Goal: Task Accomplishment & Management: Manage account settings

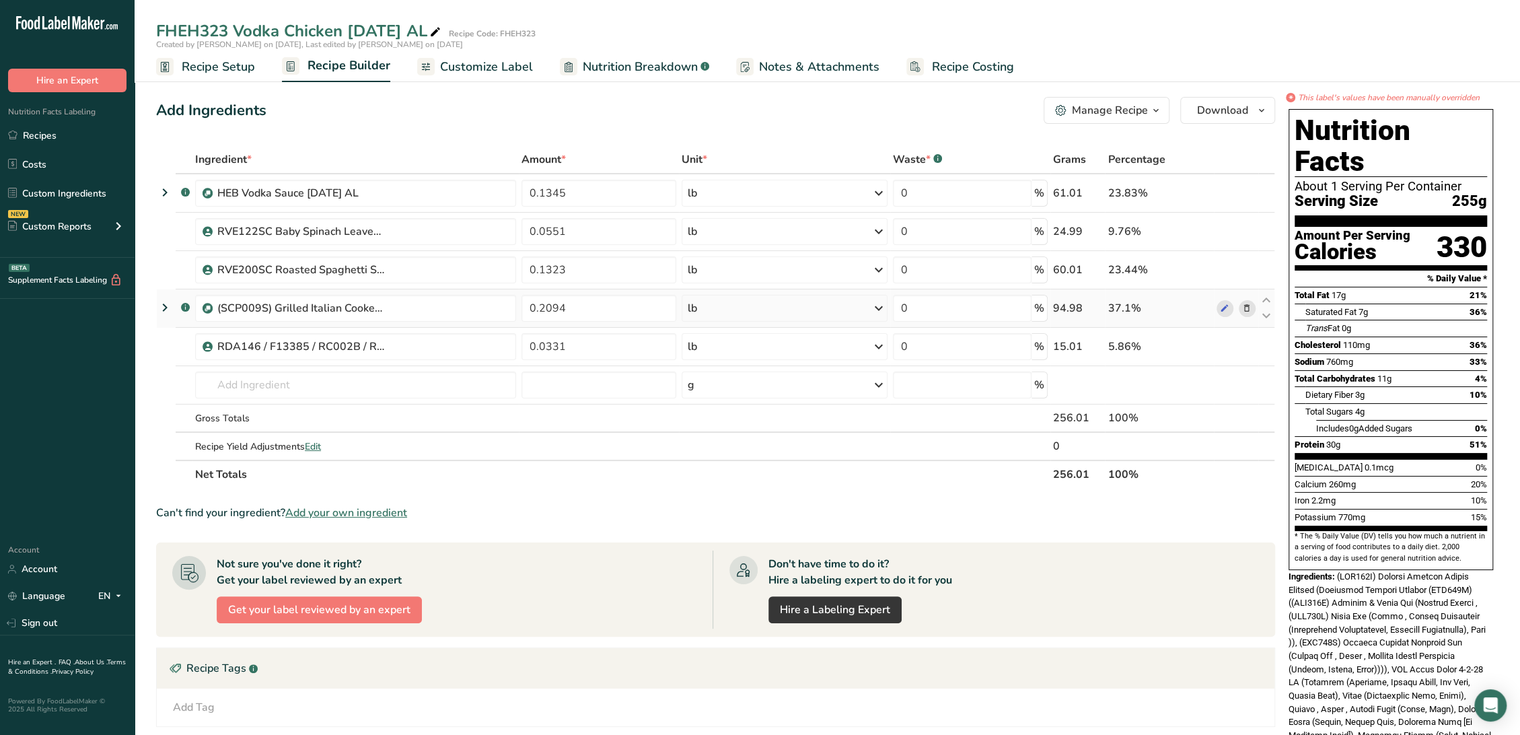
click at [63, 138] on link "Recipes" at bounding box center [67, 135] width 135 height 26
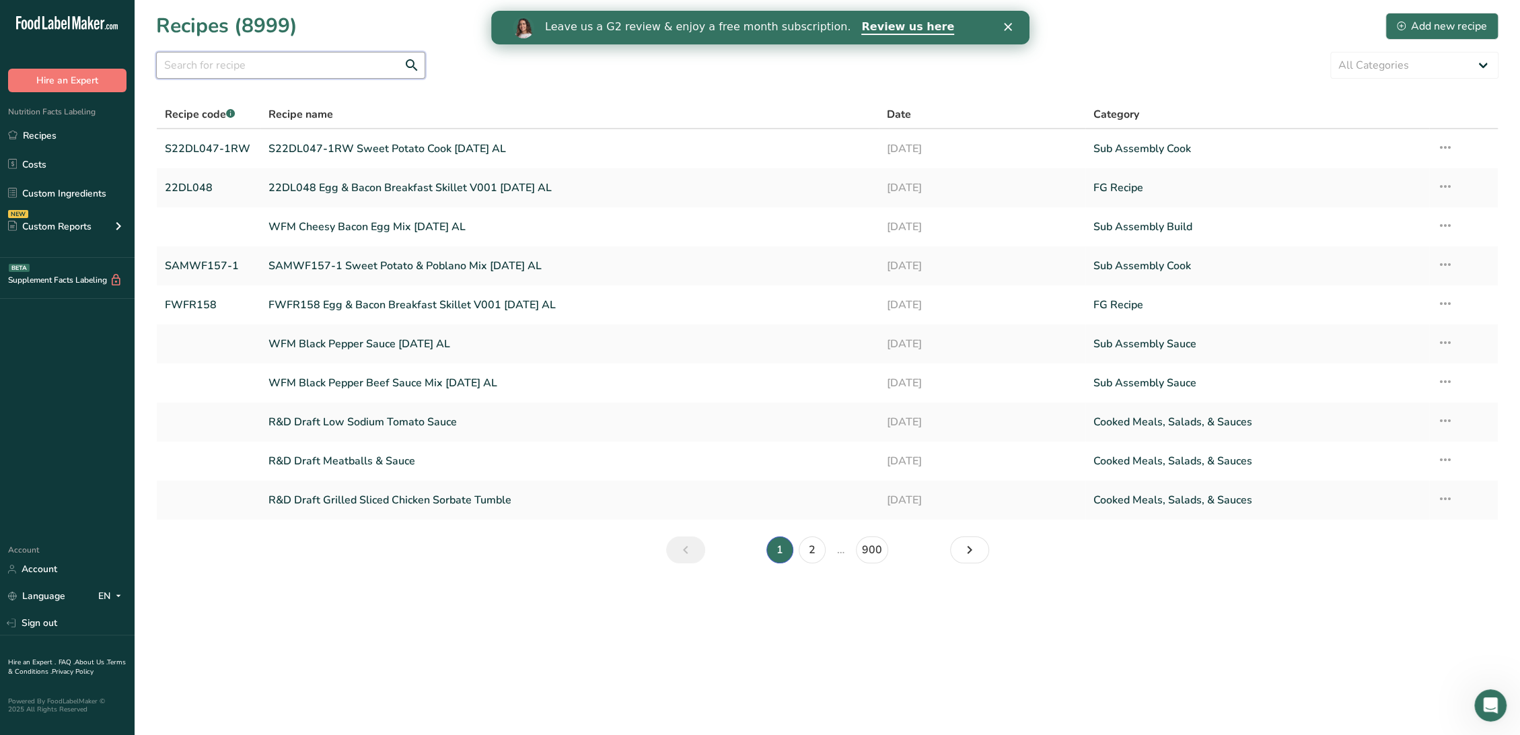
click at [318, 56] on input "text" at bounding box center [290, 65] width 269 height 27
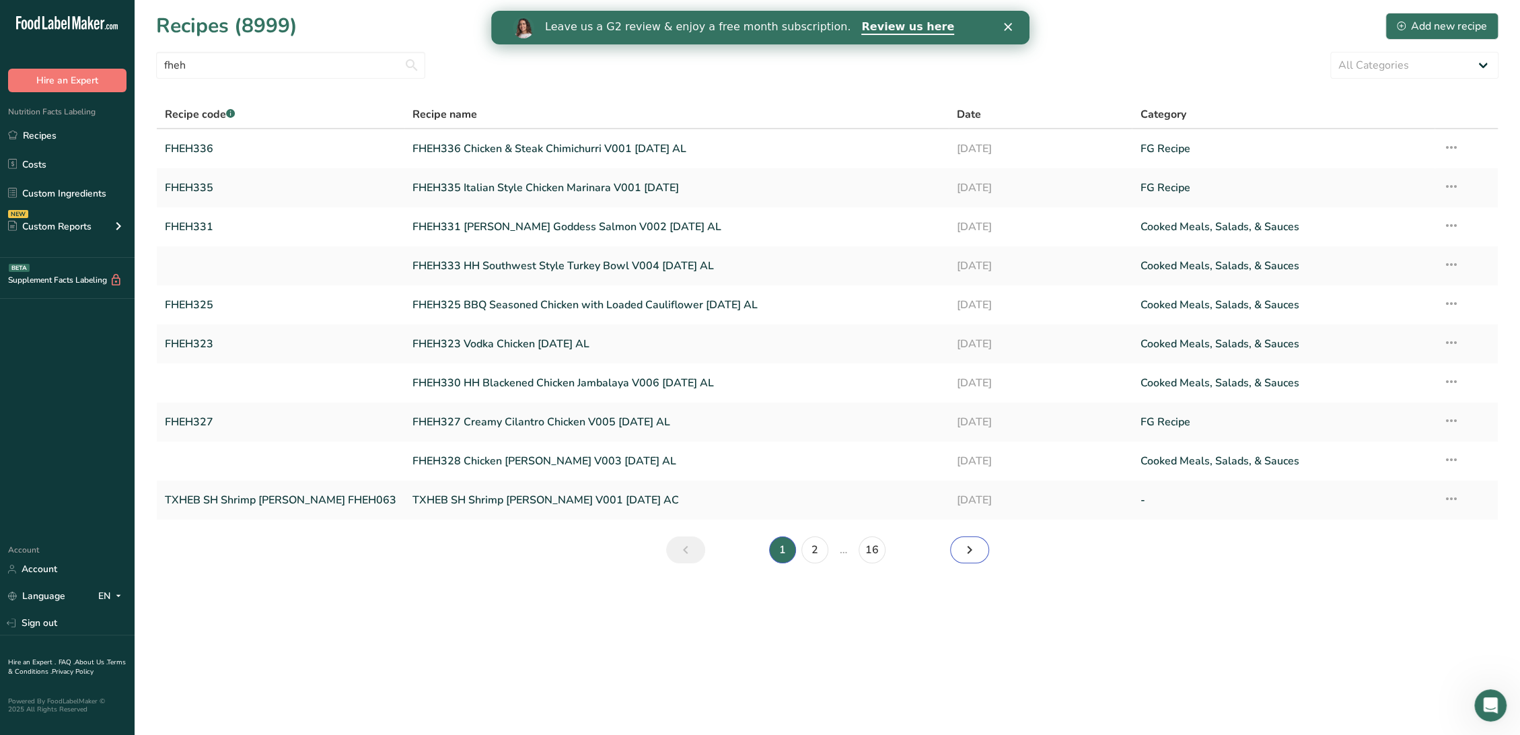
click at [958, 547] on link "Next page" at bounding box center [969, 549] width 39 height 27
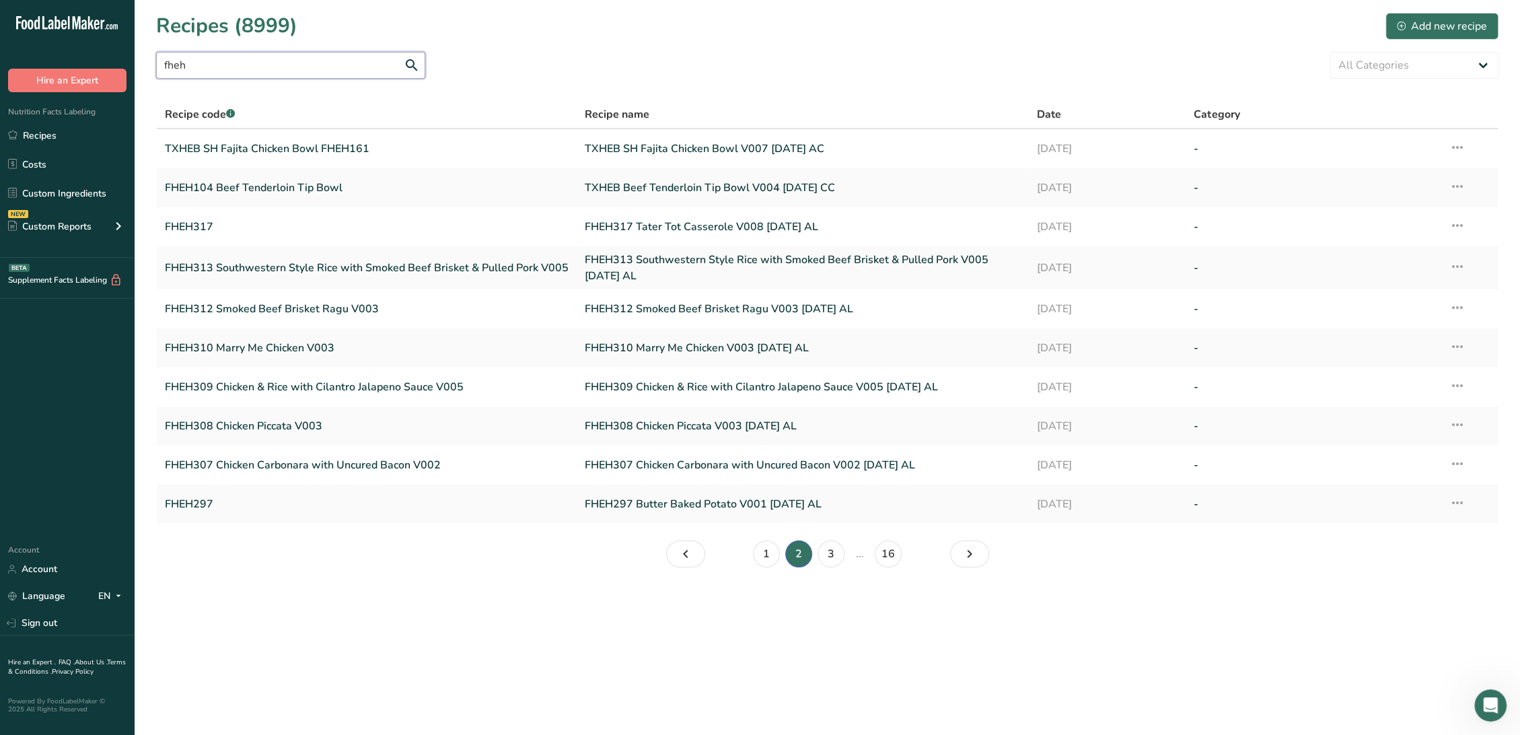
click at [315, 71] on input "fheh" at bounding box center [290, 65] width 269 height 27
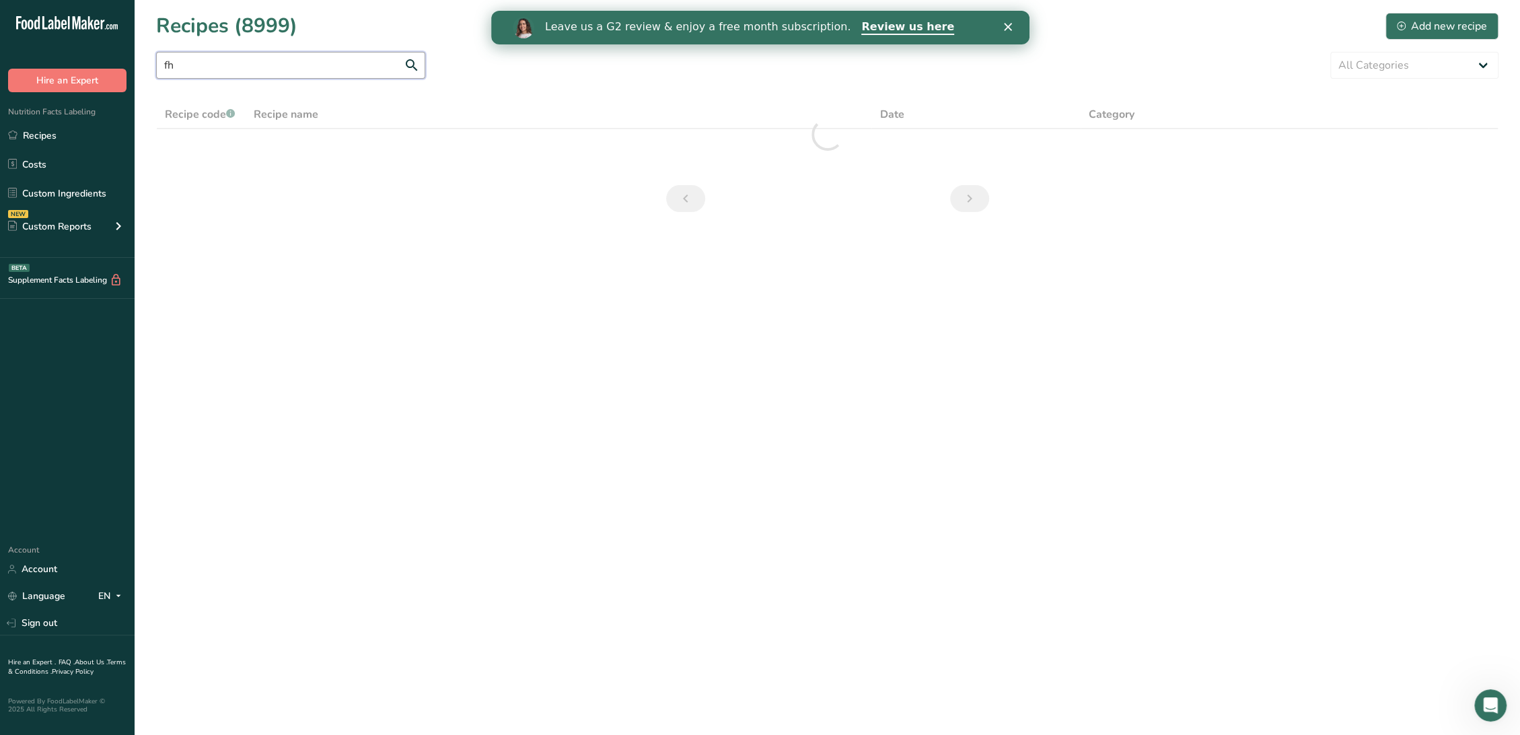
type input "f"
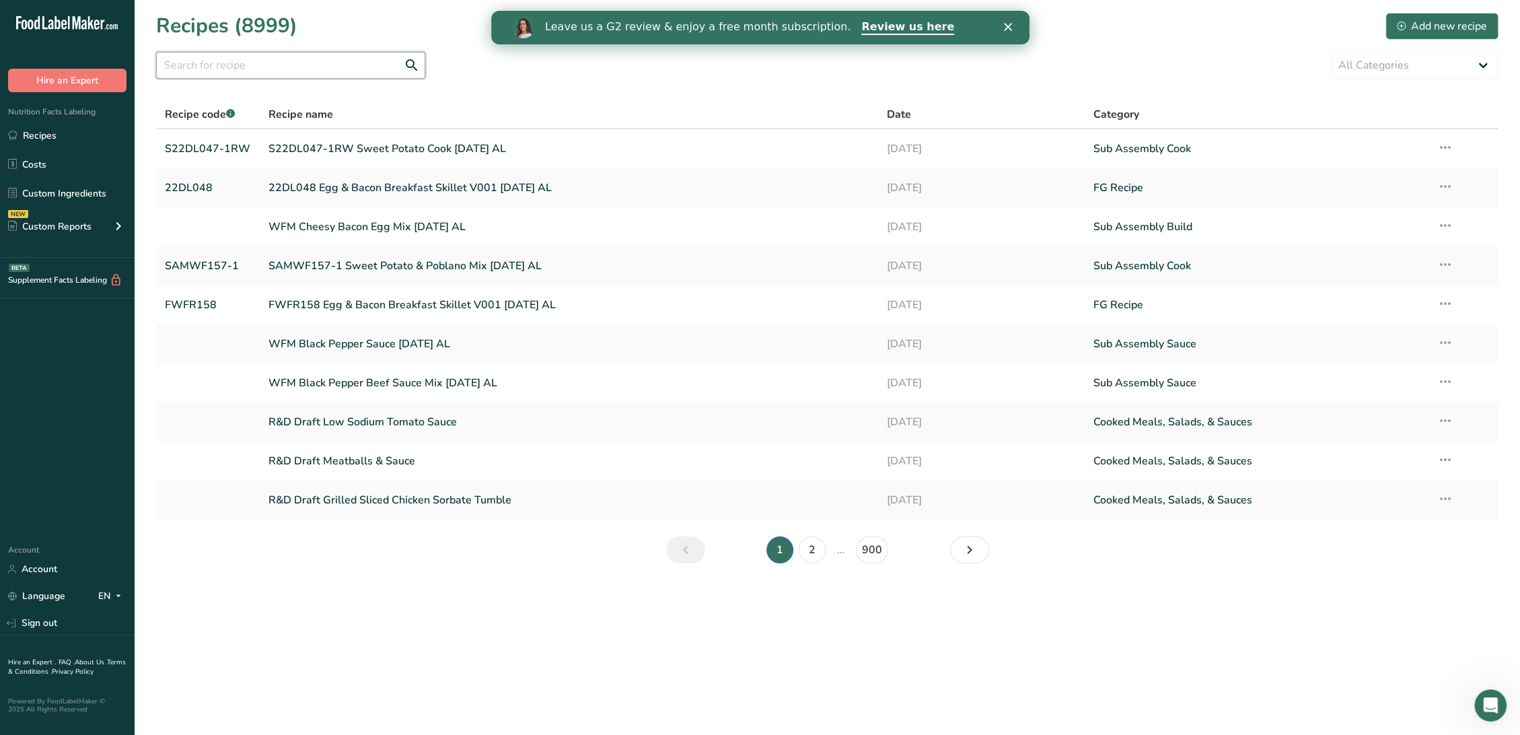
click at [276, 70] on input "text" at bounding box center [290, 65] width 269 height 27
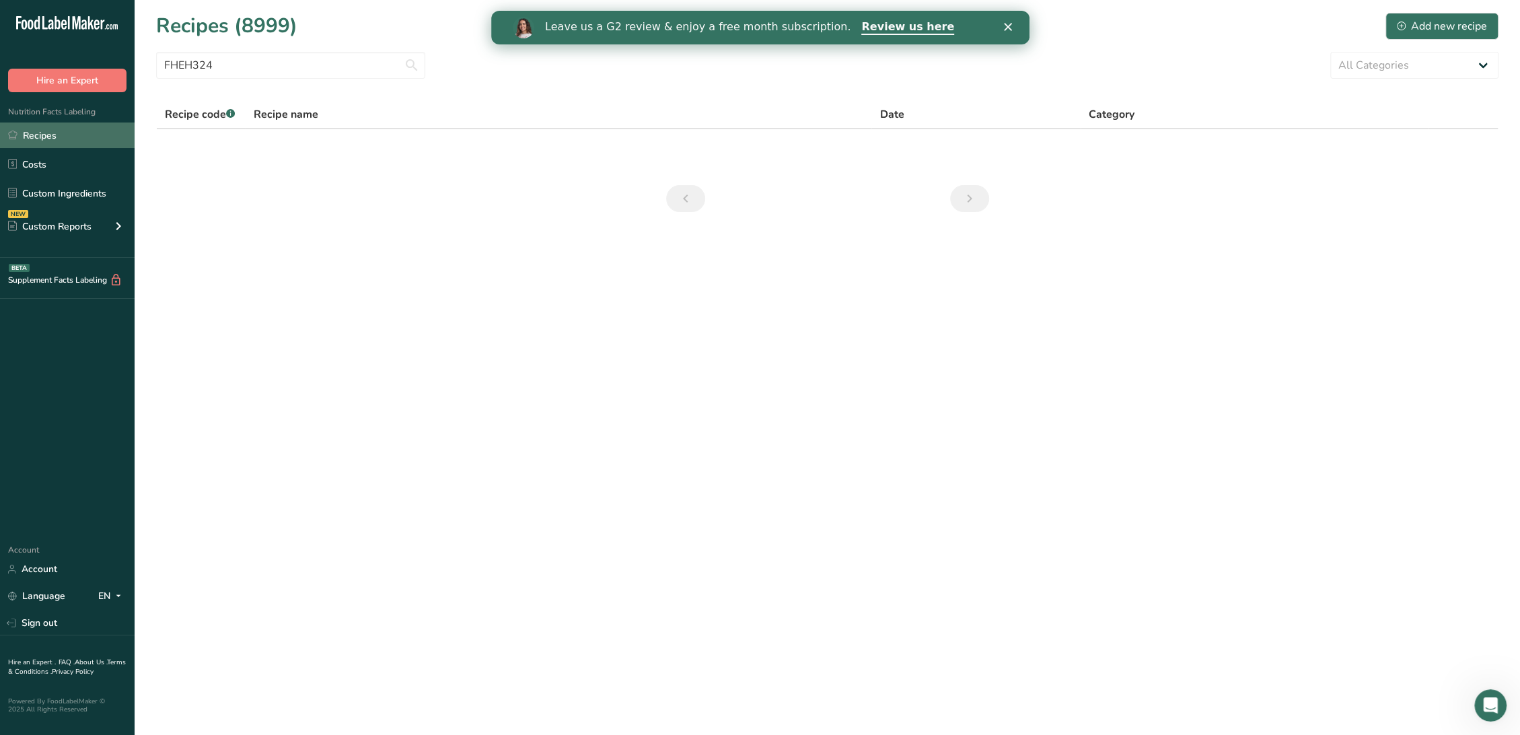
click at [50, 139] on link "Recipes" at bounding box center [67, 135] width 135 height 26
drag, startPoint x: 344, startPoint y: 66, endPoint x: 10, endPoint y: 61, distance: 334.4
click at [10, 61] on div ".a-20{fill:#fff;} Hire an Expert Nutrition Facts Labeling Recipes Costs Custom …" at bounding box center [760, 367] width 1520 height 735
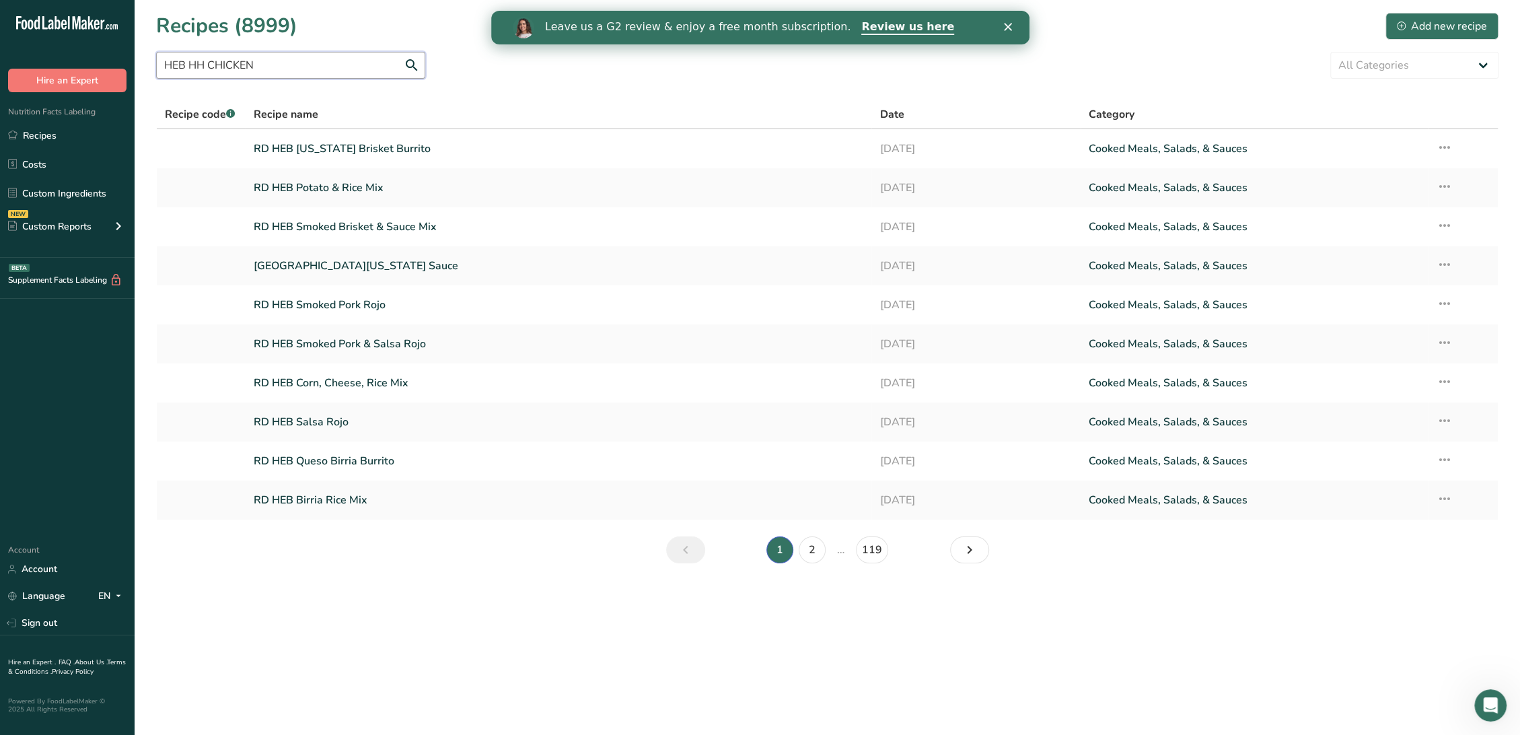
type input "HEB HH CHICKEN"
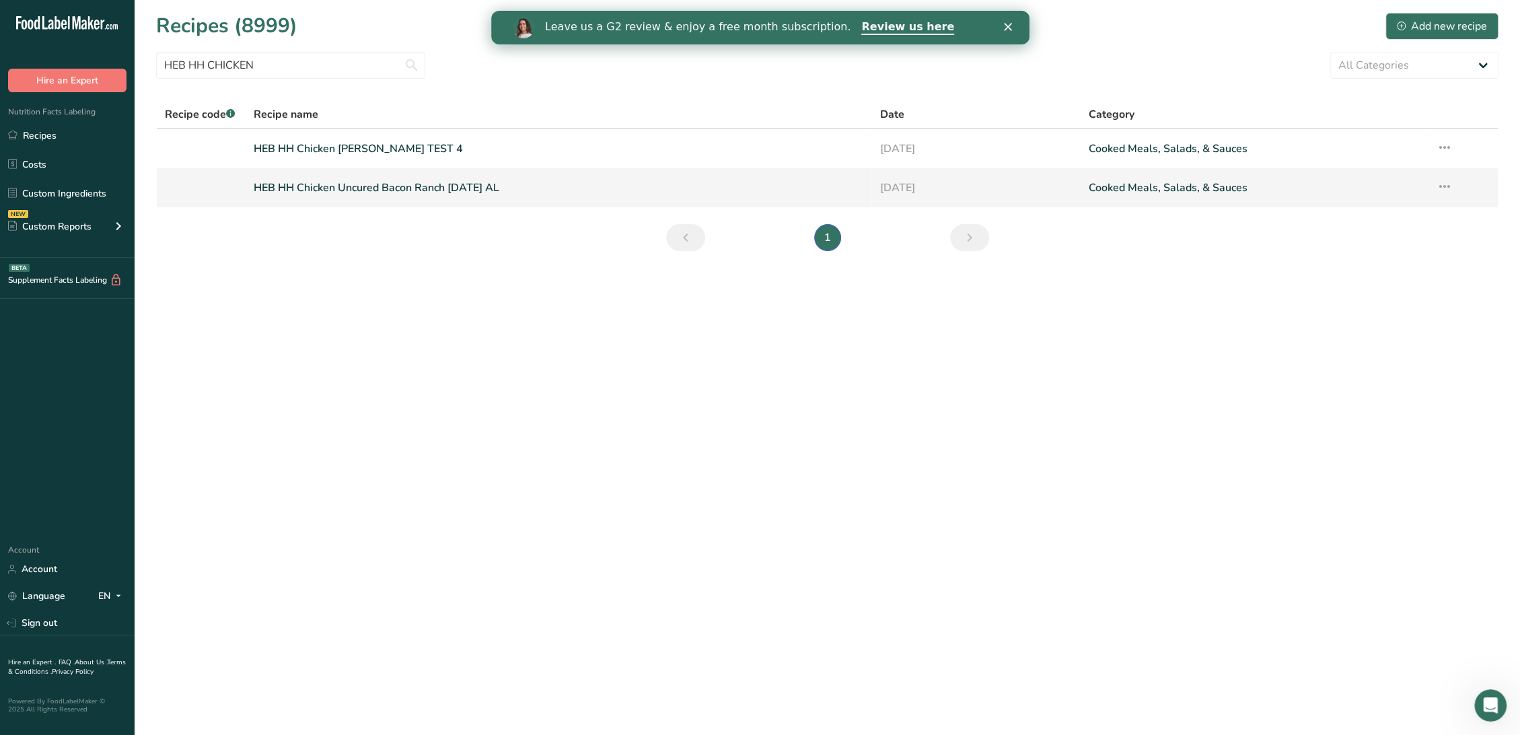
click at [336, 189] on link "HEB HH Chicken Uncured Bacon Ranch 5-1-25 AL" at bounding box center [559, 188] width 610 height 28
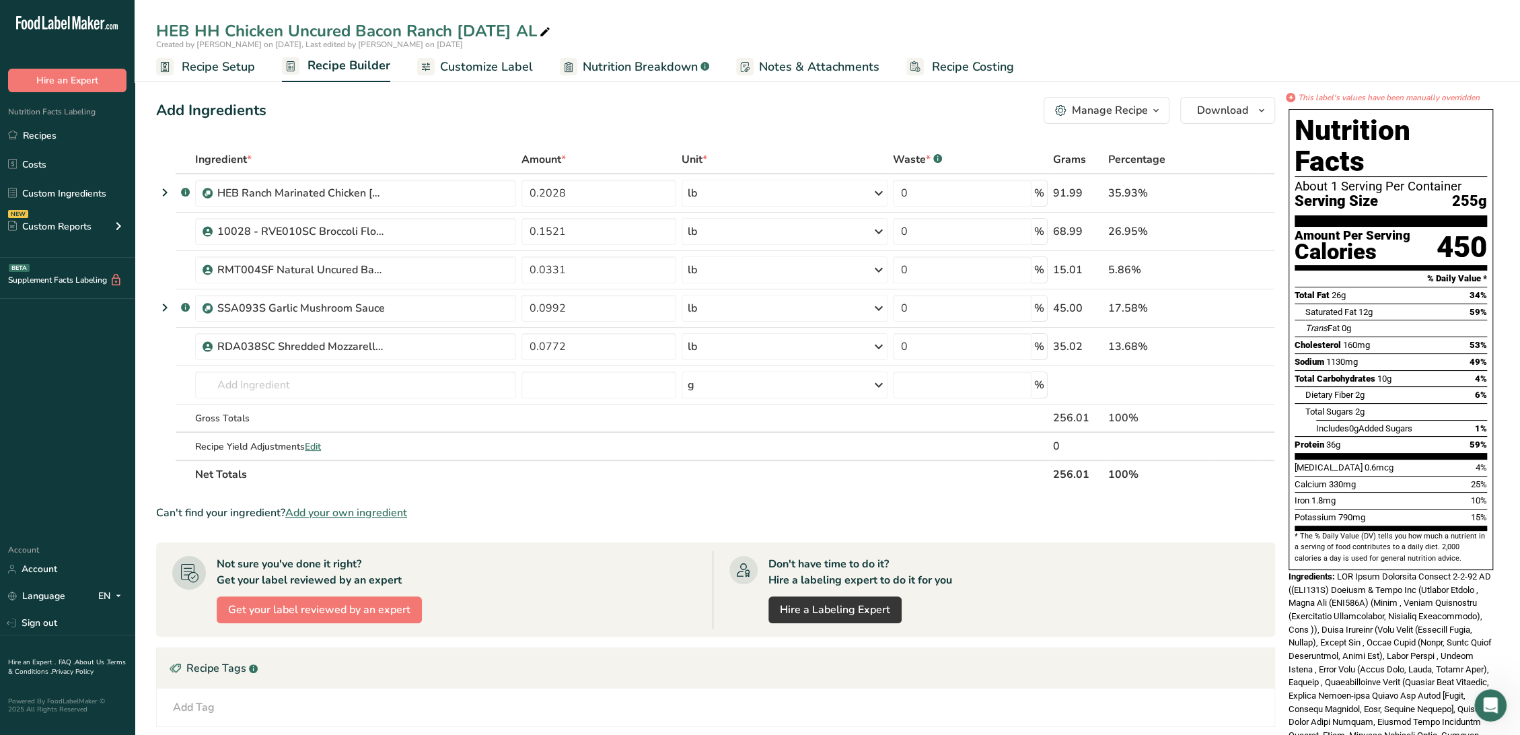
click at [237, 81] on link "Recipe Setup" at bounding box center [205, 67] width 99 height 30
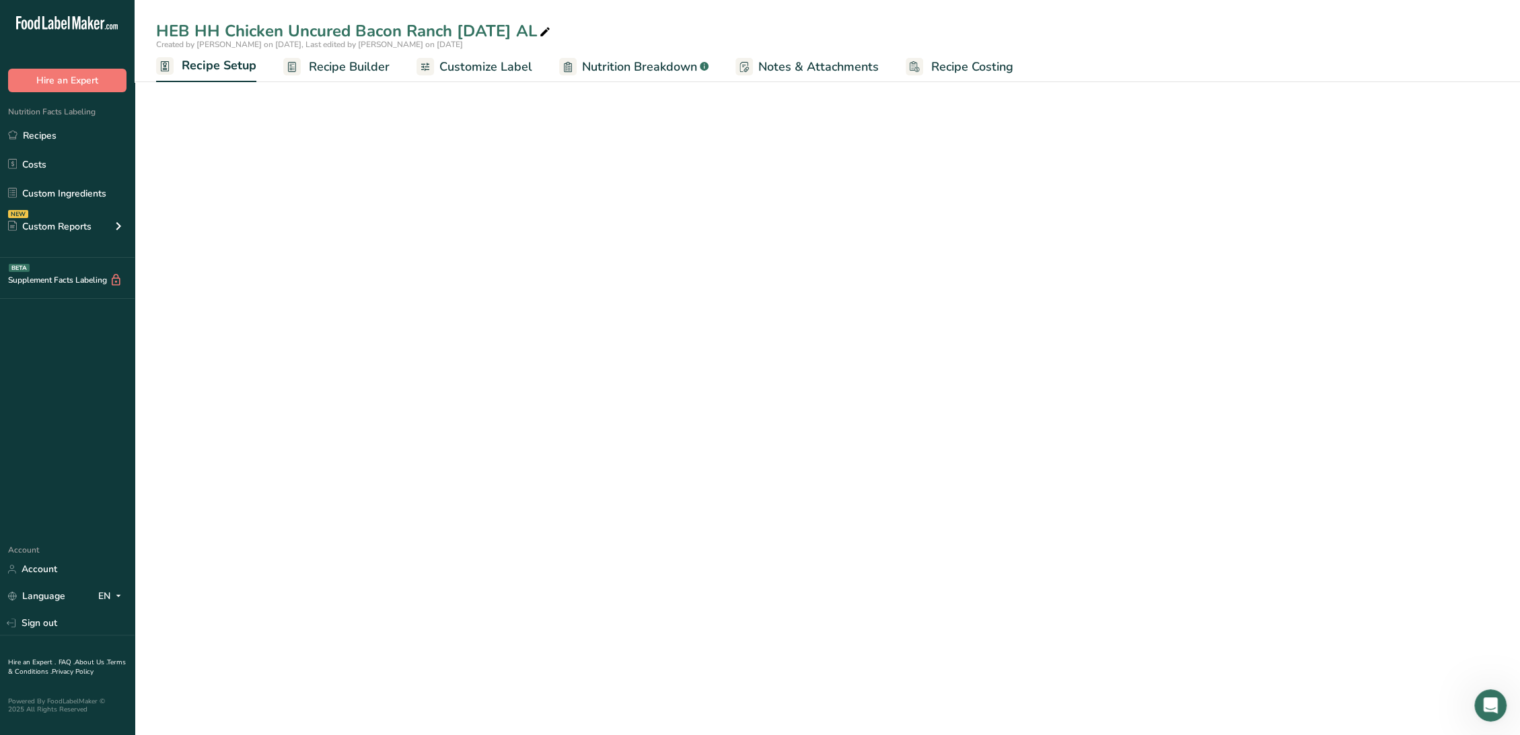
click at [237, 66] on span "Recipe Setup" at bounding box center [219, 66] width 75 height 18
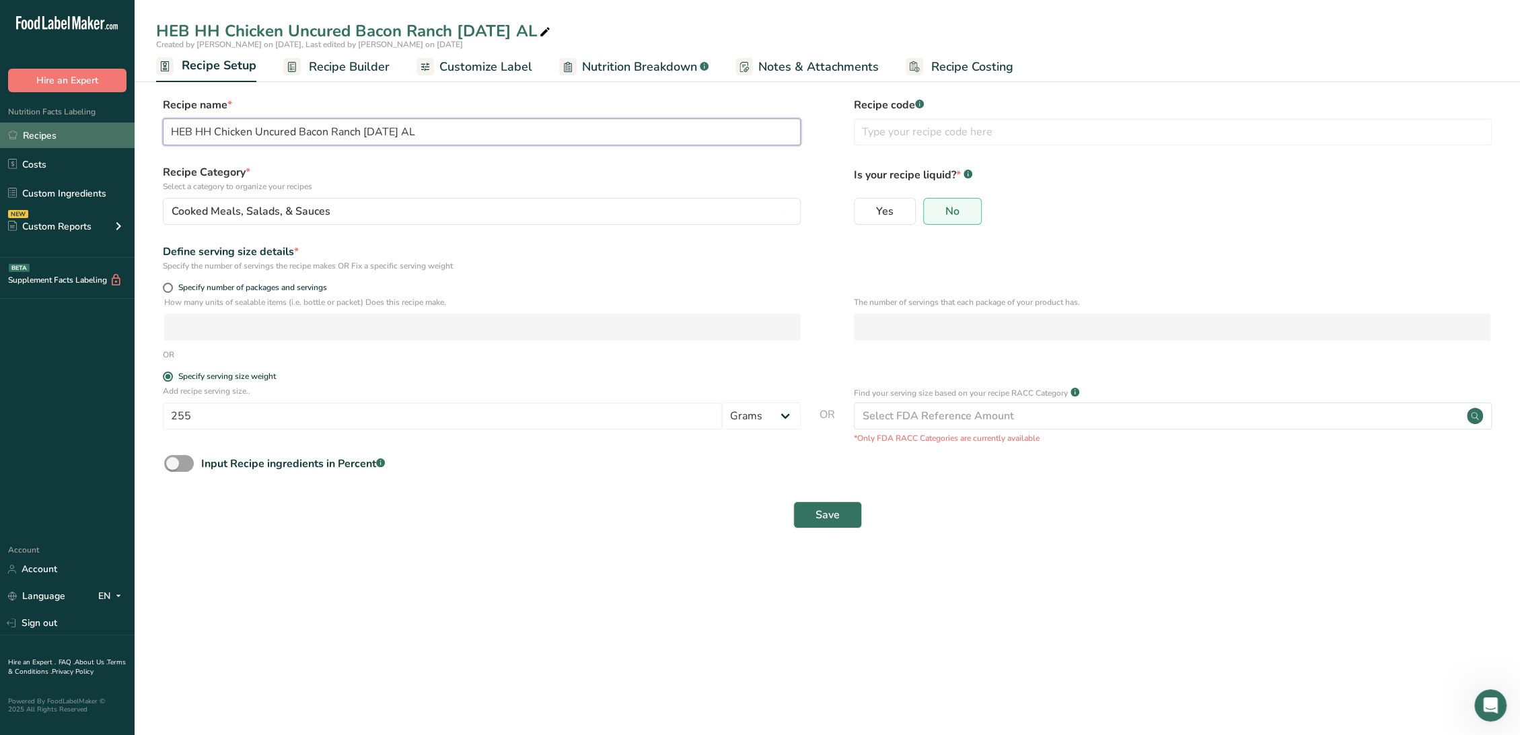
drag, startPoint x: 194, startPoint y: 128, endPoint x: 129, endPoint y: 128, distance: 64.6
click at [129, 128] on div ".a-20{fill:#fff;} Hire an Expert Nutrition Facts Labeling Recipes Costs Custom …" at bounding box center [760, 367] width 1520 height 735
type input "FHEH324 HH Chicken Uncured Bacon Ranch 5-1-25 AL"
click at [1076, 134] on input "text" at bounding box center [1173, 131] width 638 height 27
type input "FHEH324"
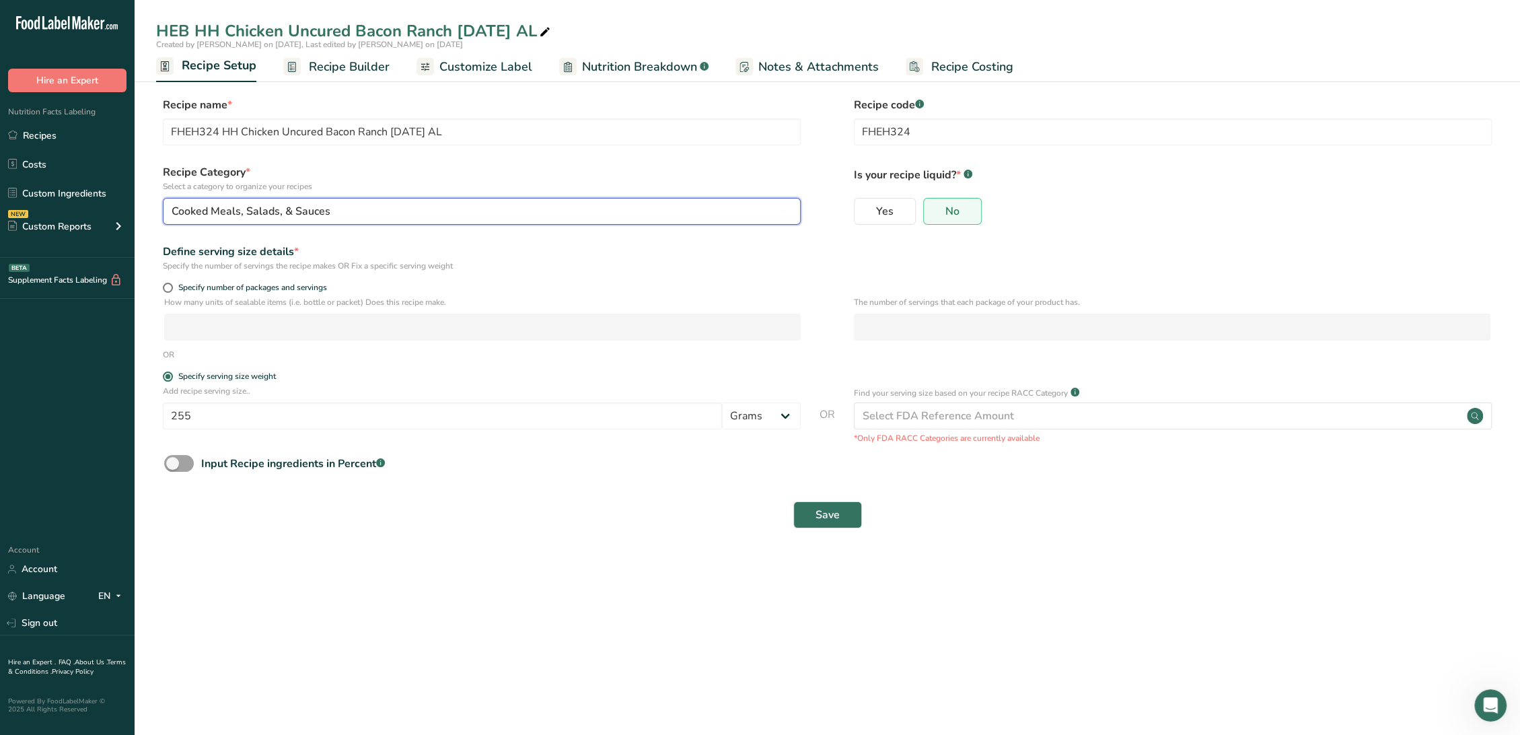
click at [526, 211] on div "Cooked Meals, Salads, & Sauces" at bounding box center [478, 211] width 612 height 16
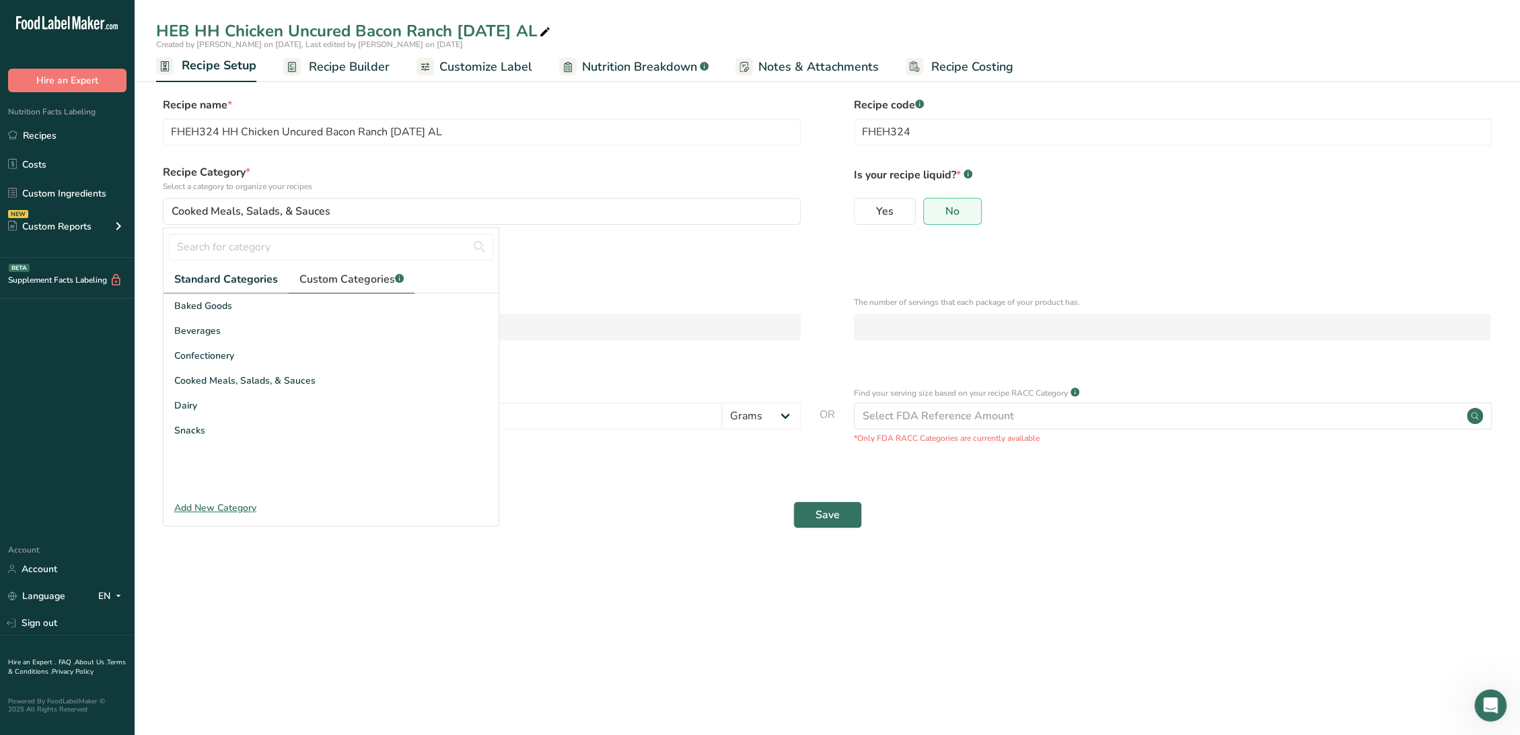
click at [403, 279] on link "Custom Categories .a-a{fill:#347362;}.b-a{fill:#fff;}" at bounding box center [352, 280] width 126 height 28
click at [203, 331] on span "FG Recipe" at bounding box center [196, 331] width 44 height 14
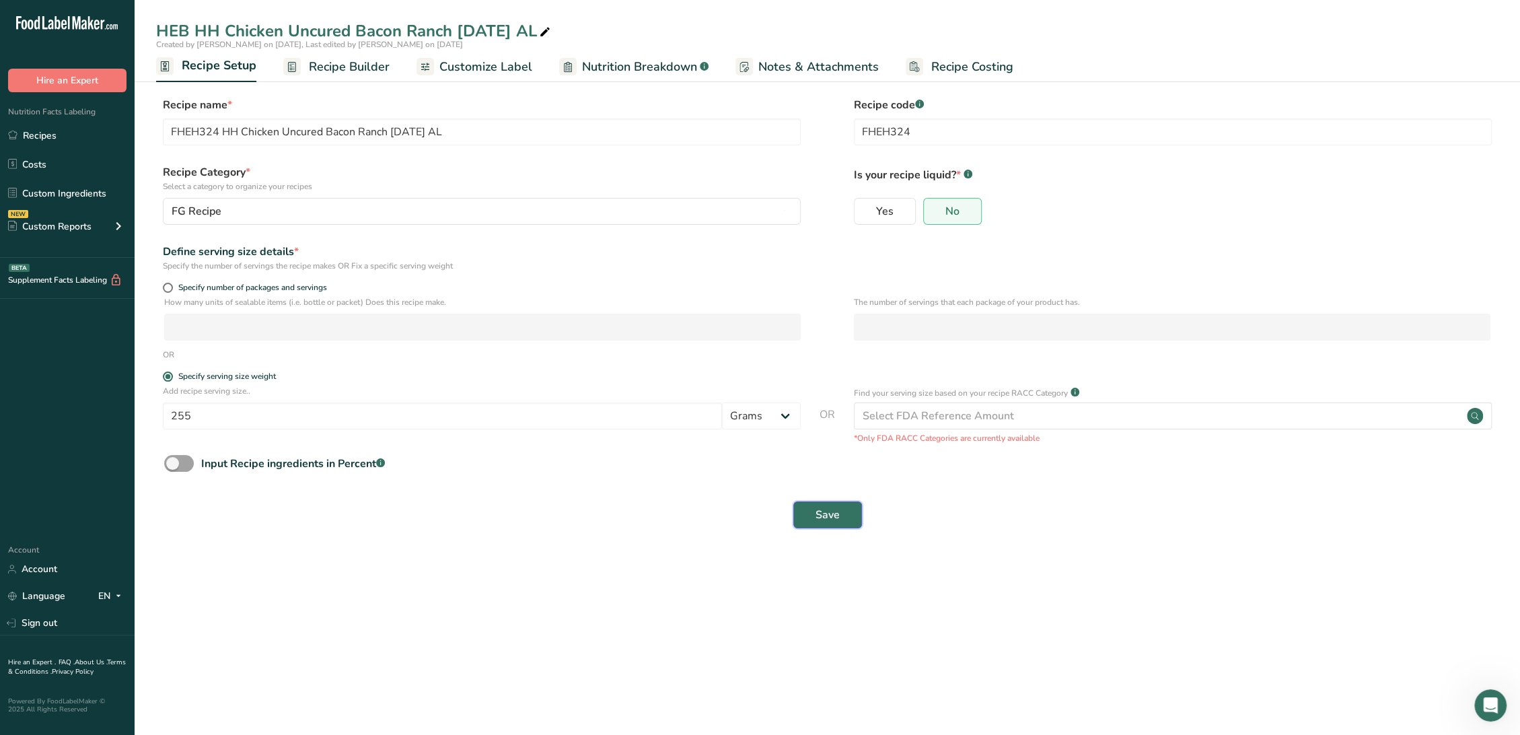
click at [819, 513] on span "Save" at bounding box center [827, 515] width 24 height 16
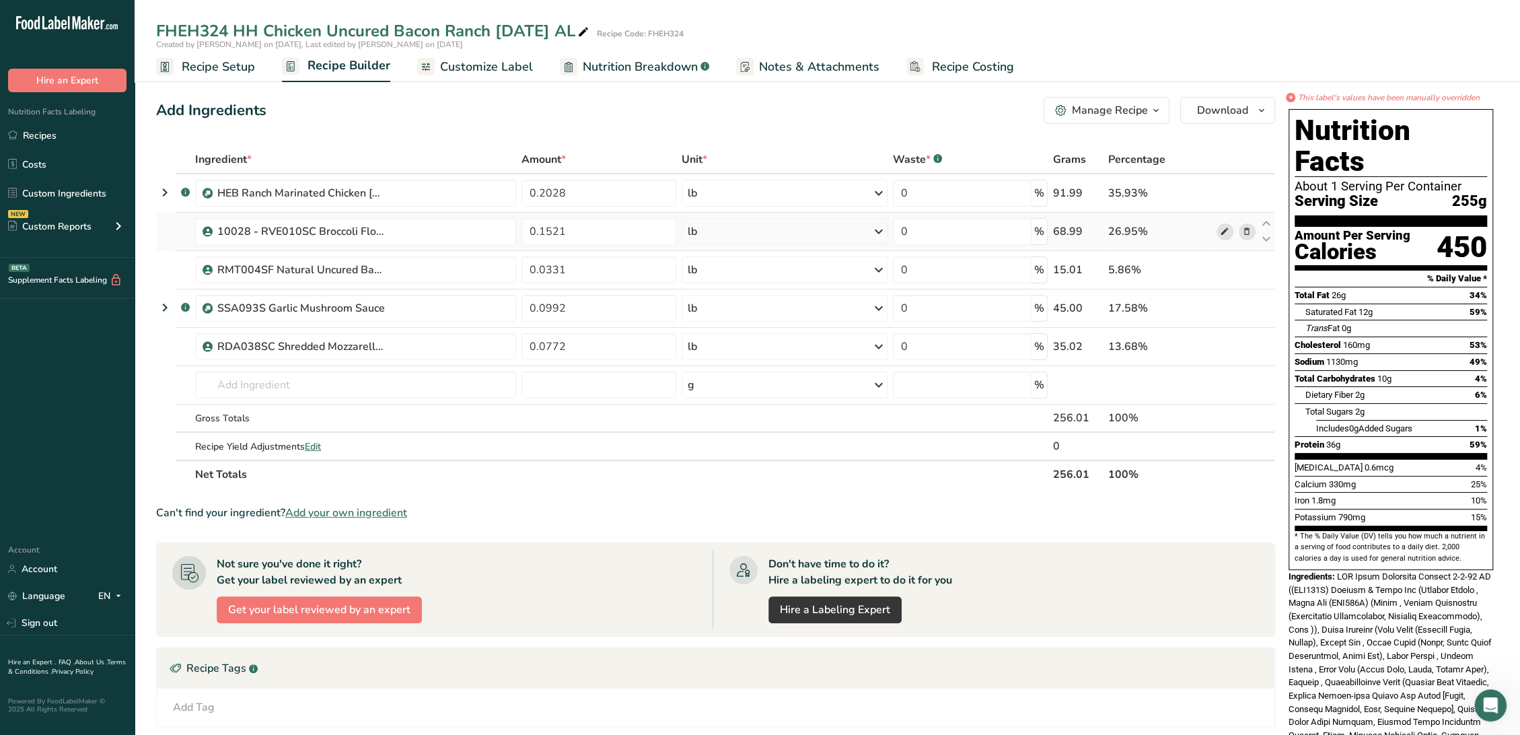
click at [1227, 233] on icon at bounding box center [1224, 232] width 9 height 14
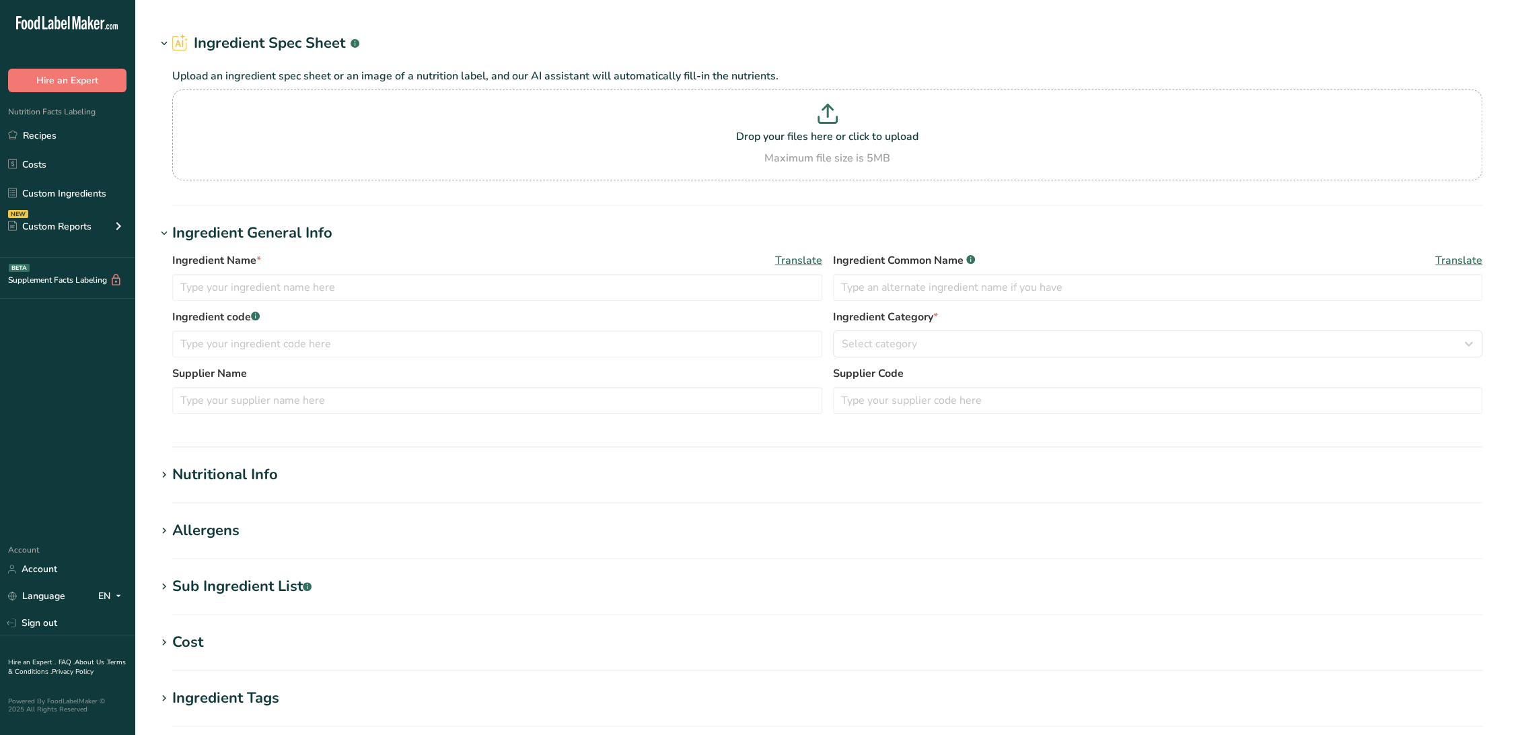
type input "10028 - RVE010SC Broccoli Florets, Nature's Best [DATE] KM"
type input "Broccoli"
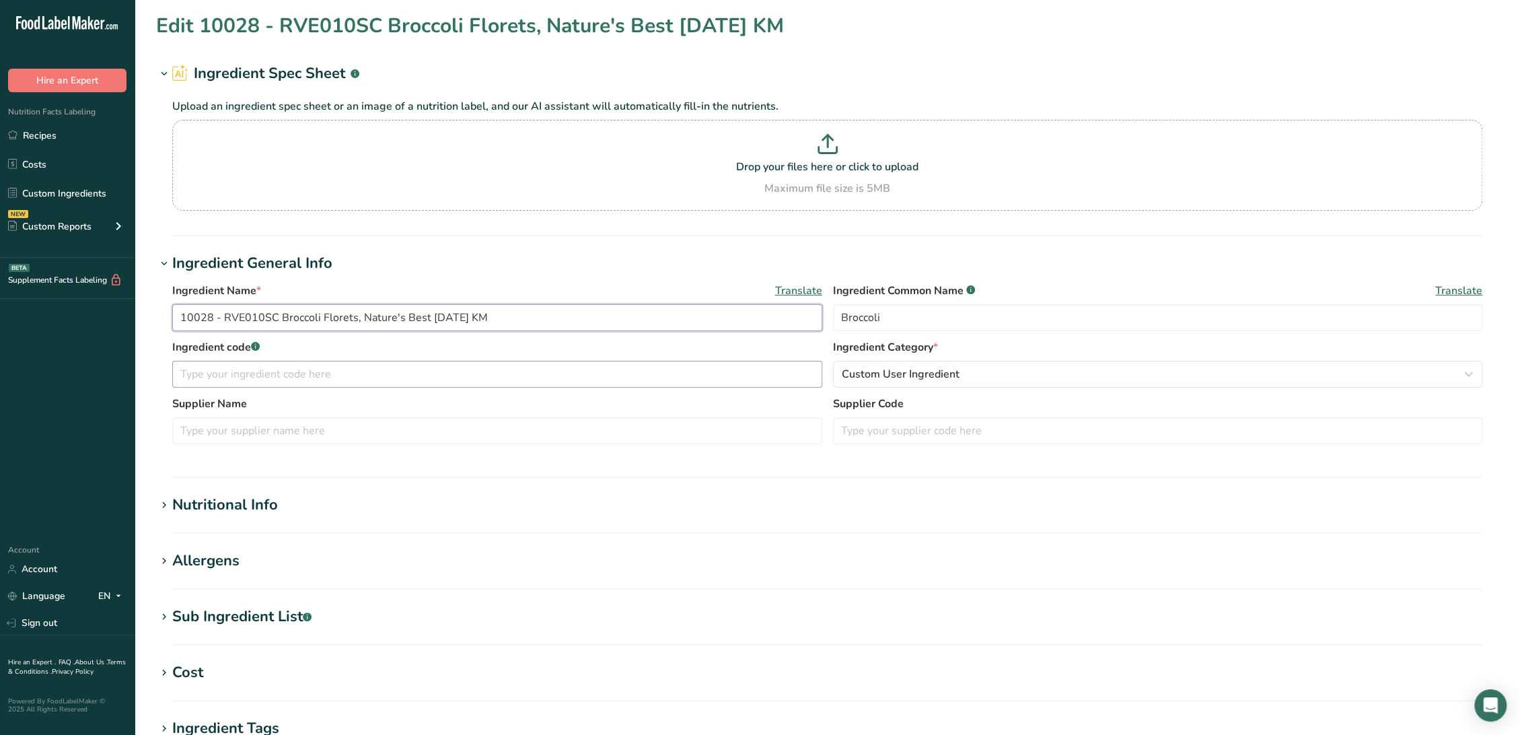
drag, startPoint x: 221, startPoint y: 316, endPoint x: 303, endPoint y: 367, distance: 95.8
click at [221, 316] on input "10028 - RVE010SC Broccoli Florets, Nature's Best [DATE] KM" at bounding box center [497, 317] width 650 height 27
drag, startPoint x: 215, startPoint y: 316, endPoint x: 58, endPoint y: 303, distance: 157.9
click at [58, 303] on div ".a-20{fill:#fff;} Hire an Expert Nutrition Facts Labeling Recipes Costs Custom …" at bounding box center [760, 515] width 1520 height 1031
type input "RVE010SC Broccoli Florets, Nature's Best [DATE] KM"
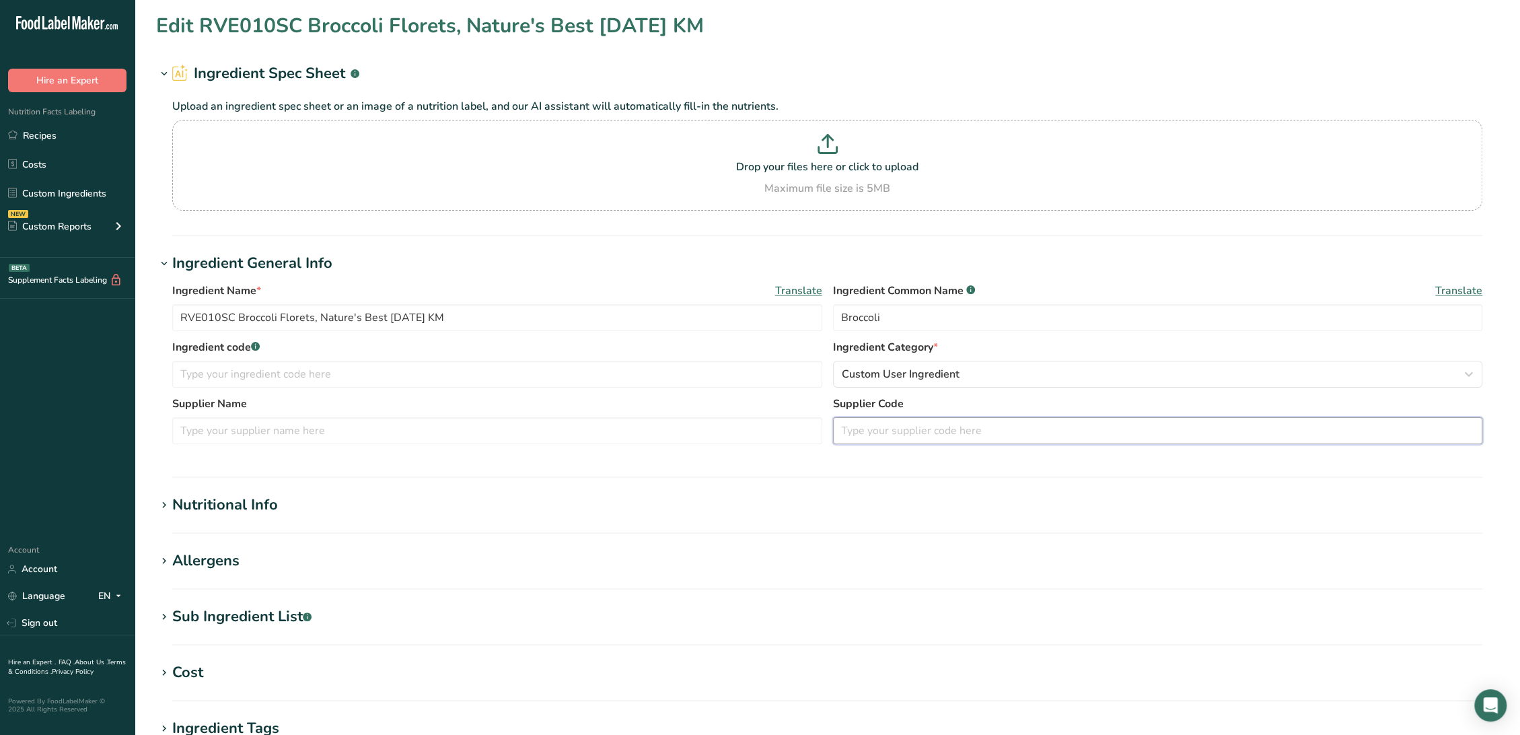
click at [873, 429] on input "text" at bounding box center [1158, 430] width 650 height 27
paste input "10028"
drag, startPoint x: 382, startPoint y: 316, endPoint x: 316, endPoint y: 316, distance: 65.9
click at [316, 316] on input "RVE010SC Broccoli Florets, Nature's Best 08-26-21 KM" at bounding box center [497, 317] width 650 height 27
click at [948, 435] on input "10028" at bounding box center [1158, 430] width 650 height 27
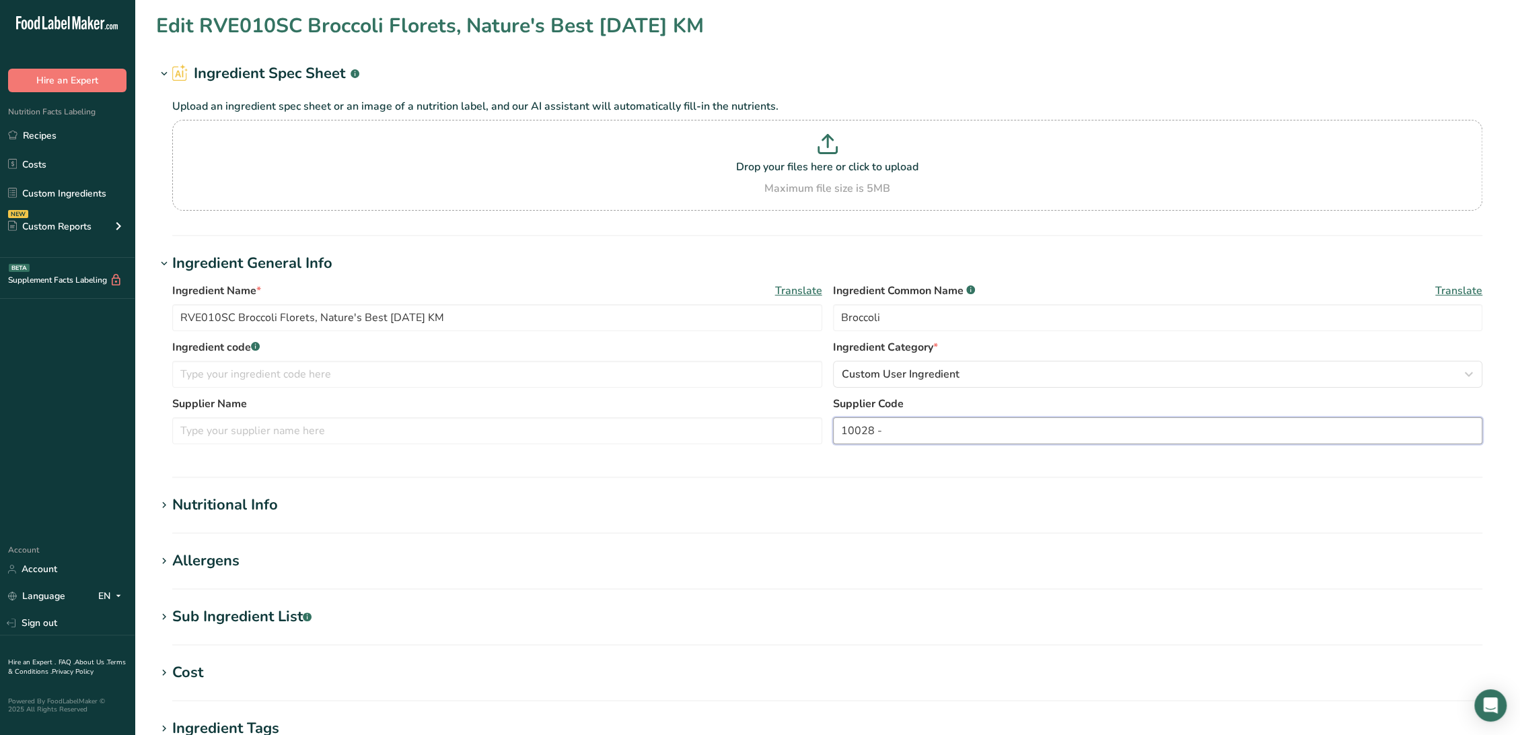
paste input "Nature's Best"
type input "10028 - Nature's Best"
drag, startPoint x: 233, startPoint y: 320, endPoint x: 173, endPoint y: 323, distance: 60.6
click at [173, 323] on input "RVE010SC Broccoli Florets, Nature's Best 08-26-21 KM" at bounding box center [497, 317] width 650 height 27
click at [239, 383] on input "text" at bounding box center [497, 374] width 650 height 27
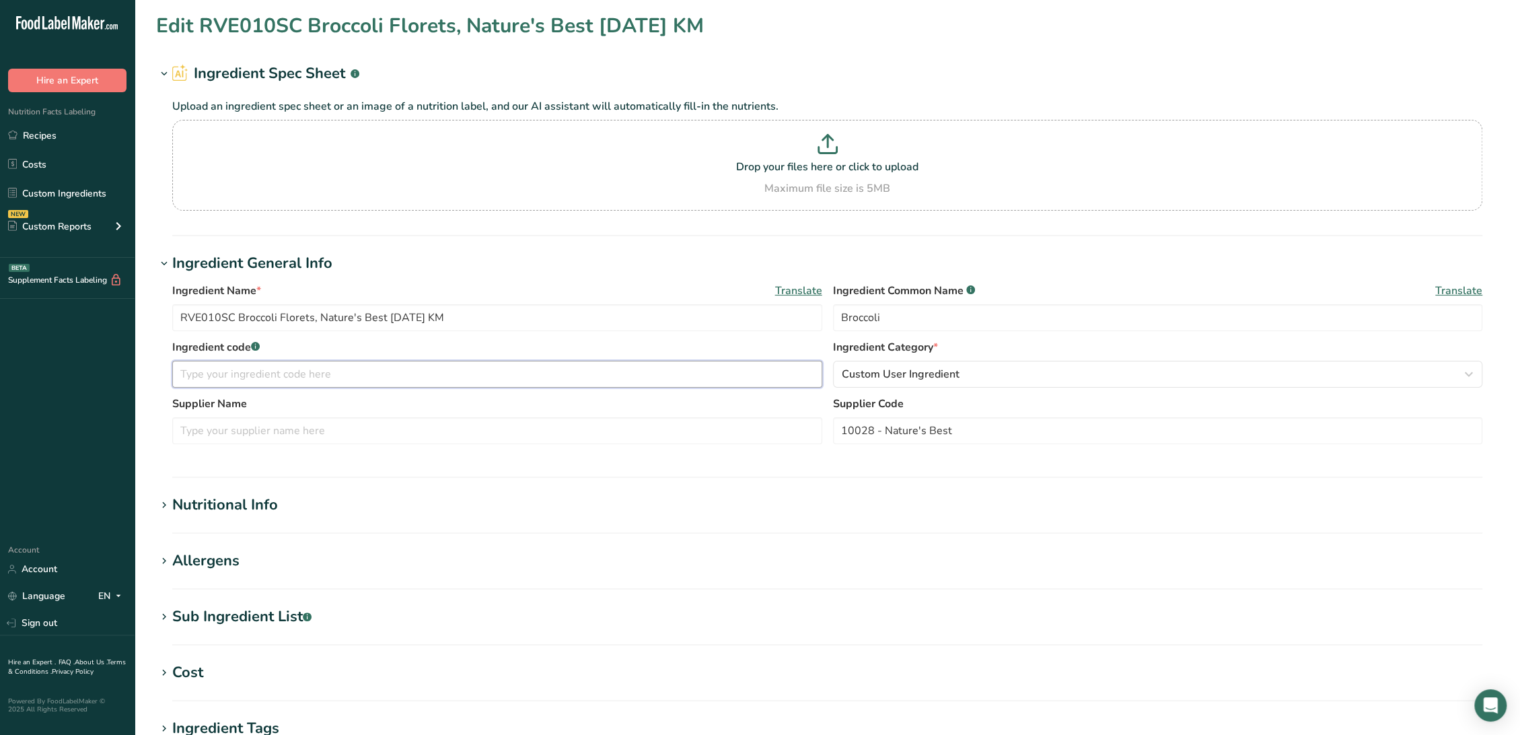
paste input "RVE010SC"
type input "RVE010SC"
drag, startPoint x: 316, startPoint y: 316, endPoint x: 381, endPoint y: 316, distance: 64.6
click at [381, 316] on input "RVE010SC Broccoli Florets, Nature's Best 08-26-21 KM" at bounding box center [497, 317] width 650 height 27
click at [332, 434] on input "text" at bounding box center [497, 430] width 650 height 27
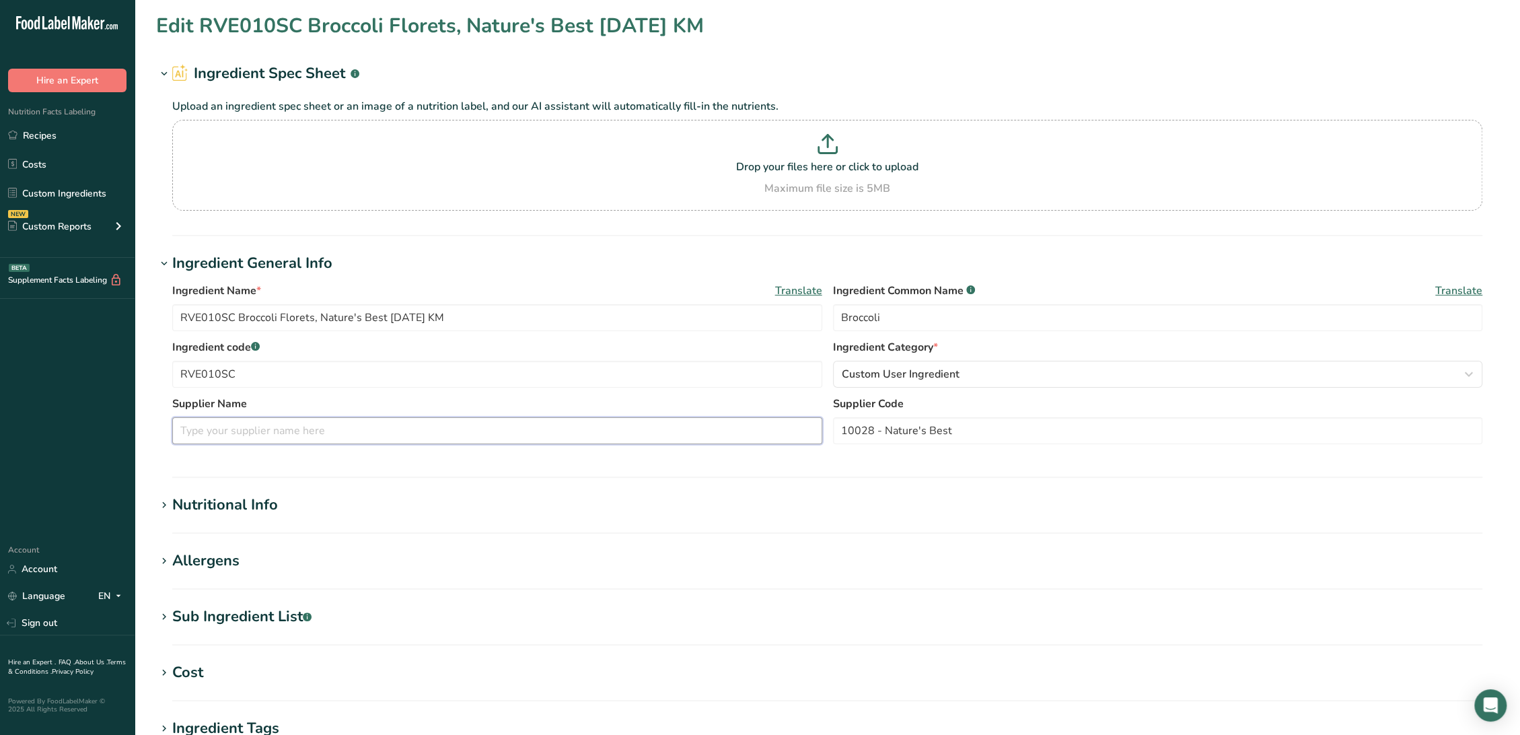
paste input "Nature's Best"
type input "Nature's Best"
click at [398, 318] on input "RVE010SC Broccoli Florets, Nature's Best 08-26-21 KM" at bounding box center [497, 317] width 650 height 27
click at [463, 316] on input "RVE010SC Broccoli Florets, Nature's Best 08-26-21 KM" at bounding box center [497, 317] width 650 height 27
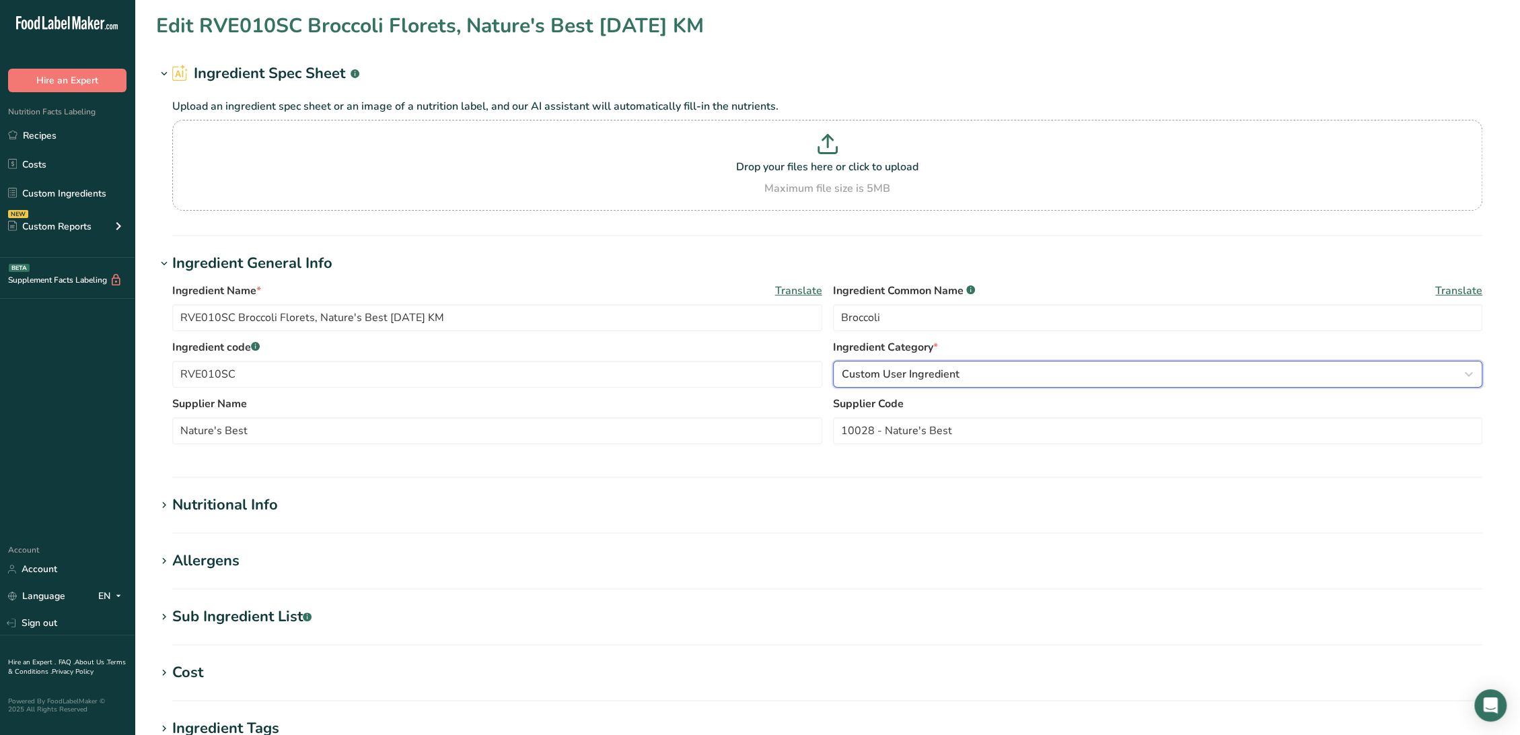
click at [938, 374] on span "Custom User Ingredient" at bounding box center [901, 374] width 118 height 16
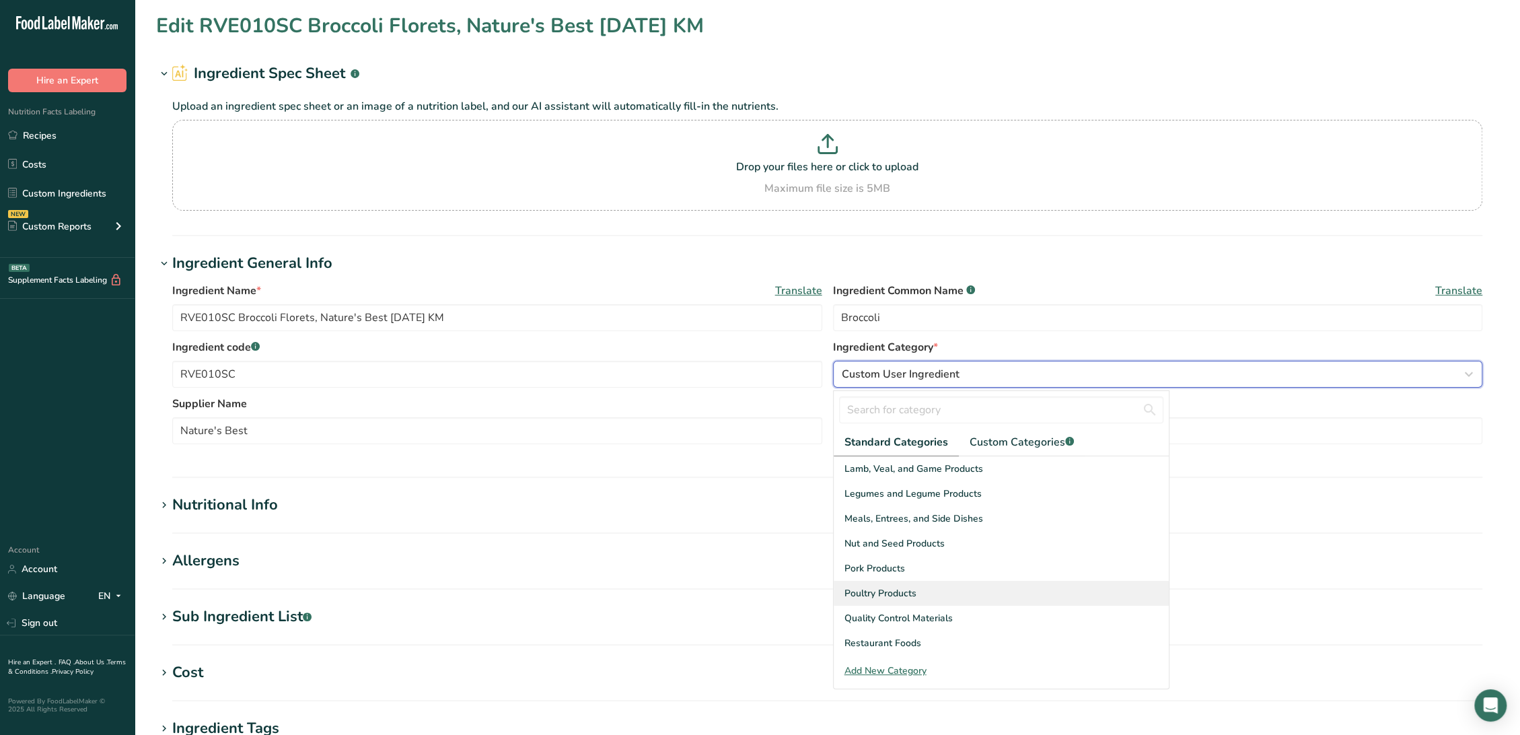
scroll to position [519, 0]
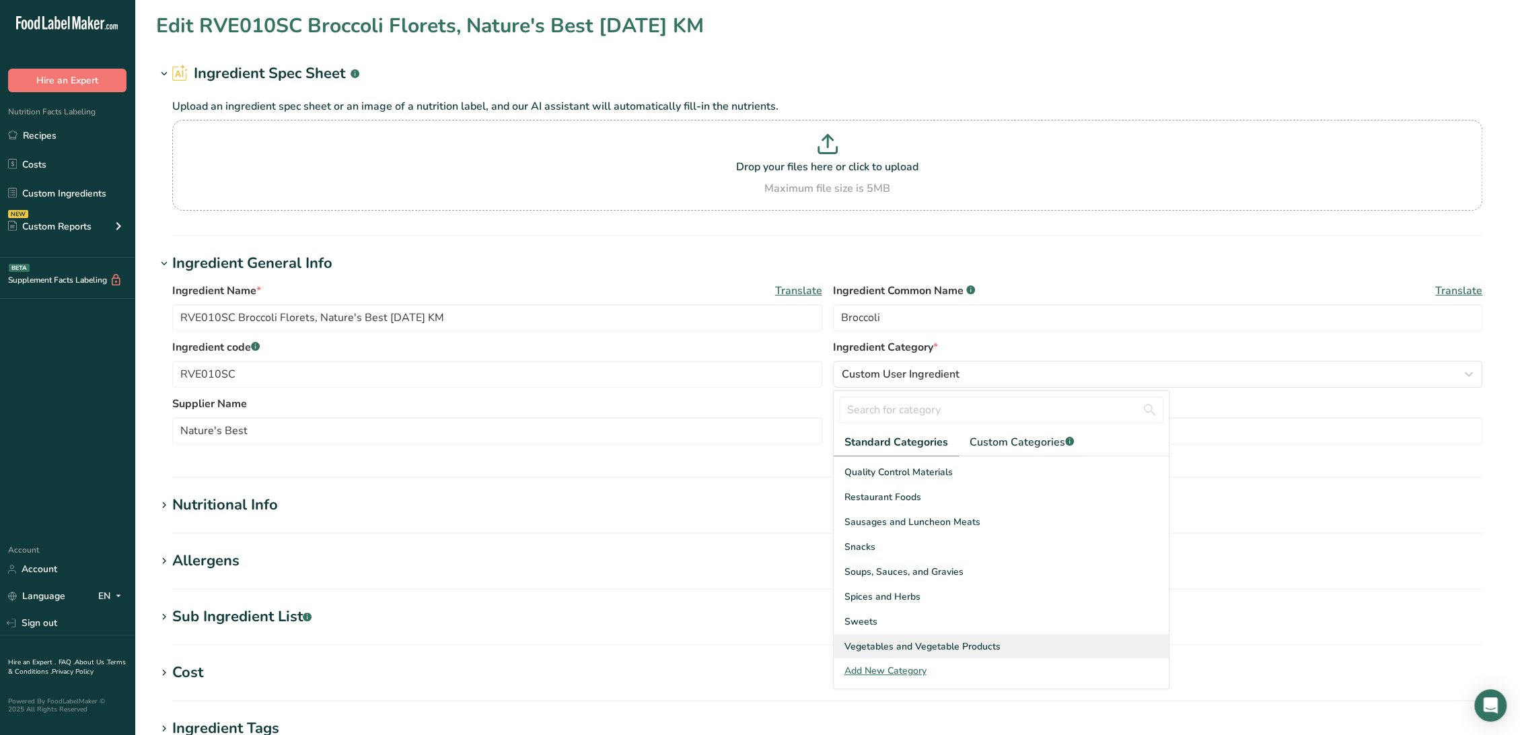
click at [907, 646] on span "Vegetables and Vegetable Products" at bounding box center [922, 646] width 156 height 14
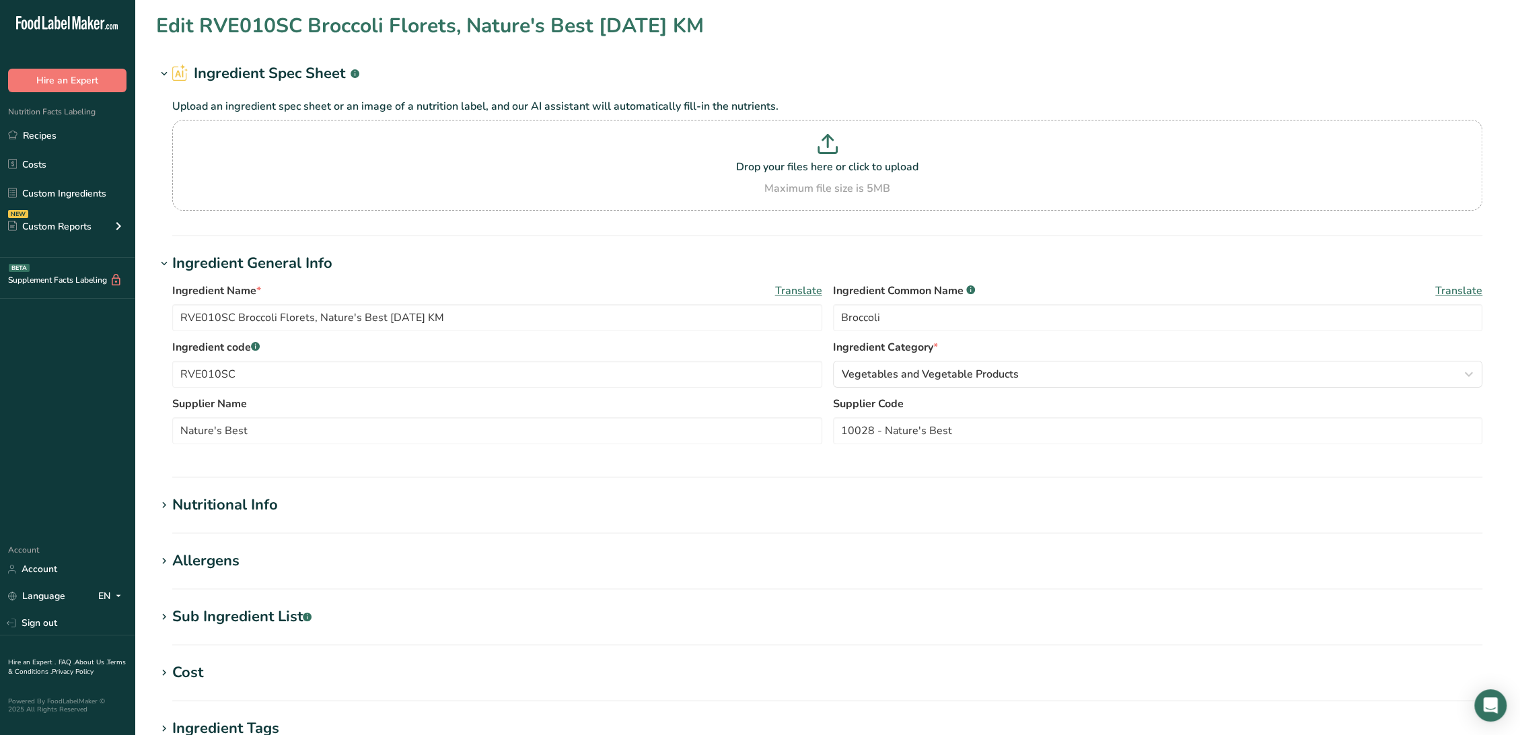
click at [257, 511] on div "Nutritional Info" at bounding box center [225, 505] width 106 height 22
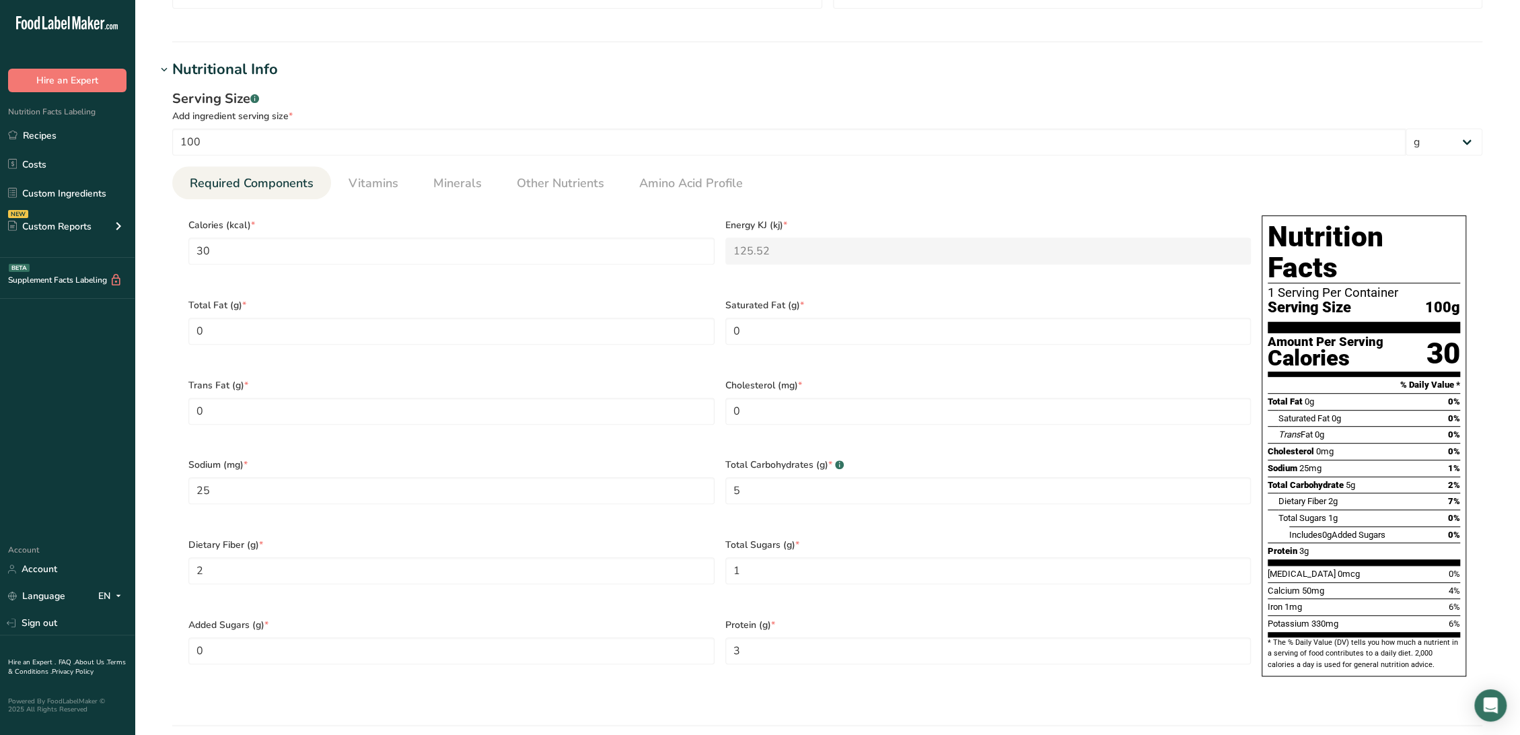
scroll to position [448, 0]
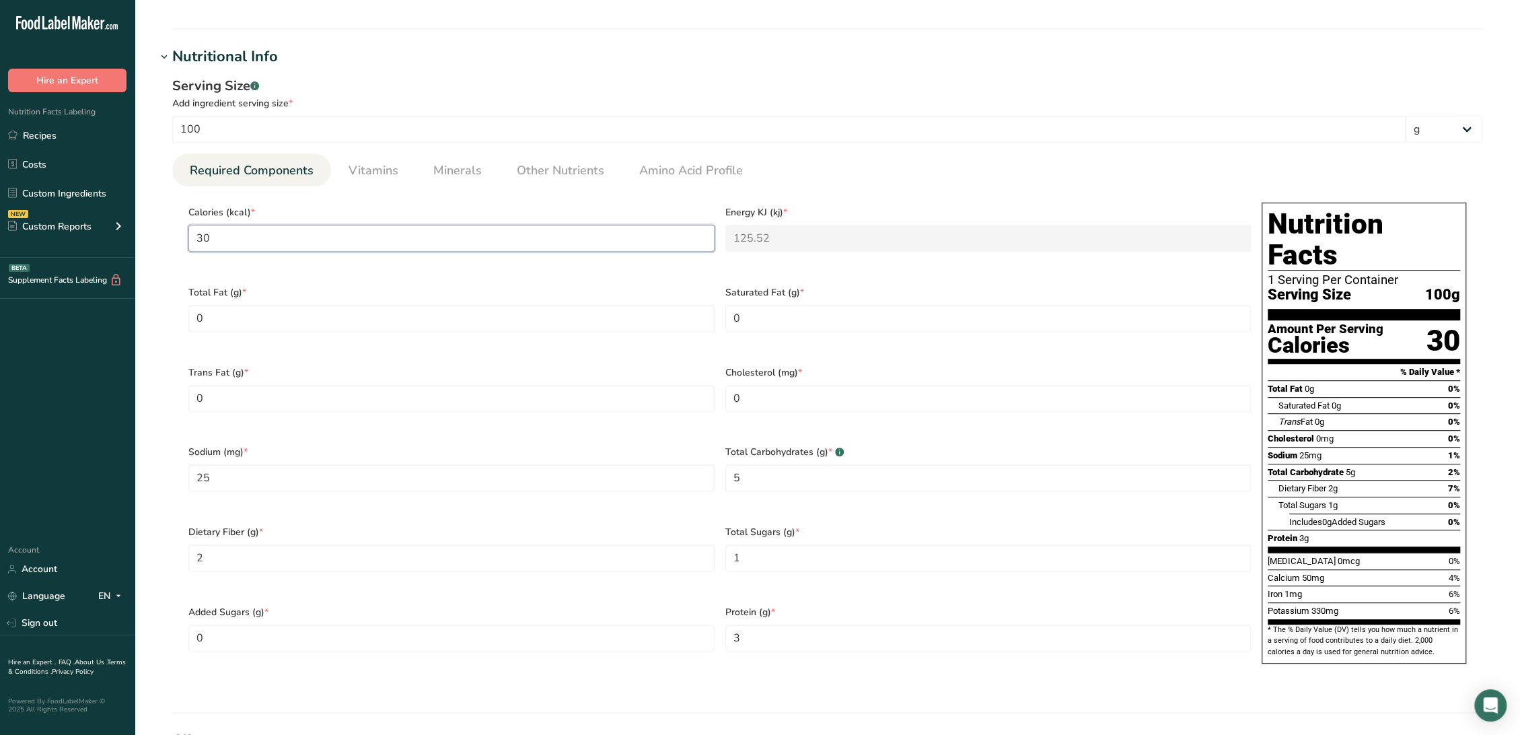
click at [420, 229] on input "30" at bounding box center [451, 238] width 526 height 27
click at [371, 175] on span "Vitamins" at bounding box center [373, 170] width 50 height 18
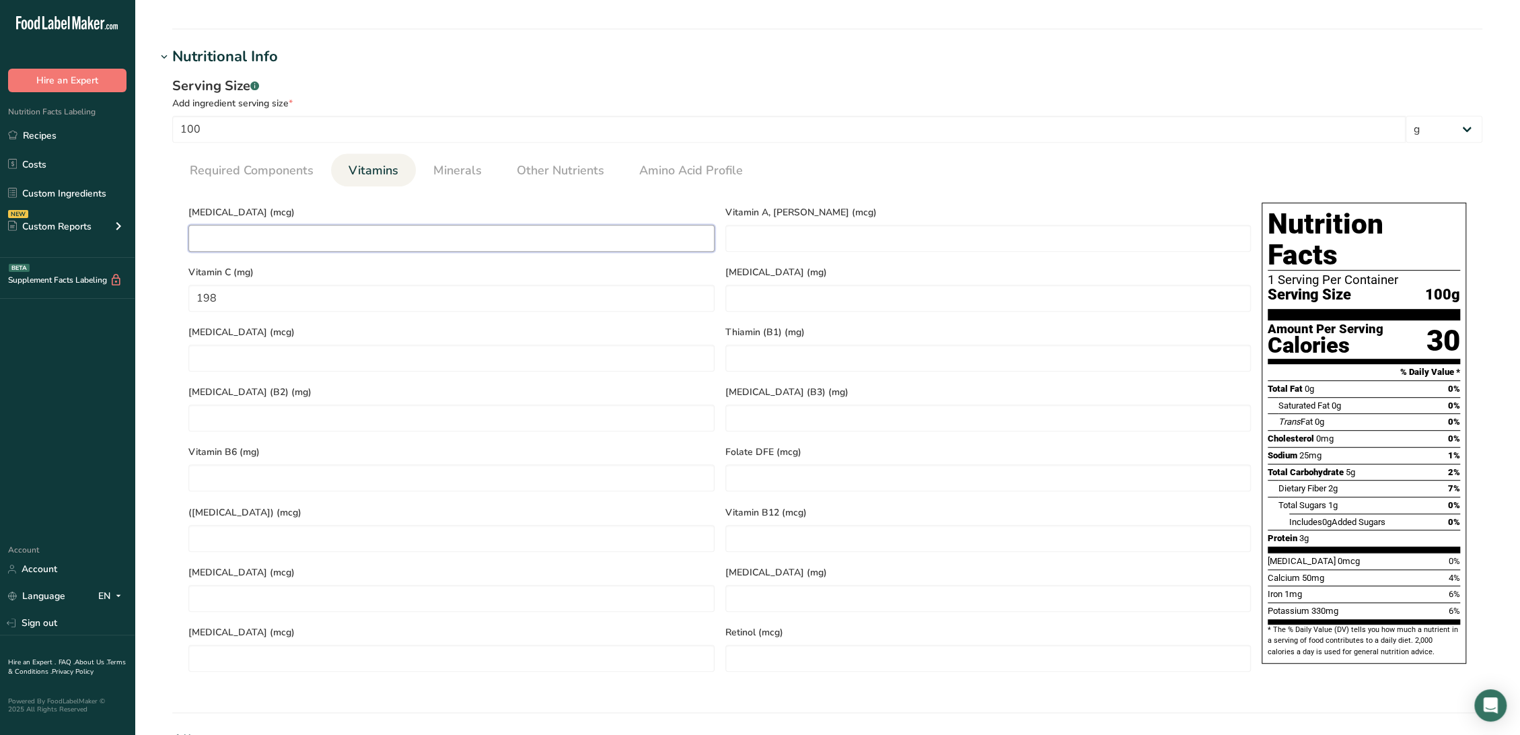
click at [335, 231] on D "number" at bounding box center [451, 238] width 526 height 27
type D "0"
click at [451, 157] on link "Minerals" at bounding box center [457, 170] width 59 height 34
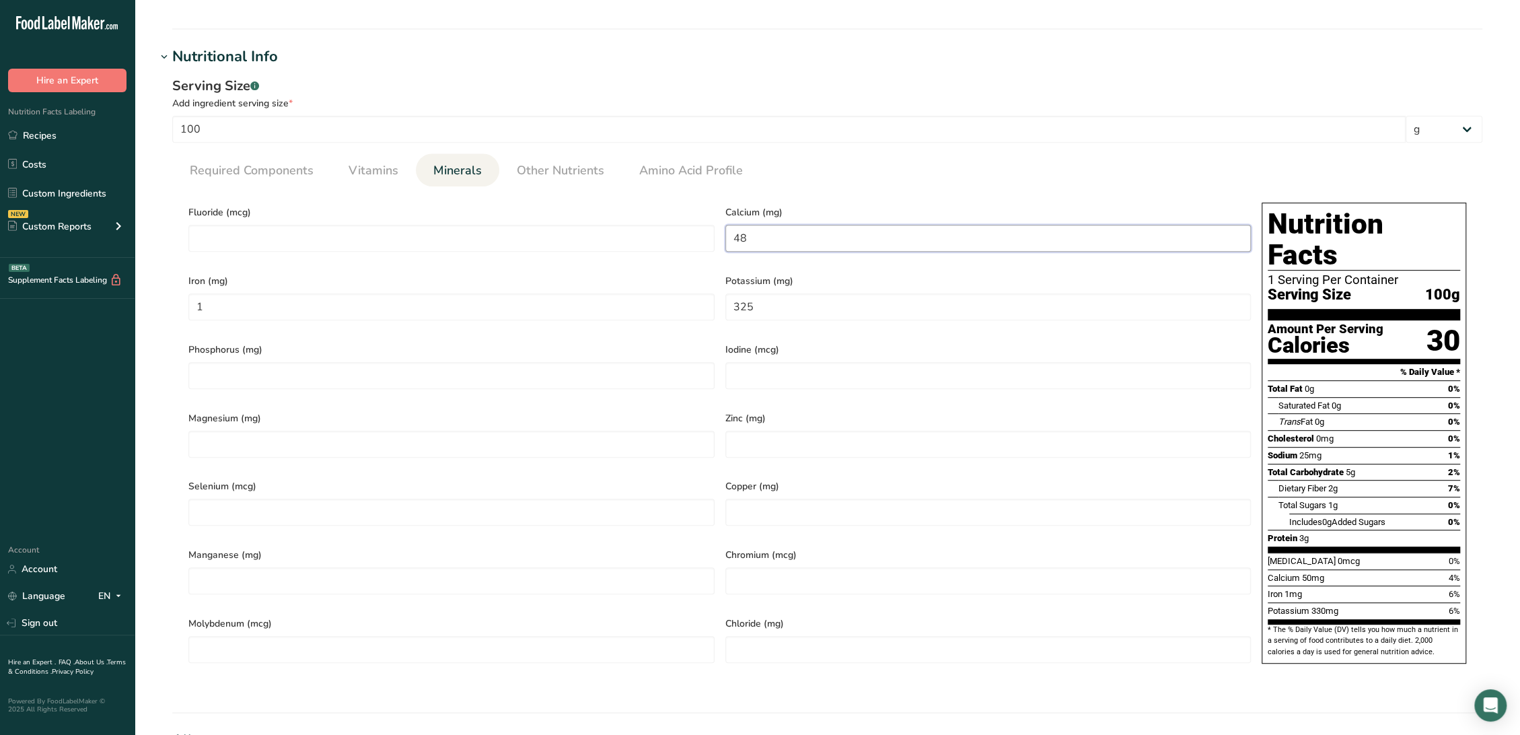
click at [801, 239] on input "48" at bounding box center [988, 238] width 526 height 27
click at [1223, 178] on ul "Required Components Vitamins Minerals Other Nutrients Amino Acid Profile" at bounding box center [827, 169] width 1310 height 33
click at [537, 161] on span "Other Nutrients" at bounding box center [560, 170] width 87 height 18
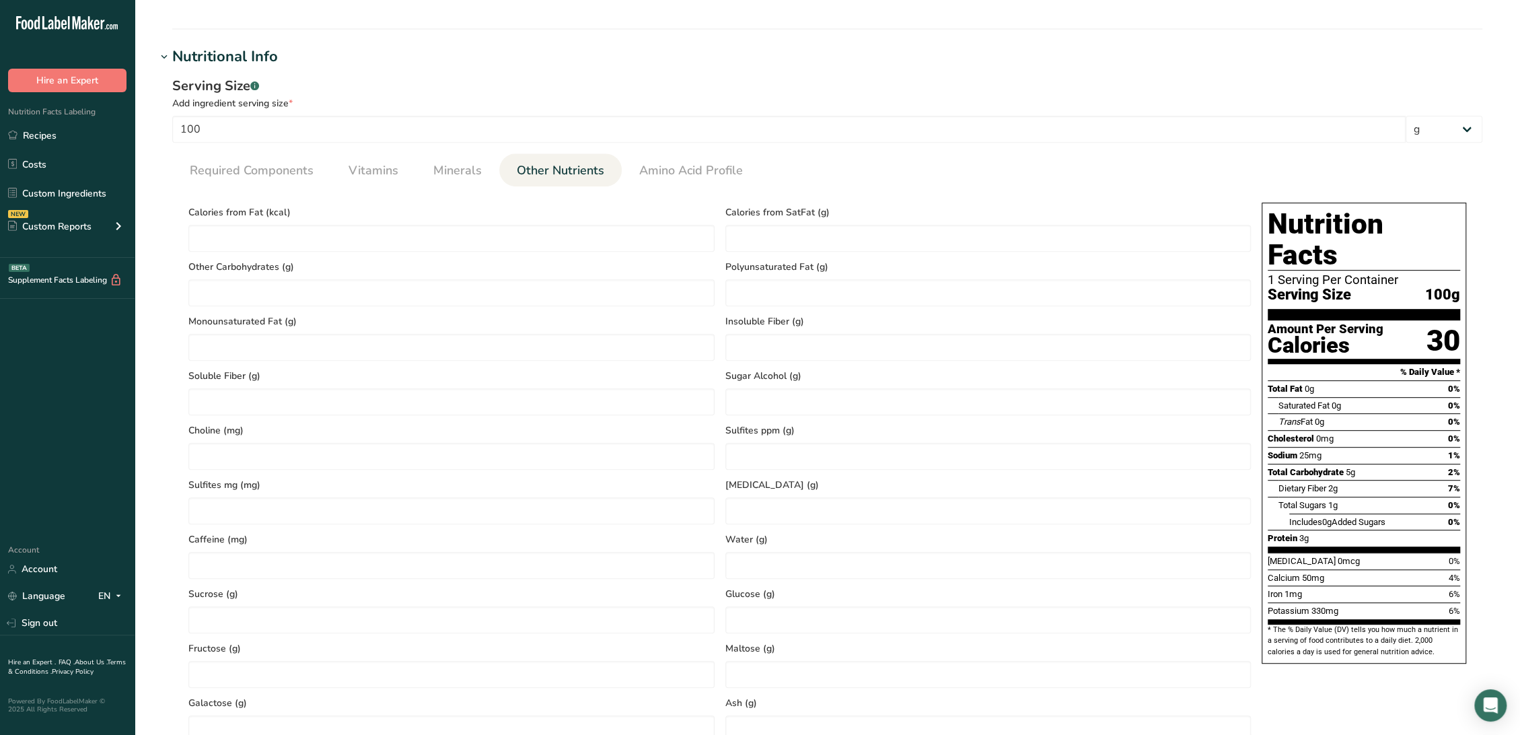
click at [540, 170] on span "Other Nutrients" at bounding box center [560, 170] width 87 height 18
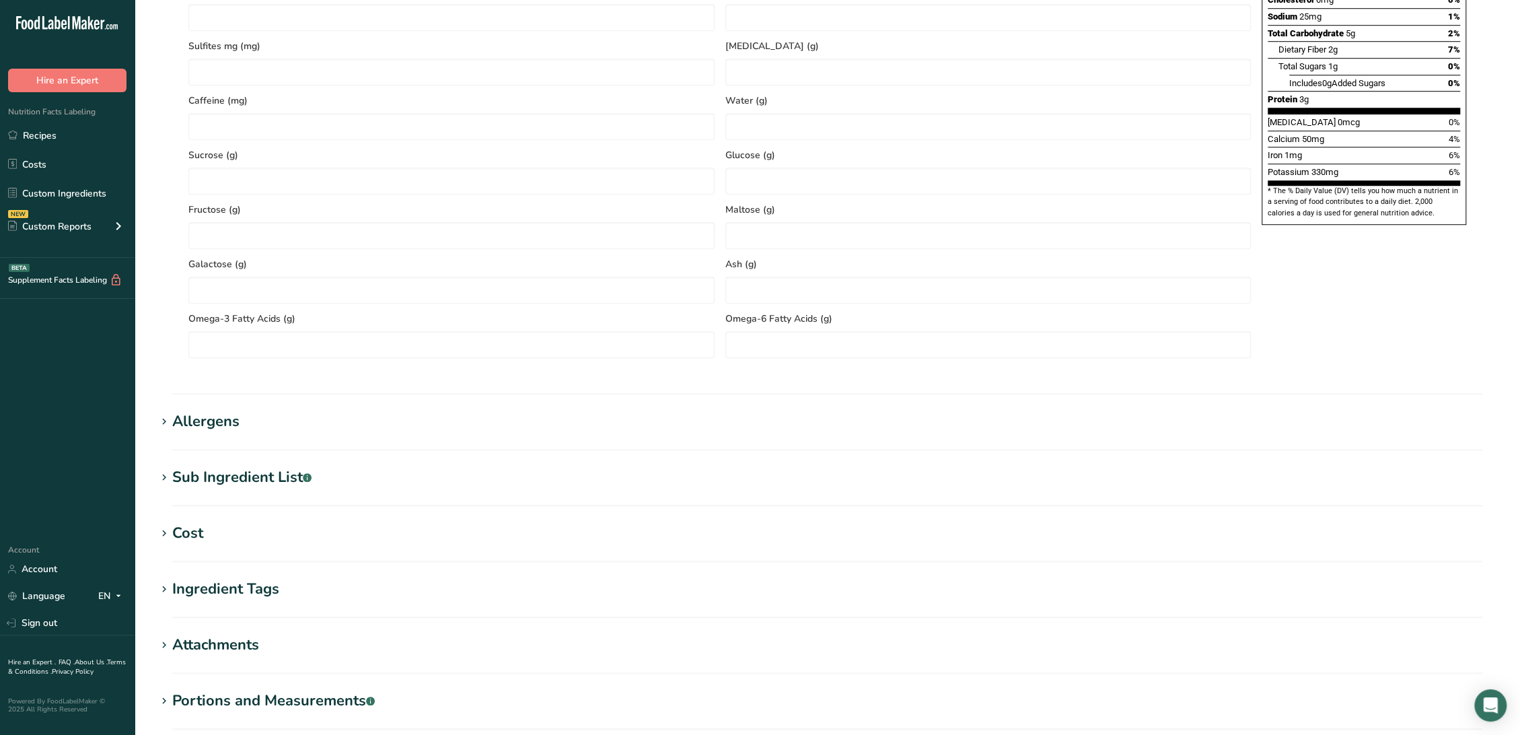
scroll to position [897, 0]
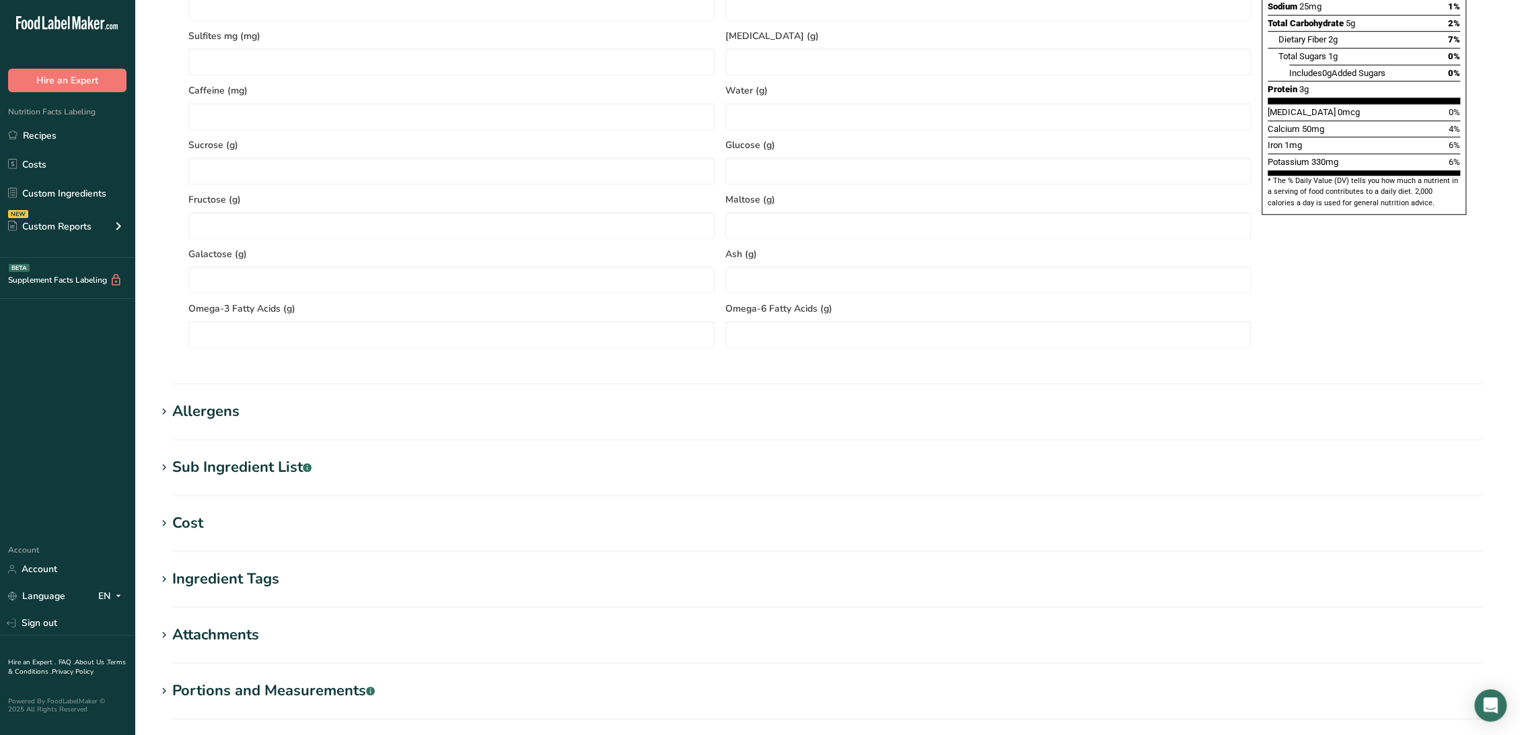
click at [211, 425] on section "Allergens Add any known allergens associated with your ingredient Soy Tree Nuts…" at bounding box center [827, 420] width 1342 height 40
click at [214, 417] on div "Allergens" at bounding box center [205, 411] width 67 height 22
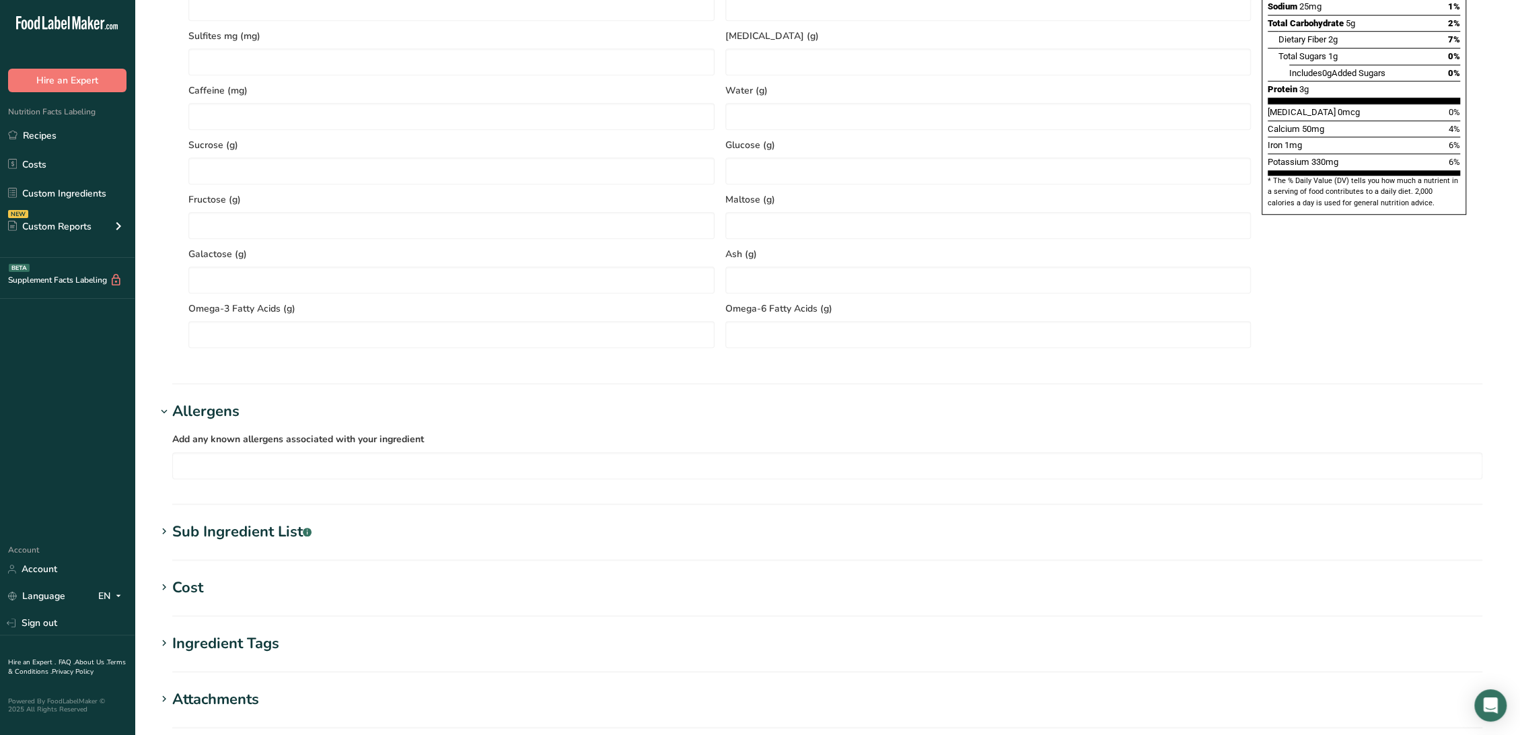
click at [281, 532] on div "Sub Ingredient List .a-a{fill:#347362;}.b-a{fill:#fff;}" at bounding box center [241, 532] width 139 height 22
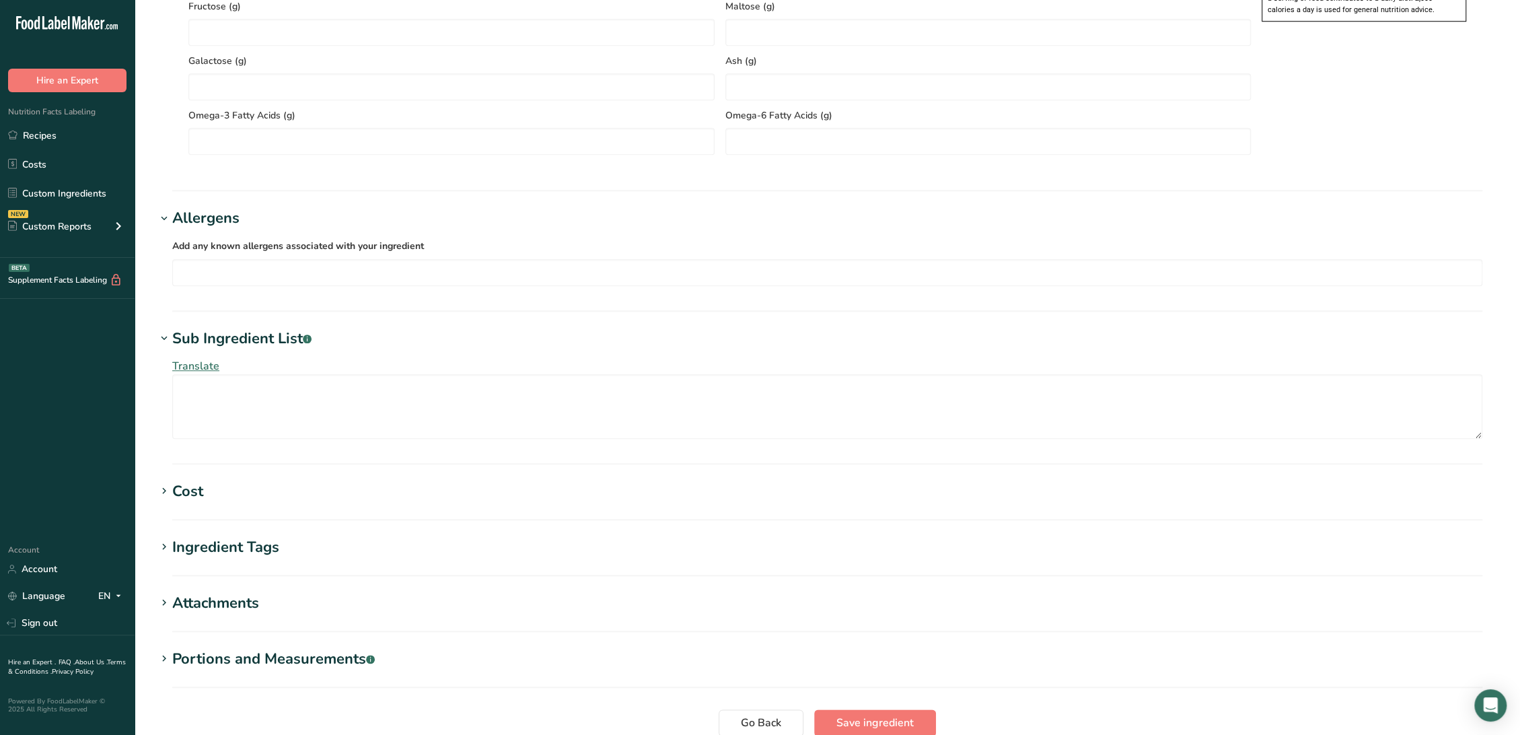
scroll to position [1195, 0]
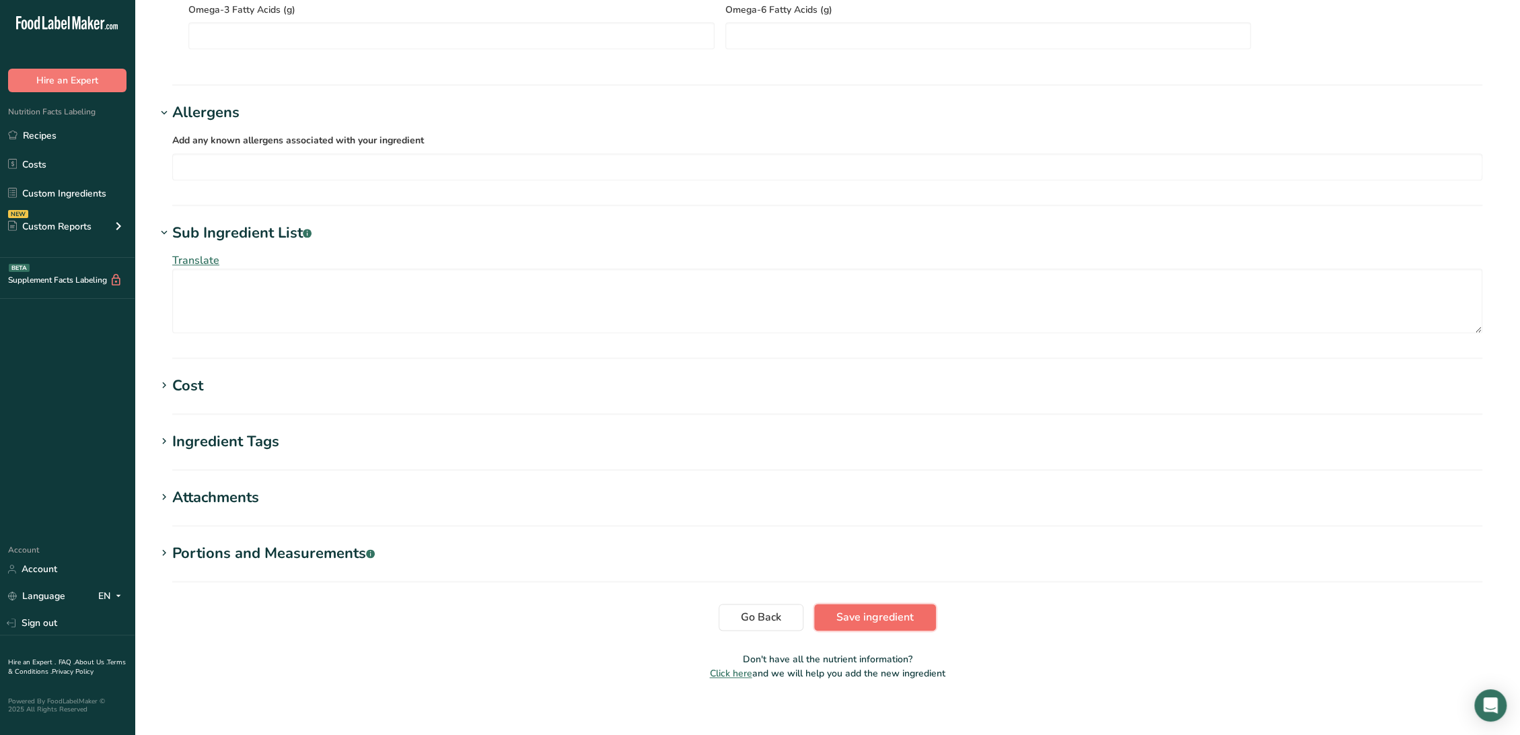
click at [853, 612] on span "Save ingredient" at bounding box center [874, 617] width 77 height 16
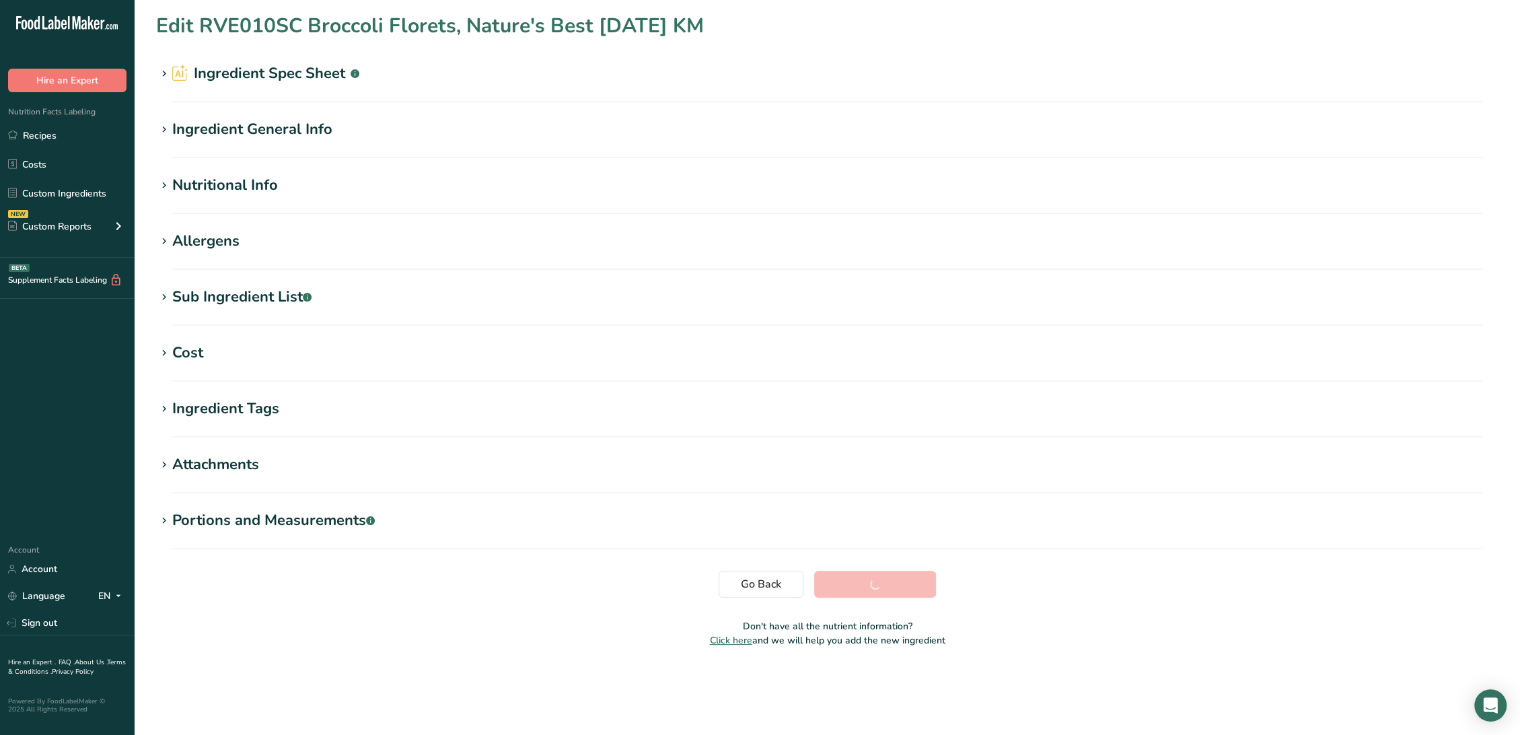
scroll to position [0, 0]
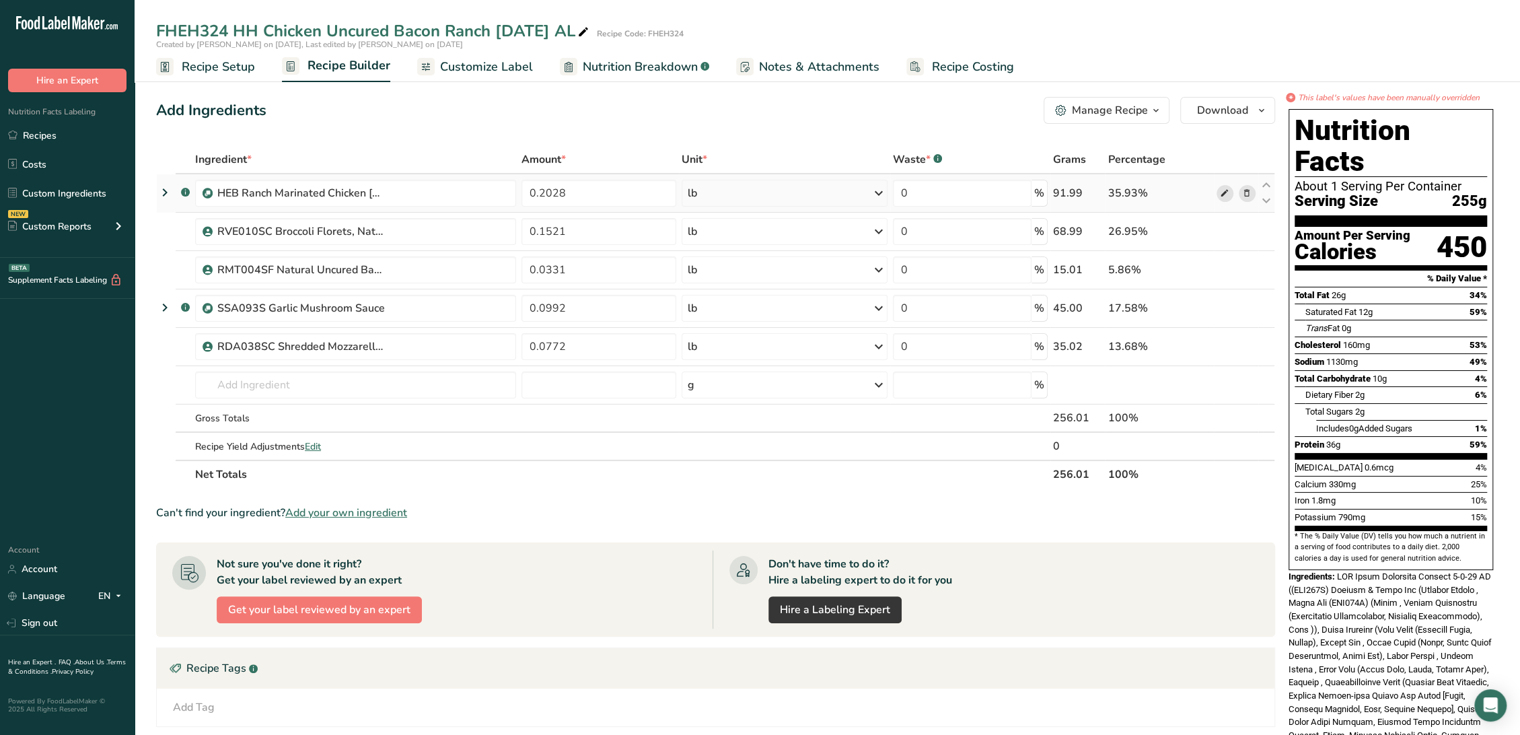
click at [1222, 192] on icon at bounding box center [1224, 193] width 9 height 14
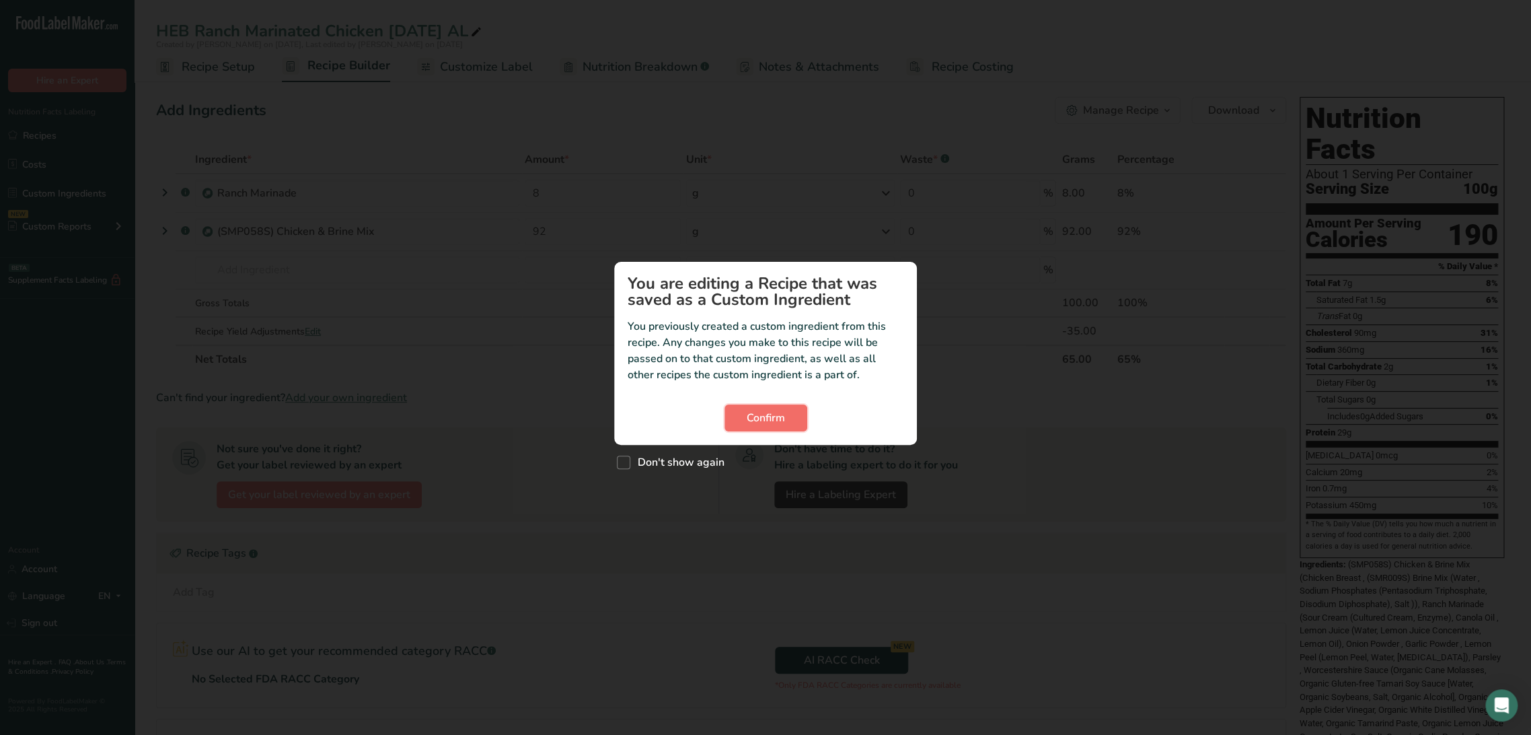
click at [740, 412] on button "Confirm" at bounding box center [766, 417] width 83 height 27
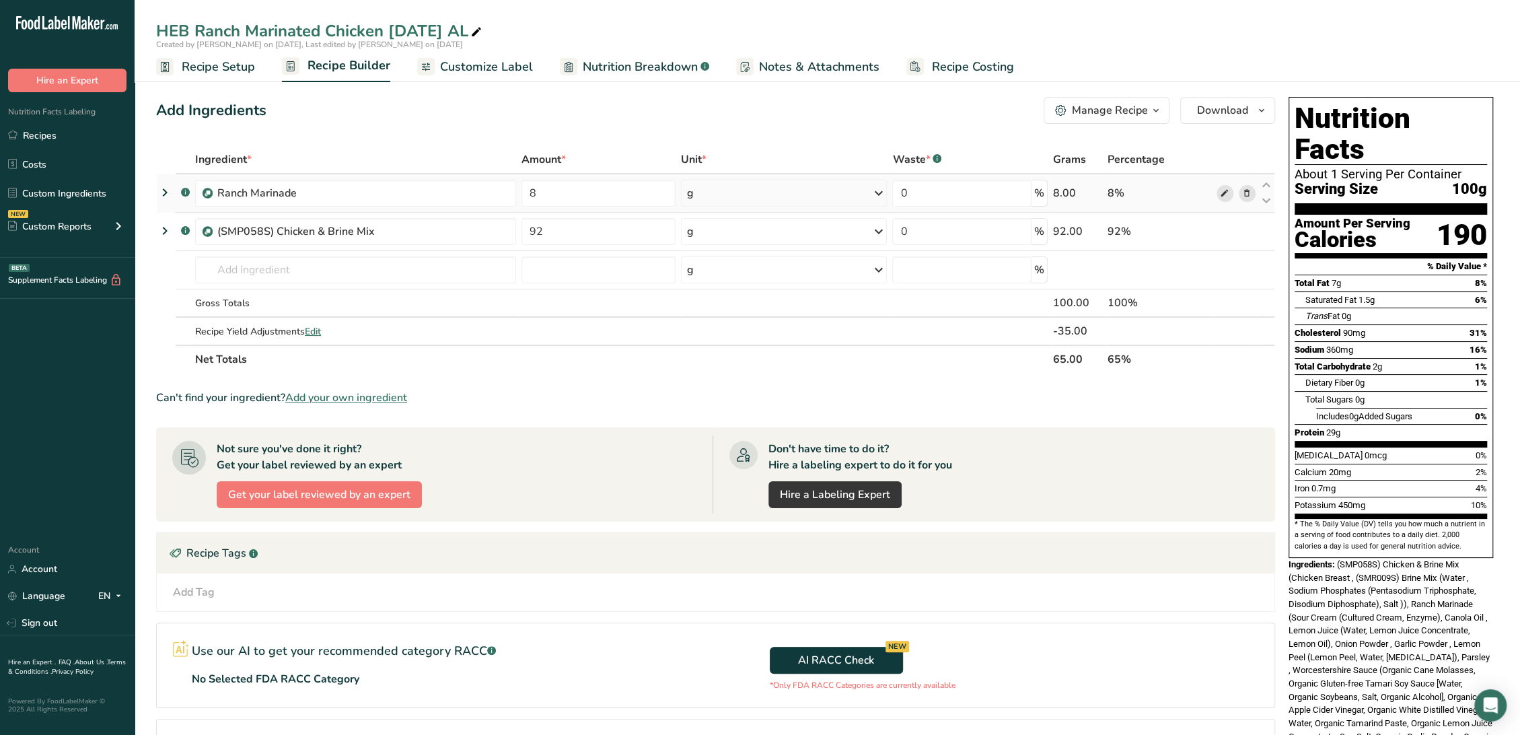
click at [1227, 188] on icon at bounding box center [1224, 193] width 9 height 14
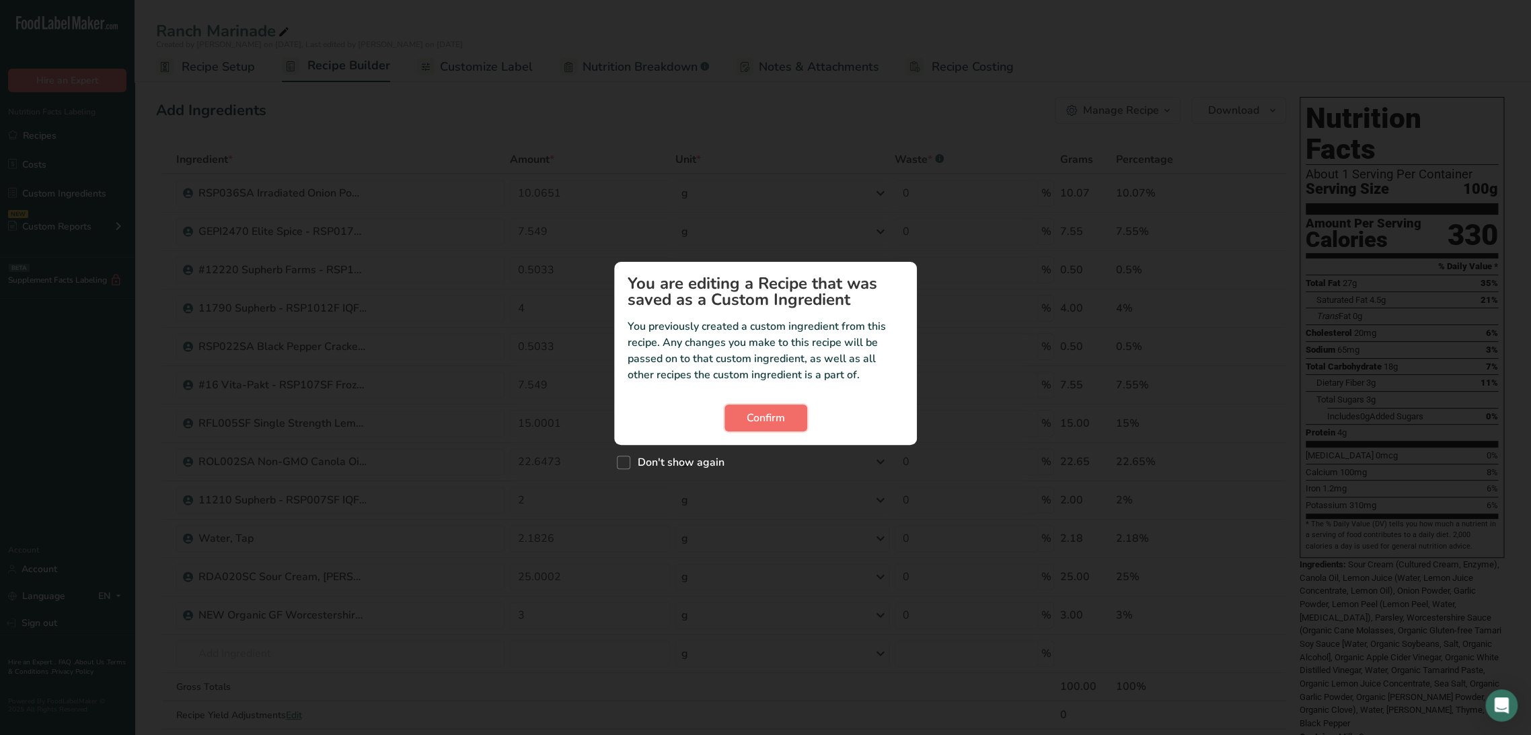
click at [772, 413] on span "Confirm" at bounding box center [766, 418] width 38 height 16
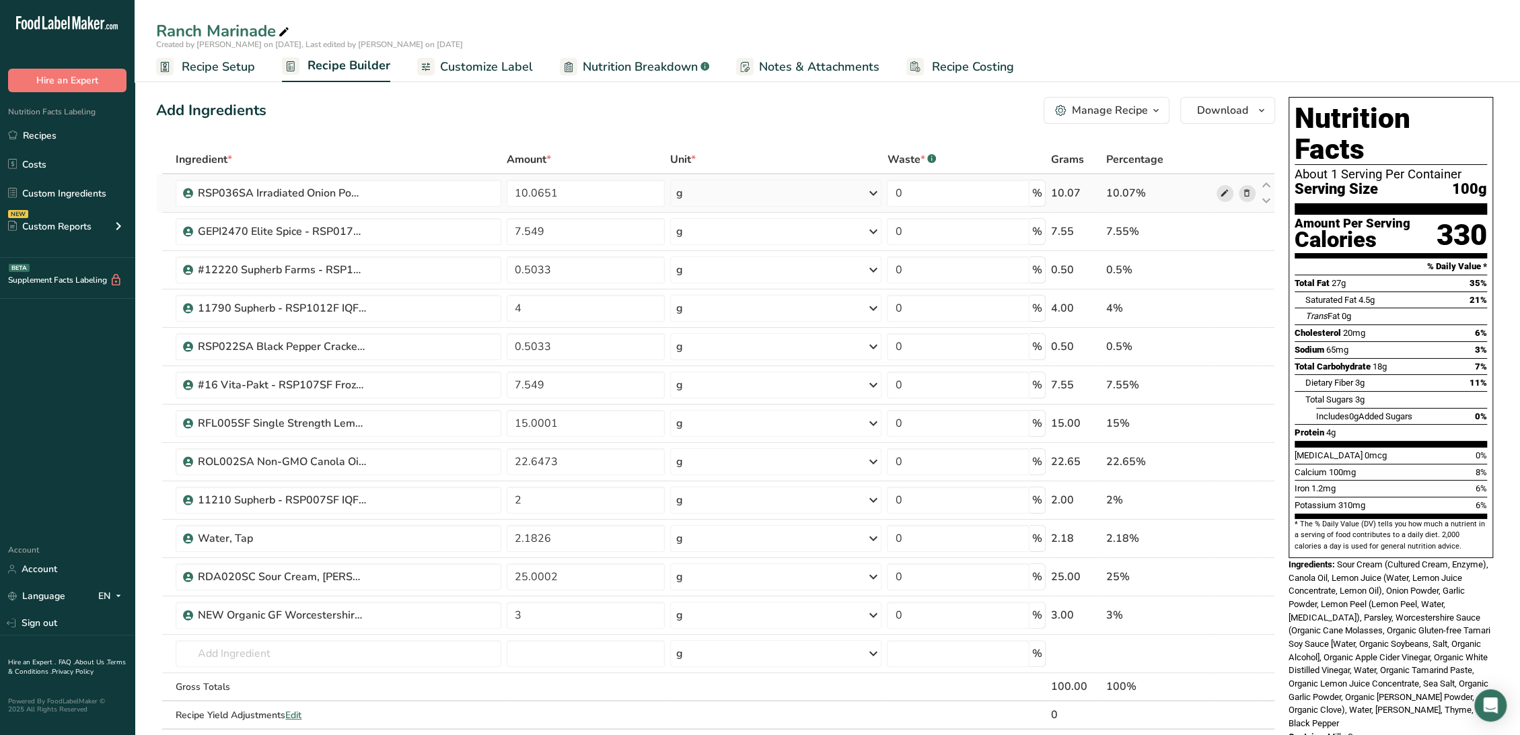
click at [1225, 198] on icon at bounding box center [1224, 193] width 9 height 14
click at [1222, 233] on icon at bounding box center [1224, 232] width 9 height 14
click at [1226, 269] on icon at bounding box center [1224, 270] width 9 height 14
click at [289, 658] on input "text" at bounding box center [339, 653] width 326 height 27
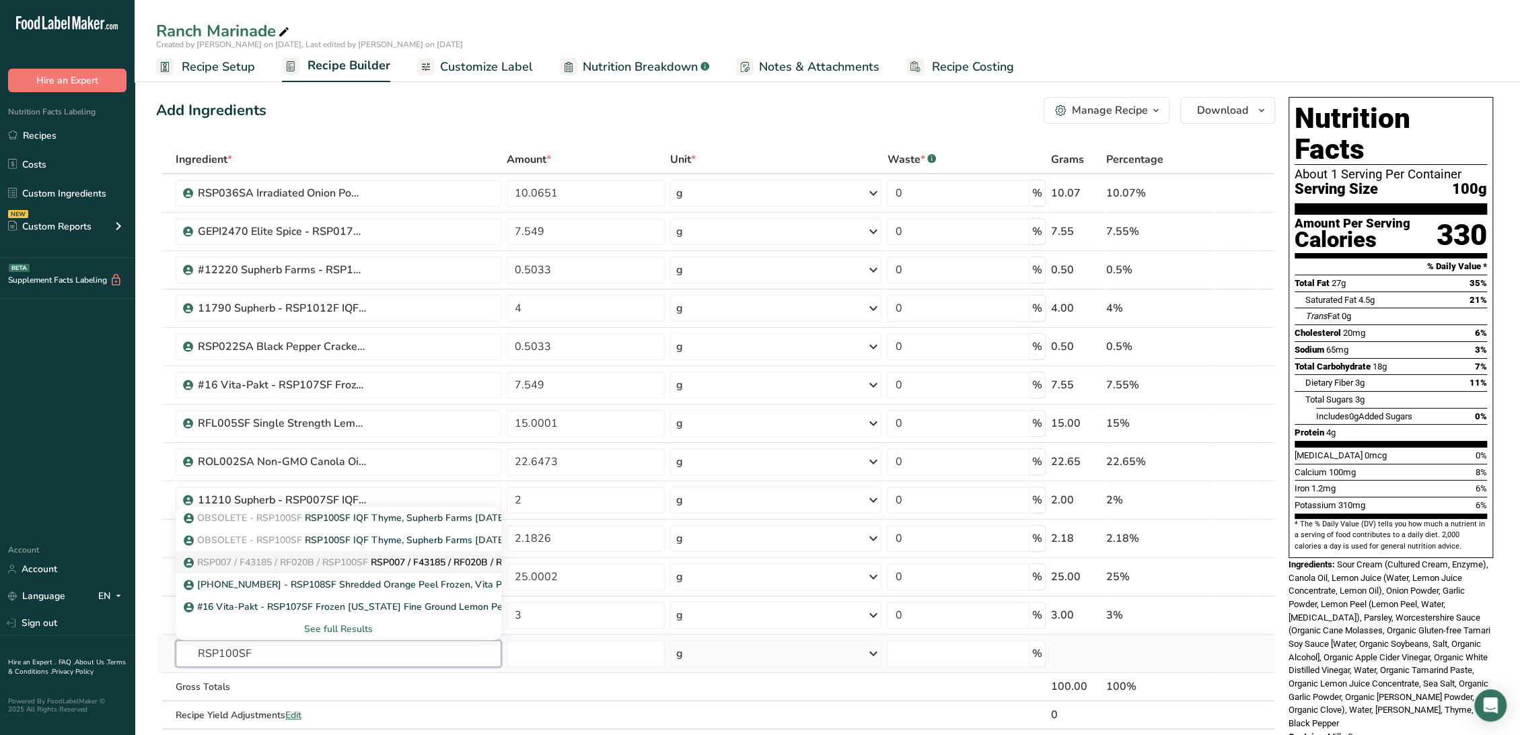
type input "RSP100SF"
click at [359, 562] on span "RSP007 / F43185 / RF020B / RSP100SF" at bounding box center [282, 562] width 171 height 13
type input "RSP007 / F43185 / RF020B / RSP100SF IQF Thyme, SupHerb Farms [DATE] CC"
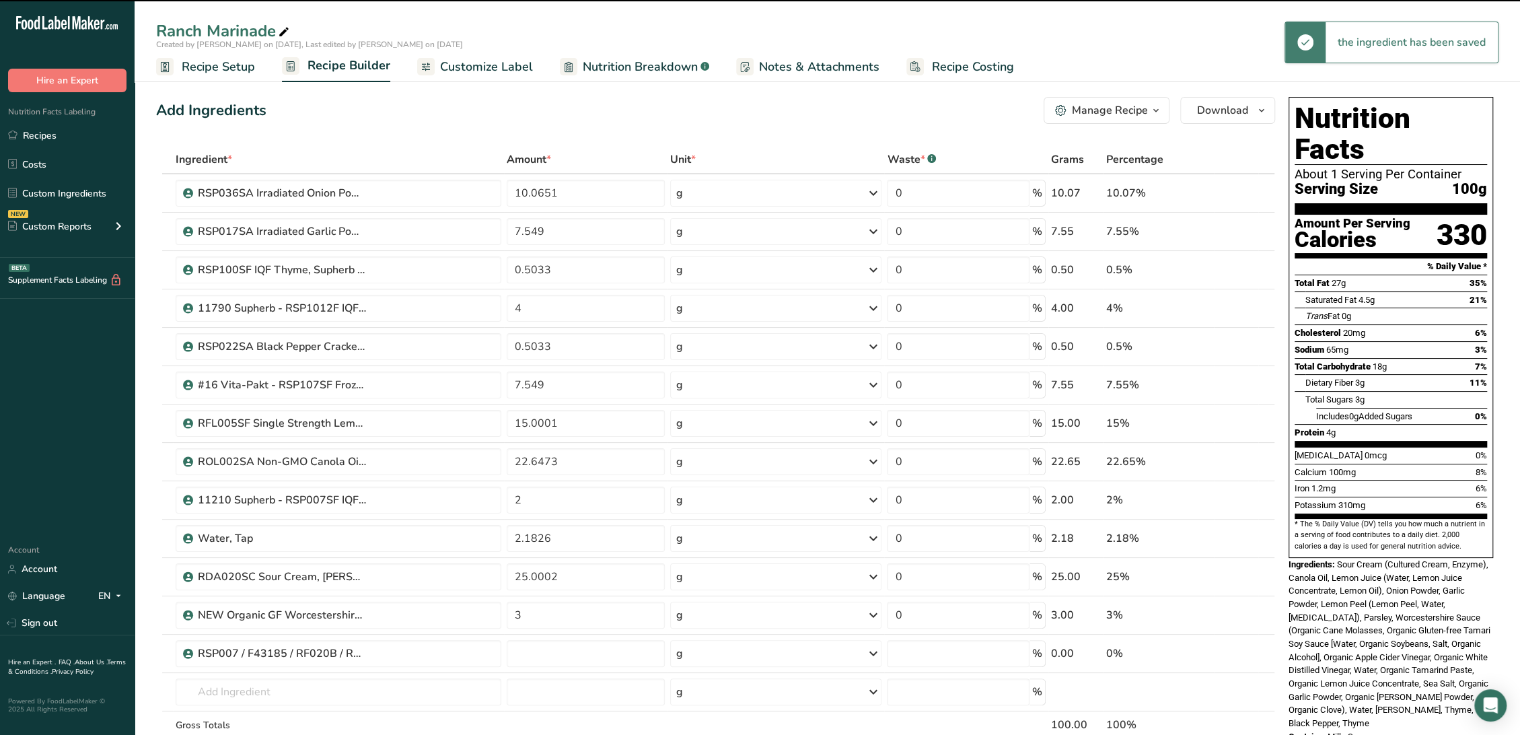
type input "0"
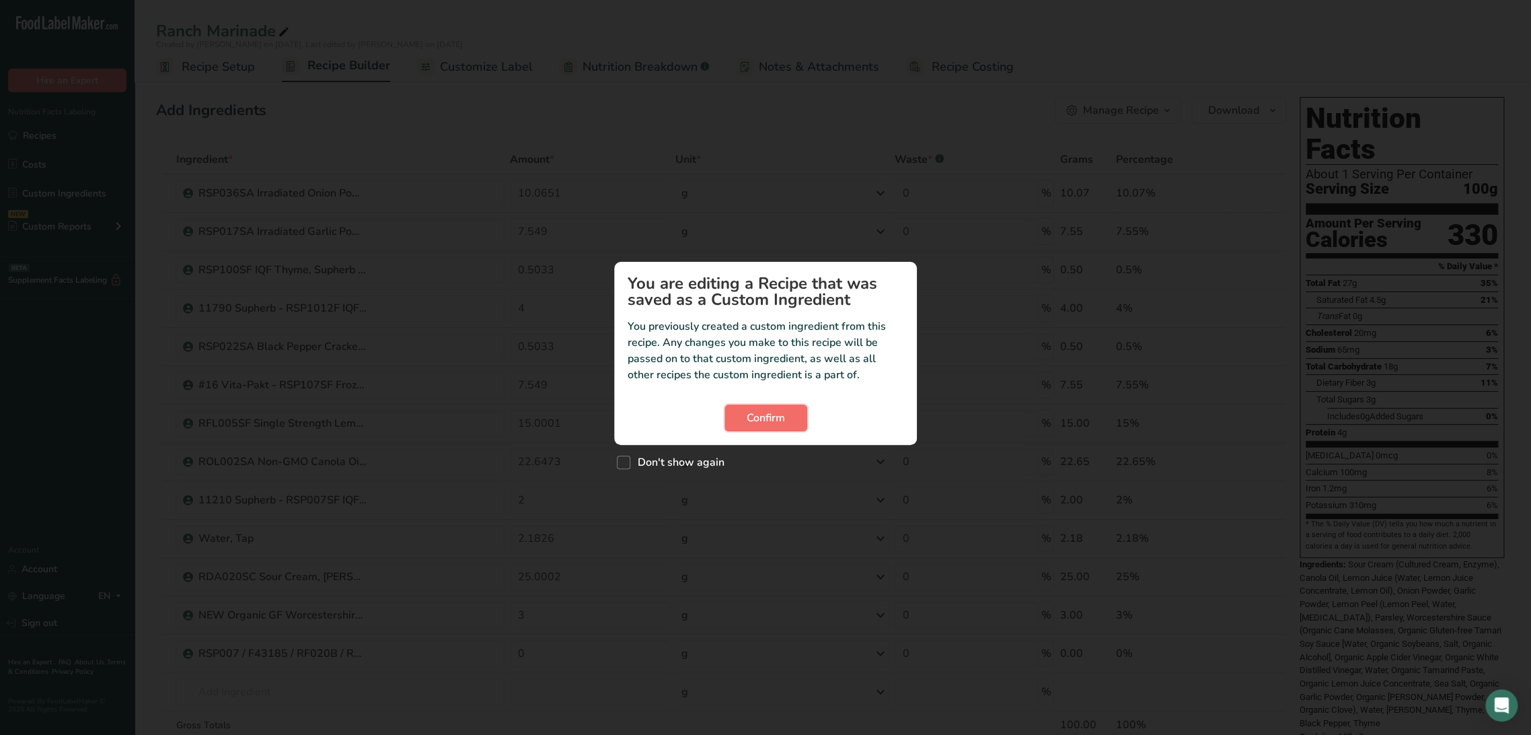
click at [780, 424] on span "Confirm" at bounding box center [766, 418] width 38 height 16
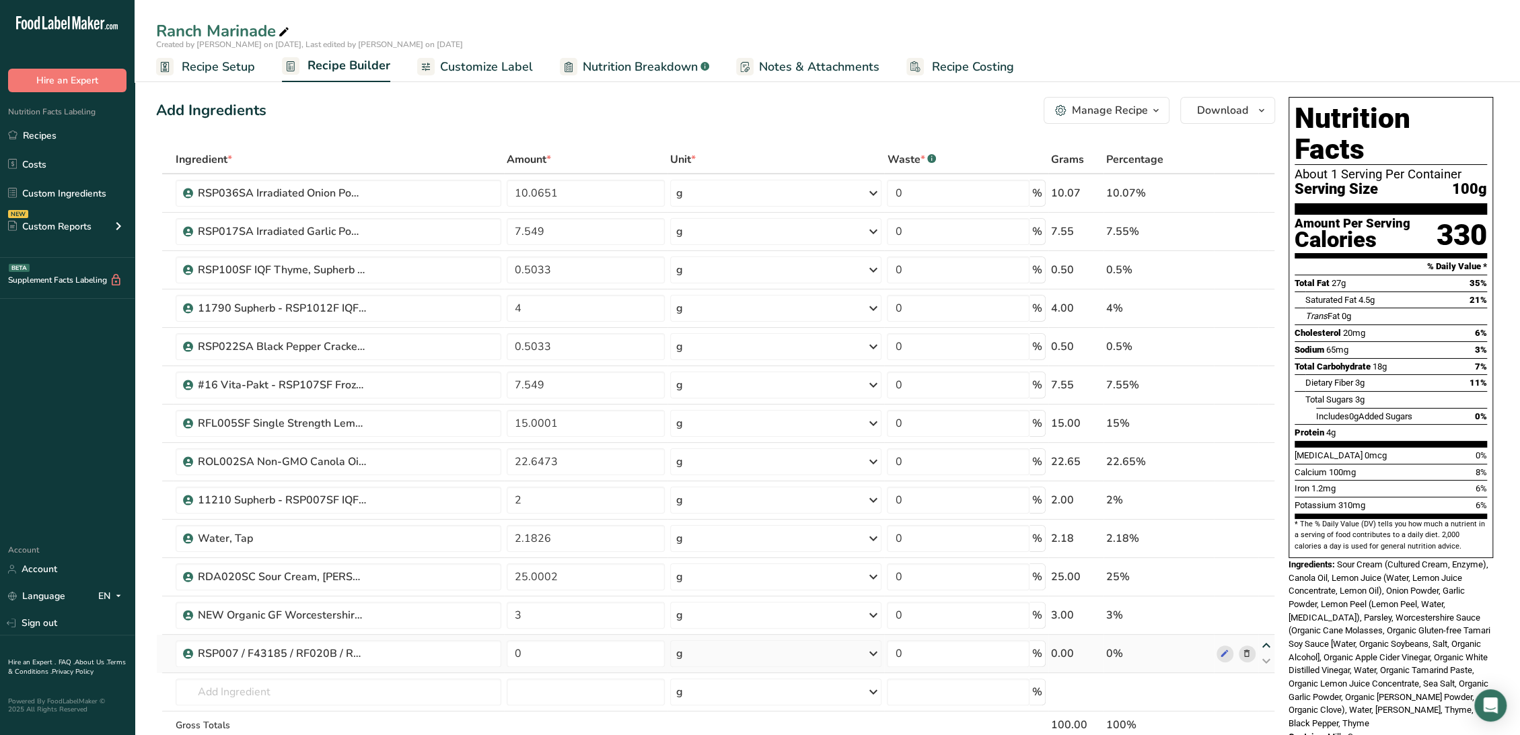
click at [1263, 642] on icon at bounding box center [1266, 645] width 16 height 10
type input "0"
type input "3"
click at [1269, 604] on icon at bounding box center [1266, 607] width 16 height 10
type input "0"
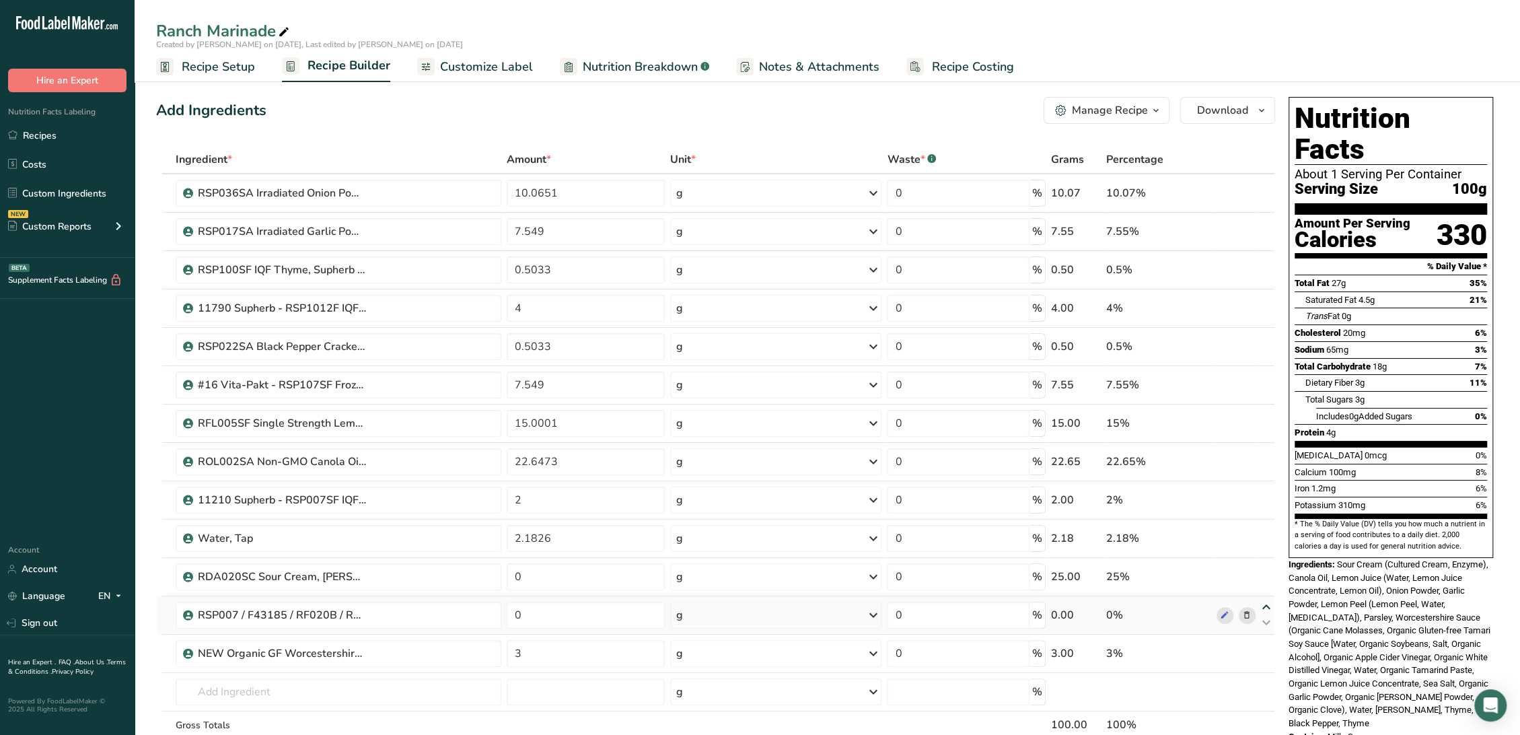
type input "25.0002"
click at [1266, 564] on icon at bounding box center [1266, 569] width 16 height 10
type input "0"
type input "2.1826"
click at [1265, 529] on icon at bounding box center [1266, 530] width 16 height 10
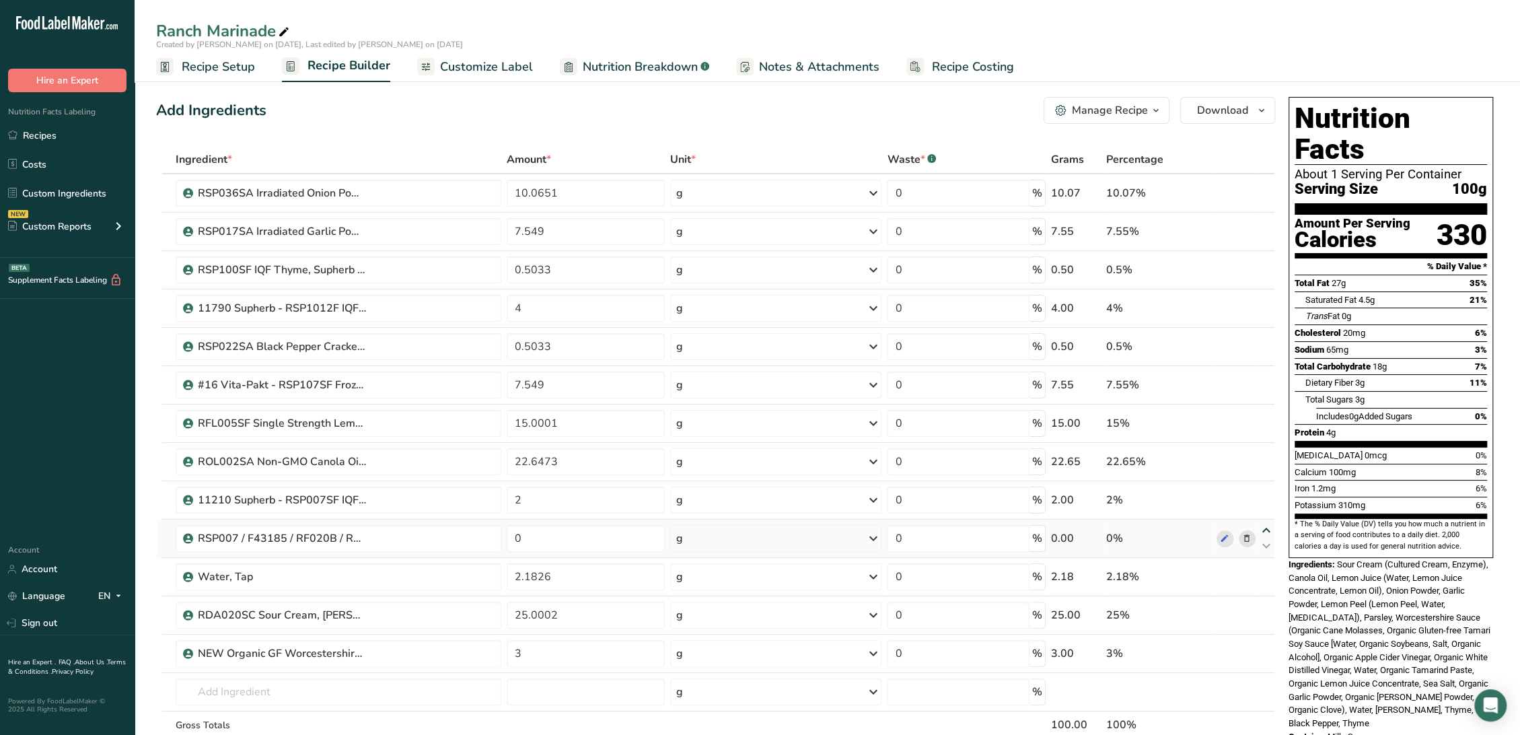
type input "0"
type input "2"
click at [1265, 489] on icon at bounding box center [1266, 492] width 16 height 10
type input "0"
type input "22.6473"
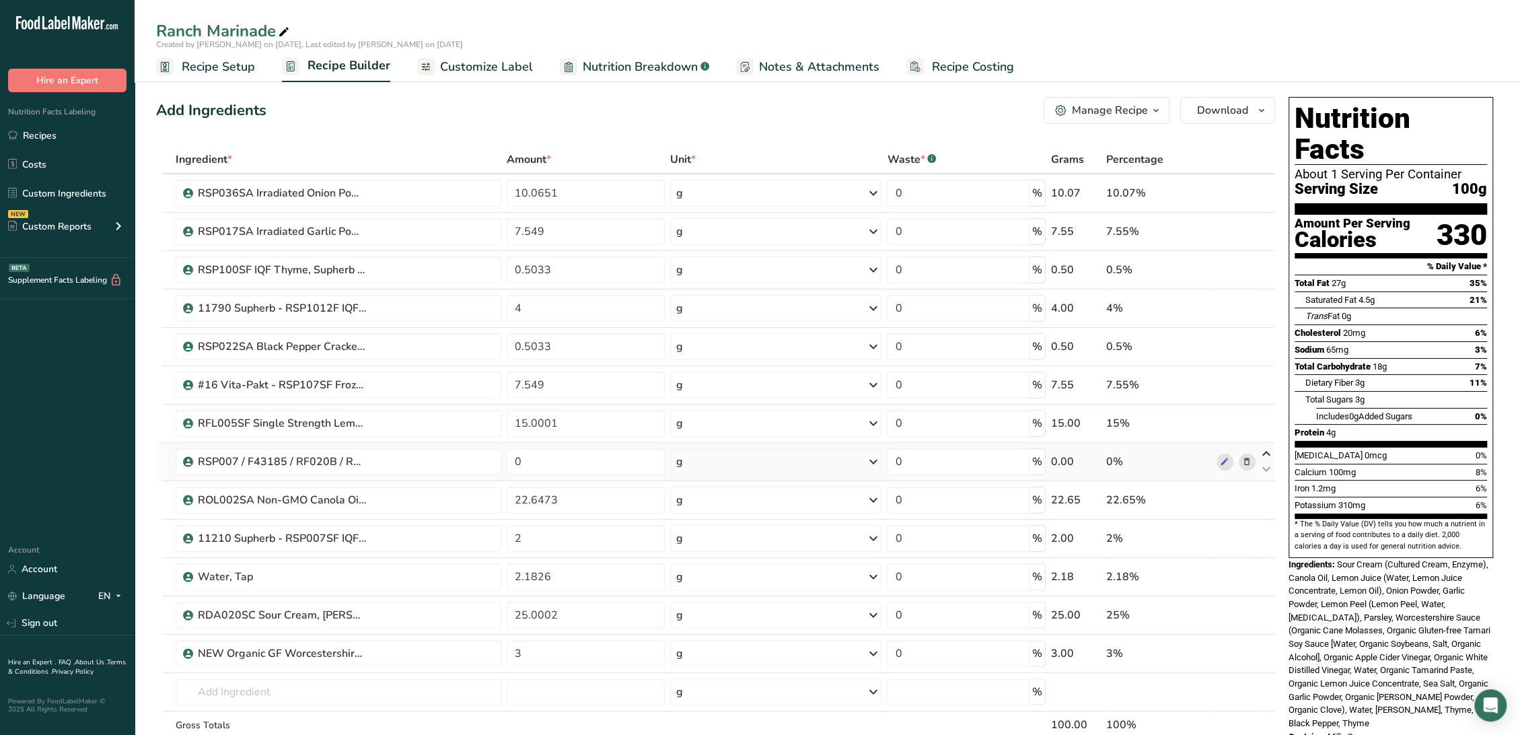
click at [1266, 451] on icon at bounding box center [1266, 454] width 16 height 10
type input "0"
type input "15.0001"
click at [1263, 413] on icon at bounding box center [1266, 415] width 16 height 10
type input "0"
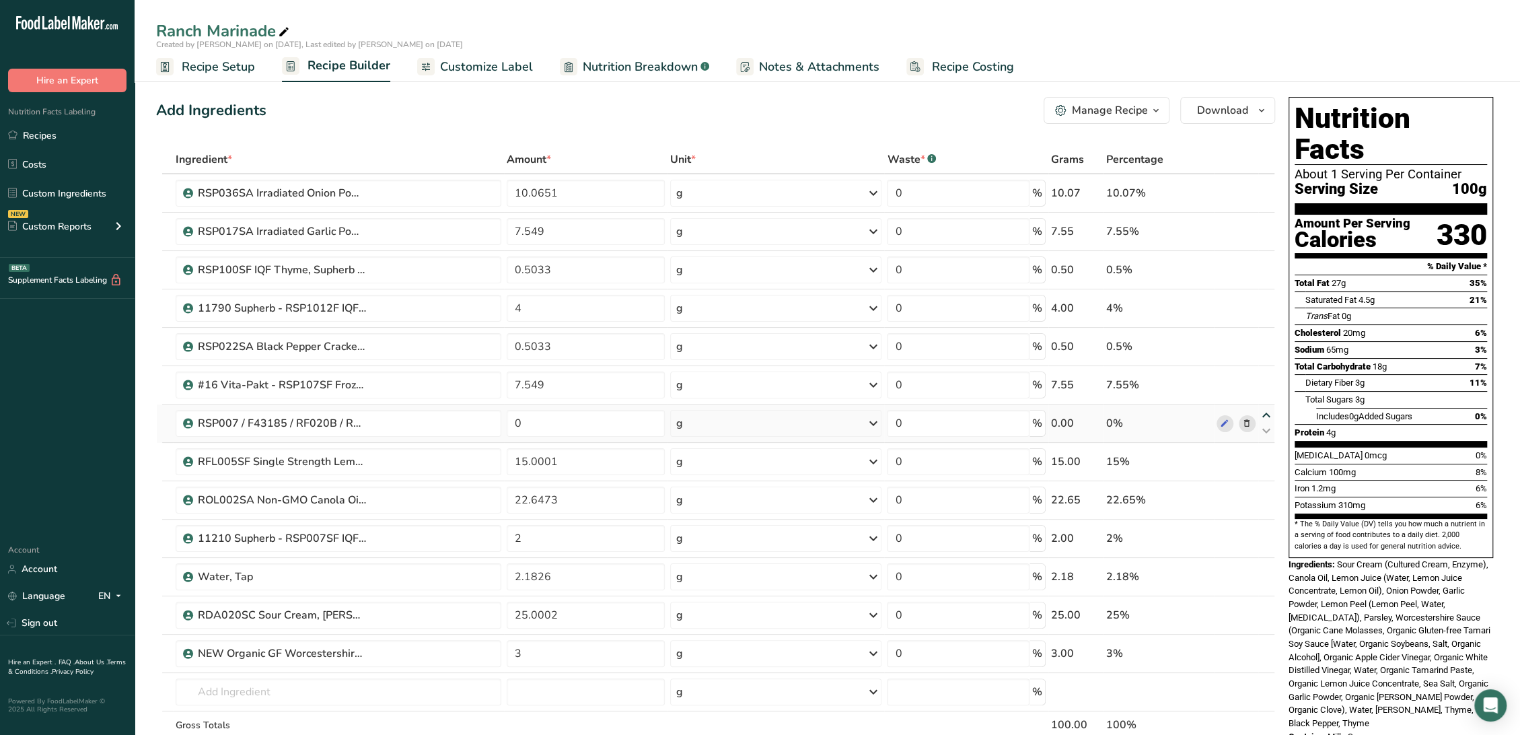
type input "7.549"
click at [1268, 377] on icon at bounding box center [1266, 377] width 16 height 10
type input "0"
type input "0.5033"
click at [1268, 373] on icon at bounding box center [1266, 377] width 16 height 10
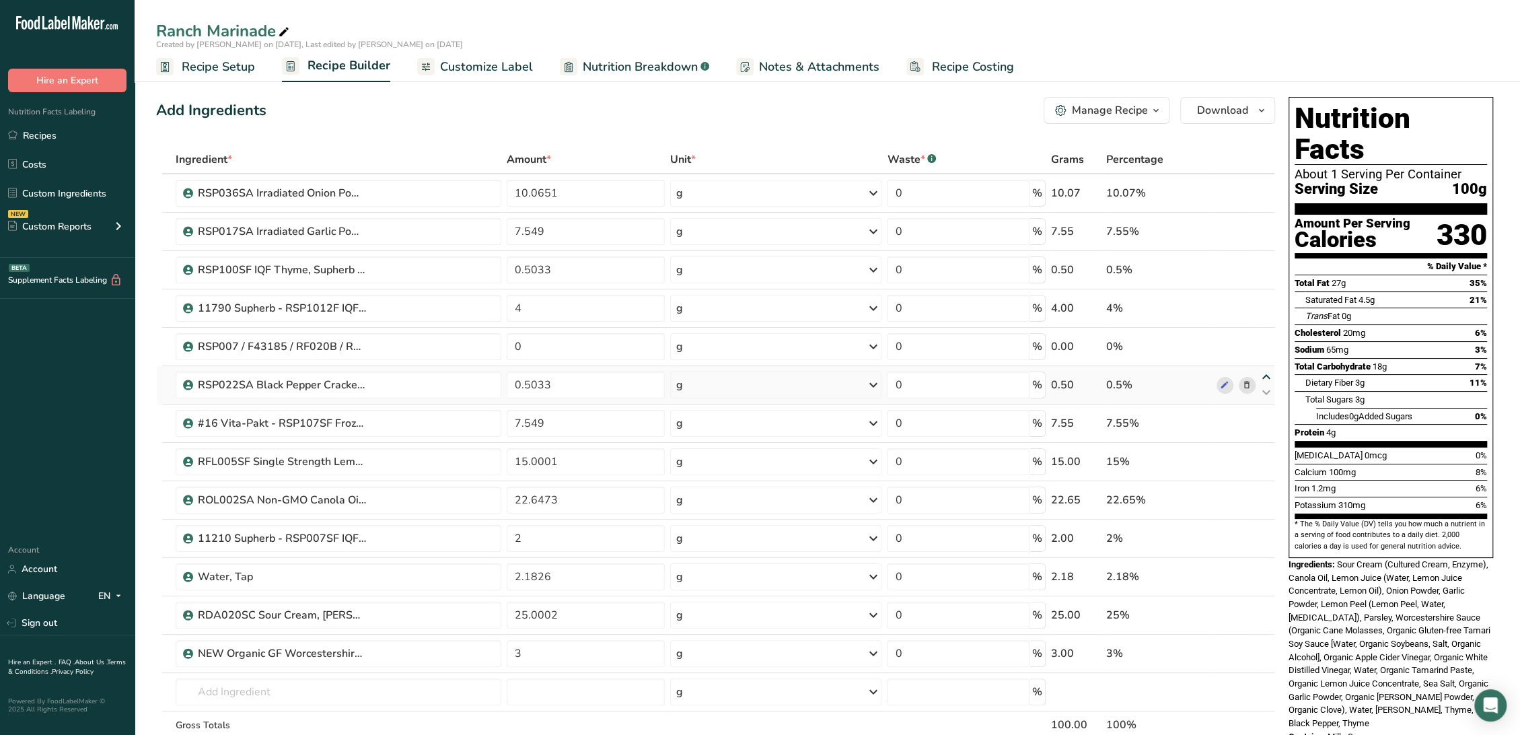
type input "0.5033"
type input "0"
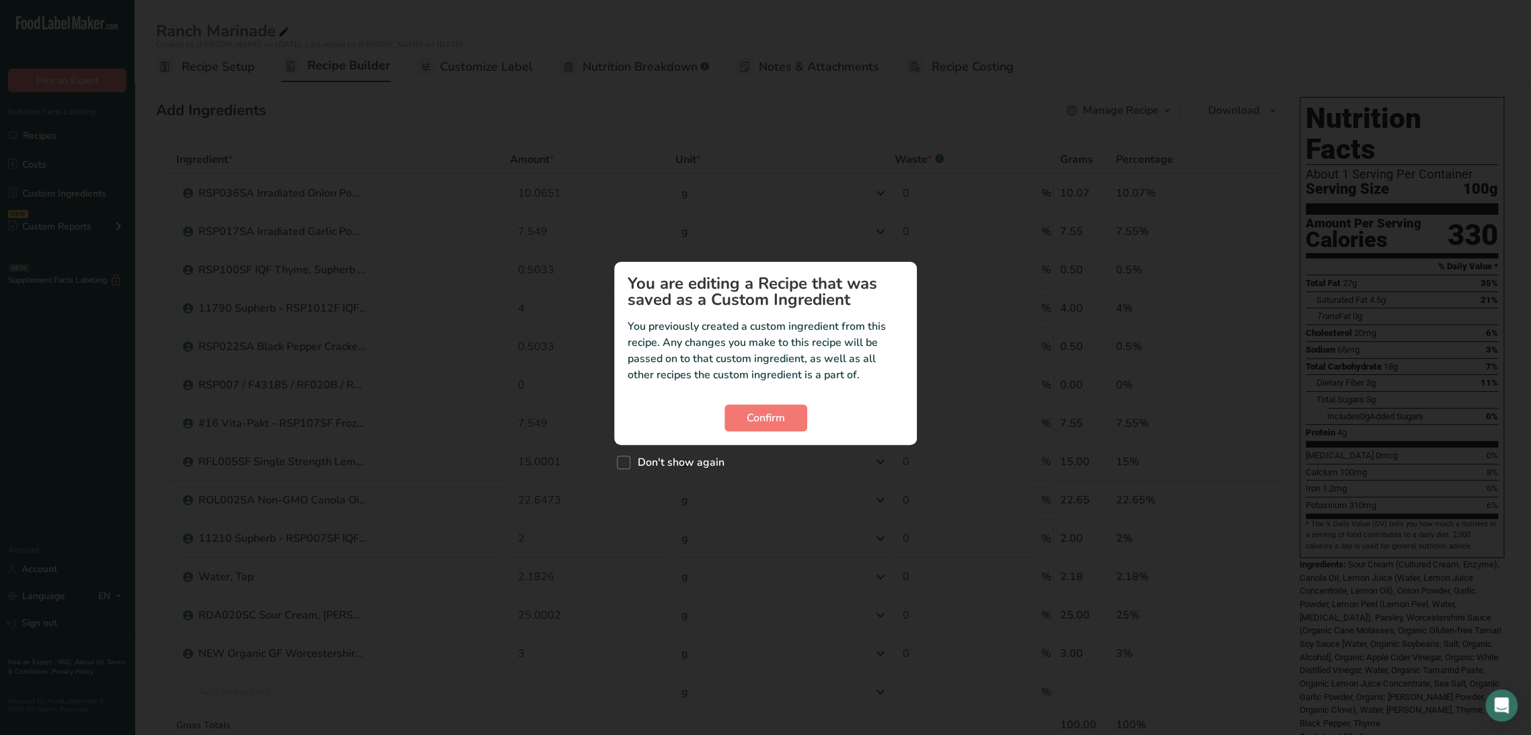
click at [707, 425] on div "Confirm" at bounding box center [766, 417] width 276 height 27
click at [783, 418] on span "Confirm" at bounding box center [766, 418] width 38 height 16
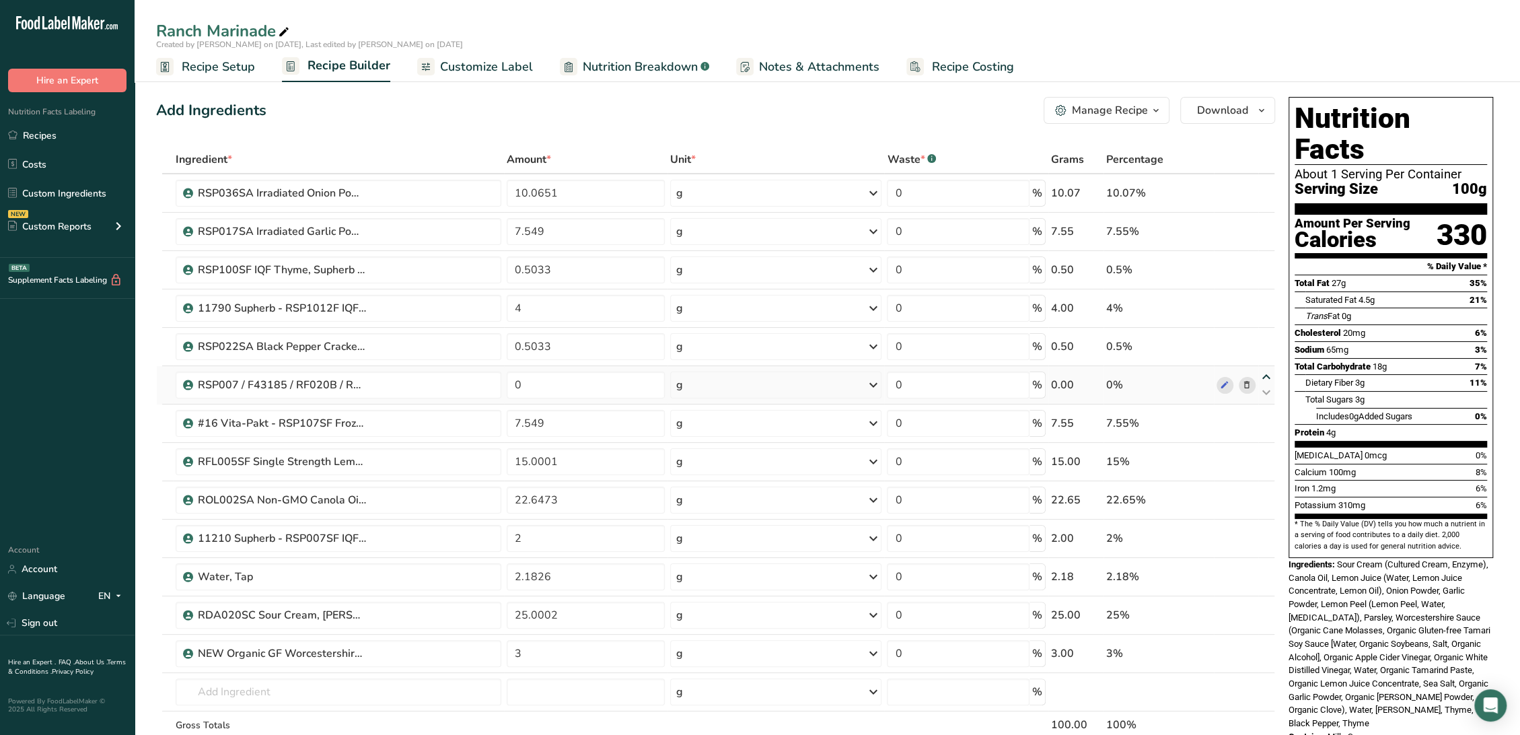
click at [1262, 373] on icon at bounding box center [1266, 377] width 16 height 10
type input "0"
type input "0.5033"
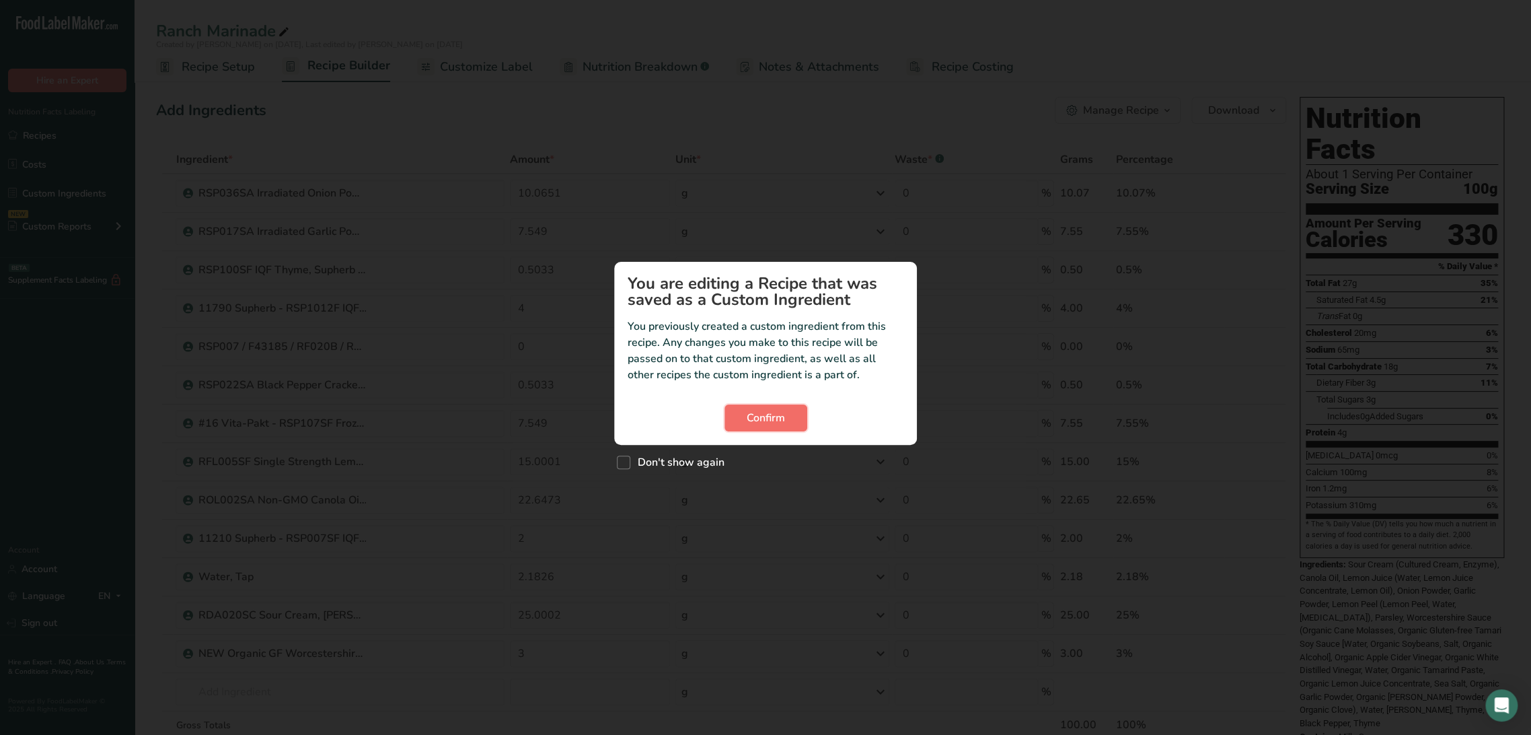
click at [752, 417] on span "Confirm" at bounding box center [766, 418] width 38 height 16
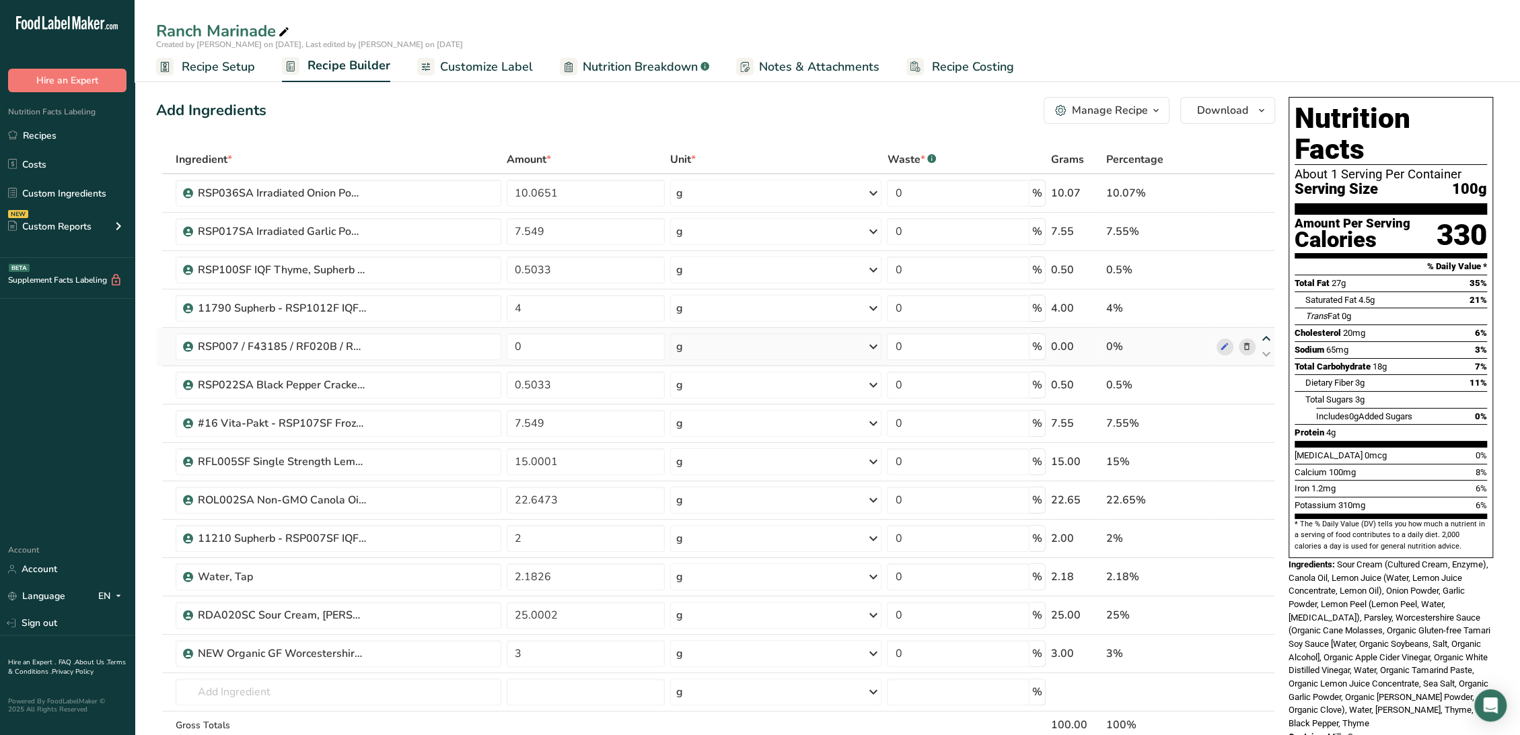
click at [1265, 334] on icon at bounding box center [1266, 339] width 16 height 10
type input "0"
type input "4"
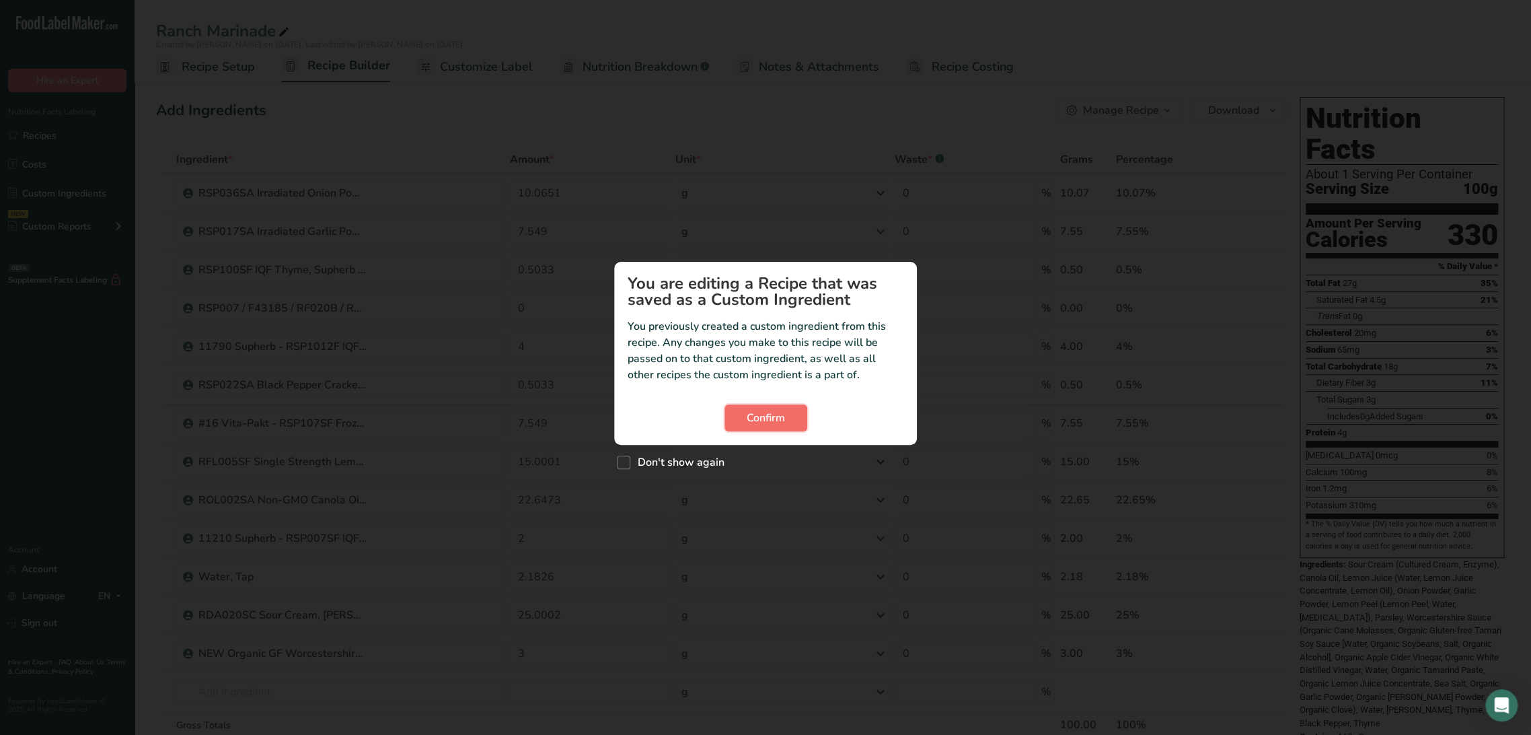
click at [786, 414] on button "Confirm" at bounding box center [766, 417] width 83 height 27
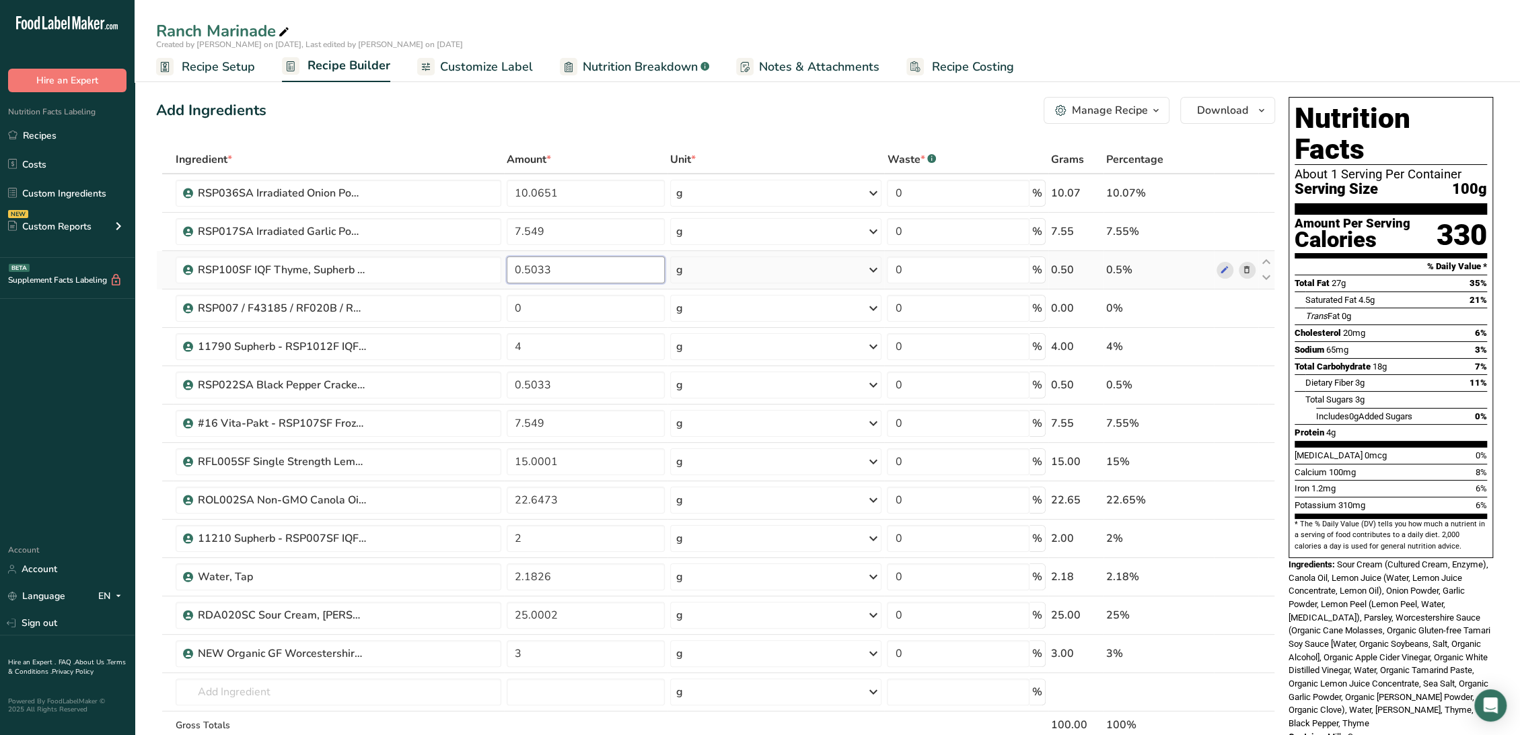
drag, startPoint x: 593, startPoint y: 264, endPoint x: 512, endPoint y: 265, distance: 80.7
click at [512, 265] on input "0.5033" at bounding box center [586, 269] width 158 height 27
click at [570, 306] on div "Ingredient * Amount * Unit * Waste * .a-a{fill:#347362;}.b-a{fill:#fff;} Grams …" at bounding box center [715, 470] width 1119 height 650
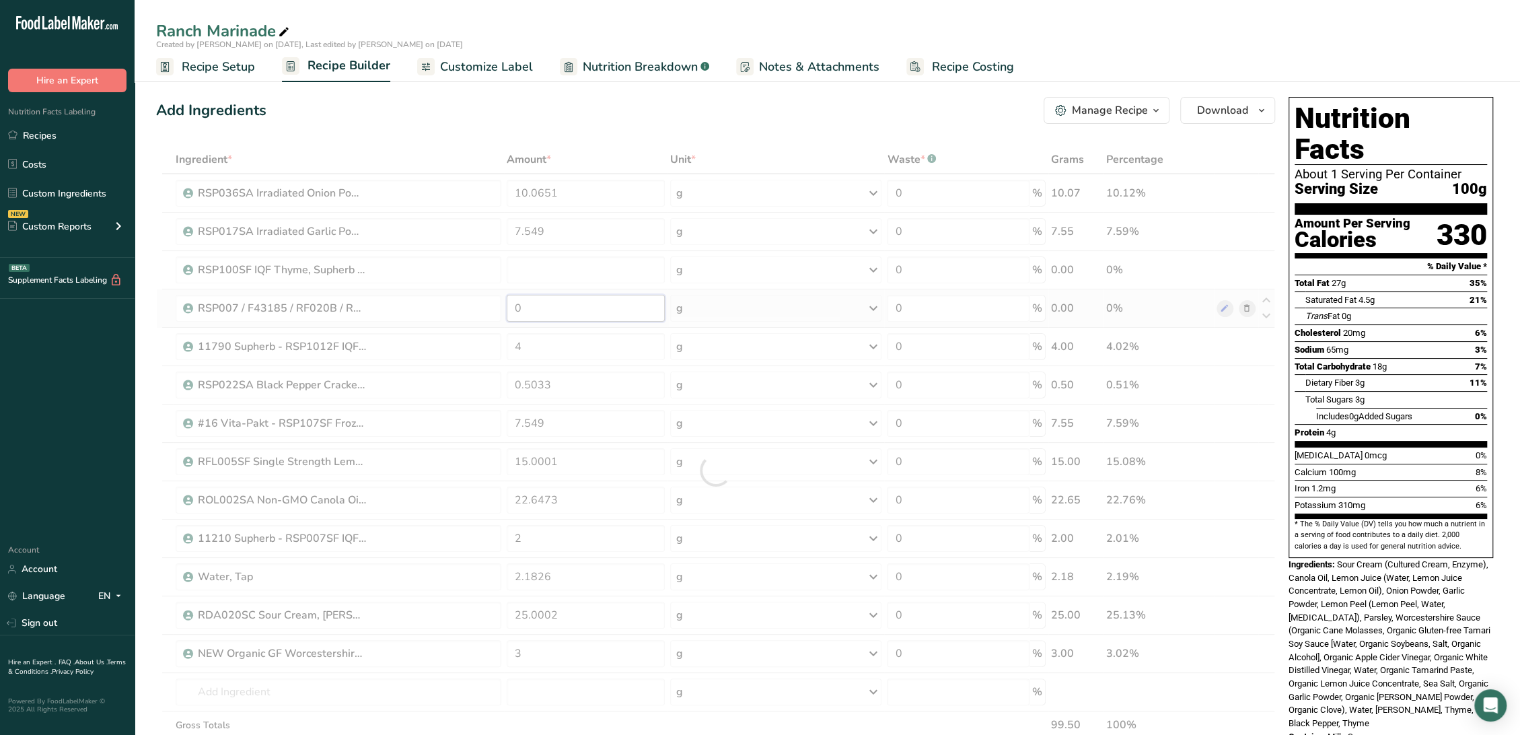
type input "0"
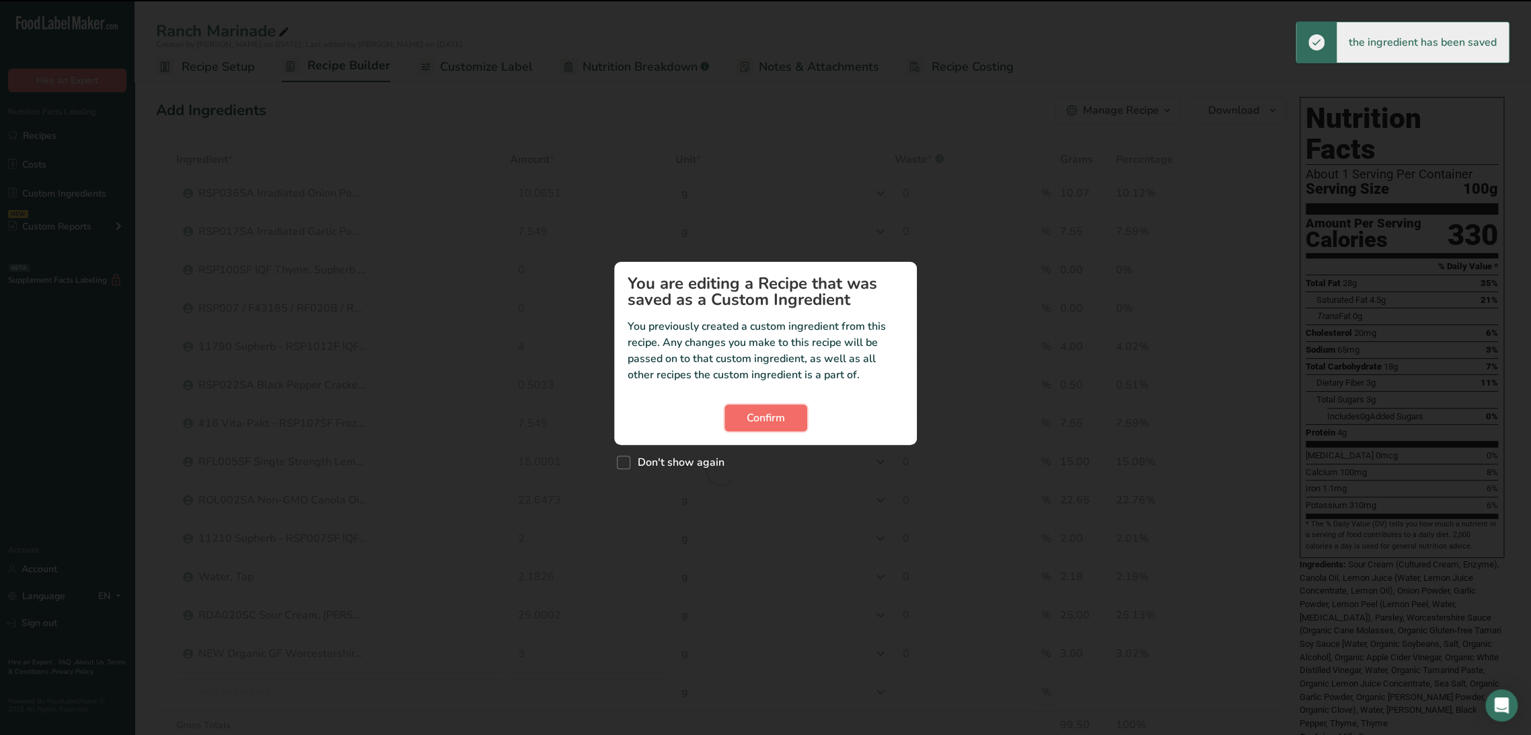
click at [759, 410] on span "Confirm" at bounding box center [766, 418] width 38 height 16
click at [753, 420] on span "Confirm" at bounding box center [766, 418] width 38 height 16
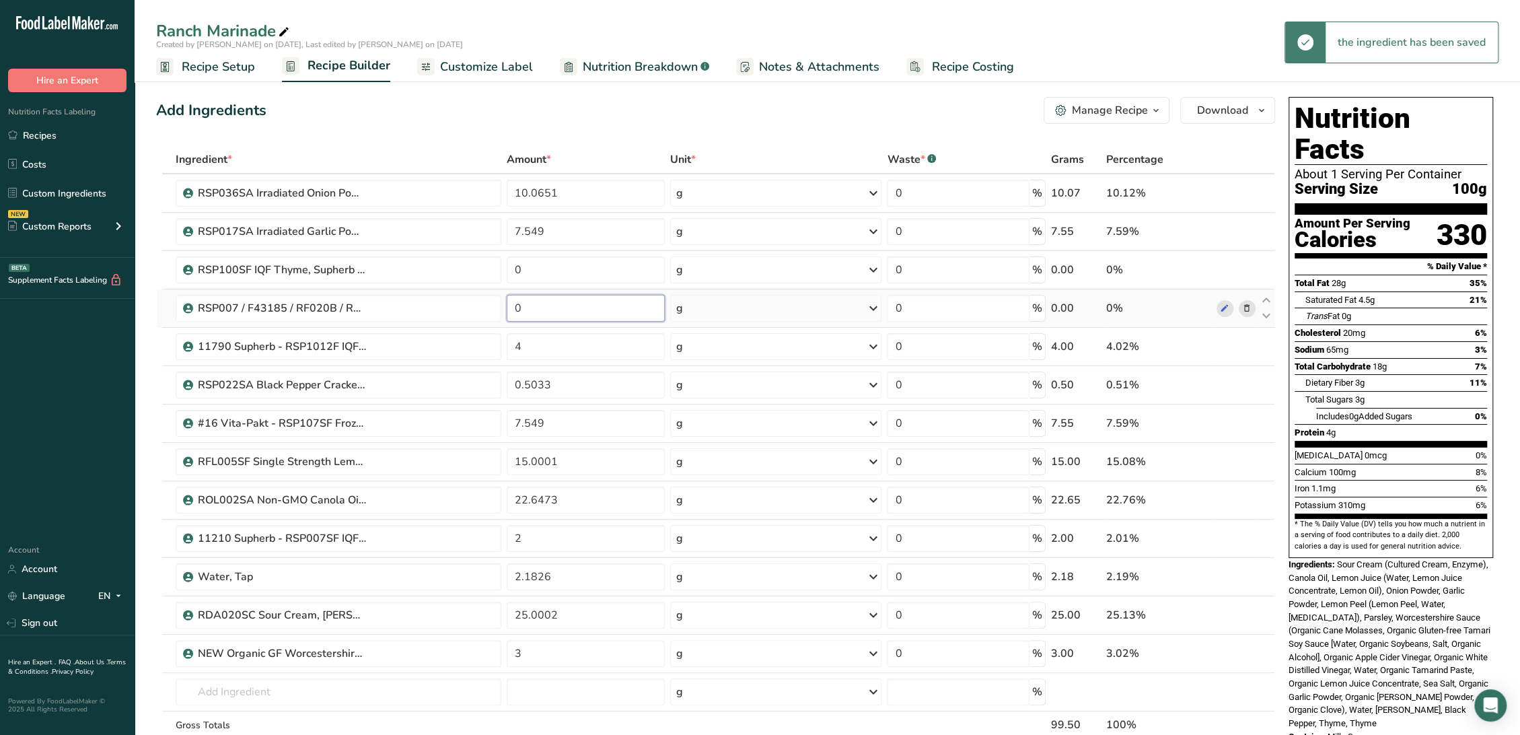
click at [583, 309] on input "0" at bounding box center [586, 308] width 158 height 27
paste input ".5033"
type input "0.5033"
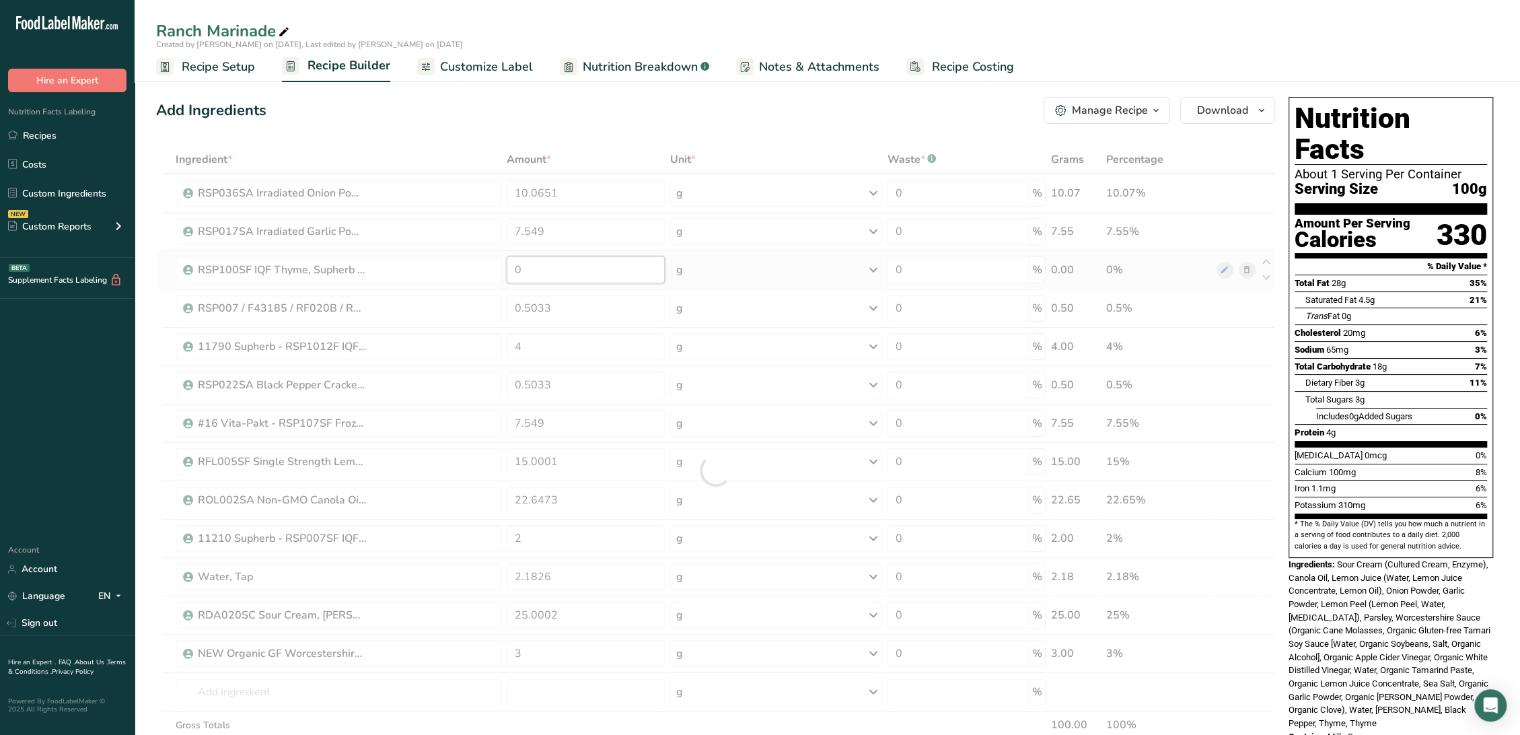
click at [608, 279] on div "Ingredient * Amount * Unit * Waste * .a-a{fill:#347362;}.b-a{fill:#fff;} Grams …" at bounding box center [715, 470] width 1119 height 650
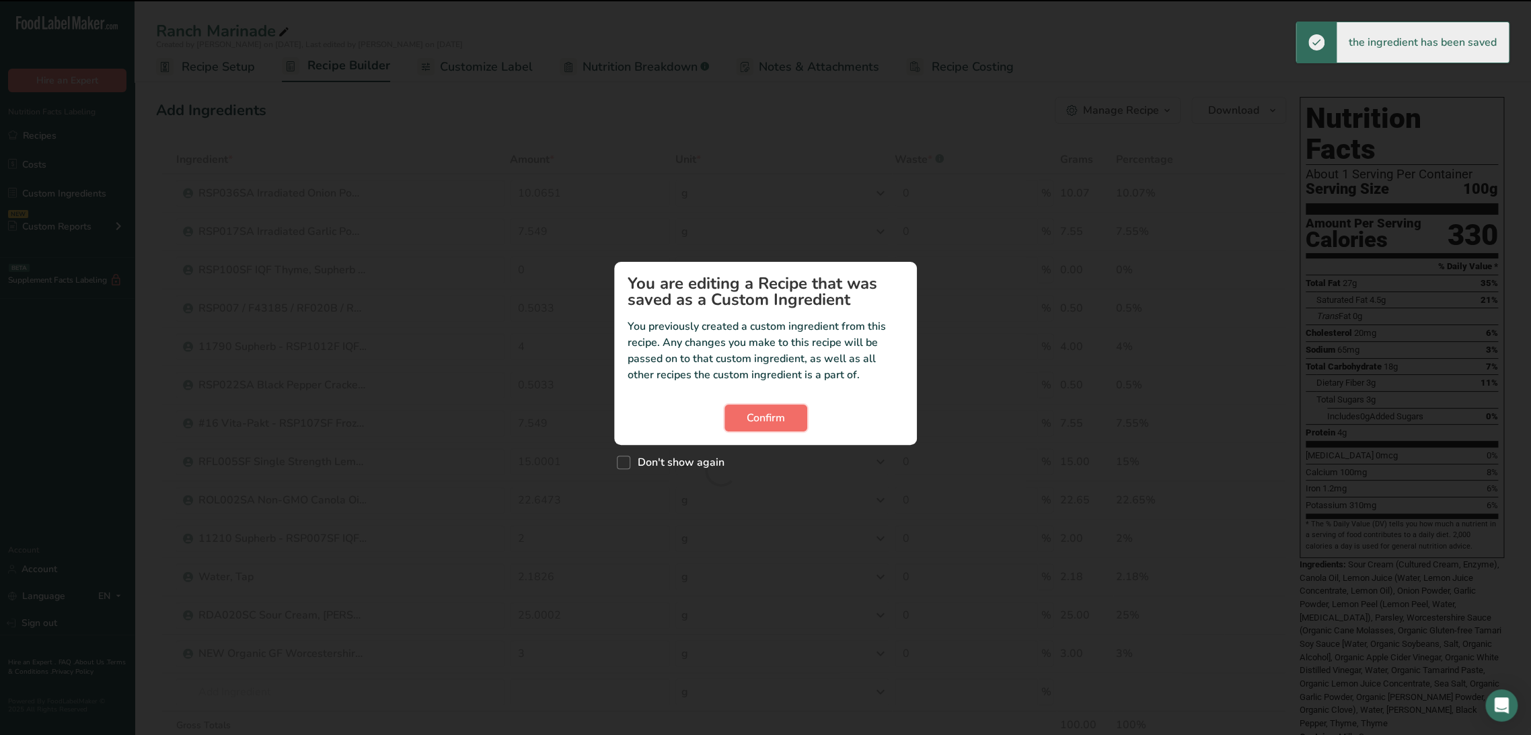
click at [790, 412] on button "Confirm" at bounding box center [766, 417] width 83 height 27
click at [759, 413] on span "Confirm" at bounding box center [766, 418] width 38 height 16
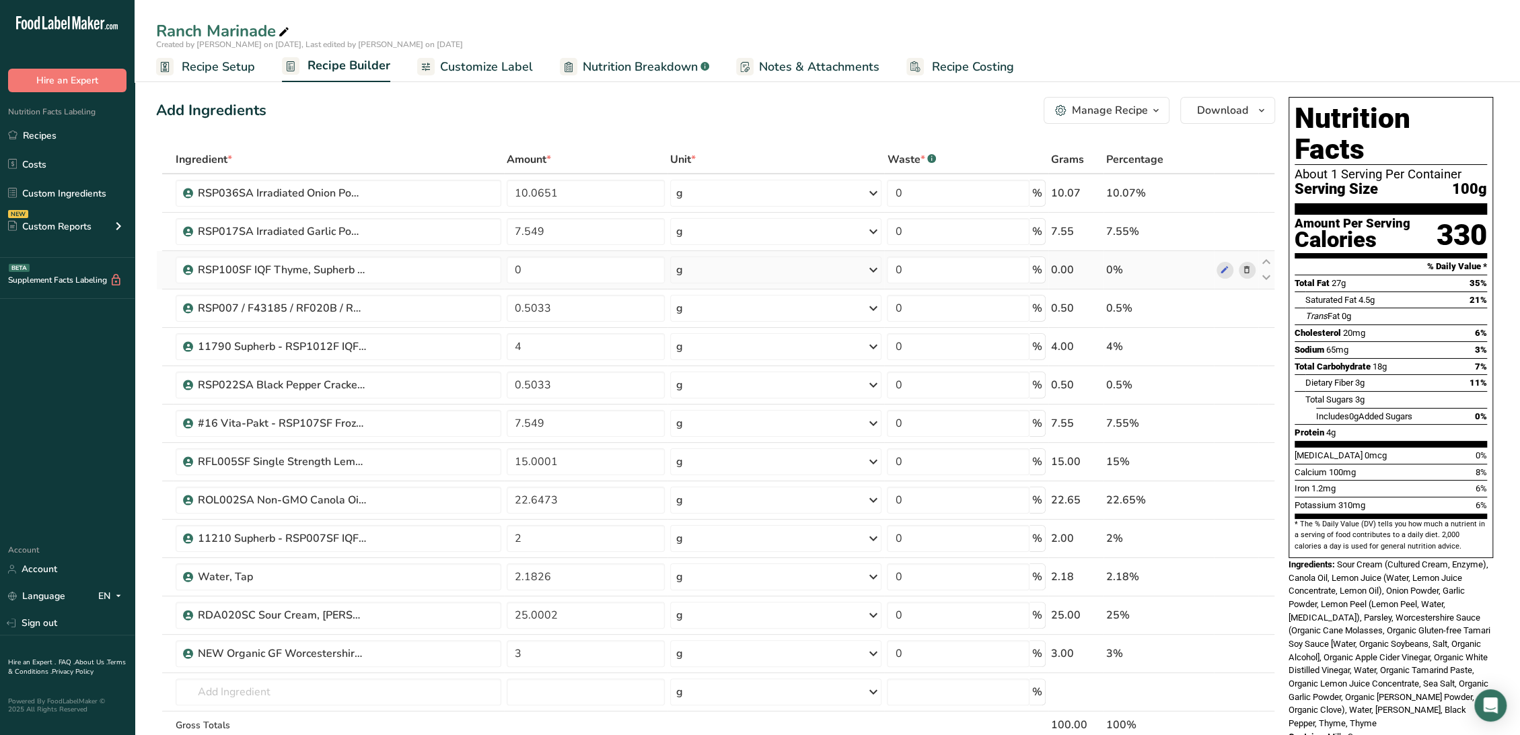
click at [1247, 266] on icon at bounding box center [1246, 270] width 9 height 14
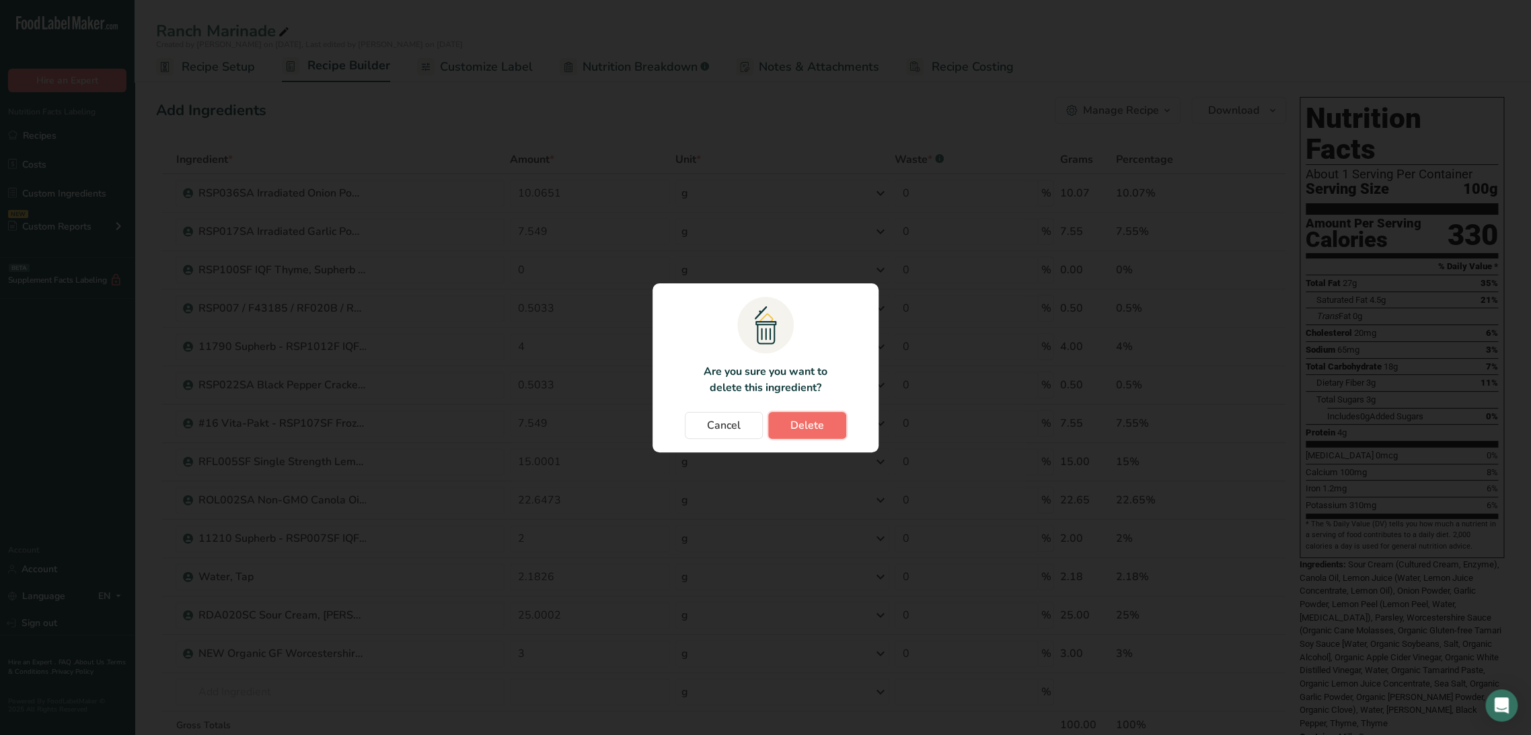
click at [792, 421] on span "Delete" at bounding box center [807, 425] width 34 height 16
type input "0.5033"
type input "4"
type input "0.5033"
type input "7.549"
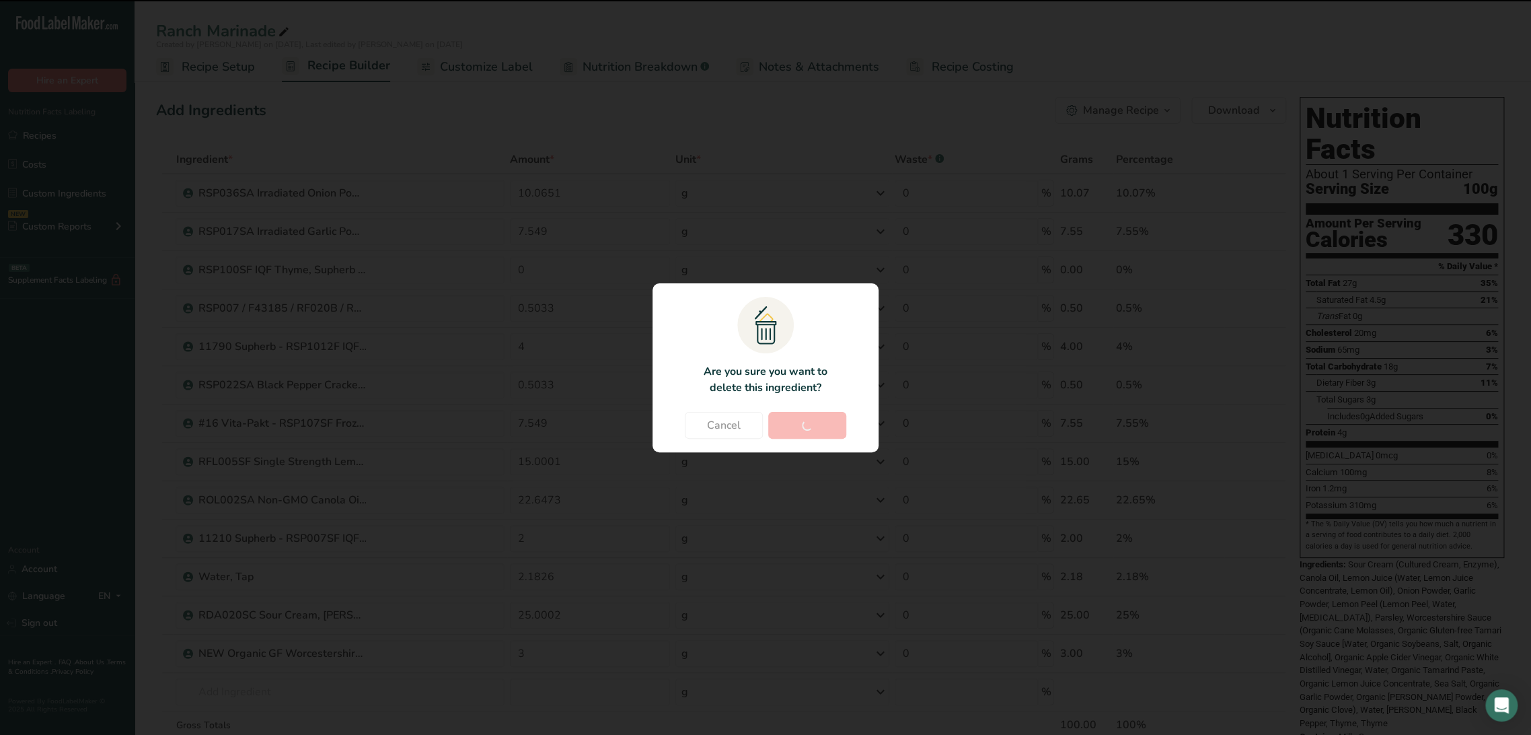
type input "15.0001"
type input "22.6473"
type input "2"
type input "2.1826"
type input "25.0002"
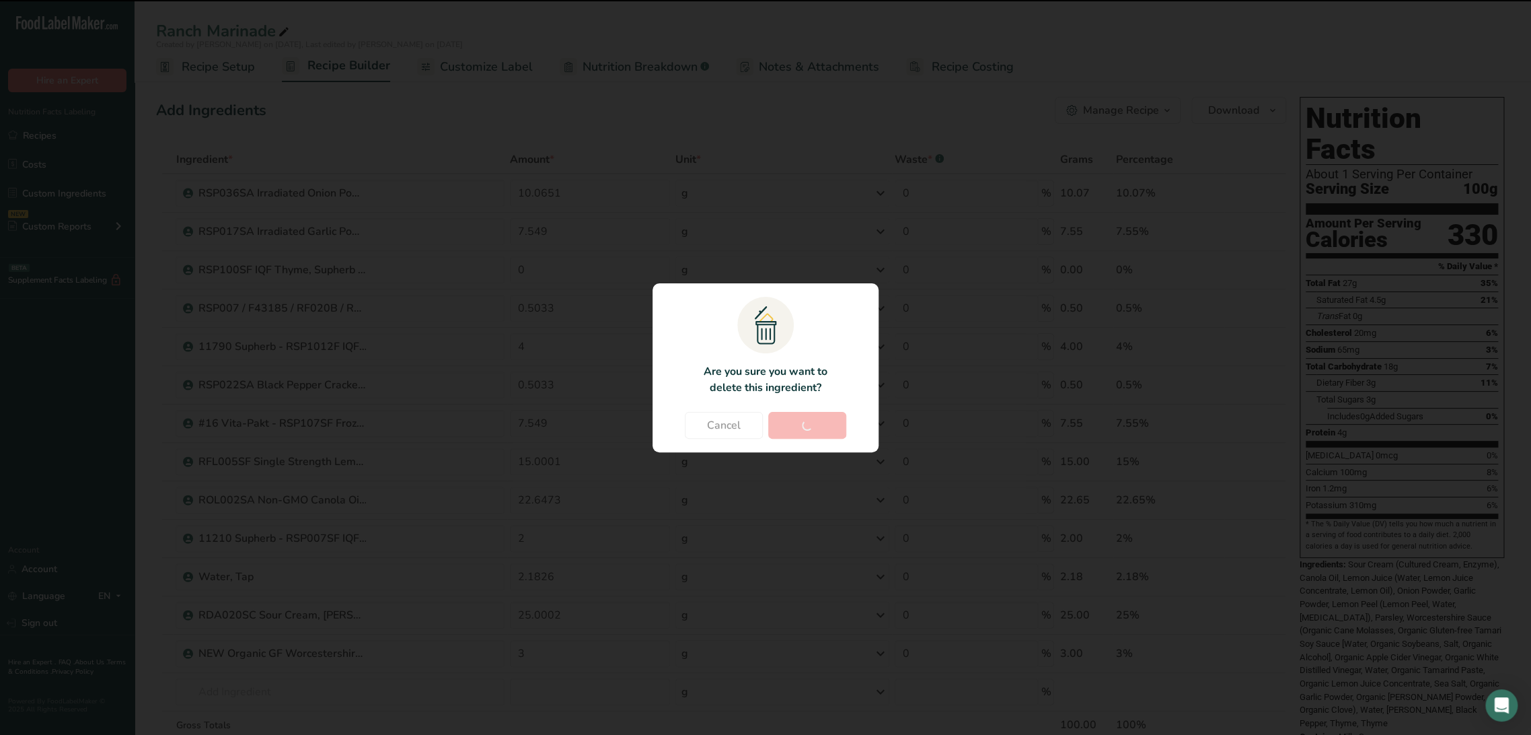
type input "3"
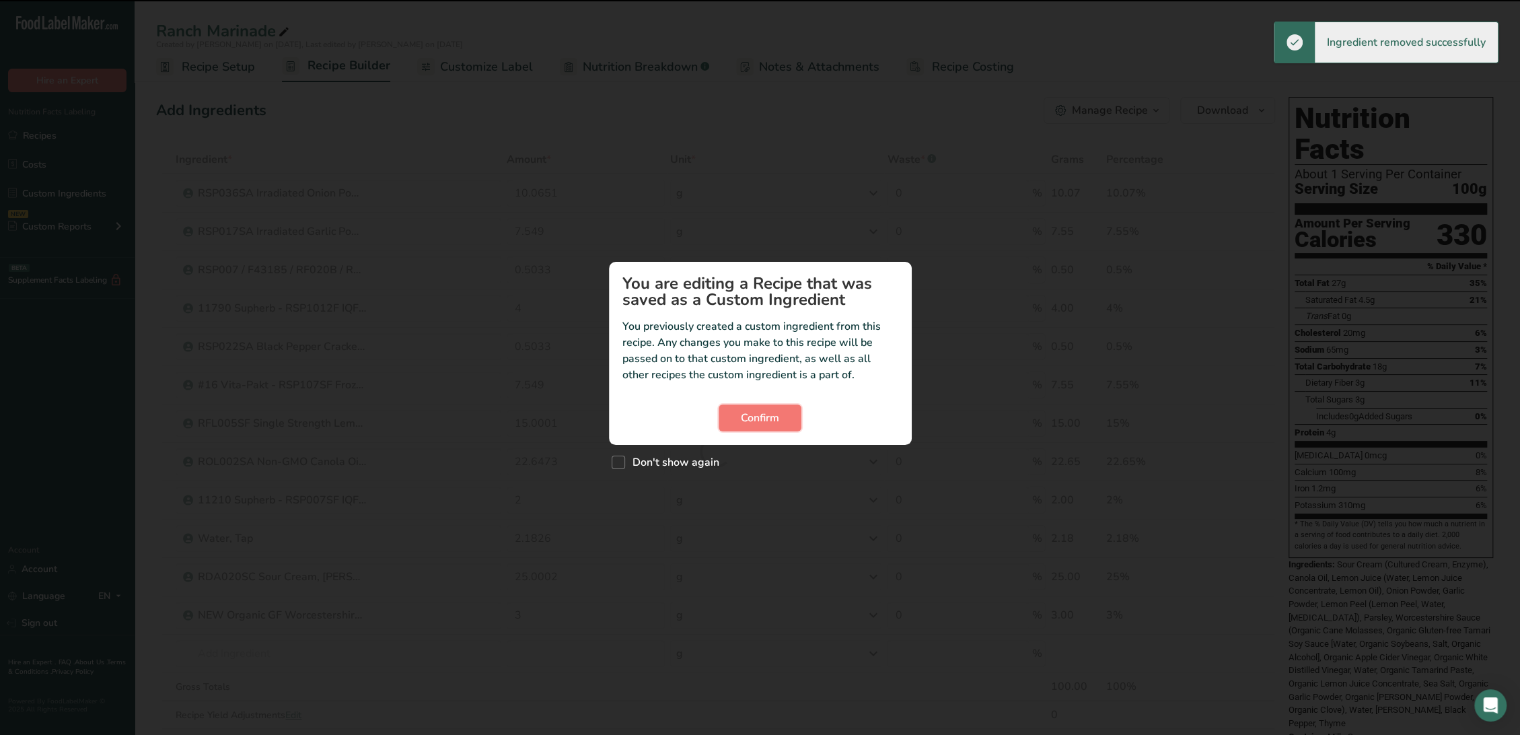
click at [792, 421] on button "Confirm" at bounding box center [759, 417] width 83 height 27
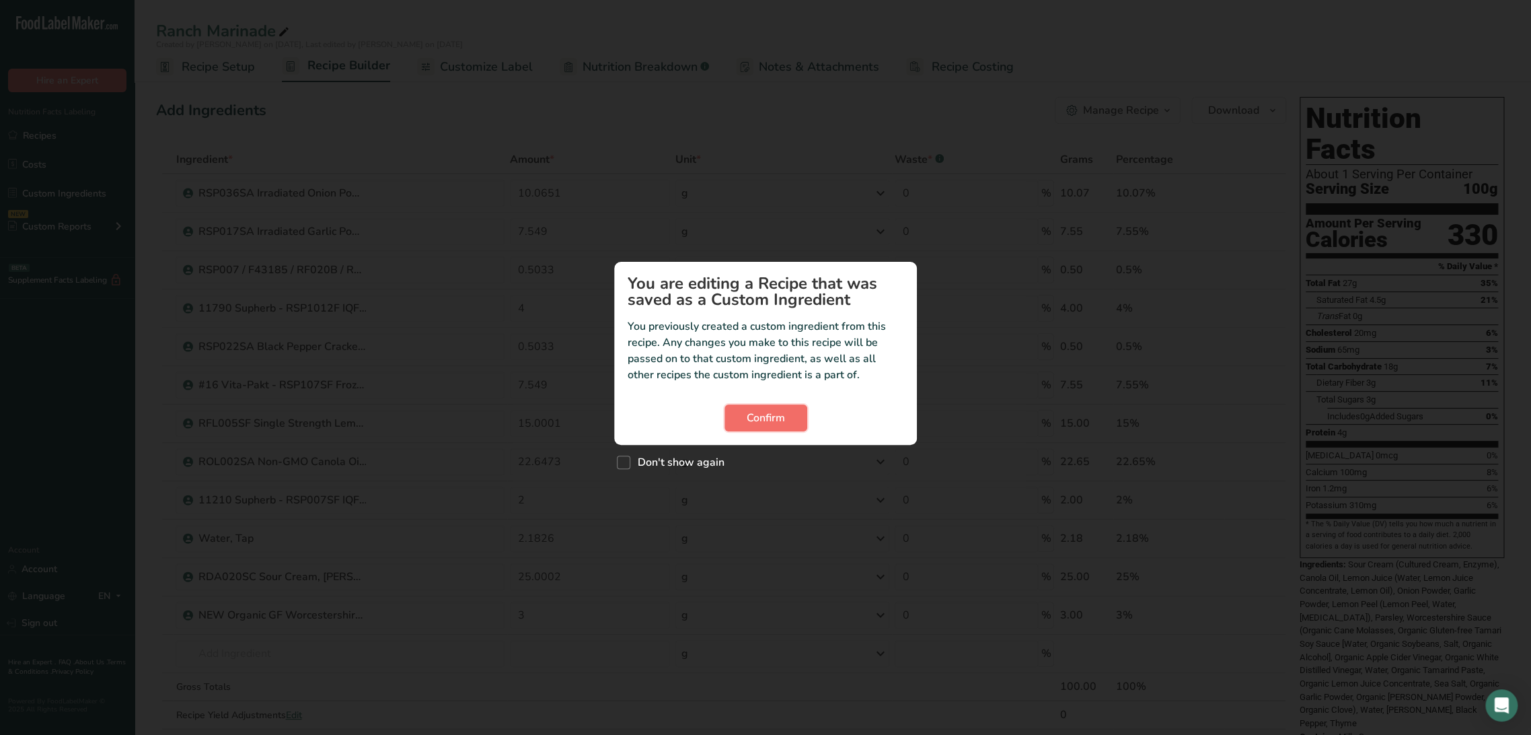
click at [786, 414] on button "Confirm" at bounding box center [766, 417] width 83 height 27
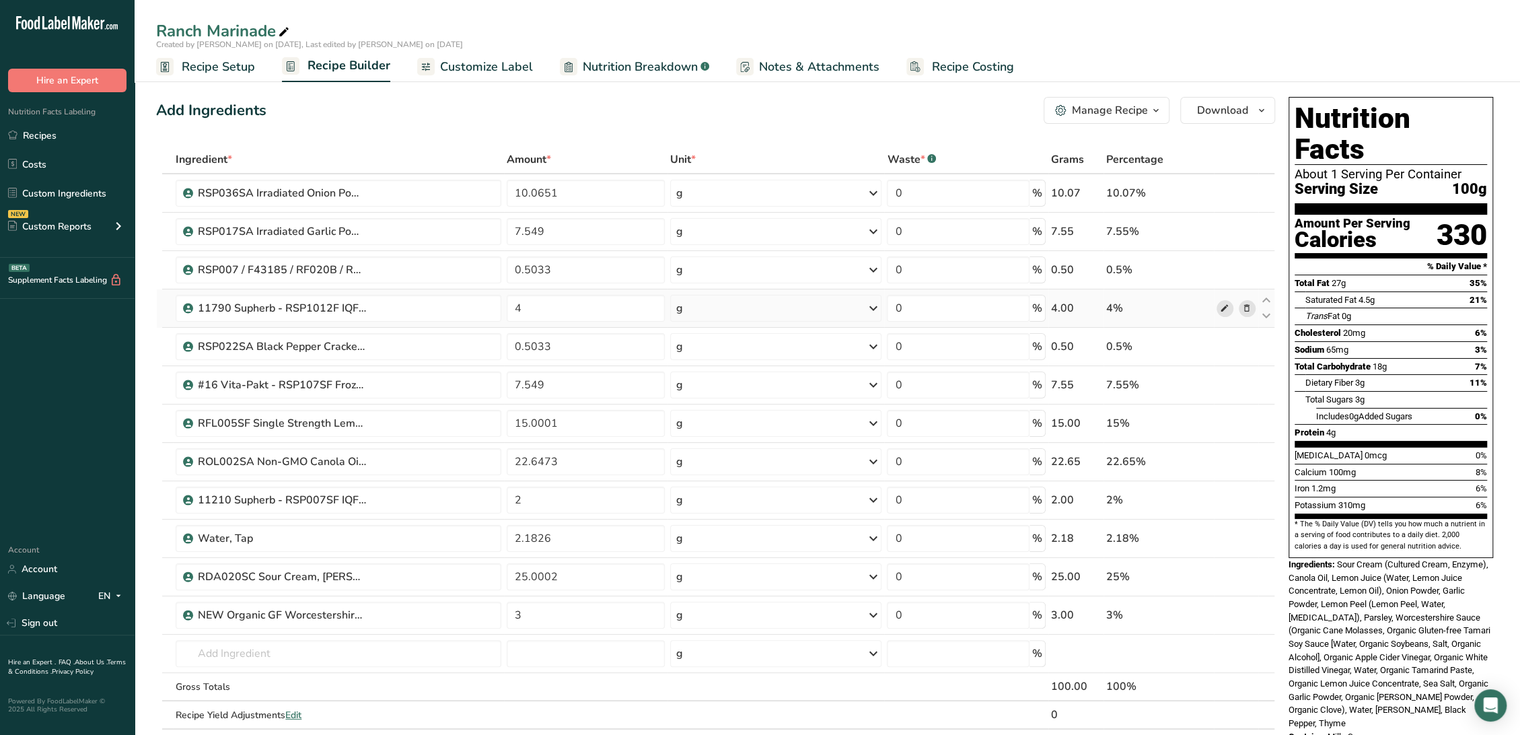
click at [1222, 304] on icon at bounding box center [1224, 308] width 9 height 14
click at [290, 661] on input "text" at bounding box center [339, 653] width 326 height 27
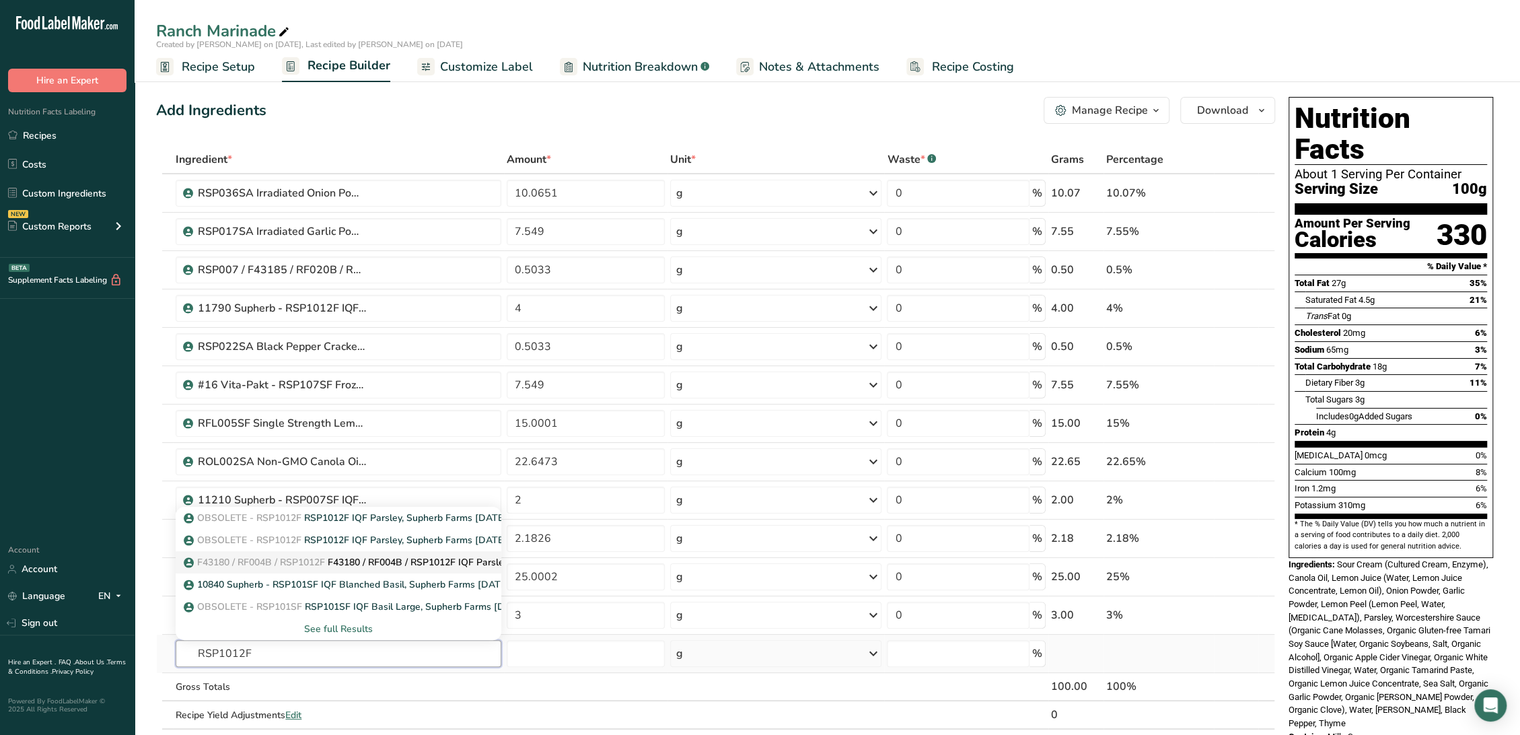
type input "RSP1012F"
click at [309, 562] on span "F43180 / RF004B / RSP1012F" at bounding box center [261, 562] width 128 height 13
type input "F43180 / RF004B / RSP1012F IQF Parsley, SupHerb Farms 5-23-25 CC"
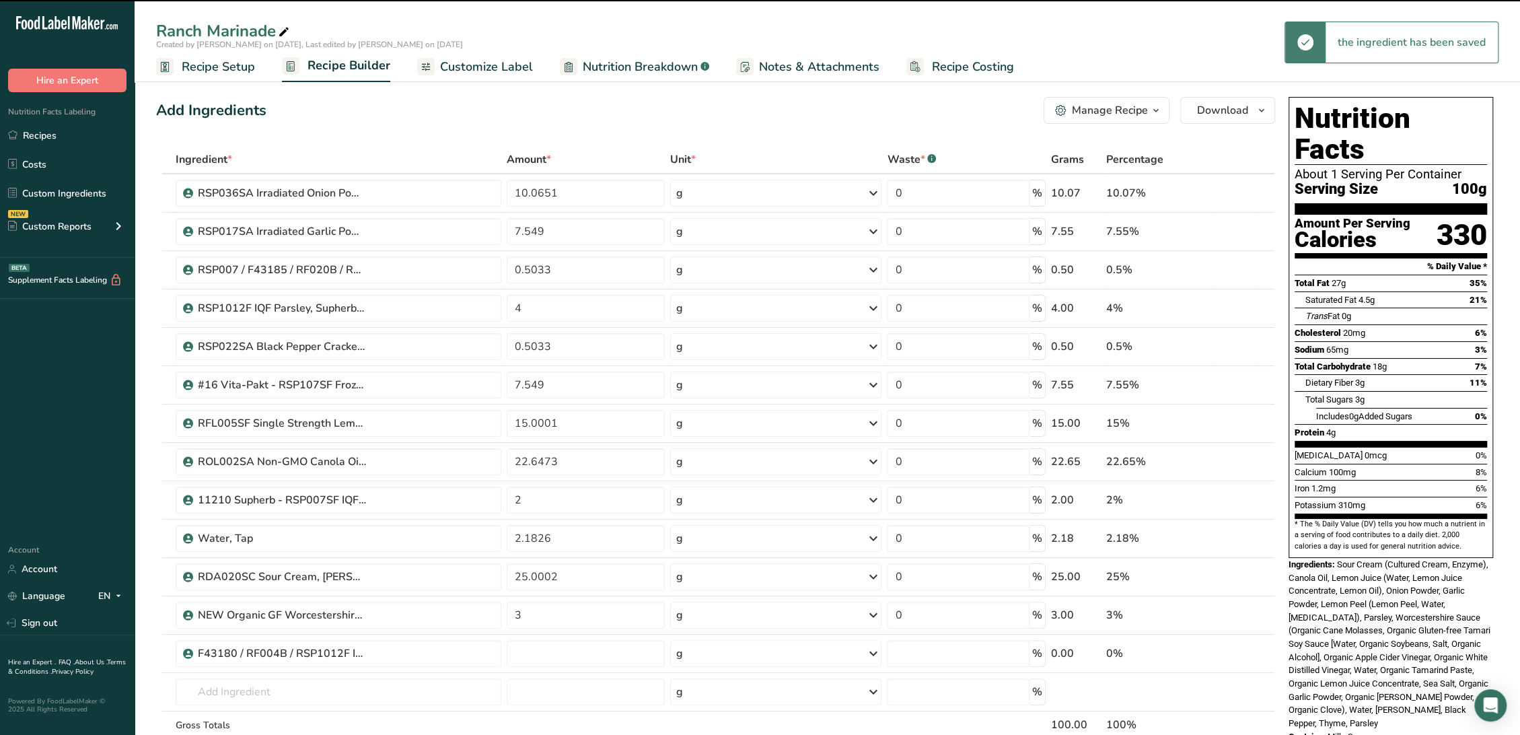
type input "0"
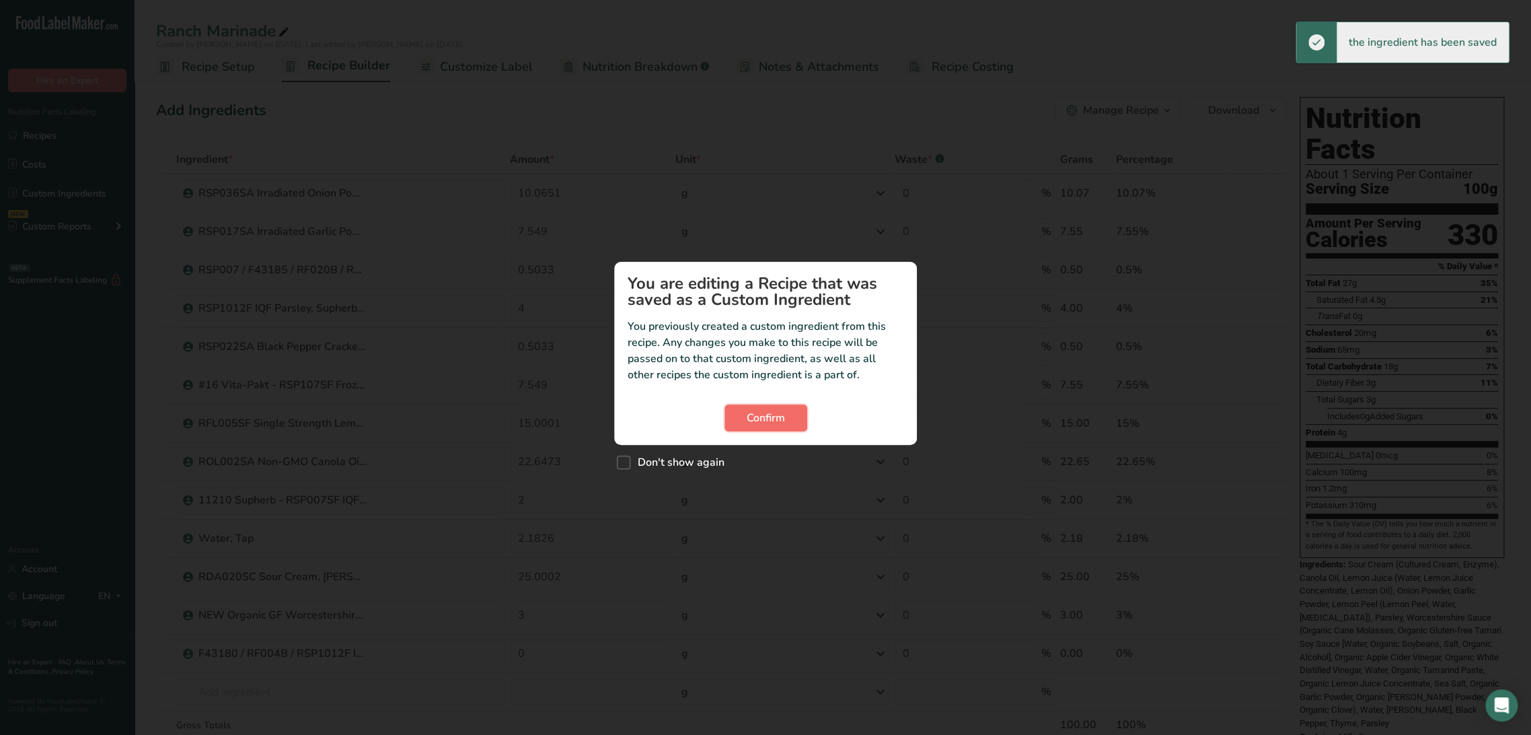
click at [774, 424] on span "Confirm" at bounding box center [766, 418] width 38 height 16
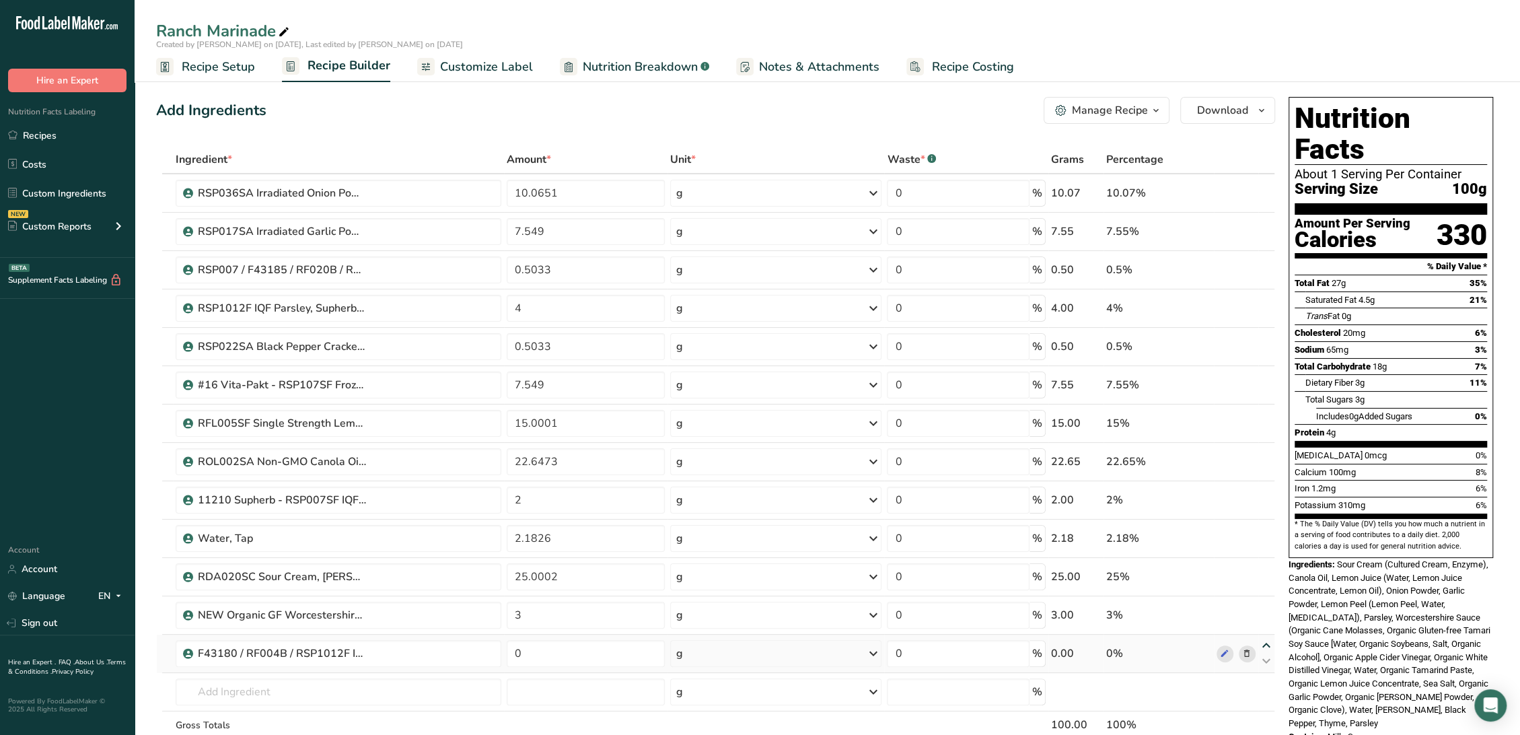
click at [1267, 642] on icon at bounding box center [1266, 645] width 16 height 10
type input "0"
type input "3"
click at [1266, 603] on icon at bounding box center [1266, 607] width 16 height 10
type input "0"
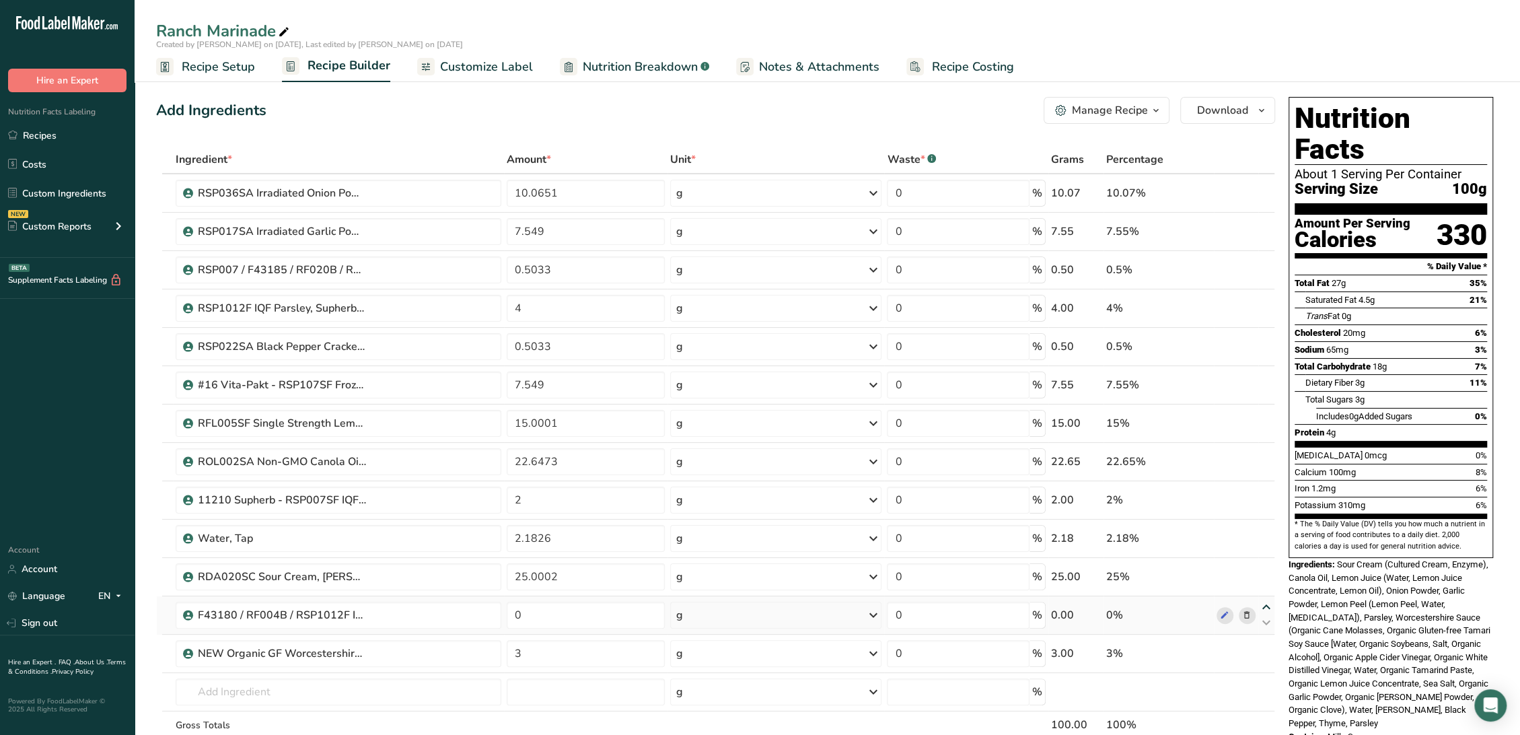
type input "25.0002"
click at [1267, 567] on icon at bounding box center [1266, 569] width 16 height 10
type input "0"
type input "2.1826"
click at [1267, 526] on icon at bounding box center [1266, 530] width 16 height 10
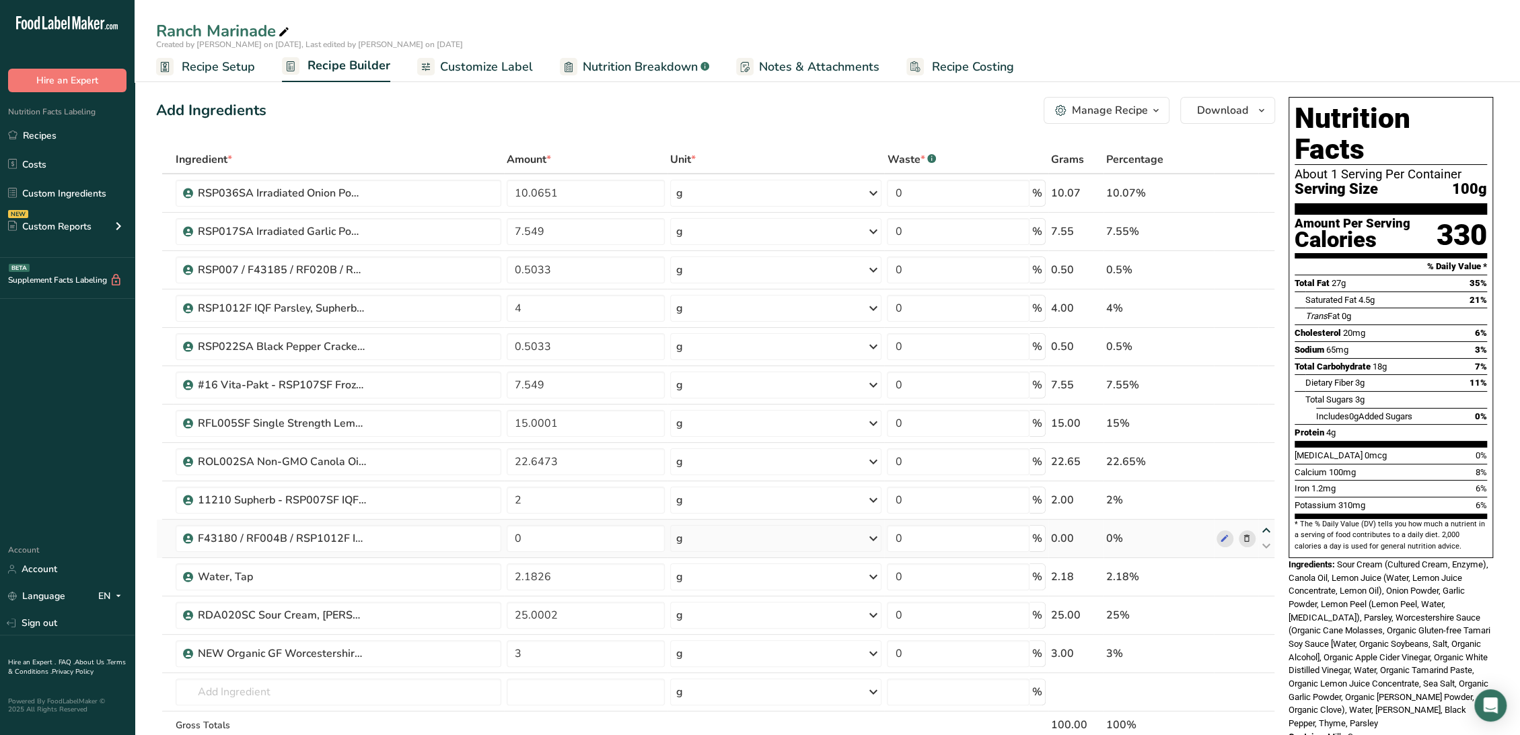
type input "0"
type input "2"
click at [1264, 491] on icon at bounding box center [1266, 492] width 16 height 10
type input "0"
type input "22.6473"
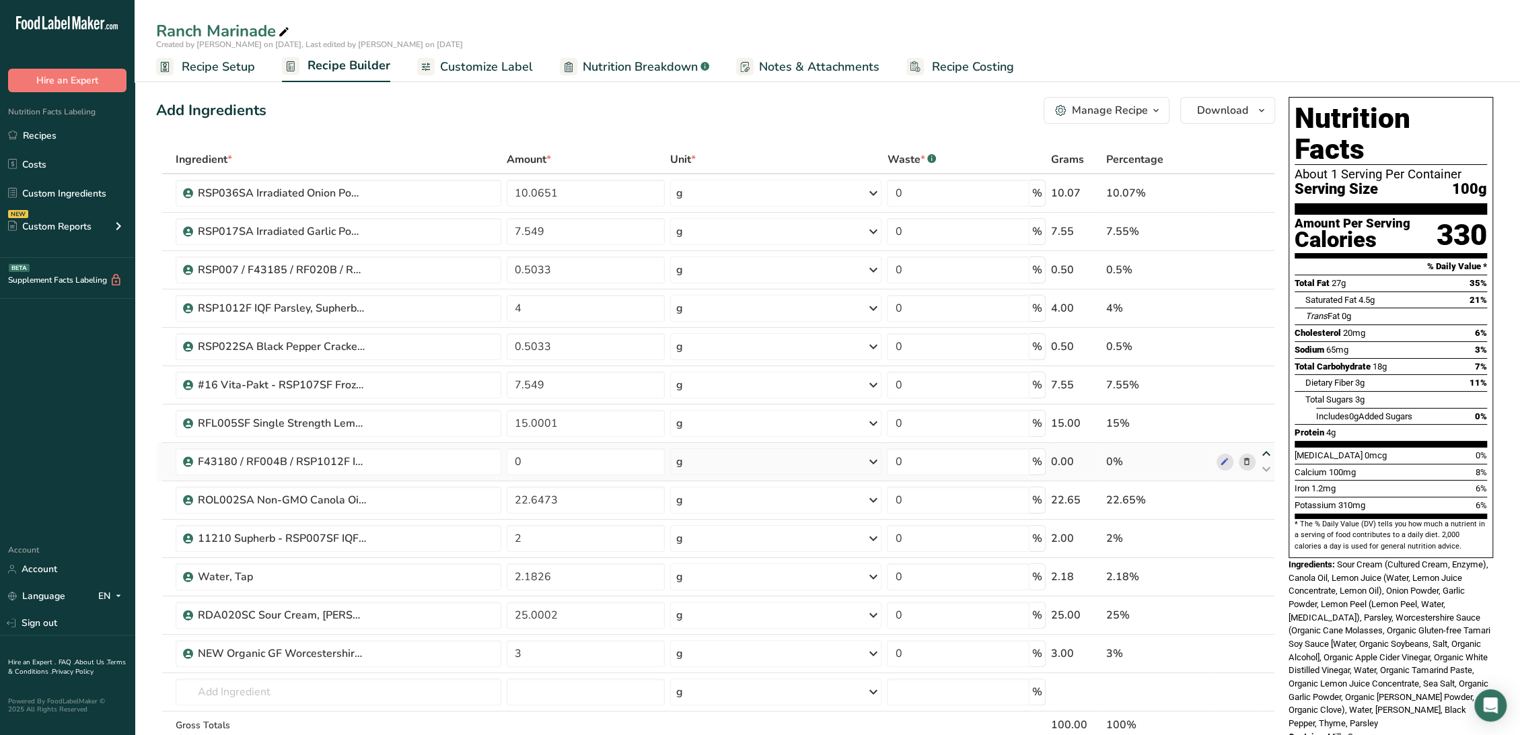
click at [1267, 453] on icon at bounding box center [1266, 454] width 16 height 10
type input "0"
type input "15.0001"
click at [1267, 414] on icon at bounding box center [1266, 415] width 16 height 10
type input "0"
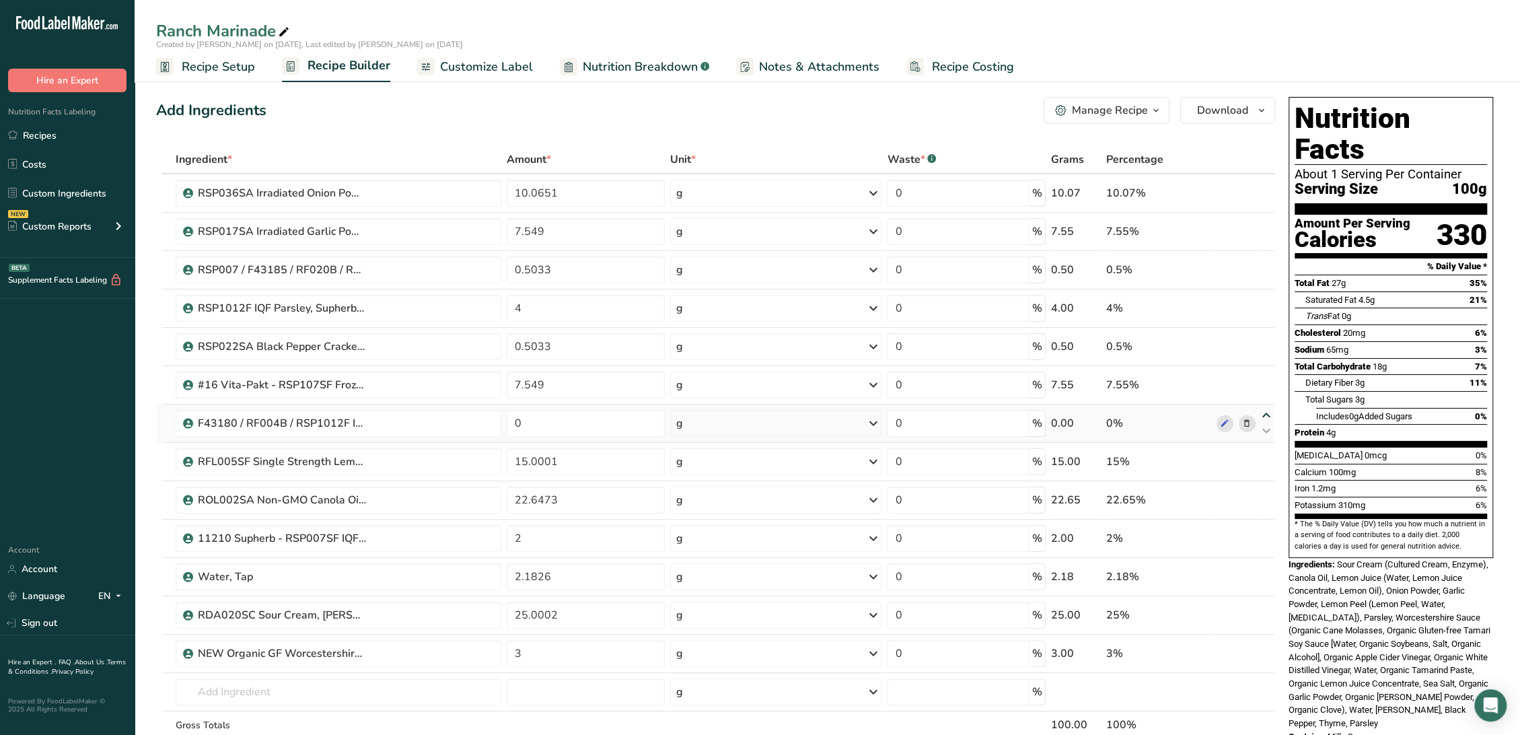
type input "7.549"
click at [1263, 374] on icon at bounding box center [1266, 377] width 16 height 10
type input "0"
type input "0.5033"
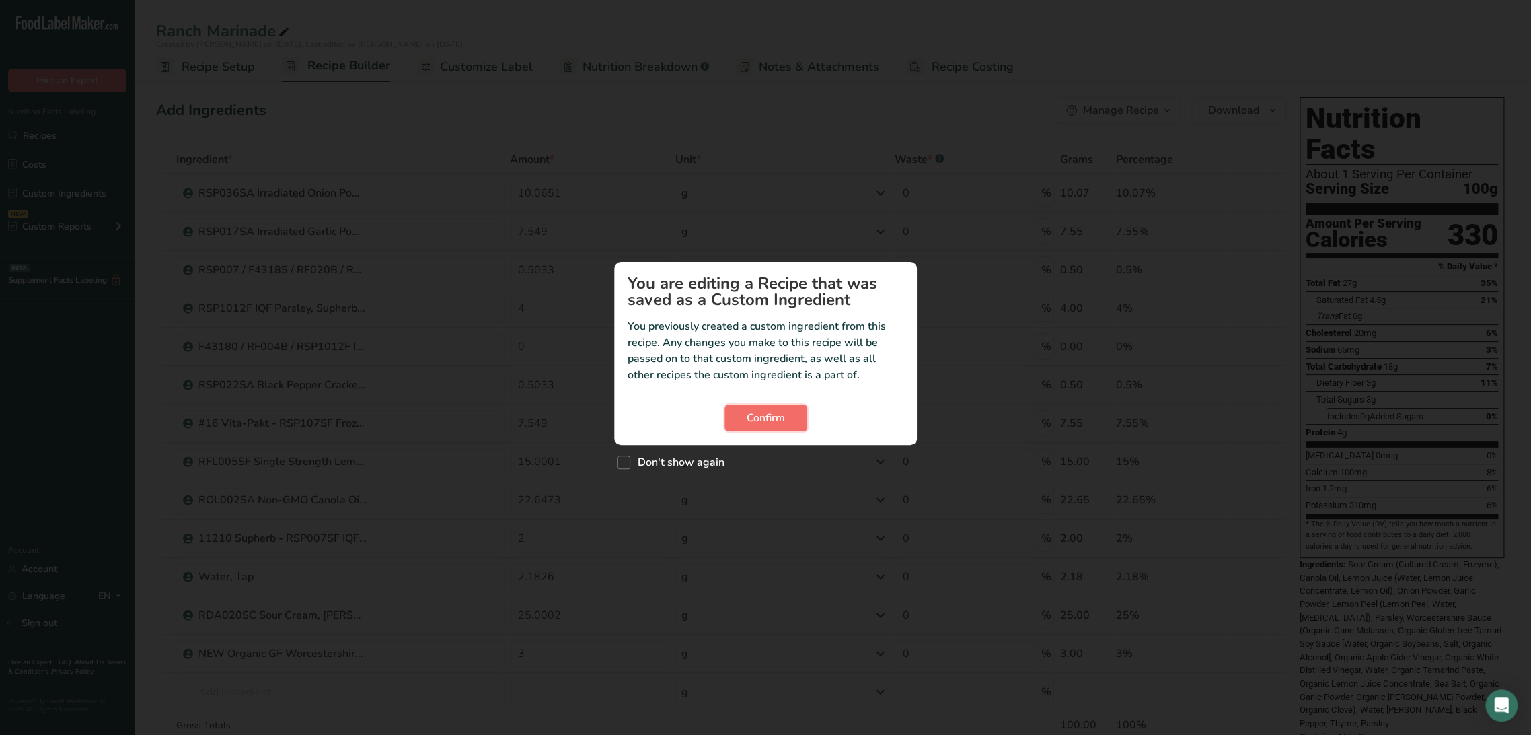
click at [793, 413] on button "Confirm" at bounding box center [766, 417] width 83 height 27
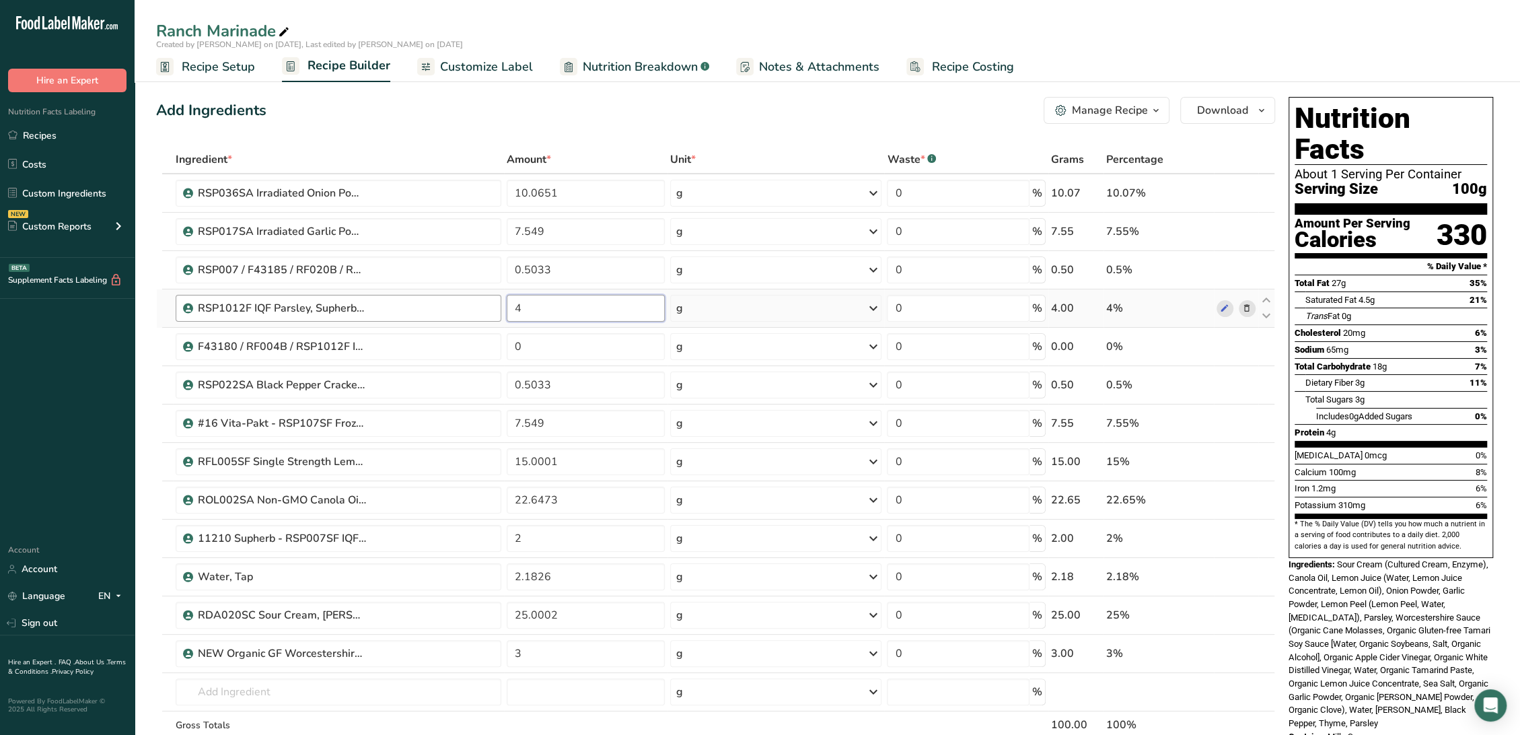
drag, startPoint x: 558, startPoint y: 312, endPoint x: 492, endPoint y: 312, distance: 66.6
click at [492, 312] on tr "RSP1012F IQF Parsley, Supherb Farms 06-17-21 KM 4 g Weight Units g kg mg See mo…" at bounding box center [715, 308] width 1117 height 38
type input "0"
click at [538, 342] on div "Ingredient * Amount * Unit * Waste * .a-a{fill:#347362;}.b-a{fill:#fff;} Grams …" at bounding box center [715, 470] width 1119 height 650
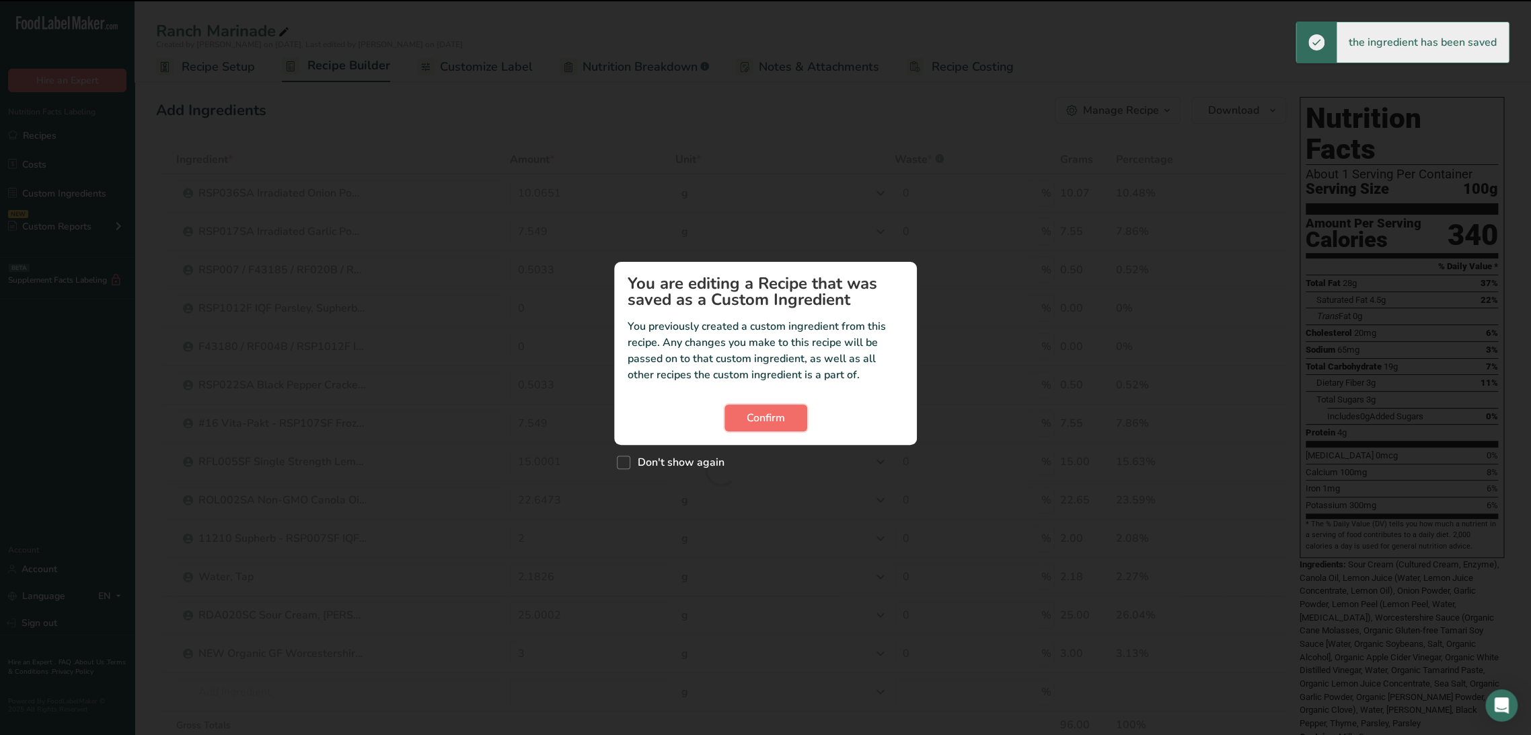
click at [732, 410] on button "Confirm" at bounding box center [766, 417] width 83 height 27
click at [749, 418] on span "Confirm" at bounding box center [766, 418] width 38 height 16
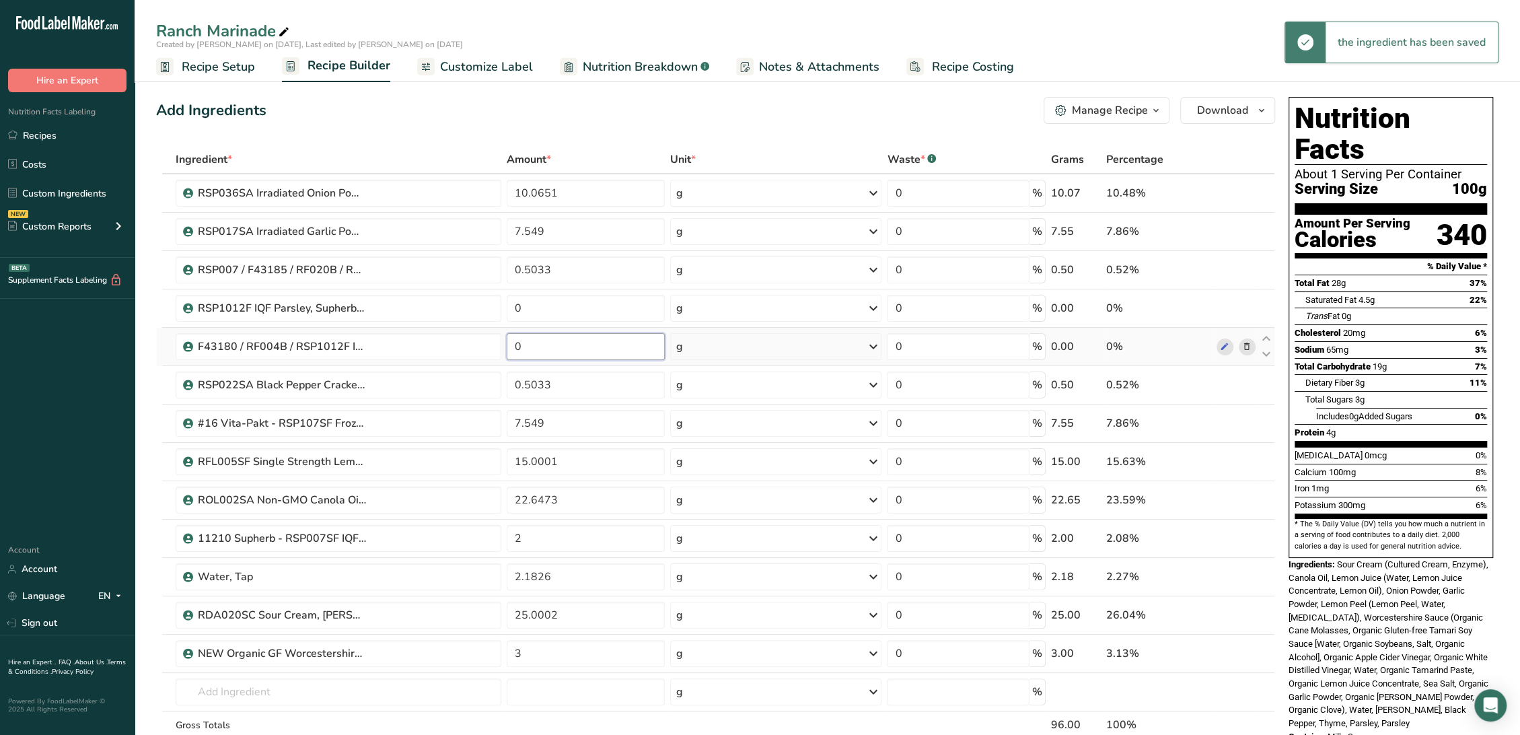
click at [580, 354] on input "0" at bounding box center [586, 346] width 158 height 27
paste input "4"
type input "4"
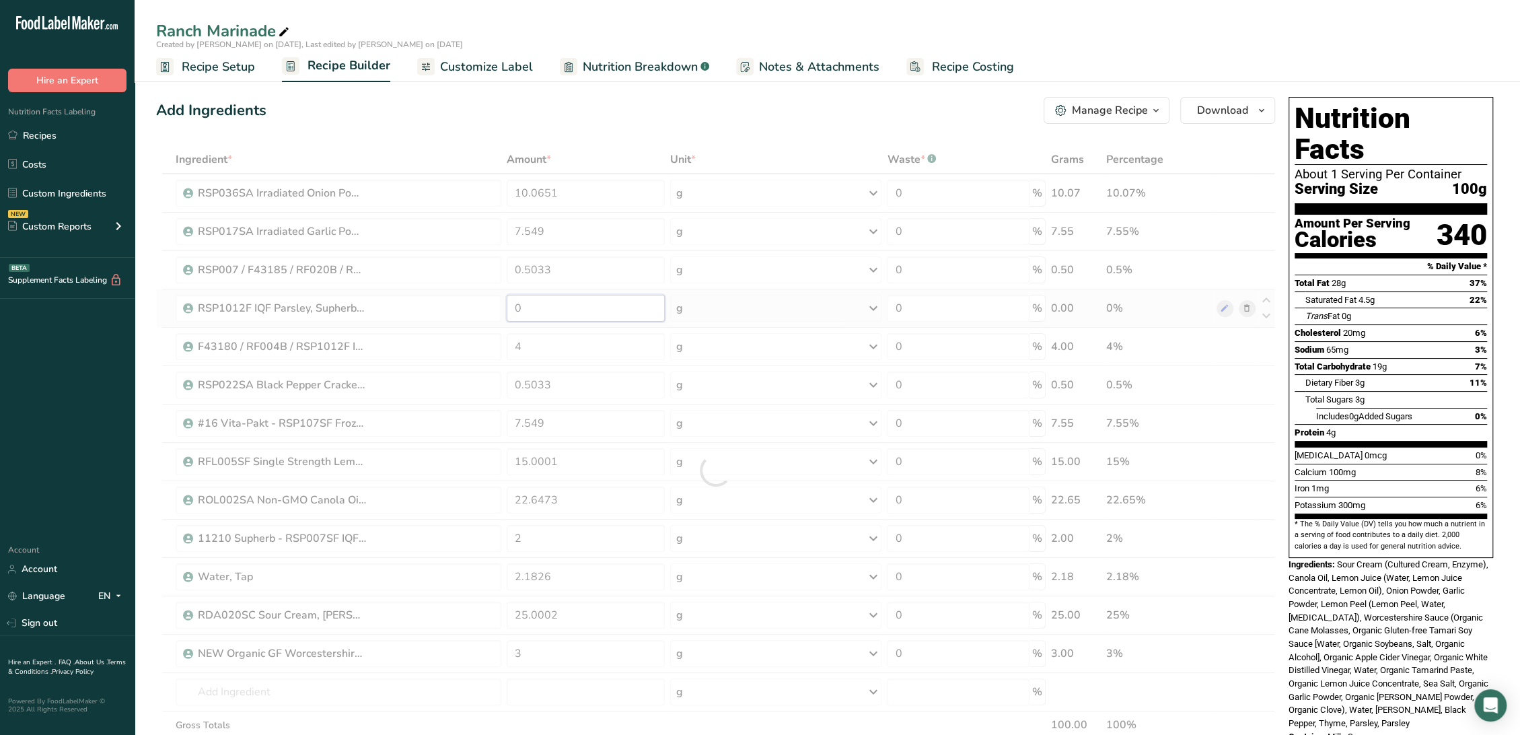
click at [607, 312] on div "Ingredient * Amount * Unit * Waste * .a-a{fill:#347362;}.b-a{fill:#fff;} Grams …" at bounding box center [715, 470] width 1119 height 650
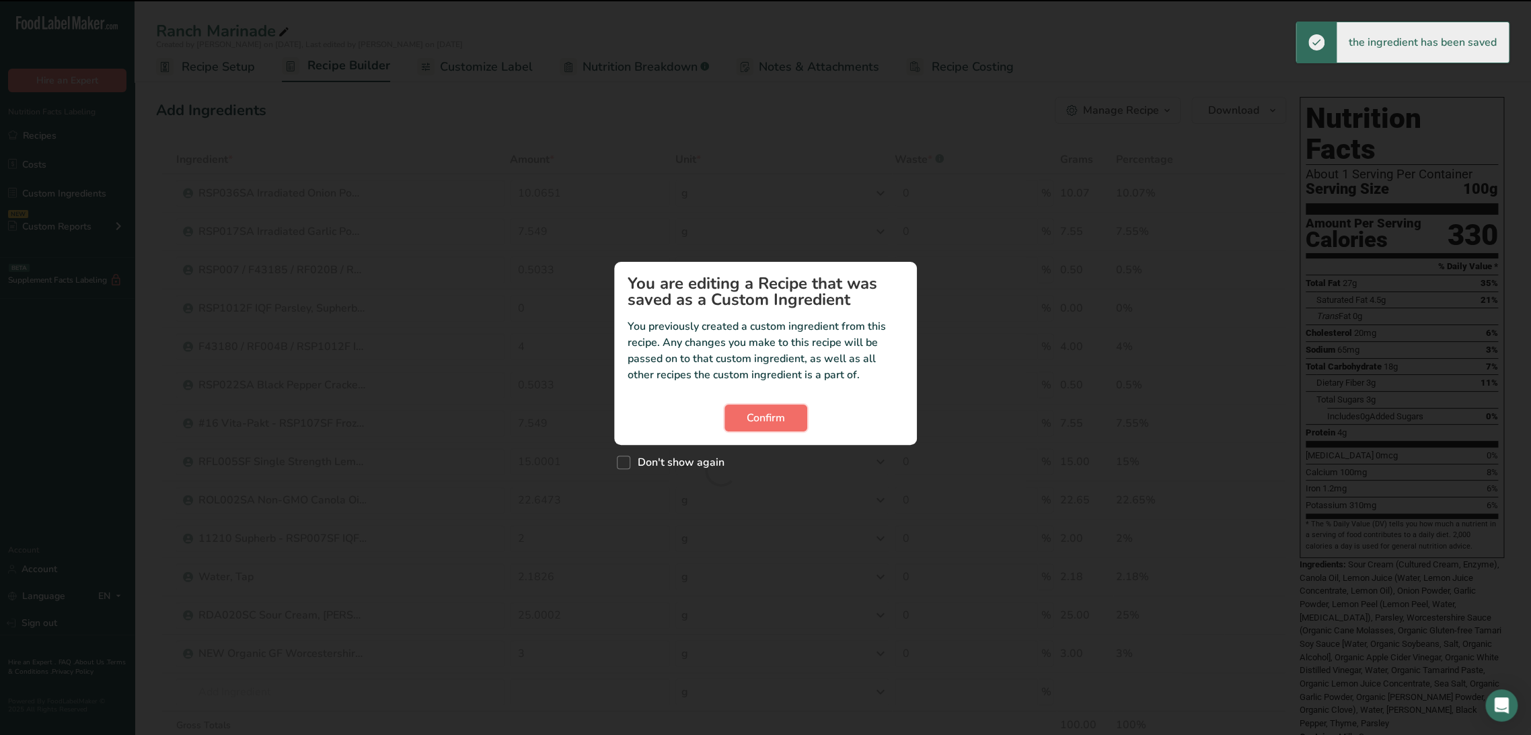
click at [759, 414] on span "Confirm" at bounding box center [766, 418] width 38 height 16
click at [784, 411] on span "Confirm" at bounding box center [766, 418] width 38 height 16
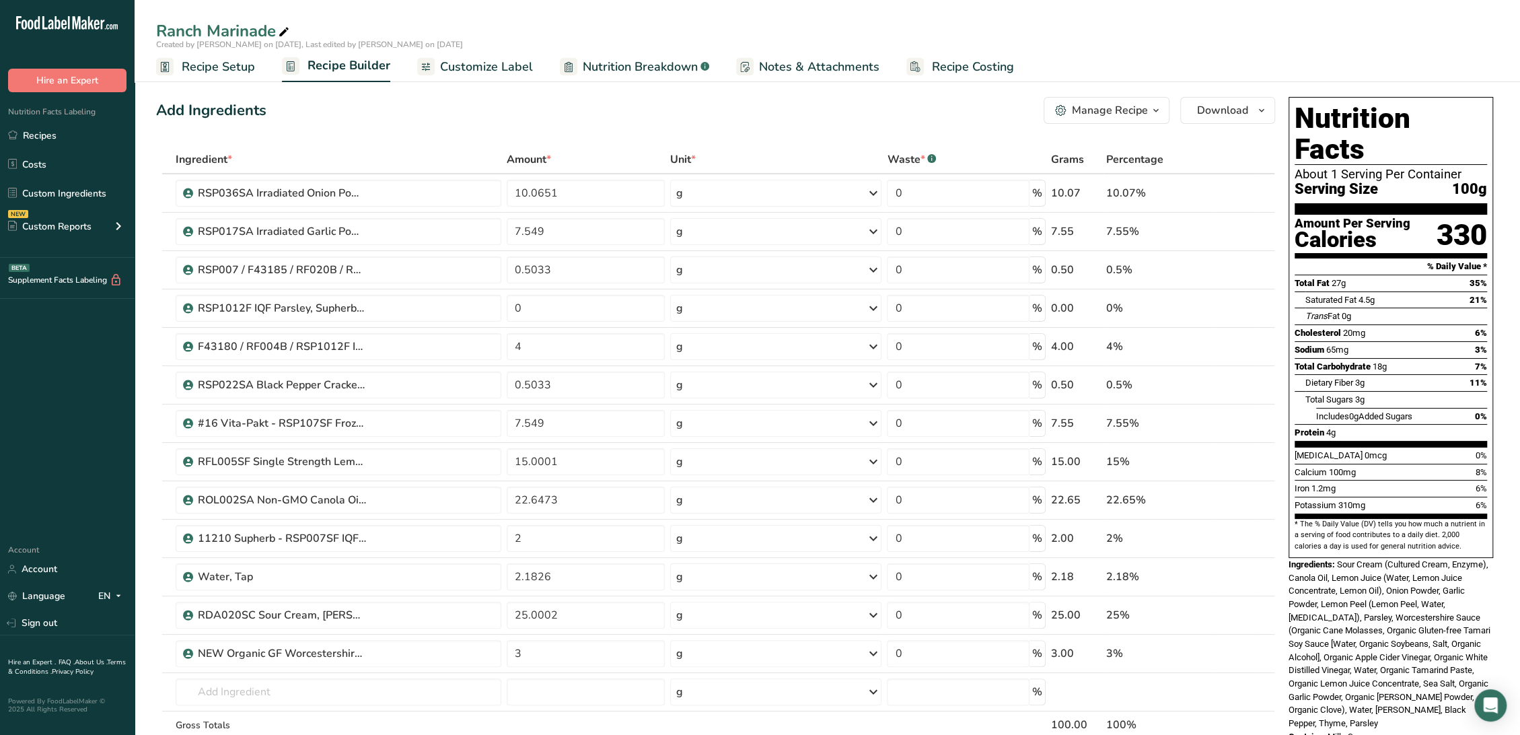
drag, startPoint x: 431, startPoint y: 81, endPoint x: 374, endPoint y: 142, distance: 83.3
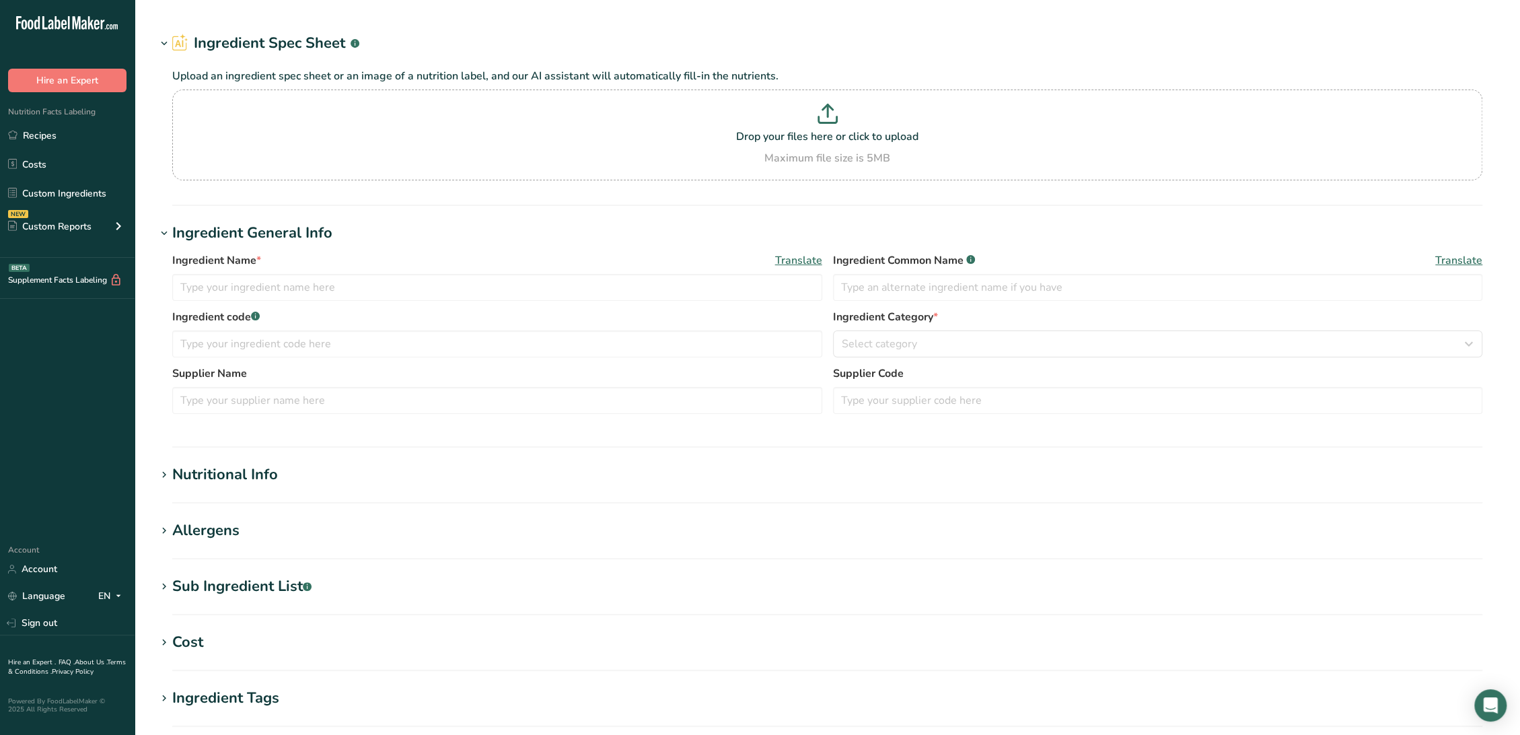
type input "RSP036SA Irradiated Onion Powder, Elite Spice [DATE] AF"
type input "Onion Powder"
type input "Elite Spice - OEPI2527"
type input "RSP036SA"
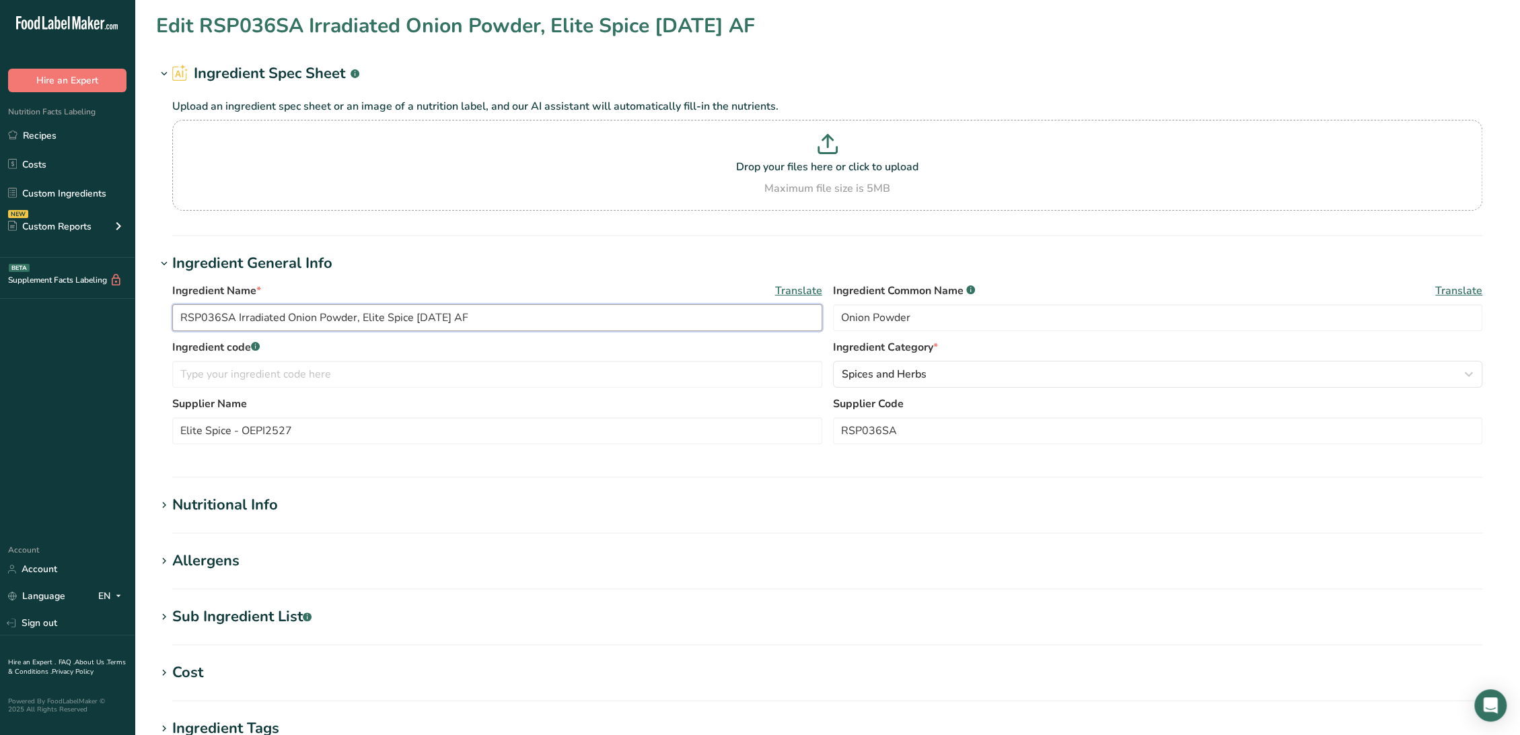
drag, startPoint x: 235, startPoint y: 317, endPoint x: 156, endPoint y: 318, distance: 79.4
click at [156, 318] on div "Ingredient Name * Translate RSP036SA Irradiated Onion Powder, Elite Spice 01-01…" at bounding box center [827, 367] width 1342 height 186
click at [286, 376] on input "text" at bounding box center [497, 374] width 650 height 27
paste input "RSP036SA"
type input "RSP036SA"
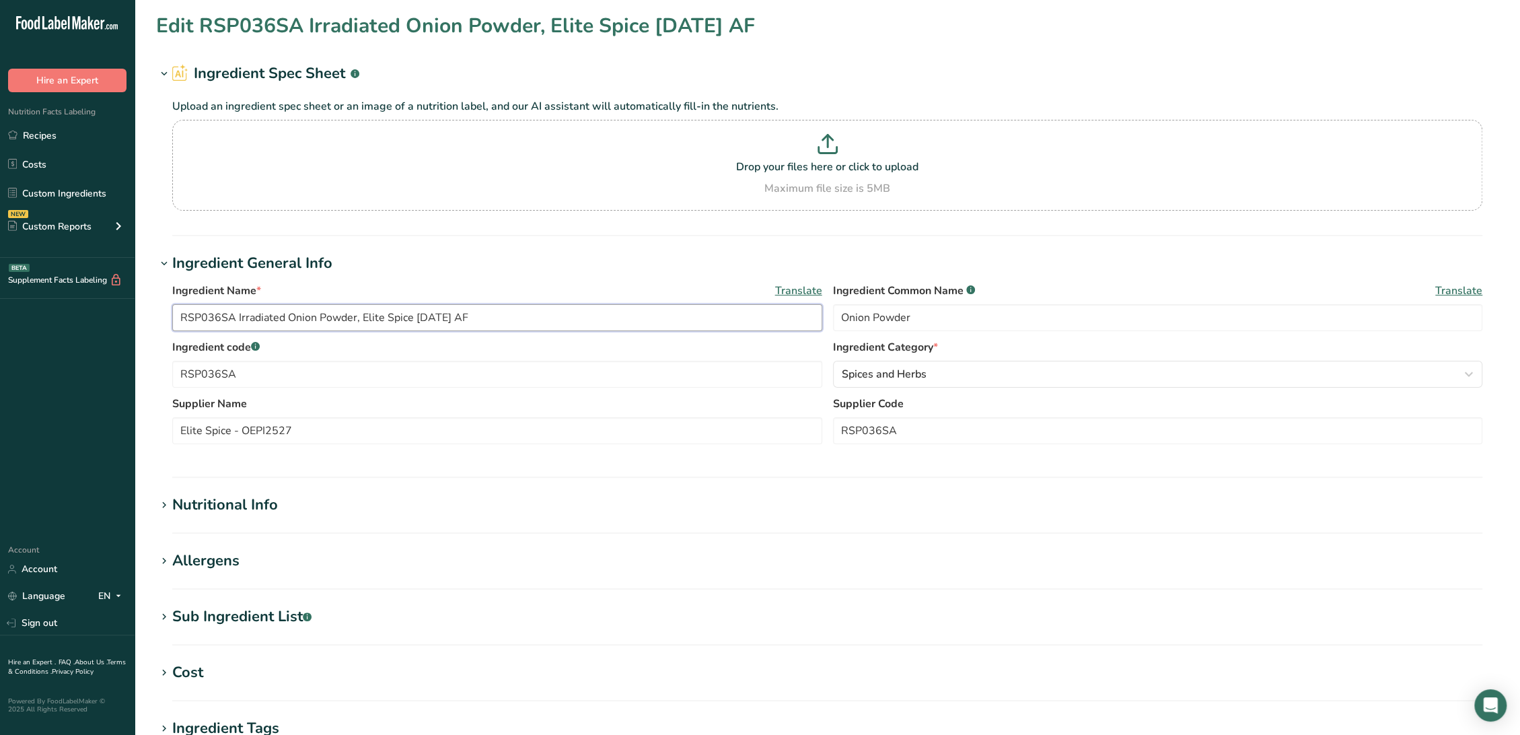
drag, startPoint x: 363, startPoint y: 313, endPoint x: 409, endPoint y: 320, distance: 46.8
click at [409, 320] on input "RSP036SA Irradiated Onion Powder, Elite Spice [DATE] AF" at bounding box center [497, 317] width 650 height 27
click at [331, 429] on input "Elite Spice - OEPI2527" at bounding box center [497, 430] width 650 height 27
drag, startPoint x: 318, startPoint y: 429, endPoint x: 135, endPoint y: 427, distance: 183.0
click at [135, 427] on section "Edit RSP036SA Irradiated Onion Powder, Elite Spice 01-01-22 AF Ingredient Spec …" at bounding box center [827, 494] width 1385 height 988
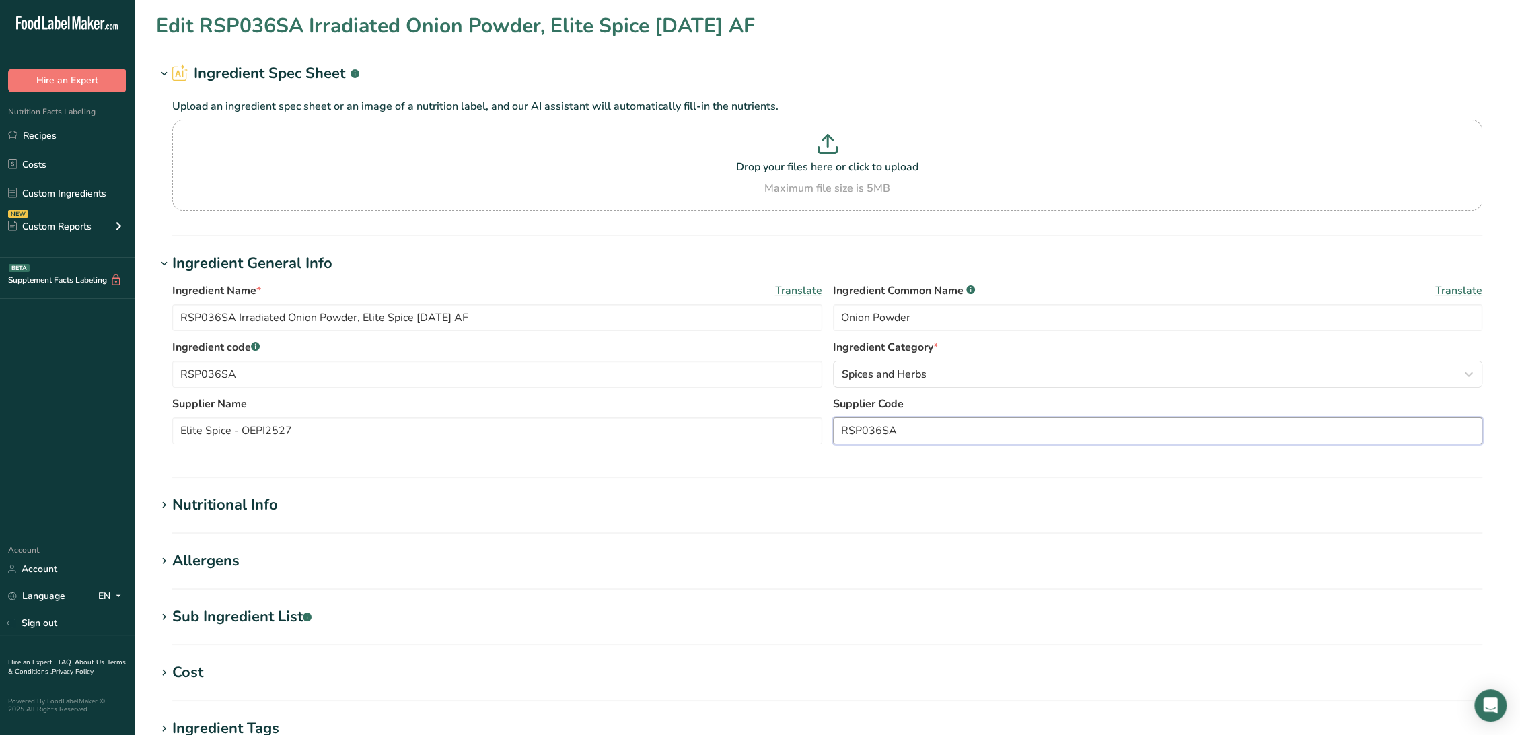
drag, startPoint x: 1006, startPoint y: 427, endPoint x: 829, endPoint y: 433, distance: 177.7
click at [829, 433] on div "Supplier Name Elite Spice - OEPI2527 Supplier Code RSP036SA" at bounding box center [827, 424] width 1310 height 57
click at [480, 428] on input "Elite Spice - OEPI2527" at bounding box center [497, 430] width 650 height 27
drag, startPoint x: 348, startPoint y: 436, endPoint x: 127, endPoint y: 426, distance: 221.5
click at [127, 426] on div ".a-20{fill:#fff;} Hire an Expert Nutrition Facts Labeling Recipes Costs Custom …" at bounding box center [760, 515] width 1520 height 1031
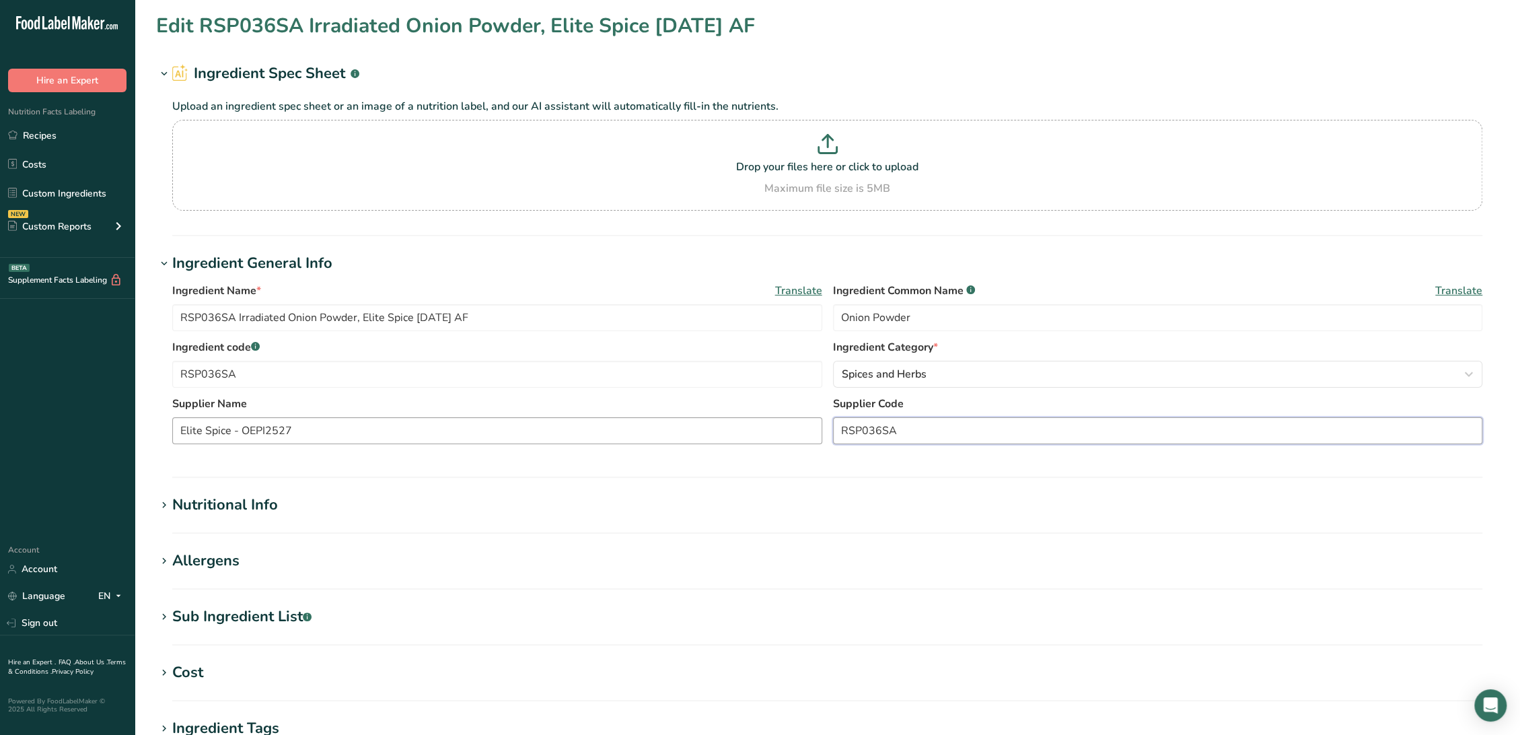
drag, startPoint x: 903, startPoint y: 428, endPoint x: 634, endPoint y: 424, distance: 269.1
click at [634, 424] on div "Supplier Name Elite Spice - OEPI2527 Supplier Code RSP036SA" at bounding box center [827, 424] width 1310 height 57
paste input "Elite Spice - OEPI2527"
type input "Elite Spice - OEPI2527"
drag, startPoint x: 327, startPoint y: 429, endPoint x: 234, endPoint y: 431, distance: 92.8
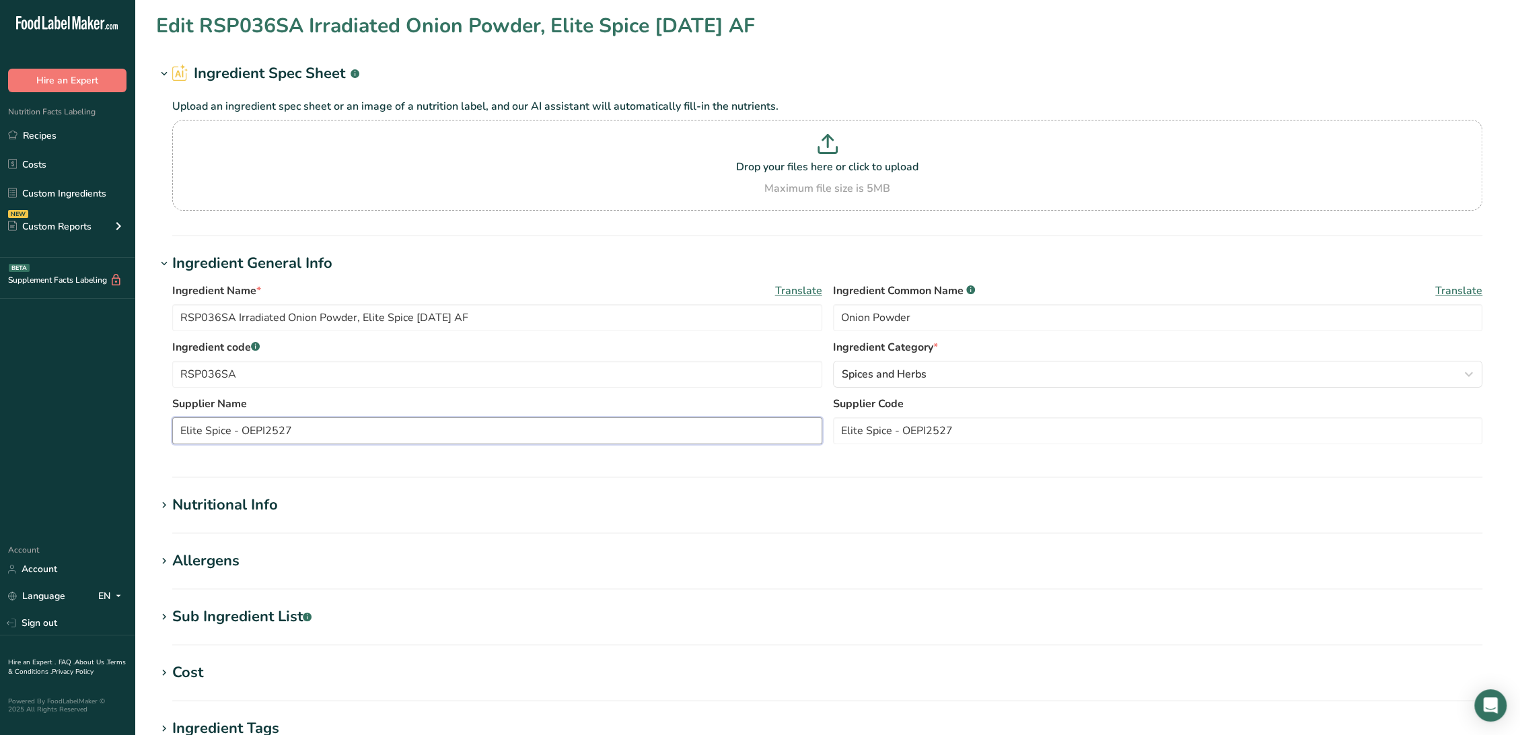
click at [234, 431] on input "Elite Spice - OEPI2527" at bounding box center [497, 430] width 650 height 27
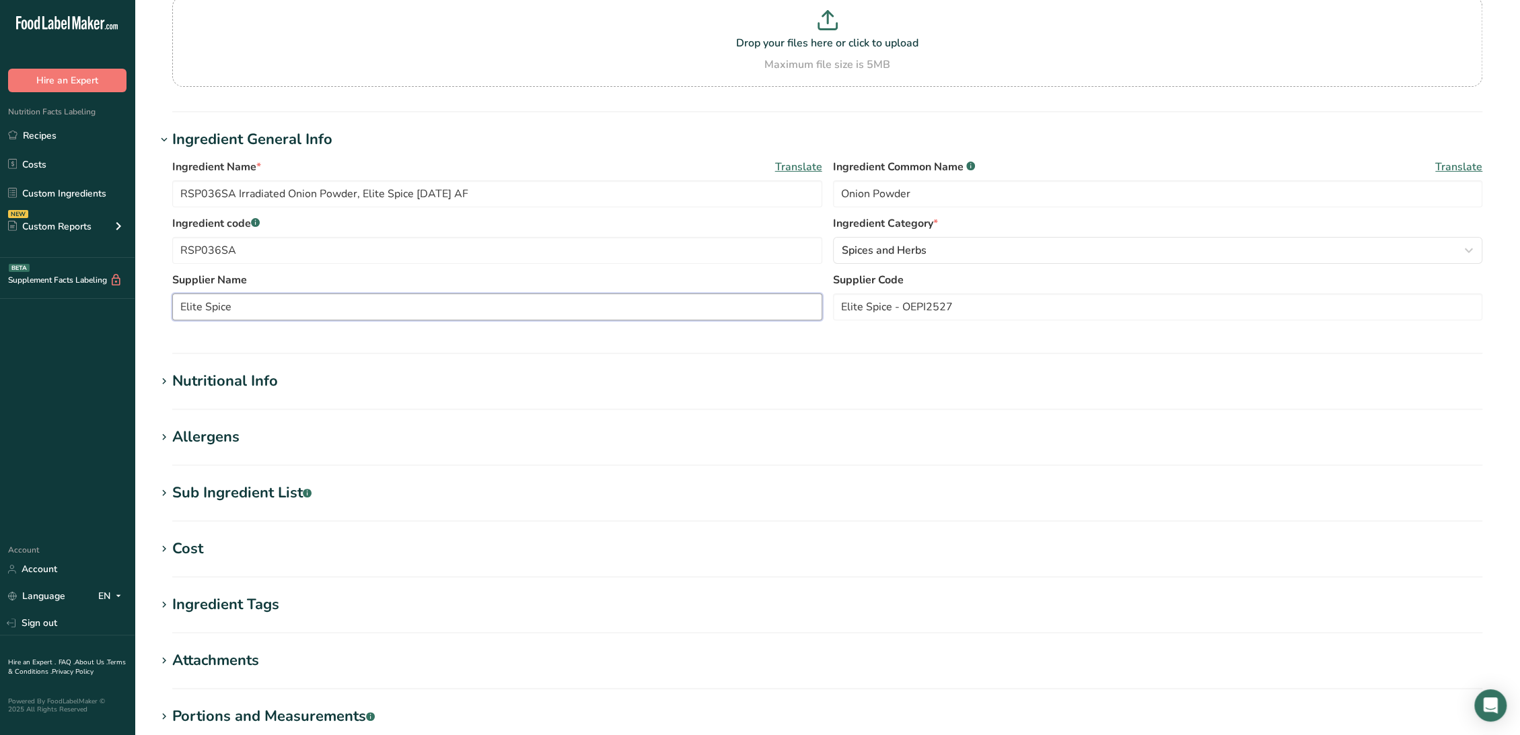
scroll to position [149, 0]
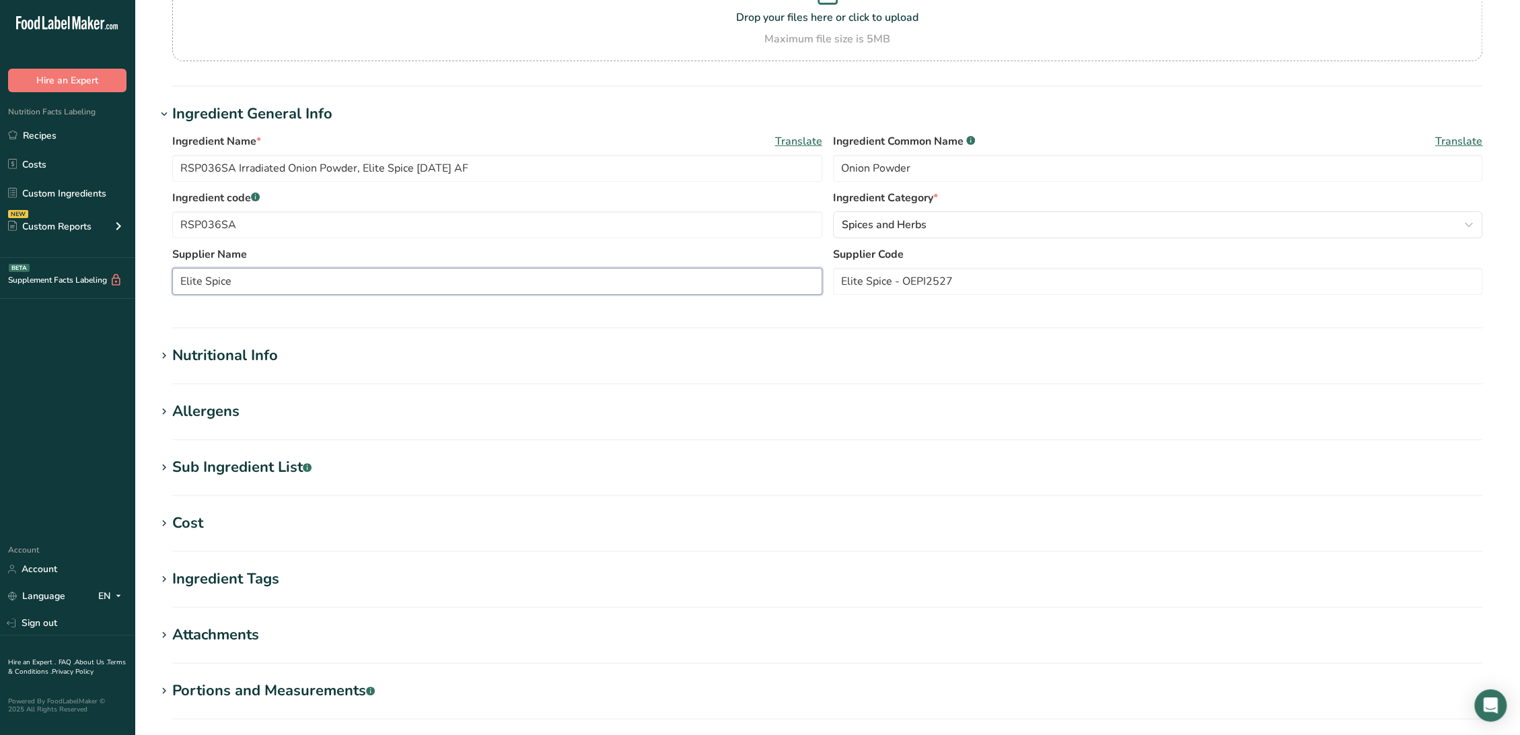
type input "Elite Spice"
click at [237, 350] on div "Nutritional Info" at bounding box center [225, 355] width 106 height 22
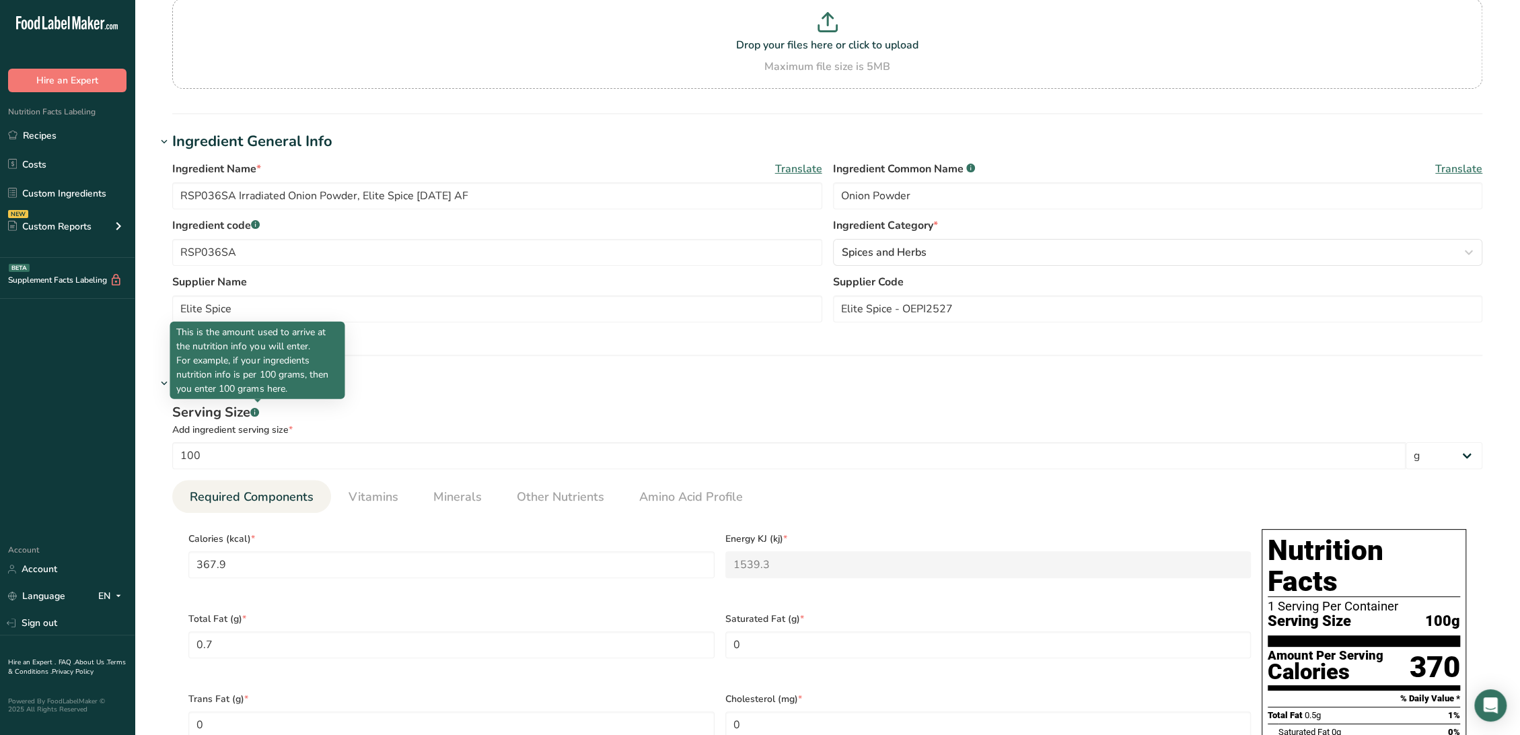
scroll to position [0, 0]
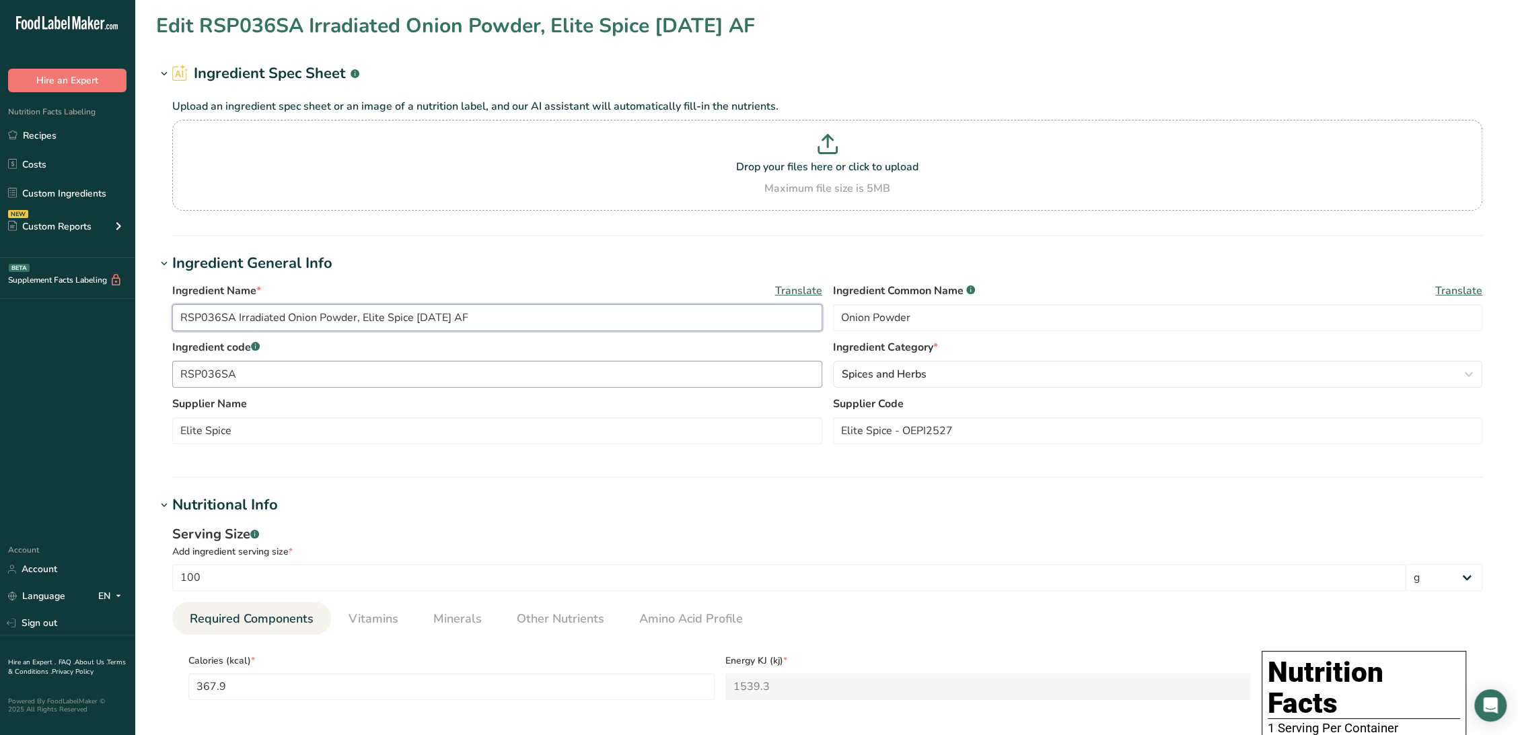
drag, startPoint x: 424, startPoint y: 316, endPoint x: 462, endPoint y: 371, distance: 66.8
click at [424, 316] on input "RSP036SA Irradiated Onion Powder, Elite Spice [DATE] AF" at bounding box center [497, 317] width 650 height 27
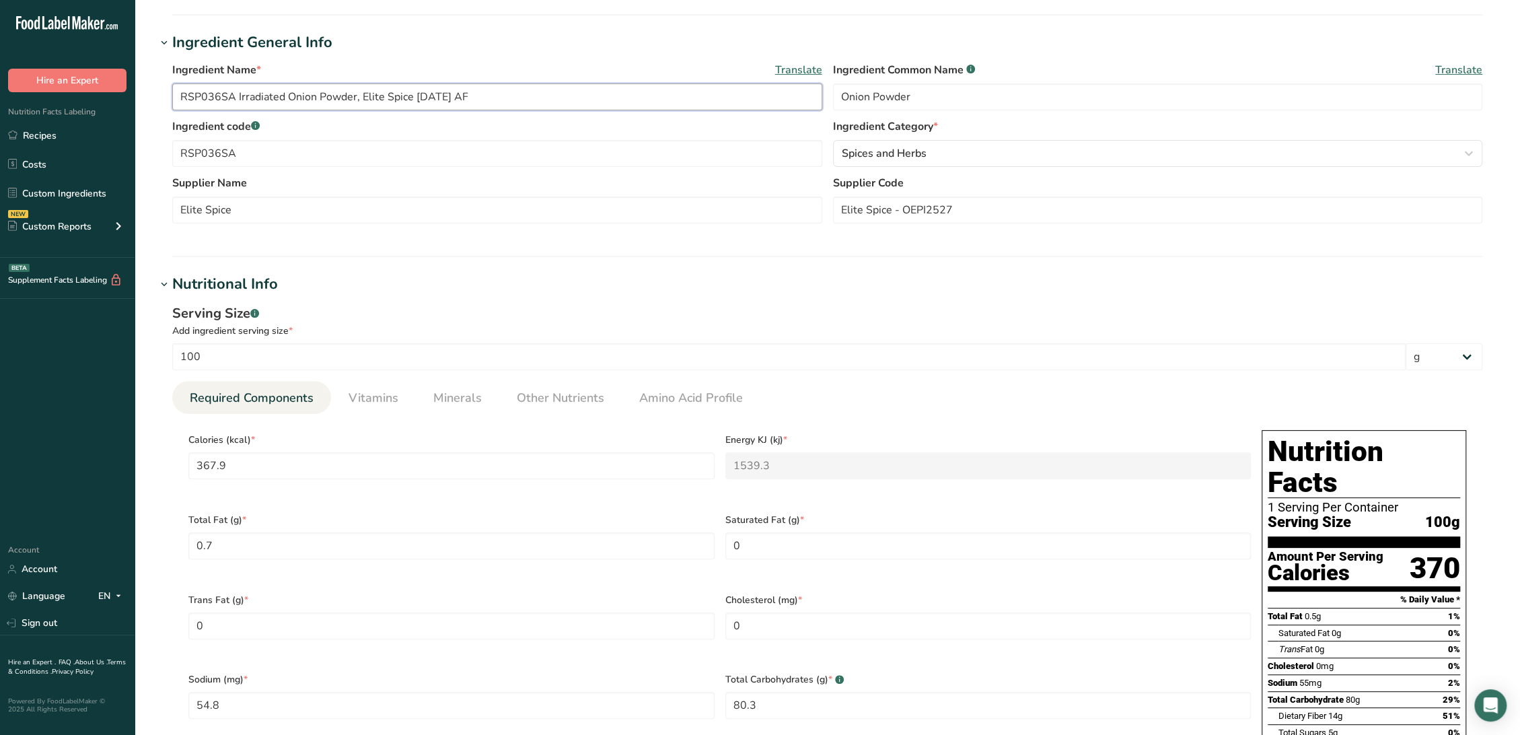
scroll to position [224, 0]
type input "RSP036SA Irradiated Onion Powder, Elite Spice [DATE] AF"
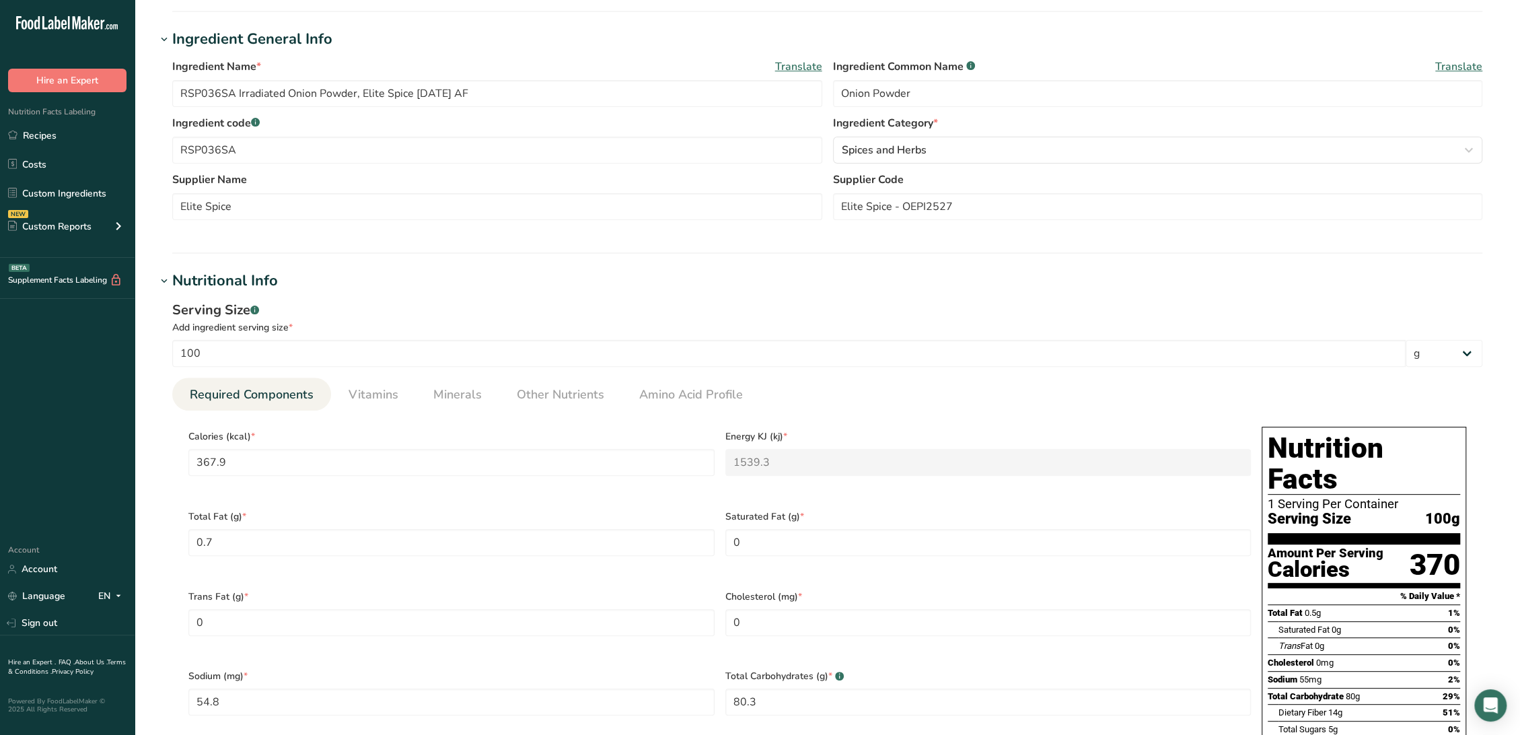
click at [353, 484] on div "Calories (kcal) * 367.9" at bounding box center [451, 461] width 537 height 80
click at [355, 466] on input "367.9" at bounding box center [451, 462] width 526 height 27
click at [431, 468] on input "367.9" at bounding box center [451, 462] width 526 height 27
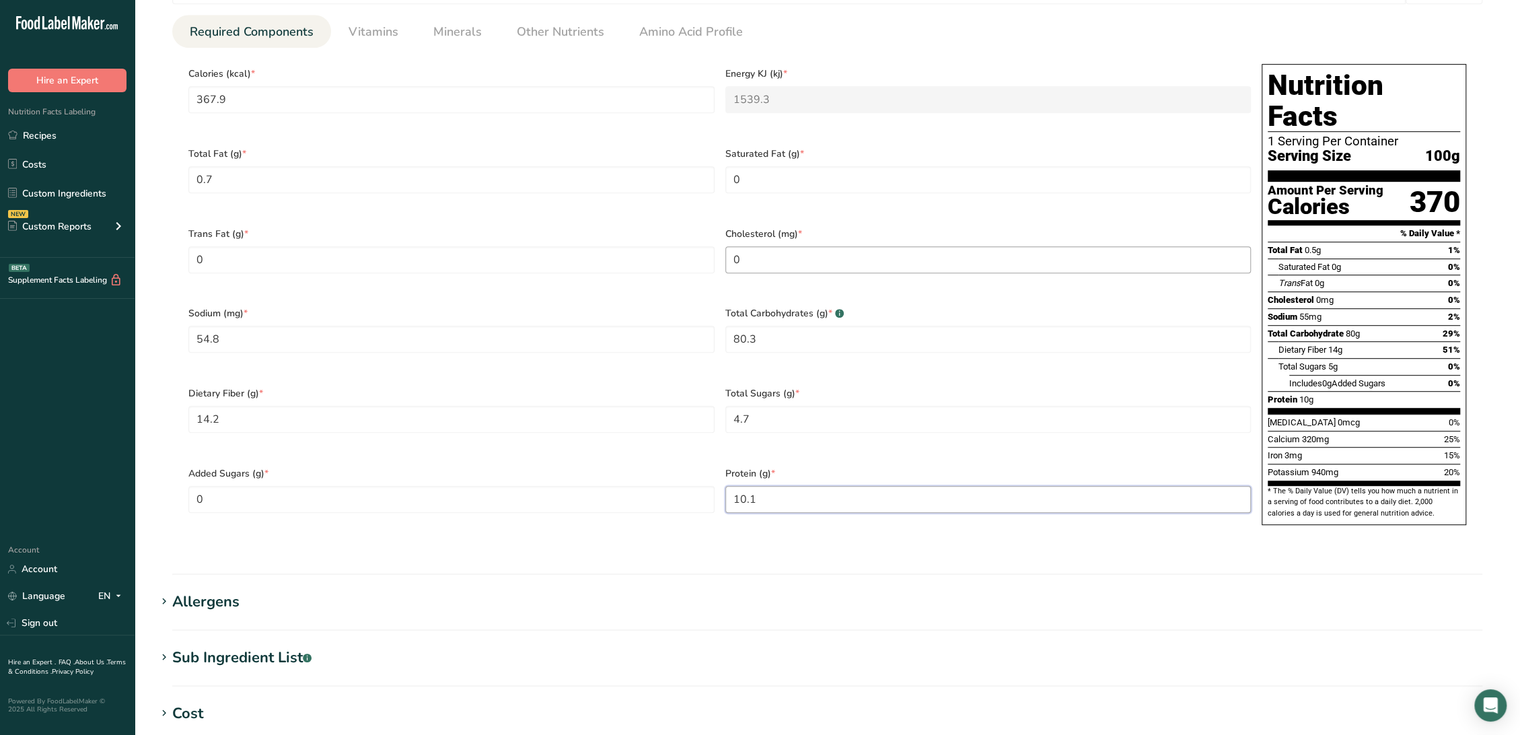
scroll to position [542, 0]
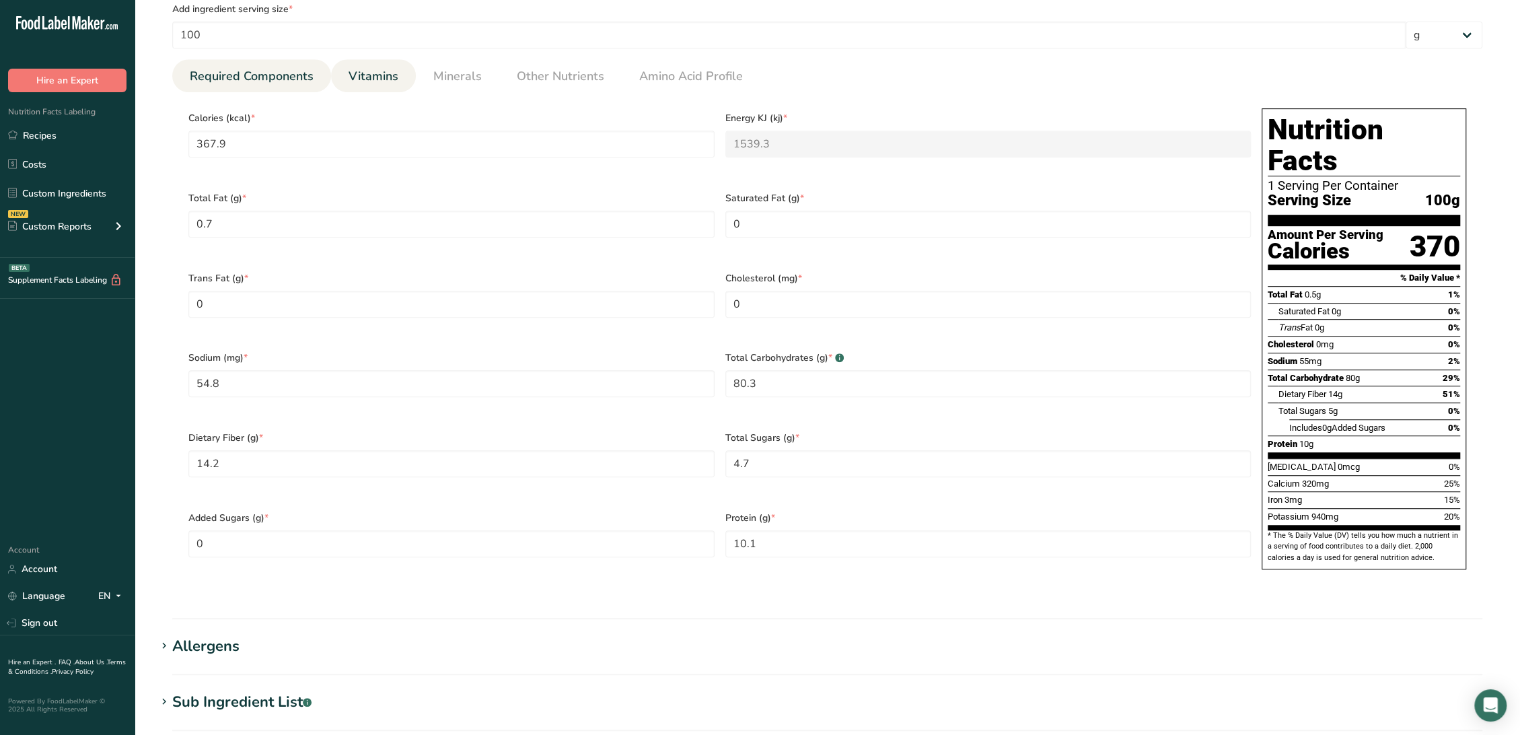
click at [357, 79] on span "Vitamins" at bounding box center [373, 76] width 50 height 18
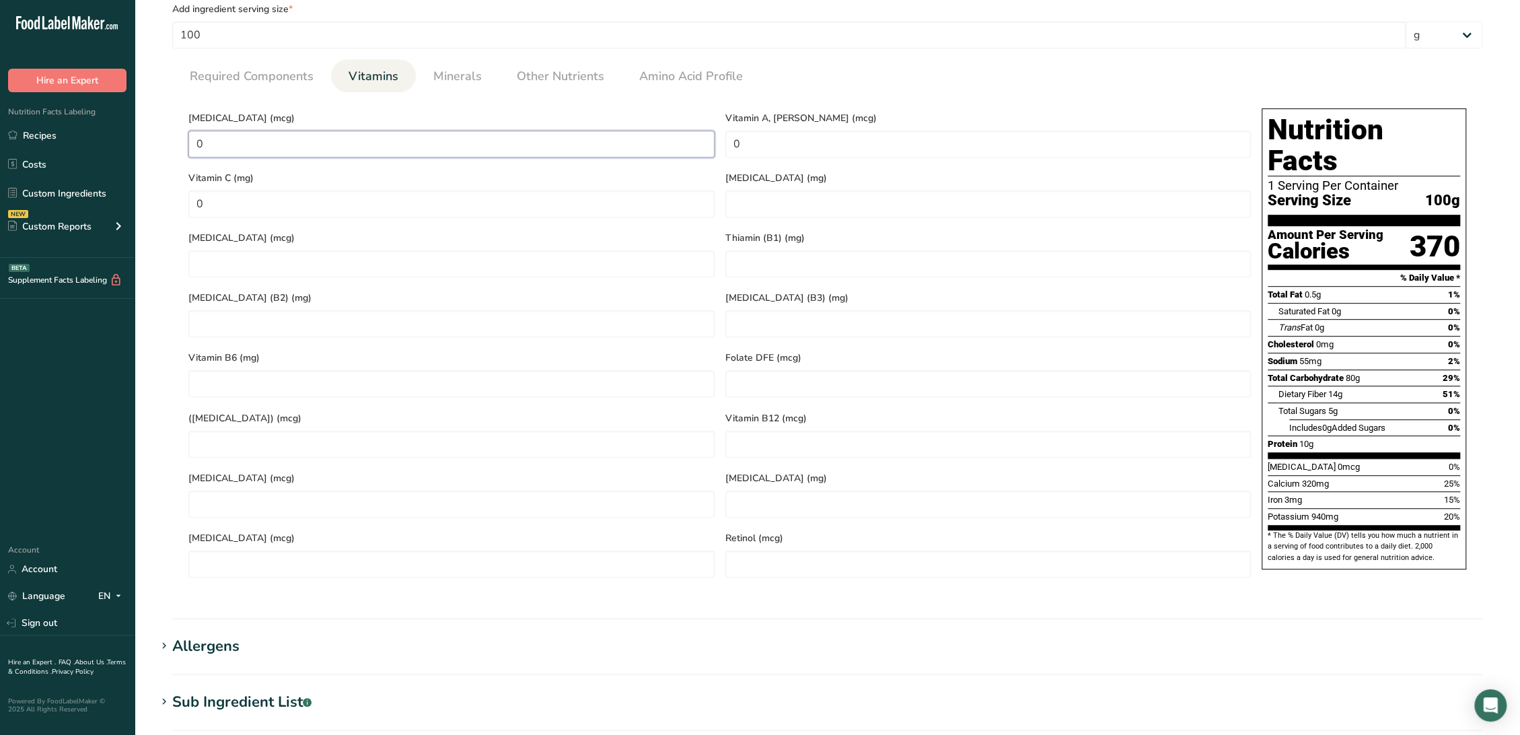
click at [342, 150] on D "0" at bounding box center [451, 144] width 526 height 27
type RAE "0.99"
type C "14.9"
click at [455, 82] on span "Minerals" at bounding box center [457, 76] width 48 height 18
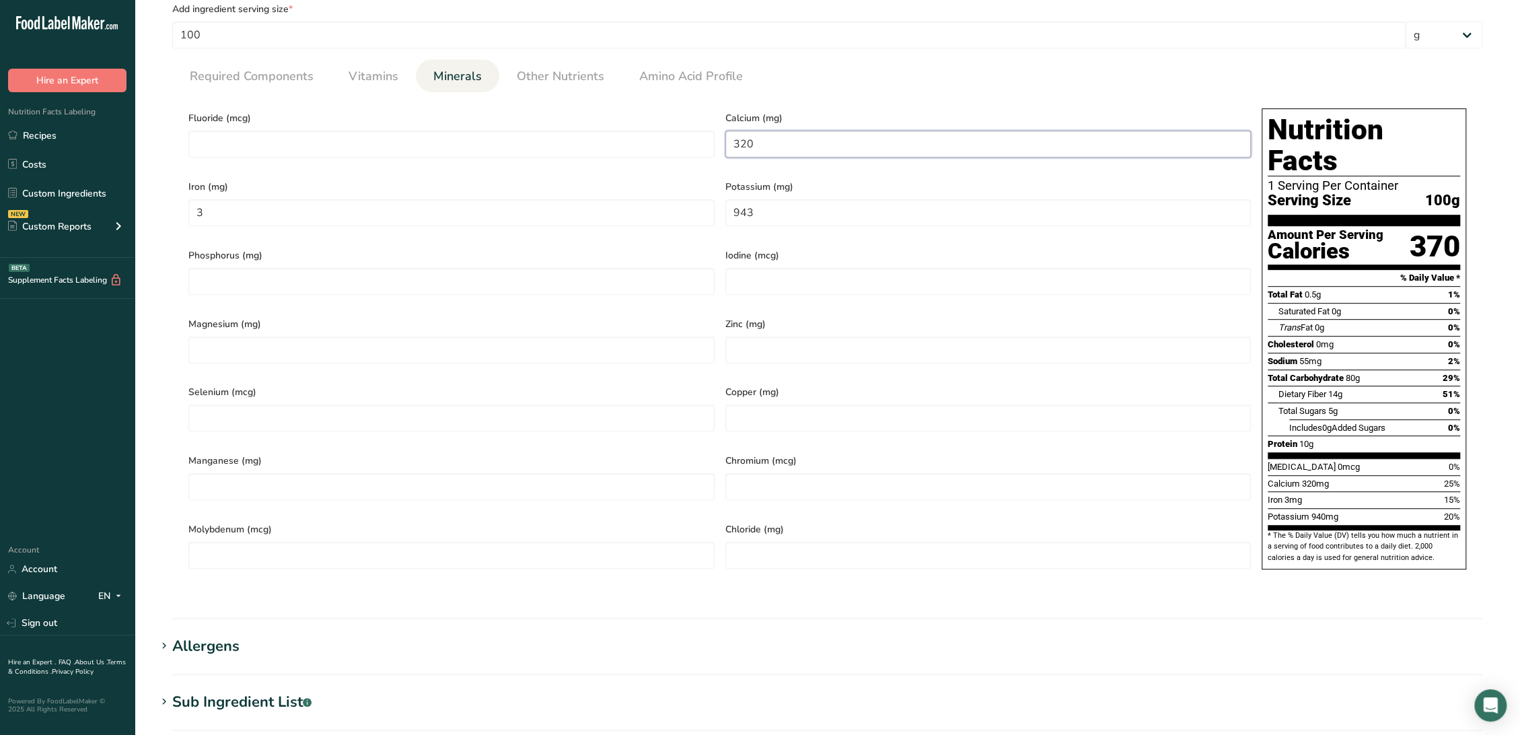
click at [768, 149] on input "320" at bounding box center [988, 144] width 526 height 27
click at [552, 91] on link "Other Nutrients" at bounding box center [560, 76] width 98 height 34
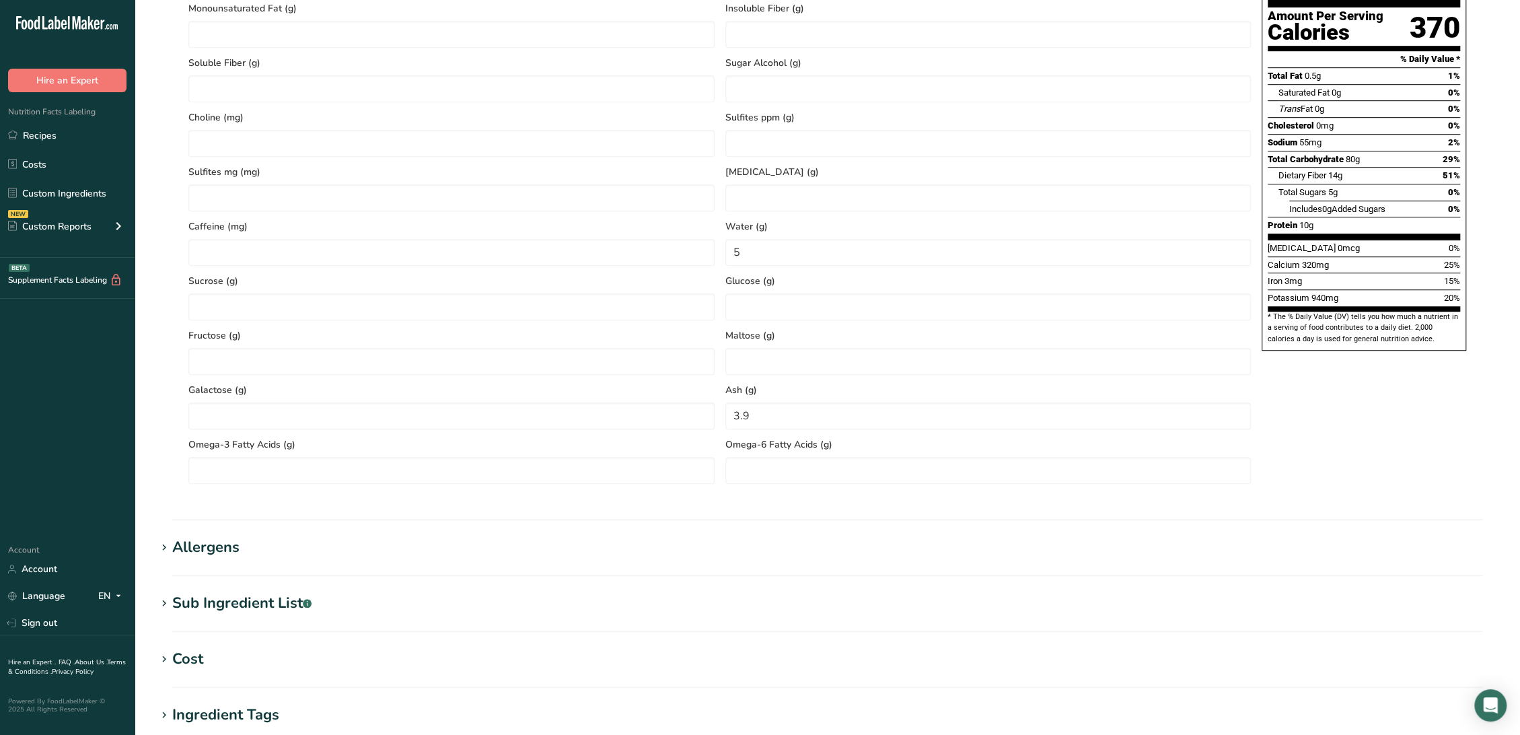
scroll to position [841, 0]
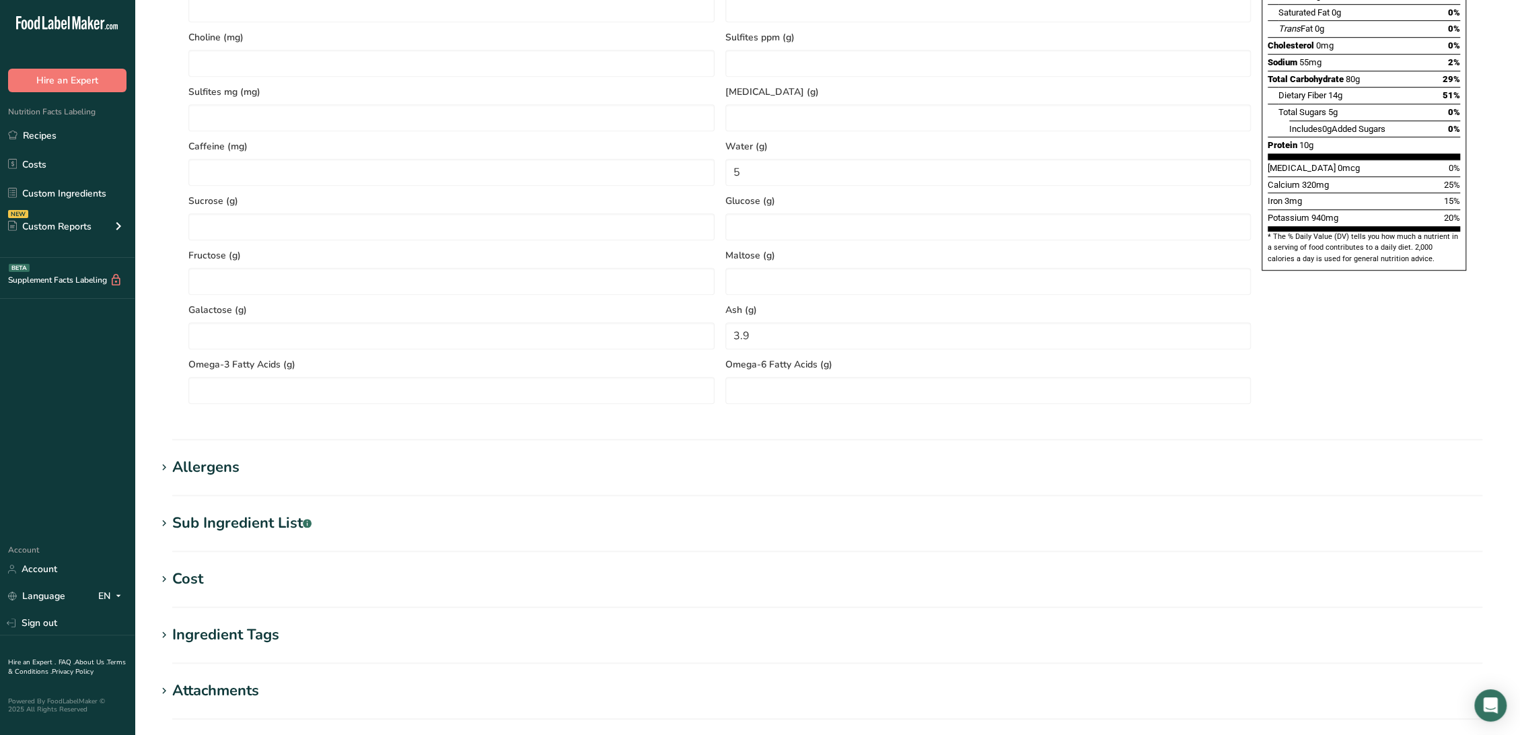
click at [198, 527] on div "Sub Ingredient List .a-a{fill:#347362;}.b-a{fill:#fff;}" at bounding box center [241, 523] width 139 height 22
click at [215, 475] on div "Allergens" at bounding box center [205, 467] width 67 height 22
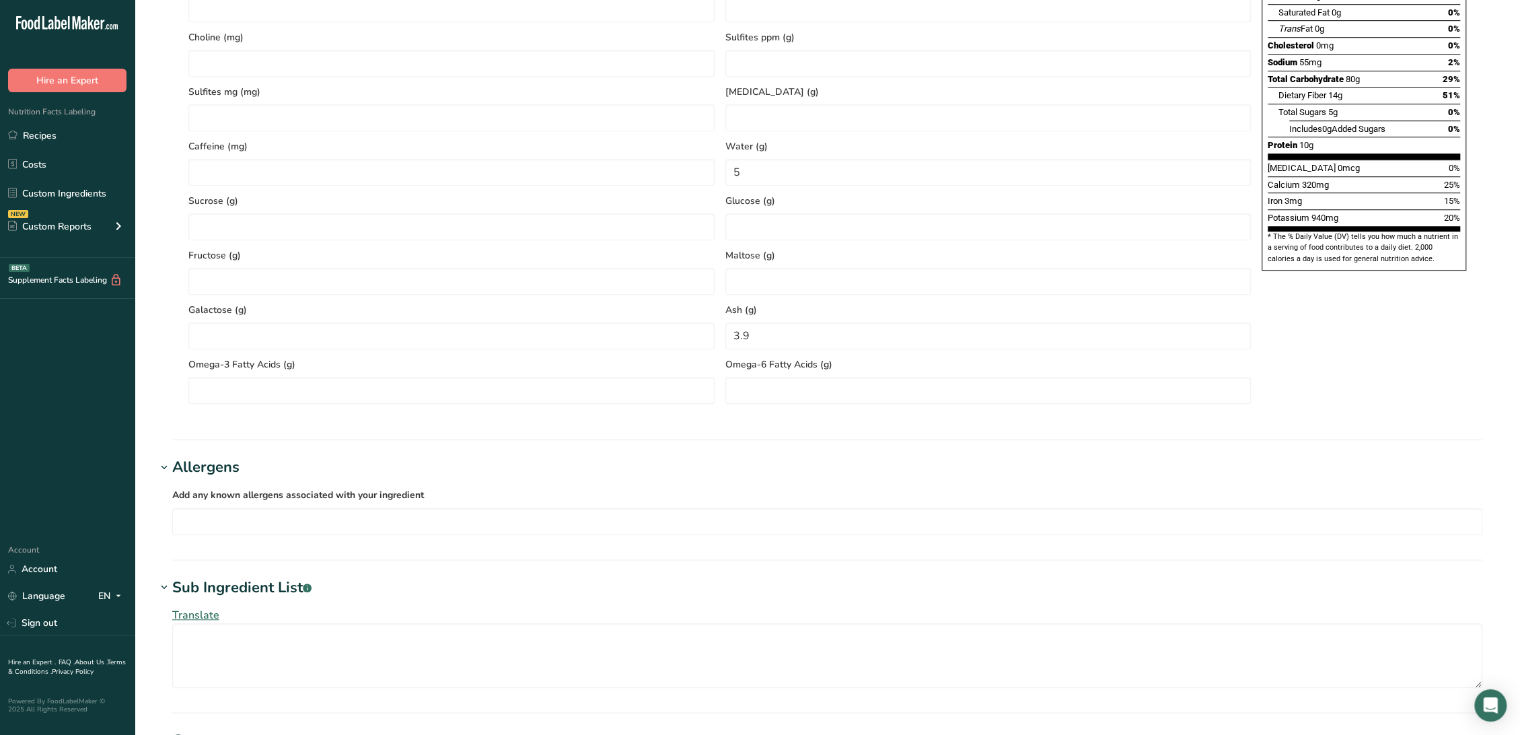
click at [217, 472] on div "Allergens" at bounding box center [205, 467] width 67 height 22
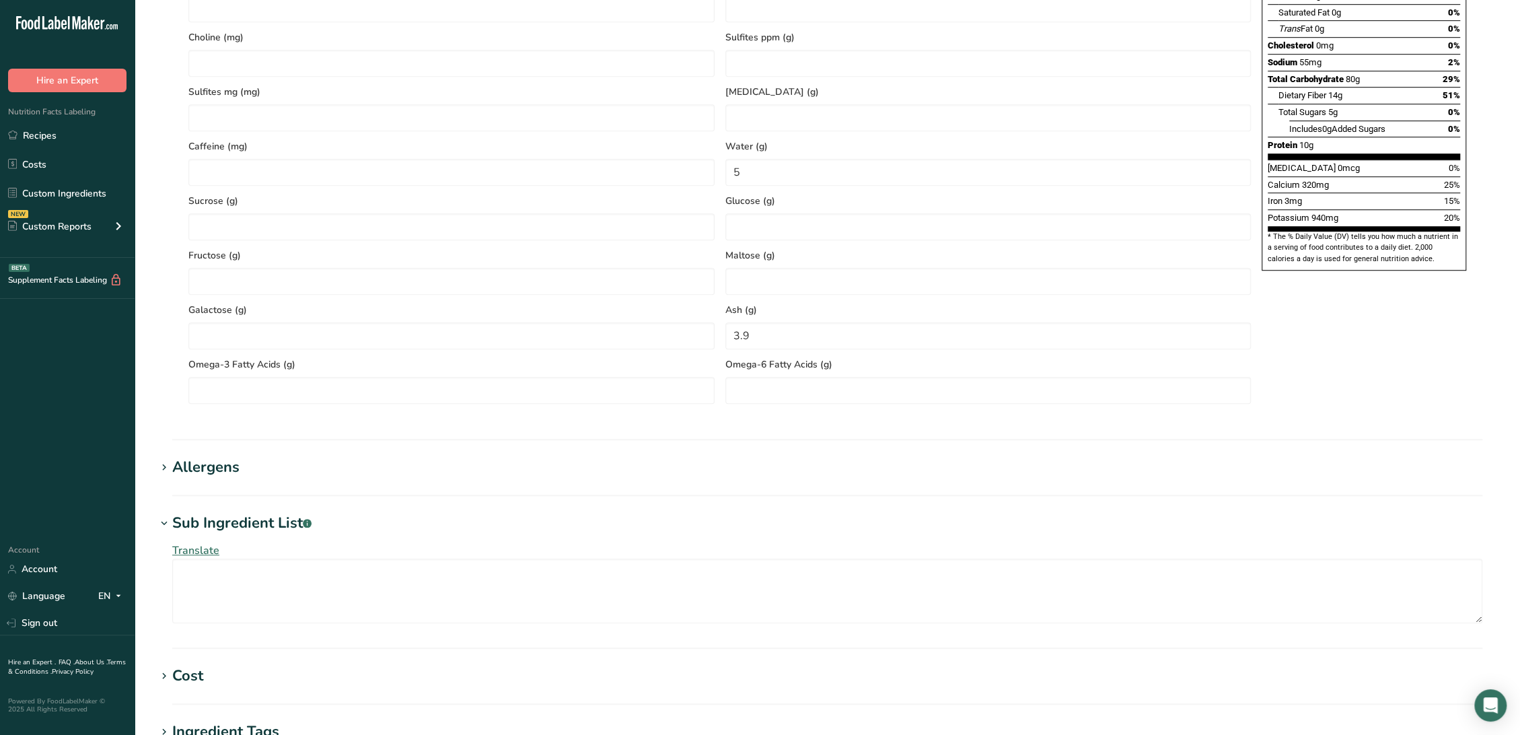
click at [229, 535] on div "Translate" at bounding box center [827, 582] width 1342 height 97
click at [277, 525] on div "Sub Ingredient List .a-a{fill:#347362;}.b-a{fill:#fff;}" at bounding box center [241, 523] width 139 height 22
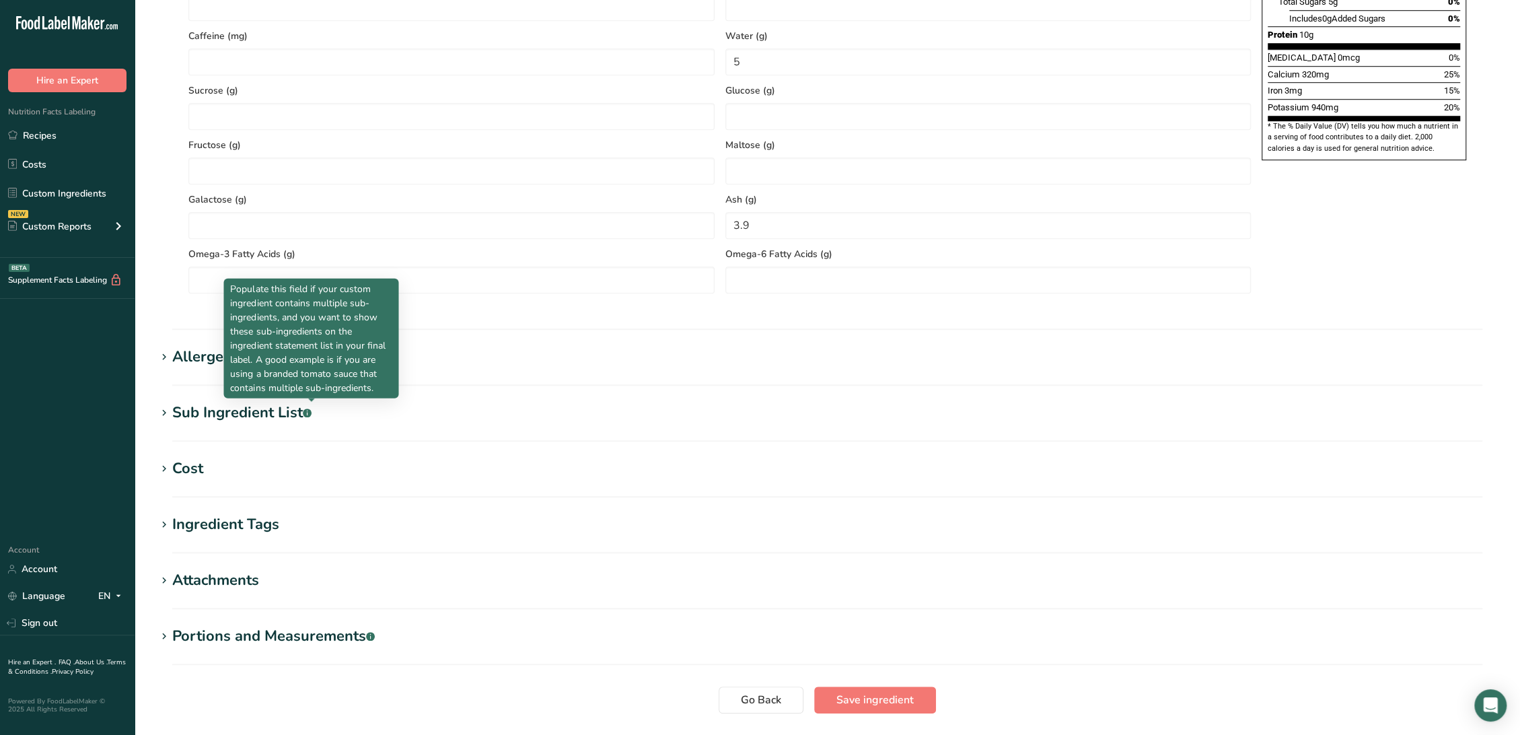
scroll to position [1043, 0]
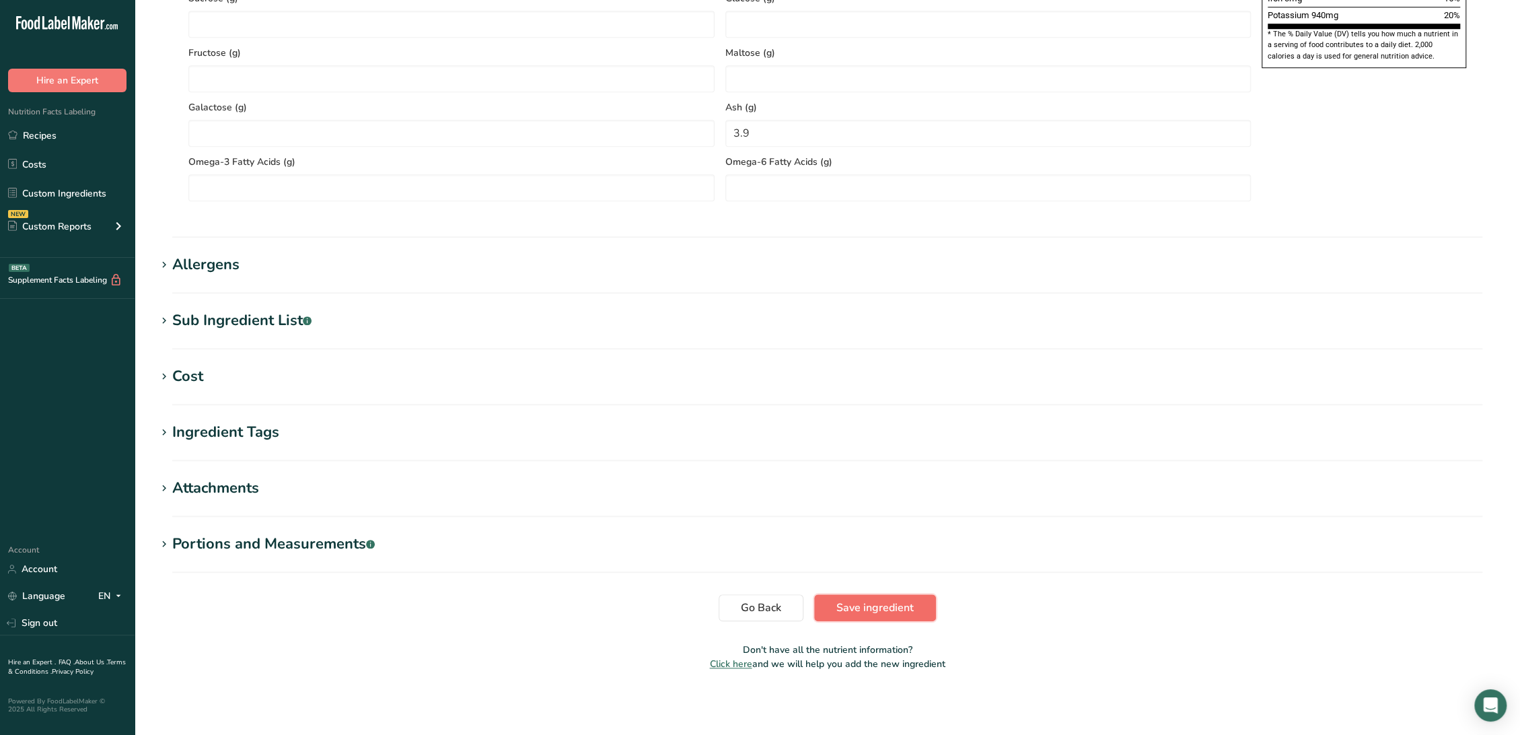
click at [887, 598] on button "Save ingredient" at bounding box center [875, 607] width 122 height 27
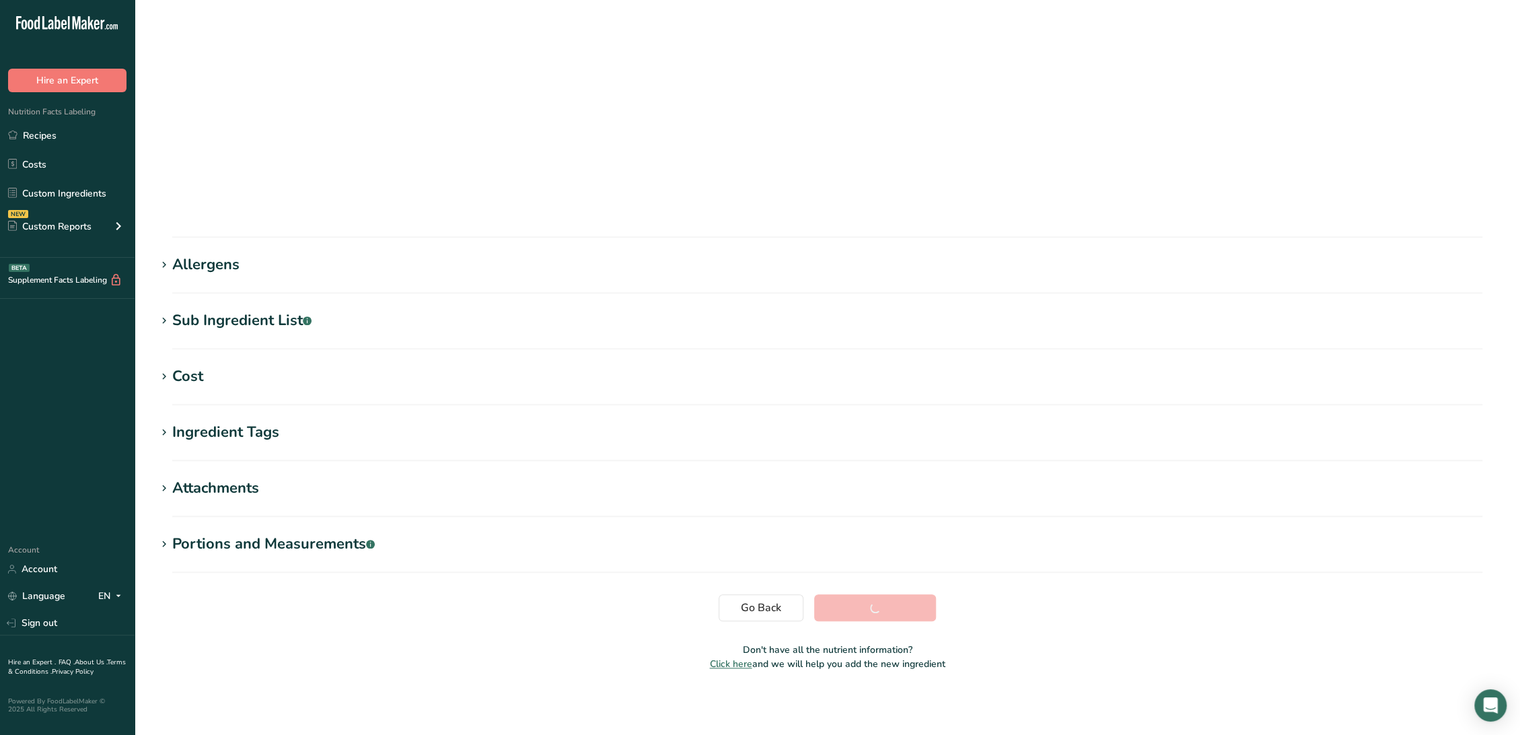
scroll to position [0, 0]
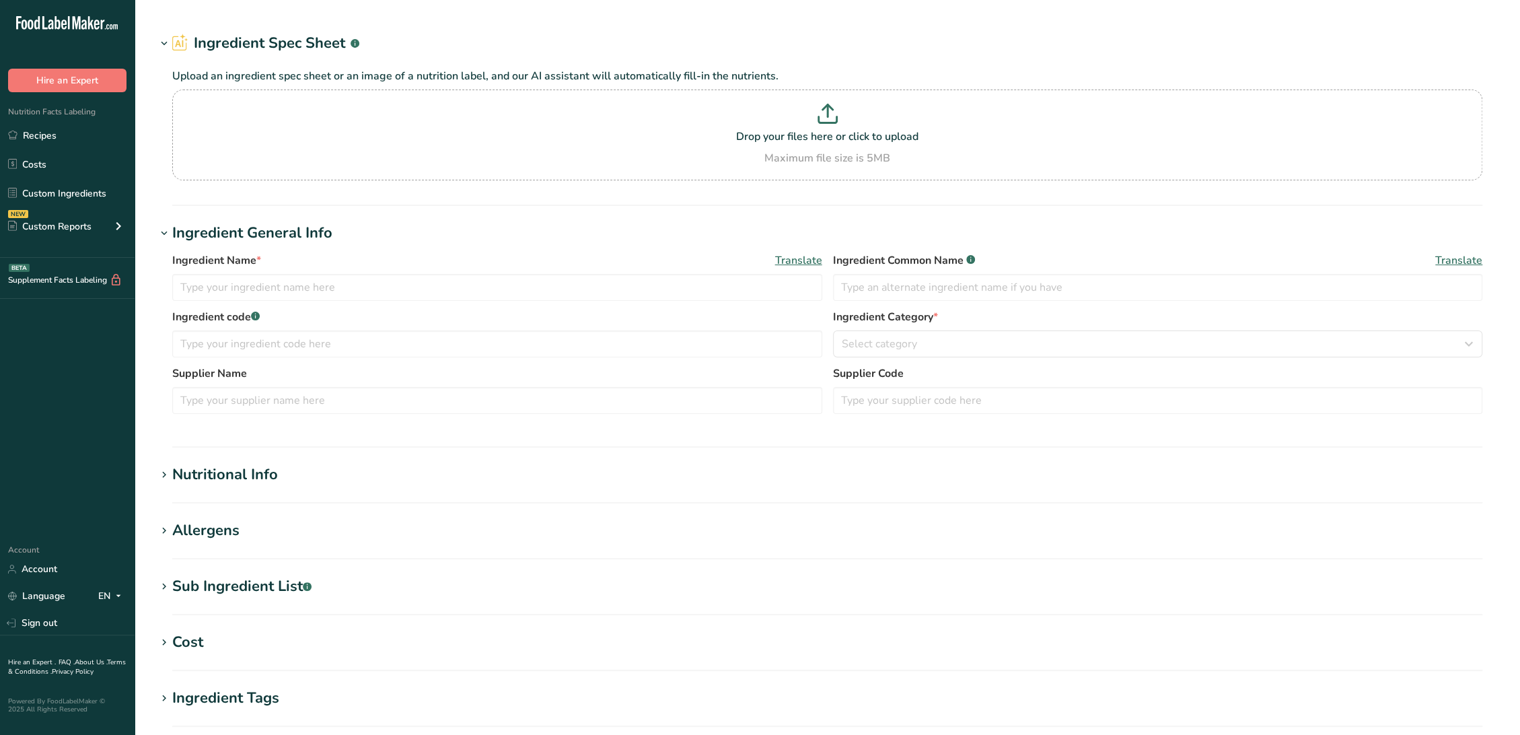
type input "GEPI2470 Elite Spice - RSP017SA Irradiated Garlic Powder, Elite Spice 09-07-18 …"
type input "Garlic Powder"
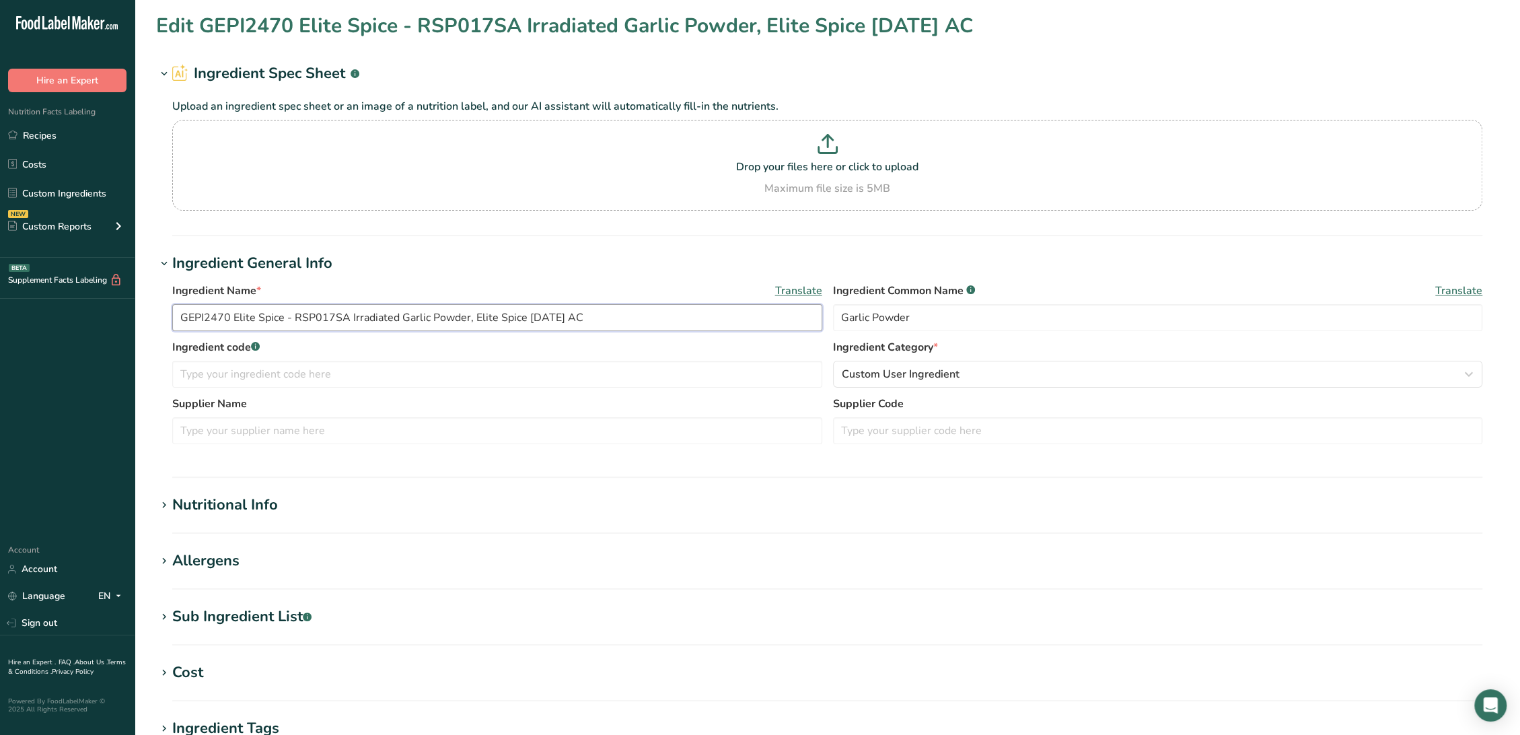
drag, startPoint x: 287, startPoint y: 316, endPoint x: 57, endPoint y: 312, distance: 230.8
click at [57, 312] on div ".a-20{fill:#fff;} Hire an Expert Nutrition Facts Labeling Recipes Costs Custom …" at bounding box center [760, 515] width 1520 height 1031
type input "RSP017SA Irradiated Garlic Powder, Elite Spice 09-07-18 AC"
click at [896, 424] on input "text" at bounding box center [1158, 430] width 650 height 27
paste input "GEPI2470 Elite Spice"
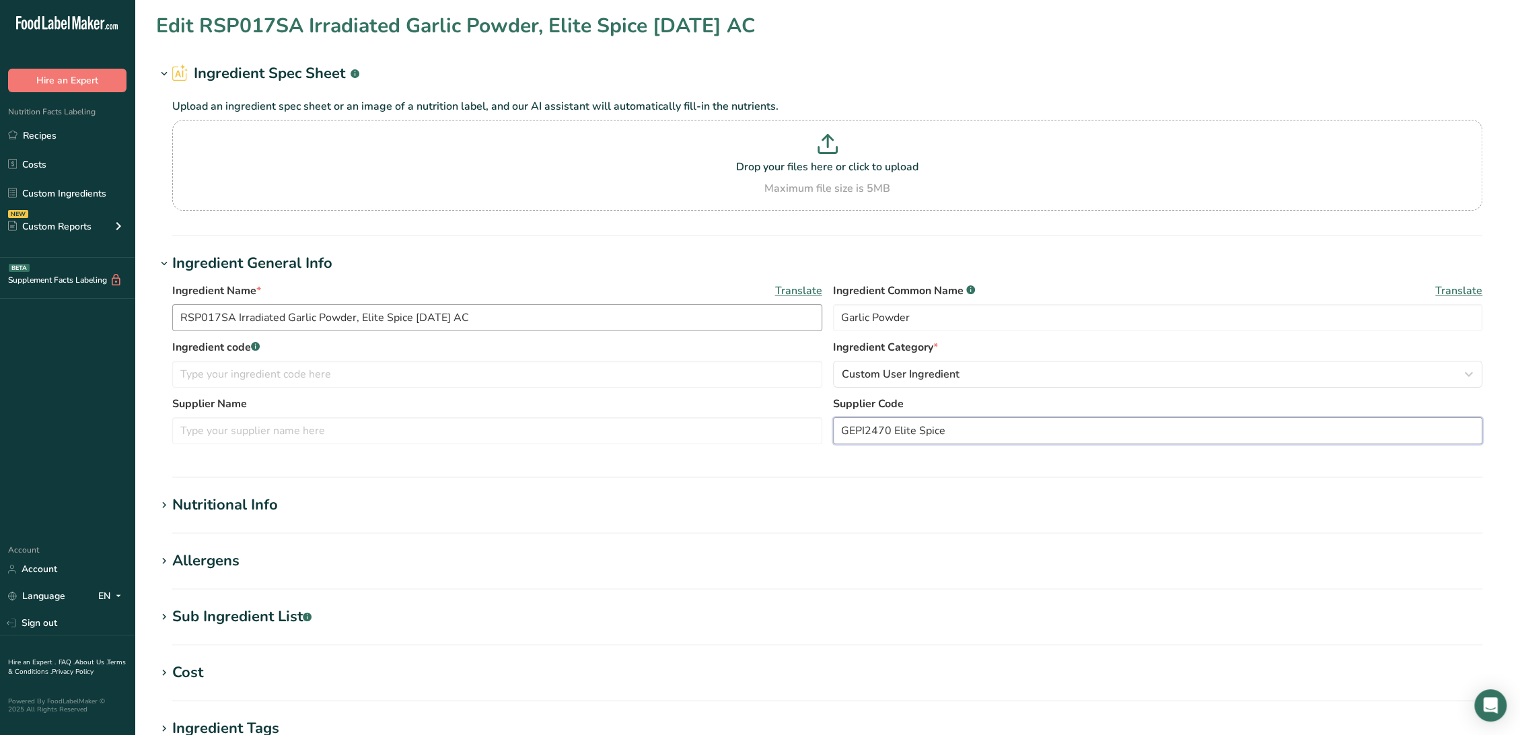
type input "GEPI2470 Elite Spice"
drag, startPoint x: 224, startPoint y: 311, endPoint x: 71, endPoint y: 309, distance: 152.7
click at [71, 309] on div ".a-20{fill:#fff;} Hire an Expert Nutrition Facts Labeling Recipes Costs Custom …" at bounding box center [760, 515] width 1520 height 1031
click at [291, 381] on input "text" at bounding box center [497, 374] width 650 height 27
paste input "RSP017SA"
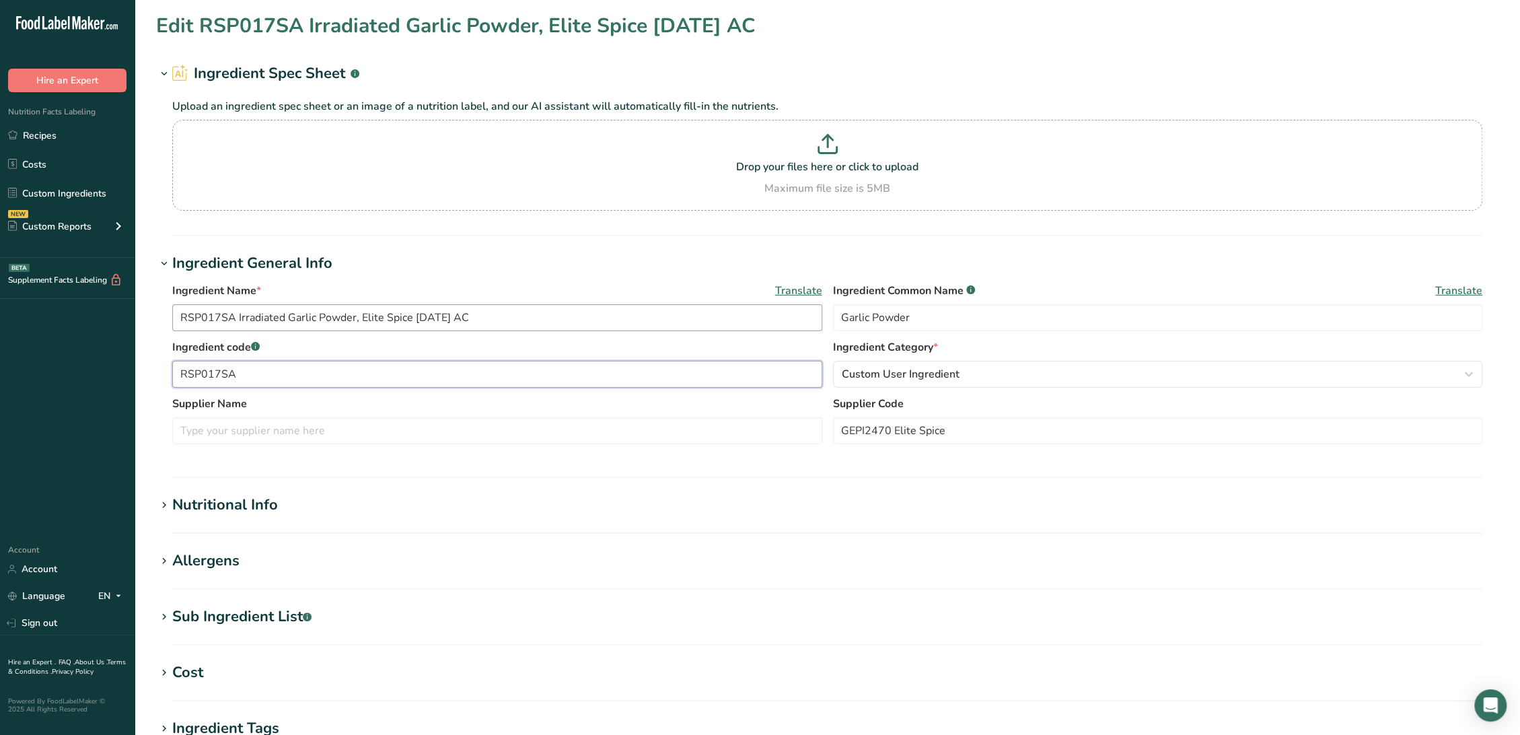
type input "RSP017SA"
drag, startPoint x: 361, startPoint y: 316, endPoint x: 412, endPoint y: 321, distance: 50.7
click at [412, 317] on input "RSP017SA Irradiated Garlic Powder, Elite Spice 09-07-18 AC" at bounding box center [497, 317] width 650 height 27
click at [385, 422] on input "text" at bounding box center [497, 430] width 650 height 27
paste input "Elite Spice"
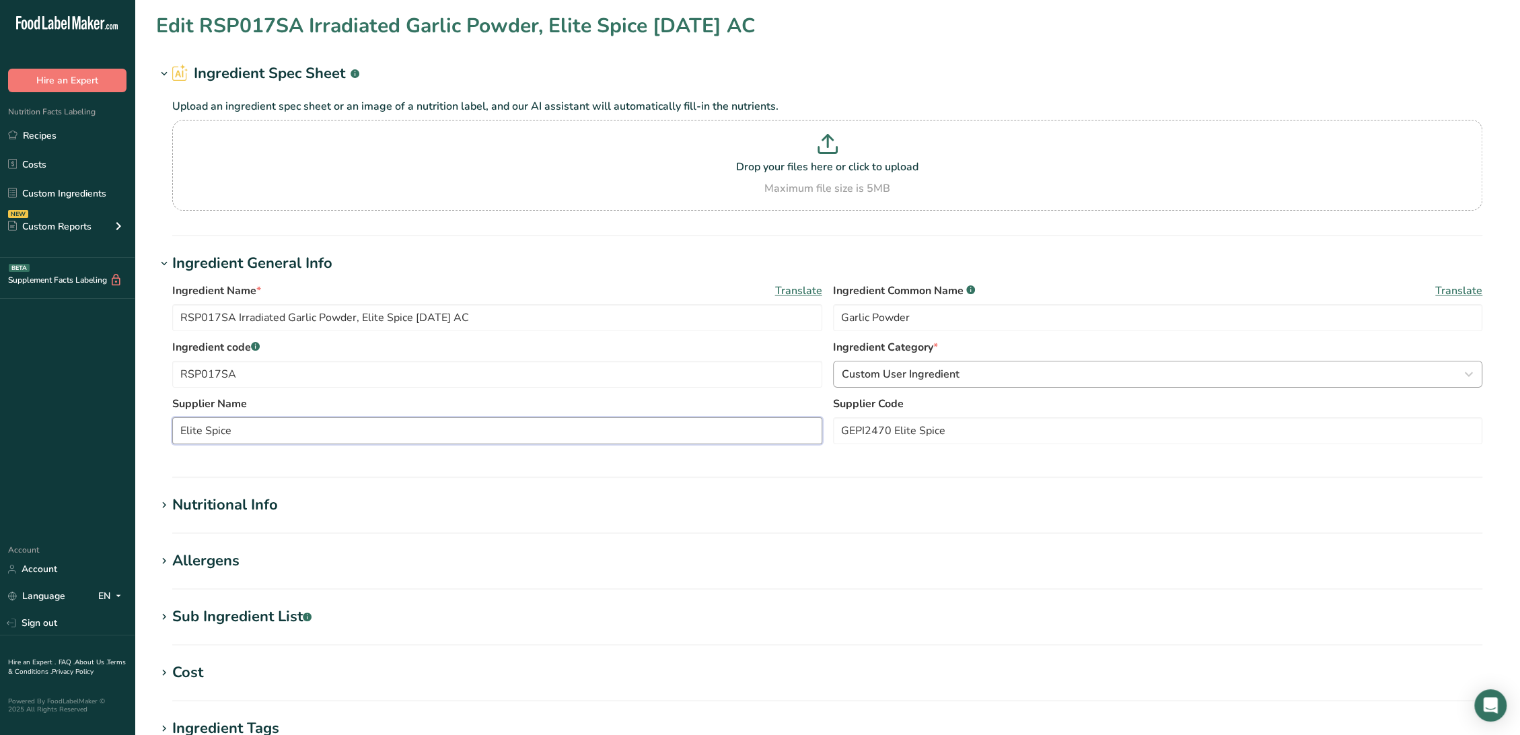
type input "Elite Spice"
click at [875, 369] on span "Custom User Ingredient" at bounding box center [901, 374] width 118 height 16
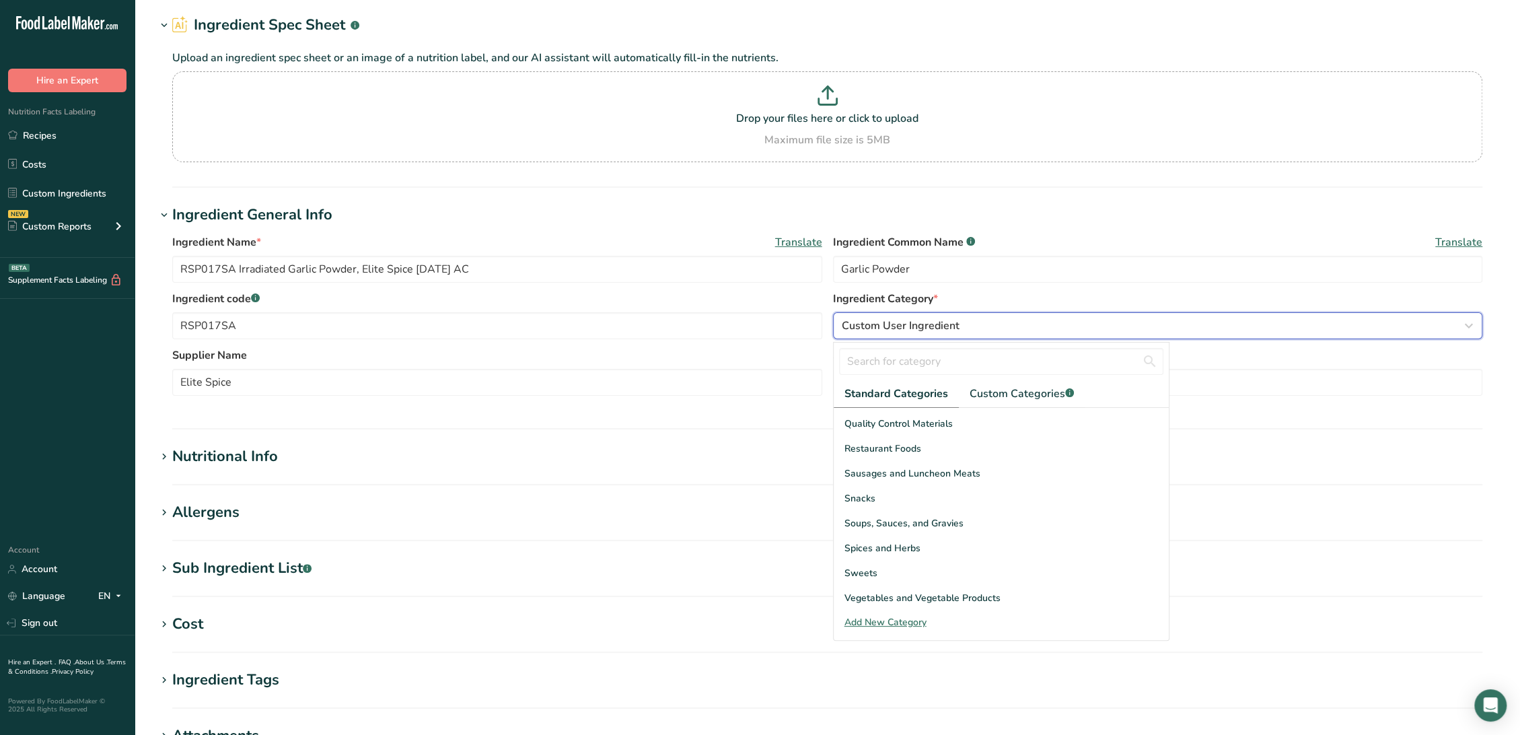
scroll to position [75, 0]
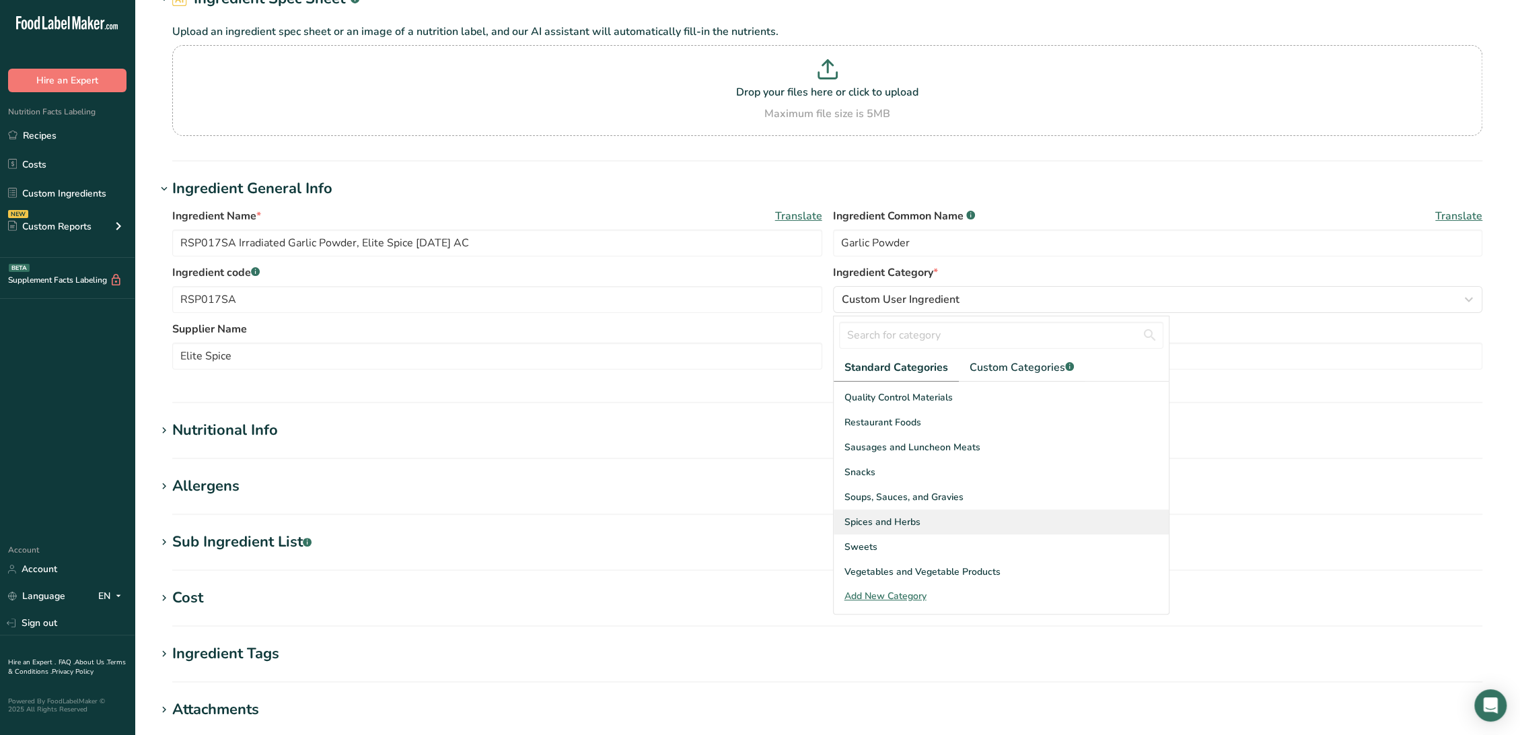
click at [922, 521] on div "Spices and Herbs" at bounding box center [1000, 521] width 335 height 25
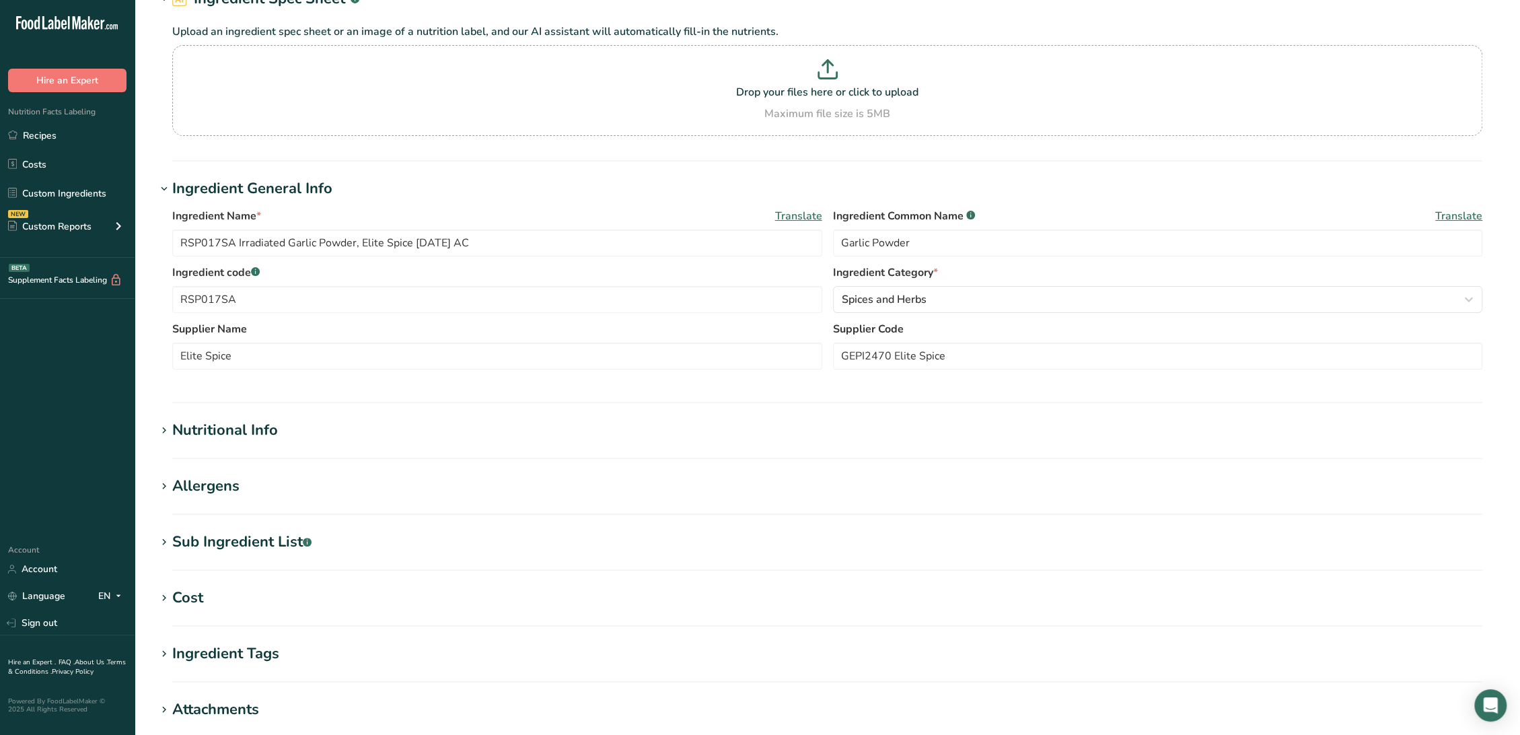
click at [211, 433] on div "Nutritional Info" at bounding box center [225, 430] width 106 height 22
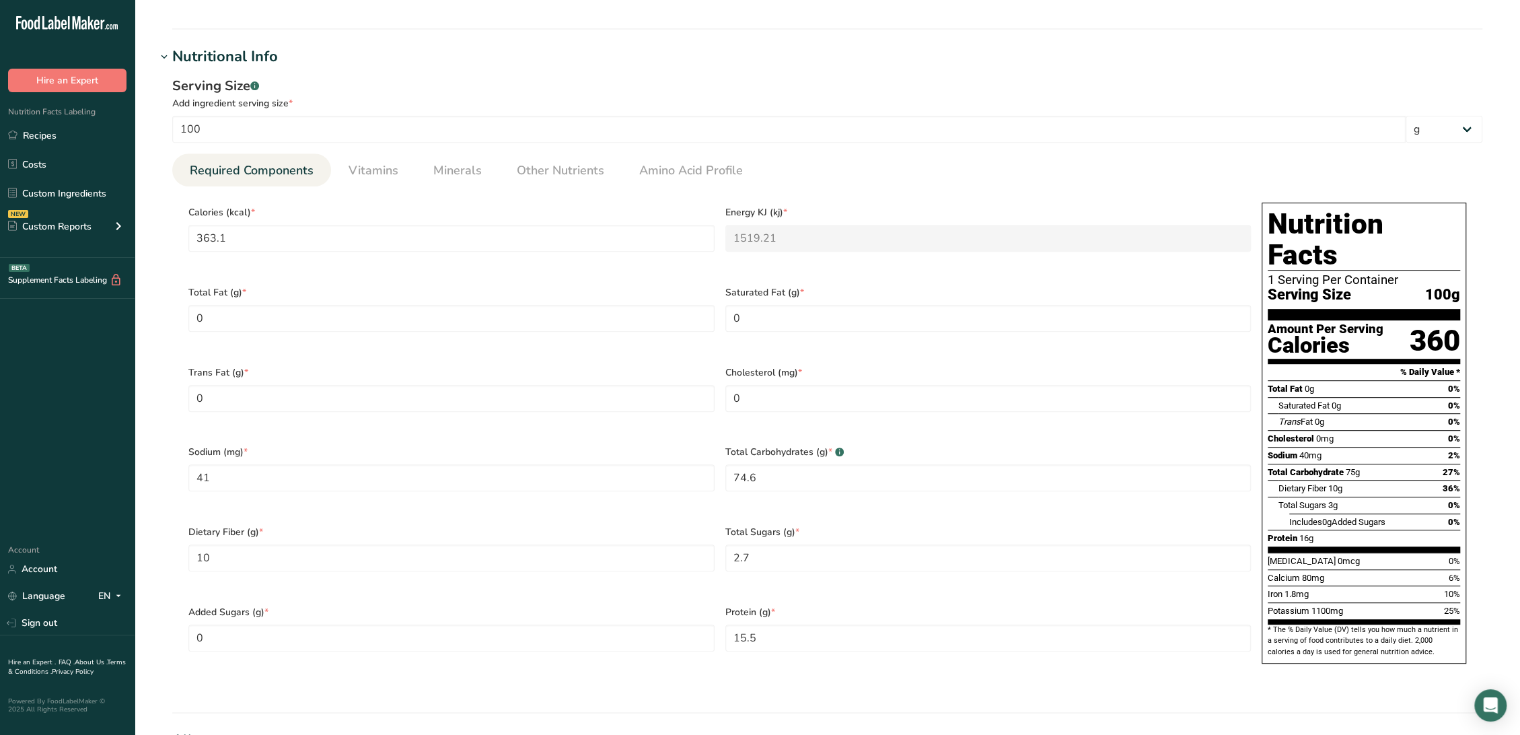
scroll to position [747, 0]
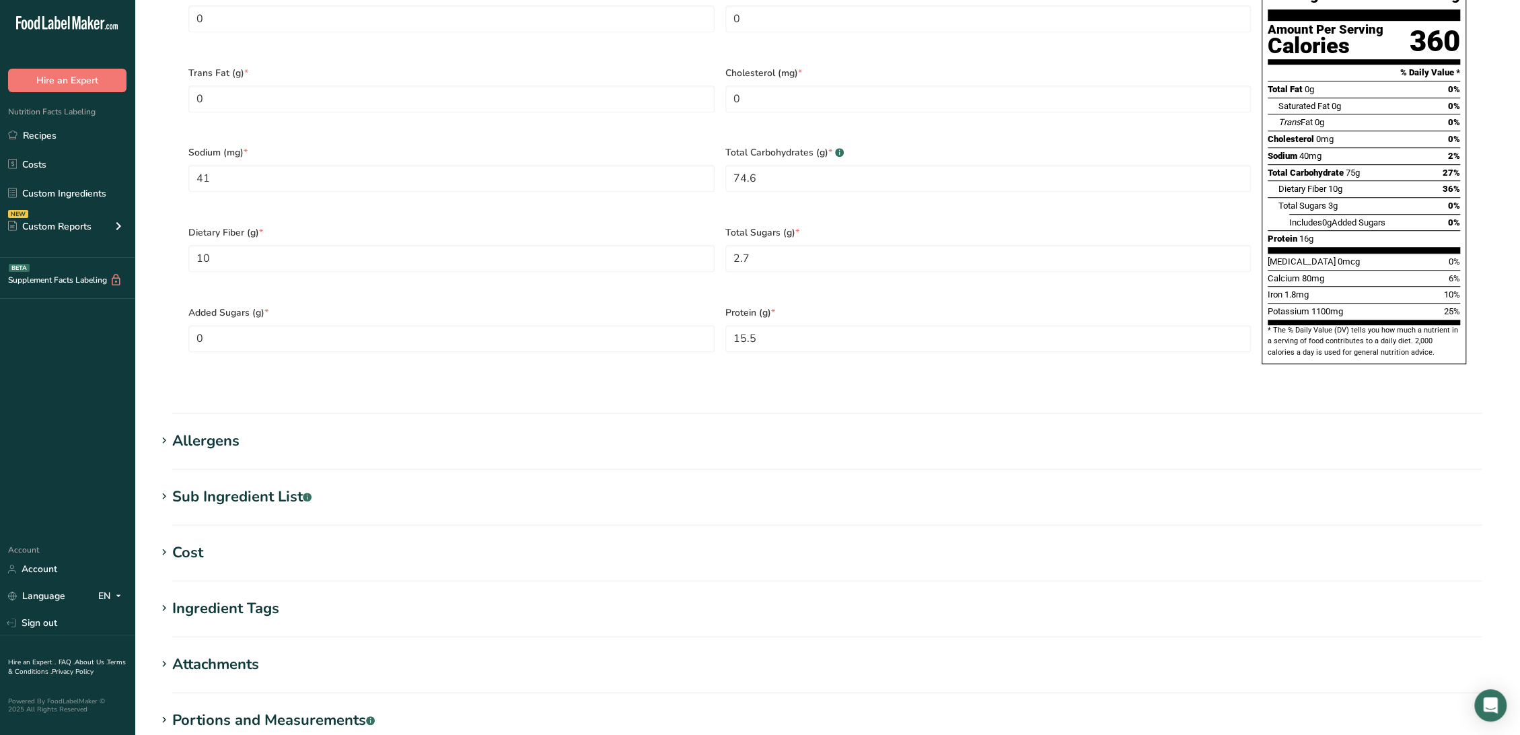
click at [224, 486] on section "Sub Ingredient List .a-a{fill:#347362;}.b-a{fill:#fff;} Translate" at bounding box center [827, 506] width 1342 height 40
click at [223, 486] on div "Sub Ingredient List .a-a{fill:#347362;}.b-a{fill:#fff;}" at bounding box center [241, 497] width 139 height 22
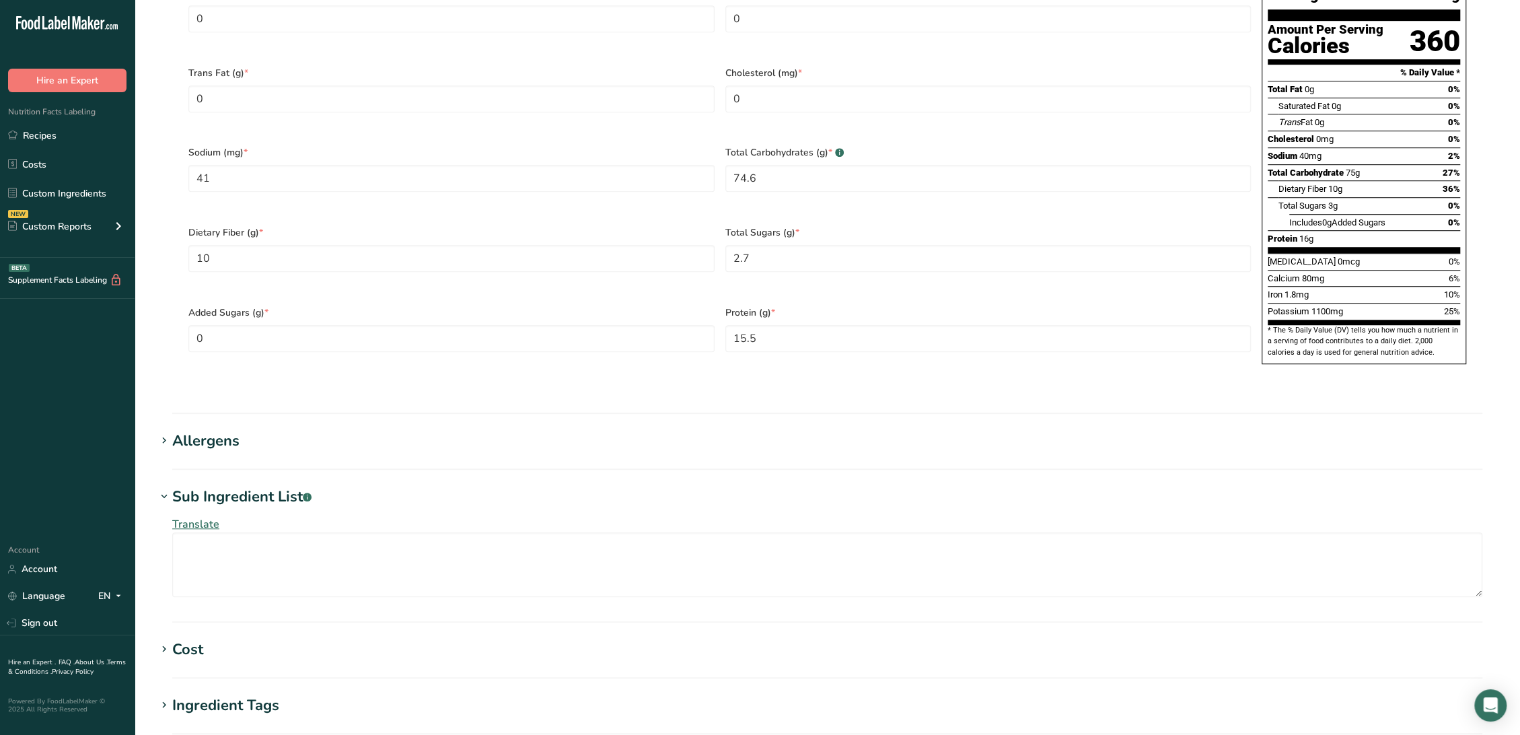
click at [221, 430] on div "Allergens" at bounding box center [205, 441] width 67 height 22
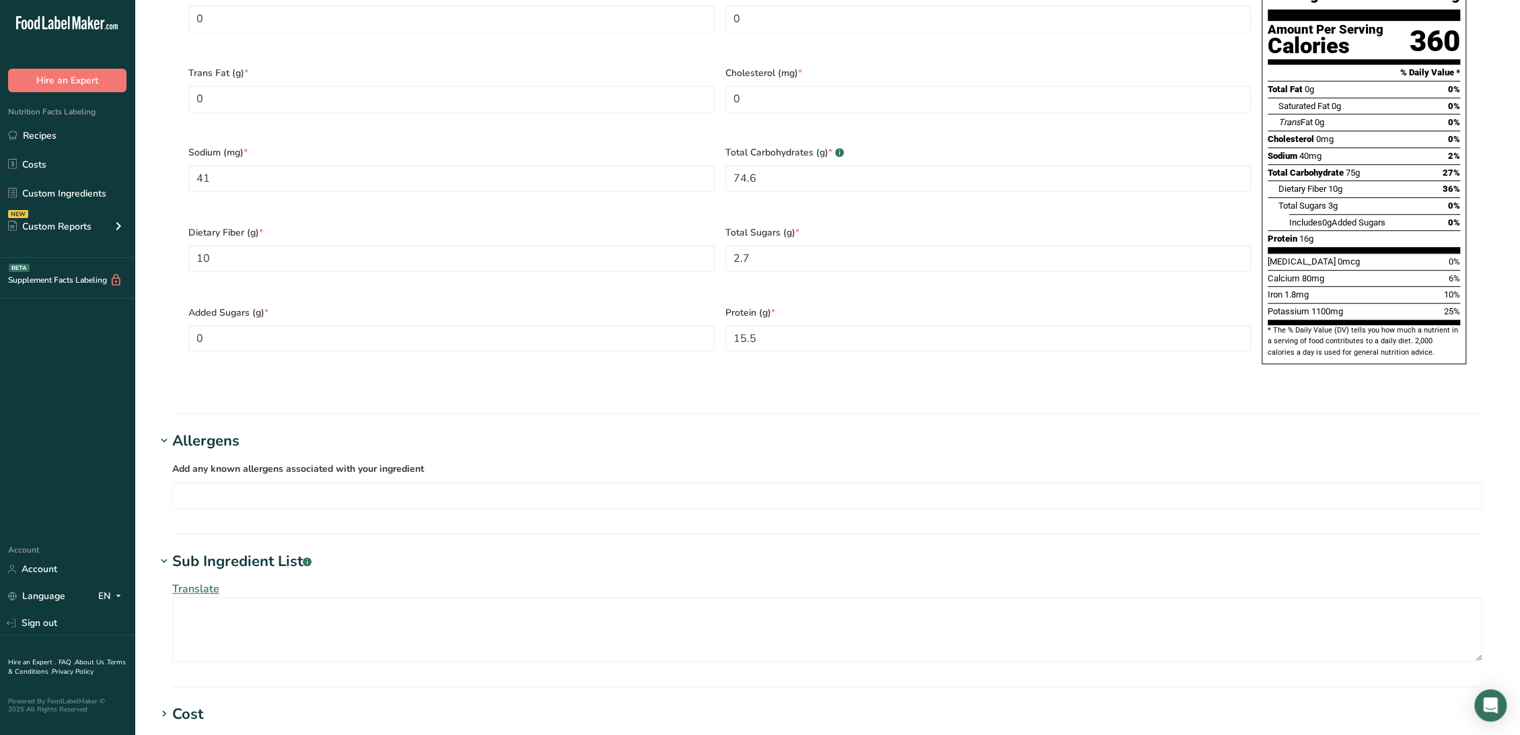
click at [223, 430] on div "Allergens" at bounding box center [205, 441] width 67 height 22
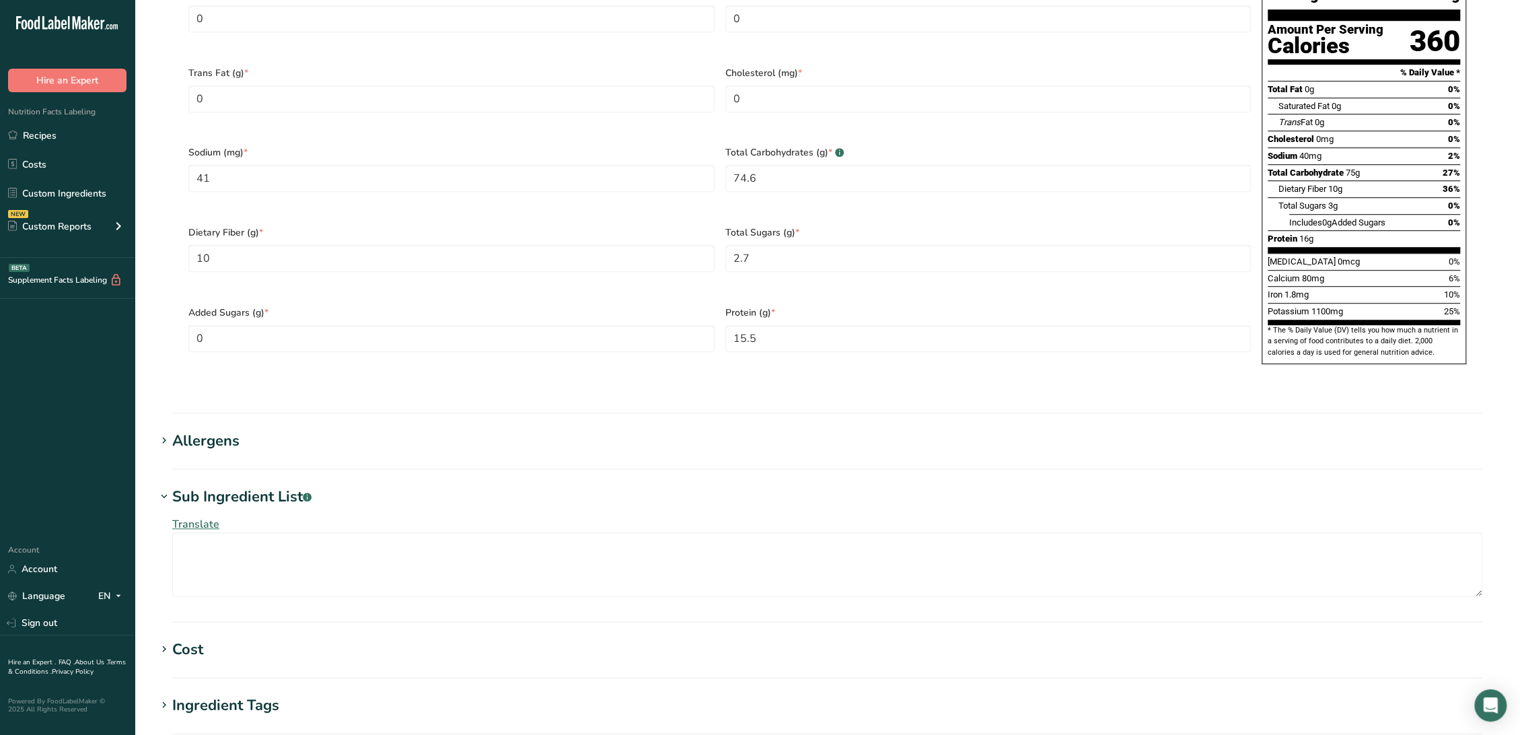
click at [241, 486] on div "Sub Ingredient List .a-a{fill:#347362;}.b-a{fill:#fff;}" at bounding box center [241, 497] width 139 height 22
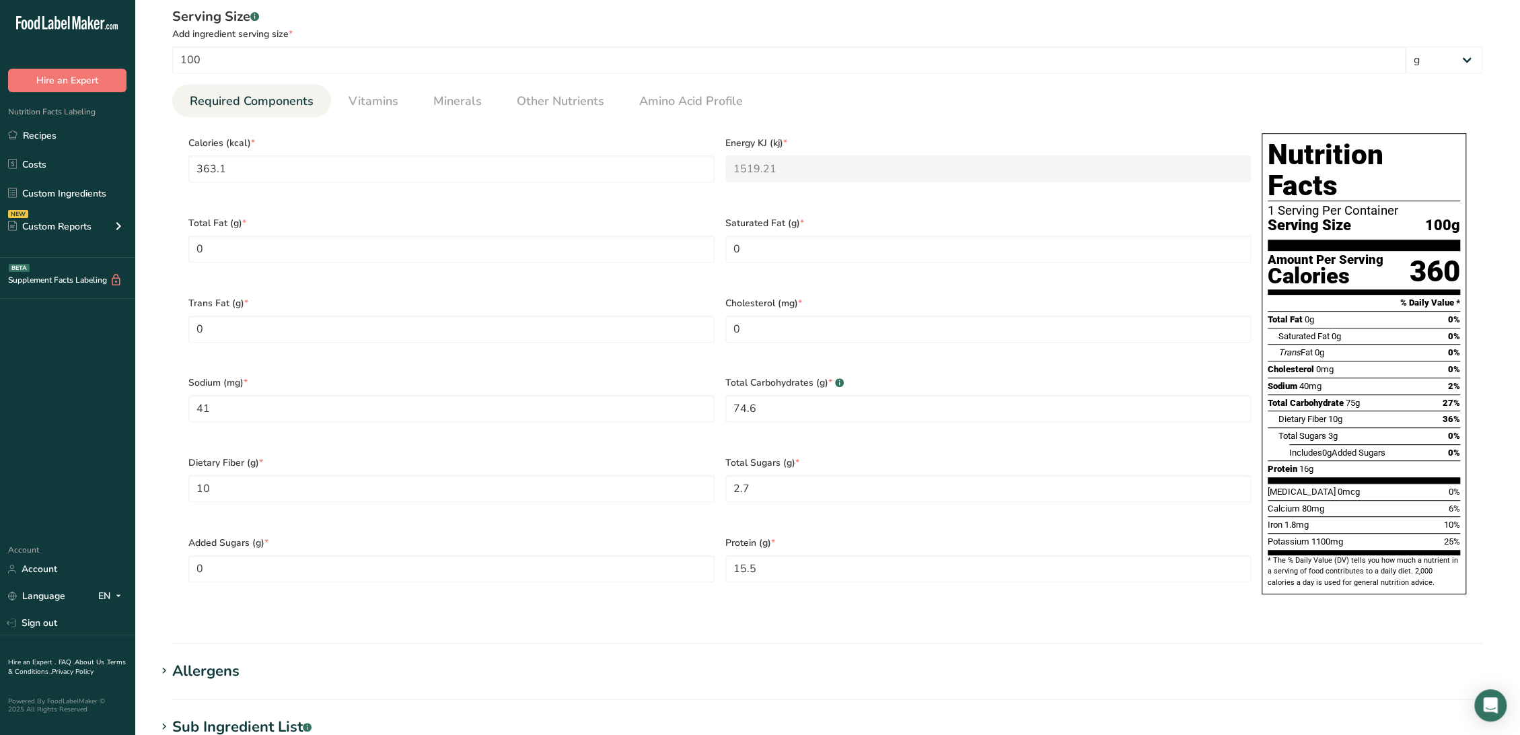
scroll to position [299, 0]
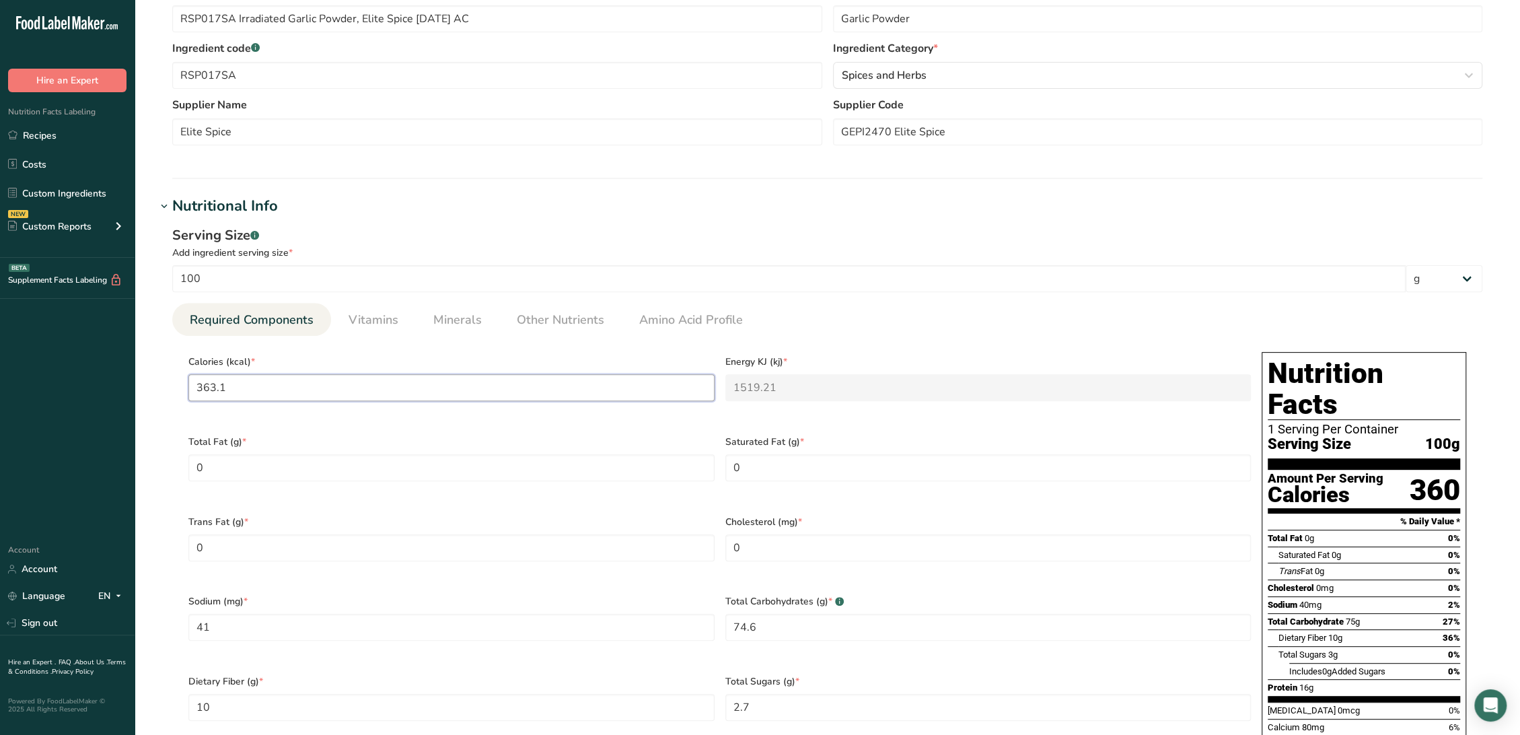
drag, startPoint x: 291, startPoint y: 390, endPoint x: 336, endPoint y: 396, distance: 46.1
click at [291, 390] on input "363.1" at bounding box center [451, 387] width 526 height 27
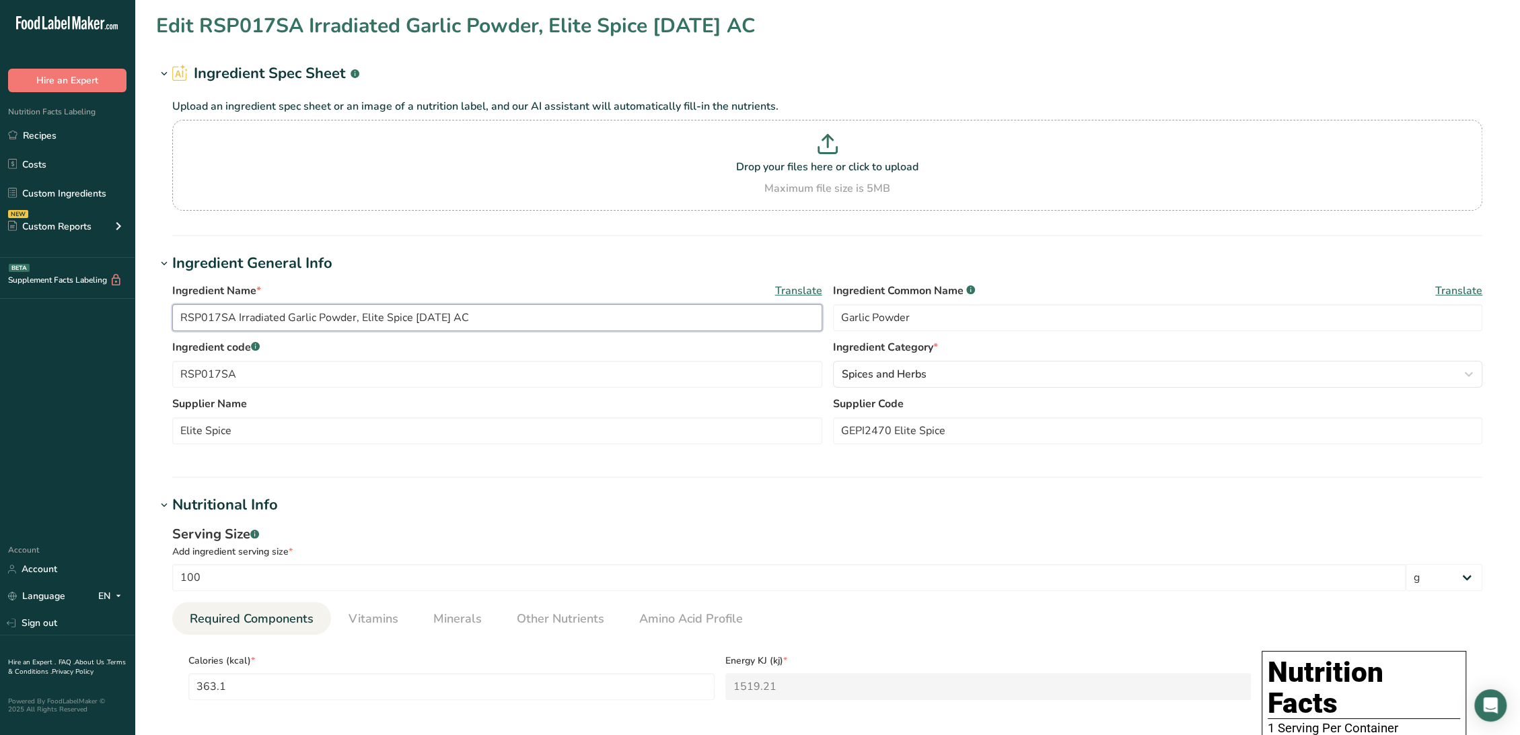
drag, startPoint x: 425, startPoint y: 318, endPoint x: 567, endPoint y: 407, distance: 167.4
click at [425, 318] on input "RSP017SA Irradiated Garlic Powder, Elite Spice 09-07-18 AC" at bounding box center [497, 317] width 650 height 27
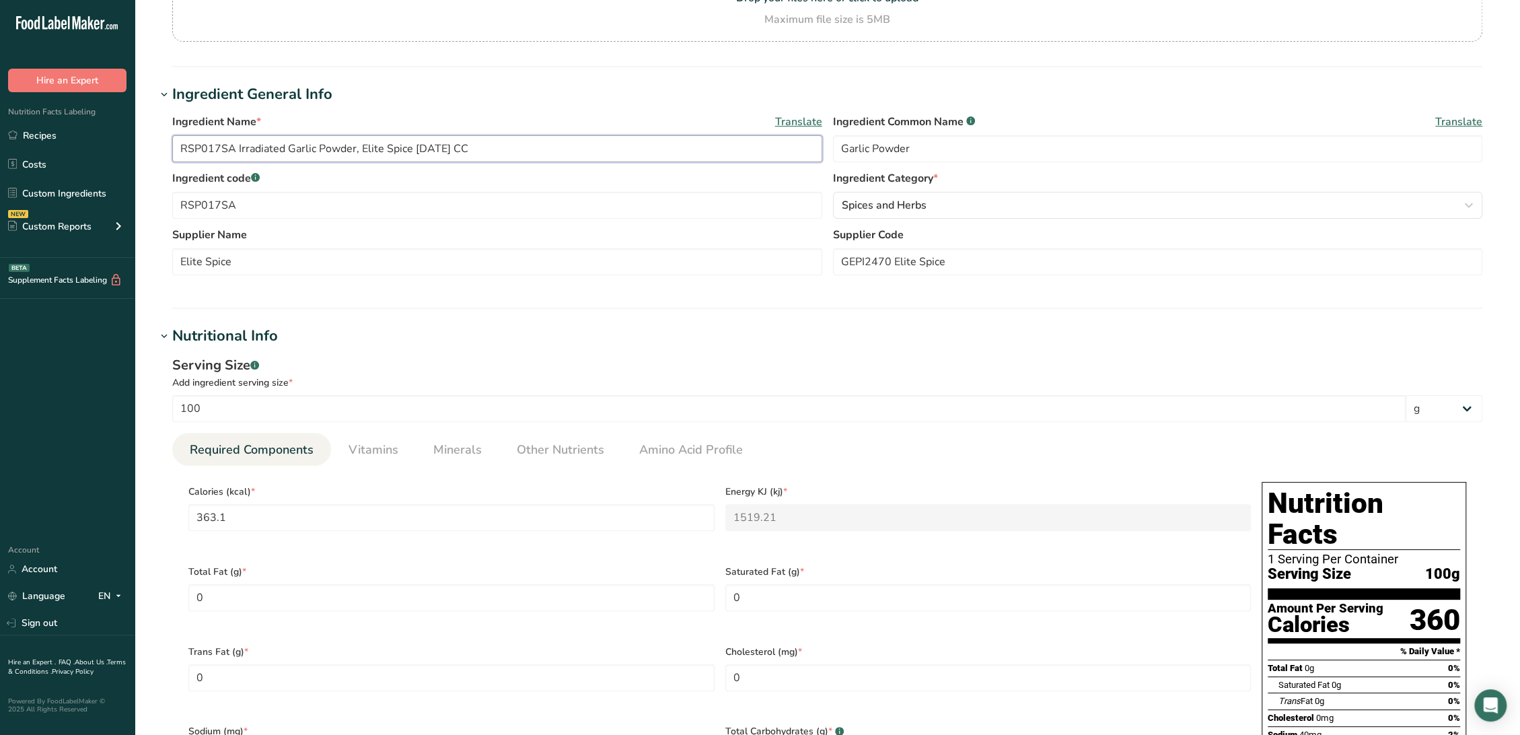
scroll to position [373, 0]
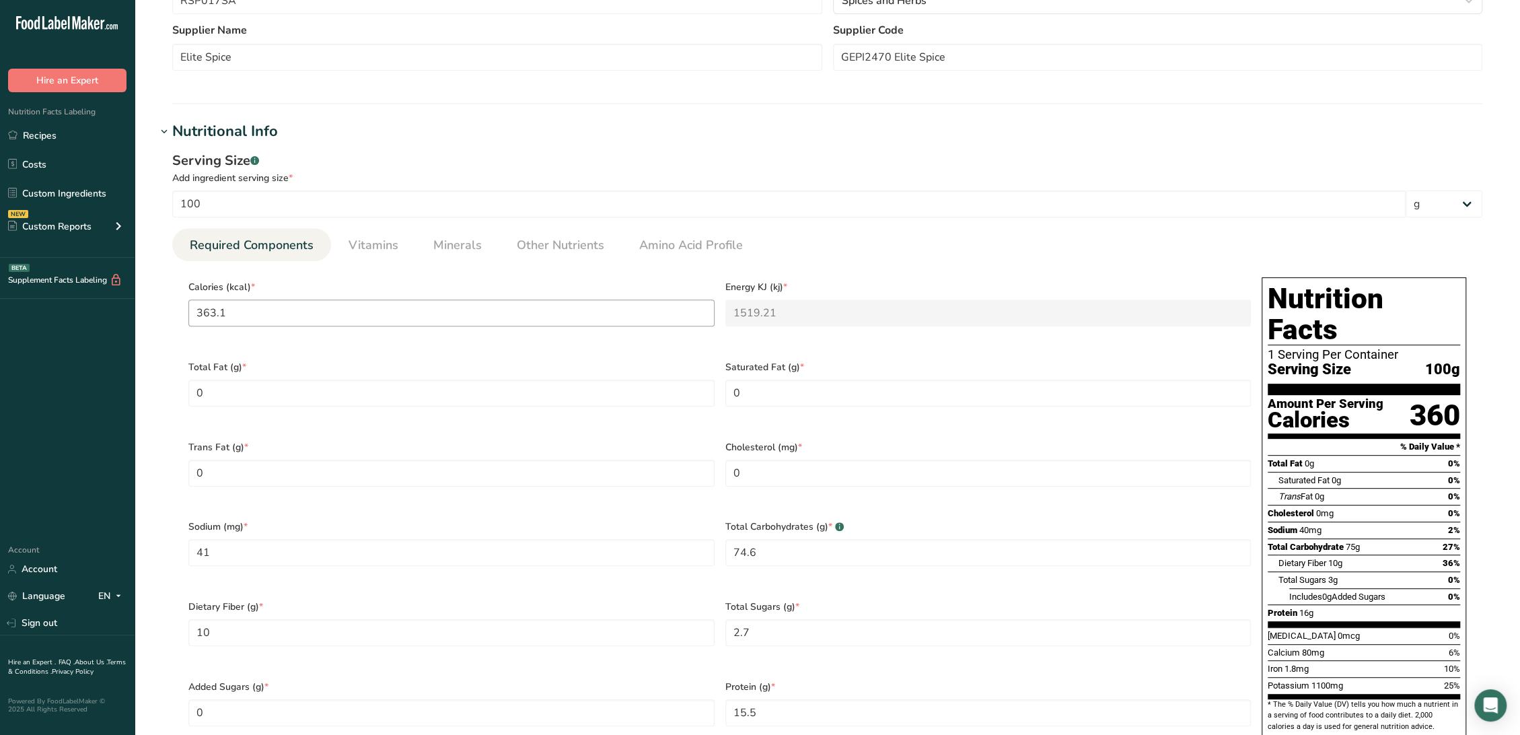
type input "RSP017SA Irradiated Garlic Powder, Elite Spice 6-6-23 CC"
click at [297, 305] on input "363.1" at bounding box center [451, 312] width 526 height 27
click at [366, 261] on section "Calories (kcal) * 363.1 Energy KJ (kj) * 1519.21 Total Fat (g) * 0 Saturated Fa…" at bounding box center [827, 511] width 1310 height 501
click at [367, 243] on span "Vitamins" at bounding box center [373, 245] width 50 height 18
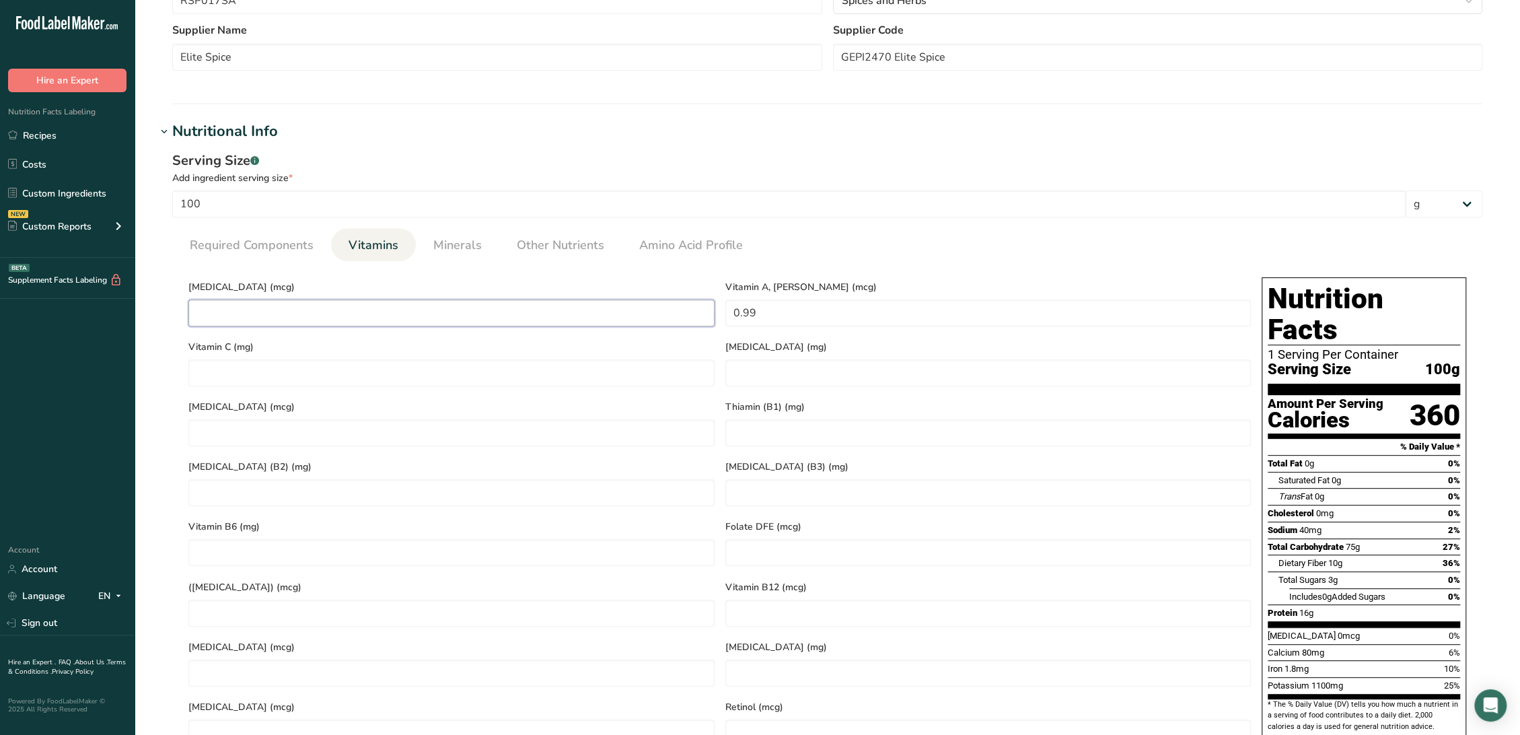
click at [366, 304] on D "number" at bounding box center [451, 312] width 526 height 27
type D "0"
type C "0"
click link "Minerals"
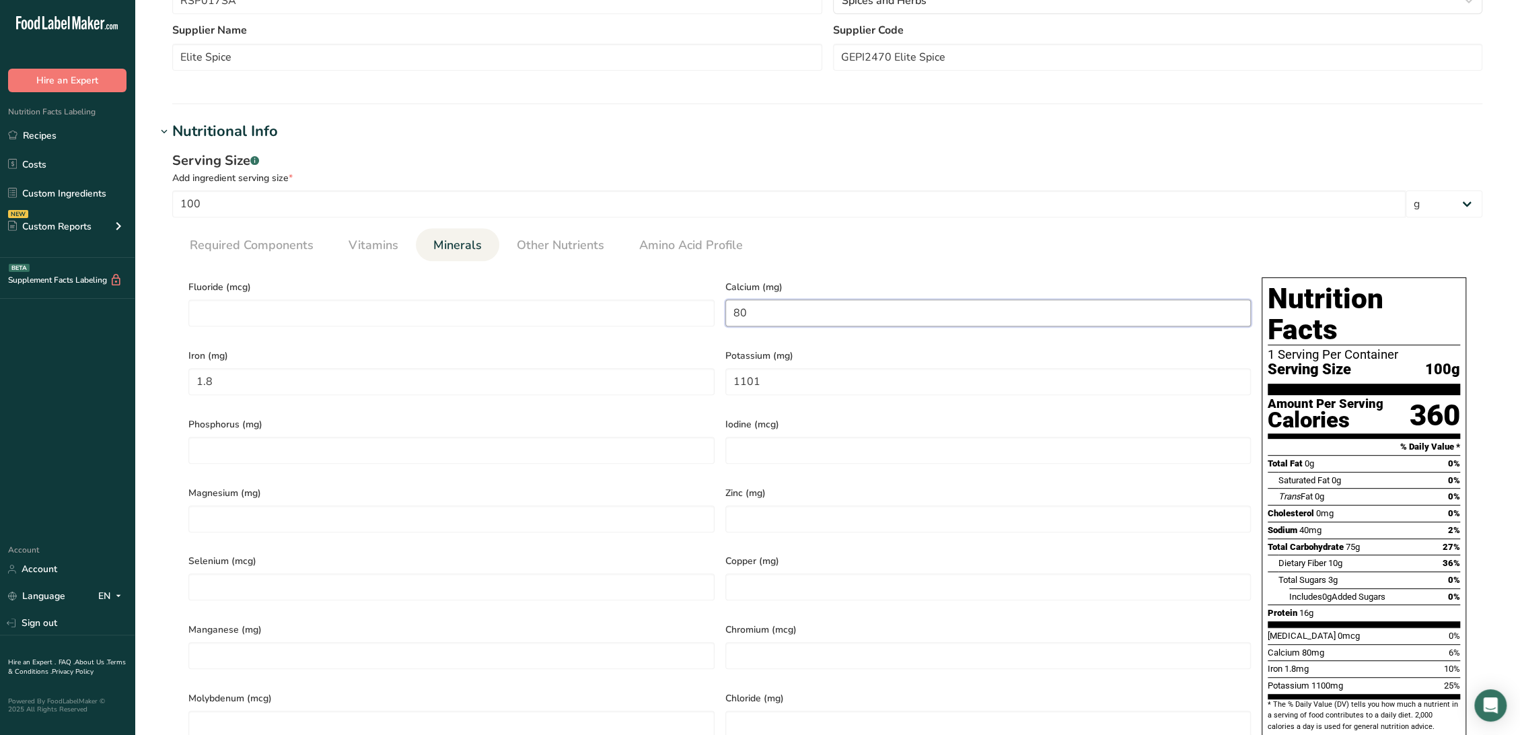
click input "80"
click link "Other Nutrients"
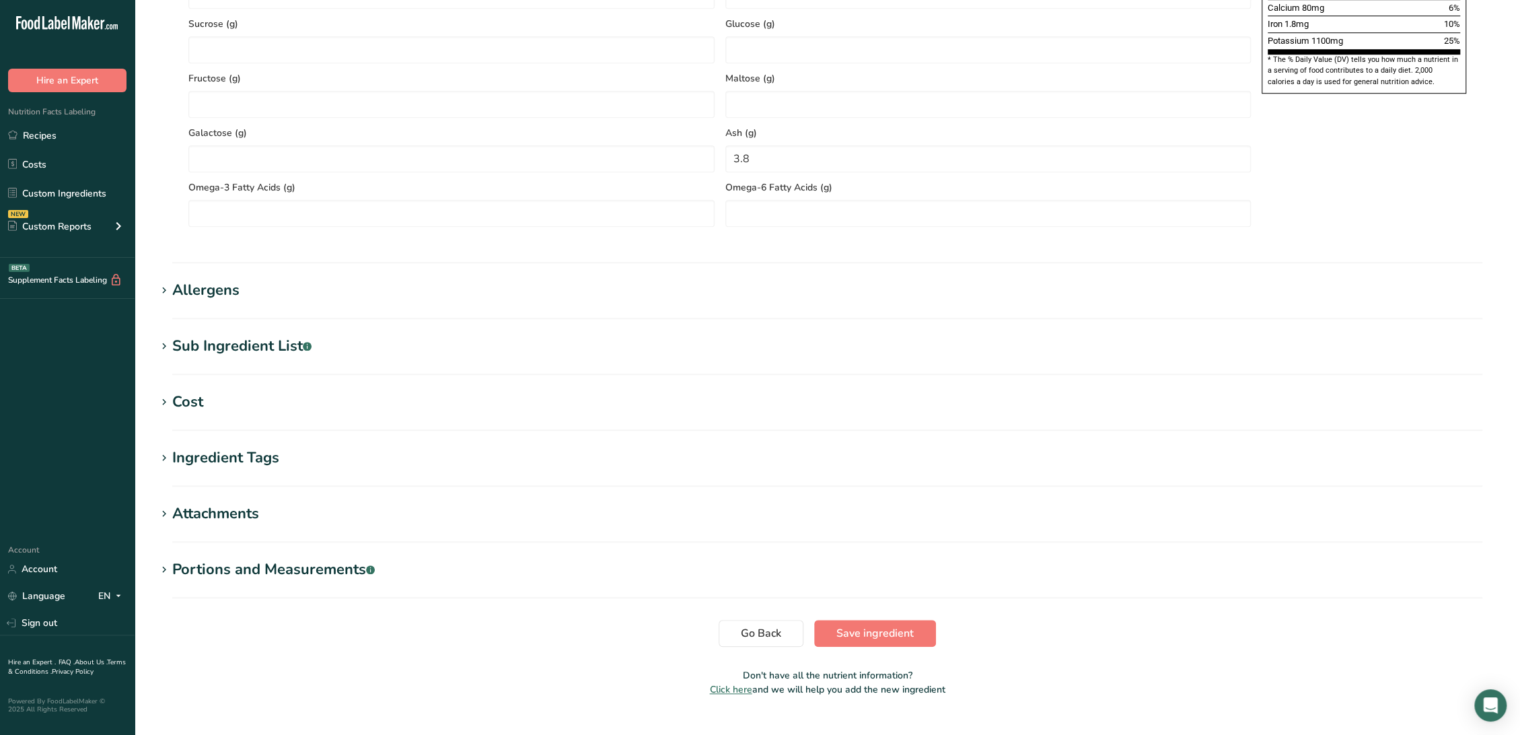
scroll to position [1043, 0]
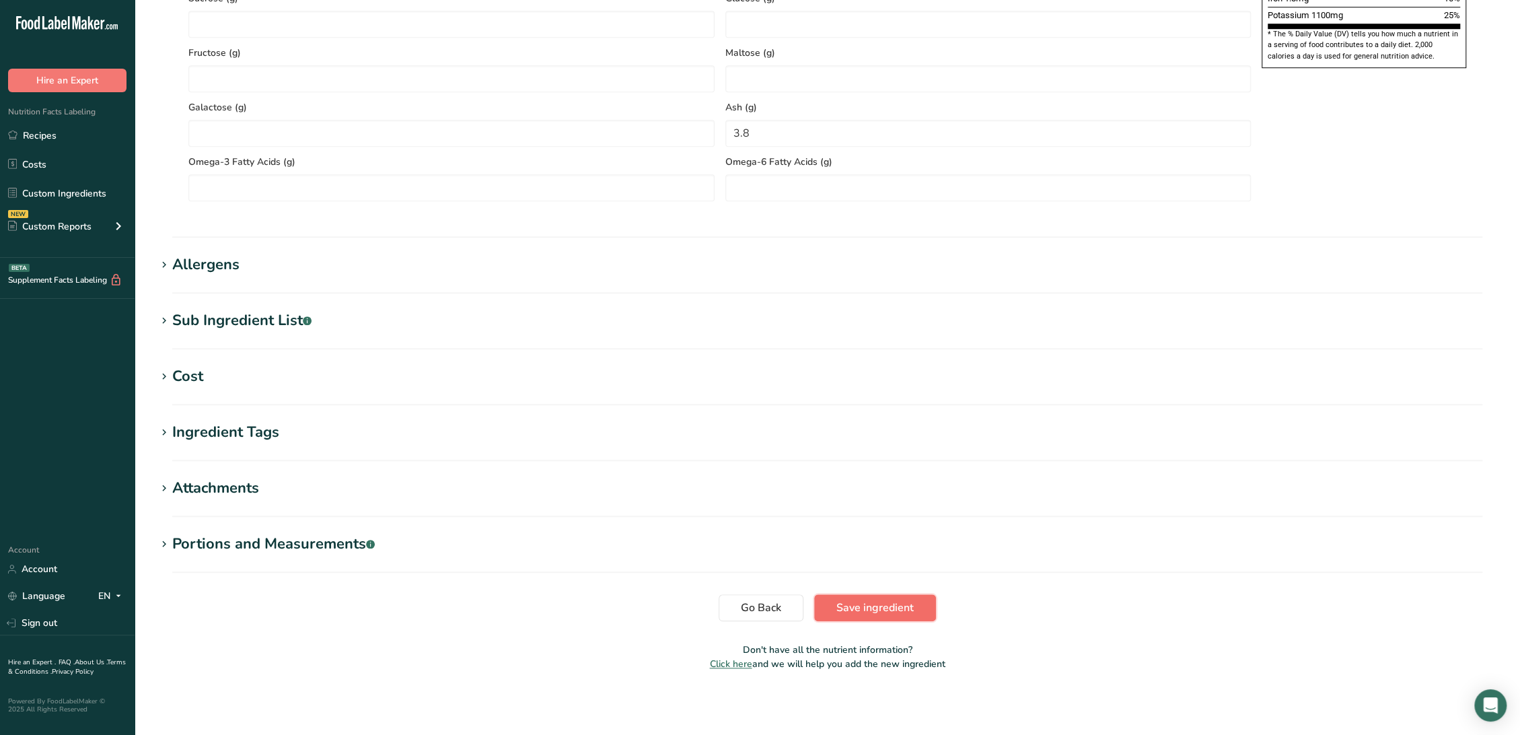
click span "Save ingredient"
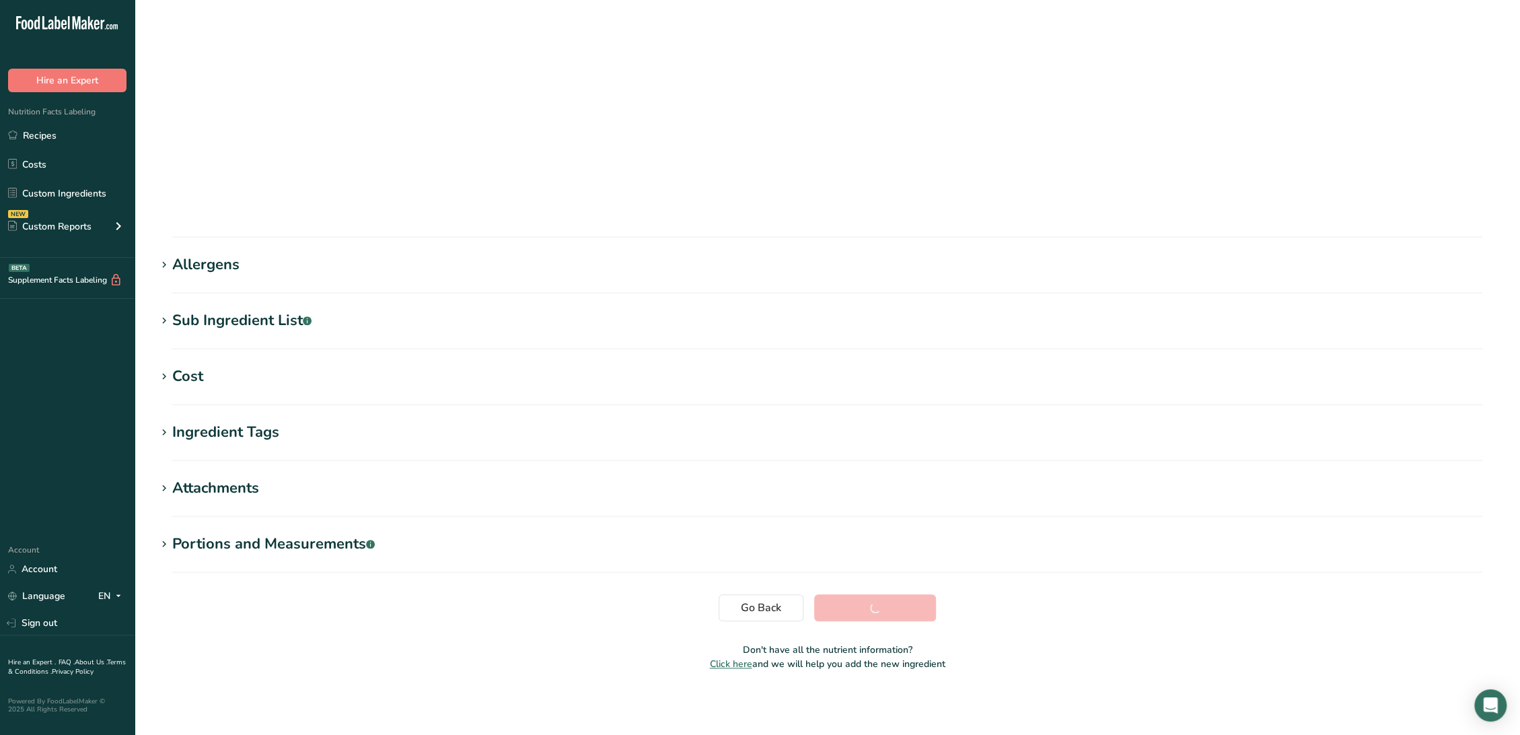
scroll to position [0, 0]
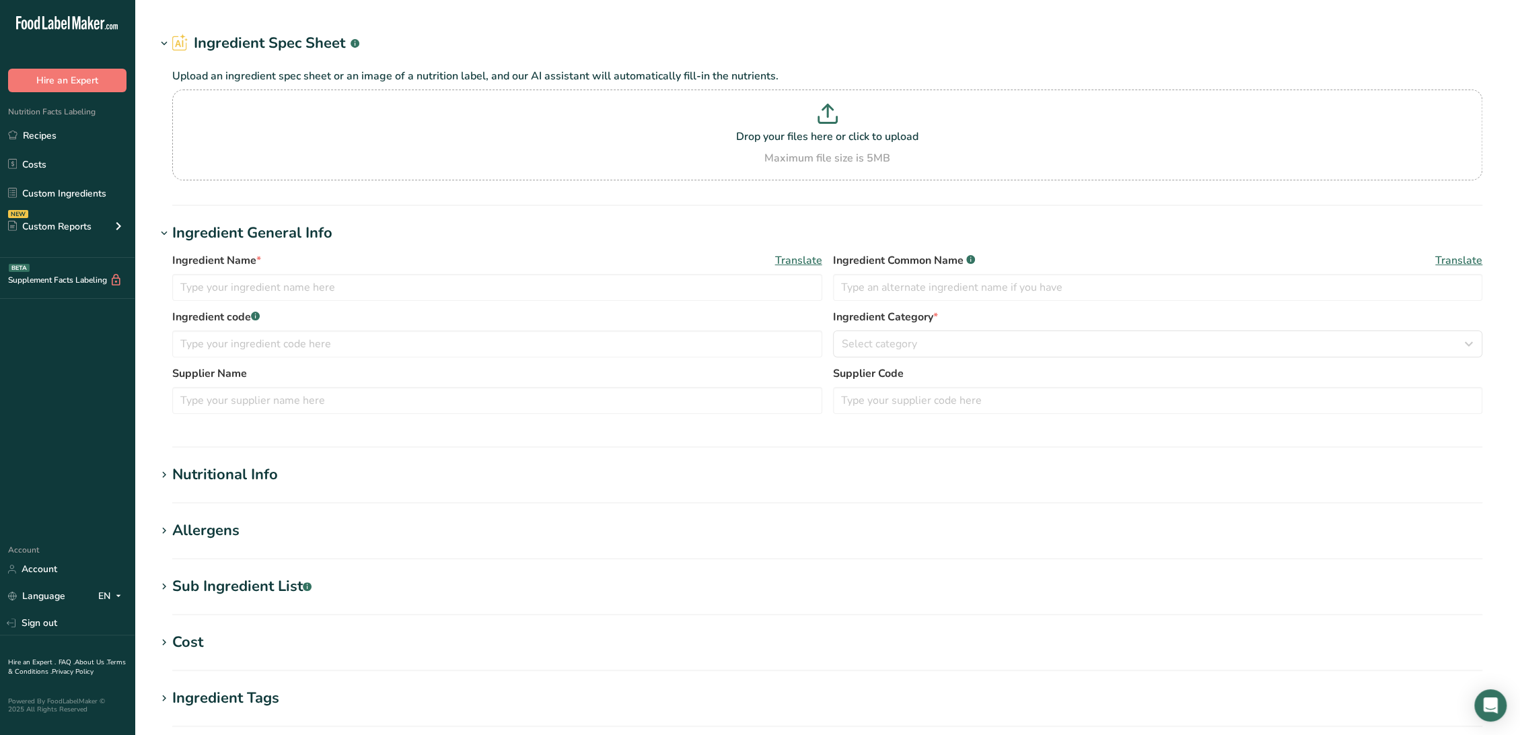
type input "#12220 Supherb Farms - RSP100SF IQF Thyme, Supherb Farms [DATE] AC"
type input "Thyme"
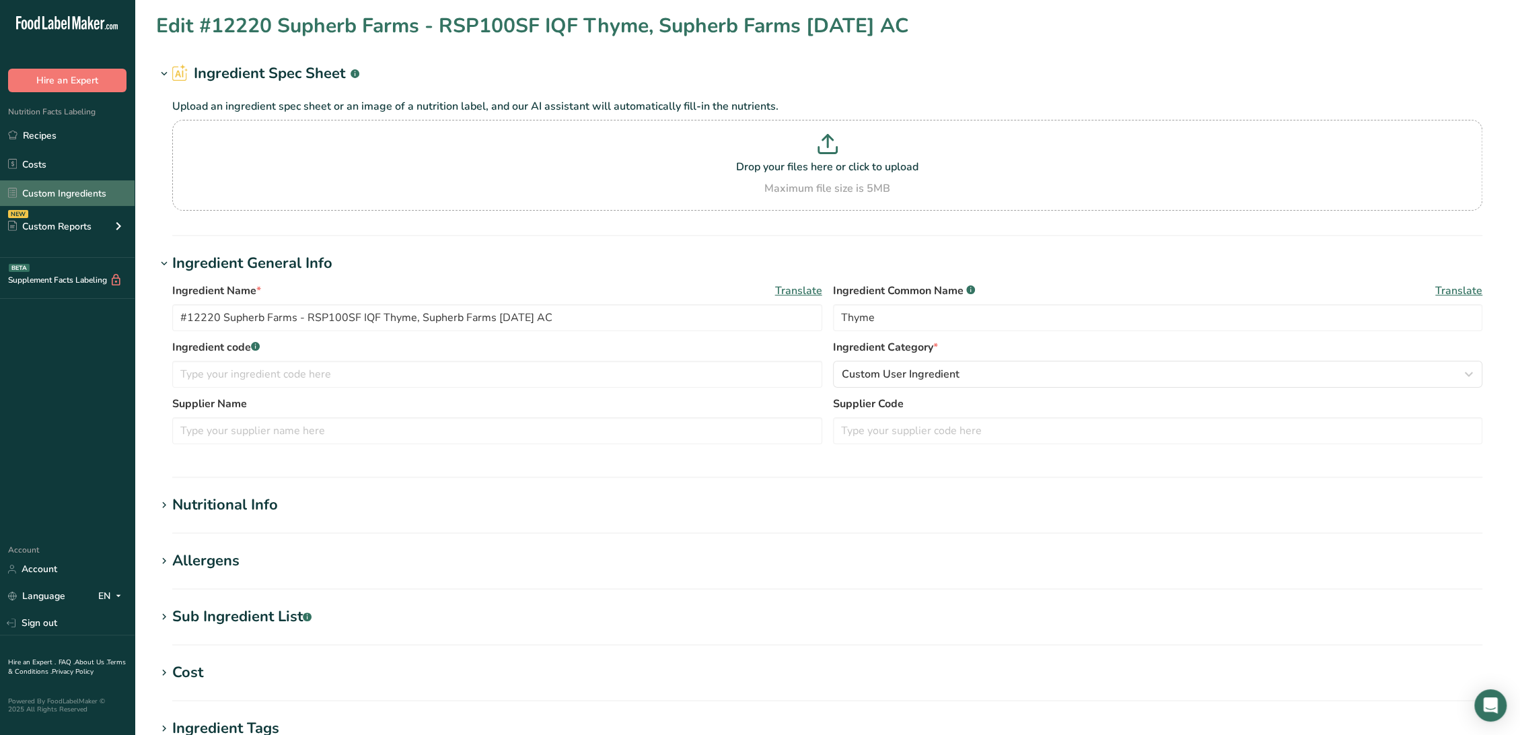
click at [79, 192] on link "Custom Ingredients" at bounding box center [67, 193] width 135 height 26
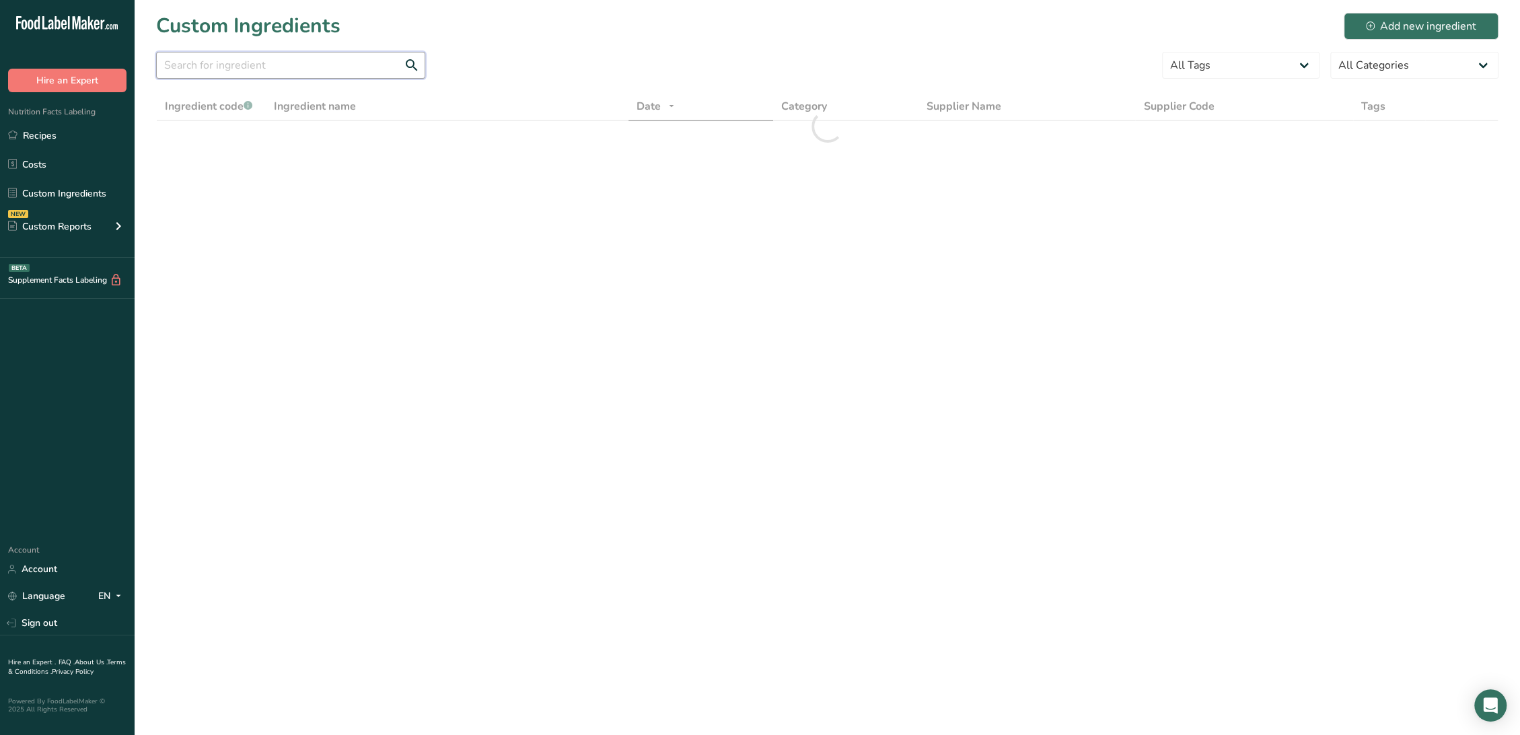
click at [230, 69] on input "text" at bounding box center [290, 65] width 269 height 27
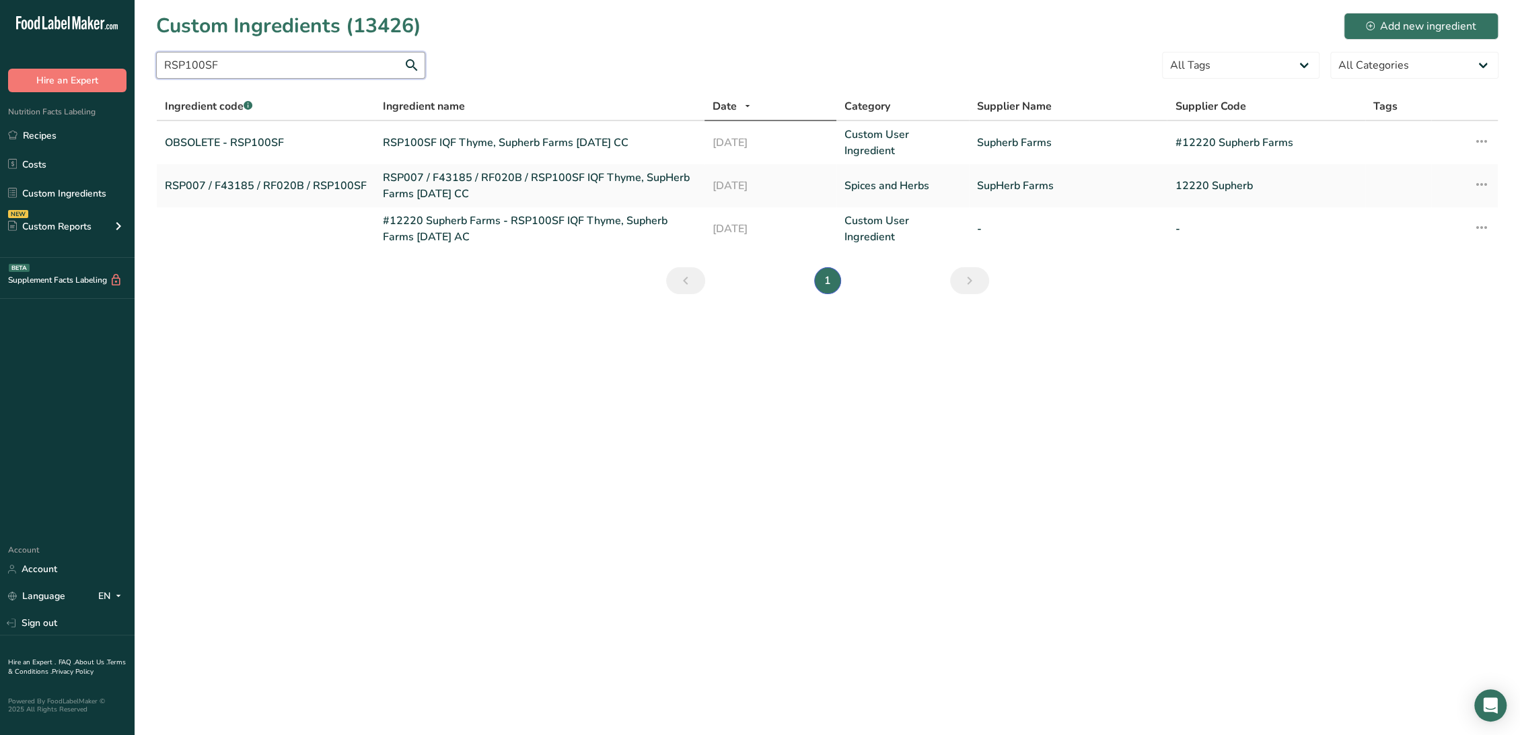
type input "RSP100SF"
click at [431, 213] on link "#12220 Supherb Farms - RSP100SF IQF Thyme, Supherb Farms [DATE] AC" at bounding box center [539, 229] width 313 height 32
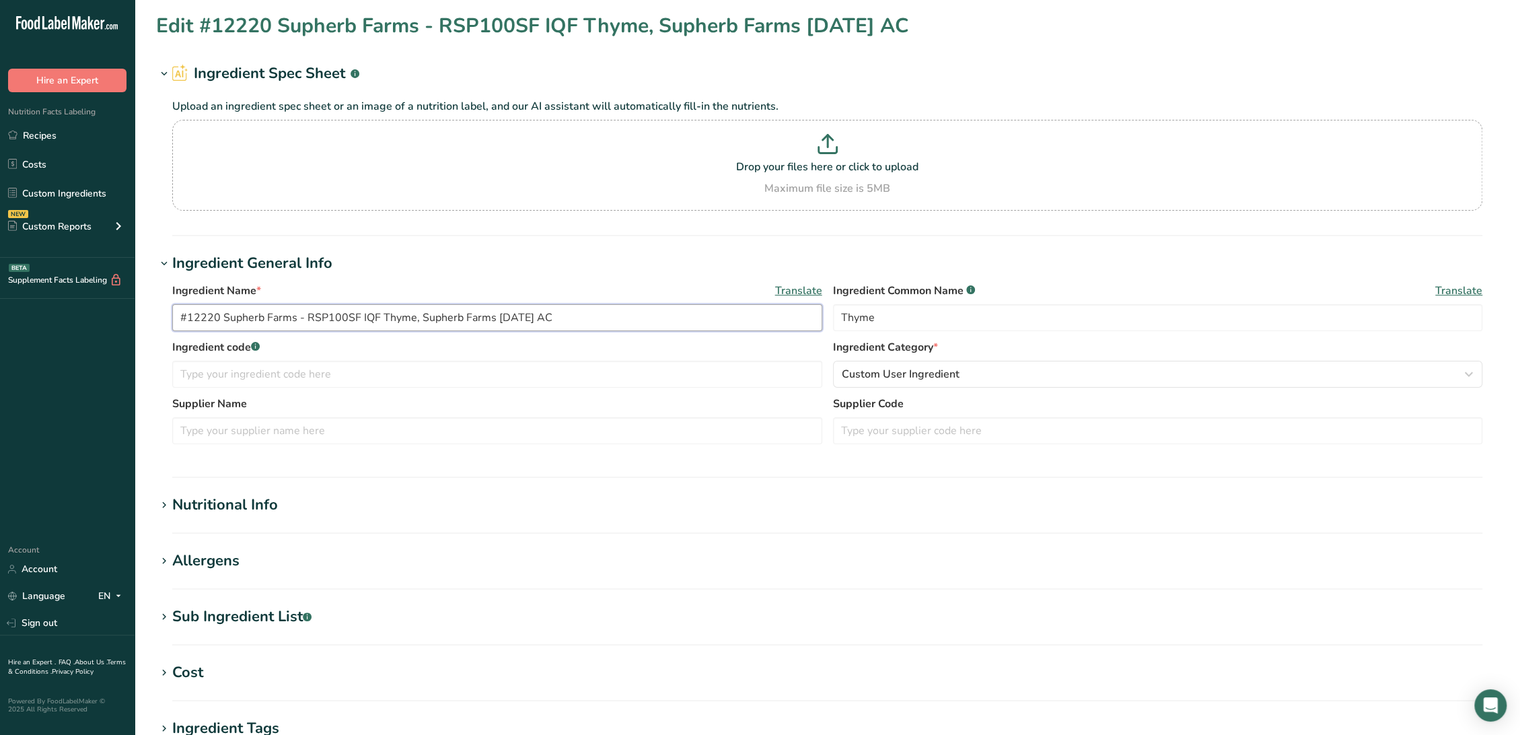
drag, startPoint x: 305, startPoint y: 316, endPoint x: 48, endPoint y: 307, distance: 257.1
click at [48, 307] on div ".a-20{fill:#fff;} Hire an Expert Nutrition Facts Labeling Recipes Costs Custom …" at bounding box center [760, 515] width 1520 height 1031
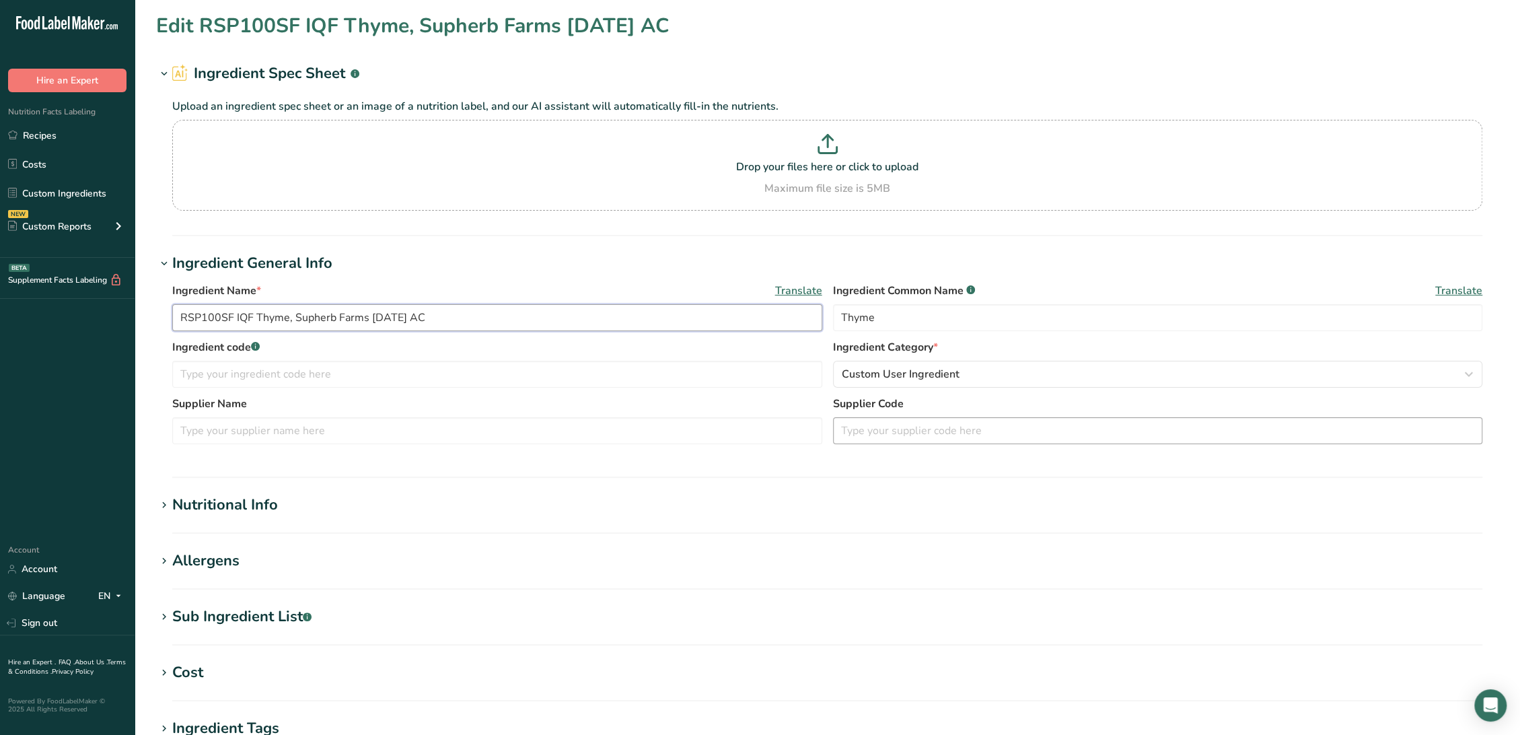
type input "RSP100SF IQF Thyme, Supherb Farms [DATE] AC"
click at [900, 427] on input "text" at bounding box center [1158, 430] width 650 height 27
paste input "#12220 Supherb Farms -"
type input "#12220 Supherb Farms"
drag, startPoint x: 366, startPoint y: 318, endPoint x: 295, endPoint y: 316, distance: 70.7
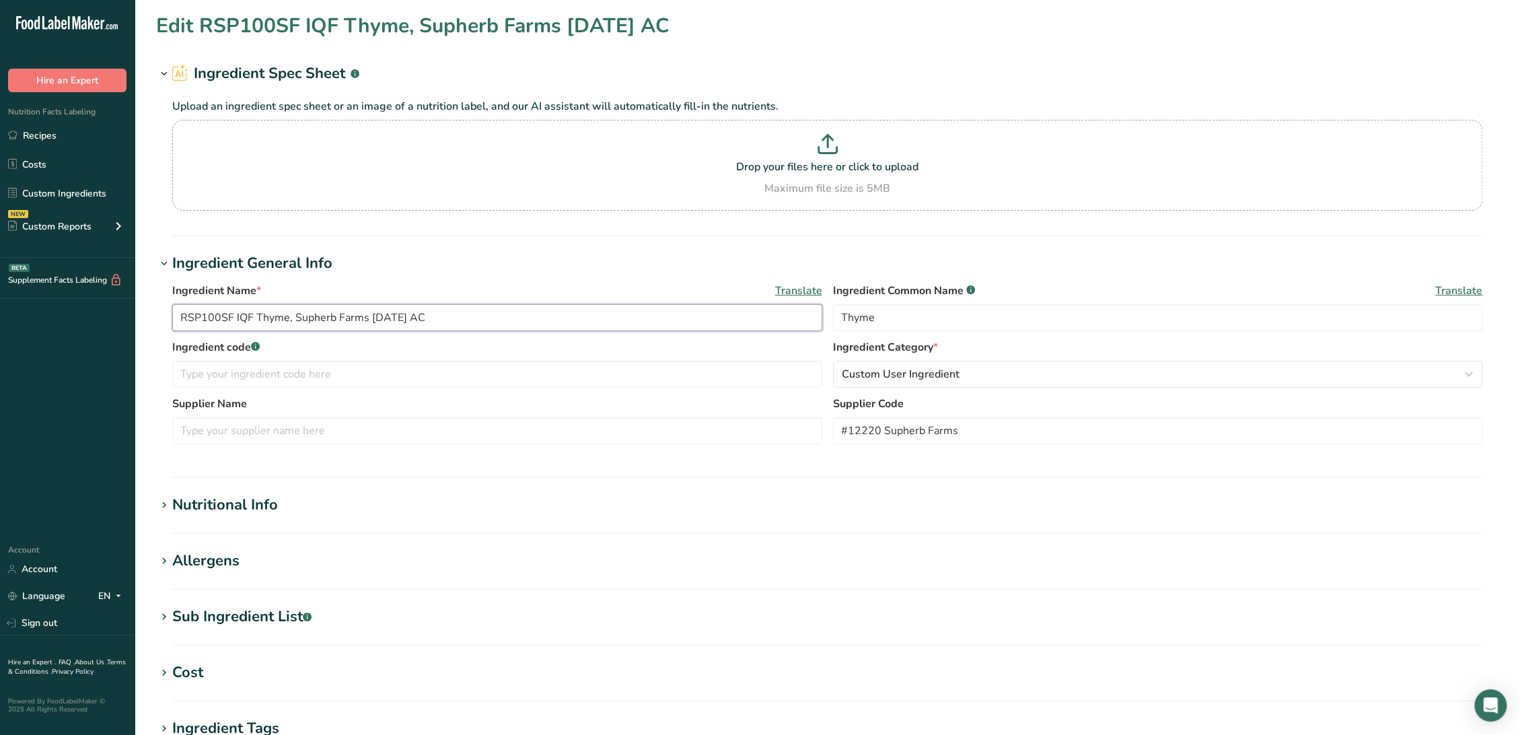
click at [295, 316] on input "RSP100SF IQF Thyme, Supherb Farms [DATE] AC" at bounding box center [497, 317] width 650 height 27
click at [343, 426] on input "text" at bounding box center [497, 430] width 650 height 27
paste input "Supherb Farms"
type input "Supherb Farms"
drag, startPoint x: 232, startPoint y: 316, endPoint x: 128, endPoint y: 316, distance: 103.6
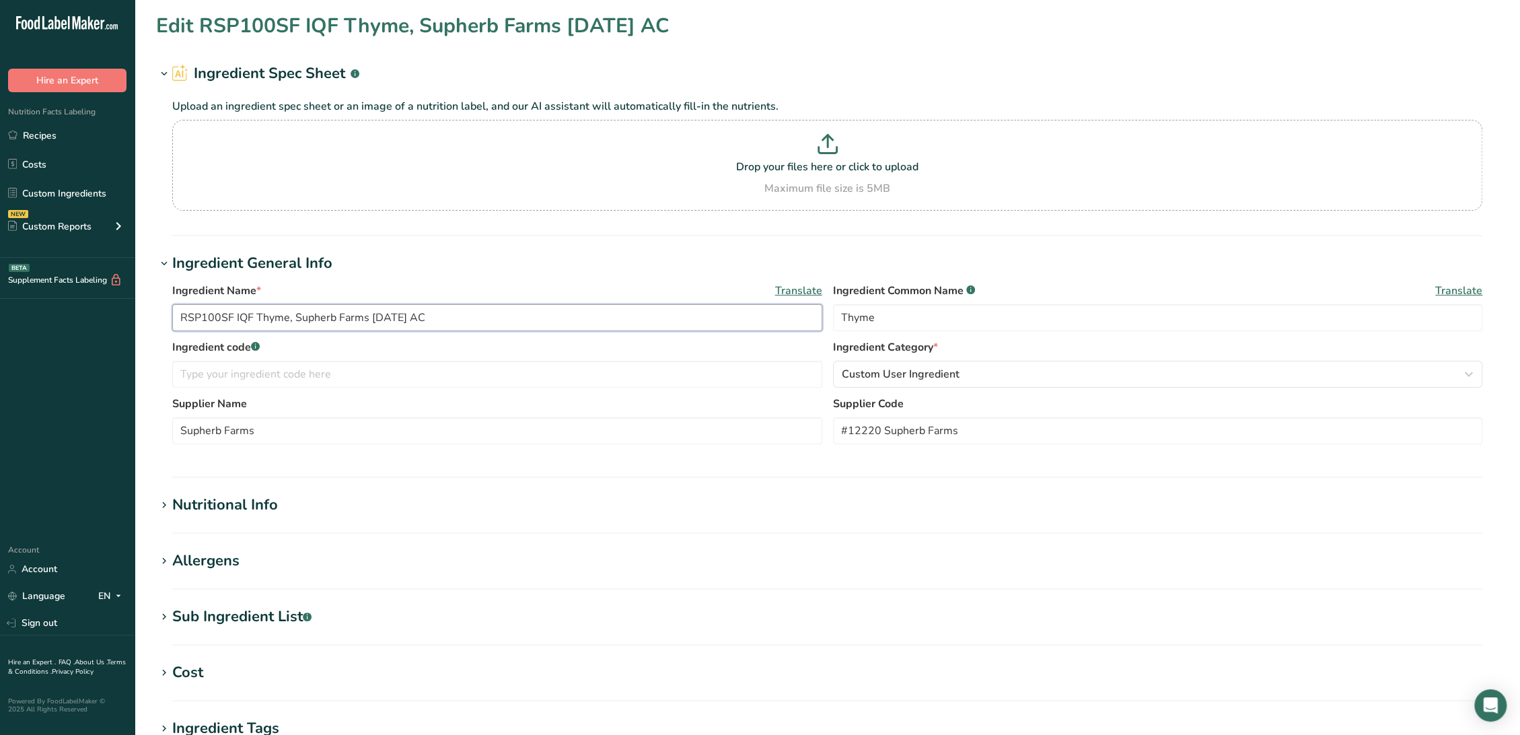
click at [128, 316] on div ".a-20{fill:#fff;} Hire an Expert Nutrition Facts Labeling Recipes Costs Custom …" at bounding box center [760, 515] width 1520 height 1031
click at [206, 370] on input "text" at bounding box center [497, 374] width 650 height 27
paste input "RSP100SF"
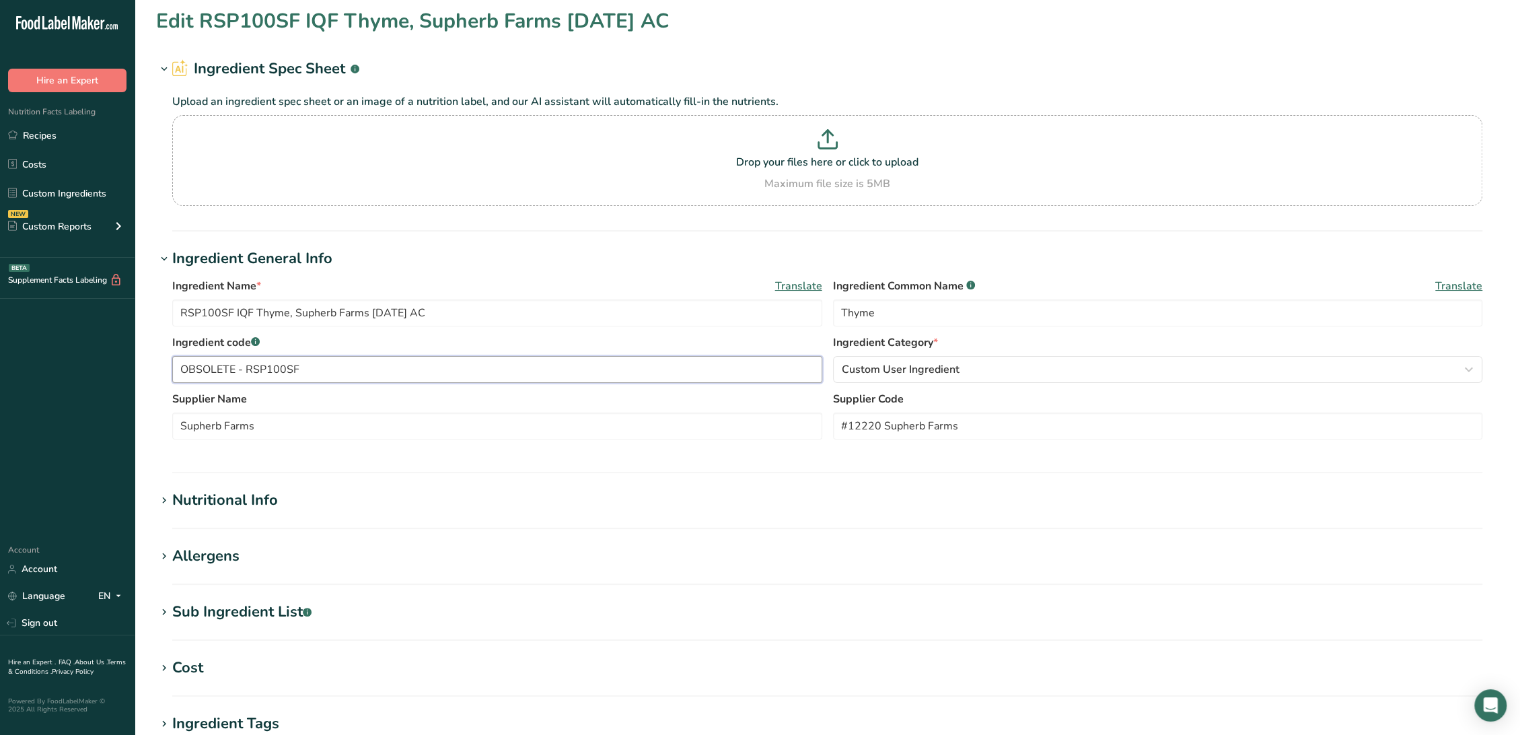
scroll to position [296, 0]
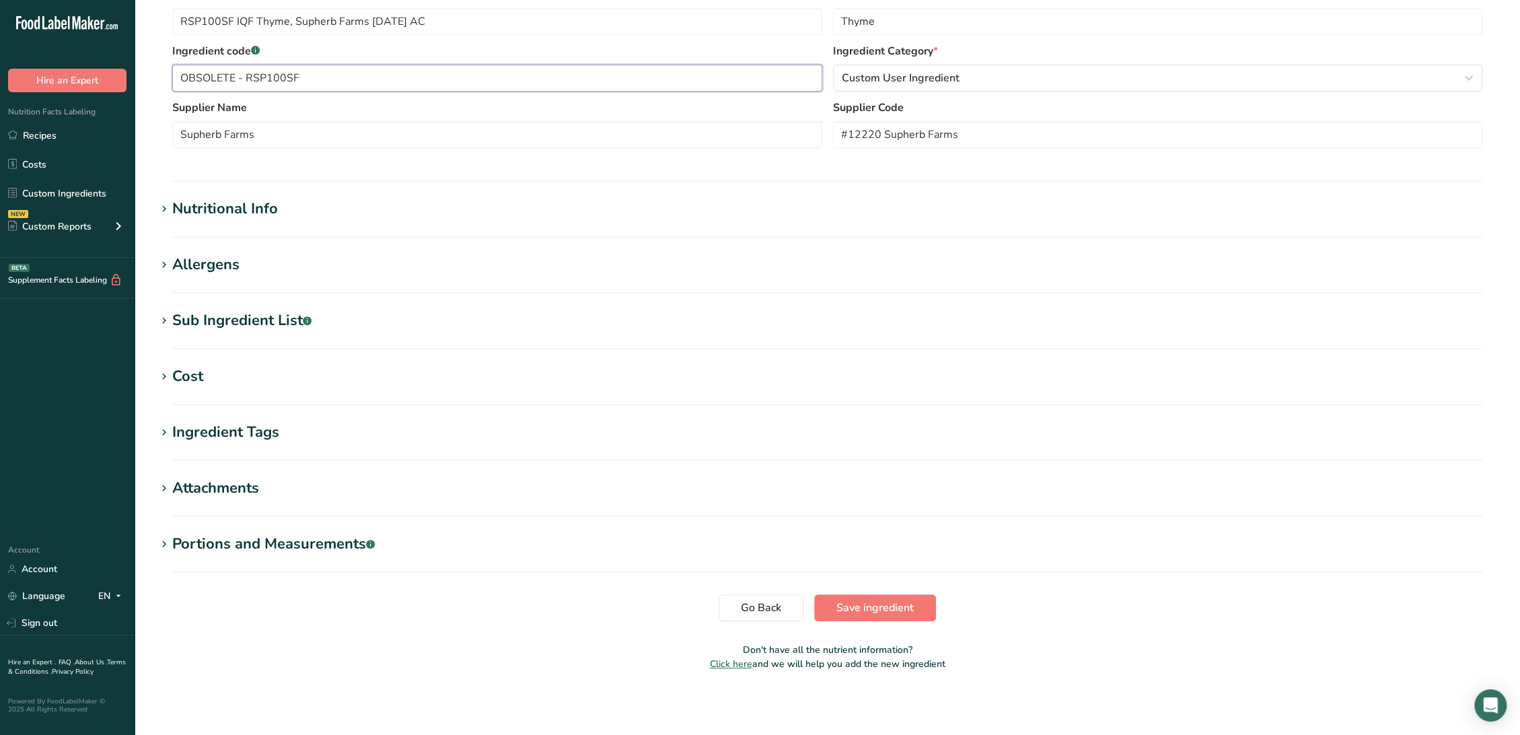
type input "OBSOLETE - RSP100SF"
click at [246, 326] on div "Sub Ingredient List .a-a{fill:#347362;}.b-a{fill:#fff;}" at bounding box center [241, 320] width 139 height 22
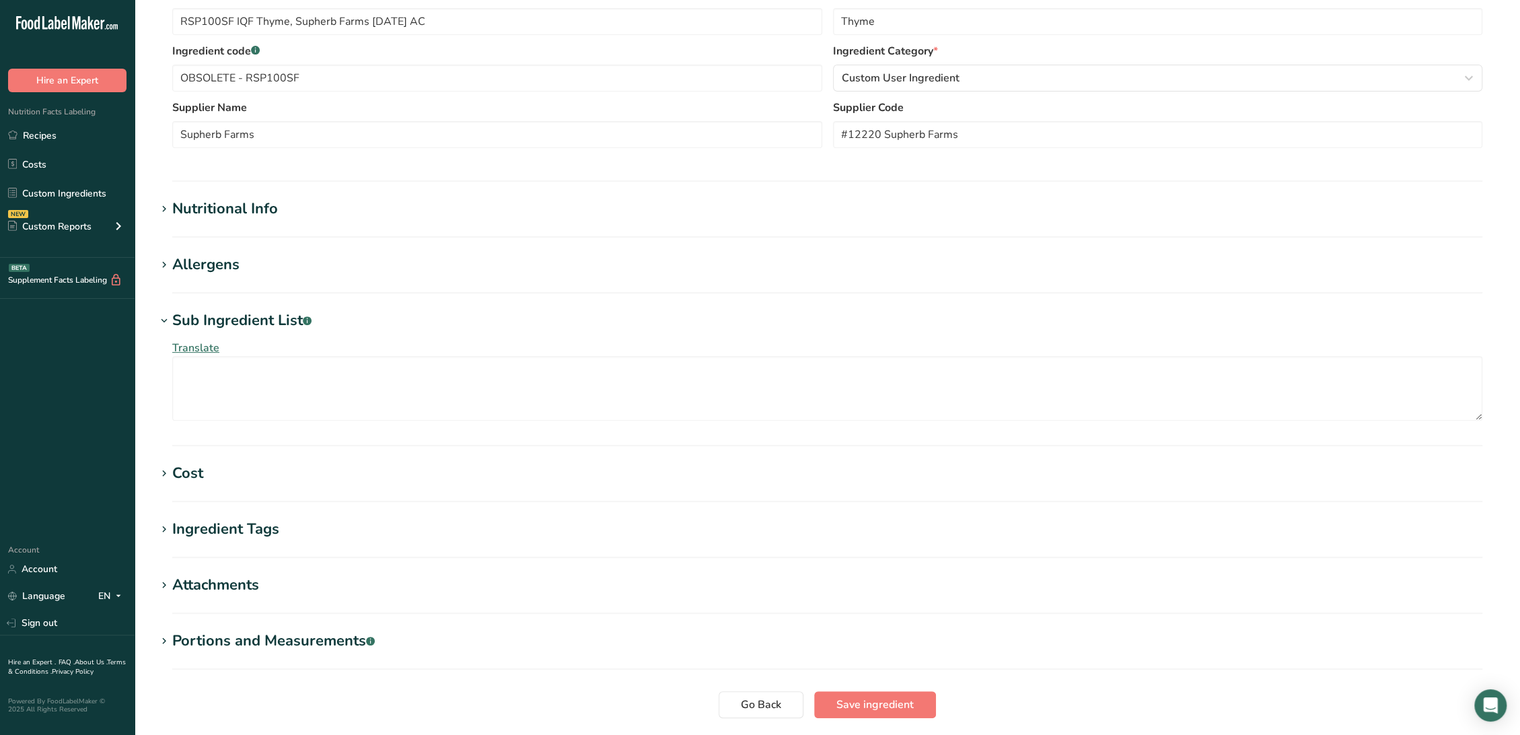
click at [239, 209] on div "Nutritional Info" at bounding box center [225, 209] width 106 height 22
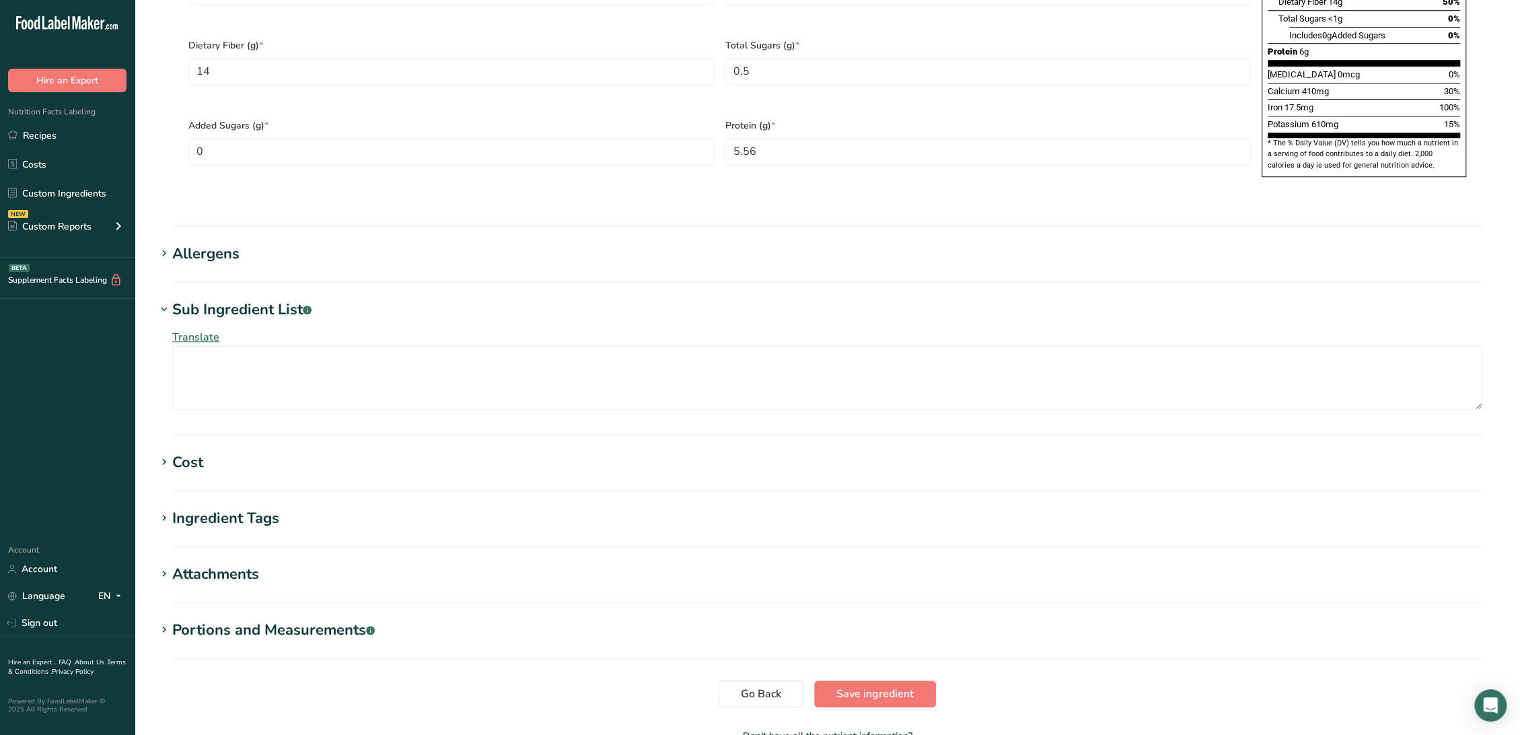
scroll to position [969, 0]
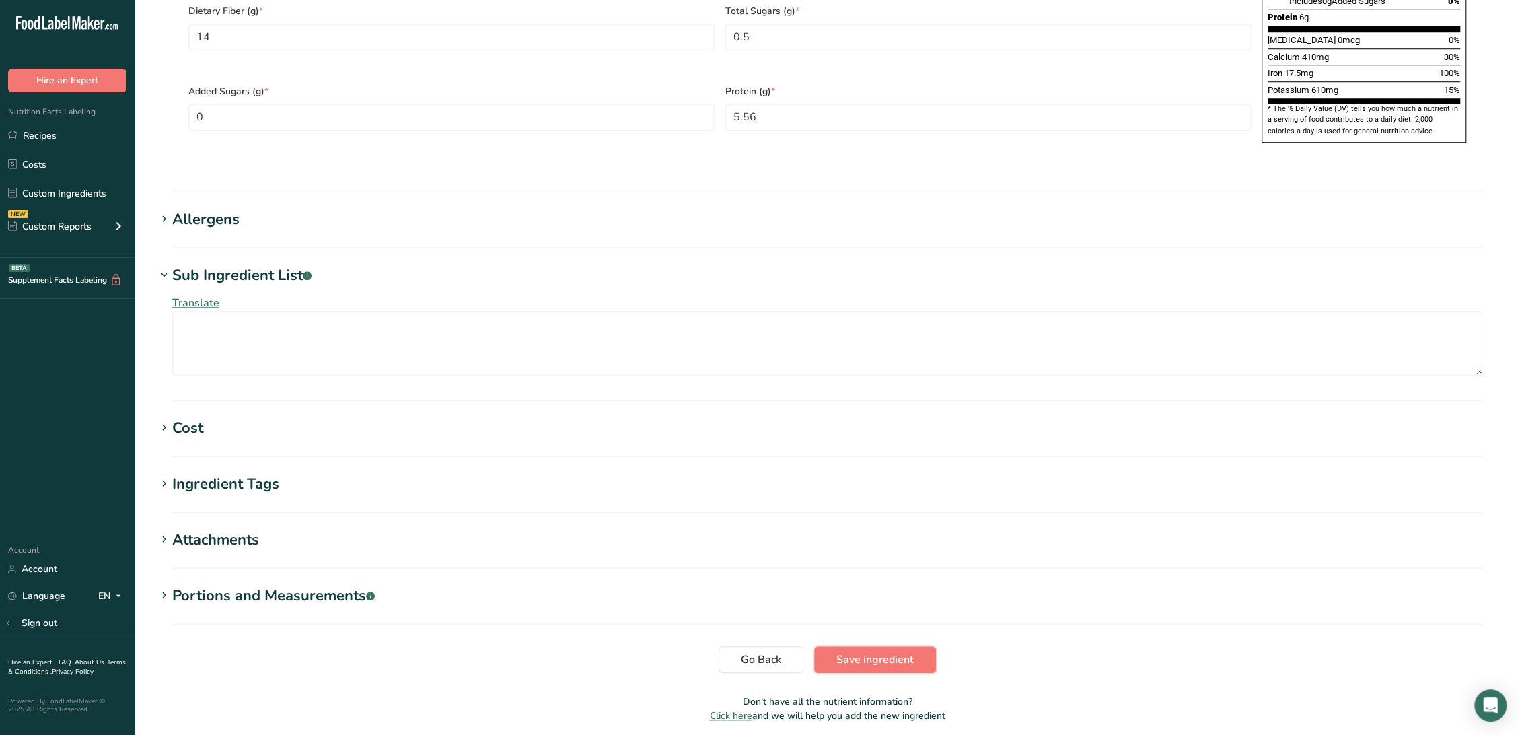
click at [887, 646] on button "Save ingredient" at bounding box center [875, 659] width 122 height 27
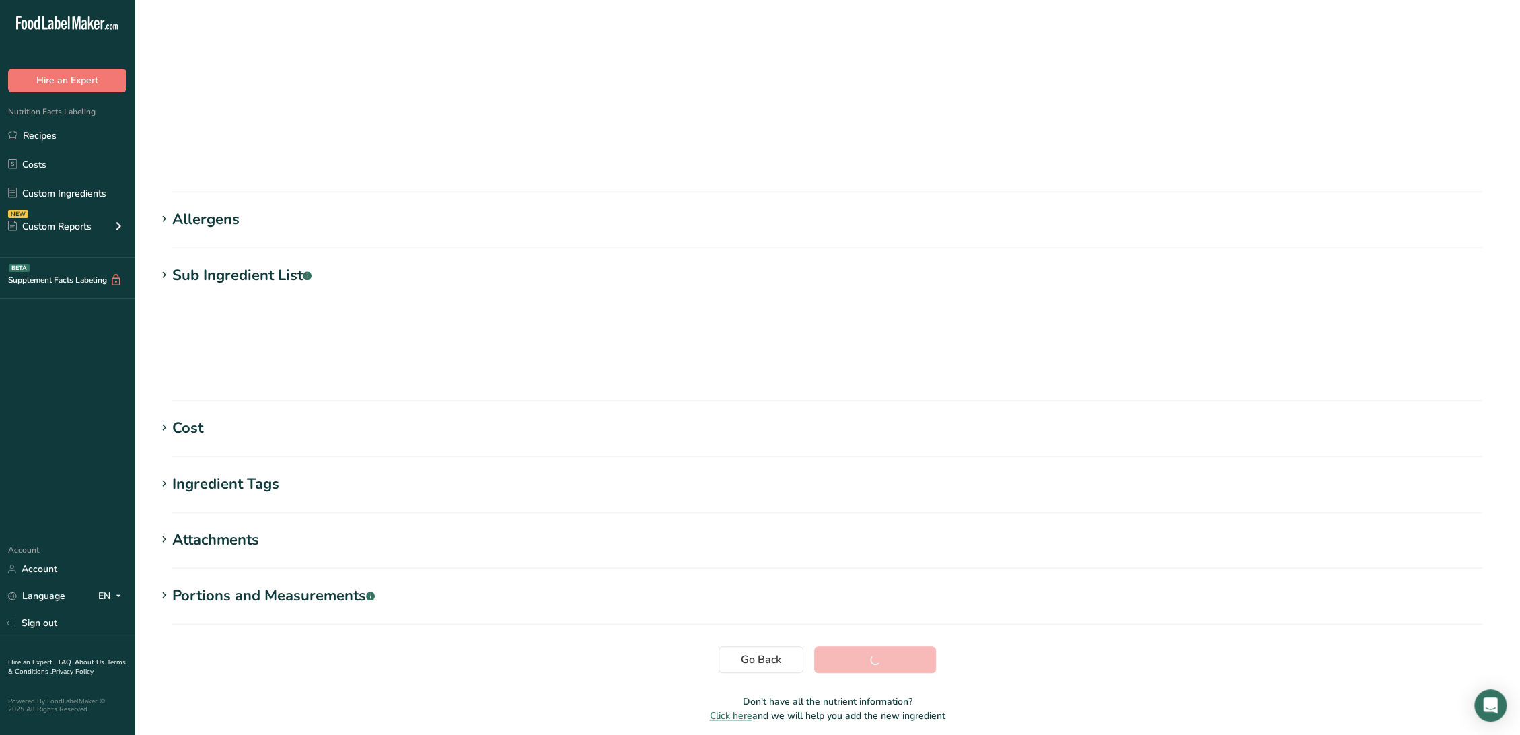
scroll to position [0, 0]
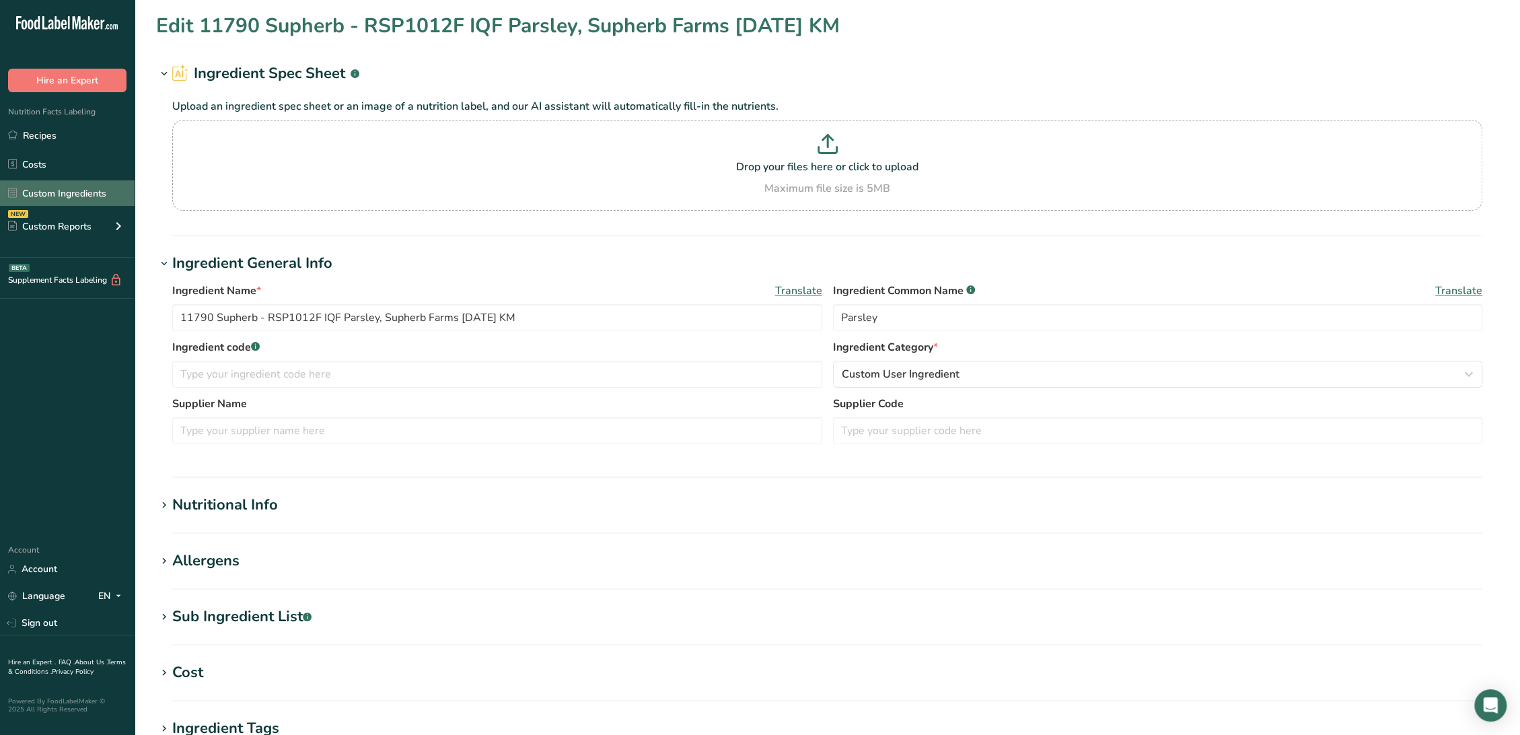
click at [65, 196] on link "Custom Ingredients" at bounding box center [67, 193] width 135 height 26
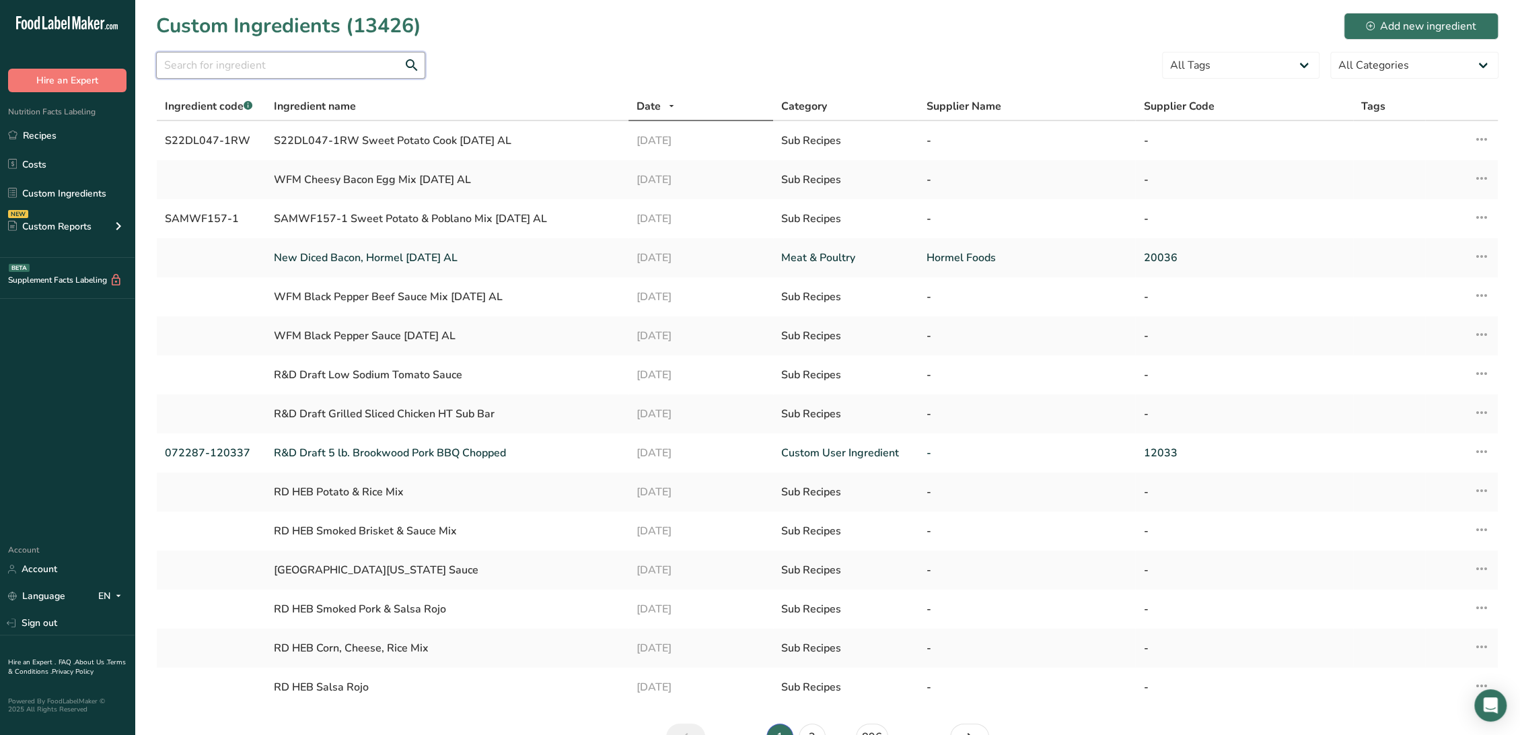
click at [262, 71] on input "text" at bounding box center [290, 65] width 269 height 27
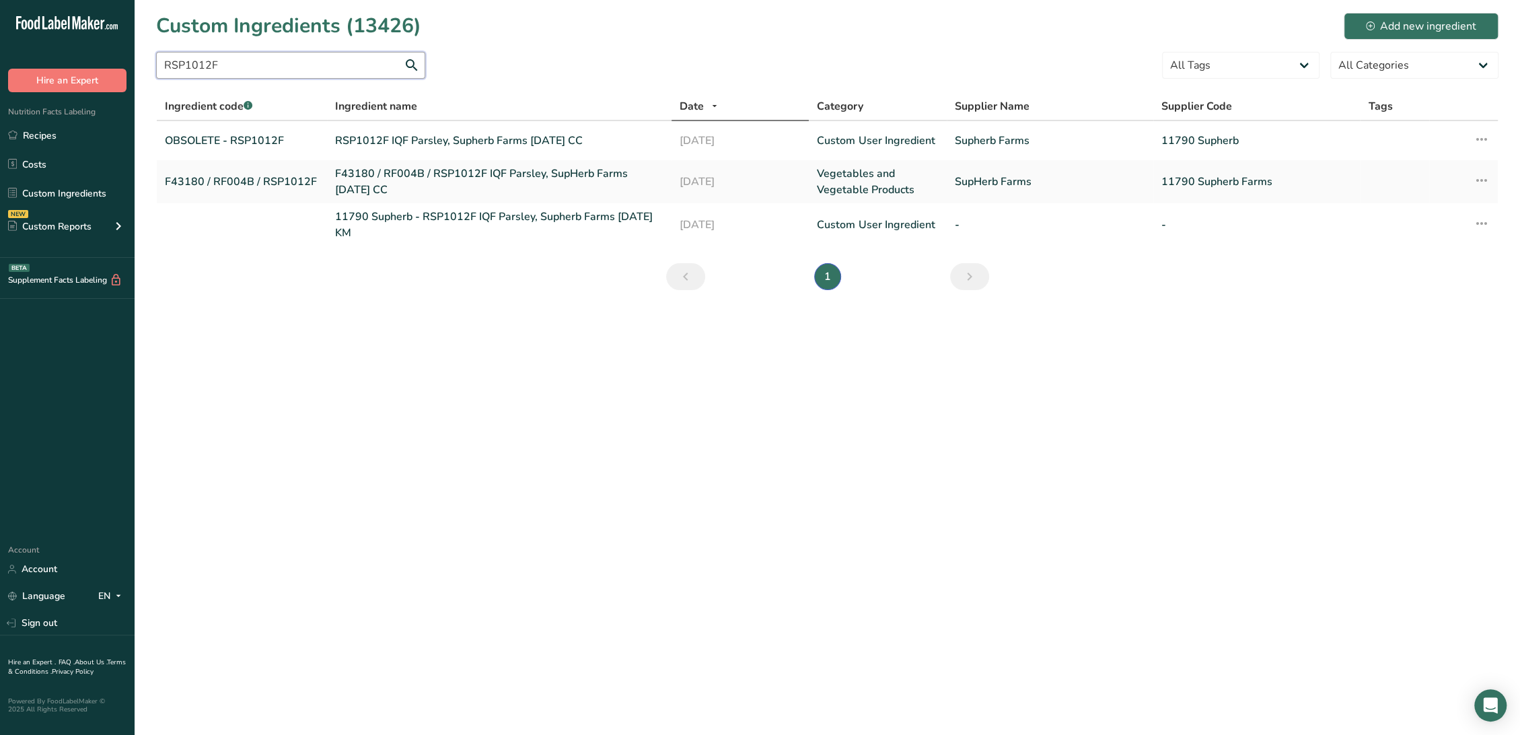
type input "RSP1012F"
click at [387, 221] on link "11790 Supherb - RSP1012F IQF Parsley, Supherb Farms [DATE] KM" at bounding box center [499, 225] width 328 height 32
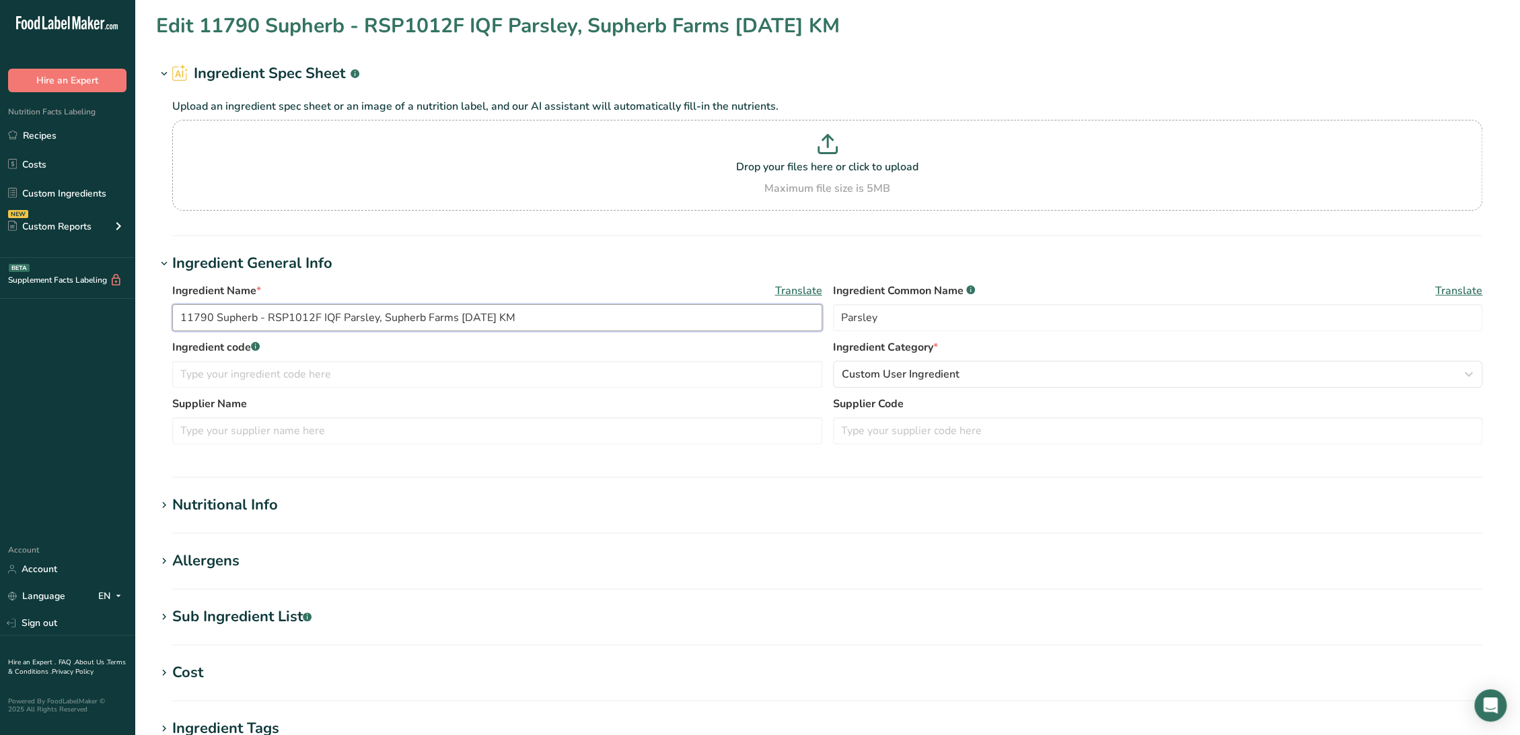
drag, startPoint x: 263, startPoint y: 316, endPoint x: 45, endPoint y: 297, distance: 218.8
click at [45, 297] on div ".a-20{fill:#fff;} Hire an Expert Nutrition Facts Labeling Recipes Costs Custom …" at bounding box center [760, 515] width 1520 height 1031
type input "RSP1012F IQF Parsley, Supherb Farms [DATE] KM"
click at [298, 363] on input "text" at bounding box center [497, 374] width 650 height 27
click at [928, 429] on input "text" at bounding box center [1158, 430] width 650 height 27
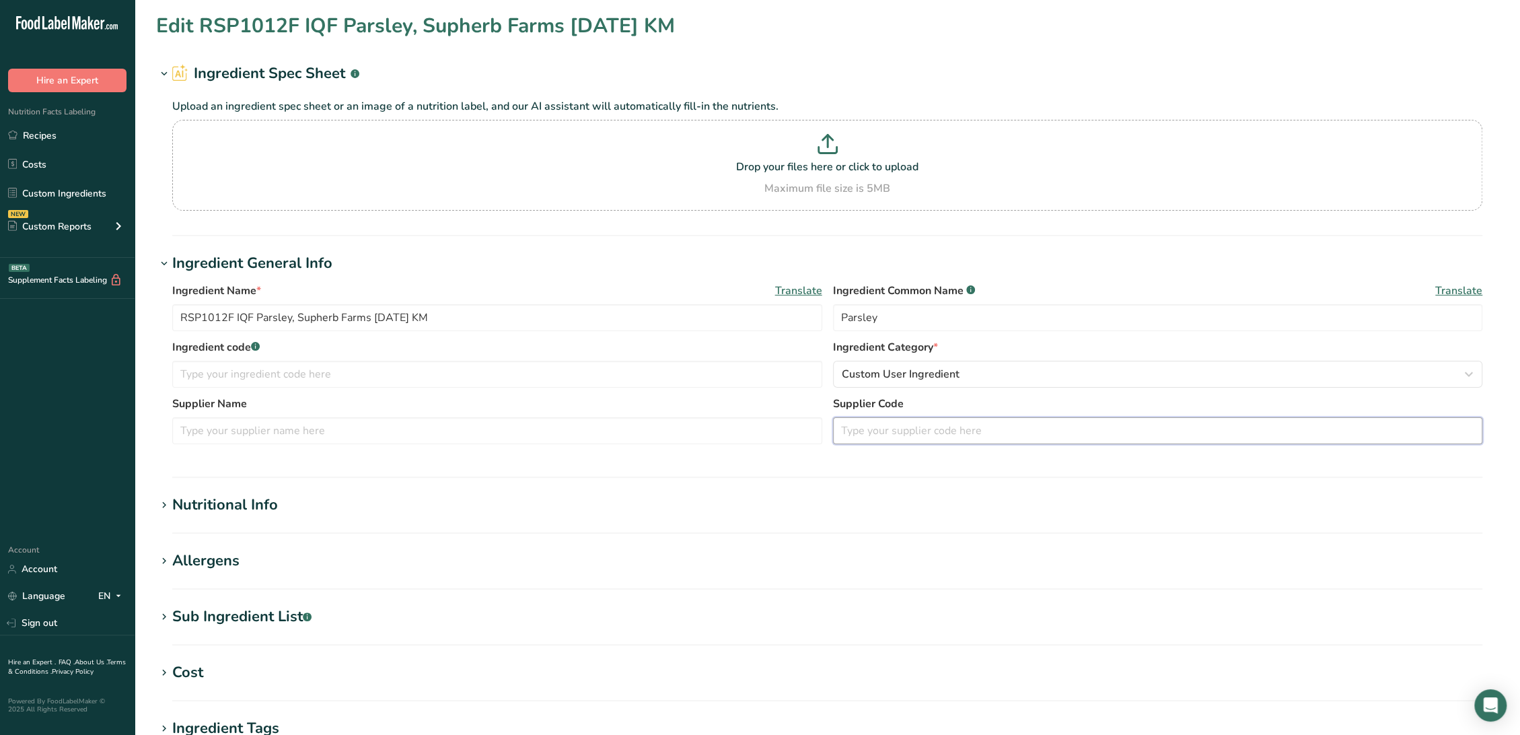
paste input "11790 Supherb -"
type input "11790 Supherb"
drag, startPoint x: 237, startPoint y: 314, endPoint x: 184, endPoint y: 319, distance: 53.4
click at [184, 319] on input "RSP1012F IQF Parsley, Supherb Farms [DATE] KM" at bounding box center [497, 317] width 650 height 27
click at [183, 314] on input "RSP1012F IQF Parsley, Supherb Farms [DATE] KM" at bounding box center [497, 317] width 650 height 27
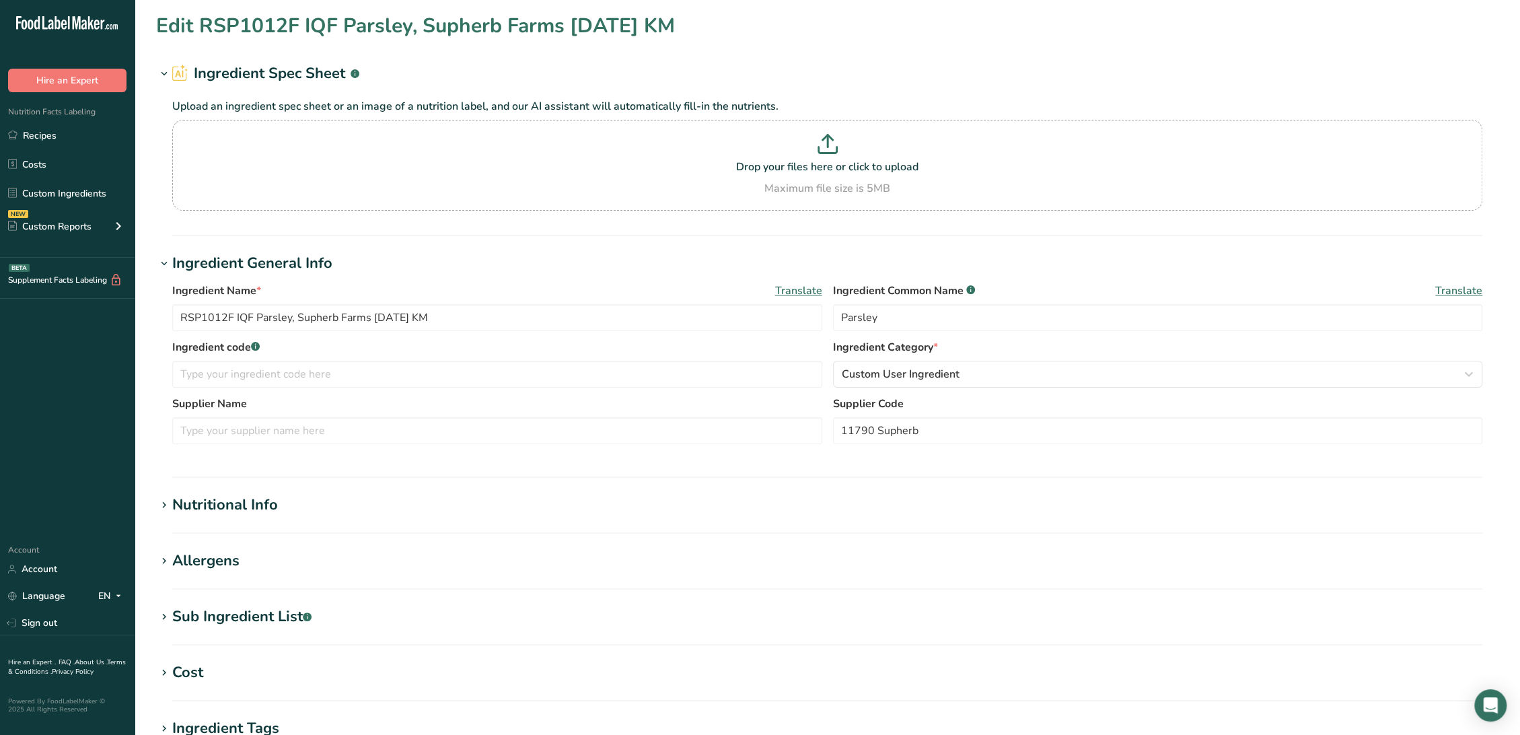
click at [216, 350] on label "Ingredient code .a-a{fill:#347362;}.b-a{fill:#fff;}" at bounding box center [497, 347] width 650 height 16
click at [219, 366] on input "text" at bounding box center [497, 374] width 650 height 27
paste input "RSP1012F"
type input "OBSOLETE - RSP1012F"
drag, startPoint x: 371, startPoint y: 316, endPoint x: 299, endPoint y: 316, distance: 71.3
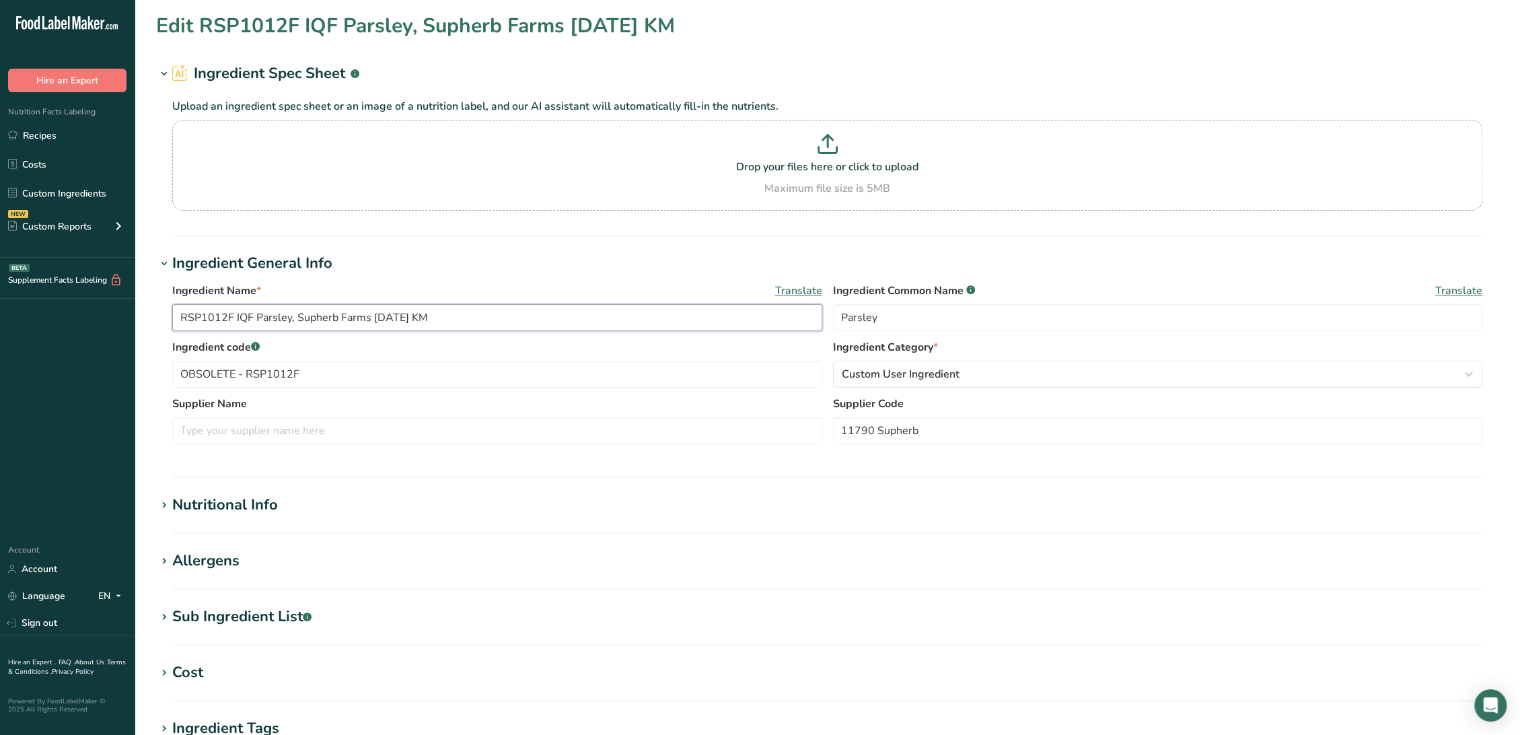
click at [299, 316] on input "RSP1012F IQF Parsley, Supherb Farms [DATE] KM" at bounding box center [497, 317] width 650 height 27
click at [246, 432] on input "text" at bounding box center [497, 430] width 650 height 27
paste input "Supherb Farms"
type input "Supherb Farms"
click at [263, 501] on div "Nutritional Info" at bounding box center [225, 505] width 106 height 22
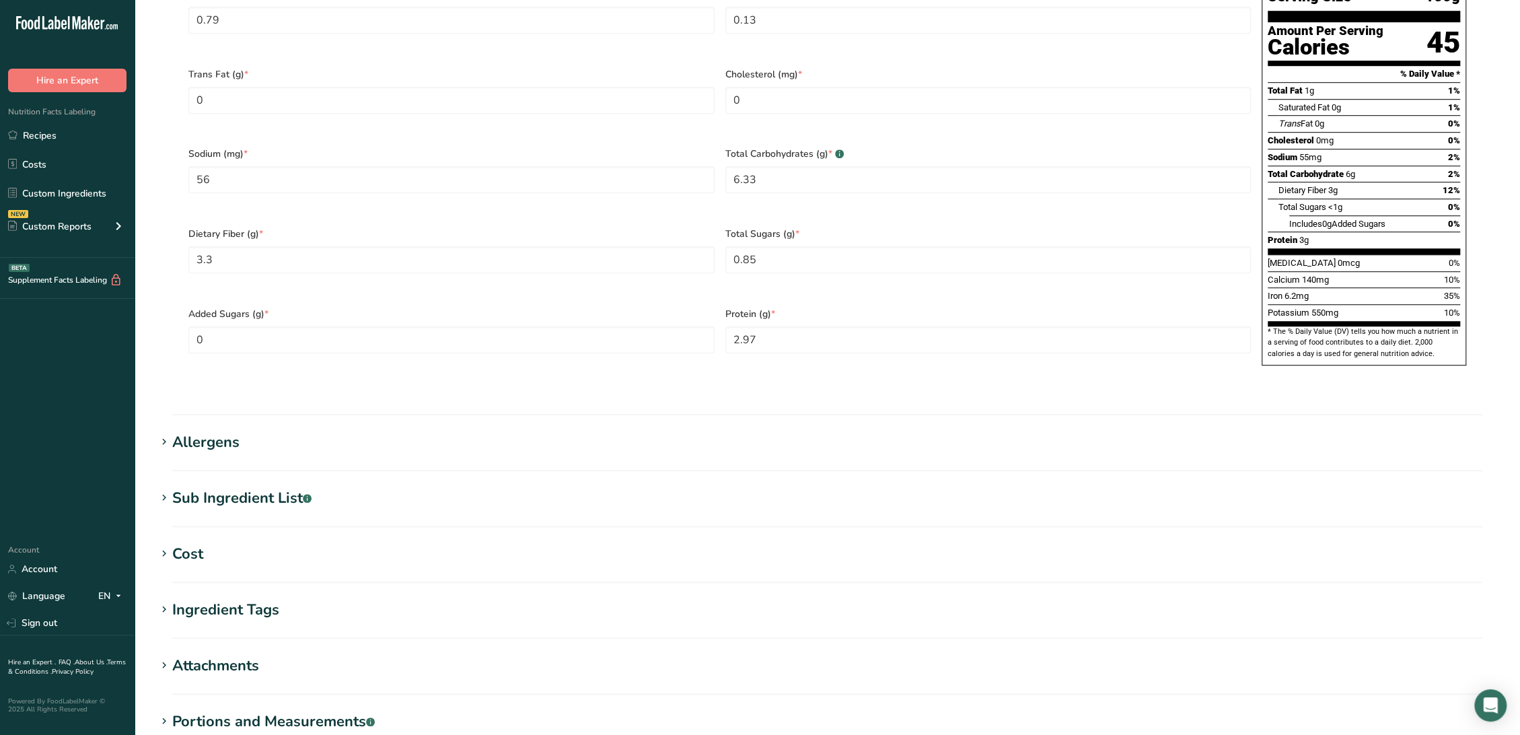
scroll to position [747, 0]
click at [251, 449] on section "Edit RSP1012F IQF Parsley, Supherb Farms 06-17-21 KM Ingredient Spec Sheet .a-a…" at bounding box center [827, 61] width 1385 height 1616
click at [217, 486] on div "Sub Ingredient List .a-a{fill:#347362;}.b-a{fill:#fff;}" at bounding box center [241, 497] width 139 height 22
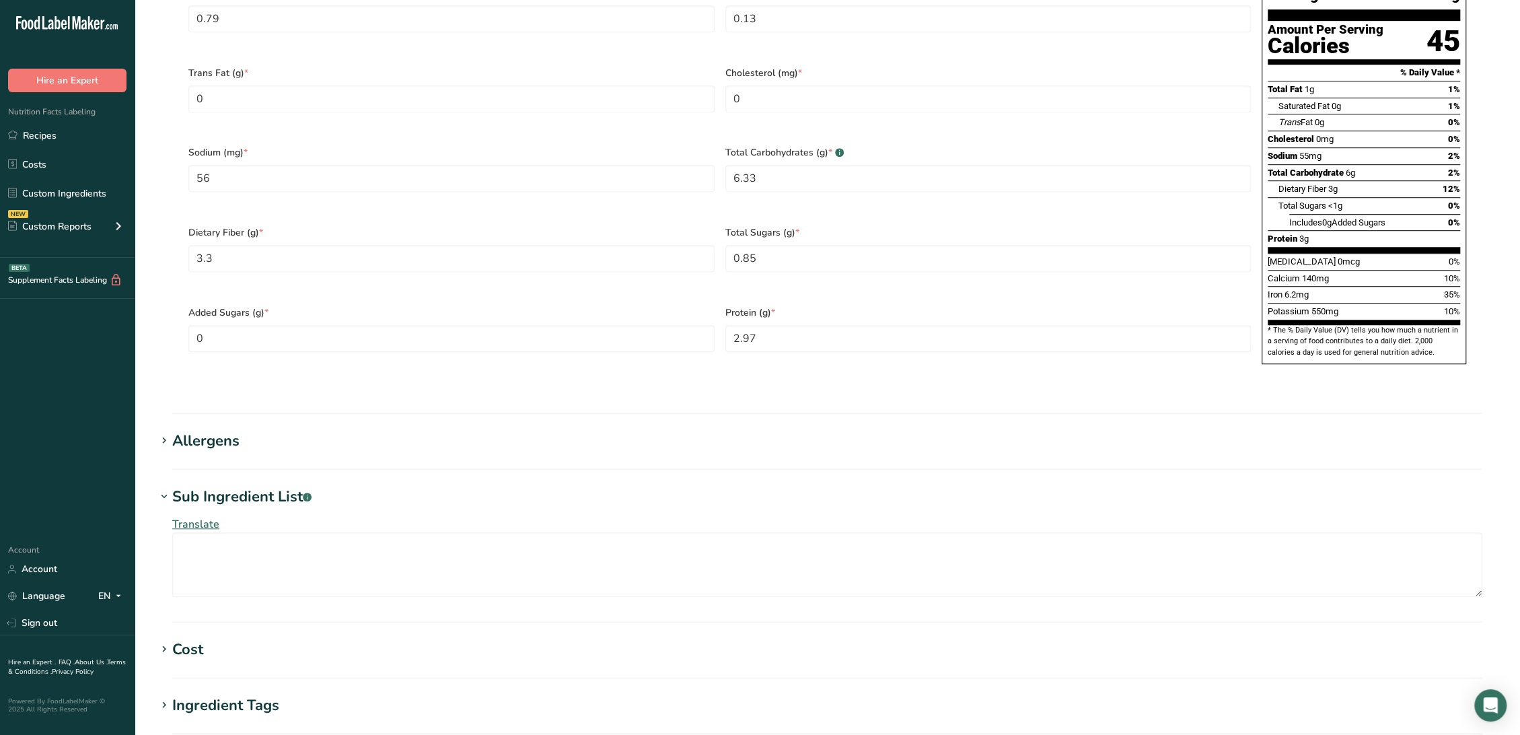
click at [210, 430] on div "Allergens" at bounding box center [205, 441] width 67 height 22
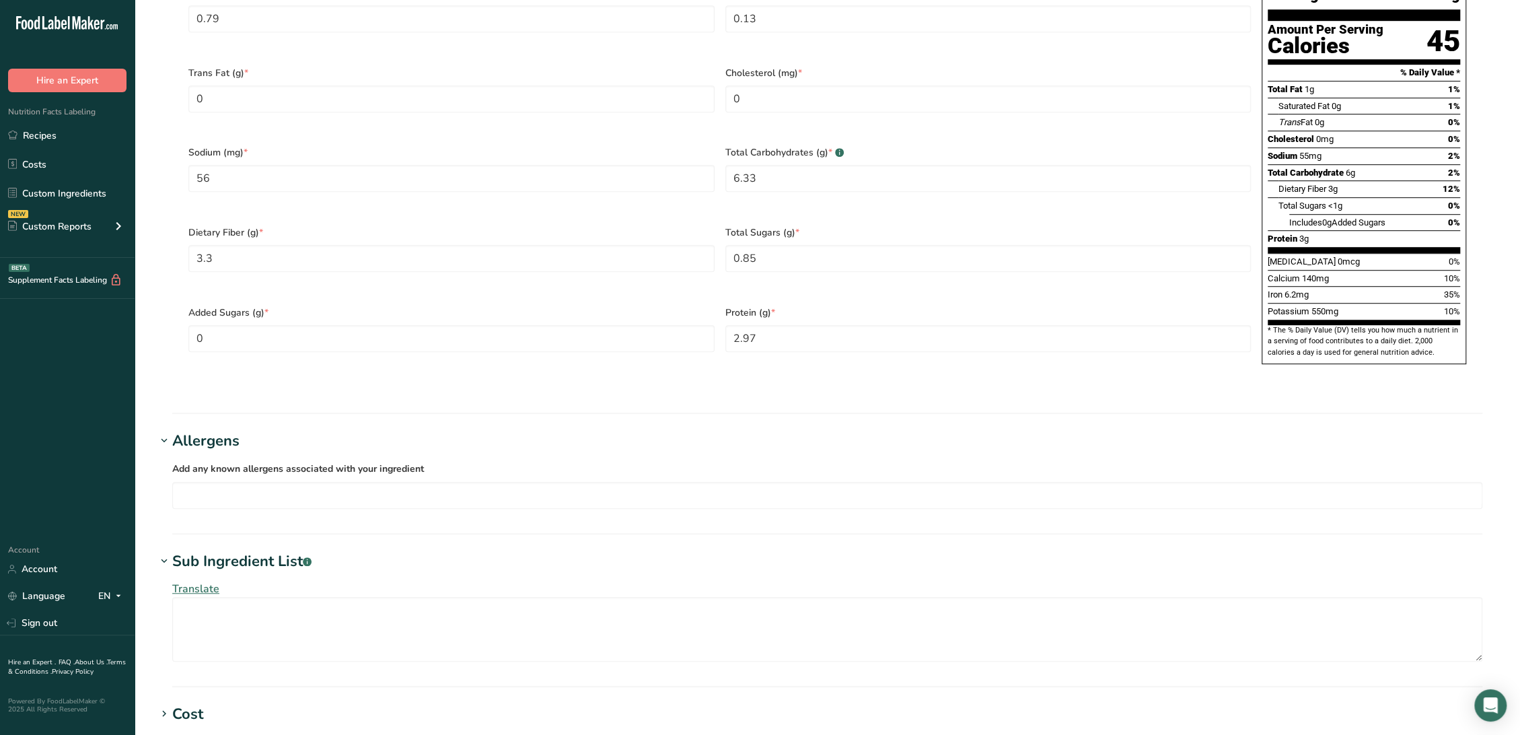
click at [219, 430] on div "Allergens" at bounding box center [205, 441] width 67 height 22
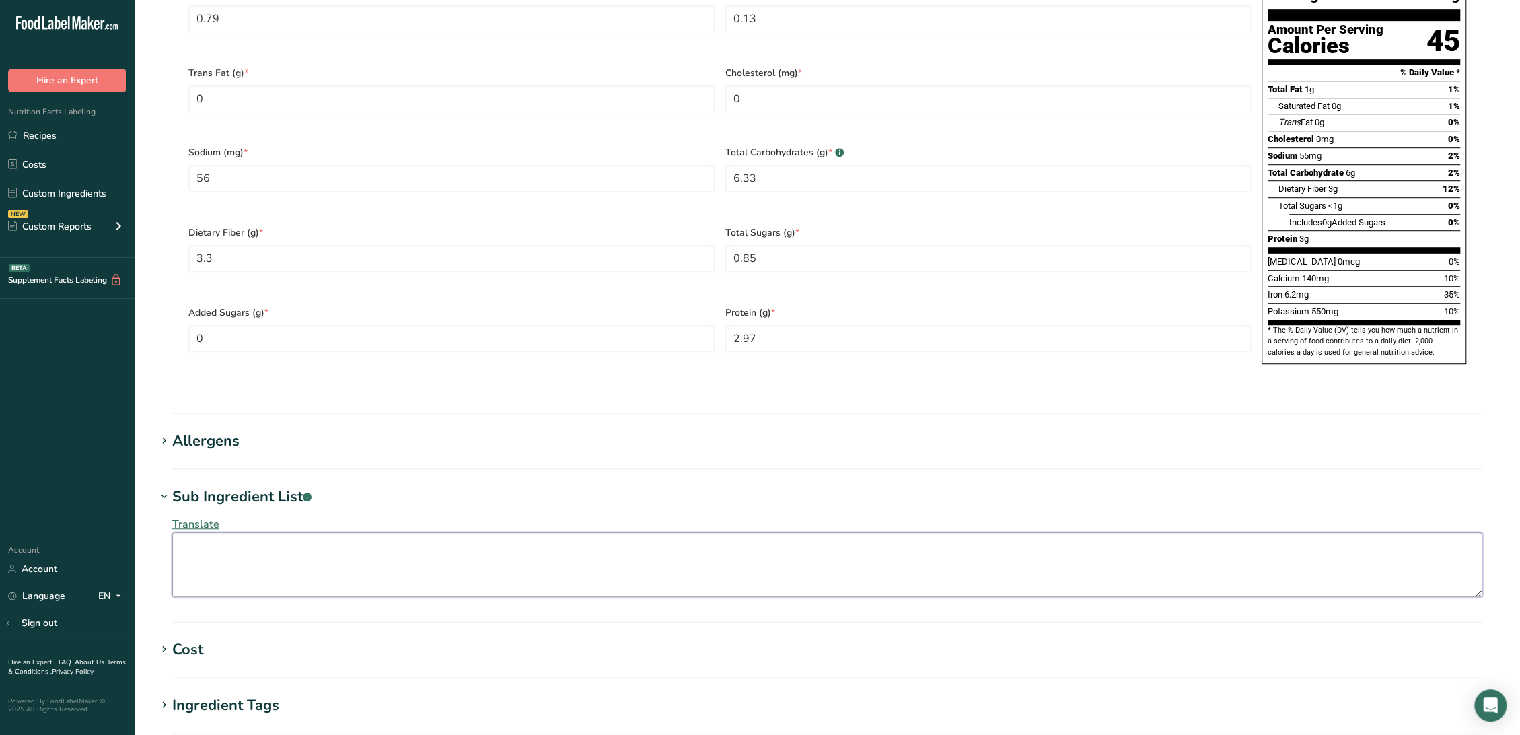
click at [229, 532] on textarea at bounding box center [827, 564] width 1310 height 65
click at [231, 486] on div "Sub Ingredient List .a-a{fill:#347362;}.b-a{fill:#fff;}" at bounding box center [241, 497] width 139 height 22
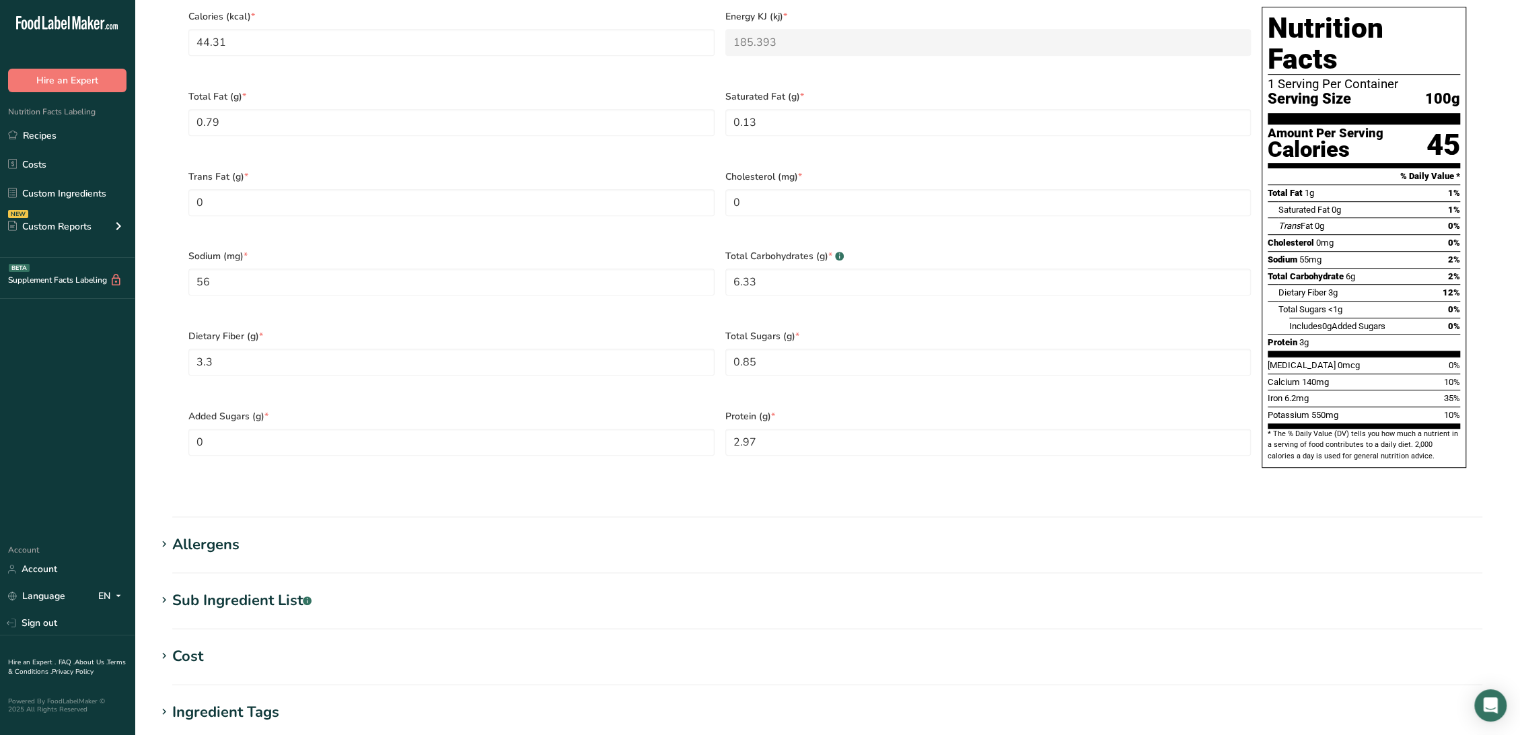
scroll to position [891, 0]
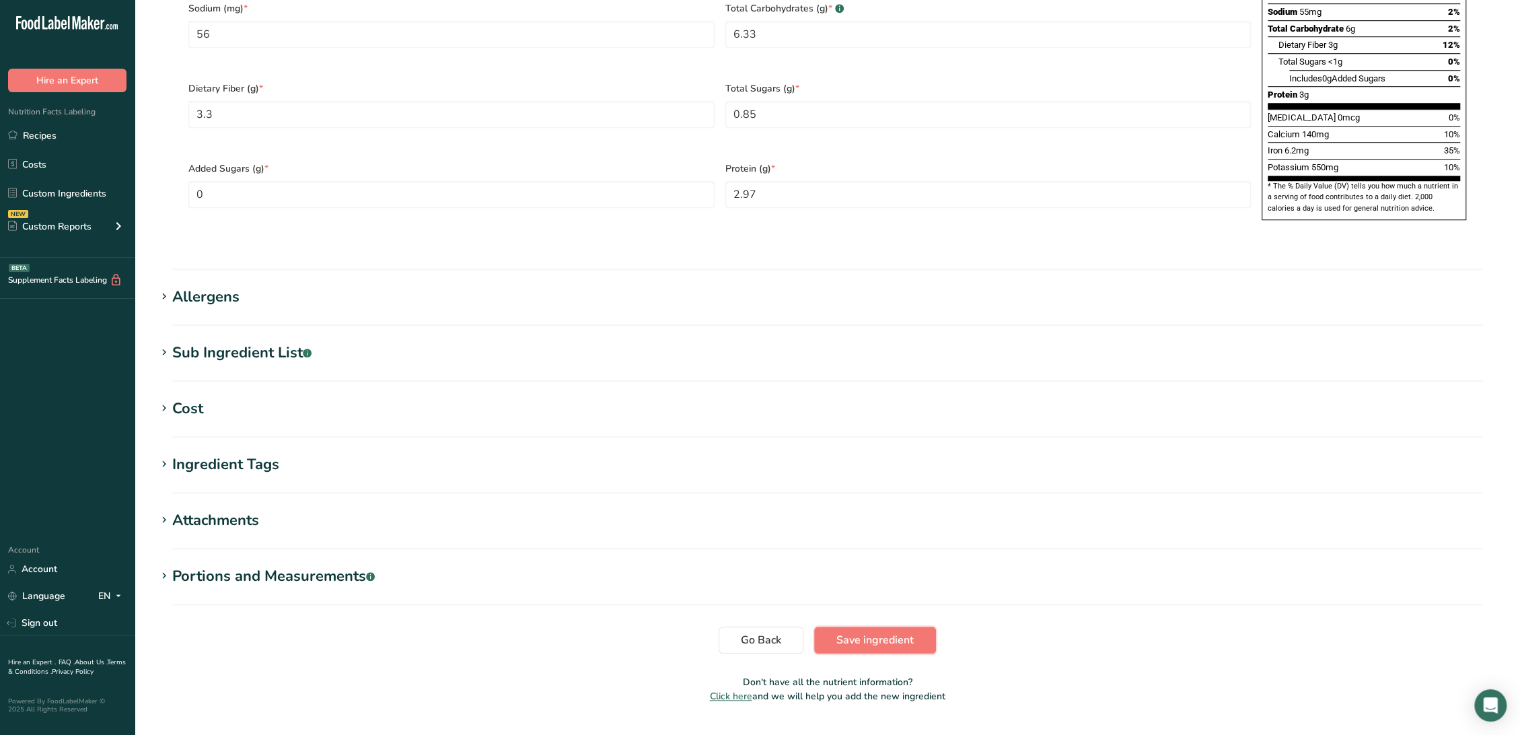
click at [848, 626] on button "Save ingredient" at bounding box center [875, 639] width 122 height 27
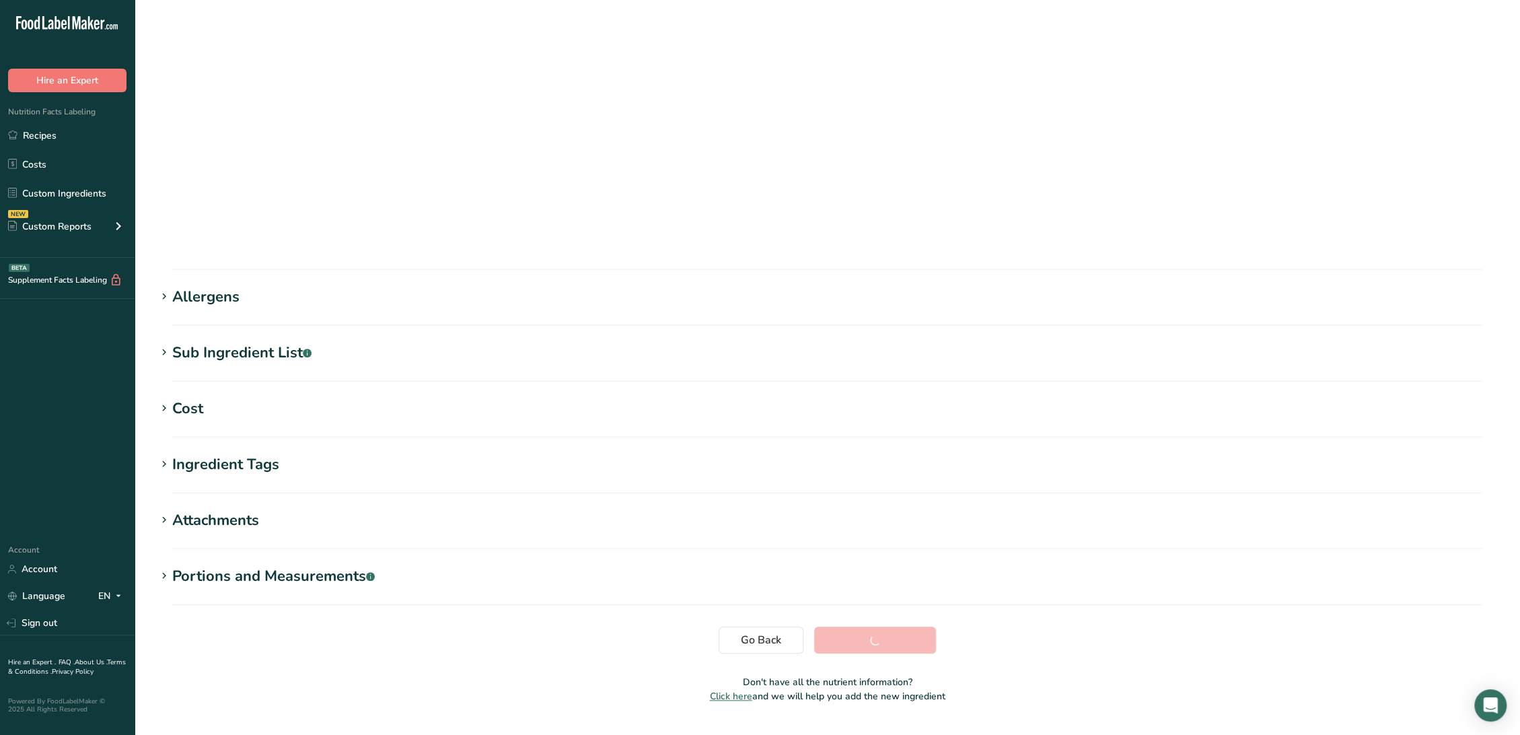
scroll to position [0, 0]
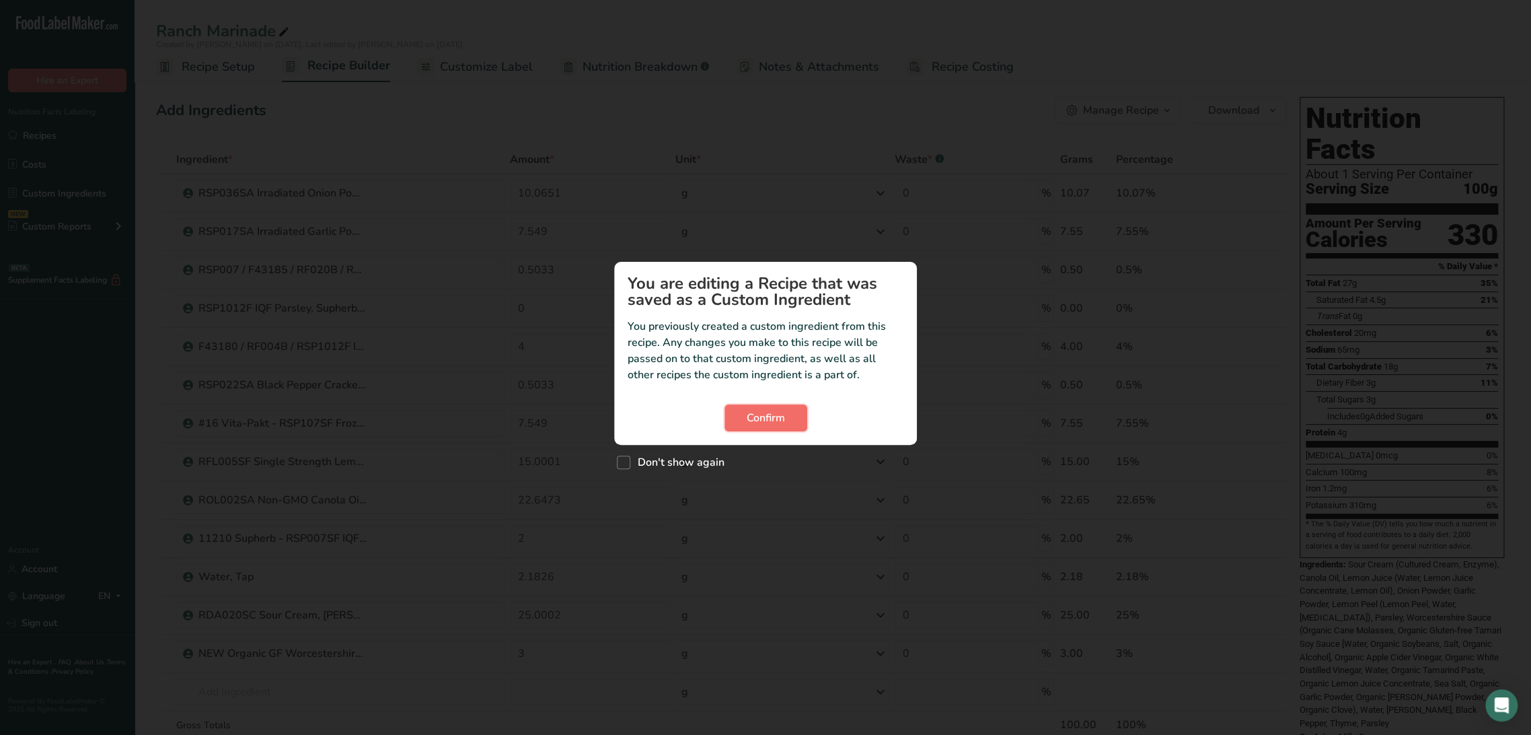
click at [739, 413] on button "Confirm" at bounding box center [766, 417] width 83 height 27
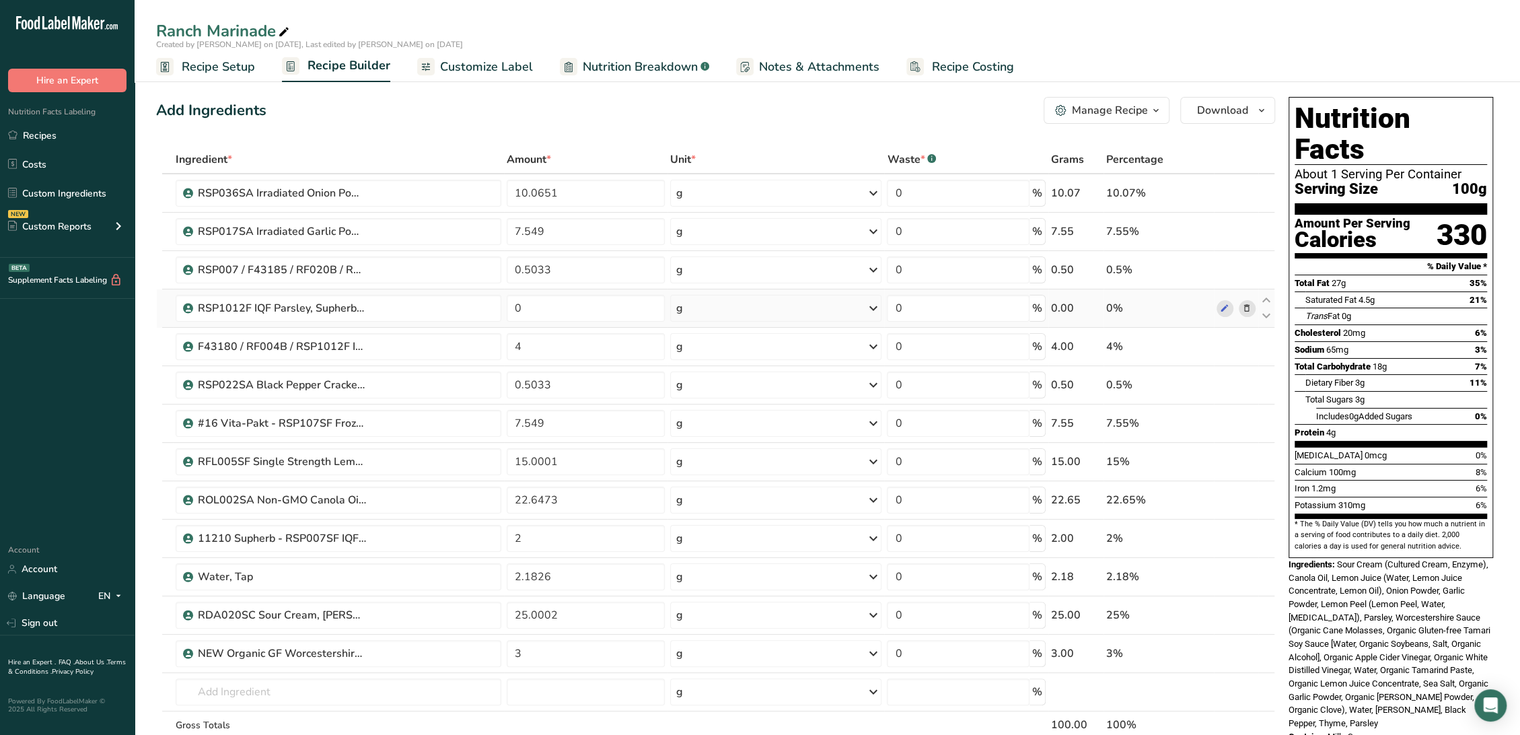
click at [1243, 307] on icon at bounding box center [1246, 308] width 9 height 14
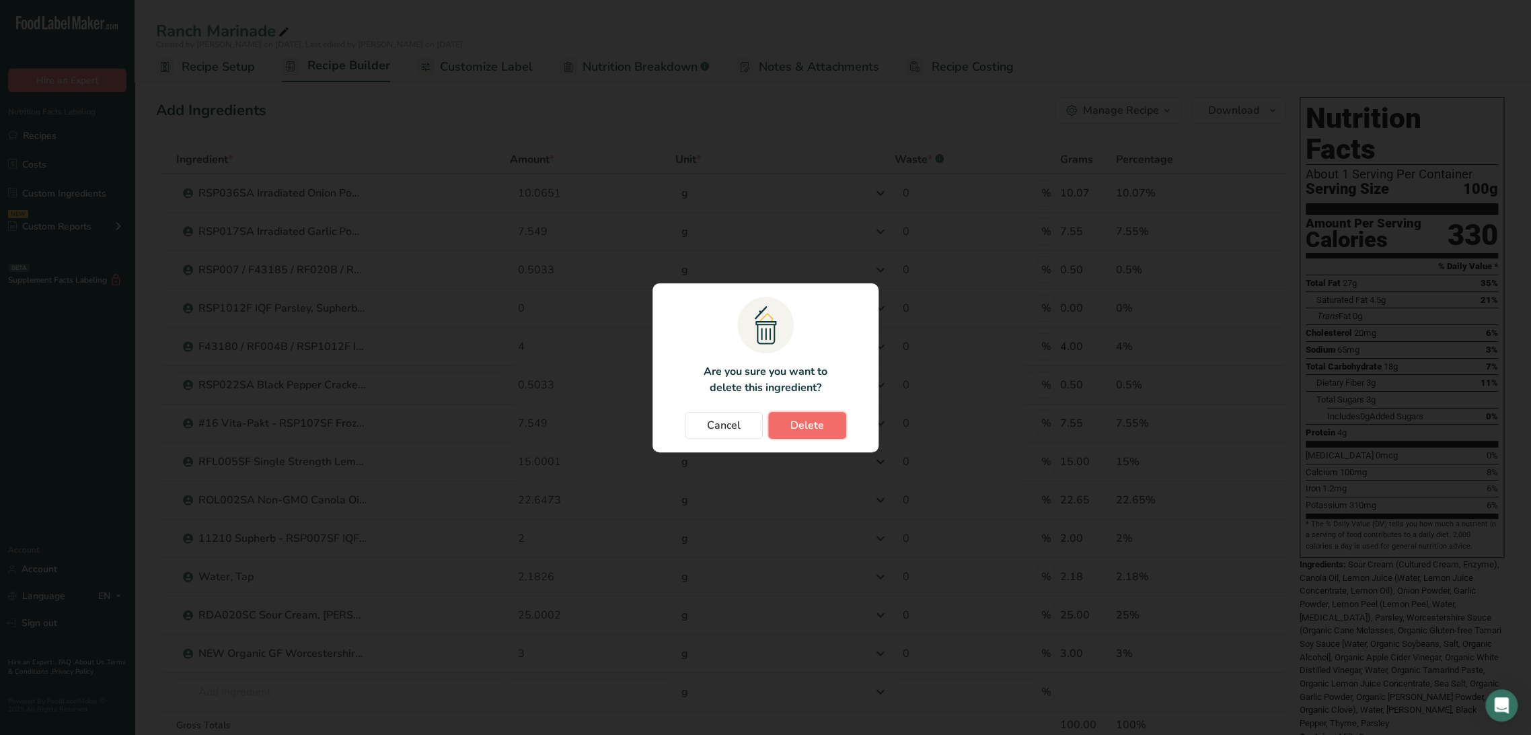
click at [827, 431] on button "Delete" at bounding box center [807, 425] width 78 height 27
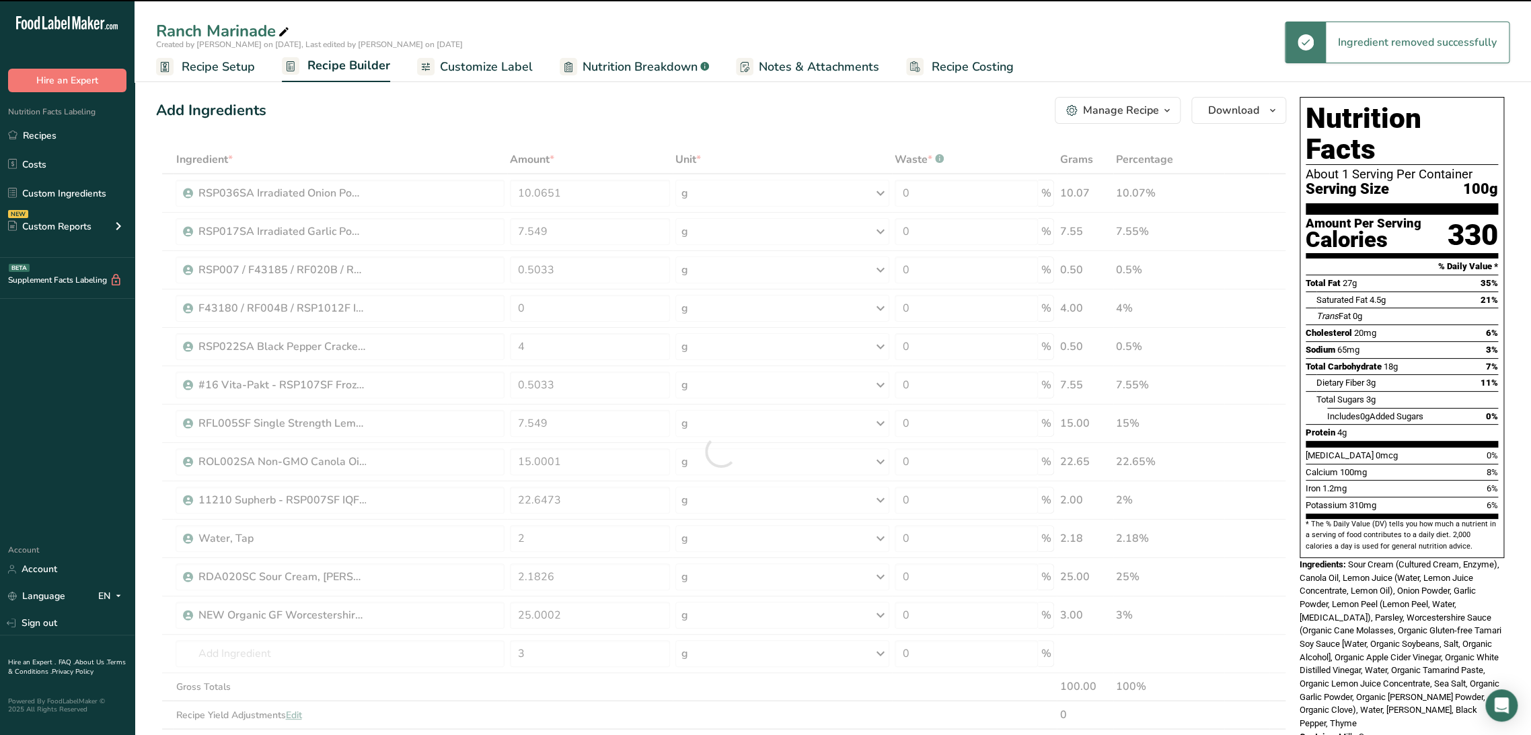
type input "4"
type input "0.5033"
type input "7.549"
type input "15.0001"
type input "22.6473"
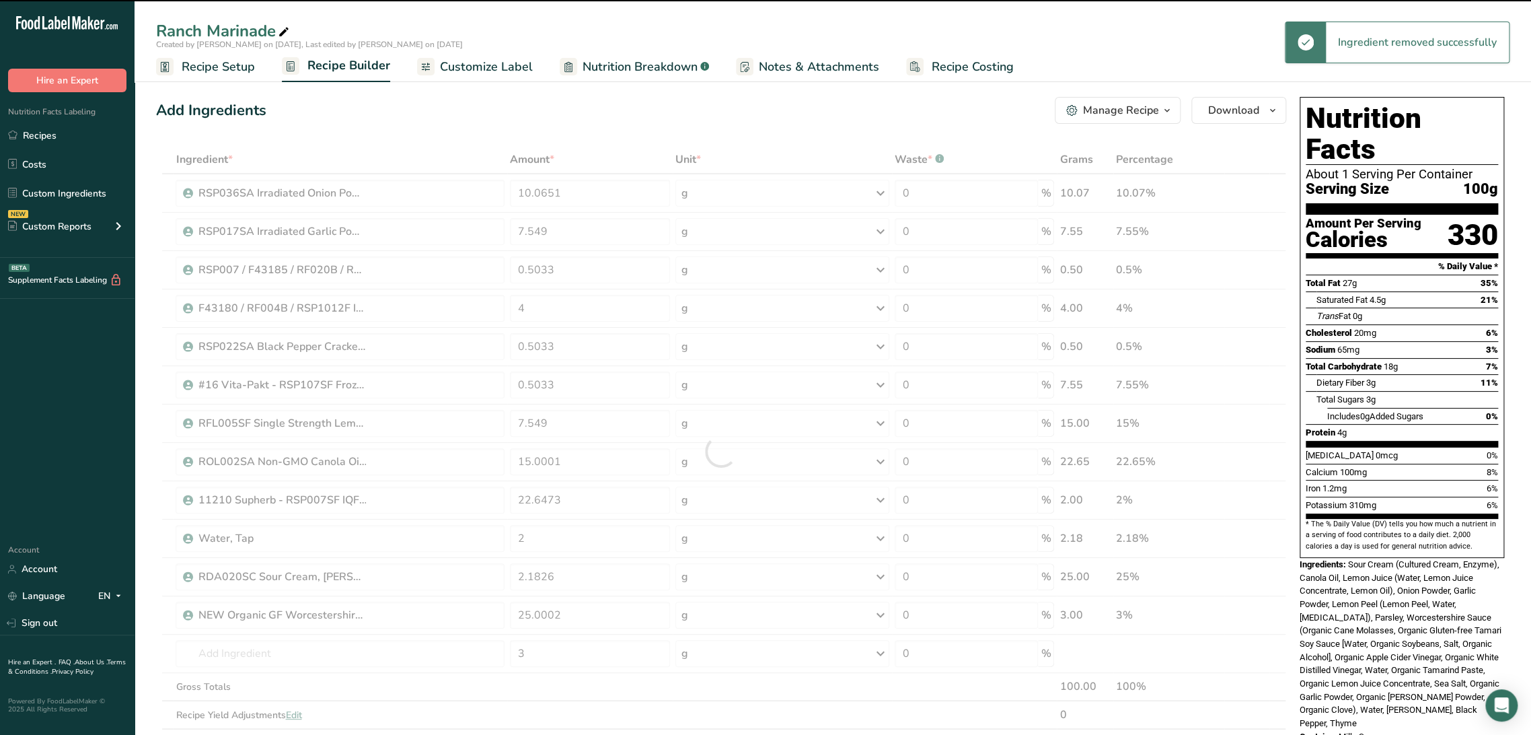
type input "2"
type input "2.1826"
type input "25.0002"
type input "3"
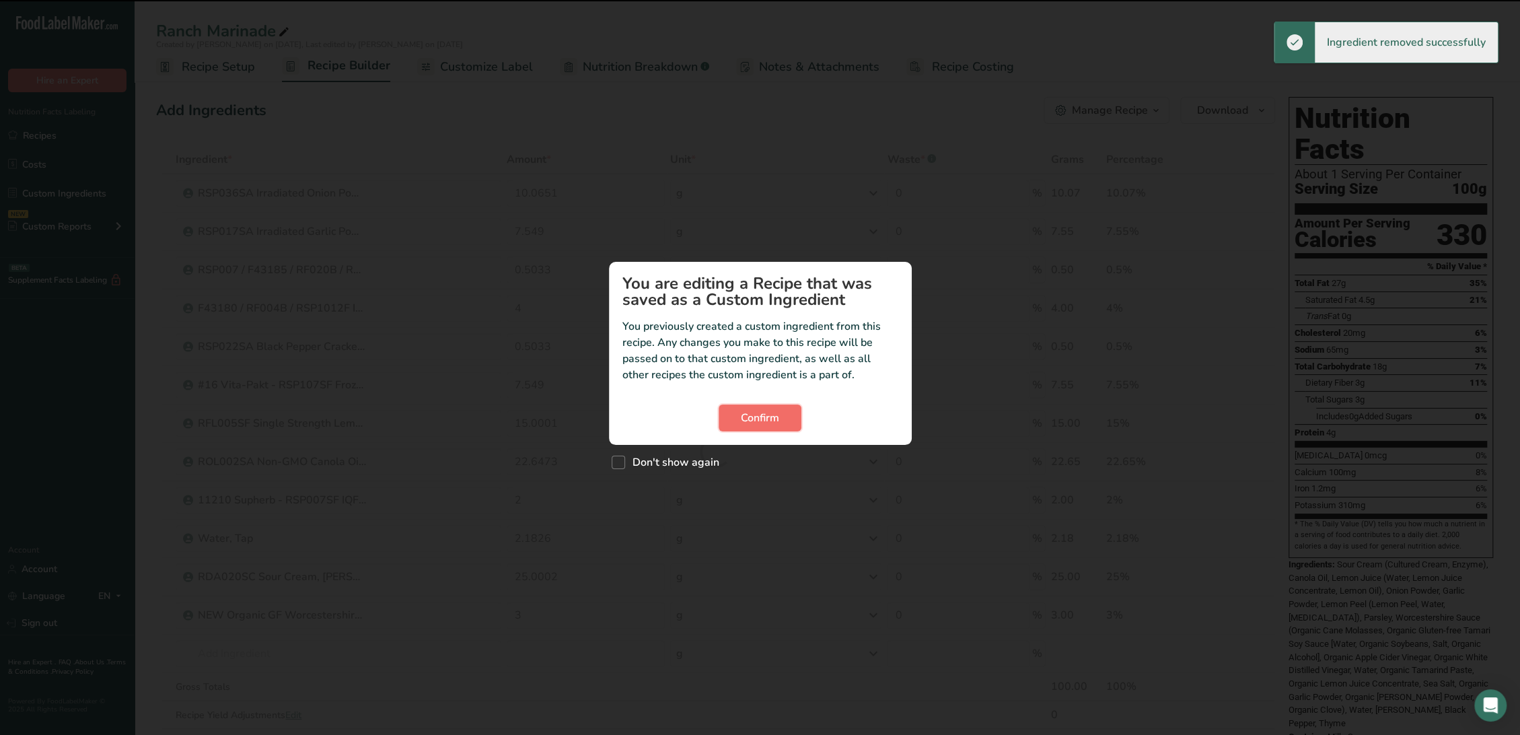
click at [737, 416] on button "Confirm" at bounding box center [759, 417] width 83 height 27
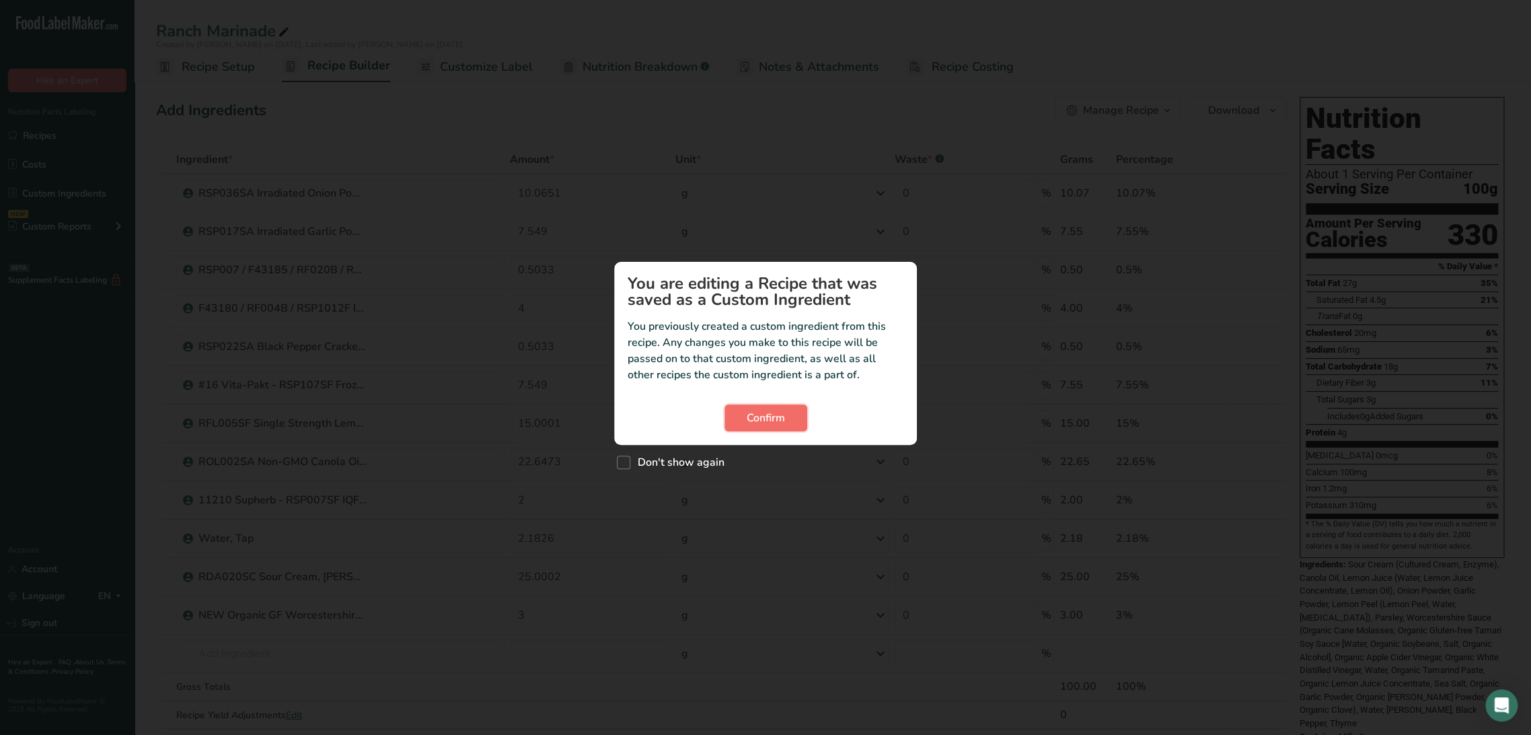
click at [800, 420] on button "Confirm" at bounding box center [766, 417] width 83 height 27
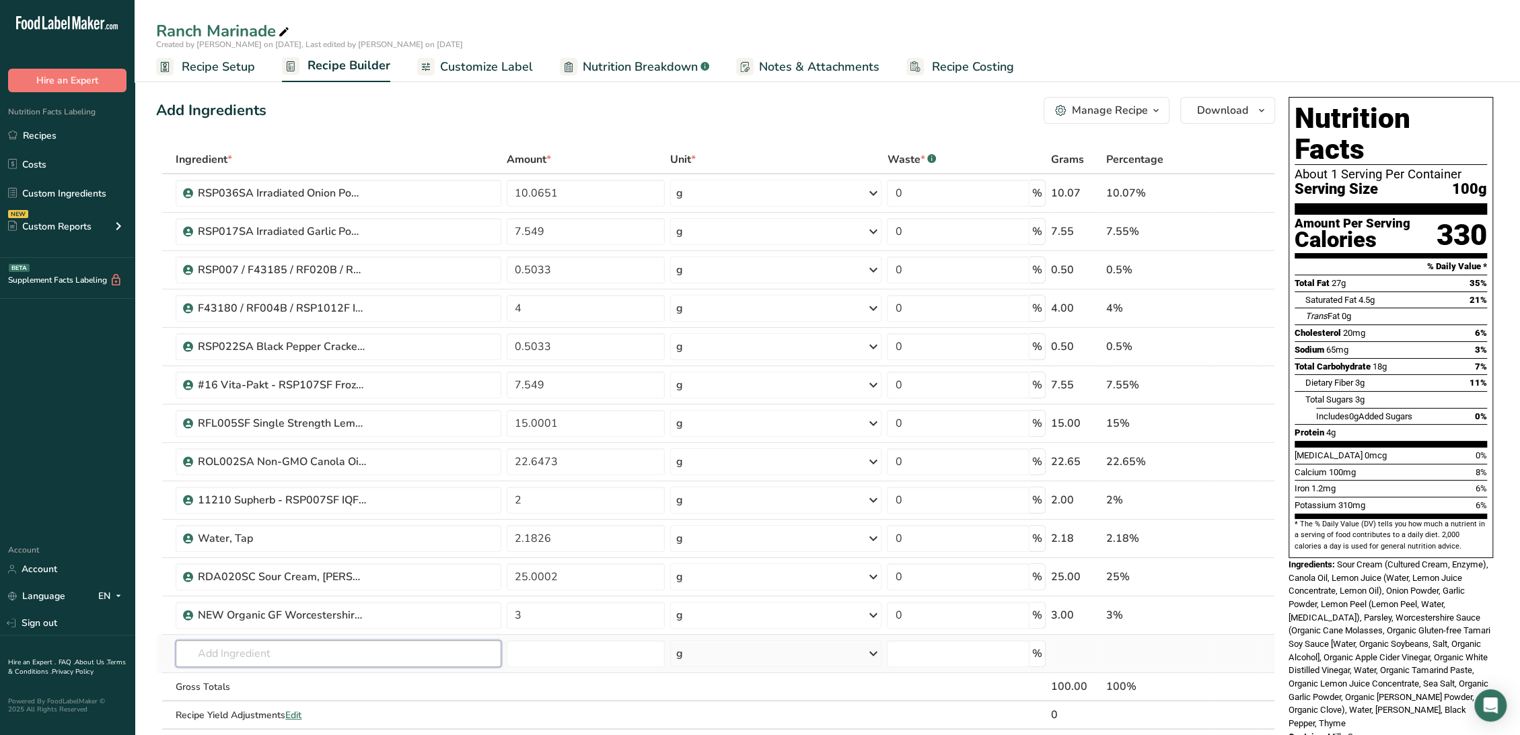
click at [322, 657] on input "text" at bounding box center [339, 653] width 326 height 27
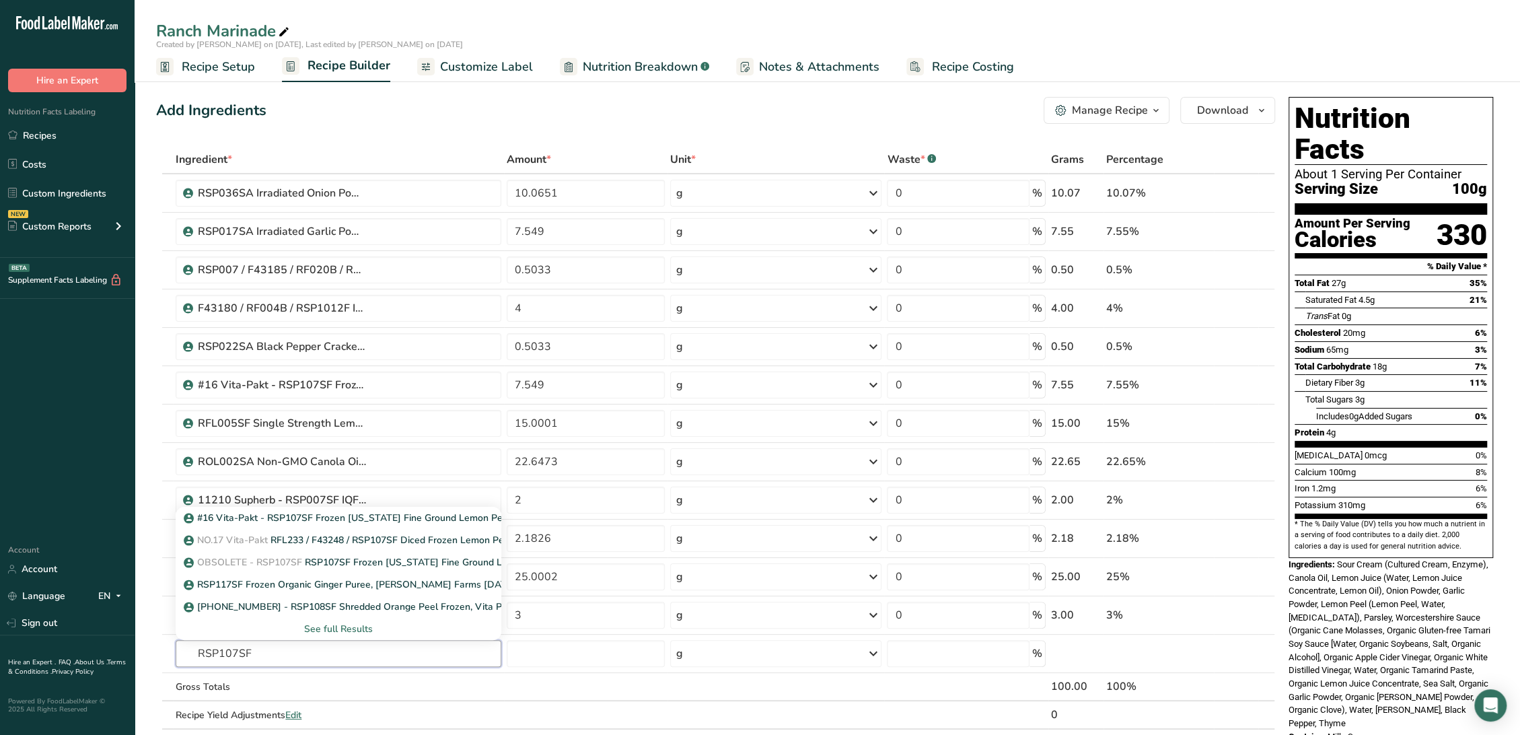
type input "RSP107SF"
click at [348, 541] on p "NO.17 Vita-Pakt RFL233 / F43248 / RSP107SF Diced Frozen Lemon Peel, Vita-Pakt 0…" at bounding box center [397, 540] width 422 height 14
type input "RFL233 / F43248 / RSP107SF Diced Frozen Lemon Peel, Vita-Pakt [DATE] AC"
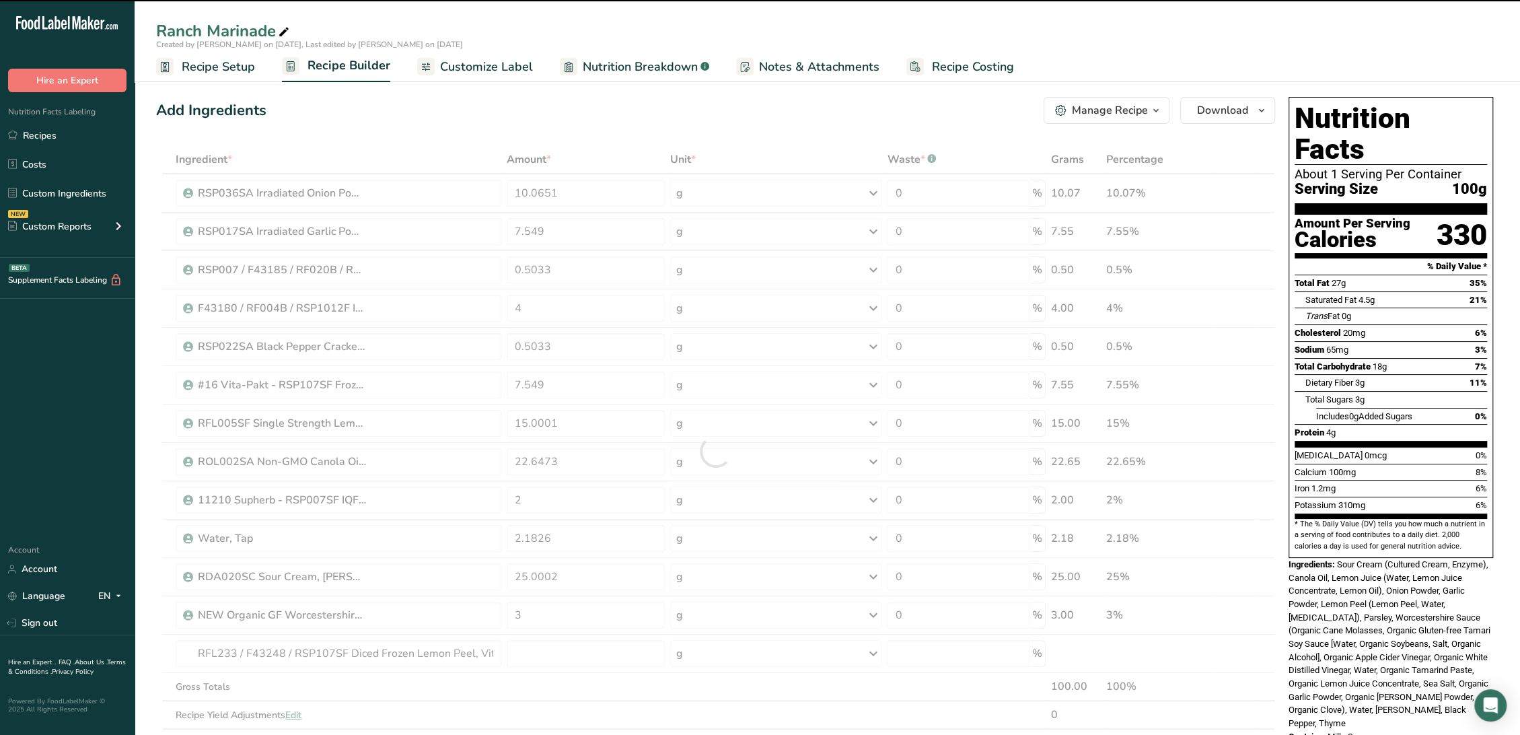
type input "0"
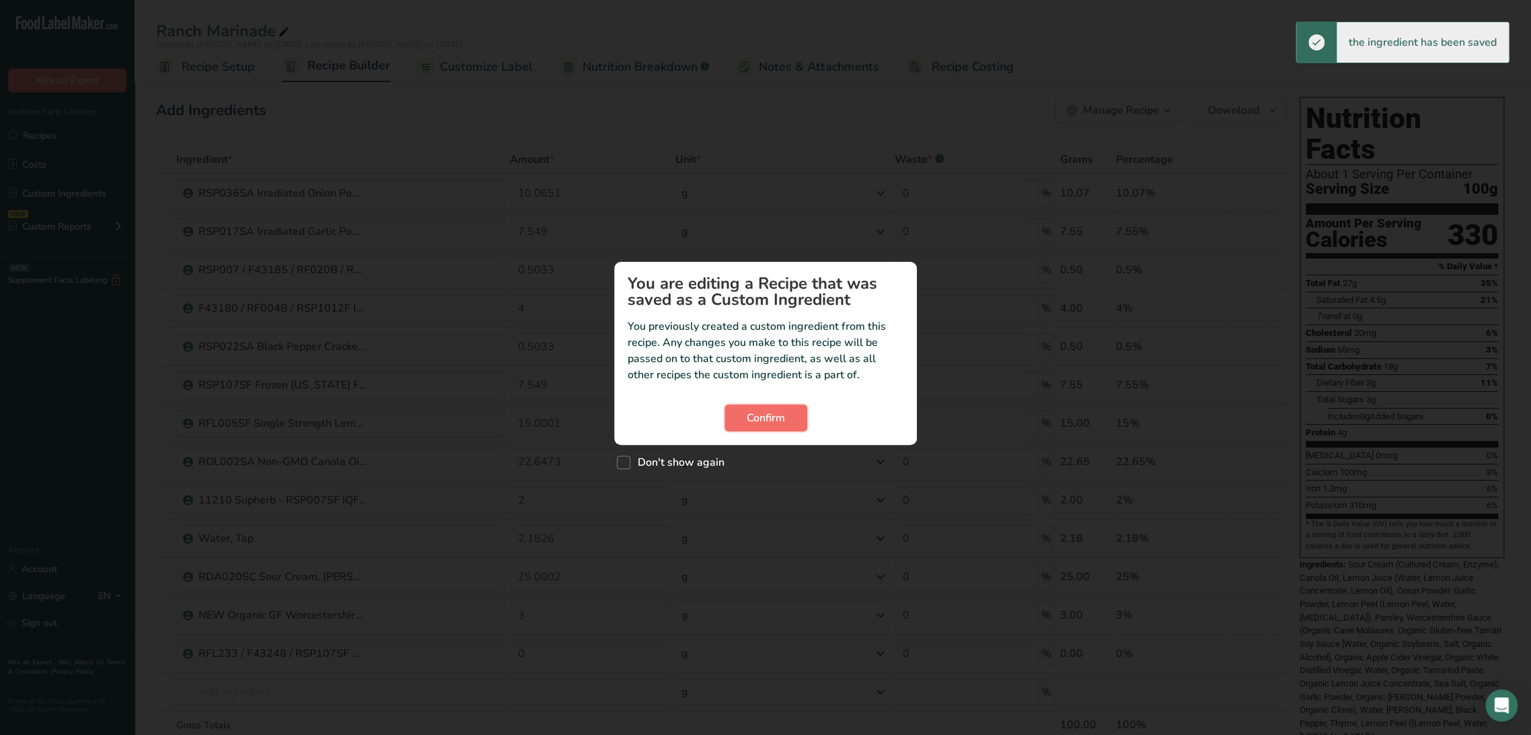
click at [796, 418] on button "Confirm" at bounding box center [766, 417] width 83 height 27
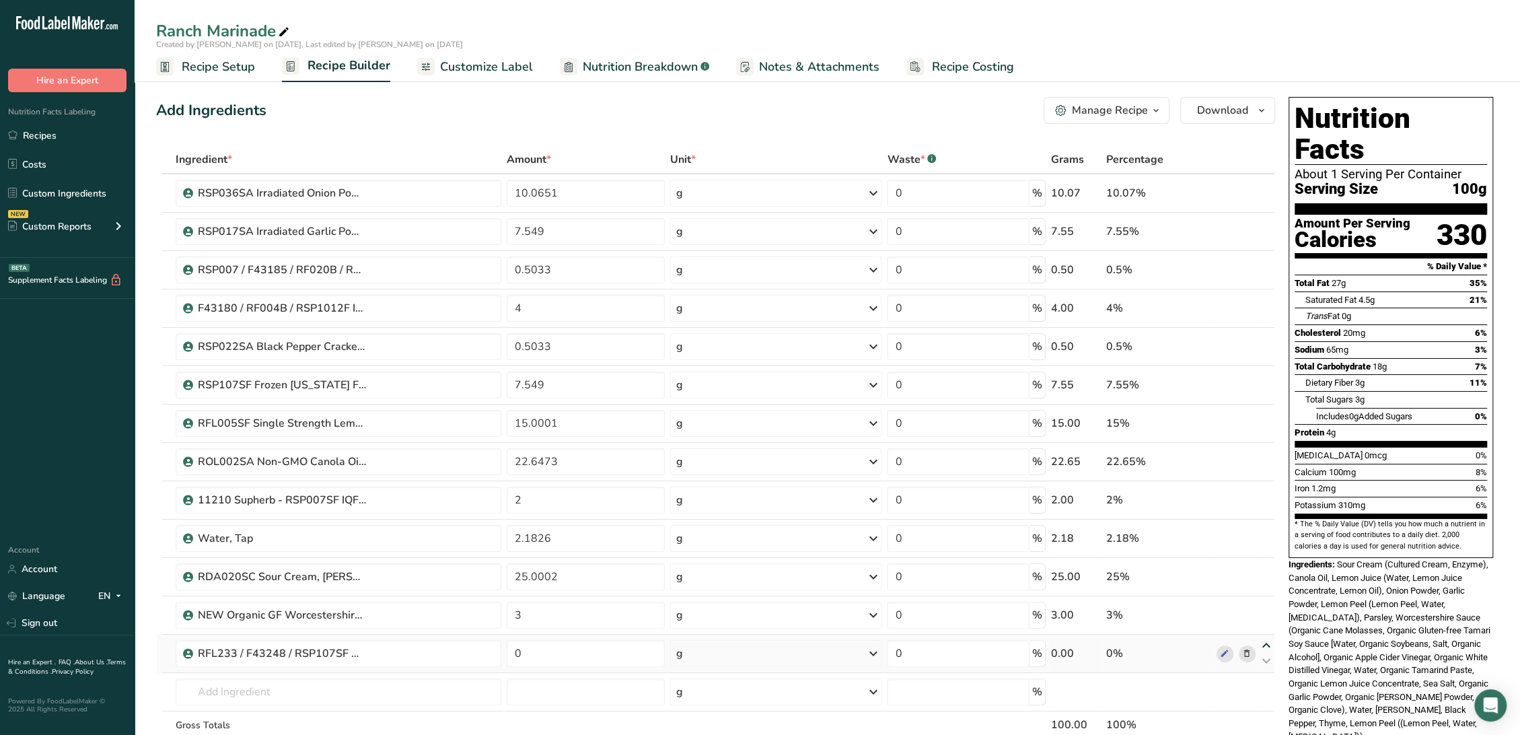
click at [1265, 642] on icon at bounding box center [1266, 645] width 16 height 10
type input "0"
type input "3"
click at [1267, 603] on icon at bounding box center [1266, 607] width 16 height 10
type input "0"
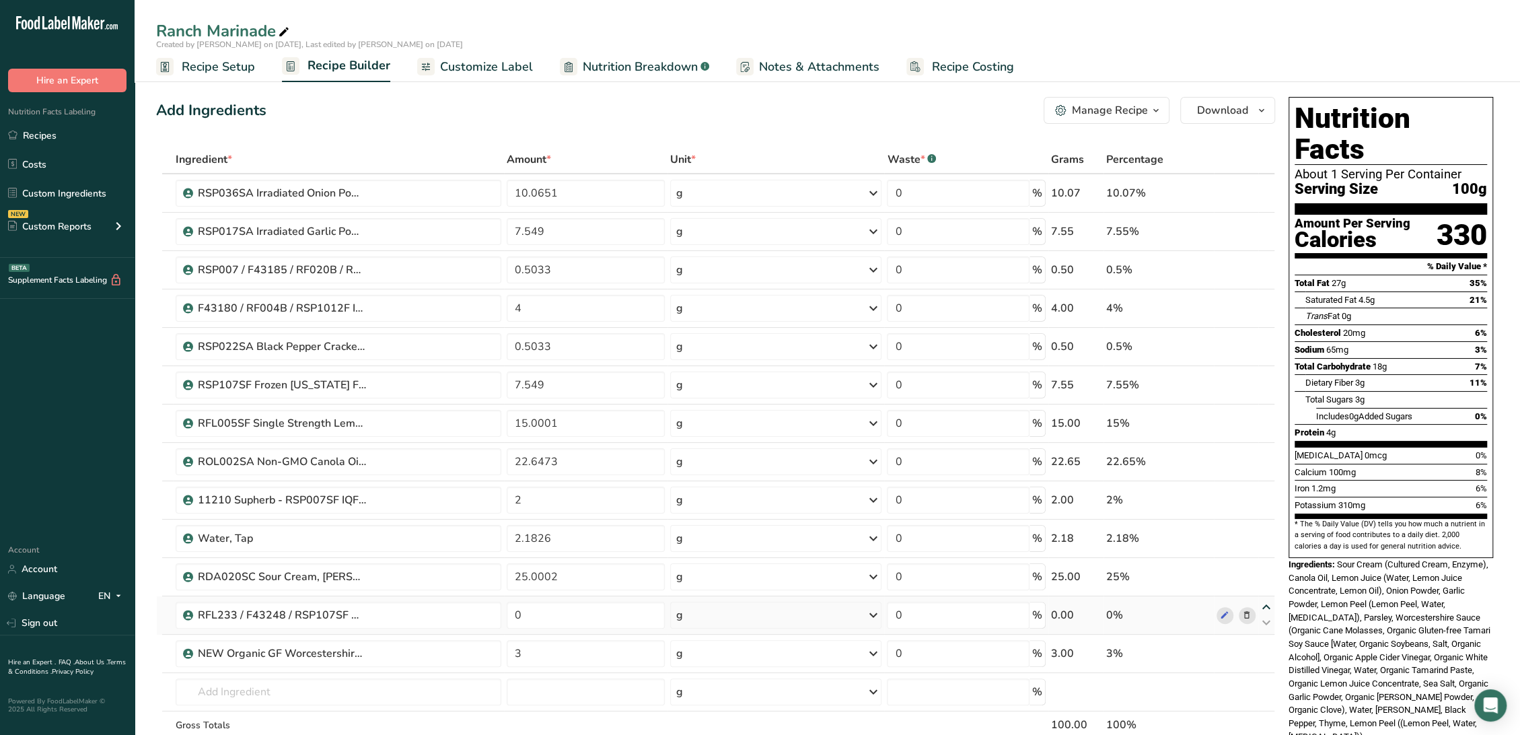
type input "25.0002"
click at [1266, 565] on icon at bounding box center [1266, 569] width 16 height 10
type input "0"
type input "2.1826"
click at [1265, 529] on icon at bounding box center [1266, 530] width 16 height 10
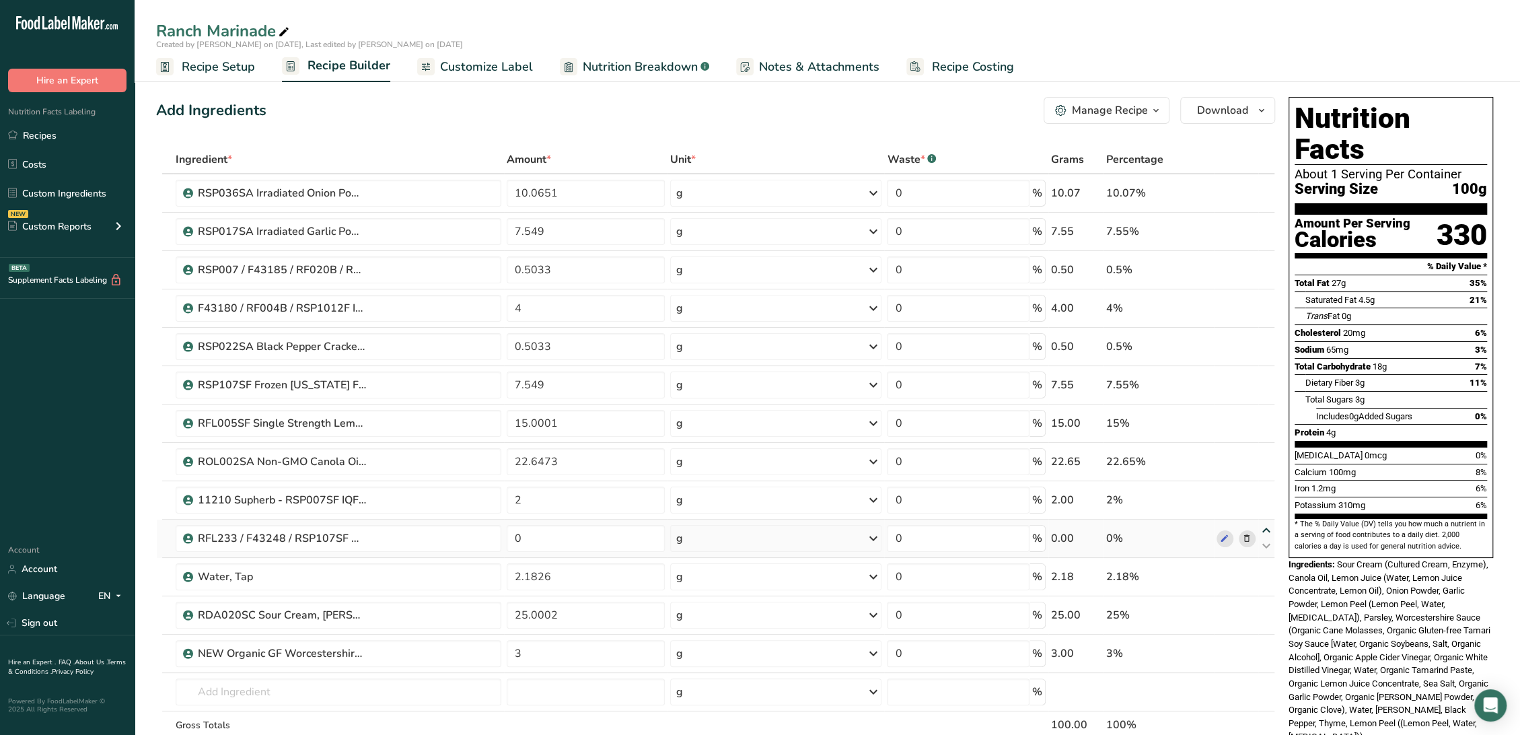
type input "0"
type input "2"
click at [1268, 488] on icon at bounding box center [1266, 492] width 16 height 10
type input "0"
type input "22.6473"
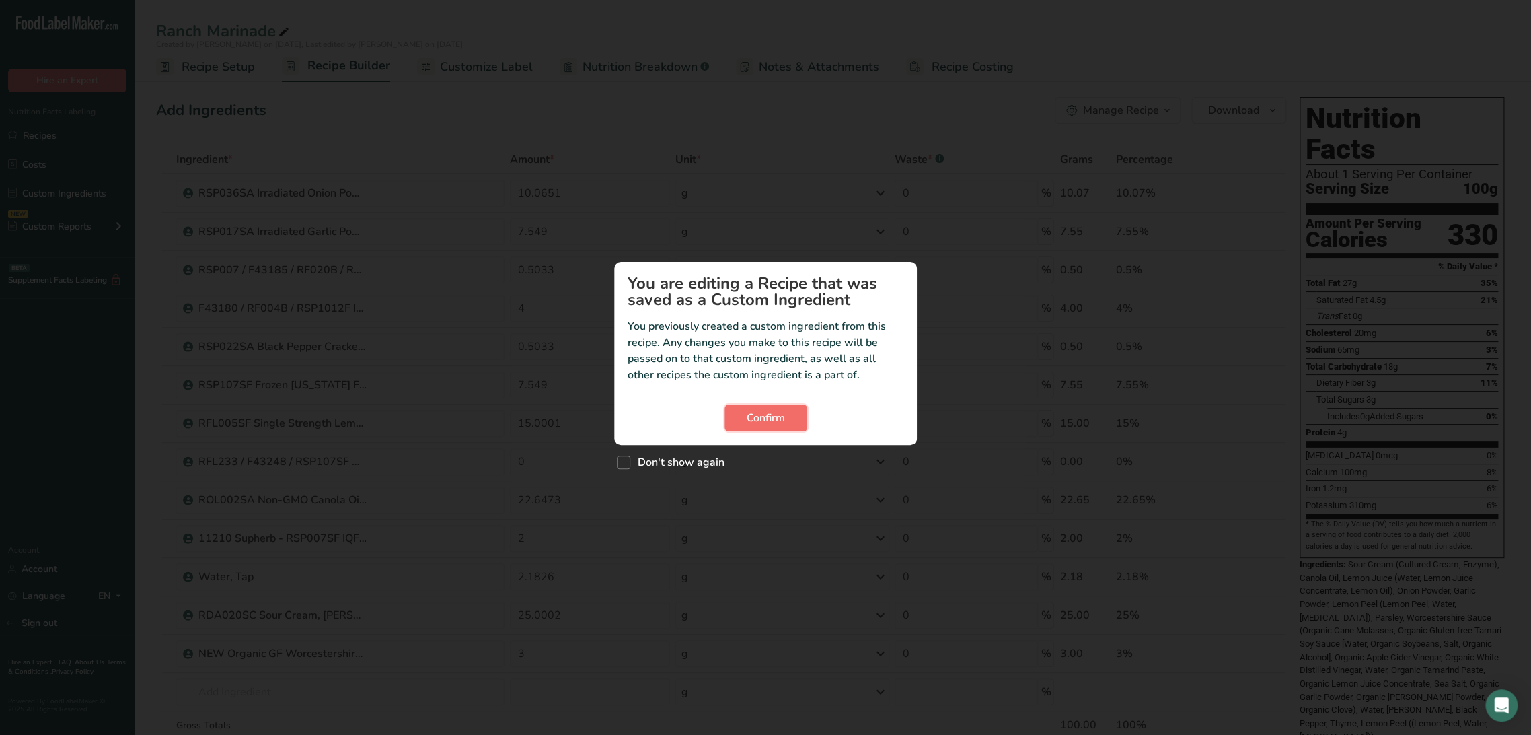
click at [766, 425] on button "Confirm" at bounding box center [766, 417] width 83 height 27
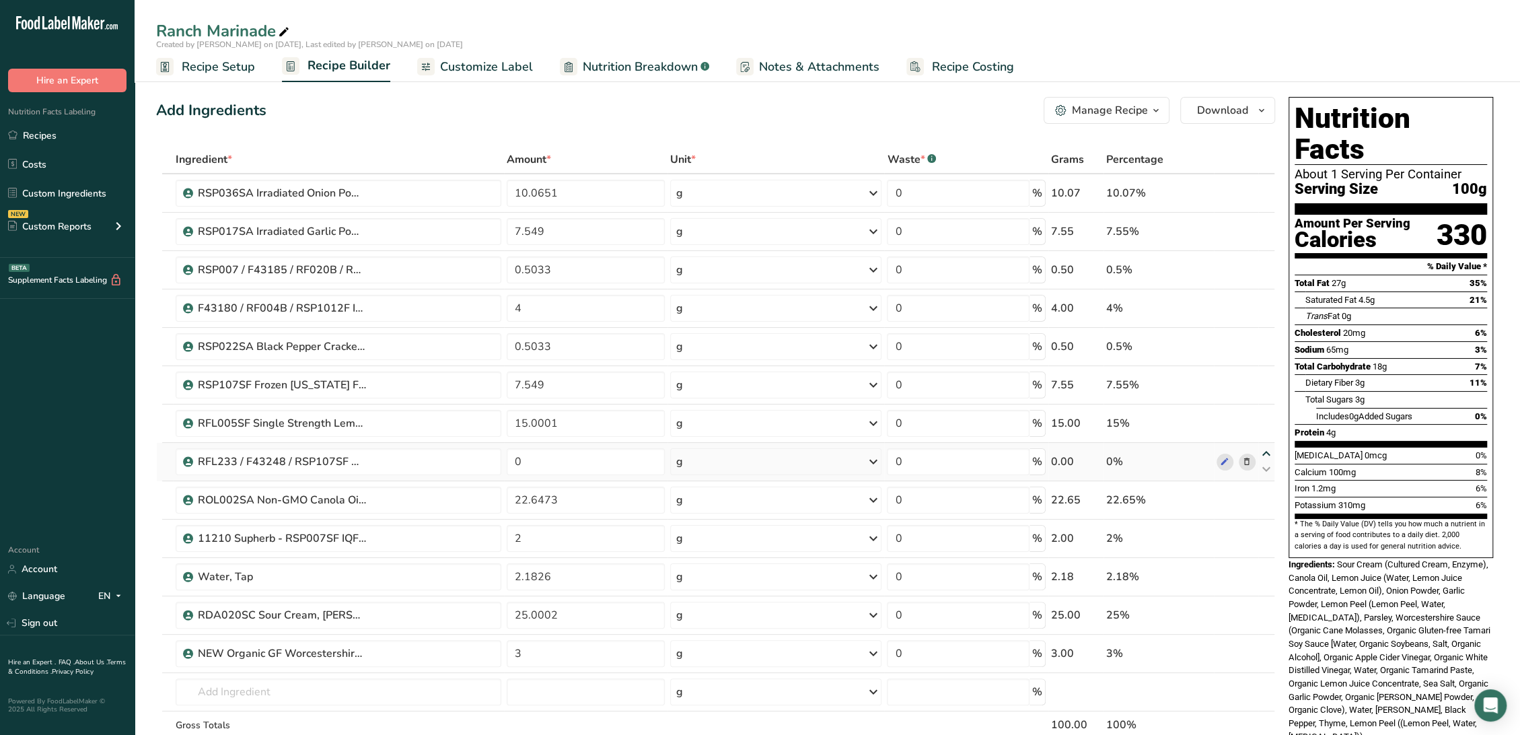
click at [1267, 452] on icon at bounding box center [1266, 454] width 16 height 10
type input "0"
type input "15.0001"
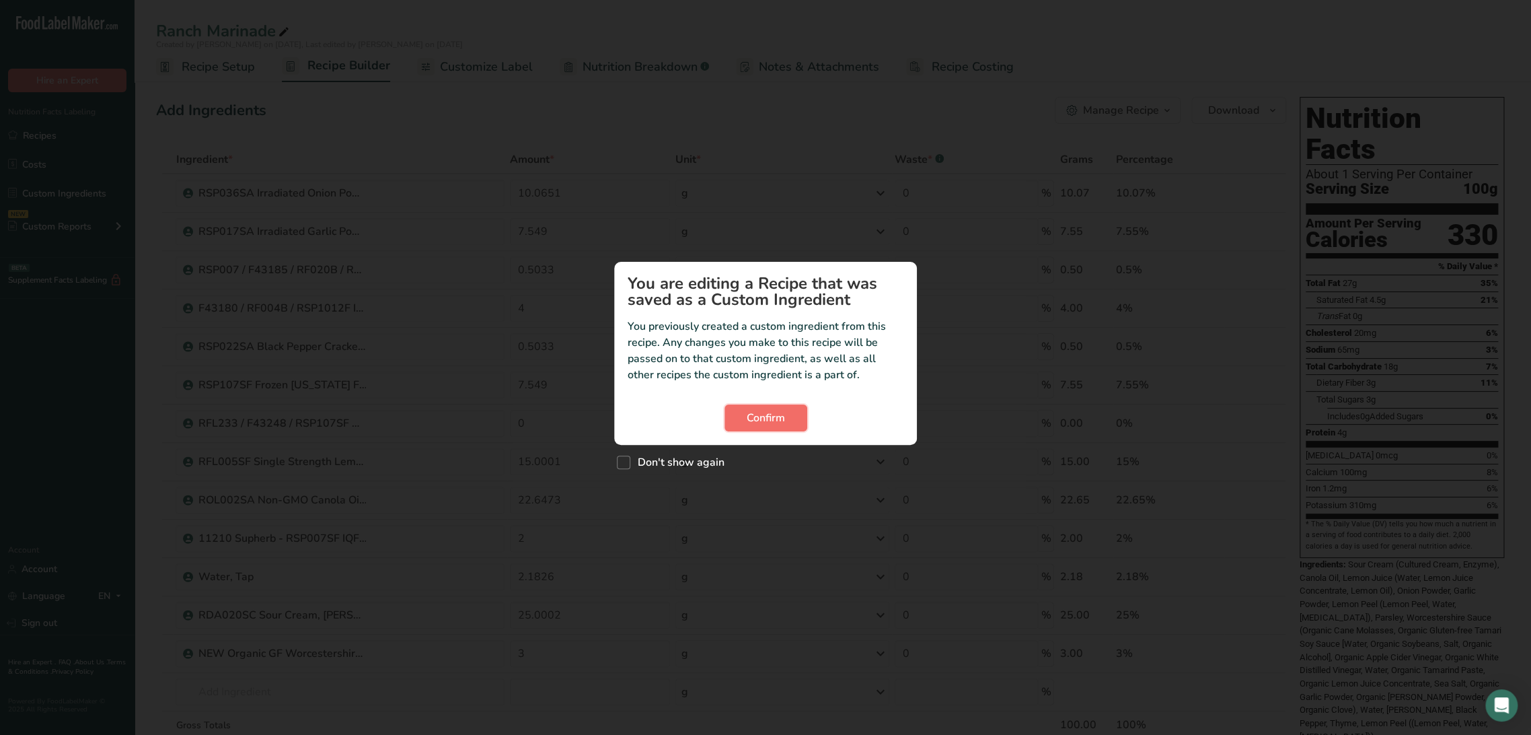
click at [766, 410] on span "Confirm" at bounding box center [766, 418] width 38 height 16
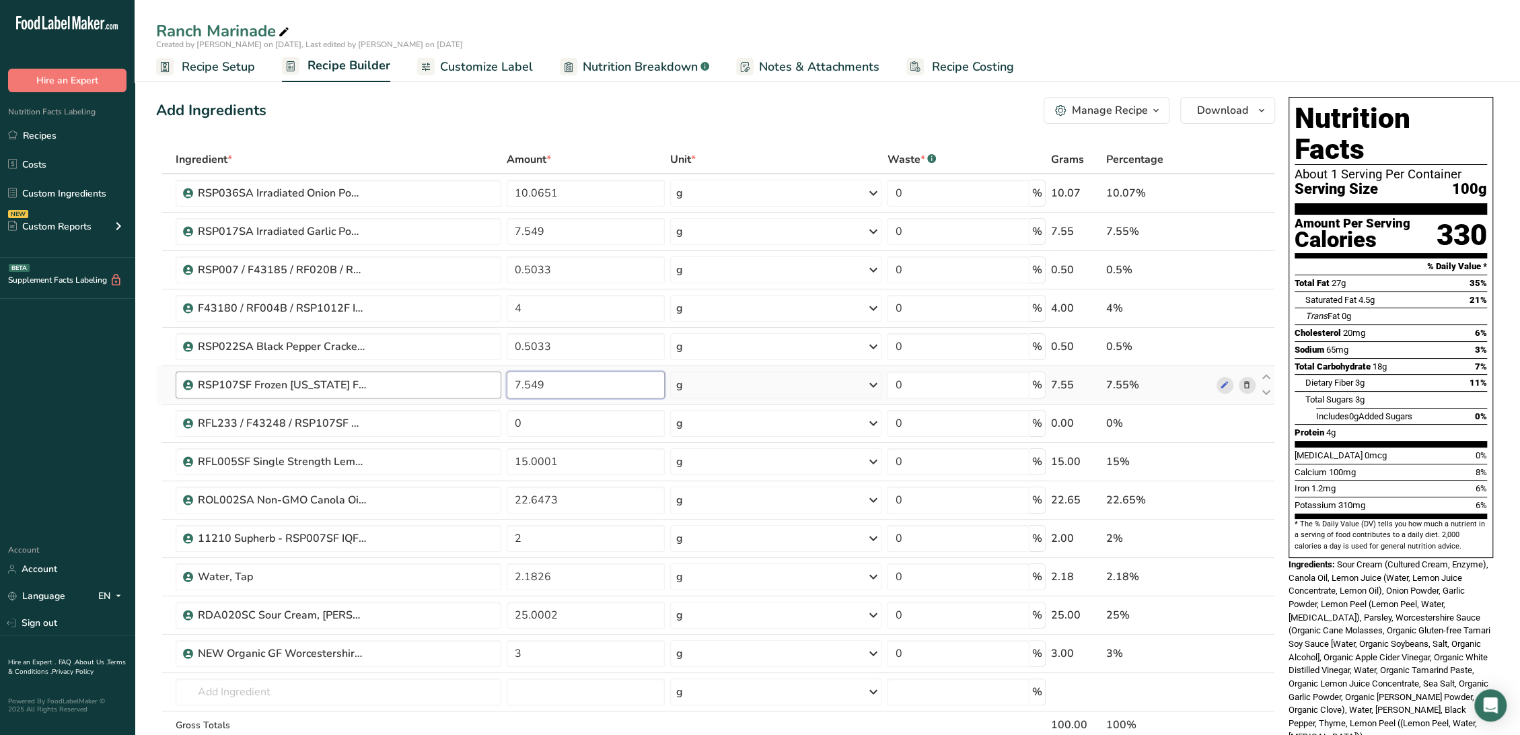
drag, startPoint x: 588, startPoint y: 390, endPoint x: 498, endPoint y: 387, distance: 90.2
click at [498, 387] on tr "RSP107SF Frozen California Fine Ground Lemon Peel, Vita-Pakt 09-26-18 AC 7.549 …" at bounding box center [715, 385] width 1117 height 38
type input "0"
click at [530, 419] on div "Ingredient * Amount * Unit * Waste * .a-a{fill:#347362;}.b-a{fill:#fff;} Grams …" at bounding box center [715, 470] width 1119 height 650
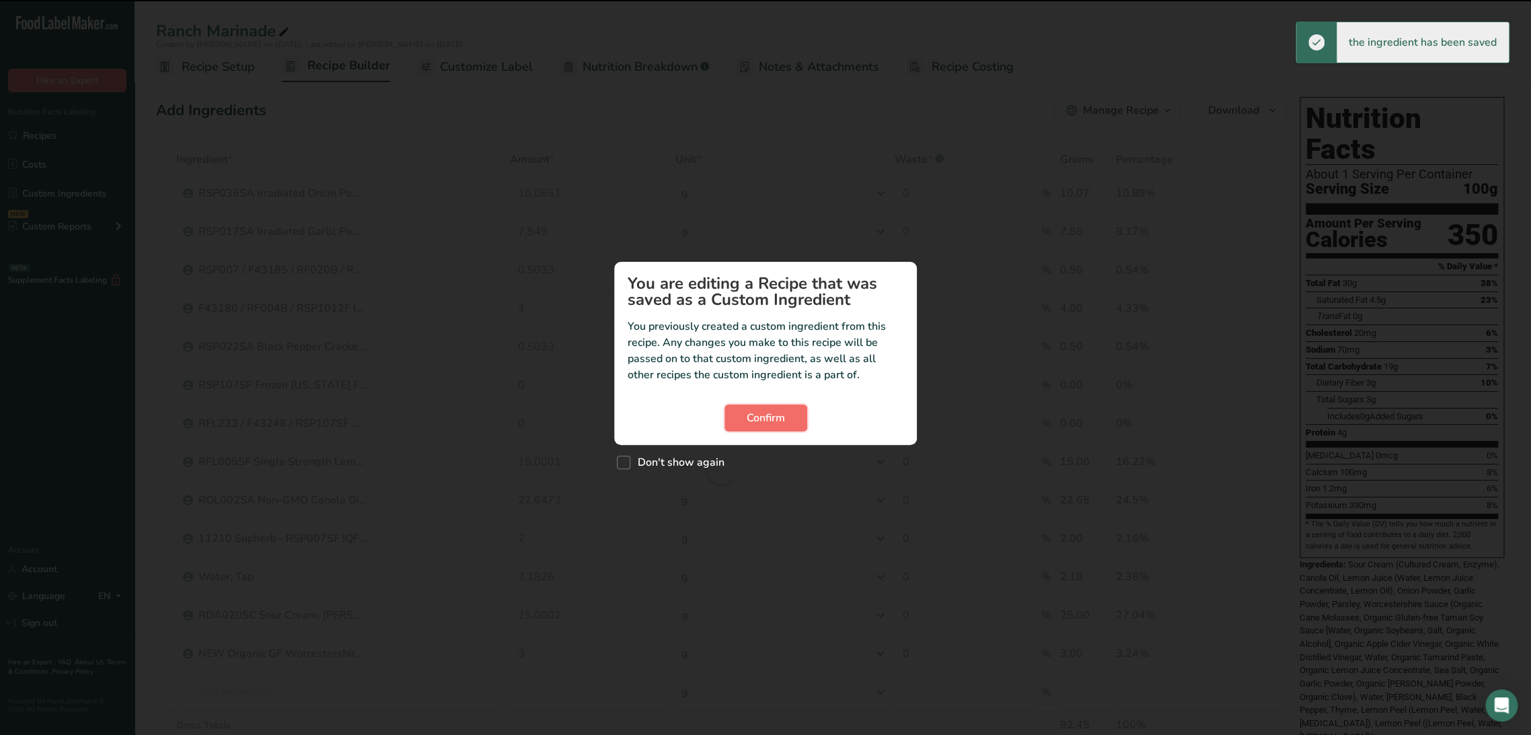
click at [754, 420] on span "Confirm" at bounding box center [766, 418] width 38 height 16
click at [770, 419] on span "Confirm" at bounding box center [766, 418] width 38 height 16
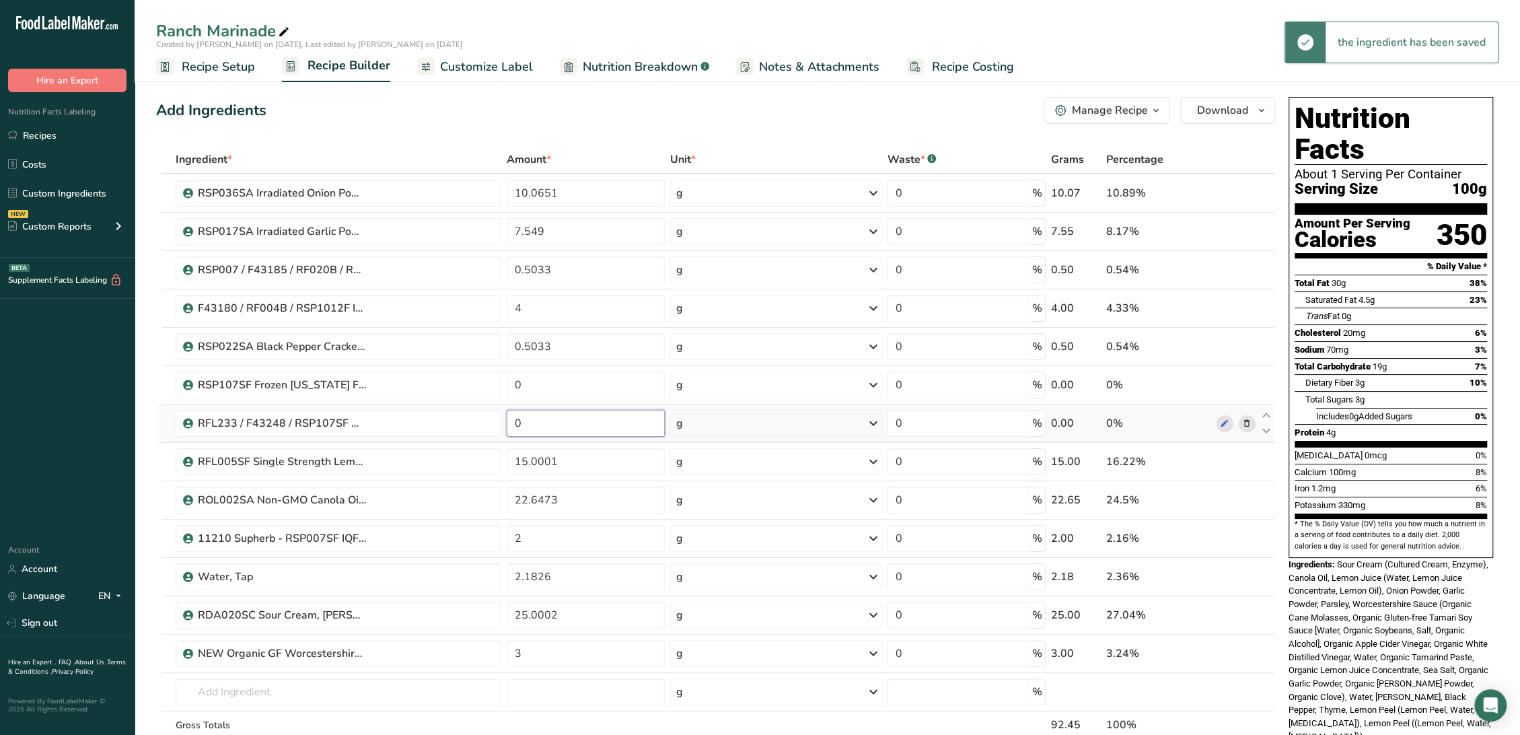
click at [605, 420] on input "0" at bounding box center [586, 423] width 158 height 27
paste input "7.549"
type input "7.549"
click at [603, 386] on div "Ingredient * Amount * Unit * Waste * .a-a{fill:#347362;}.b-a{fill:#fff;} Grams …" at bounding box center [715, 470] width 1119 height 650
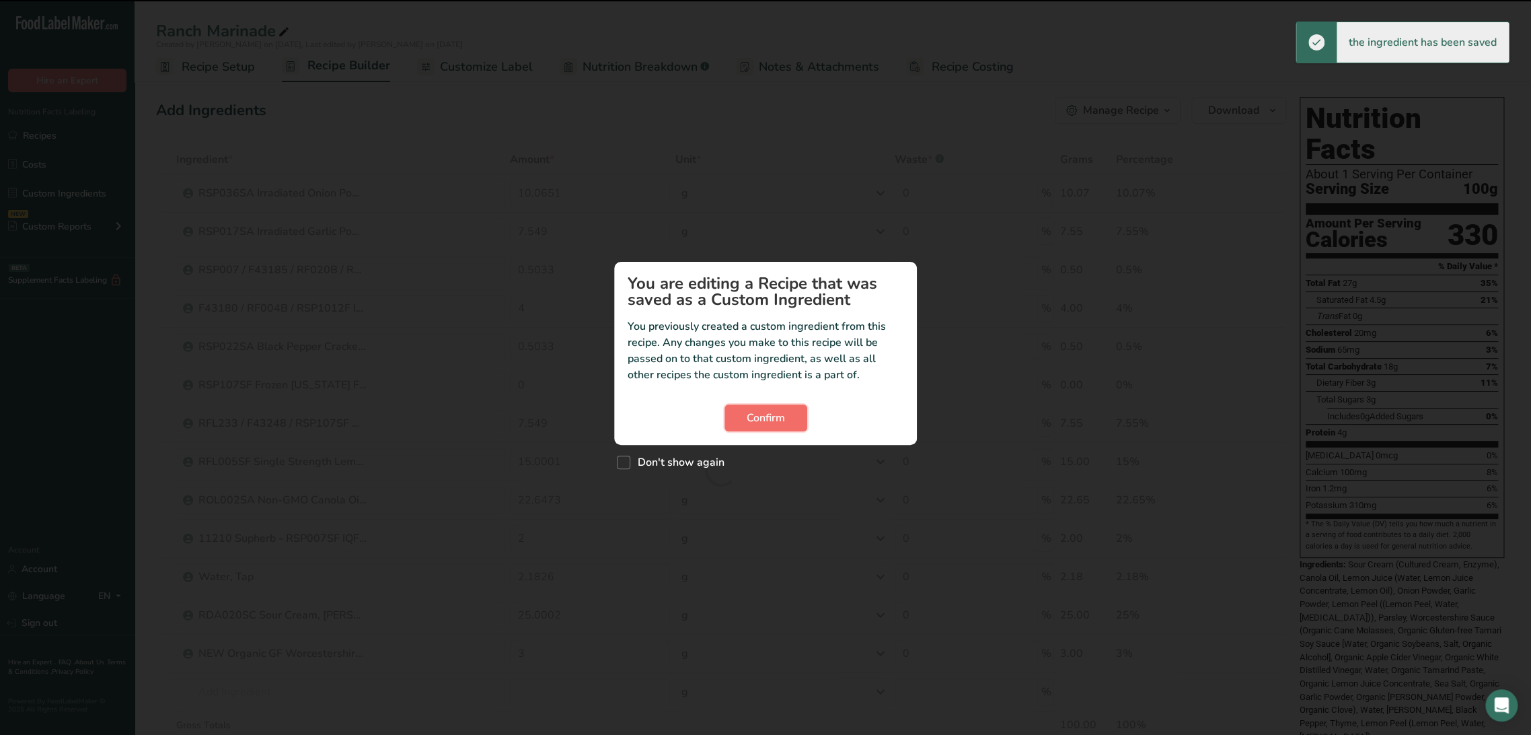
click at [775, 420] on span "Confirm" at bounding box center [766, 418] width 38 height 16
click at [784, 412] on span "Confirm" at bounding box center [766, 418] width 38 height 16
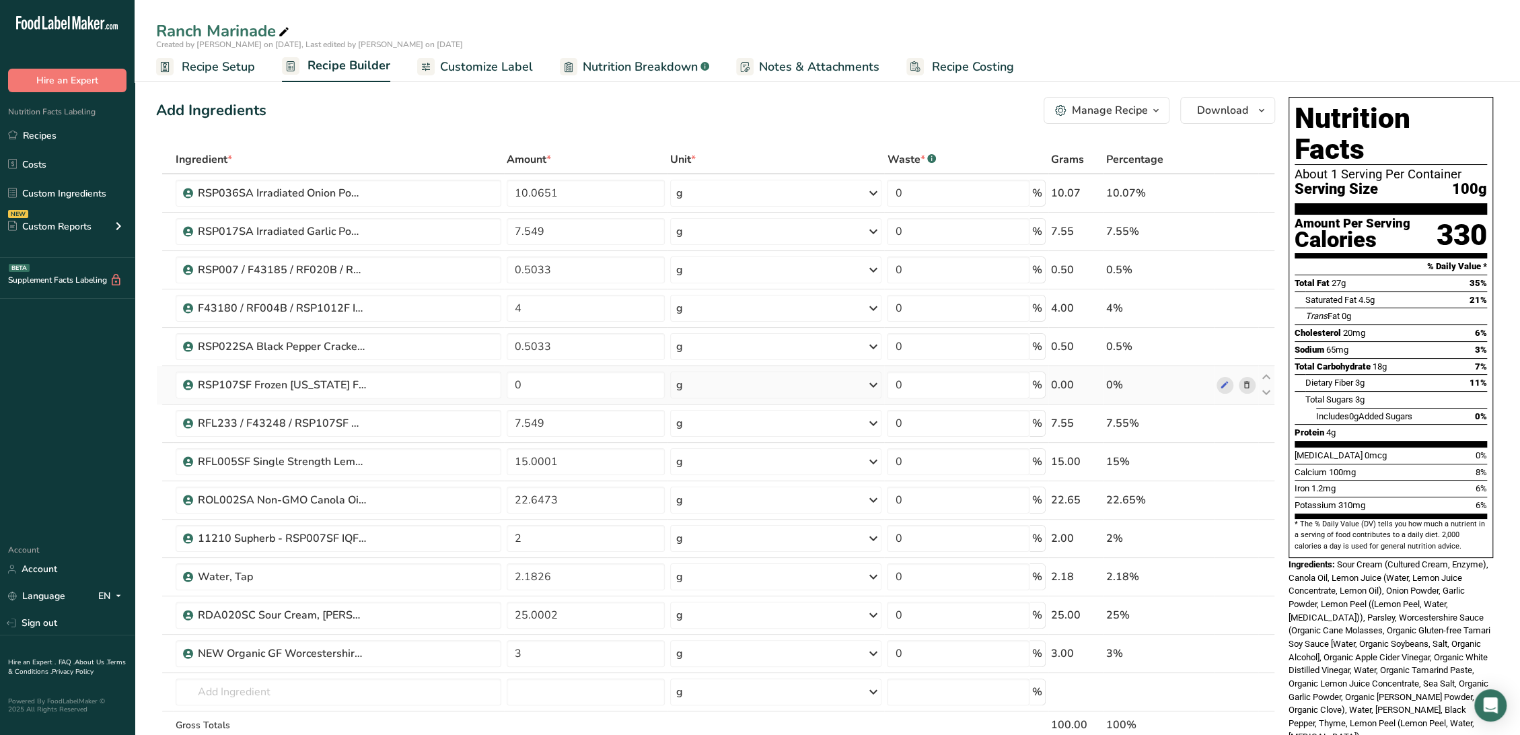
click at [1247, 383] on icon at bounding box center [1246, 385] width 9 height 14
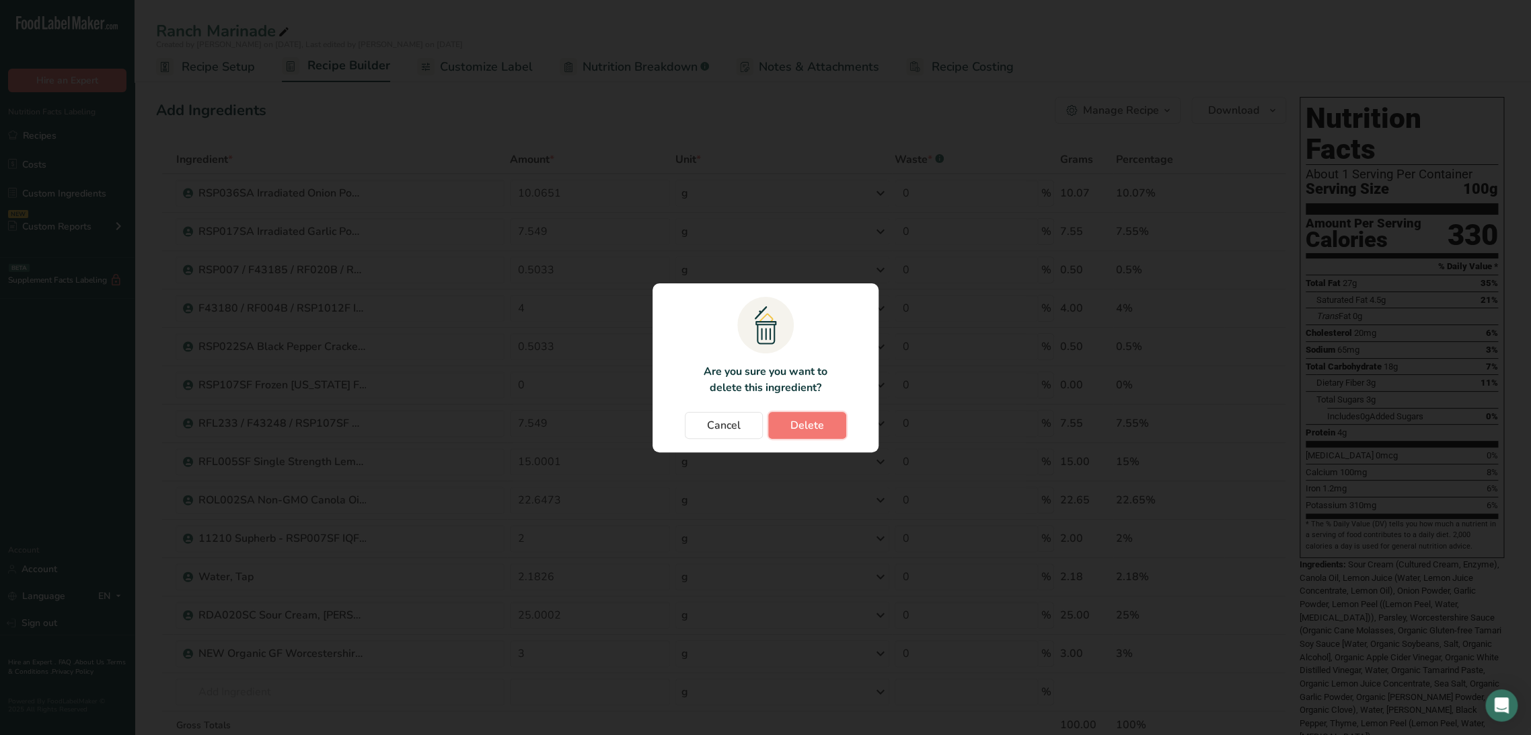
click at [818, 424] on span "Delete" at bounding box center [807, 425] width 34 height 16
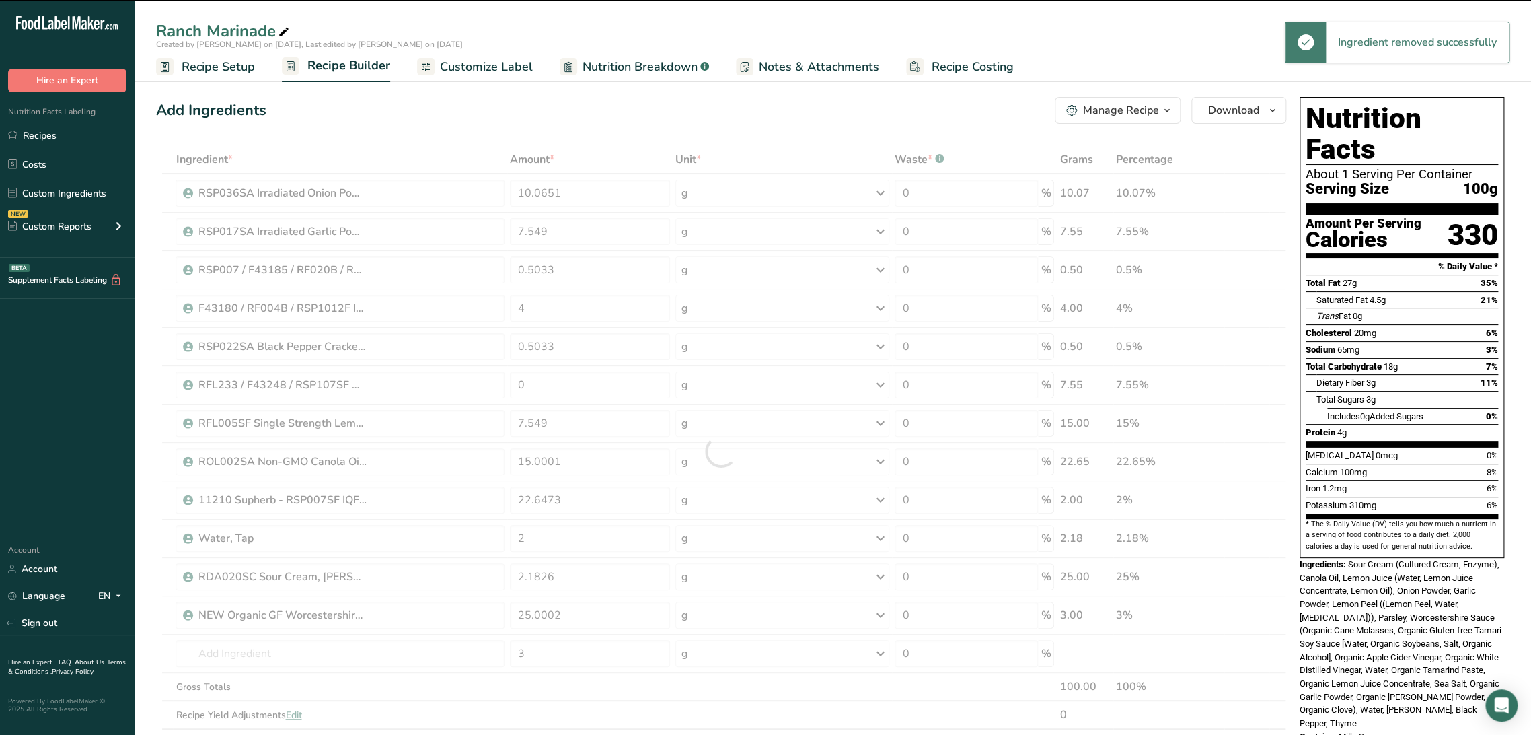
type input "7.549"
type input "15.0001"
type input "22.6473"
type input "2"
type input "2.1826"
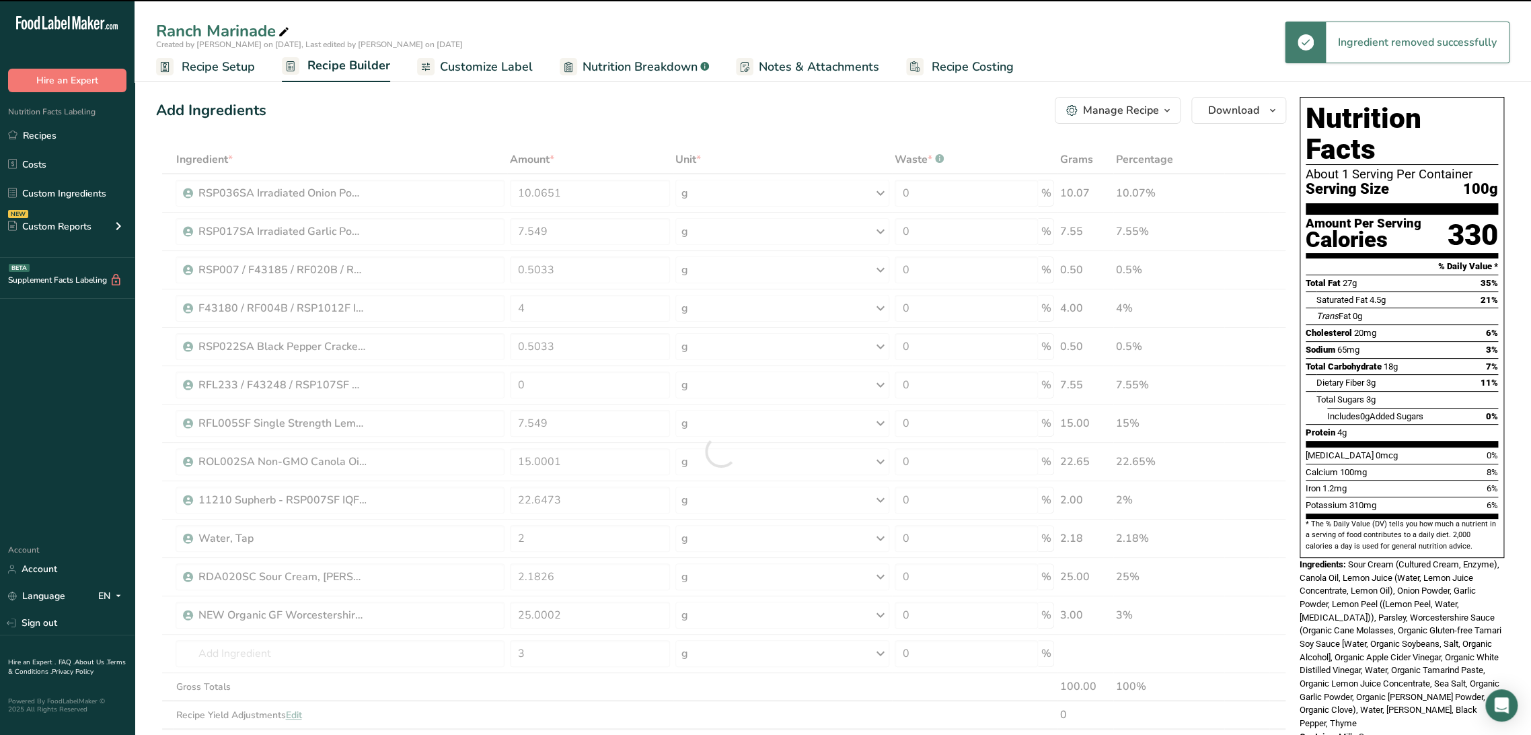
type input "25.0002"
type input "3"
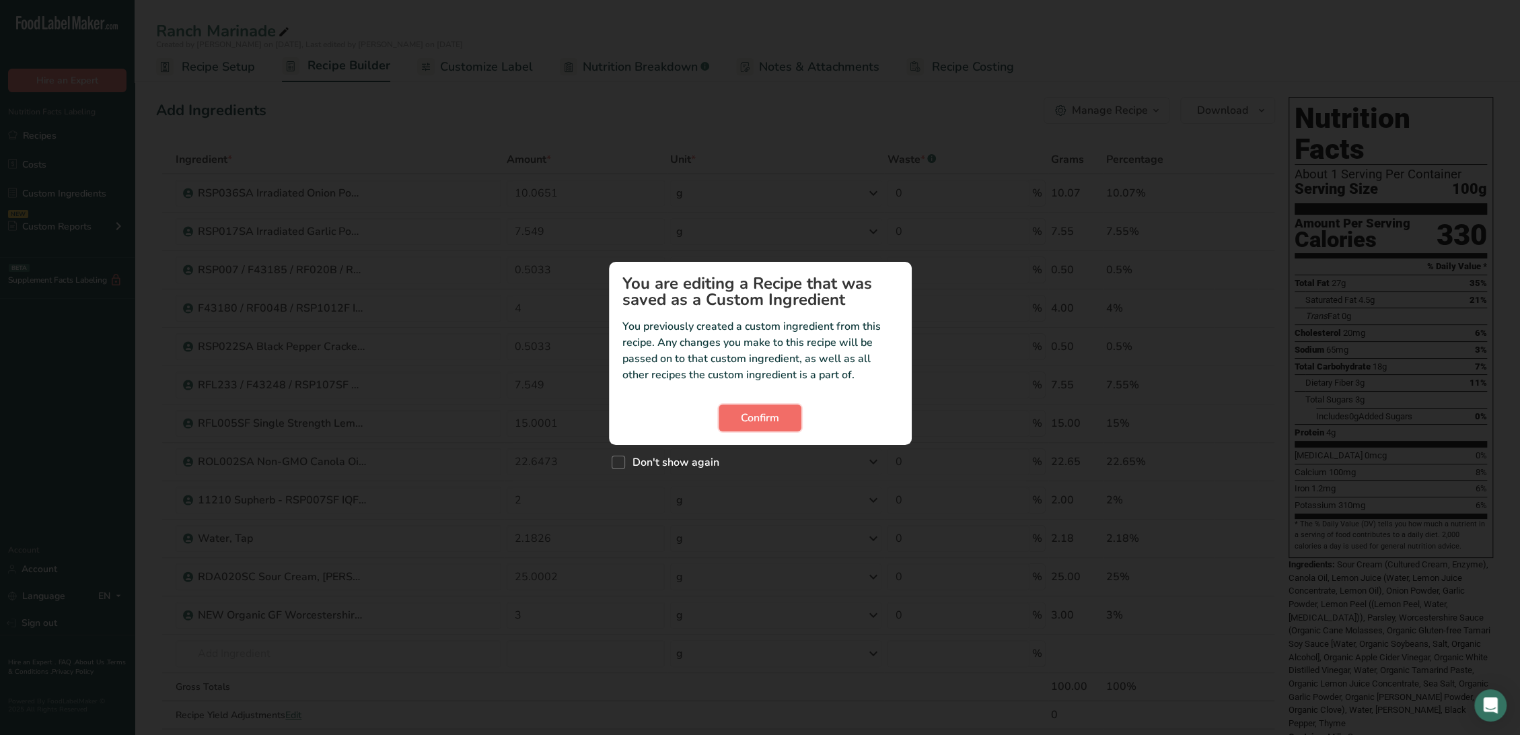
click at [766, 414] on span "Confirm" at bounding box center [760, 418] width 38 height 16
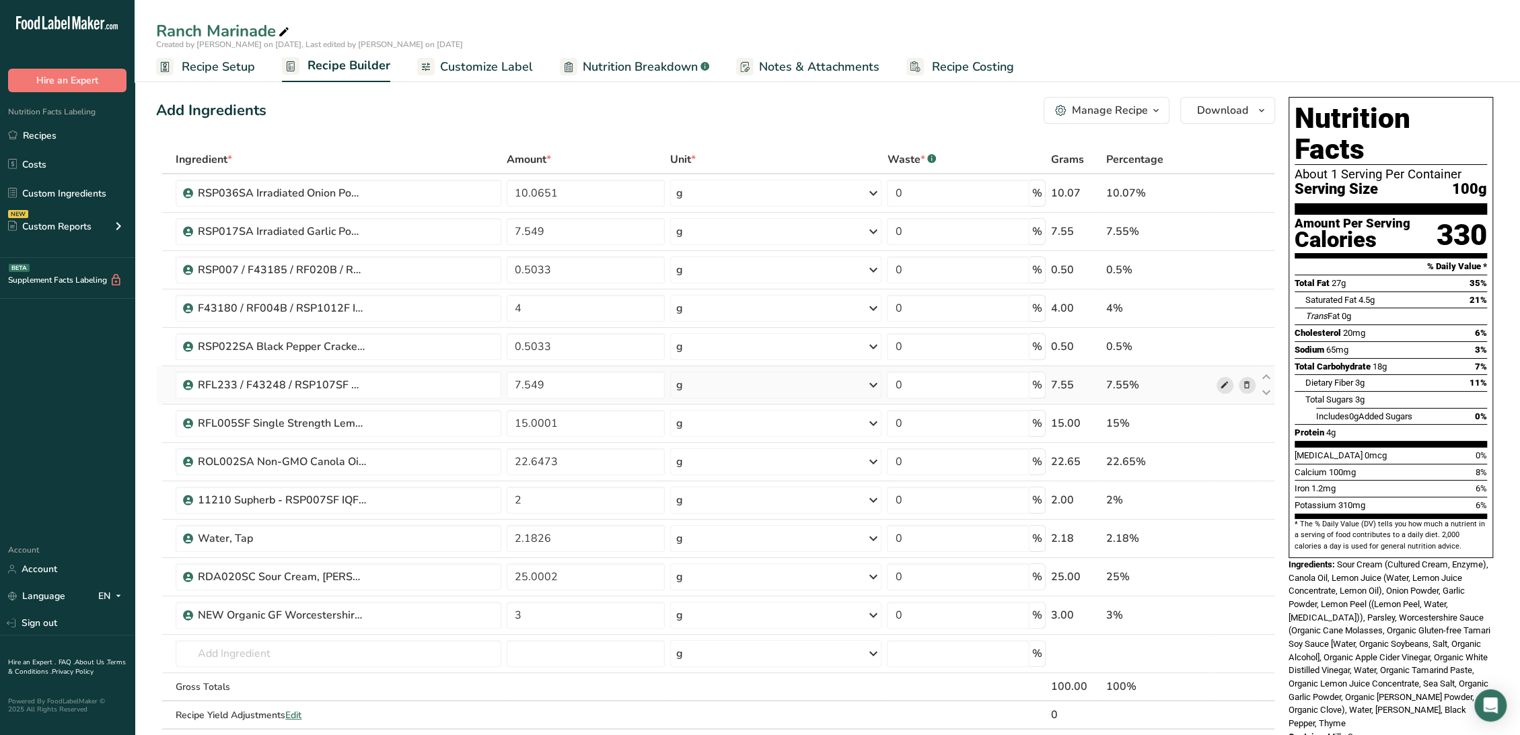
click at [1222, 385] on icon at bounding box center [1224, 385] width 9 height 14
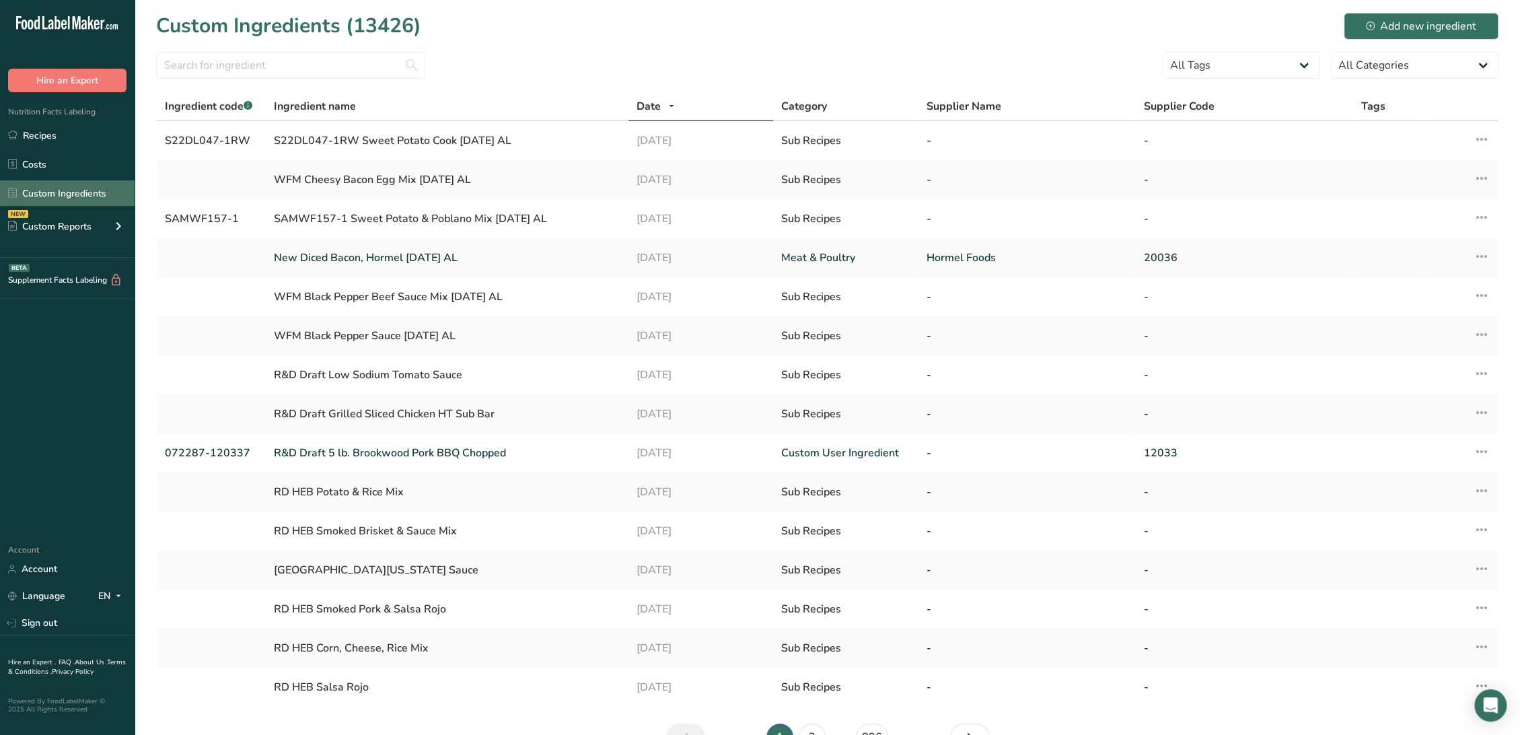
click at [65, 188] on link "Custom Ingredients" at bounding box center [67, 193] width 135 height 26
click at [207, 62] on input "text" at bounding box center [290, 65] width 269 height 27
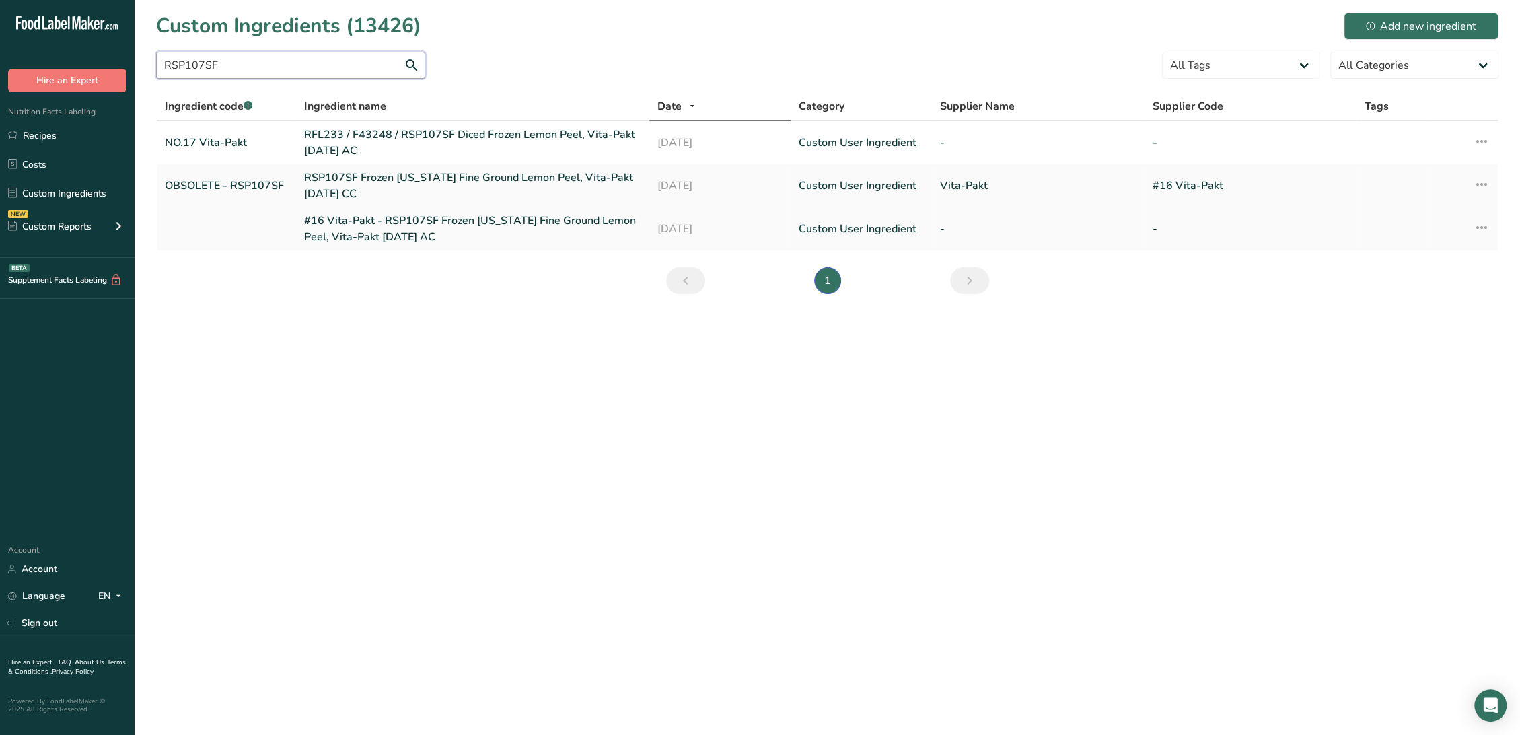
type input "RSP107SF"
click at [342, 235] on link "#16 Vita-Pakt - RSP107SF Frozen [US_STATE] Fine Ground Lemon Peel, Vita-Pakt [D…" at bounding box center [471, 229] width 337 height 32
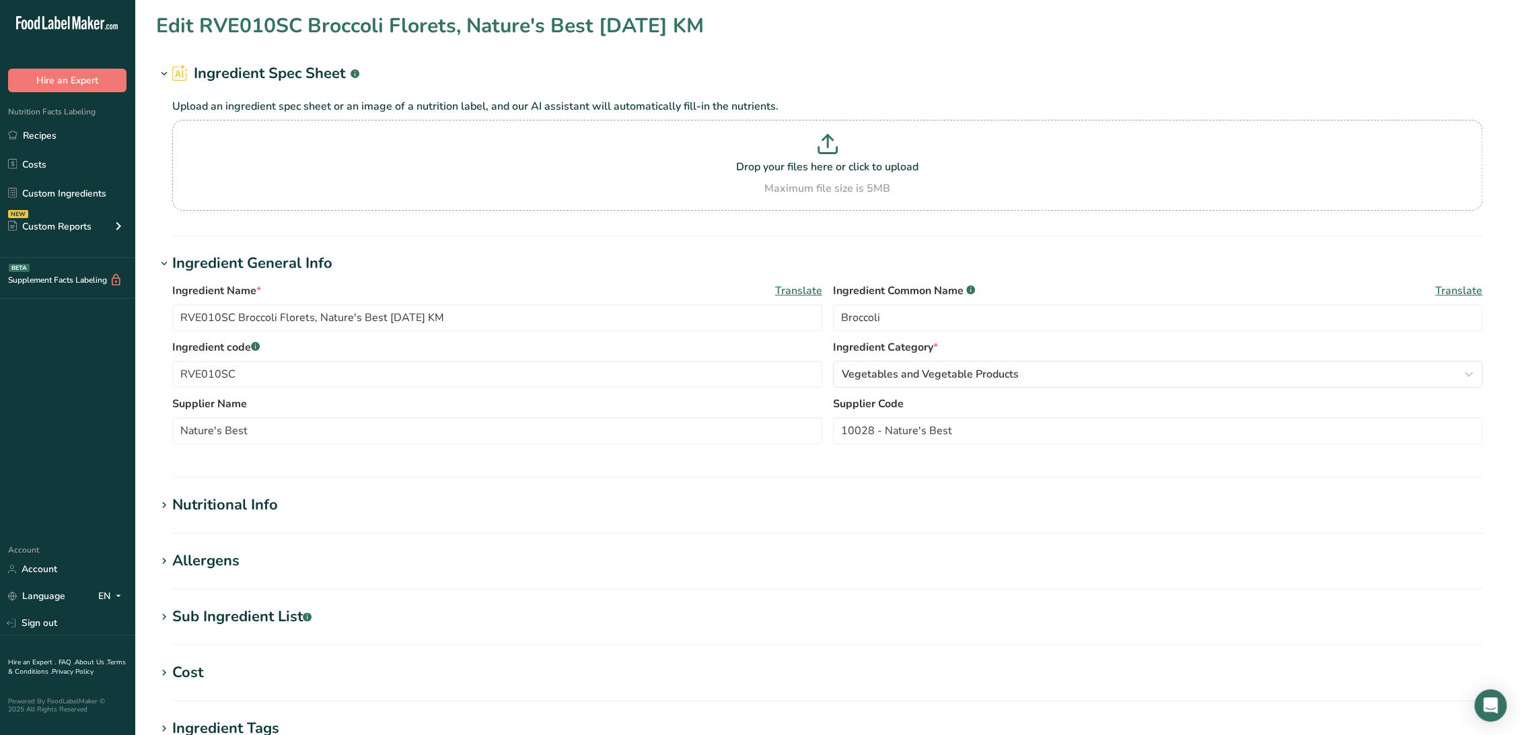
type input "#16 Vita-Pakt - RSP107SF Frozen [US_STATE] Fine Ground Lemon Peel, Vita-Pakt [D…"
type input "Lemon Peel"
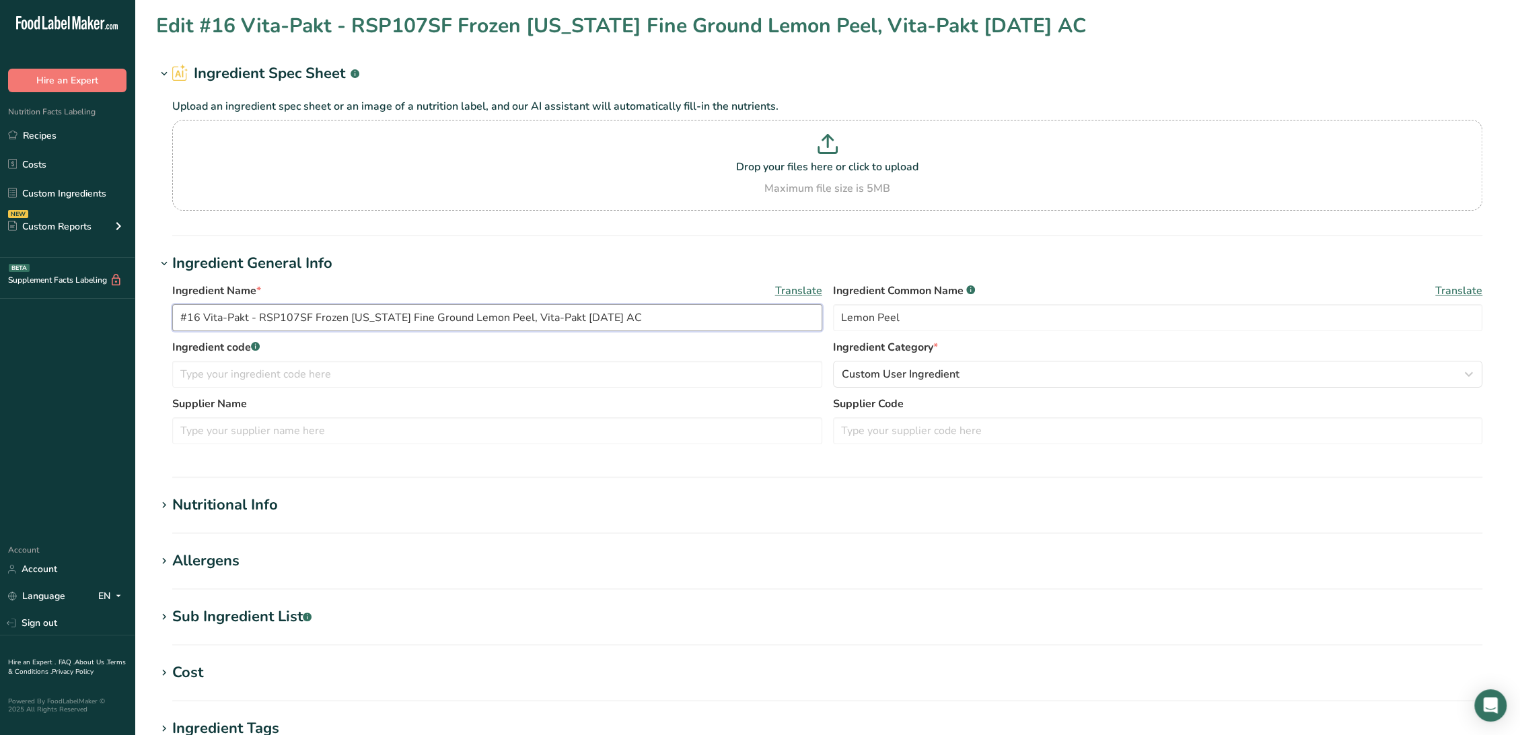
drag, startPoint x: 260, startPoint y: 317, endPoint x: -28, endPoint y: 308, distance: 288.1
click at [0, 308] on html ".a-20{fill:#fff;} Hire an Expert Nutrition Facts Labeling Recipes Costs Custom …" at bounding box center [760, 515] width 1520 height 1031
type input "RSP107SF Frozen [US_STATE] Fine Ground Lemon Peel, Vita-Pakt [DATE] AC"
click at [304, 375] on input "text" at bounding box center [497, 374] width 650 height 27
click at [981, 426] on input "text" at bounding box center [1158, 430] width 650 height 27
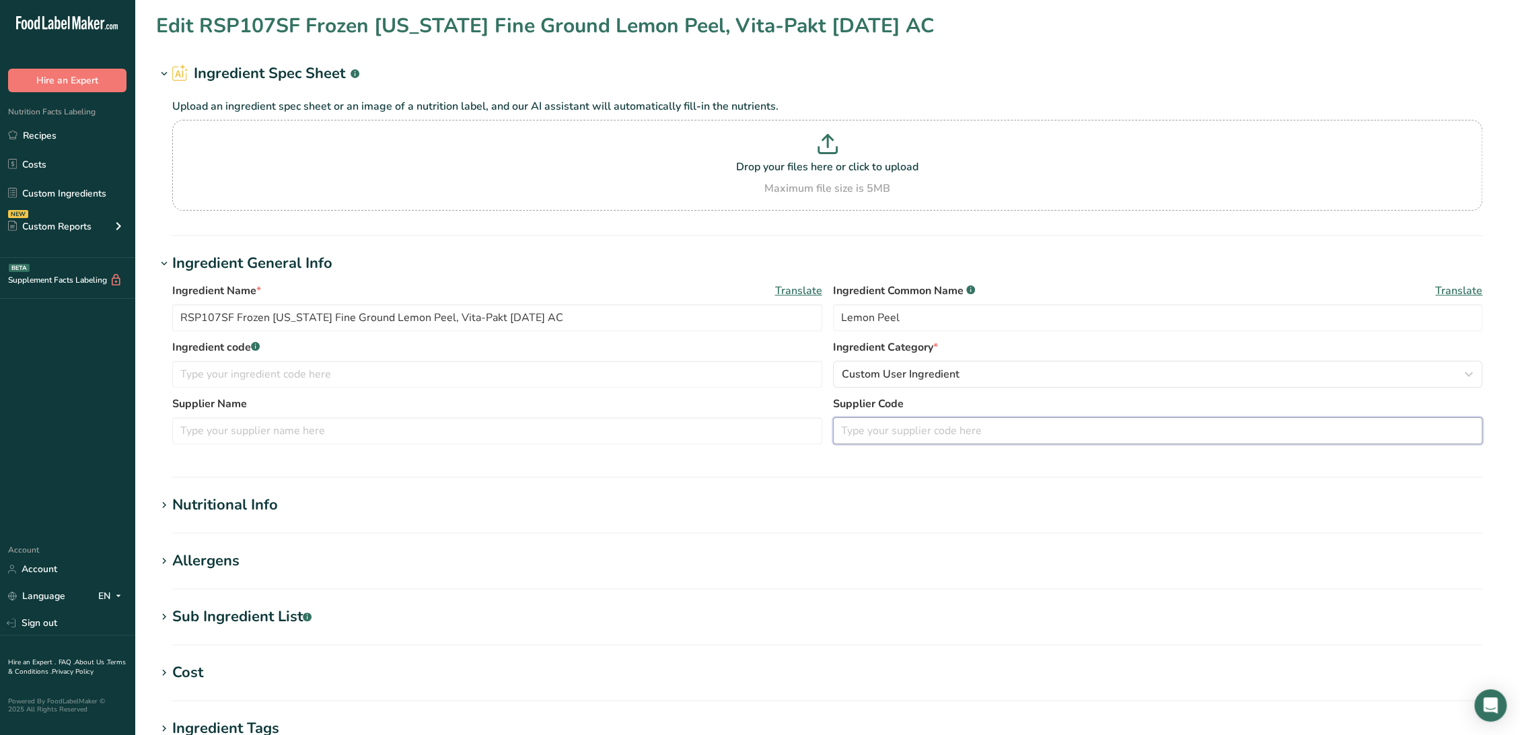
paste input "#16 Vita-Pakt -"
type input "#16 Vita-Pakt -"
click at [228, 316] on input "RSP107SF Frozen [US_STATE] Fine Ground Lemon Peel, Vita-Pakt [DATE] AC" at bounding box center [497, 317] width 650 height 27
drag, startPoint x: 232, startPoint y: 314, endPoint x: 127, endPoint y: 313, distance: 104.9
click at [128, 315] on div ".a-20{fill:#fff;} Hire an Expert Nutrition Facts Labeling Recipes Costs Custom …" at bounding box center [760, 515] width 1520 height 1031
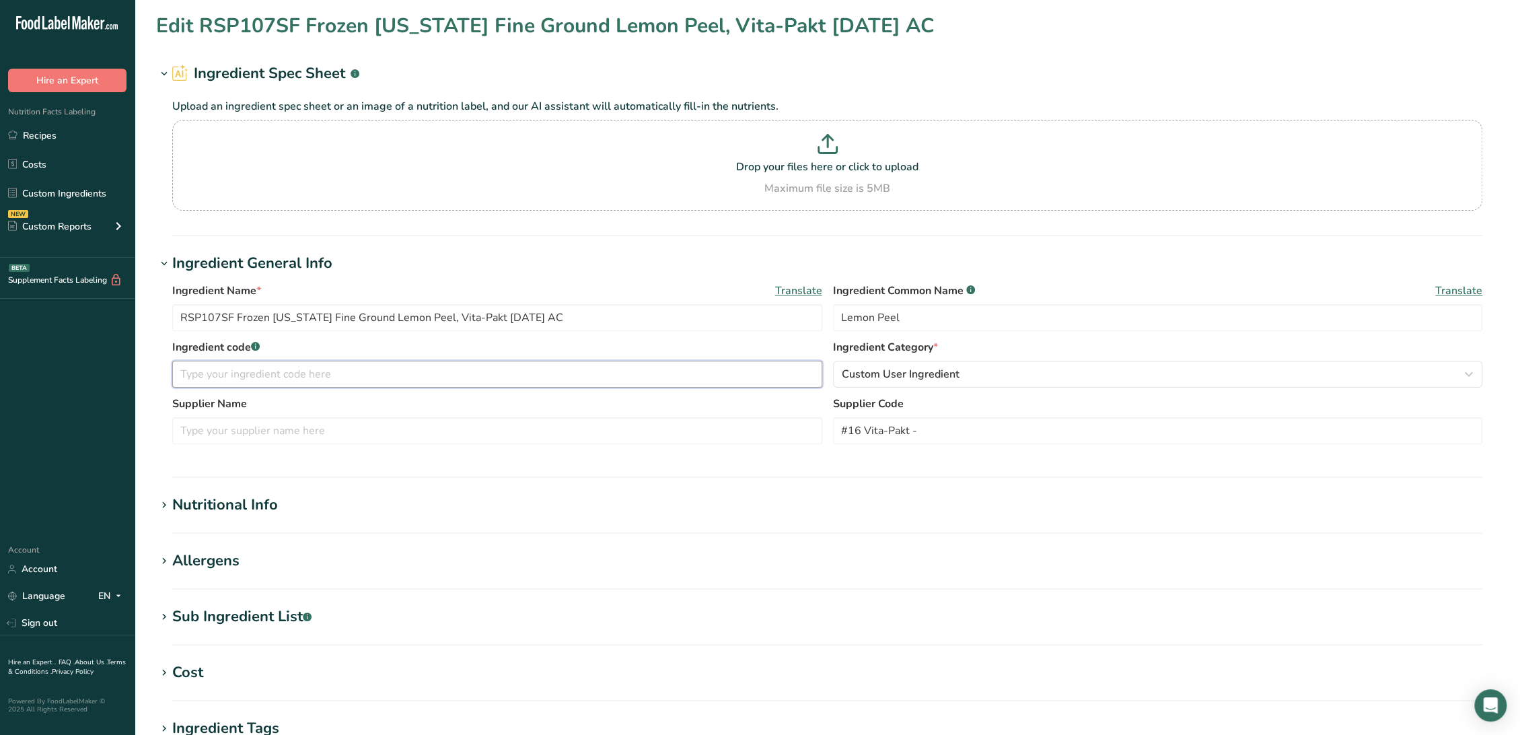
click at [222, 361] on input "text" at bounding box center [497, 374] width 650 height 27
paste input "RSP107SF"
type input "OBSOLETE - RSP107SF"
drag, startPoint x: 446, startPoint y: 316, endPoint x: 488, endPoint y: 317, distance: 41.7
click at [488, 317] on input "RSP107SF Frozen [US_STATE] Fine Ground Lemon Peel, Vita-Pakt [DATE] AC" at bounding box center [497, 317] width 650 height 27
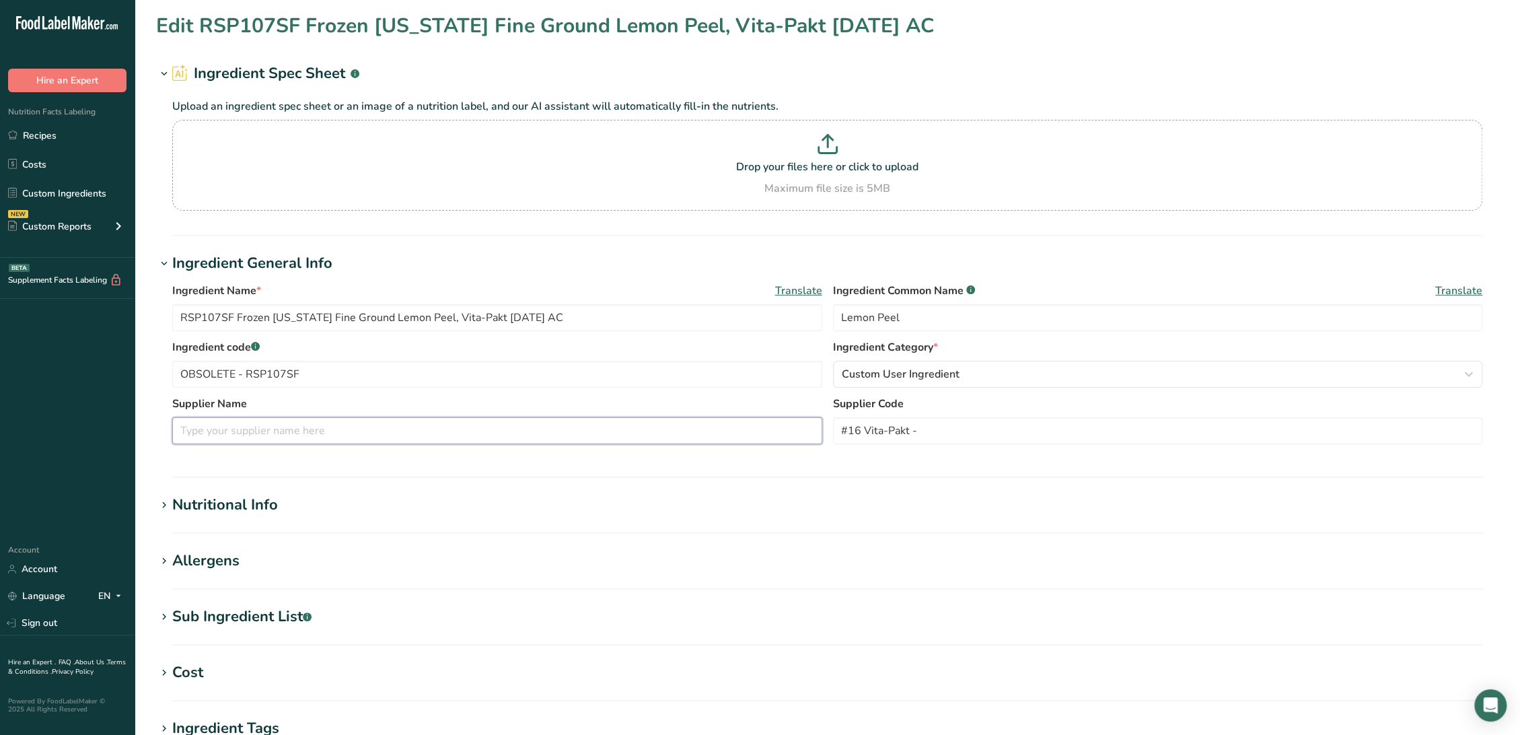
click at [258, 433] on input "text" at bounding box center [497, 430] width 650 height 27
paste input "Vita-Pakt"
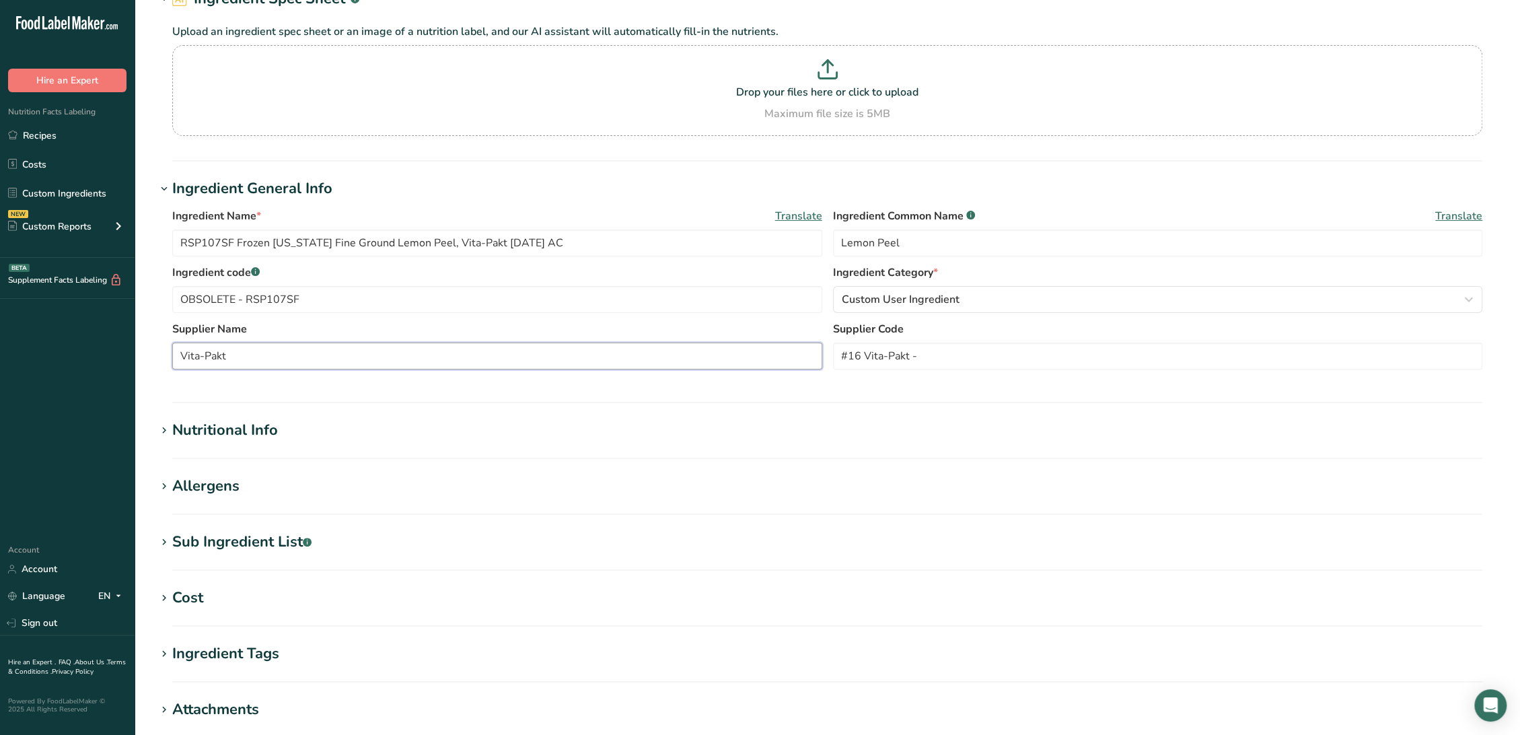
type input "Vita-Pakt"
click at [257, 426] on div "Nutritional Info" at bounding box center [225, 430] width 106 height 22
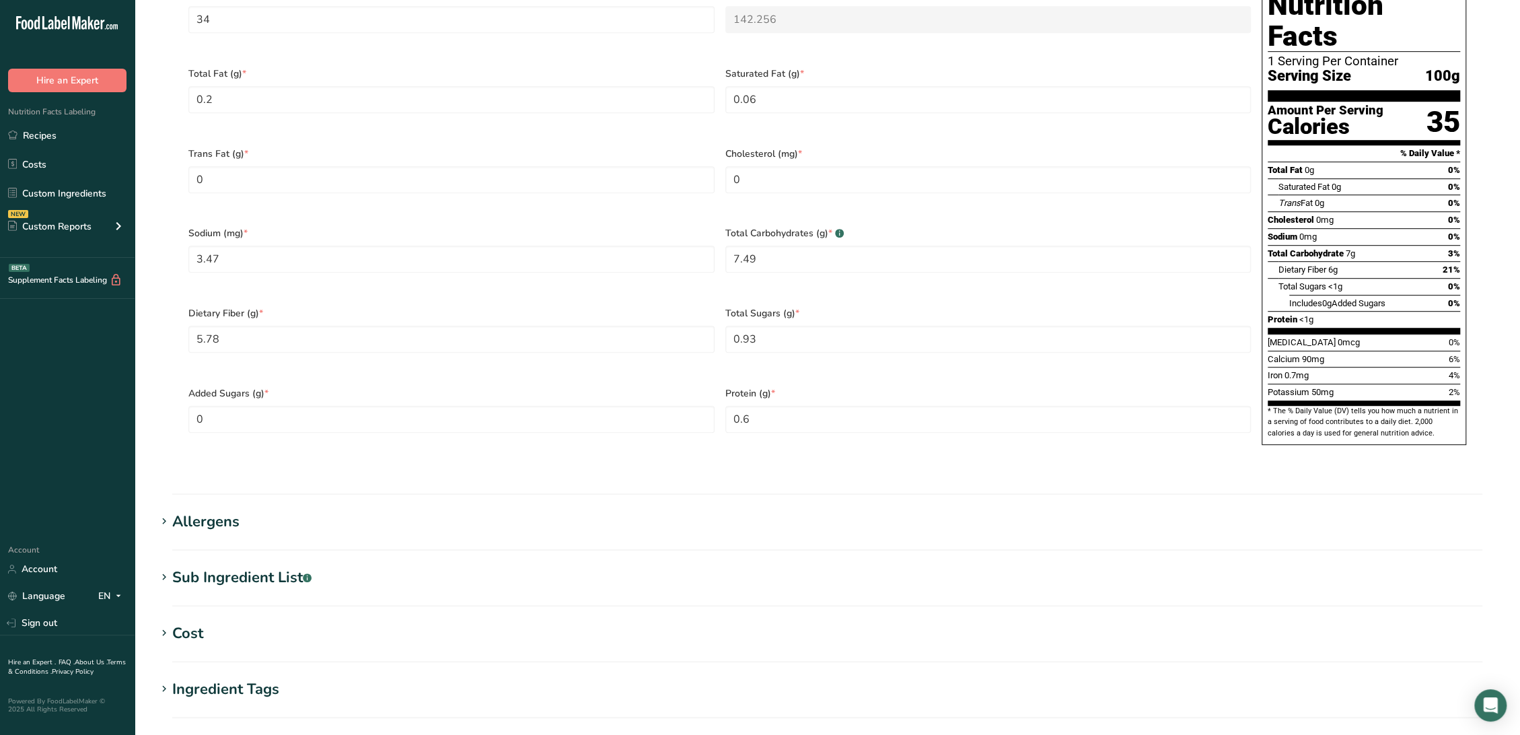
scroll to position [747, 0]
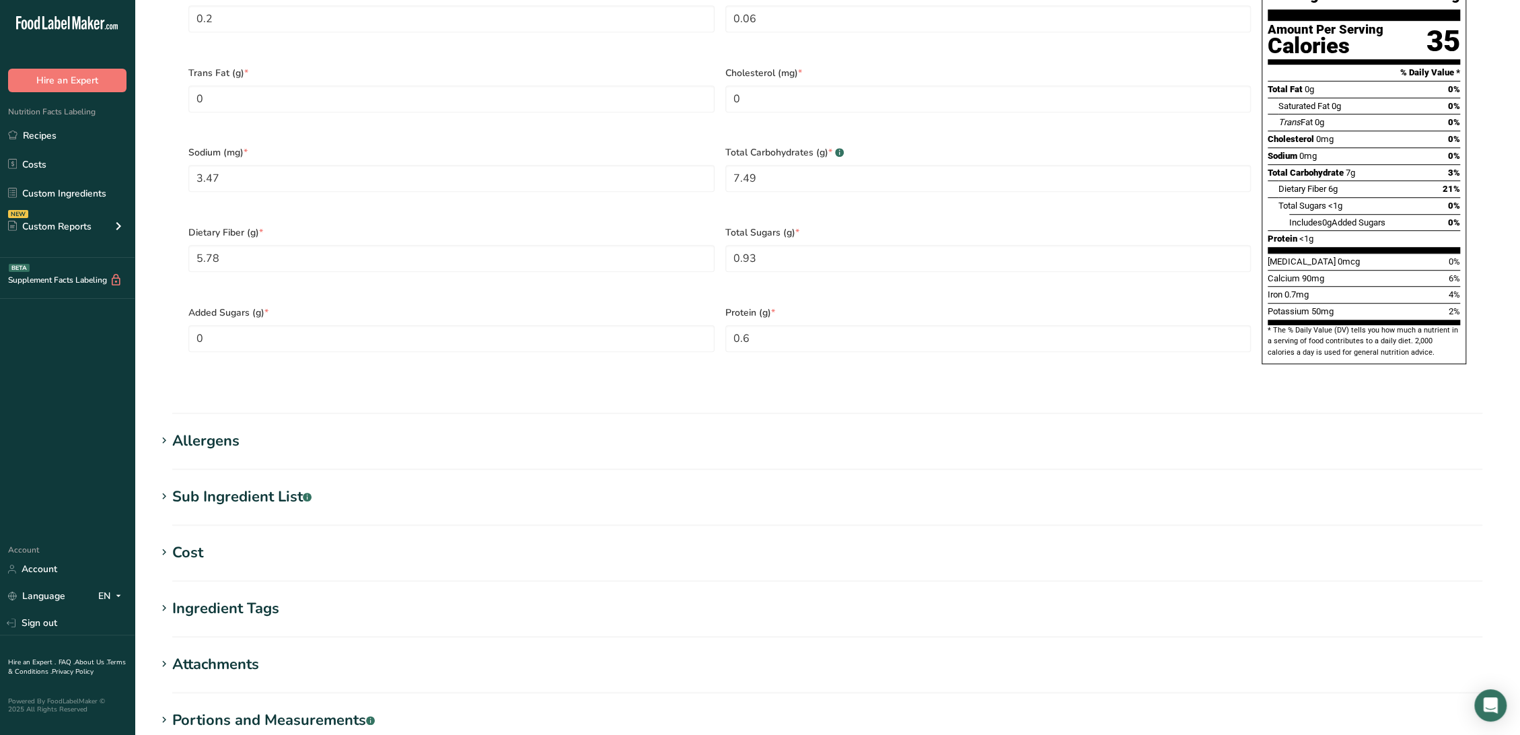
click at [287, 486] on div "Sub Ingredient List .a-a{fill:#347362;}.b-a{fill:#fff;}" at bounding box center [241, 497] width 139 height 22
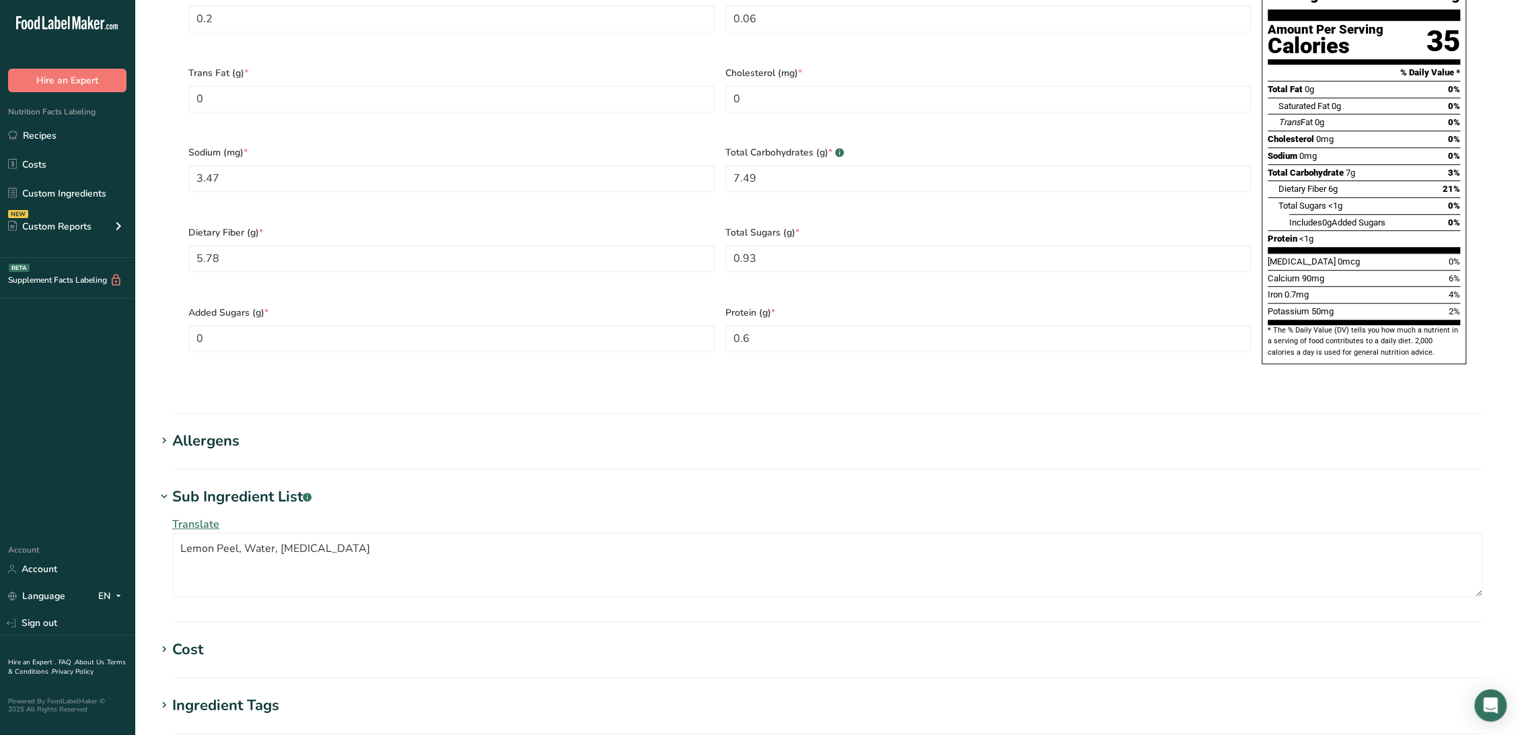
click at [223, 430] on div "Allergens" at bounding box center [205, 441] width 67 height 22
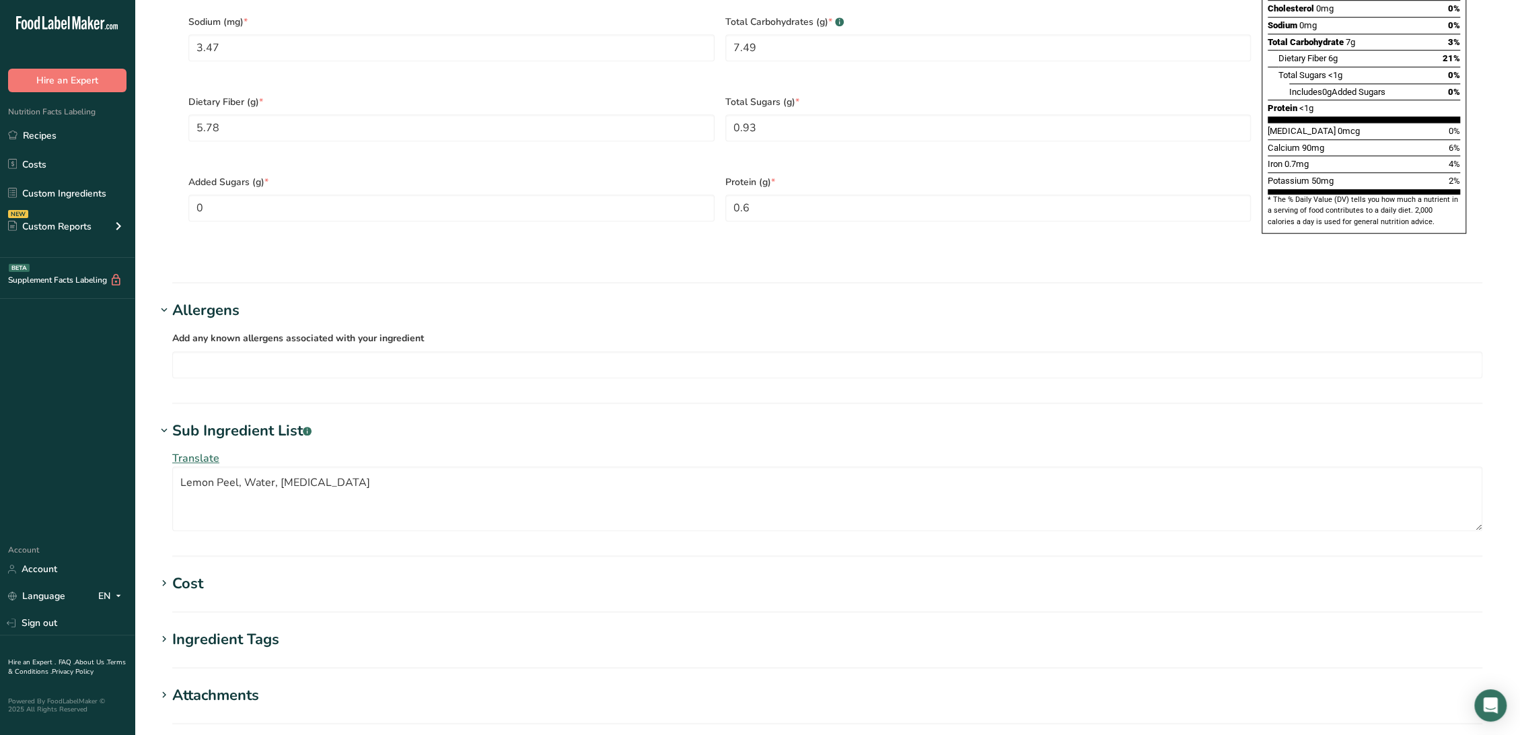
scroll to position [1046, 0]
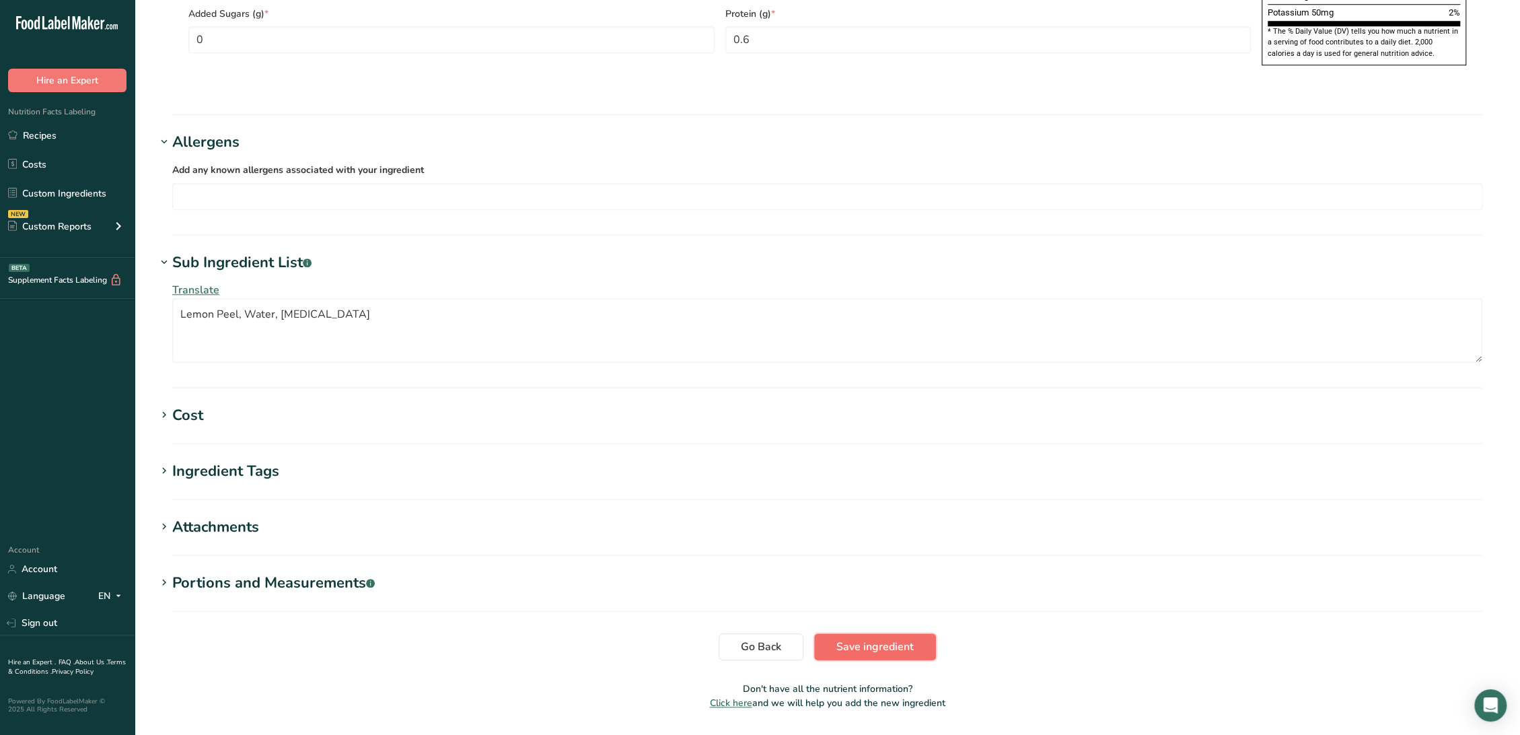
click at [924, 633] on button "Save ingredient" at bounding box center [875, 646] width 122 height 27
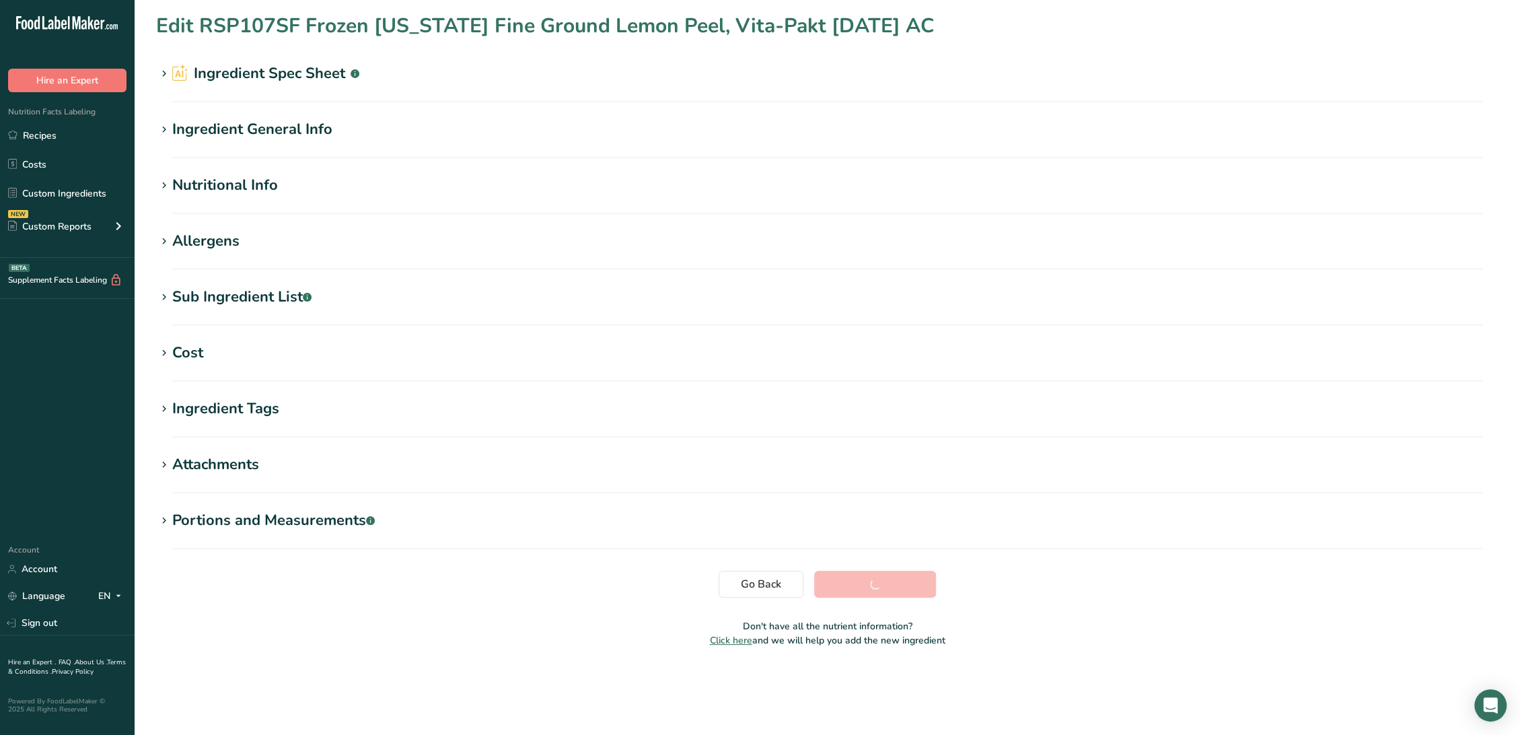
scroll to position [0, 0]
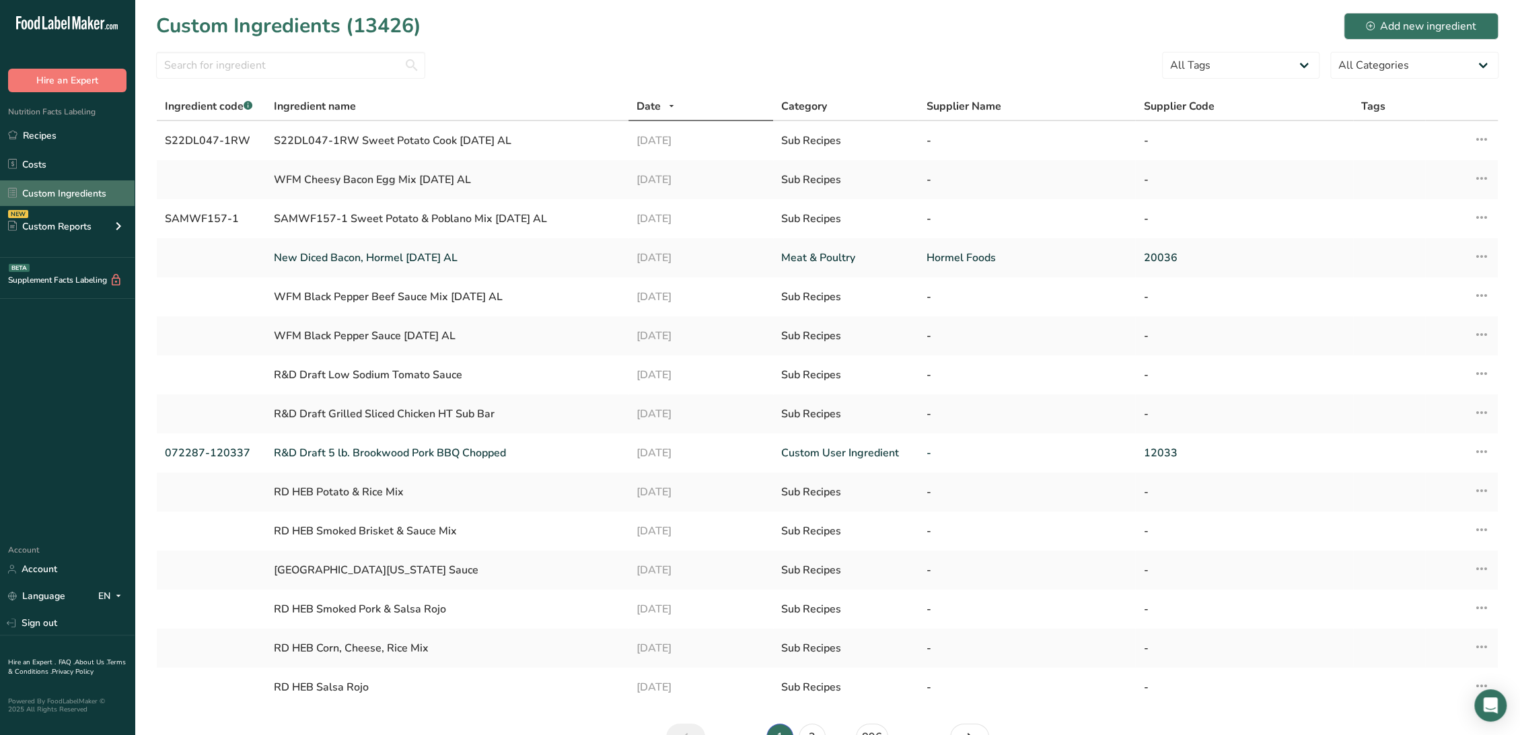
click at [49, 192] on link "Custom Ingredients" at bounding box center [67, 193] width 135 height 26
click at [262, 65] on input "text" at bounding box center [290, 65] width 269 height 27
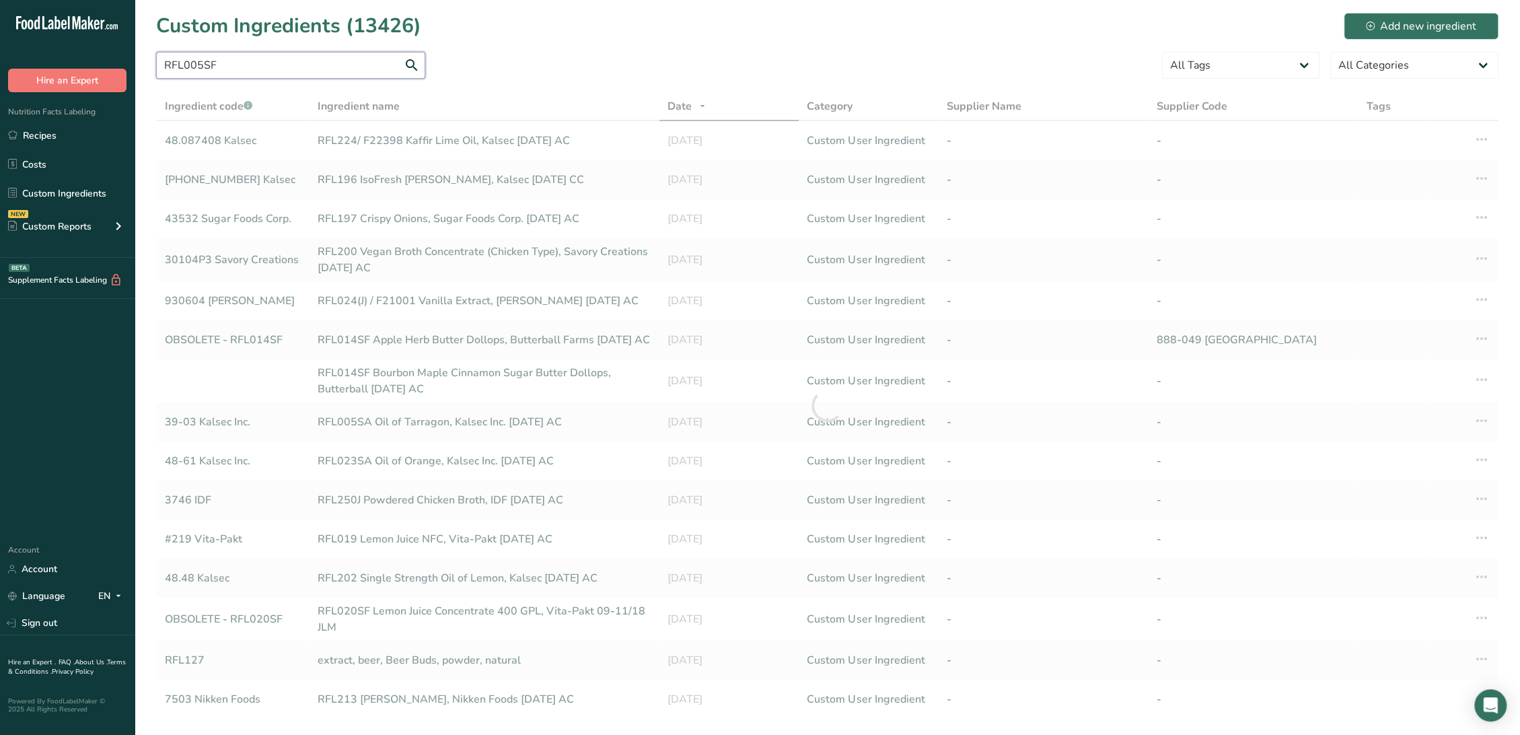
type input "RFL005SF"
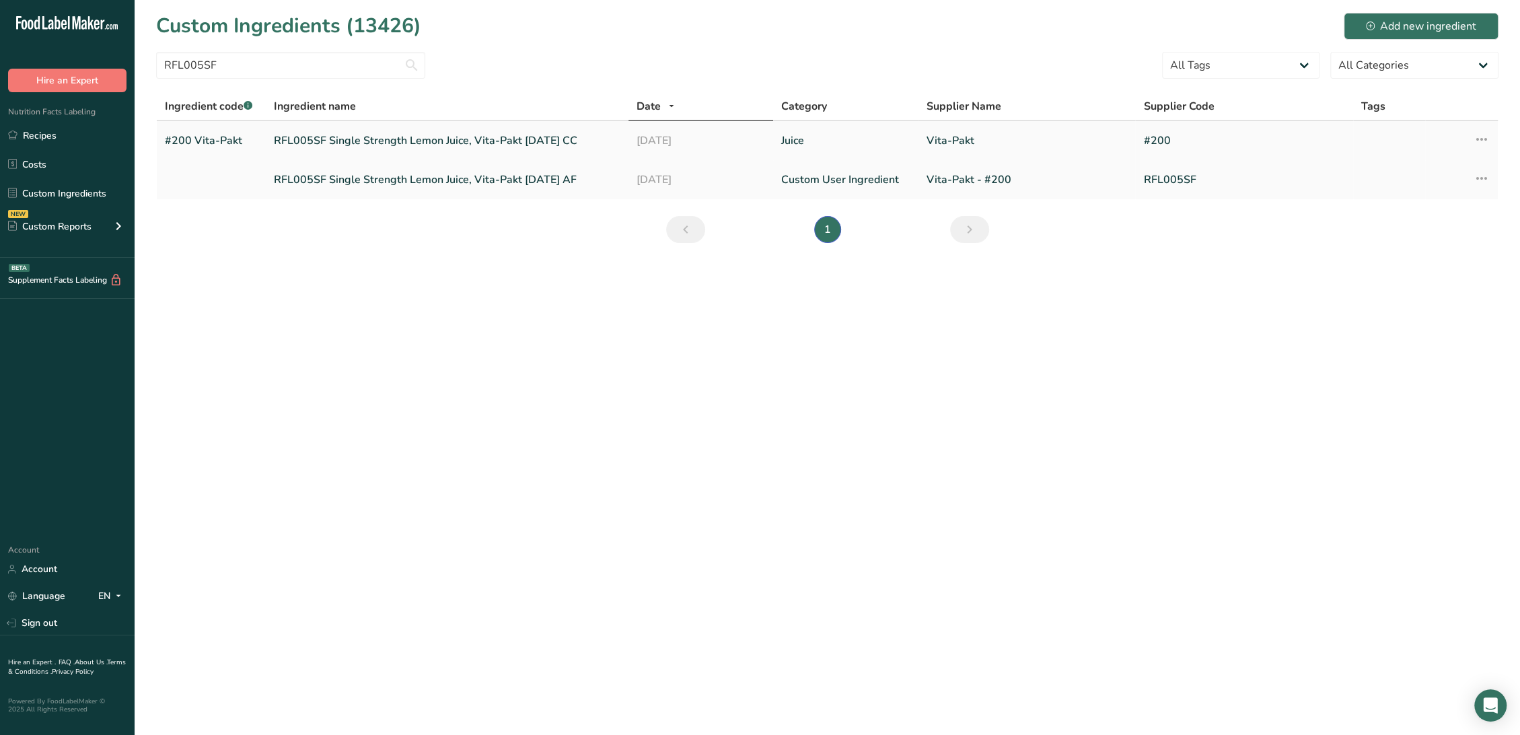
click at [349, 136] on link "RFL005SF Single Strength Lemon Juice, Vita-Pakt [DATE] CC" at bounding box center [447, 141] width 346 height 16
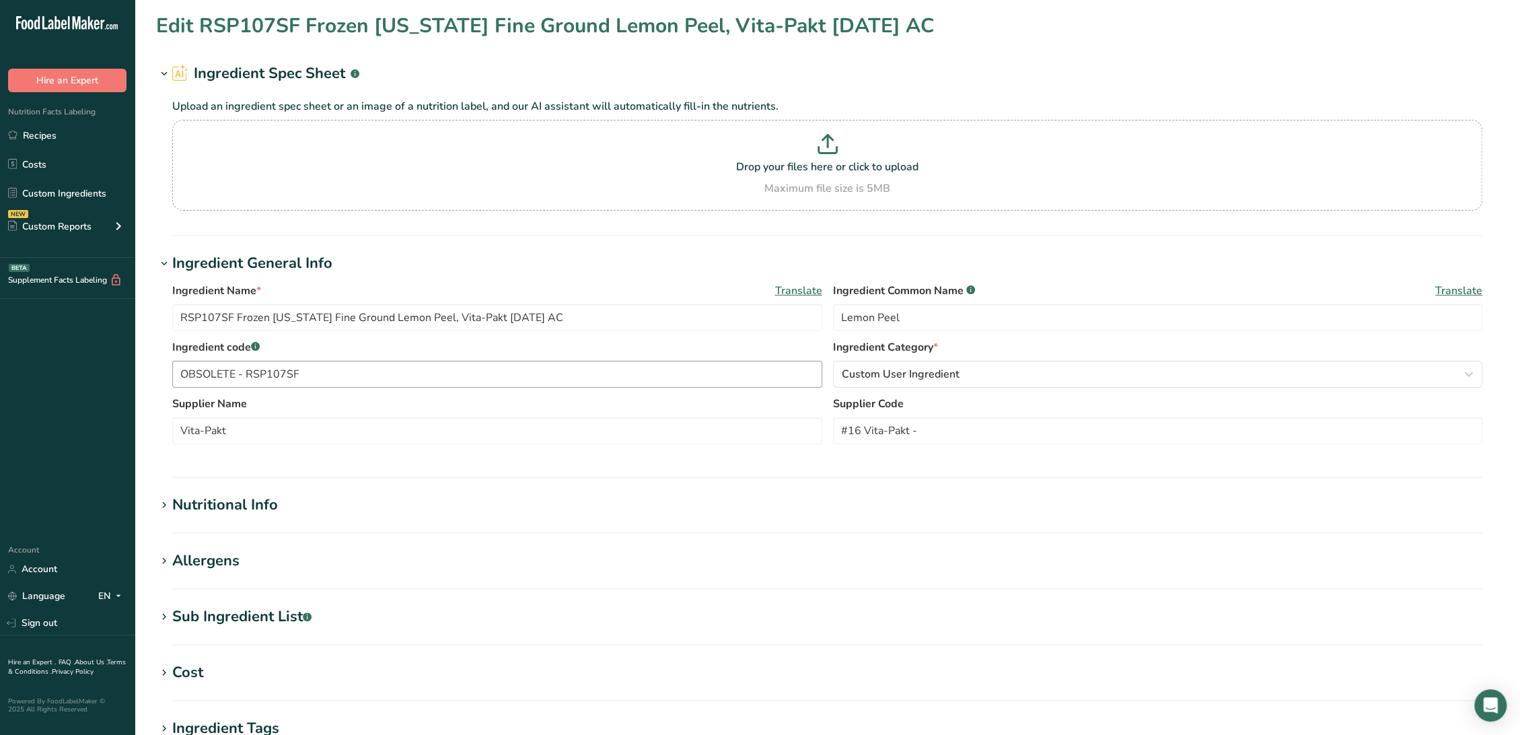
type input "RFL005SF Single Strength Lemon Juice, Vita-Pakt [DATE] CC"
type input "Lemon Juice"
type input "#200 Vita-Pakt"
type input "#200"
drag, startPoint x: 262, startPoint y: 373, endPoint x: 100, endPoint y: 372, distance: 162.1
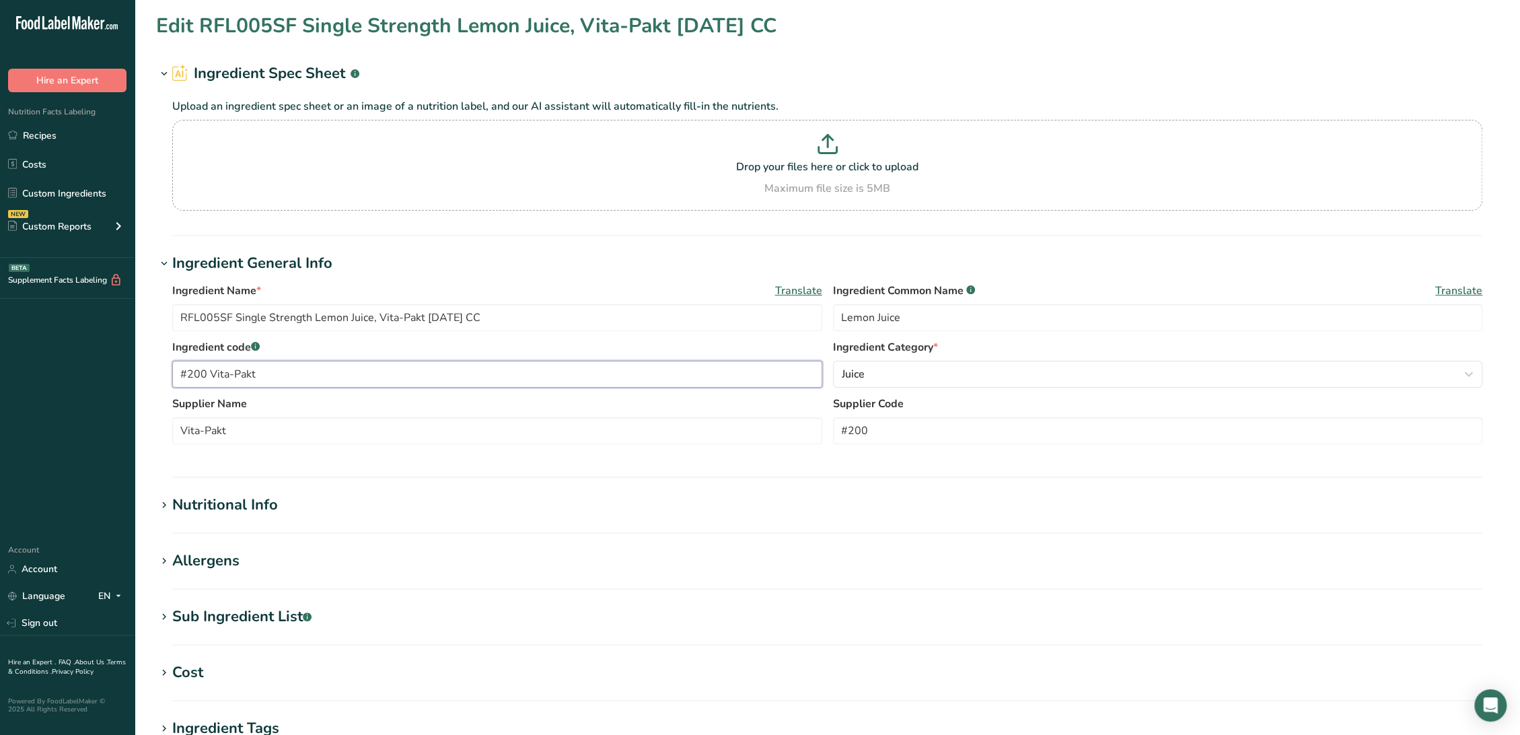
click at [100, 372] on div ".a-20{fill:#fff;} Hire an Expert Nutrition Facts Labeling Recipes Costs Custom …" at bounding box center [760, 515] width 1520 height 1031
drag, startPoint x: 916, startPoint y: 426, endPoint x: 719, endPoint y: 431, distance: 197.2
click at [719, 431] on div "Supplier Name Vita-Pakt Supplier Code #200" at bounding box center [827, 424] width 1310 height 57
paste input "Vita-Pakt"
type input "#200 Vita-Pakt"
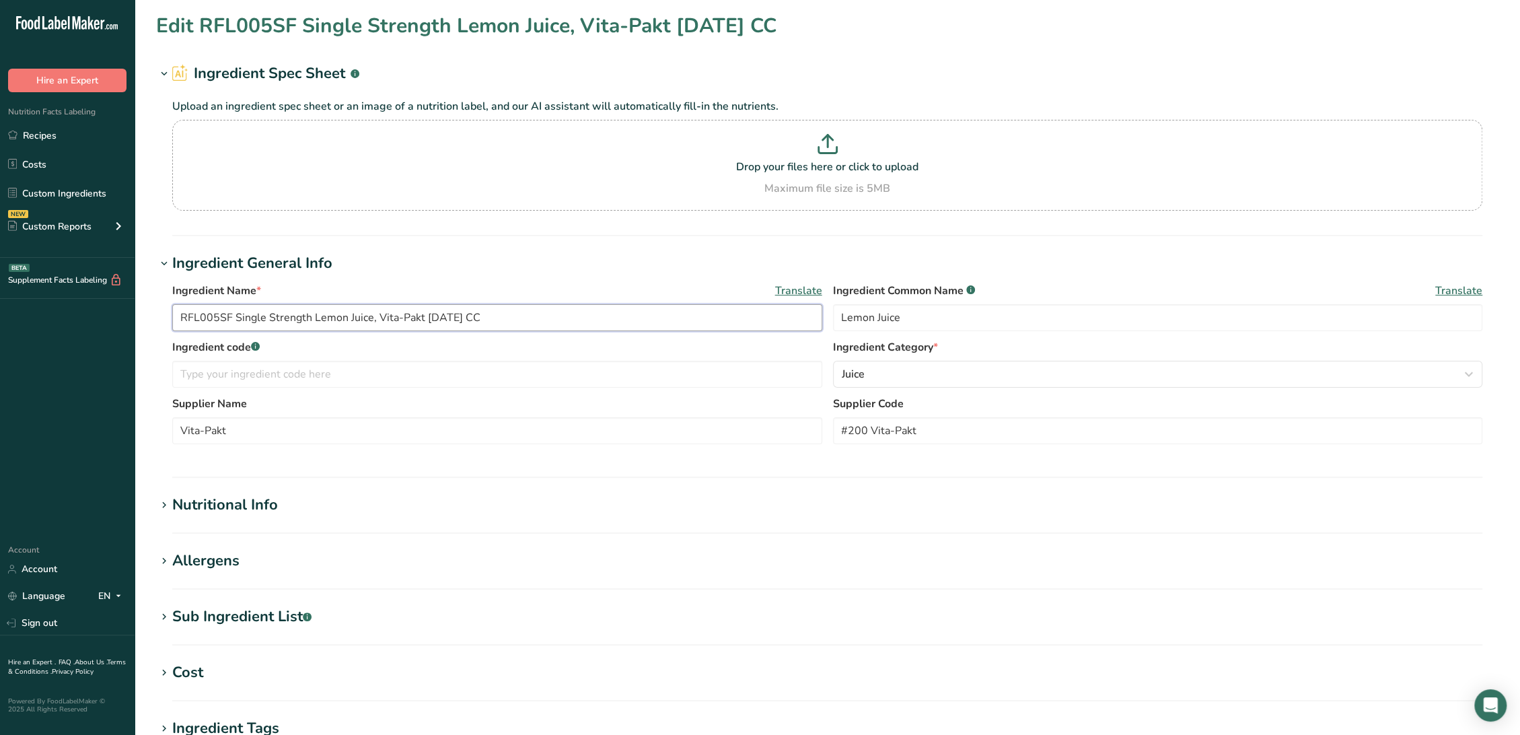
drag, startPoint x: 229, startPoint y: 311, endPoint x: 142, endPoint y: 311, distance: 87.5
click at [142, 311] on section "Edit RFL005SF Single Strength Lemon Juice, Vita-Pakt [DATE] CC Ingredient Spec …" at bounding box center [827, 494] width 1385 height 988
click at [227, 379] on input "text" at bounding box center [497, 374] width 650 height 27
paste input "RFL005SF"
type input "RFL005SF"
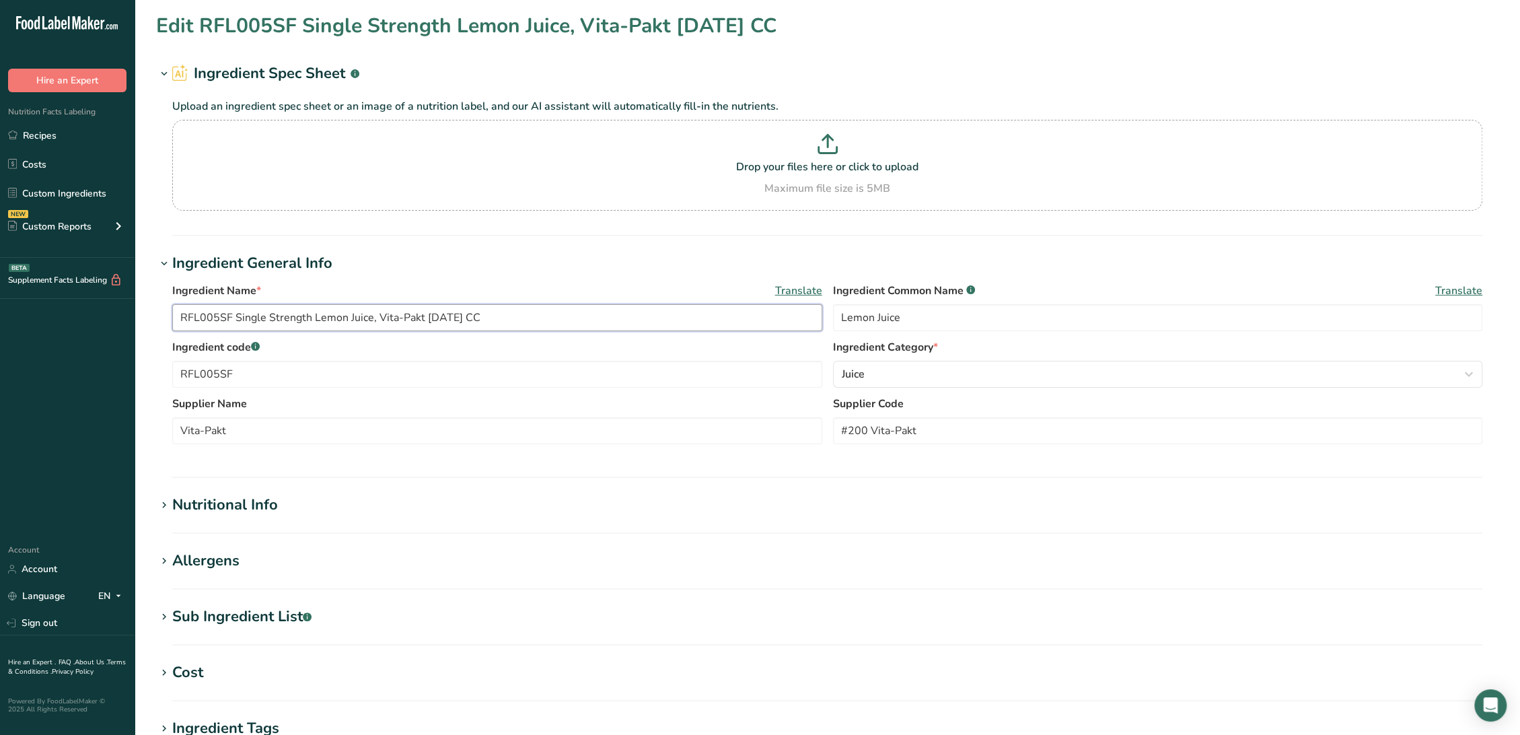
click at [435, 313] on input "RFL005SF Single Strength Lemon Juice, Vita-Pakt [DATE] CC" at bounding box center [497, 317] width 650 height 27
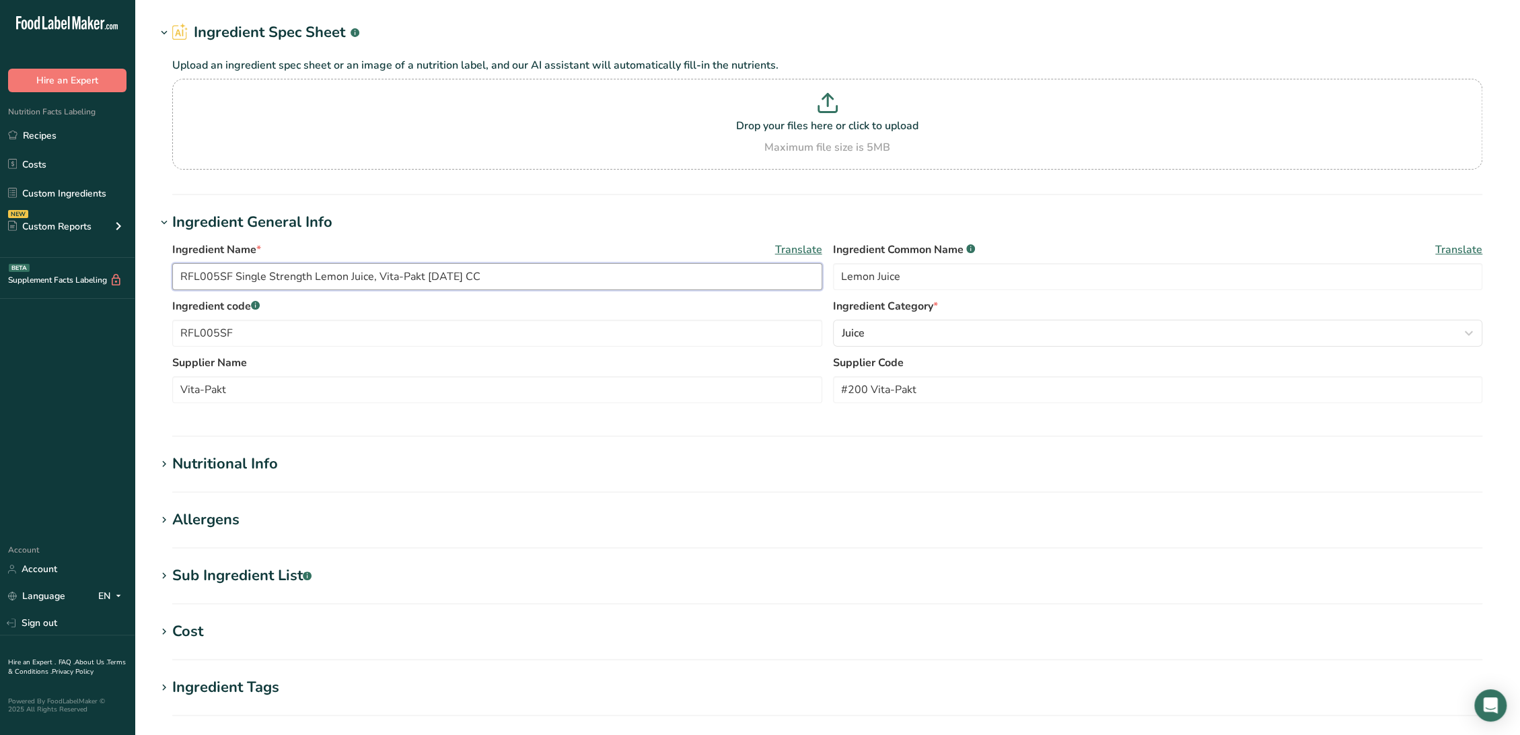
scroll to position [75, 0]
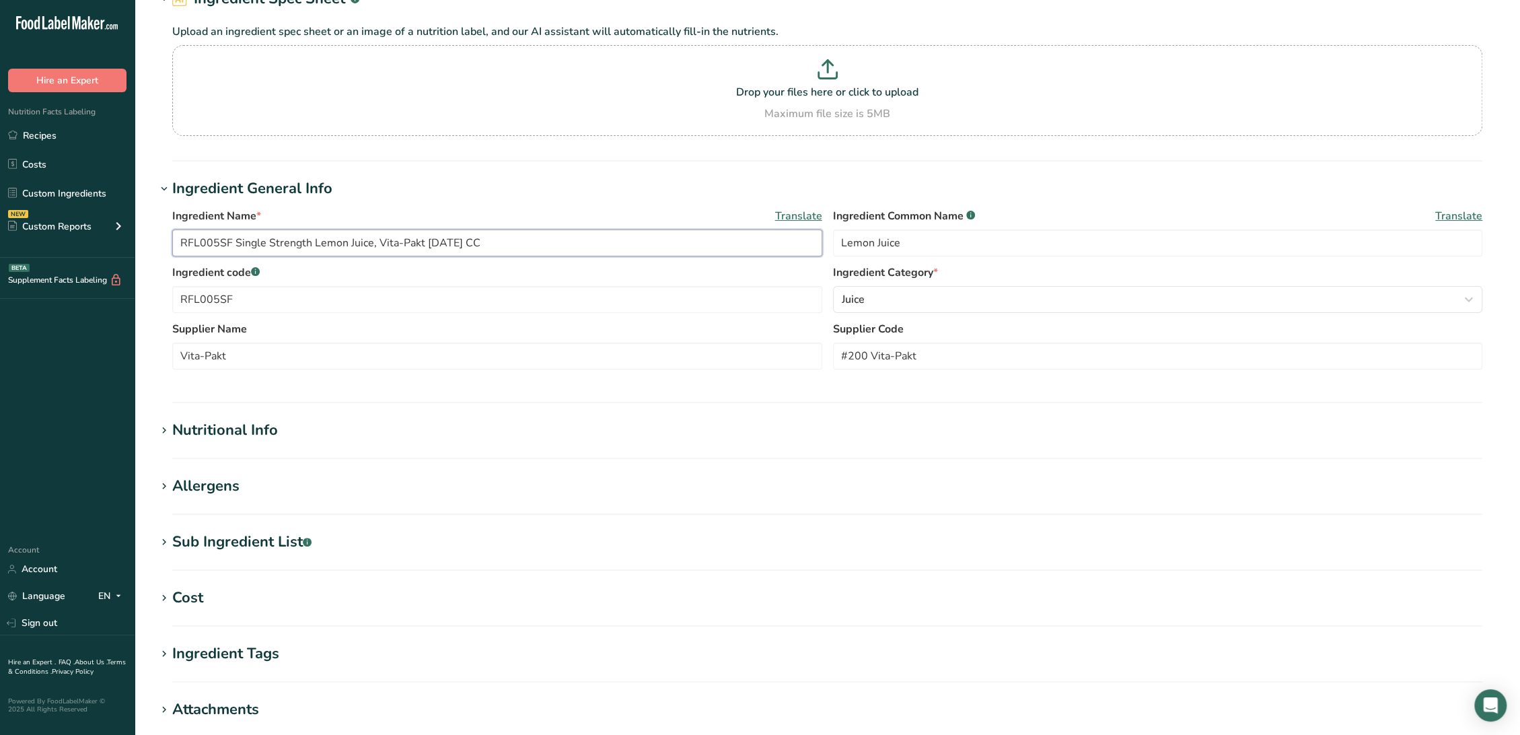
type input "RFL005SF Single Strength Lemon Juice, Vita-Pakt [DATE] CC"
click at [237, 548] on div "Sub Ingredient List .a-a{fill:#347362;}.b-a{fill:#fff;}" at bounding box center [241, 542] width 139 height 22
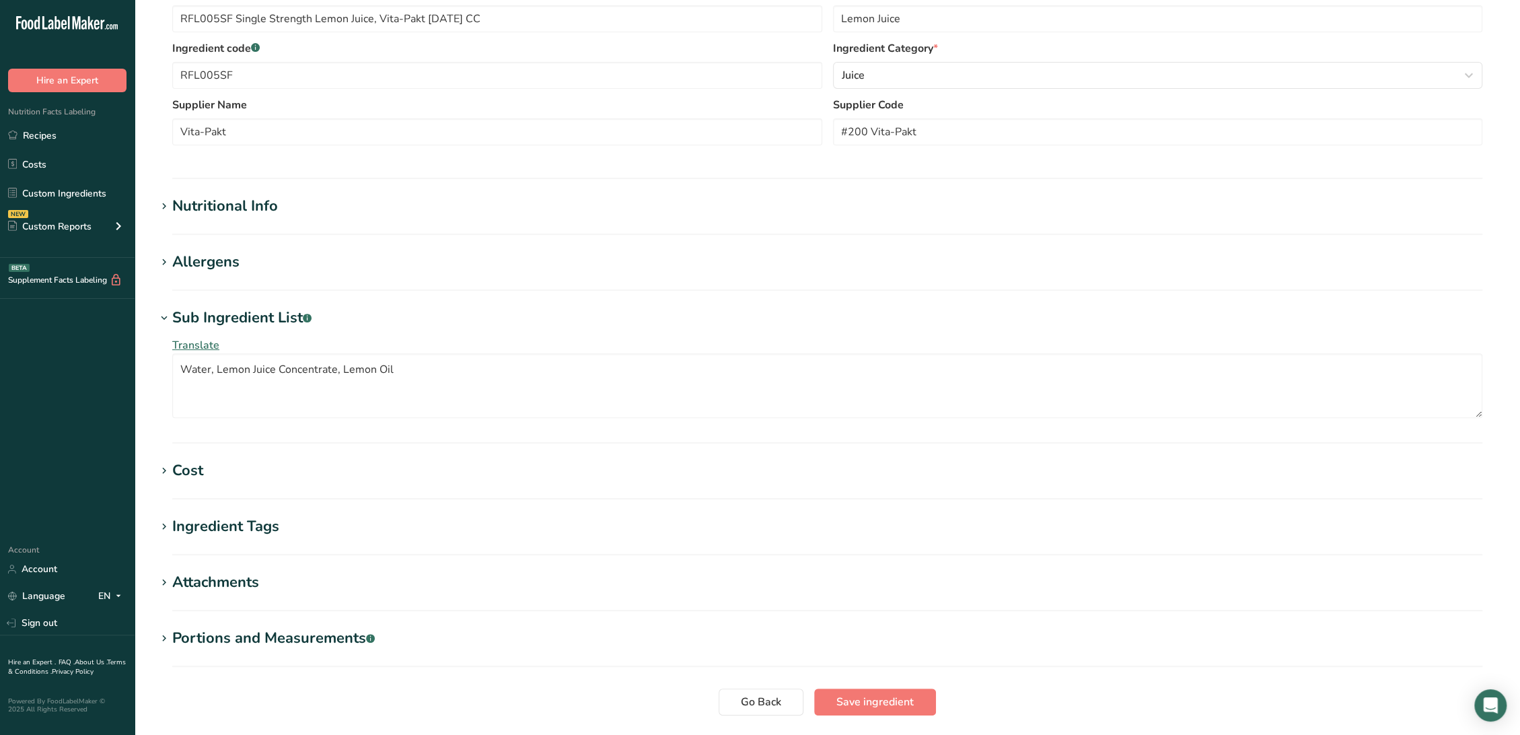
click at [225, 258] on div "Allergens" at bounding box center [205, 262] width 67 height 22
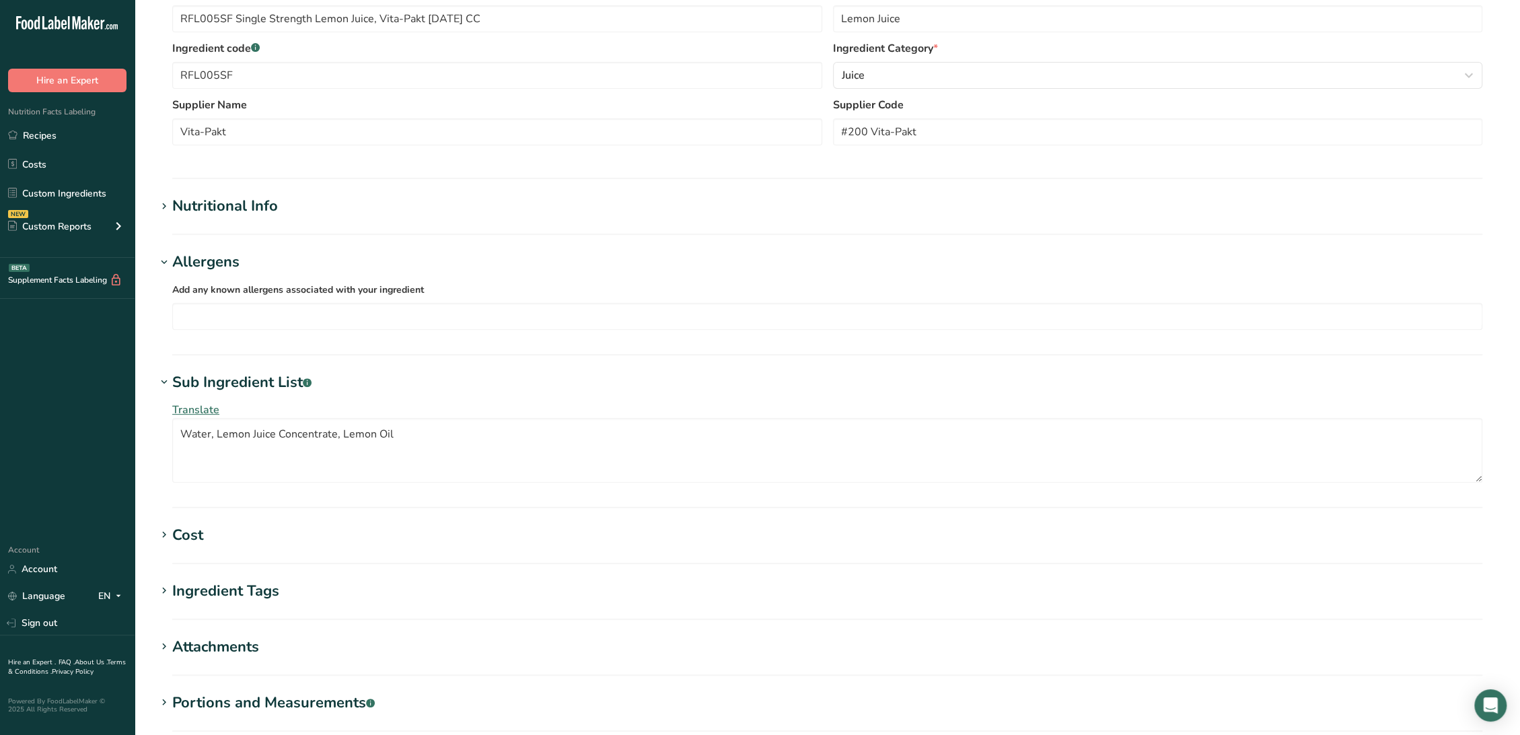
click at [225, 258] on div "Allergens" at bounding box center [205, 262] width 67 height 22
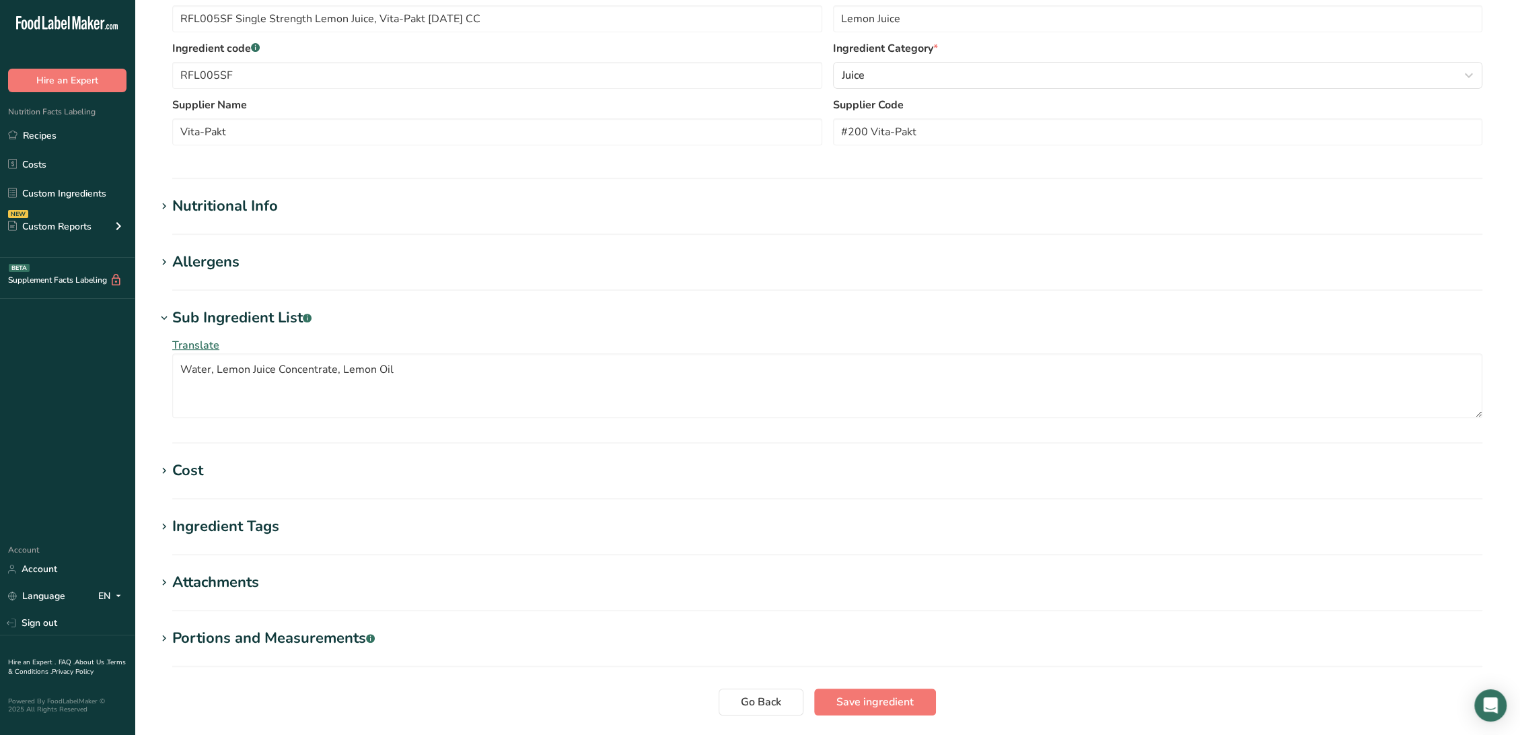
click at [226, 195] on div "Nutritional Info" at bounding box center [225, 206] width 106 height 22
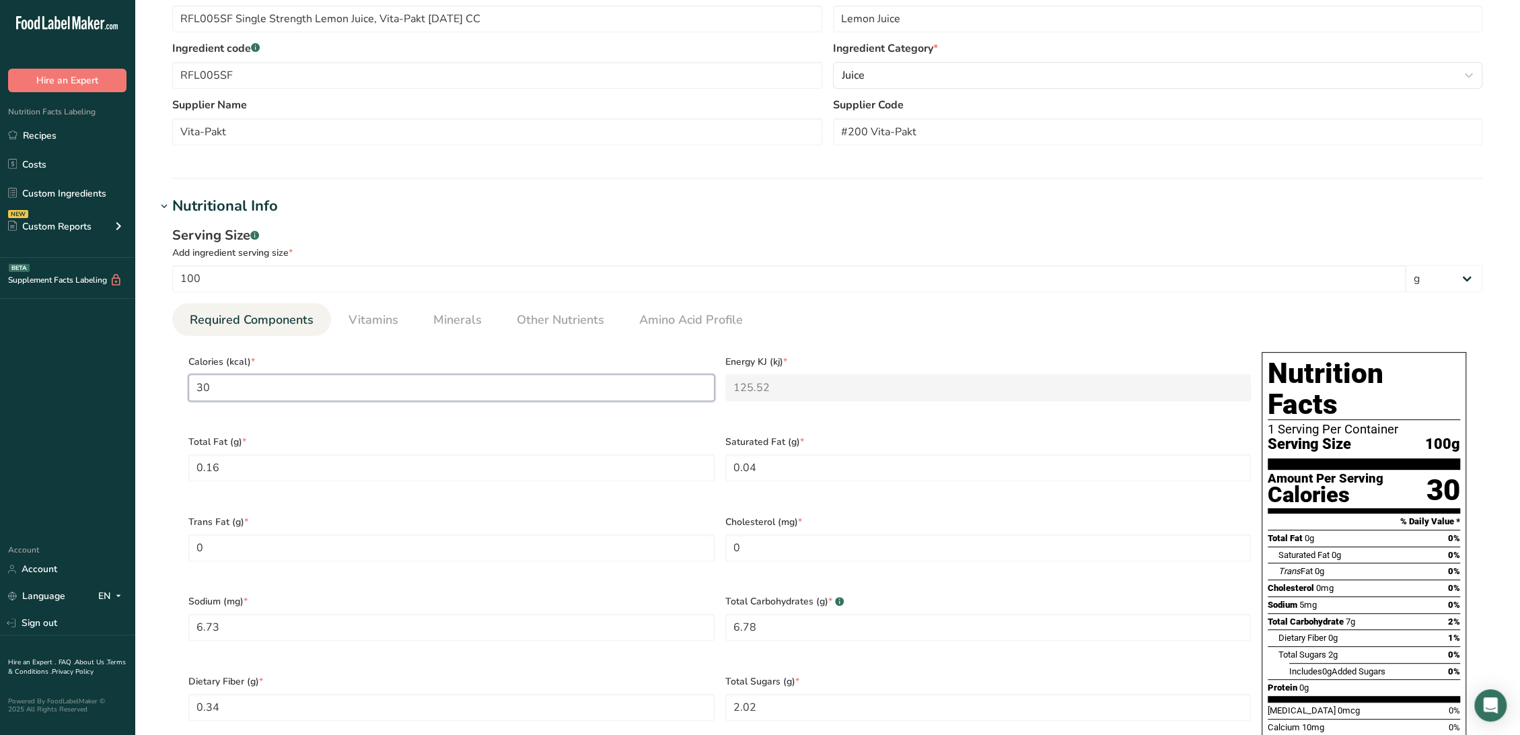
click at [412, 387] on input "30" at bounding box center [451, 387] width 526 height 27
type input "3"
type KJ "12.6"
type input "36"
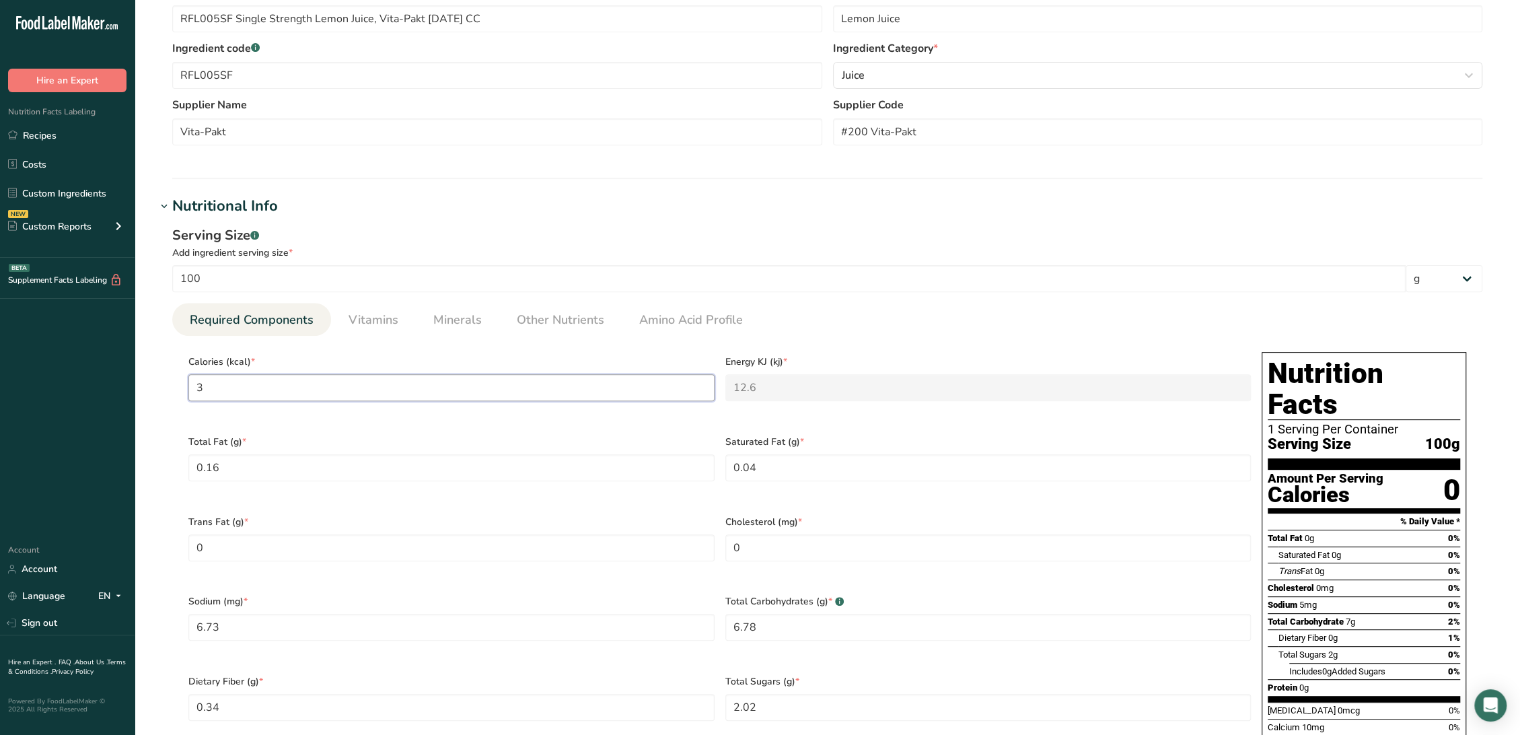
type KJ "150.6"
type input "36"
type Fat "0.11"
type Fat "0.06"
type Fat "0.02"
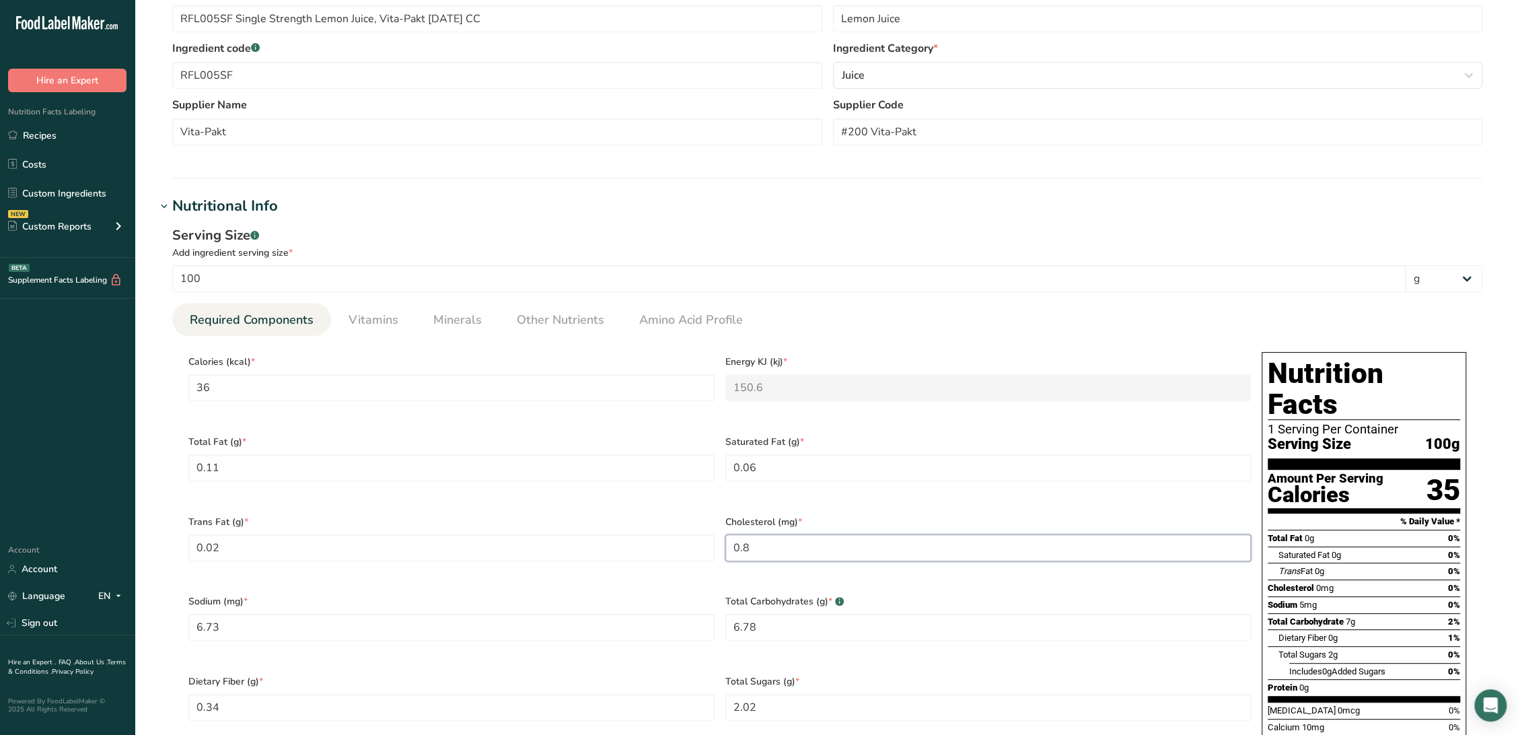
type input "0.8"
type input "0.4"
type Carbohydrates "8.13"
type Fiber "0.2"
type Sugars "1.88"
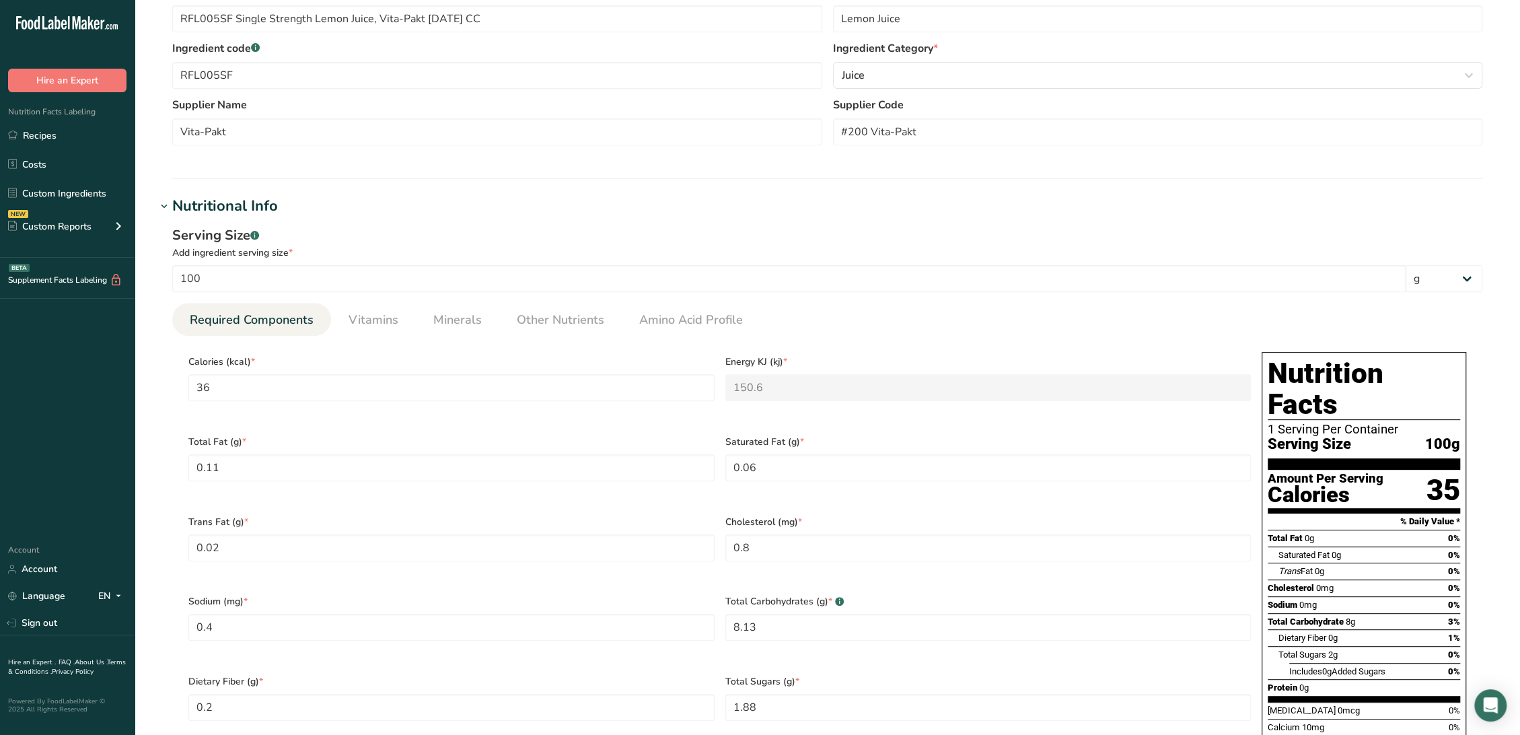
scroll to position [691, 0]
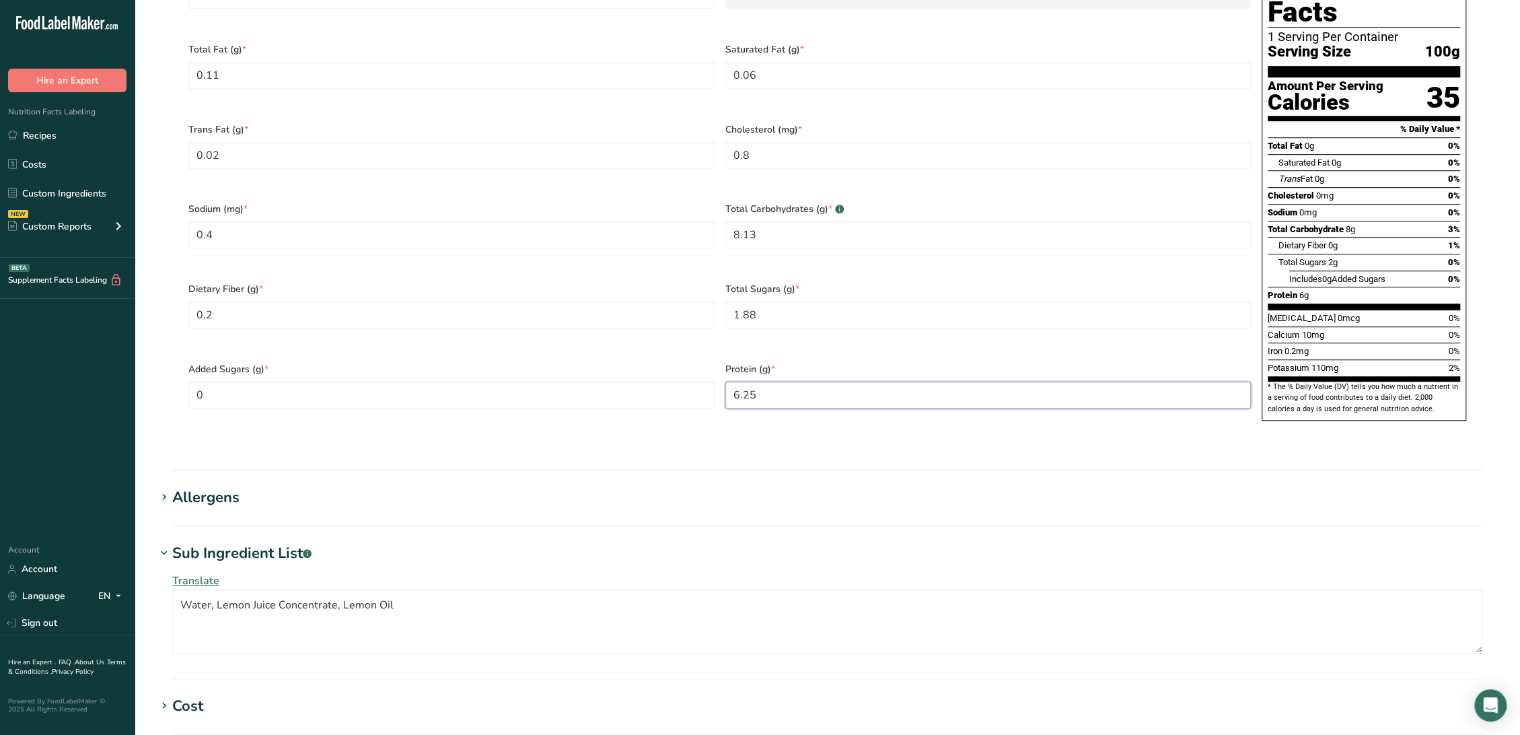
type input "6.25"
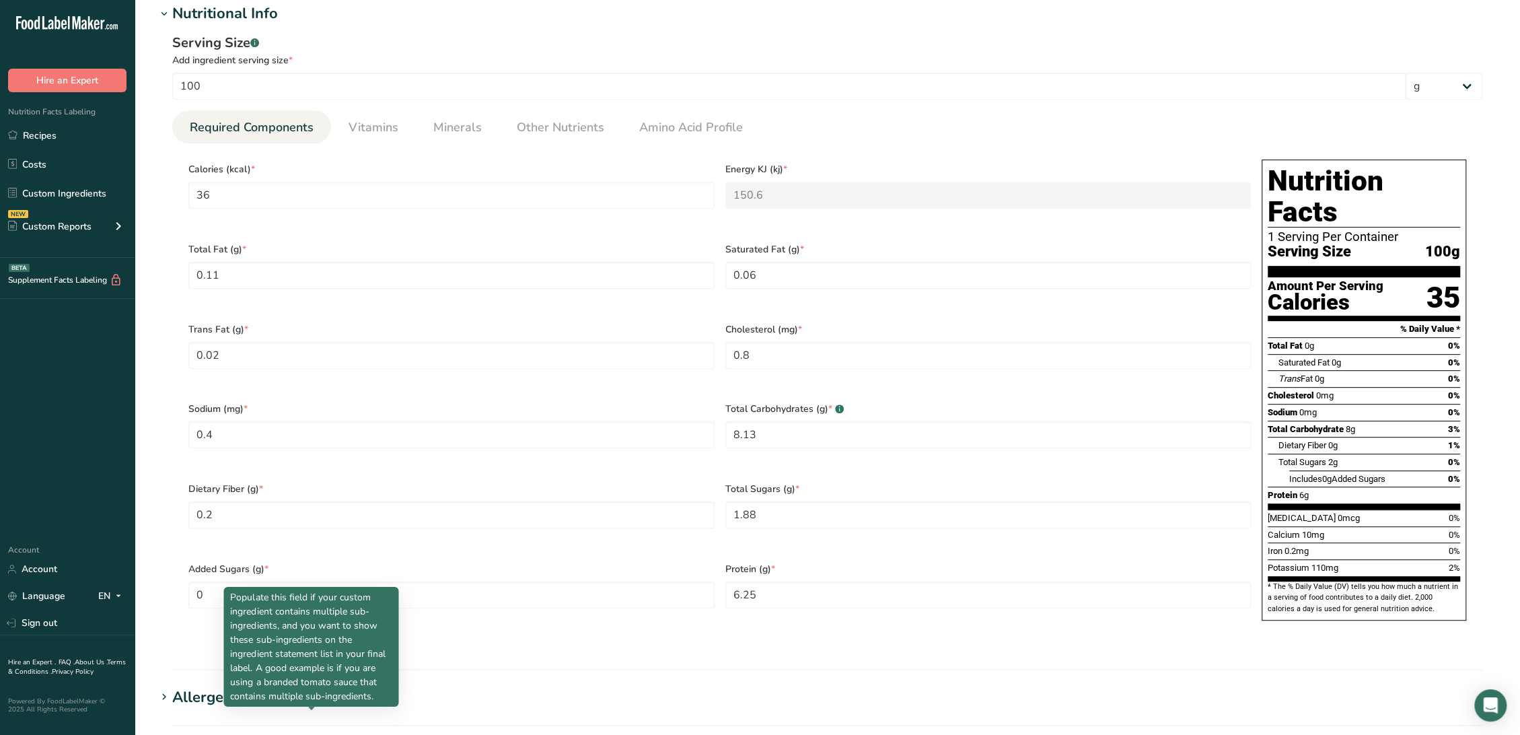
scroll to position [467, 0]
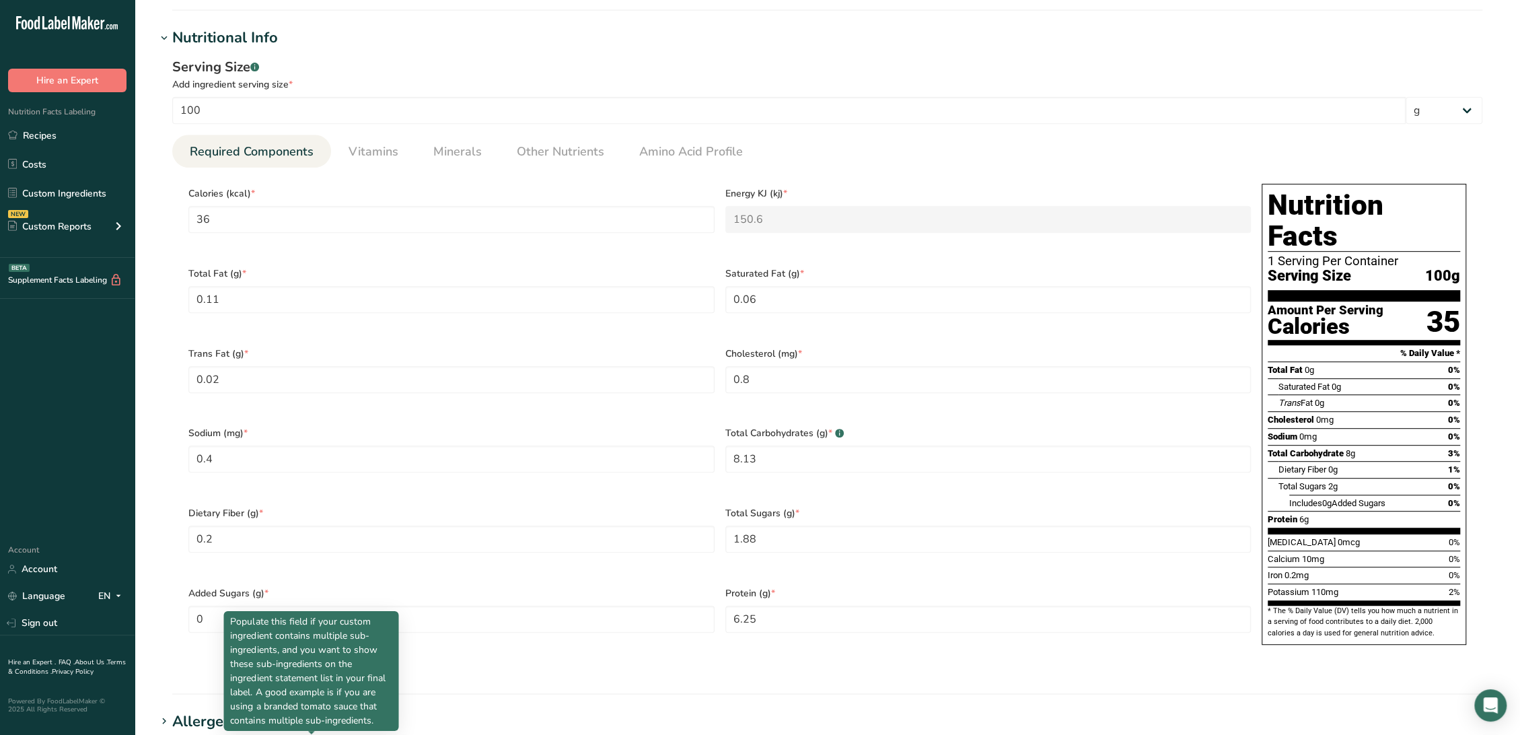
click at [364, 132] on div "Serving Size .a-a{fill:#347362;}.b-a{fill:#fff;} Add ingredient serving size * …" at bounding box center [827, 363] width 1342 height 628
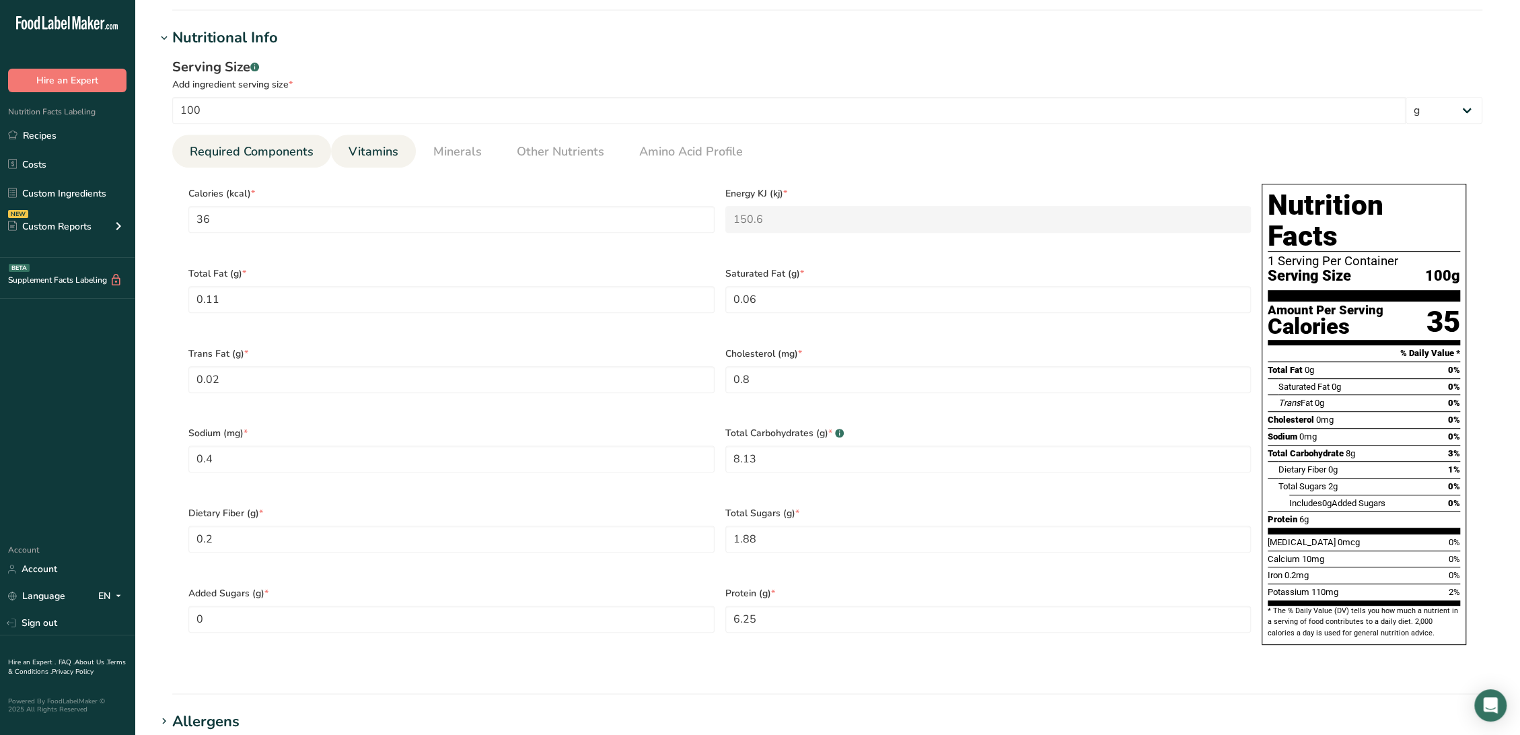
click at [367, 146] on span "Vitamins" at bounding box center [373, 152] width 50 height 18
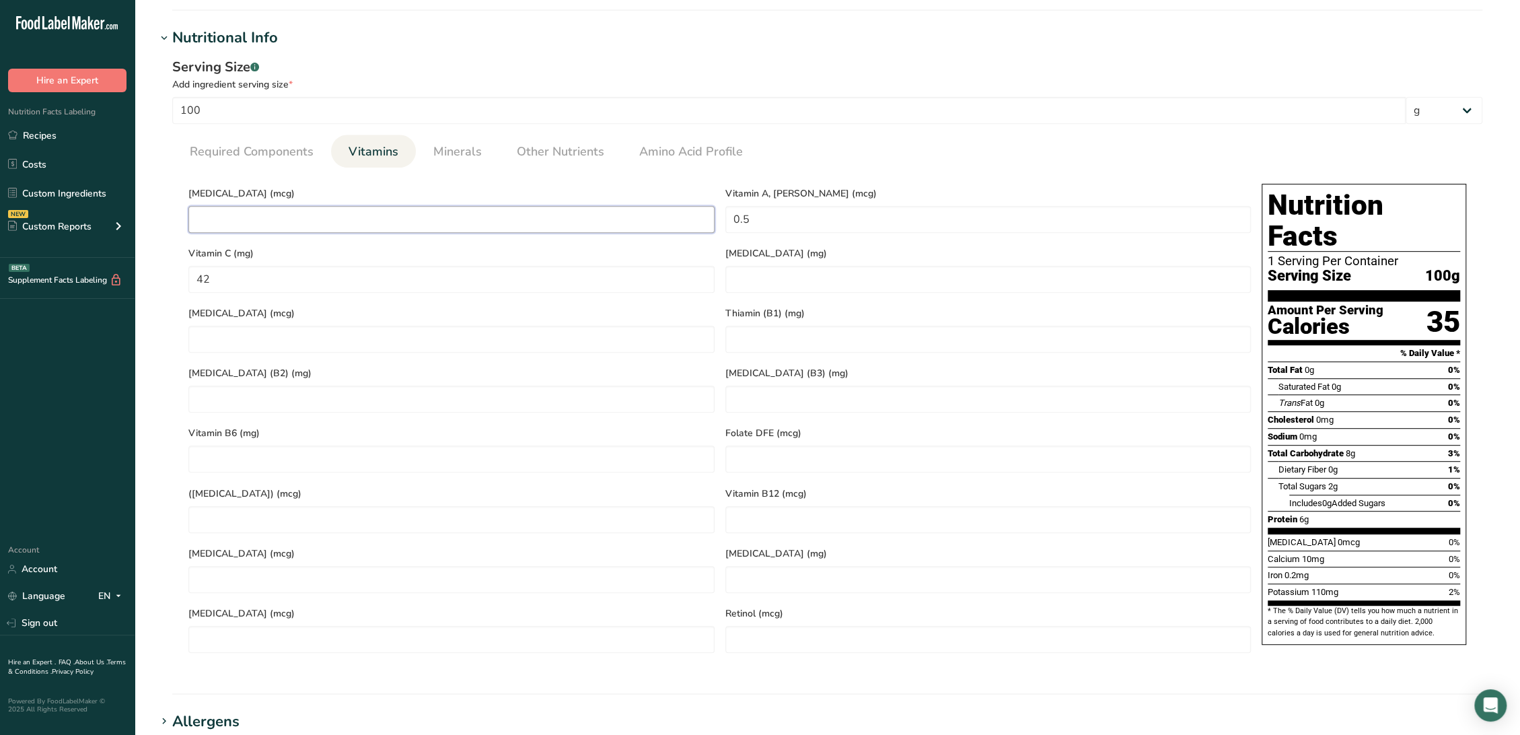
click at [369, 214] on D "number" at bounding box center [451, 219] width 526 height 27
click at [517, 207] on D "number" at bounding box center [451, 219] width 526 height 27
type D "0.1"
click at [907, 219] on RAE "0.5" at bounding box center [988, 219] width 526 height 27
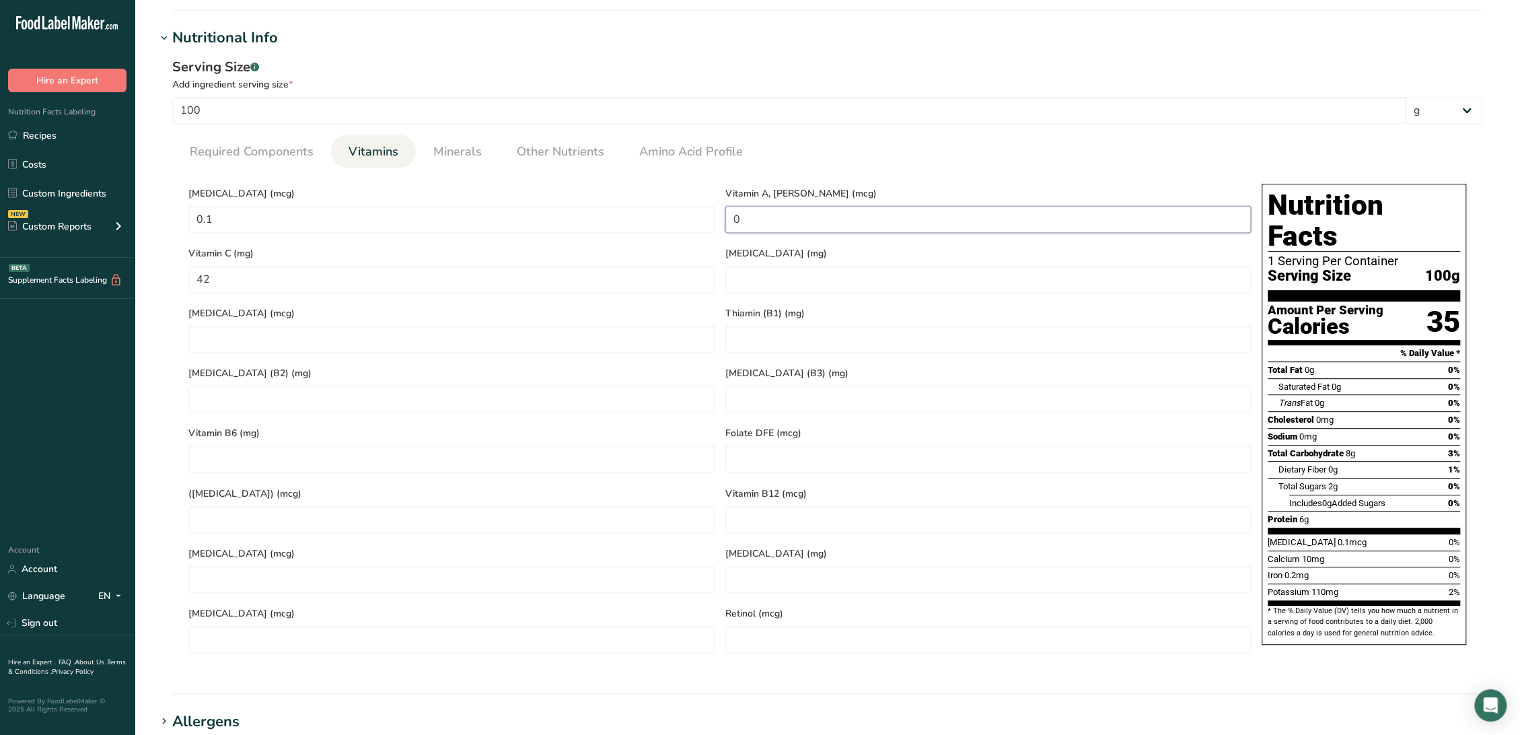
type RAE "0"
type C "0"
click at [461, 144] on span "Minerals" at bounding box center [457, 152] width 48 height 18
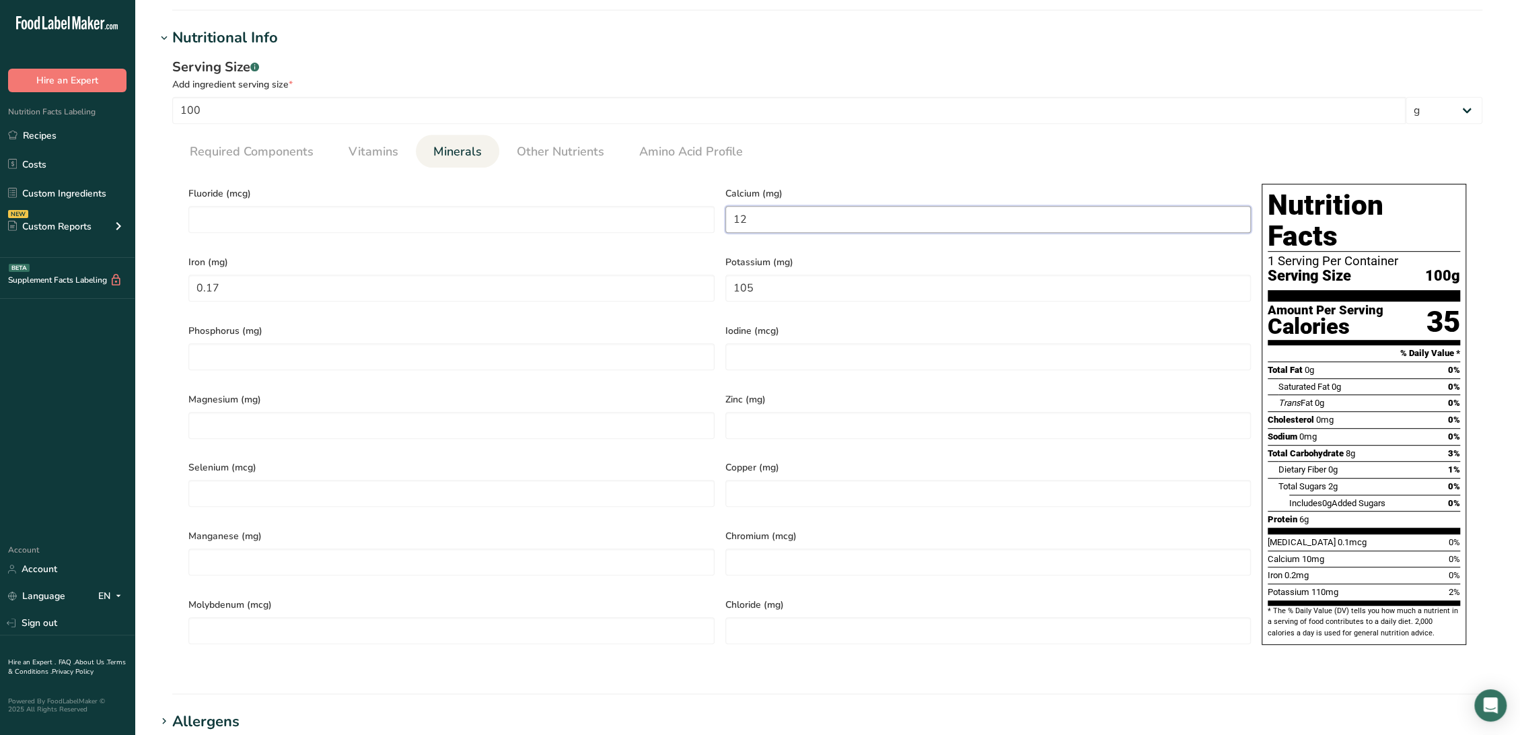
click at [800, 217] on input "12" at bounding box center [988, 219] width 526 height 27
drag, startPoint x: 800, startPoint y: 217, endPoint x: 708, endPoint y: 209, distance: 91.9
click at [708, 209] on div "Fluoride (mcg) Calcium (mg) 12 Iron (mg) 0.17 Potassium (mg) 105 Phosphorus (mg…" at bounding box center [719, 418] width 1073 height 480
type input "0.011"
type input "0.02"
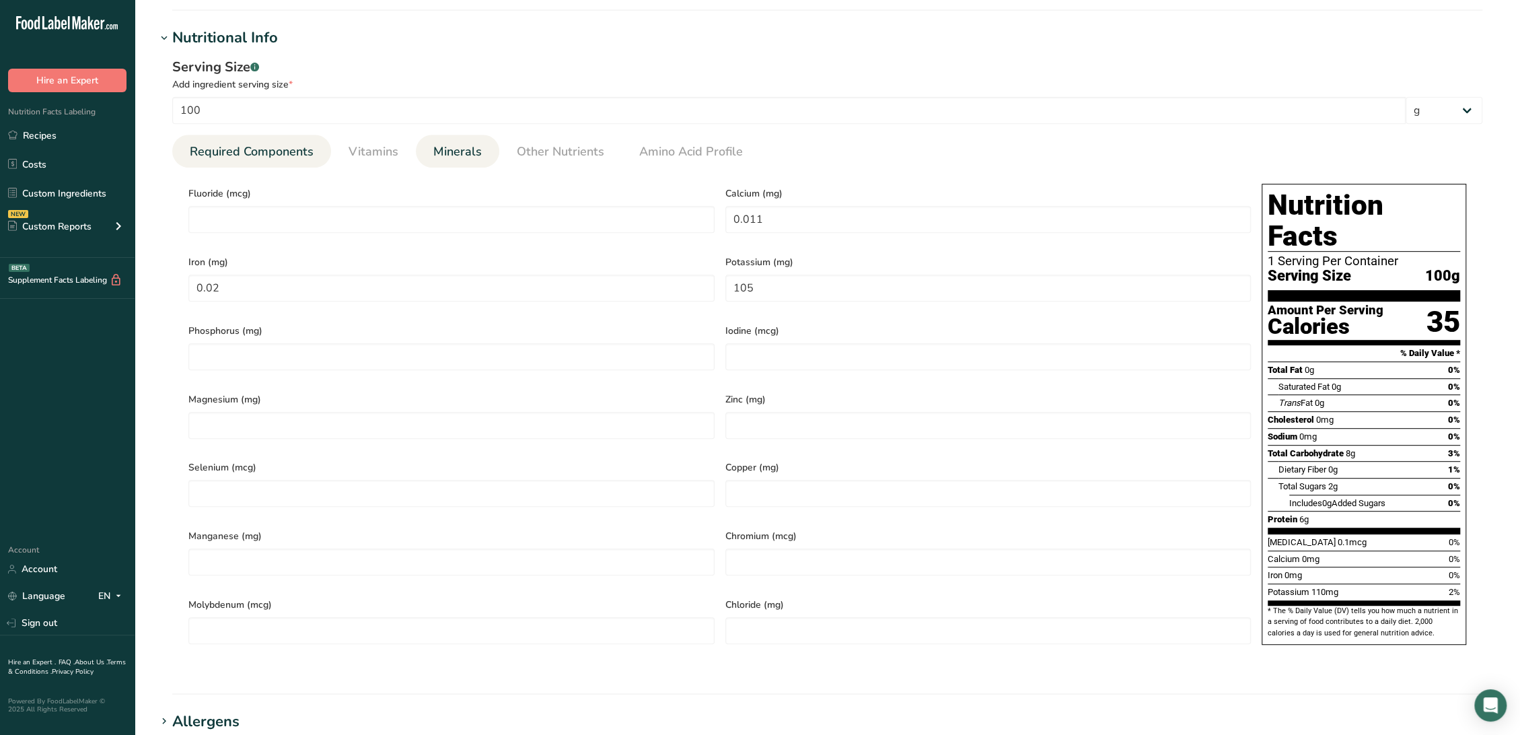
click at [297, 153] on span "Required Components" at bounding box center [252, 152] width 124 height 18
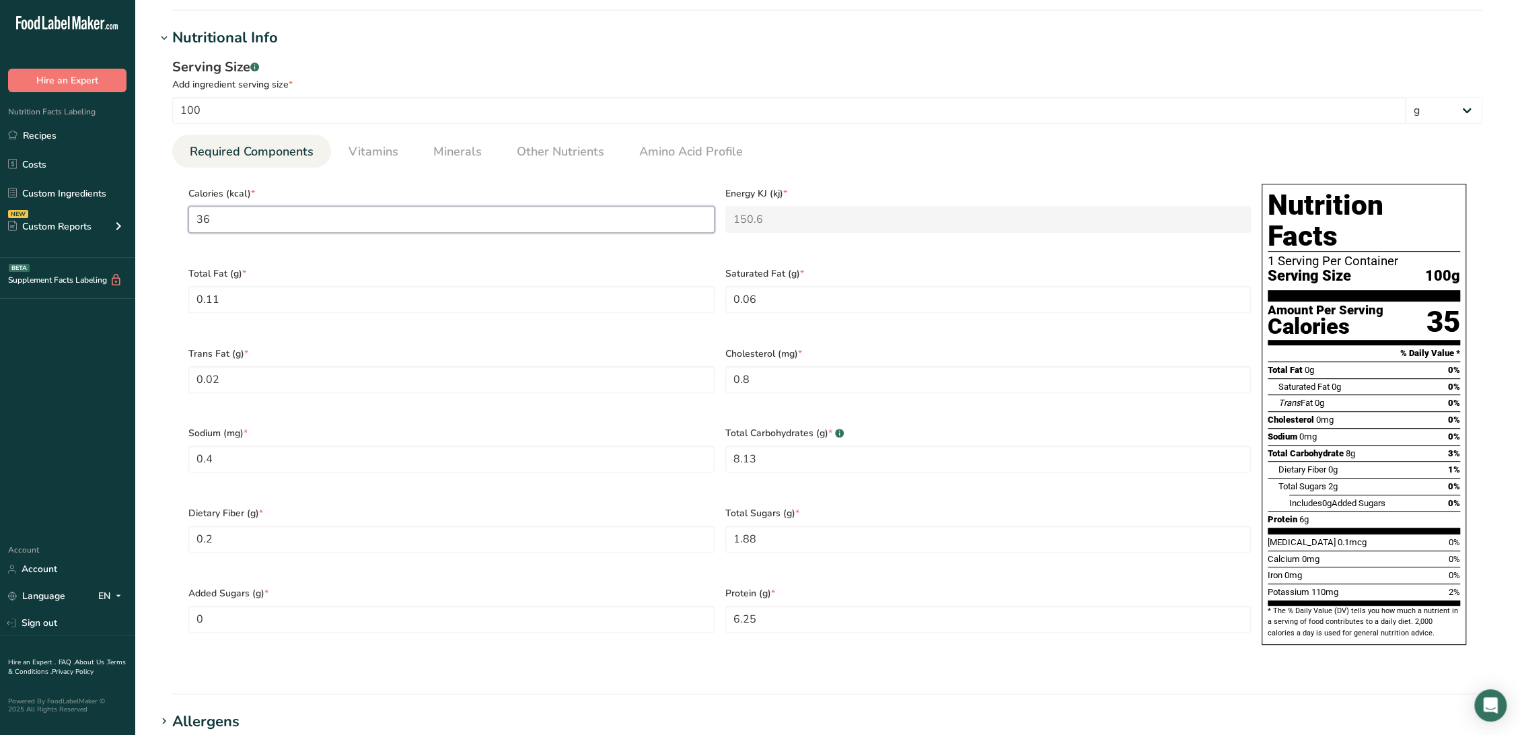
click at [508, 225] on input "36" at bounding box center [451, 219] width 526 height 27
click at [368, 143] on span "Vitamins" at bounding box center [373, 152] width 50 height 18
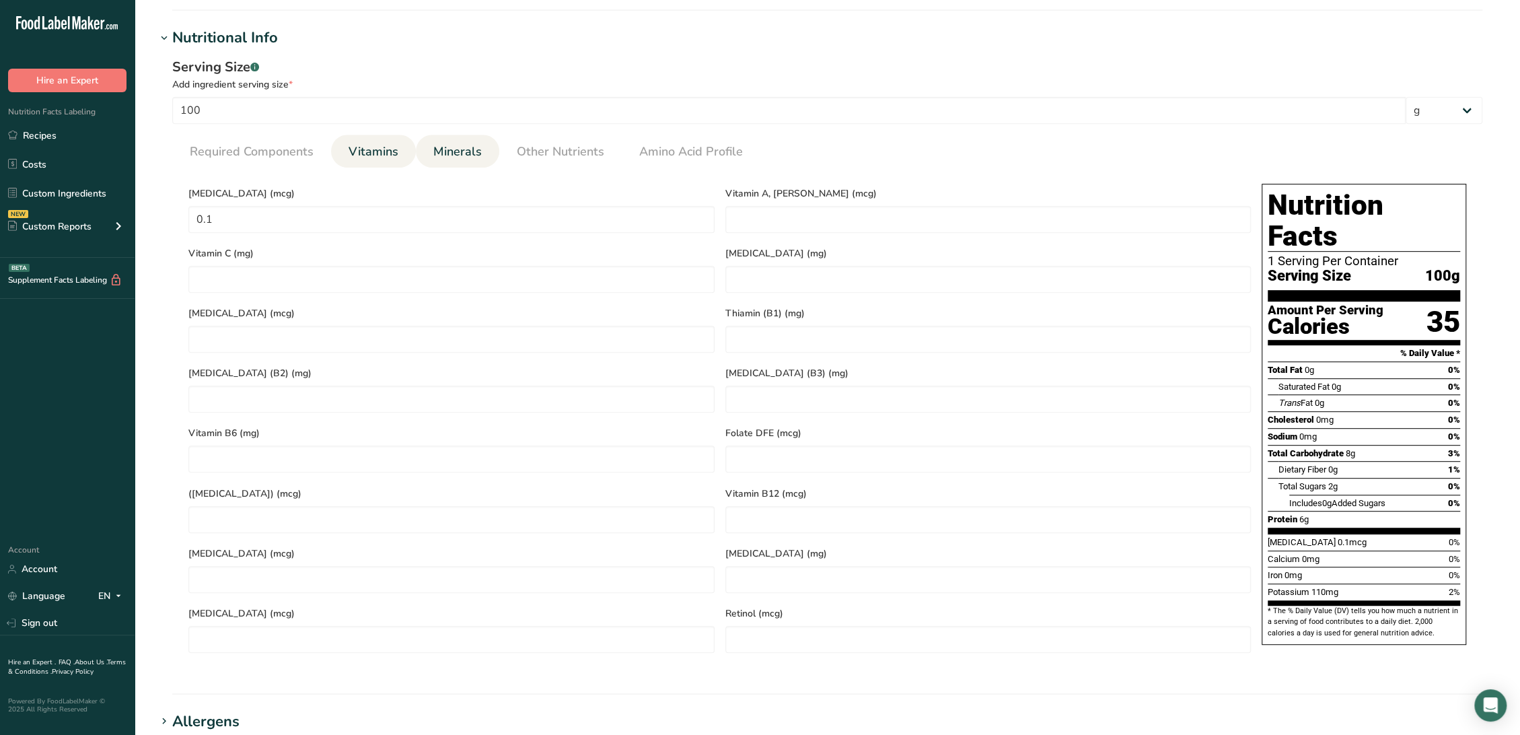
click at [463, 152] on span "Minerals" at bounding box center [457, 152] width 48 height 18
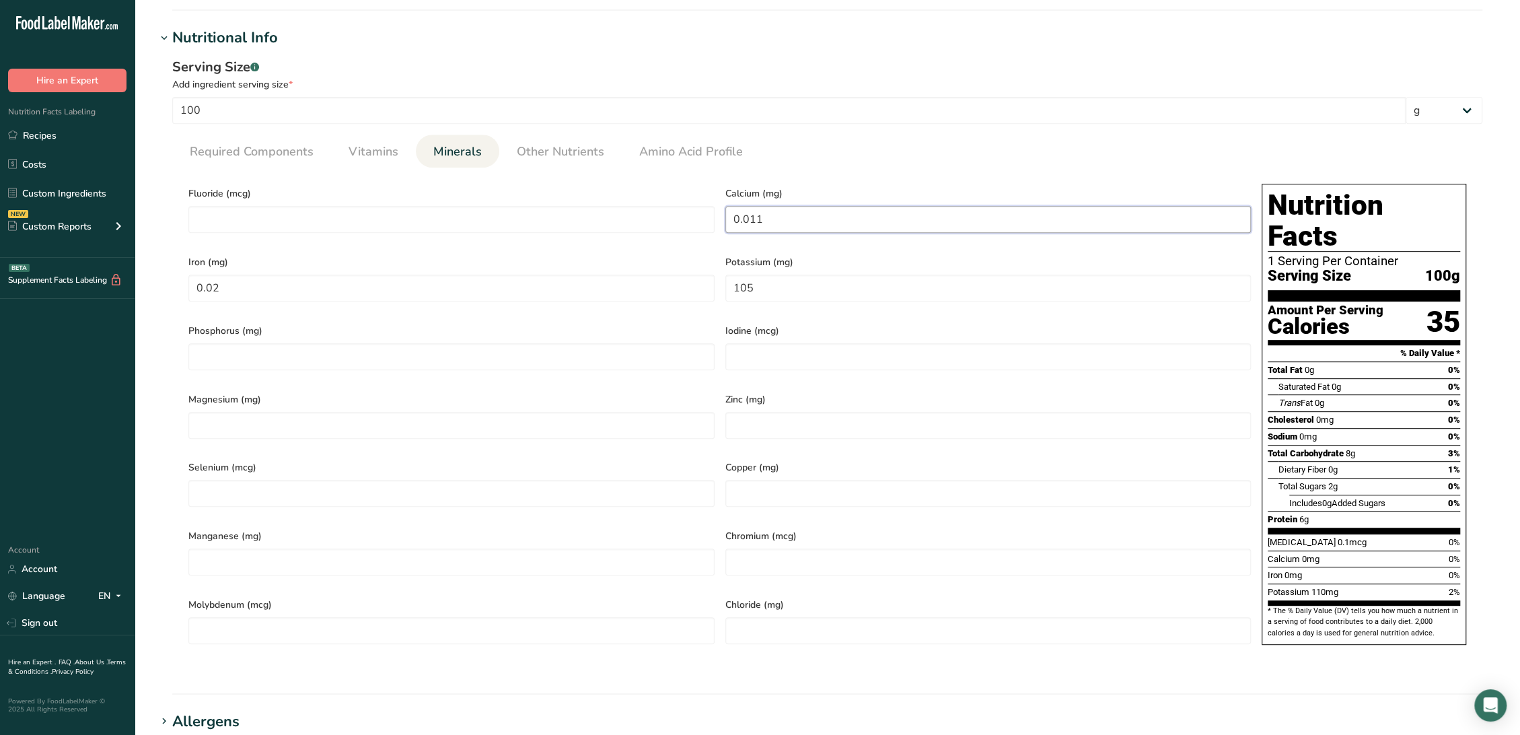
click at [895, 225] on input "0.011" at bounding box center [988, 219] width 526 height 27
click at [782, 220] on input "0.011" at bounding box center [988, 219] width 526 height 27
type input "11"
click at [802, 278] on input "105" at bounding box center [988, 287] width 526 height 27
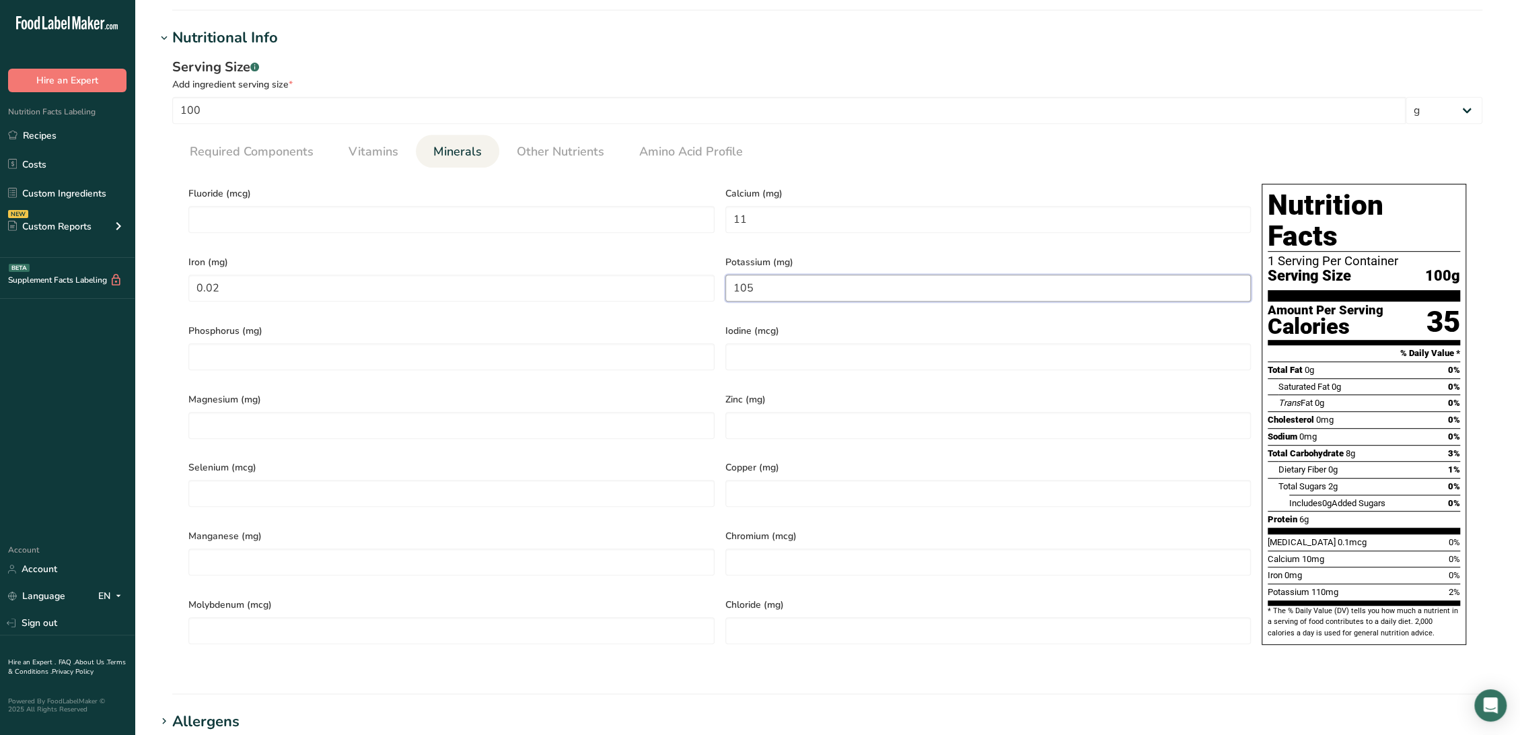
click at [845, 281] on input "105" at bounding box center [988, 287] width 526 height 27
type input "164"
click at [585, 157] on span "Other Nutrients" at bounding box center [560, 152] width 87 height 18
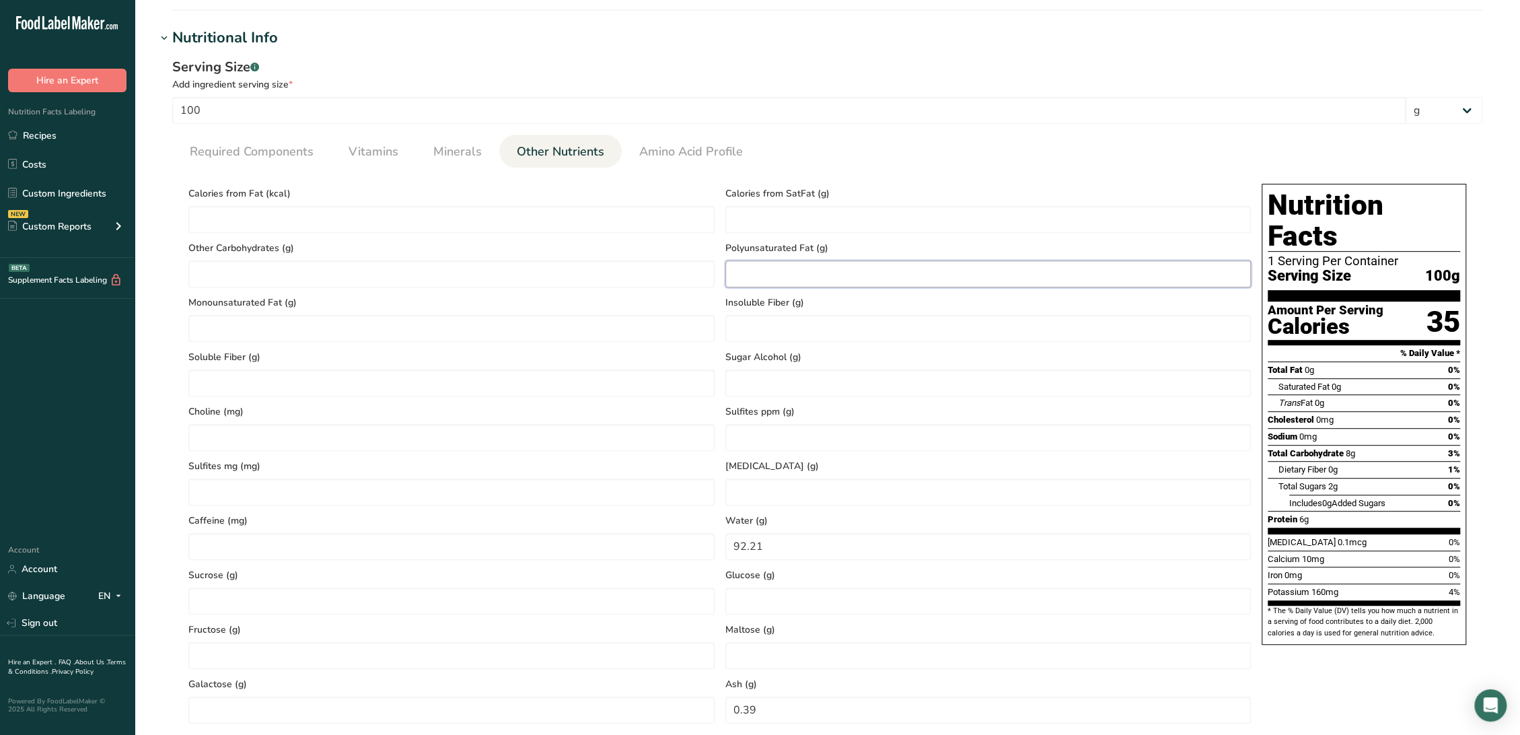
click at [831, 274] on Fat "number" at bounding box center [988, 273] width 526 height 27
type Fat "0.05"
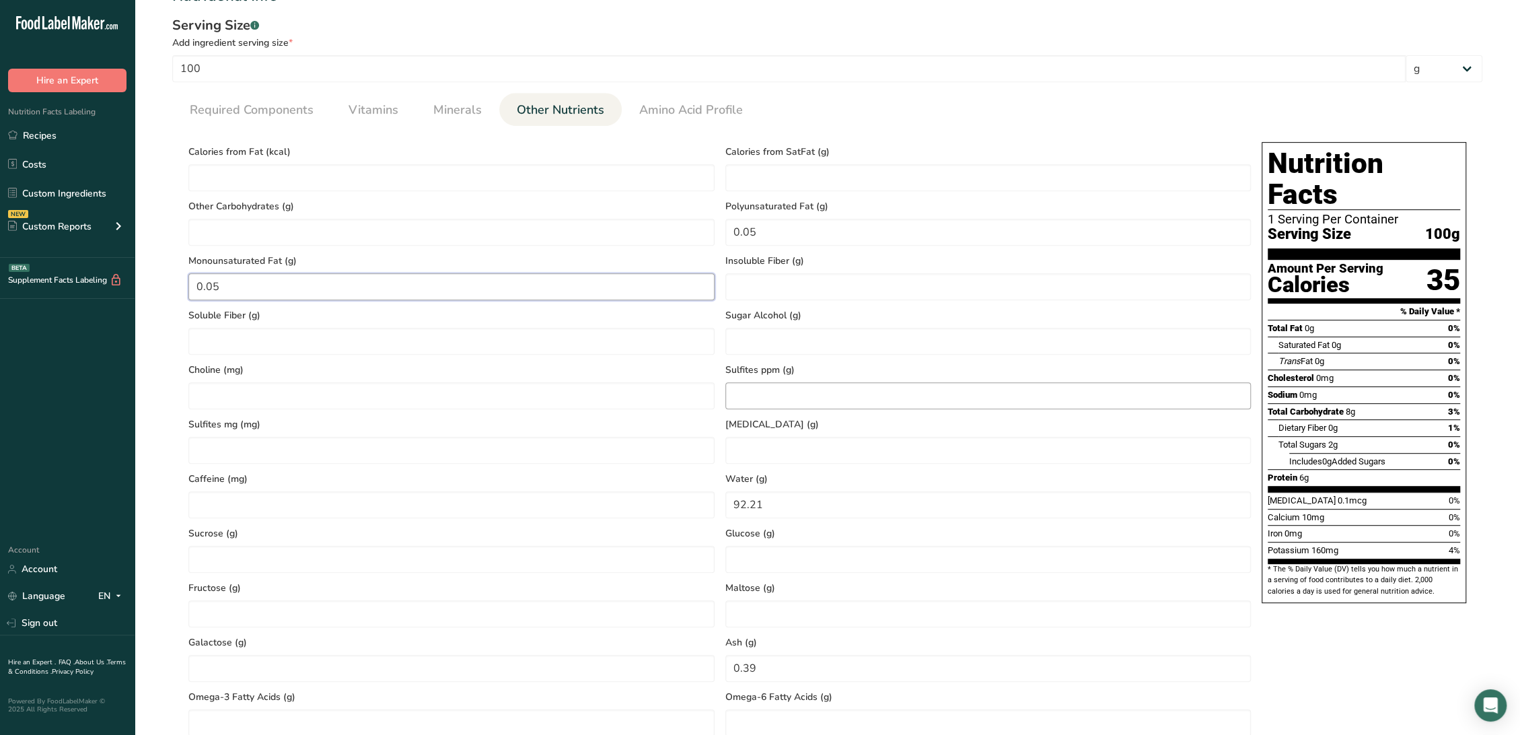
scroll to position [542, 0]
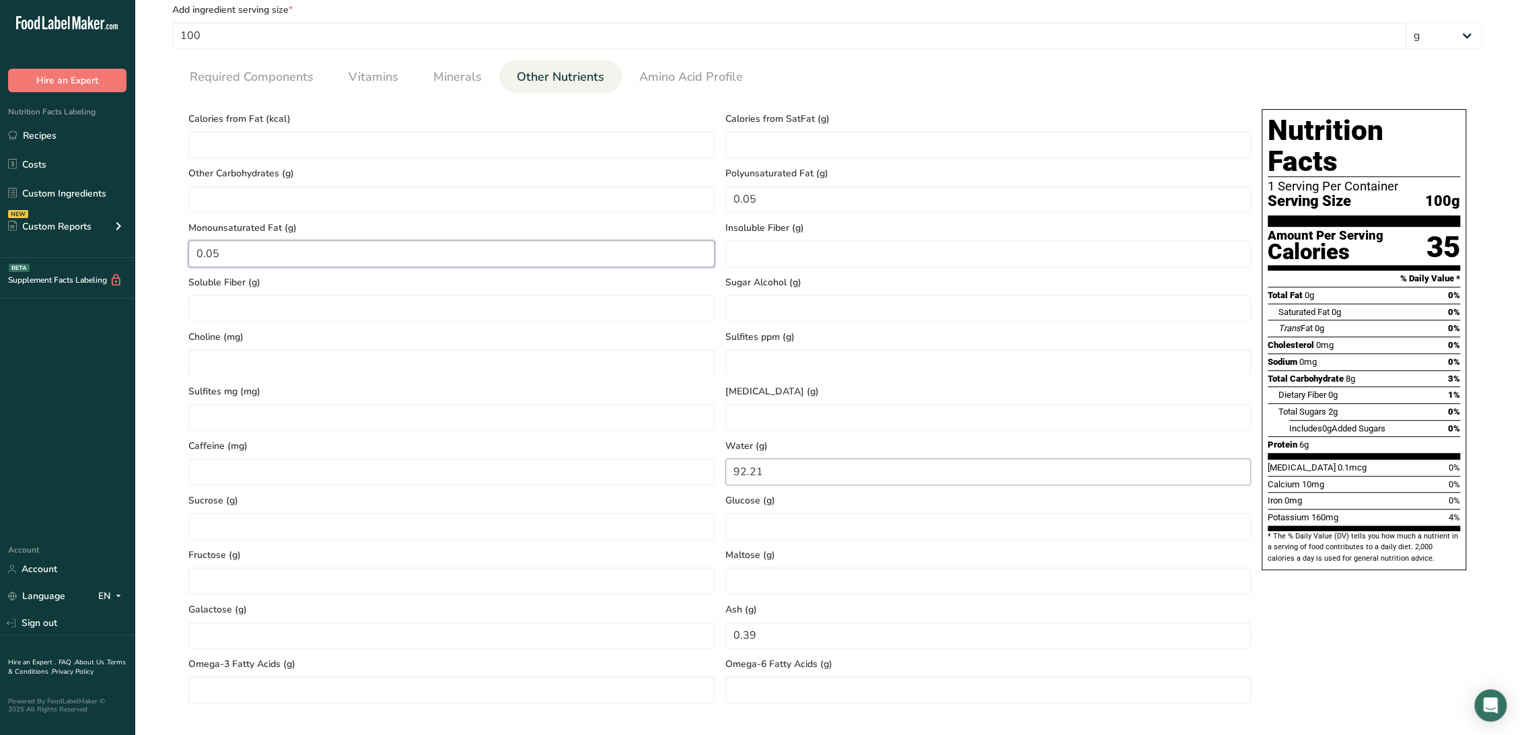
type Fat "0.05"
click at [835, 467] on input "92.21" at bounding box center [988, 471] width 526 height 27
type input "91.2"
click at [802, 636] on input "0.39" at bounding box center [988, 635] width 526 height 27
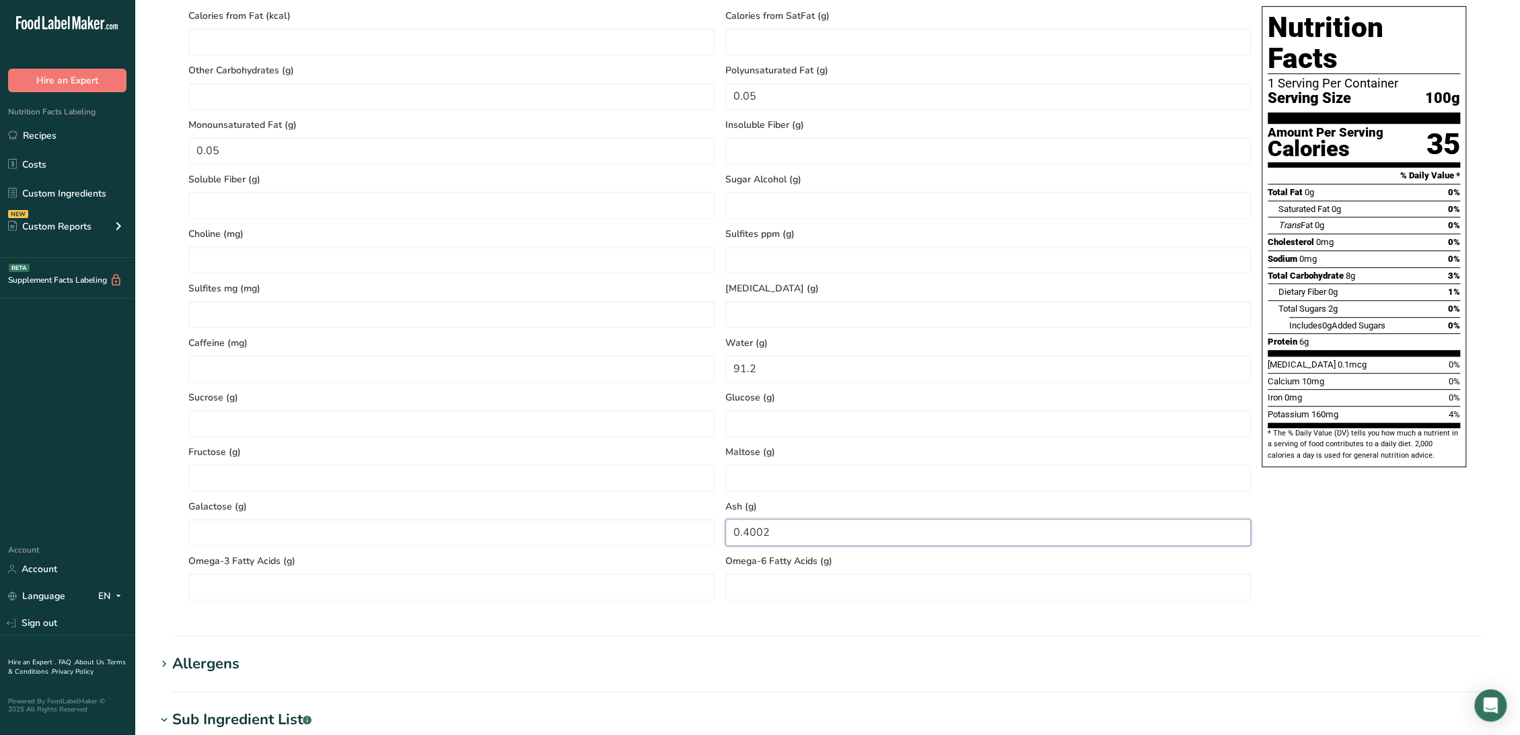
scroll to position [840, 0]
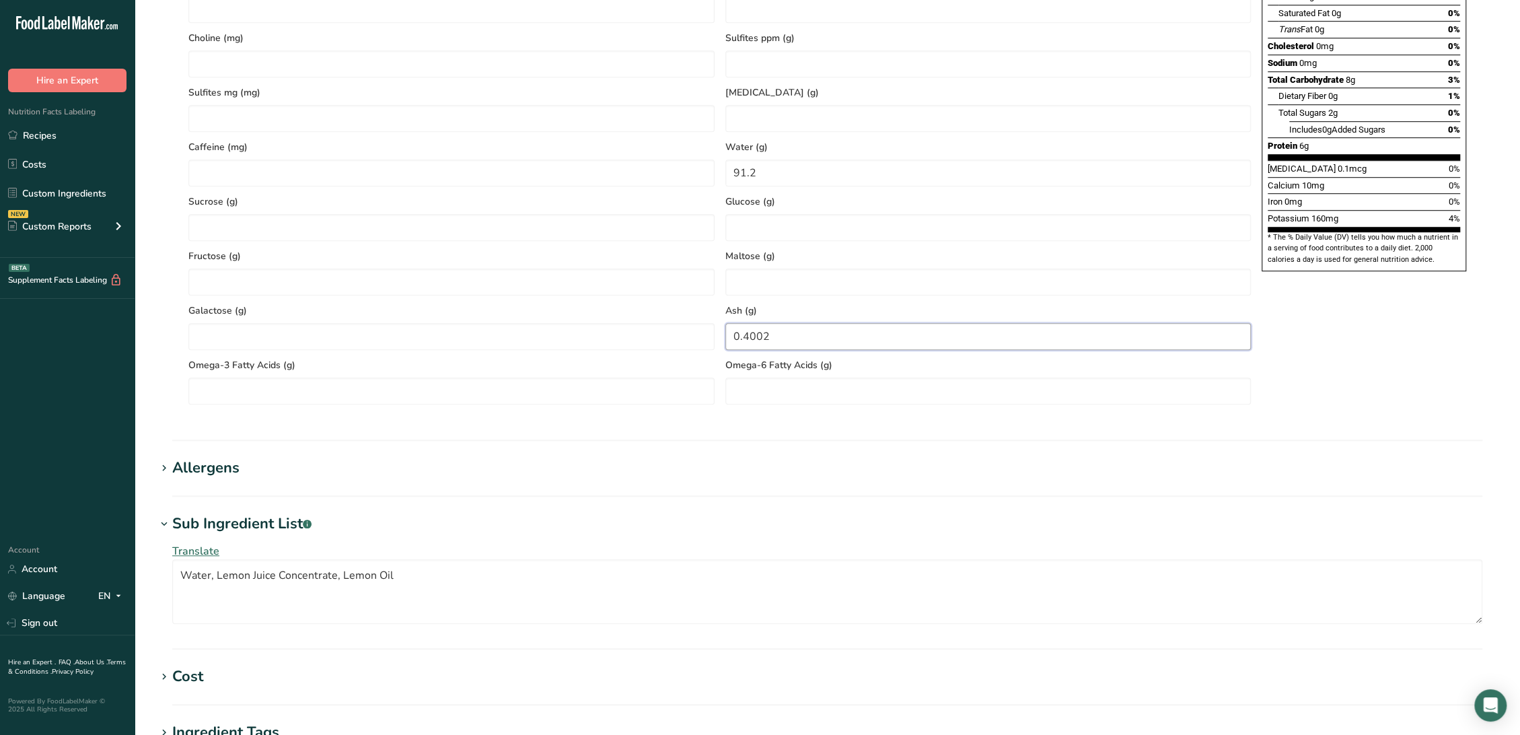
type input "0.4002"
click at [241, 472] on h1 "Allergens" at bounding box center [827, 468] width 1342 height 22
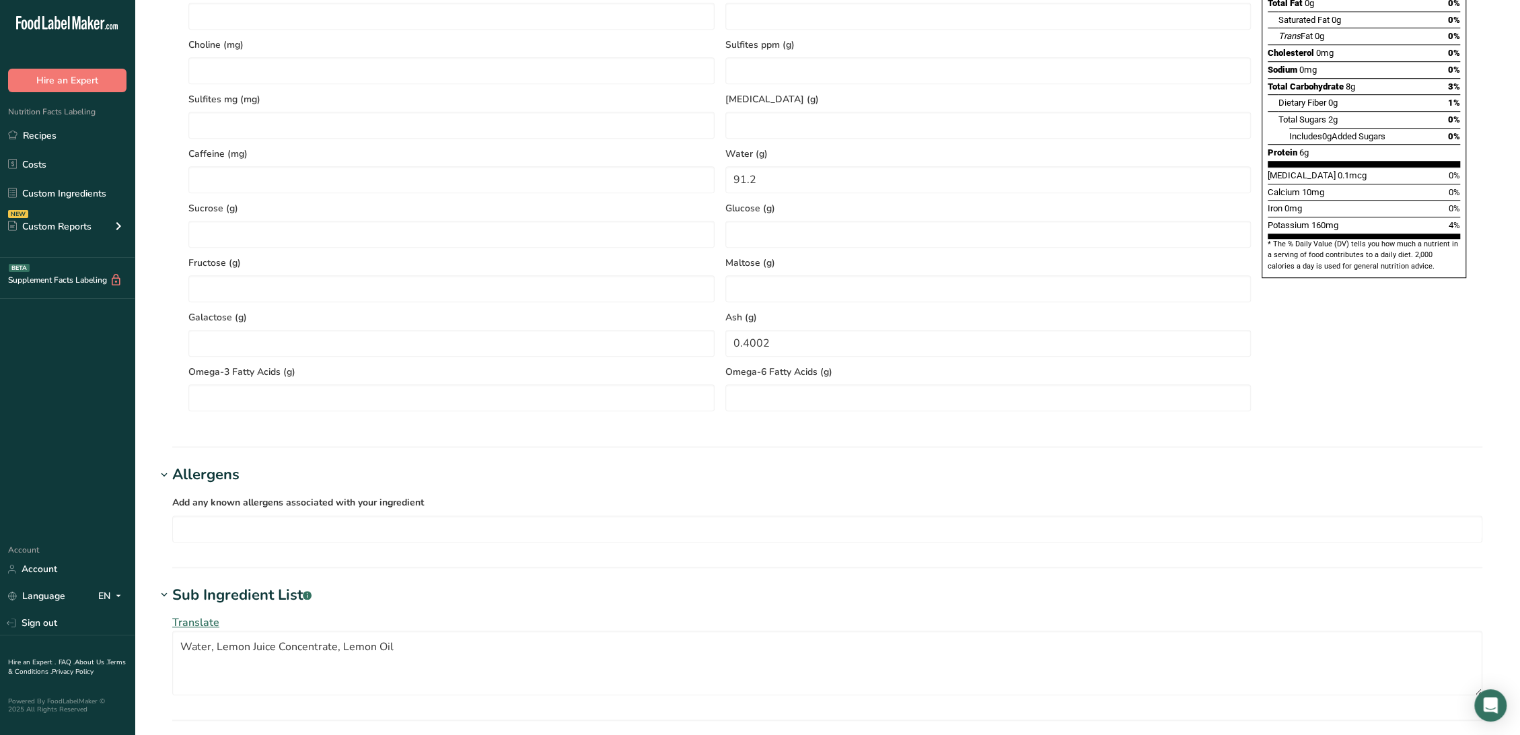
scroll to position [1195, 0]
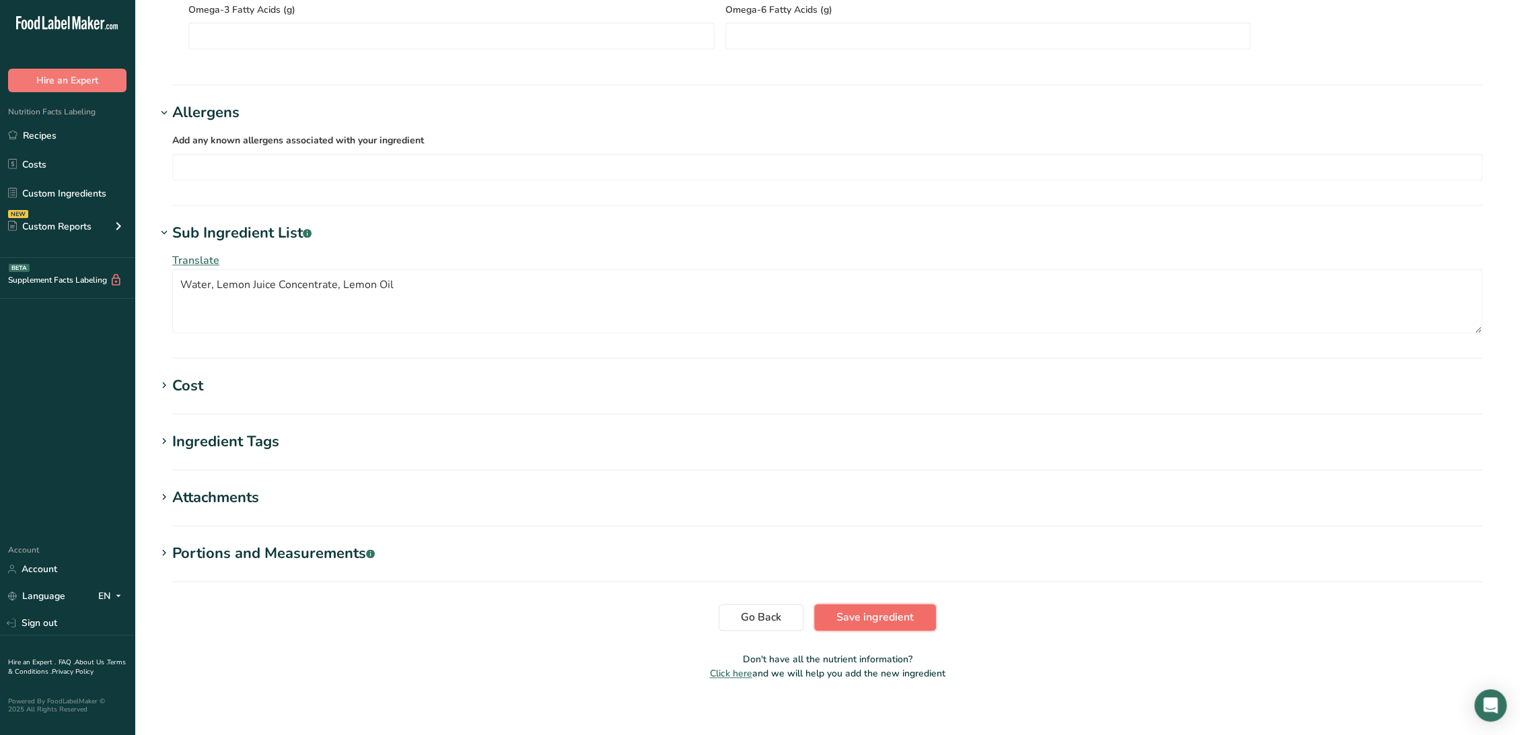
click at [859, 609] on span "Save ingredient" at bounding box center [874, 617] width 77 height 16
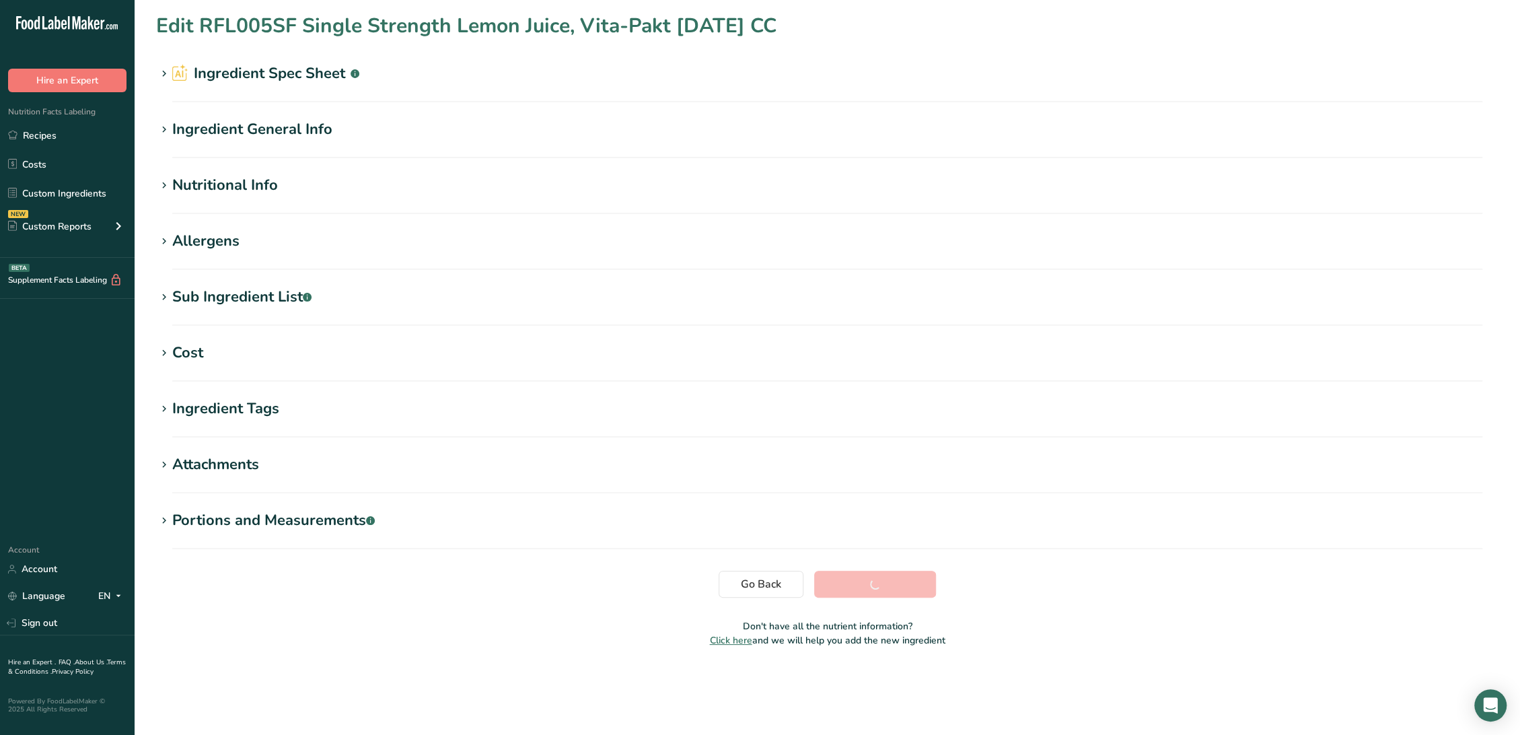
scroll to position [0, 0]
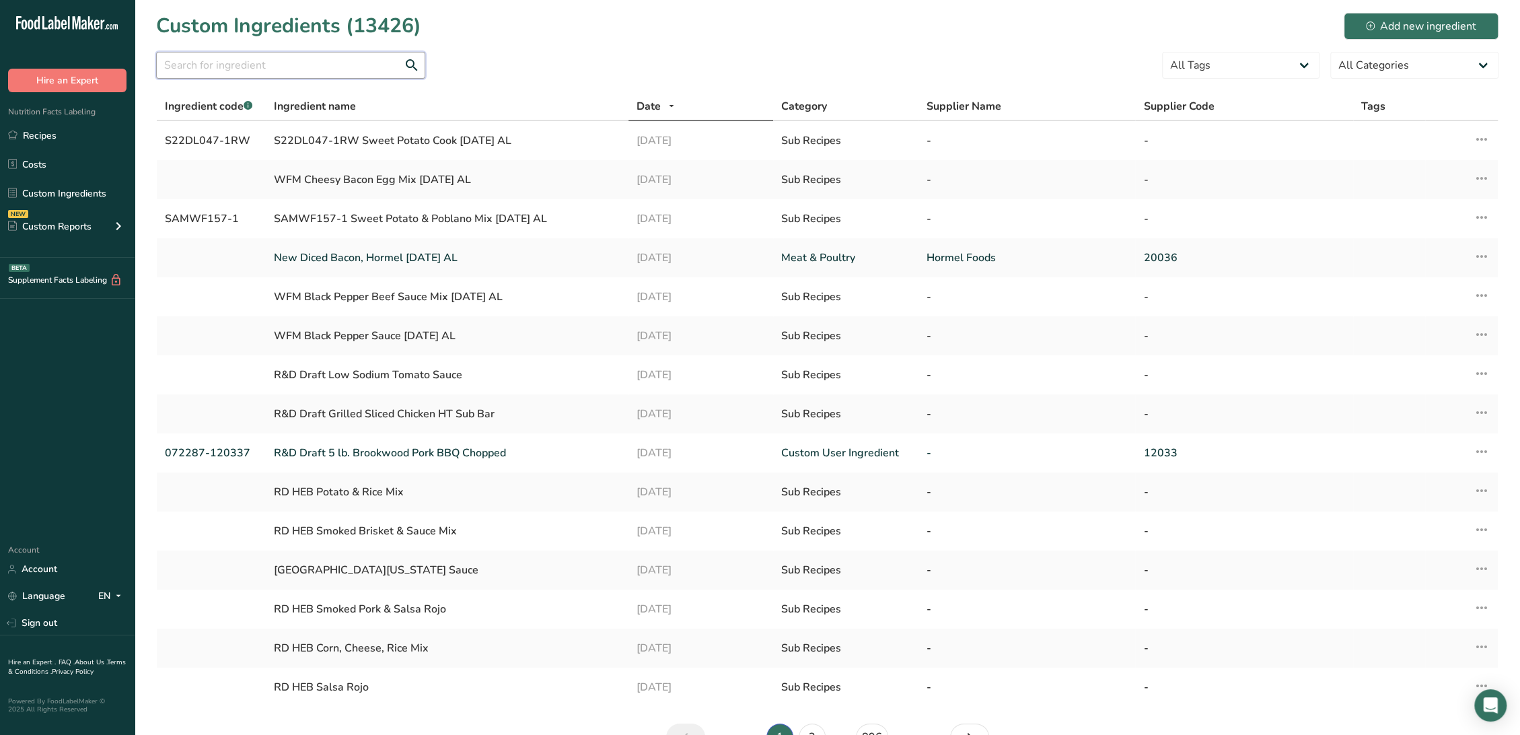
click at [262, 63] on input "text" at bounding box center [290, 65] width 269 height 27
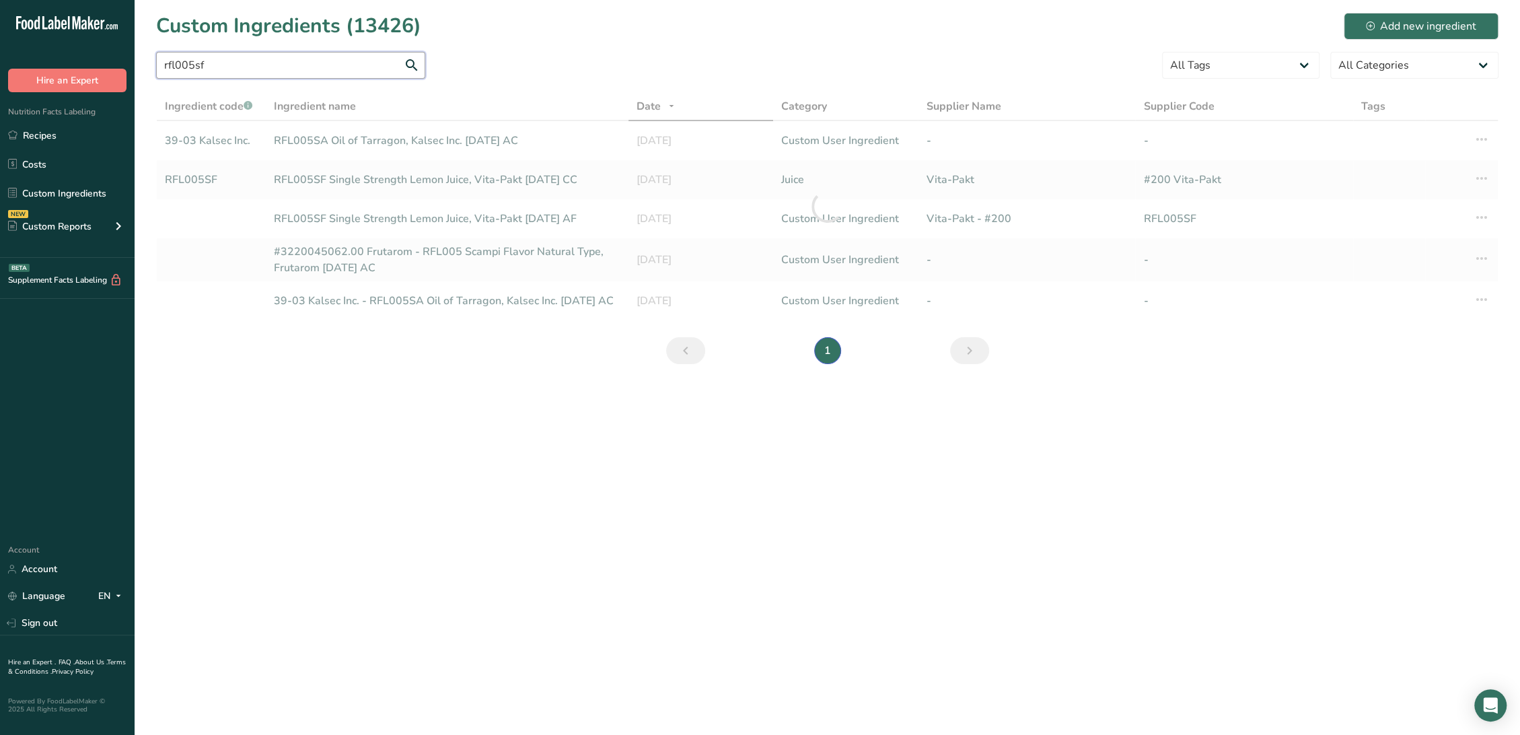
type input "rfl005sf"
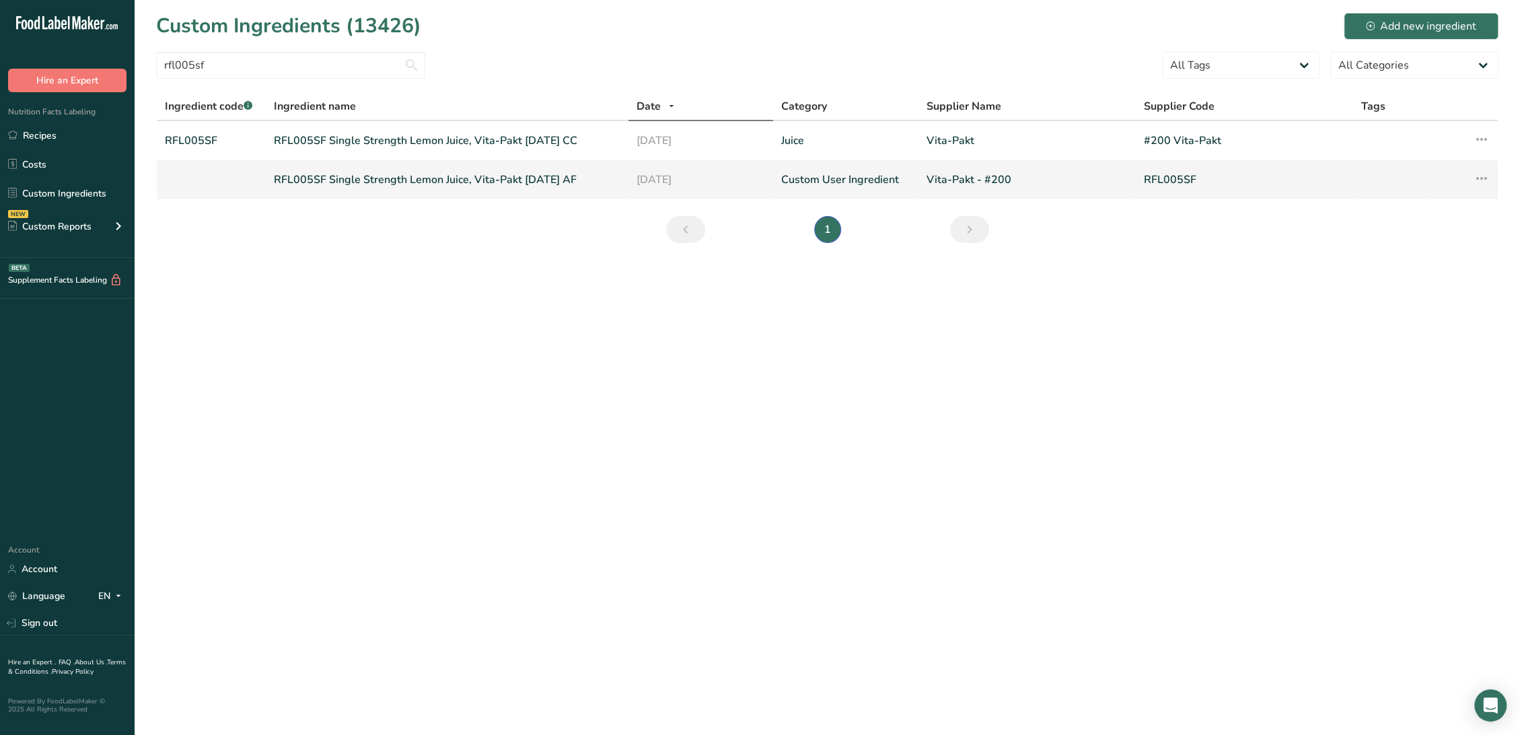
click at [295, 177] on link "RFL005SF Single Strength Lemon Juice, Vita-Pakt [DATE] AF" at bounding box center [447, 180] width 346 height 16
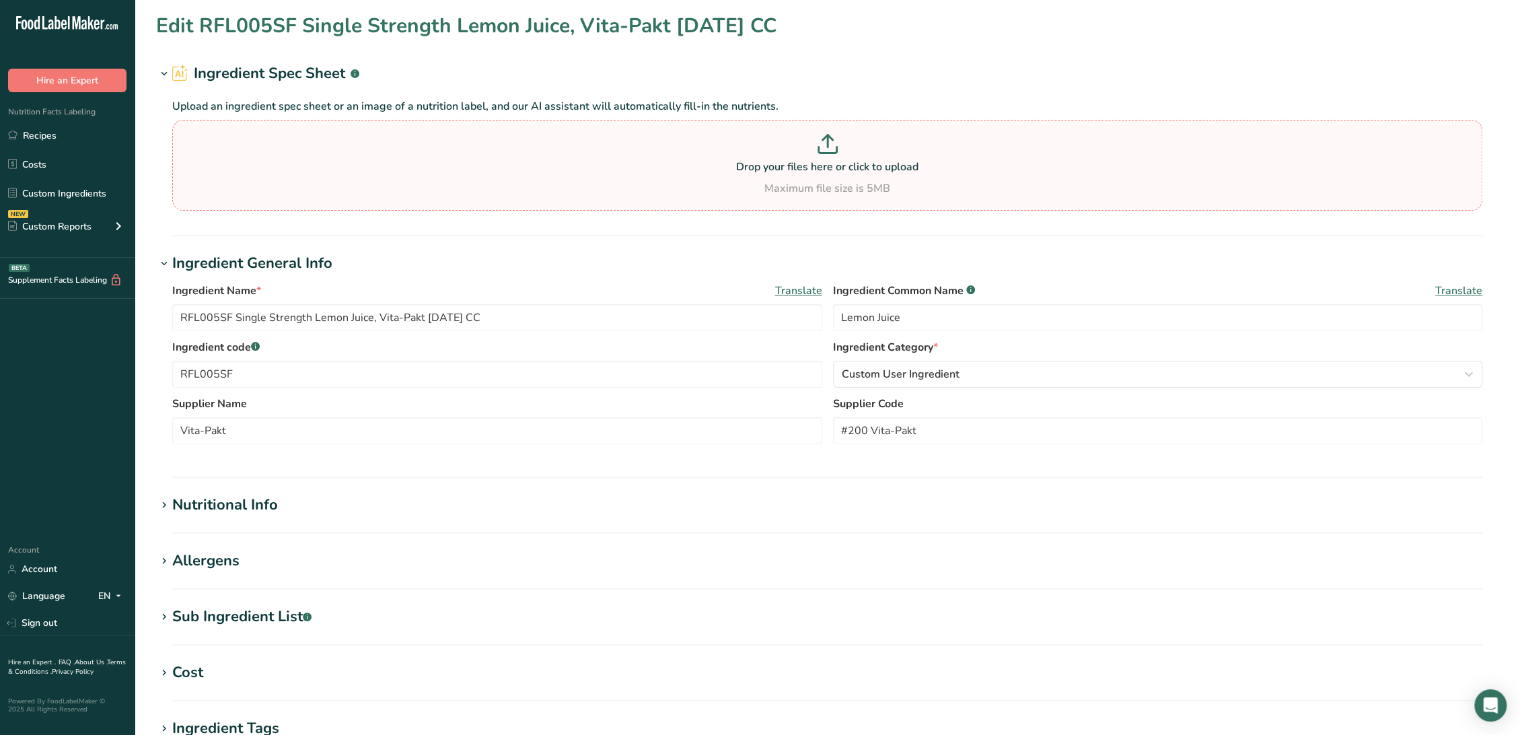
type input "RFL005SF Single Strength Lemon Juice, Vita-Pakt [DATE] AF"
type input "Vita-Pakt - #200"
type input "RFL005SF"
drag, startPoint x: 236, startPoint y: 316, endPoint x: 20, endPoint y: 310, distance: 216.0
click at [20, 310] on div ".a-20{fill:#fff;} Hire an Expert Nutrition Facts Labeling Recipes Costs Custom …" at bounding box center [760, 515] width 1520 height 1031
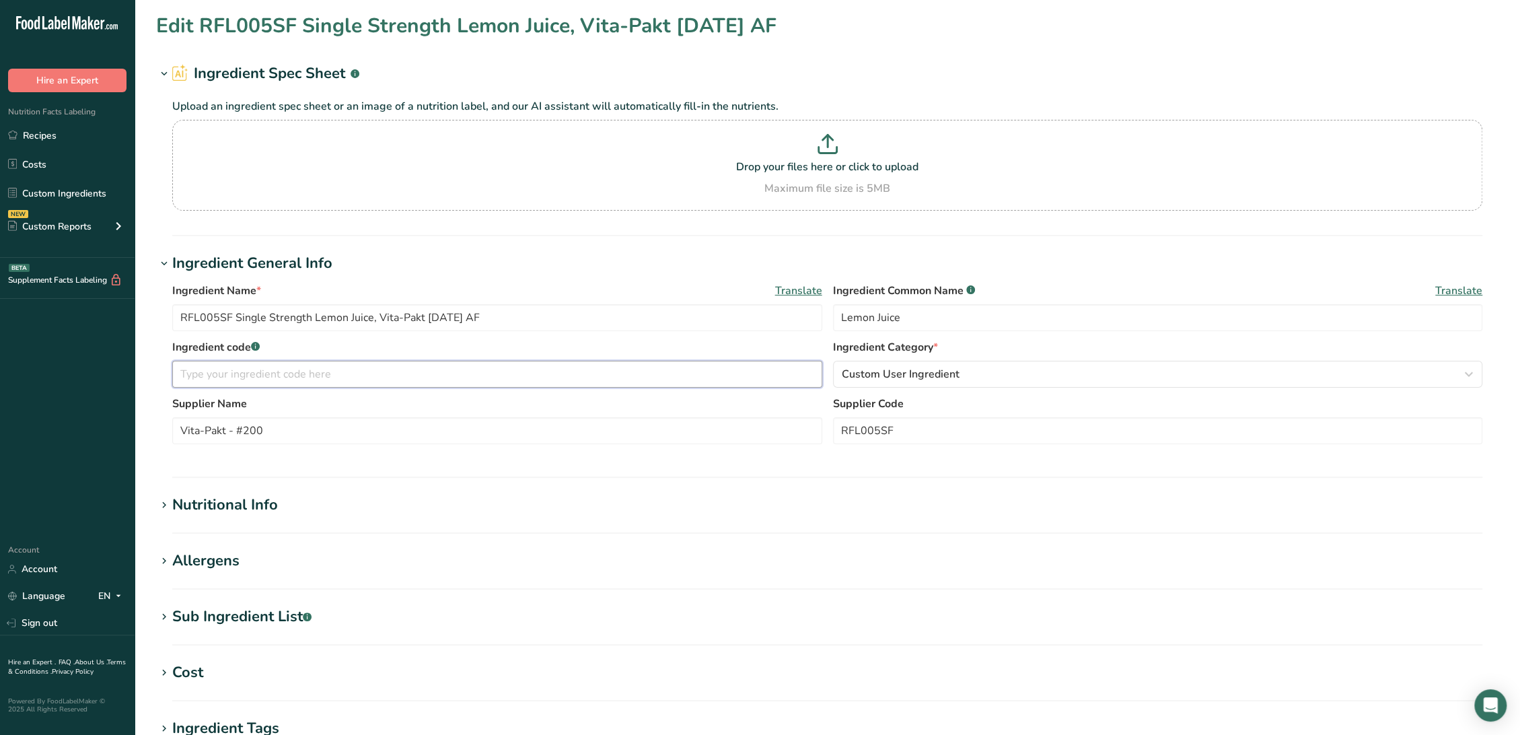
click at [238, 376] on input "text" at bounding box center [497, 374] width 650 height 27
paste input "RFL005SF"
type input "OBSOLETE - RFL005SF"
drag, startPoint x: 281, startPoint y: 435, endPoint x: 151, endPoint y: 431, distance: 130.5
click at [151, 431] on section "Edit RFL005SF Single Strength Lemon Juice, Vita-Pakt [DATE] AF Ingredient Spec …" at bounding box center [827, 494] width 1385 height 988
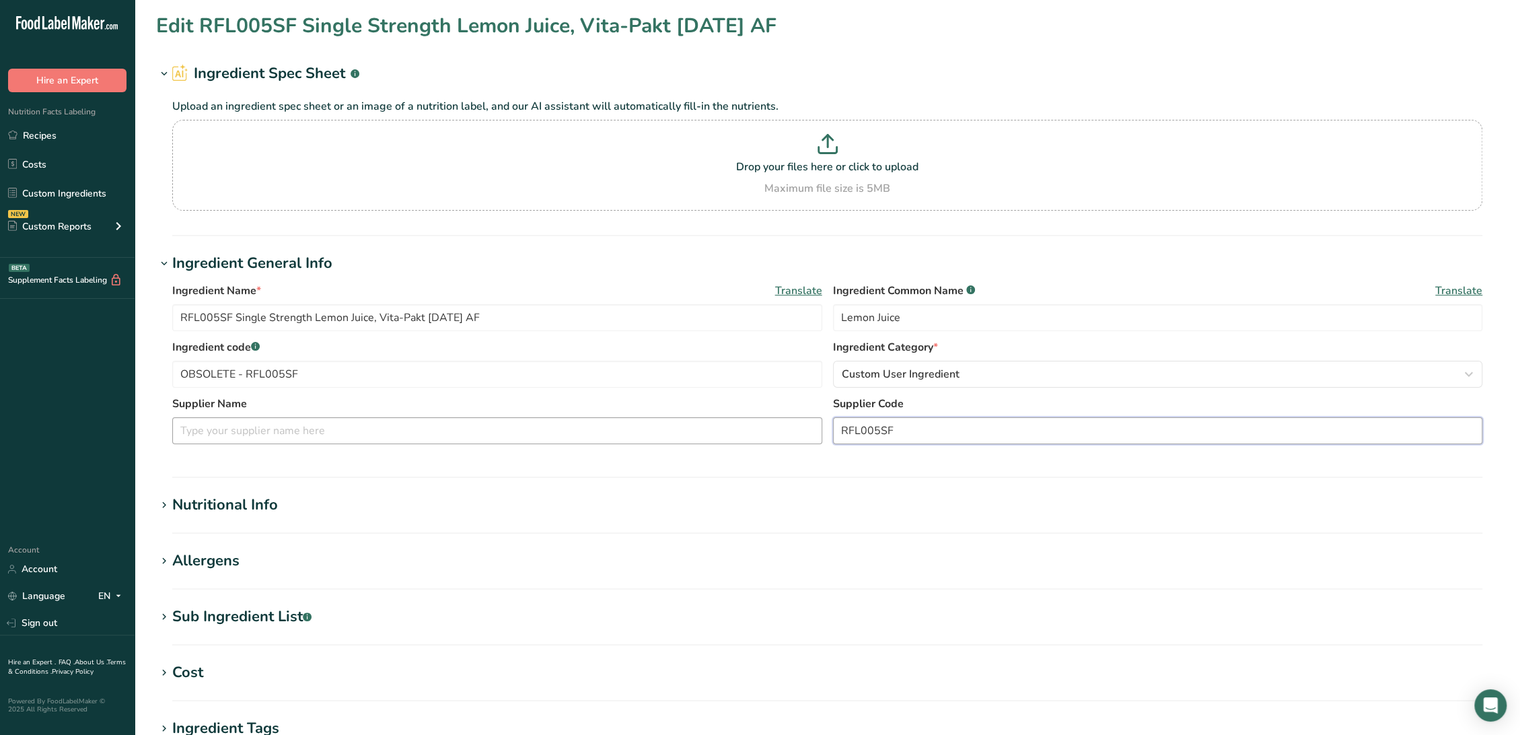
drag, startPoint x: 928, startPoint y: 431, endPoint x: 774, endPoint y: 426, distance: 153.5
click at [773, 424] on div "Supplier Name Supplier Code RFL005SF" at bounding box center [827, 424] width 1310 height 57
paste input "Vita-Pakt - #200"
type input "Vita-Pakt - #200"
click at [665, 436] on input "text" at bounding box center [497, 430] width 650 height 27
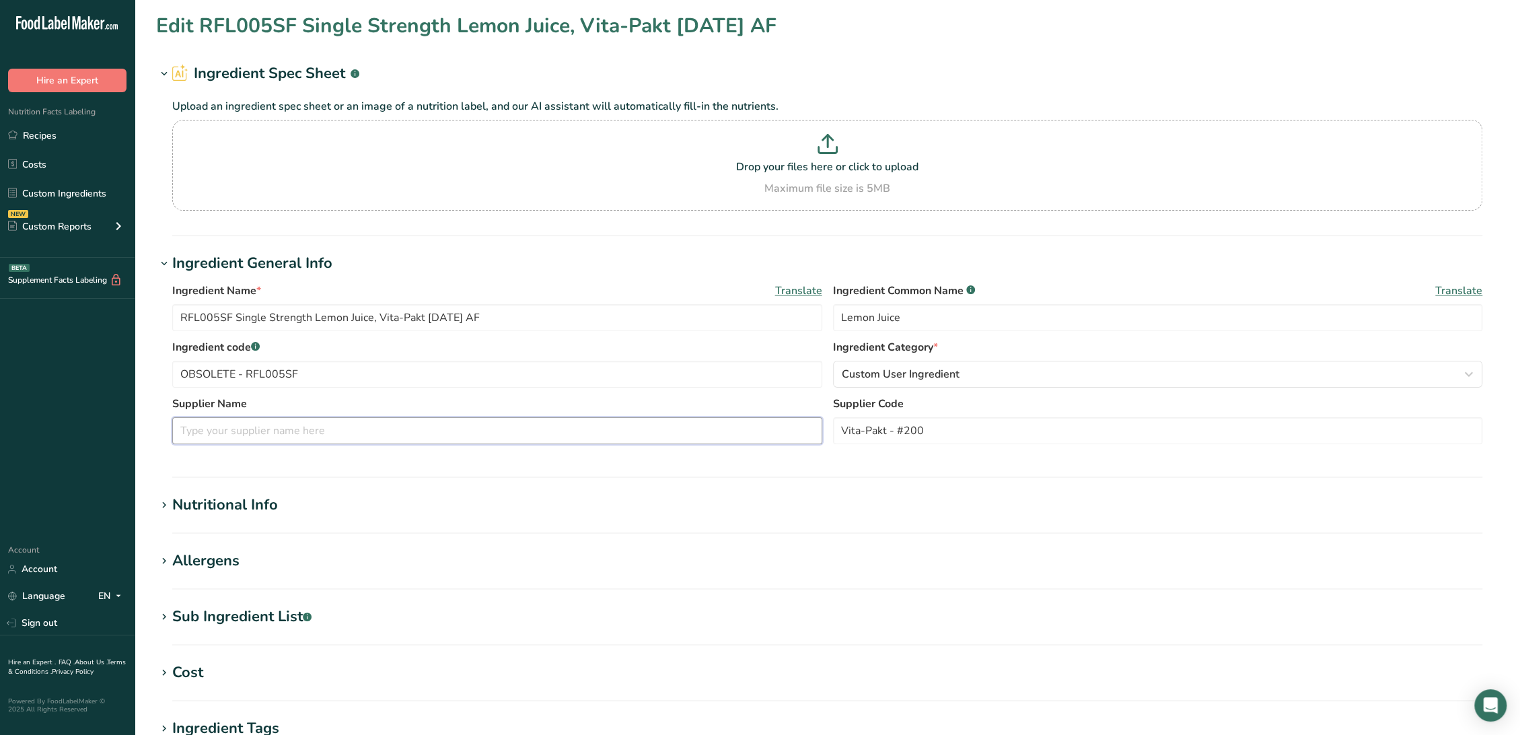
paste input "Vita-Pakt - #200"
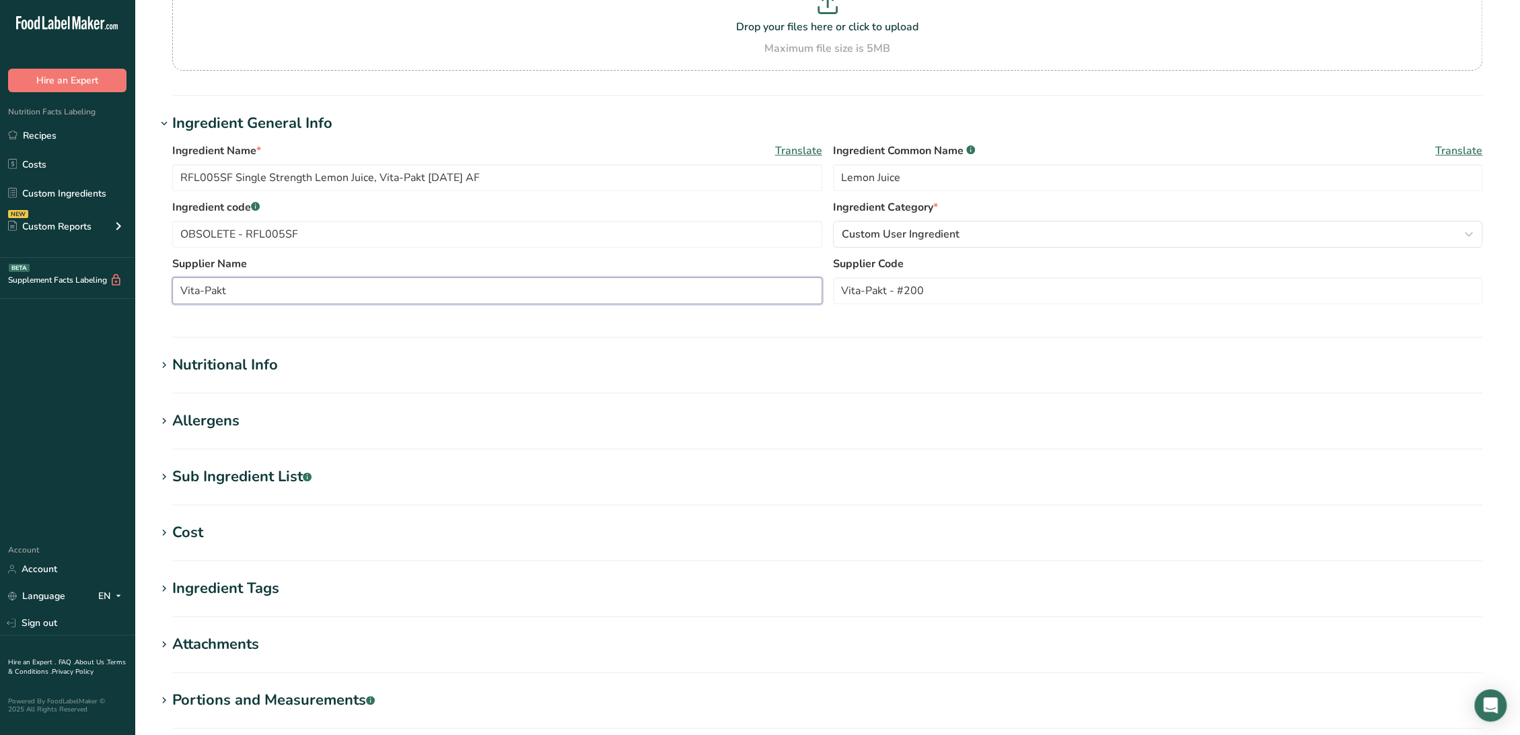
scroll to position [149, 0]
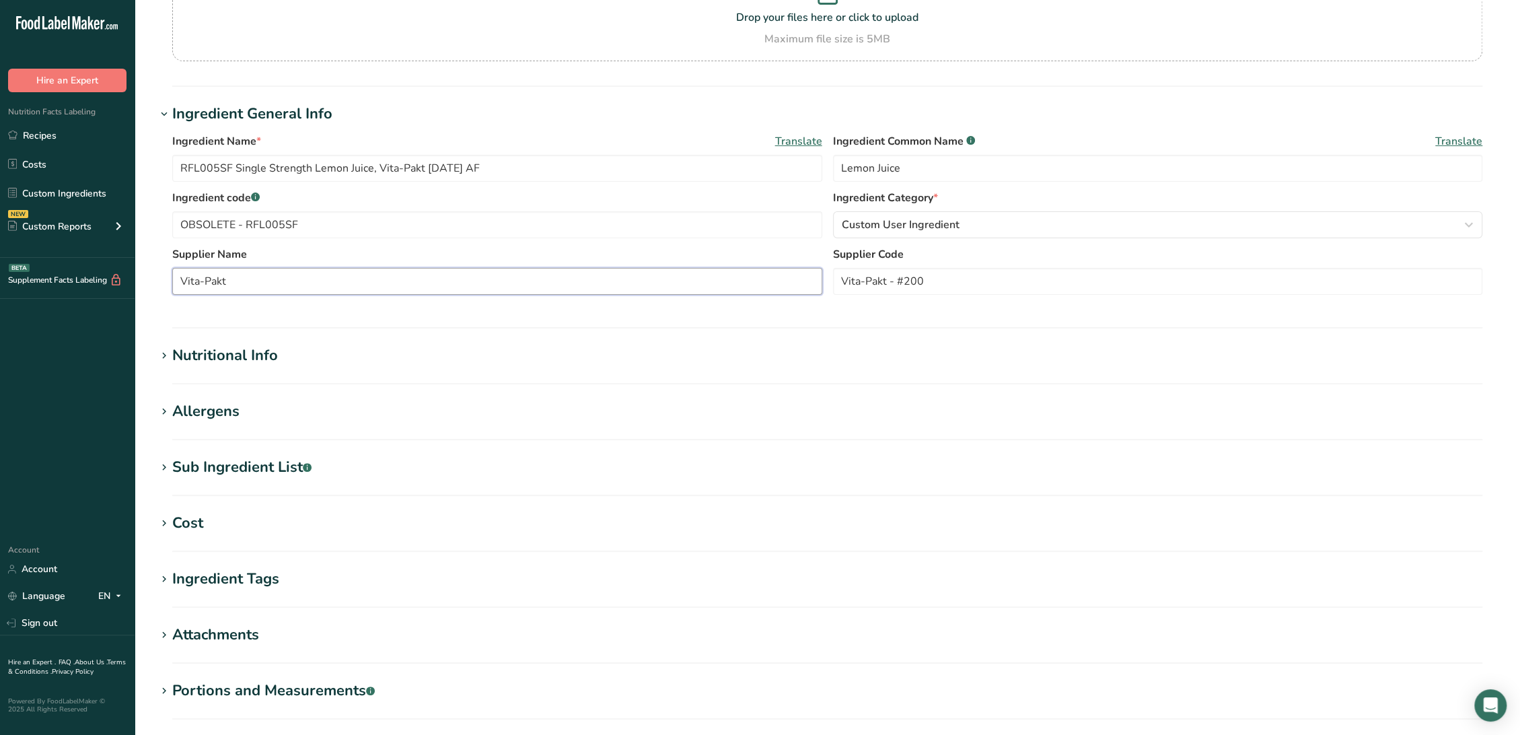
type input "Vita-Pakt"
click at [243, 359] on div "Nutritional Info" at bounding box center [225, 355] width 106 height 22
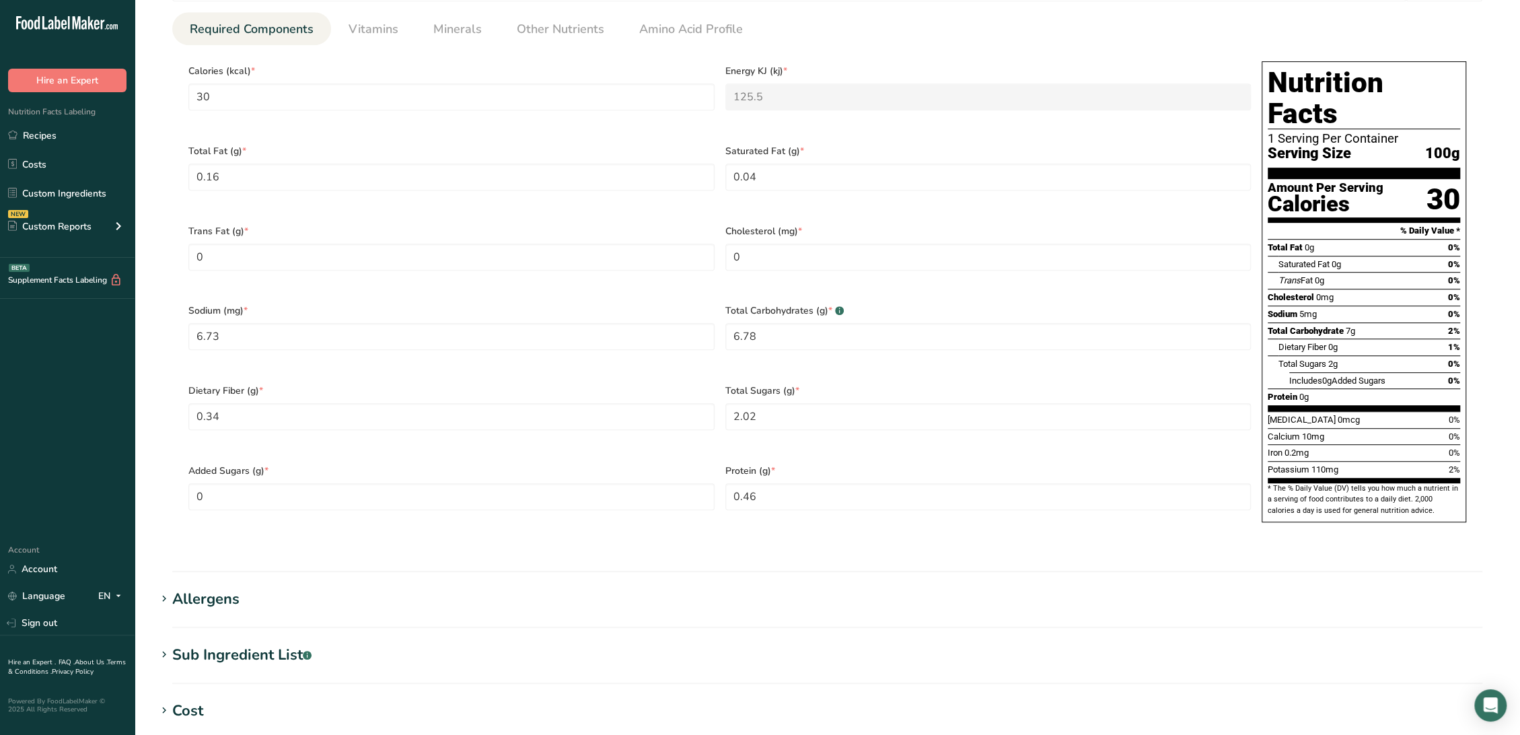
scroll to position [673, 0]
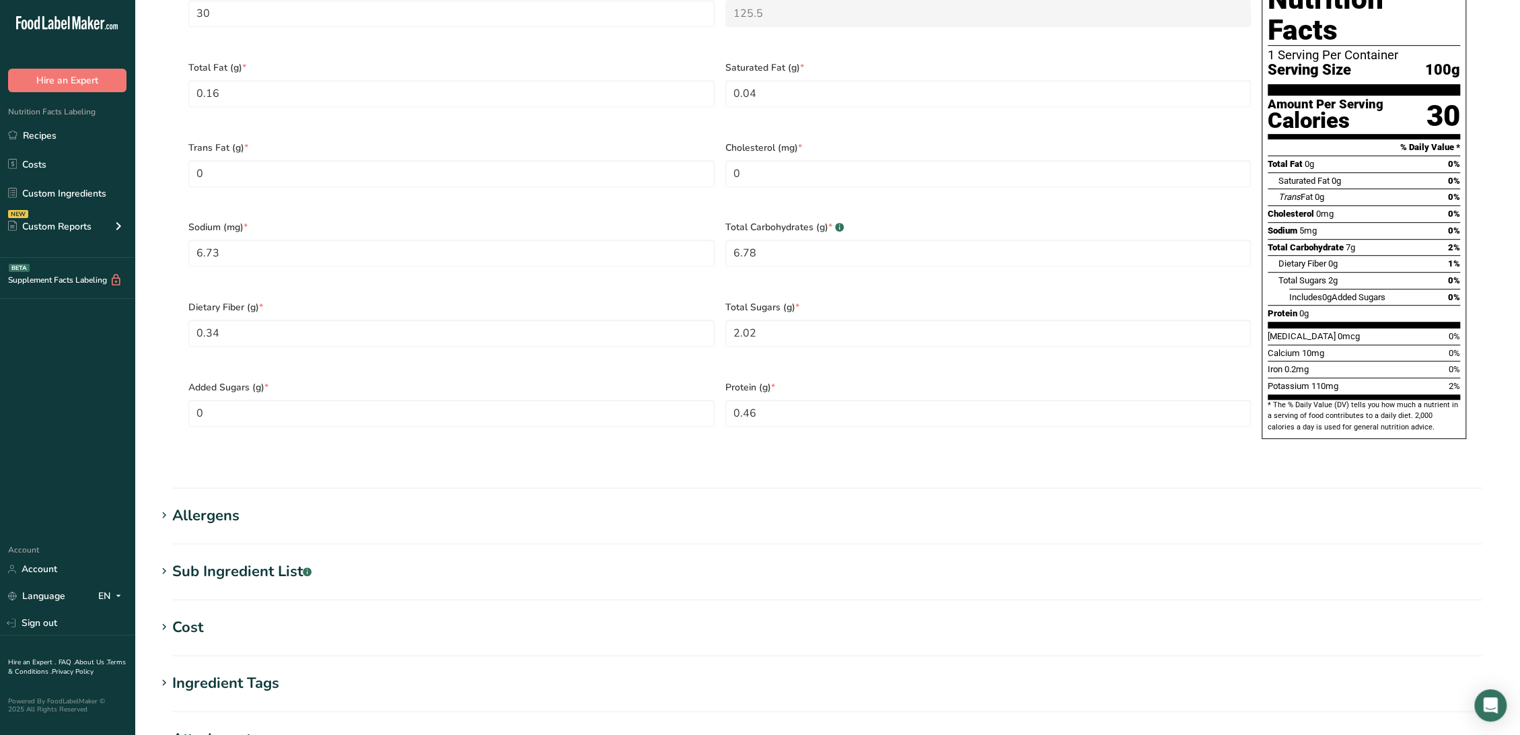
click at [223, 560] on div "Sub Ingredient List .a-a{fill:#347362;}.b-a{fill:#fff;}" at bounding box center [241, 571] width 139 height 22
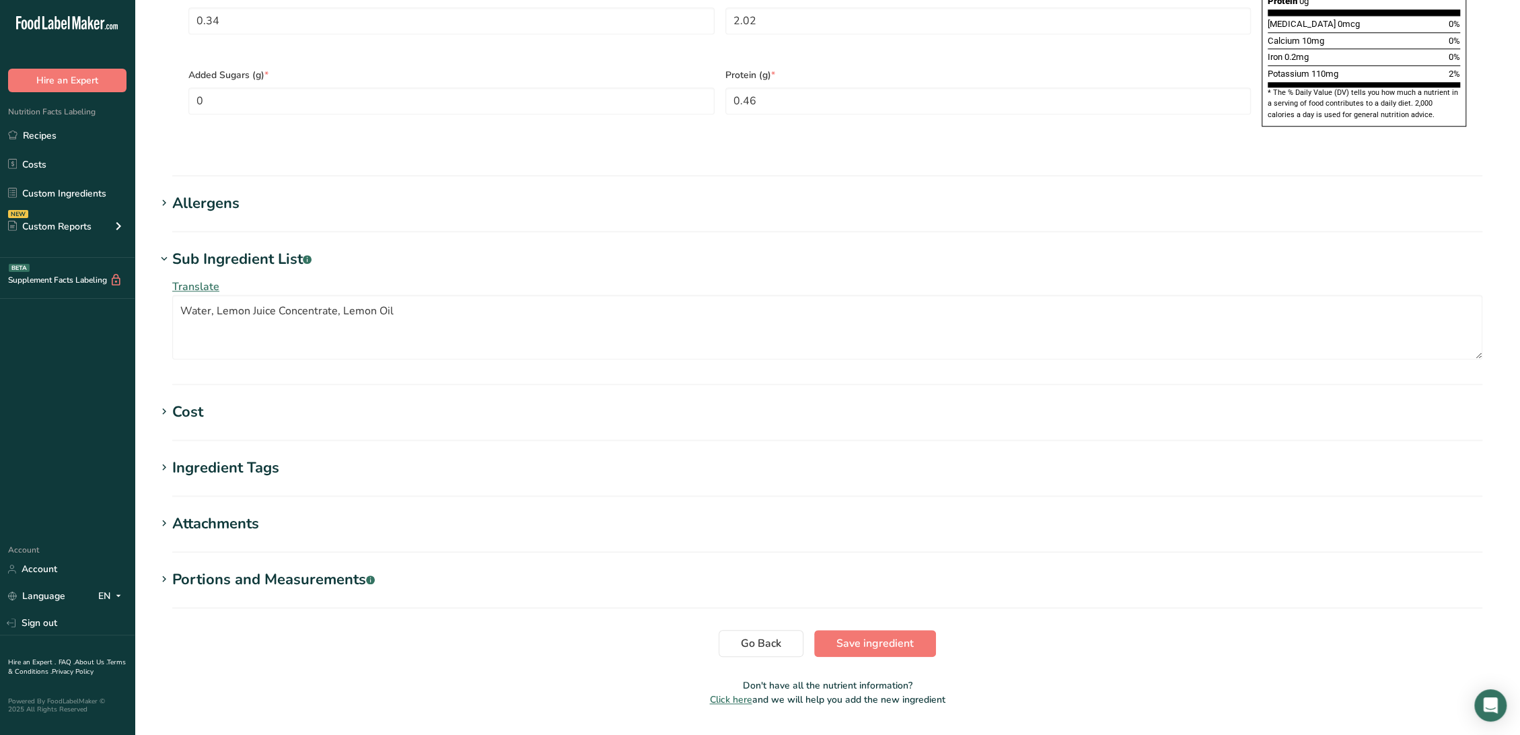
scroll to position [988, 0]
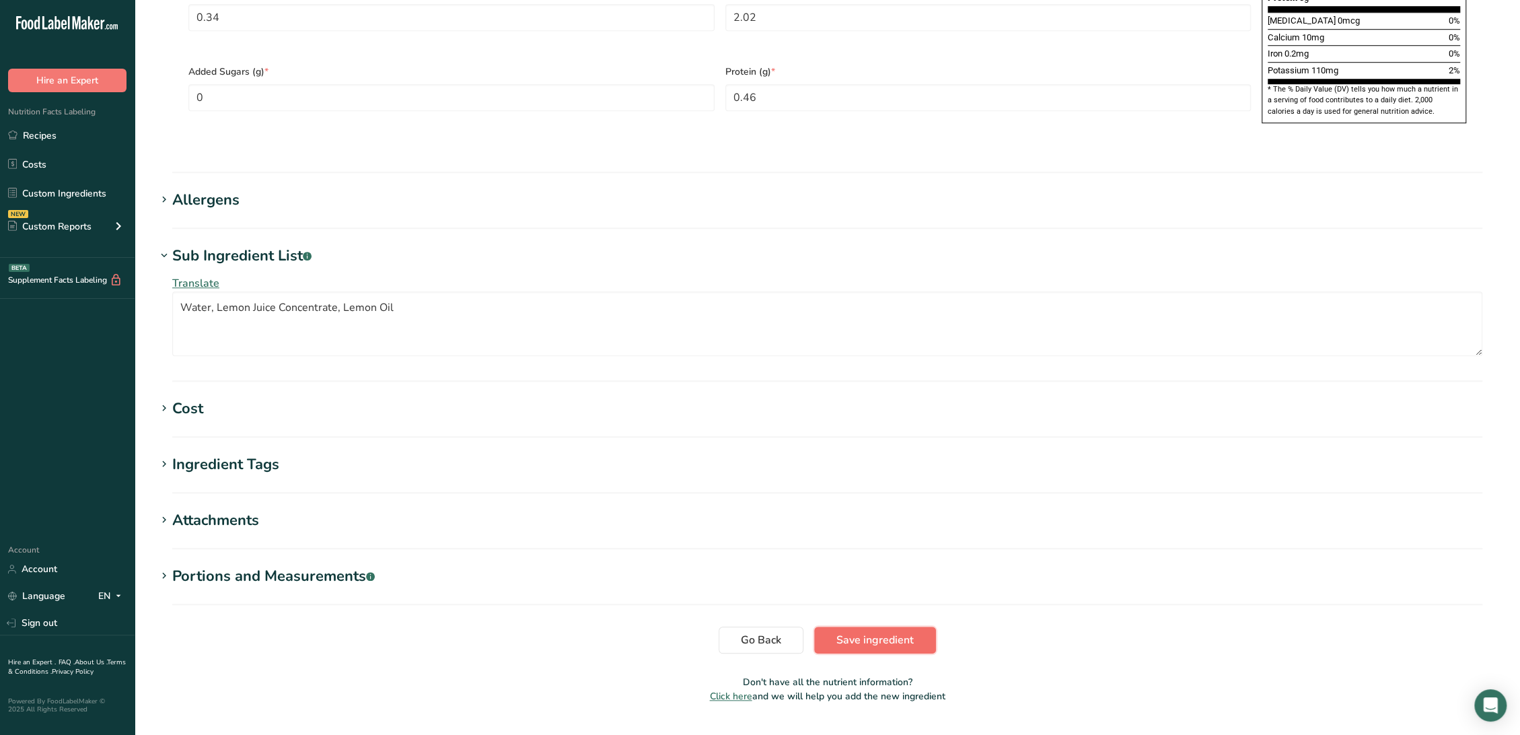
click at [863, 632] on span "Save ingredient" at bounding box center [874, 640] width 77 height 16
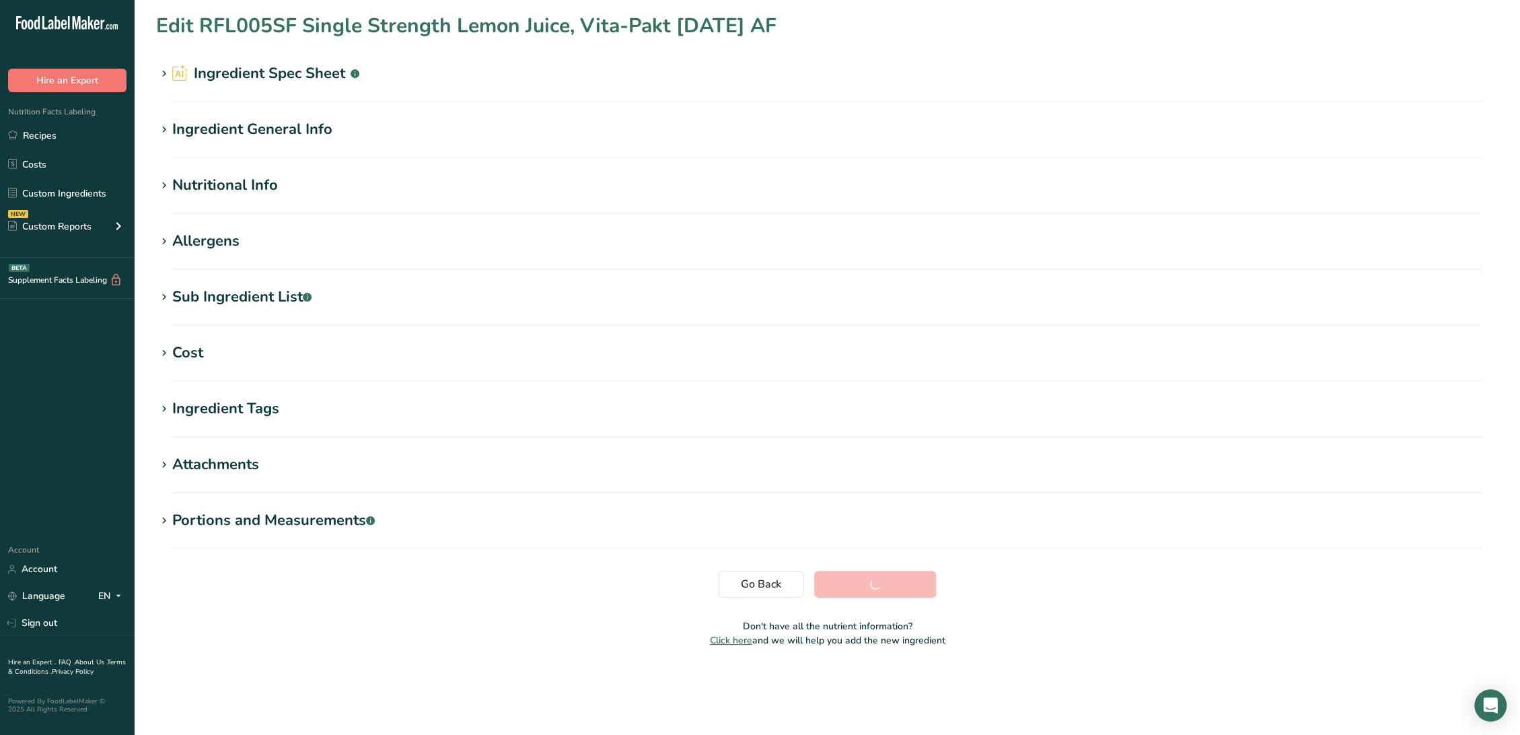
scroll to position [0, 0]
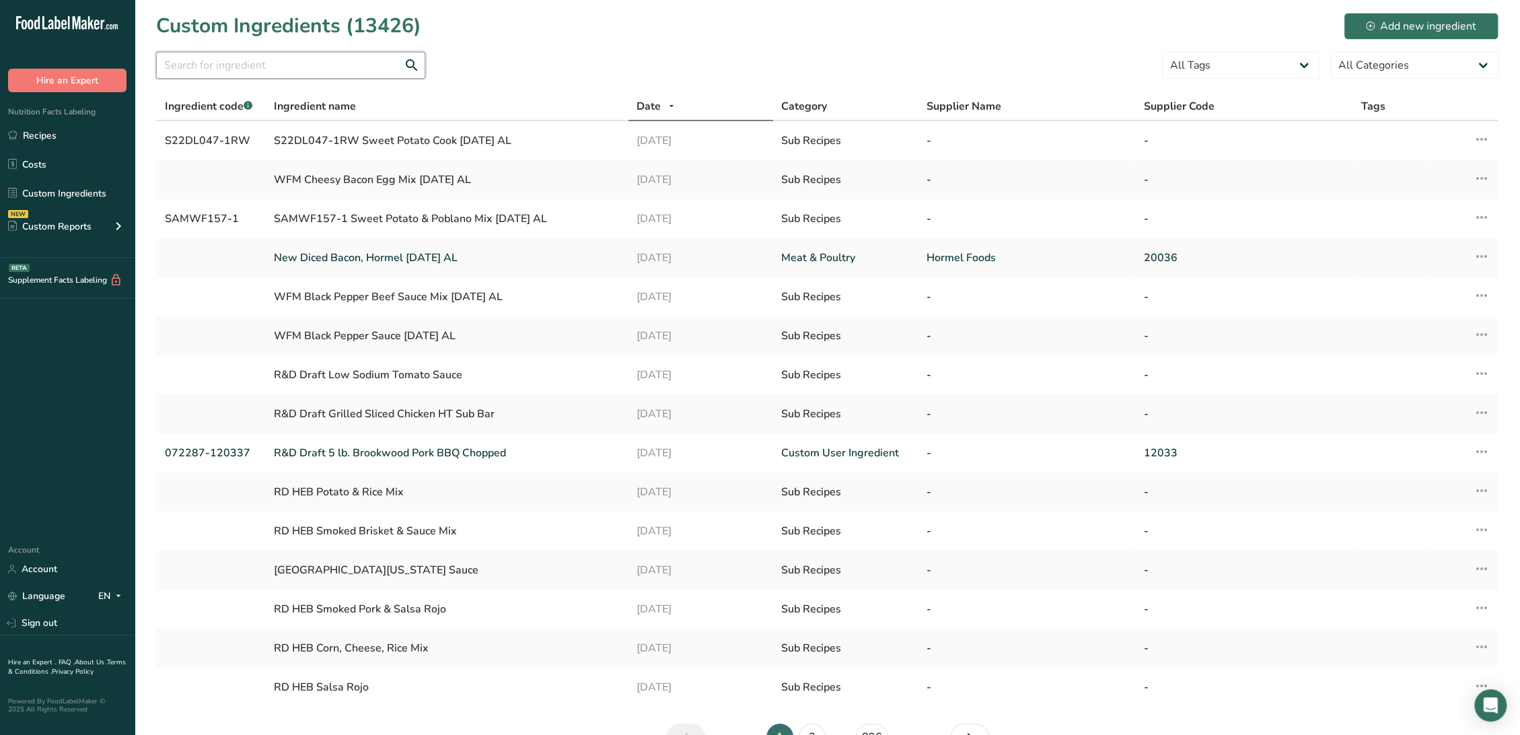
click at [298, 63] on input "text" at bounding box center [290, 65] width 269 height 27
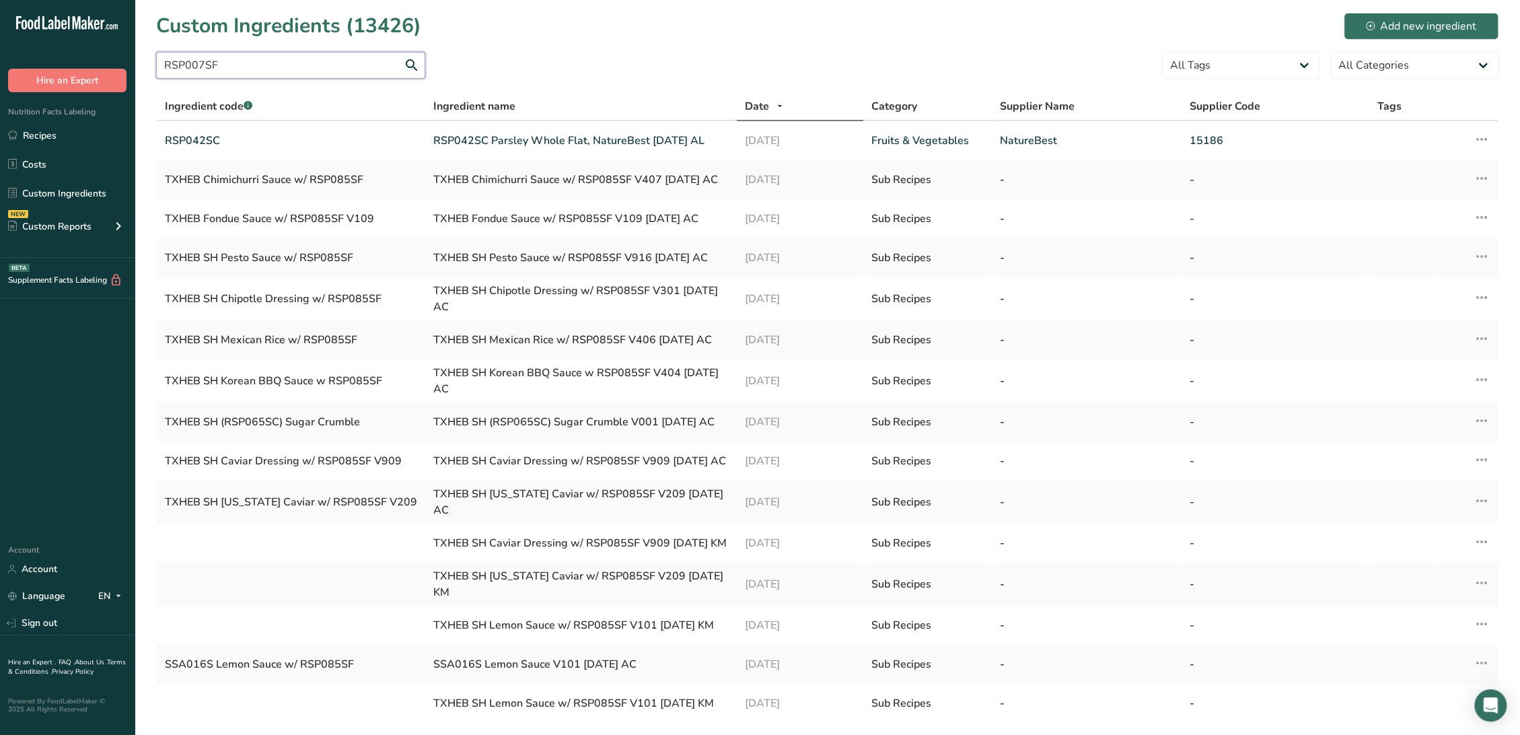
type input "RSP007SF"
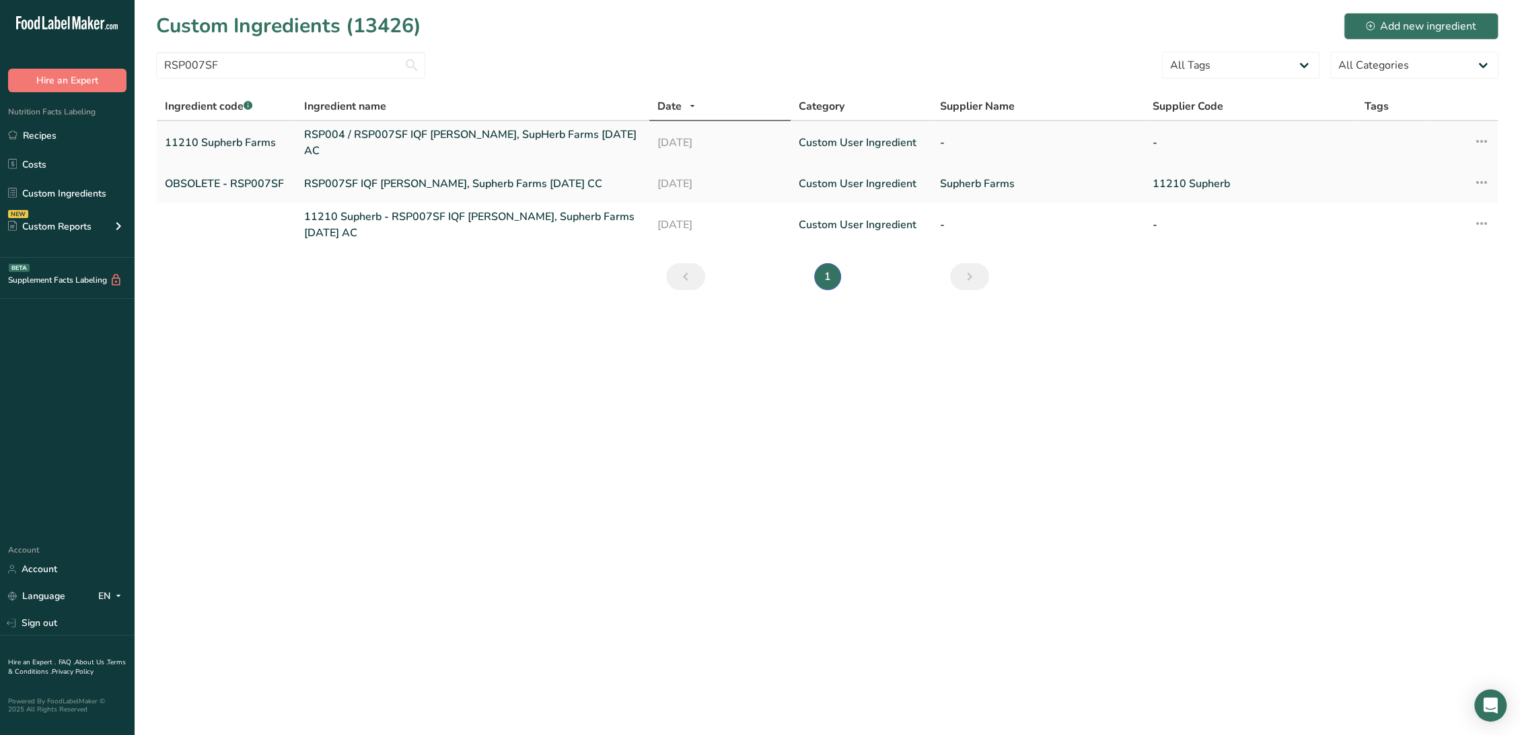
click at [475, 138] on link "RSP004 / RSP007SF IQF [PERSON_NAME], SupHerb Farms [DATE] AC" at bounding box center [471, 142] width 337 height 32
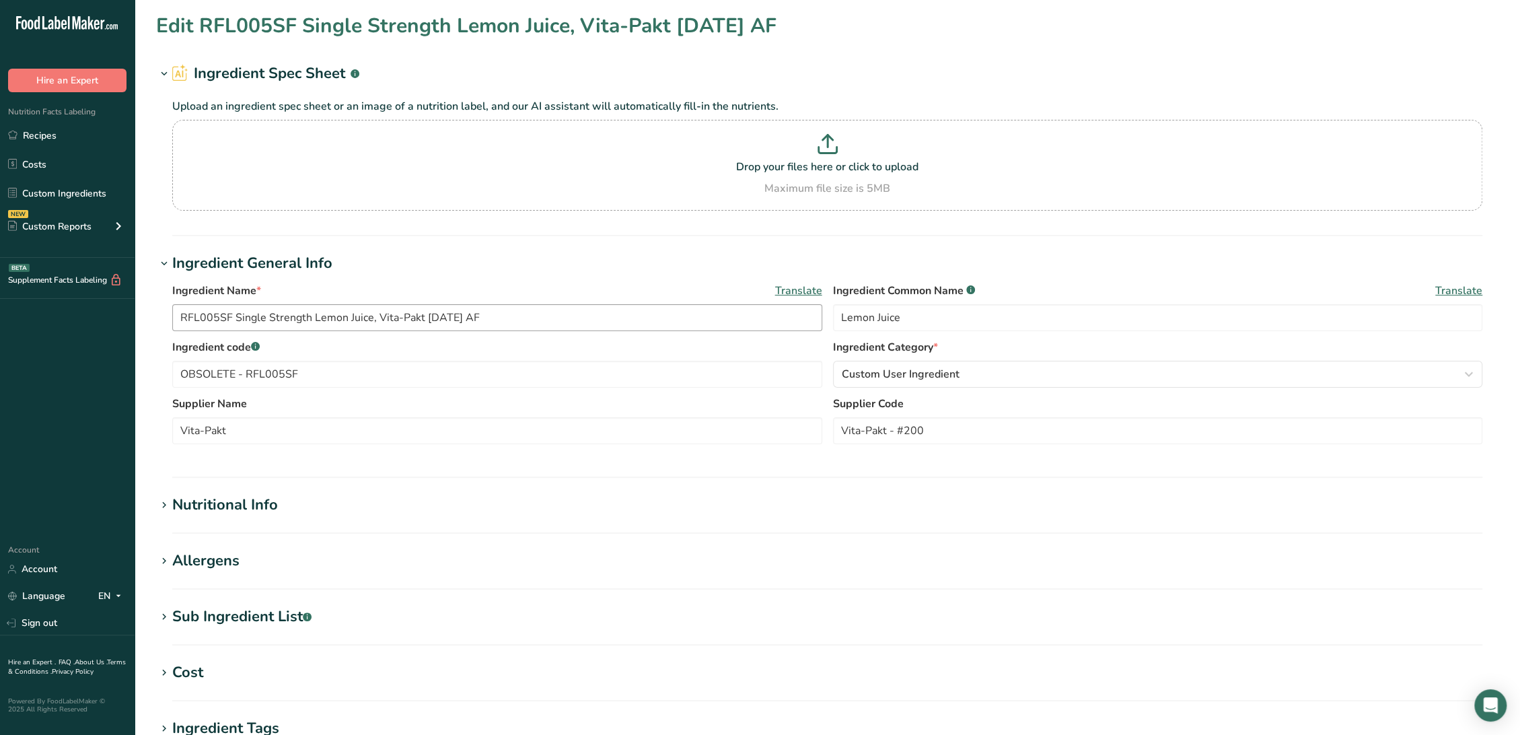
type input "RSP004 / RSP007SF IQF [PERSON_NAME], SupHerb Farms [DATE] AC"
type input "[PERSON_NAME]"
type input "11210 Supherb Farms"
drag, startPoint x: 301, startPoint y: 372, endPoint x: 60, endPoint y: 365, distance: 241.6
click at [60, 365] on div ".a-20{fill:#fff;} Hire an Expert Nutrition Facts Labeling Recipes Costs Custom …" at bounding box center [760, 515] width 1520 height 1031
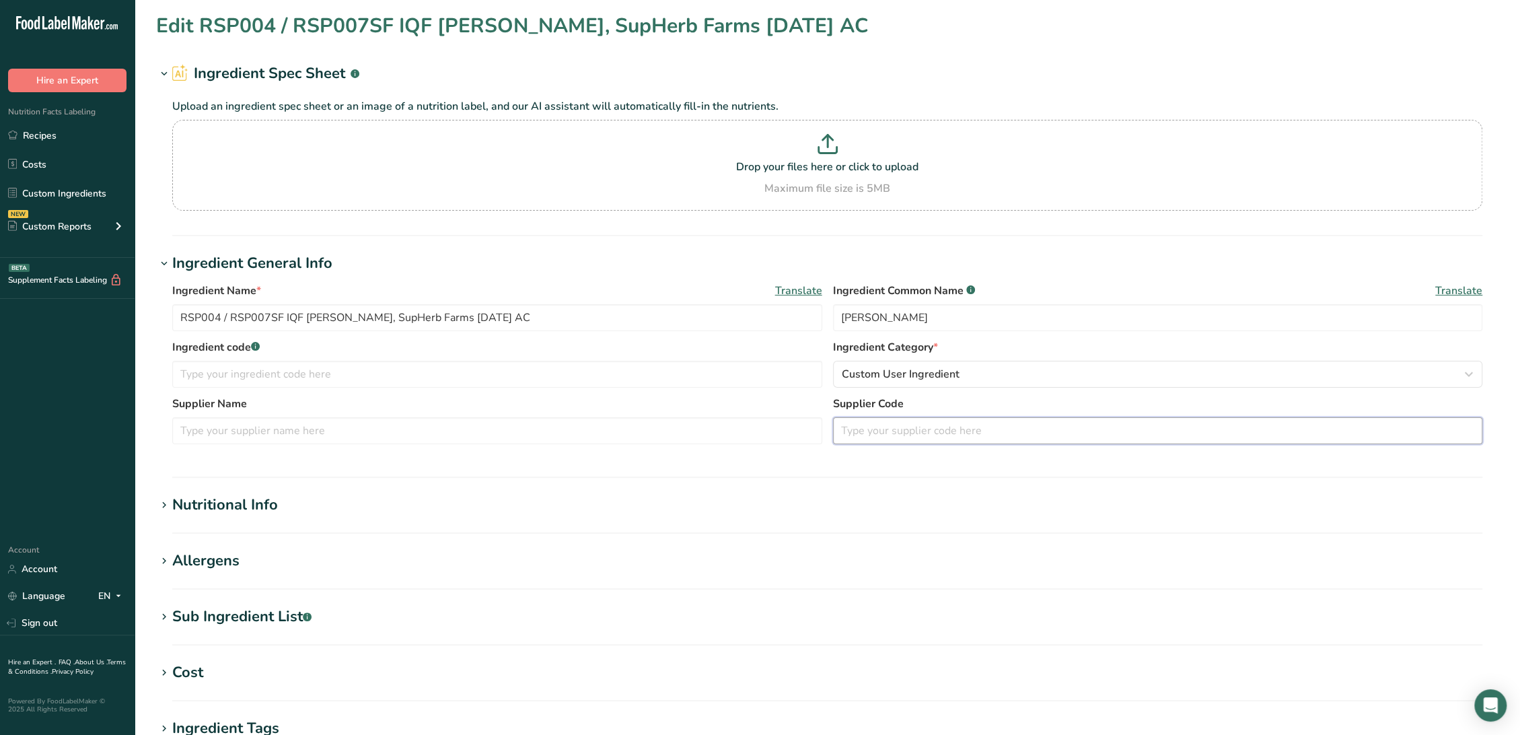
click at [863, 431] on input "text" at bounding box center [1158, 430] width 650 height 27
paste input "11210 Supherb Farms"
type input "11210 Supherb Farms"
drag, startPoint x: 283, startPoint y: 317, endPoint x: 13, endPoint y: 317, distance: 270.4
click at [12, 317] on div ".a-20{fill:#fff;} Hire an Expert Nutrition Facts Labeling Recipes Costs Custom …" at bounding box center [760, 515] width 1520 height 1031
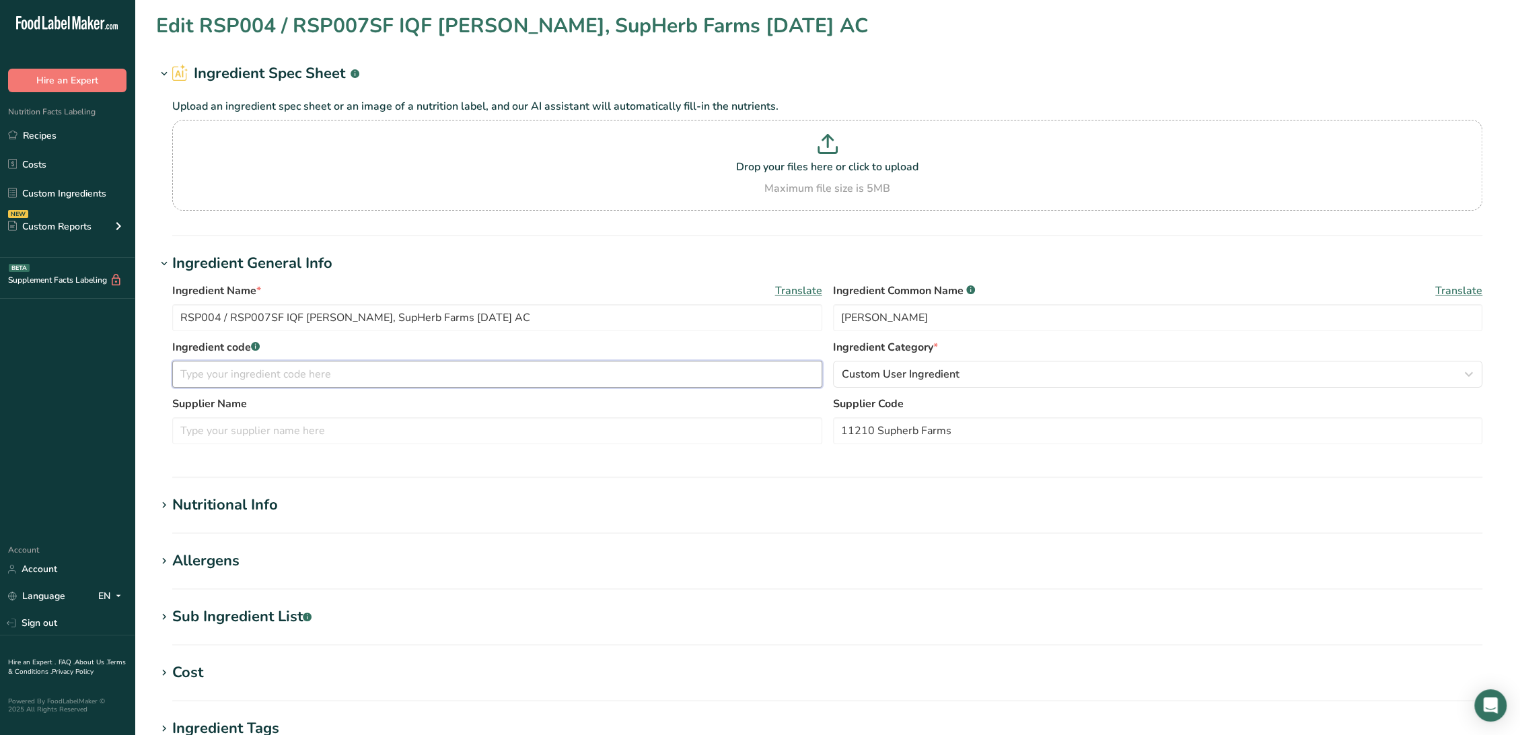
click at [244, 378] on input "text" at bounding box center [497, 374] width 650 height 27
paste input "RSP004 / RSP007SF"
type input "RSP004 / RSP007SF"
drag, startPoint x: 329, startPoint y: 317, endPoint x: 400, endPoint y: 318, distance: 70.6
click at [400, 318] on input "RSP004 / RSP007SF IQF [PERSON_NAME], SupHerb Farms [DATE] AC" at bounding box center [497, 317] width 650 height 27
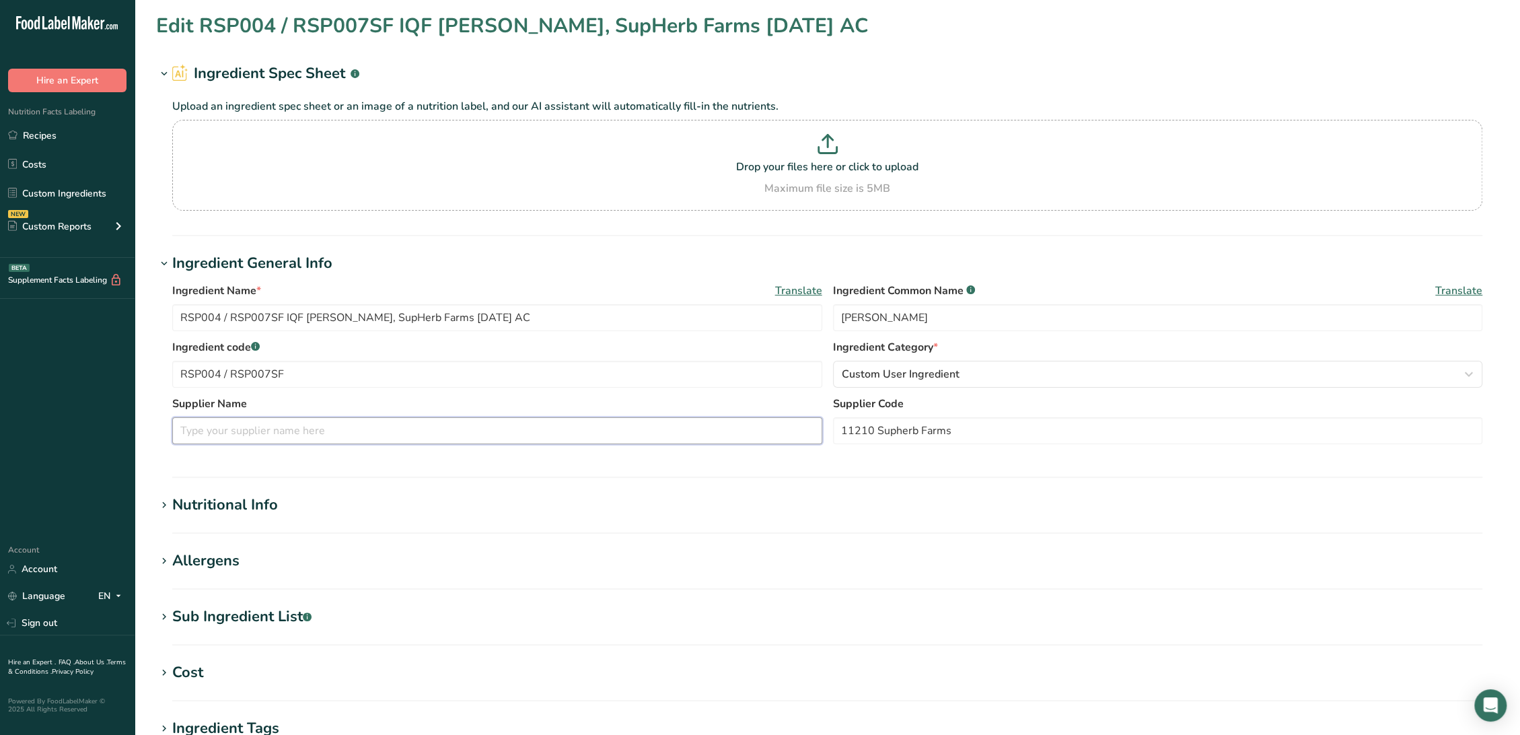
click at [318, 430] on input "text" at bounding box center [497, 430] width 650 height 27
paste input "SupHerb Farms"
type input "SupHerb Farms"
click at [267, 509] on div "Nutritional Info" at bounding box center [225, 505] width 106 height 22
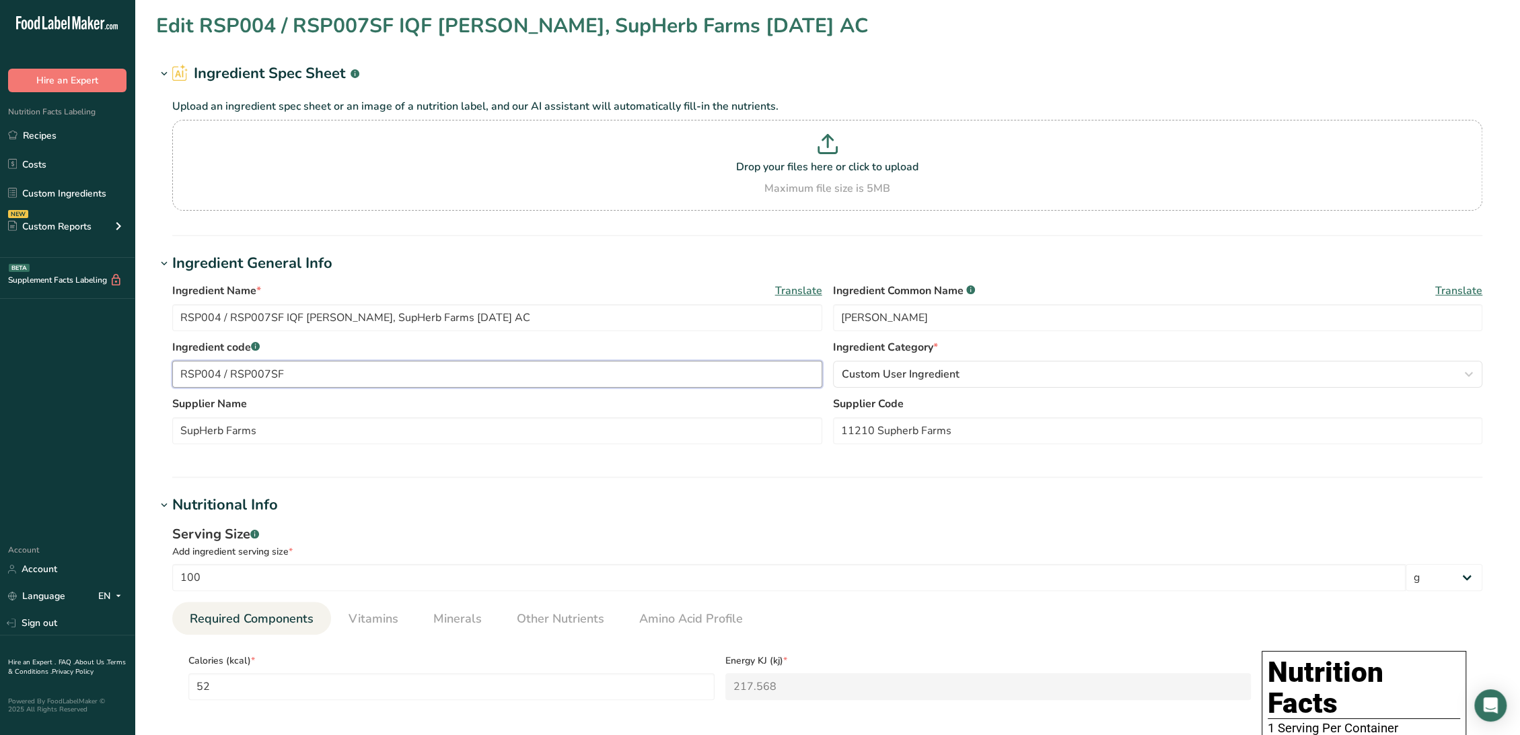
click at [180, 373] on input "RSP004 / RSP007SF" at bounding box center [497, 374] width 650 height 27
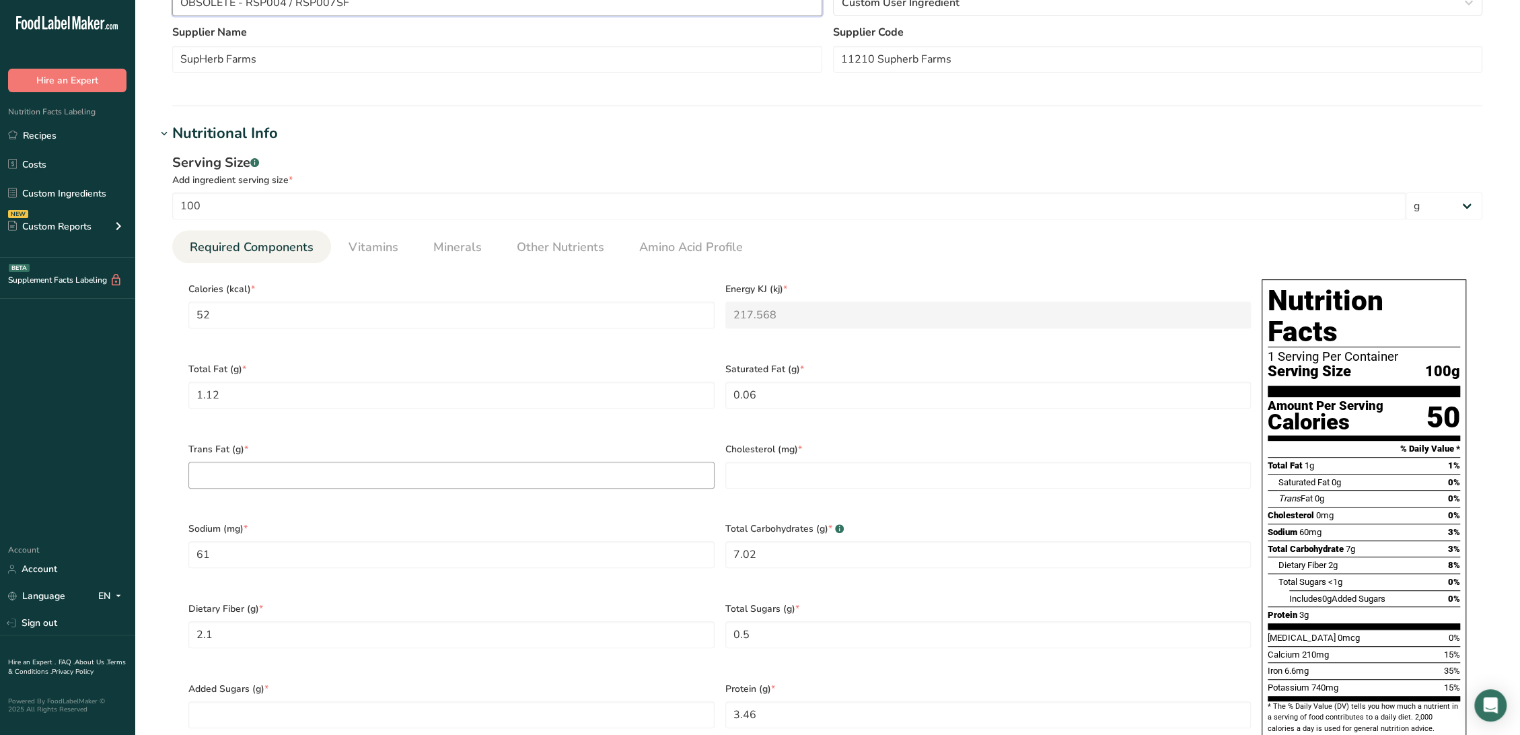
scroll to position [373, 0]
type input "OBSOLETE - RSP004 / RSP007SF"
click at [344, 463] on Fat "number" at bounding box center [451, 472] width 526 height 27
type Fat "0"
click at [814, 461] on input "number" at bounding box center [988, 472] width 526 height 27
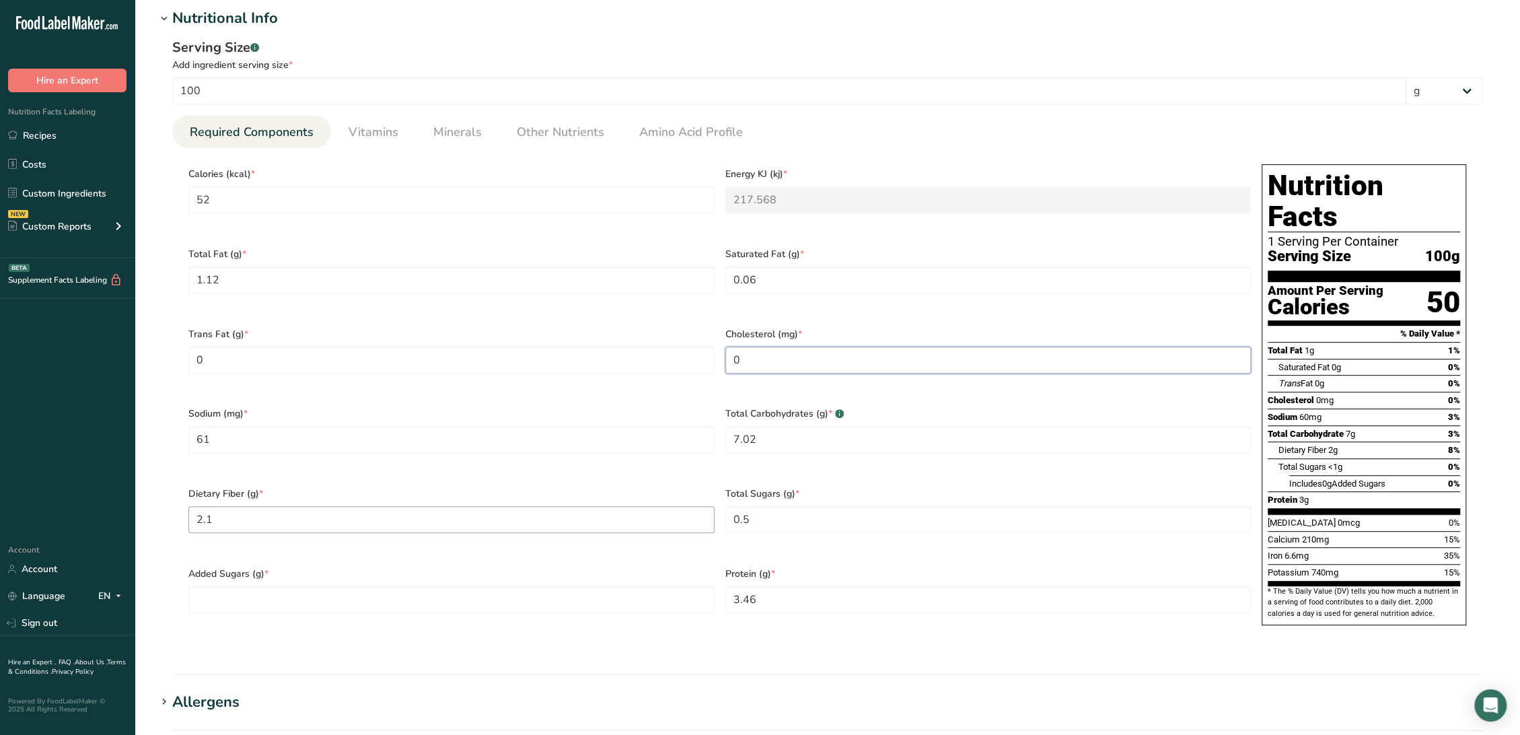
scroll to position [523, 0]
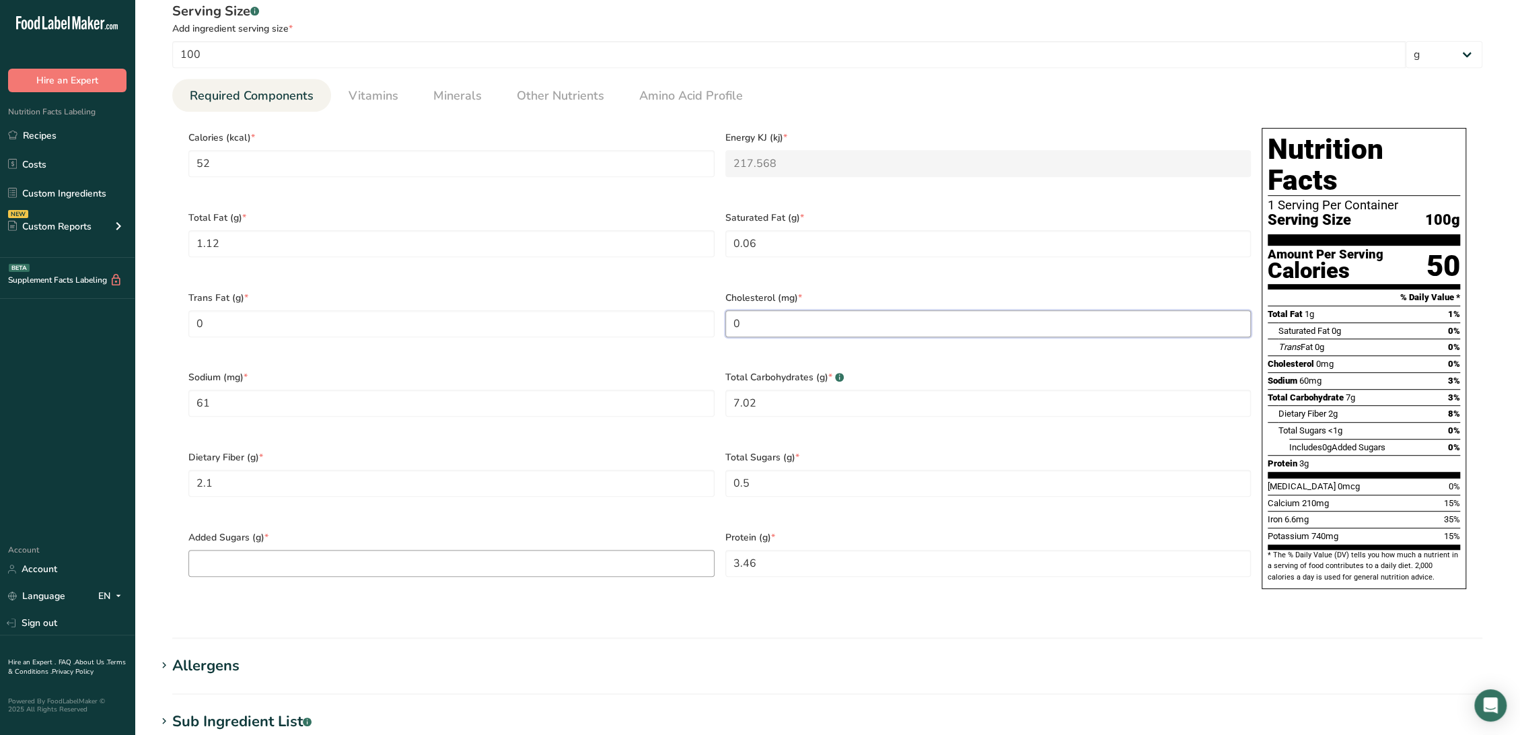
type input "0"
click at [509, 550] on Sugars "number" at bounding box center [451, 563] width 526 height 27
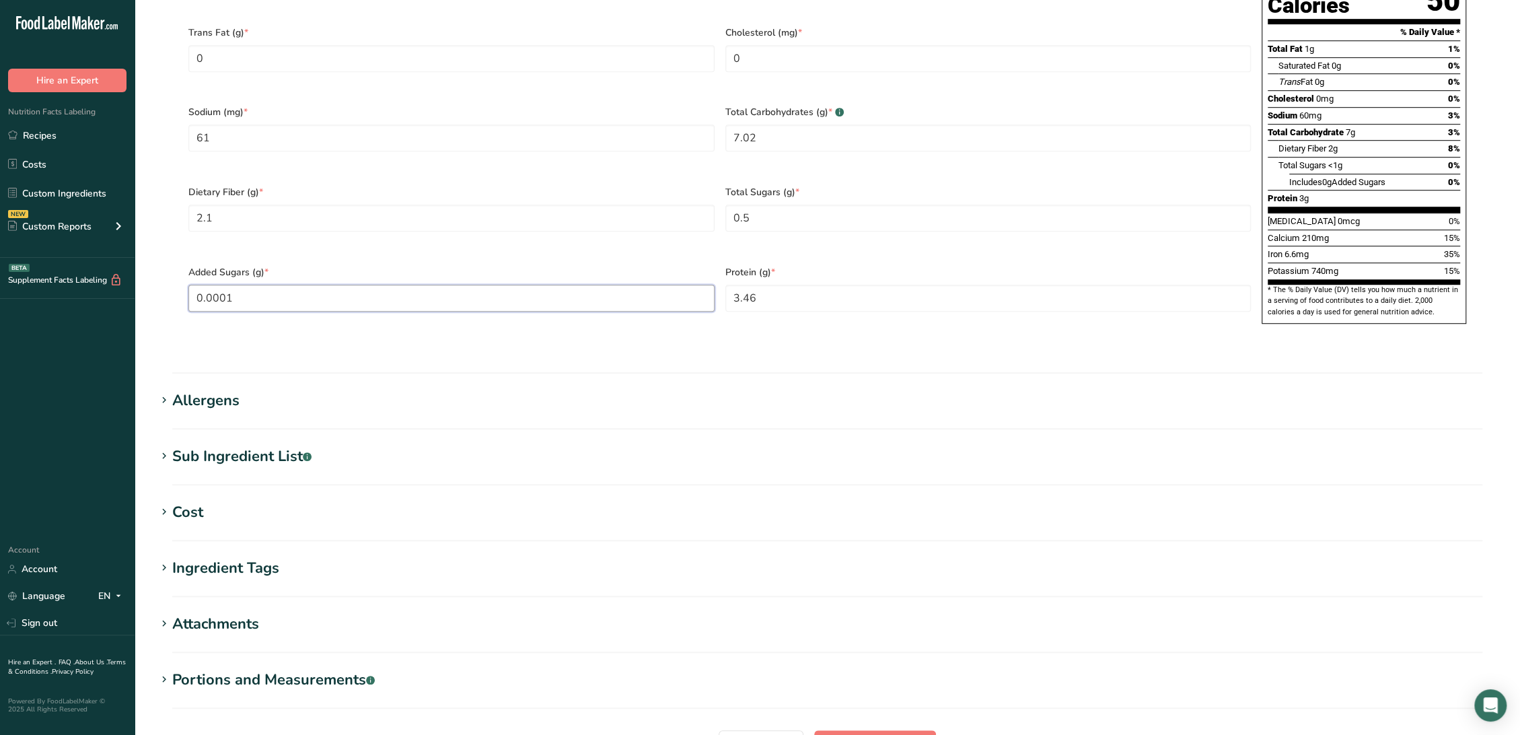
scroll to position [822, 0]
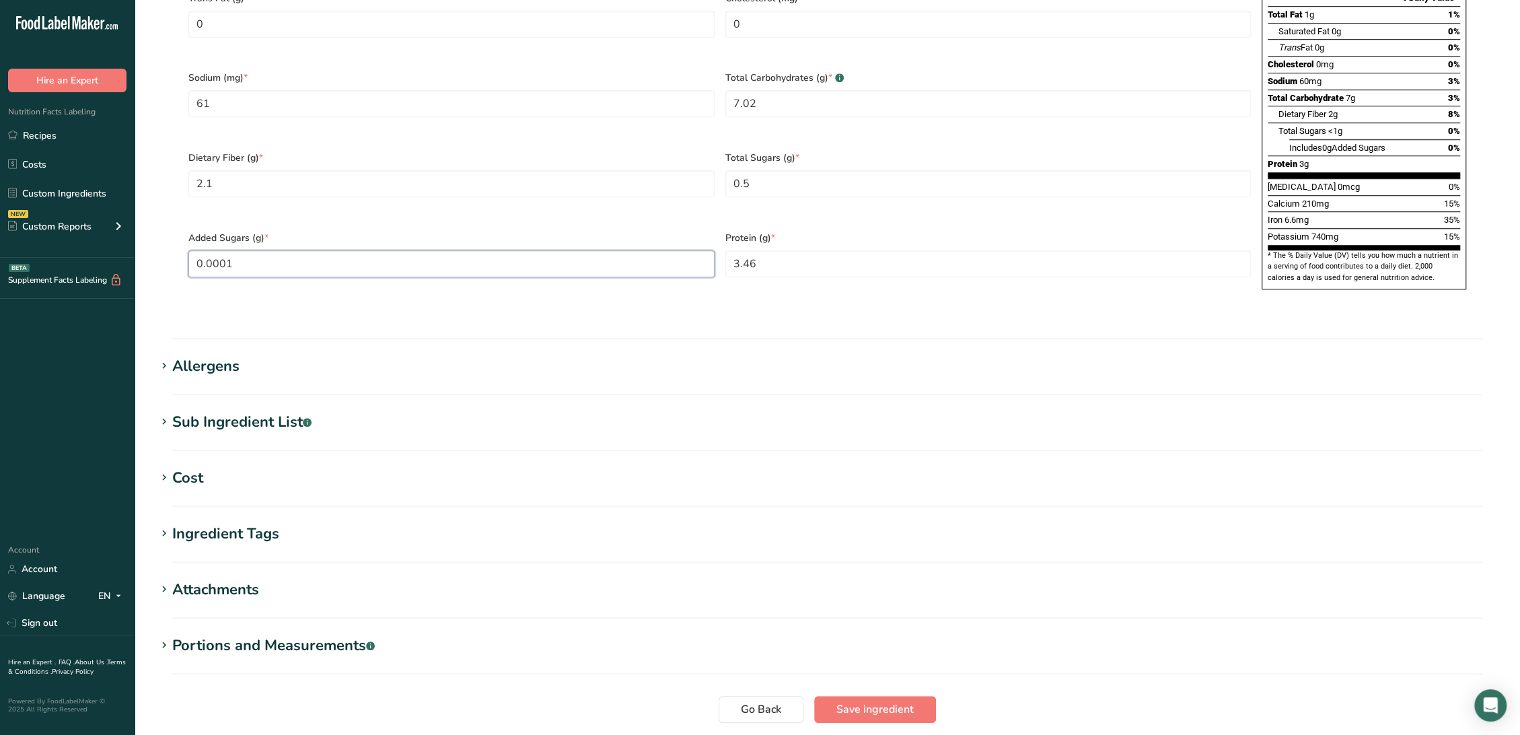
type Sugars "0.0001"
click at [273, 411] on section "Sub Ingredient List .a-a{fill:#347362;}.b-a{fill:#fff;} Translate [PERSON_NAME]" at bounding box center [827, 431] width 1342 height 40
click at [255, 411] on div "Sub Ingredient List .a-a{fill:#347362;}.b-a{fill:#fff;}" at bounding box center [241, 422] width 139 height 22
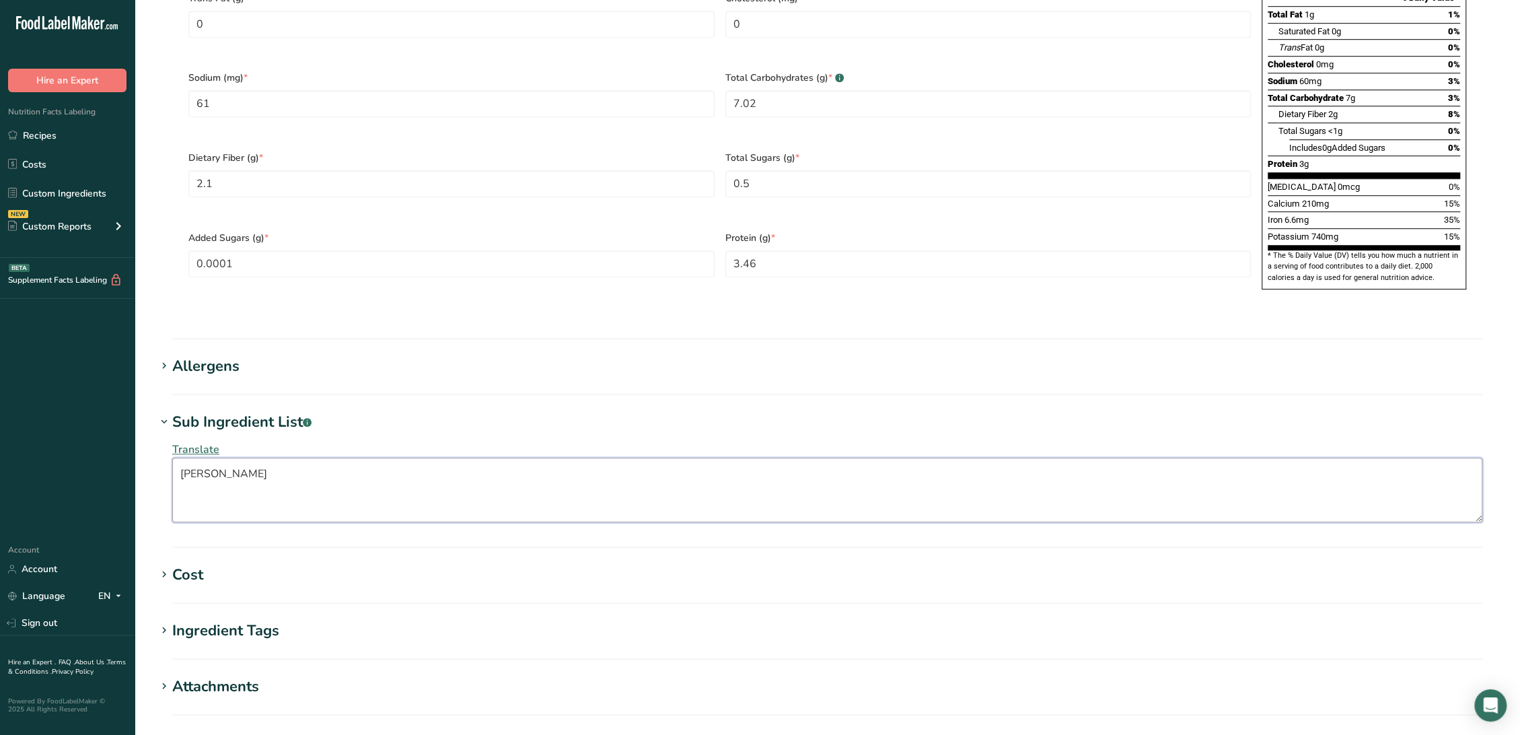
drag, startPoint x: 223, startPoint y: 437, endPoint x: -5, endPoint y: 424, distance: 228.4
click at [0, 424] on html ".a-20{fill:#fff;} Hire an Expert Nutrition Facts Labeling Recipes Costs Custom …" at bounding box center [760, 56] width 1520 height 1756
click at [233, 355] on div "Allergens" at bounding box center [205, 366] width 67 height 22
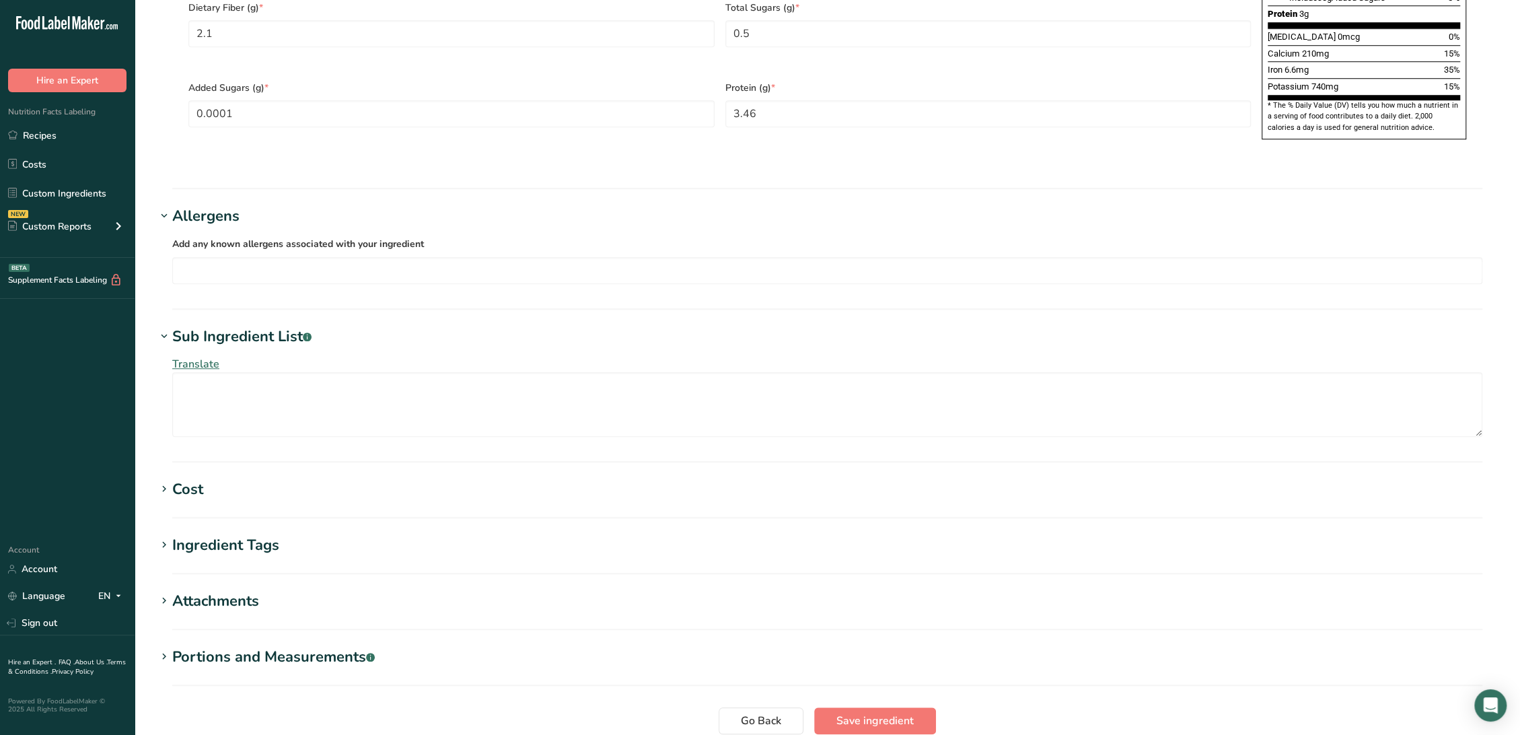
scroll to position [1052, 0]
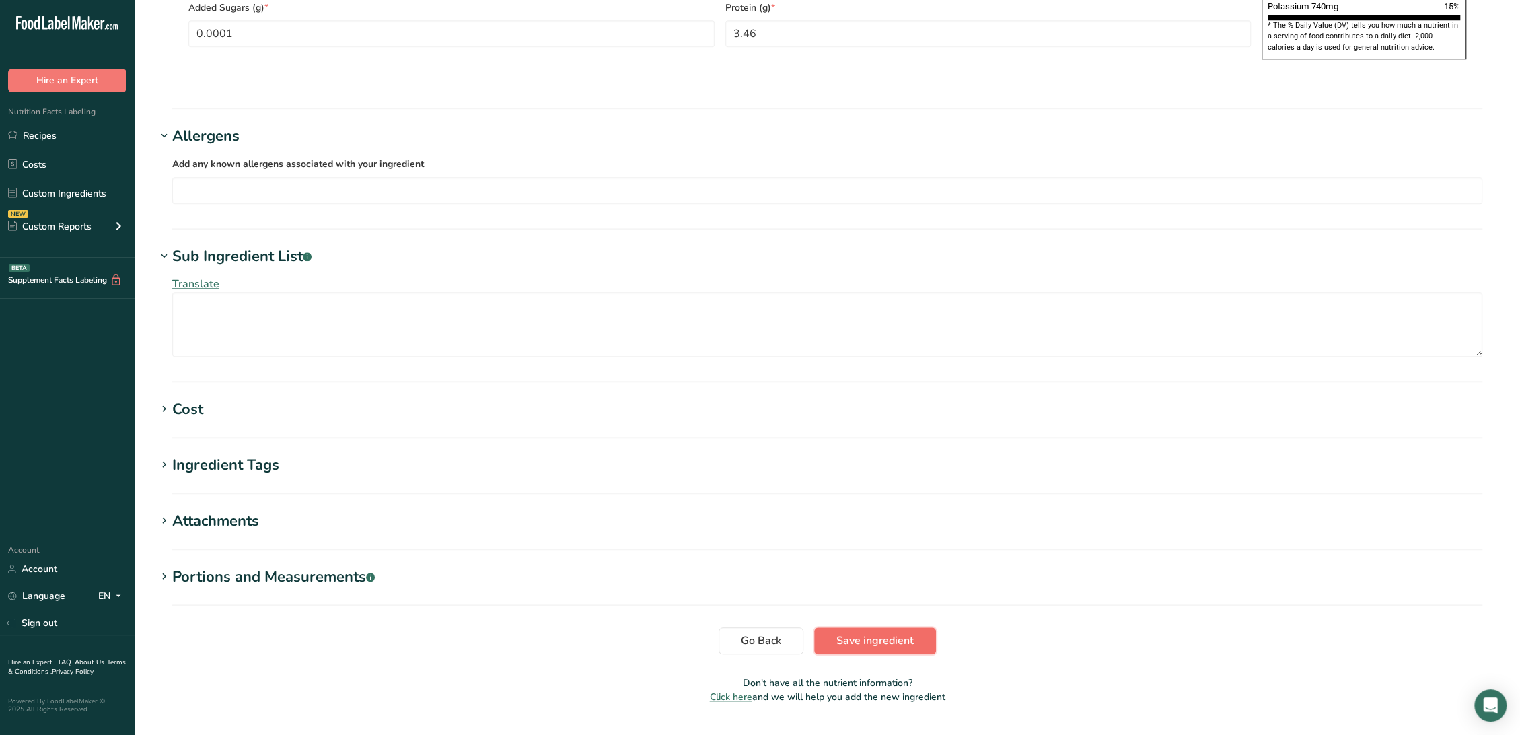
click at [903, 632] on span "Save ingredient" at bounding box center [874, 640] width 77 height 16
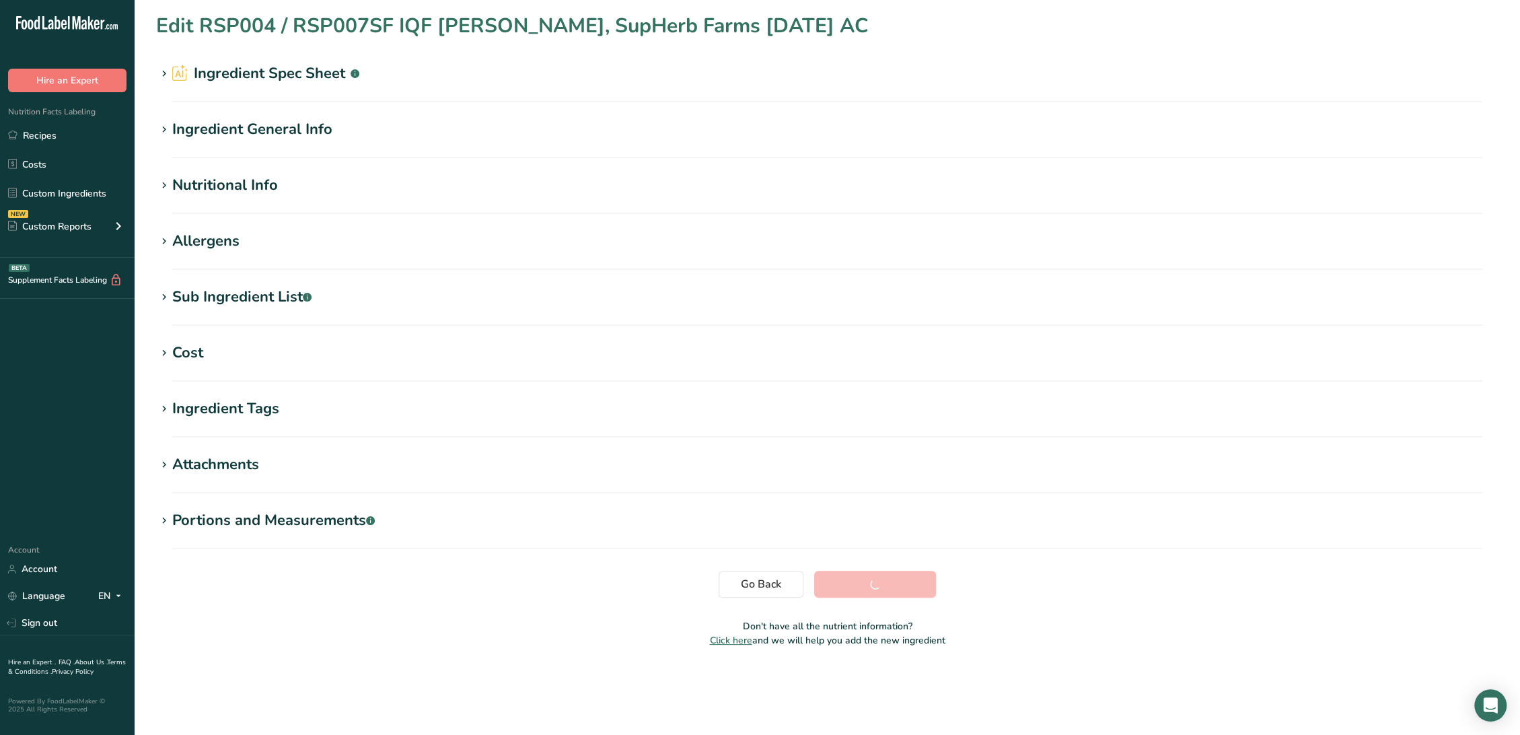
scroll to position [0, 0]
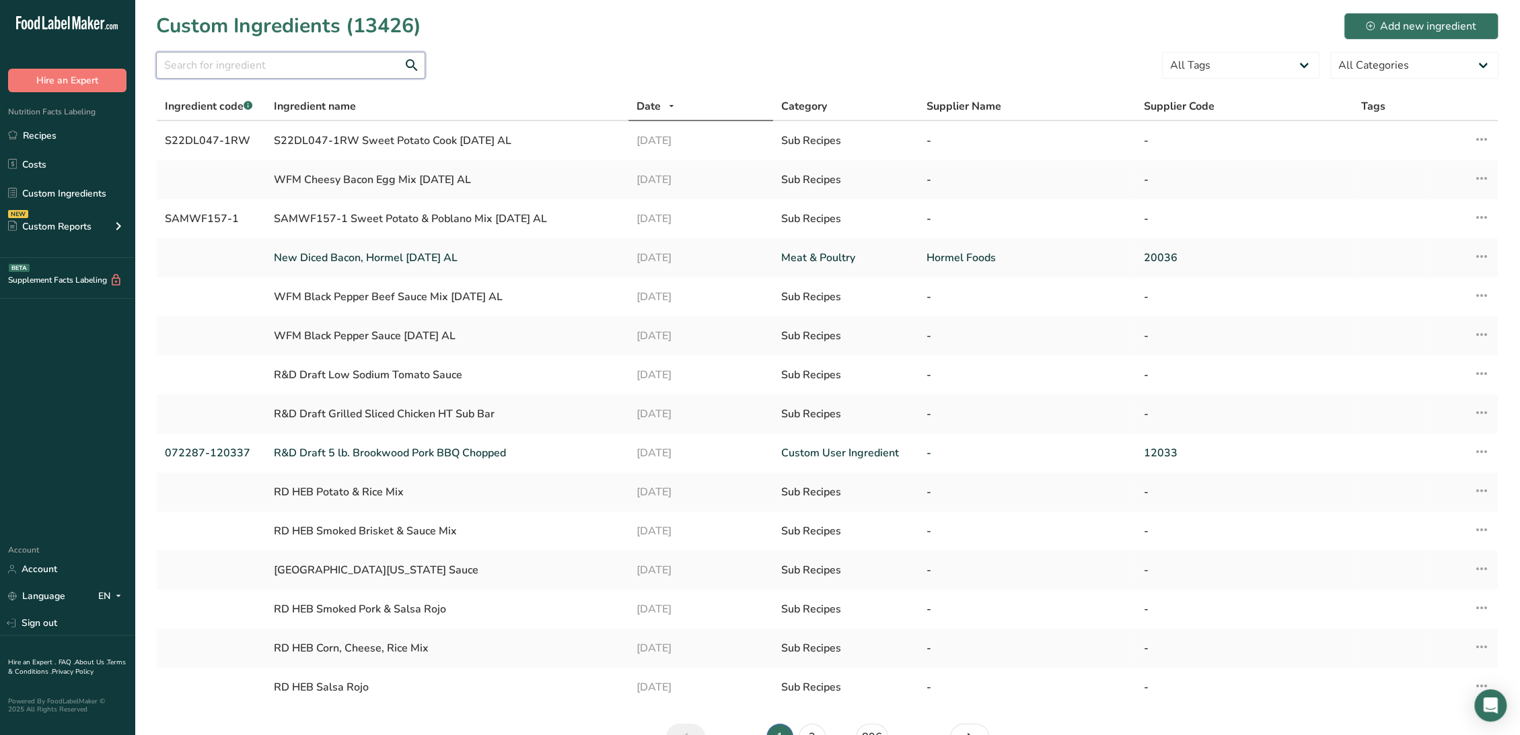
click at [311, 67] on input "text" at bounding box center [290, 65] width 269 height 27
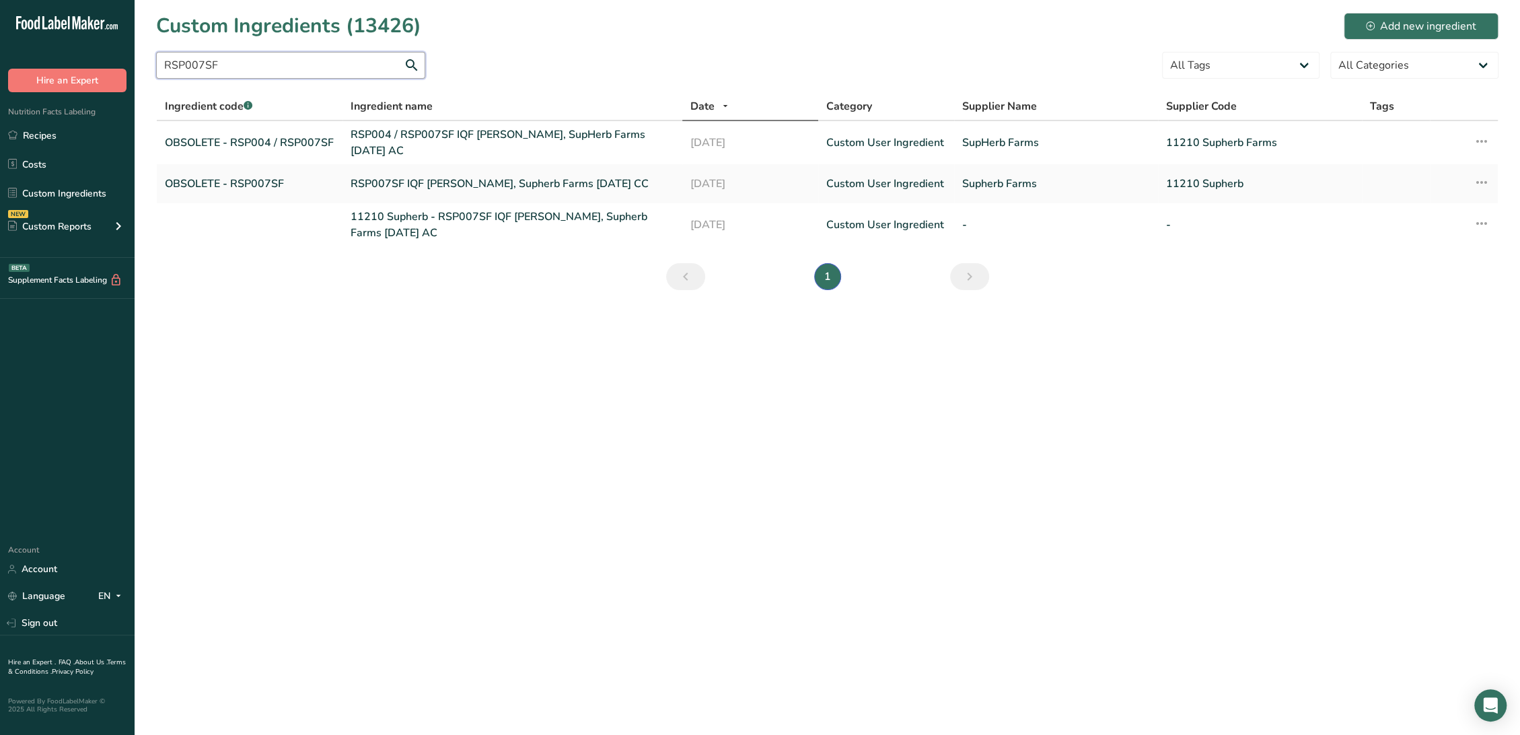
type input "RSP007SF"
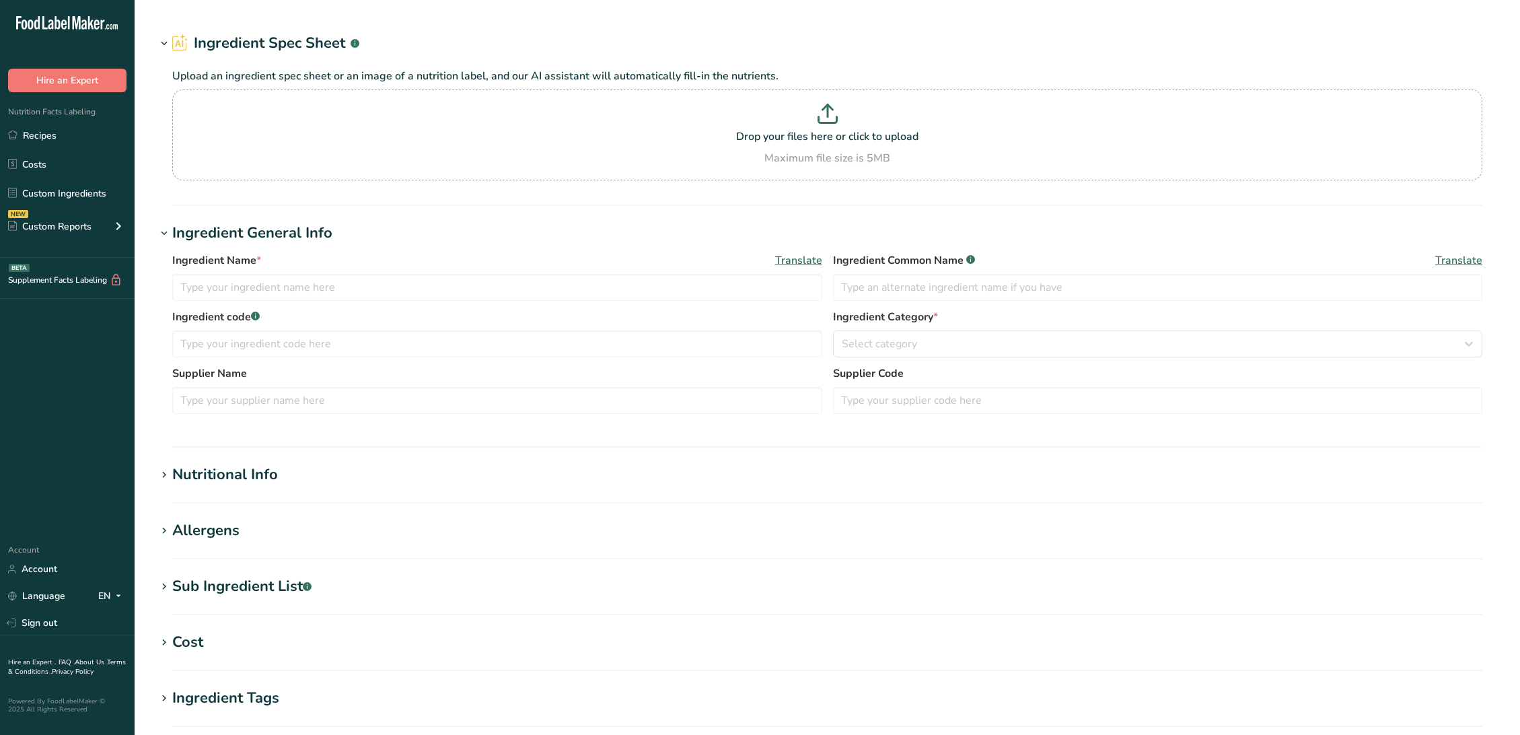
type input "RFL233 / F43248 / RSP107SF Diced Frozen Lemon Peel, Vita-Pakt [DATE] AC"
type input "Lemon Peel"
type input "NO.17 Vita-Pakt"
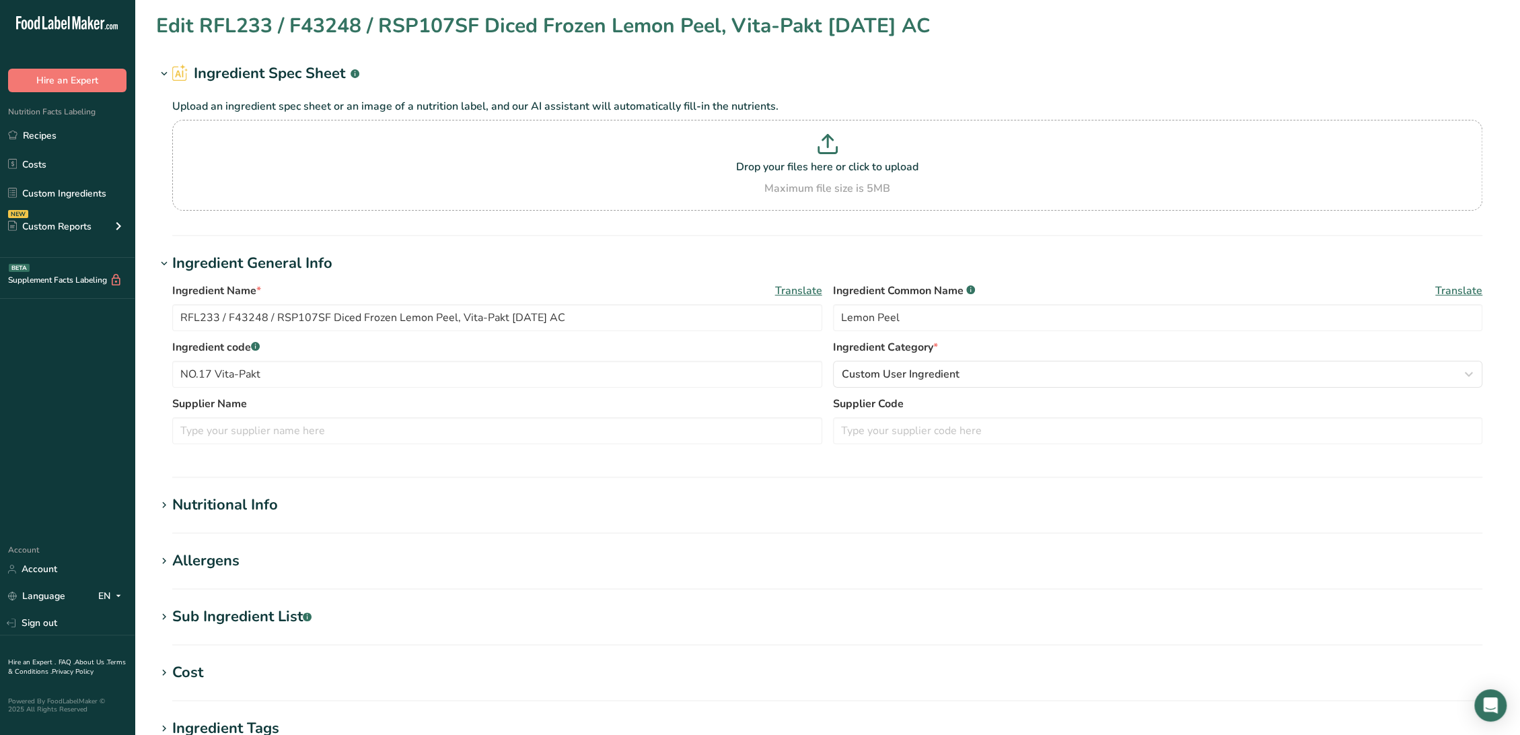
click at [259, 620] on div "Sub Ingredient List .a-a{fill:#347362;}.b-a{fill:#fff;}" at bounding box center [241, 616] width 139 height 22
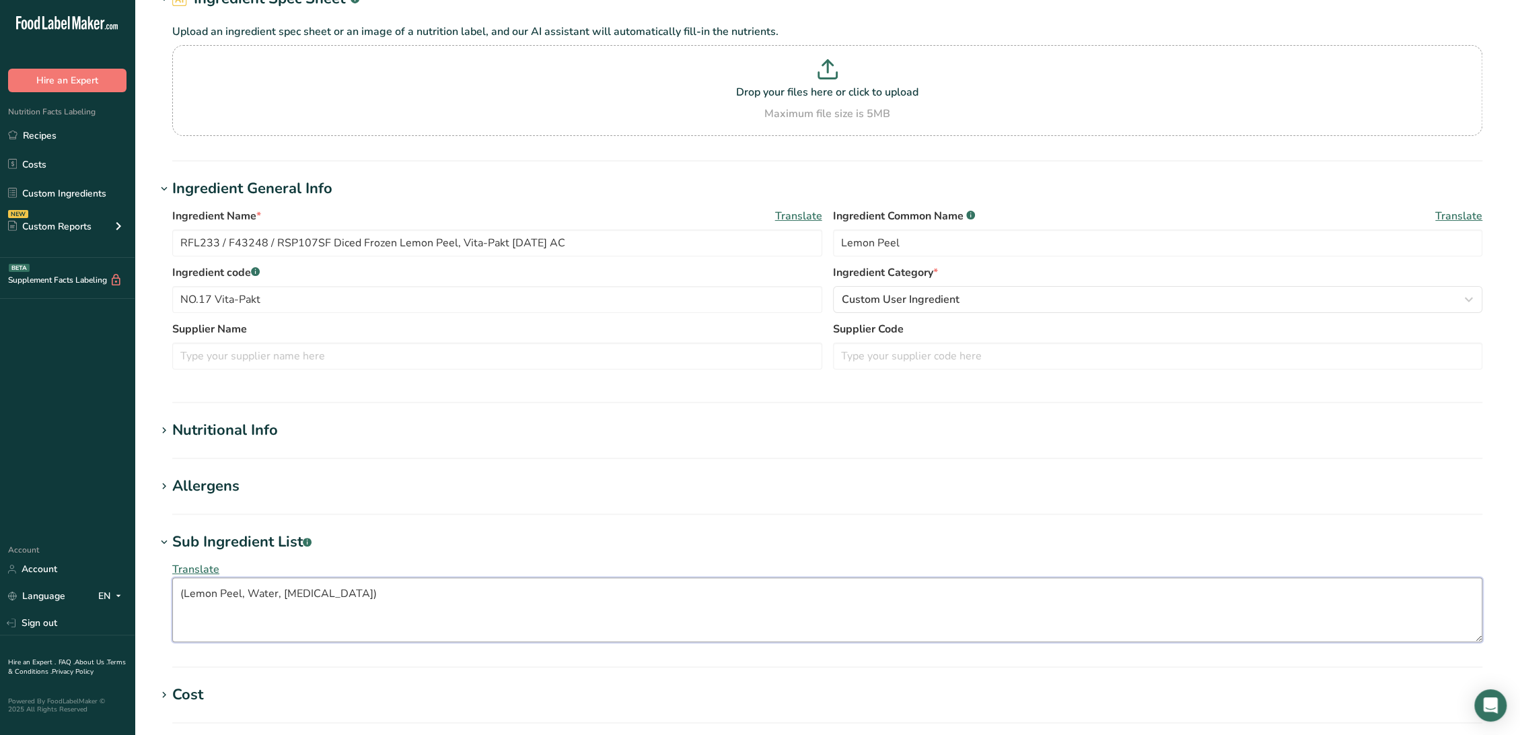
click at [184, 596] on textarea "(Lemon Peel, Water, Citric Acid)" at bounding box center [827, 609] width 1310 height 65
click at [489, 593] on textarea "Lemon Peel, Water, Citric Acid)" at bounding box center [827, 609] width 1310 height 65
type textarea "Lemon Peel, Water, Citric Acid"
drag, startPoint x: 517, startPoint y: 246, endPoint x: 531, endPoint y: 265, distance: 23.1
click at [518, 248] on input "RFL233 / F43248 / RSP107SF Diced Frozen Lemon Peel, Vita-Pakt 06-28-19 AC" at bounding box center [497, 242] width 650 height 27
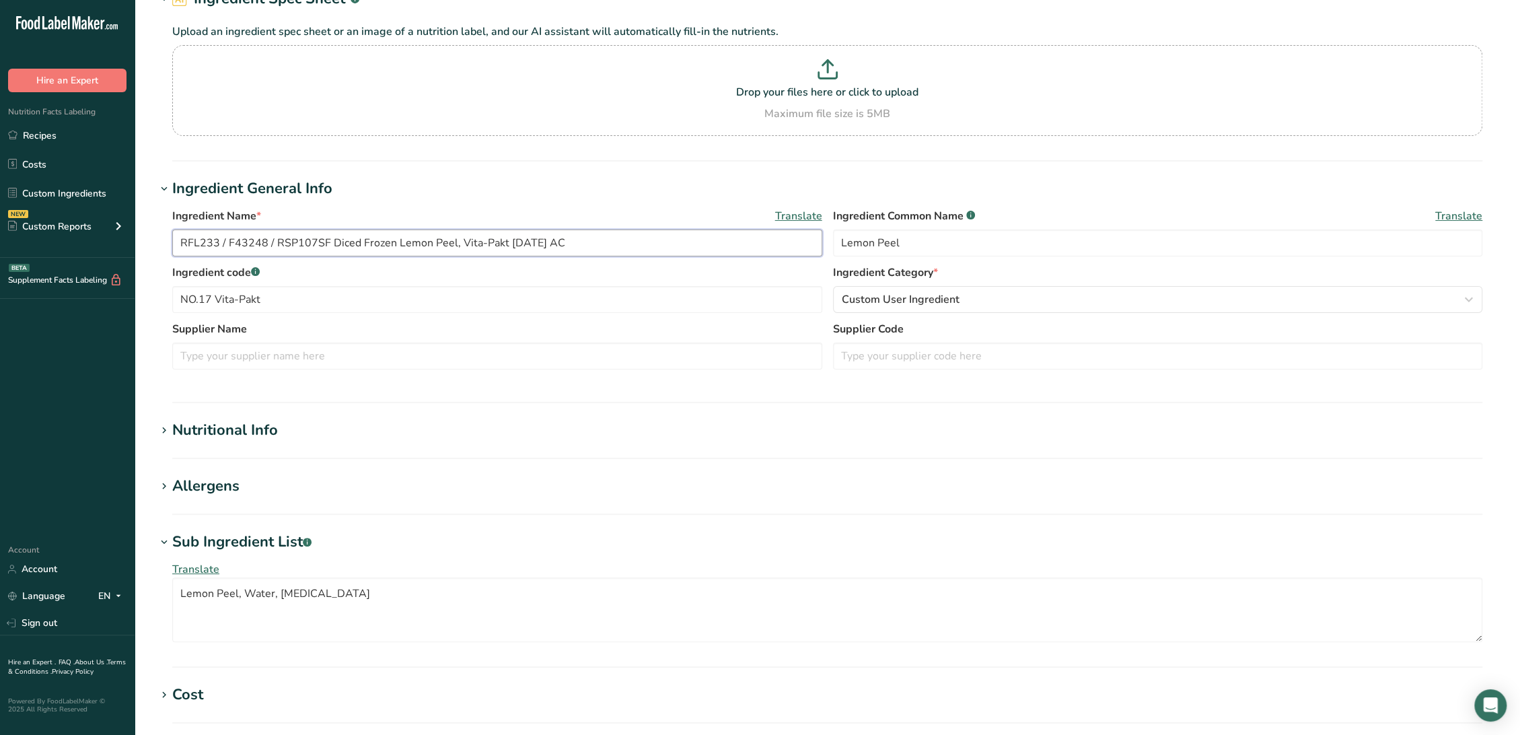
click at [554, 244] on input "RFL233 / F43248 / RSP107SF Diced Frozen Lemon Peel, Vita-Pakt 5-11-23 AC" at bounding box center [497, 242] width 650 height 27
drag, startPoint x: 455, startPoint y: 244, endPoint x: 501, endPoint y: 246, distance: 45.8
click at [501, 246] on input "RFL233 / F43248 / RSP107SF Diced Frozen Lemon Peel, Vita-Pakt [DATE] CC" at bounding box center [497, 242] width 650 height 27
type input "RFL233 / F43248 / RSP107SF Diced Frozen Lemon Peel, Vita-Pakt 5-11-23 CC"
click at [302, 355] on input "text" at bounding box center [497, 355] width 650 height 27
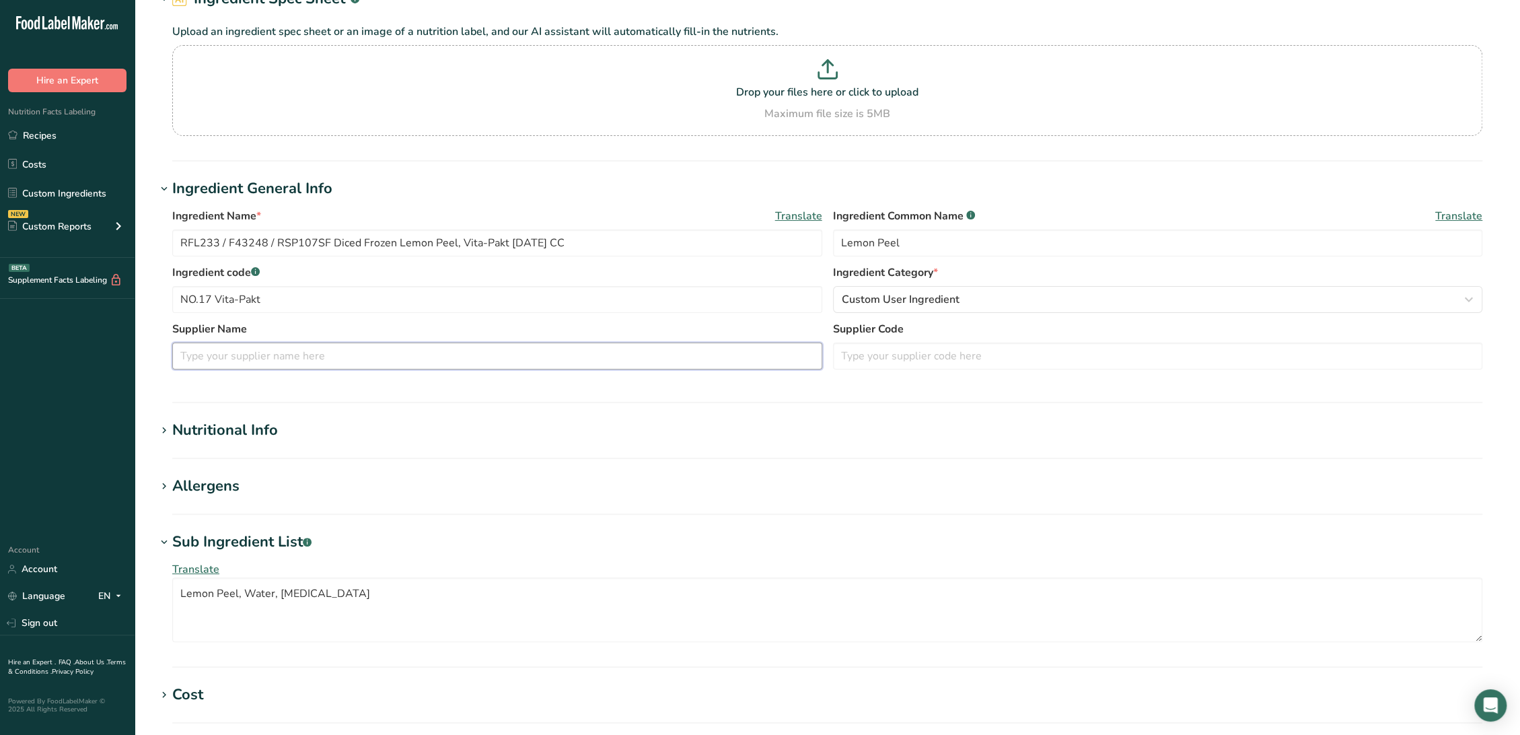
paste input "Vita-Pakt"
type input "Vita-Pakt"
drag, startPoint x: 330, startPoint y: 301, endPoint x: 118, endPoint y: 305, distance: 212.6
click at [118, 305] on div ".a-20{fill:#fff;} Hire an Expert Nutrition Facts Labeling Recipes Costs Custom …" at bounding box center [760, 489] width 1520 height 1128
click at [918, 365] on input "text" at bounding box center [1158, 355] width 650 height 27
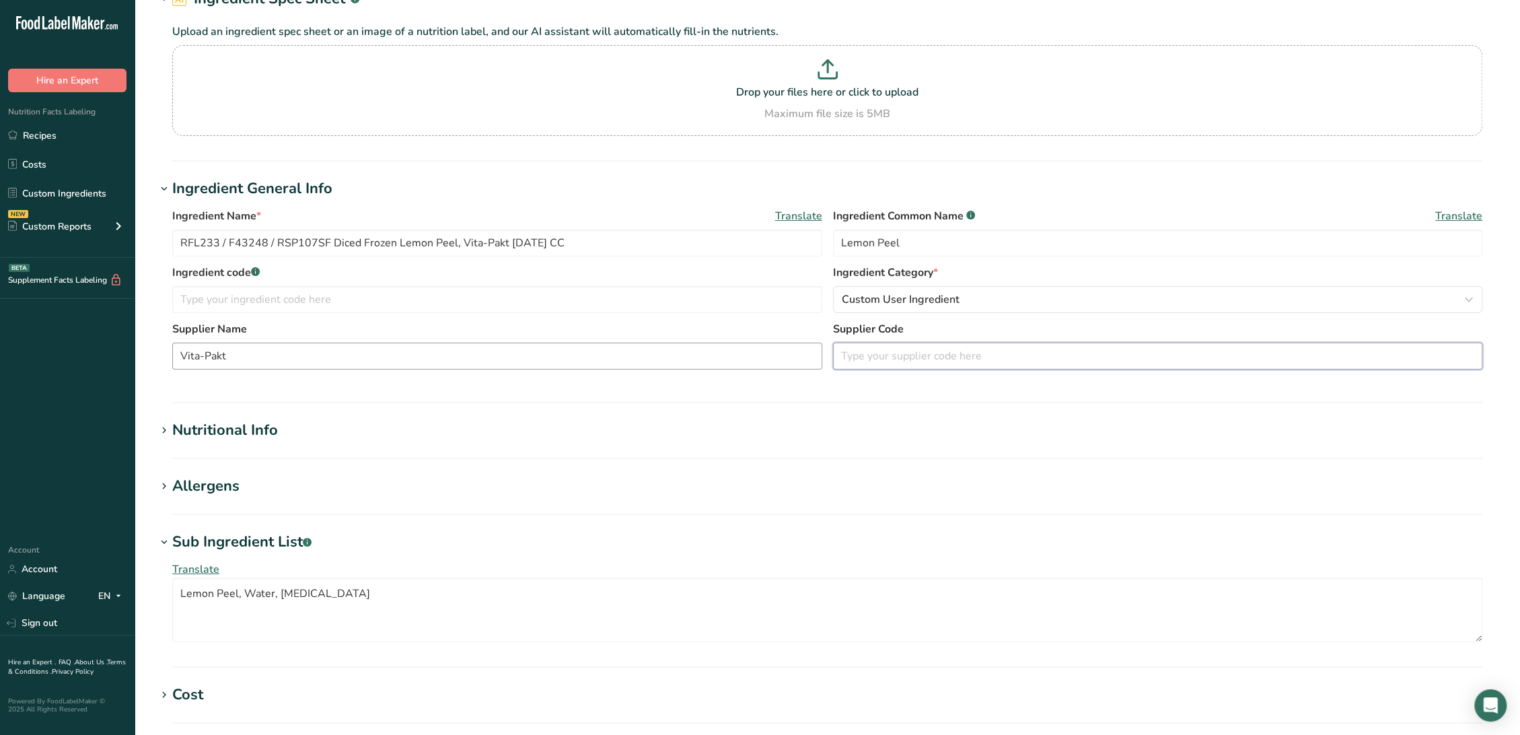
paste input "NO.17 Vita-Pakt"
type input "NO.17 Vita-Pakt"
click at [270, 299] on input "text" at bounding box center [497, 299] width 650 height 27
drag, startPoint x: 328, startPoint y: 235, endPoint x: 172, endPoint y: 235, distance: 155.4
click at [172, 235] on input "RFL233 / F43248 / RSP107SF Diced Frozen Lemon Peel, Vita-Pakt [DATE] CC" at bounding box center [497, 242] width 650 height 27
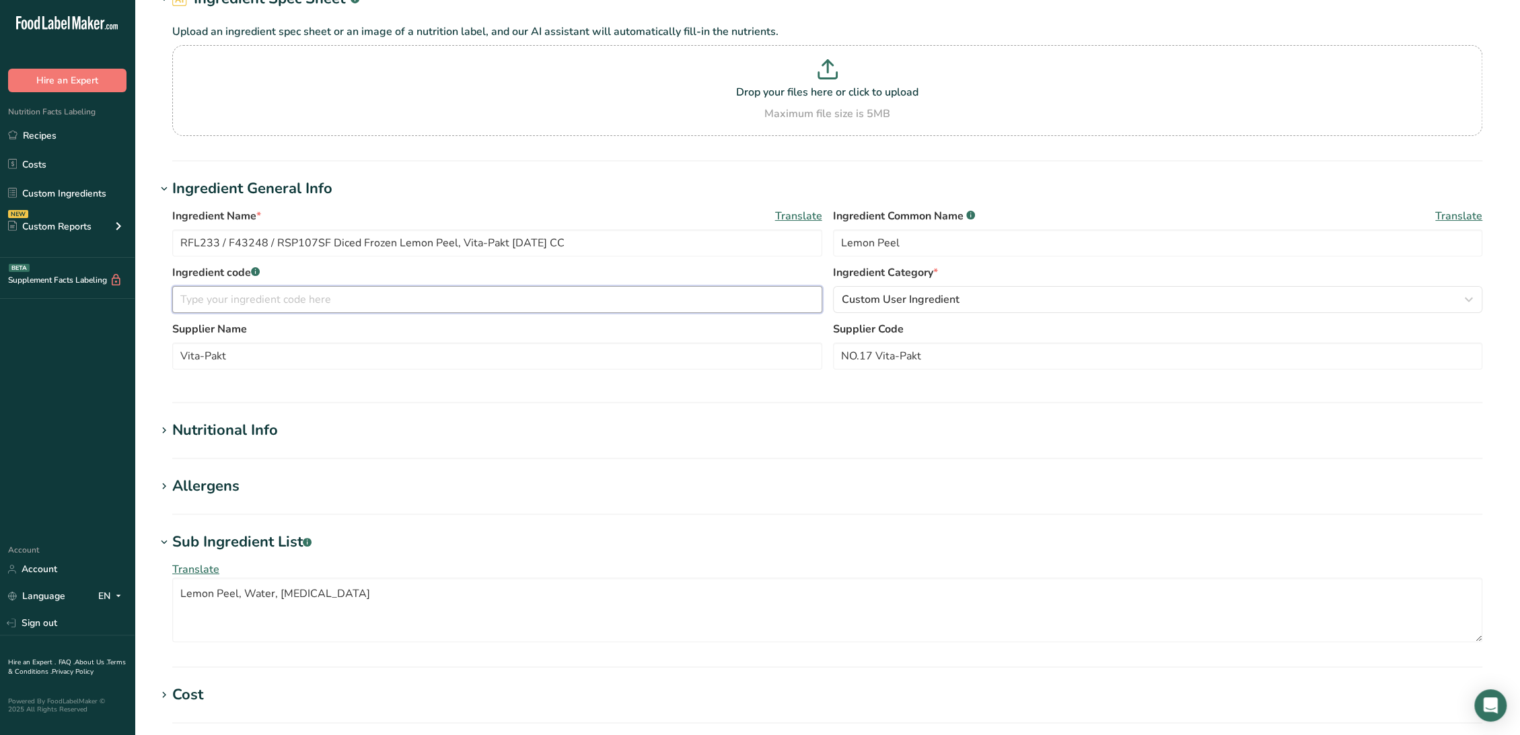
click at [328, 295] on input "text" at bounding box center [497, 299] width 650 height 27
paste input "RFL233 / F43248 / RSP107SF"
type input "RFL233 / F43248 / RSP107SF"
click at [897, 294] on span "Custom User Ingredient" at bounding box center [901, 299] width 118 height 16
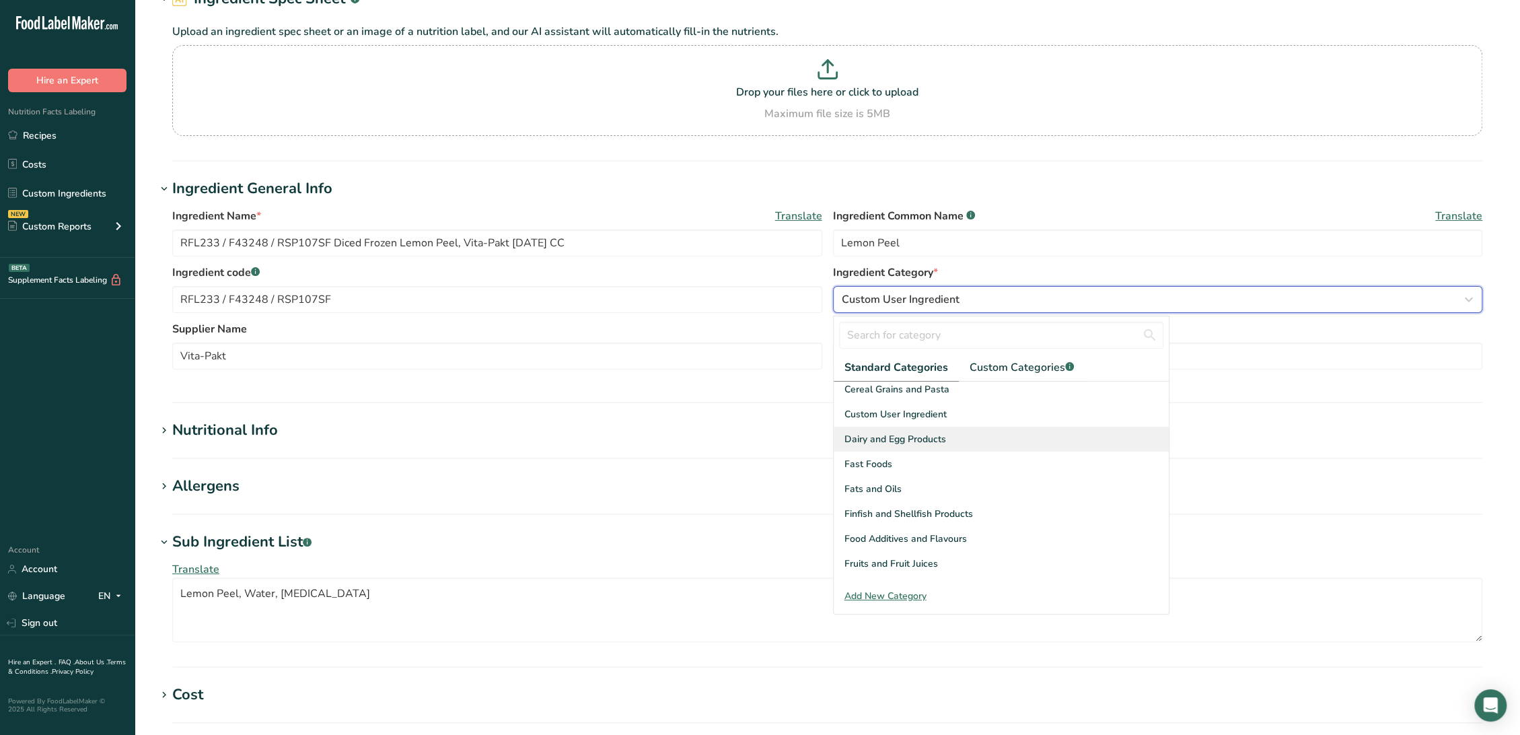
scroll to position [224, 0]
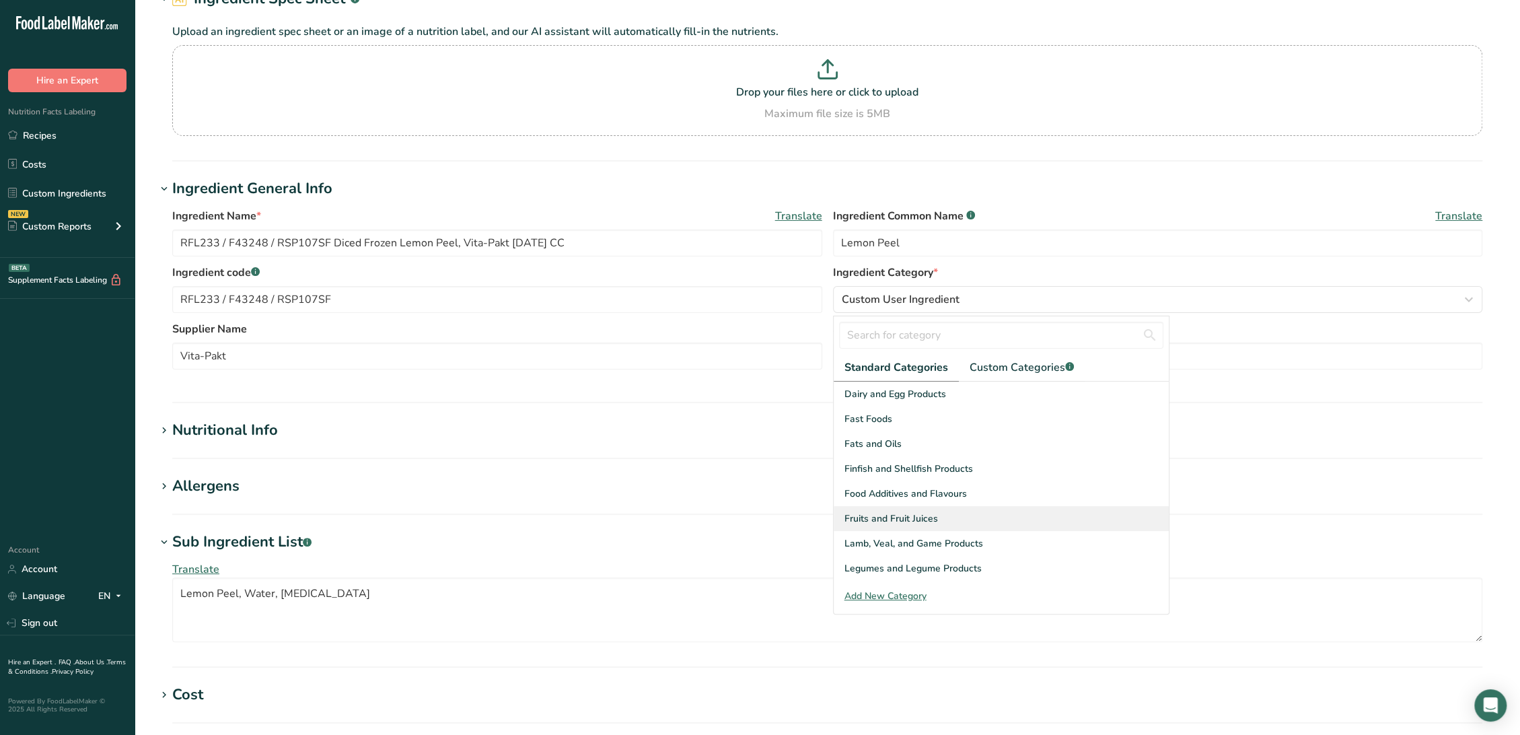
click at [924, 517] on span "Fruits and Fruit Juices" at bounding box center [891, 518] width 94 height 14
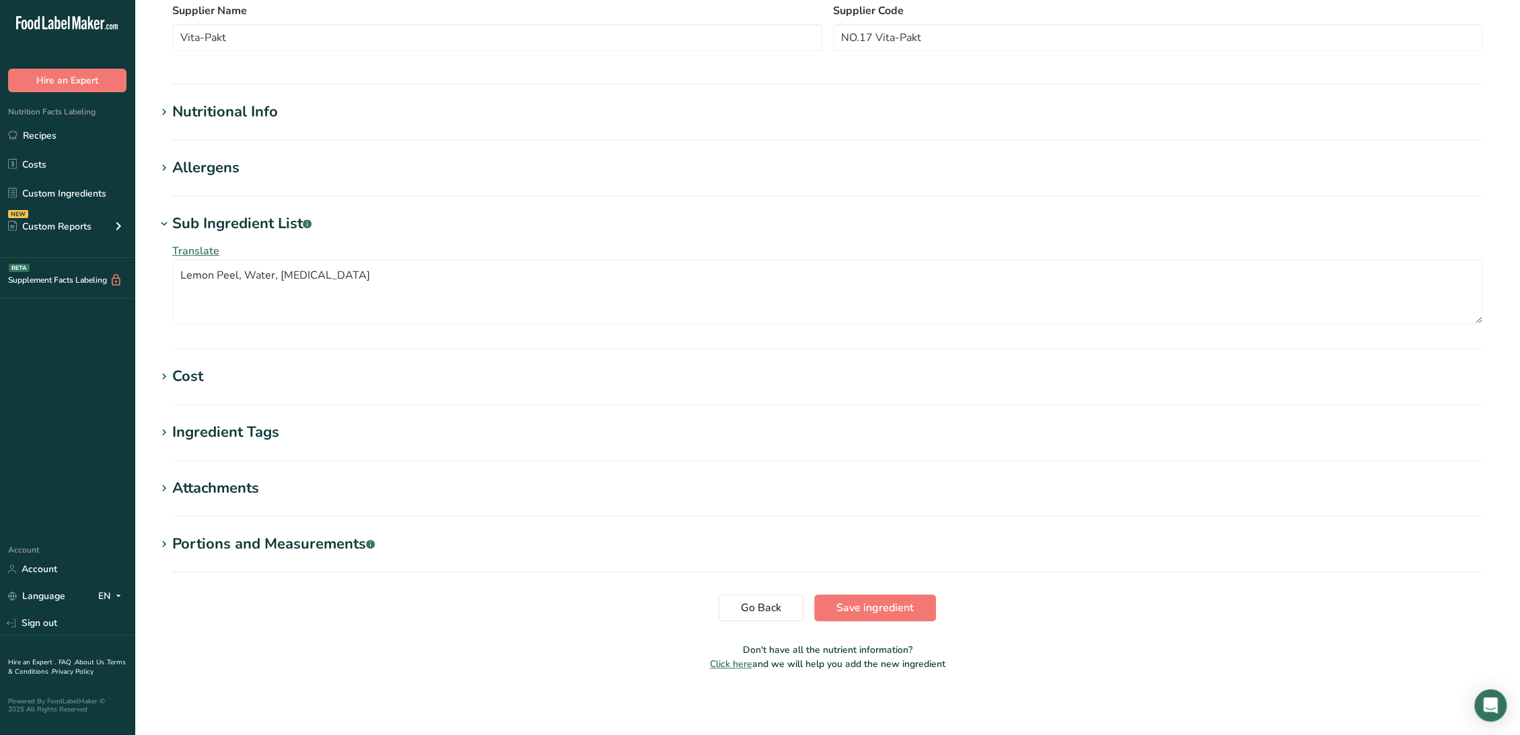
scroll to position [94, 0]
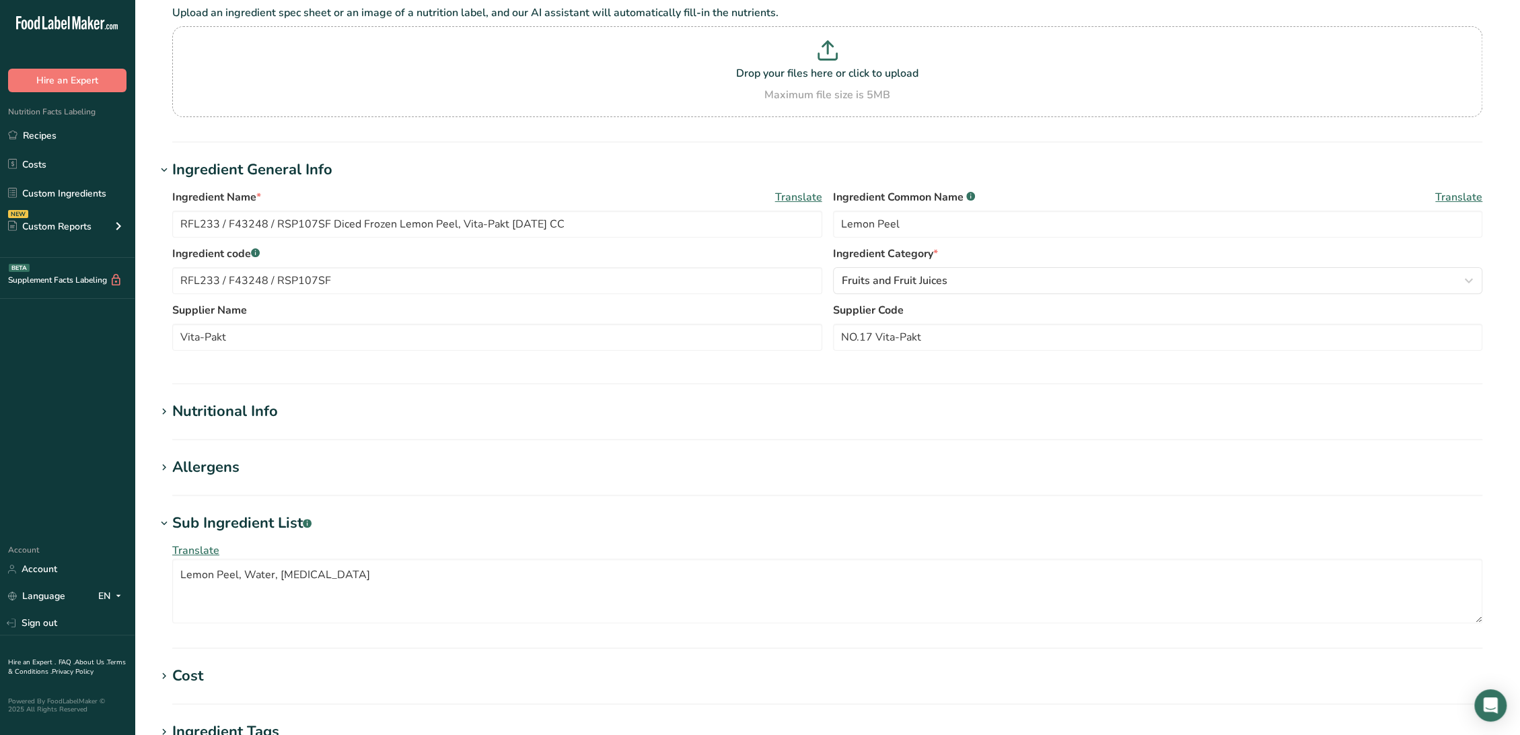
click at [181, 470] on div "Allergens" at bounding box center [205, 467] width 67 height 22
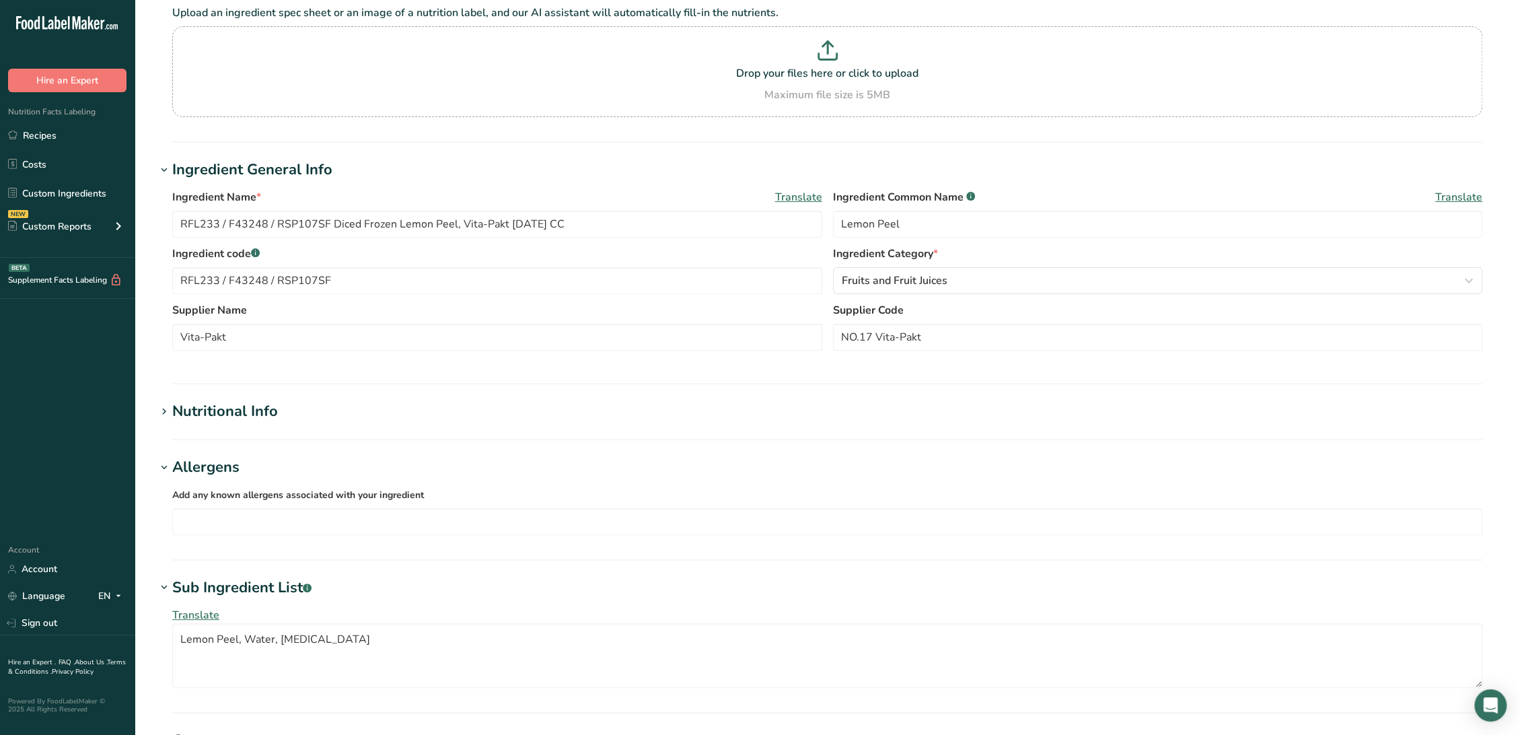
click at [184, 468] on div "Allergens" at bounding box center [205, 467] width 67 height 22
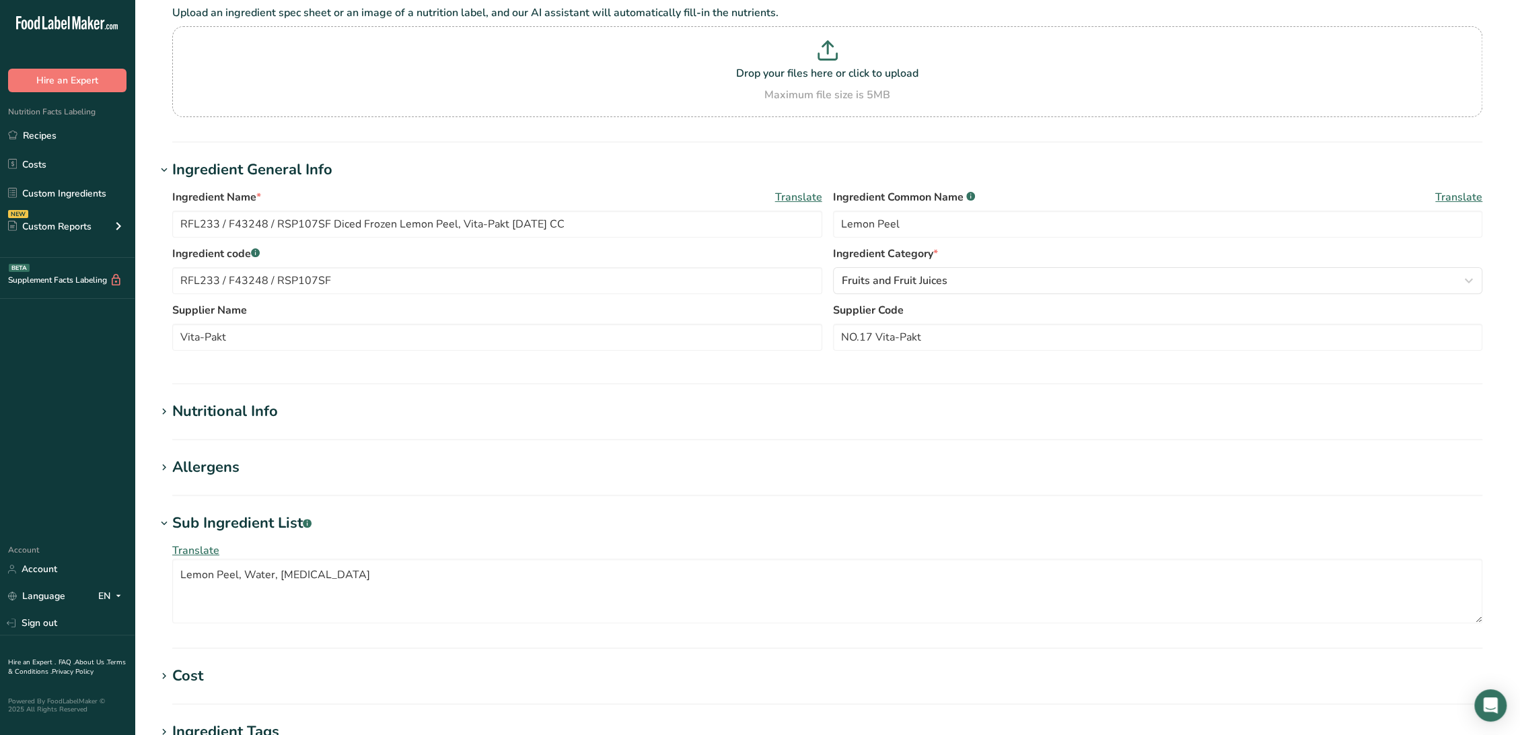
click at [234, 410] on div "Nutritional Info" at bounding box center [225, 411] width 106 height 22
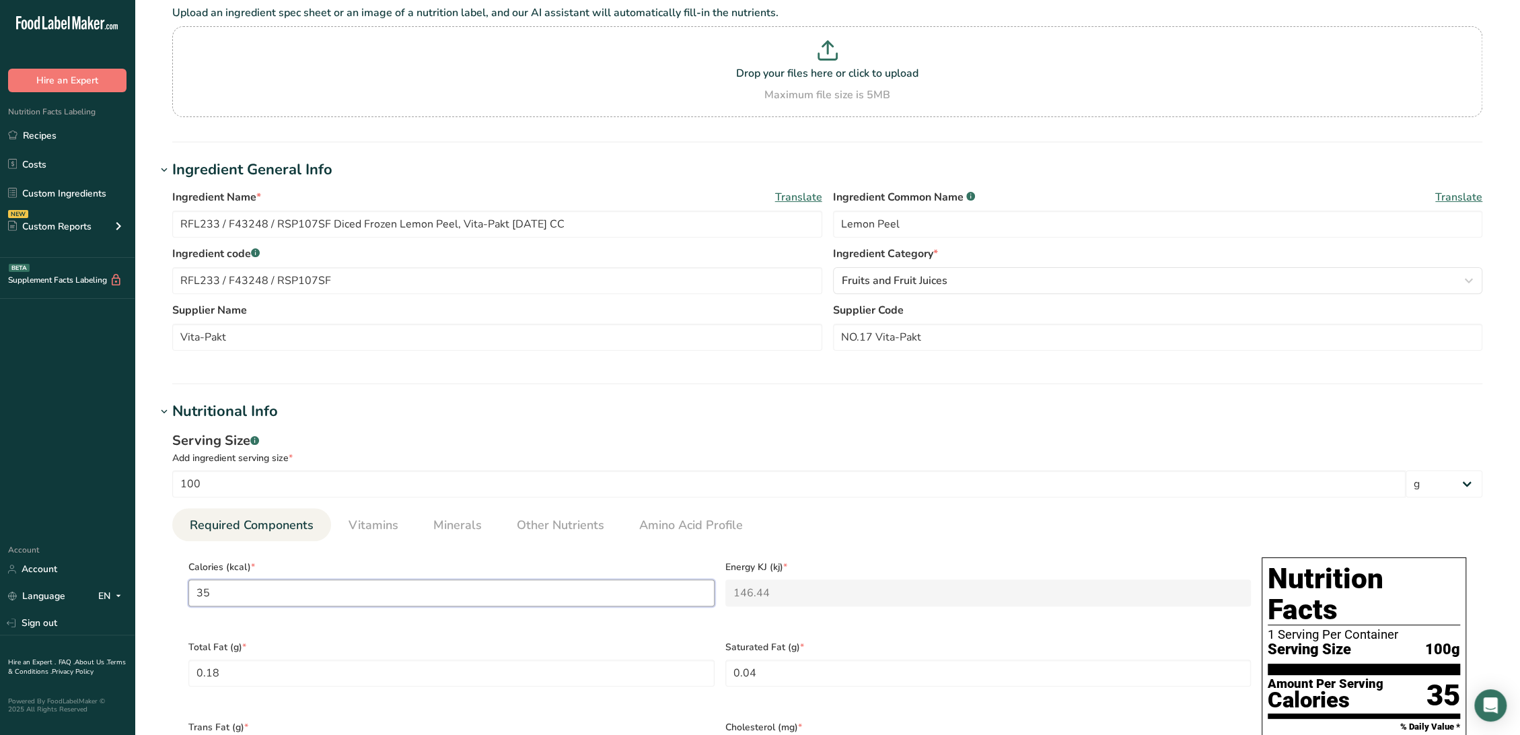
click at [351, 601] on input "35" at bounding box center [451, 592] width 526 height 27
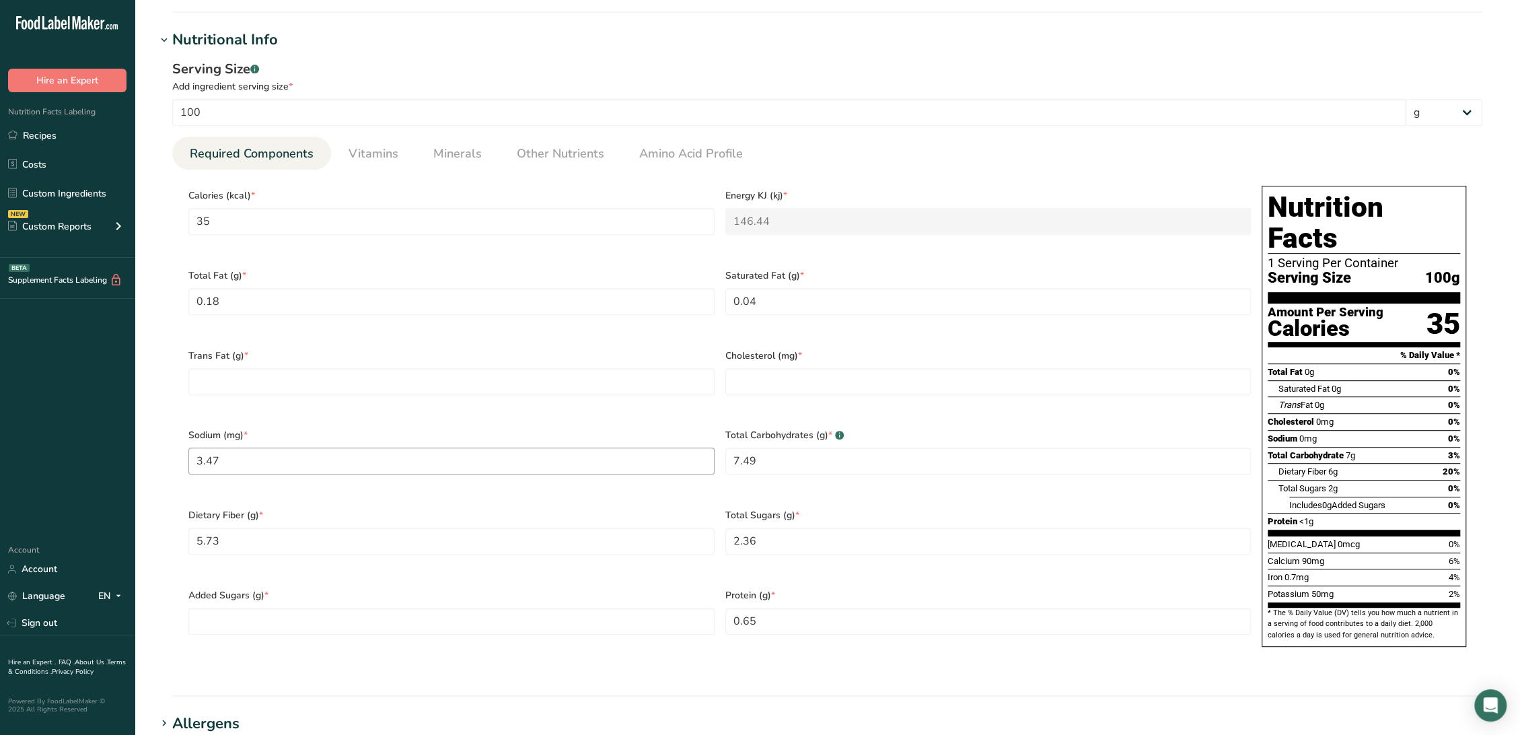
scroll to position [468, 0]
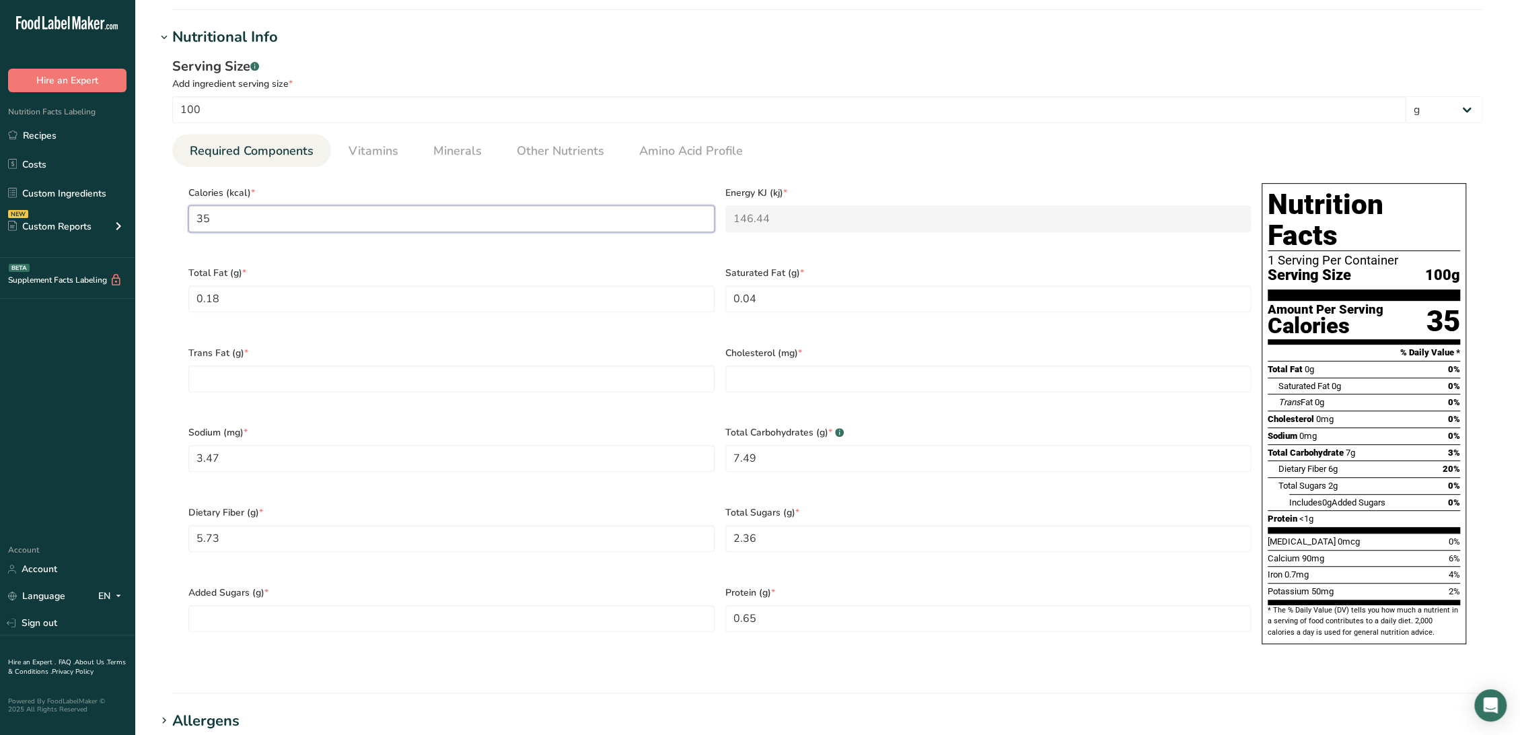
click at [355, 217] on input "35" at bounding box center [451, 218] width 526 height 27
click at [328, 213] on input "35" at bounding box center [451, 218] width 526 height 27
type input "353"
type KJ "1477"
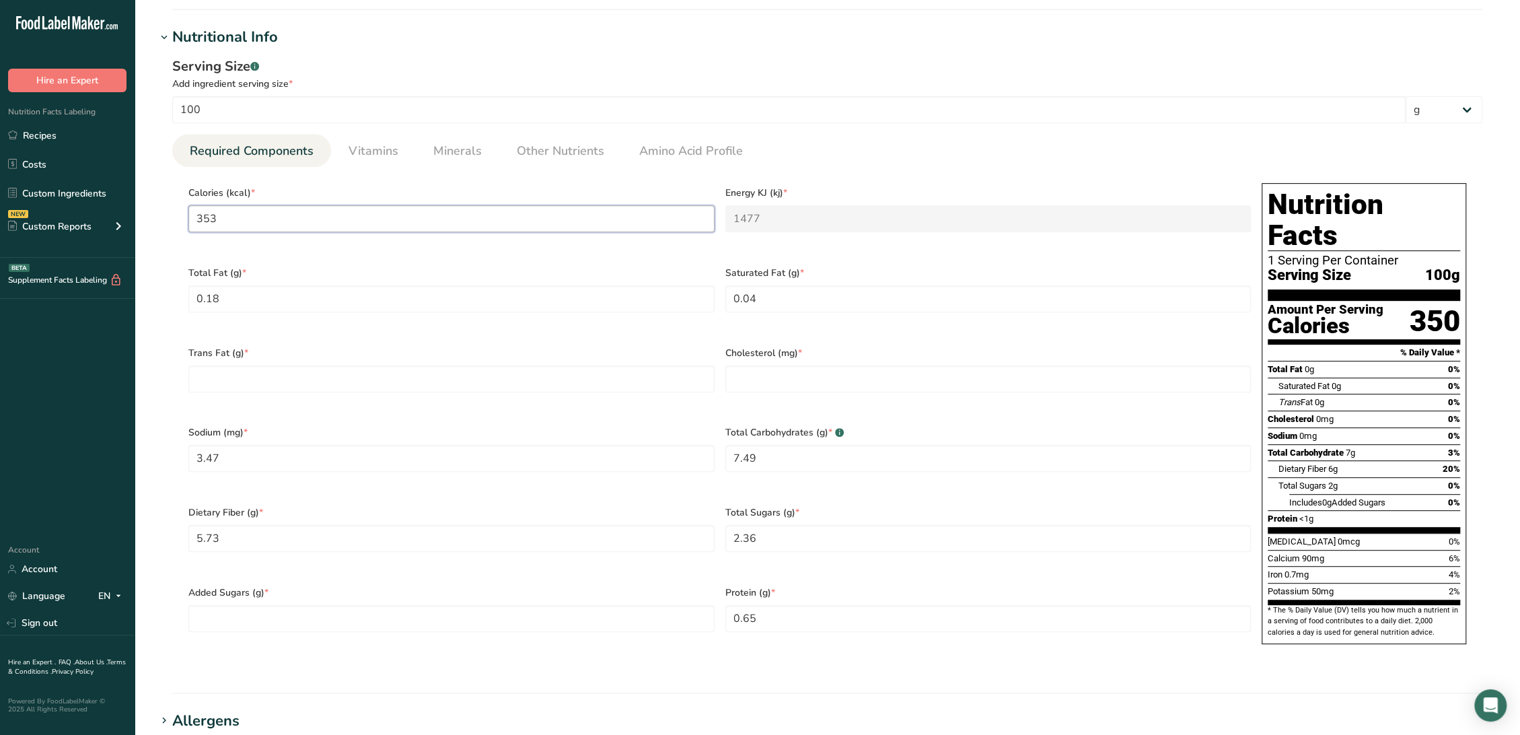
type input "3534"
type KJ "14786.3"
type input "353"
type KJ "1477"
type input "35"
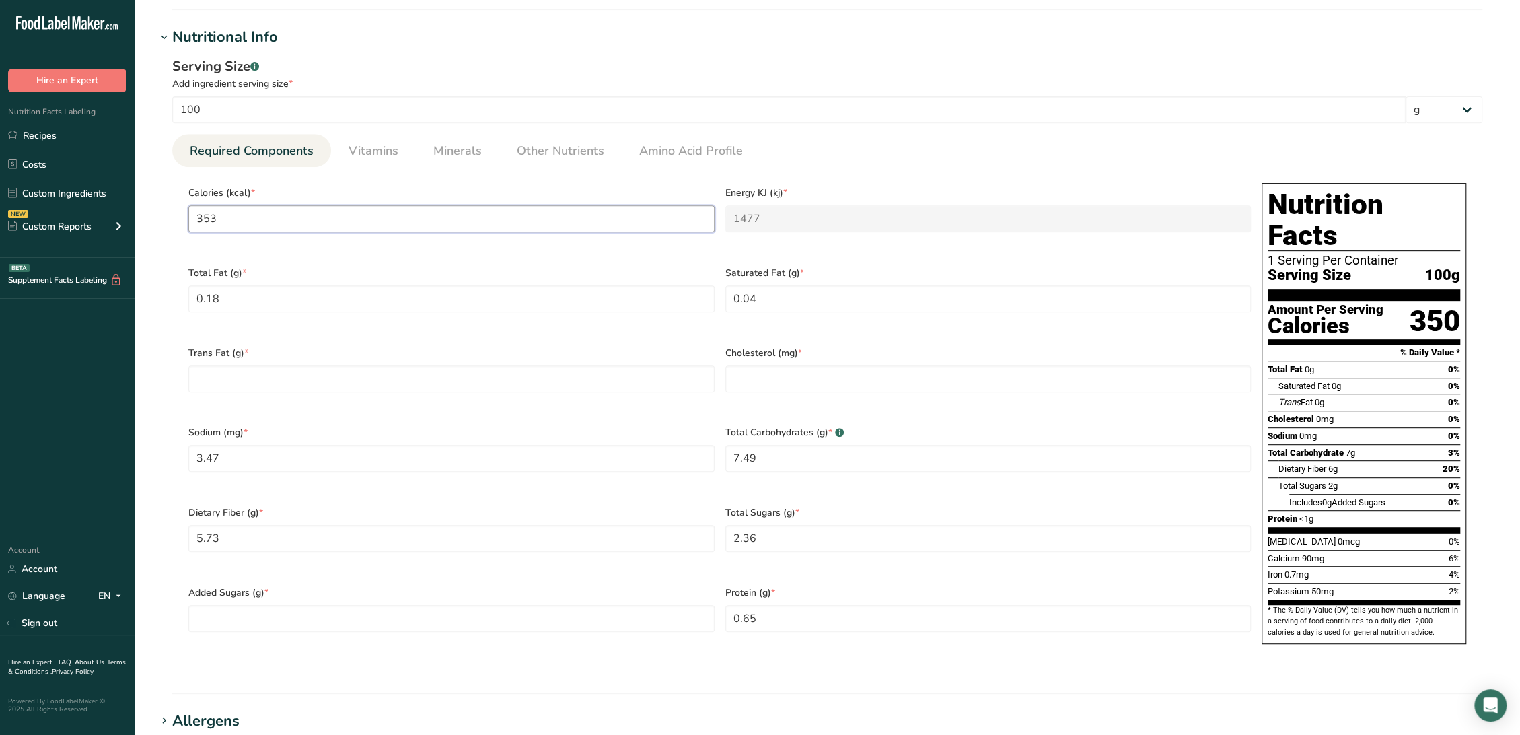
type KJ "146.4"
type input "3"
type KJ "12.6"
type input "0"
type KJ "0"
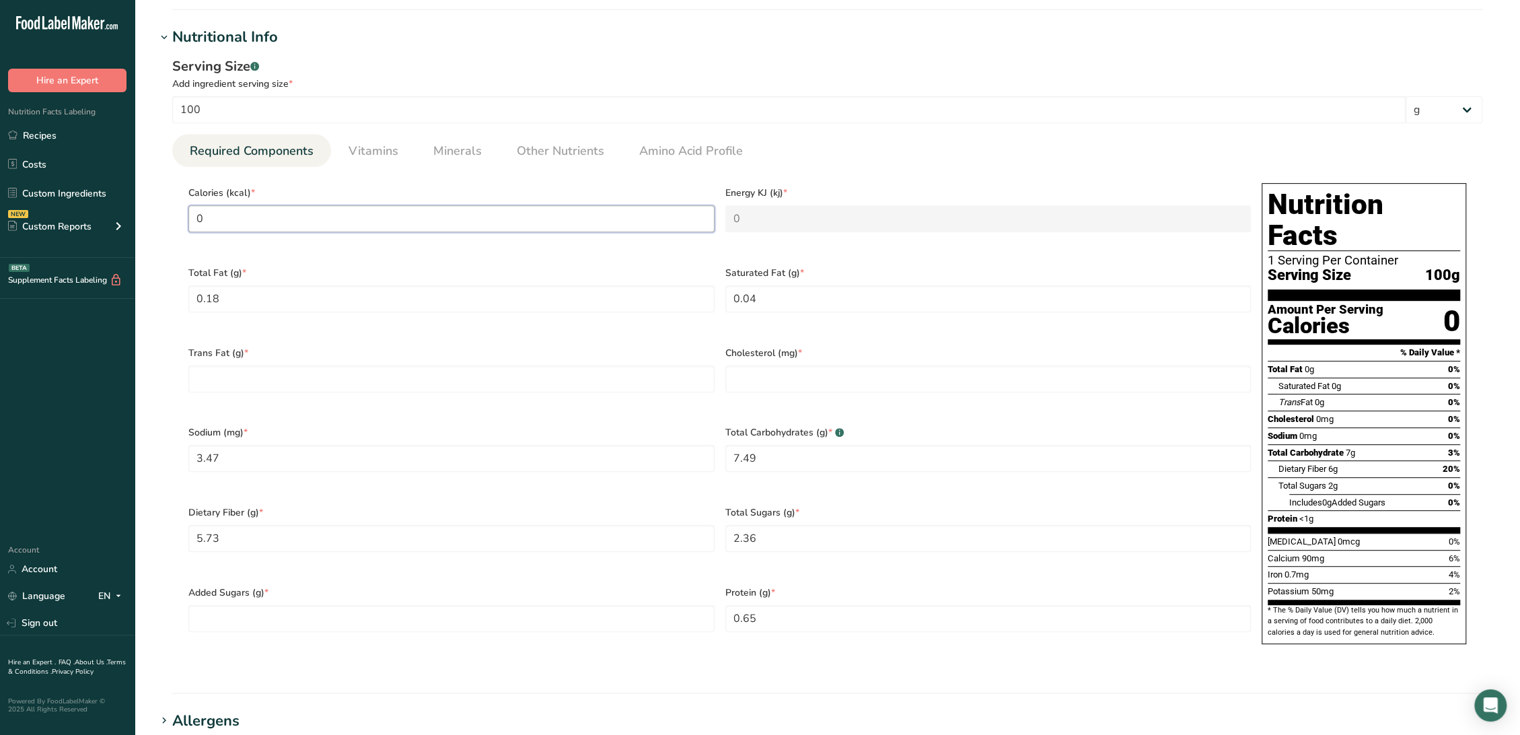
type input "3"
type KJ "12.6"
type input "34"
type KJ "142.3"
type input "34"
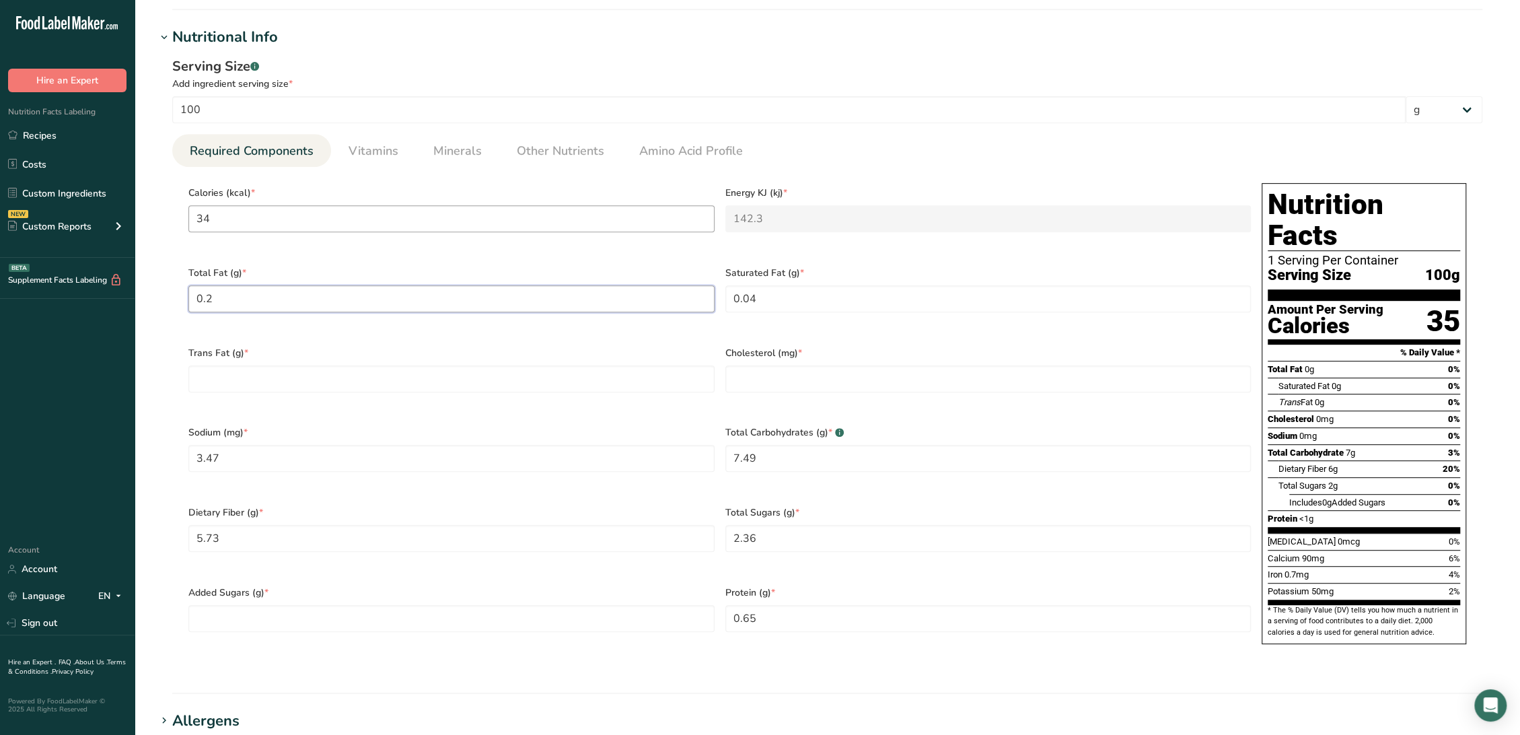
type Fat "0.2"
type Fat "0.06"
type Fat "0"
type input "0"
type Fiber "5.78"
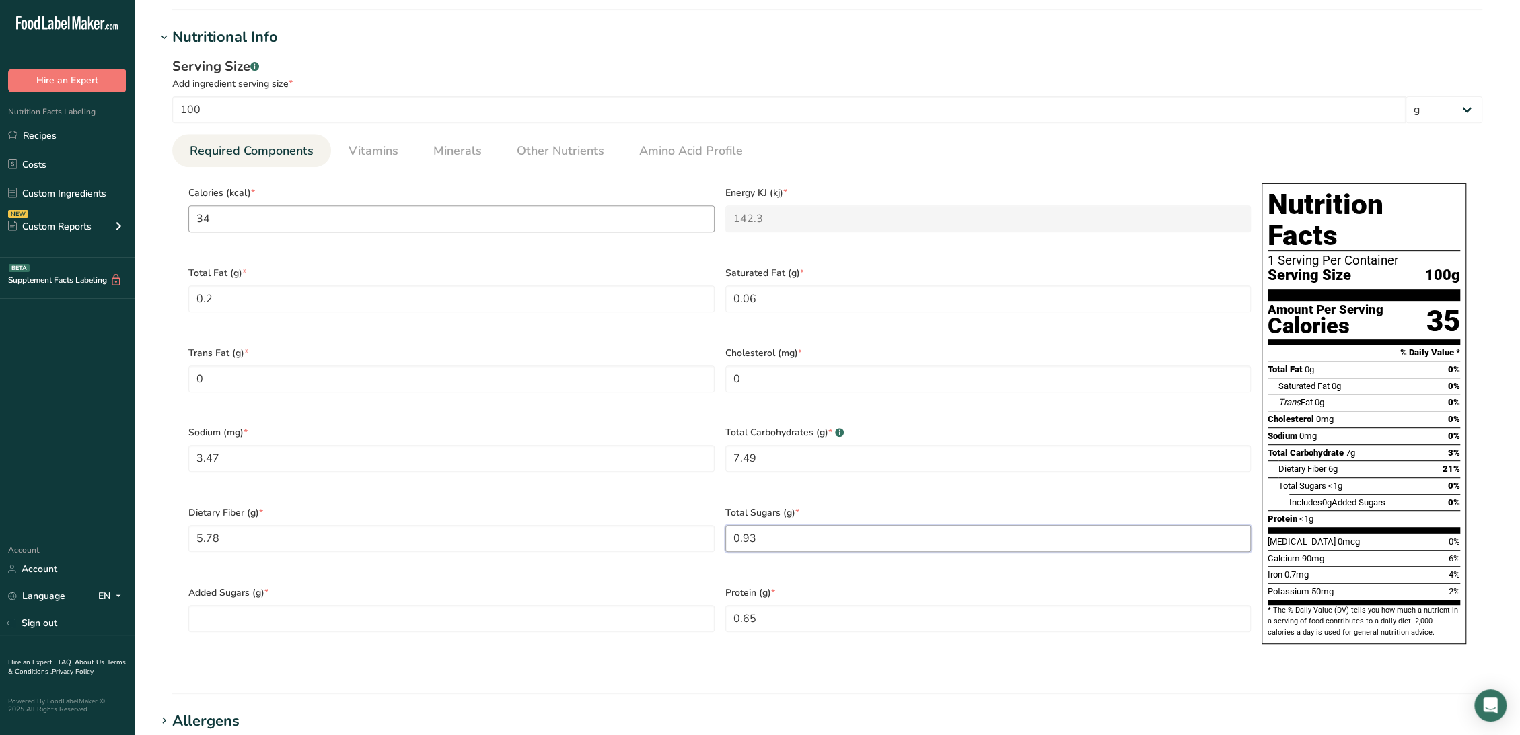
type Sugars "0.93"
type Sugars "0"
type input "0.6"
click at [343, 141] on link "Vitamins" at bounding box center [373, 151] width 61 height 34
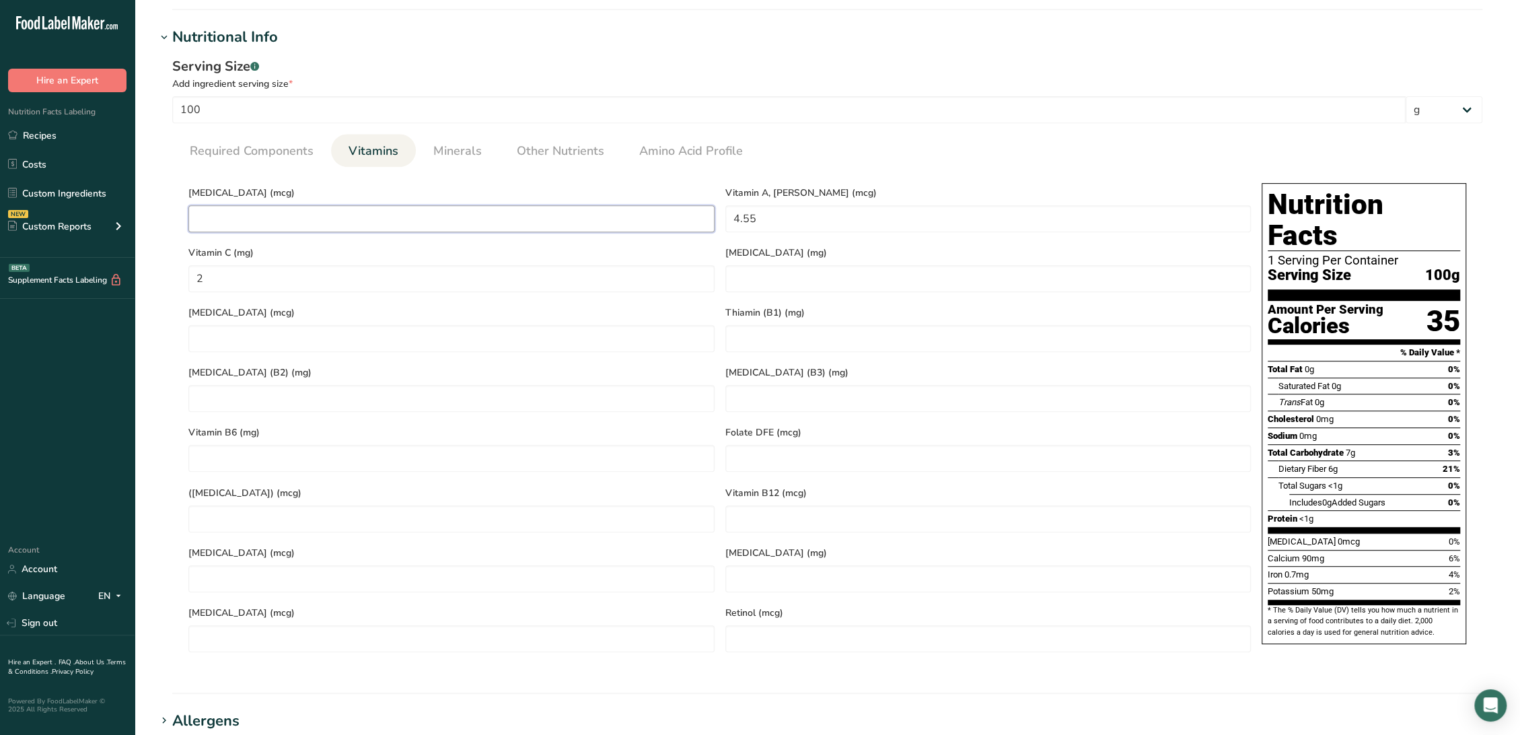
click at [216, 223] on D "number" at bounding box center [451, 218] width 526 height 27
type D "0"
type RAE "0"
type C "0.7"
click at [457, 148] on span "Minerals" at bounding box center [457, 151] width 48 height 18
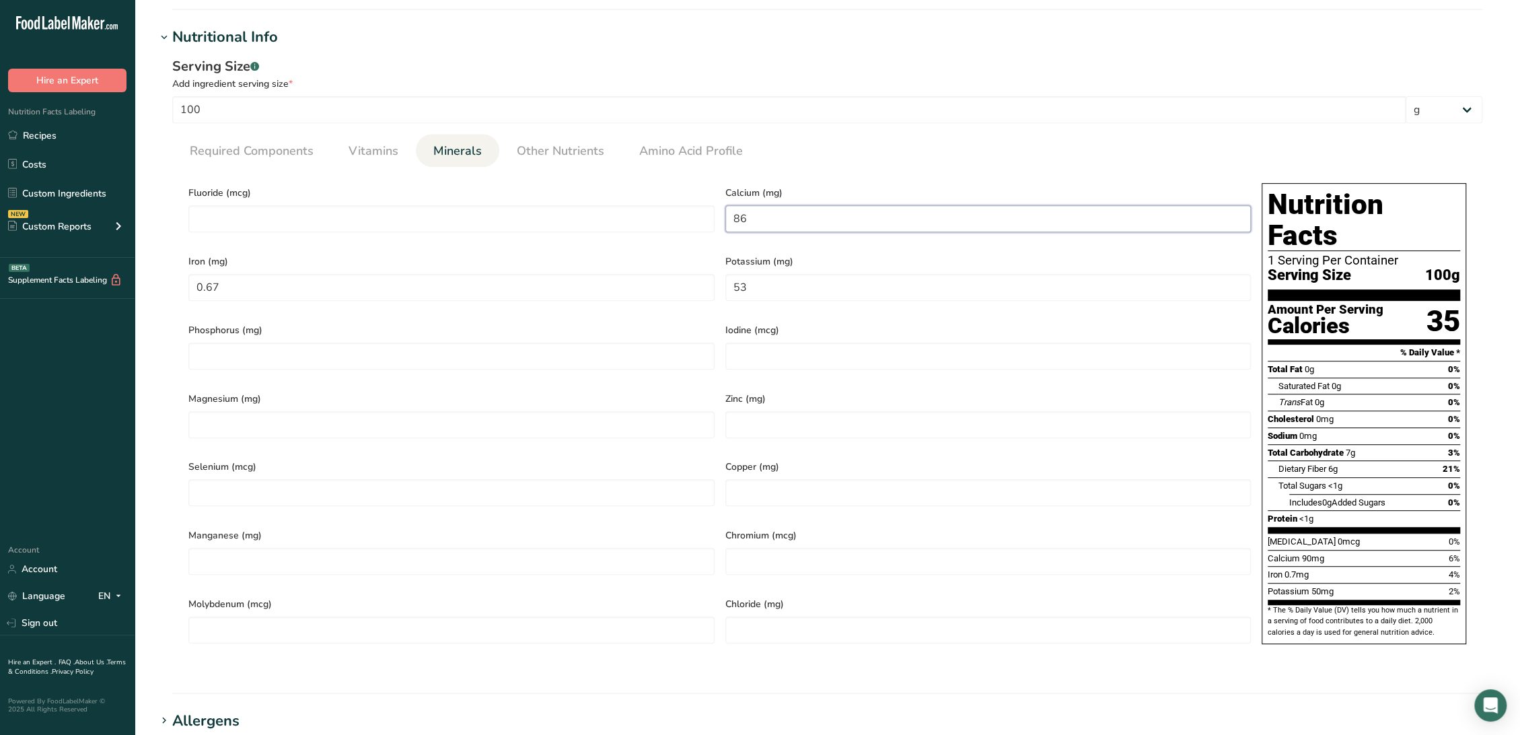
click at [846, 213] on input "86" at bounding box center [988, 218] width 526 height 27
click at [554, 153] on span "Other Nutrients" at bounding box center [560, 151] width 87 height 18
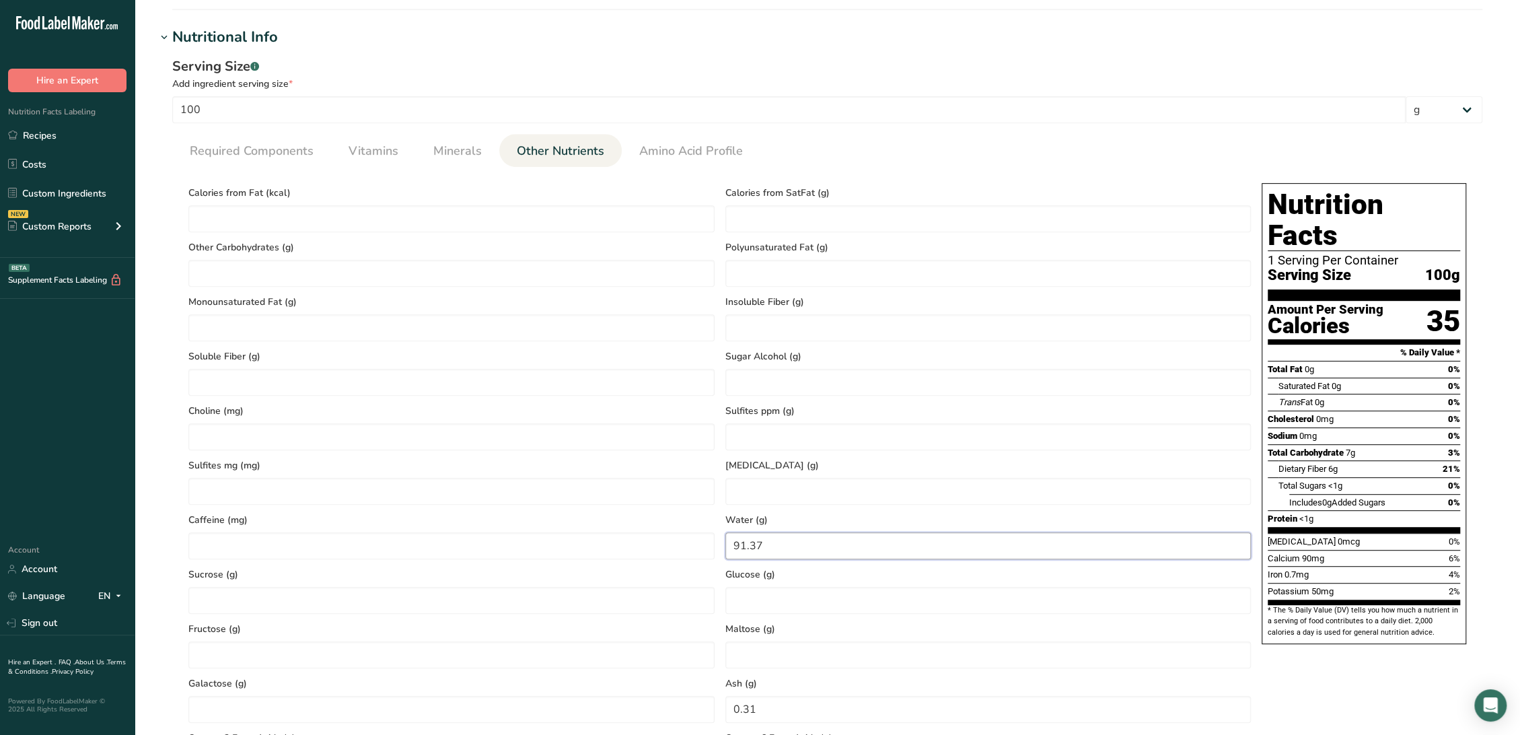
click at [856, 543] on input "91.37" at bounding box center [988, 545] width 526 height 27
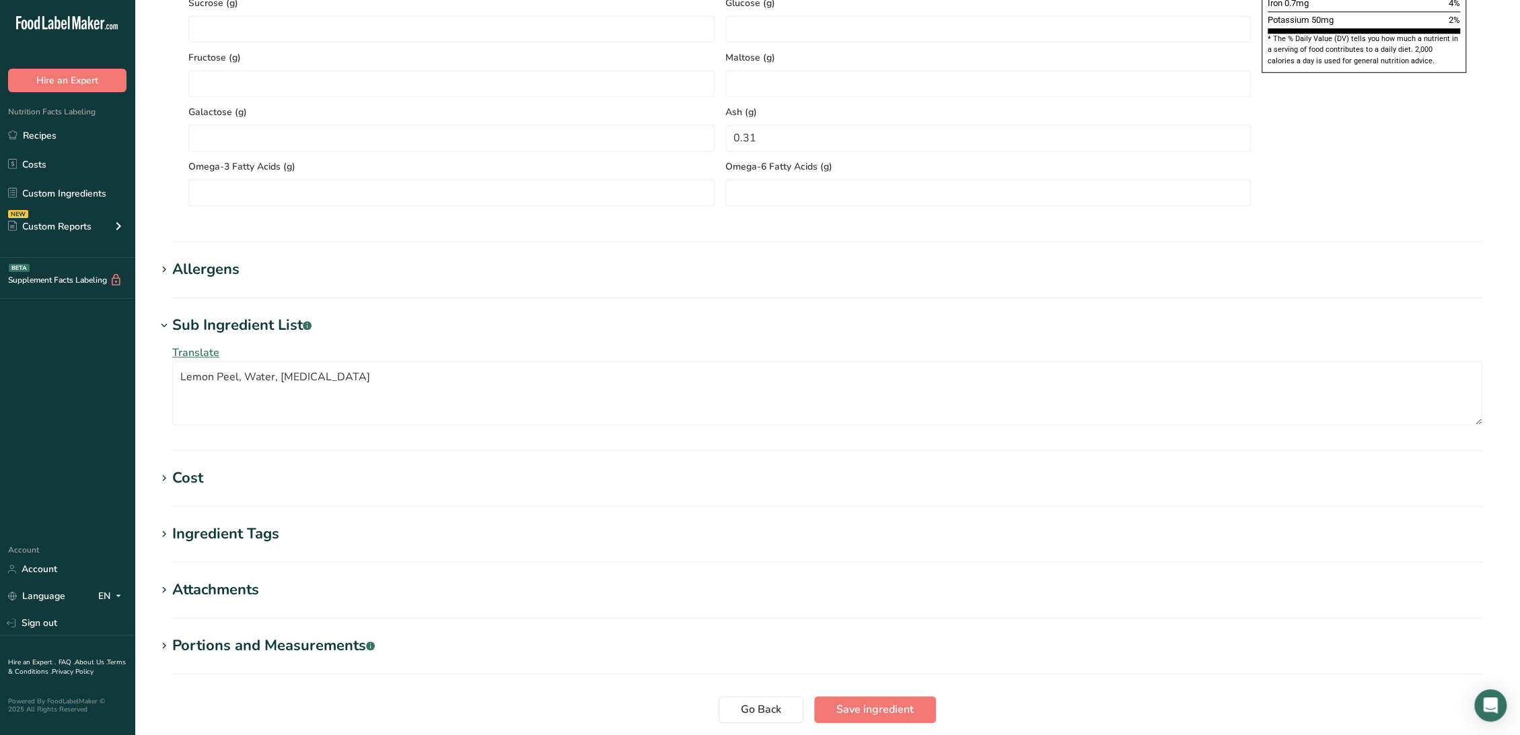
scroll to position [1066, 0]
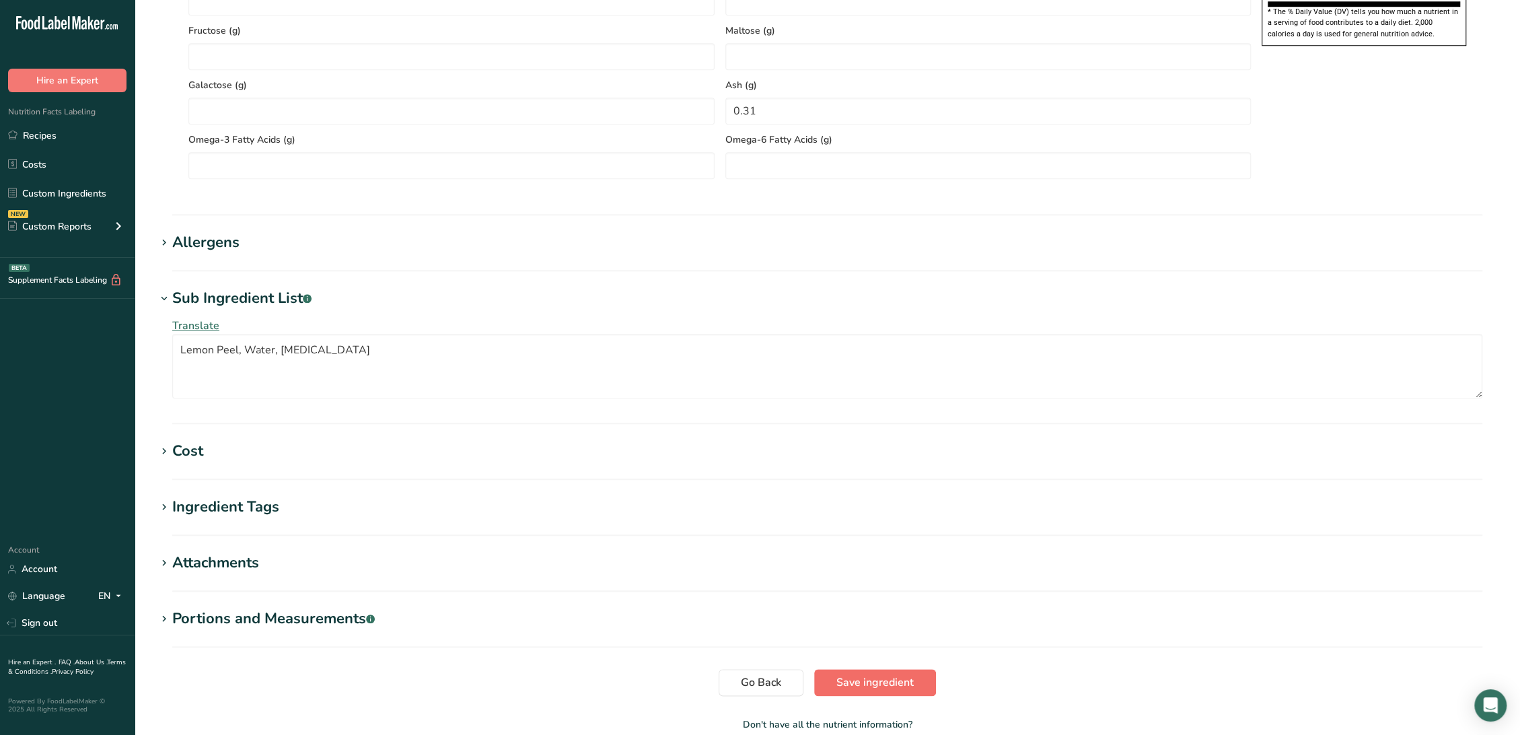
type input "91.4"
click at [883, 684] on span "Save ingredient" at bounding box center [874, 682] width 77 height 16
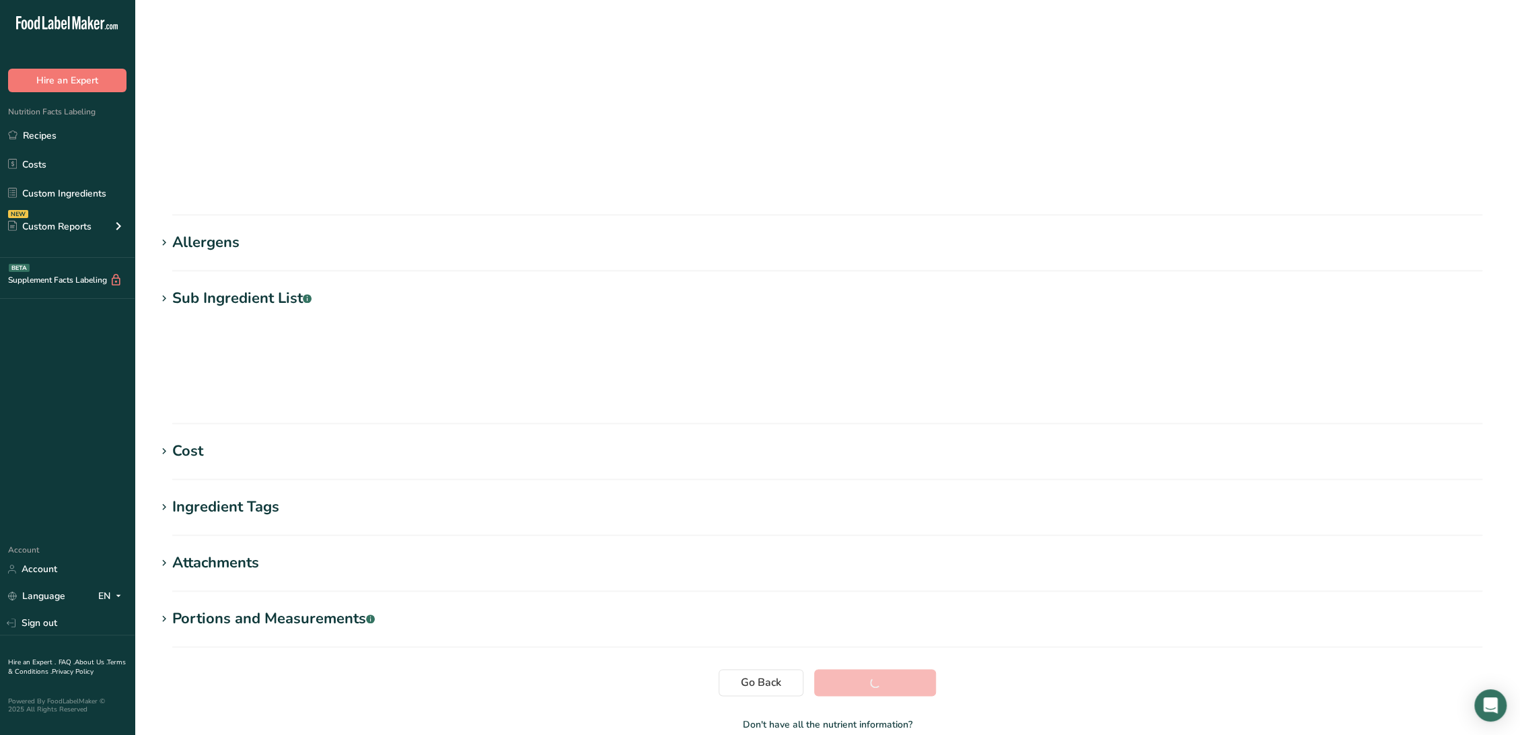
scroll to position [0, 0]
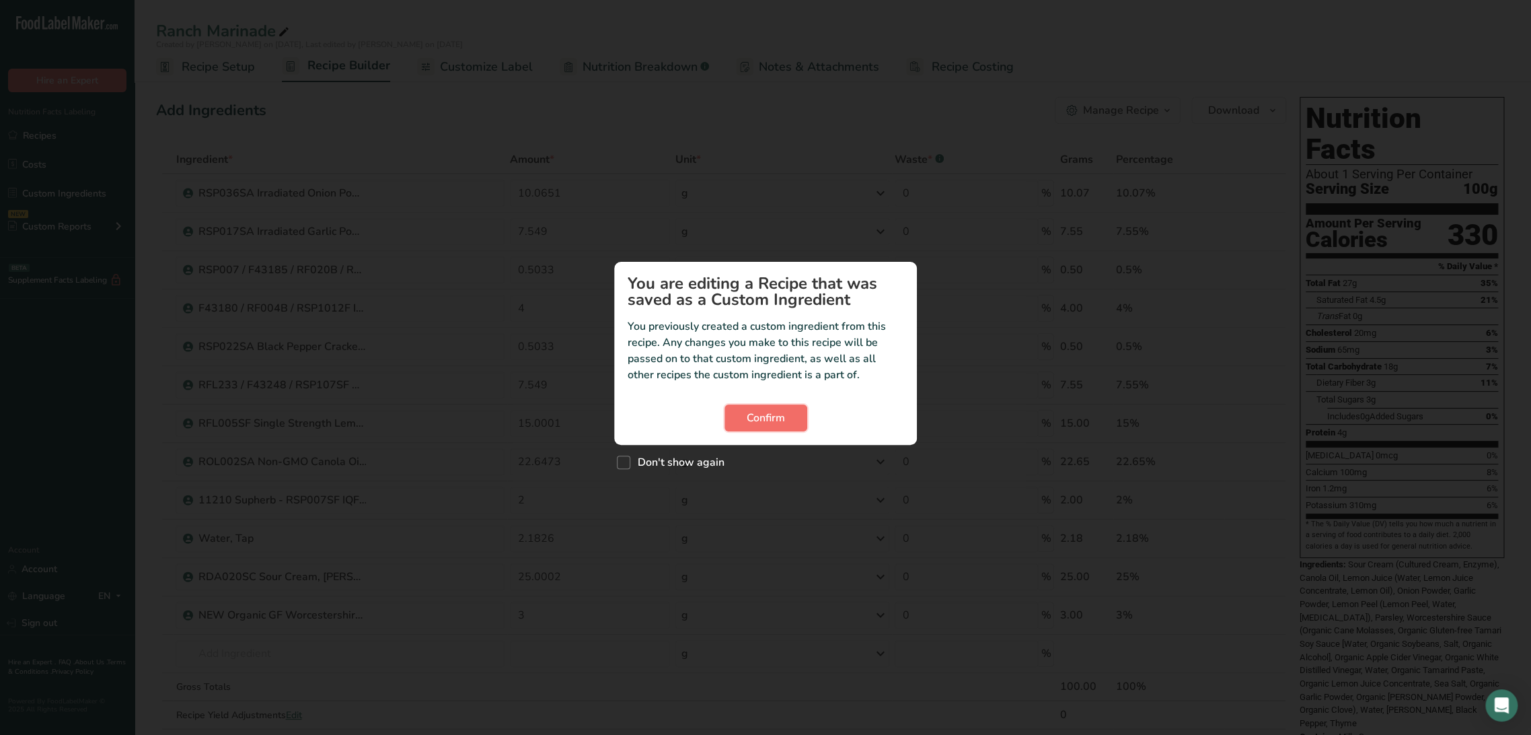
drag, startPoint x: 769, startPoint y: 423, endPoint x: 780, endPoint y: 422, distance: 10.8
click at [769, 424] on span "Confirm" at bounding box center [766, 418] width 38 height 16
click at [803, 418] on button "Confirm" at bounding box center [766, 417] width 83 height 27
click at [738, 406] on button "Confirm" at bounding box center [766, 417] width 83 height 27
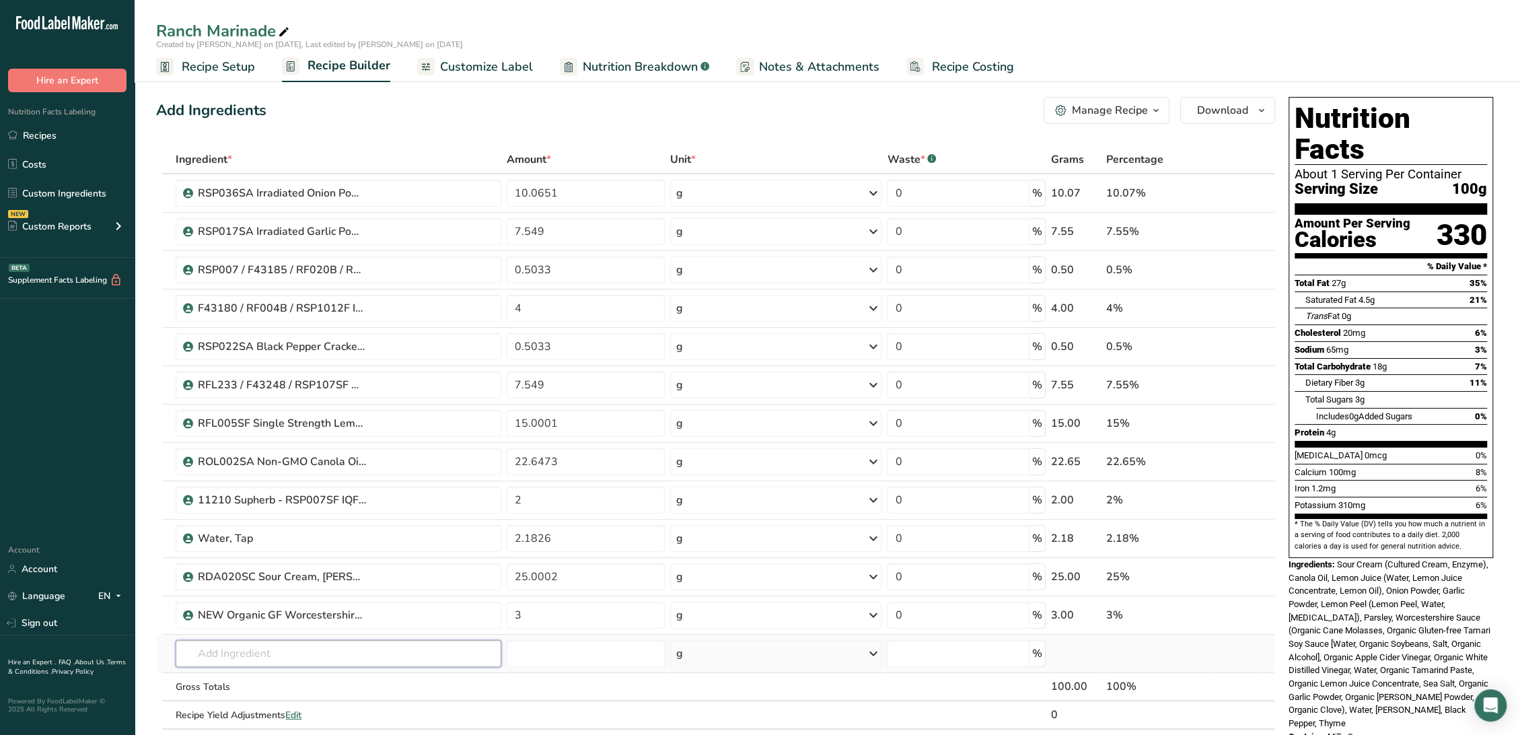
click at [256, 657] on input "text" at bounding box center [339, 653] width 326 height 27
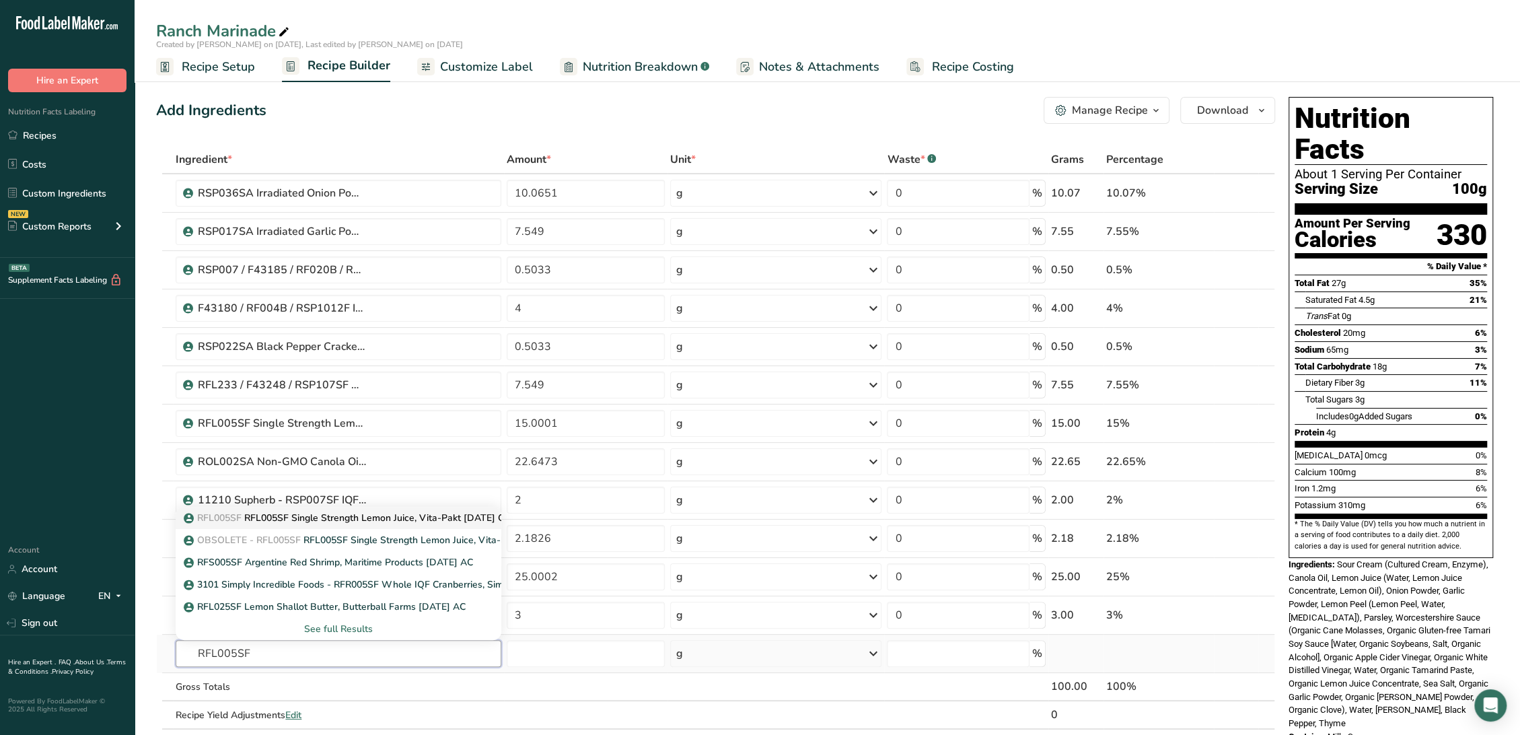
type input "RFL005SF"
click at [351, 515] on p "RFL005SF RFL005SF Single Strength Lemon Juice, Vita-Pakt [DATE] CC" at bounding box center [348, 518] width 324 height 14
type input "RFL005SF Single Strength Lemon Juice, Vita-Pakt [DATE] CC"
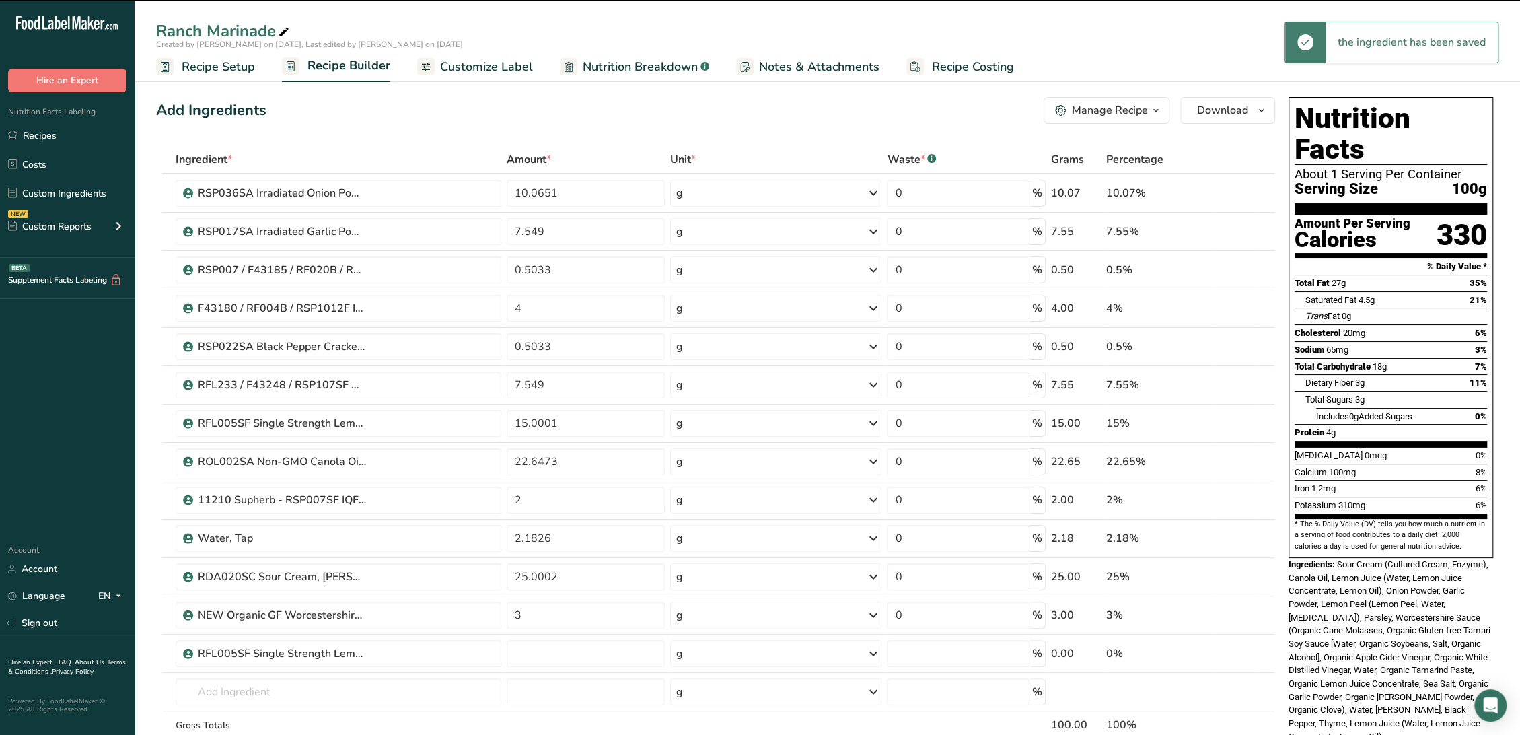
type input "0"
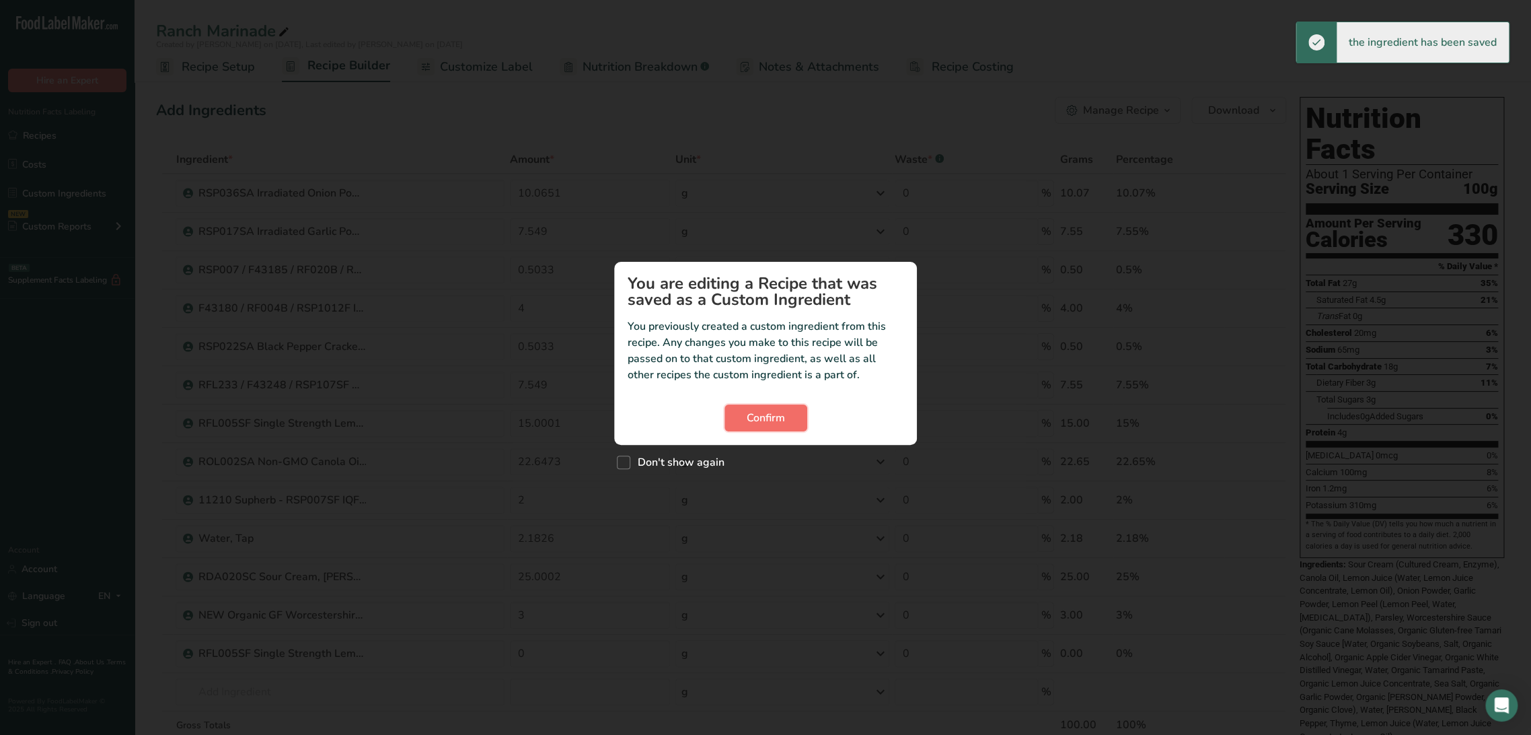
click at [769, 415] on span "Confirm" at bounding box center [766, 418] width 38 height 16
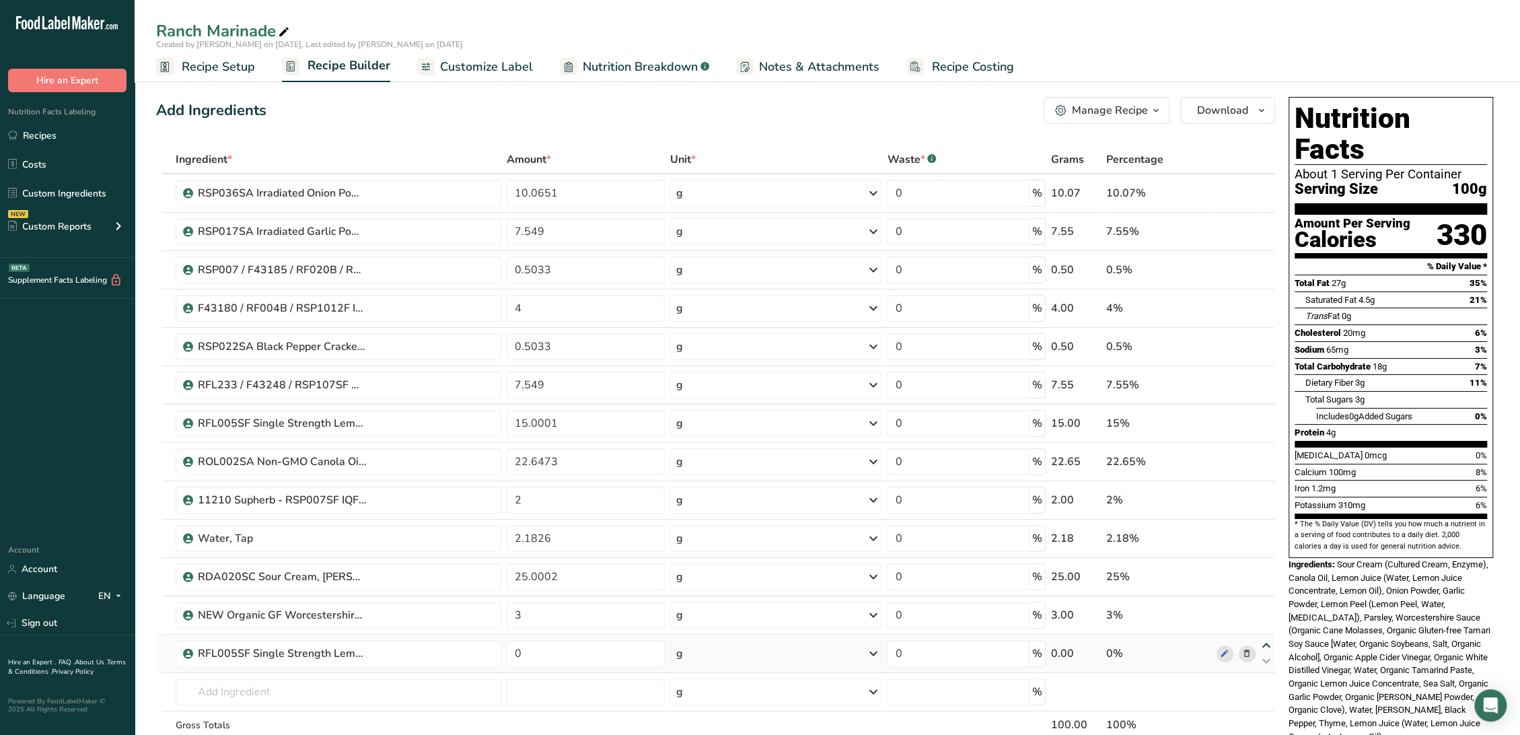
click at [1268, 644] on icon at bounding box center [1266, 645] width 16 height 10
type input "0"
type input "3"
click at [1270, 605] on icon at bounding box center [1266, 607] width 16 height 10
type input "0"
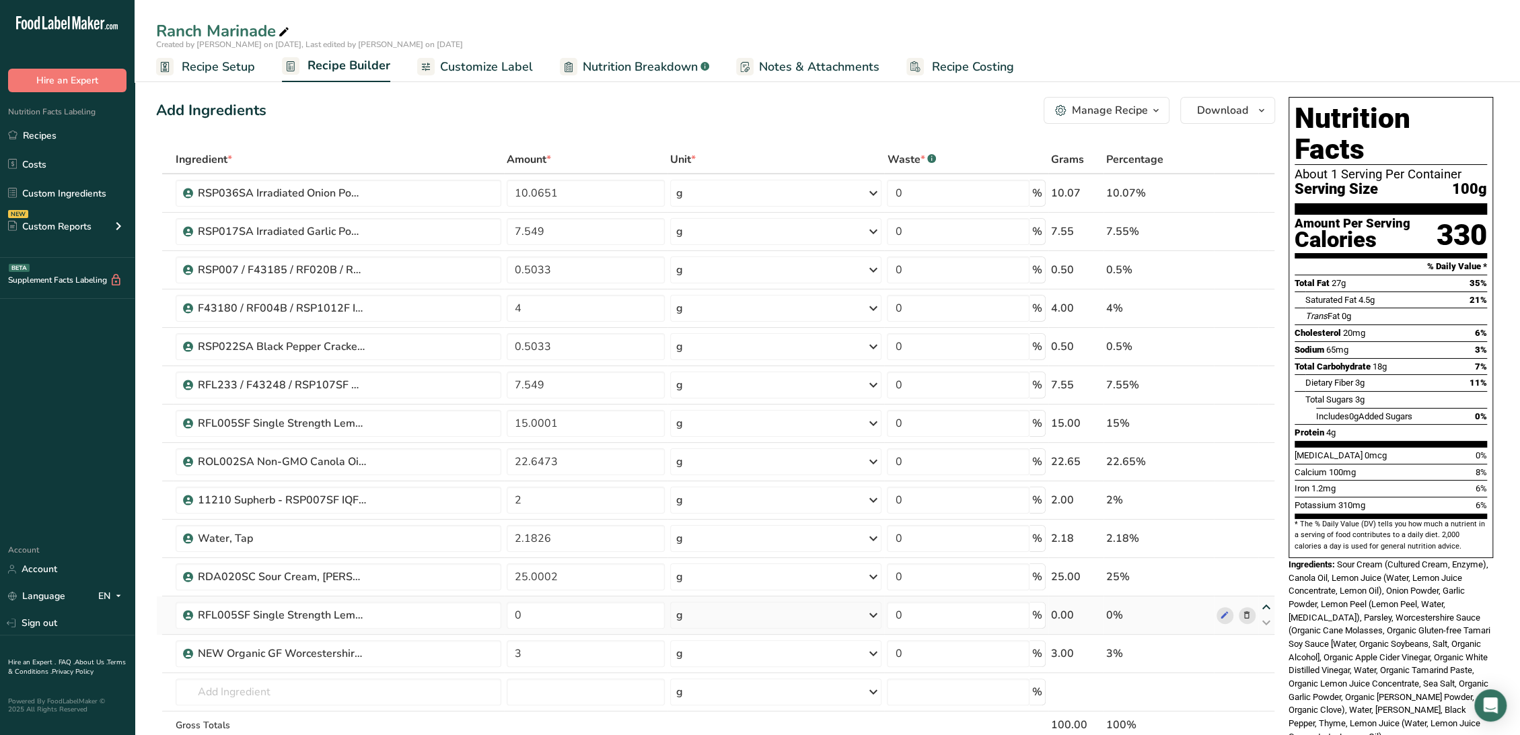
type input "25.0002"
click at [1269, 570] on icon at bounding box center [1266, 569] width 16 height 10
type input "0"
type input "2.1826"
click at [1267, 529] on icon at bounding box center [1266, 530] width 16 height 10
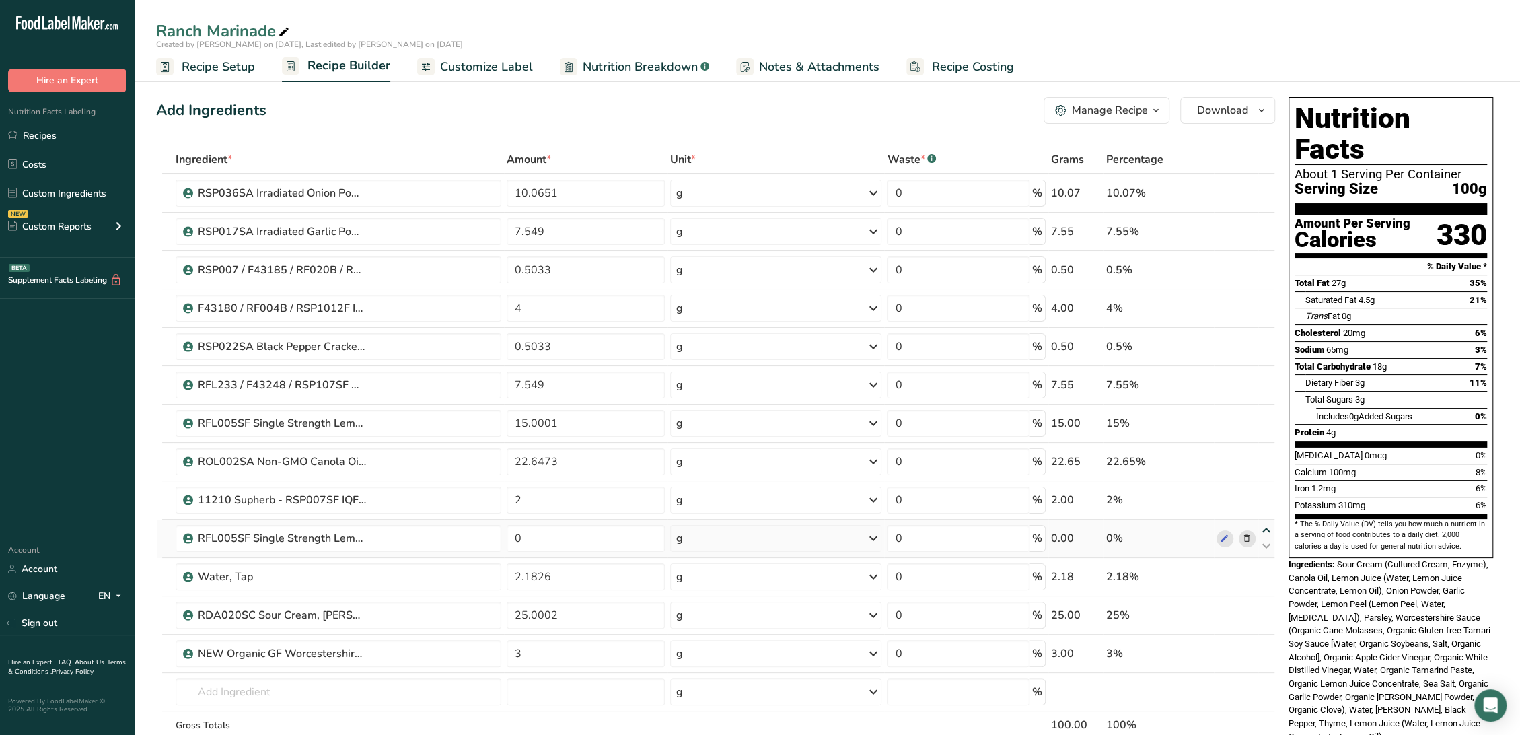
type input "0"
type input "2"
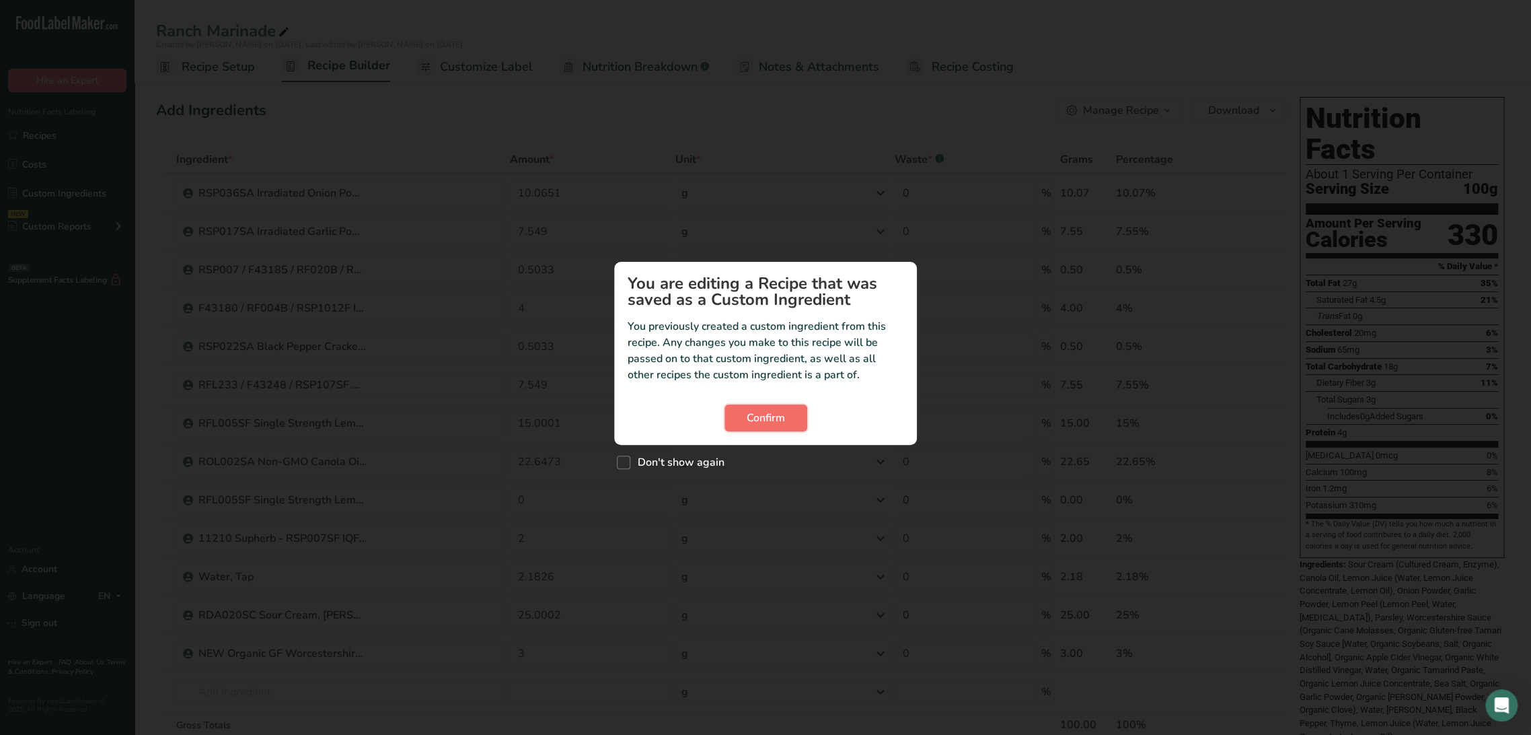
click at [766, 418] on span "Confirm" at bounding box center [766, 418] width 38 height 16
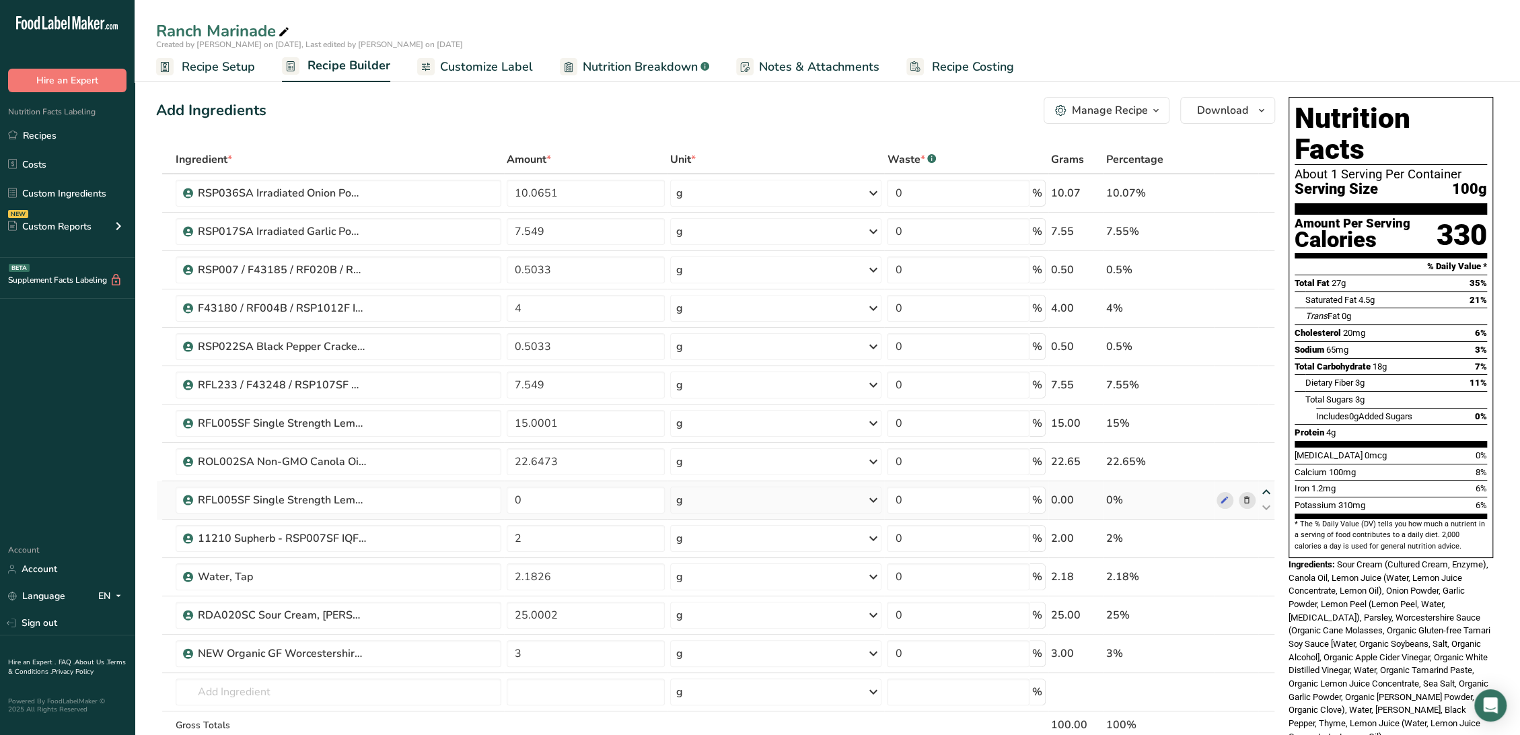
click at [1263, 490] on icon at bounding box center [1266, 492] width 16 height 10
type input "0"
type input "22.6473"
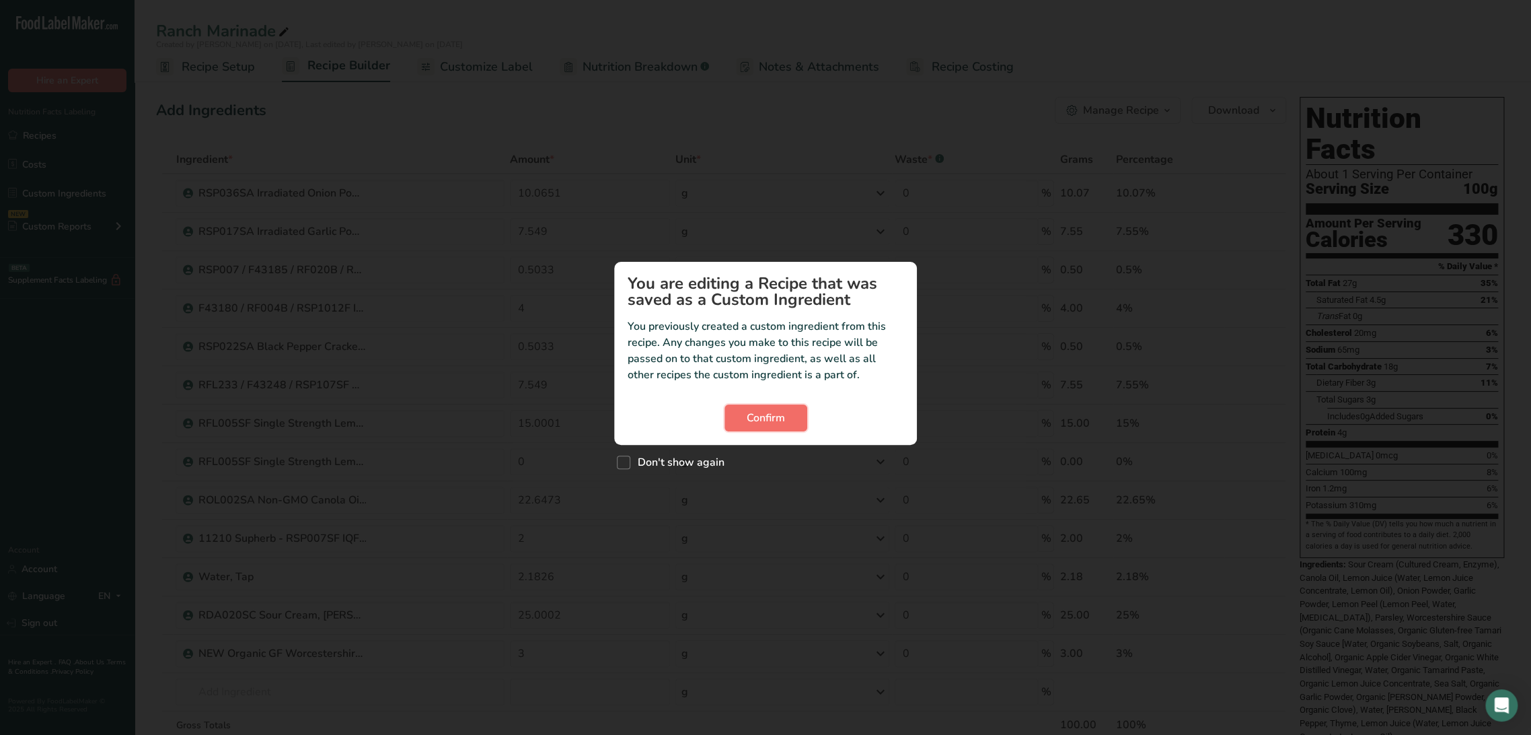
click at [752, 411] on span "Confirm" at bounding box center [766, 418] width 38 height 16
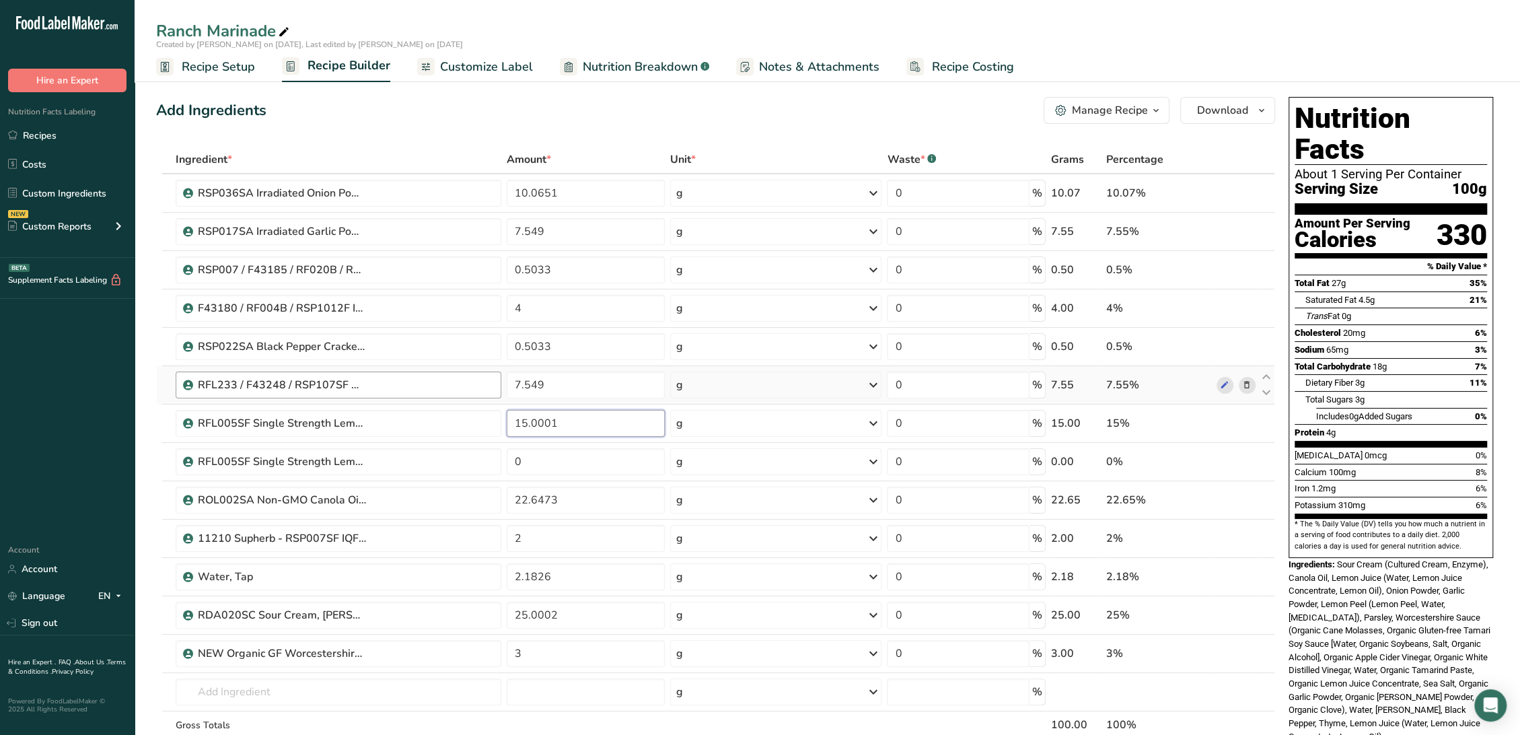
drag, startPoint x: 571, startPoint y: 422, endPoint x: 301, endPoint y: 381, distance: 272.8
click at [301, 381] on tbody "RSP036SA Irradiated Onion Powder, Elite Spice 6-7-23 AF 10.0651 g Weight Units …" at bounding box center [715, 470] width 1117 height 592
type input "0"
click at [604, 466] on div "Ingredient * Amount * Unit * Waste * .a-a{fill:#347362;}.b-a{fill:#fff;} Grams …" at bounding box center [715, 470] width 1119 height 650
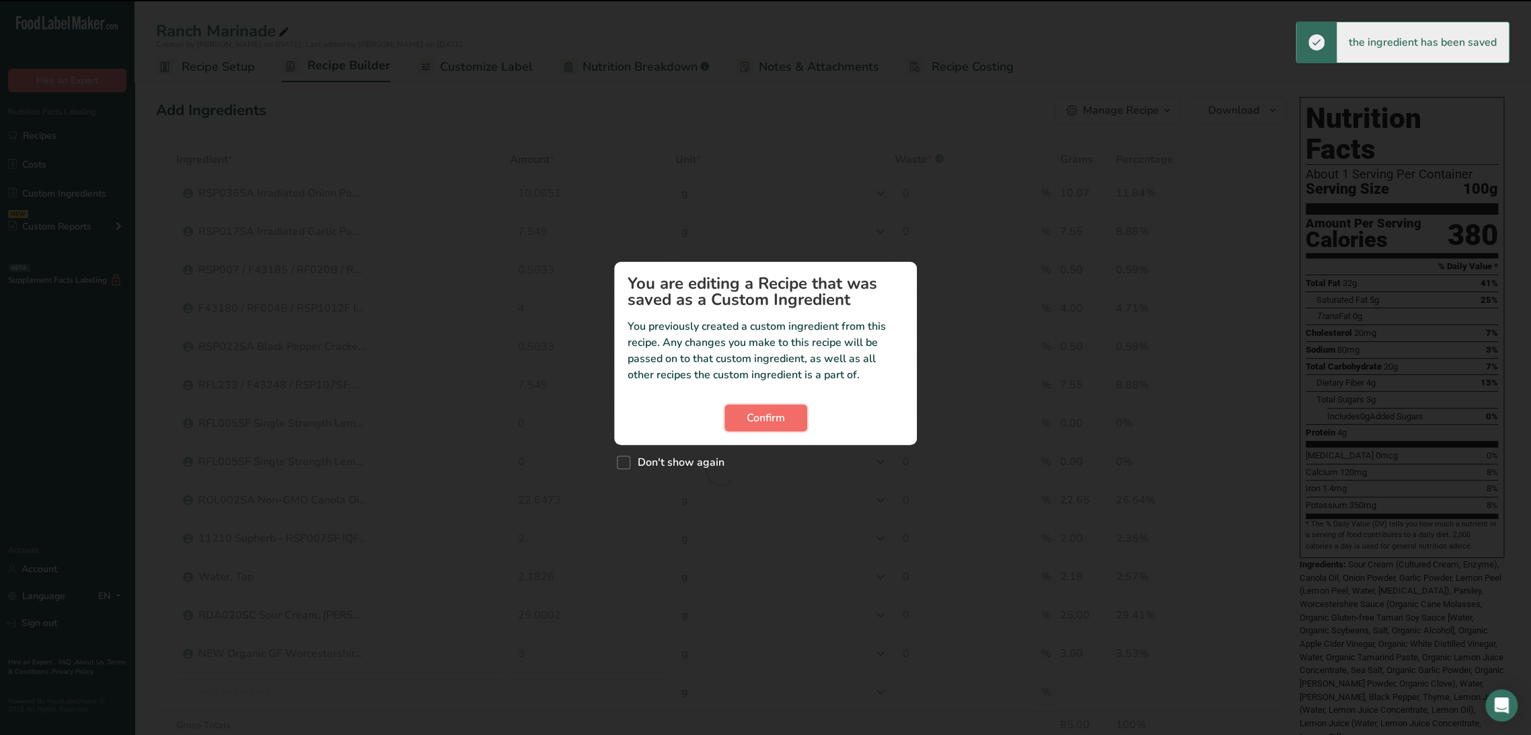
click at [750, 422] on span "Confirm" at bounding box center [766, 418] width 38 height 16
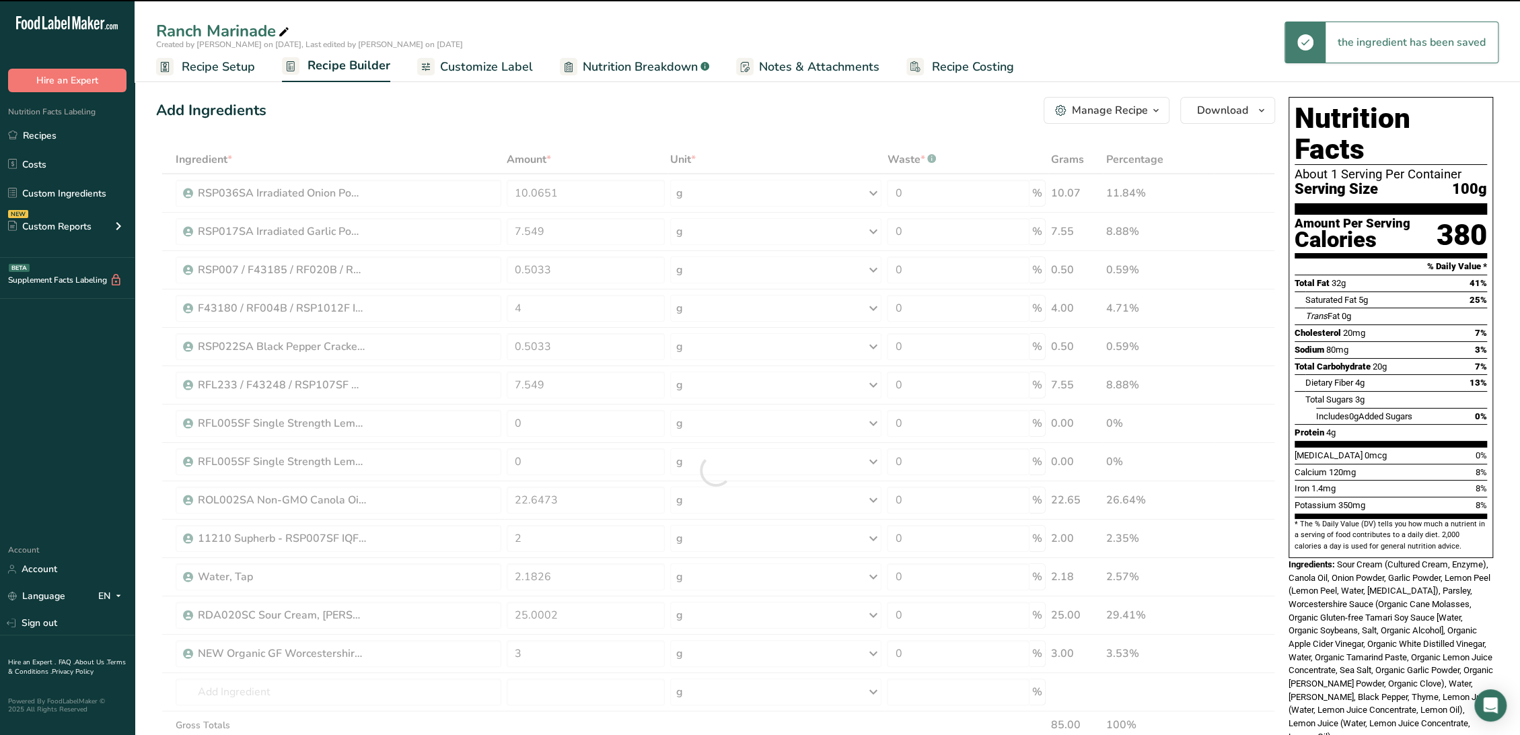
click at [560, 451] on div at bounding box center [715, 470] width 1119 height 650
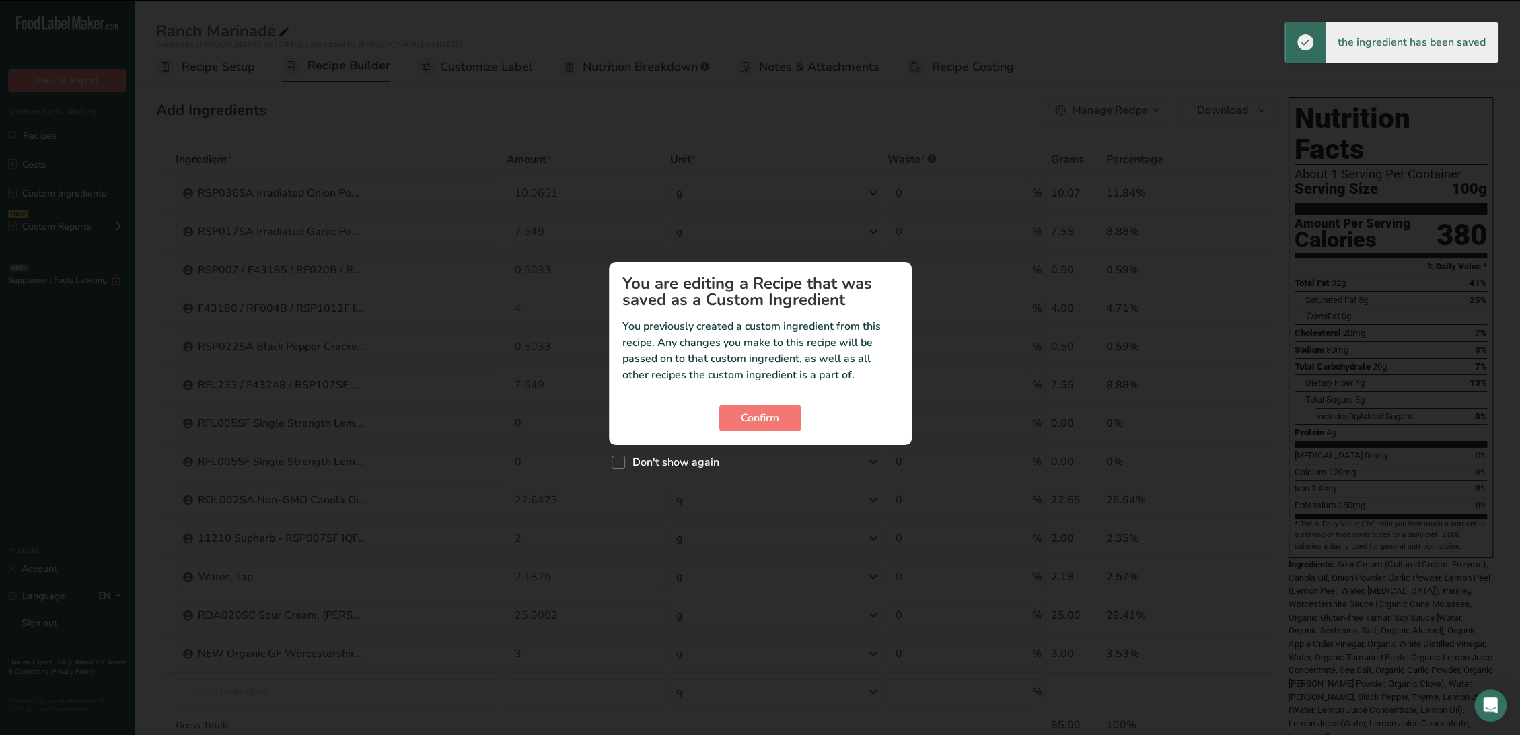
click at [560, 456] on div "Custom ingredient modal" at bounding box center [760, 367] width 1520 height 735
click at [560, 456] on div "Custom ingredient modal" at bounding box center [765, 367] width 1531 height 735
click at [706, 420] on div "Confirm" at bounding box center [766, 417] width 276 height 27
click at [759, 422] on span "Confirm" at bounding box center [766, 418] width 38 height 16
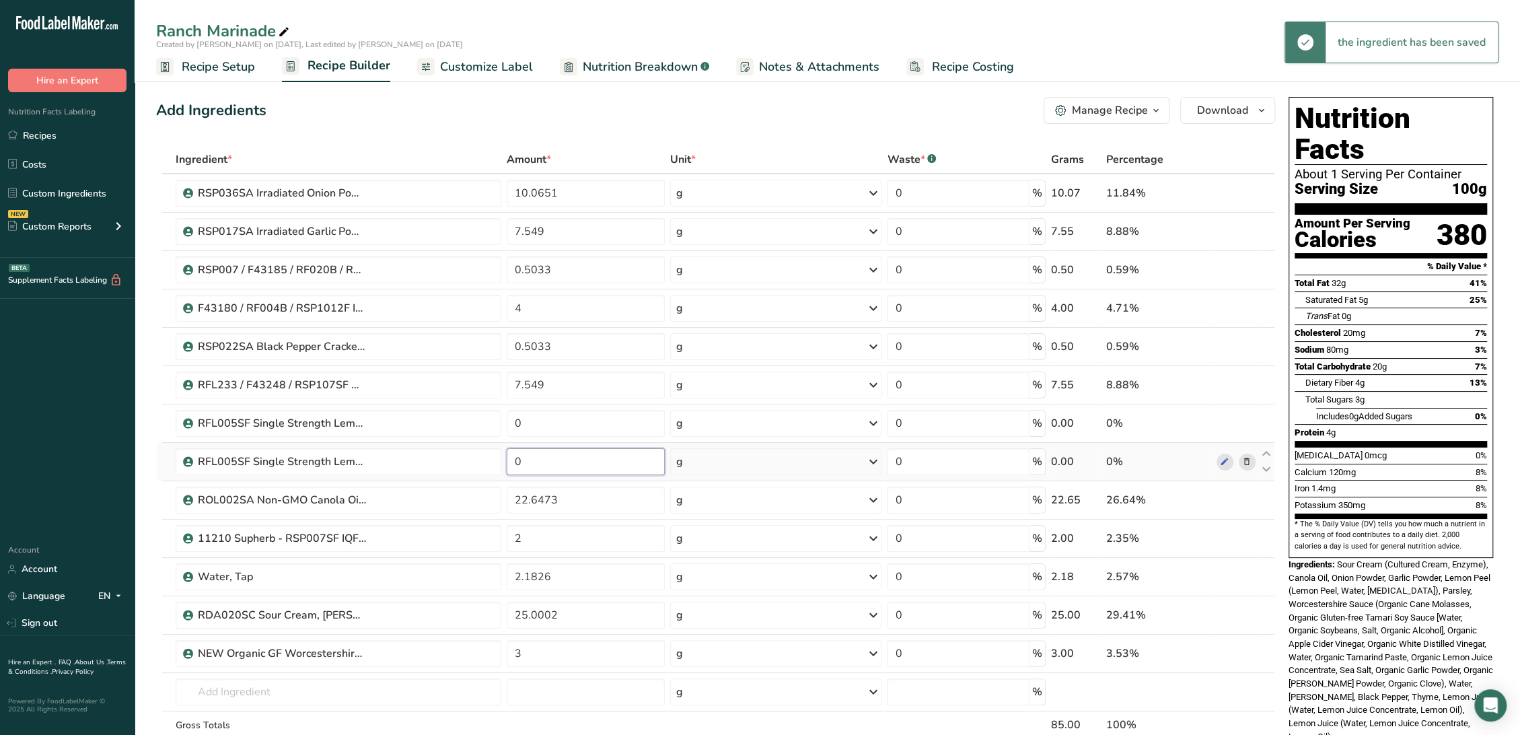
click at [588, 460] on input "0" at bounding box center [586, 461] width 158 height 27
click at [587, 461] on input "0" at bounding box center [586, 461] width 158 height 27
paste input "15.0001"
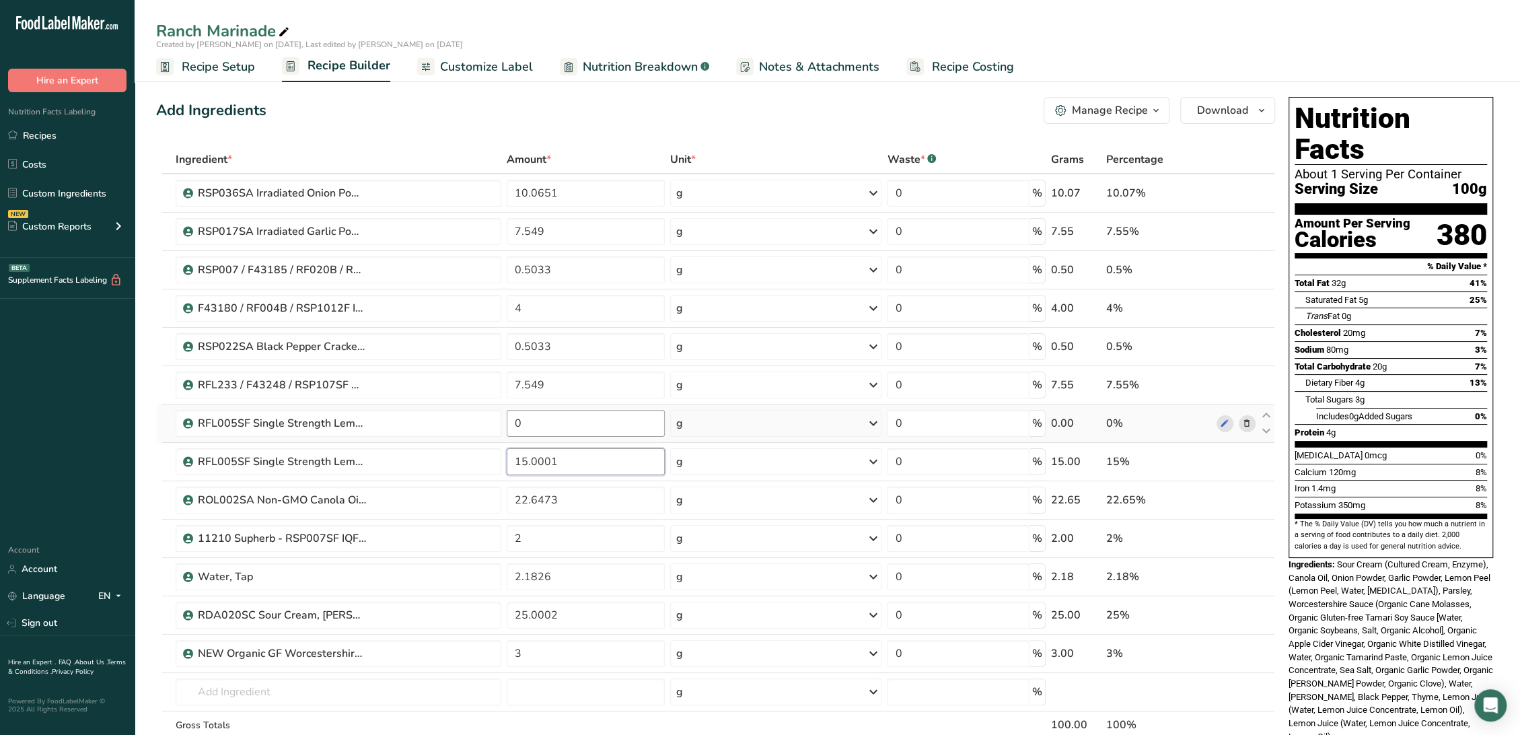
type input "15.0001"
click at [554, 422] on div "Ingredient * Amount * Unit * Waste * .a-a{fill:#347362;}.b-a{fill:#fff;} Grams …" at bounding box center [715, 470] width 1119 height 650
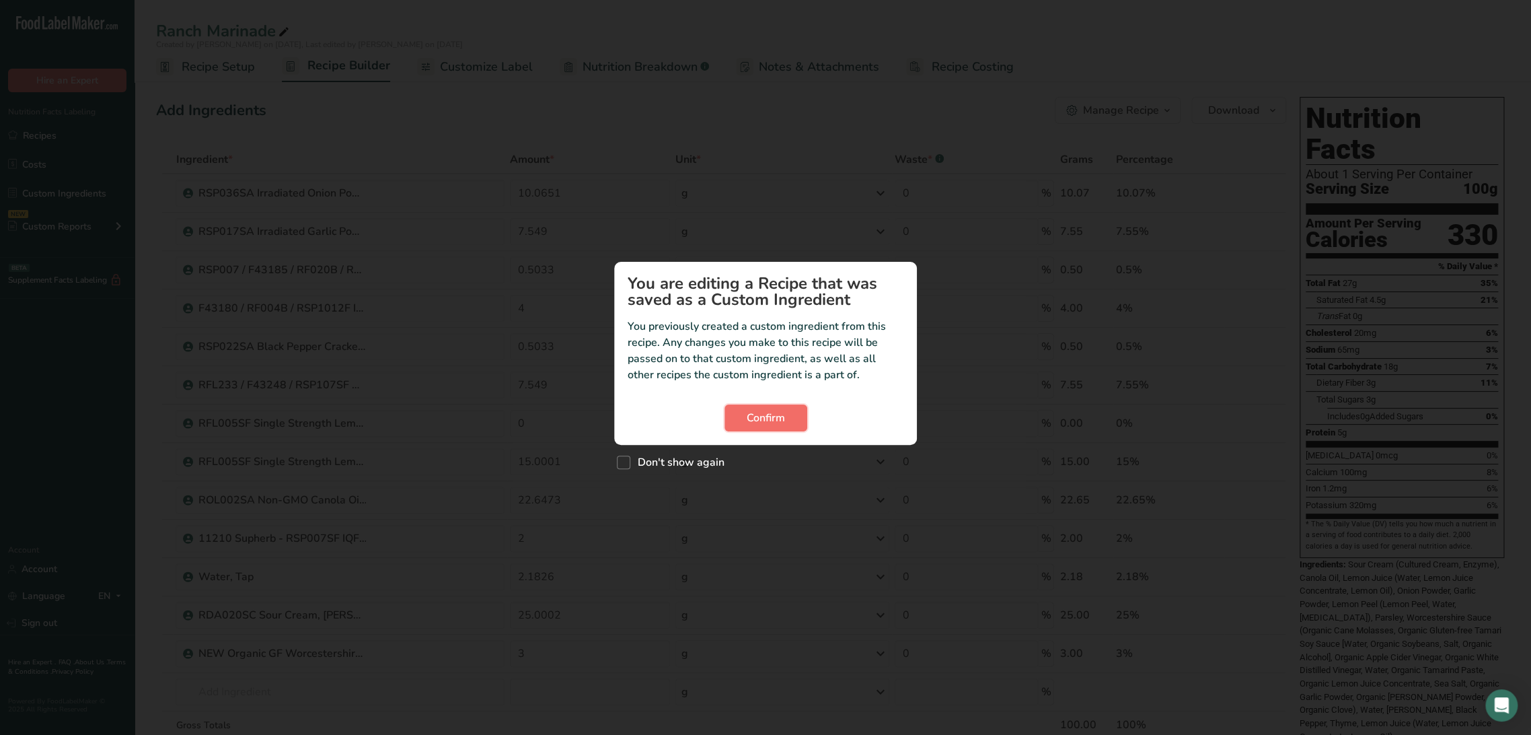
click at [737, 418] on button "Confirm" at bounding box center [766, 417] width 83 height 27
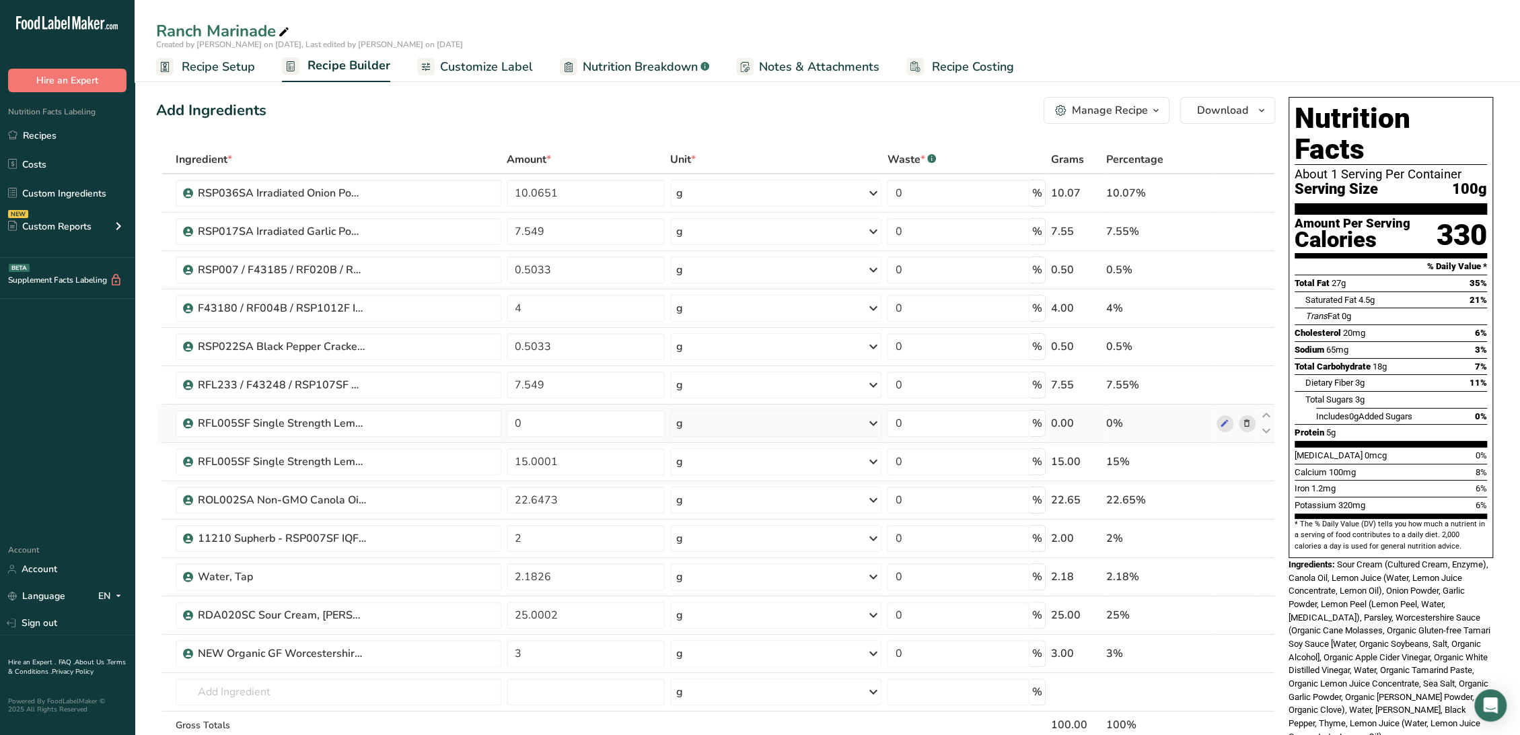
click at [1244, 424] on icon at bounding box center [1246, 423] width 9 height 14
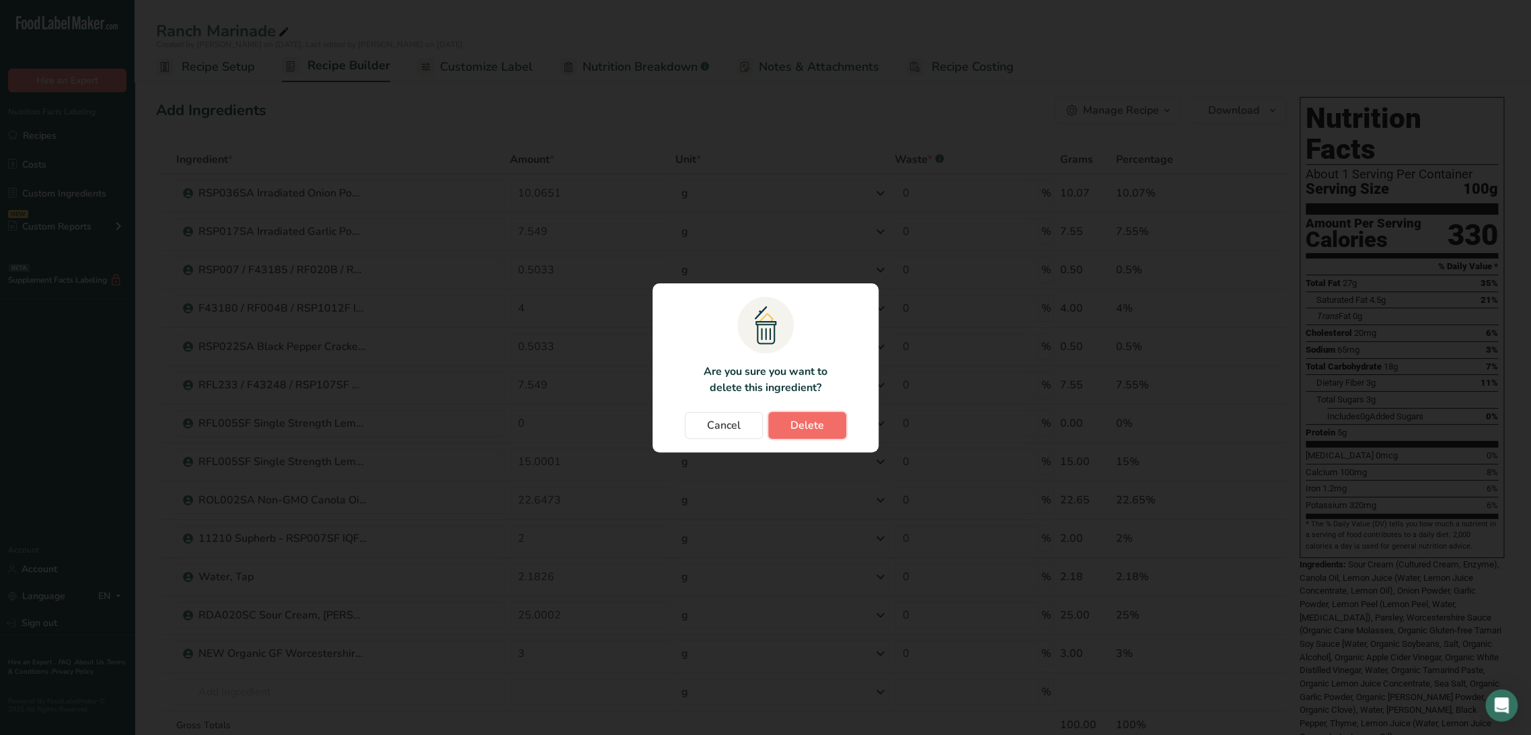
click at [788, 421] on button "Delete" at bounding box center [807, 425] width 78 height 27
type input "15.0001"
type input "22.6473"
type input "2"
type input "2.1826"
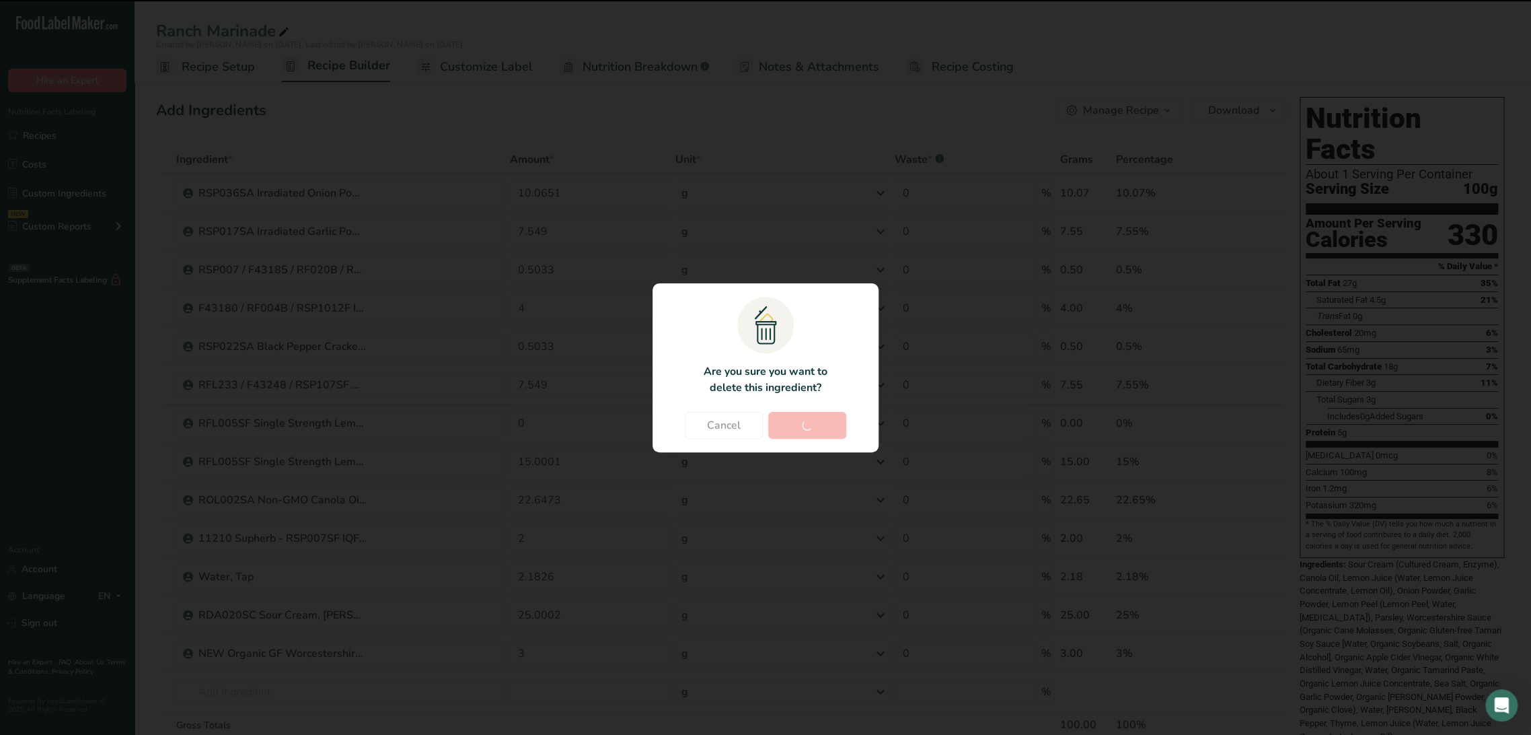
type input "25.0002"
type input "3"
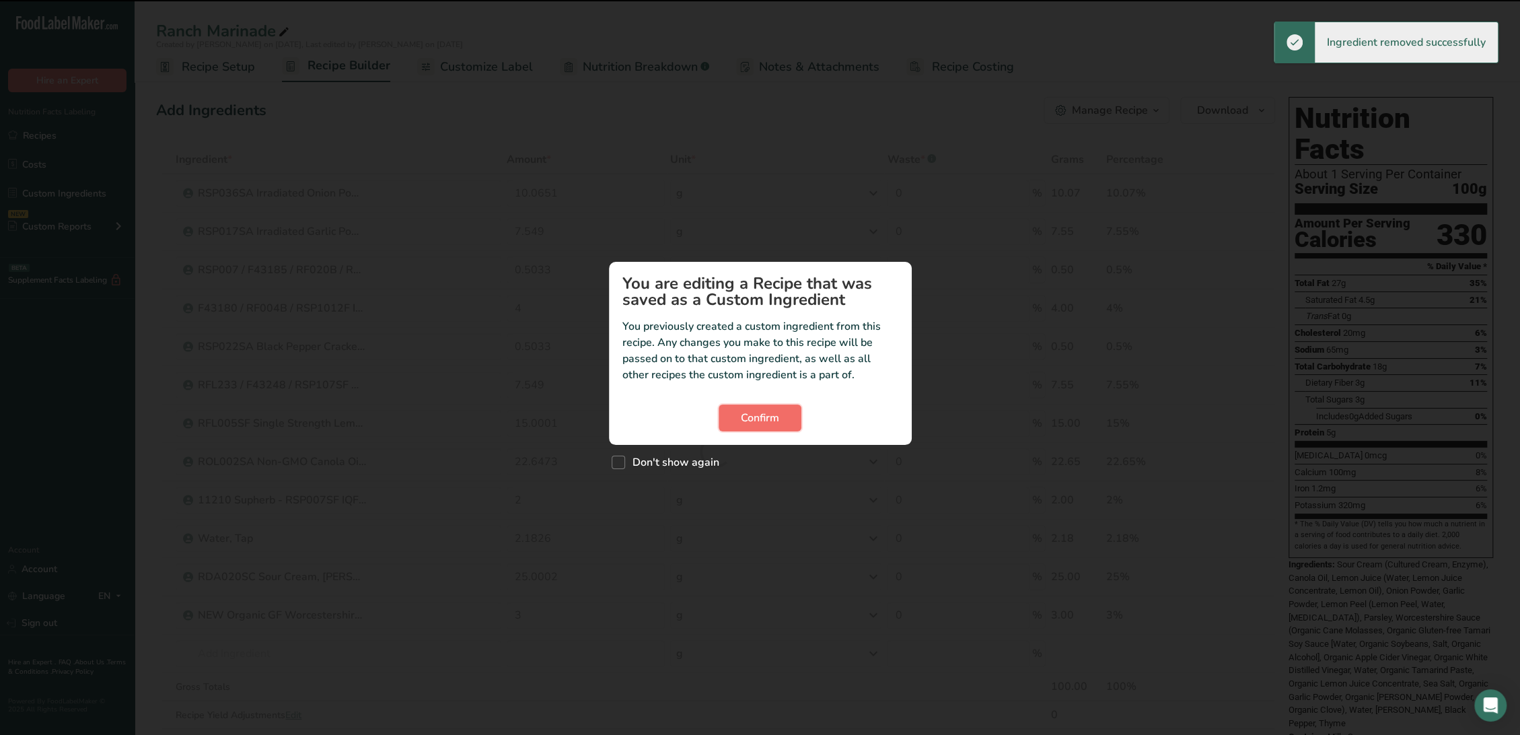
click at [777, 419] on span "Confirm" at bounding box center [760, 418] width 38 height 16
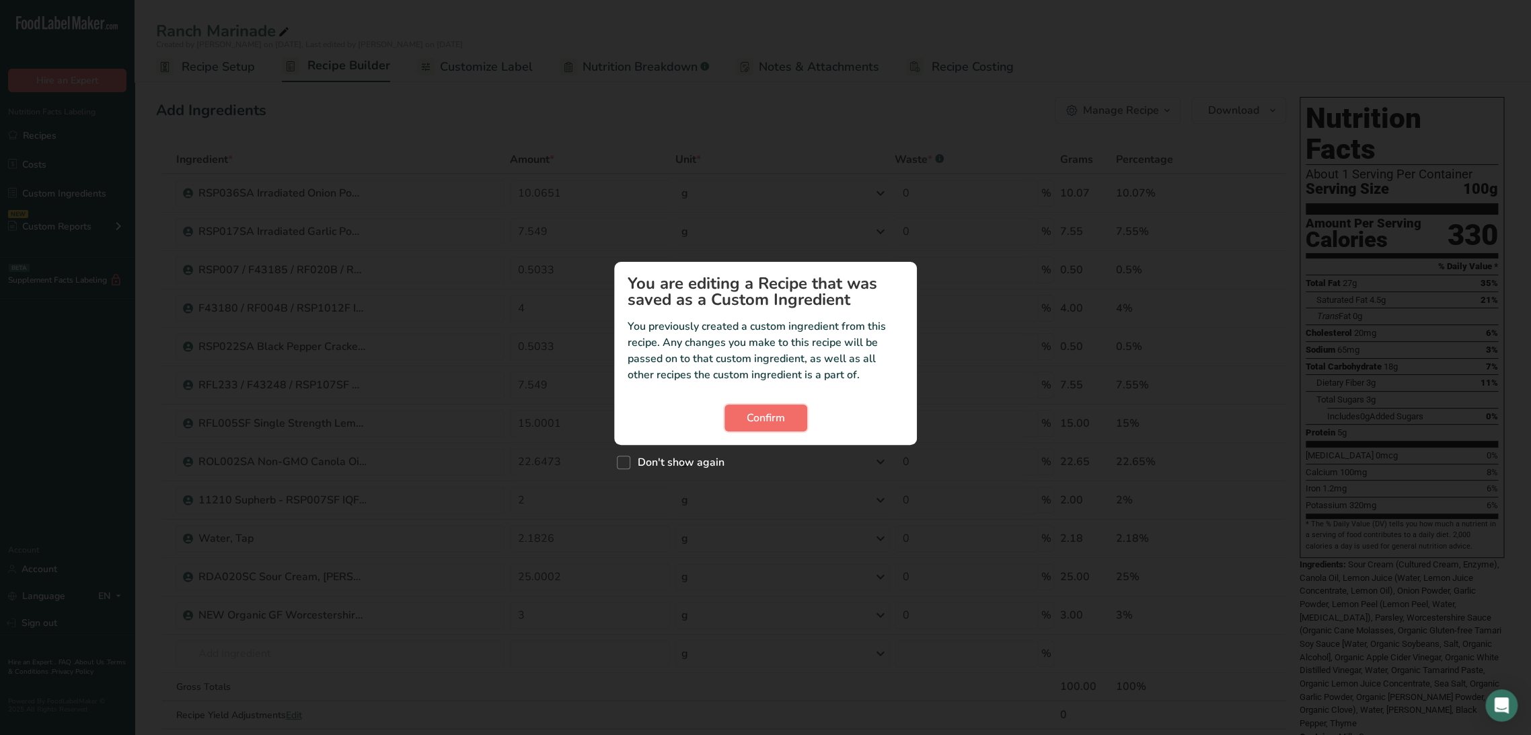
click at [755, 410] on span "Confirm" at bounding box center [766, 418] width 38 height 16
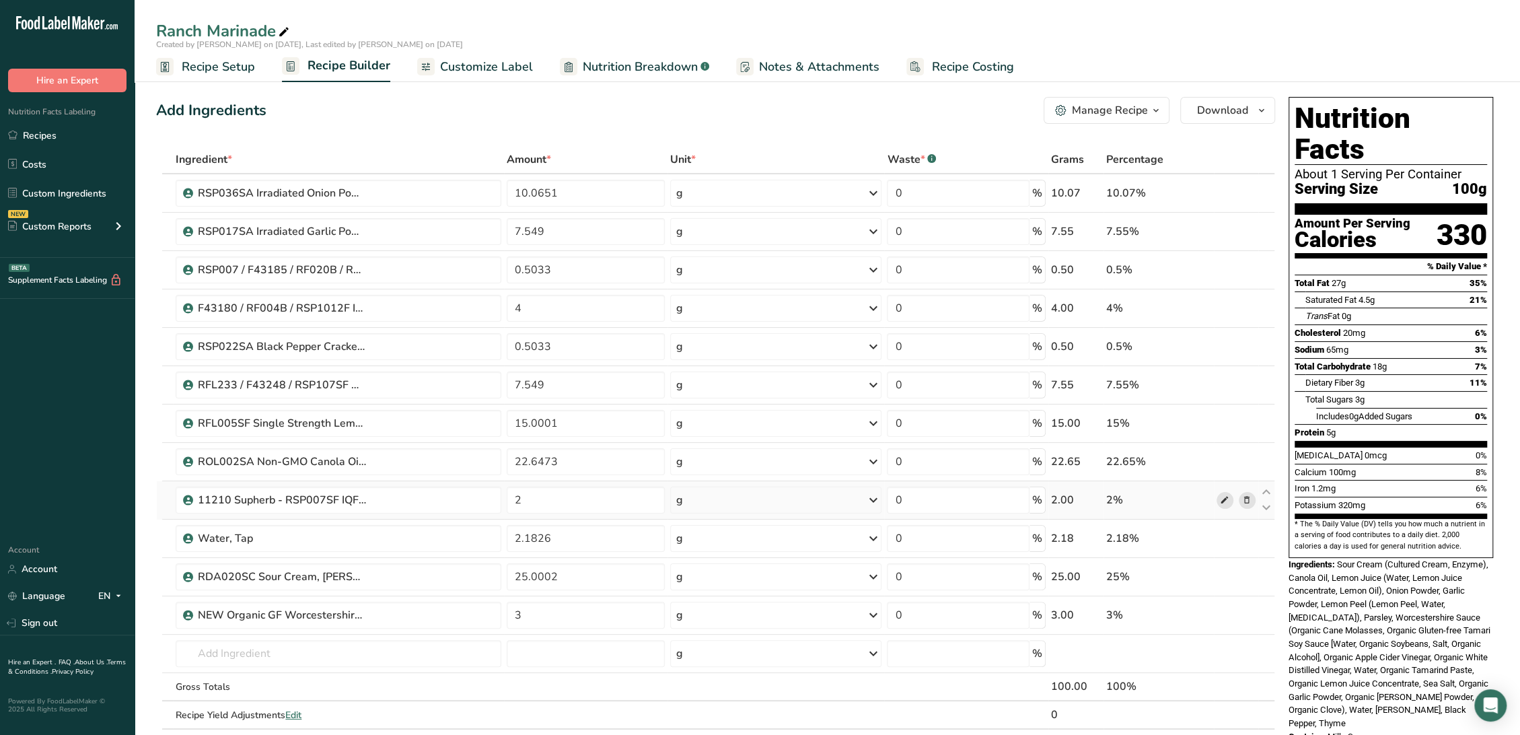
click at [1224, 495] on icon at bounding box center [1224, 500] width 9 height 14
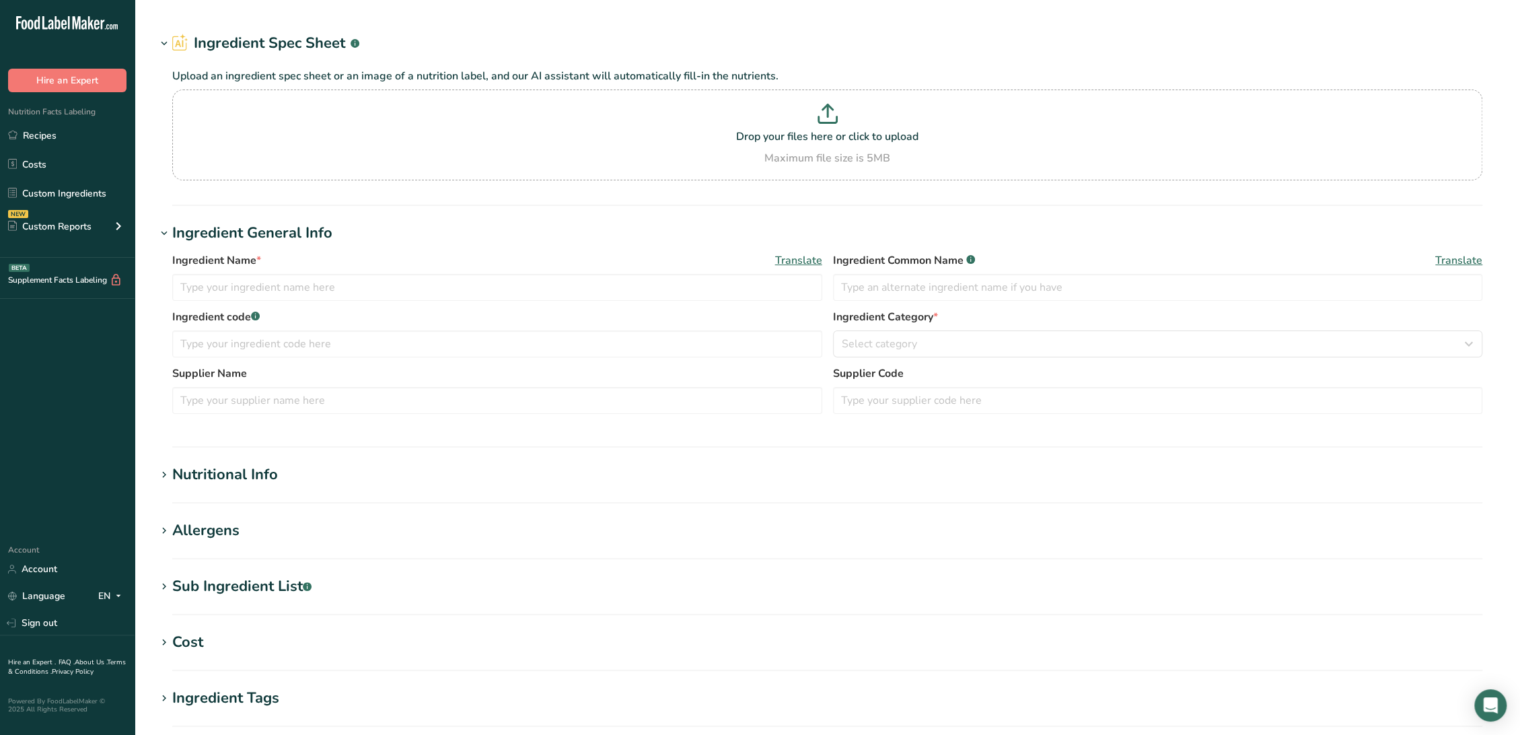
type input "11210 Supherb - RSP007SF IQF [PERSON_NAME], Supherb Farms [DATE] AC"
type input "[PERSON_NAME]"
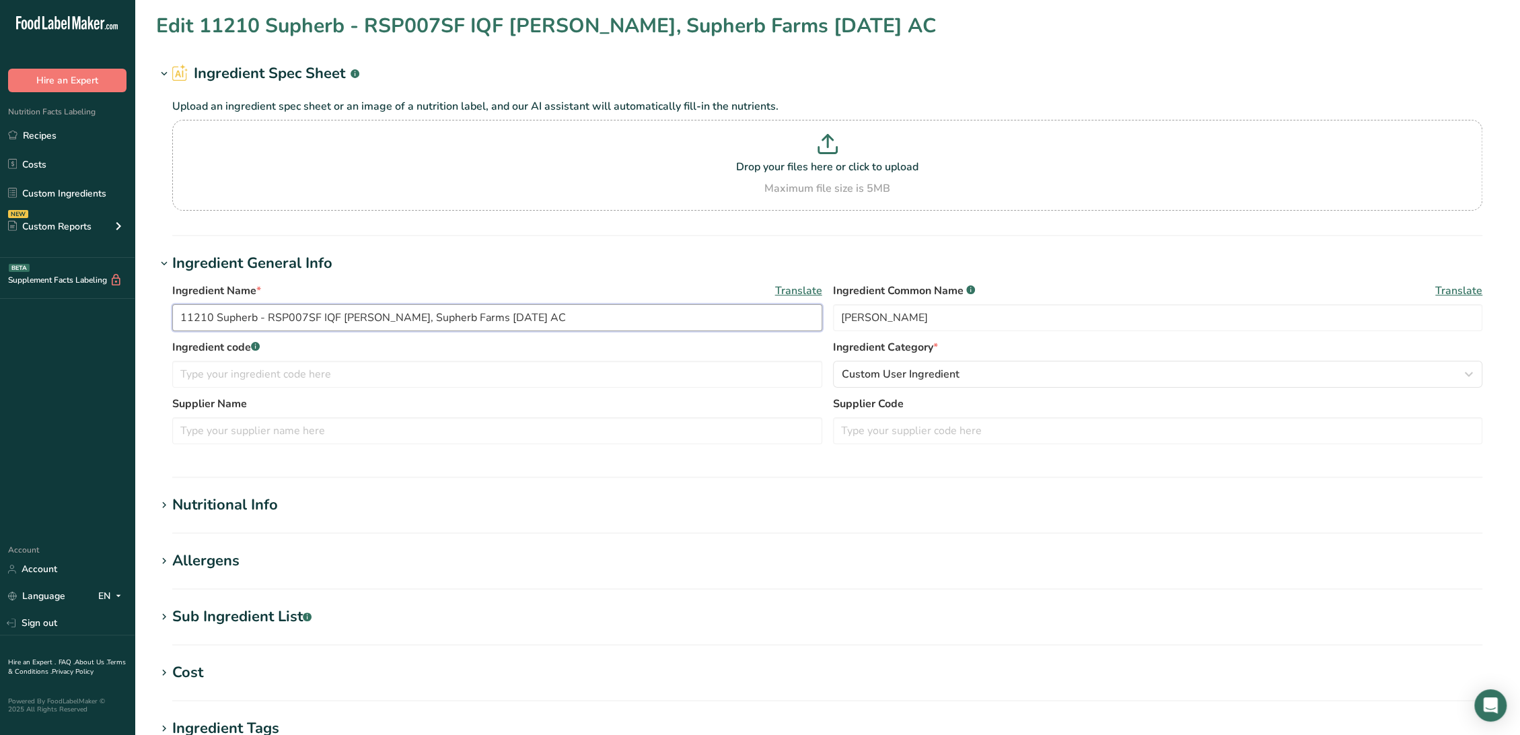
drag, startPoint x: 266, startPoint y: 317, endPoint x: -7, endPoint y: 306, distance: 273.3
click at [0, 306] on html ".a-20{fill:#fff;} Hire an Expert Nutrition Facts Labeling Recipes Costs Custom …" at bounding box center [760, 515] width 1520 height 1031
type input "RSP007SF IQF [PERSON_NAME], Supherb Farms [DATE] AC"
click at [911, 435] on input "text" at bounding box center [1158, 430] width 650 height 27
paste input "11210 Supherb -"
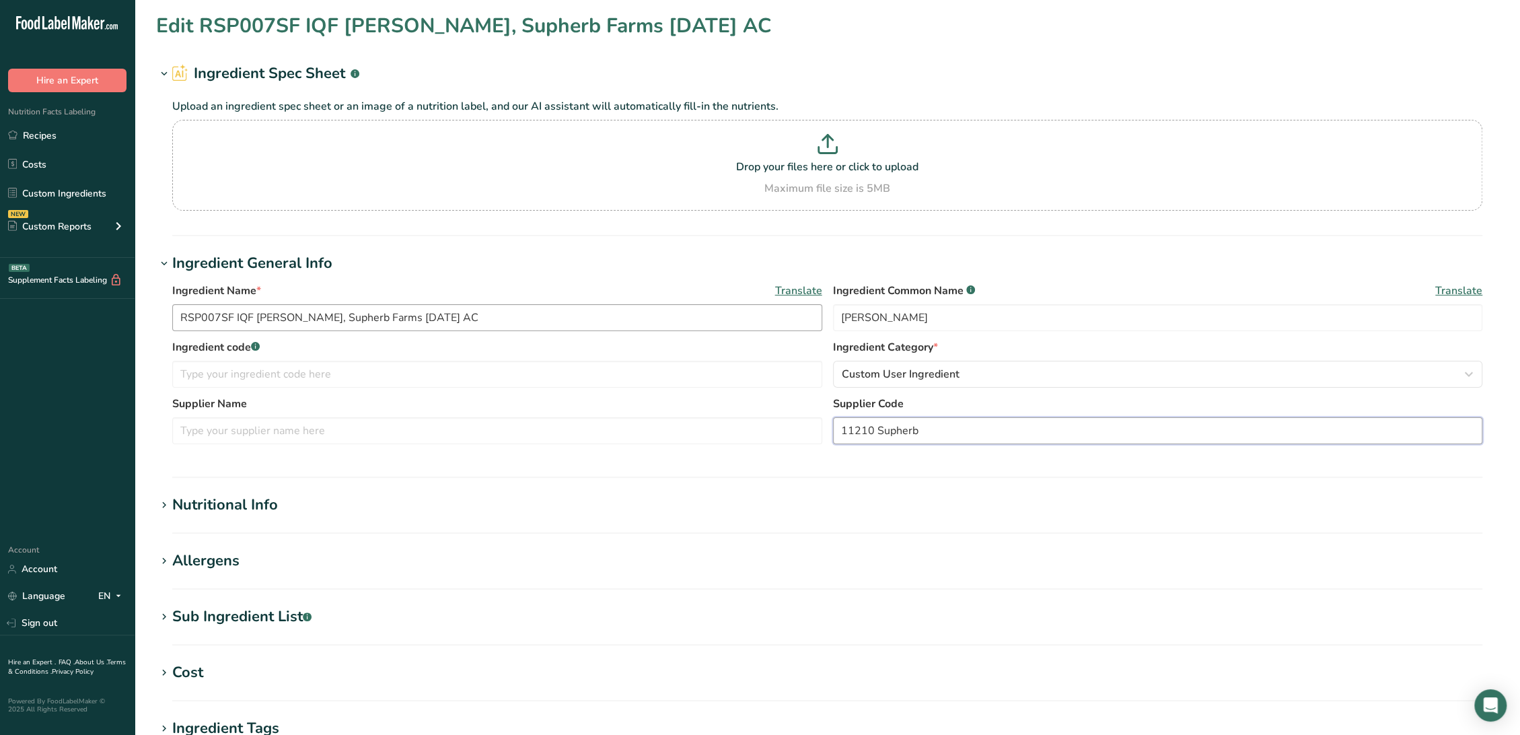
type input "11210 Supherb"
drag, startPoint x: 277, startPoint y: 315, endPoint x: 350, endPoint y: 326, distance: 74.1
click at [350, 326] on input "RSP007SF IQF [PERSON_NAME], Supherb Farms [DATE] AC" at bounding box center [497, 317] width 650 height 27
click at [264, 444] on div "Supplier Name Supplier Code 11210 Supherb" at bounding box center [827, 424] width 1310 height 57
click at [264, 443] on input "text" at bounding box center [497, 430] width 650 height 27
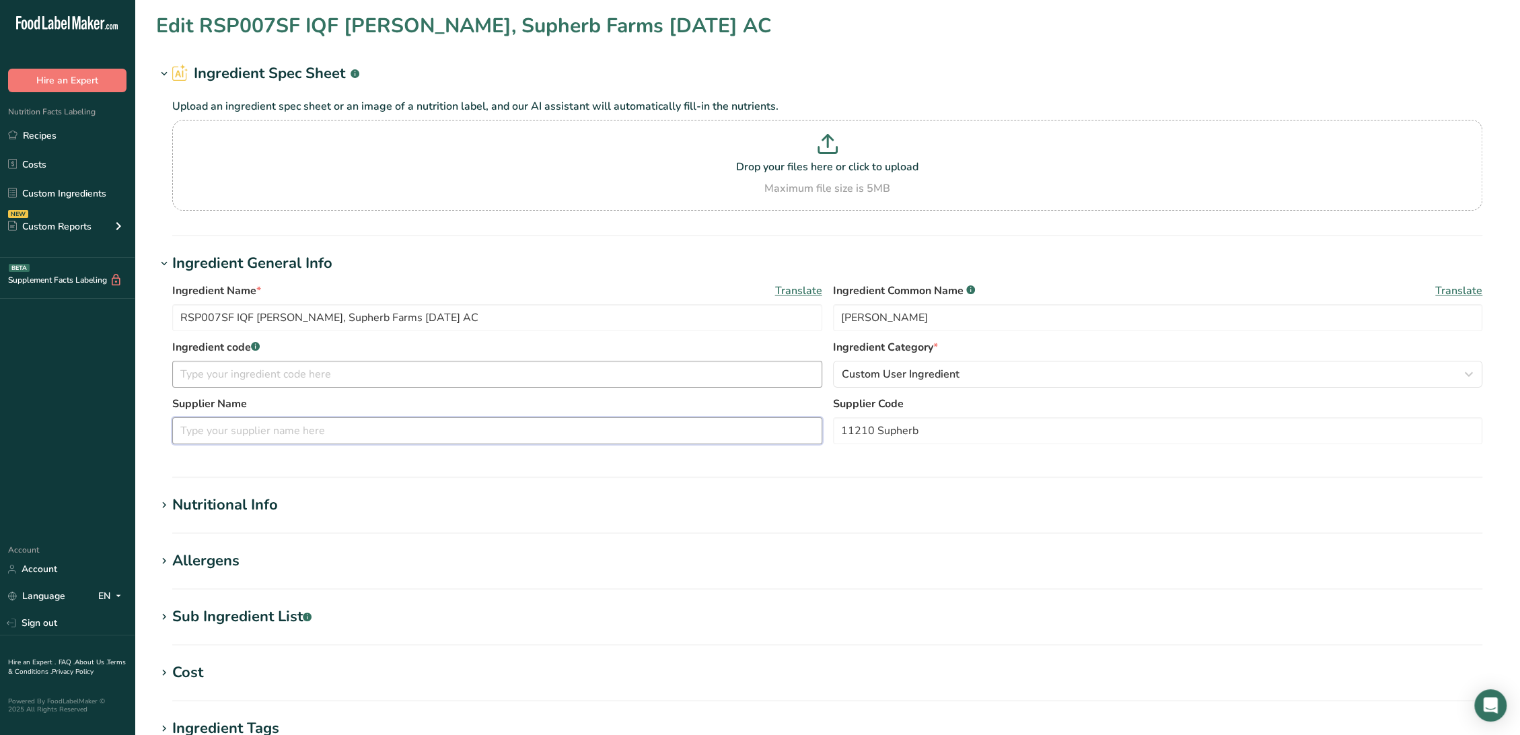
paste input "Supherb Farms"
type input "Supherb Farms"
drag, startPoint x: 237, startPoint y: 315, endPoint x: 133, endPoint y: 312, distance: 103.6
click at [133, 312] on div ".a-20{fill:#fff;} Hire an Expert Nutrition Facts Labeling Recipes Costs Custom …" at bounding box center [760, 515] width 1520 height 1031
click at [202, 367] on input "text" at bounding box center [497, 374] width 650 height 27
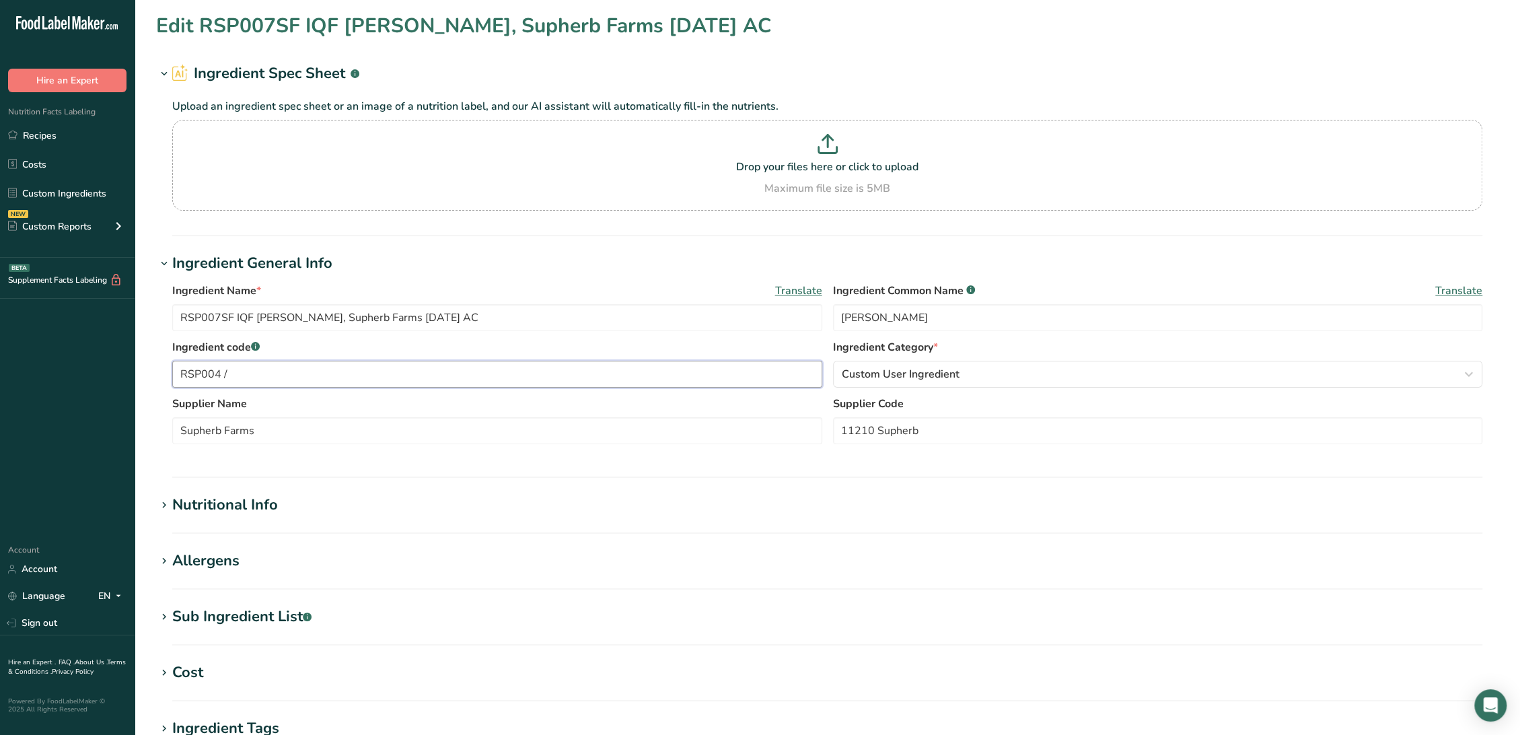
paste input "RSP007SF"
drag, startPoint x: 289, startPoint y: 373, endPoint x: 15, endPoint y: 353, distance: 274.6
click at [15, 353] on div ".a-20{fill:#fff;} Hire an Expert Nutrition Facts Labeling Recipes Costs Custom …" at bounding box center [760, 515] width 1520 height 1031
type input "RSP004 / RSP007SF"
drag, startPoint x: 231, startPoint y: 312, endPoint x: 30, endPoint y: 302, distance: 201.4
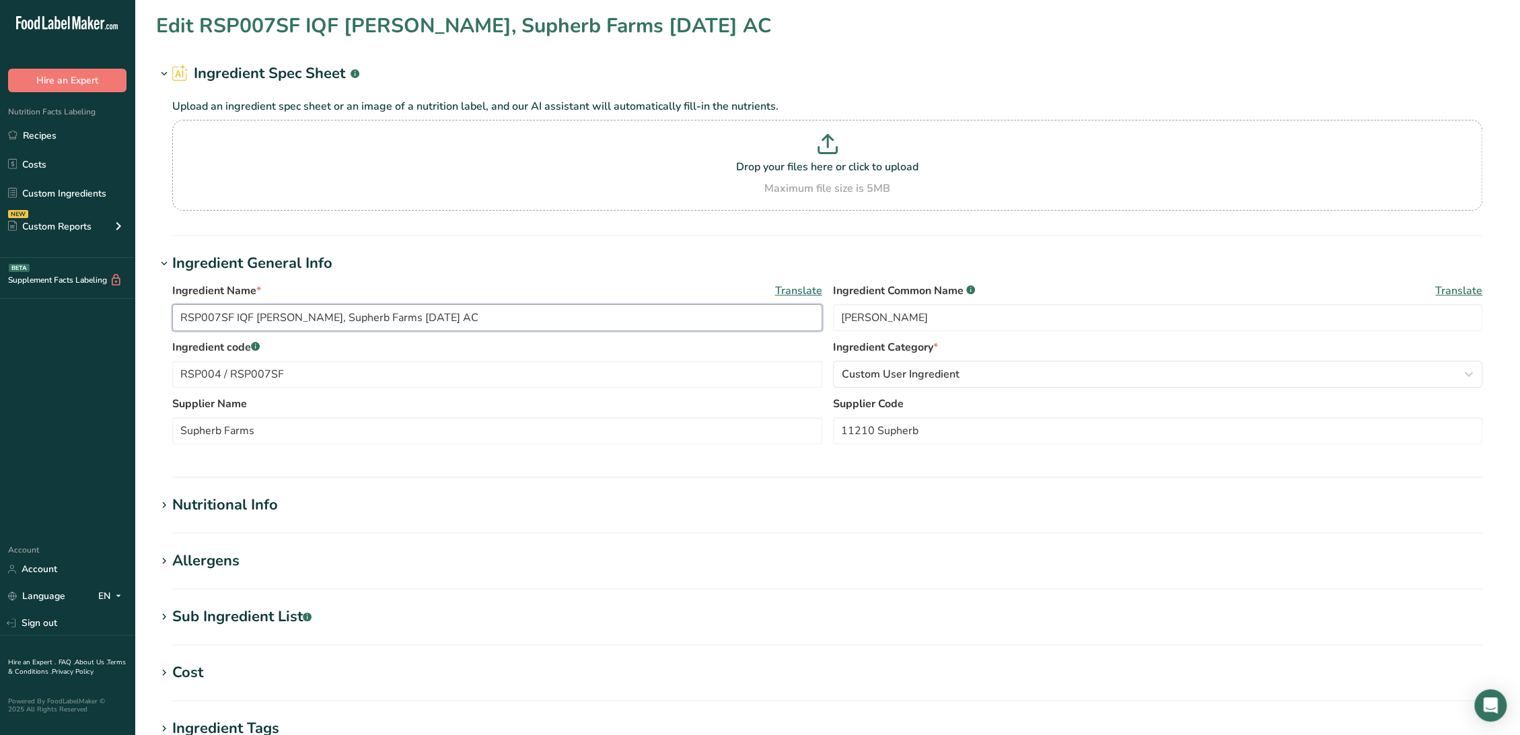
click at [30, 302] on div ".a-20{fill:#fff;} Hire an Expert Nutrition Facts Labeling Recipes Costs Custom …" at bounding box center [760, 515] width 1520 height 1031
paste input "4 / RSP007SF"
click at [350, 313] on input "RSP004 / RSP007SF IQF Dill, Supherb Farms 06-03-19 AC" at bounding box center [497, 317] width 650 height 27
type input "RSP004 / RSP007SF IQF Dill, SupHerb Farms 06-03-19 AC"
click at [203, 431] on input "Supherb Farms" at bounding box center [497, 430] width 650 height 27
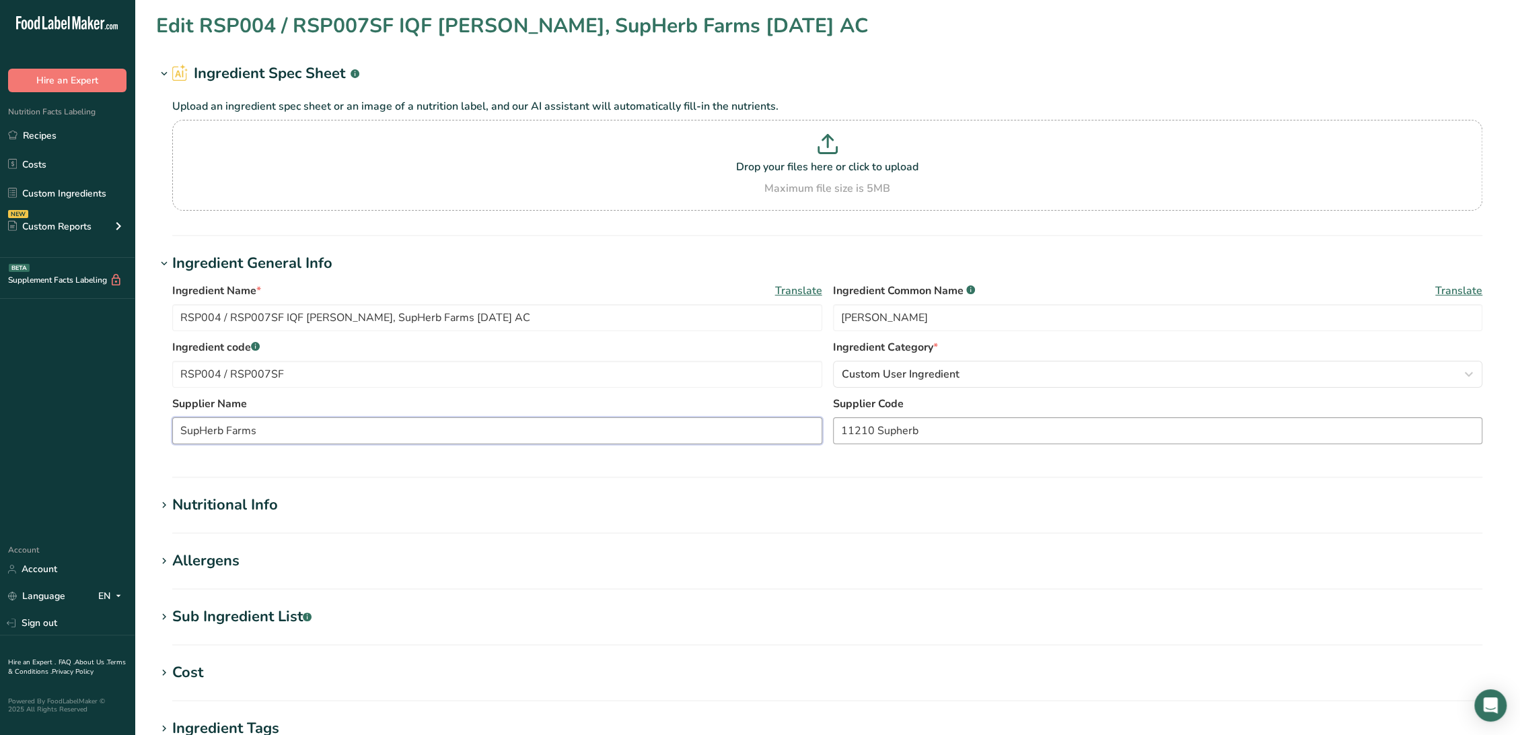
type input "SupHerb Farms"
click at [899, 433] on input "11210 Supherb" at bounding box center [1158, 430] width 650 height 27
type input "11210 SupHerb"
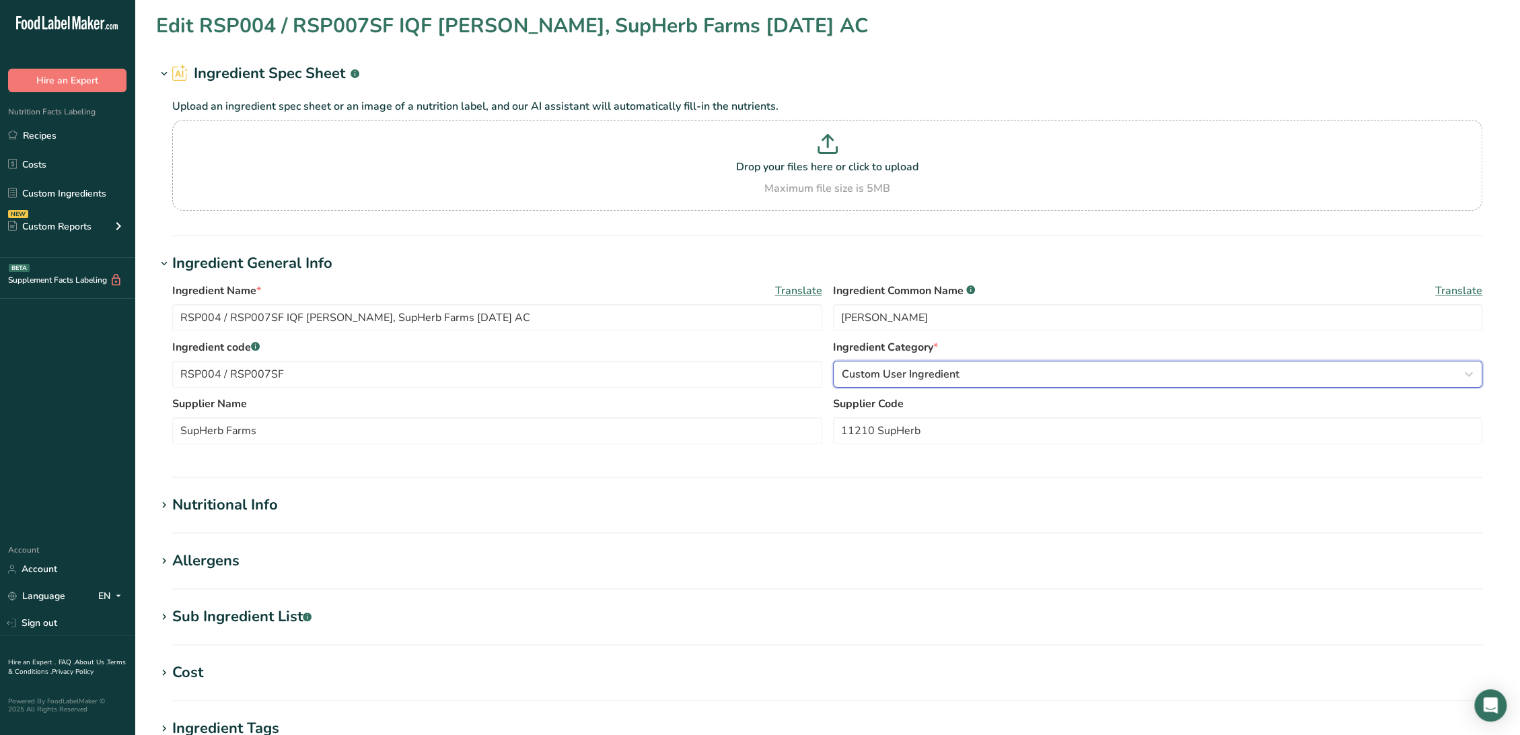
click at [895, 373] on span "Custom User Ingredient" at bounding box center [901, 374] width 118 height 16
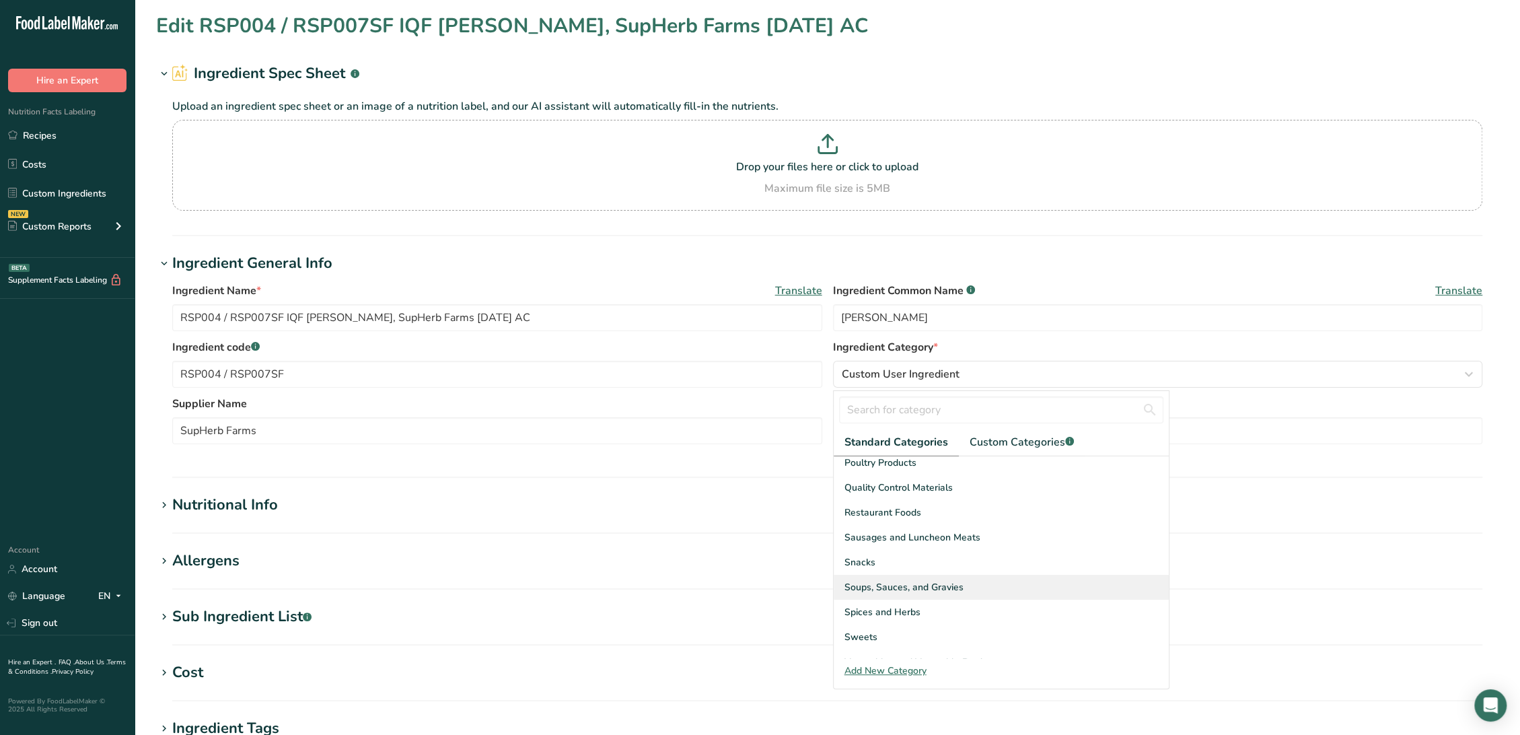
scroll to position [519, 0]
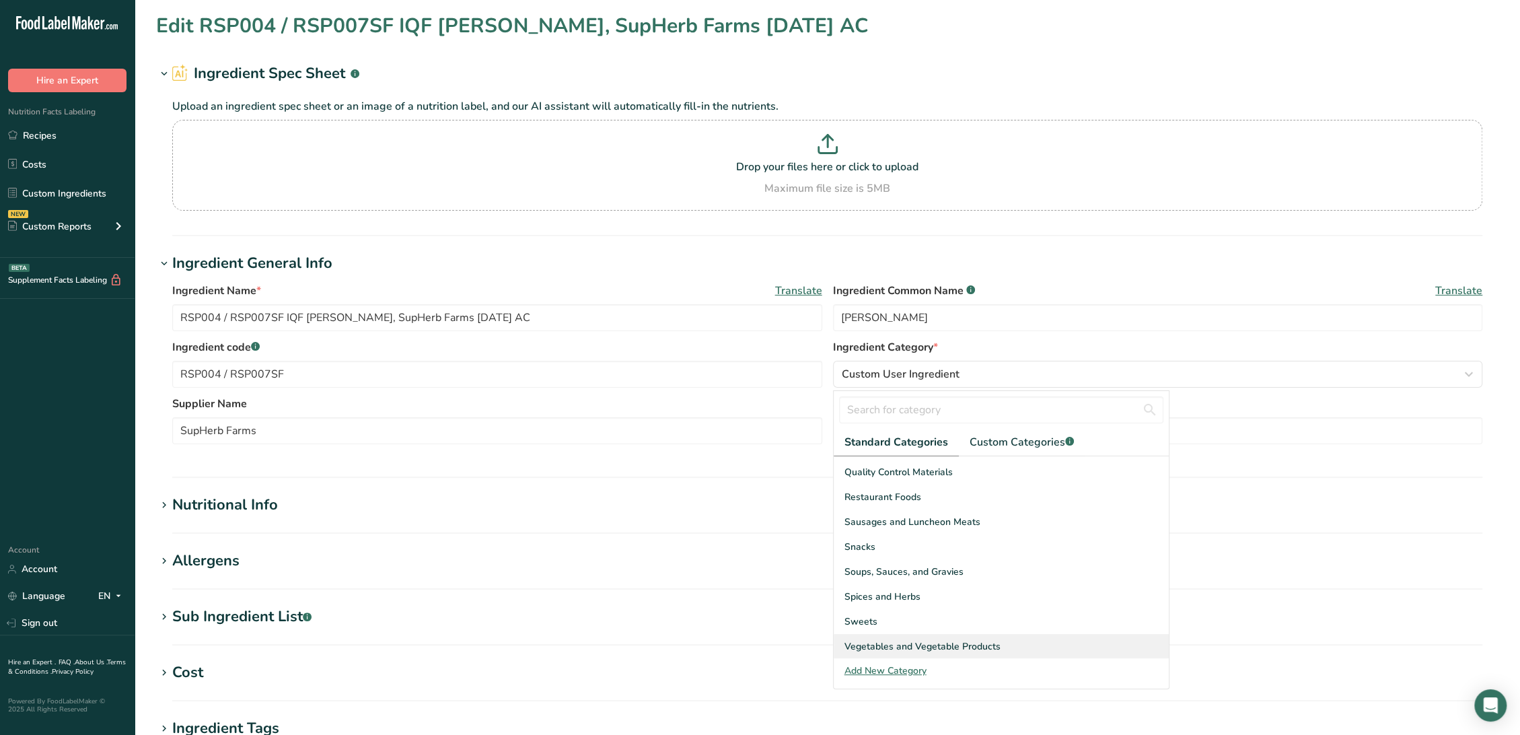
click at [1009, 641] on div "Vegetables and Vegetable Products" at bounding box center [1000, 646] width 335 height 25
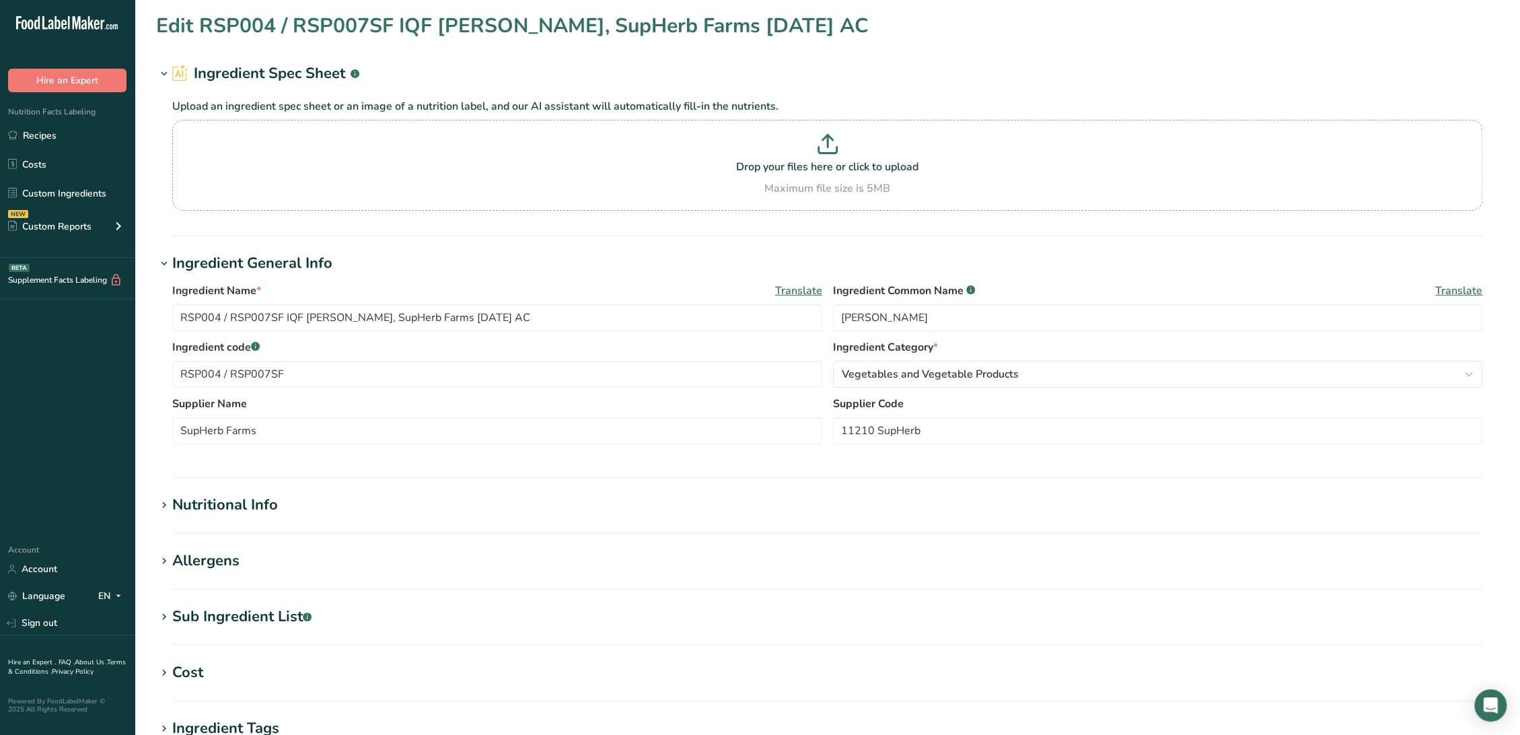
click at [229, 611] on div "Sub Ingredient List .a-a{fill:#347362;}.b-a{fill:#fff;}" at bounding box center [241, 616] width 139 height 22
click at [223, 624] on div "Sub Ingredient List .a-a{fill:#347362;}.b-a{fill:#fff;}" at bounding box center [241, 616] width 139 height 22
click at [227, 558] on div "Allergens" at bounding box center [205, 561] width 67 height 22
click at [247, 502] on div "Nutritional Info" at bounding box center [225, 505] width 106 height 22
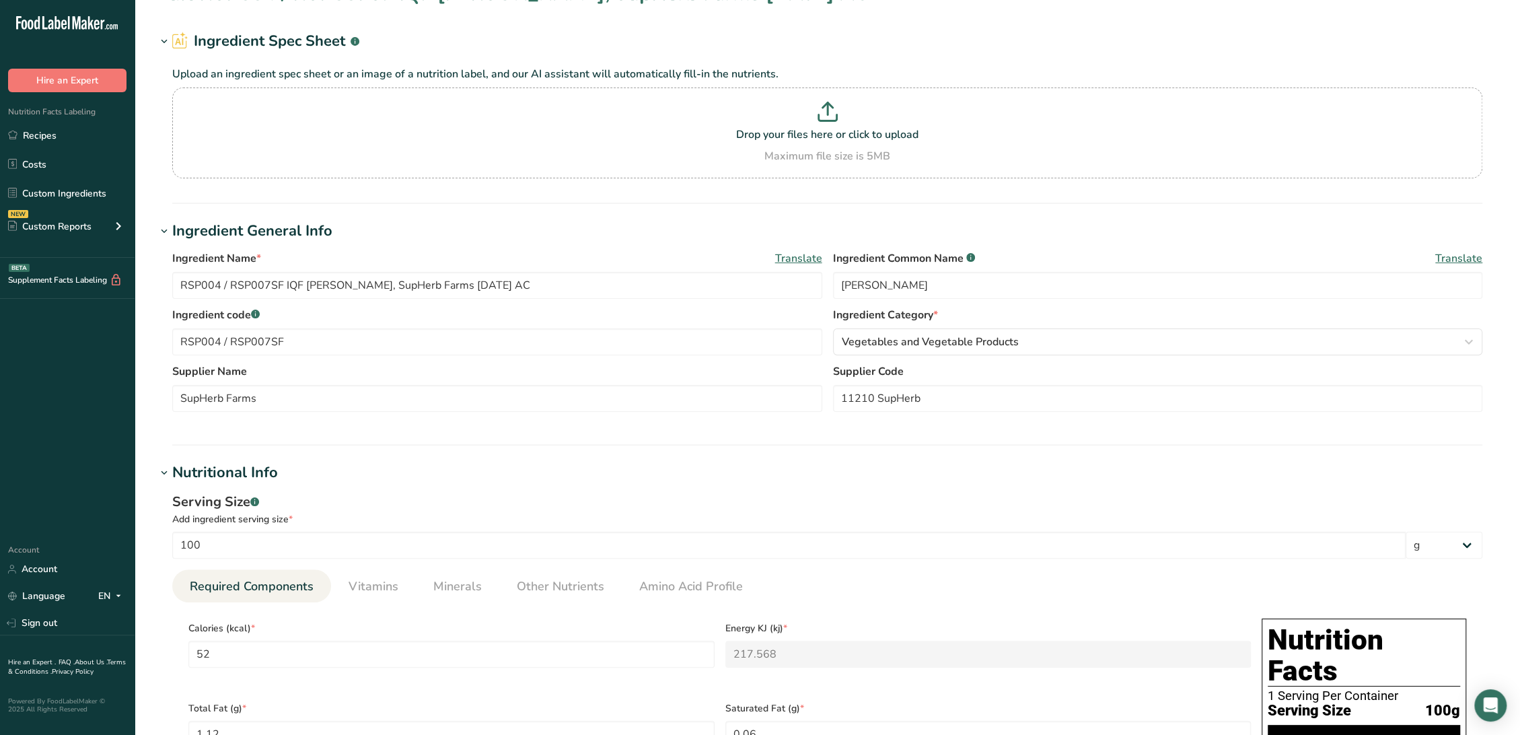
scroll to position [0, 0]
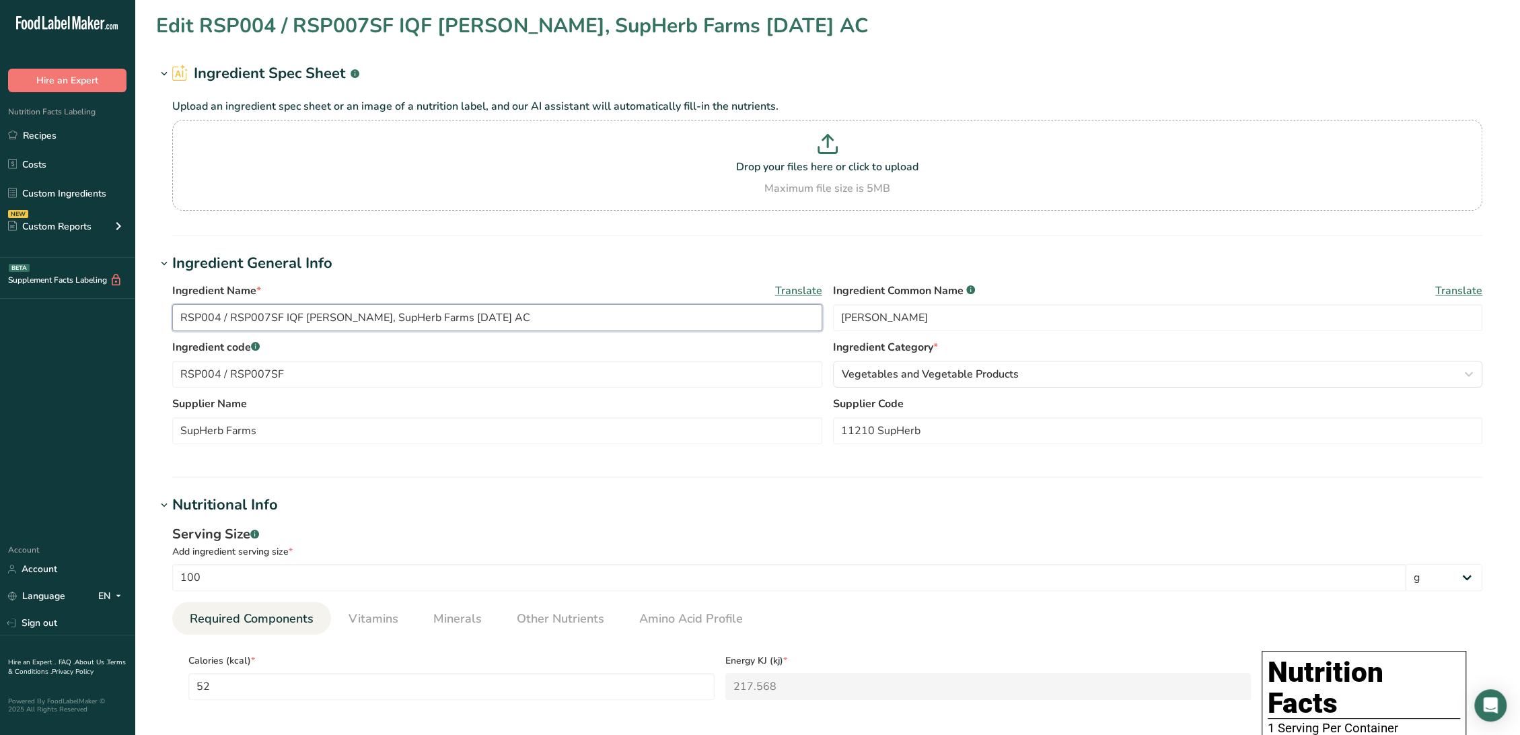
drag, startPoint x: 414, startPoint y: 316, endPoint x: 424, endPoint y: 322, distance: 11.4
click at [415, 316] on input "RSP004 / RSP007SF IQF Dill, SupHerb Farms 06-03-19 AC" at bounding box center [497, 317] width 650 height 27
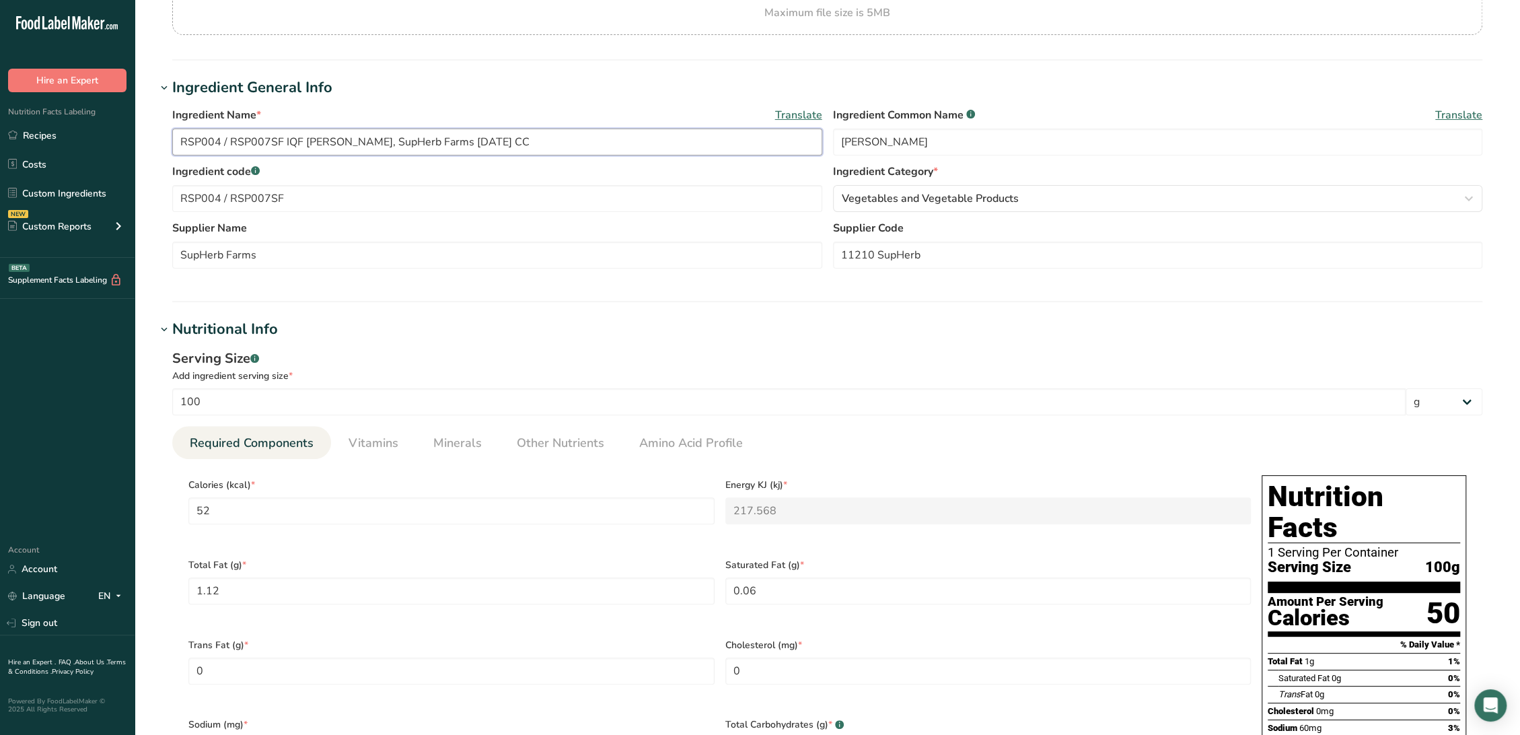
scroll to position [224, 0]
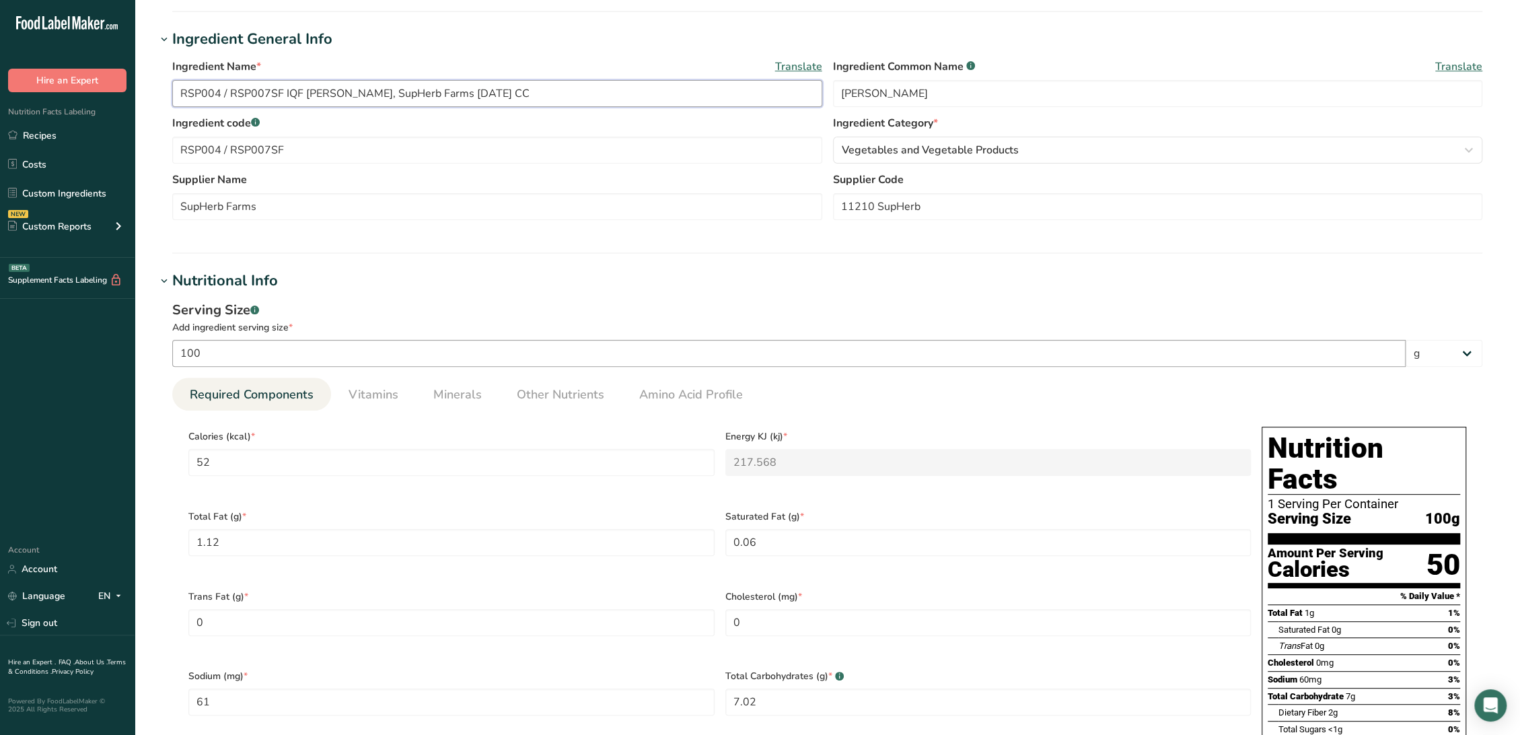
type input "RSP004 / RSP007SF IQF [PERSON_NAME], SupHerb Farms [DATE] CC"
click at [283, 351] on input "100" at bounding box center [788, 353] width 1233 height 27
click at [274, 445] on div "Calories (kcal) * 52" at bounding box center [451, 461] width 537 height 80
click at [276, 461] on input "52" at bounding box center [451, 462] width 526 height 27
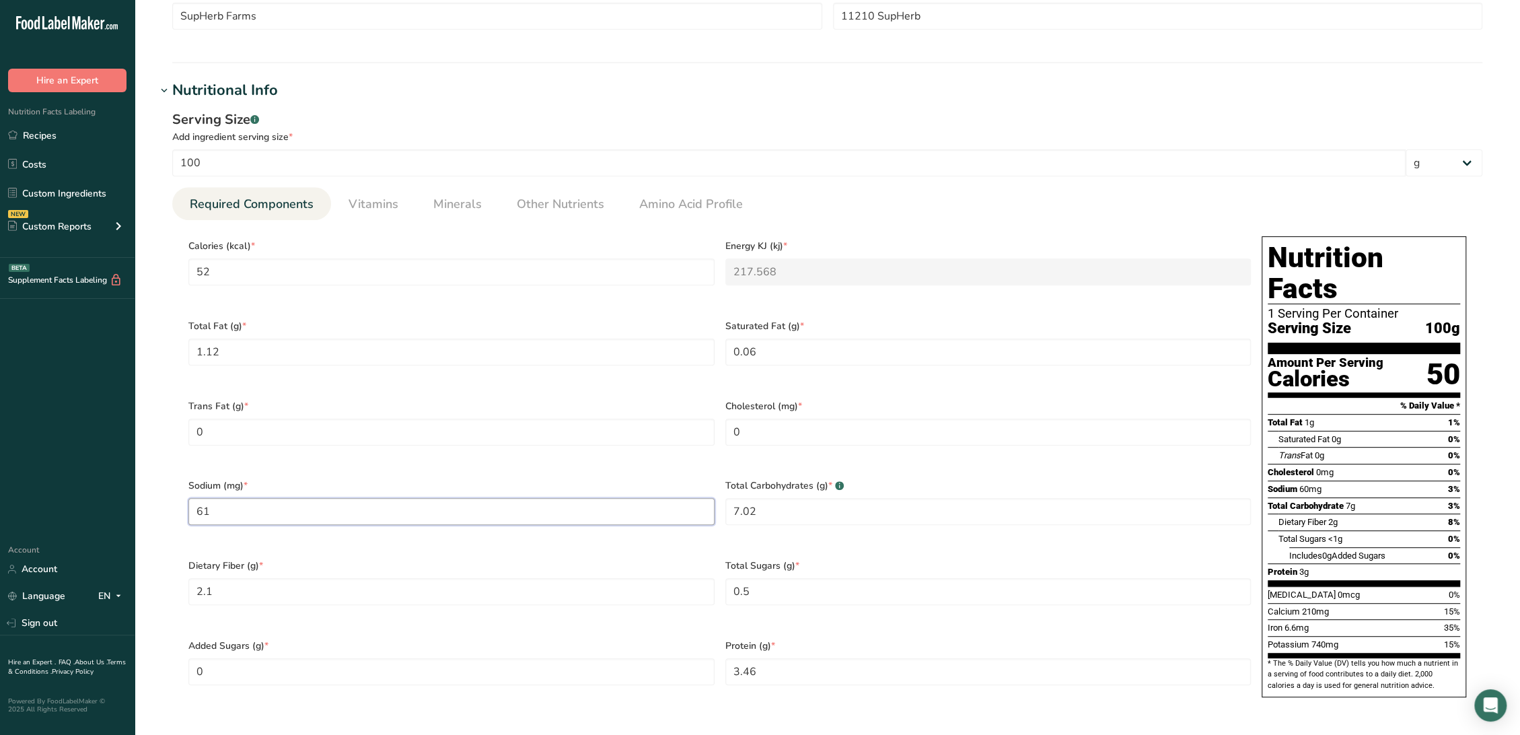
scroll to position [448, 0]
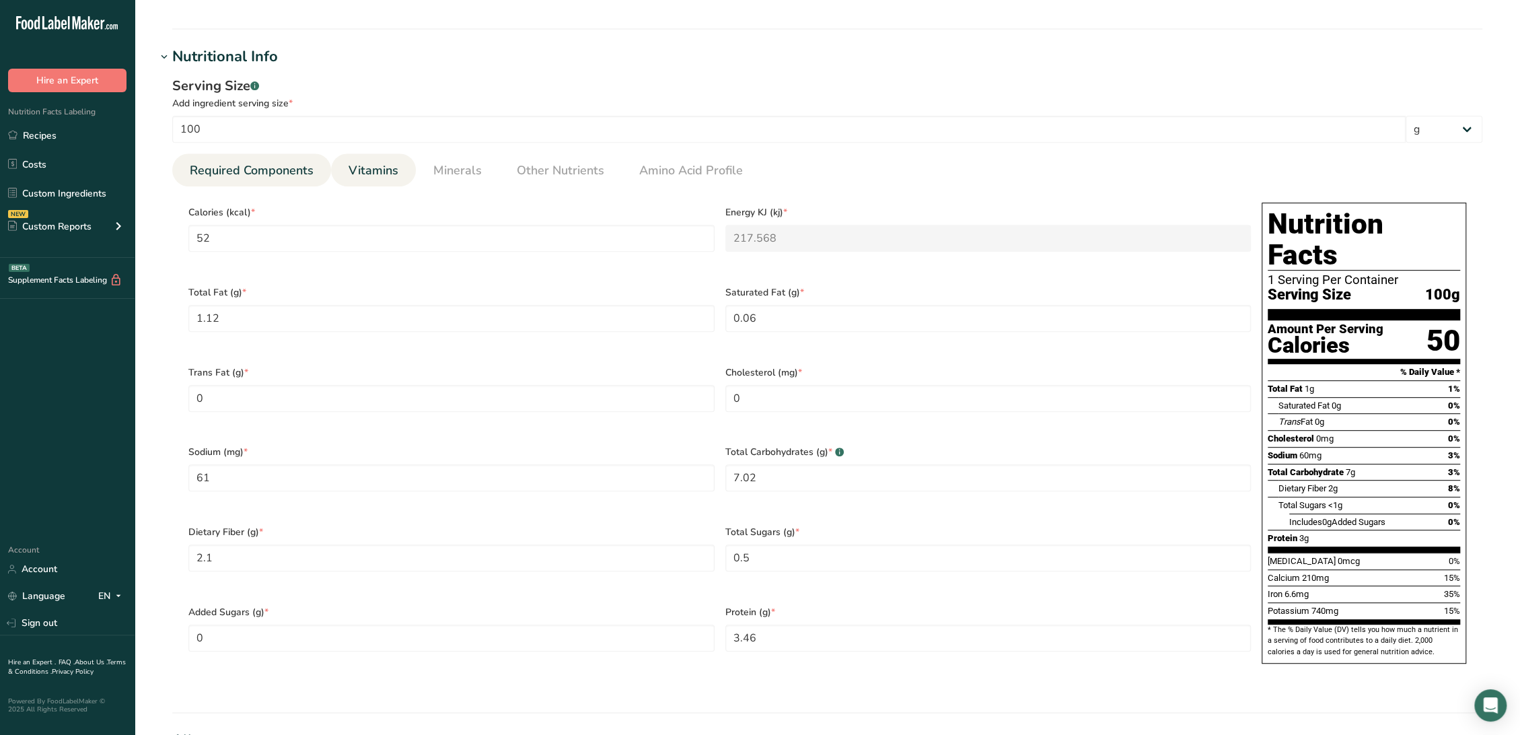
click at [359, 167] on span "Vitamins" at bounding box center [373, 170] width 50 height 18
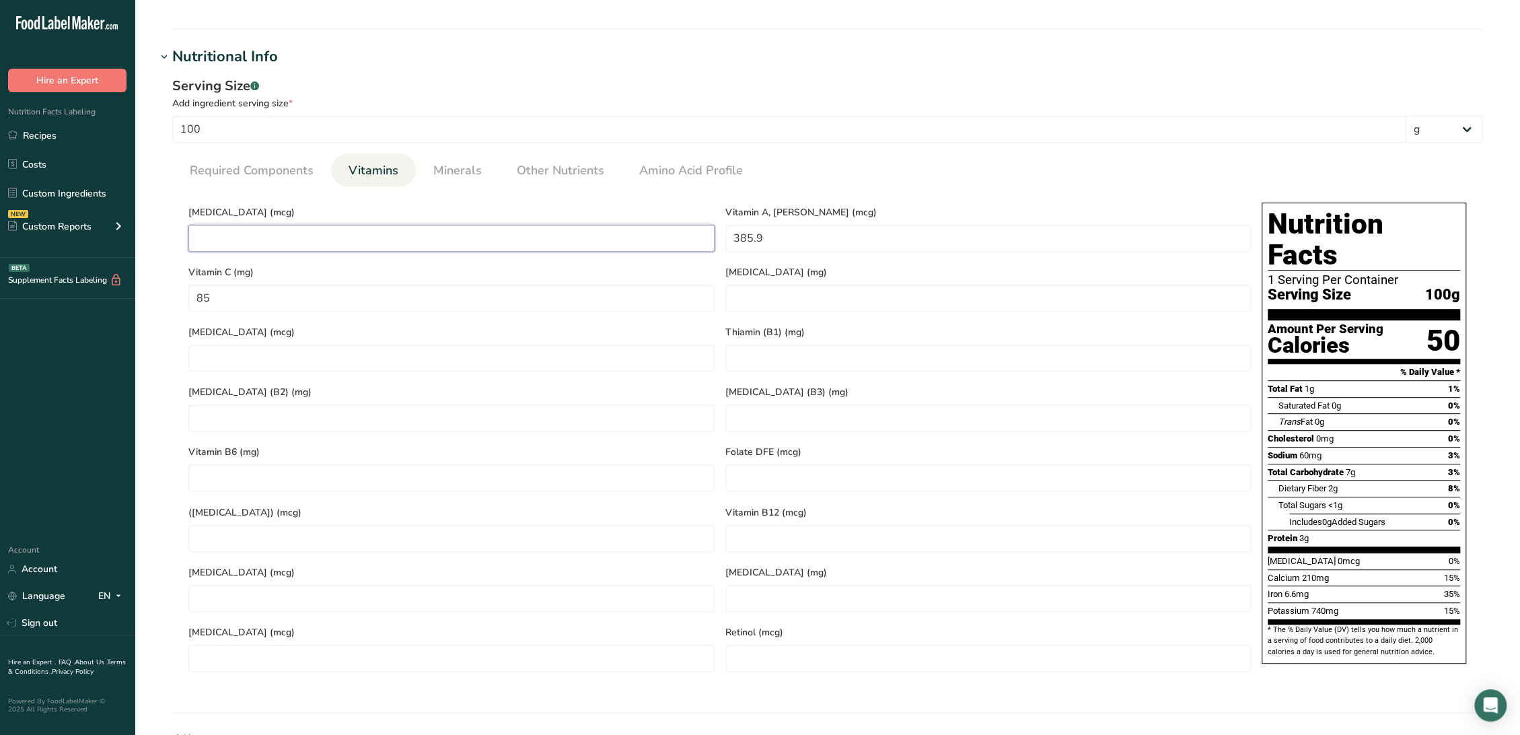
click at [391, 225] on D "number" at bounding box center [451, 238] width 526 height 27
type D "0"
click at [449, 172] on span "Minerals" at bounding box center [457, 170] width 48 height 18
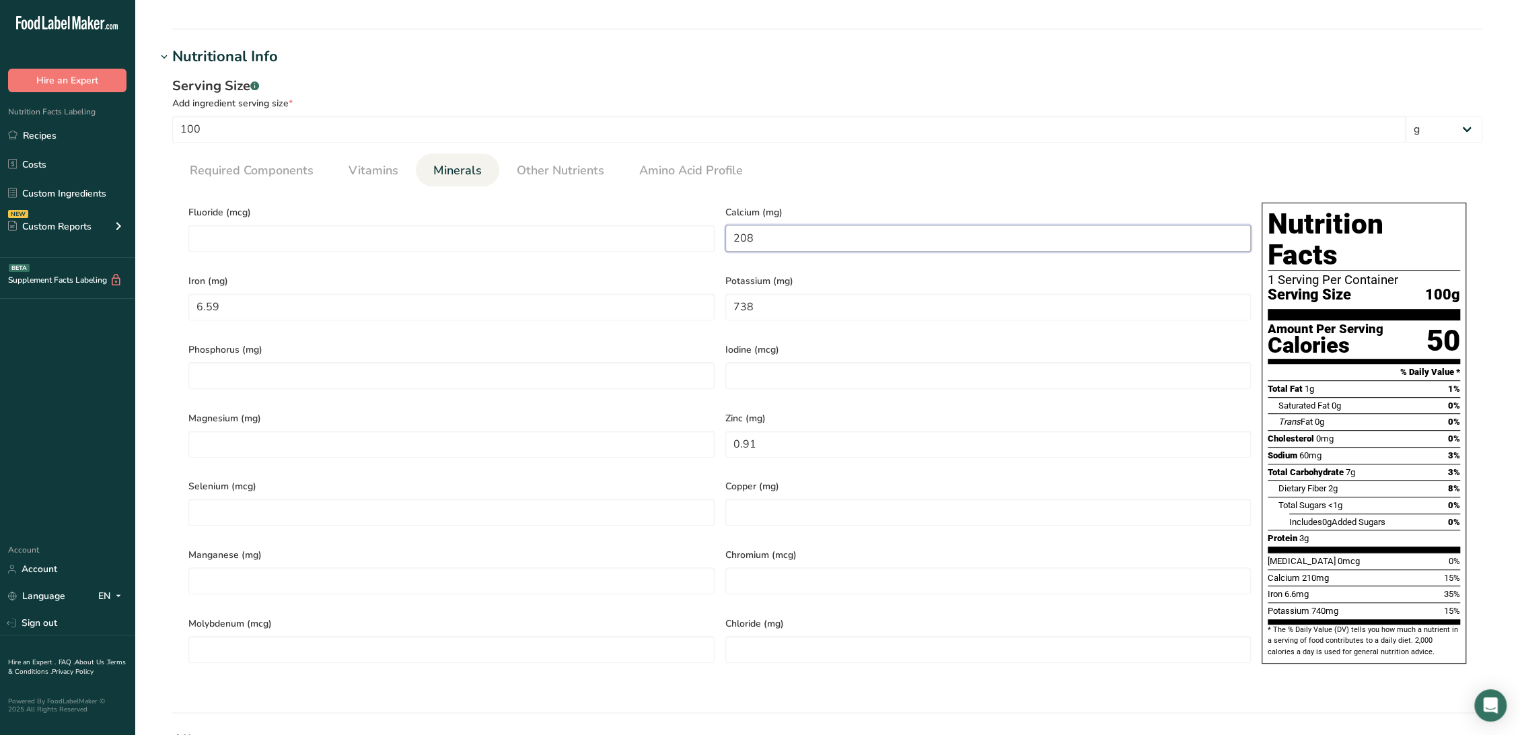
click at [849, 235] on input "208" at bounding box center [988, 238] width 526 height 27
click at [546, 174] on span "Other Nutrients" at bounding box center [560, 170] width 87 height 18
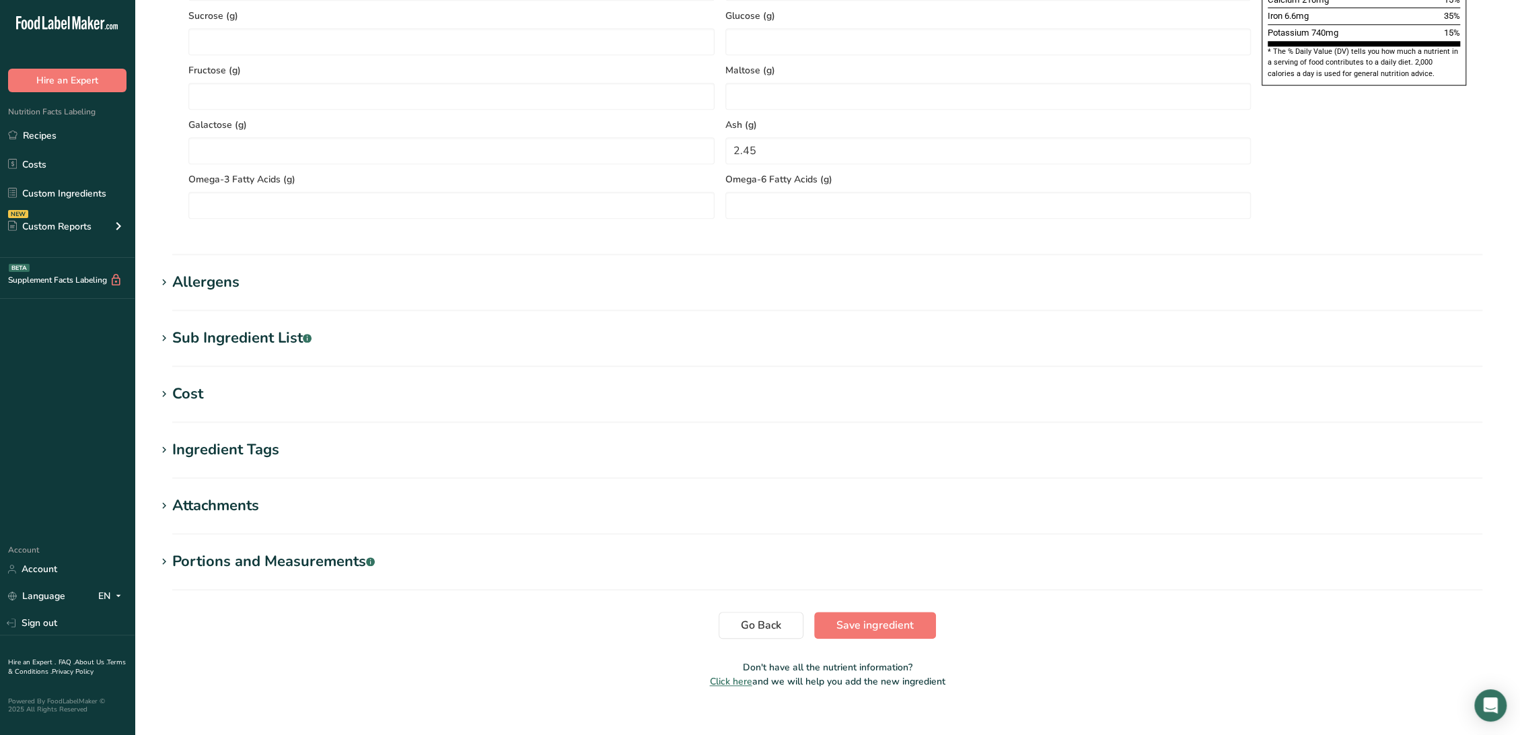
scroll to position [1043, 0]
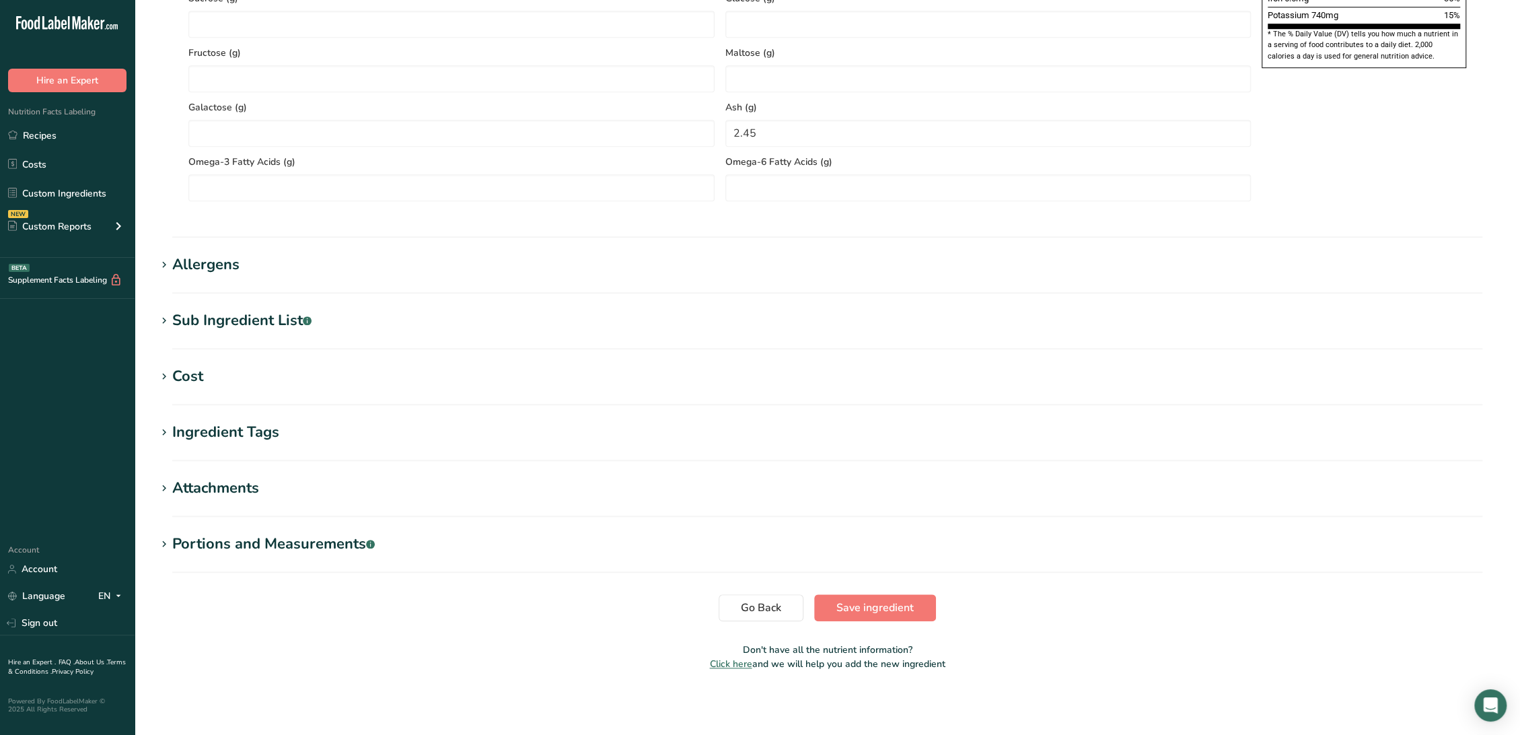
click at [250, 310] on div "Sub Ingredient List .a-a{fill:#347362;}.b-a{fill:#fff;}" at bounding box center [241, 320] width 139 height 22
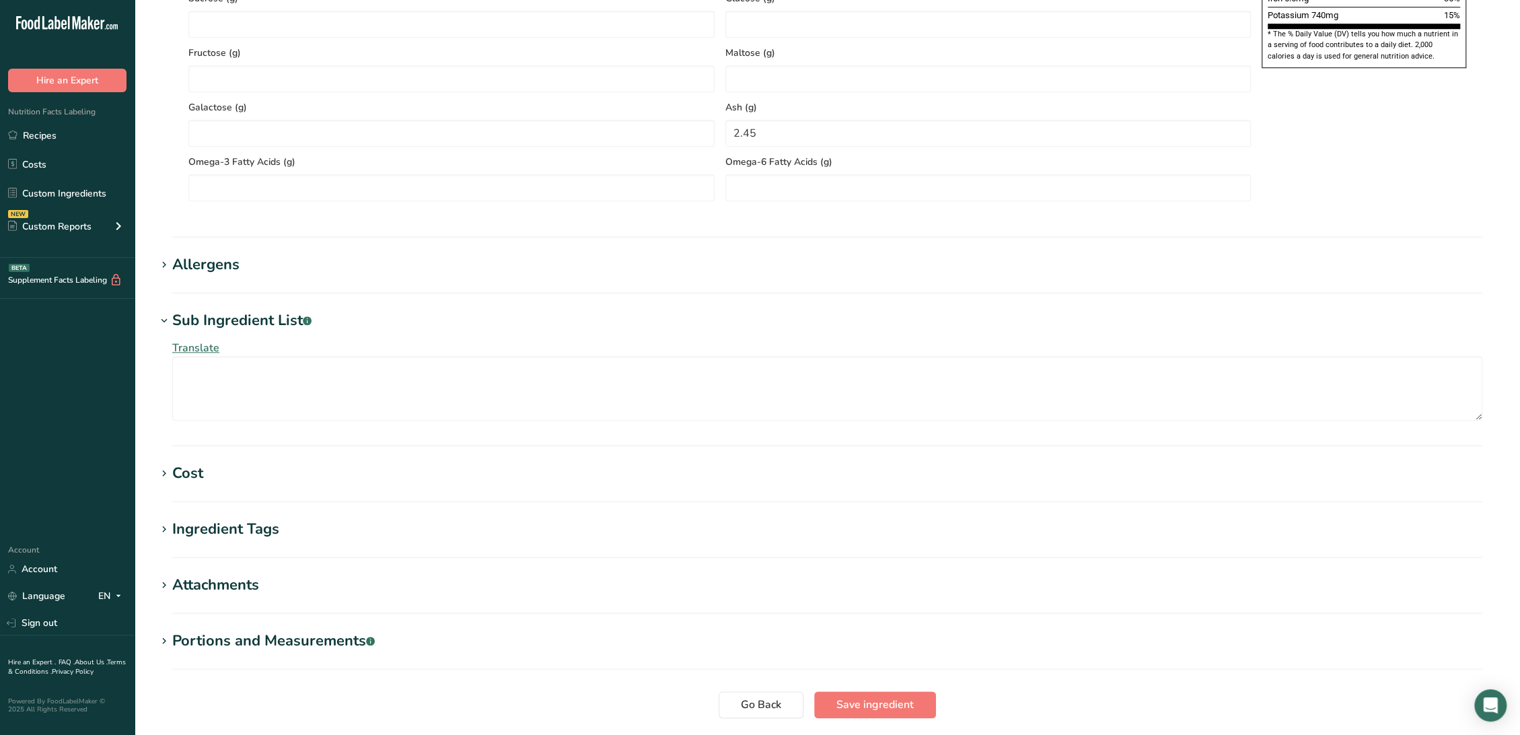
click at [219, 270] on div "Allergens" at bounding box center [205, 265] width 67 height 22
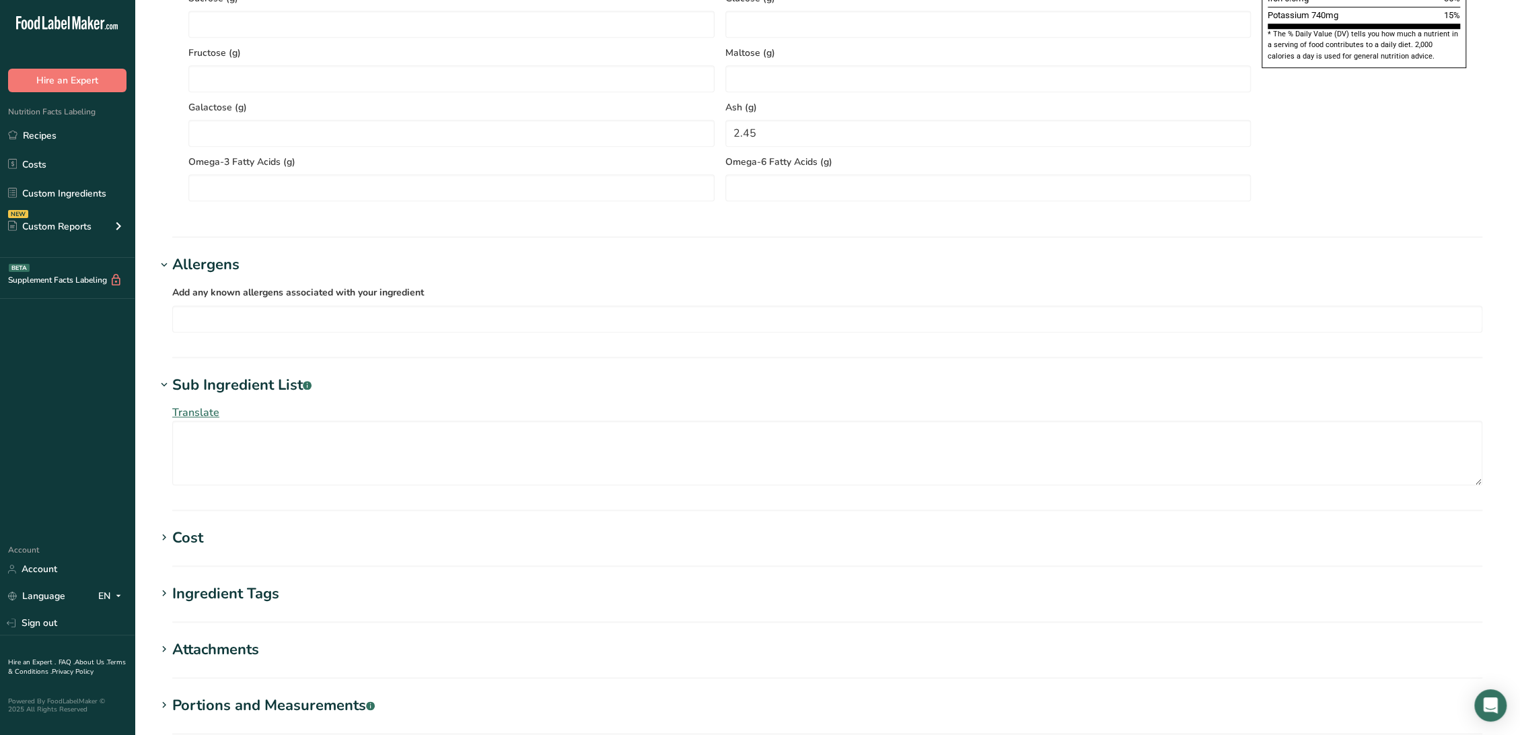
click at [252, 392] on div "Sub Ingredient List .a-a{fill:#347362;}.b-a{fill:#fff;}" at bounding box center [241, 385] width 139 height 22
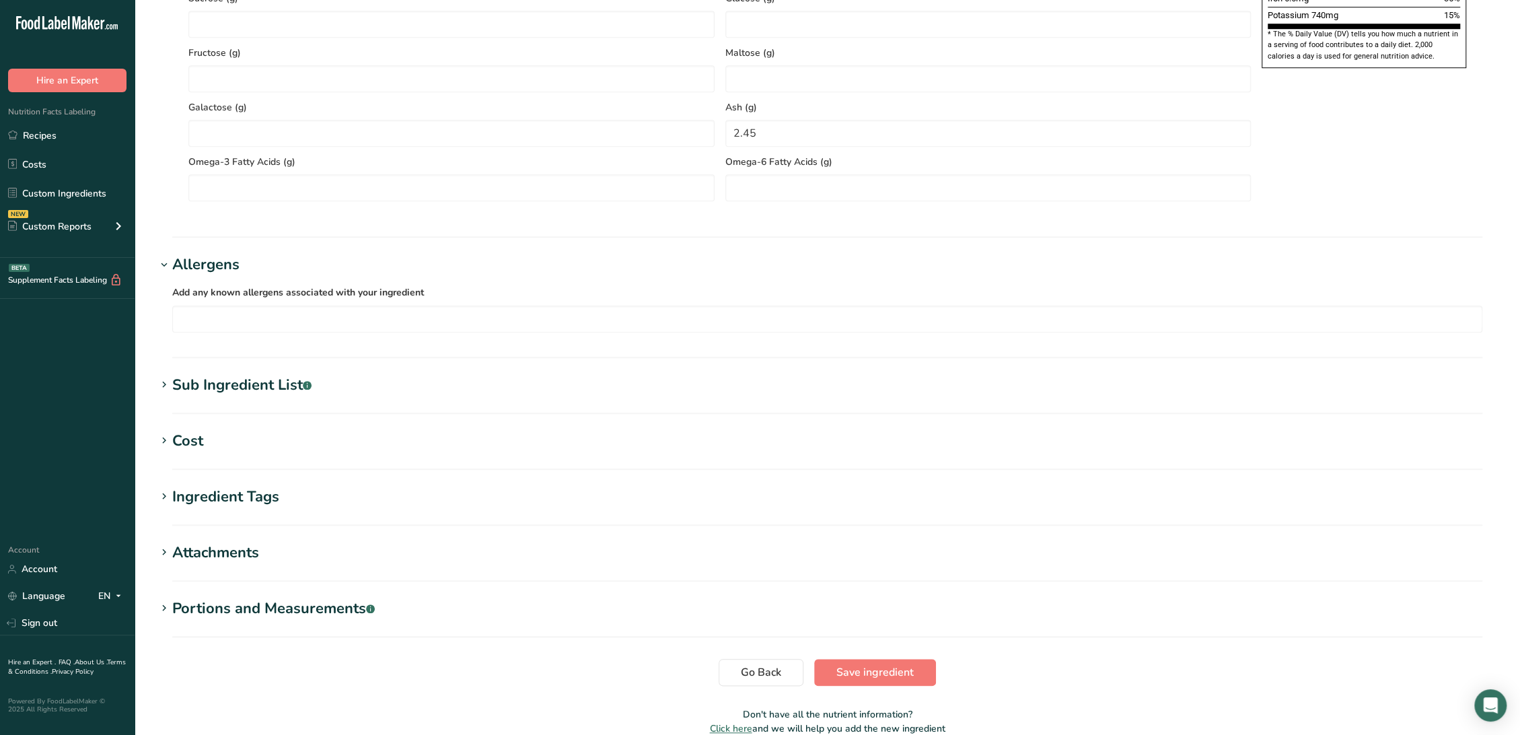
click at [221, 269] on div "Allergens" at bounding box center [205, 265] width 67 height 22
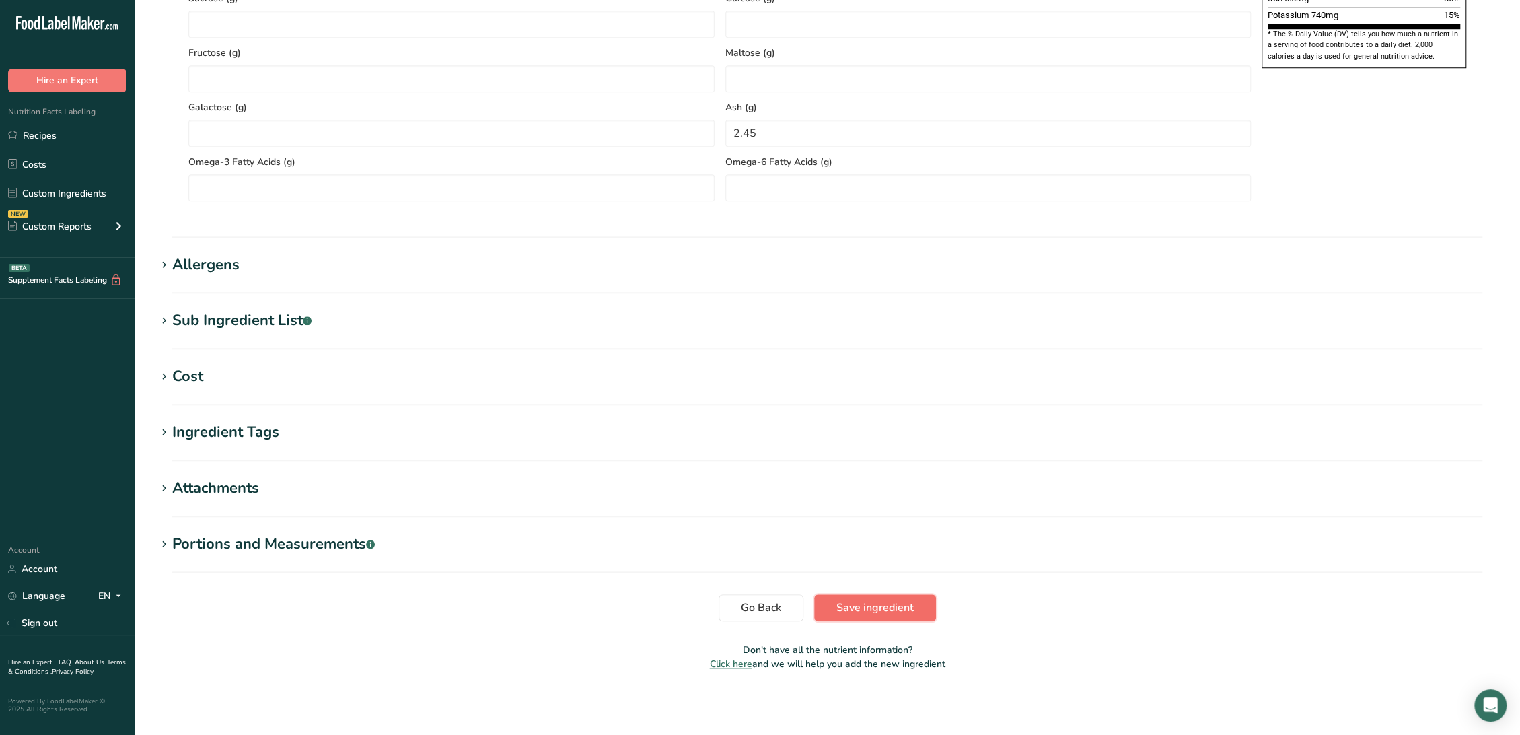
click at [868, 606] on span "Save ingredient" at bounding box center [874, 607] width 77 height 16
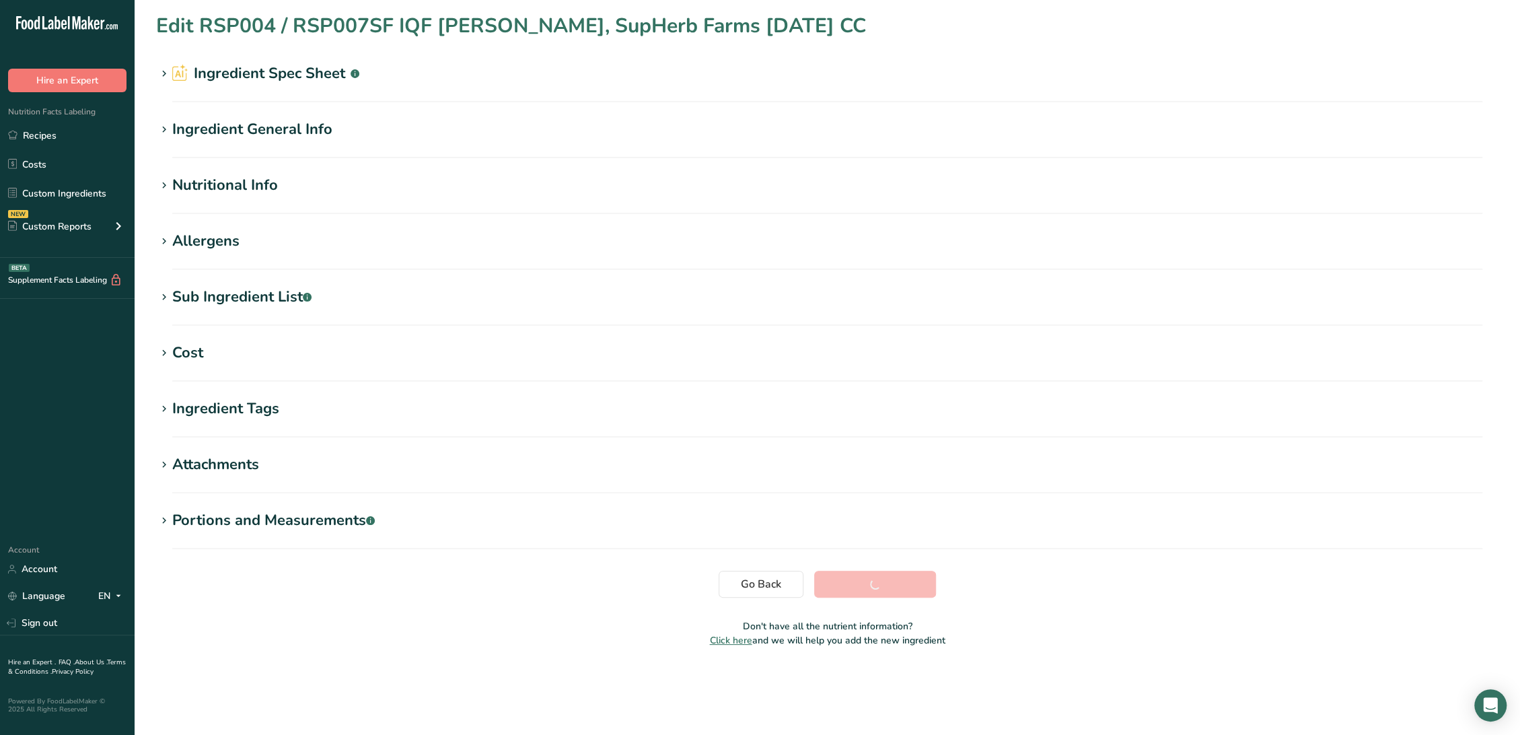
scroll to position [0, 0]
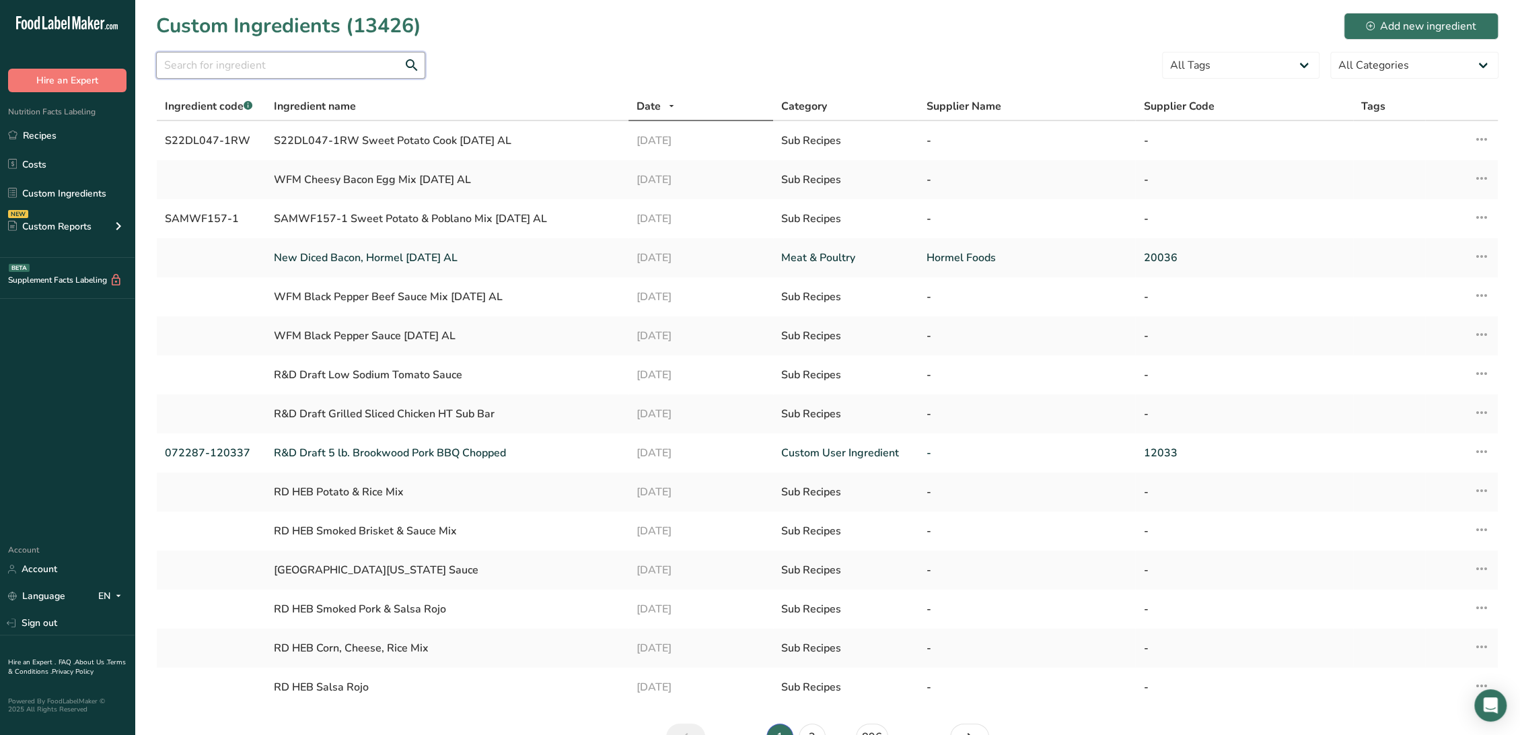
click at [235, 69] on input "text" at bounding box center [290, 65] width 269 height 27
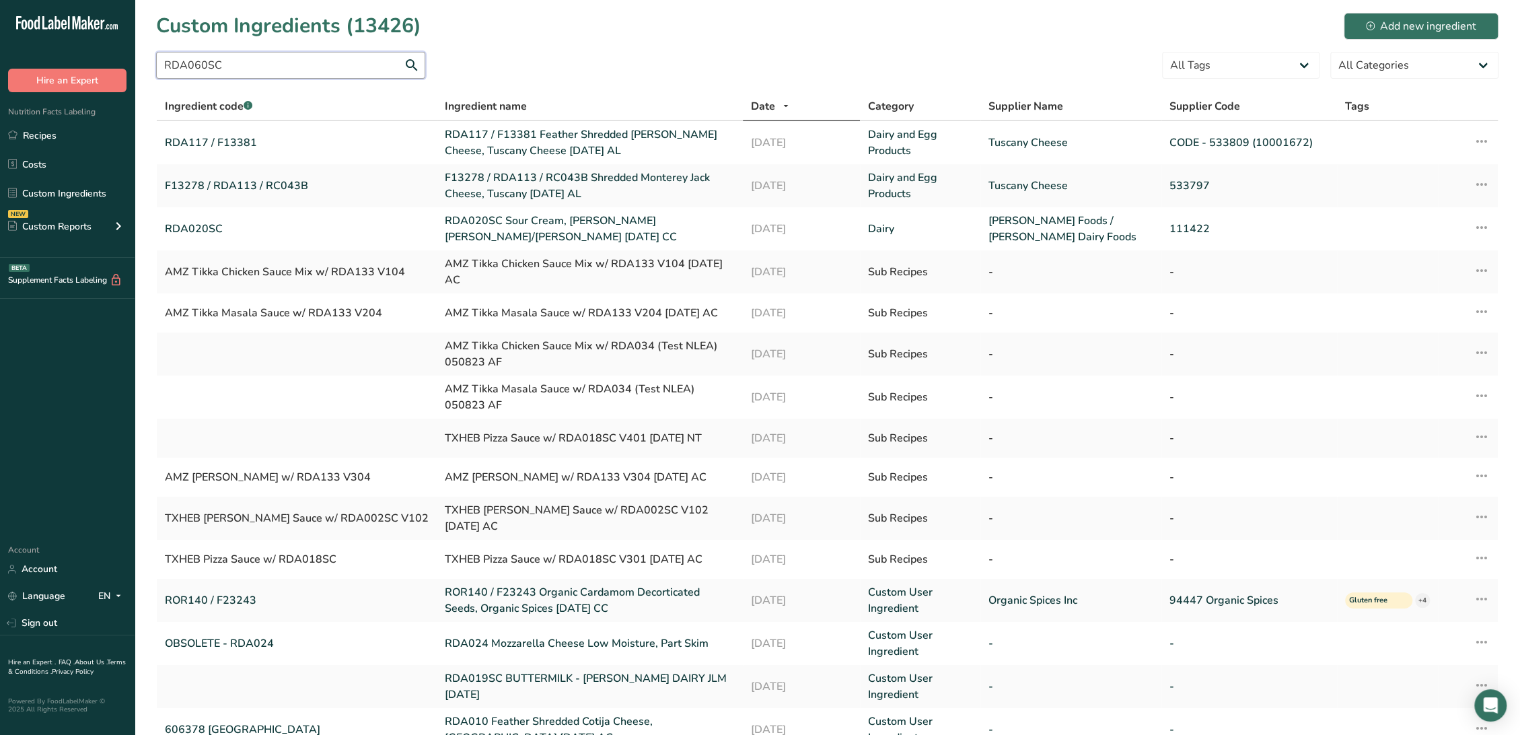
type input "RDA060SC"
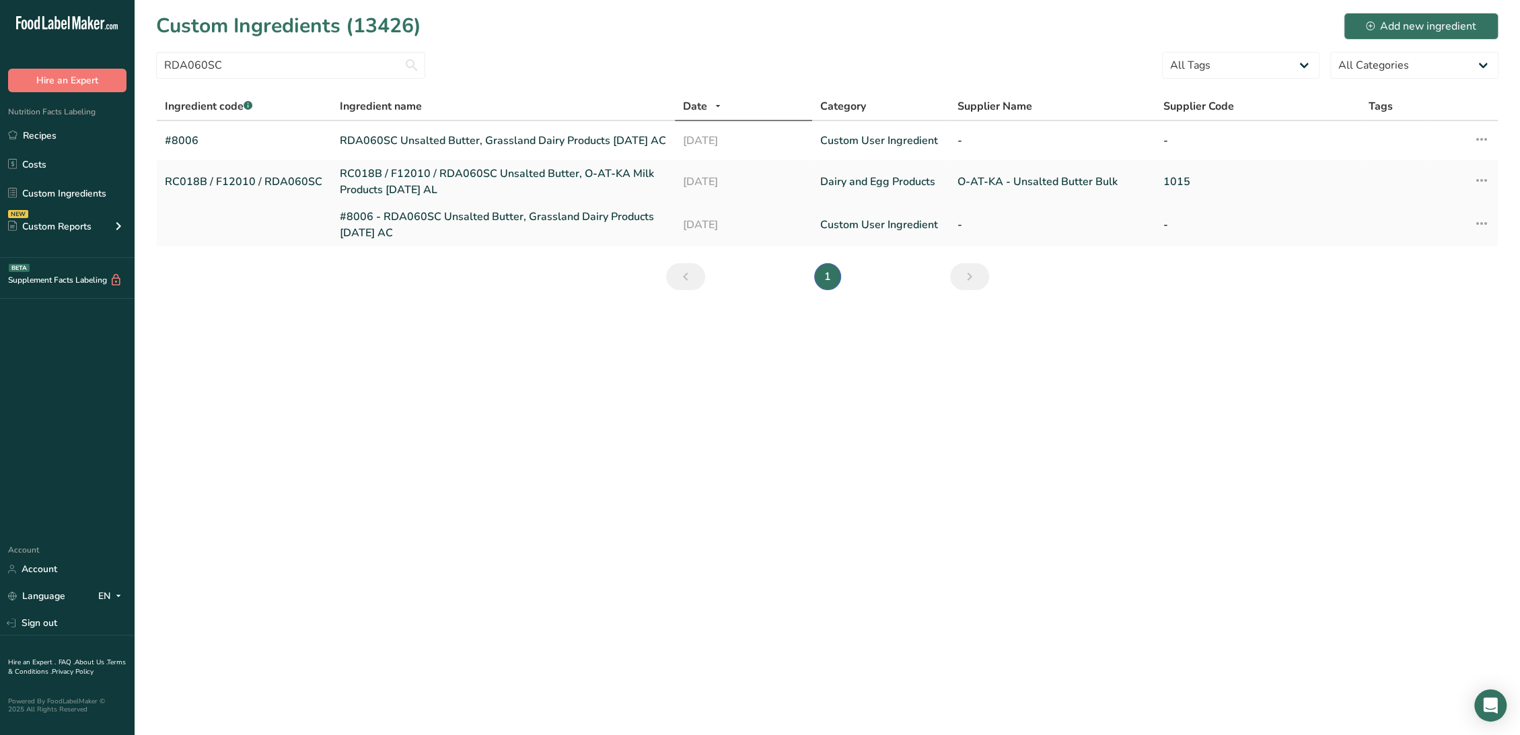
click at [369, 226] on link "#8006 - RDA060SC Unsalted Butter, Grassland Dairy Products 01-26-21 AC" at bounding box center [503, 225] width 327 height 32
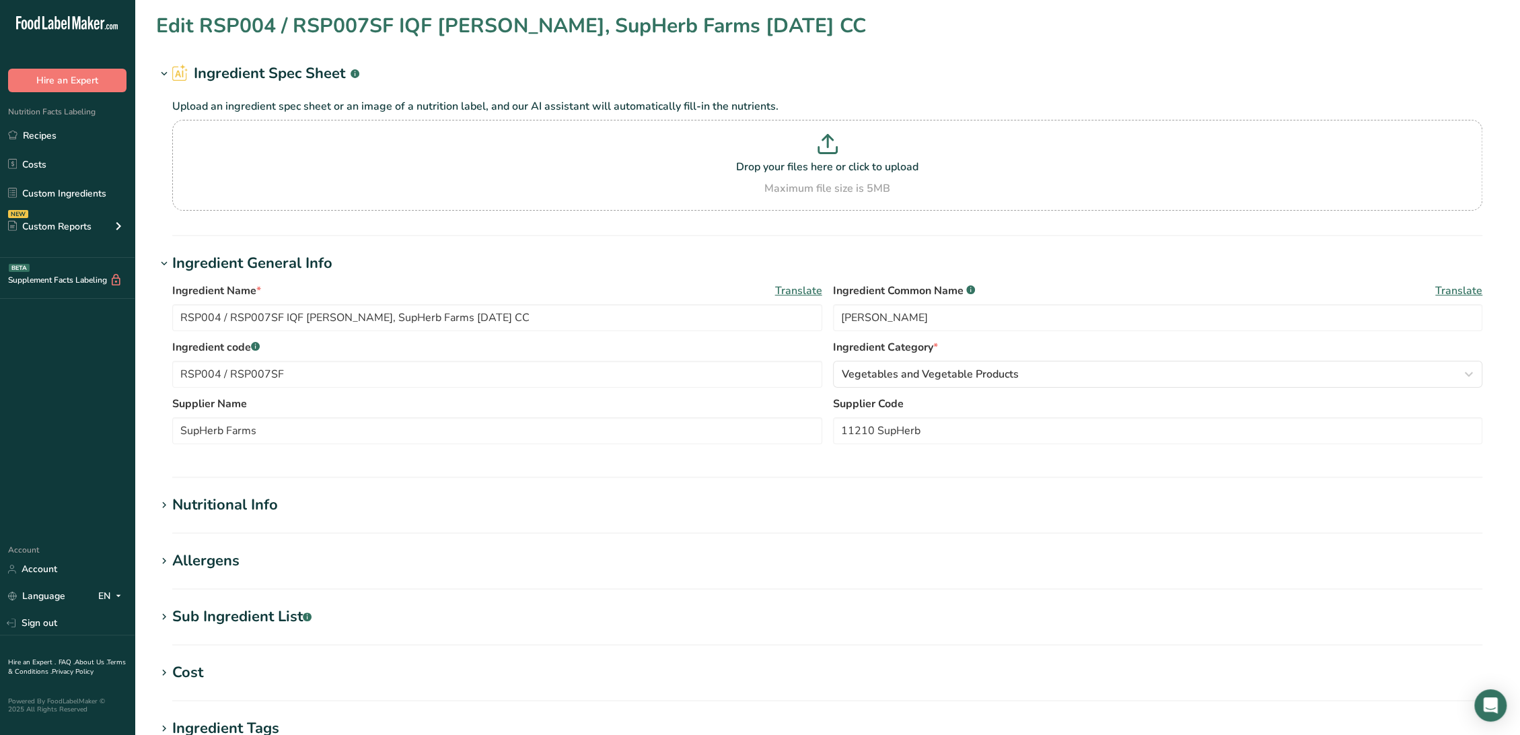
type input "#8006 - RDA060SC Unsalted Butter, Grassland Dairy Products 01-26-21 AC"
type input "Unsalted Butter"
drag, startPoint x: 221, startPoint y: 318, endPoint x: 94, endPoint y: 304, distance: 127.2
click at [94, 304] on div ".a-20{fill:#fff;} Hire an Expert Nutrition Facts Labeling Recipes Costs Custom …" at bounding box center [760, 515] width 1520 height 1031
type input "RDA060SC Unsalted Butter, Grassland Dairy Products 01-26-21 AC"
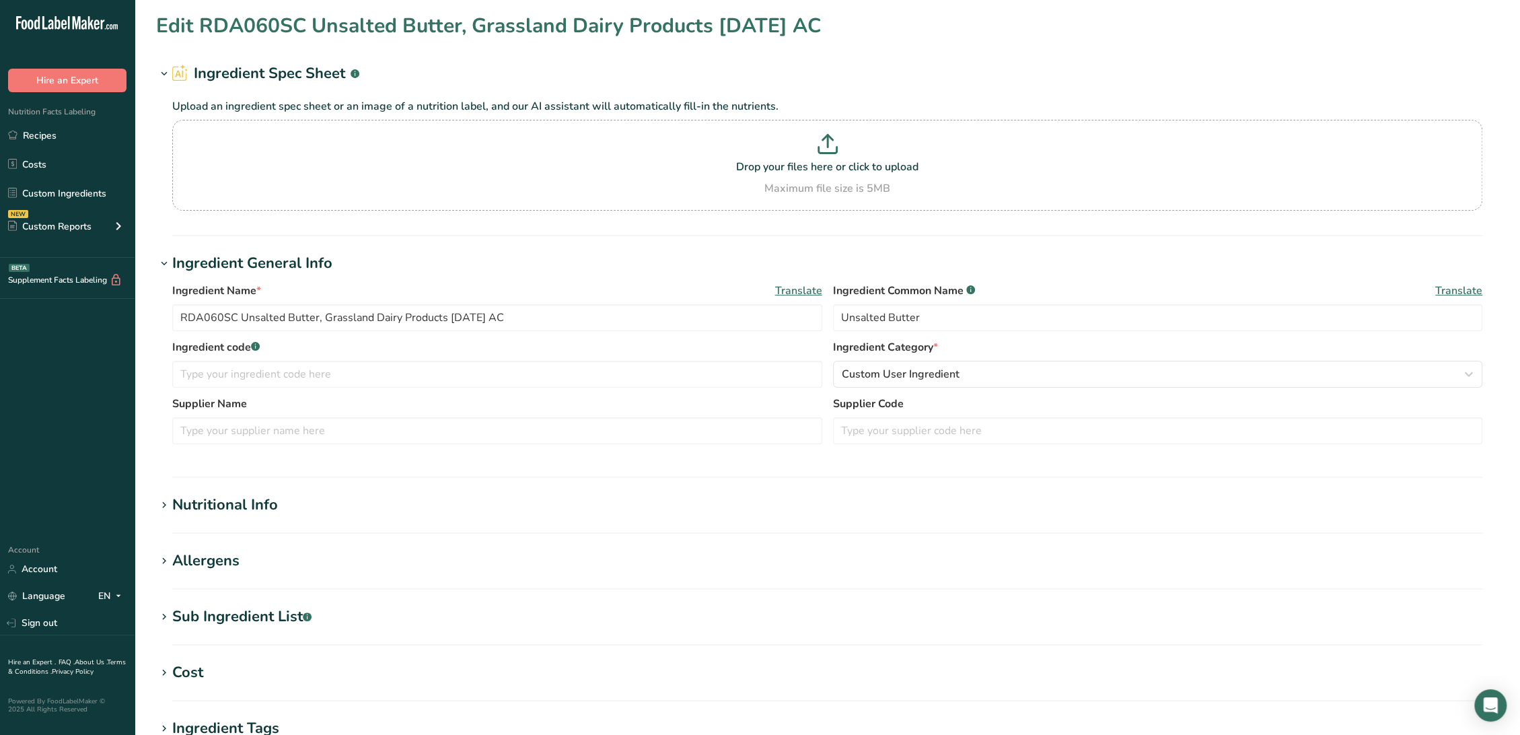
click at [876, 445] on div "Supplier Name Supplier Code" at bounding box center [827, 424] width 1310 height 57
click at [875, 435] on input "text" at bounding box center [1158, 430] width 650 height 27
paste input "#8006 -"
type input "#8006 -"
drag, startPoint x: 242, startPoint y: 315, endPoint x: -22, endPoint y: 305, distance: 263.2
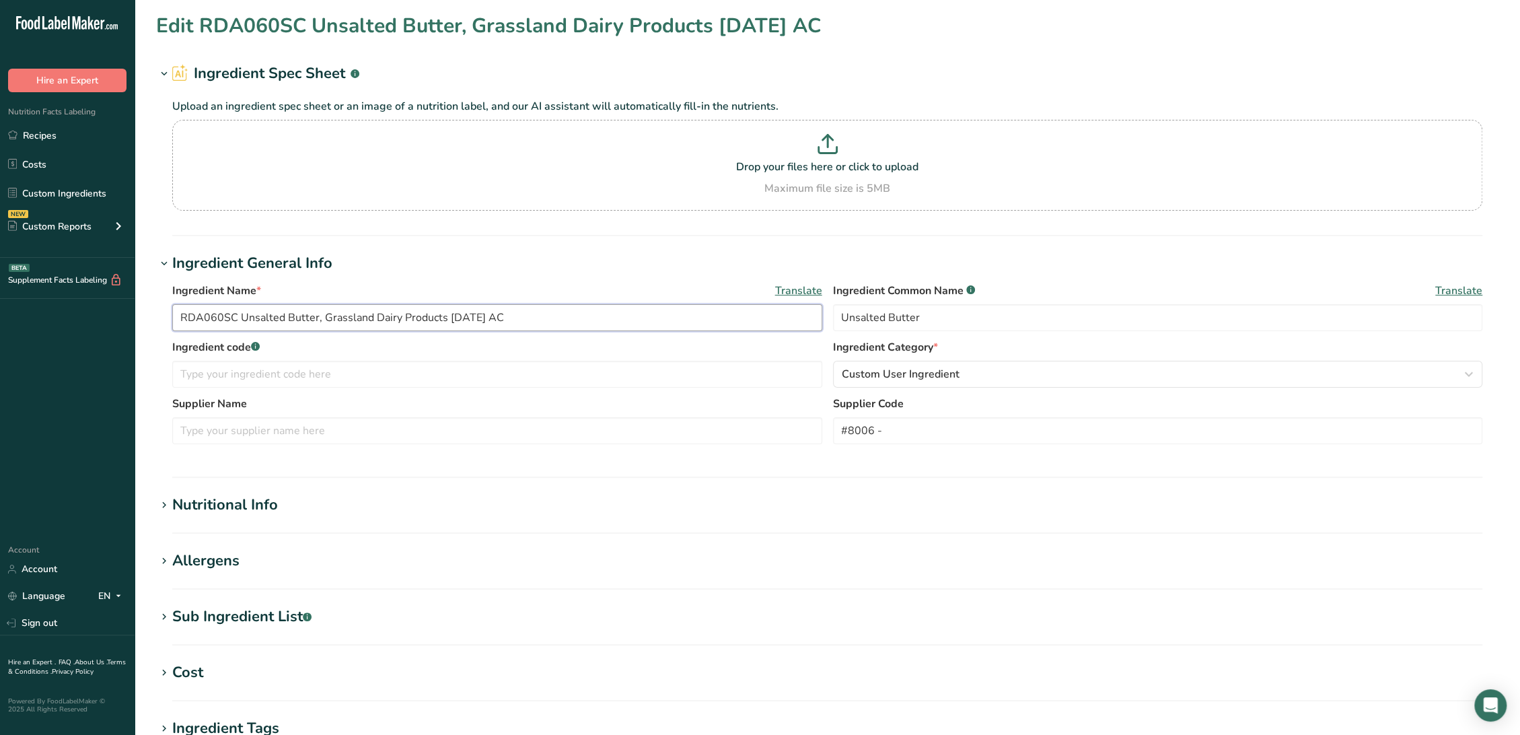
click at [0, 305] on html ".a-20{fill:#fff;} Hire an Expert Nutrition Facts Labeling Recipes Costs Custom …" at bounding box center [760, 515] width 1520 height 1031
paste input "#8006 -"
click at [183, 316] on input "RDA060SC Unsalted Butter, Grassland Dairy Products 01-26-21 AC" at bounding box center [497, 317] width 650 height 27
type input "RDA060SC Unsalted Butter, Grassland Dairy Products 01-26-21 AC"
click at [209, 368] on input "text" at bounding box center [497, 374] width 650 height 27
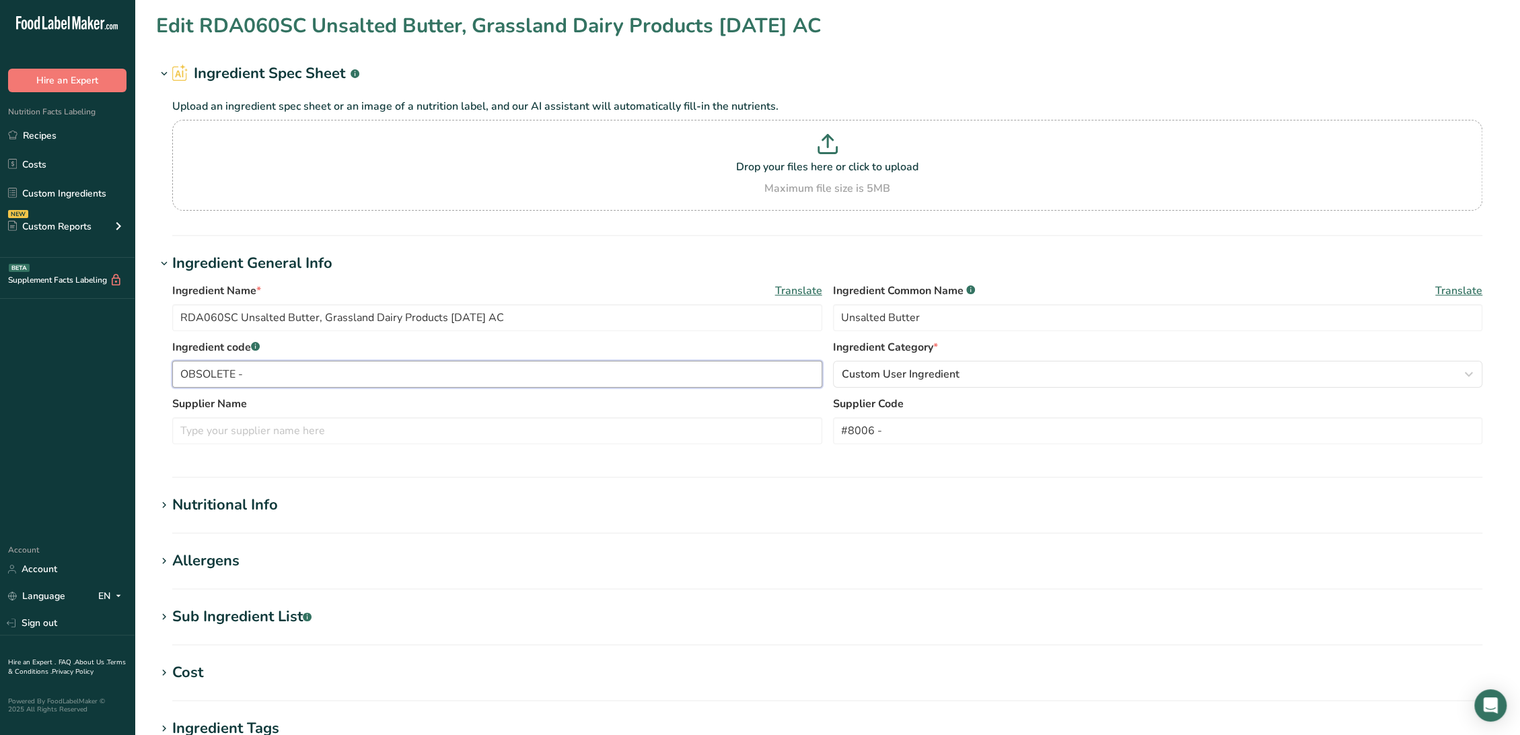
paste input "#8006 -"
drag, startPoint x: 237, startPoint y: 308, endPoint x: 146, endPoint y: 307, distance: 91.5
click at [146, 307] on section "Edit RDA060SC Unsalted Butter, Grassland Dairy Products 01-26-21 AC Ingredient …" at bounding box center [827, 494] width 1385 height 988
drag, startPoint x: 295, startPoint y: 375, endPoint x: 246, endPoint y: 377, distance: 49.2
click at [246, 377] on input "OBSOLETE - #8006 -" at bounding box center [497, 374] width 650 height 27
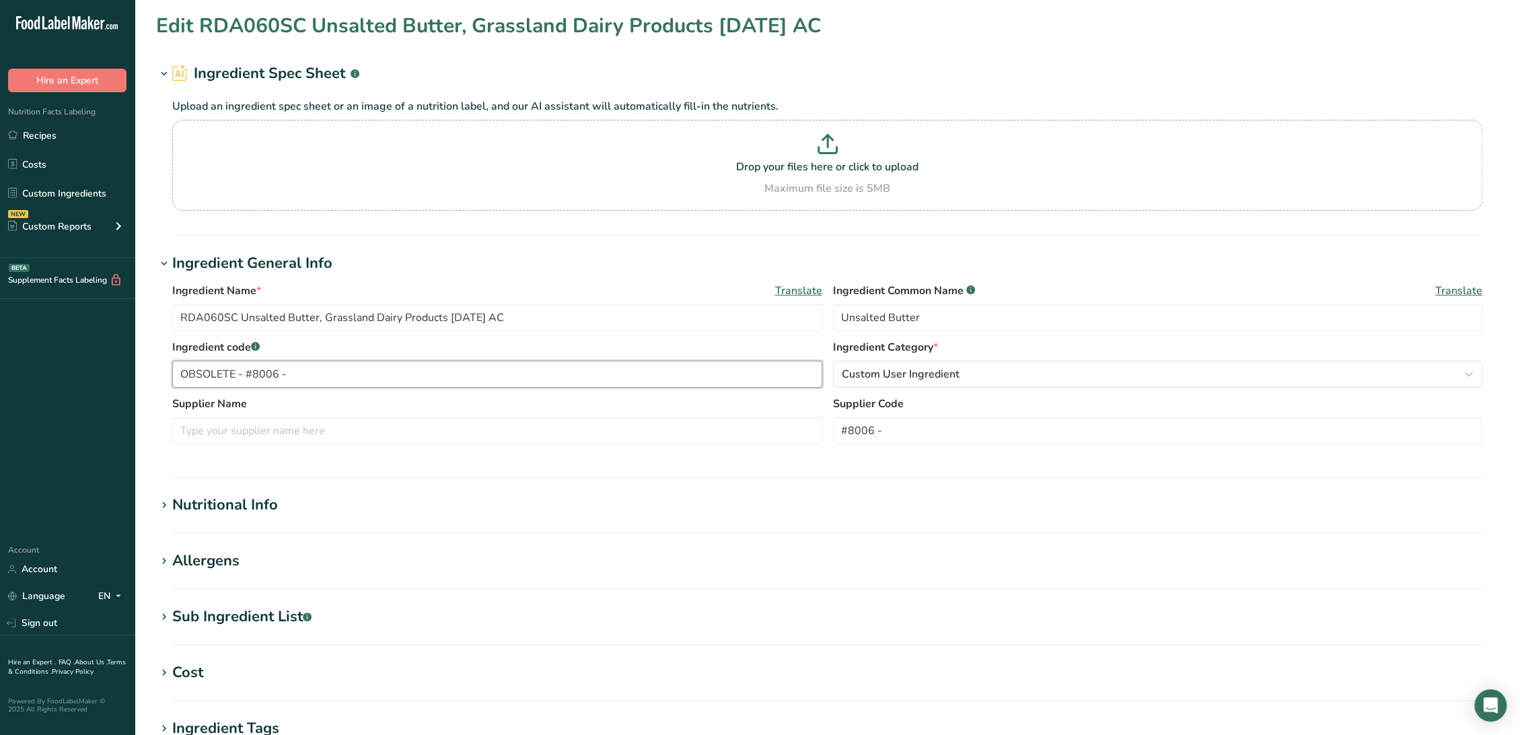
paste input "RDA060SC"
type input "OBSOLETE - RDA060SC"
drag, startPoint x: 322, startPoint y: 318, endPoint x: 442, endPoint y: 318, distance: 119.7
click at [442, 318] on input "RDA060SC Unsalted Butter, Grassland Dairy Products 01-26-21 AC" at bounding box center [497, 317] width 650 height 27
click at [301, 433] on input "text" at bounding box center [497, 430] width 650 height 27
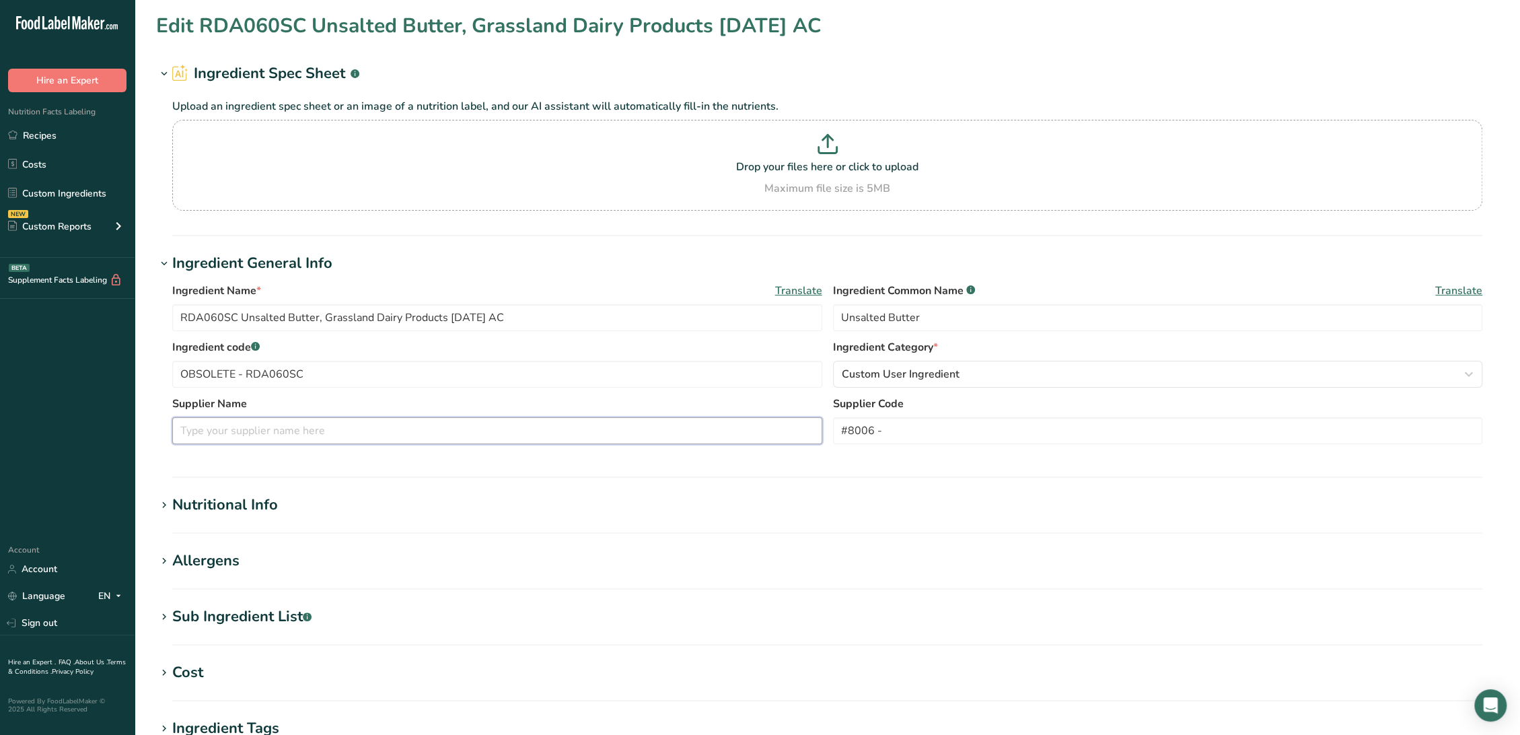
paste input "Grassland Dairy Products"
type input "Grassland Dairy Products"
click at [332, 498] on h1 "Nutritional Info" at bounding box center [827, 505] width 1342 height 22
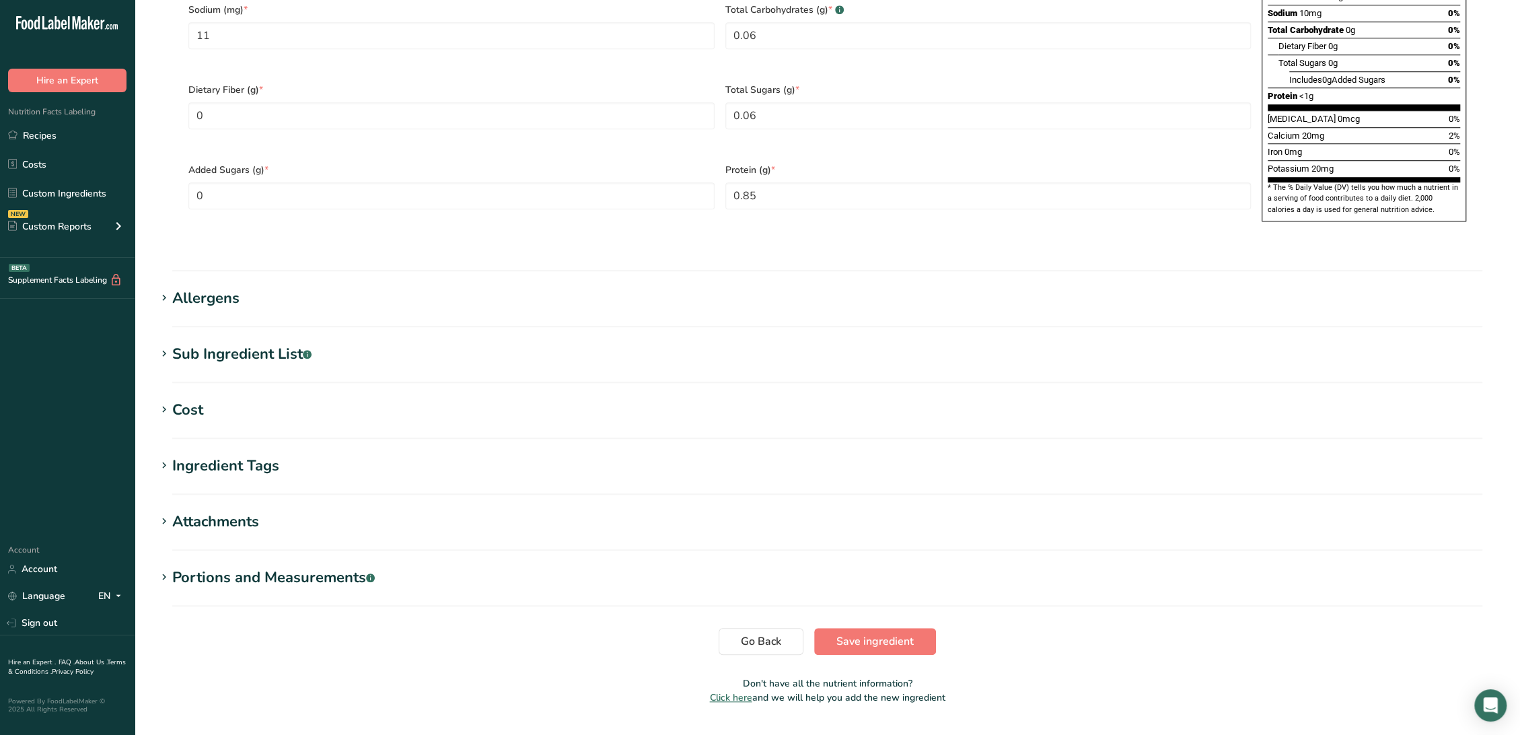
scroll to position [891, 0]
click at [264, 342] on div "Sub Ingredient List .a-a{fill:#347362;}.b-a{fill:#fff;}" at bounding box center [241, 353] width 139 height 22
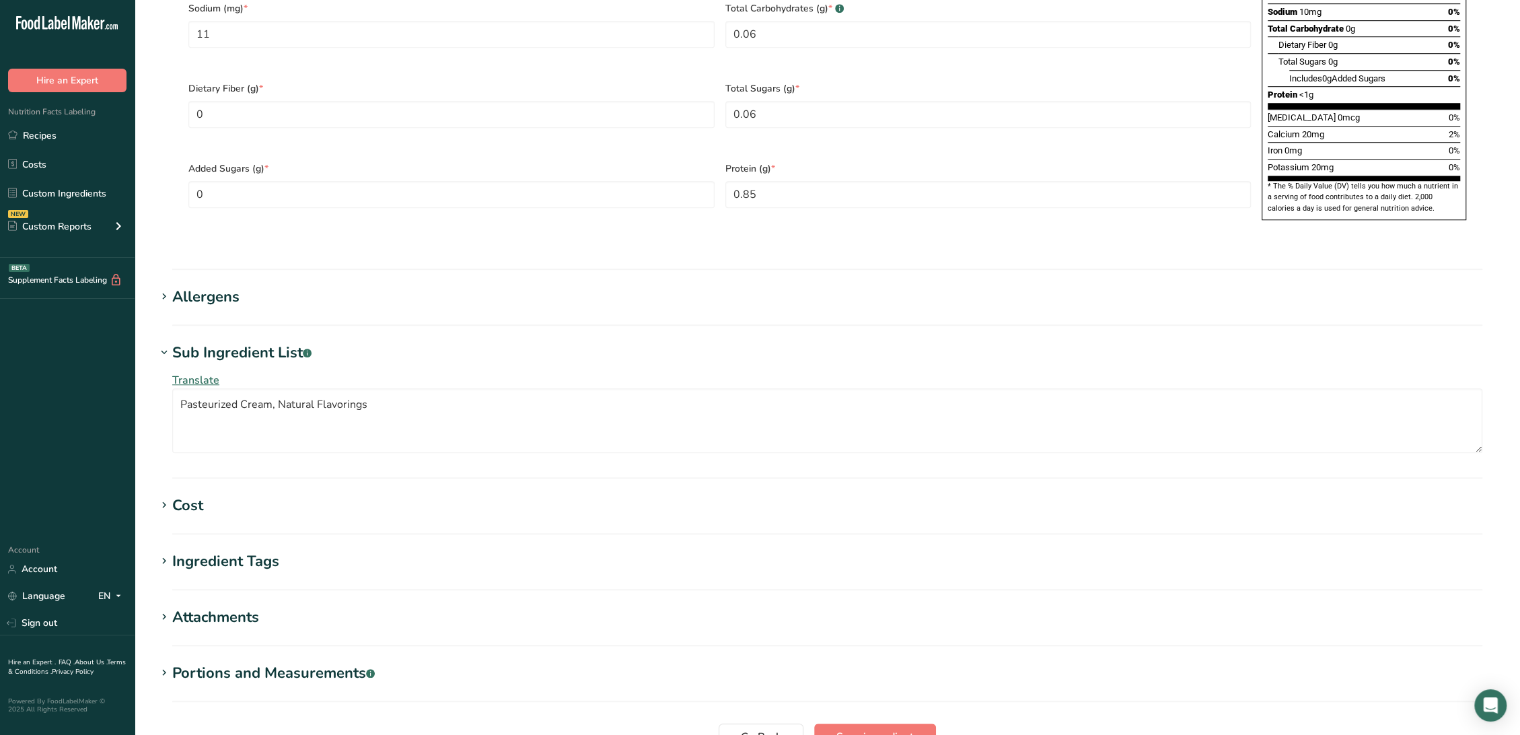
click at [176, 286] on div "Allergens" at bounding box center [205, 297] width 67 height 22
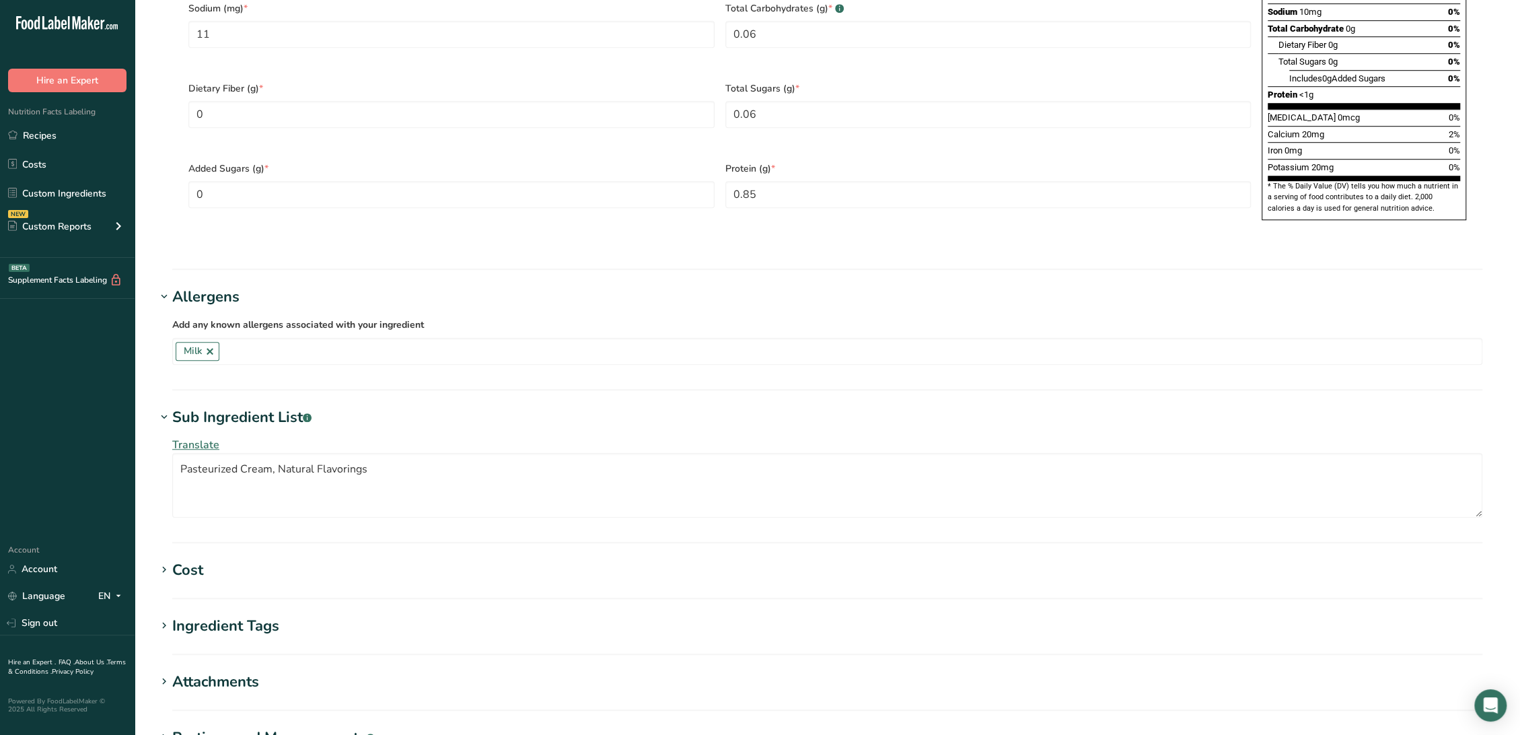
click at [183, 286] on div "Allergens" at bounding box center [205, 297] width 67 height 22
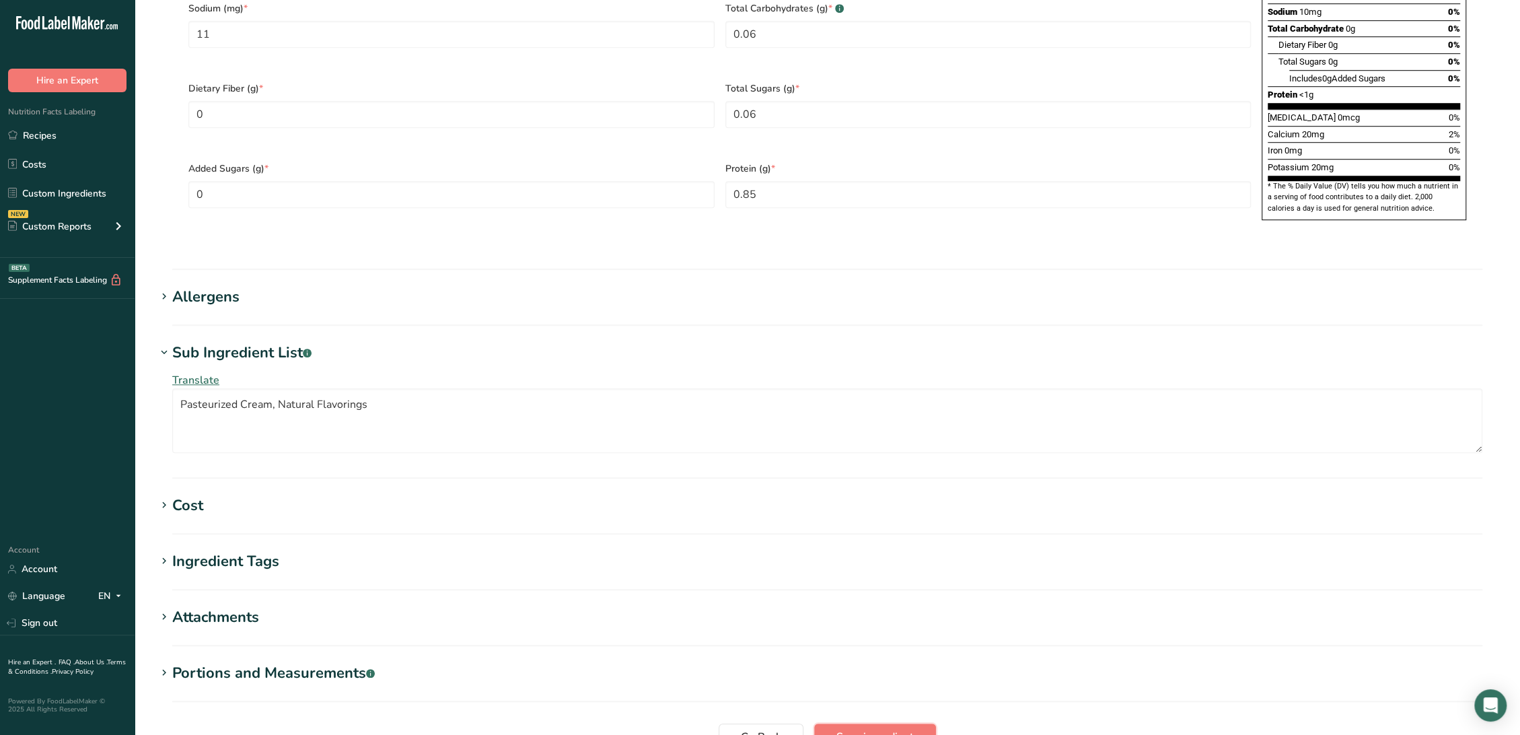
click at [900, 729] on span "Save ingredient" at bounding box center [874, 737] width 77 height 16
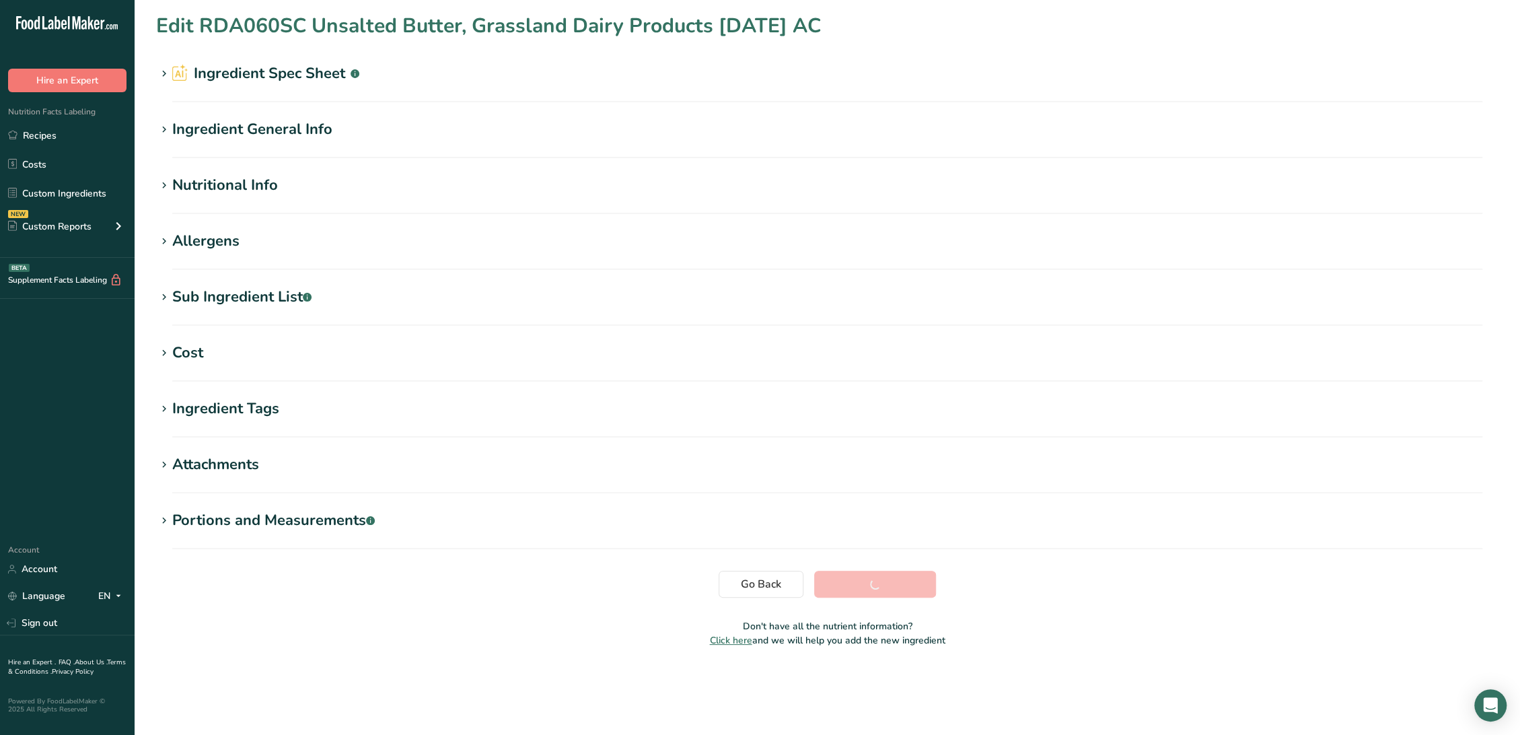
scroll to position [0, 0]
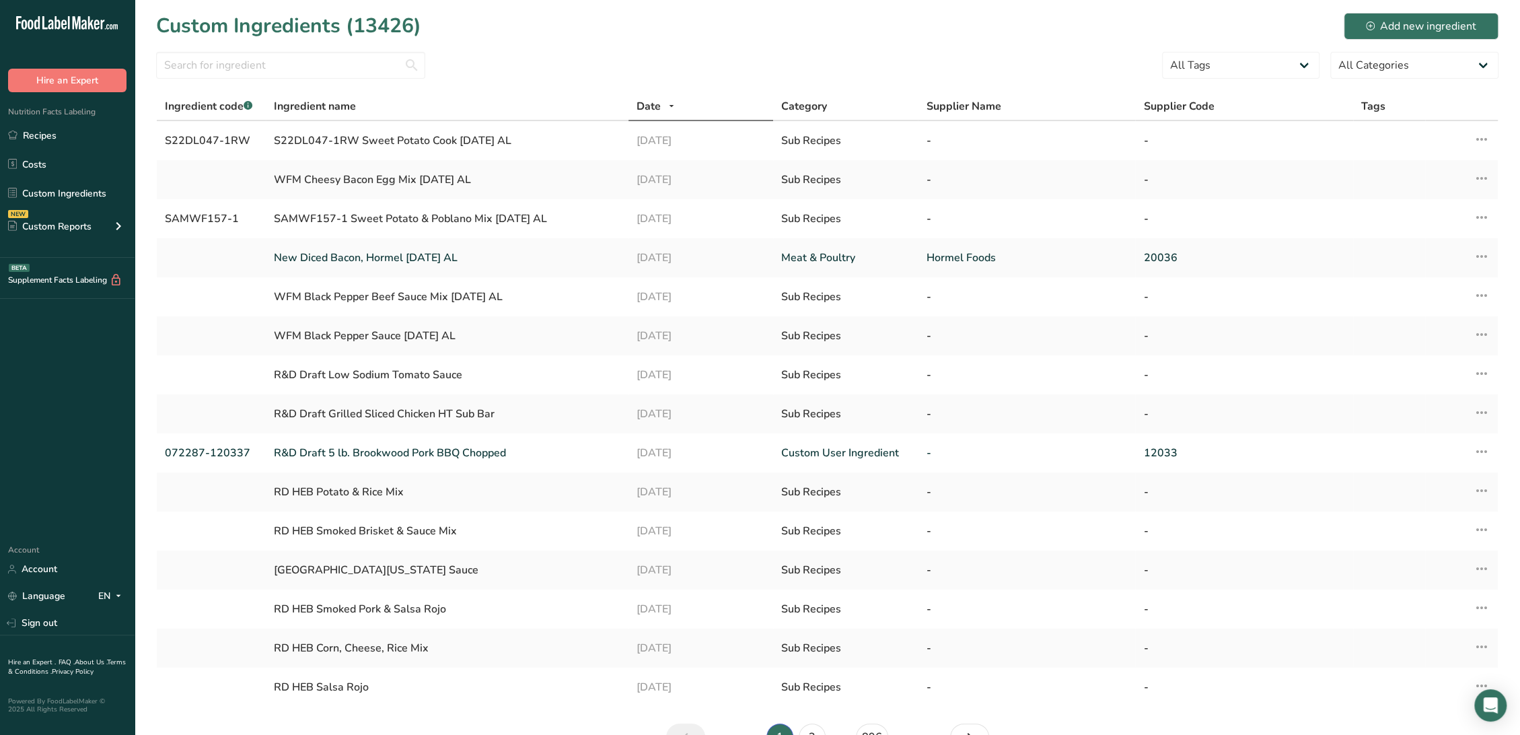
click at [323, 48] on section "Custom Ingredients (13426) Add new ingredient All Tags Source of Antioxidants P…" at bounding box center [827, 386] width 1385 height 772
click at [322, 61] on input "text" at bounding box center [290, 65] width 269 height 27
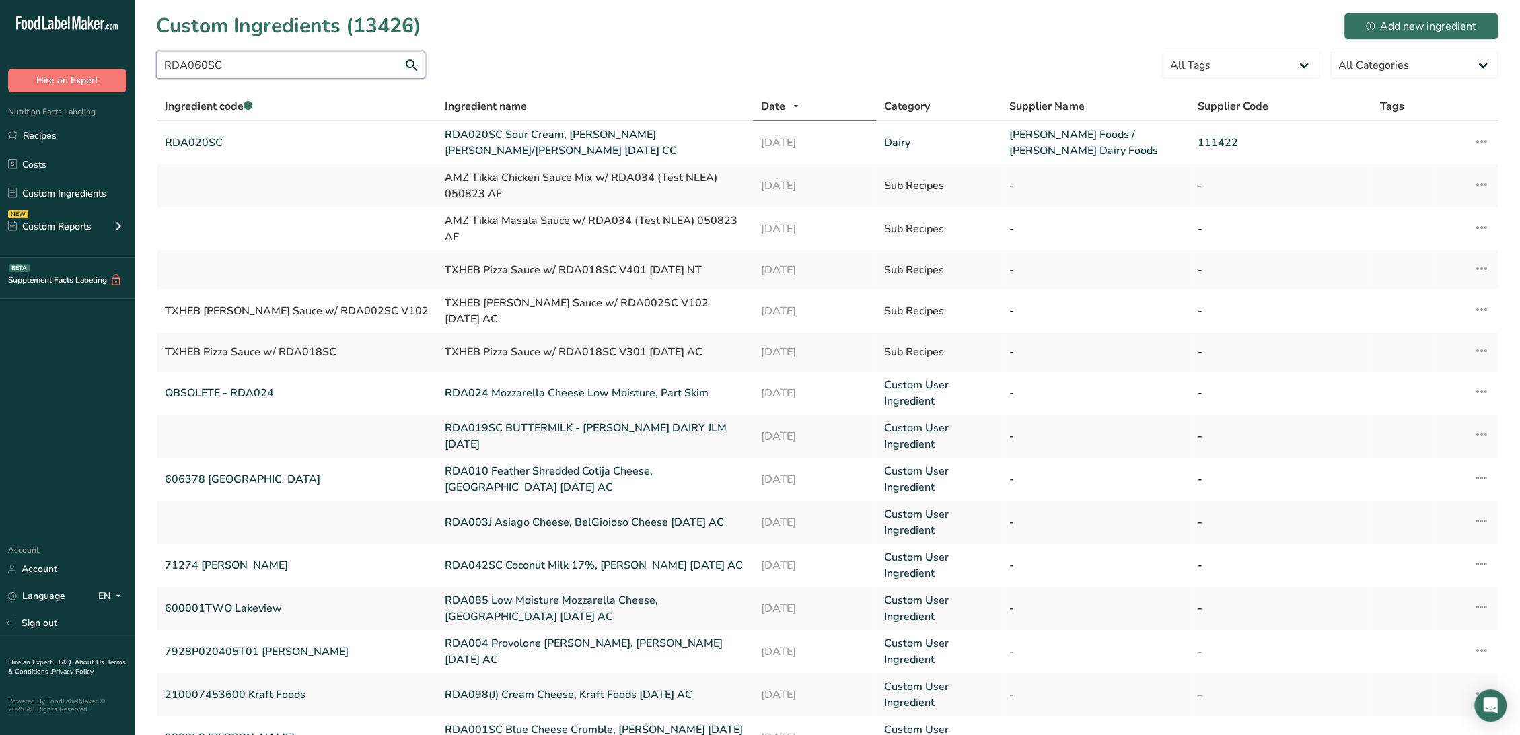
type input "RDA060SC"
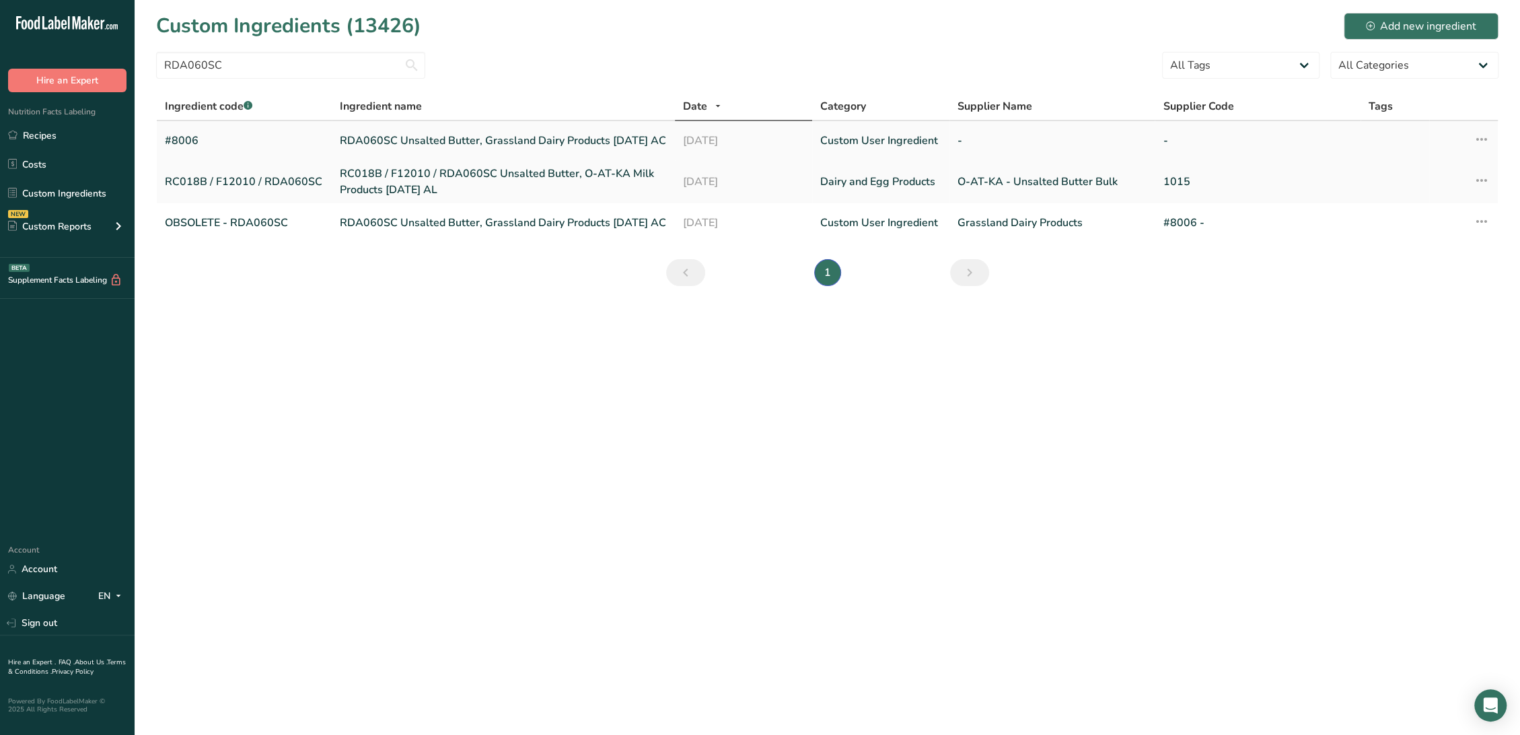
click at [383, 133] on link "RDA060SC Unsalted Butter, Grassland Dairy Products 01-26-21 AC" at bounding box center [503, 141] width 327 height 16
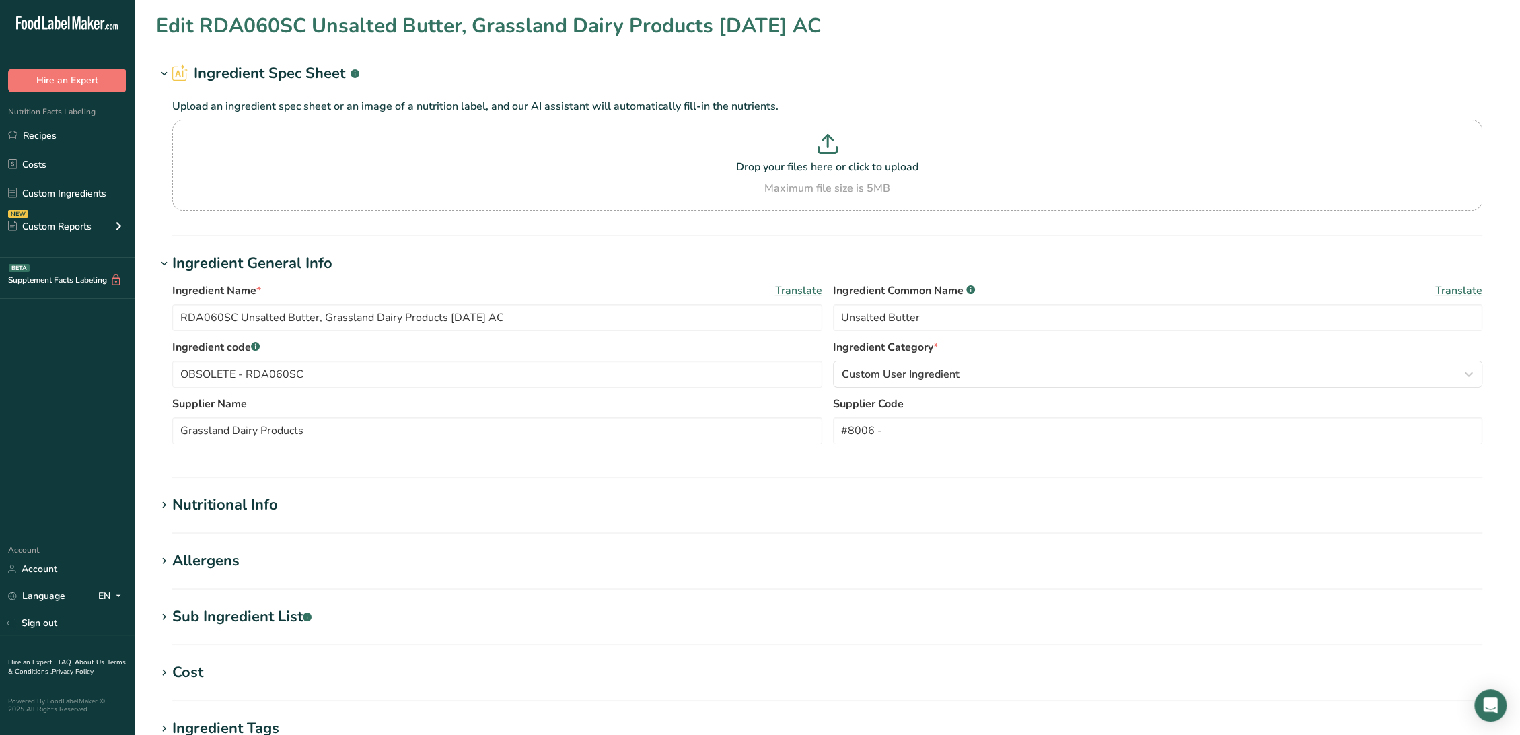
type input "#8006"
click at [337, 429] on input "text" at bounding box center [497, 430] width 650 height 27
paste input "Interfood - Continental Dairies, Littlefield TX"
drag, startPoint x: 406, startPoint y: 430, endPoint x: 326, endPoint y: 437, distance: 80.3
click at [326, 437] on input "Interfood - Continental Dairies, Littlefield TX" at bounding box center [497, 430] width 650 height 27
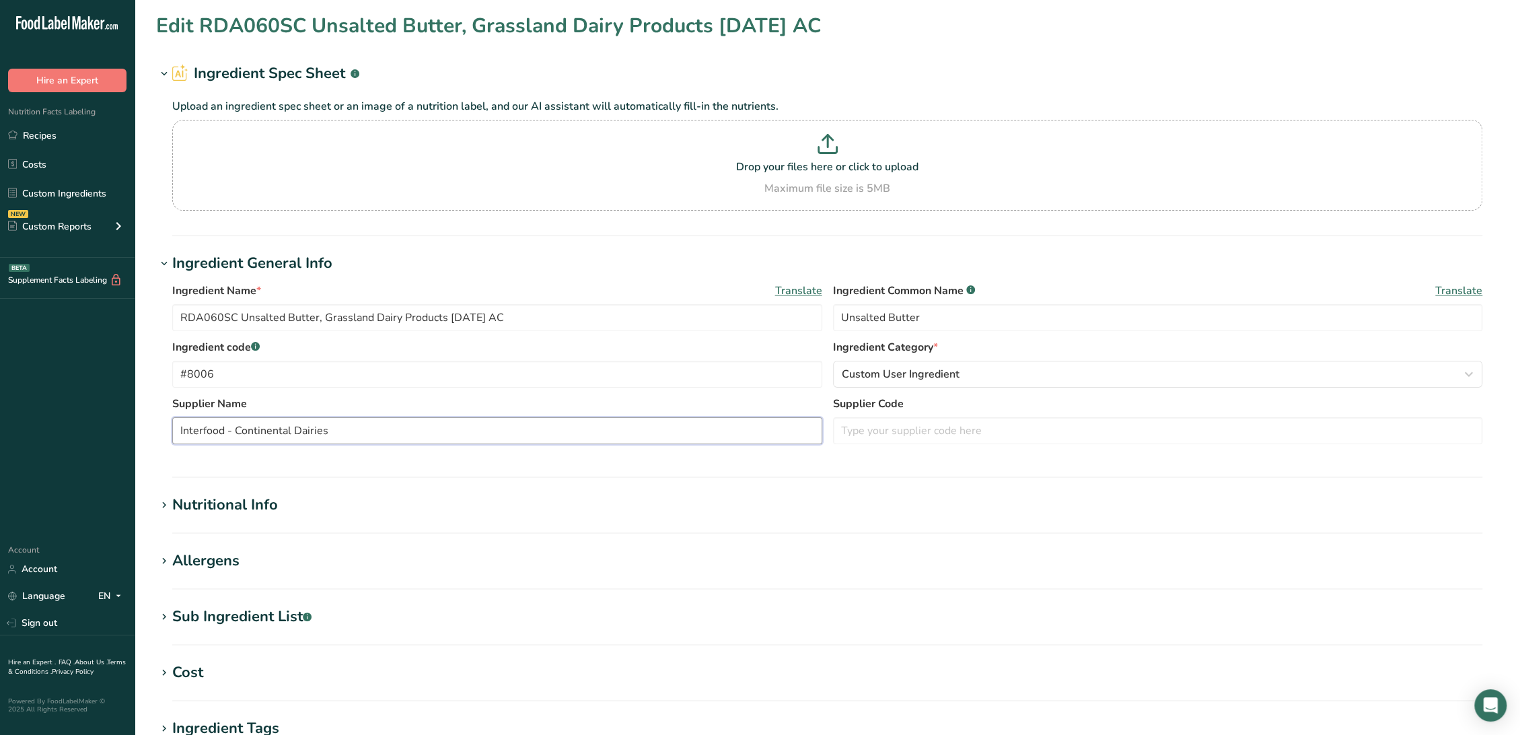
click at [232, 429] on input "Interfood - Continental Dairies" at bounding box center [497, 430] width 650 height 27
type input "Interfood / Continental Dairies"
drag, startPoint x: 266, startPoint y: 375, endPoint x: 62, endPoint y: 363, distance: 204.2
click at [62, 363] on div ".a-20{fill:#fff;} Hire an Expert Nutrition Facts Labeling Recipes Costs Custom …" at bounding box center [760, 515] width 1520 height 1031
drag, startPoint x: 235, startPoint y: 319, endPoint x: 58, endPoint y: 312, distance: 177.1
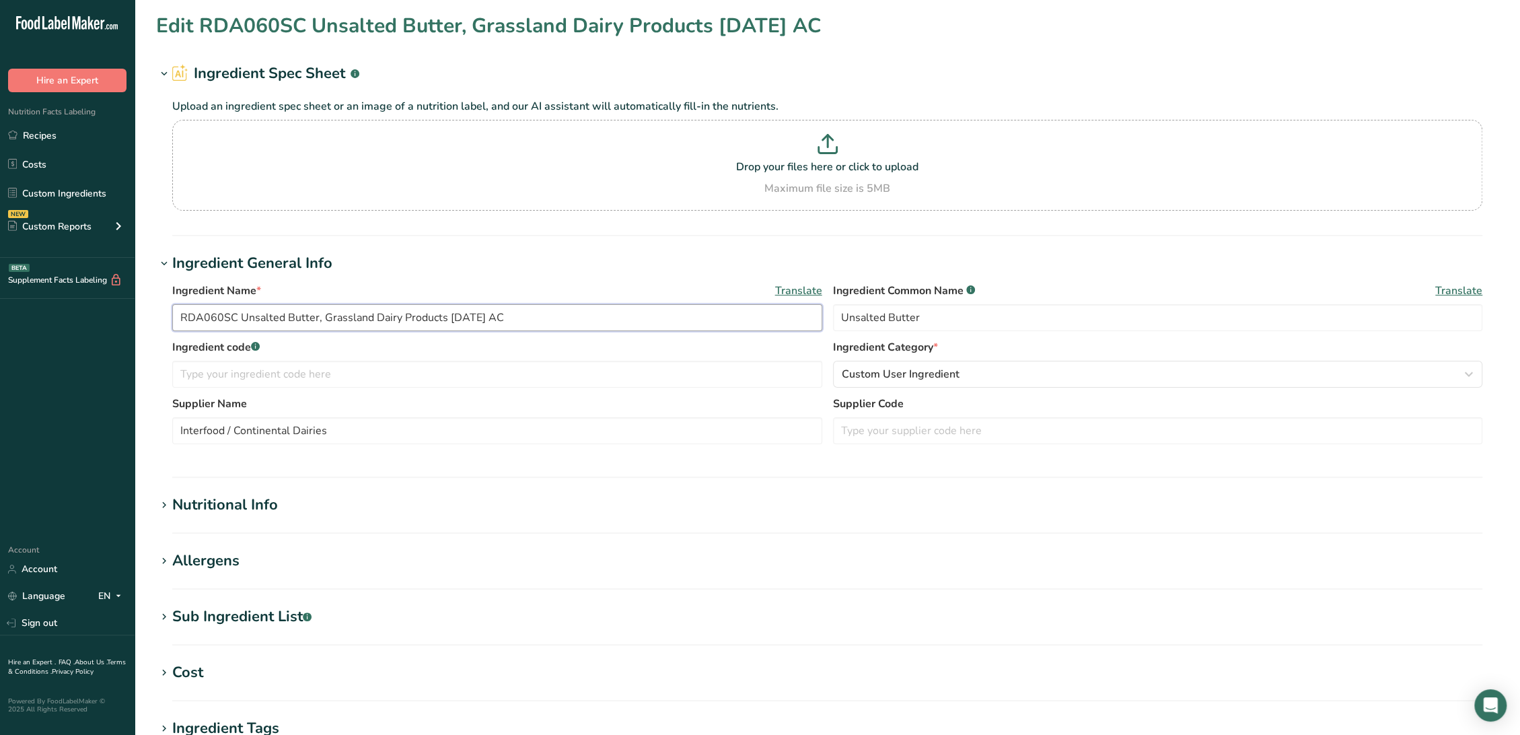
click at [58, 312] on div ".a-20{fill:#fff;} Hire an Expert Nutrition Facts Labeling Recipes Costs Custom …" at bounding box center [760, 515] width 1520 height 1031
click at [199, 382] on input "text" at bounding box center [497, 374] width 650 height 27
paste input "RDA060SC"
type input "RDA060SC"
drag, startPoint x: 327, startPoint y: 429, endPoint x: 178, endPoint y: 431, distance: 149.4
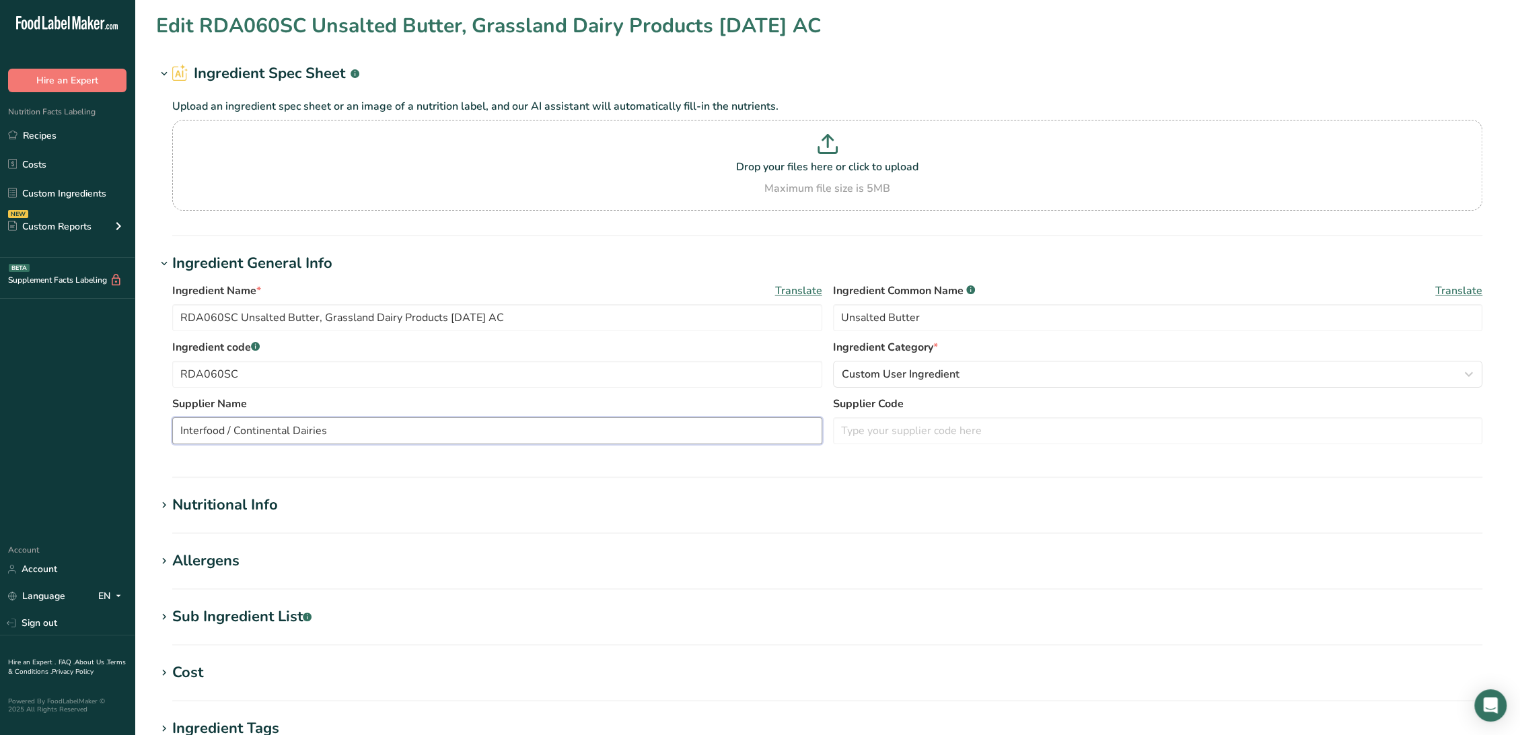
click at [178, 431] on input "Interfood / Continental Dairies" at bounding box center [497, 430] width 650 height 27
drag, startPoint x: 443, startPoint y: 319, endPoint x: 323, endPoint y: 319, distance: 120.4
click at [323, 319] on input "RDA060SC Unsalted Butter, Grassland Dairy Products 01-26-21 AC" at bounding box center [497, 317] width 650 height 27
paste input "Interfood / Continental Dairie"
drag, startPoint x: 372, startPoint y: 316, endPoint x: 430, endPoint y: 370, distance: 79.0
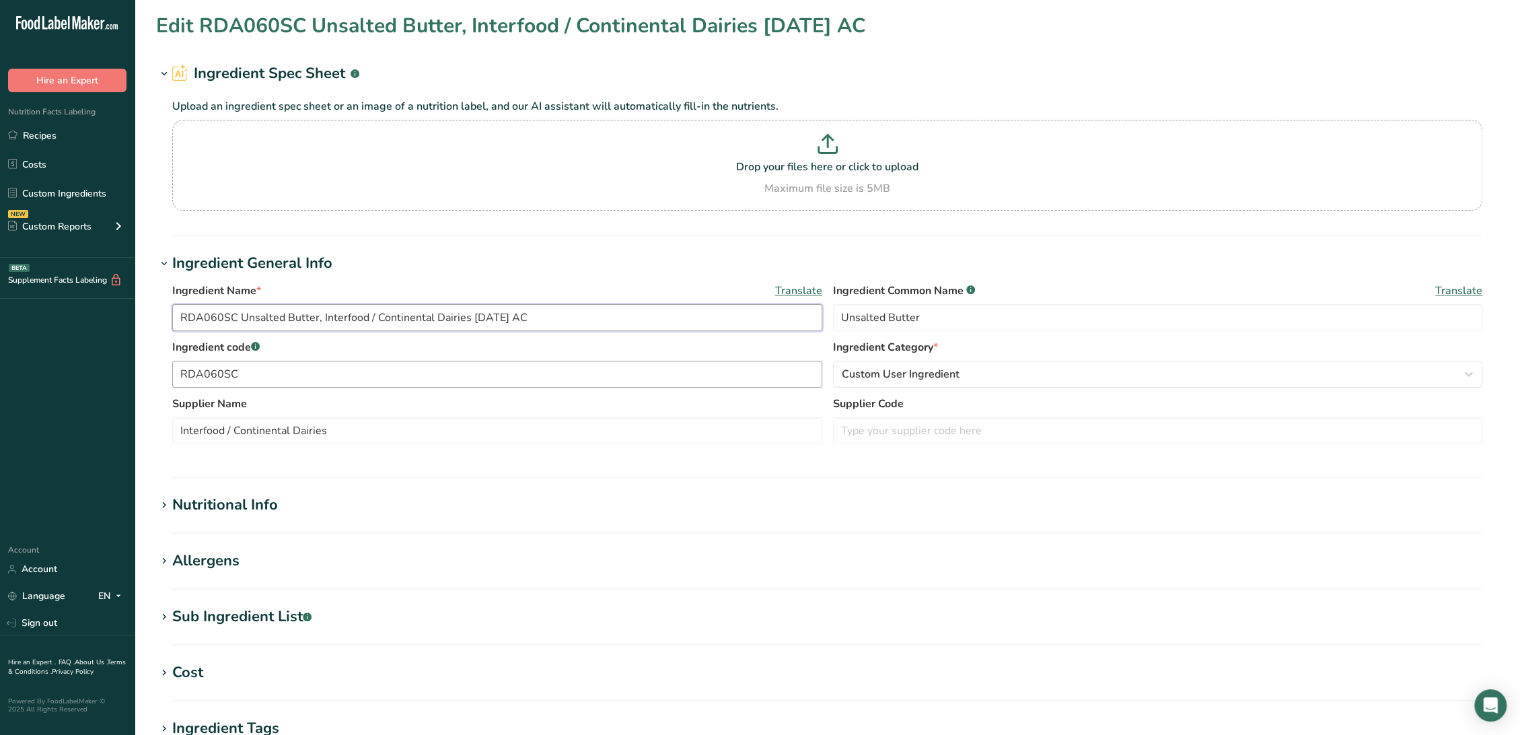
click at [372, 316] on input "RDA060SC Unsalted Butter, Interfood / Continental Dairies 01-26-21 AC" at bounding box center [497, 317] width 650 height 27
click at [431, 321] on input "RDA060SC Unsalted Butter, Continental Dairies 01-26-21 AC" at bounding box center [497, 317] width 650 height 27
click at [427, 318] on input "RDA060SC Unsalted Butter, Continental Dairies 01-26-21 AC" at bounding box center [497, 317] width 650 height 27
click at [662, 461] on section "Ingredient General Info Ingredient Name * Translate RDA060SC Unsalted Butter, C…" at bounding box center [827, 364] width 1342 height 225
click at [425, 319] on input "RDA060SC Unsalted Butter, Continental Dairies 01-26-21 AC" at bounding box center [497, 317] width 650 height 27
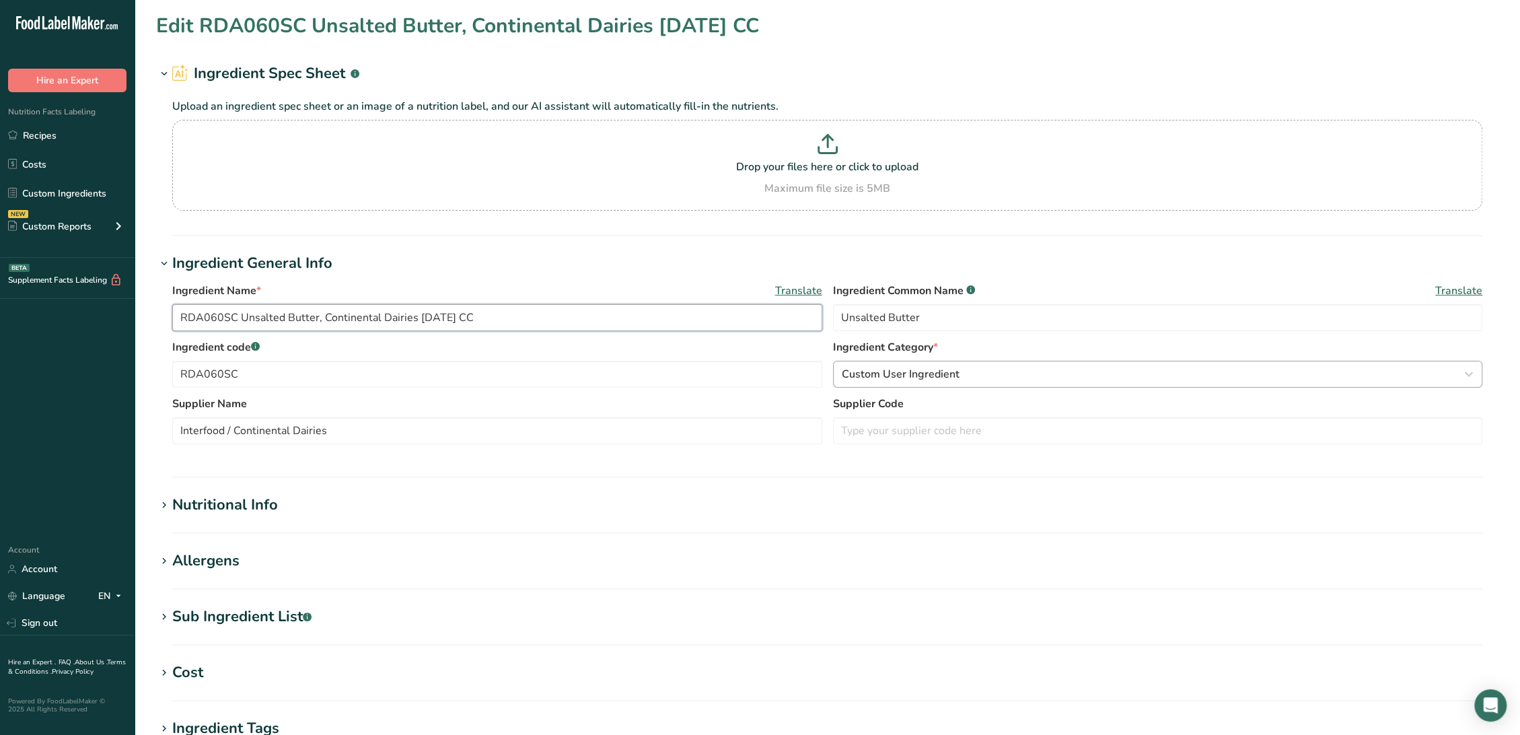
type input "RDA060SC Unsalted Butter, Continental Dairies 5-15-23 CC"
click at [918, 369] on span "Custom User Ingredient" at bounding box center [901, 374] width 118 height 16
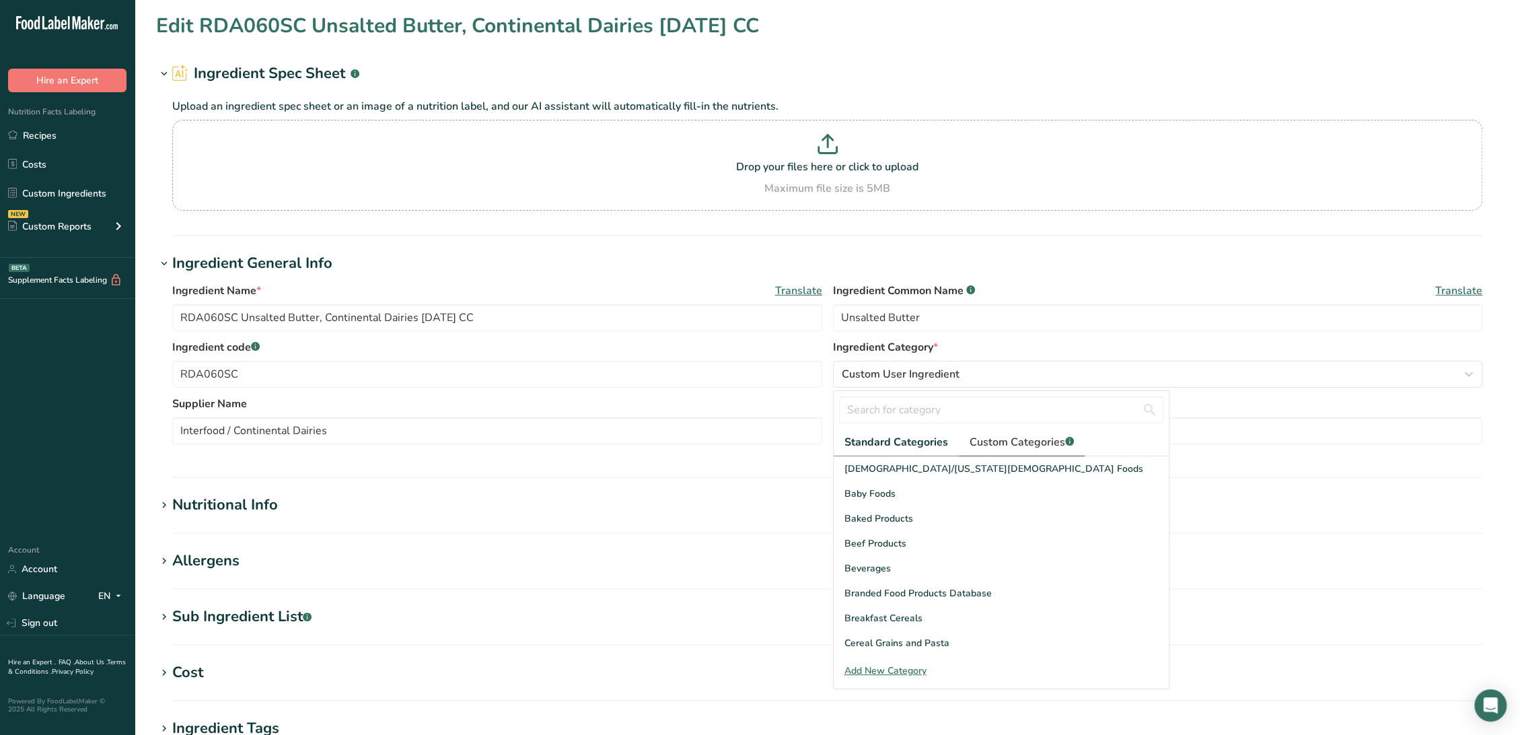
click at [1023, 440] on span "Custom Categories .a-a{fill:#347362;}.b-a{fill:#fff;}" at bounding box center [1021, 442] width 104 height 16
click at [868, 513] on div "Dairy" at bounding box center [1000, 518] width 335 height 25
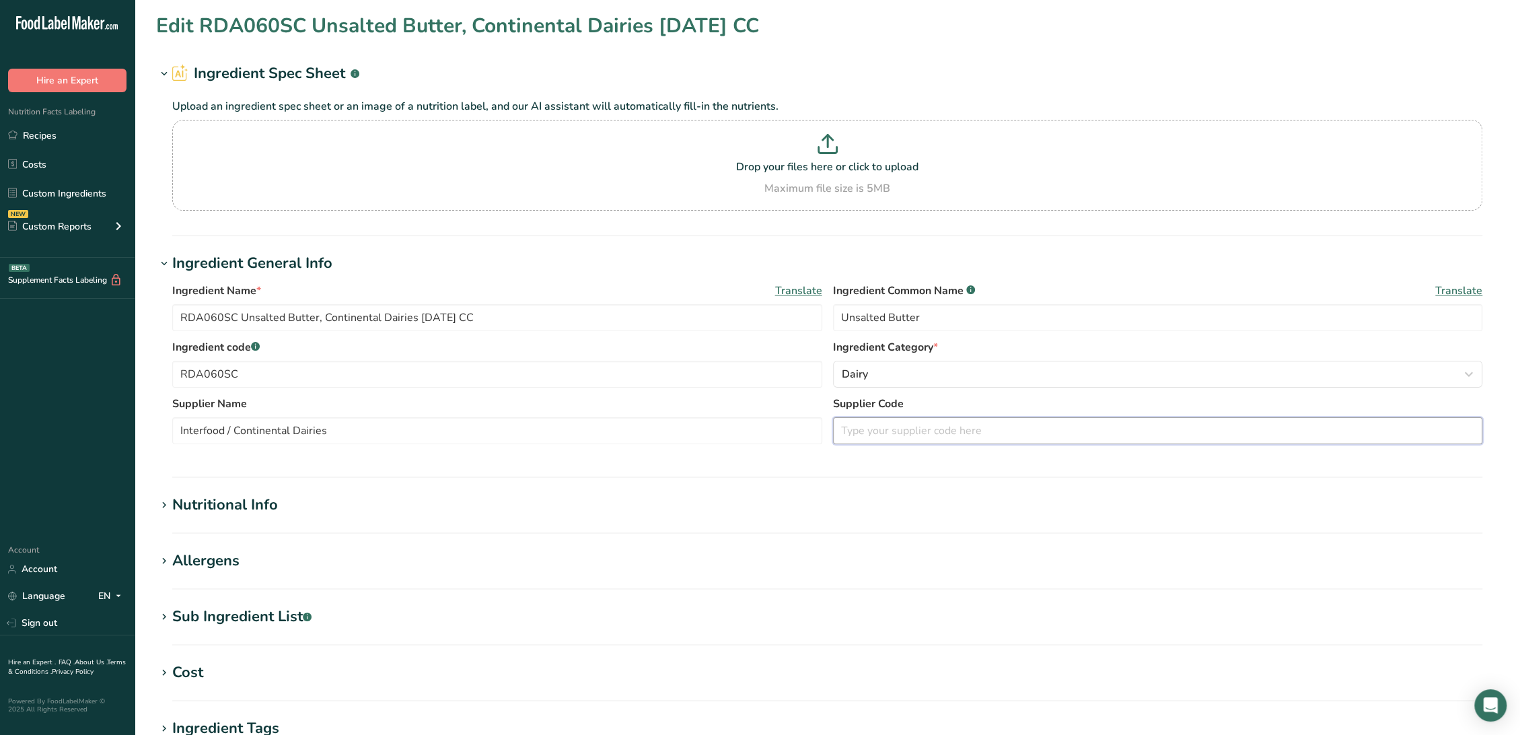
click at [1000, 444] on div "Supplier Name Interfood / Continental Dairies Supplier Code" at bounding box center [827, 424] width 1310 height 57
click at [999, 440] on input "text" at bounding box center [1158, 430] width 650 height 27
paste input "#CLT2500"
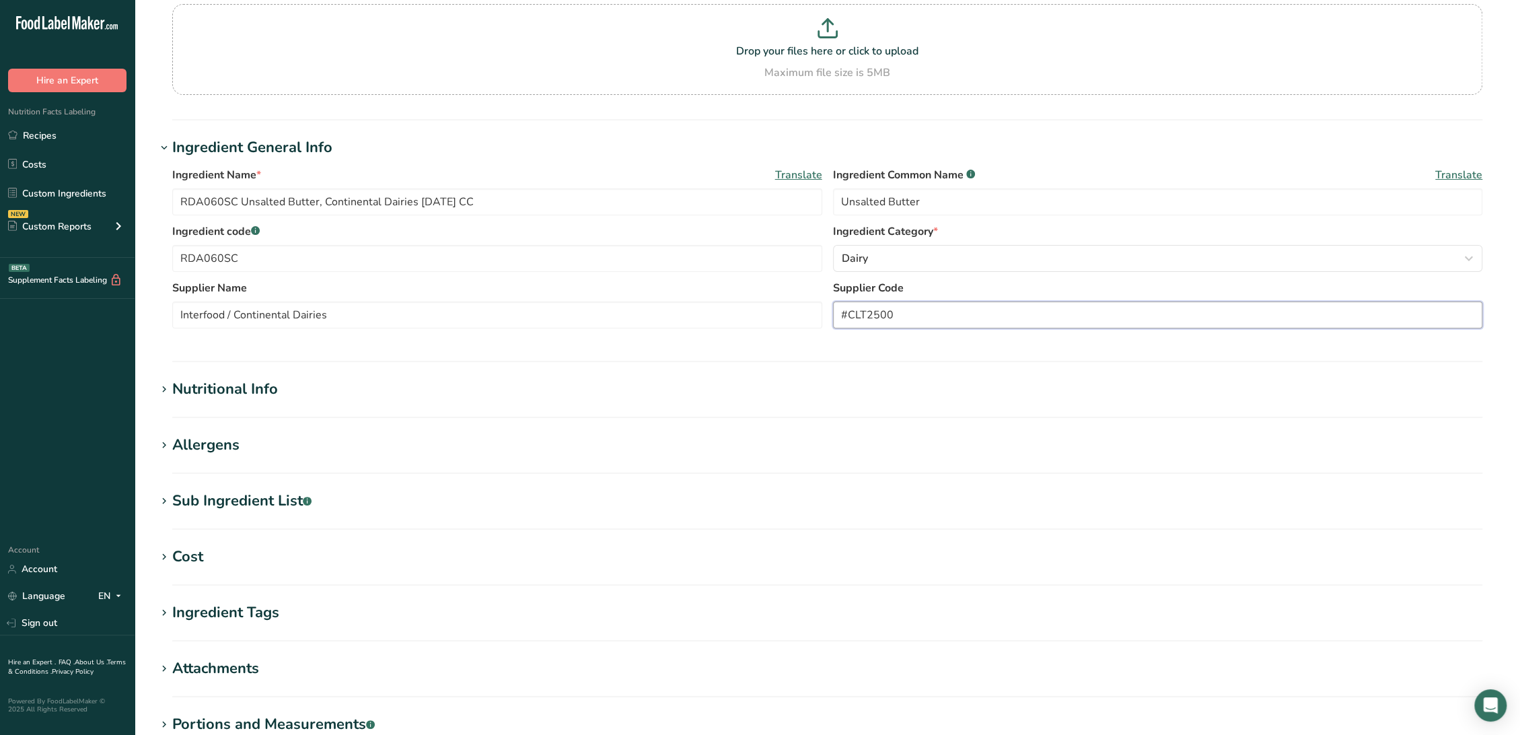
scroll to position [149, 0]
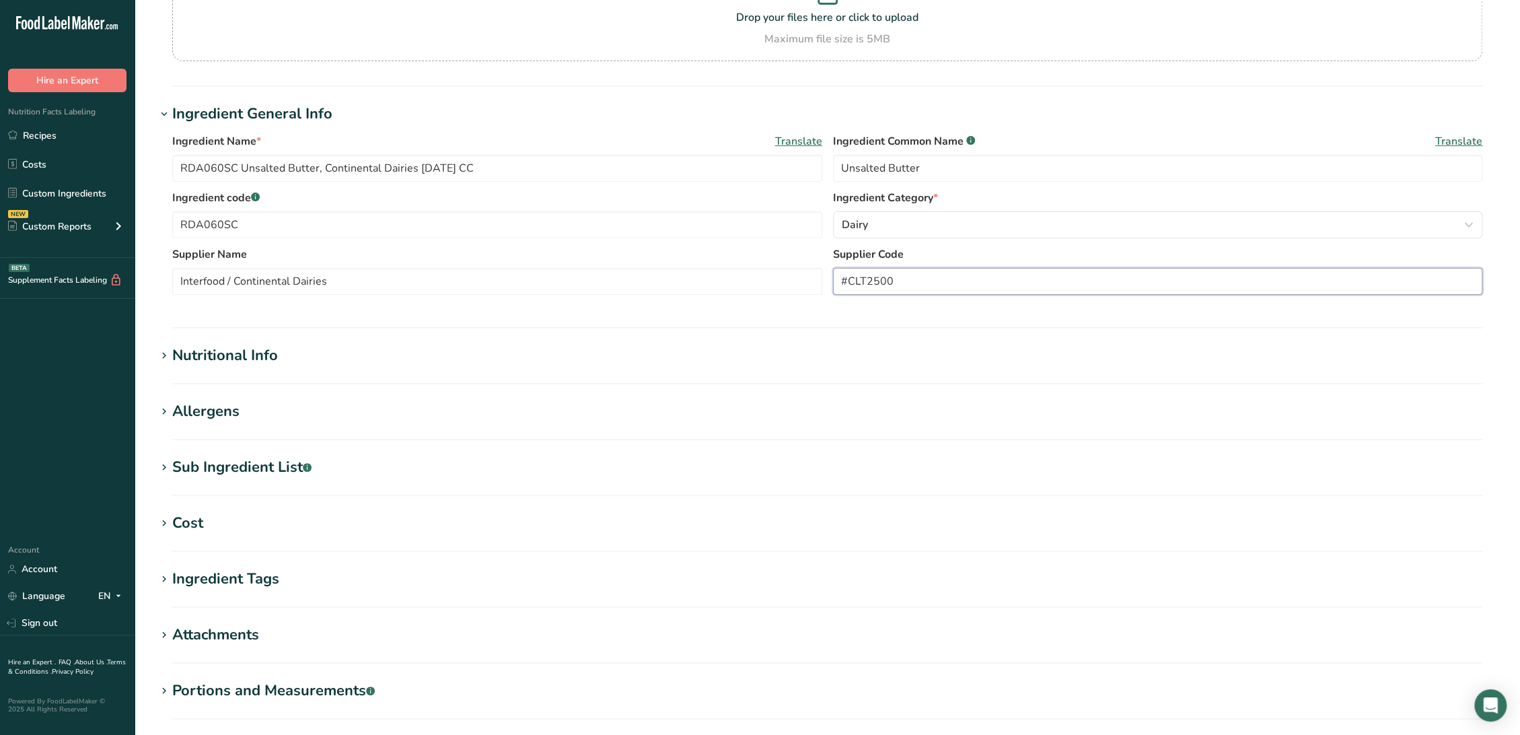
type input "#CLT2500"
click at [222, 478] on section "Sub Ingredient List .a-a{fill:#347362;}.b-a{fill:#fff;} Translate (Pasteurized …" at bounding box center [827, 476] width 1342 height 40
click at [223, 476] on div "Sub Ingredient List .a-a{fill:#347362;}.b-a{fill:#fff;}" at bounding box center [241, 467] width 139 height 22
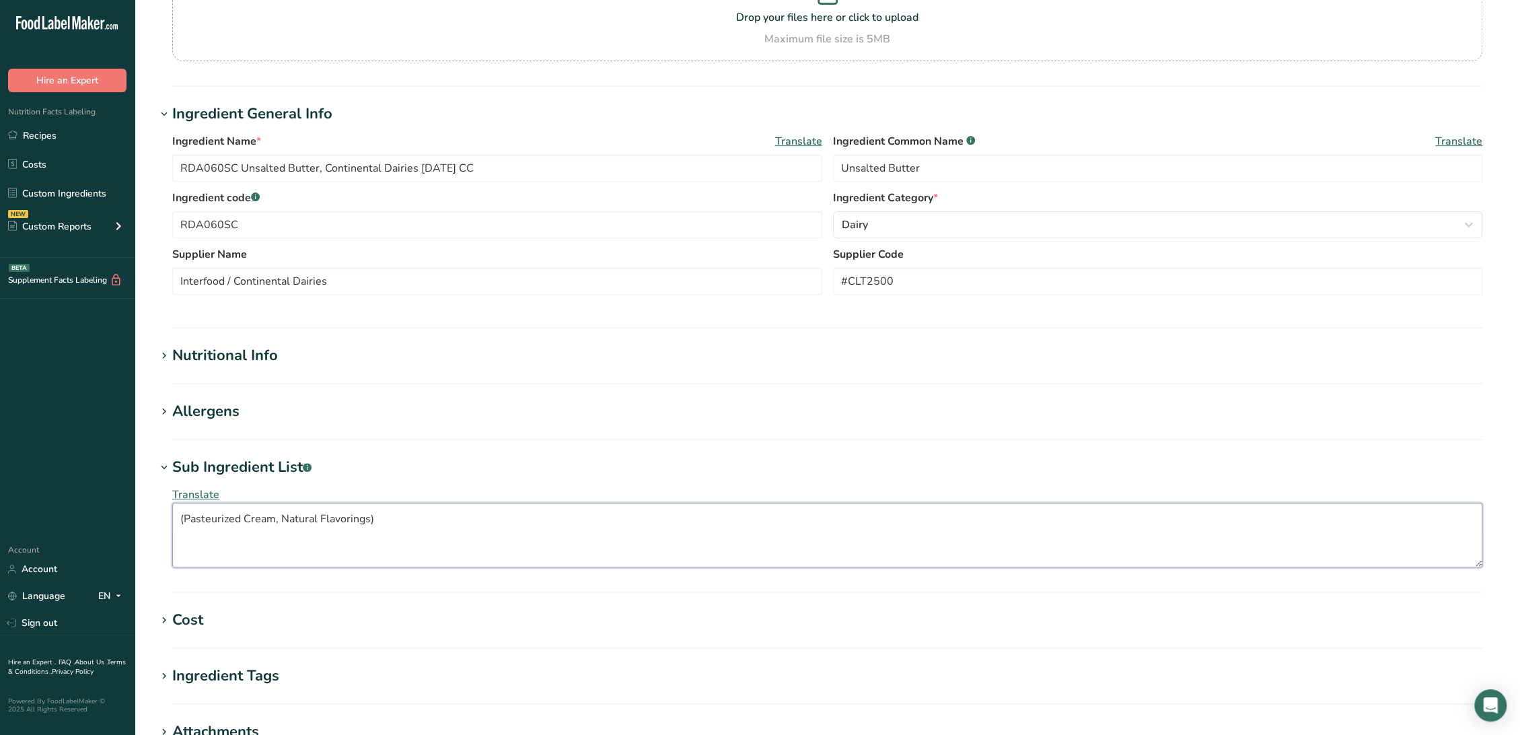
click at [185, 520] on textarea "(Pasteurized Cream, Natural Flavorings)" at bounding box center [827, 535] width 1310 height 65
click at [415, 524] on textarea "Pasteurized Cream, Natural Flavorings)" at bounding box center [827, 535] width 1310 height 65
type textarea "Pasteurized Cream, Natural Flavorings"
click at [232, 405] on div "Allergens" at bounding box center [205, 411] width 67 height 22
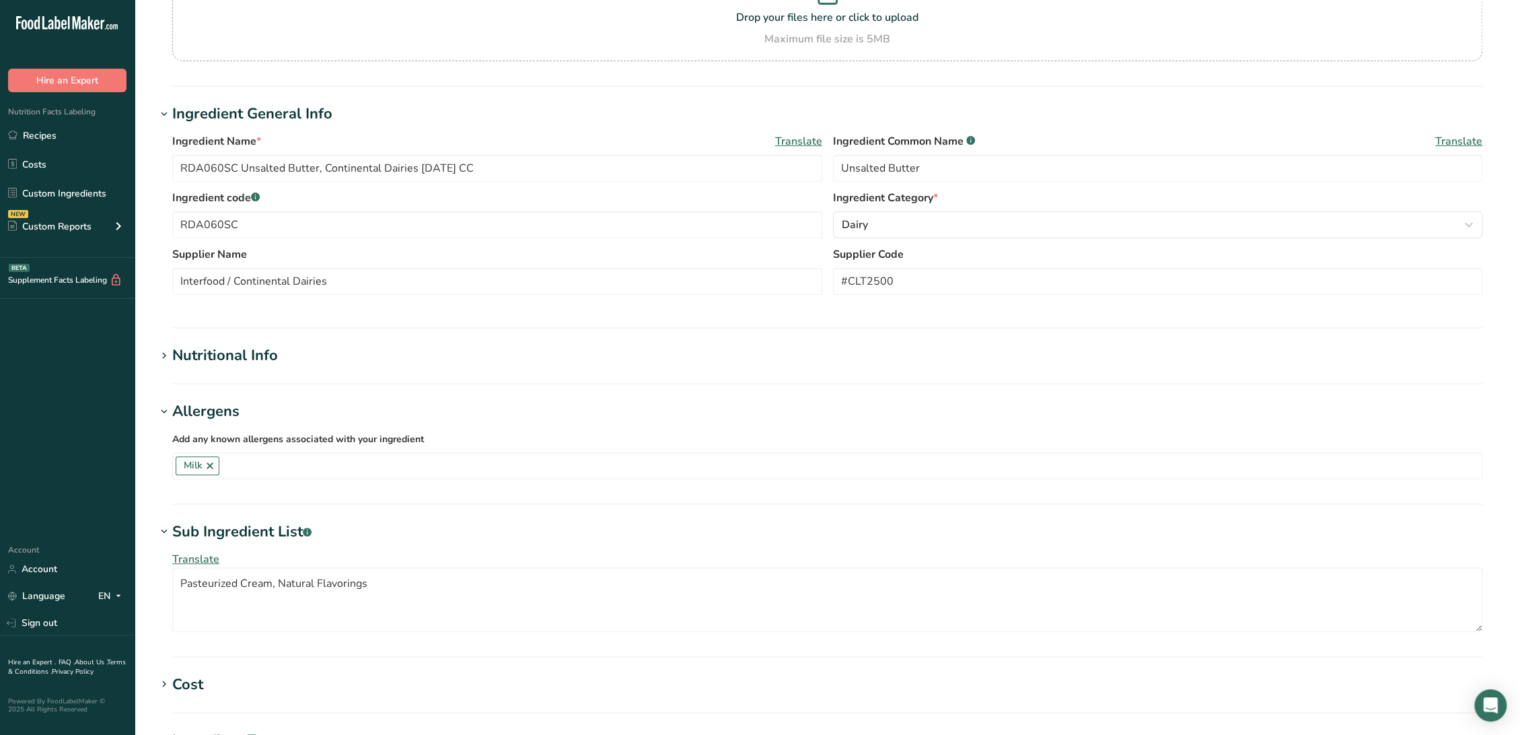
click at [235, 345] on div "Nutritional Info" at bounding box center [225, 355] width 106 height 22
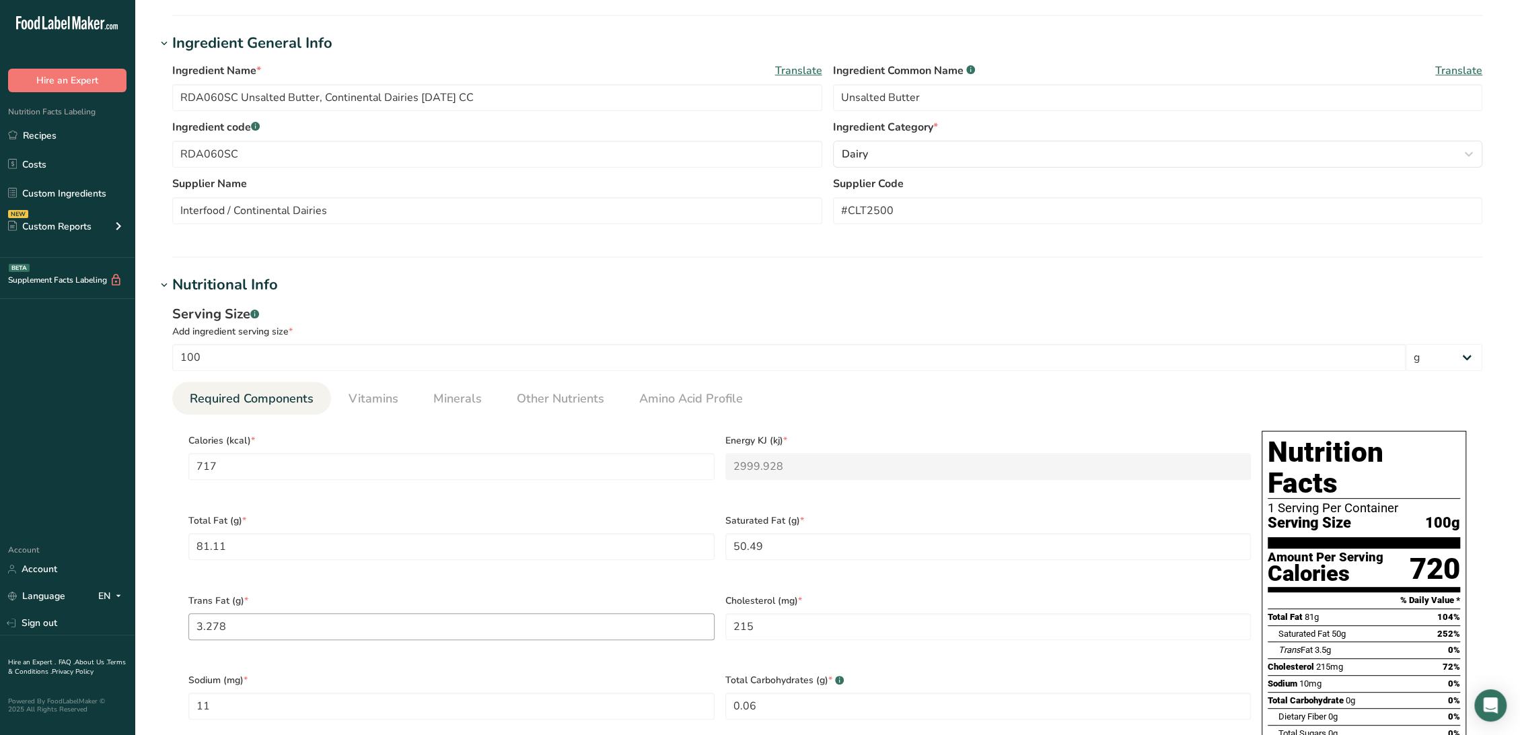
scroll to position [448, 0]
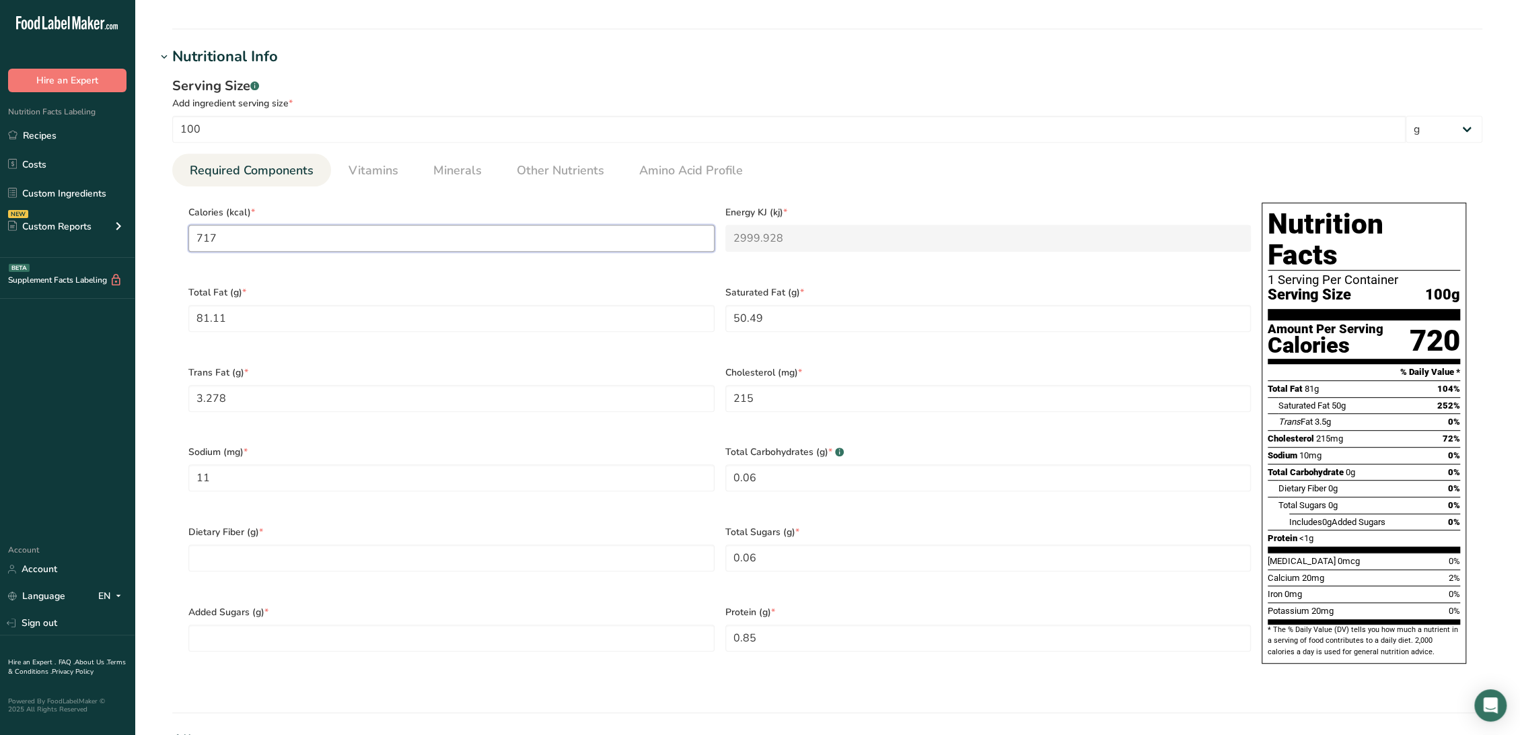
click at [360, 239] on input "717" at bounding box center [451, 238] width 526 height 27
type input "7"
type KJ "29.3"
type input "72"
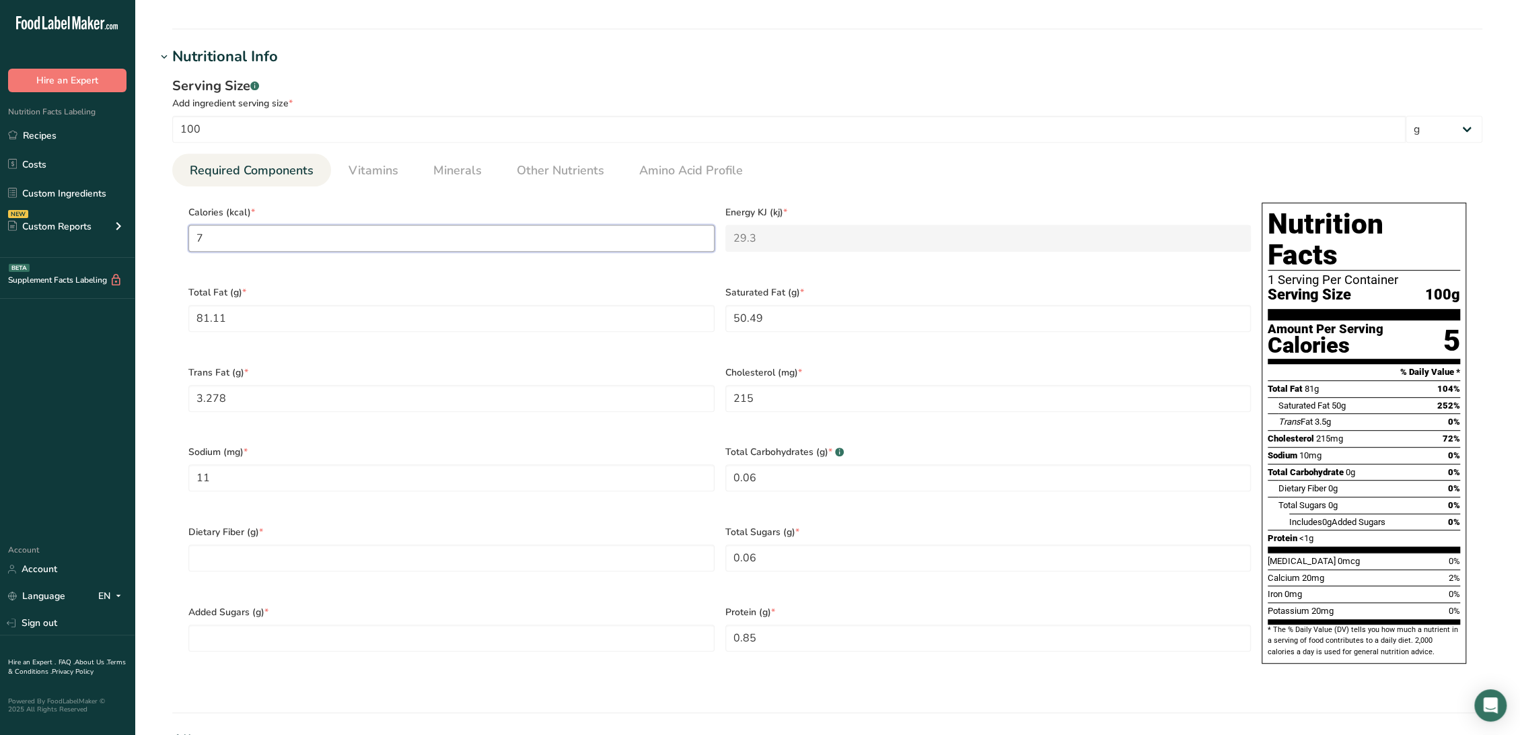
type KJ "301.2"
type input "725"
type KJ "3033.4"
type input "725"
type Fat "80"
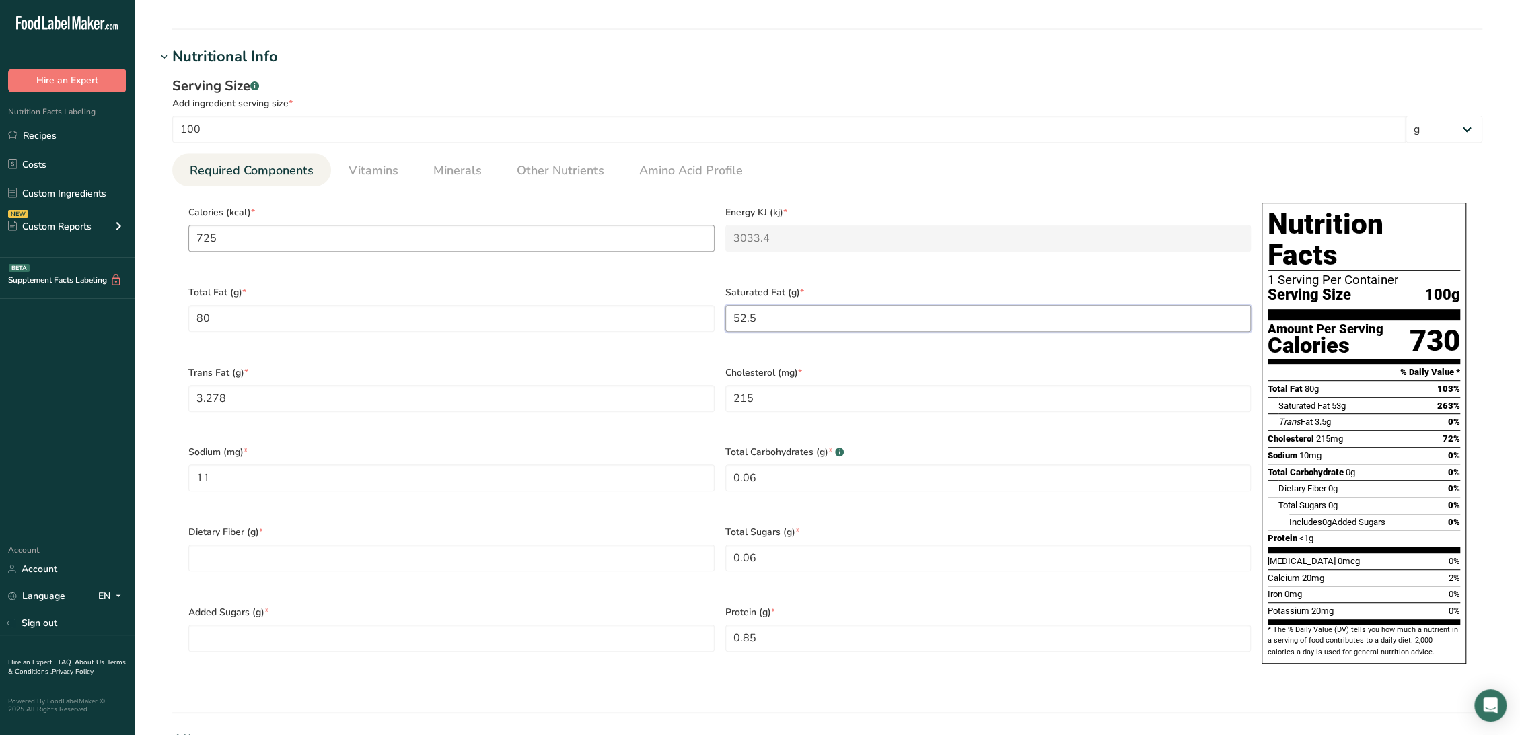
type Fat "52.5"
type Fat "3.85"
type input "216"
type input "634"
type Carbohydrates "0.1"
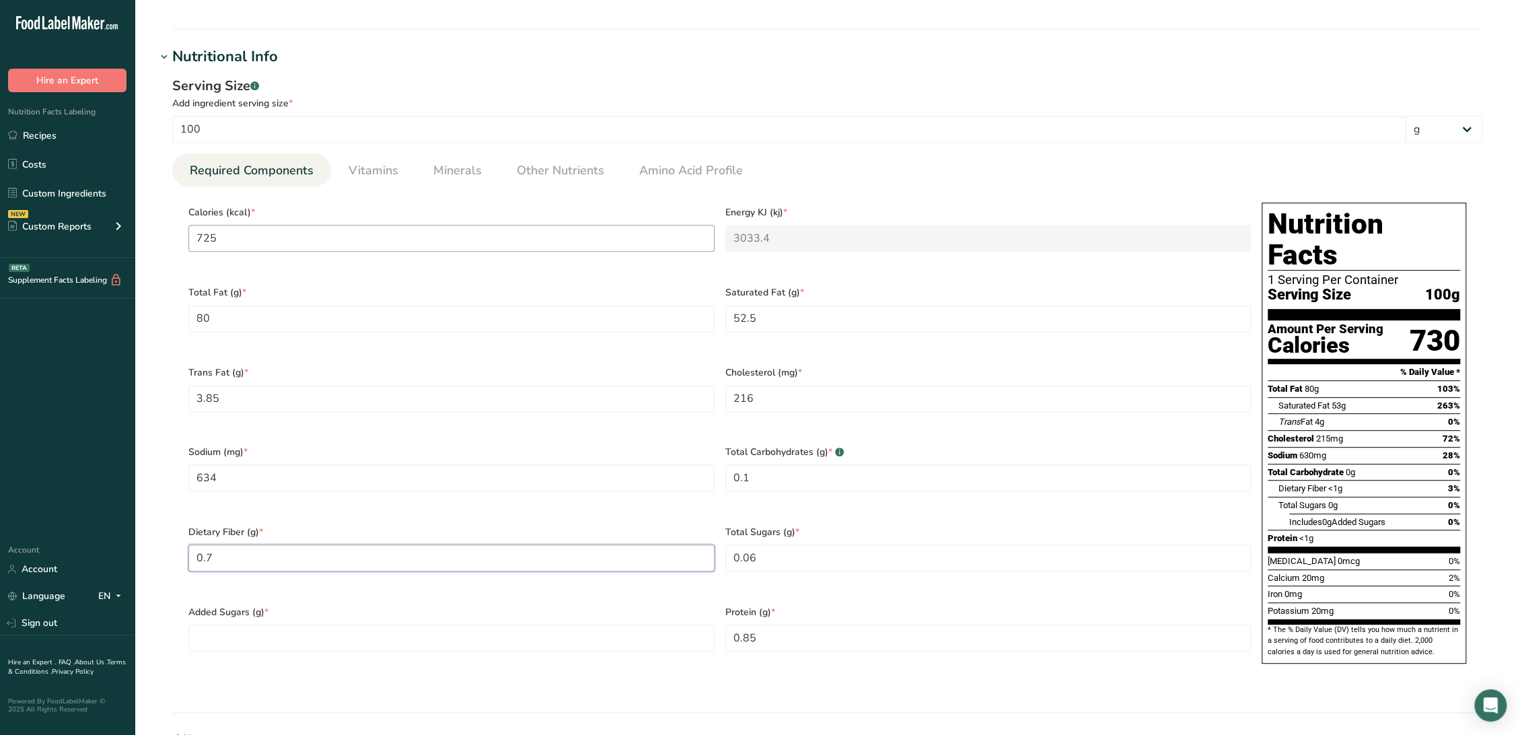
type Fiber "0.7"
type Sugars "0.1"
type Sugars "0"
type input "0.65"
click at [387, 165] on span "Vitamins" at bounding box center [373, 170] width 50 height 18
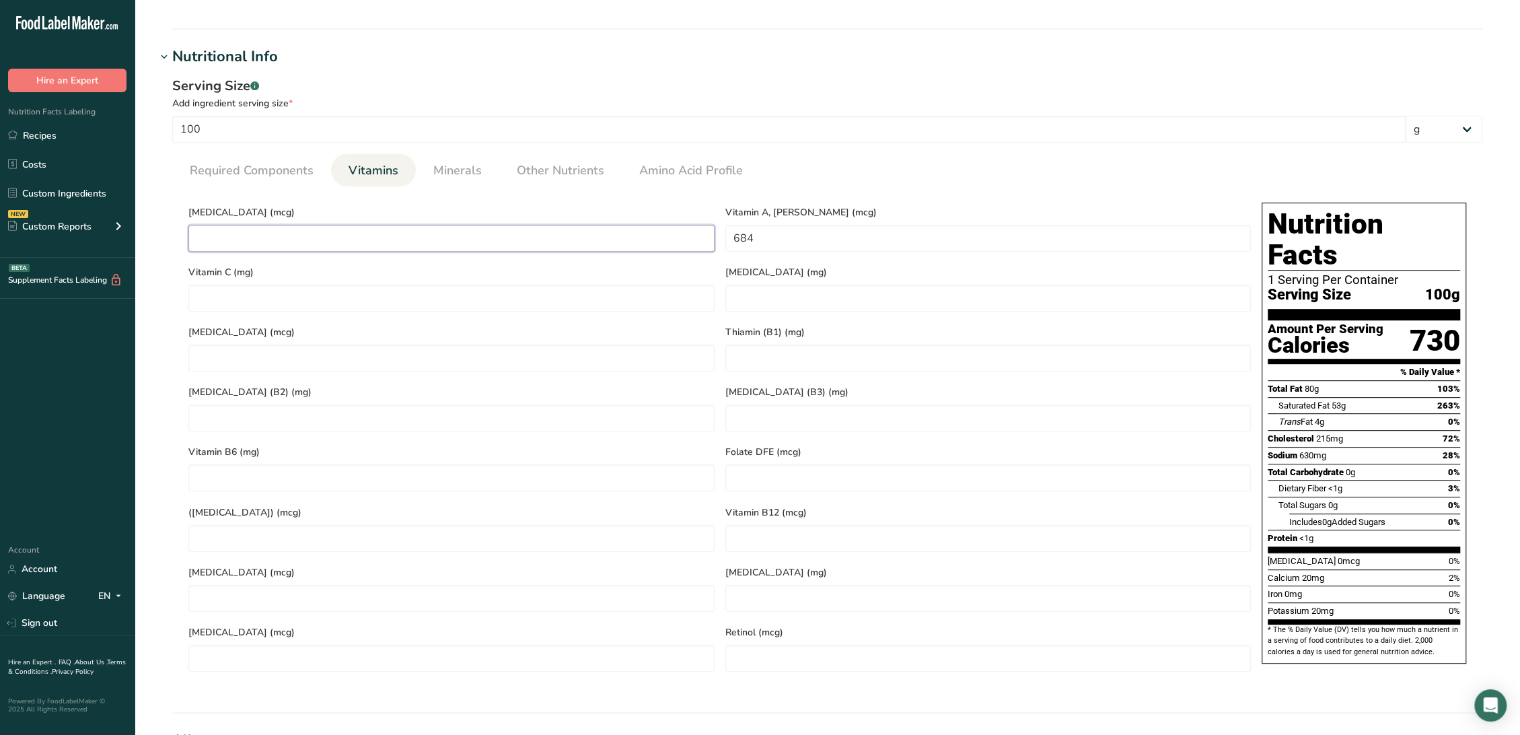
click at [466, 230] on D "number" at bounding box center [451, 238] width 526 height 27
type D "0.1"
click at [788, 225] on RAE "684" at bounding box center [988, 238] width 526 height 27
type RAE "495"
type C "0"
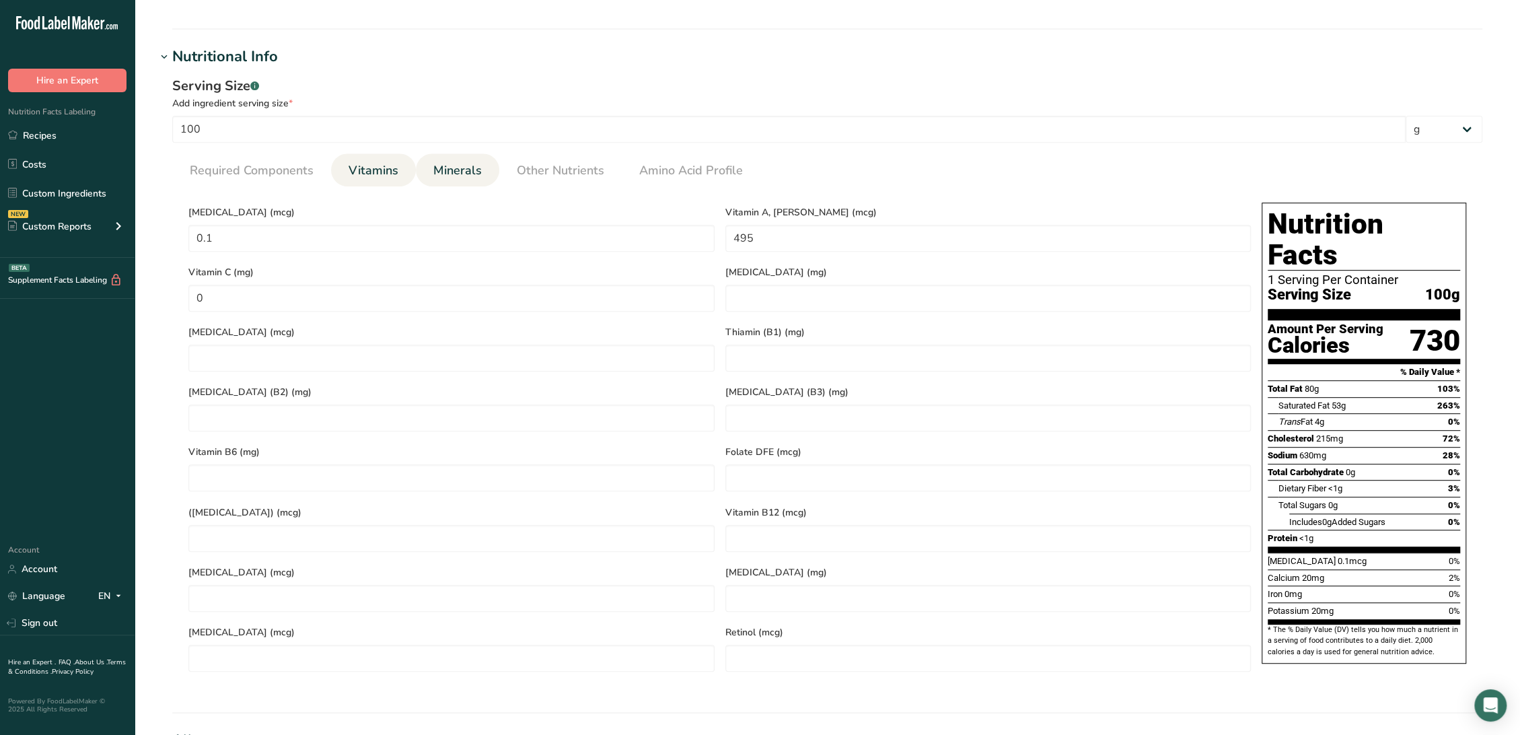
click at [441, 165] on span "Minerals" at bounding box center [457, 170] width 48 height 18
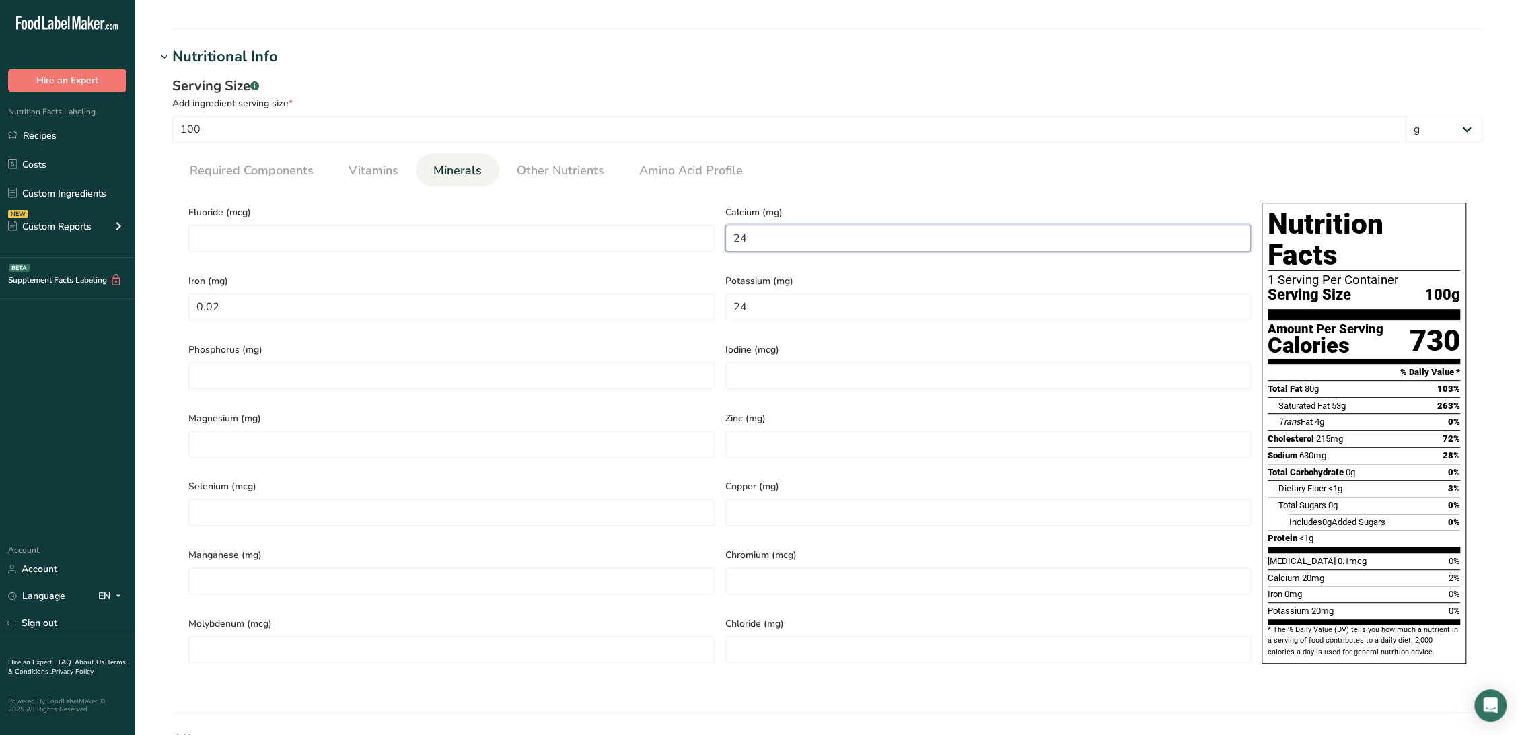
click at [836, 233] on input "24" at bounding box center [988, 238] width 526 height 27
click at [835, 233] on input "24" at bounding box center [988, 238] width 526 height 27
type input "28.8"
type input "0.04"
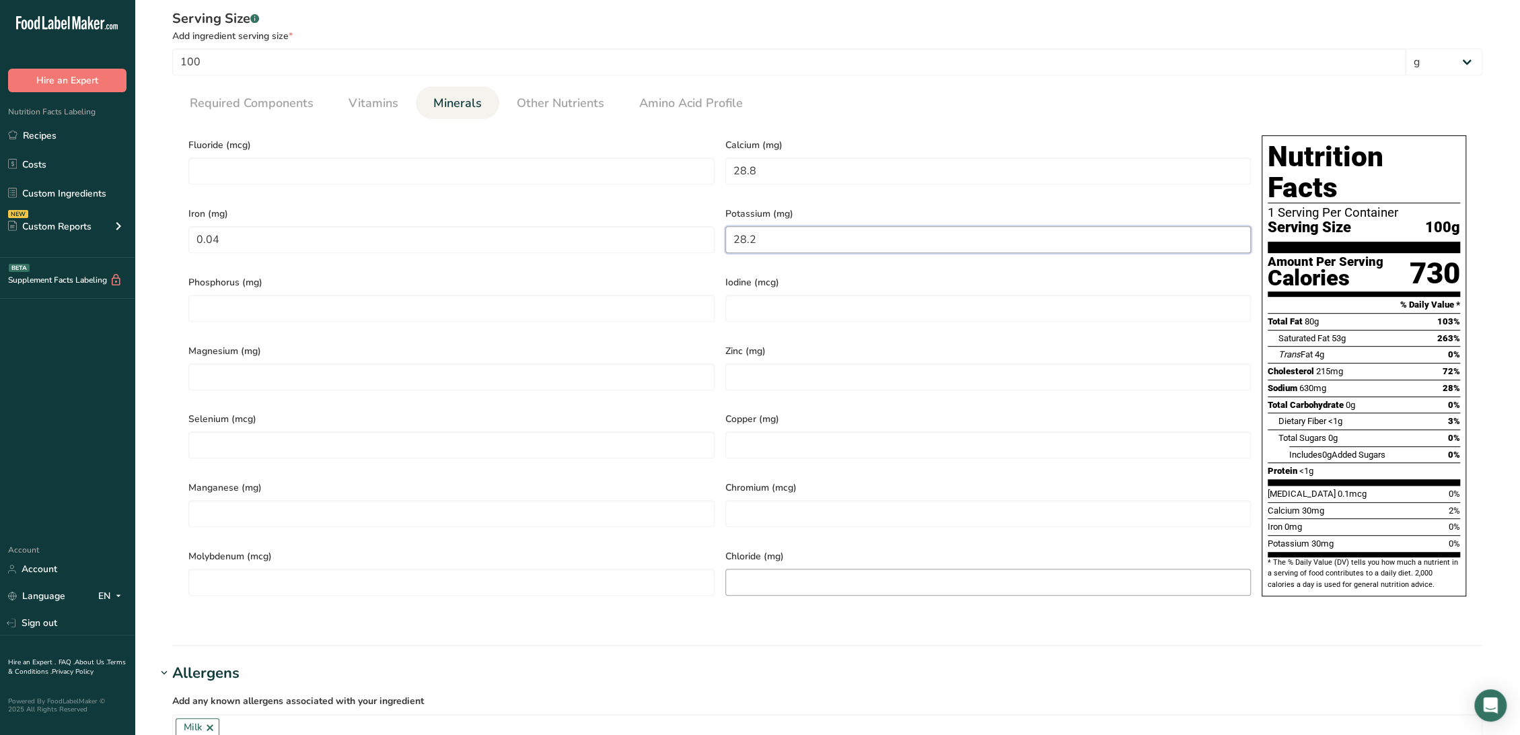
scroll to position [597, 0]
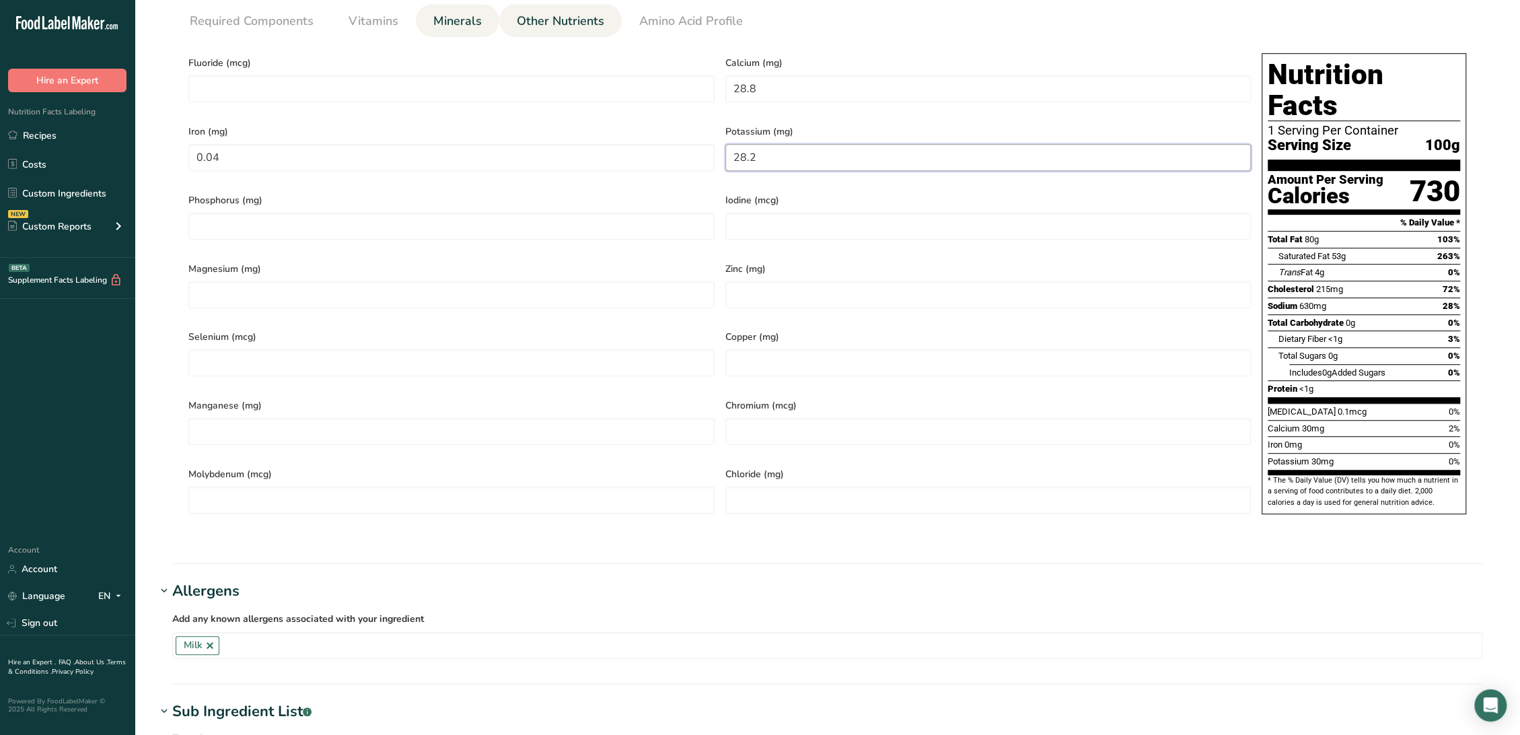
type input "28.2"
click at [571, 32] on link "Other Nutrients" at bounding box center [560, 21] width 98 height 34
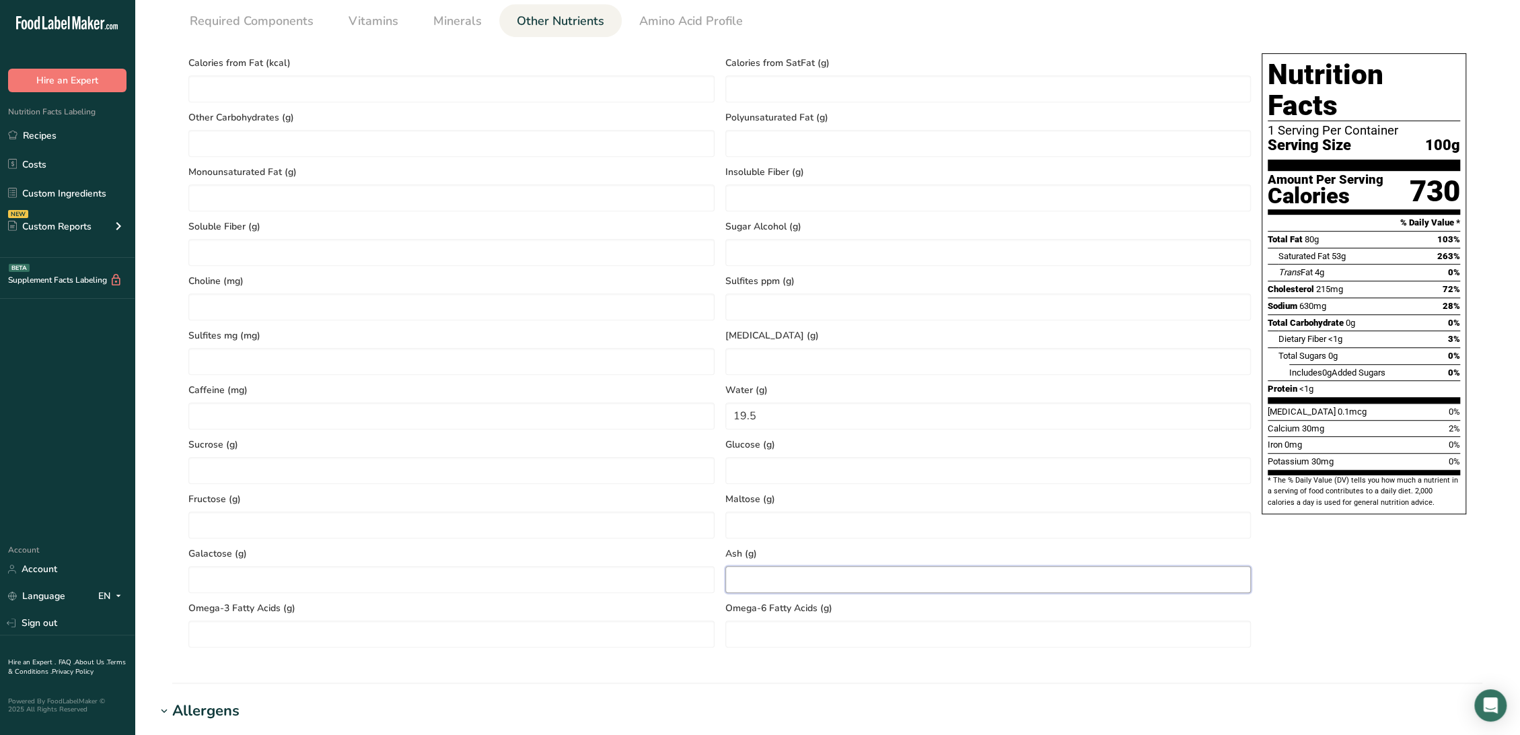
click at [844, 575] on input "number" at bounding box center [988, 579] width 526 height 27
type input "1.5"
click at [795, 416] on input "19.5" at bounding box center [988, 415] width 526 height 27
type input "19"
click at [796, 451] on div "Glucose (g)" at bounding box center [988, 456] width 537 height 54
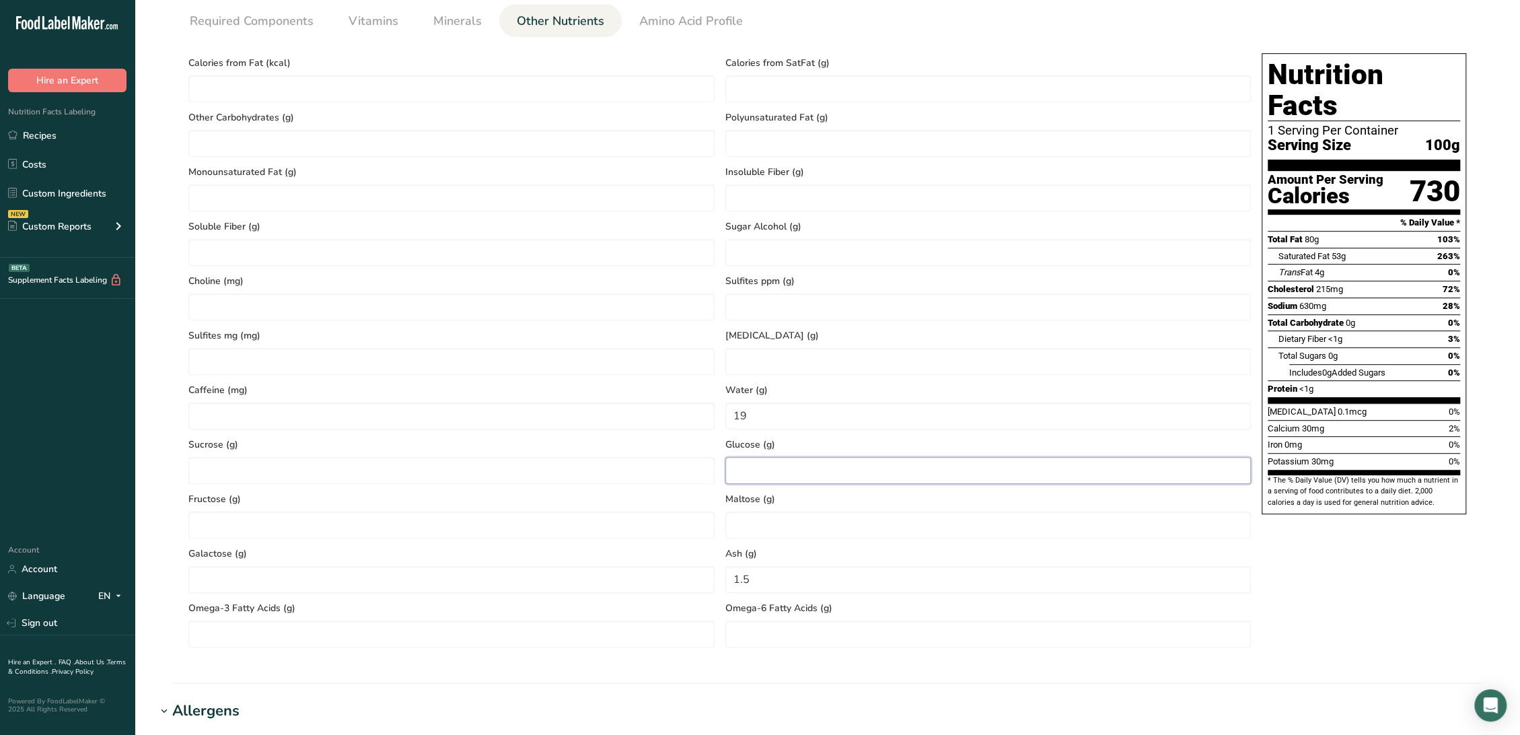
click at [796, 459] on input "number" at bounding box center [988, 470] width 526 height 27
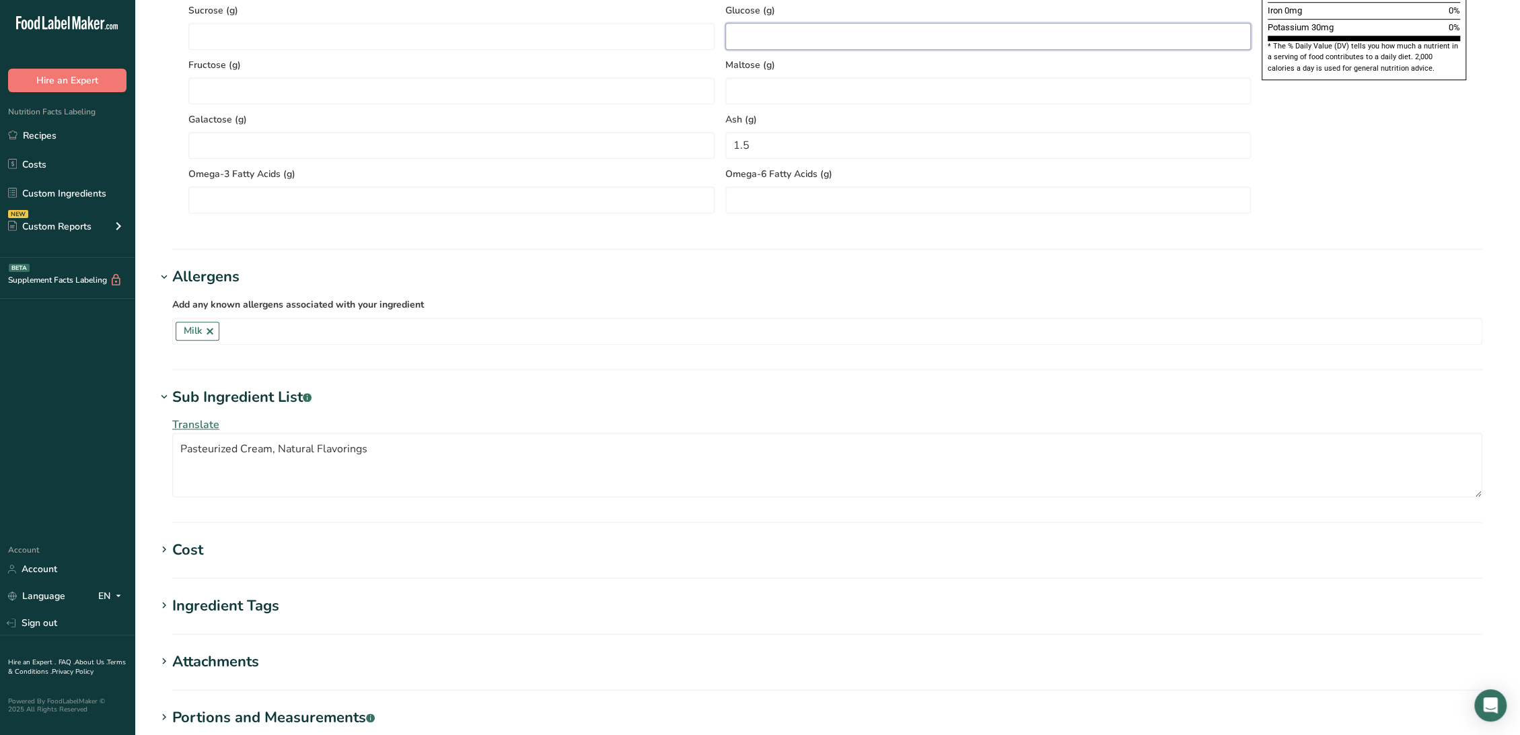
scroll to position [1121, 0]
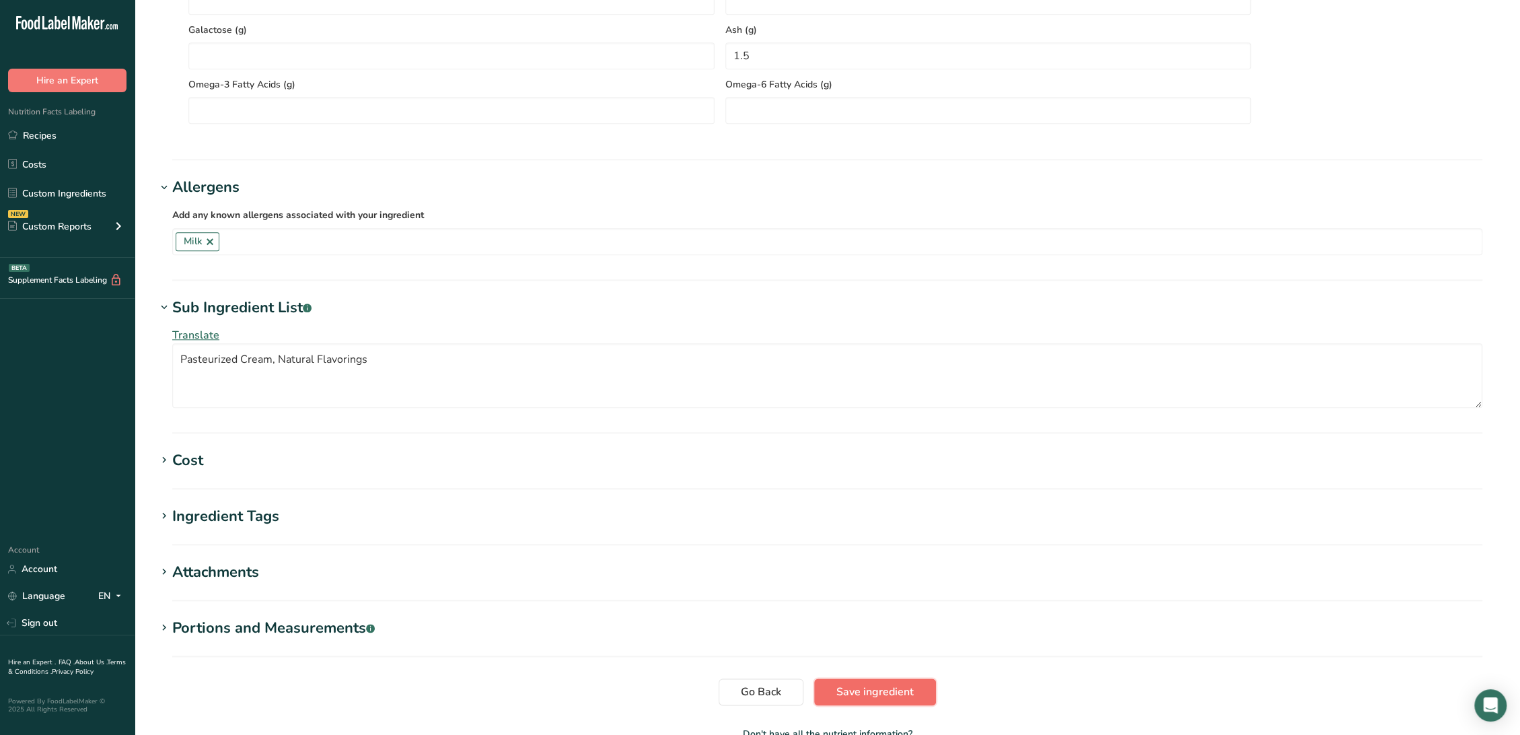
click at [852, 685] on span "Save ingredient" at bounding box center [874, 691] width 77 height 16
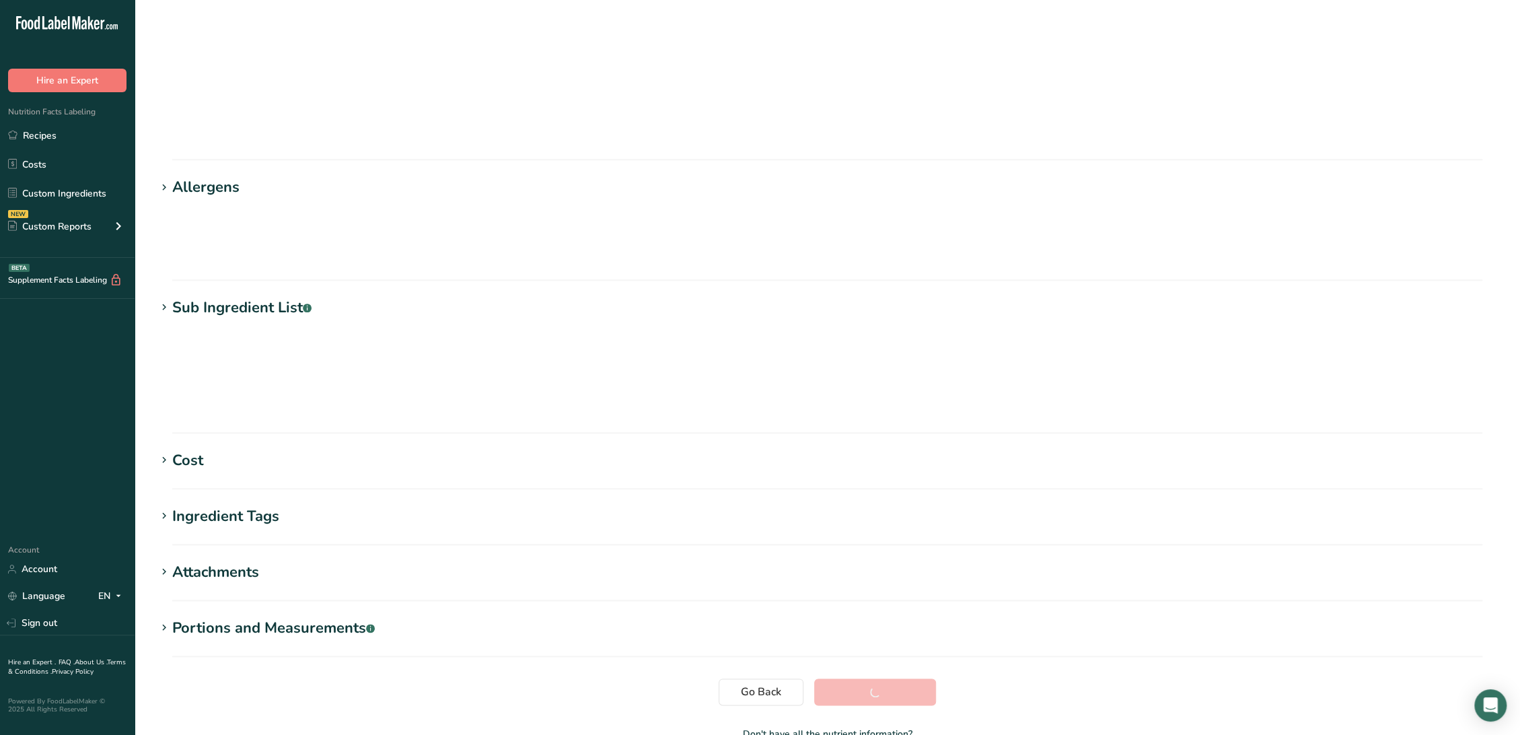
scroll to position [0, 0]
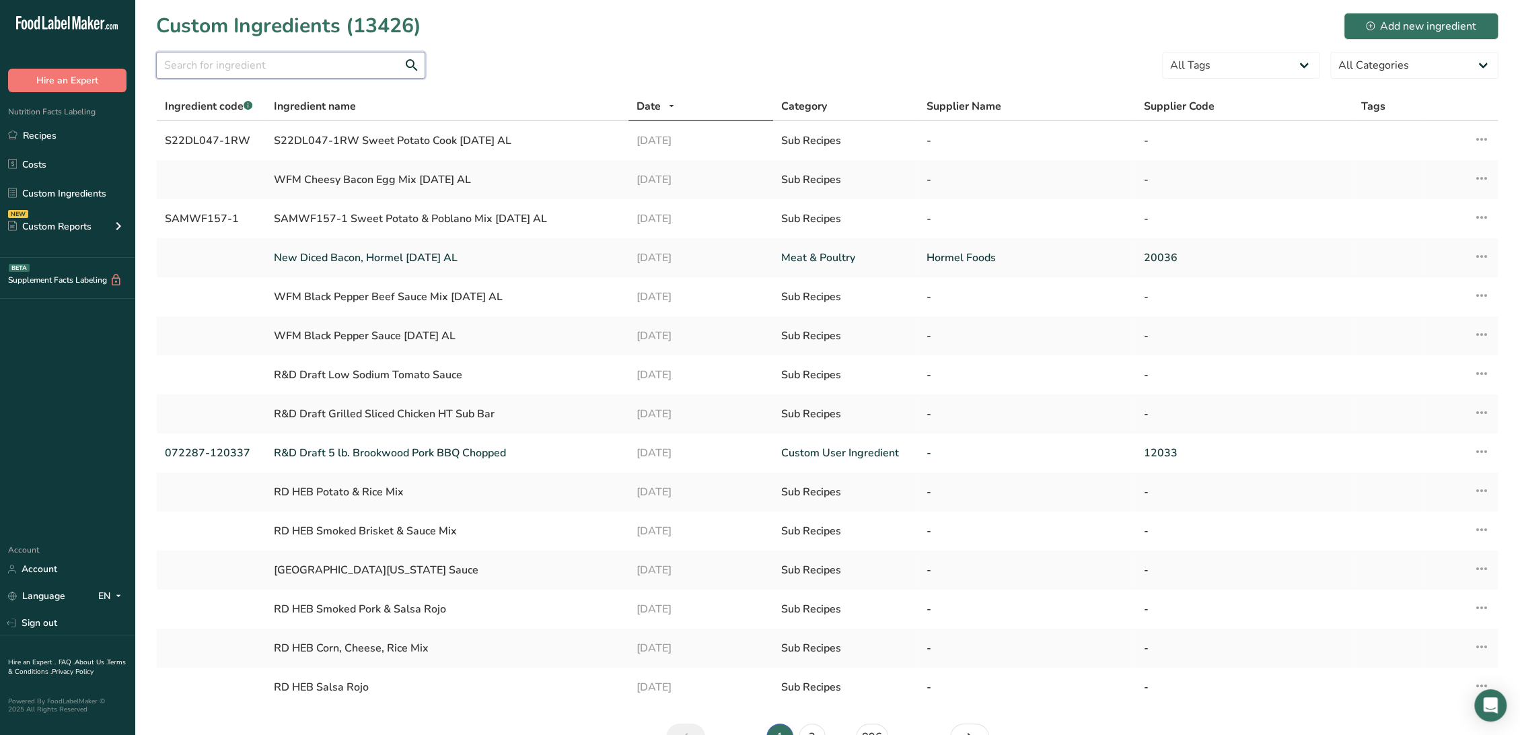
click at [276, 65] on input "text" at bounding box center [290, 65] width 269 height 27
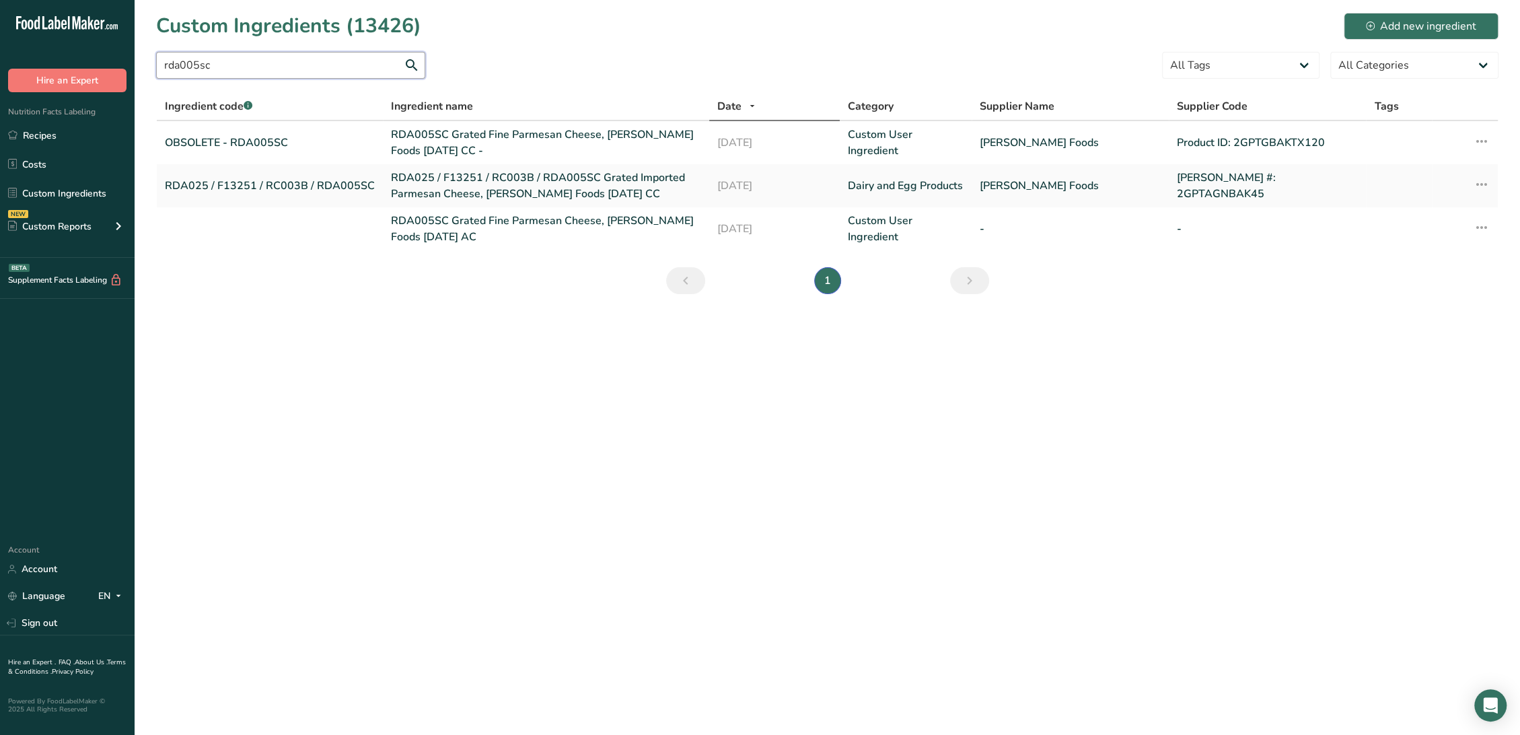
type input "rda005sc"
click at [492, 225] on link "RDA005SC Grated Fine Parmesan Cheese, Talamo Foods 09-25-18 AC" at bounding box center [546, 229] width 310 height 32
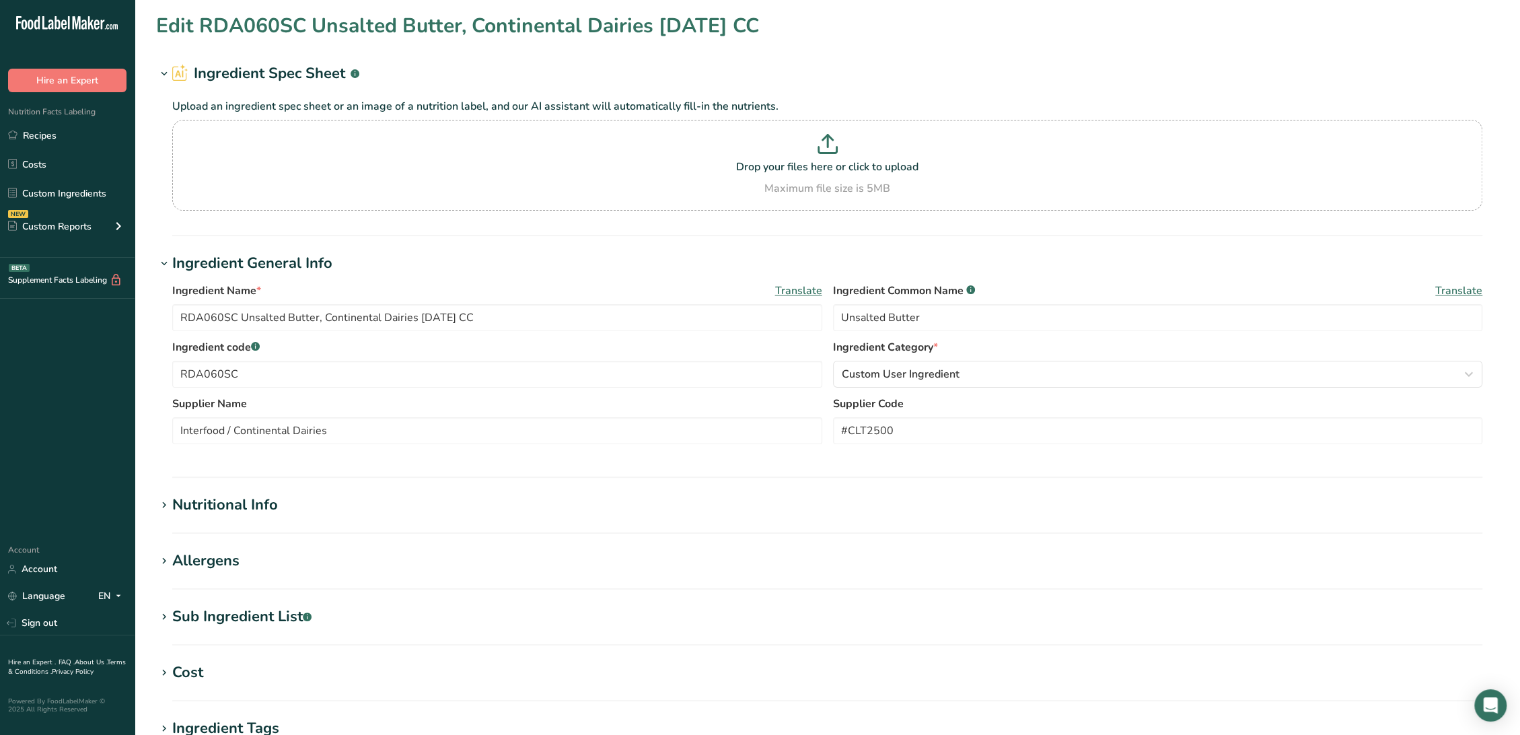
type input "RDA005SC Grated Fine Parmesan Cheese, Talamo Foods 09-25-18 AC"
type input "Parmesan Cheese"
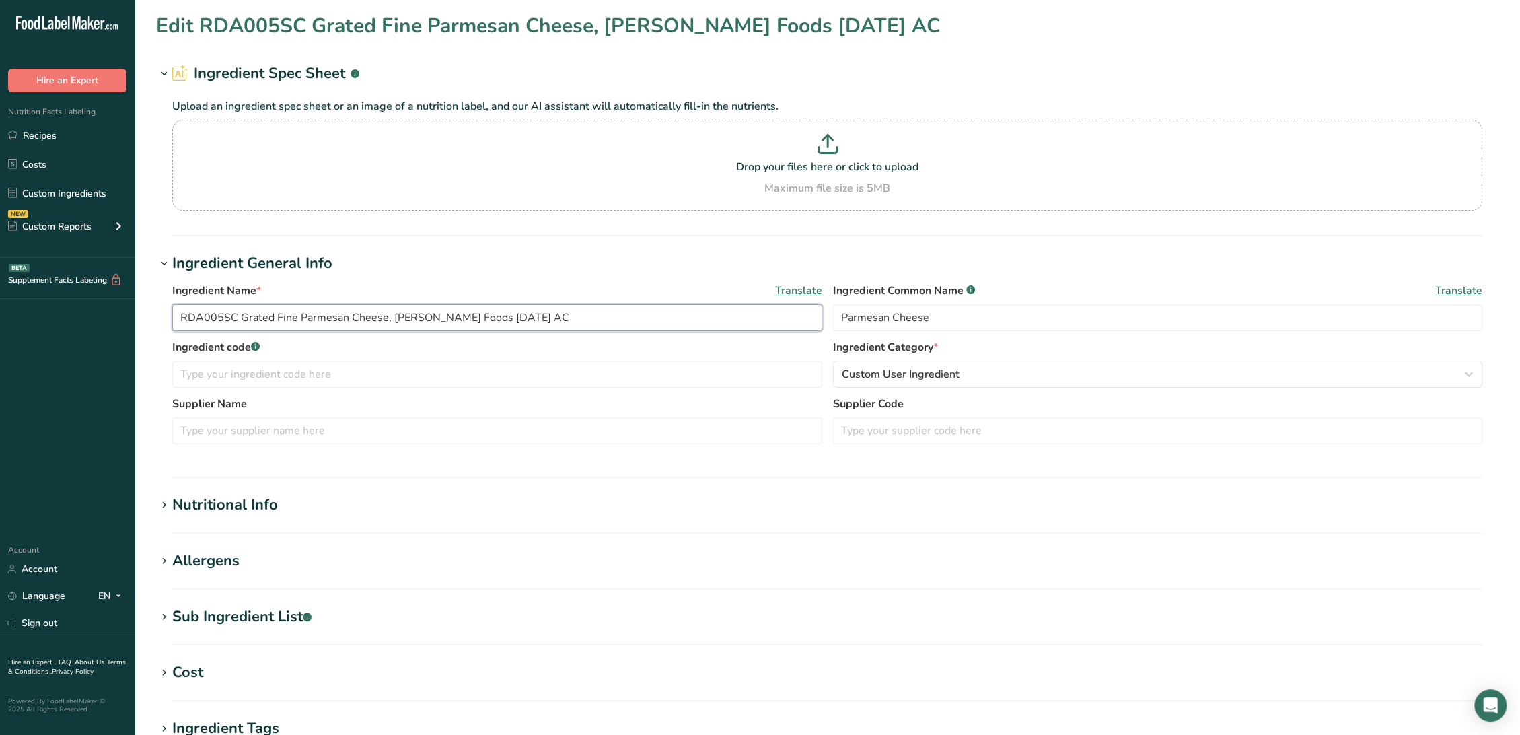
drag, startPoint x: 236, startPoint y: 319, endPoint x: 19, endPoint y: 316, distance: 217.3
click at [19, 316] on div ".a-20{fill:#fff;} Hire an Expert Nutrition Facts Labeling Recipes Costs Custom …" at bounding box center [760, 515] width 1520 height 1031
click at [213, 365] on input "text" at bounding box center [497, 374] width 650 height 27
paste input "RDA005SC"
type input "OBSOLETE - RDA005SC"
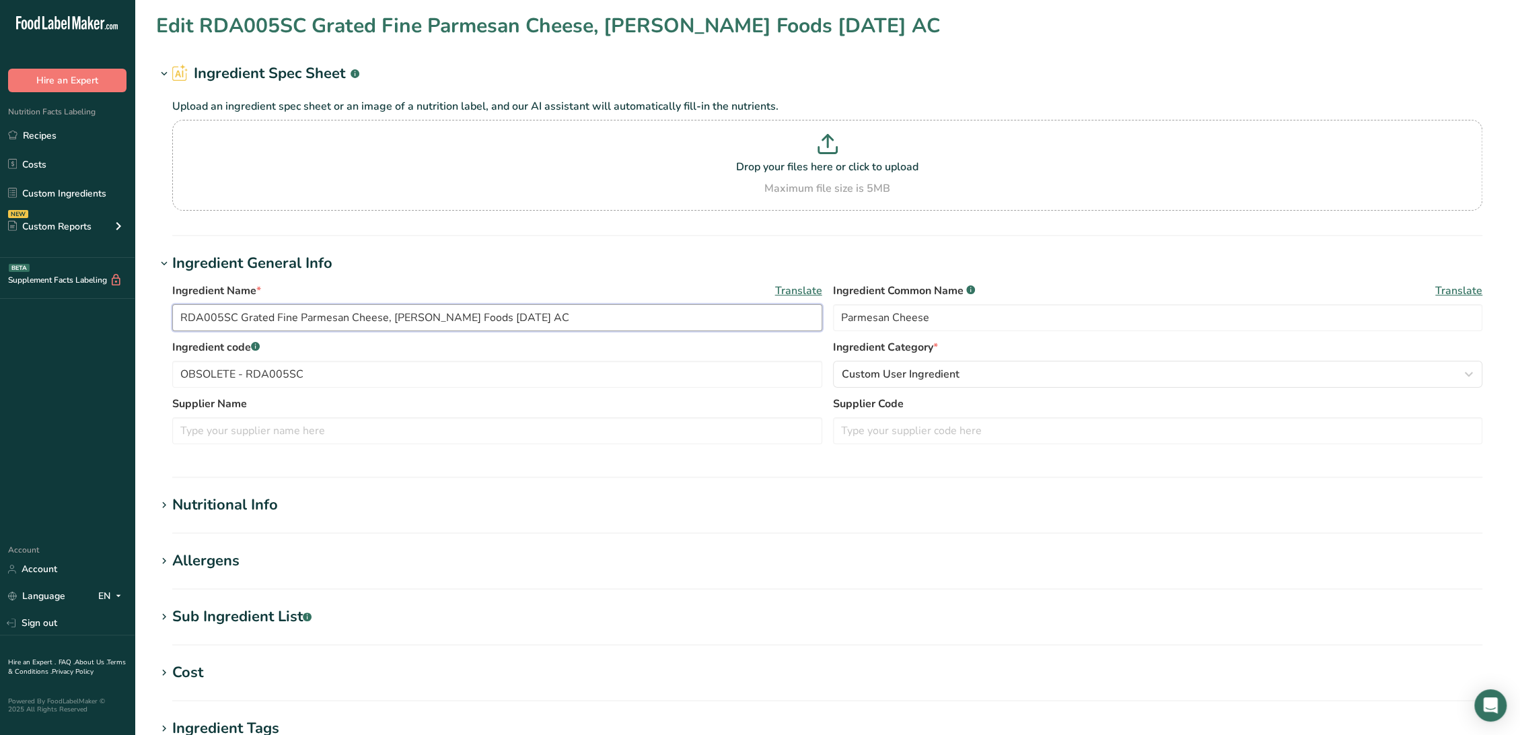
drag, startPoint x: 392, startPoint y: 315, endPoint x: 457, endPoint y: 315, distance: 65.3
click at [457, 315] on input "RDA005SC Grated Fine Parmesan Cheese, Talamo Foods 09-25-18 AC" at bounding box center [497, 317] width 650 height 27
click at [389, 420] on input "text" at bounding box center [497, 430] width 650 height 27
paste input "Talamo Foods"
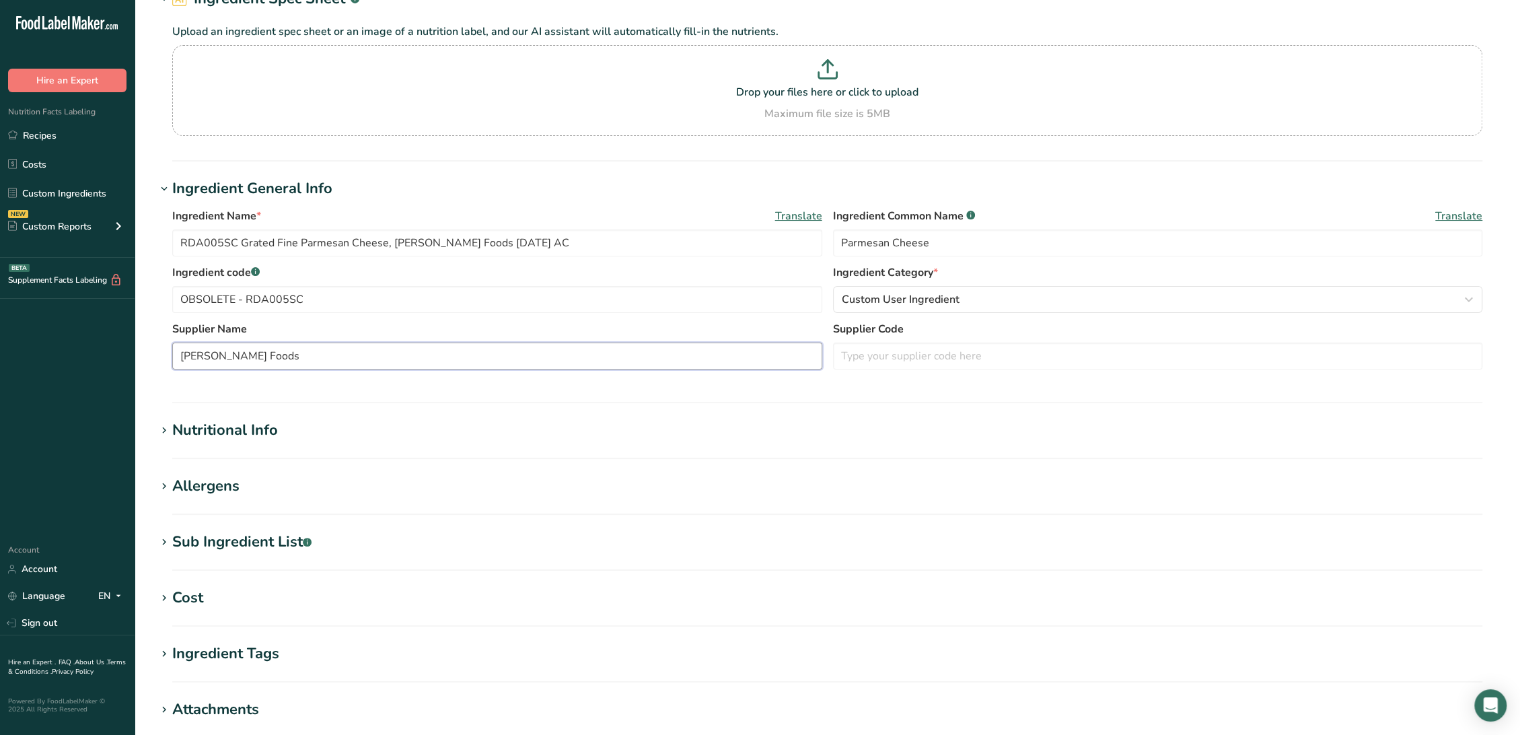
scroll to position [149, 0]
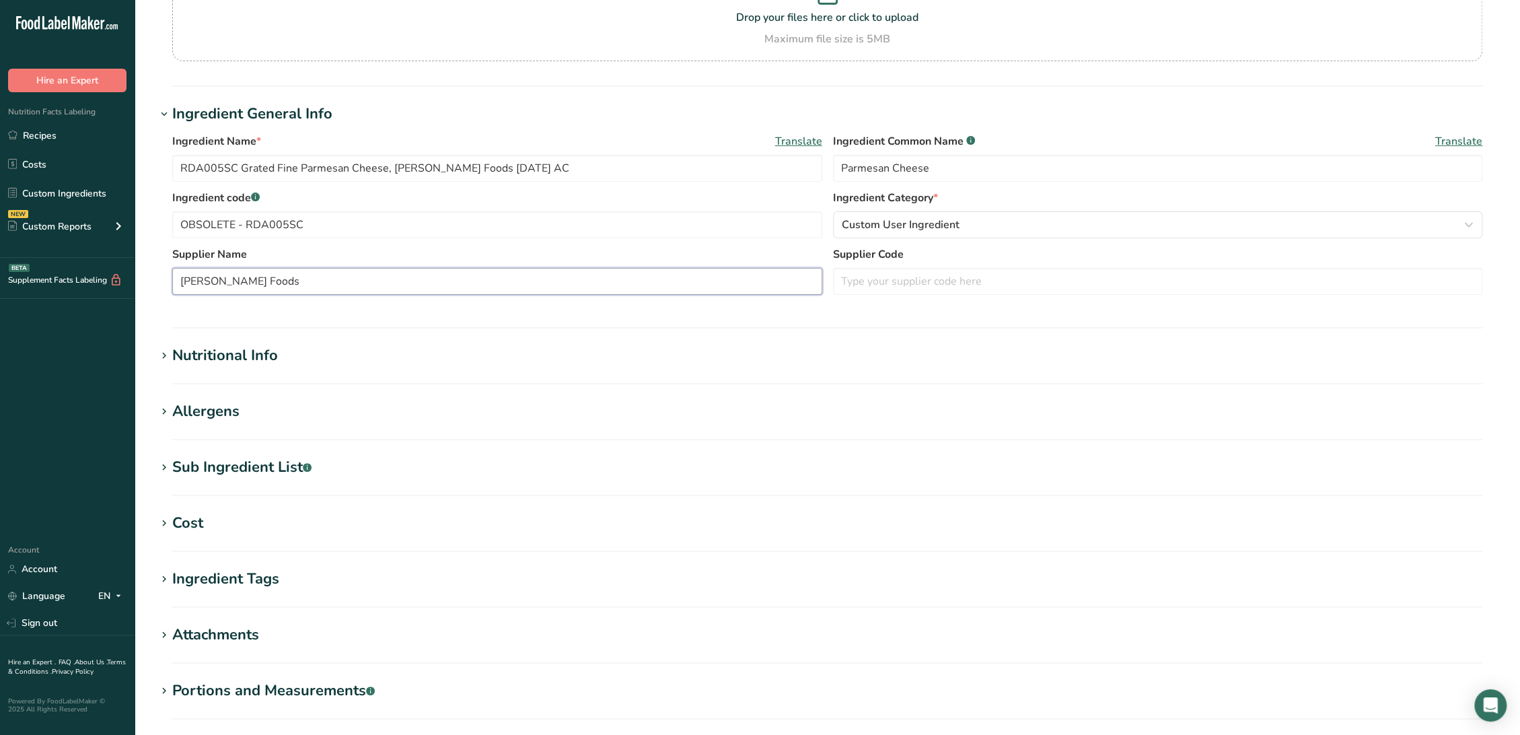
type input "Talamo Foods"
click at [223, 358] on div "Nutritional Info" at bounding box center [225, 355] width 106 height 22
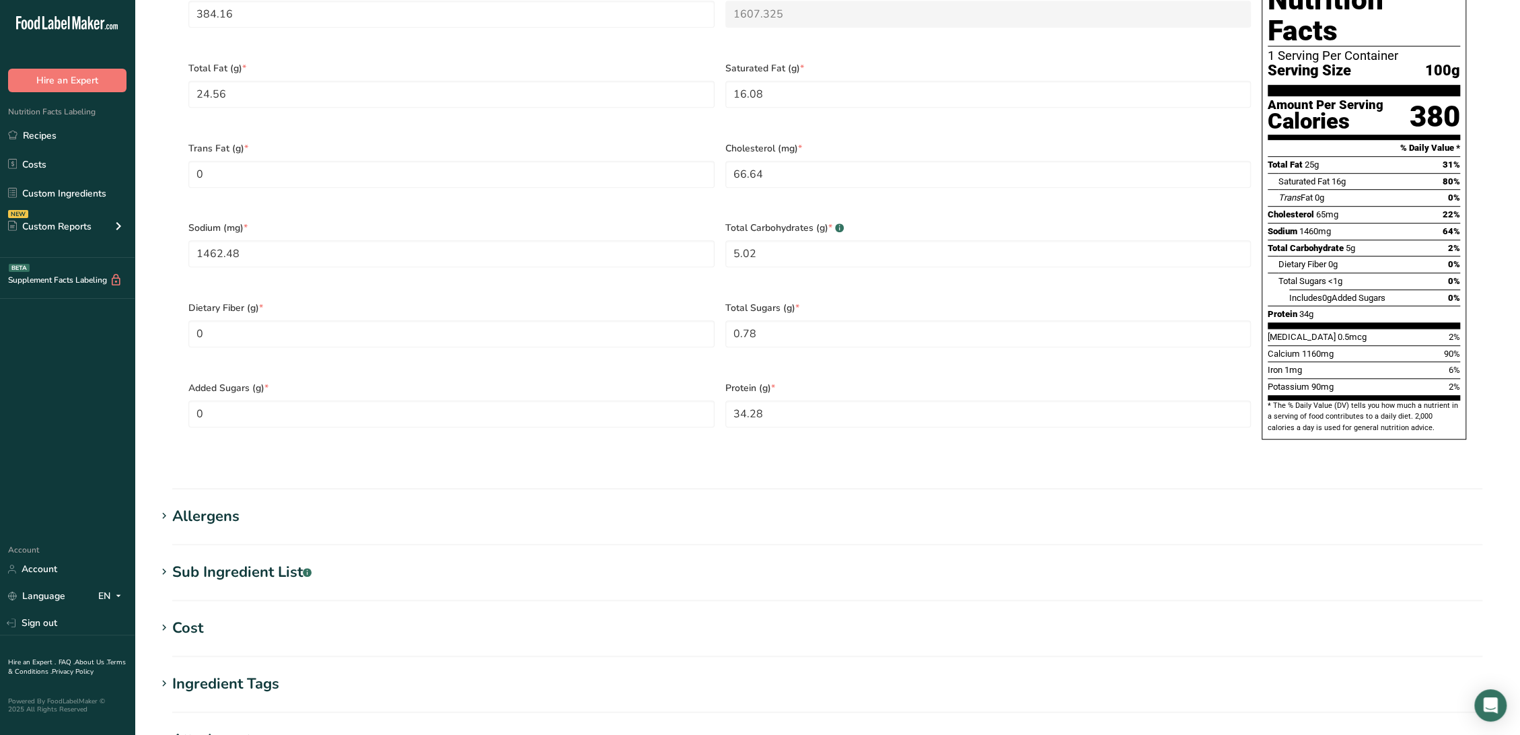
scroll to position [673, 0]
click at [228, 560] on div "Sub Ingredient List .a-a{fill:#347362;}.b-a{fill:#fff;}" at bounding box center [241, 571] width 139 height 22
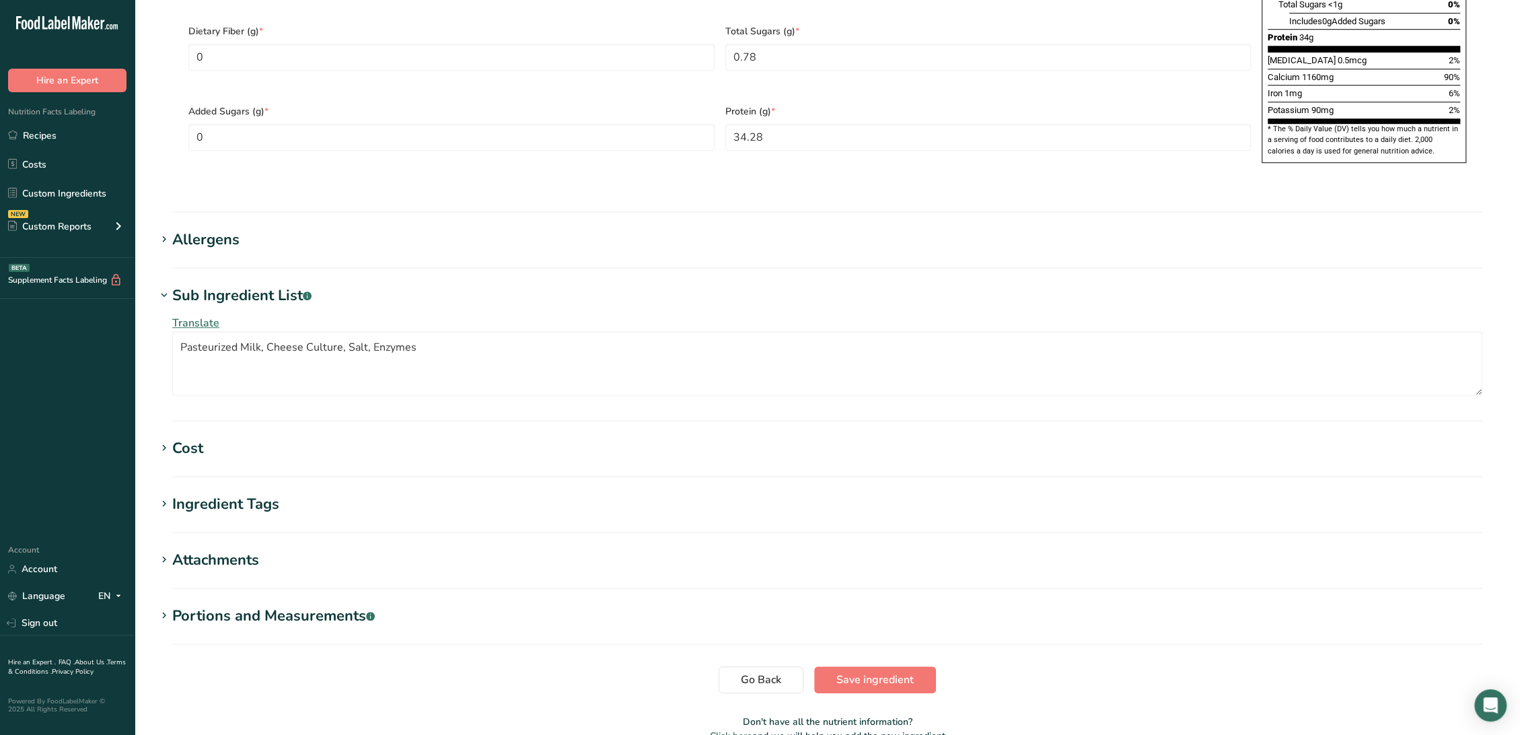
scroll to position [971, 0]
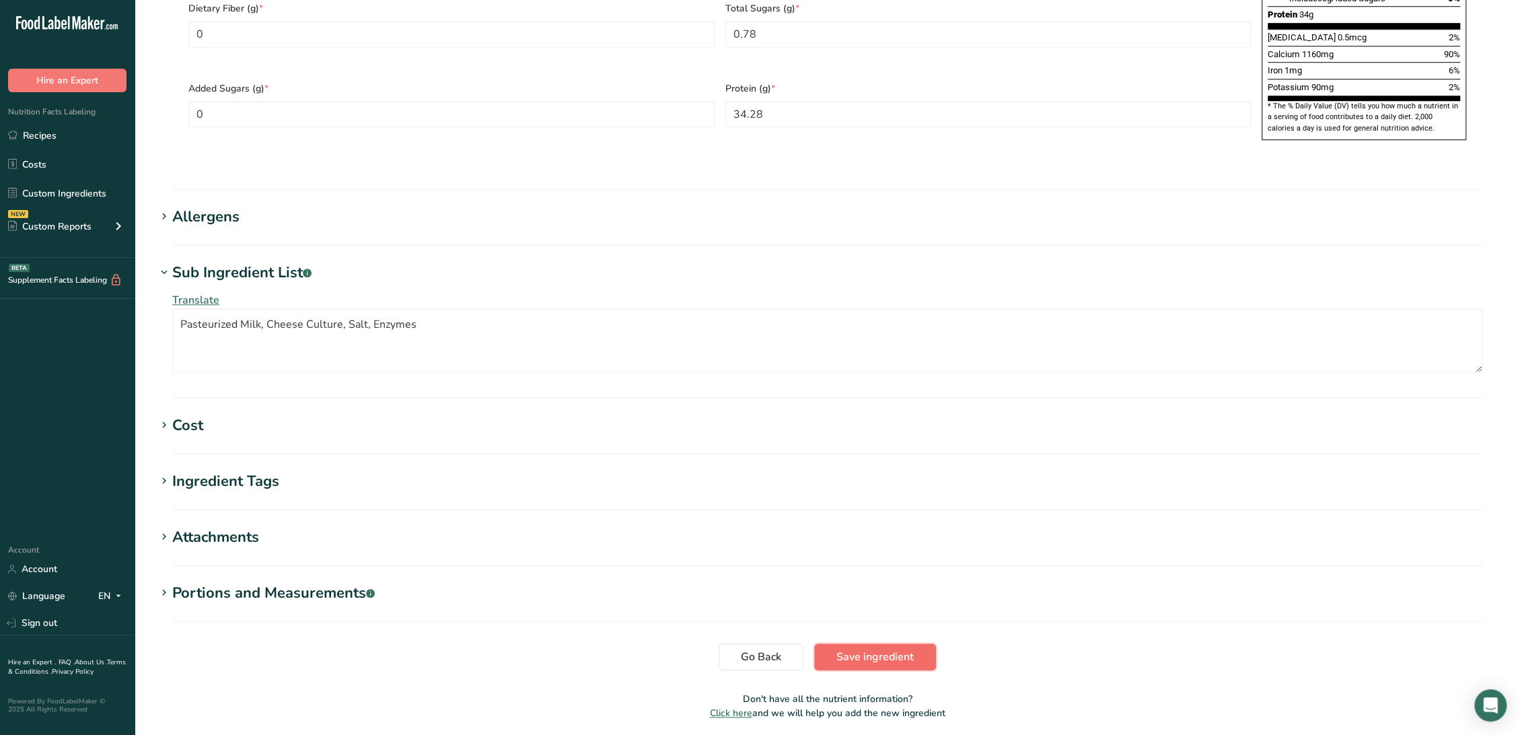
click at [860, 648] on span "Save ingredient" at bounding box center [874, 656] width 77 height 16
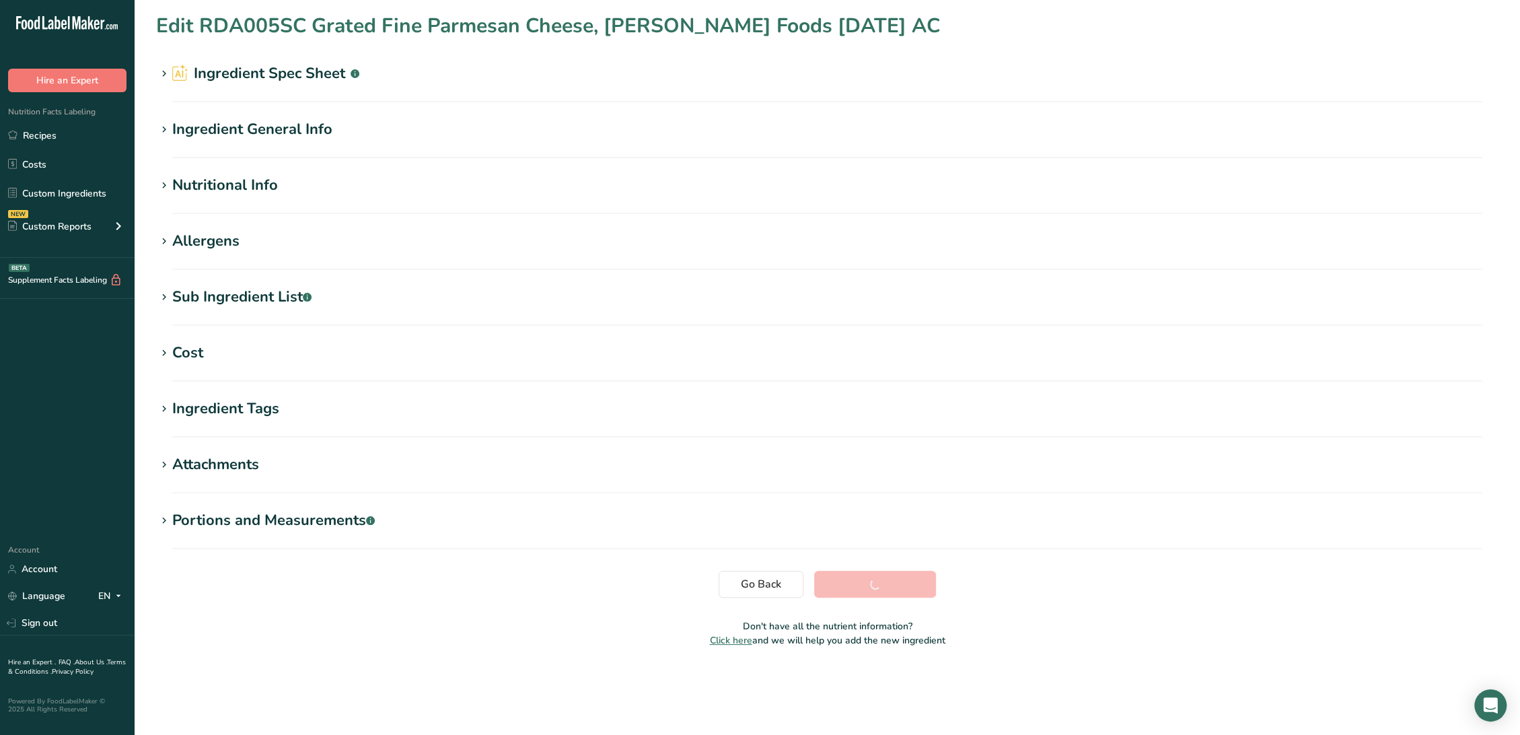
scroll to position [0, 0]
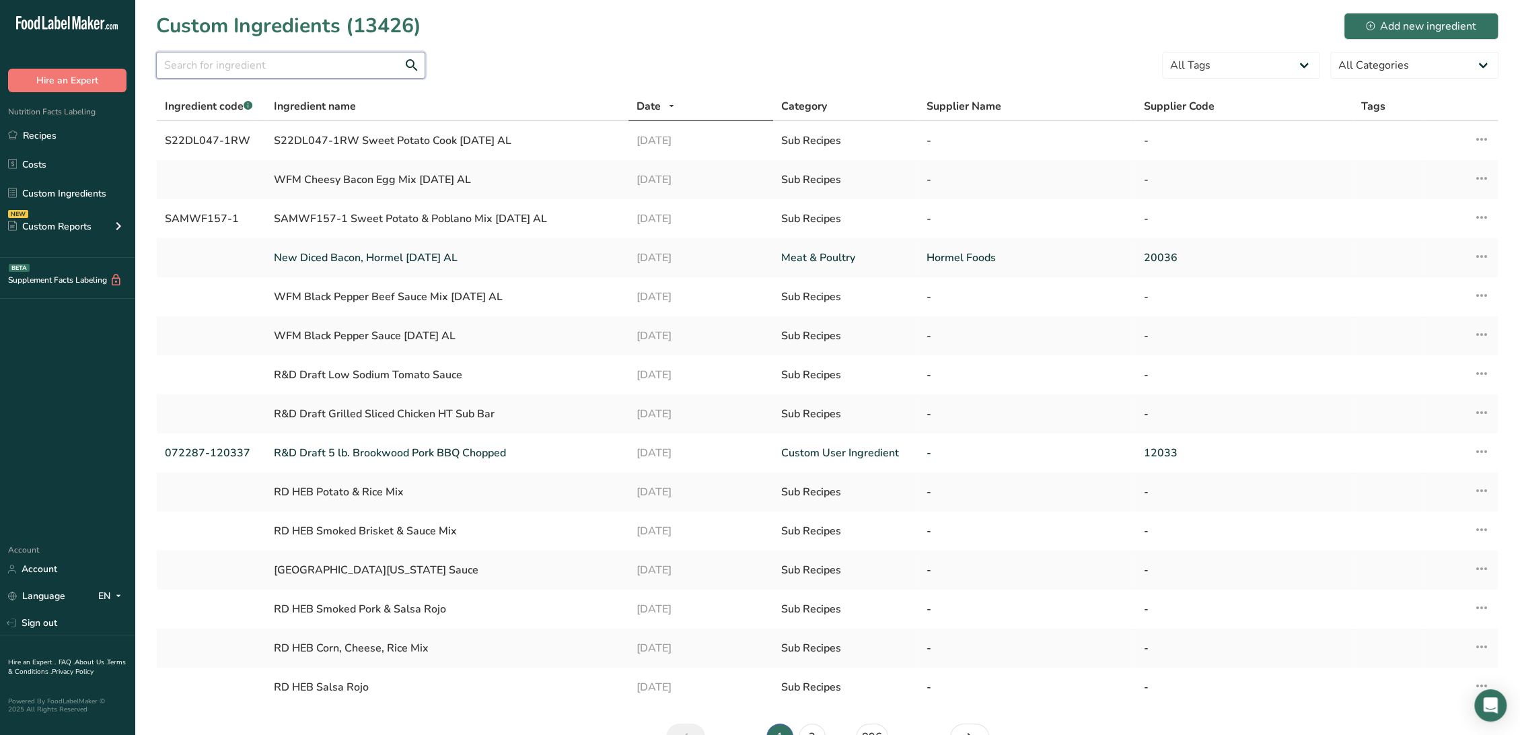
click at [283, 68] on input "text" at bounding box center [290, 65] width 269 height 27
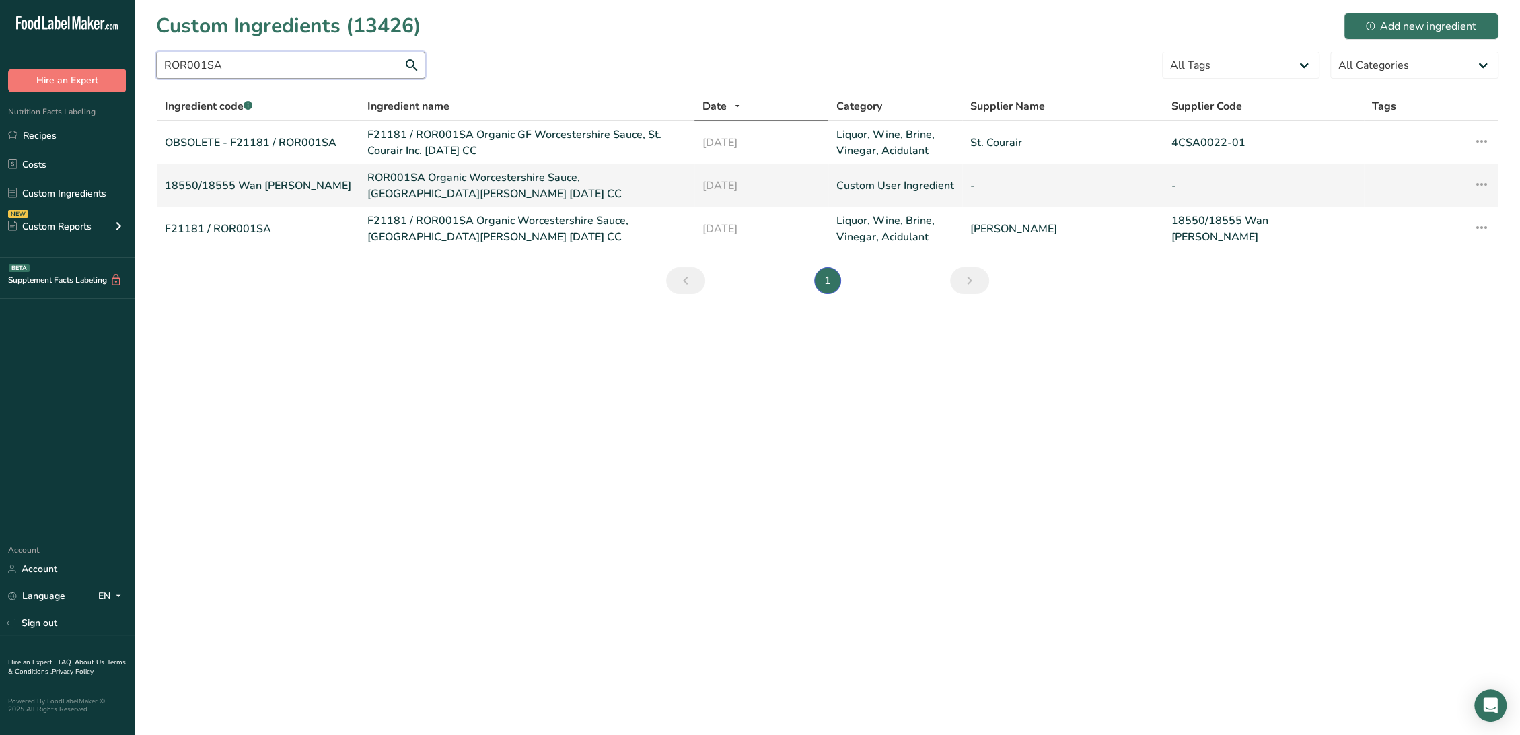
type input "ROR001SA"
click at [414, 175] on link "ROR001SA Organic Worcestershire Sauce, Wan Ja Shan 01-03-22 CC" at bounding box center [526, 186] width 319 height 32
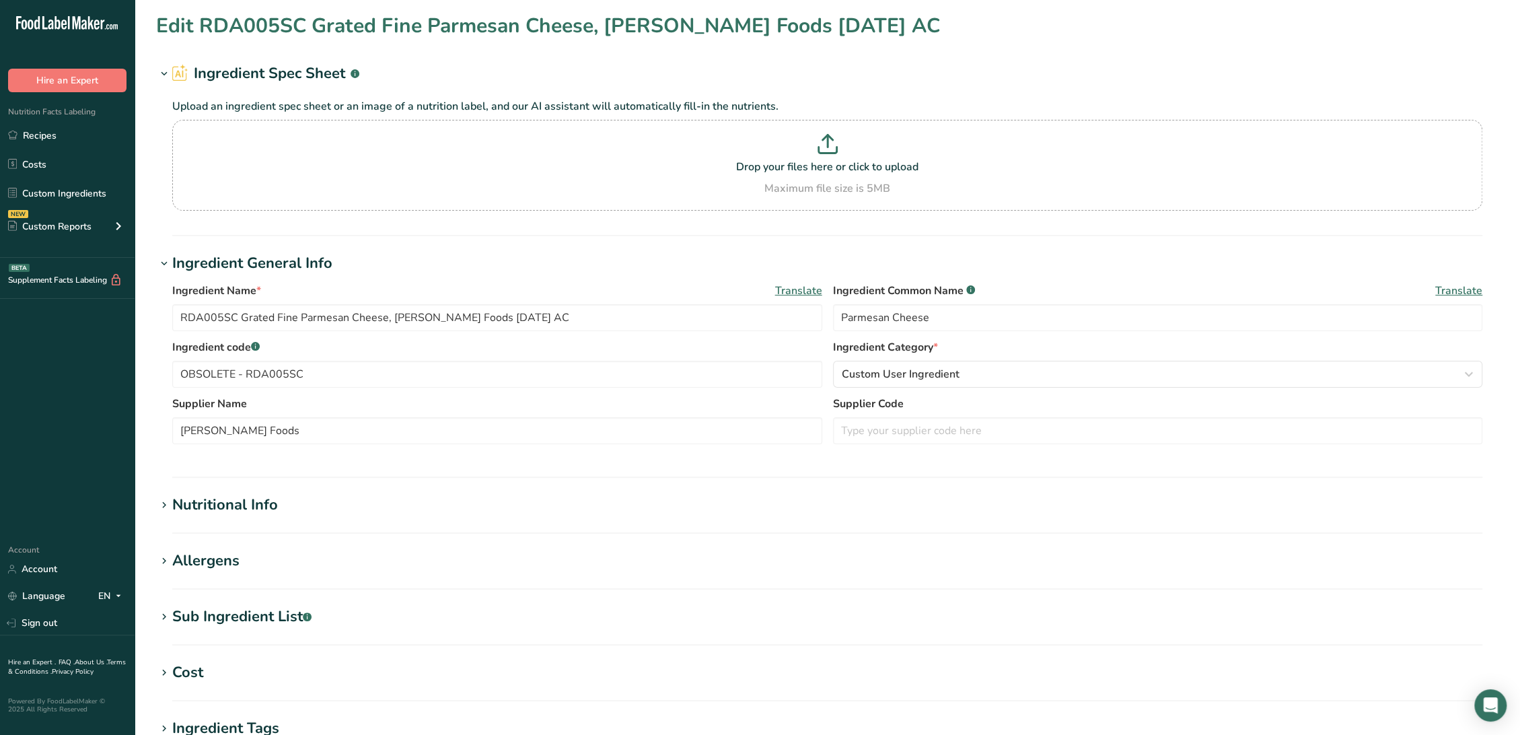
type input "ROR001SA Organic Worcestershire Sauce, Wan Ja Shan 01-03-22 CC"
type input "Worcestershire Sauce"
type input "18550/18555 Wan Ja Shan"
drag, startPoint x: 338, startPoint y: 375, endPoint x: 37, endPoint y: 352, distance: 301.6
click at [37, 352] on div ".a-20{fill:#fff;} Hire an Expert Nutrition Facts Labeling Recipes Costs Custom …" at bounding box center [760, 515] width 1520 height 1031
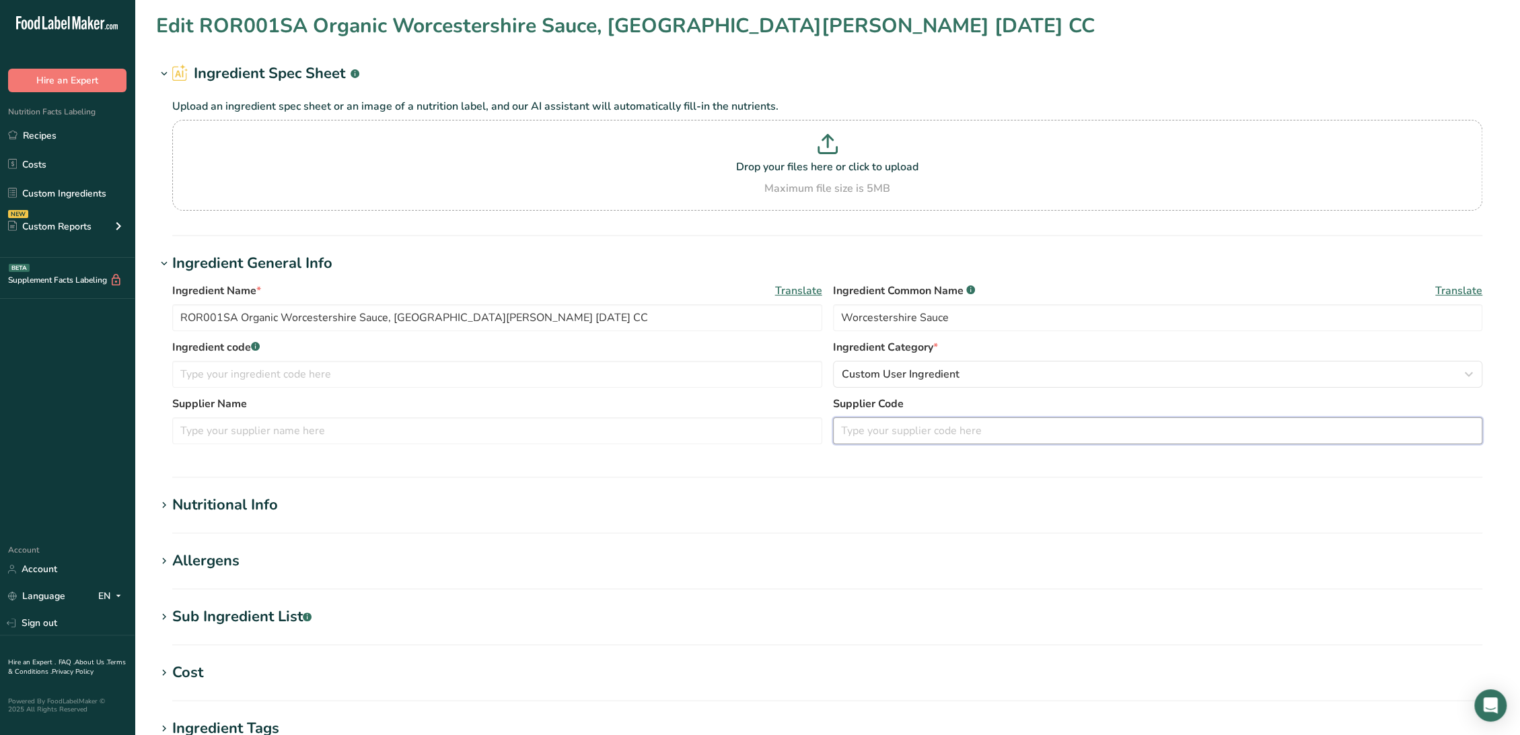
click at [887, 431] on input "text" at bounding box center [1158, 430] width 650 height 27
paste input "18550/18555 Wan Ja Shan"
type input "18550/18555 Wan Ja Shan"
click at [358, 371] on input "text" at bounding box center [497, 374] width 650 height 27
click at [202, 618] on div "Sub Ingredient List .a-a{fill:#347362;}.b-a{fill:#fff;}" at bounding box center [241, 616] width 139 height 22
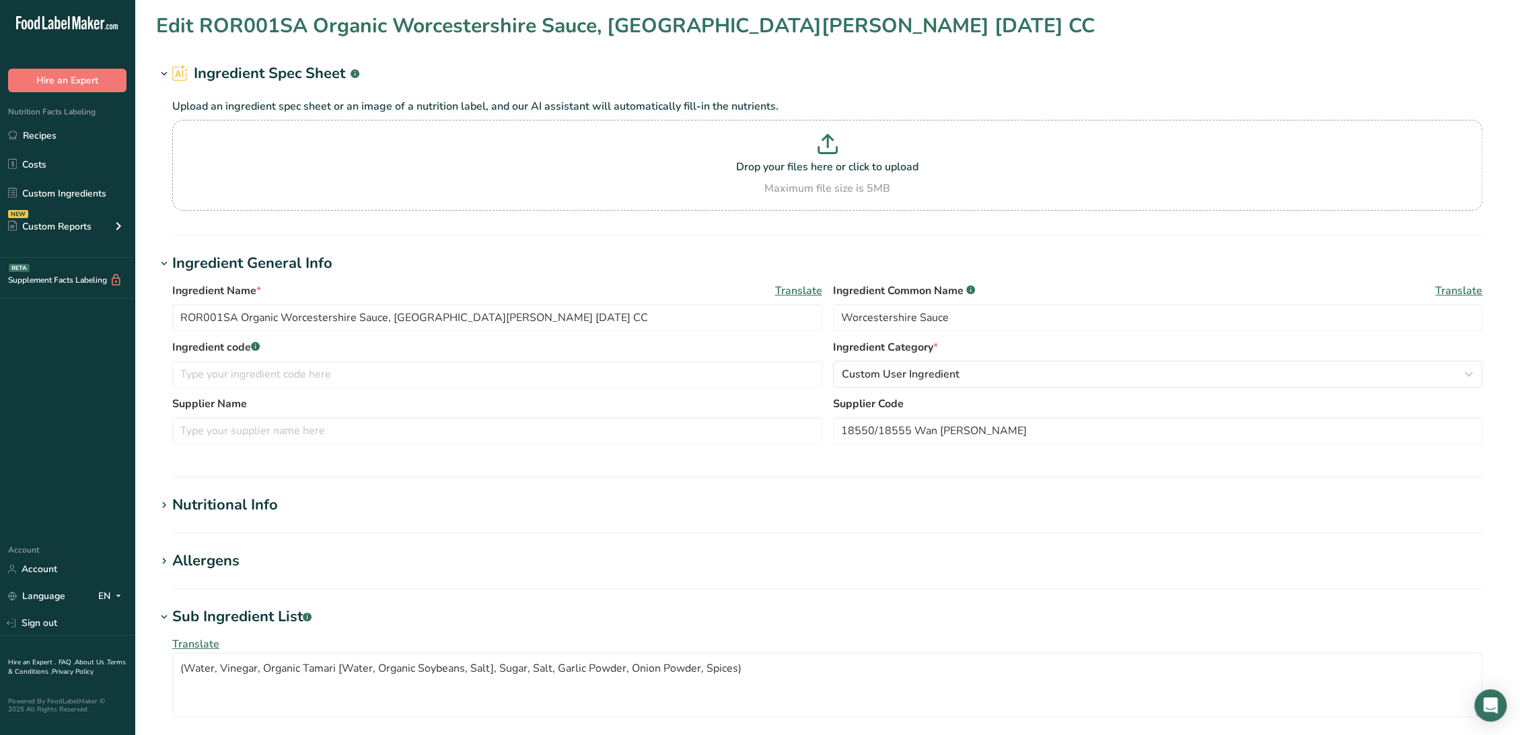
click at [206, 614] on div "Sub Ingredient List .a-a{fill:#347362;}.b-a{fill:#fff;}" at bounding box center [241, 616] width 139 height 22
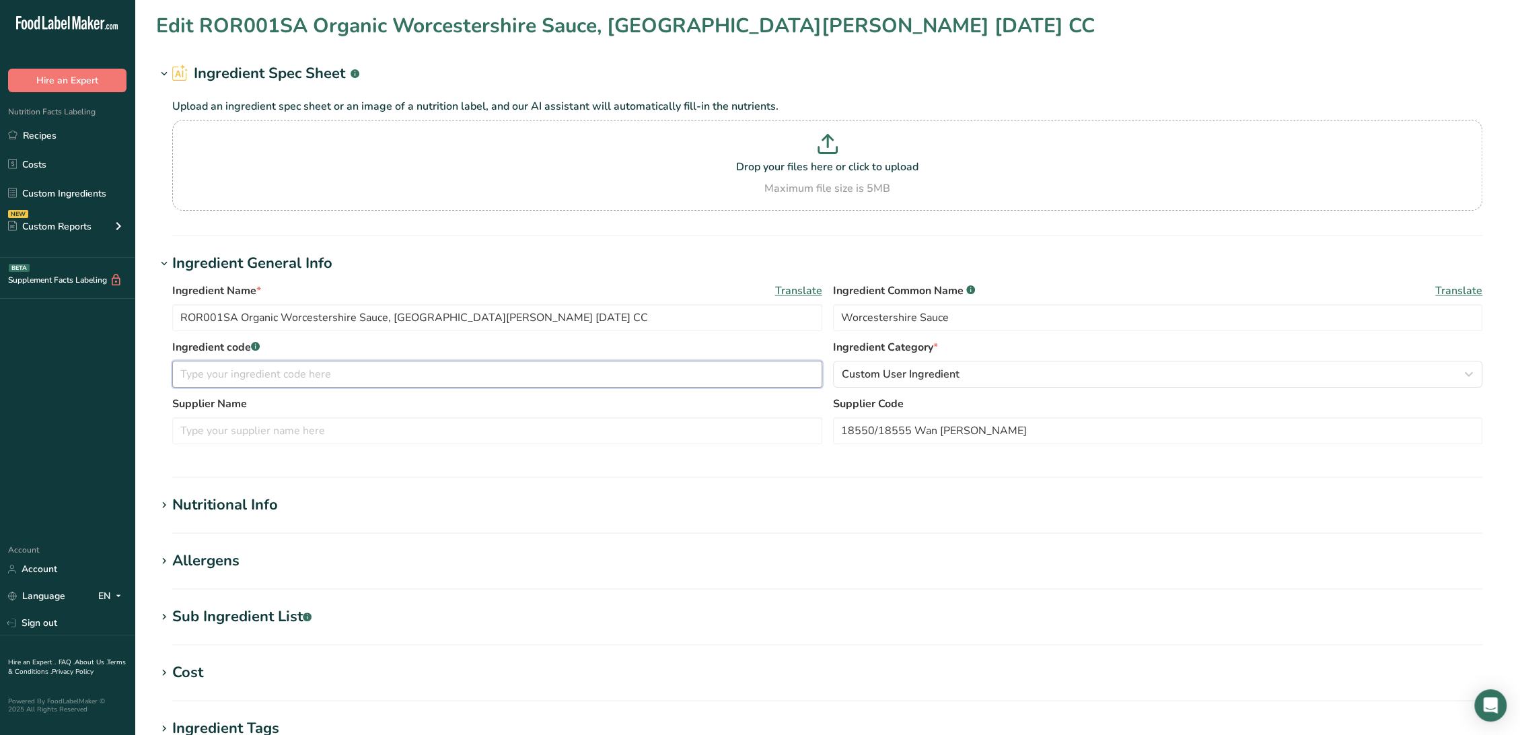
click at [210, 373] on input "text" at bounding box center [497, 374] width 650 height 27
paste input "18550/18555 Wan Ja Shan"
drag, startPoint x: 237, startPoint y: 320, endPoint x: 2, endPoint y: 311, distance: 234.9
click at [3, 311] on div ".a-20{fill:#fff;} Hire an Expert Nutrition Facts Labeling Recipes Costs Custom …" at bounding box center [760, 515] width 1520 height 1031
drag, startPoint x: 365, startPoint y: 370, endPoint x: 248, endPoint y: 371, distance: 117.7
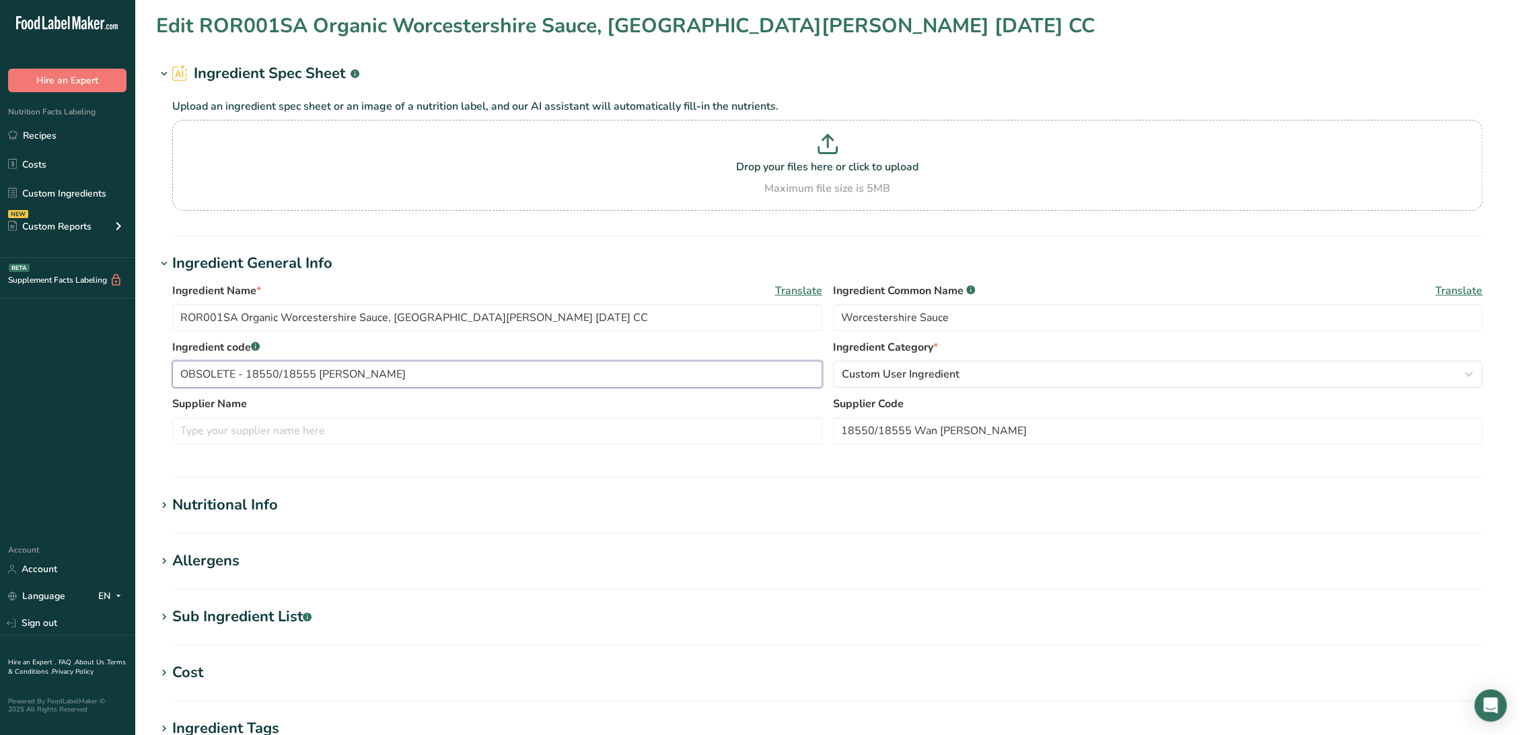
click at [248, 371] on input "OBSOLETE - 18550/18555 Wan Ja Shan" at bounding box center [497, 374] width 650 height 27
paste input "ROR001SA"
type input "OBSOLETE - ROR001SA"
drag, startPoint x: 395, startPoint y: 319, endPoint x: 446, endPoint y: 326, distance: 51.7
click at [451, 320] on input "ROR001SA Organic Worcestershire Sauce, Wan Ja Shan 01-03-22 CC" at bounding box center [497, 317] width 650 height 27
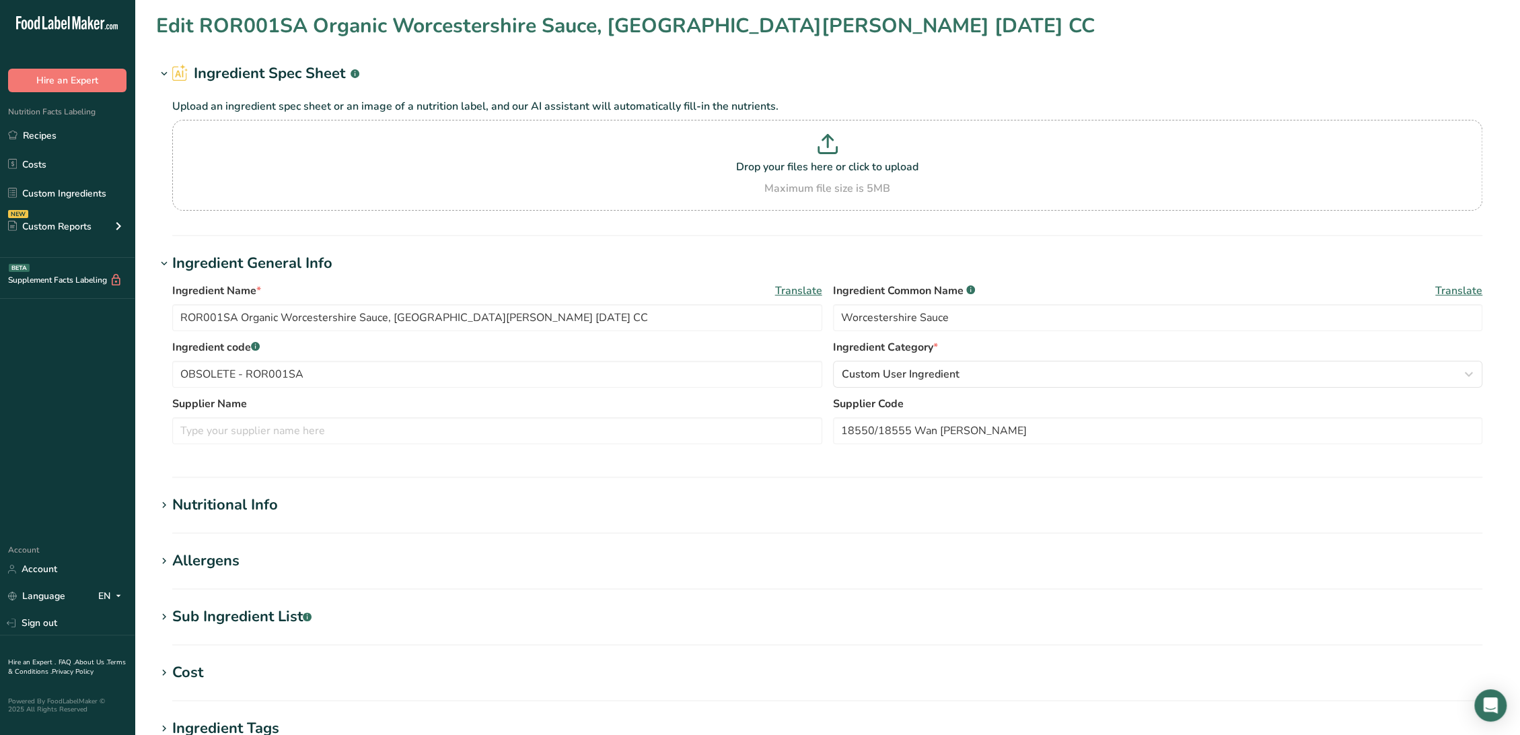
click at [336, 445] on div "Supplier Name Supplier Code 18550/18555 Wan Ja Shan" at bounding box center [827, 424] width 1310 height 57
click at [336, 443] on input "text" at bounding box center [497, 430] width 650 height 27
paste input "Wan Ja Shan"
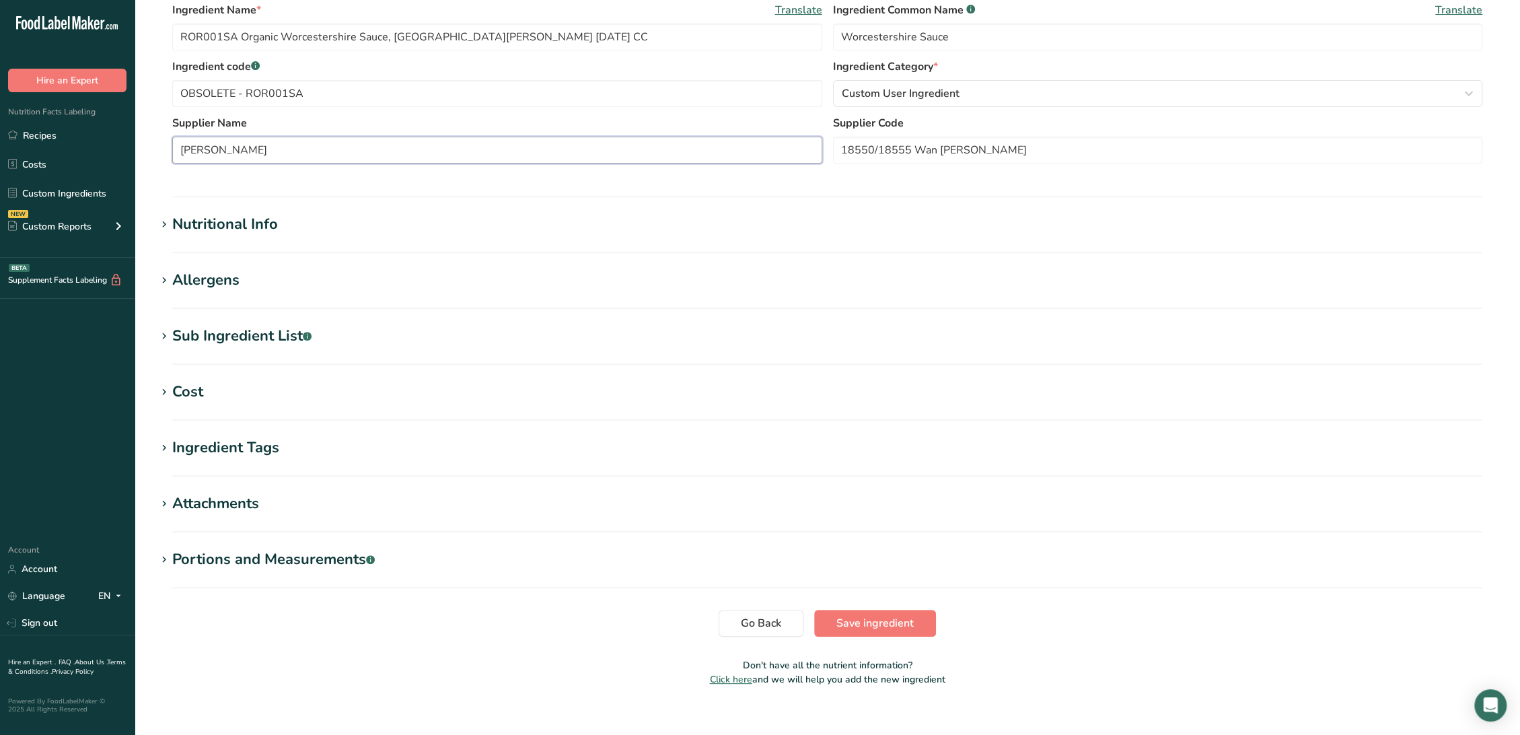
scroll to position [296, 0]
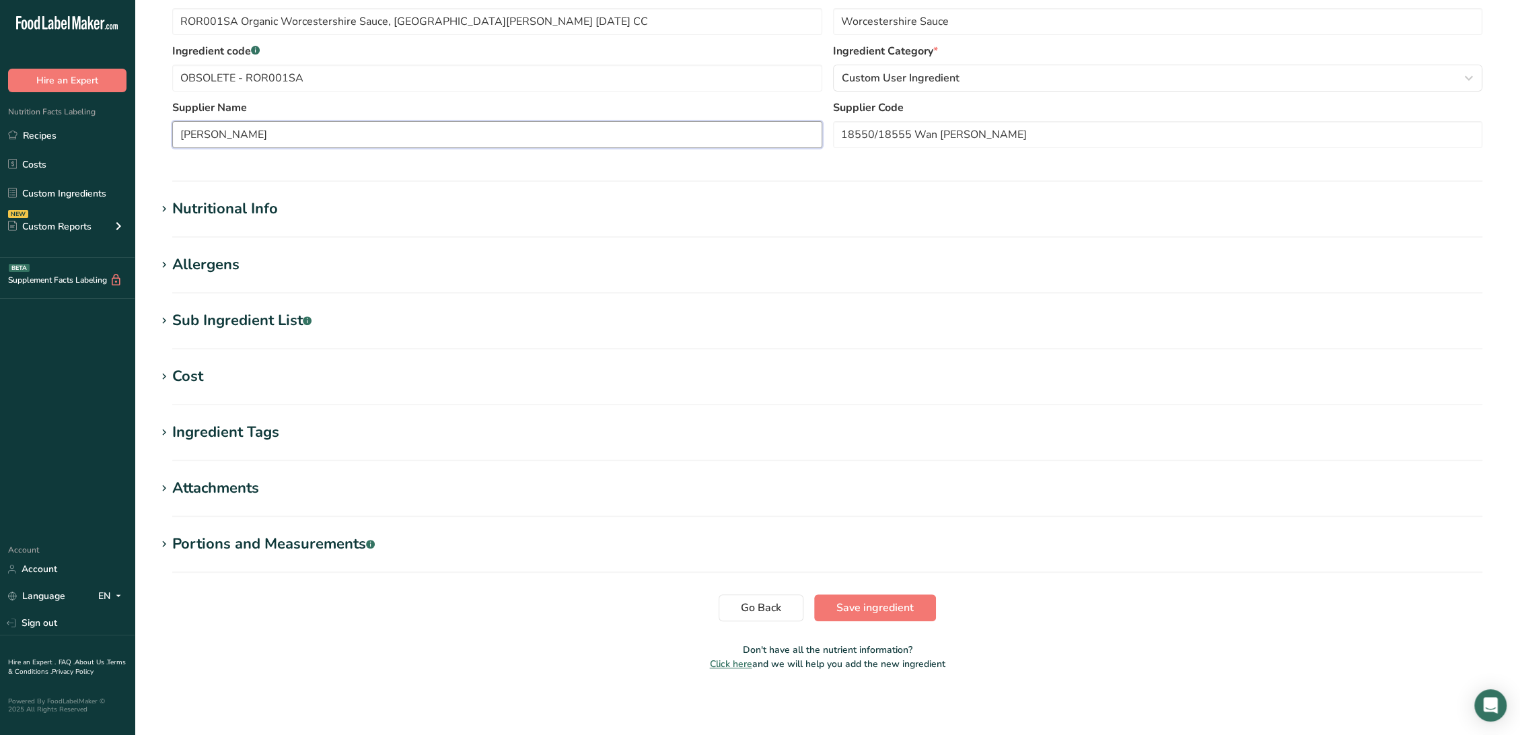
type input "Wan Ja Shan"
click at [246, 211] on div "Nutritional Info" at bounding box center [225, 209] width 106 height 22
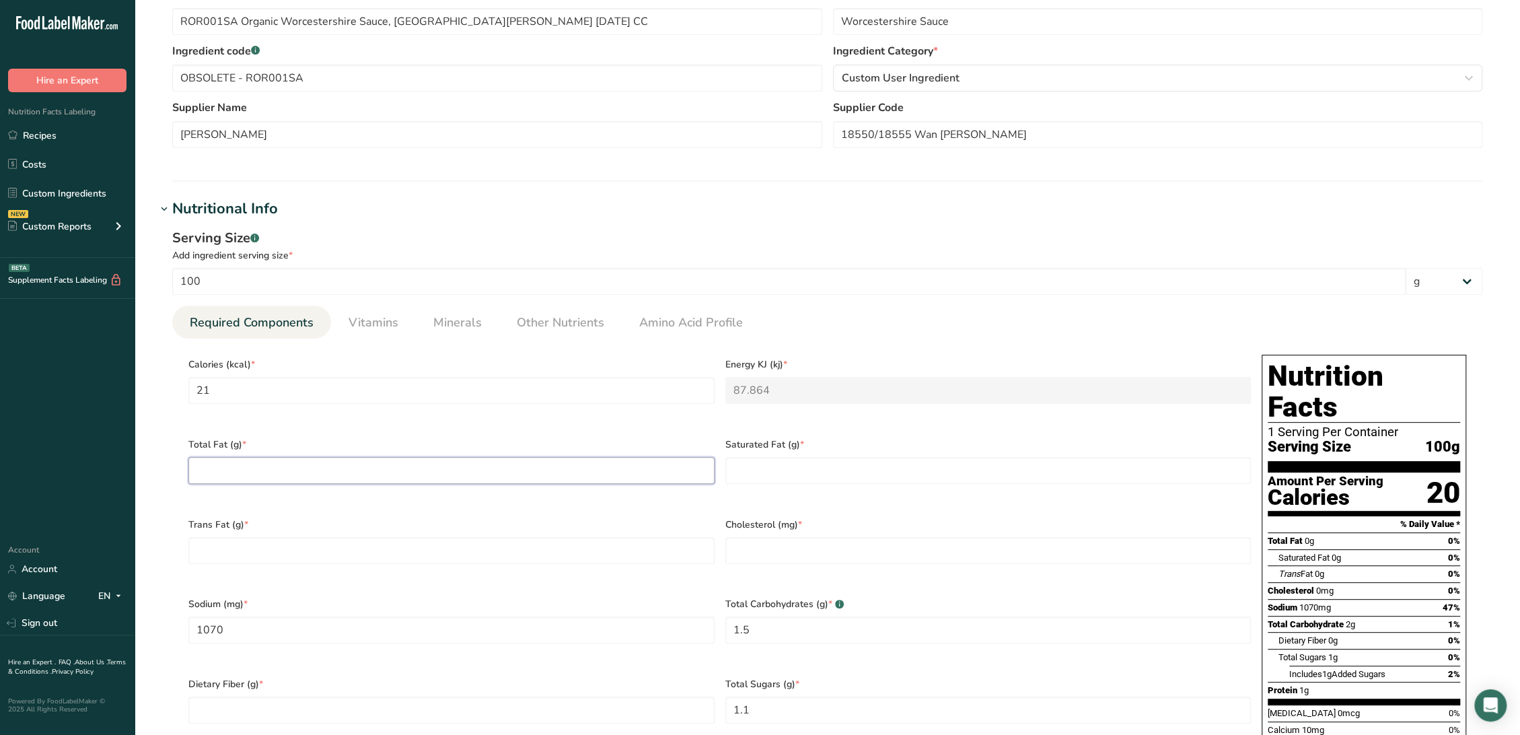
click at [273, 461] on Fat "number" at bounding box center [451, 470] width 526 height 27
type Fat "0"
click at [815, 457] on Fat "number" at bounding box center [988, 470] width 526 height 27
type Fat "0"
click at [749, 537] on input "number" at bounding box center [988, 550] width 526 height 27
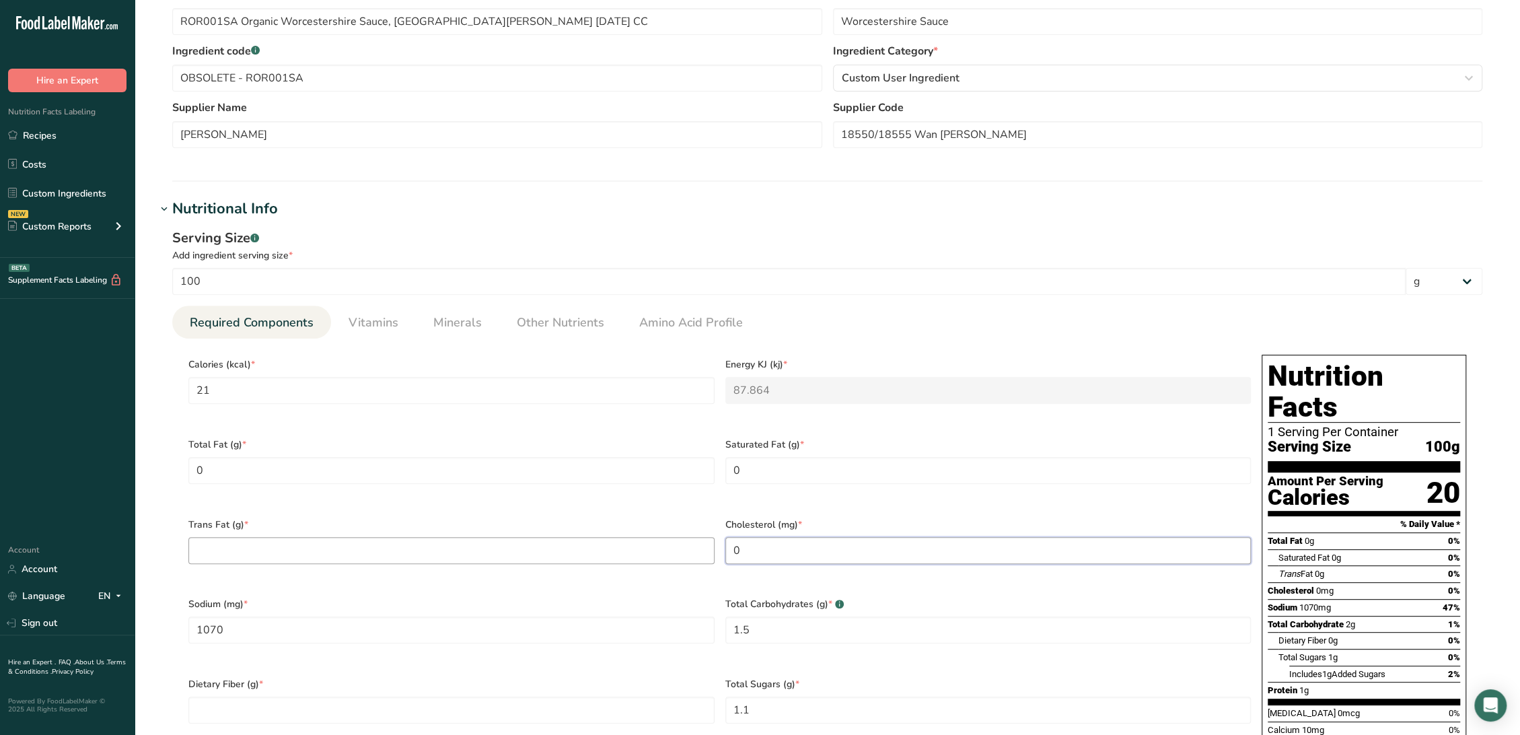
type input "0"
click at [668, 537] on Fat "number" at bounding box center [451, 550] width 526 height 27
type Fat "0"
click at [517, 696] on Fiber "number" at bounding box center [451, 709] width 526 height 27
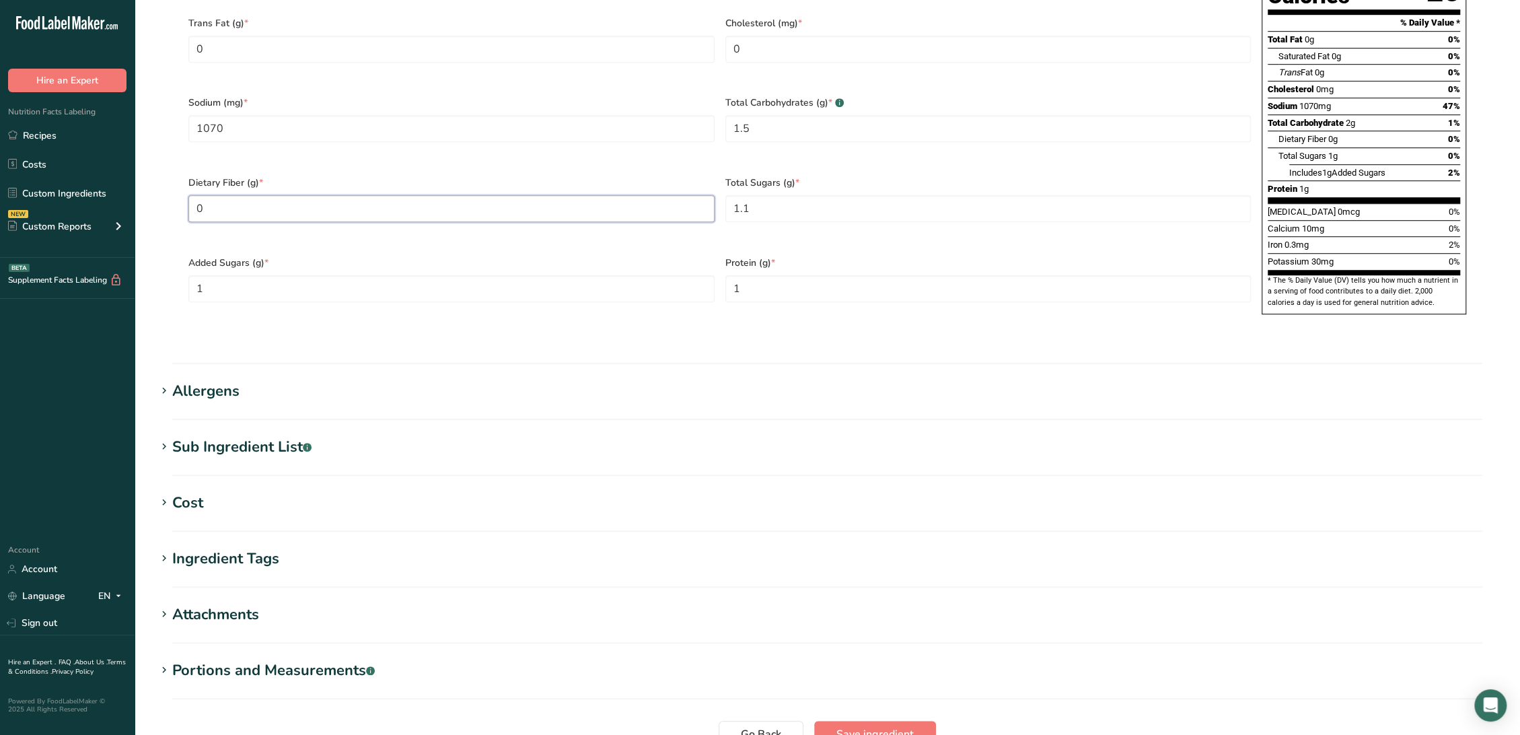
scroll to position [819, 0]
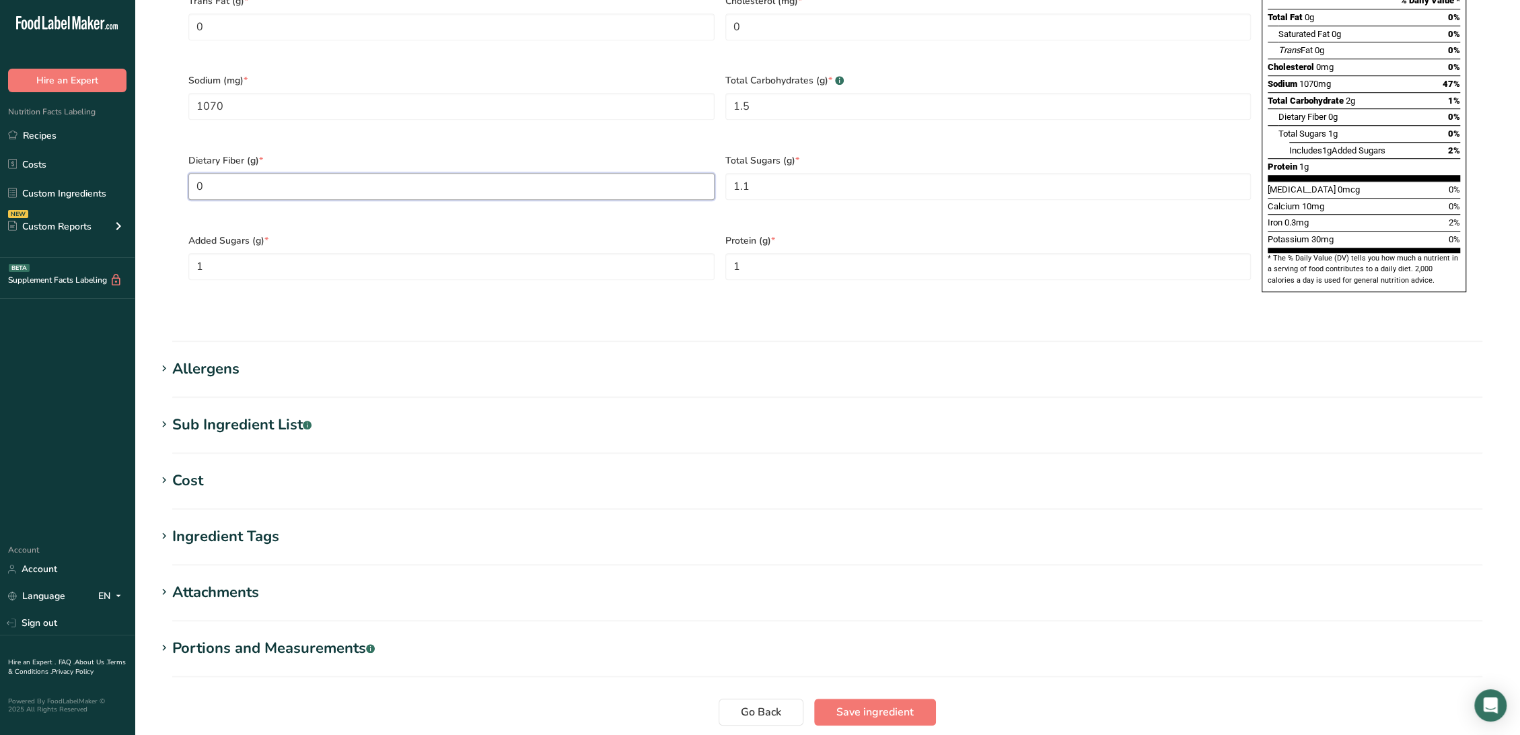
type Fiber "0"
click at [280, 414] on div "Sub Ingredient List .a-a{fill:#347362;}.b-a{fill:#fff;}" at bounding box center [241, 425] width 139 height 22
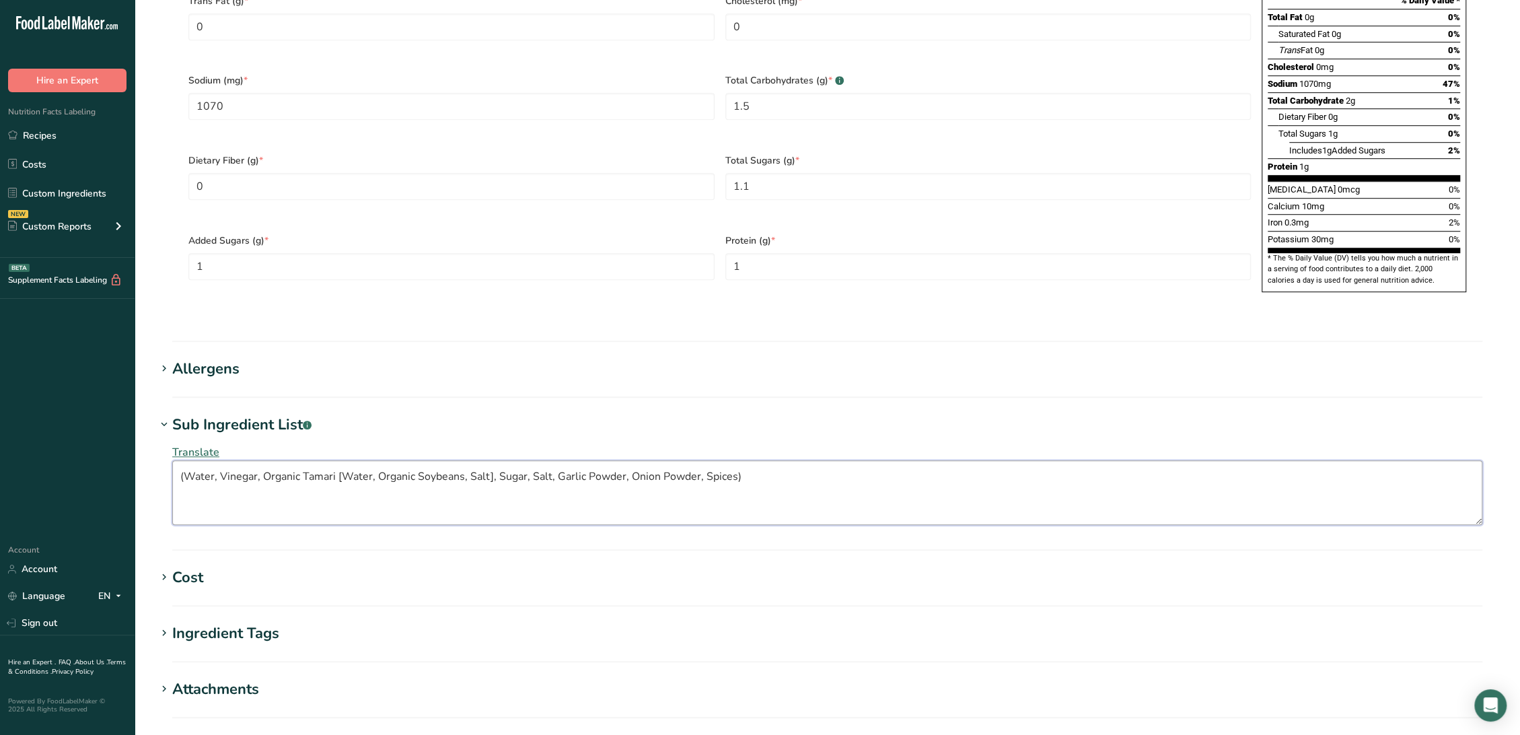
click at [188, 460] on textarea "(Water, Vinegar, Organic Tamari [Water, Organic Soybeans, Salt], Sugar, Salt, G…" at bounding box center [827, 492] width 1310 height 65
click at [784, 460] on textarea "Water, Vinegar, Organic Tamari [Water, Organic Soybeans, Salt], Sugar, Salt, Ga…" at bounding box center [827, 492] width 1310 height 65
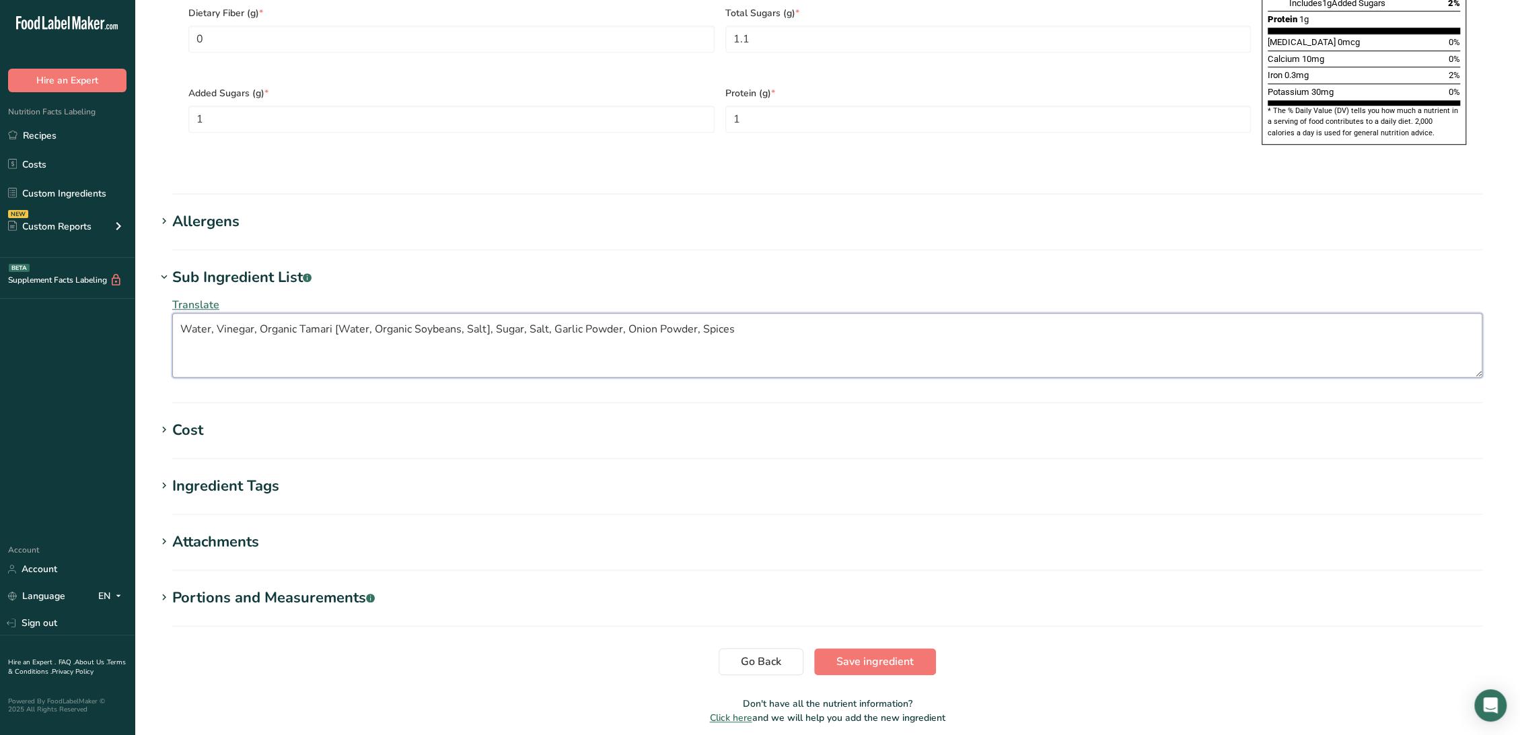
scroll to position [969, 0]
type textarea "Water, Vinegar, Organic Tamari [Water, Organic Soybeans, Salt], Sugar, Salt, Ga…"
click at [196, 209] on div "Allergens" at bounding box center [205, 220] width 67 height 22
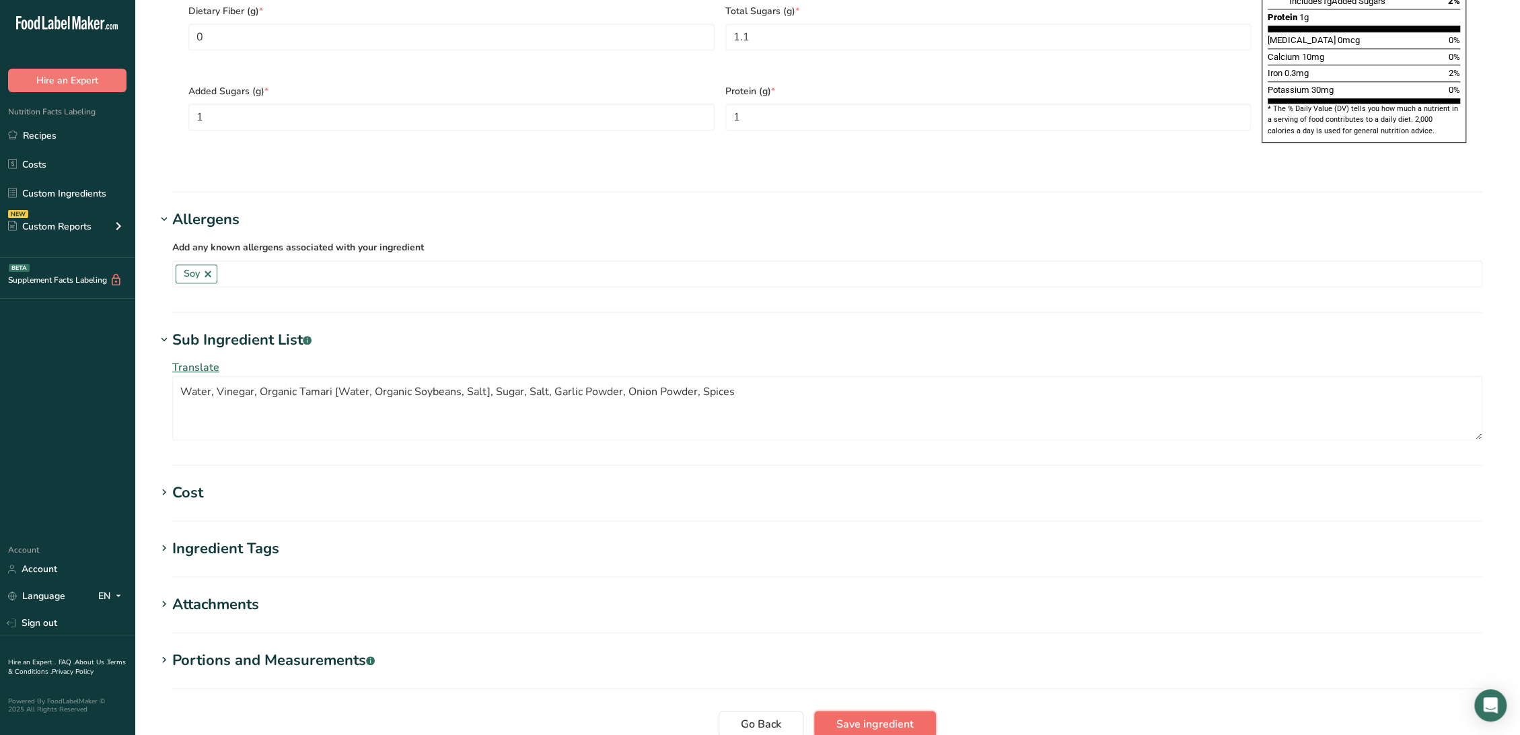
click at [852, 716] on span "Save ingredient" at bounding box center [874, 724] width 77 height 16
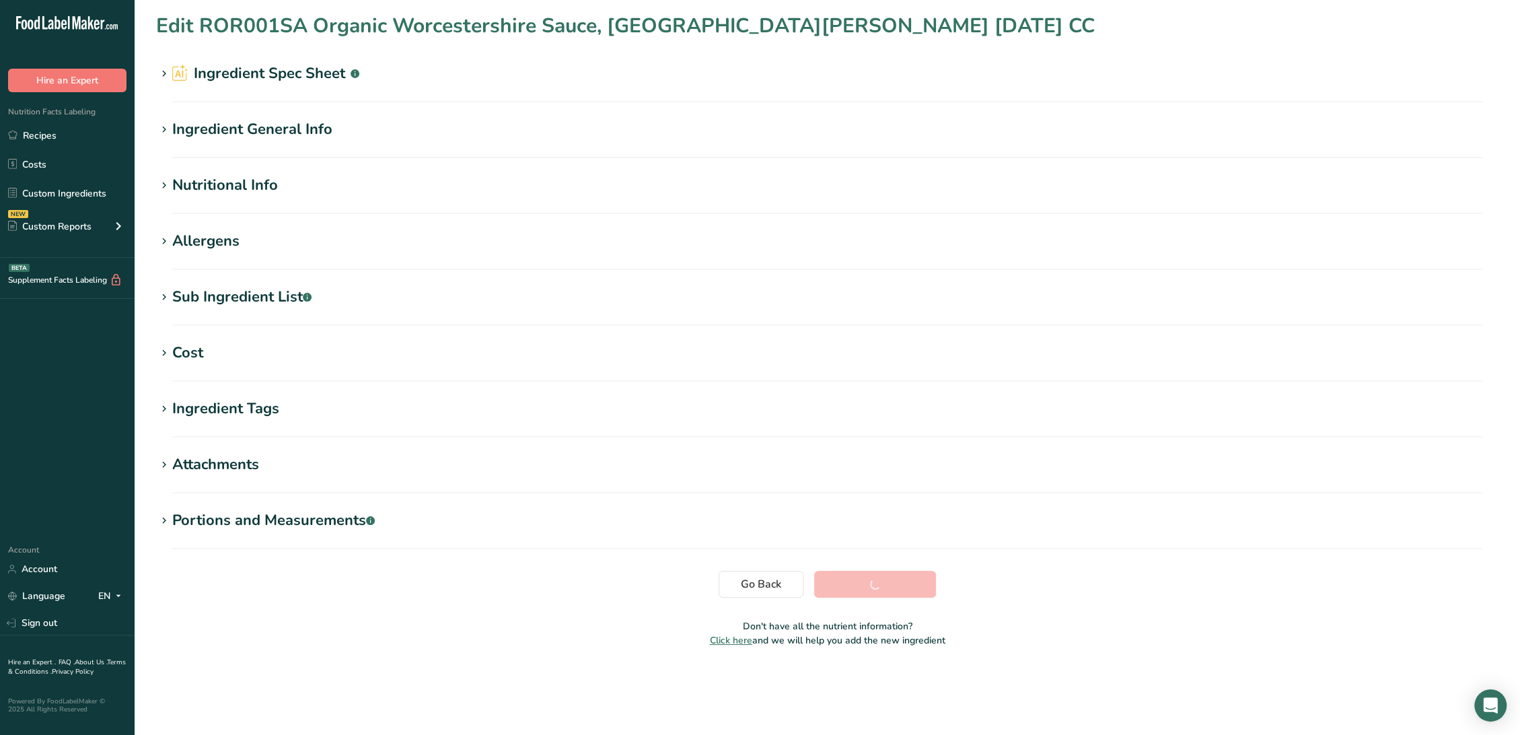
scroll to position [0, 0]
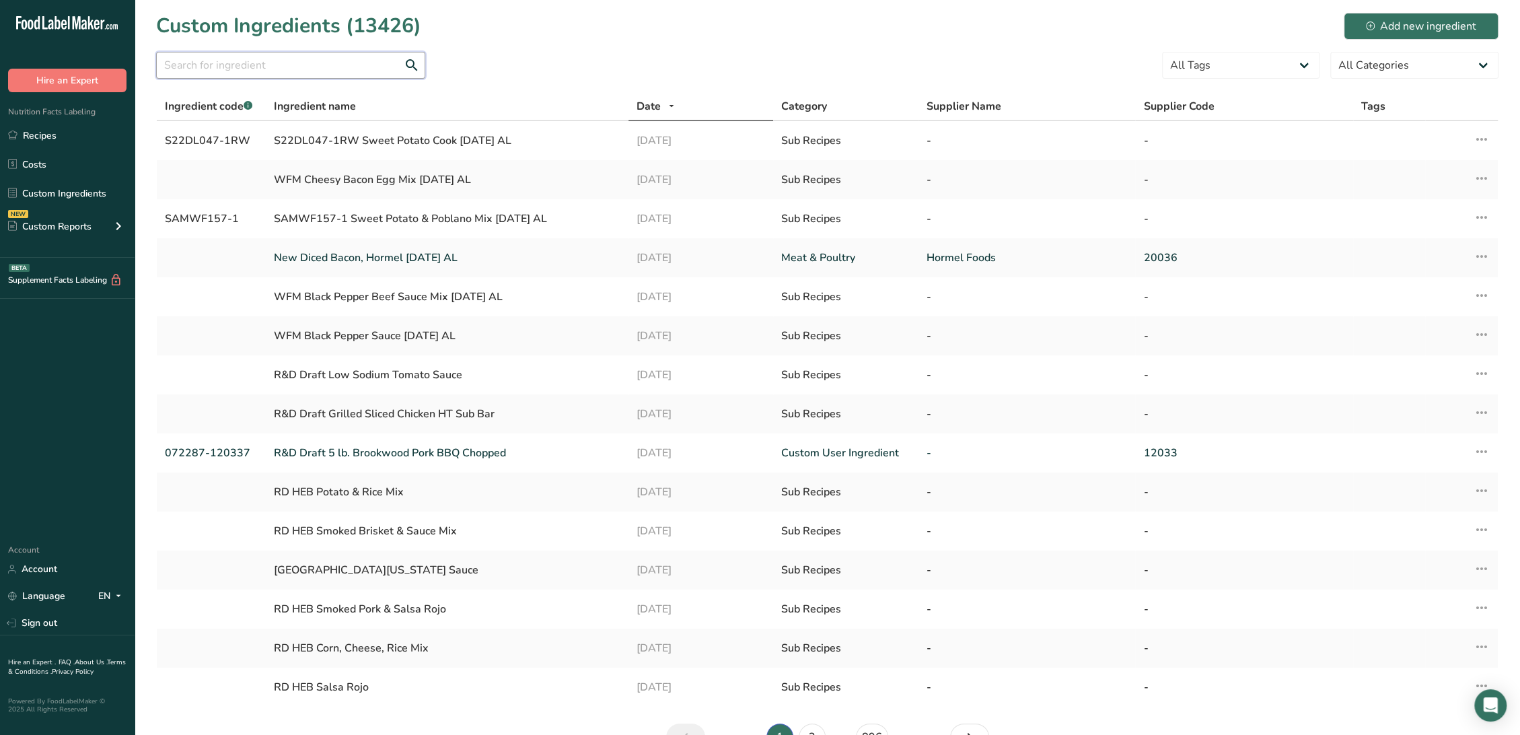
click at [264, 74] on input "text" at bounding box center [290, 65] width 269 height 27
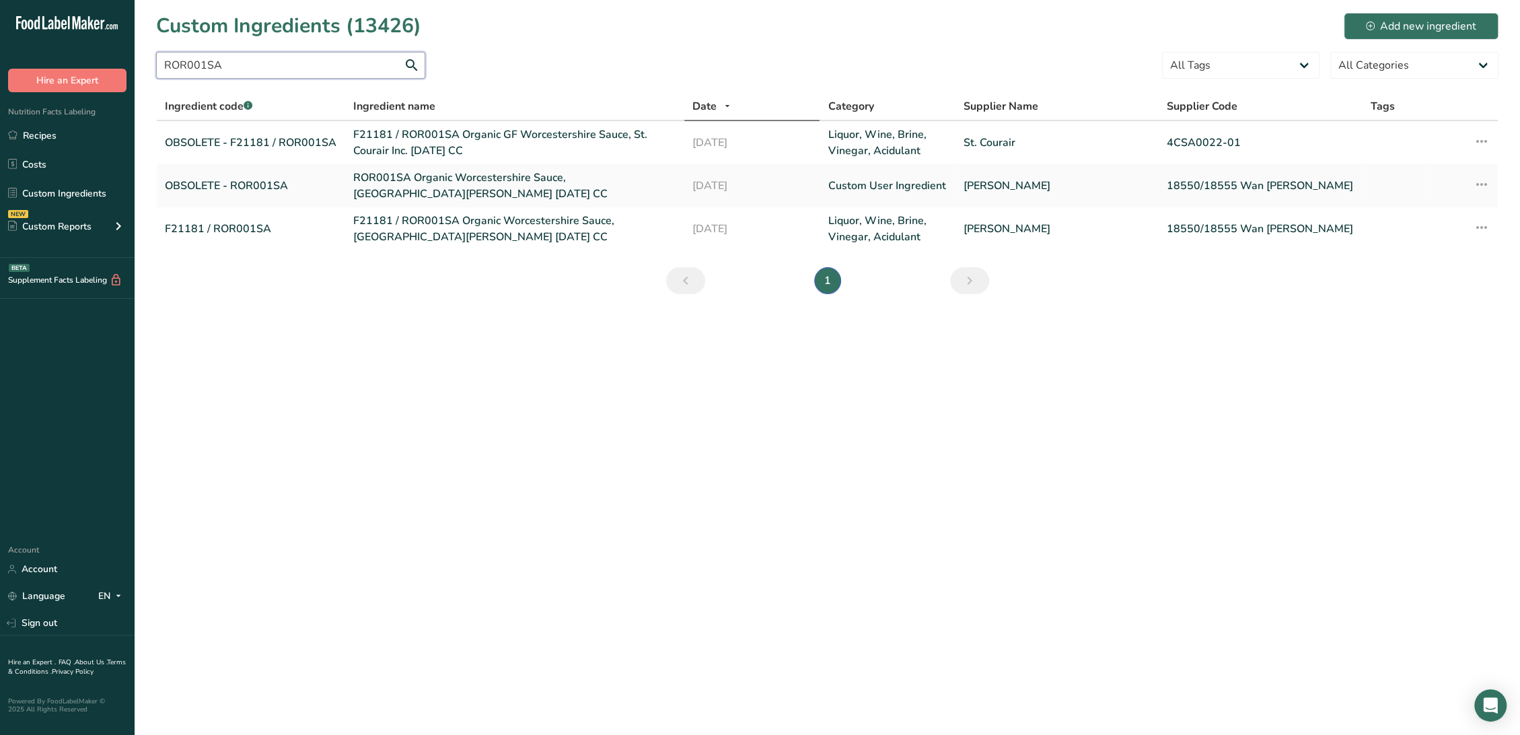
click at [285, 71] on input "ROR001SA" at bounding box center [290, 65] width 269 height 27
drag, startPoint x: 288, startPoint y: 69, endPoint x: 120, endPoint y: 67, distance: 168.2
click at [120, 67] on div ".a-20{fill:#fff;} Hire an Expert Nutrition Facts Labeling Recipes Costs Custom …" at bounding box center [760, 367] width 1520 height 735
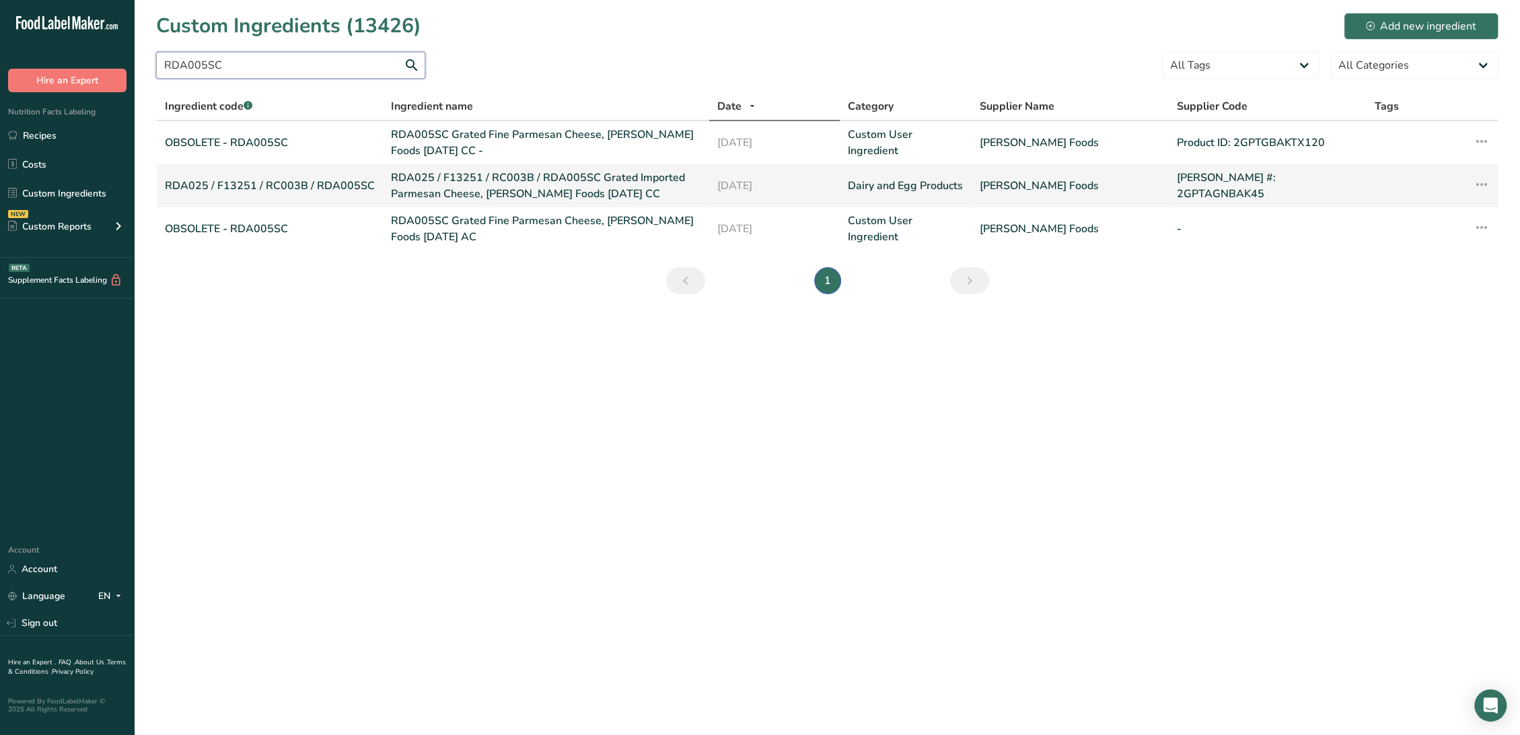
type input "RDA005SC"
click at [602, 186] on link "RDA025 / F13251 / RC003B / RDA005SC Grated Imported Parmesan Cheese, Talamo Foo…" at bounding box center [546, 186] width 310 height 32
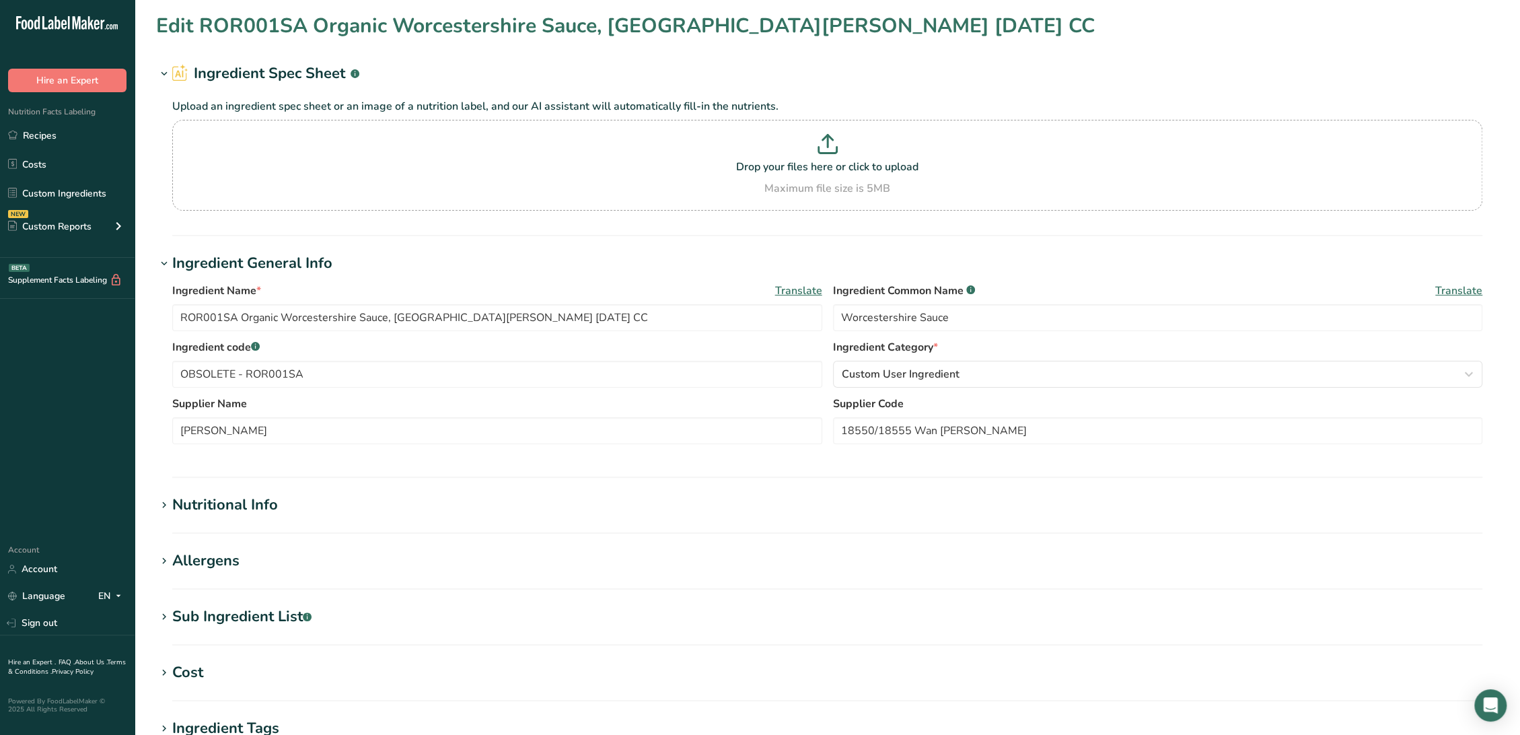
type input "RDA025 / F13251 / RC003B / RDA005SC Grated Imported Parmesan Cheese, Talamo Foo…"
type input "Parmesan Cheese"
type input "RDA025 / F13251 / RC003B / RDA005SC"
type input "Talamo Foods"
type input "Talamo #: 2GPTAGNBAK45"
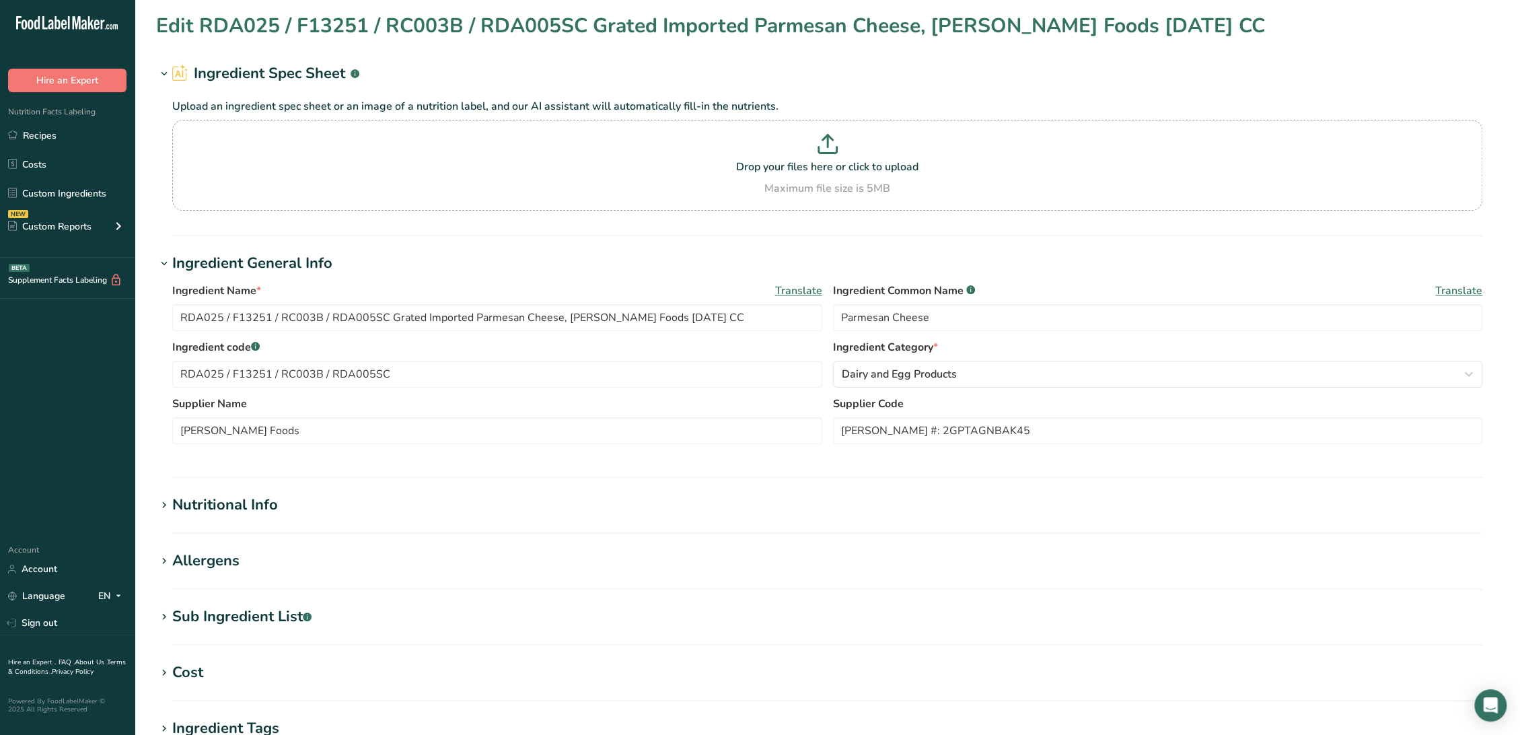
click at [264, 618] on div "Sub Ingredient List .a-a{fill:#347362;}.b-a{fill:#fff;}" at bounding box center [241, 616] width 139 height 22
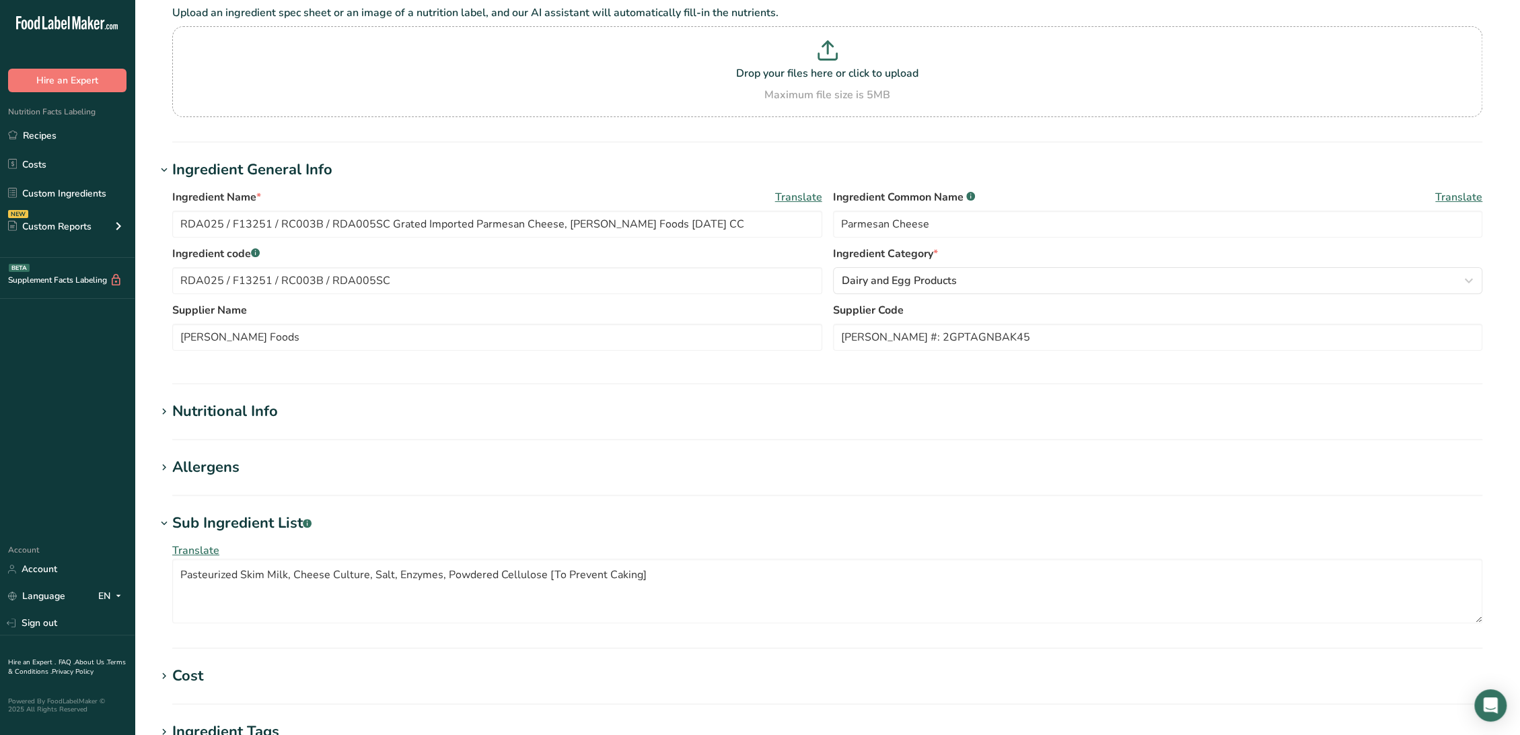
scroll to position [149, 0]
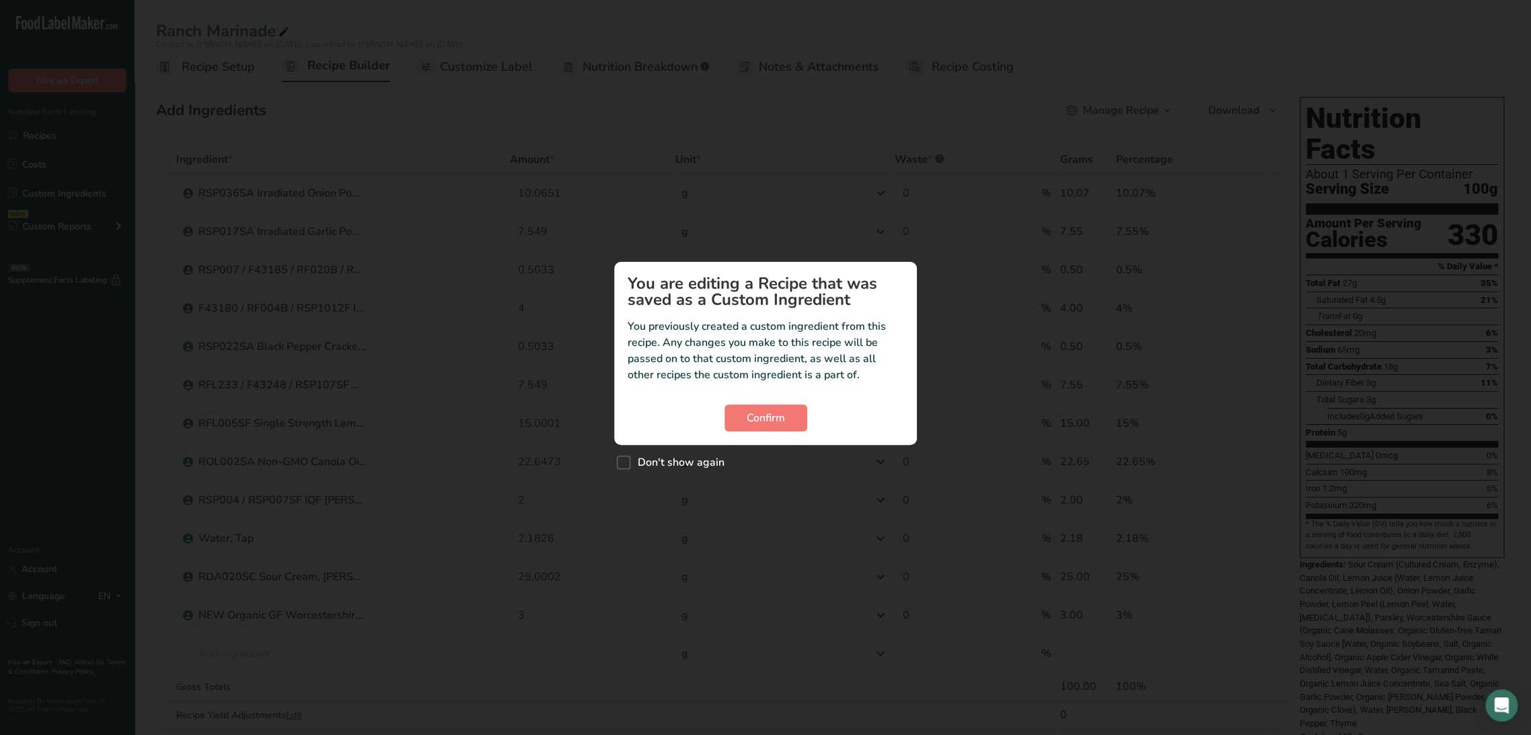
click at [770, 398] on section "You are editing a Recipe that was saved as a Custom Ingredient You previously c…" at bounding box center [765, 353] width 303 height 183
click at [775, 416] on span "Confirm" at bounding box center [766, 418] width 38 height 16
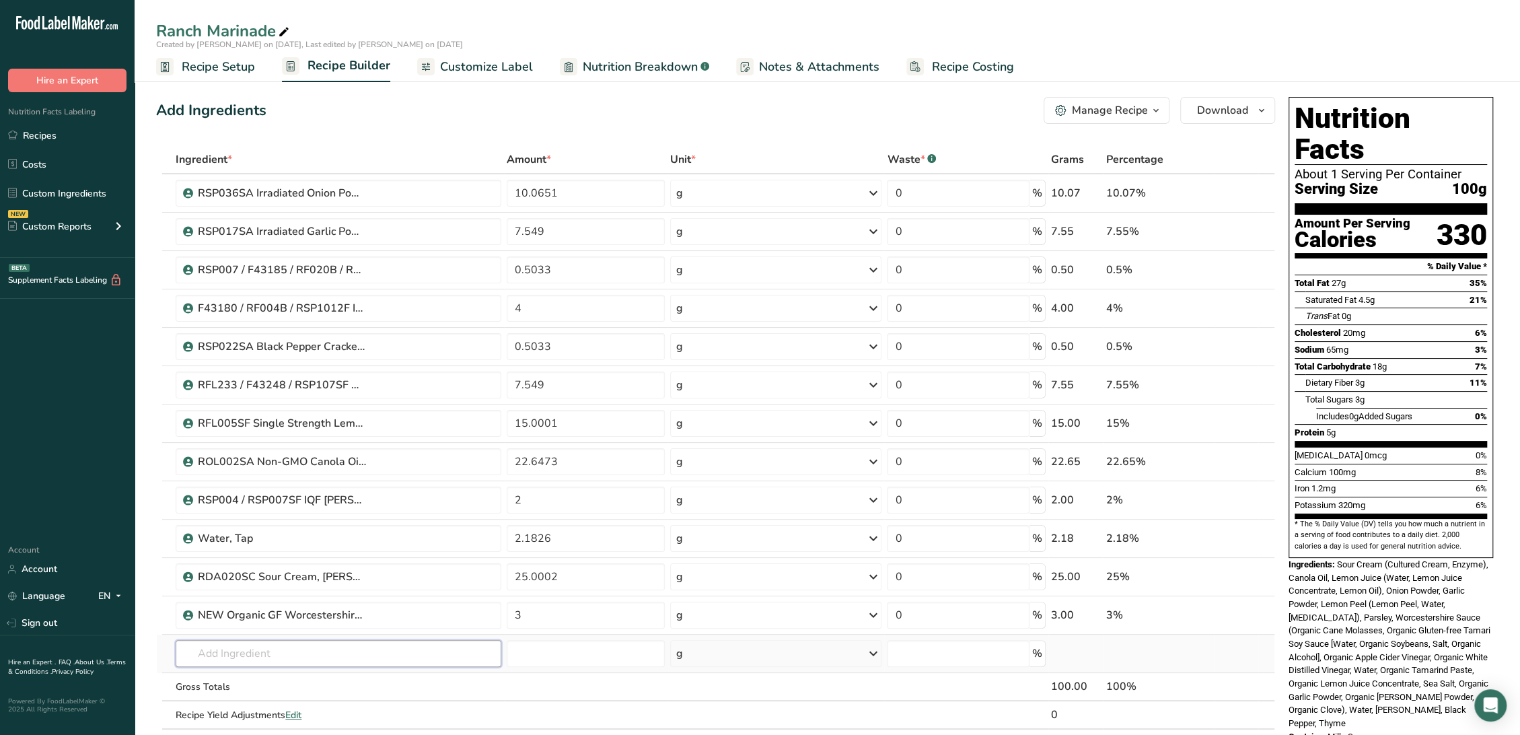
click at [291, 655] on input "text" at bounding box center [339, 653] width 326 height 27
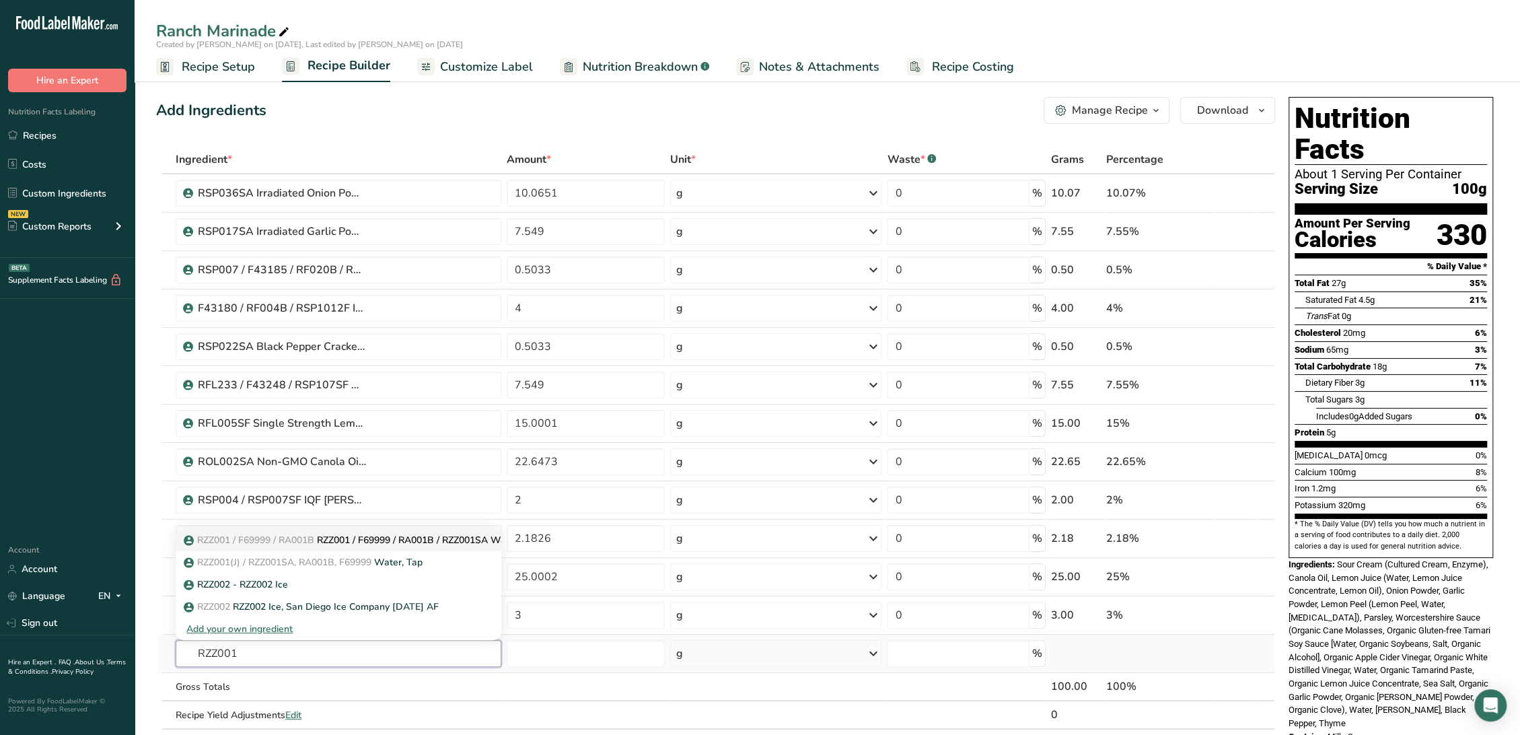
type input "RZZ001"
click at [314, 540] on span "RZZ001 / F69999 / RA001B" at bounding box center [255, 539] width 117 height 13
type input "RZZ001 / F69999 / RA001B / RZZ001SA Water, Tap"
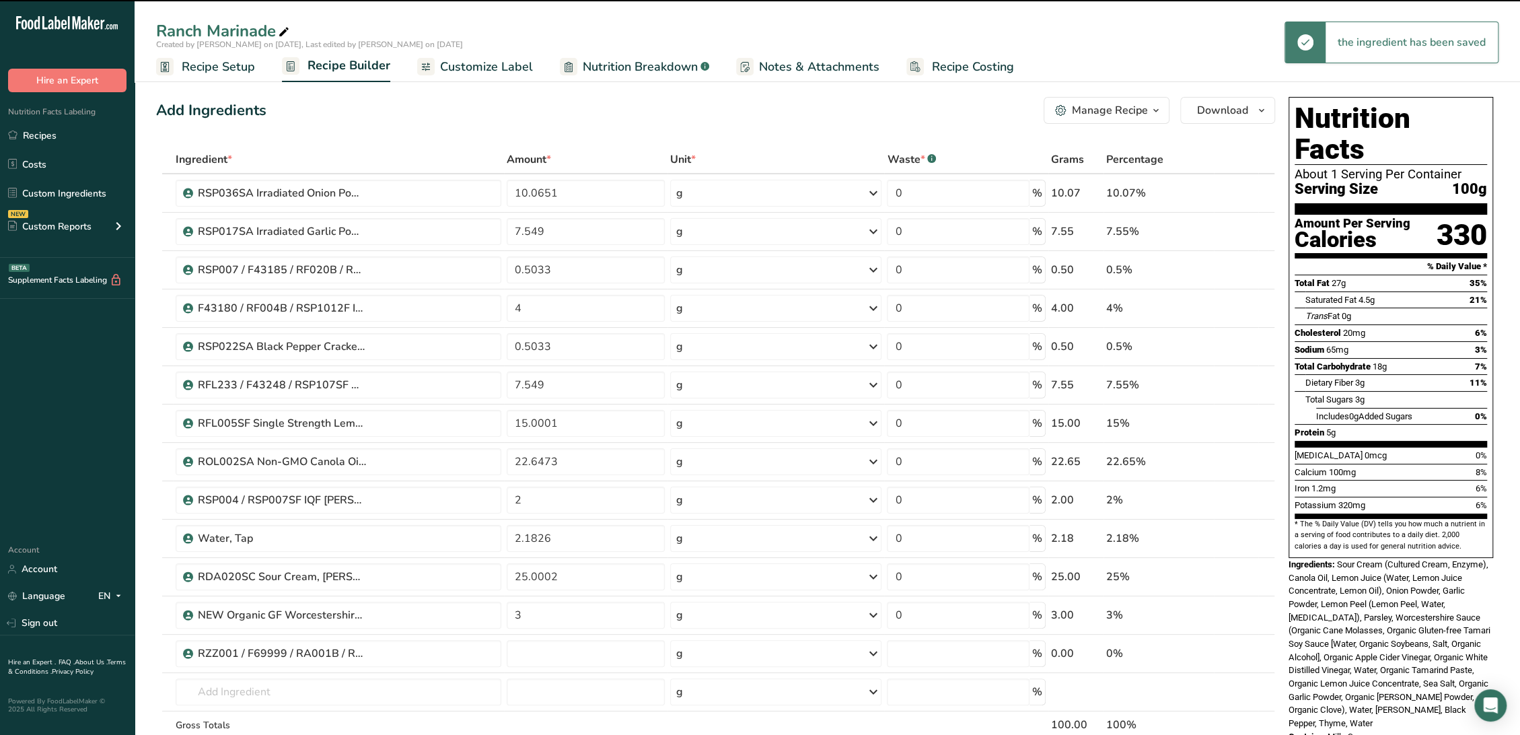
type input "0"
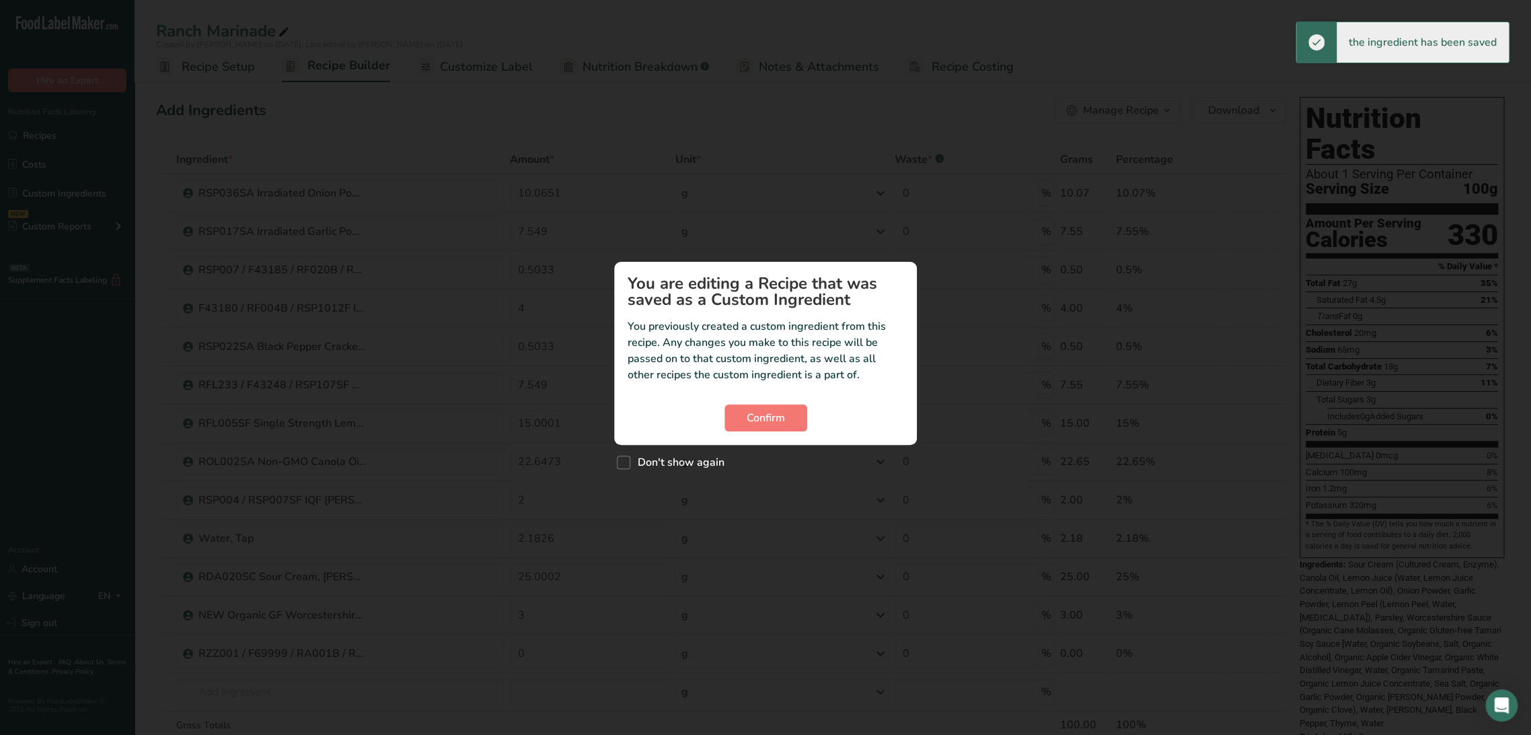
drag, startPoint x: 800, startPoint y: 446, endPoint x: 800, endPoint y: 435, distance: 11.4
click at [801, 450] on div "Don't show again" at bounding box center [765, 459] width 303 height 29
click at [796, 426] on button "Confirm" at bounding box center [766, 417] width 83 height 27
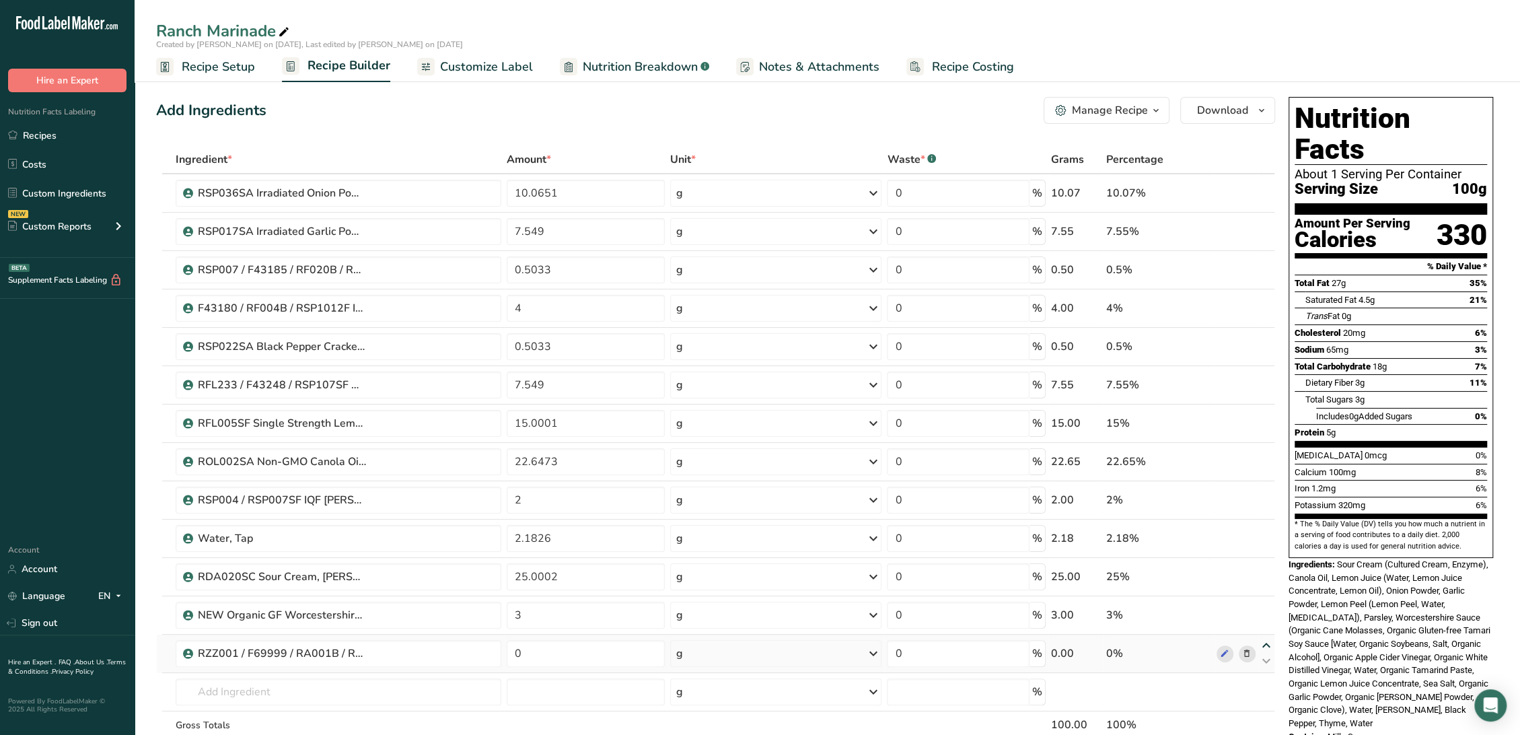
click at [1267, 640] on icon at bounding box center [1266, 645] width 16 height 10
type input "0"
type input "3"
click at [1266, 608] on icon at bounding box center [1266, 607] width 16 height 10
type input "0"
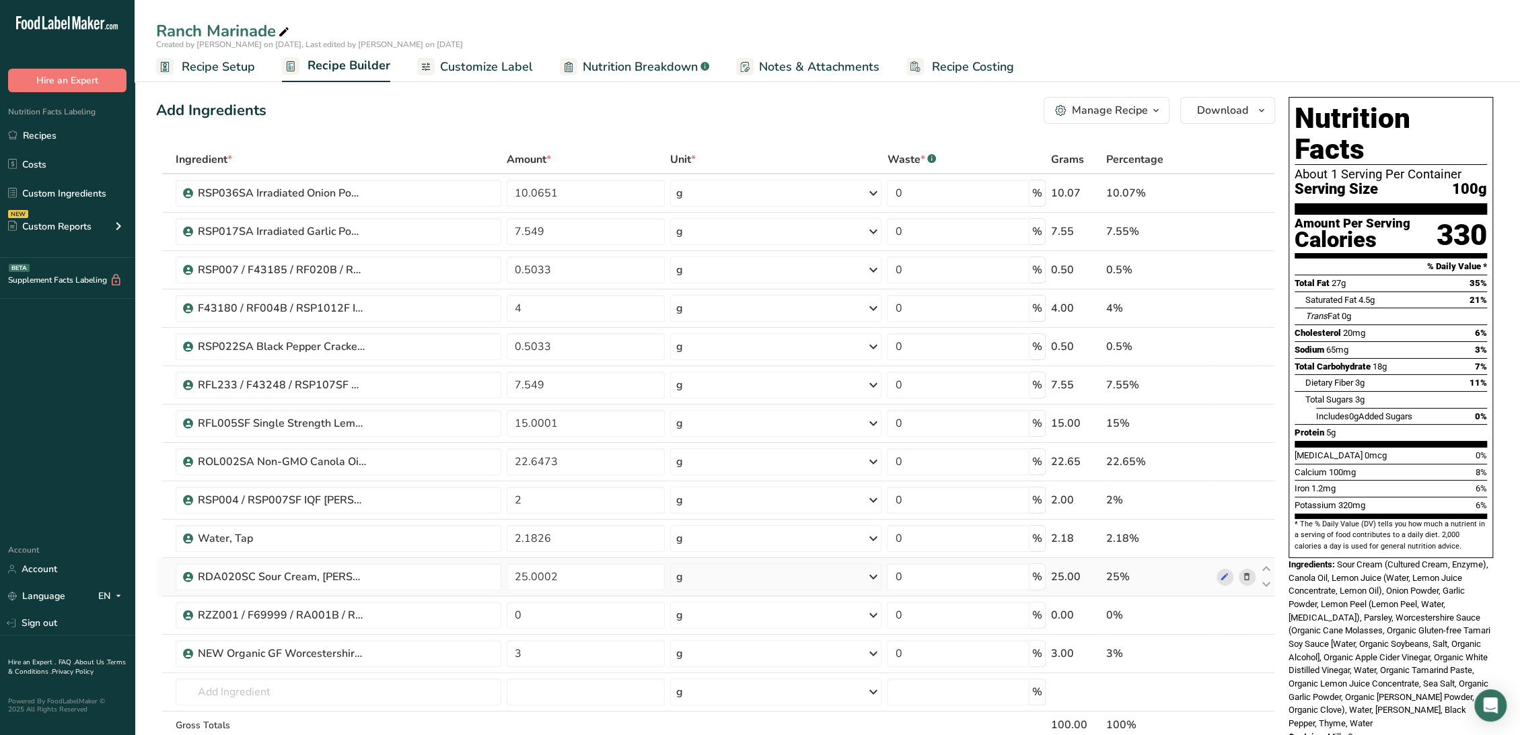
type input "25.0002"
click at [1267, 569] on icon at bounding box center [1266, 569] width 16 height 10
type input "0"
type input "2.1826"
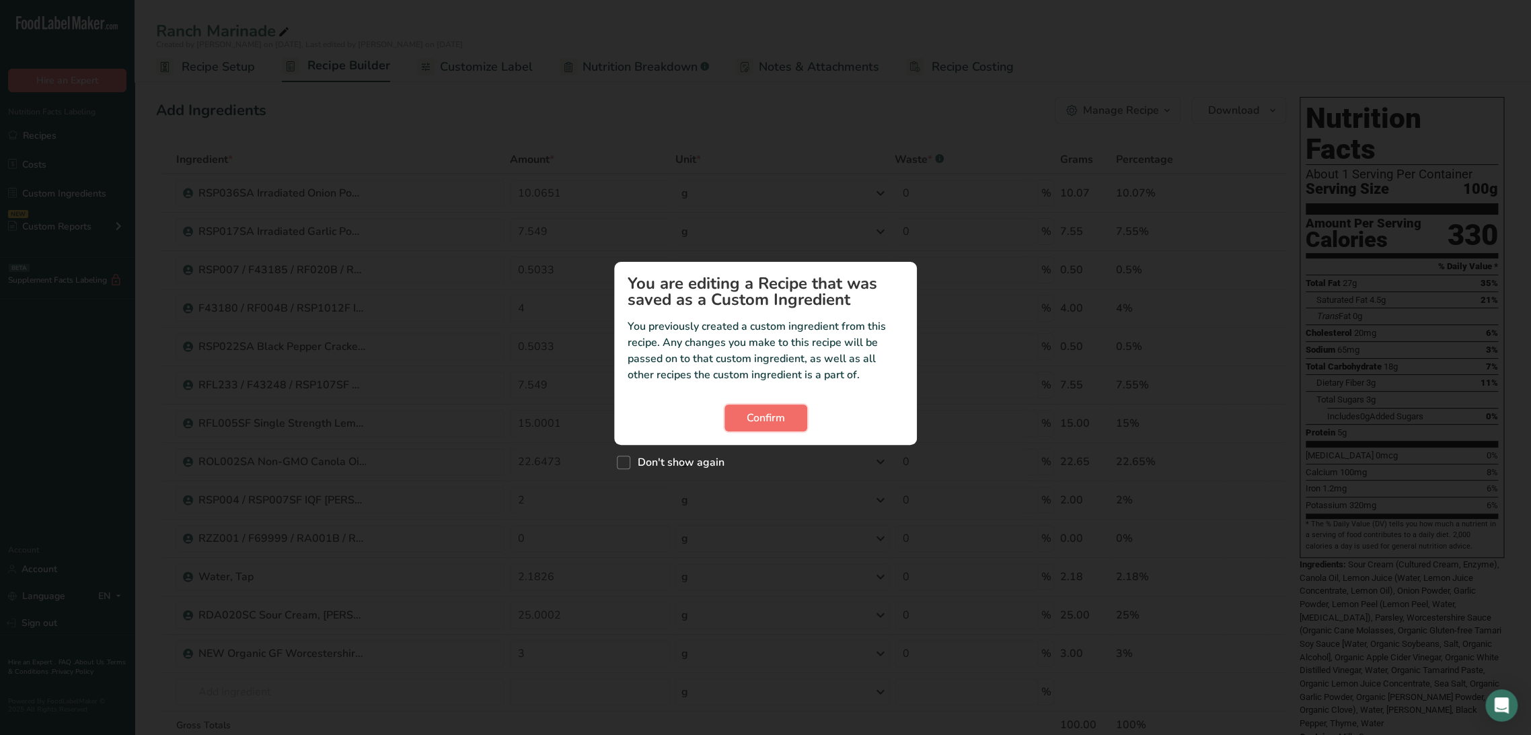
click at [776, 413] on span "Confirm" at bounding box center [766, 418] width 38 height 16
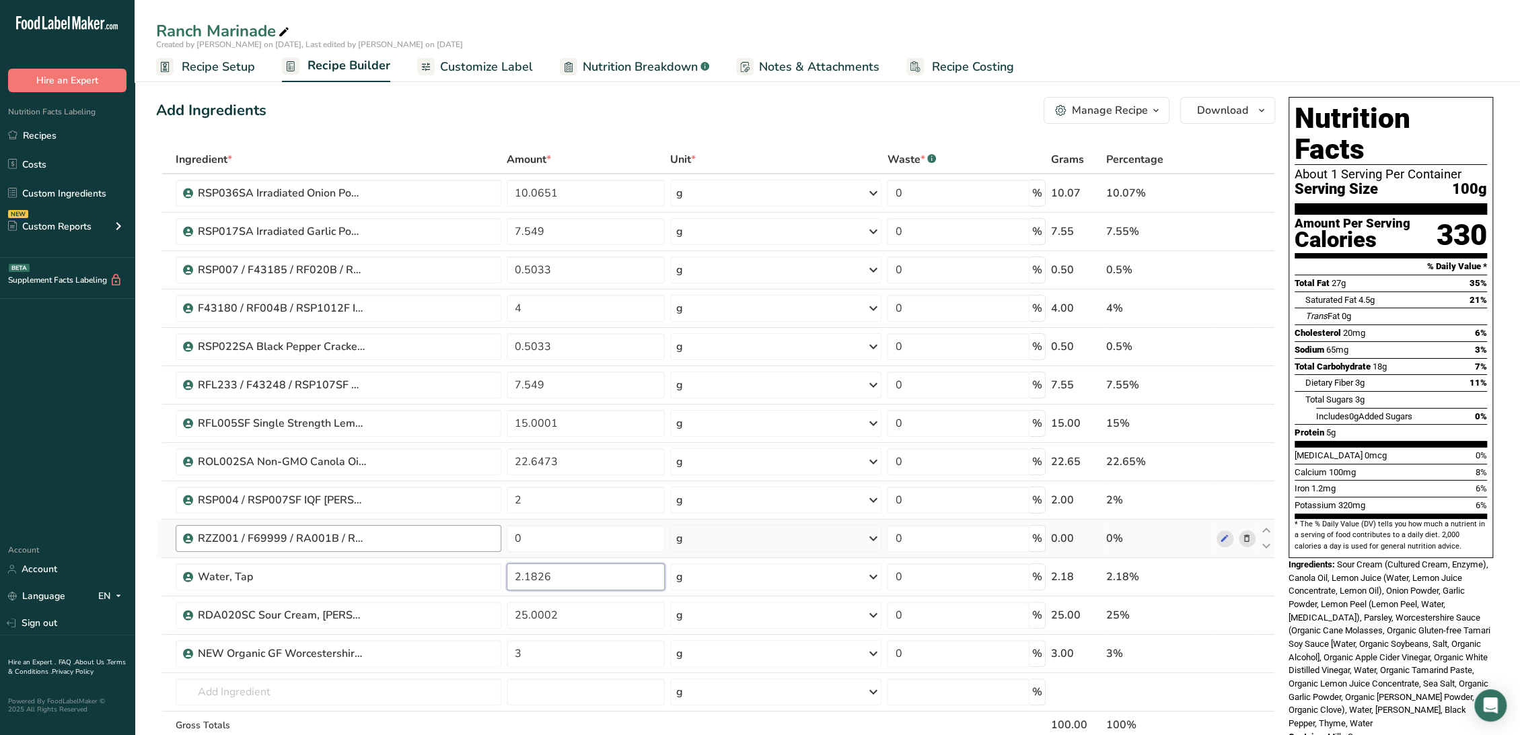
drag, startPoint x: 600, startPoint y: 578, endPoint x: 446, endPoint y: 548, distance: 157.0
click at [446, 548] on tbody "RSP036SA Irradiated Onion Powder, Elite Spice [DATE] AF 10.0651 g Weight Units …" at bounding box center [715, 470] width 1117 height 592
type input "0"
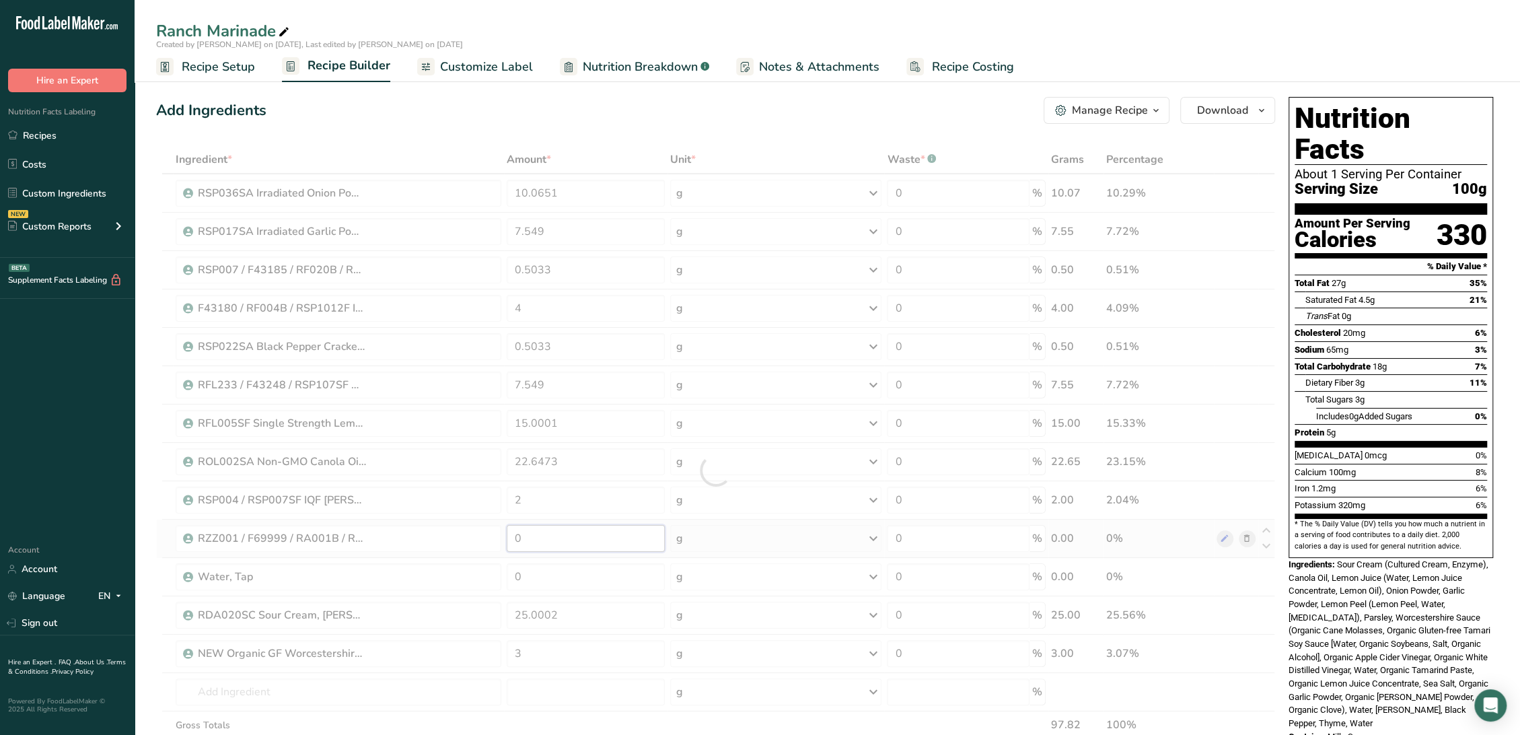
click at [544, 533] on div "Ingredient * Amount * Unit * Waste * .a-a{fill:#347362;}.b-a{fill:#fff;} Grams …" at bounding box center [715, 470] width 1119 height 650
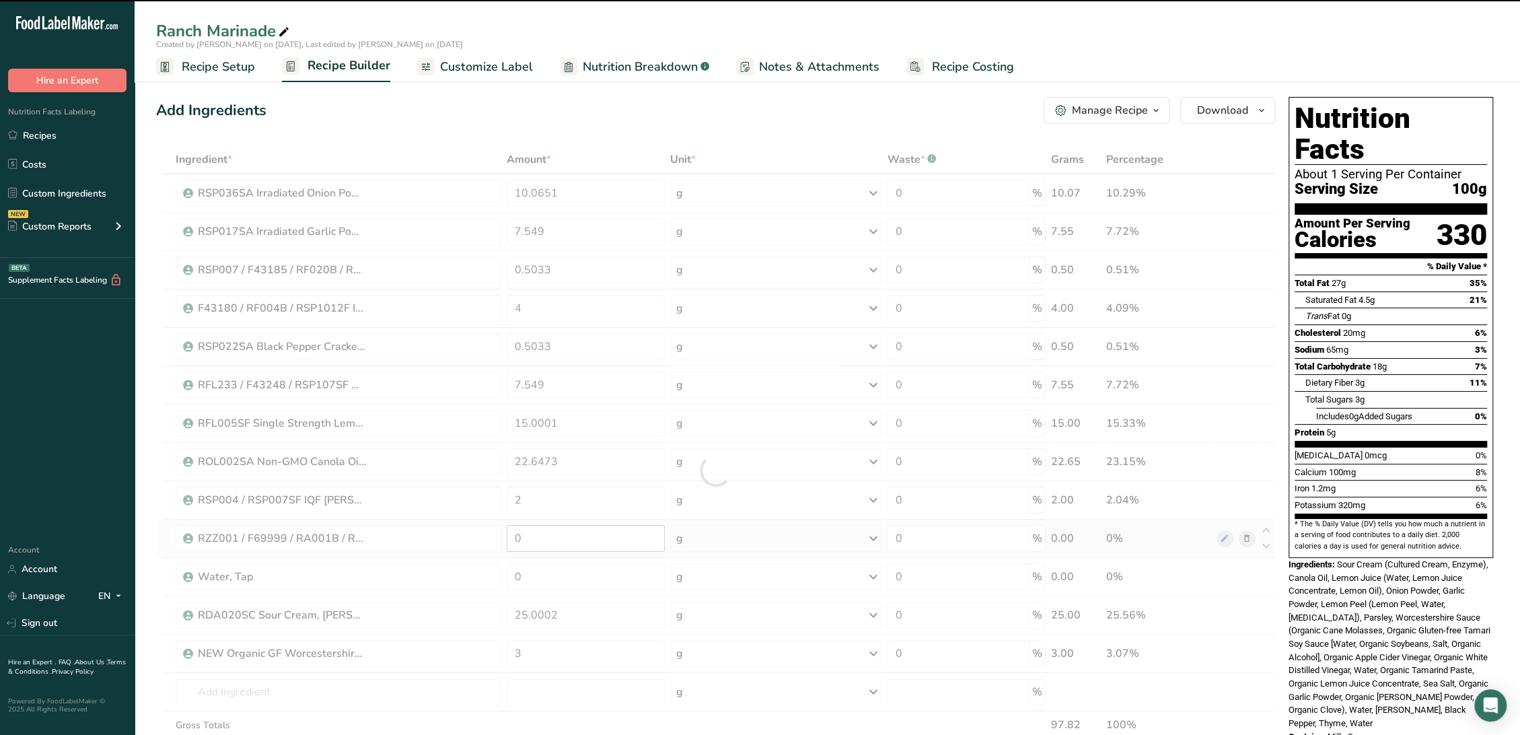
click at [544, 533] on div at bounding box center [715, 470] width 1119 height 650
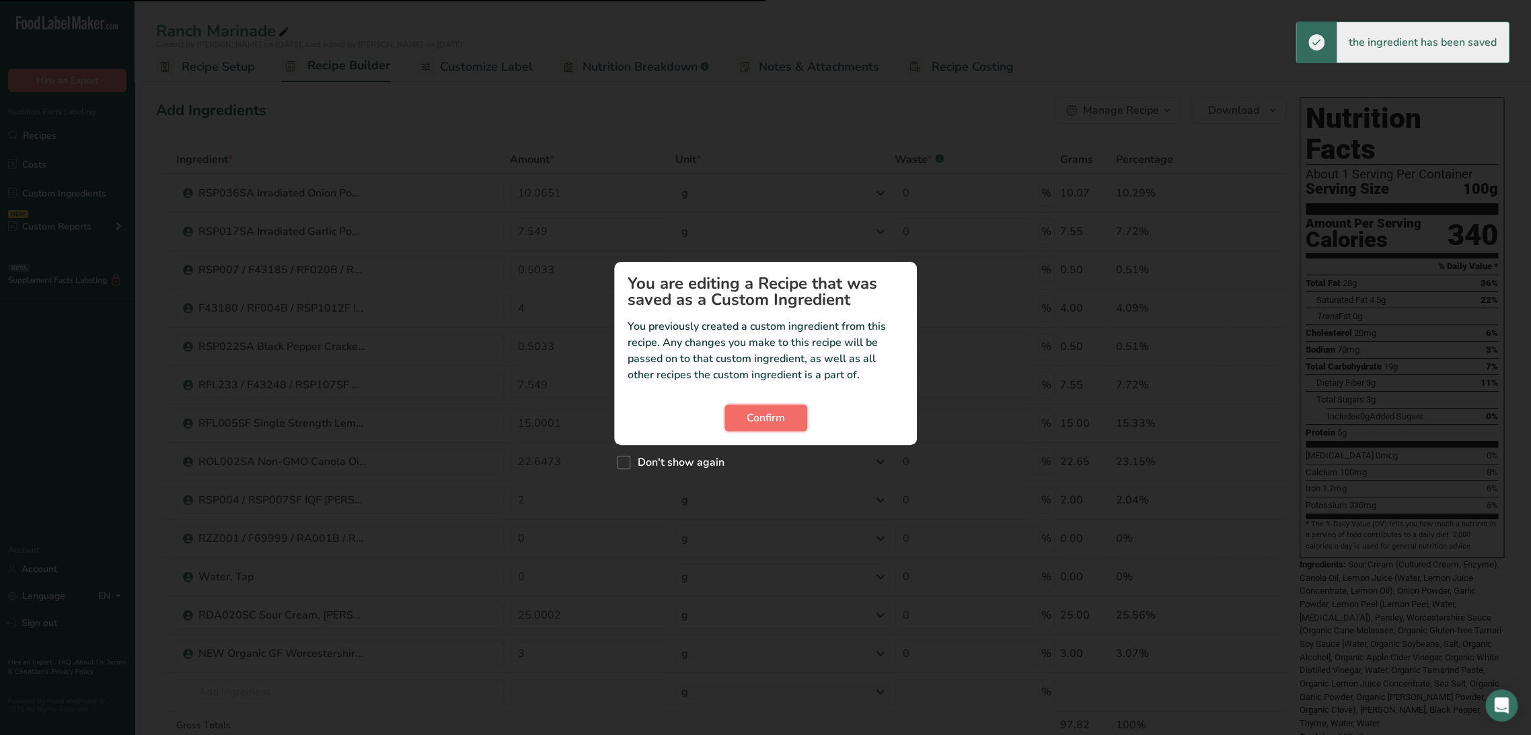
click at [750, 420] on span "Confirm" at bounding box center [766, 418] width 38 height 16
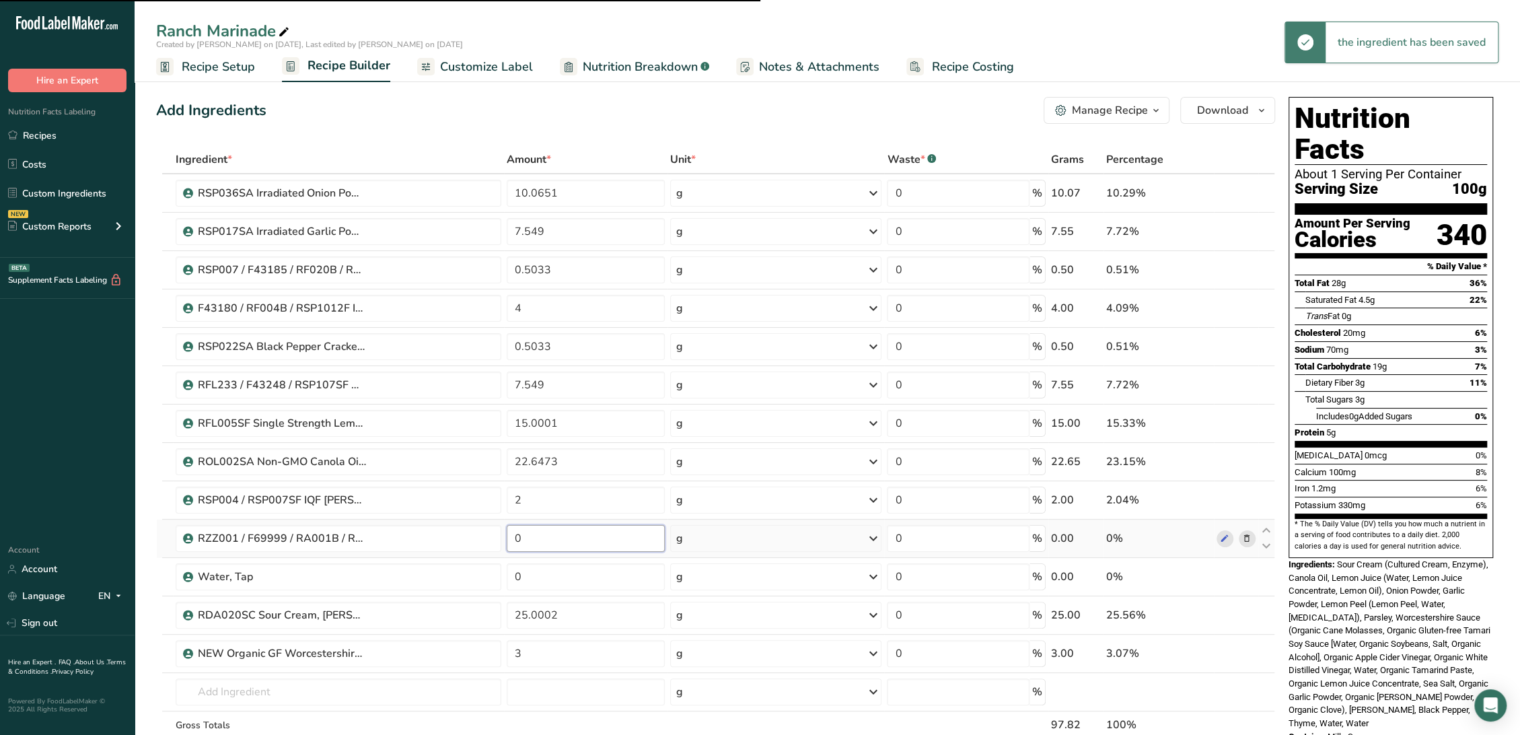
click at [593, 537] on input "0" at bounding box center [586, 538] width 158 height 27
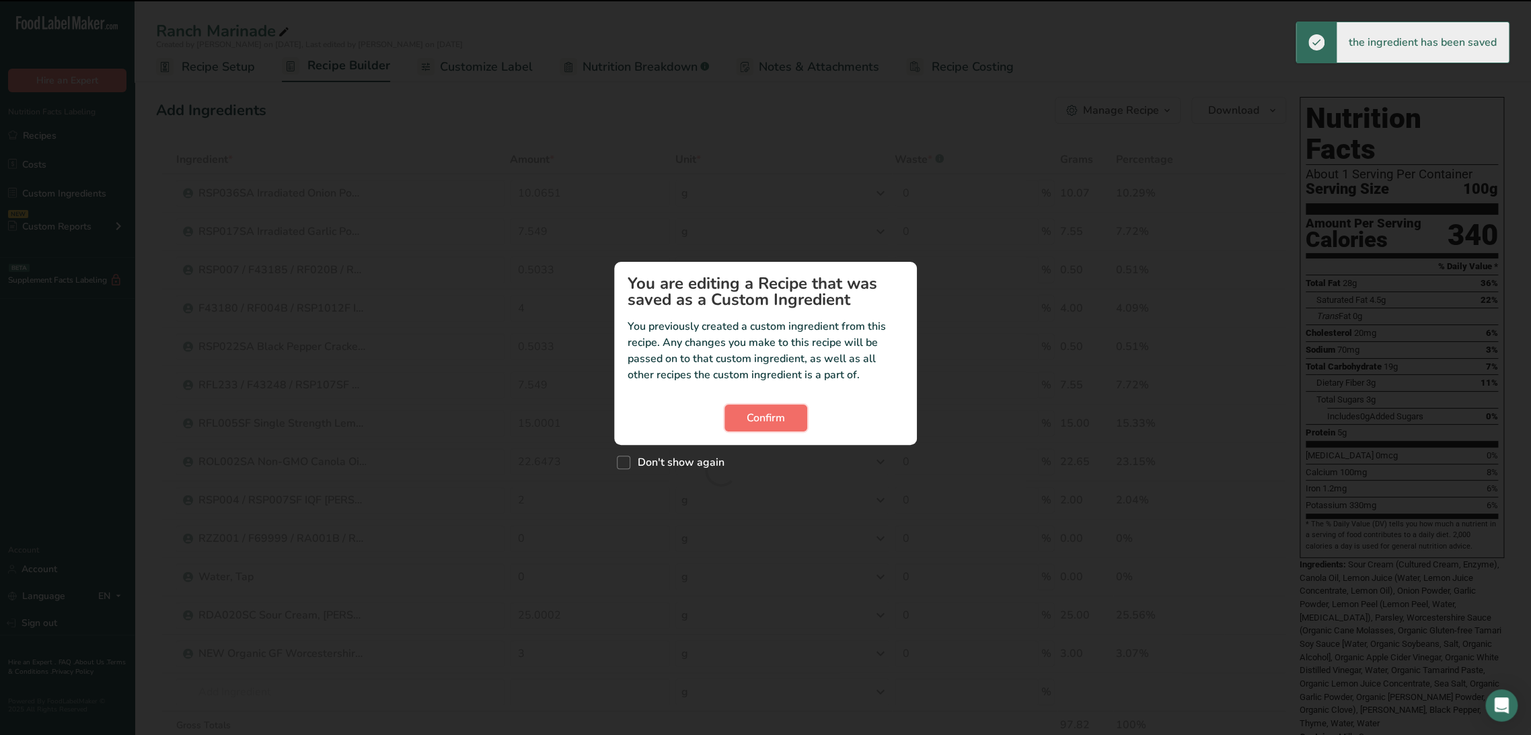
click at [792, 404] on button "Confirm" at bounding box center [766, 417] width 83 height 27
click at [786, 430] on button "Confirm" at bounding box center [766, 417] width 83 height 27
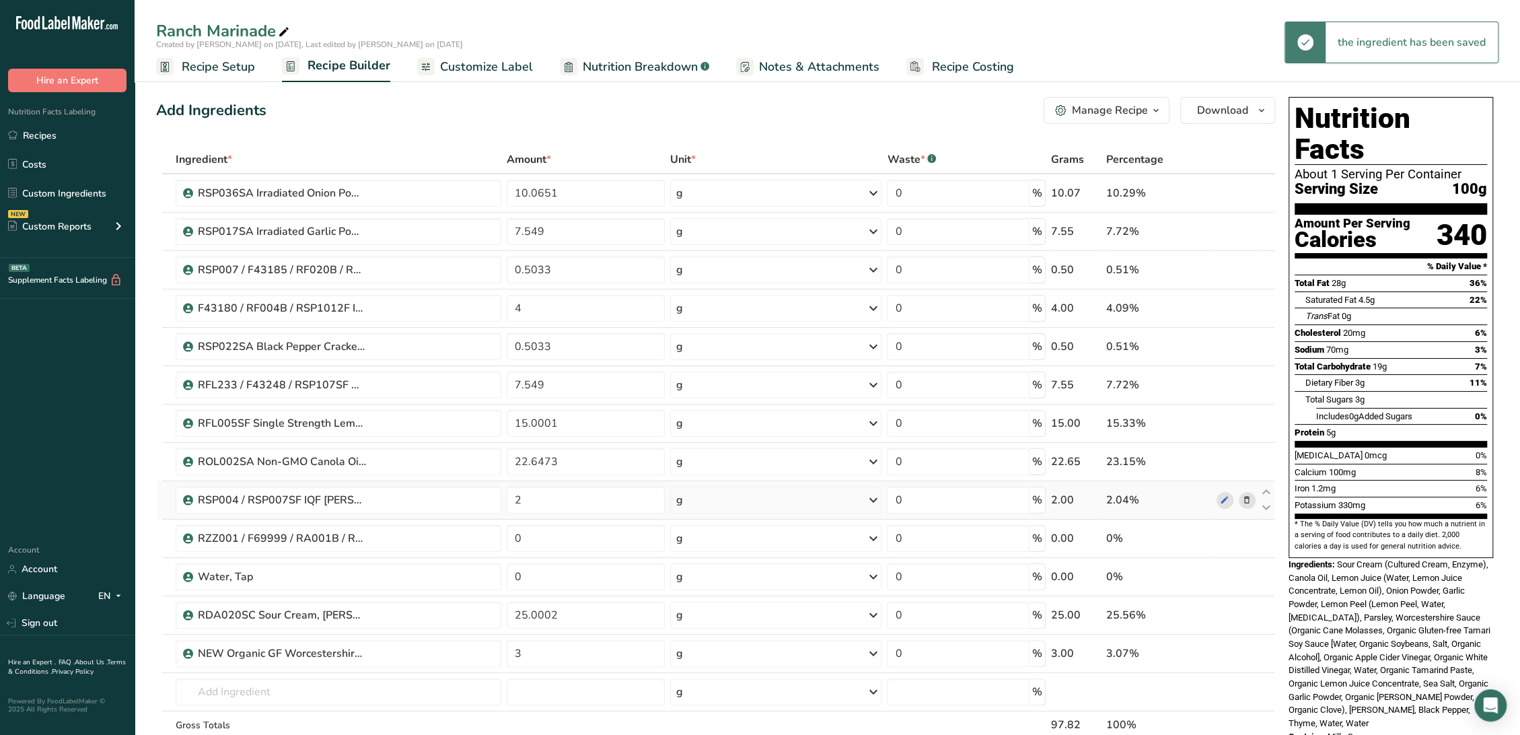
click at [644, 517] on td "2" at bounding box center [585, 500] width 163 height 38
click at [641, 523] on td "0" at bounding box center [585, 538] width 163 height 38
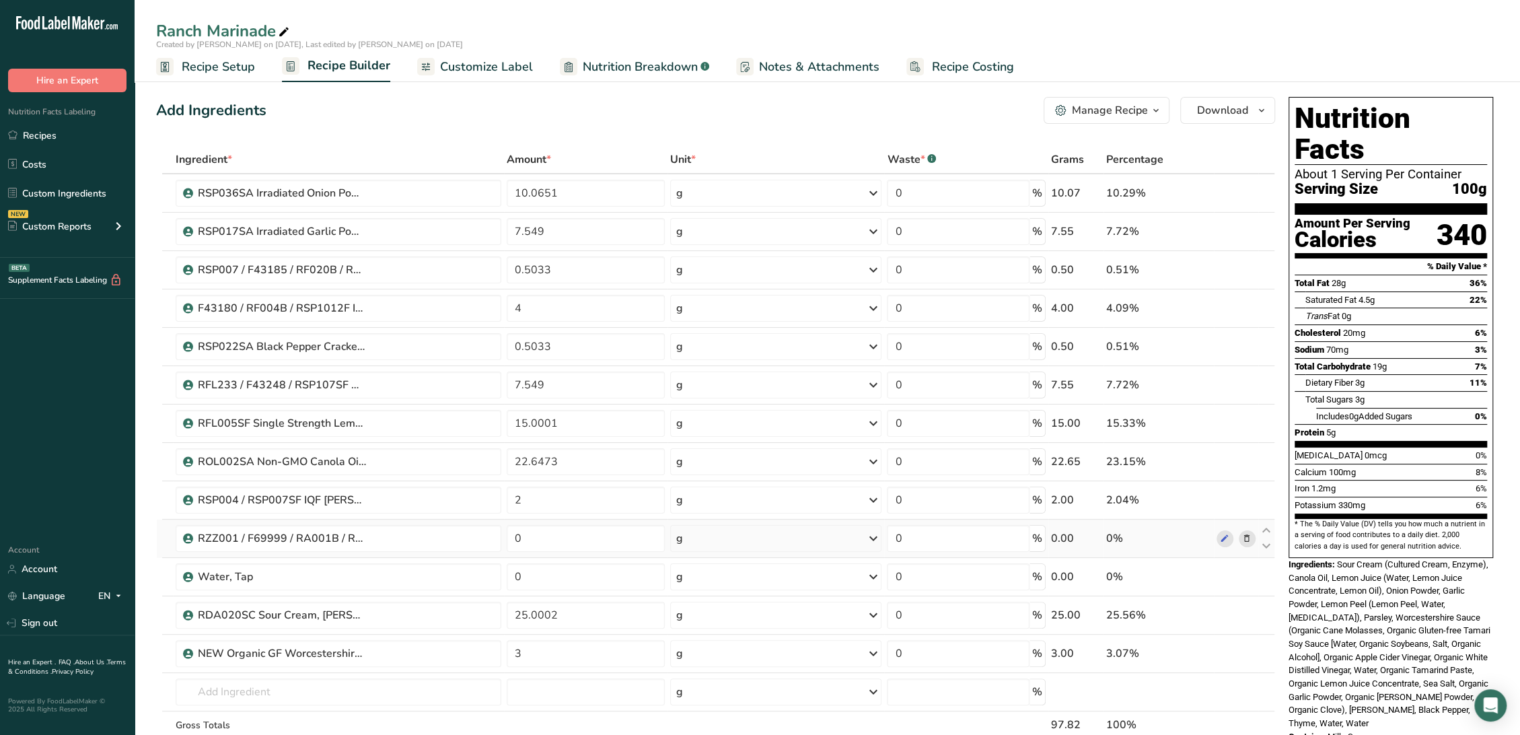
click at [641, 523] on td "0" at bounding box center [585, 538] width 163 height 38
click at [635, 537] on input "0" at bounding box center [586, 538] width 158 height 27
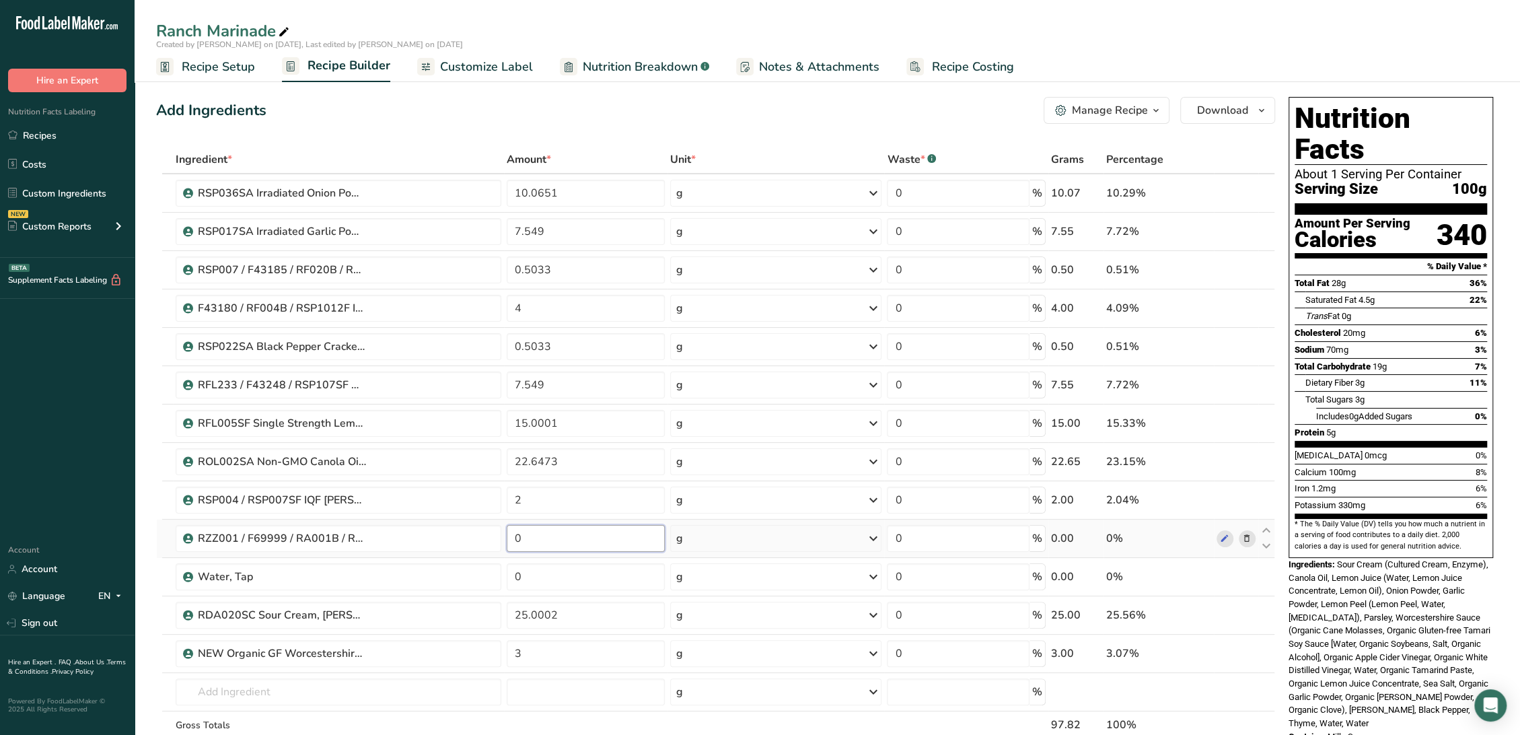
paste input "2.1826"
type input "2.1826"
click at [589, 574] on div "Ingredient * Amount * Unit * Waste * .a-a{fill:#347362;}.b-a{fill:#fff;} Grams …" at bounding box center [715, 470] width 1119 height 650
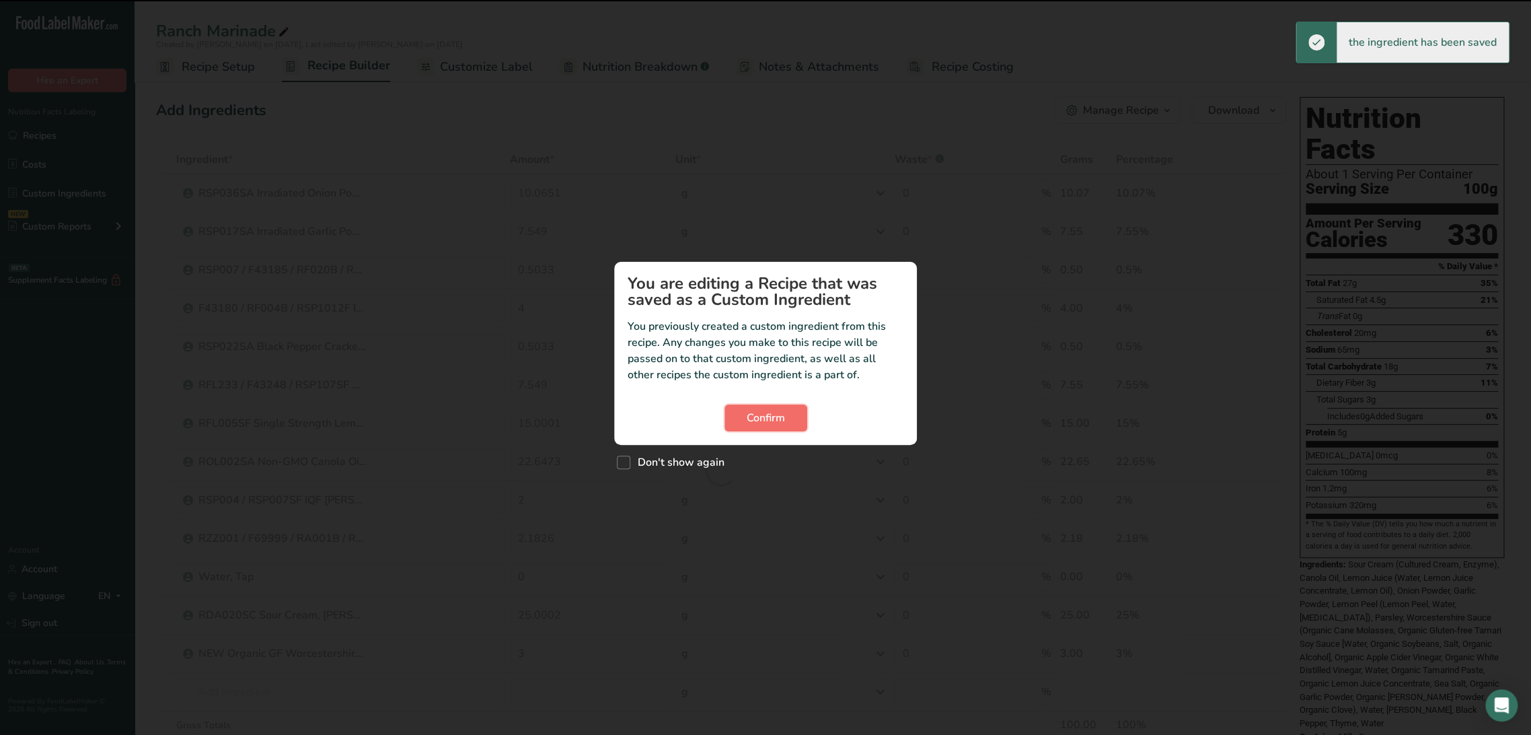
click at [796, 418] on button "Confirm" at bounding box center [766, 417] width 83 height 27
click at [780, 417] on span "Confirm" at bounding box center [766, 418] width 38 height 16
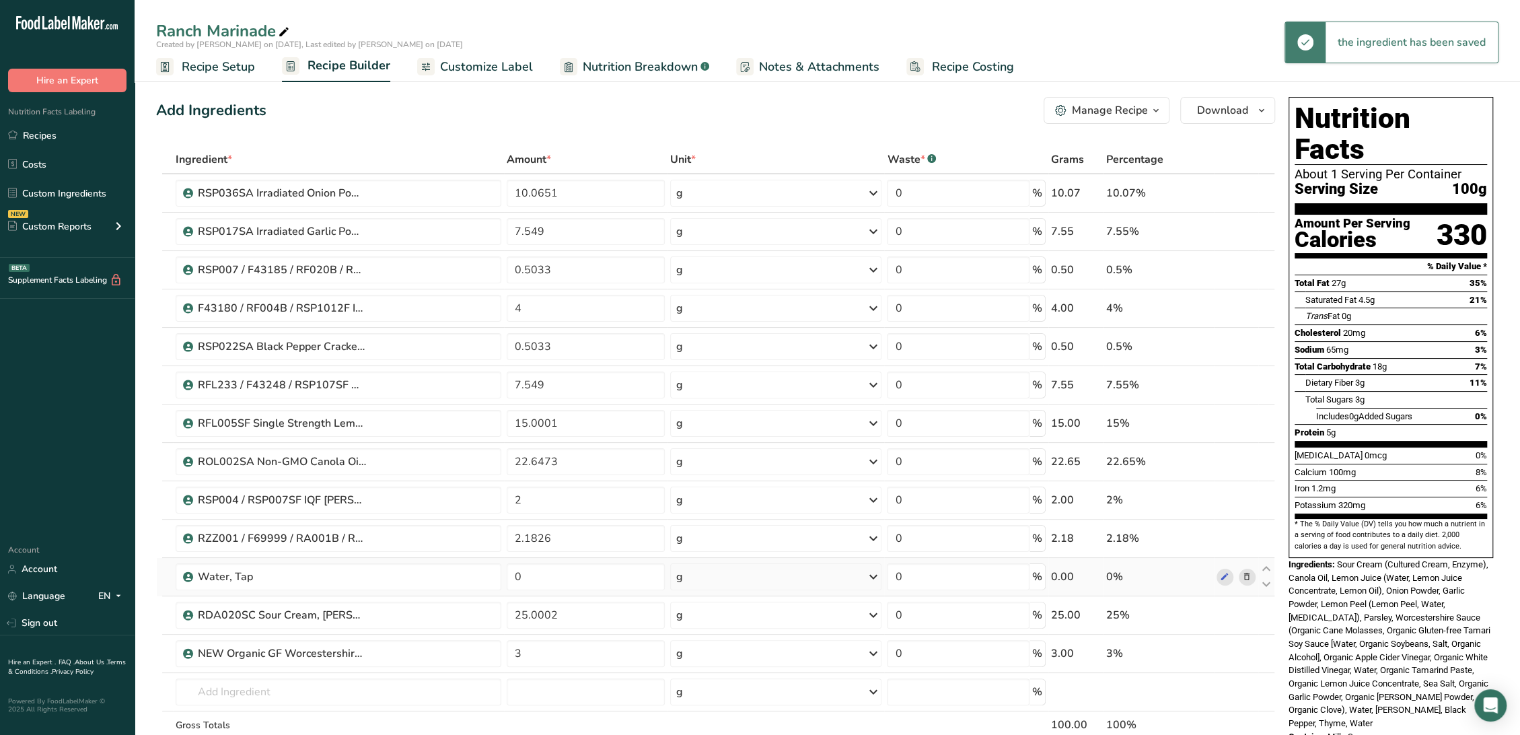
click at [1251, 578] on span at bounding box center [1246, 576] width 16 height 16
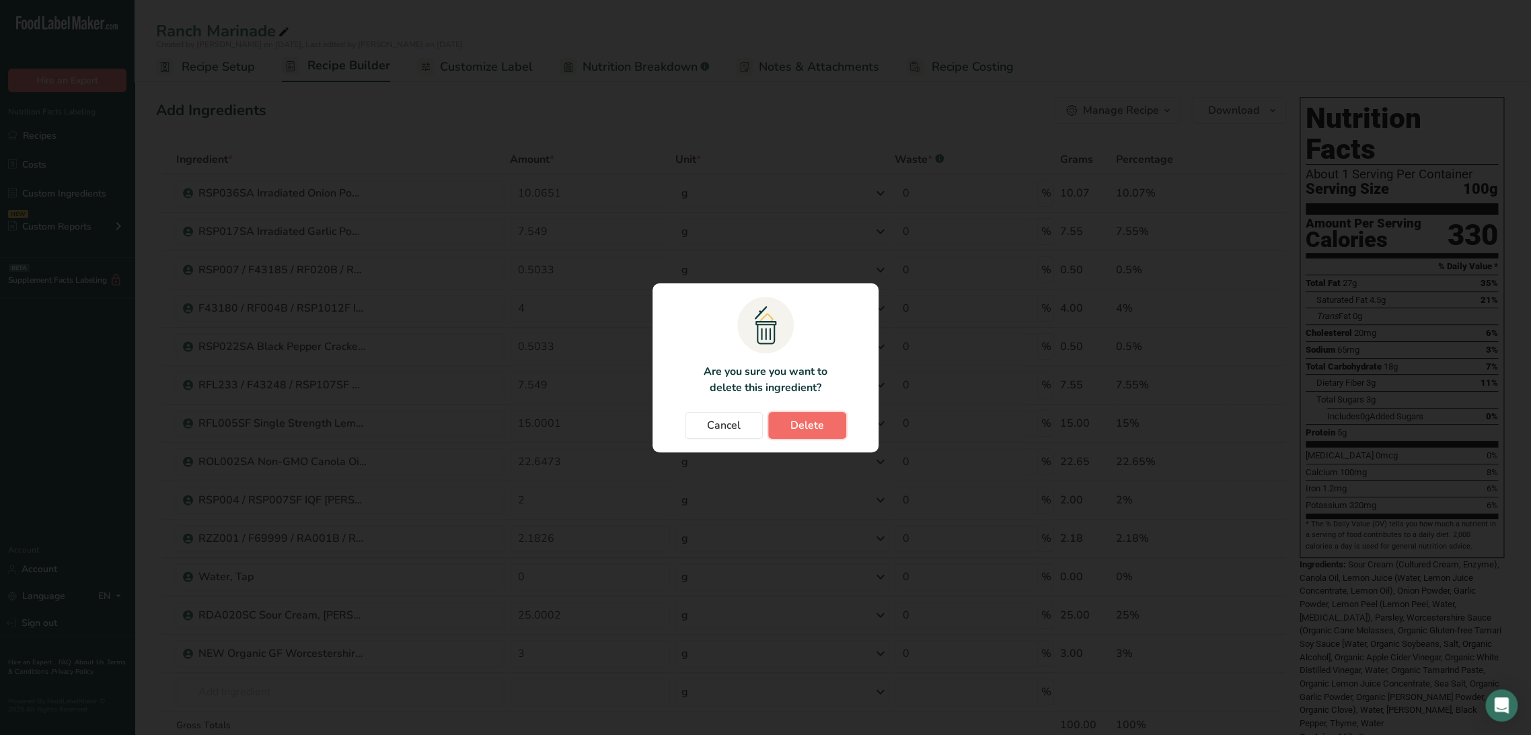
click span "Delete"
type input "25.0002"
type input "3"
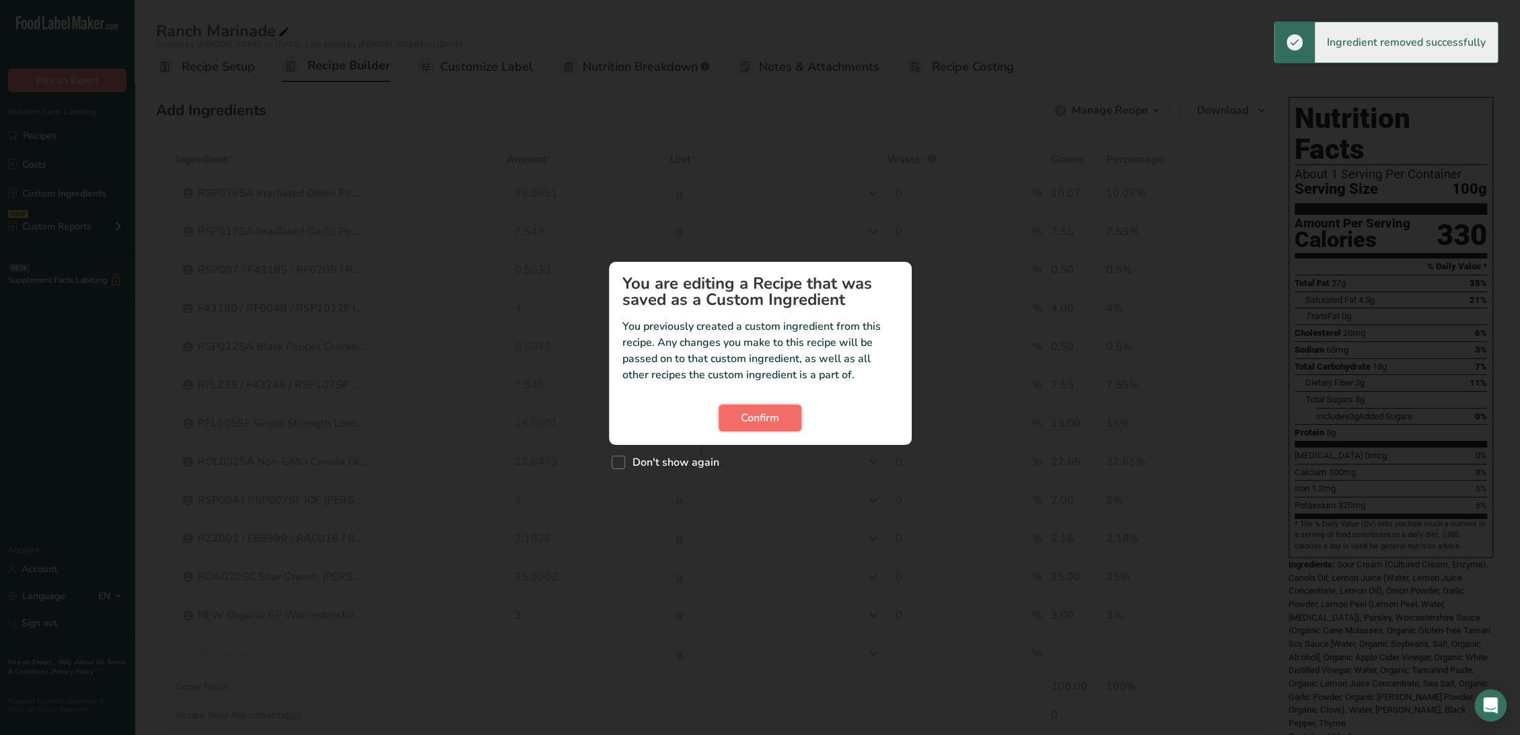
click span "Confirm"
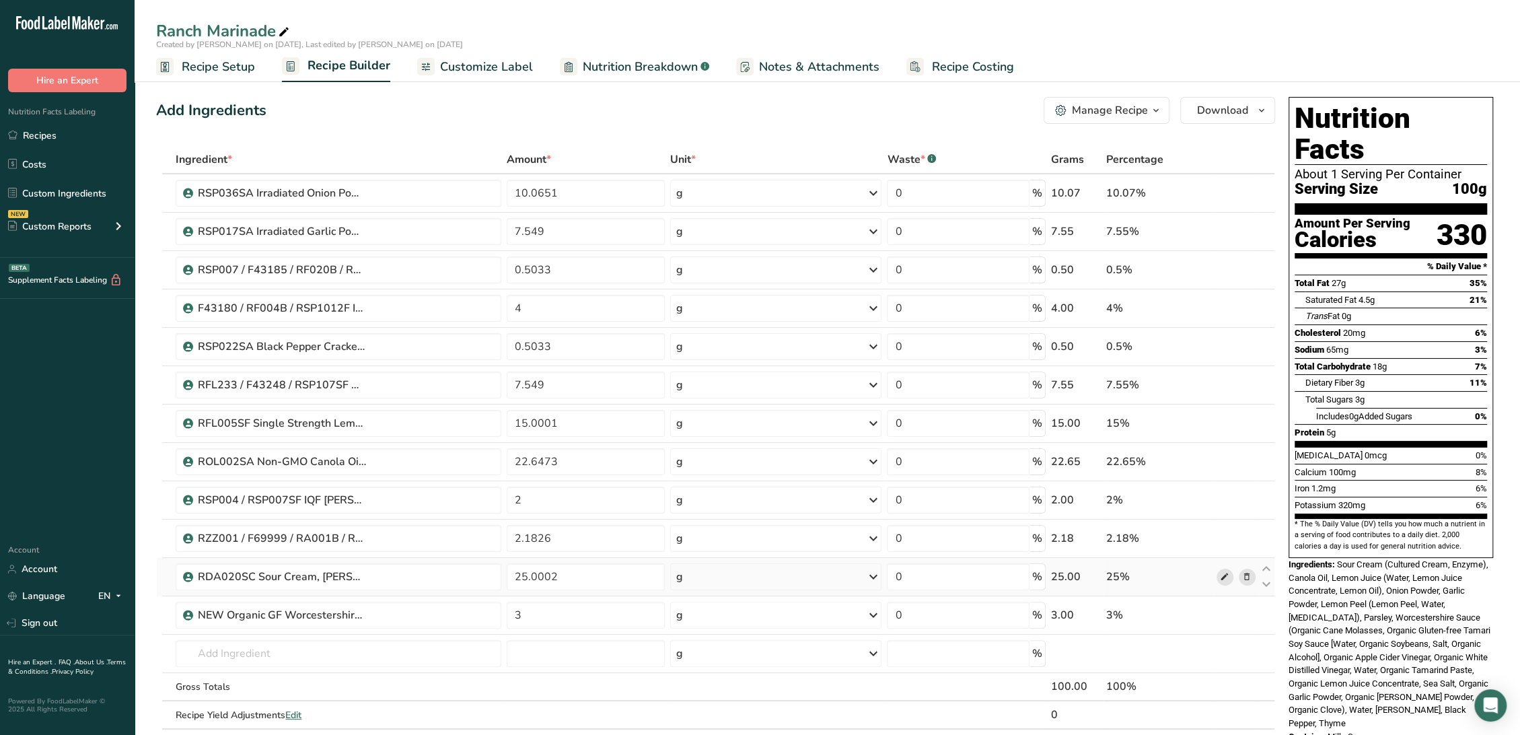
click icon
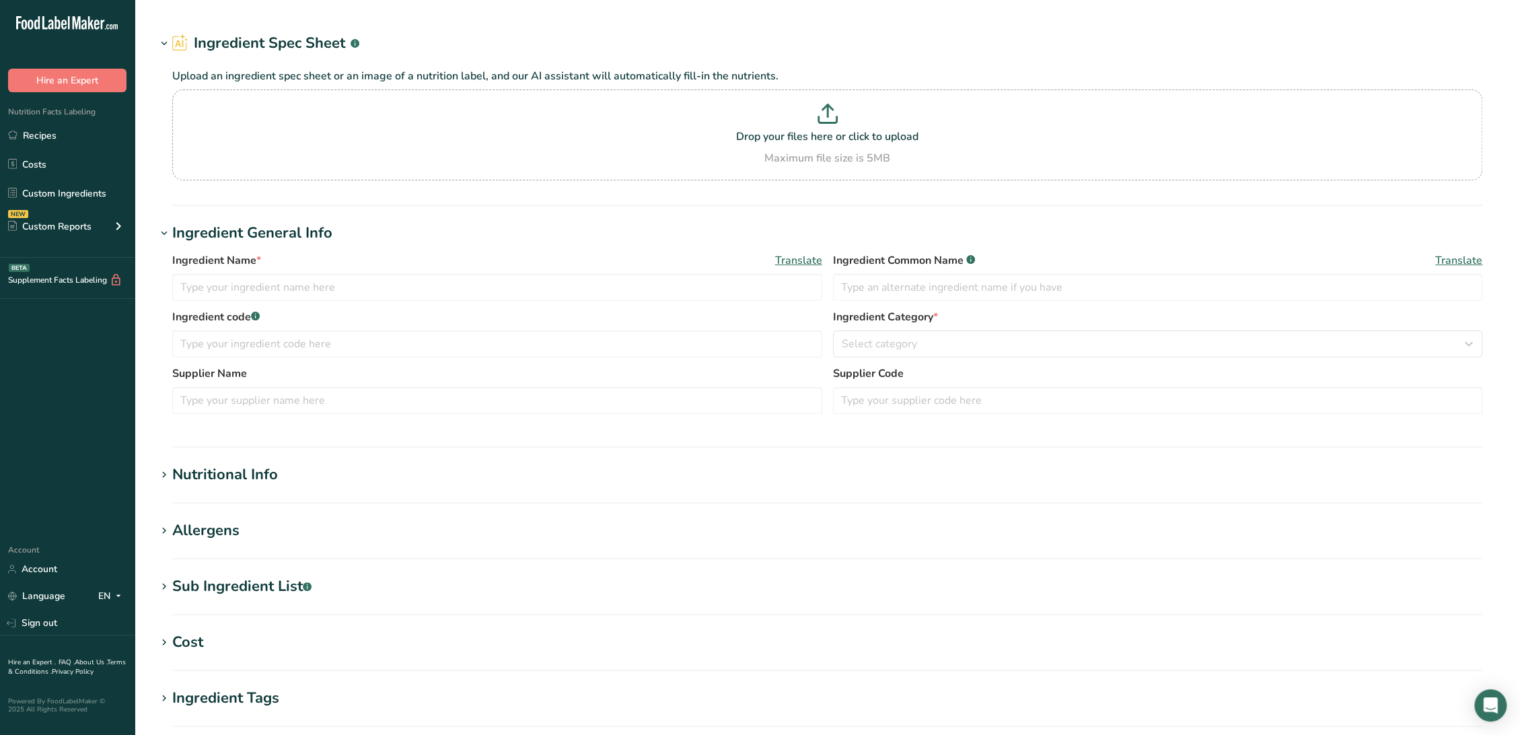
type input "RDA020SC Sour Cream, [PERSON_NAME] [PERSON_NAME]/[PERSON_NAME] [DATE] CC"
type input "Sour Cream"
type input "111422"
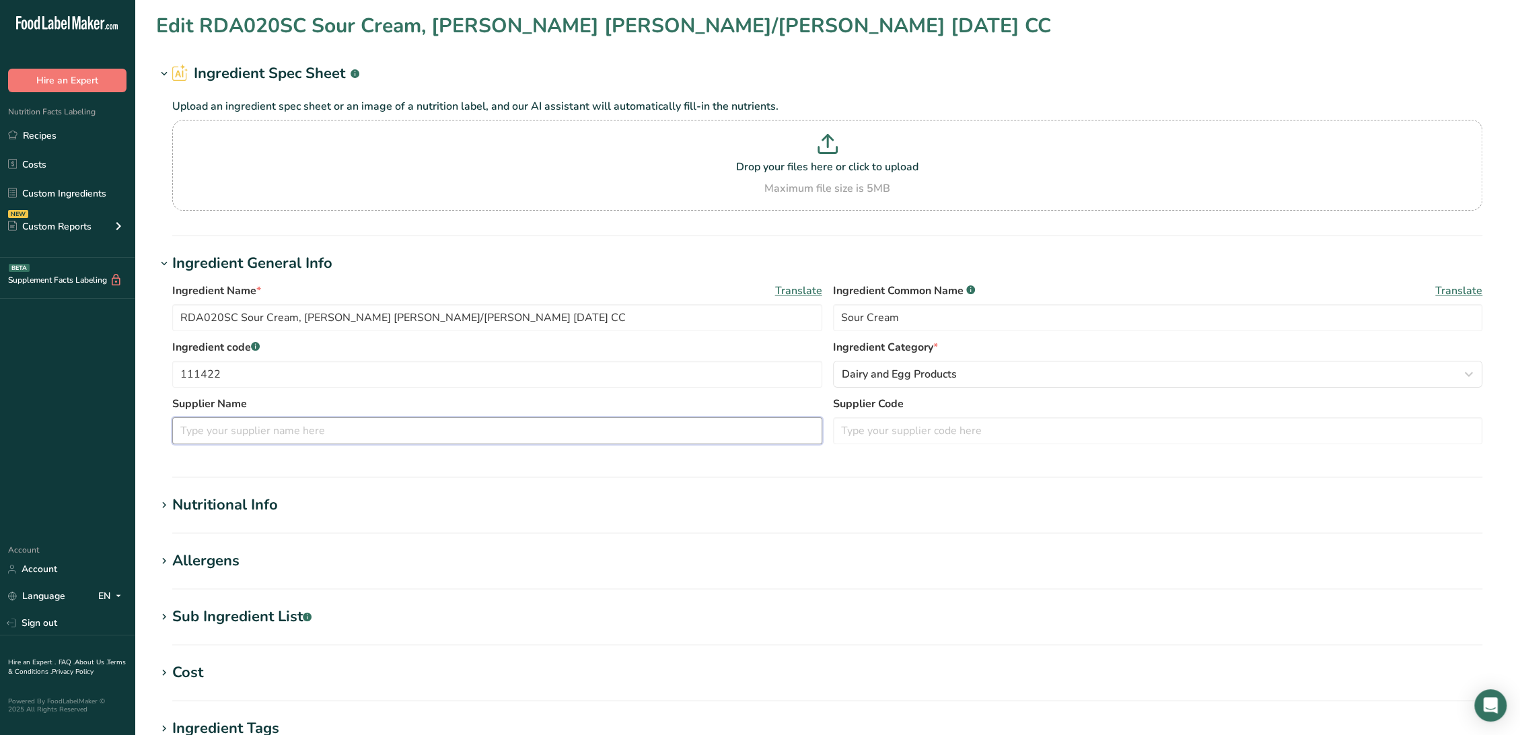
click at [373, 440] on input "text" at bounding box center [497, 430] width 650 height 27
paste input "Ben E Keith Foods - Saputo Dairy Foods, Friendship NY"
click at [276, 430] on input "Ben E Keith Foods - Saputo Dairy Foods, Friendship NY" at bounding box center [497, 430] width 650 height 27
drag, startPoint x: 447, startPoint y: 427, endPoint x: 371, endPoint y: 427, distance: 76.0
click at [371, 427] on input "Ben E Keith Foods / Saputo Dairy Foods, Friendship NY" at bounding box center [497, 430] width 650 height 27
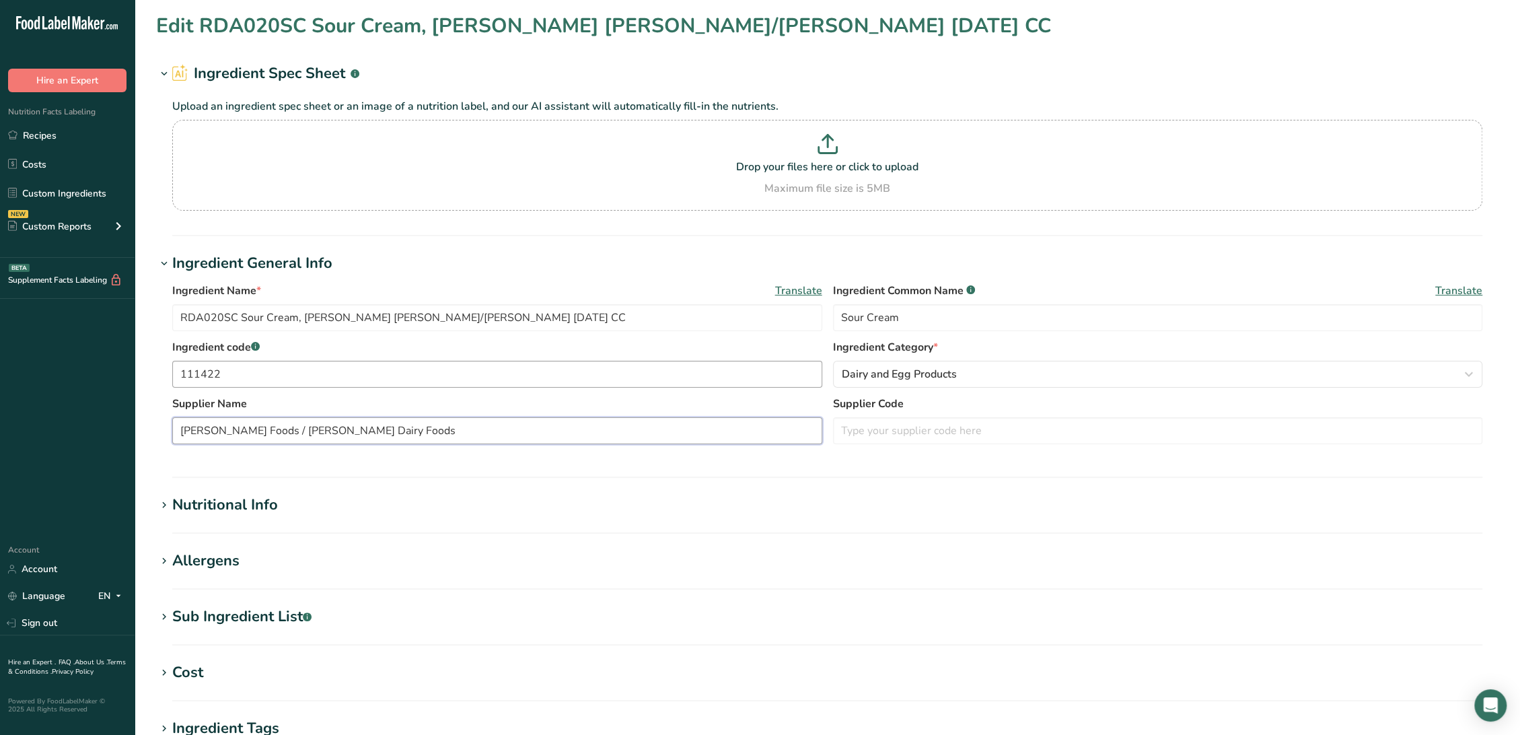
type input "Ben E Keith Foods / Saputo Dairy Foods"
drag, startPoint x: 242, startPoint y: 370, endPoint x: 170, endPoint y: 381, distance: 72.9
click at [151, 370] on section "Edit RDA020SC Sour Cream, Ben E. Keith/Saputo 8-7-24 CC Ingredient Spec Sheet .…" at bounding box center [827, 494] width 1385 height 988
click at [879, 429] on input "text" at bounding box center [1158, 430] width 650 height 27
paste input "111422"
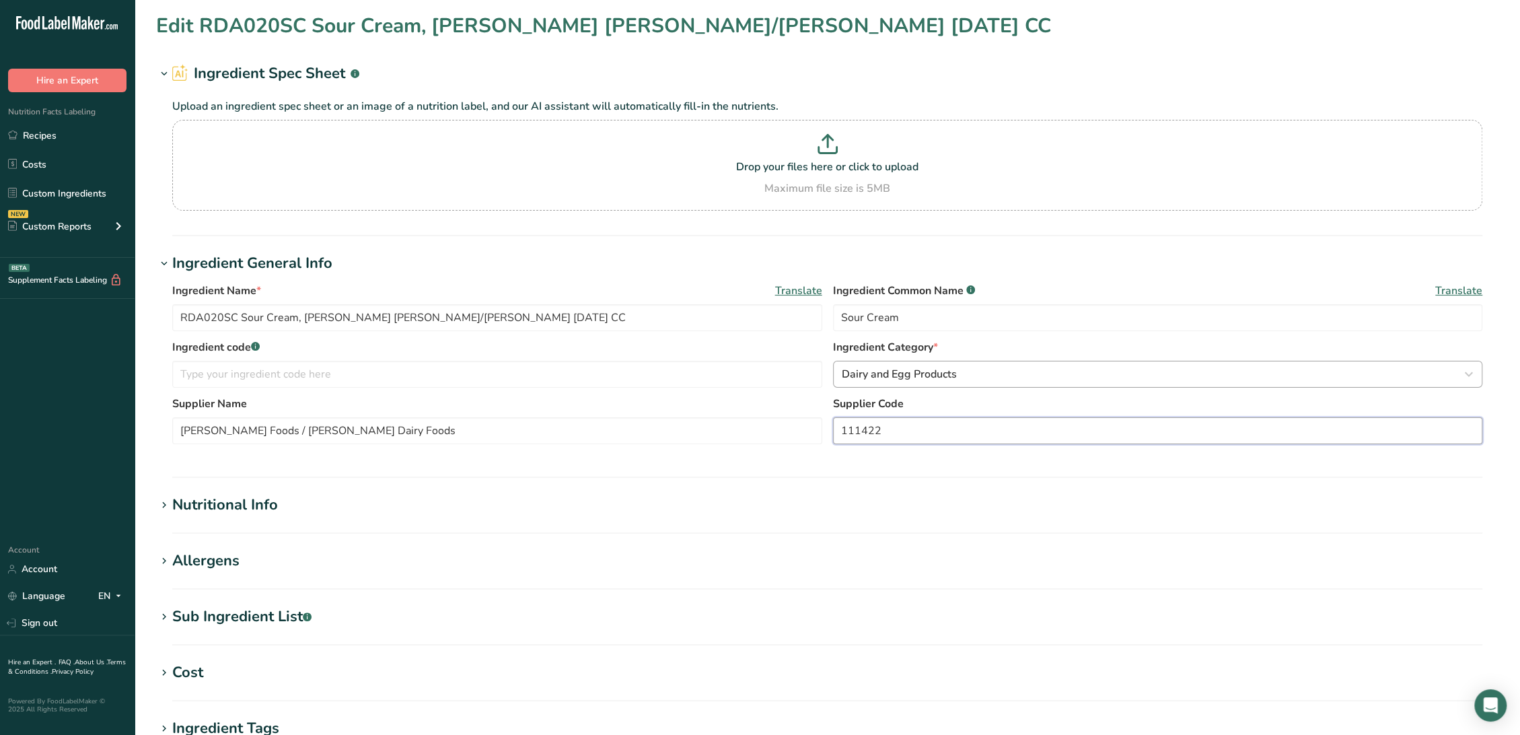
type input "111422"
click at [854, 379] on span "Dairy and Egg Products" at bounding box center [899, 374] width 115 height 16
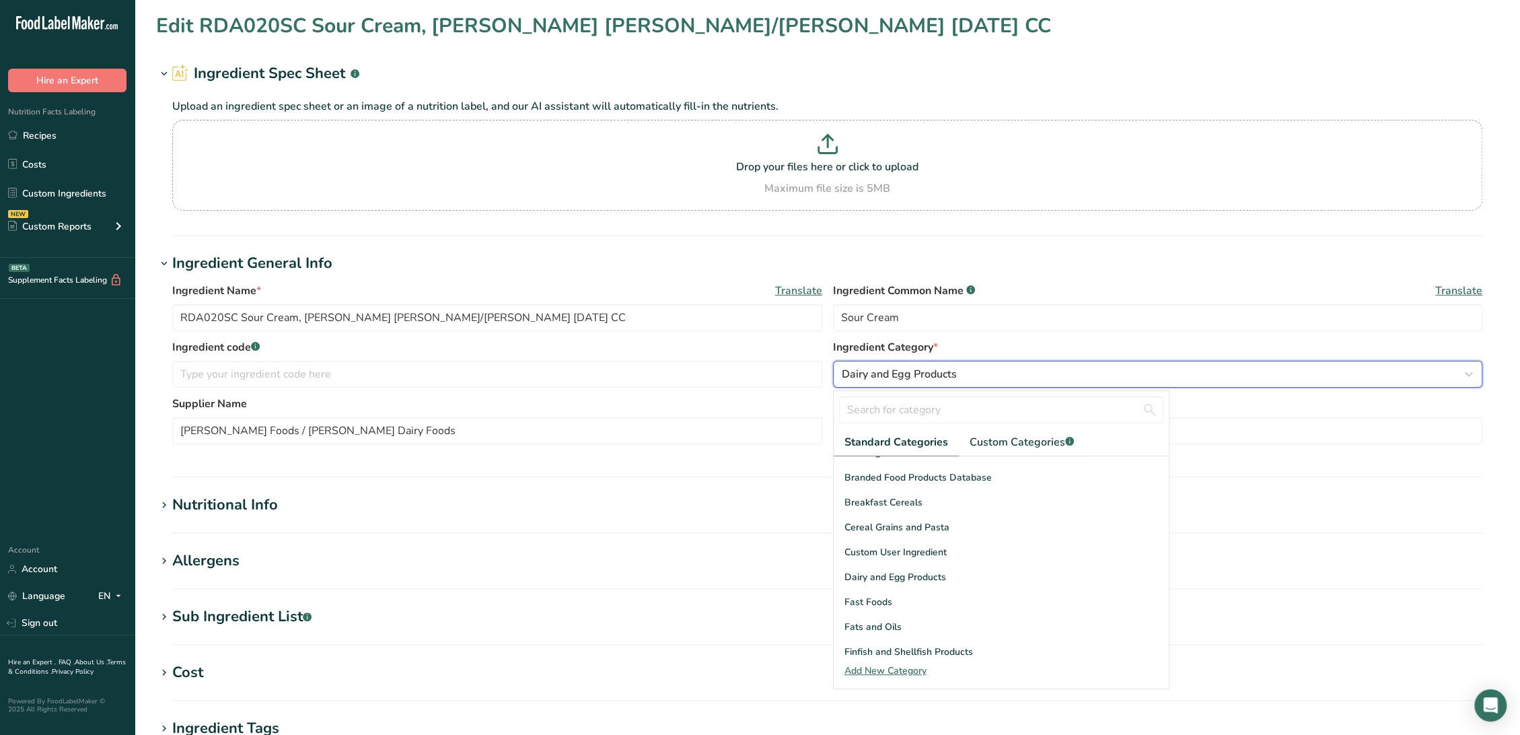
scroll to position [149, 0]
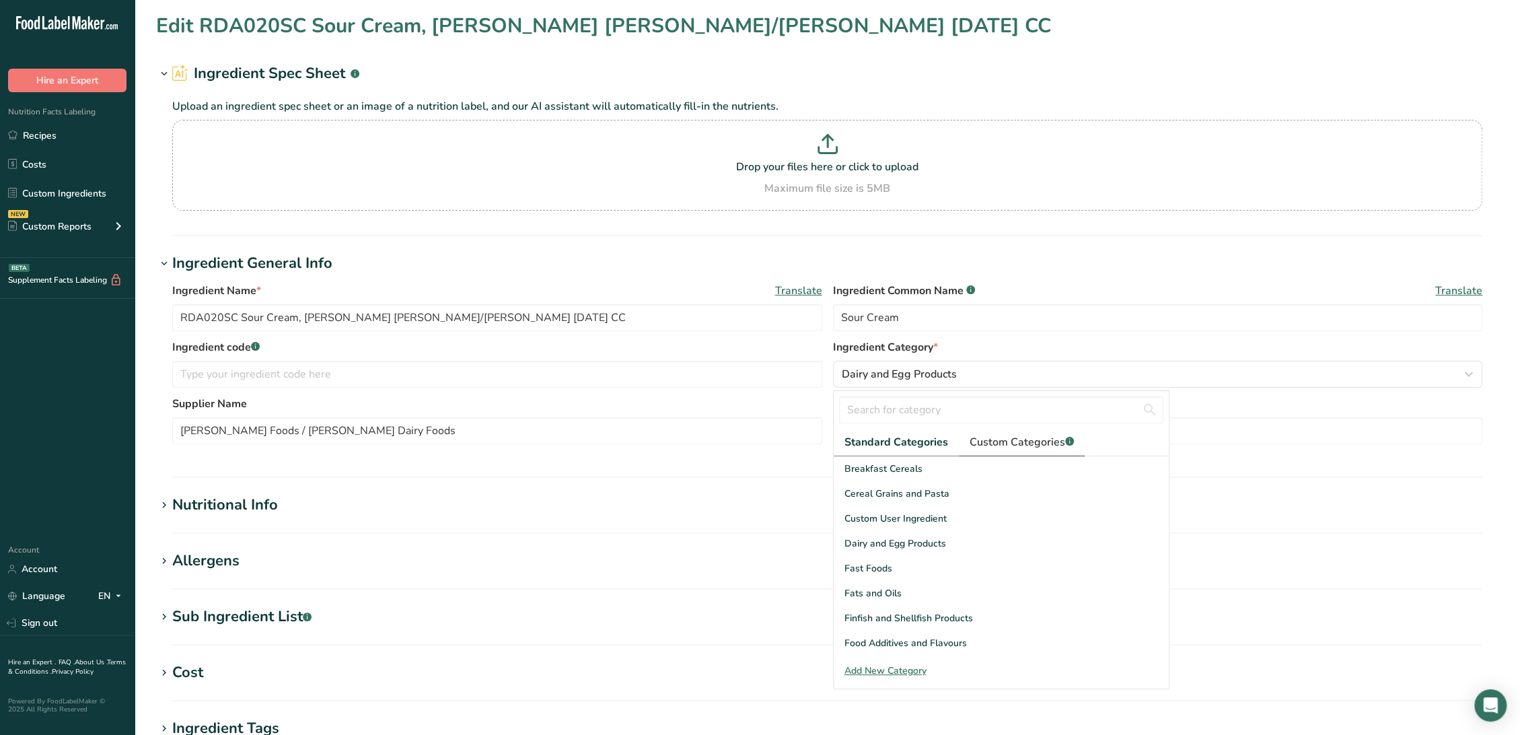
click at [979, 451] on link "Custom Categories .a-a{fill:#347362;}.b-a{fill:#fff;}" at bounding box center [1022, 443] width 126 height 28
click at [860, 519] on span "Dairy" at bounding box center [855, 518] width 23 height 14
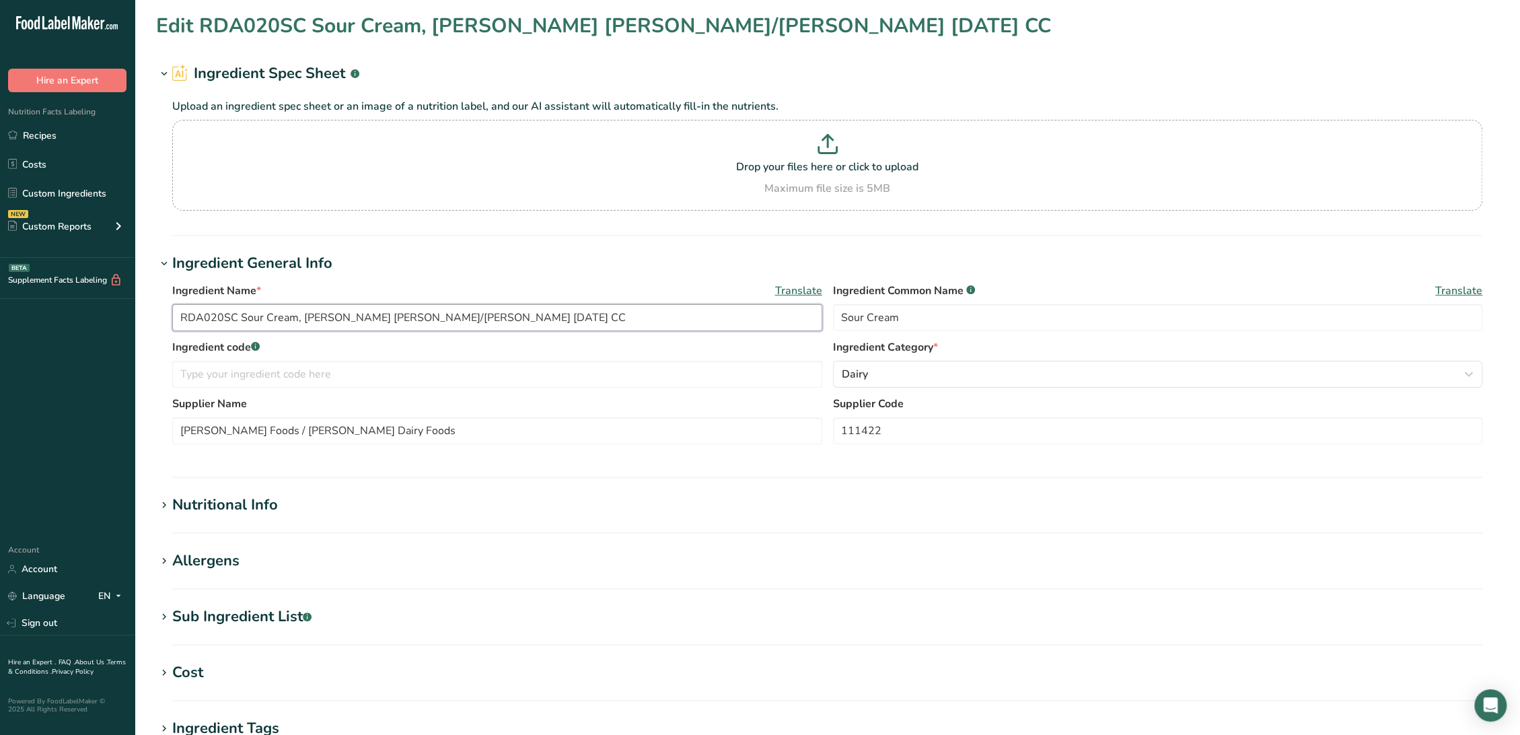
drag, startPoint x: 235, startPoint y: 320, endPoint x: -64, endPoint y: 319, distance: 299.4
click at [0, 319] on html ".a-20{fill:#fff;} Hire an Expert Nutrition Facts Labeling Recipes Costs Custom …" at bounding box center [760, 515] width 1520 height 1031
click at [307, 376] on input "text" at bounding box center [497, 374] width 650 height 27
paste input "RDA020SC"
type input "RDA020SC"
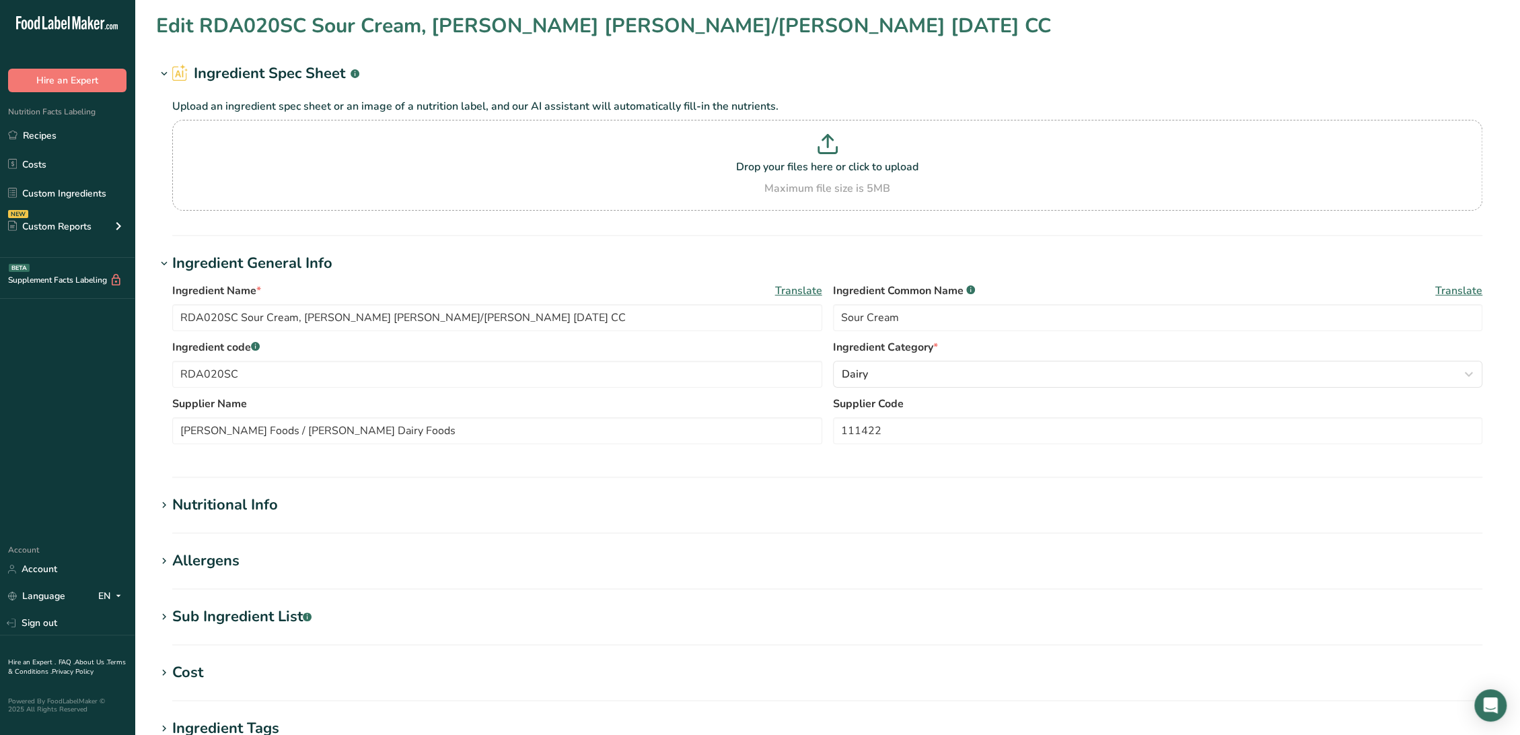
click at [242, 504] on div "Nutritional Info" at bounding box center [225, 505] width 106 height 22
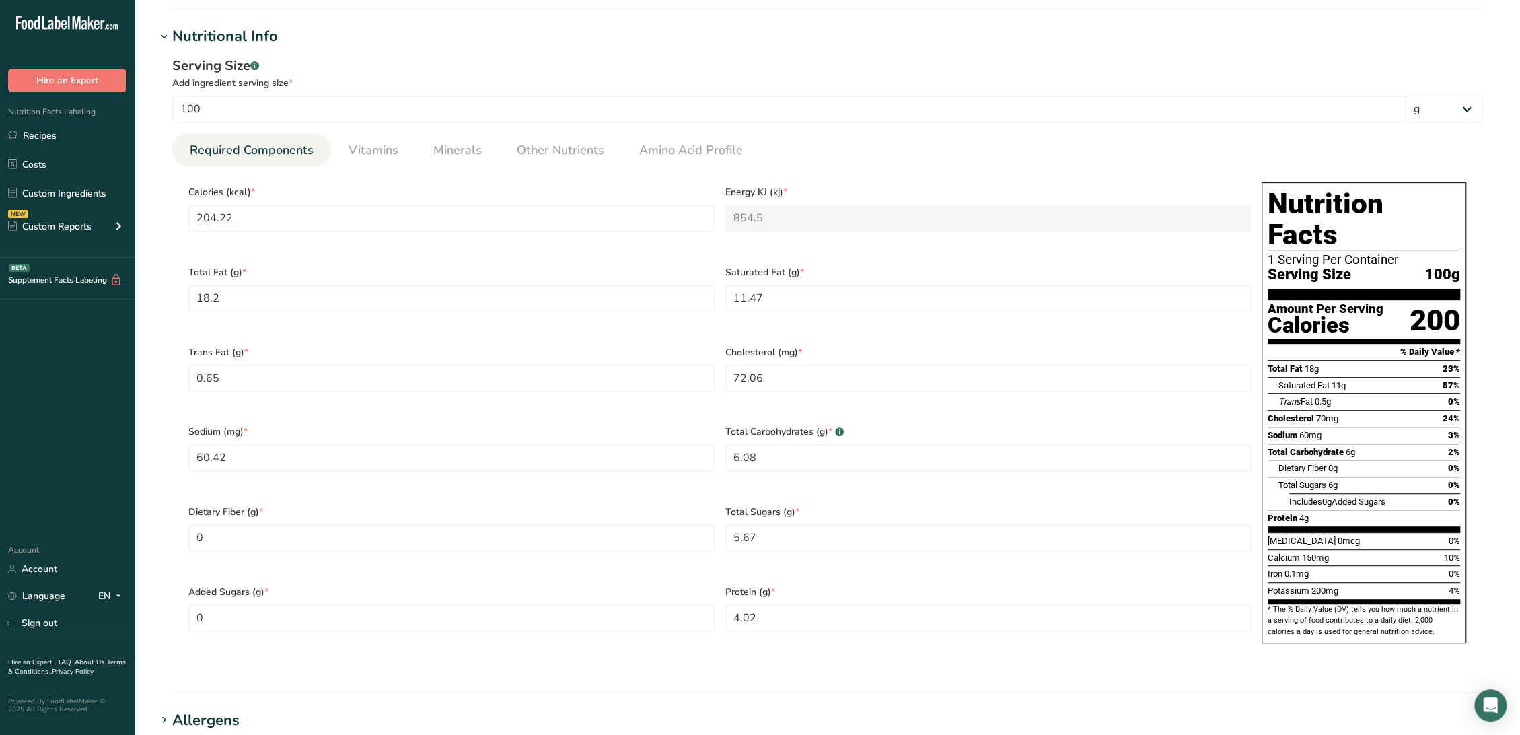
scroll to position [747, 0]
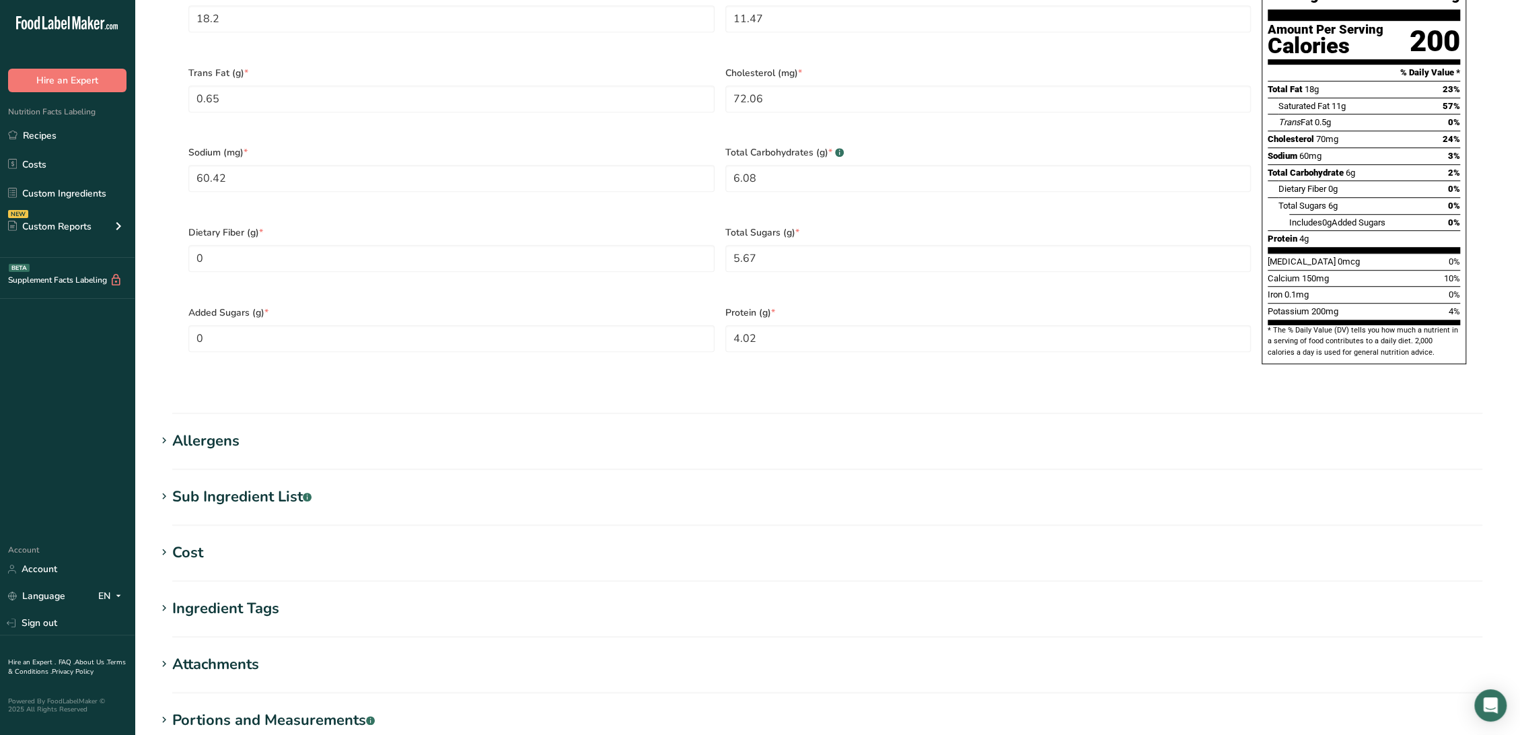
click at [262, 486] on div "Sub Ingredient List .a-a{fill:#347362;}.b-a{fill:#fff;}" at bounding box center [241, 497] width 139 height 22
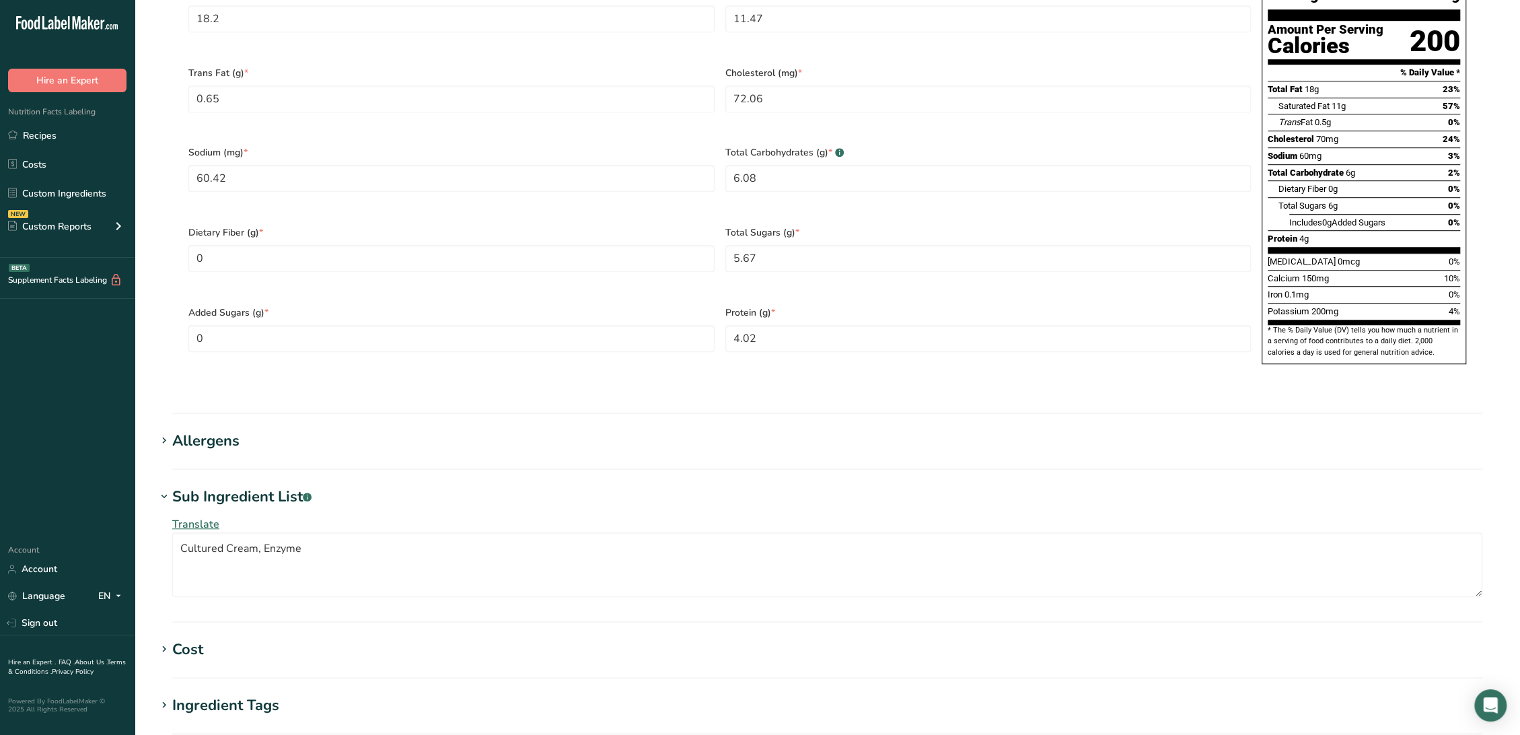
click at [223, 430] on div "Allergens" at bounding box center [205, 441] width 67 height 22
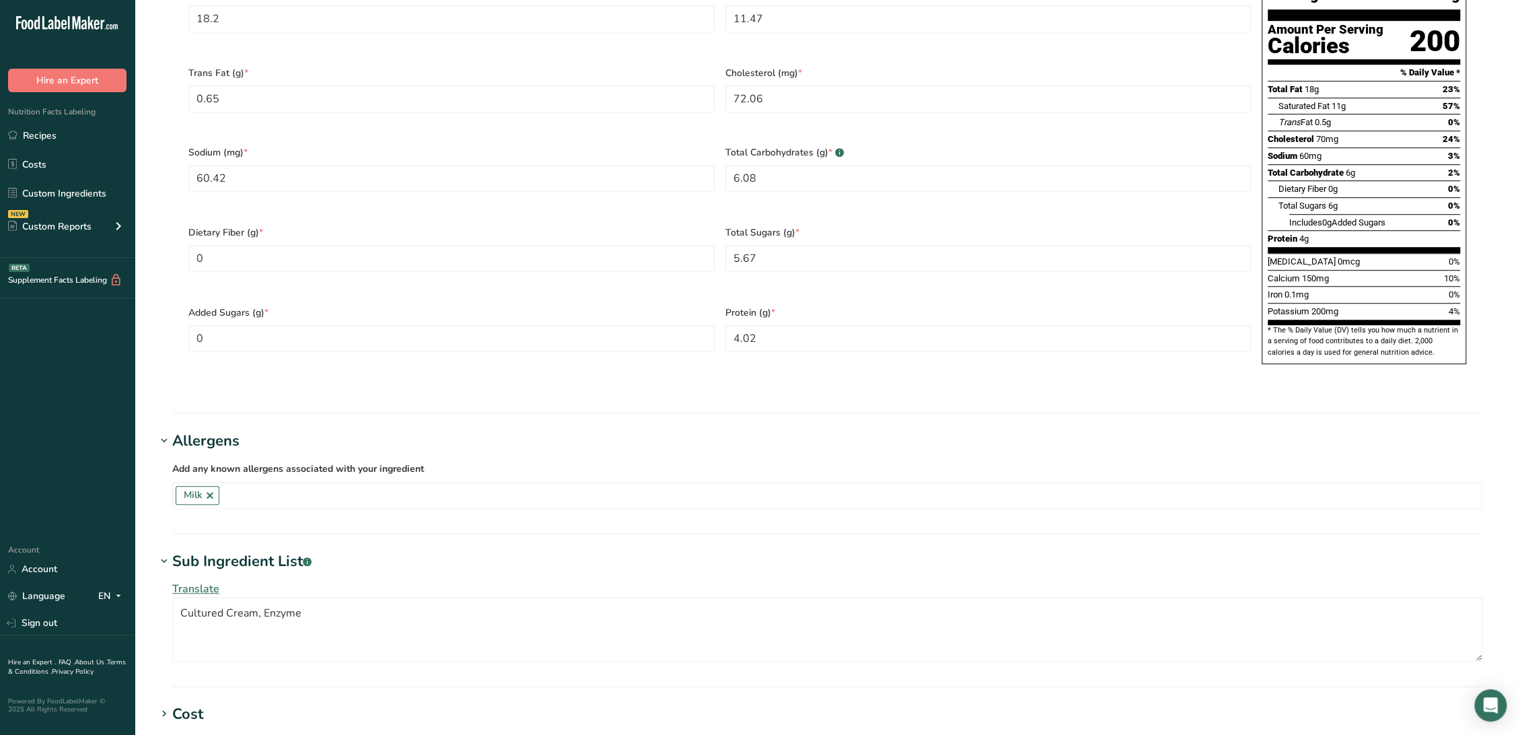
click at [226, 430] on div "Allergens" at bounding box center [205, 441] width 67 height 22
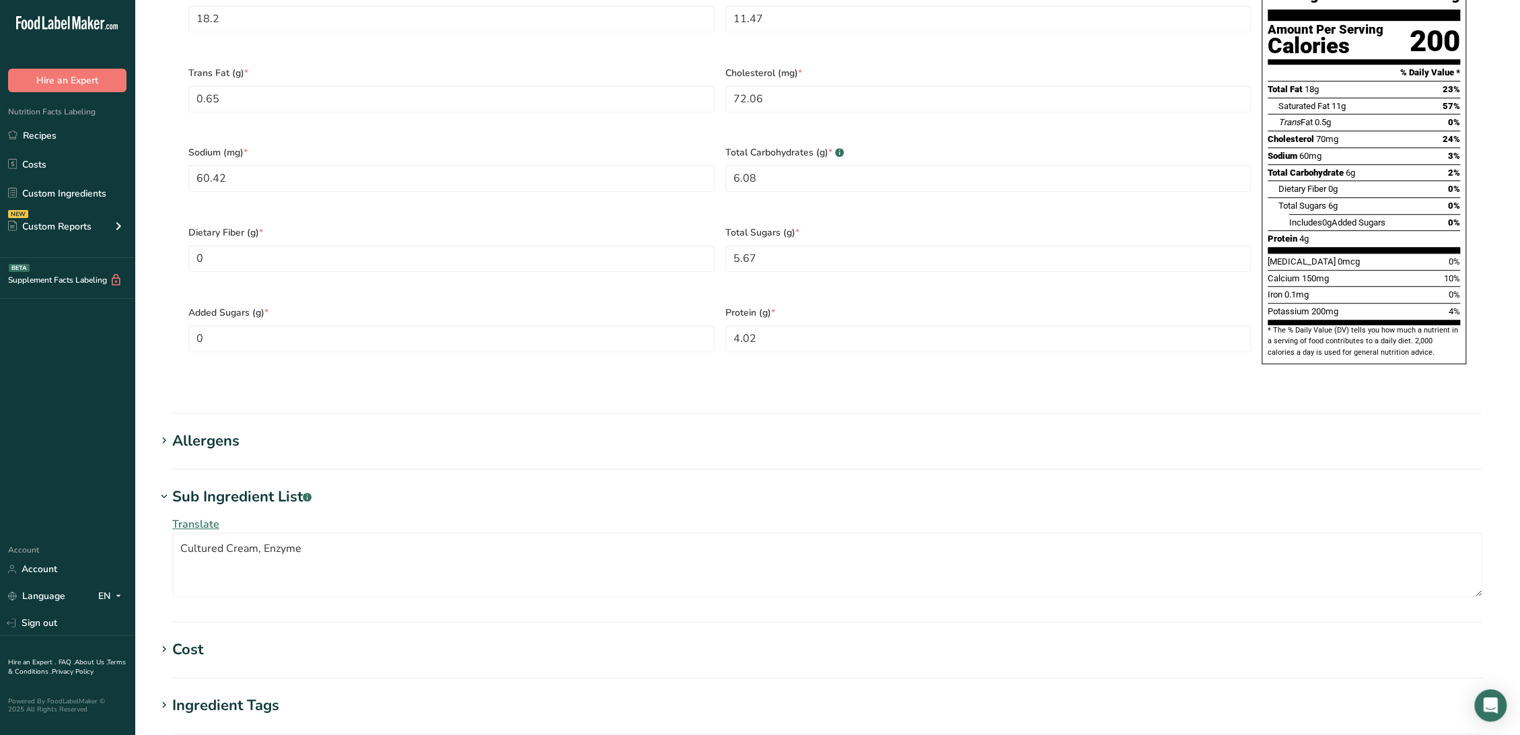
click at [299, 486] on div "Sub Ingredient List .a-a{fill:#347362;}.b-a{fill:#fff;}" at bounding box center [241, 497] width 139 height 22
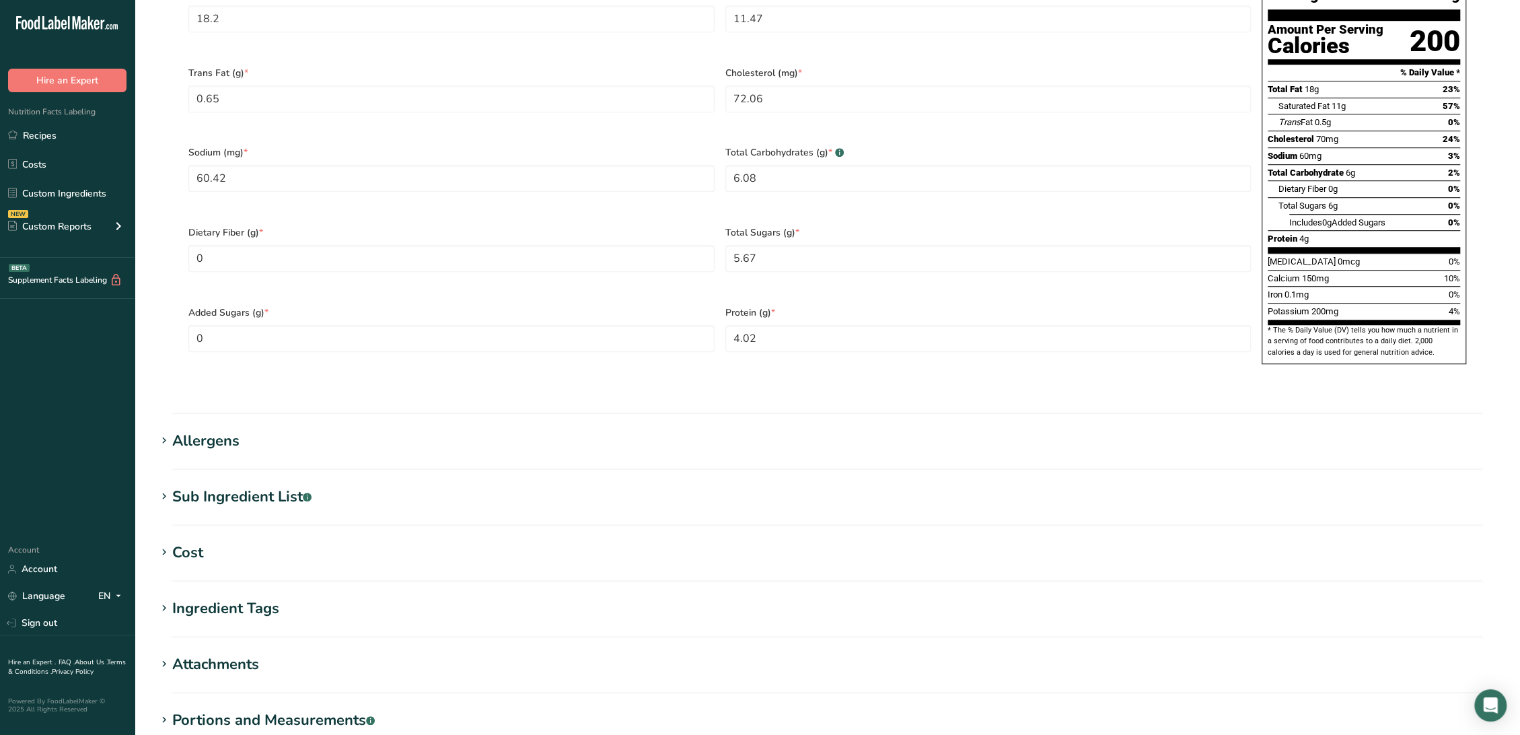
click at [264, 486] on div "Sub Ingredient List .a-a{fill:#347362;}.b-a{fill:#fff;}" at bounding box center [241, 497] width 139 height 22
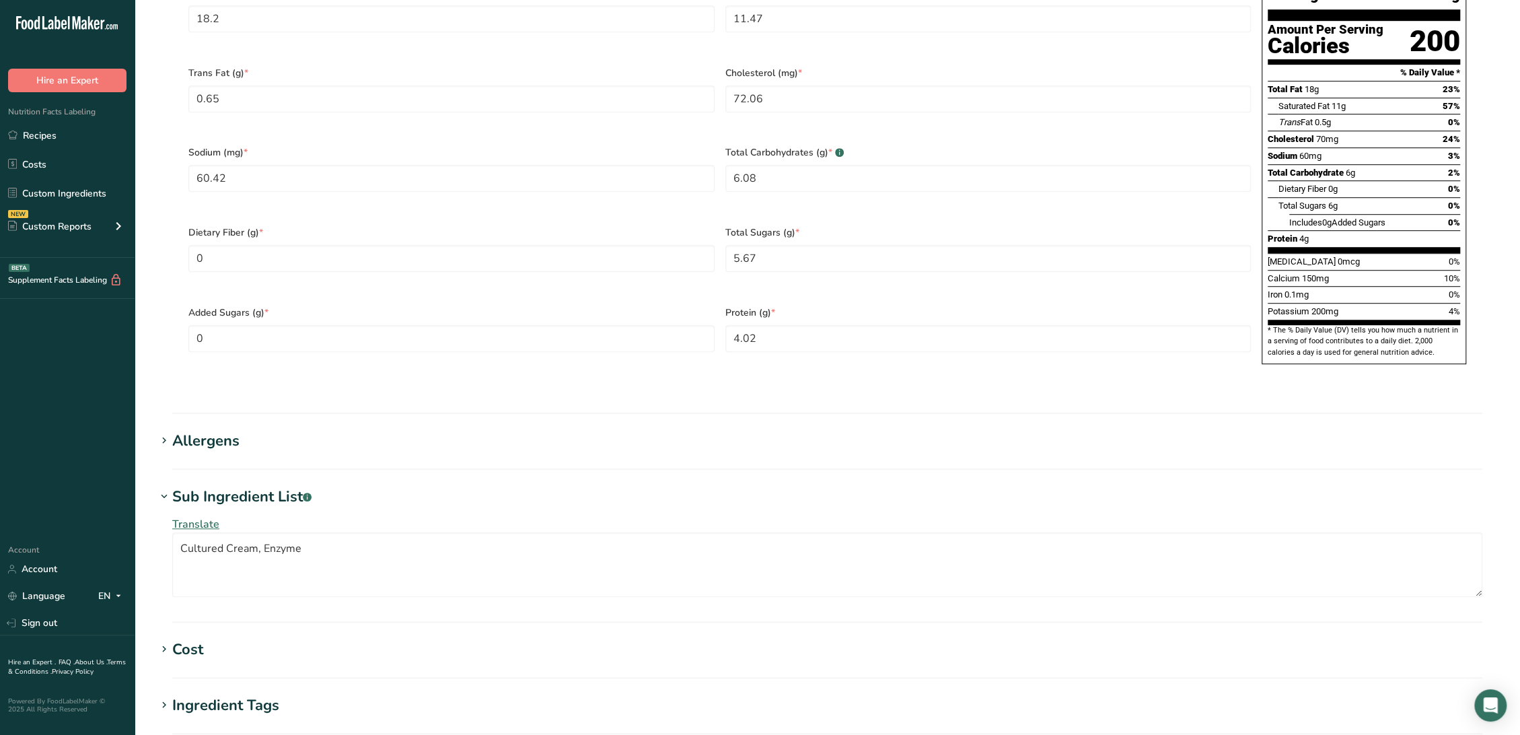
click at [194, 430] on div "Allergens" at bounding box center [205, 441] width 67 height 22
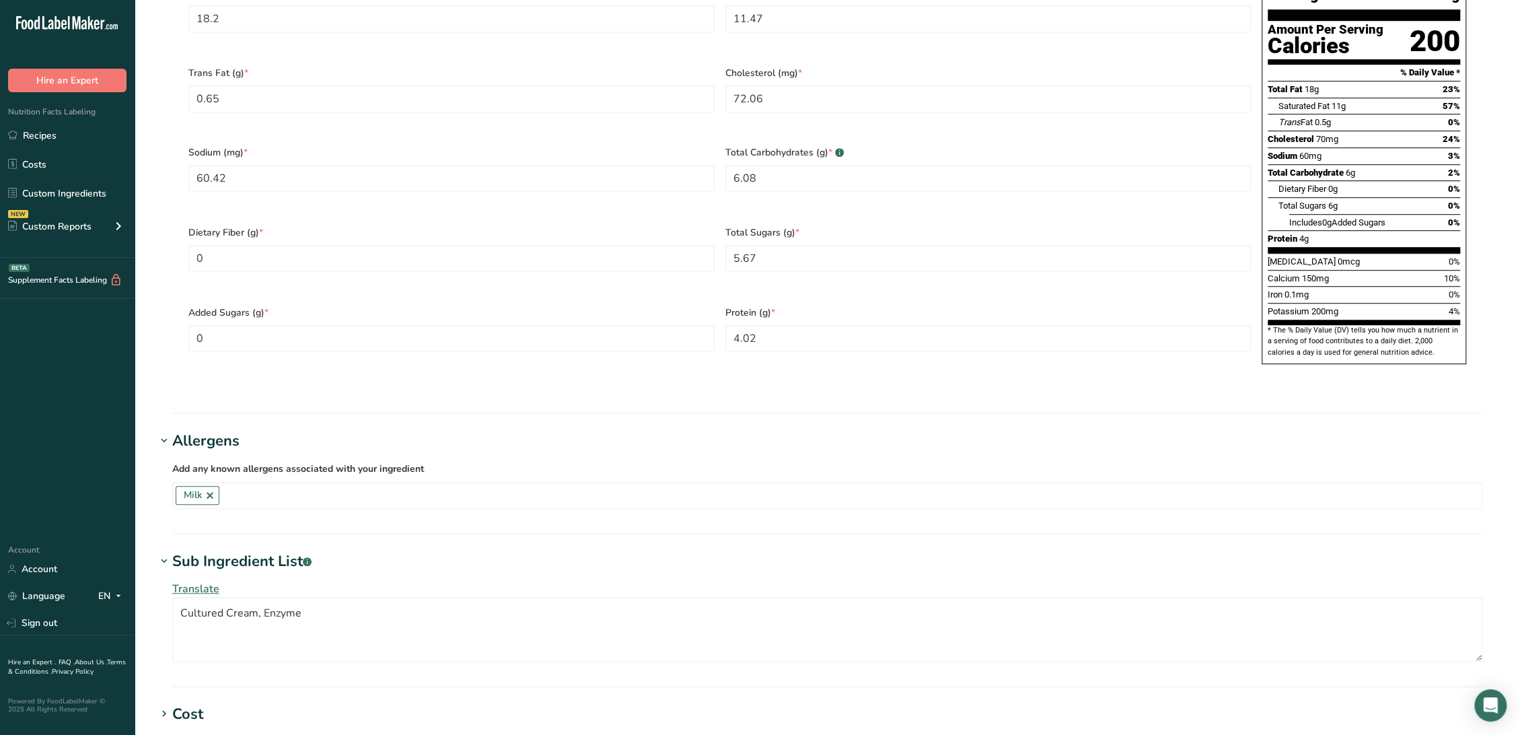
click at [216, 430] on div "Allergens" at bounding box center [205, 441] width 67 height 22
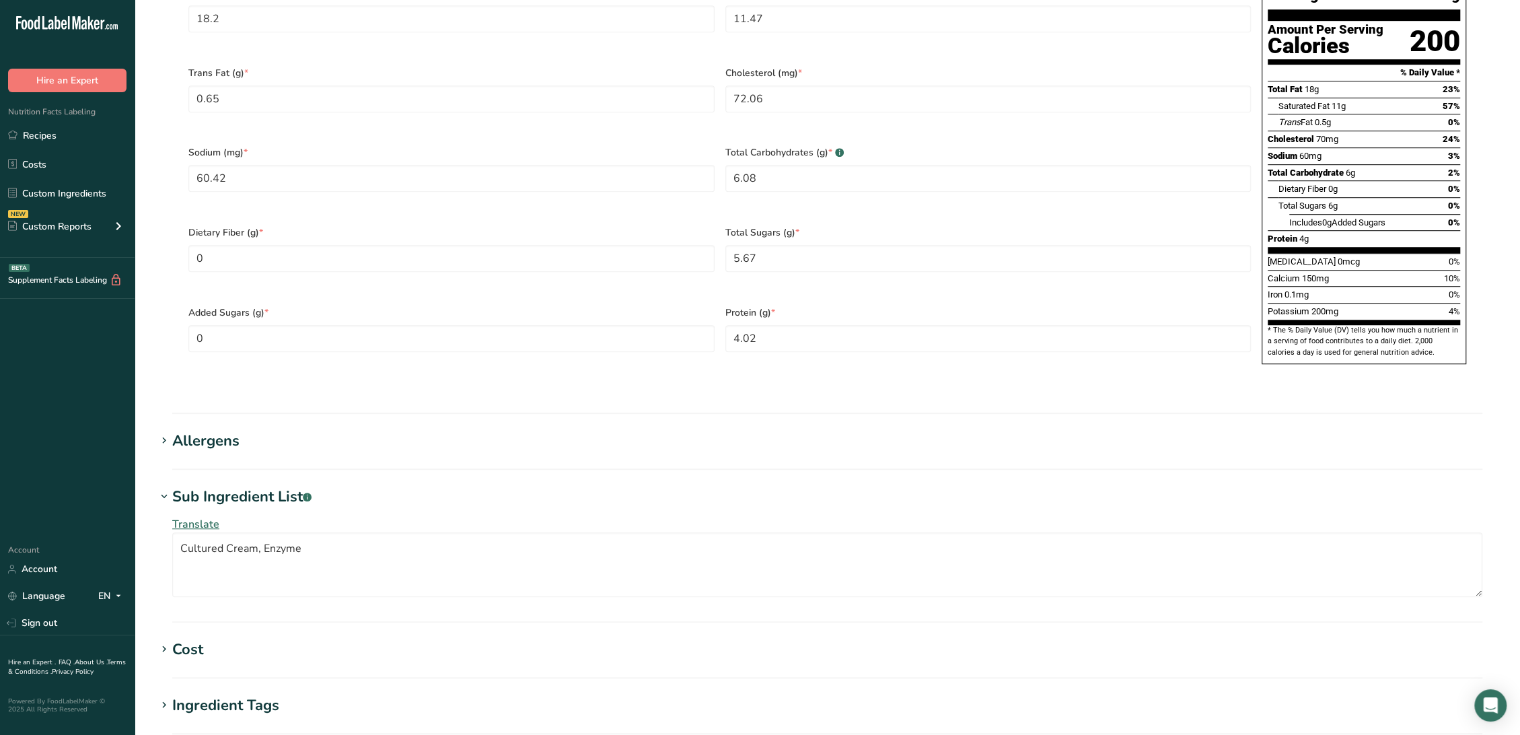
click at [231, 486] on div "Sub Ingredient List .a-a{fill:#347362;}.b-a{fill:#fff;}" at bounding box center [241, 497] width 139 height 22
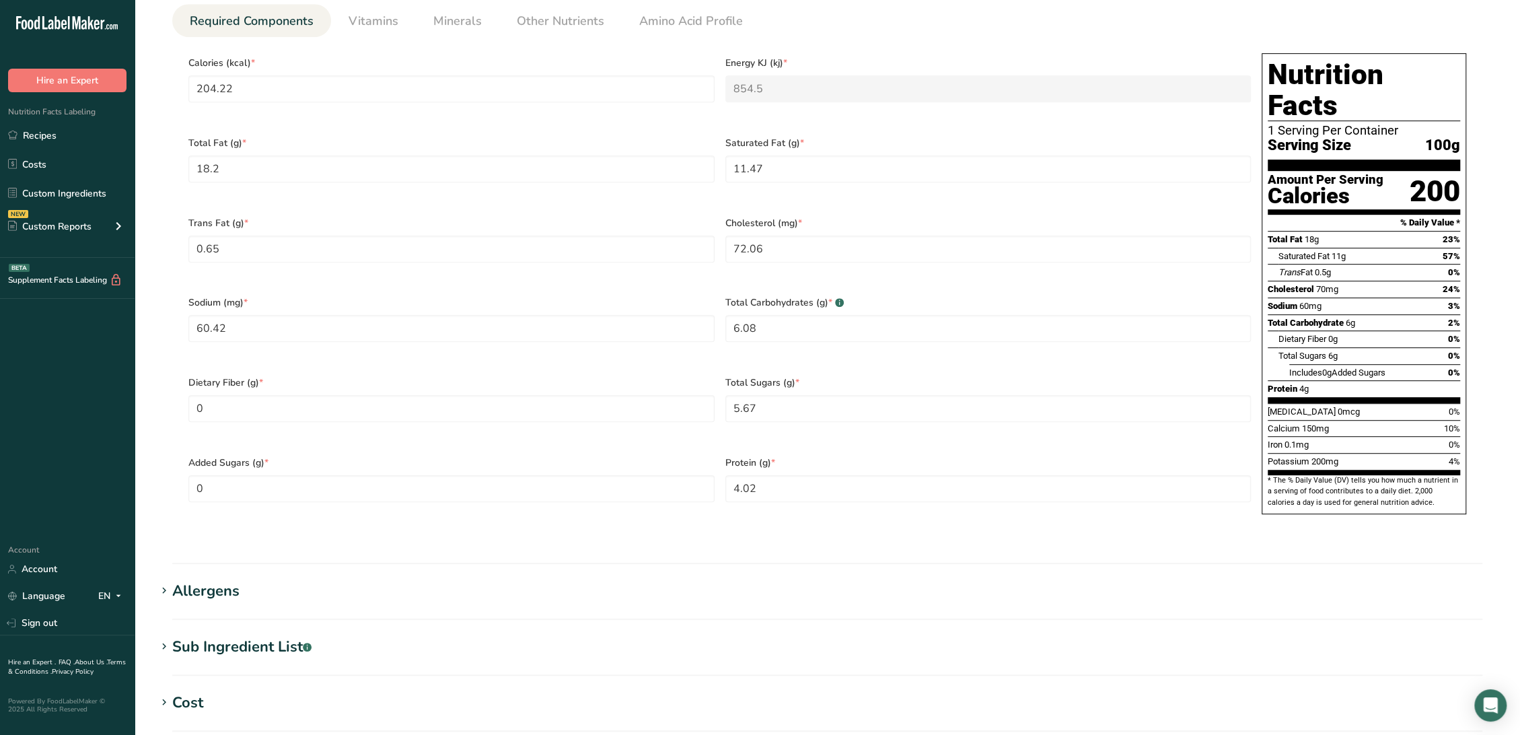
scroll to position [523, 0]
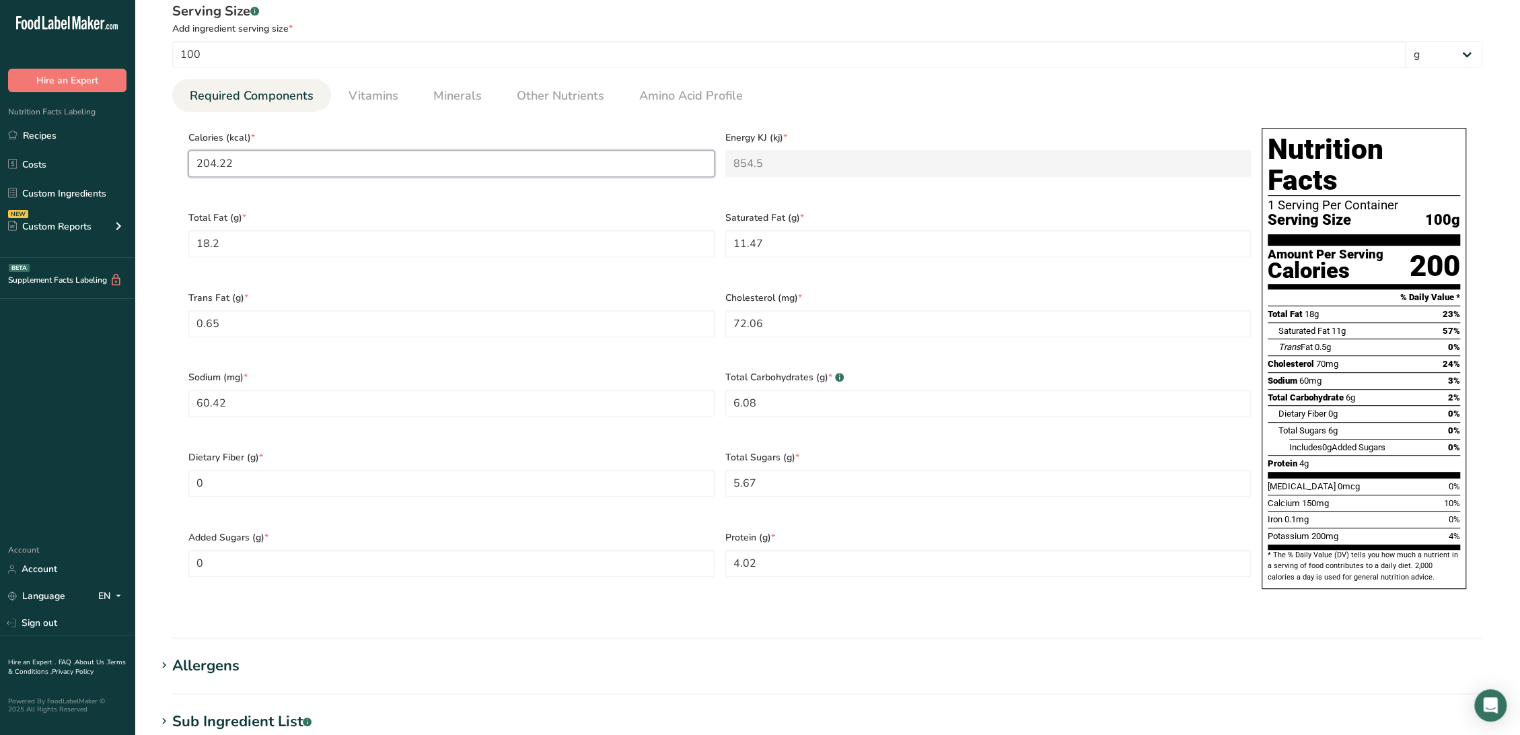
click at [343, 150] on input "204.22" at bounding box center [451, 163] width 526 height 27
click at [340, 167] on input "204.22" at bounding box center [451, 163] width 526 height 27
click at [368, 98] on span "Vitamins" at bounding box center [373, 96] width 50 height 18
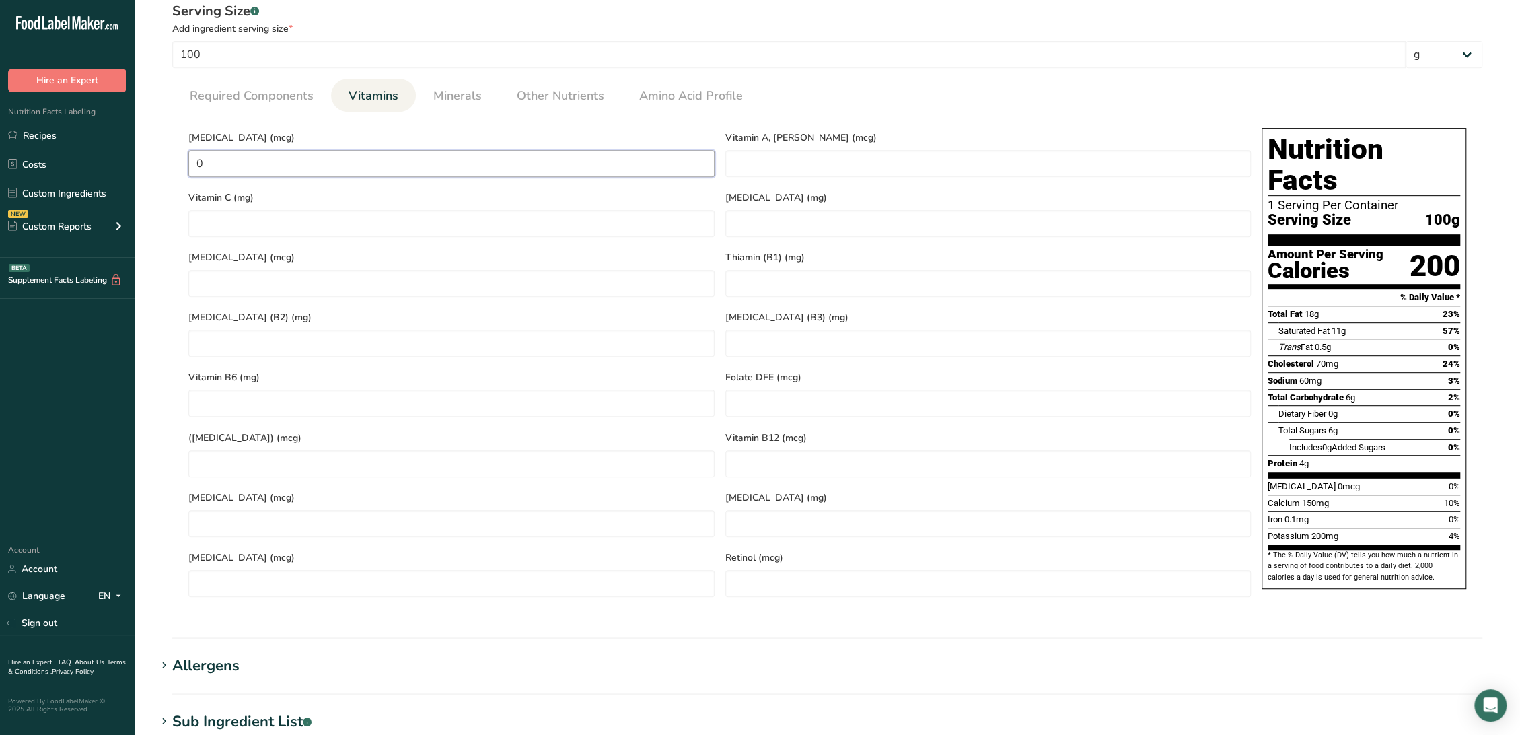
click at [359, 170] on D "0" at bounding box center [451, 163] width 526 height 27
click at [796, 165] on RAE "number" at bounding box center [988, 163] width 526 height 27
type RAE "205.73"
click at [451, 87] on span "Minerals" at bounding box center [457, 96] width 48 height 18
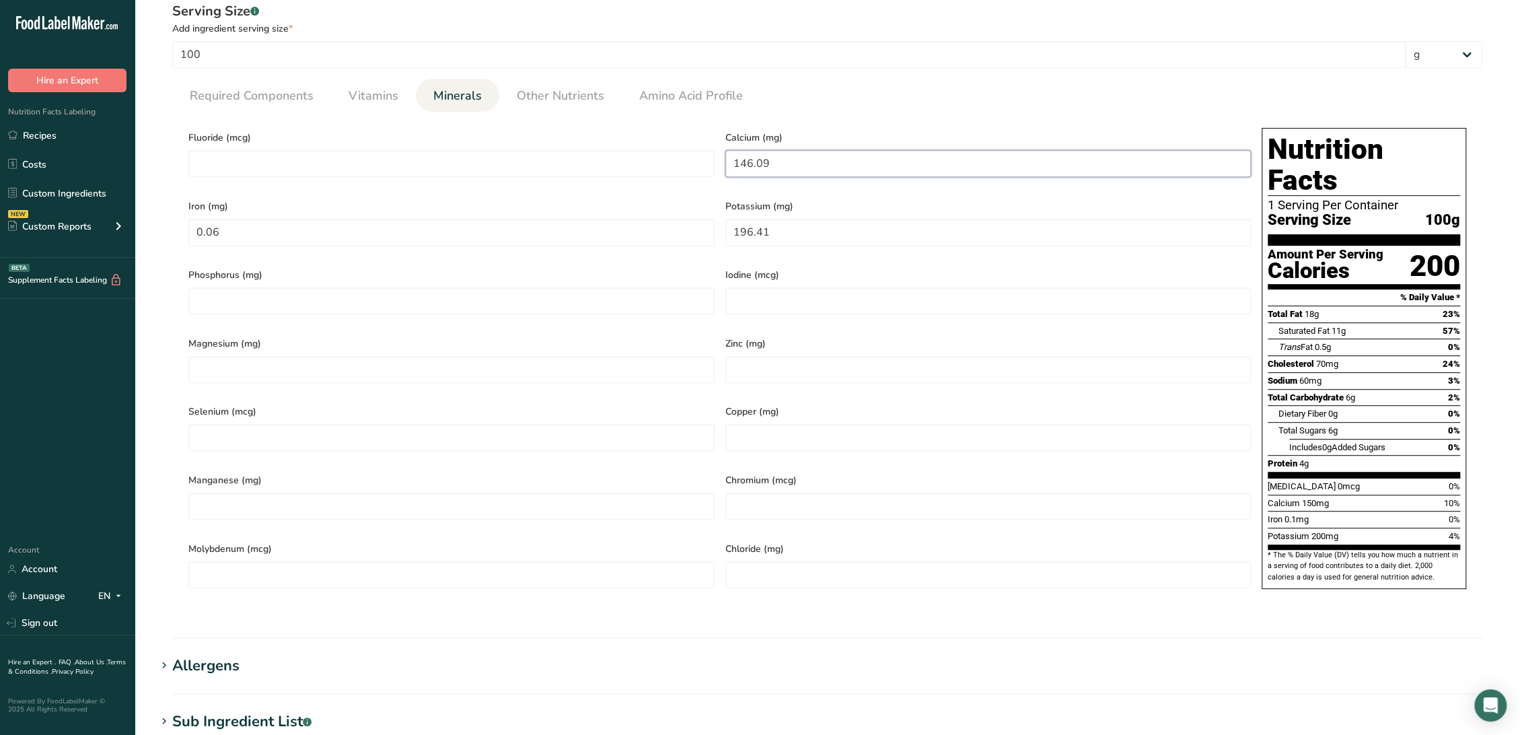
click at [790, 170] on input "146.09" at bounding box center [988, 163] width 526 height 27
click at [526, 94] on span "Other Nutrients" at bounding box center [560, 96] width 87 height 18
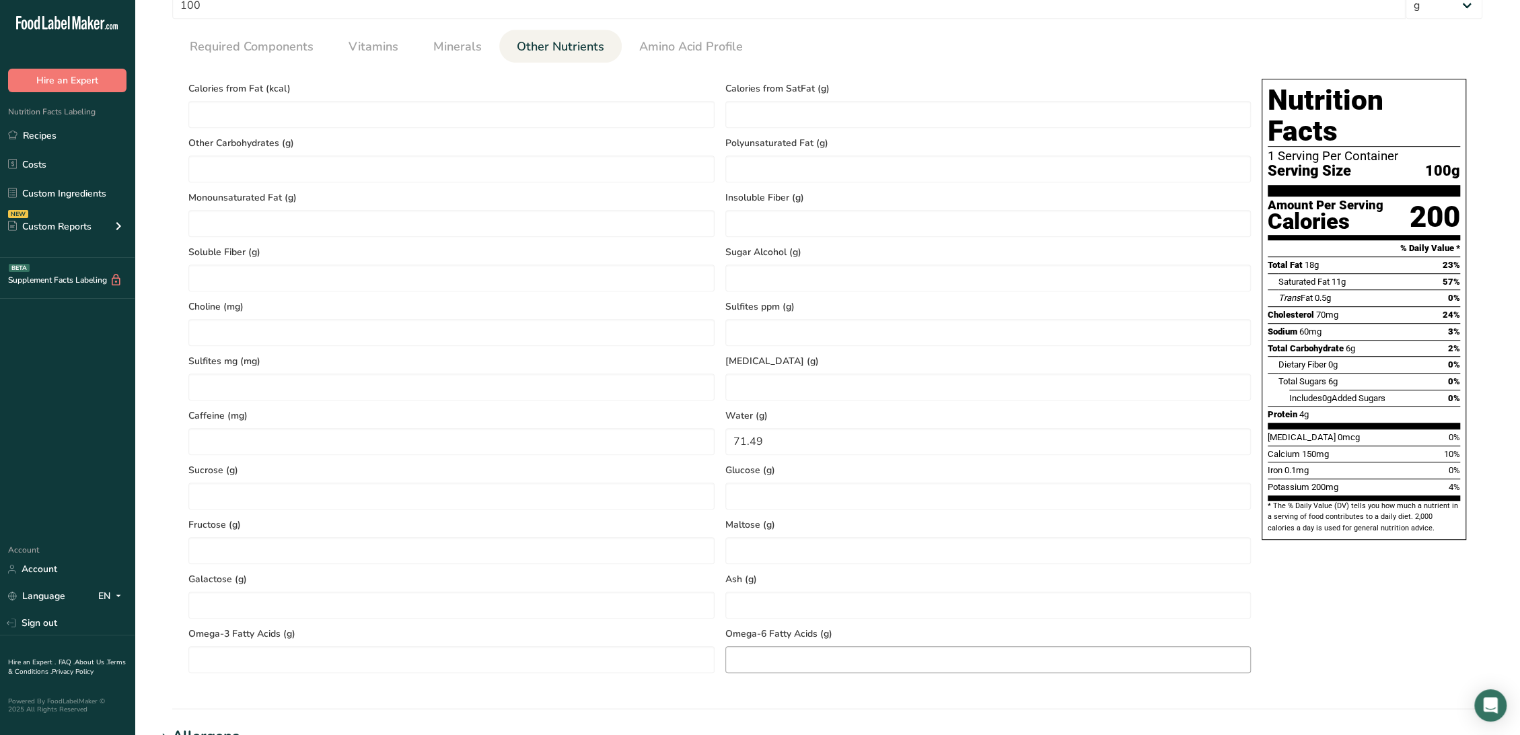
scroll to position [597, 0]
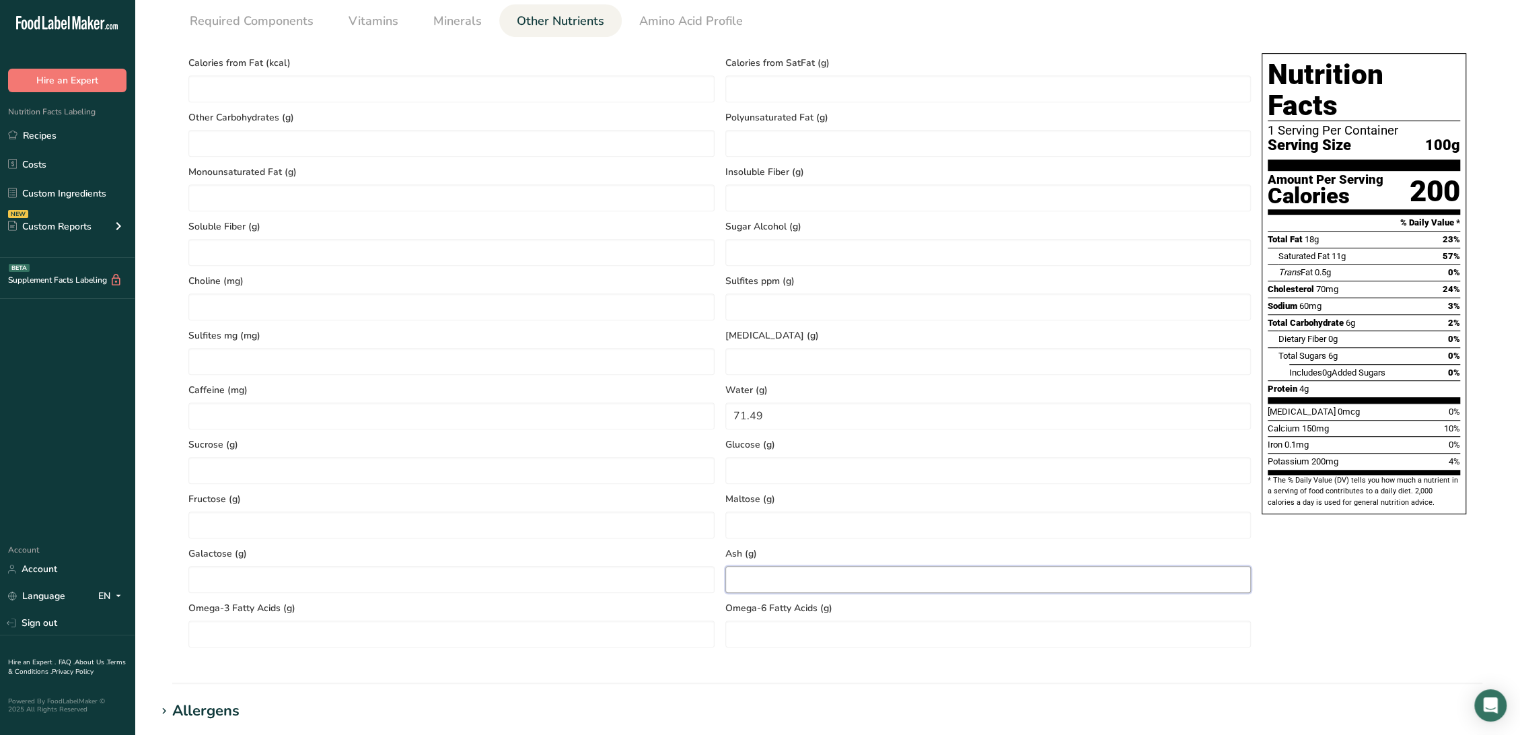
click at [811, 589] on input "number" at bounding box center [988, 579] width 526 height 27
type input "0"
click at [869, 155] on Fat "number" at bounding box center [988, 143] width 526 height 27
type Fat "0.73"
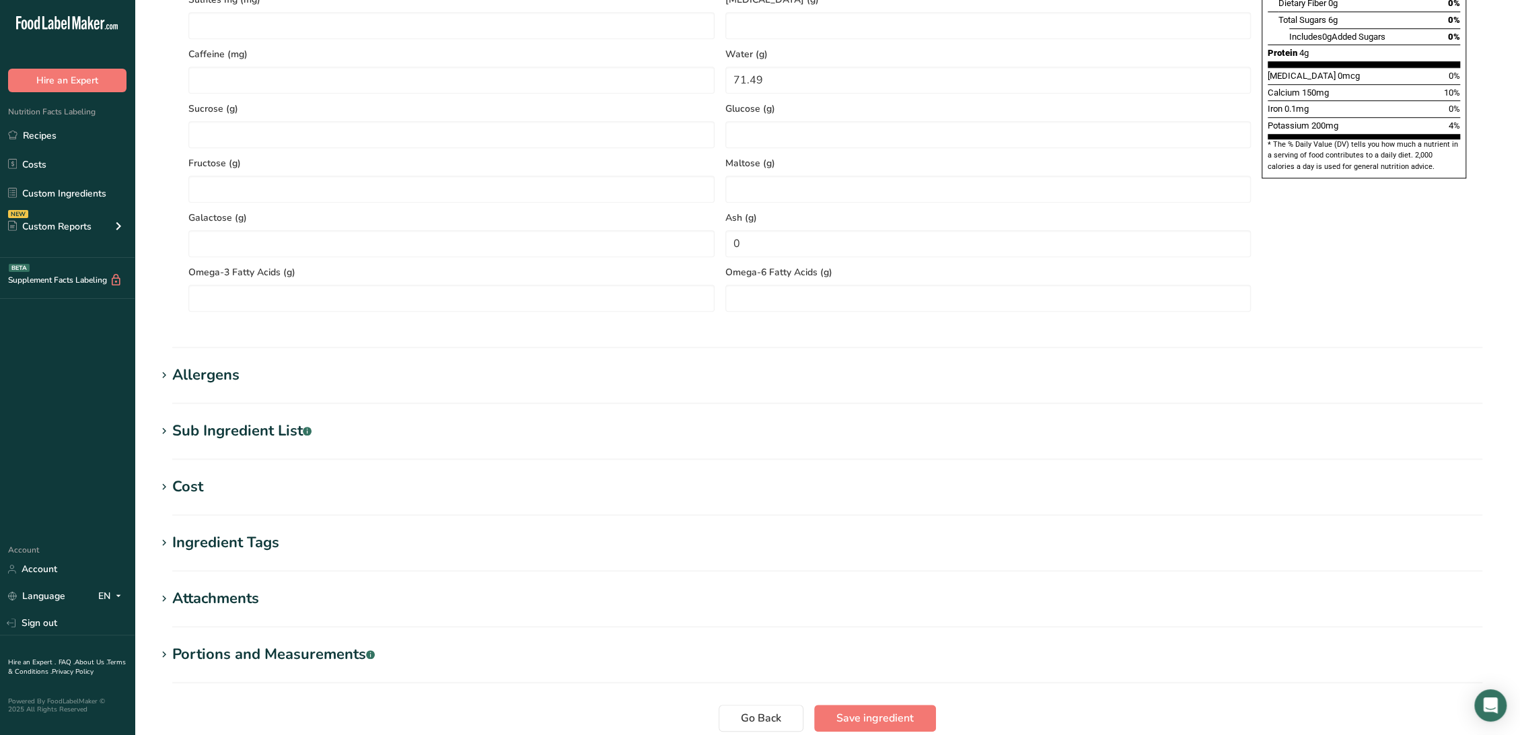
scroll to position [1043, 0]
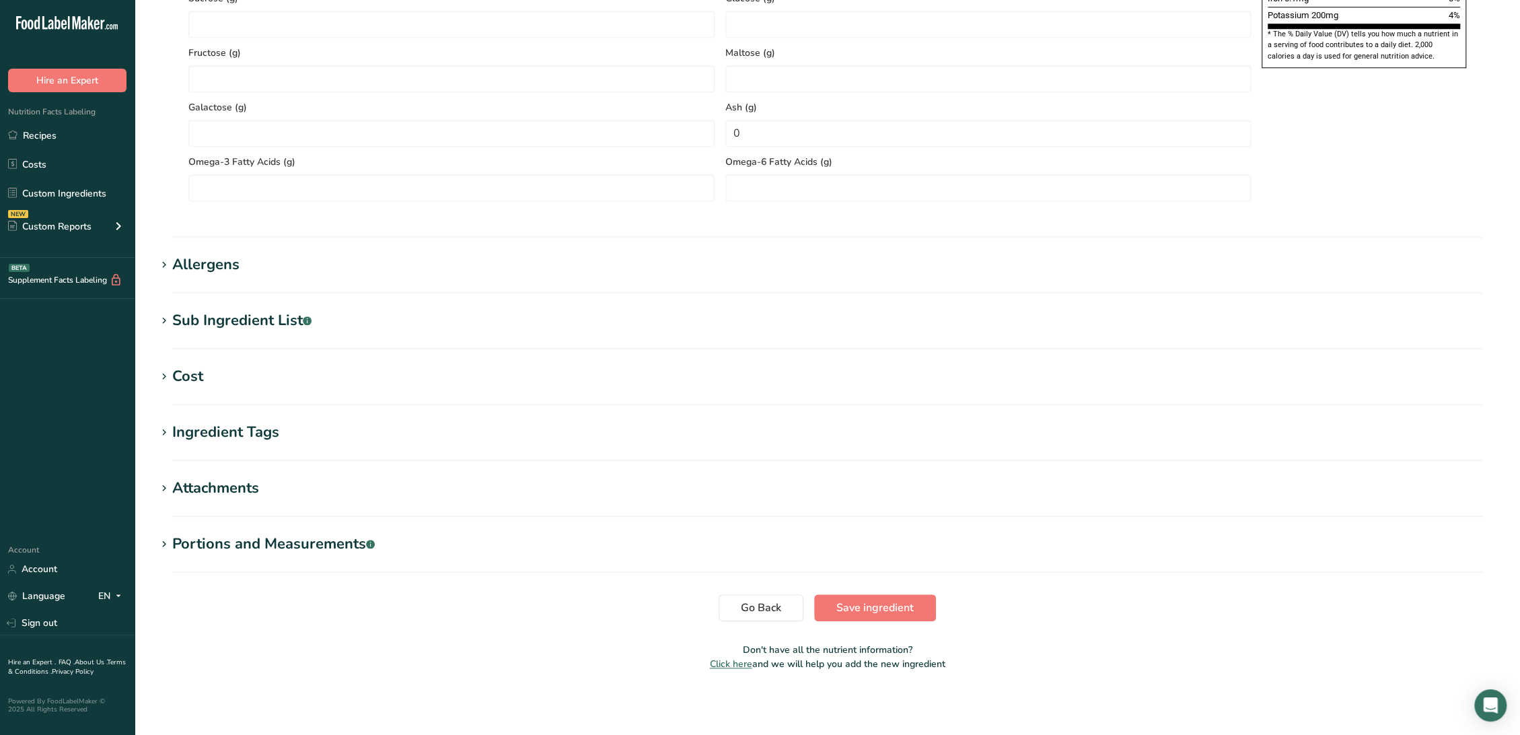
type Fat "5.28"
click at [278, 311] on div "Sub Ingredient List .a-a{fill:#347362;}.b-a{fill:#fff;}" at bounding box center [241, 320] width 139 height 22
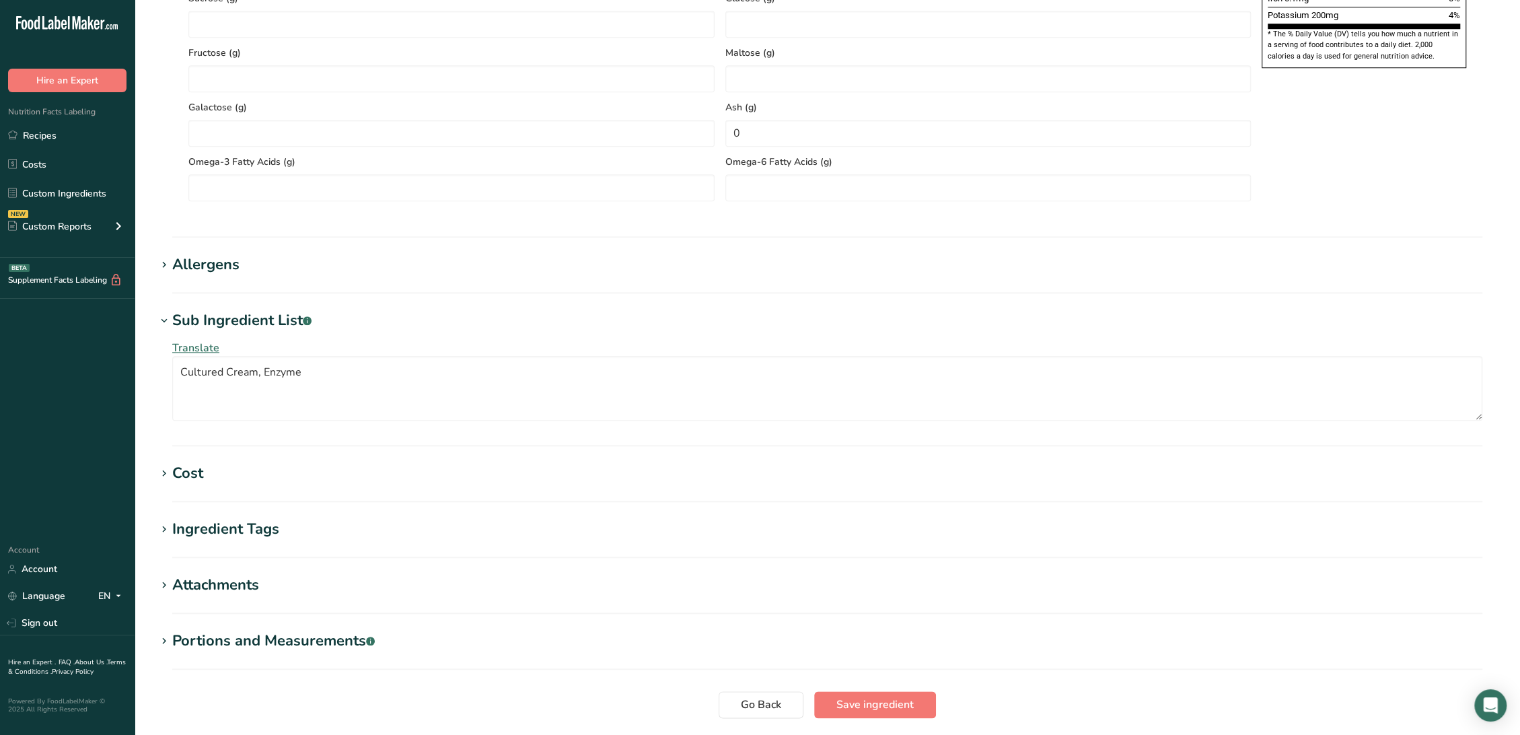
click at [276, 316] on div "Sub Ingredient List .a-a{fill:#347362;}.b-a{fill:#fff;}" at bounding box center [241, 320] width 139 height 22
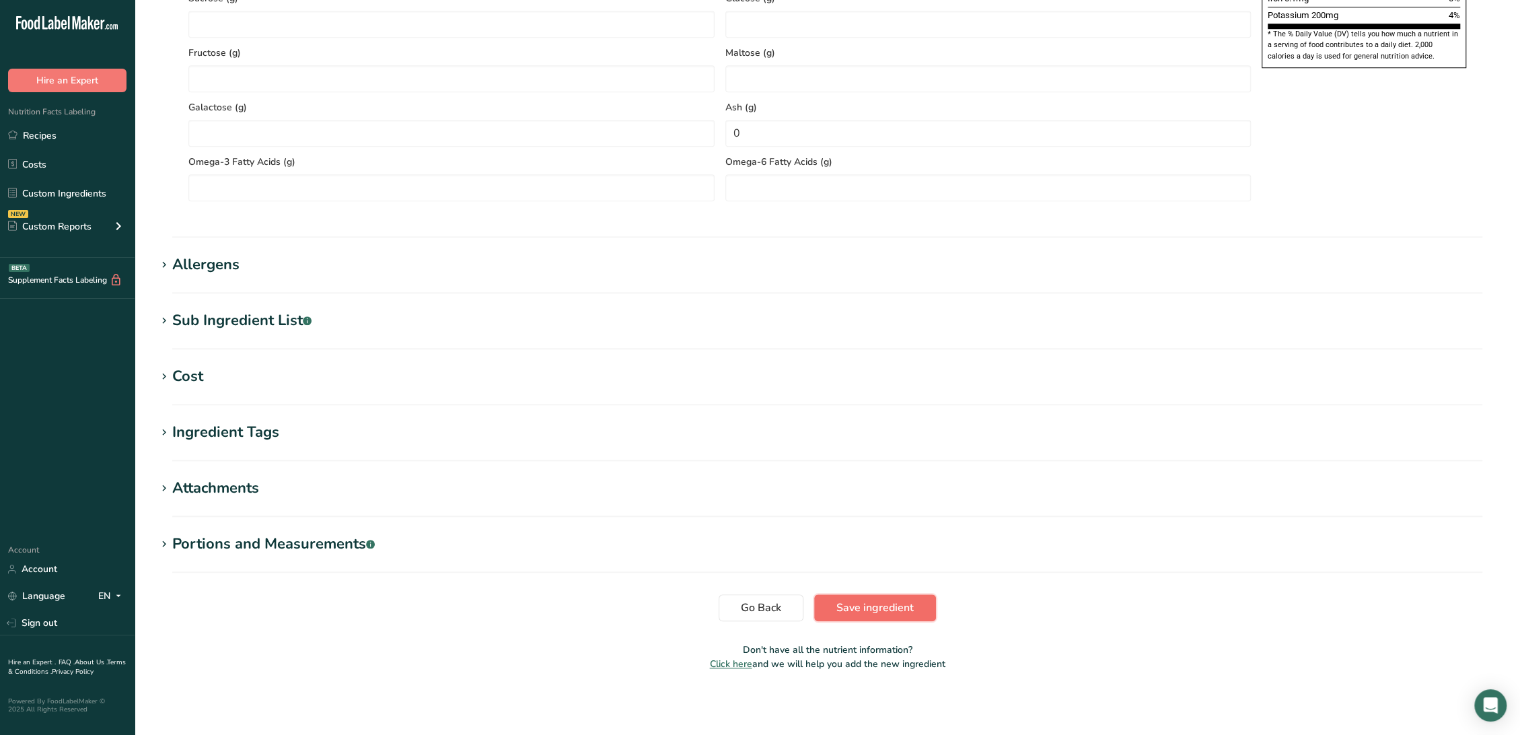
click at [893, 599] on button "Save ingredient" at bounding box center [875, 607] width 122 height 27
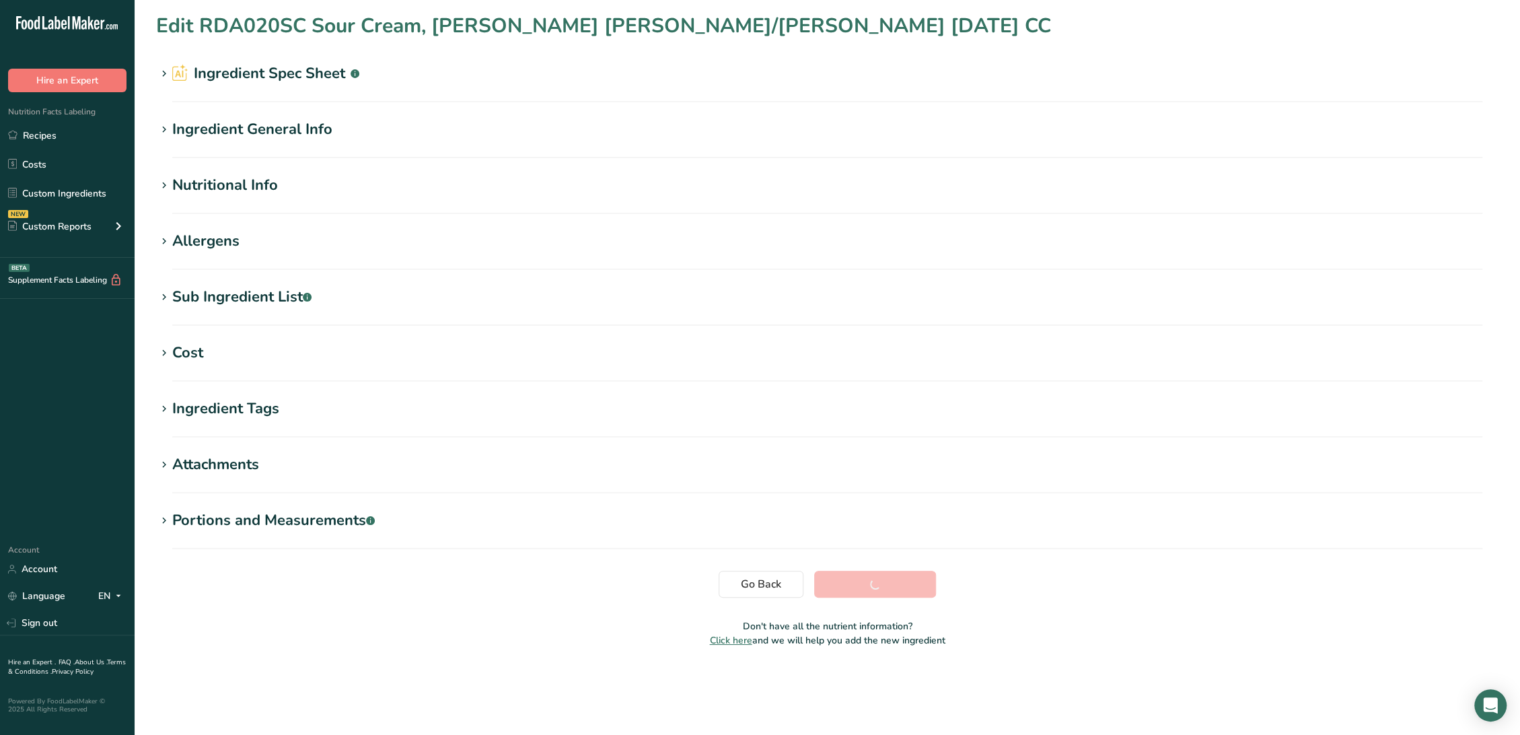
scroll to position [0, 0]
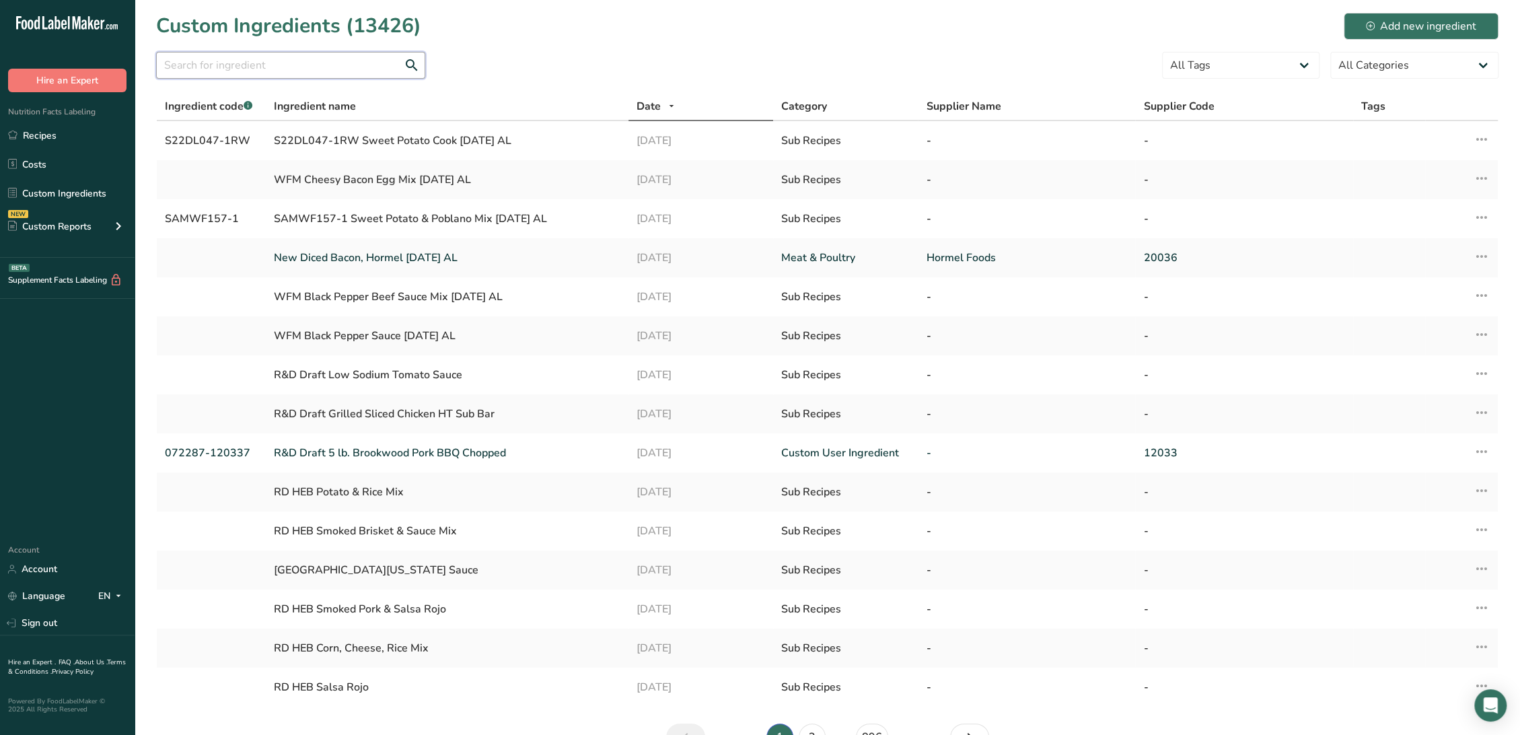
drag, startPoint x: 220, startPoint y: 67, endPoint x: 230, endPoint y: 47, distance: 22.0
click at [220, 66] on input "text" at bounding box center [290, 65] width 269 height 27
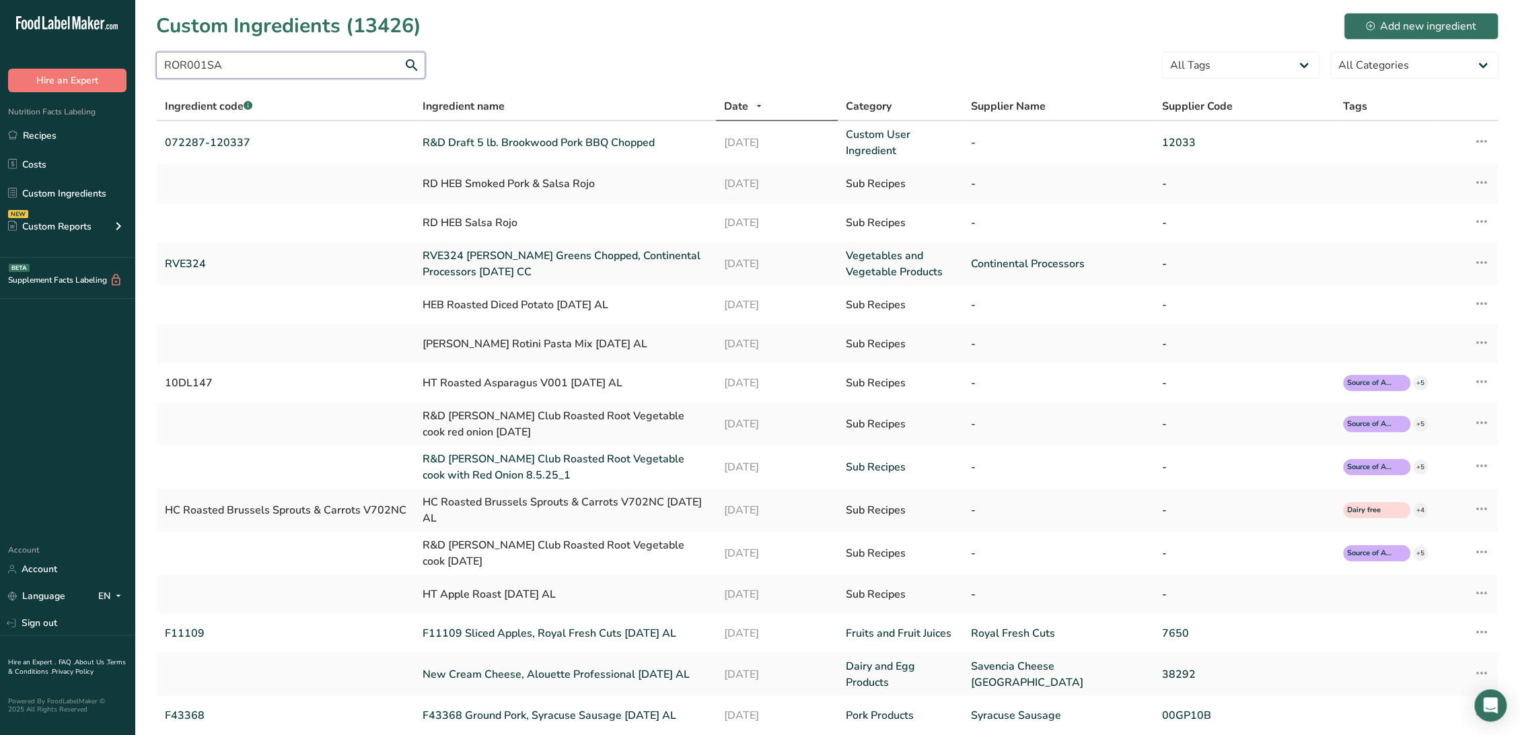
type input "ROR001SA"
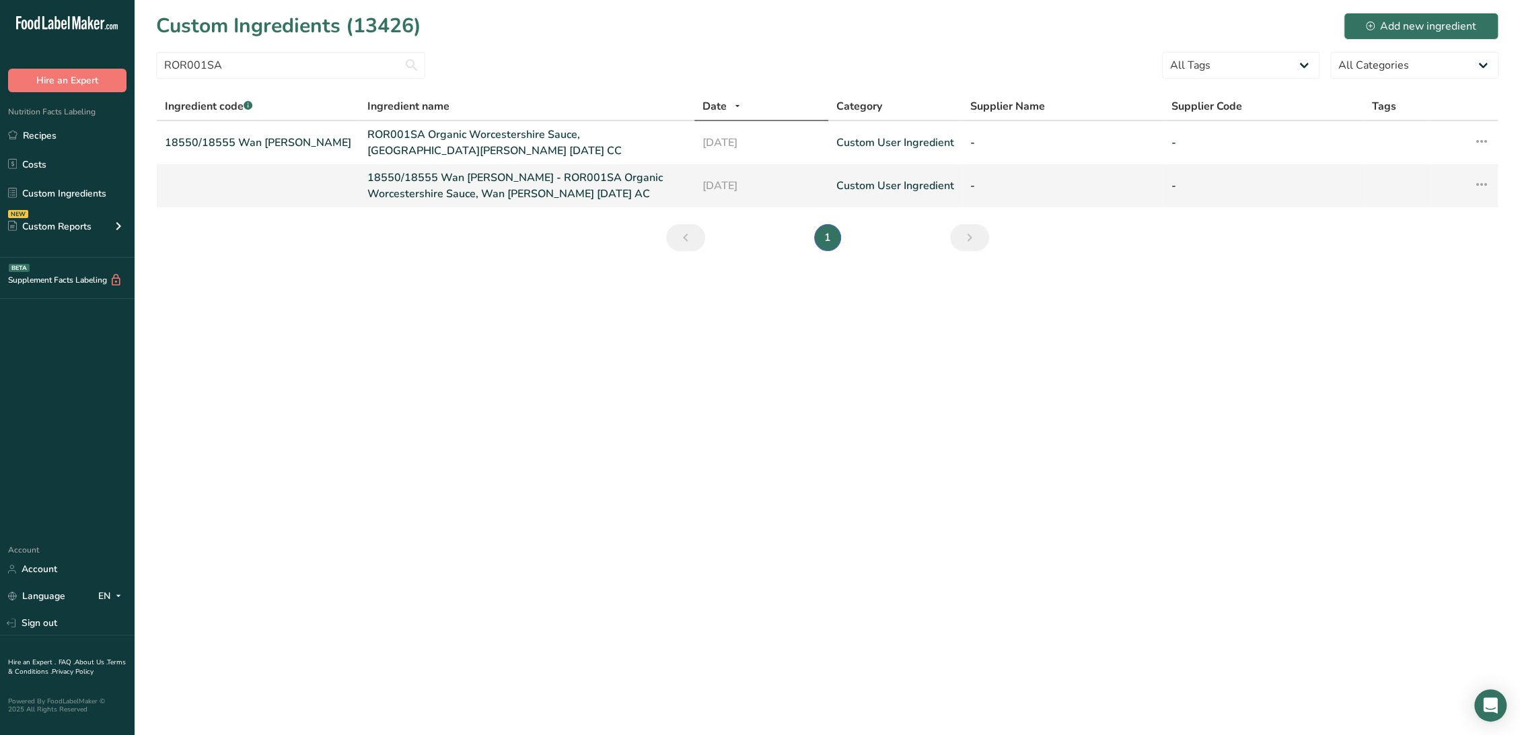
click at [445, 183] on link "18550/18555 Wan Ja Shan - ROR001SA Organic Worcestershire Sauce, Wan Ja Shan 08…" at bounding box center [526, 186] width 319 height 32
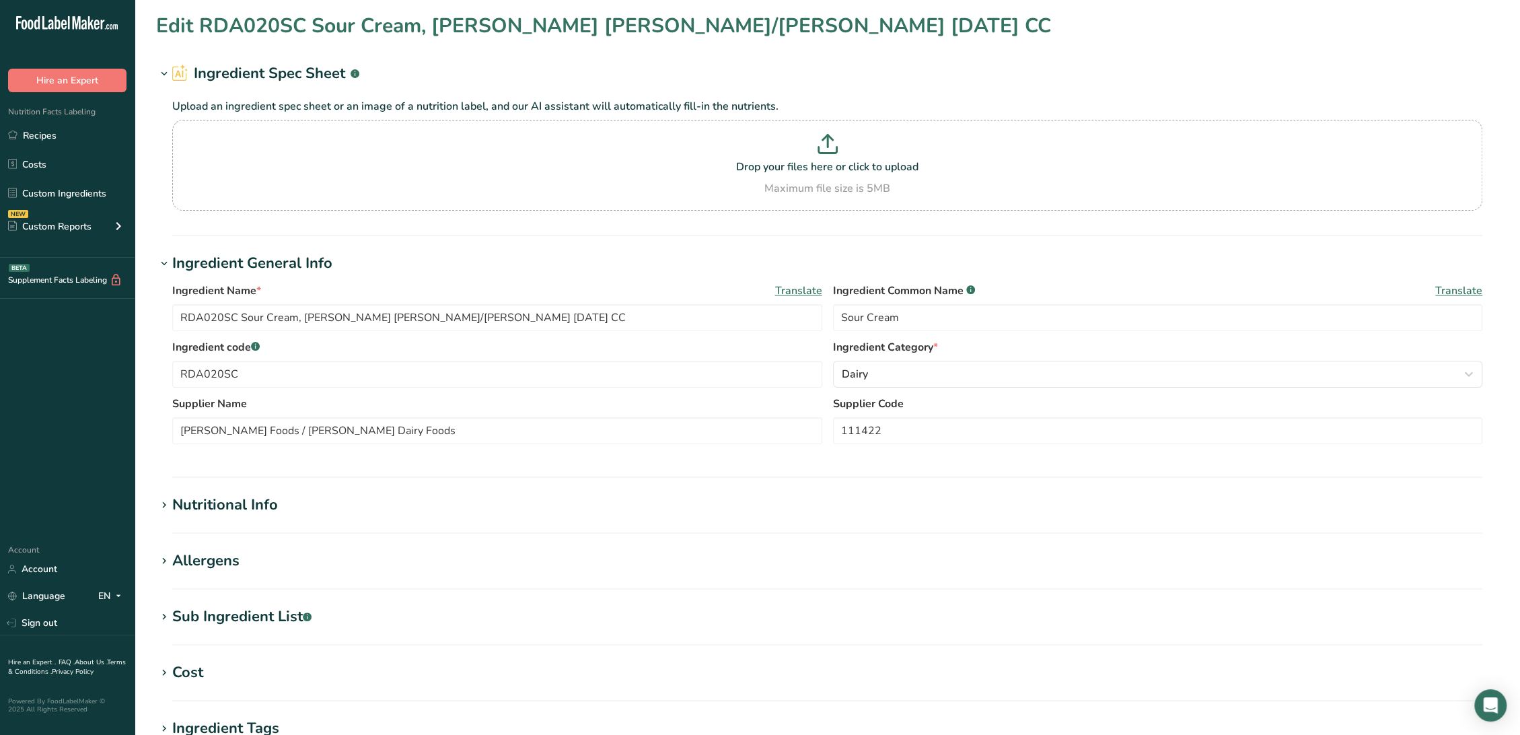
type input "18550/18555 Wan Ja Shan - ROR001SA Organic Worcestershire Sauce, Wan Ja Shan 08…"
type input "Worcestershire Sauce"
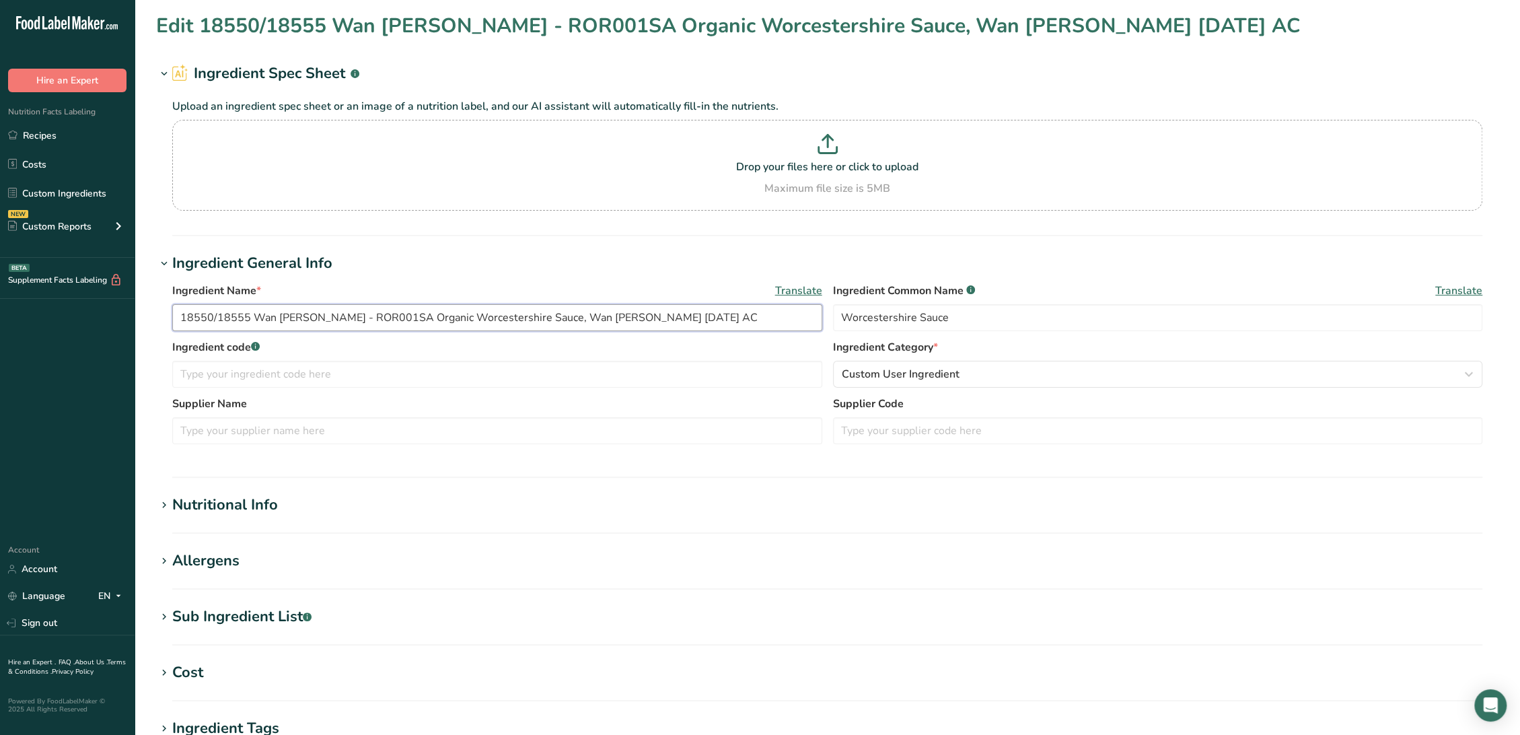
drag, startPoint x: 324, startPoint y: 318, endPoint x: -4, endPoint y: 313, distance: 328.3
click at [0, 313] on html ".a-20{fill:#fff;} Hire an Expert Nutrition Facts Labeling Recipes Costs Custom …" at bounding box center [760, 515] width 1520 height 1031
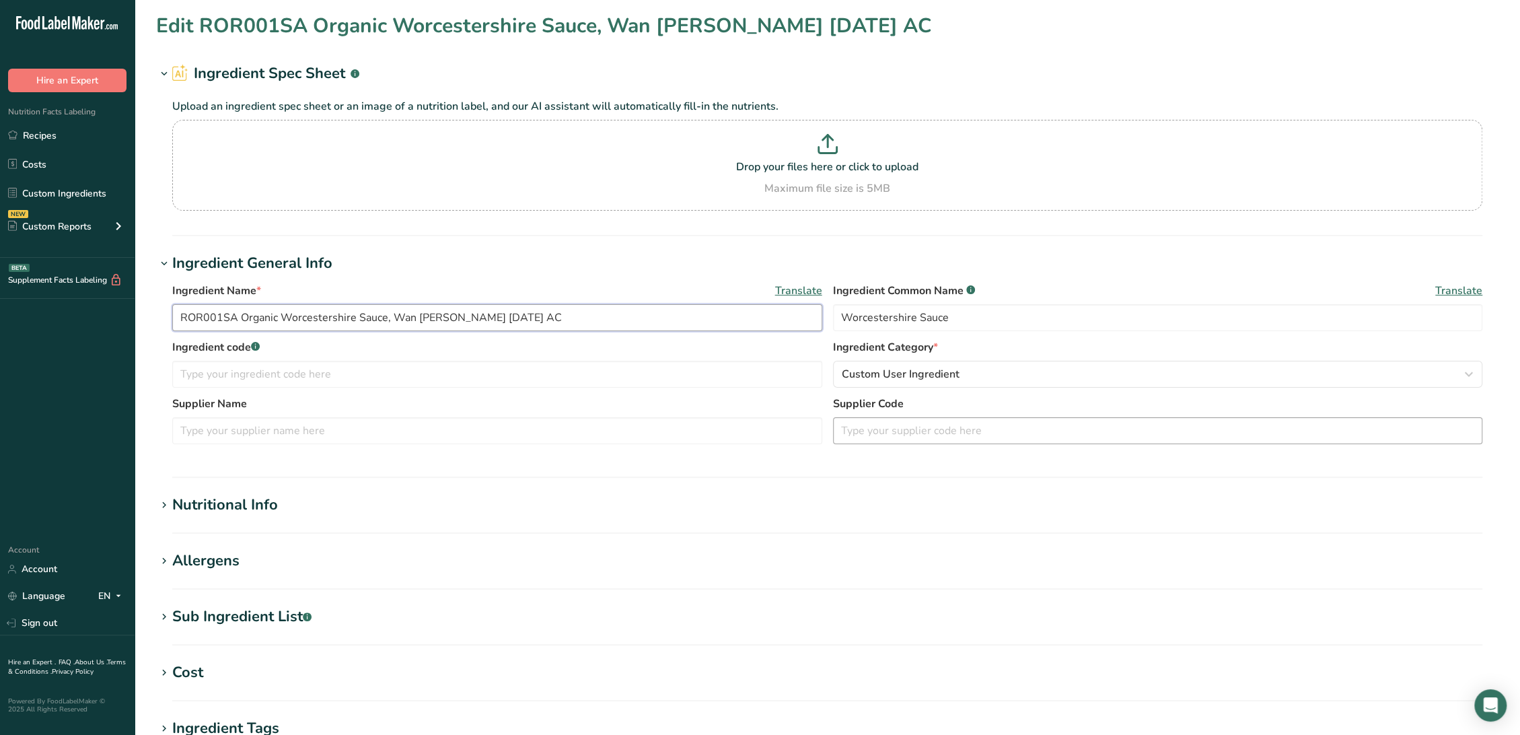
type input "ROR001SA Organic Worcestershire Sauce, Wan Ja Shan 08-06-18 AC"
click at [910, 439] on input "text" at bounding box center [1158, 430] width 650 height 27
paste input "18550/18555 Wan Ja Shan -"
type input "18550/18555 Wan Ja Shan"
drag, startPoint x: 239, startPoint y: 319, endPoint x: 1, endPoint y: 310, distance: 239.0
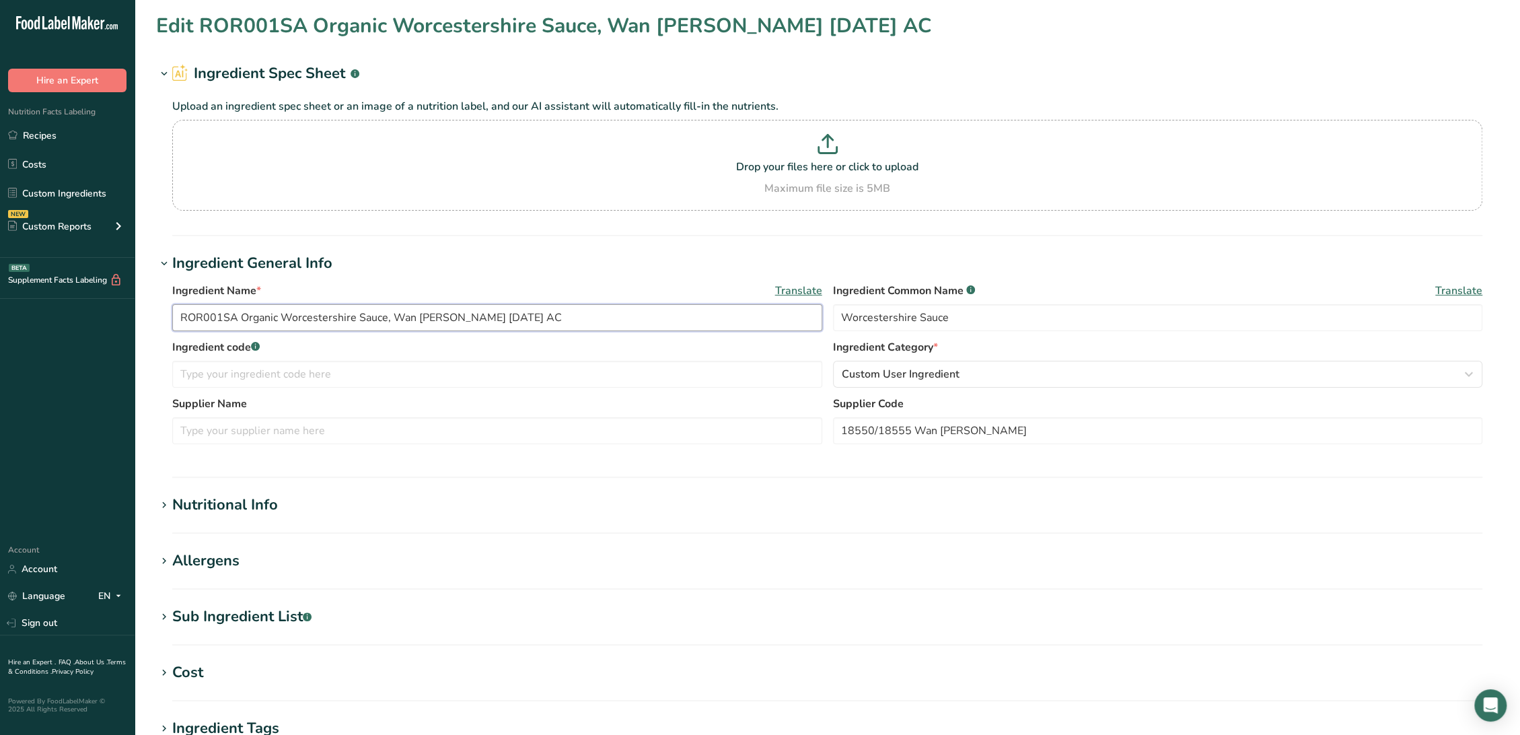
click at [1, 310] on div ".a-20{fill:#fff;} Hire an Expert Nutrition Facts Labeling Recipes Costs Custom …" at bounding box center [760, 515] width 1520 height 1031
click at [205, 363] on input "text" at bounding box center [497, 374] width 650 height 27
paste input "ROR001SA"
type input "OBSOLETE - ROR001SA"
click at [215, 428] on input "text" at bounding box center [497, 430] width 650 height 27
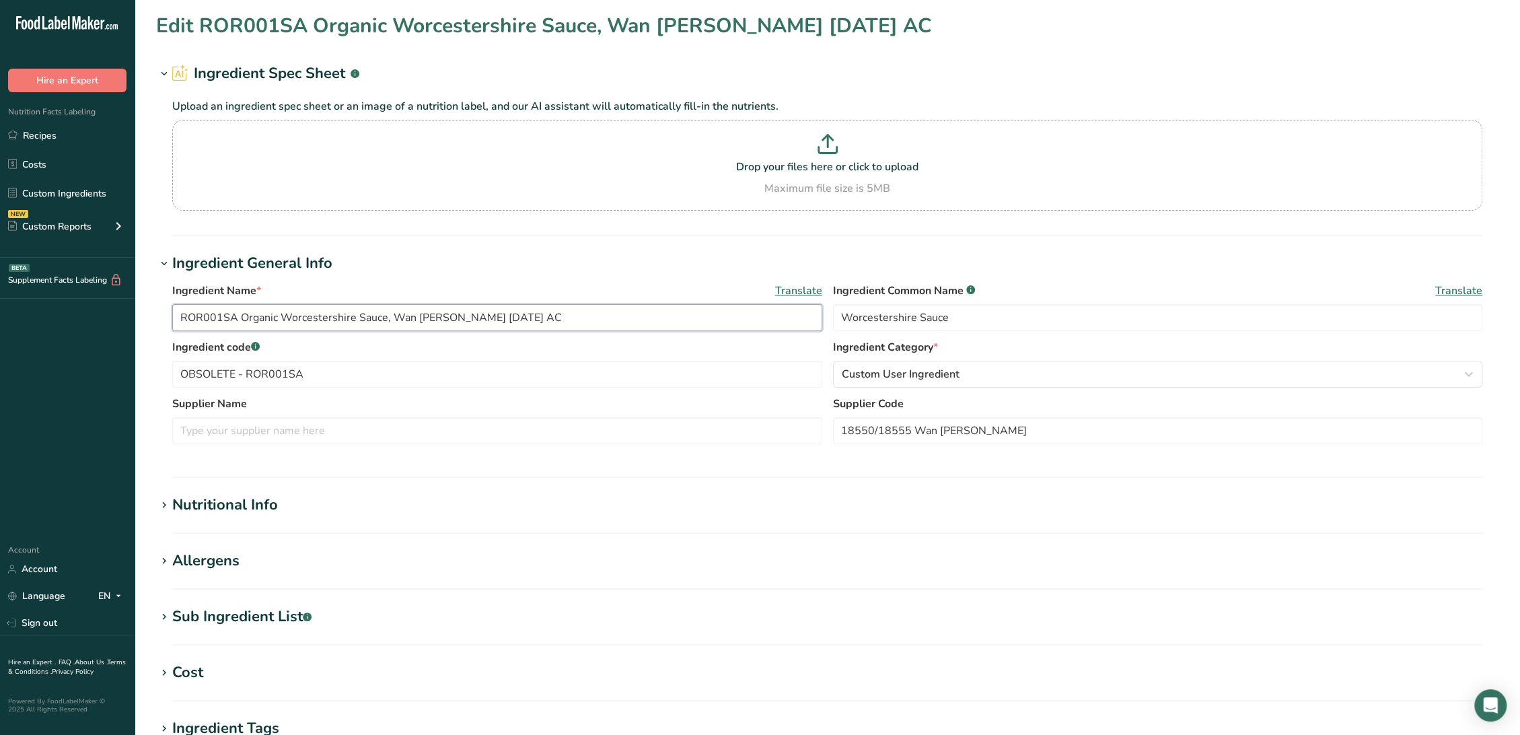
drag, startPoint x: 396, startPoint y: 318, endPoint x: 423, endPoint y: 321, distance: 27.8
click at [423, 321] on input "ROR001SA Organic Worcestershire Sauce, Wan Ja Shan 08-06-18 AC" at bounding box center [497, 317] width 650 height 27
drag, startPoint x: 394, startPoint y: 311, endPoint x: 456, endPoint y: 322, distance: 63.5
click at [456, 322] on input "ROR001SA Organic Worcestershire Sauce, Wan Ja Shan 08-06-18 AC" at bounding box center [497, 317] width 650 height 27
click at [243, 430] on input "text" at bounding box center [497, 430] width 650 height 27
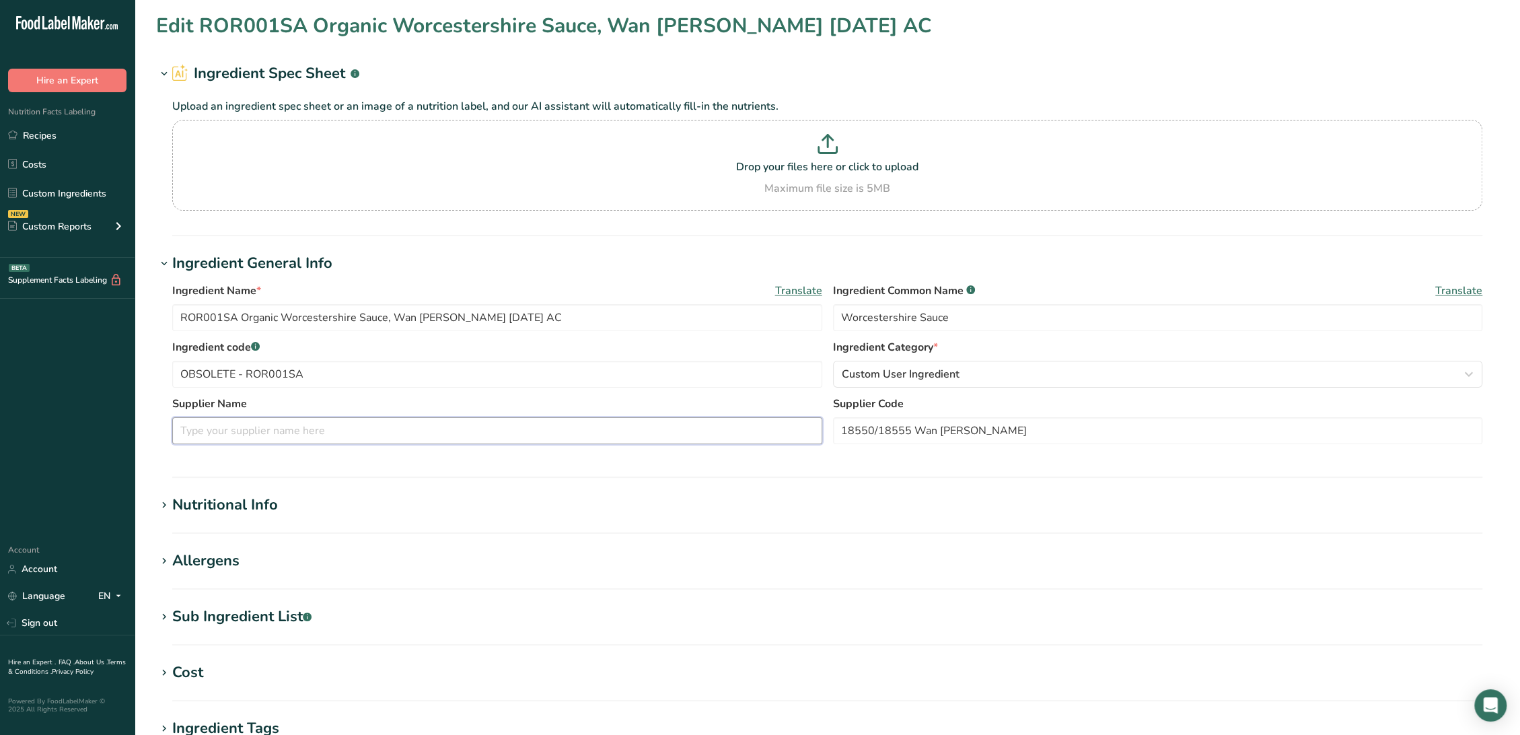
paste input "Wan Ja Shan"
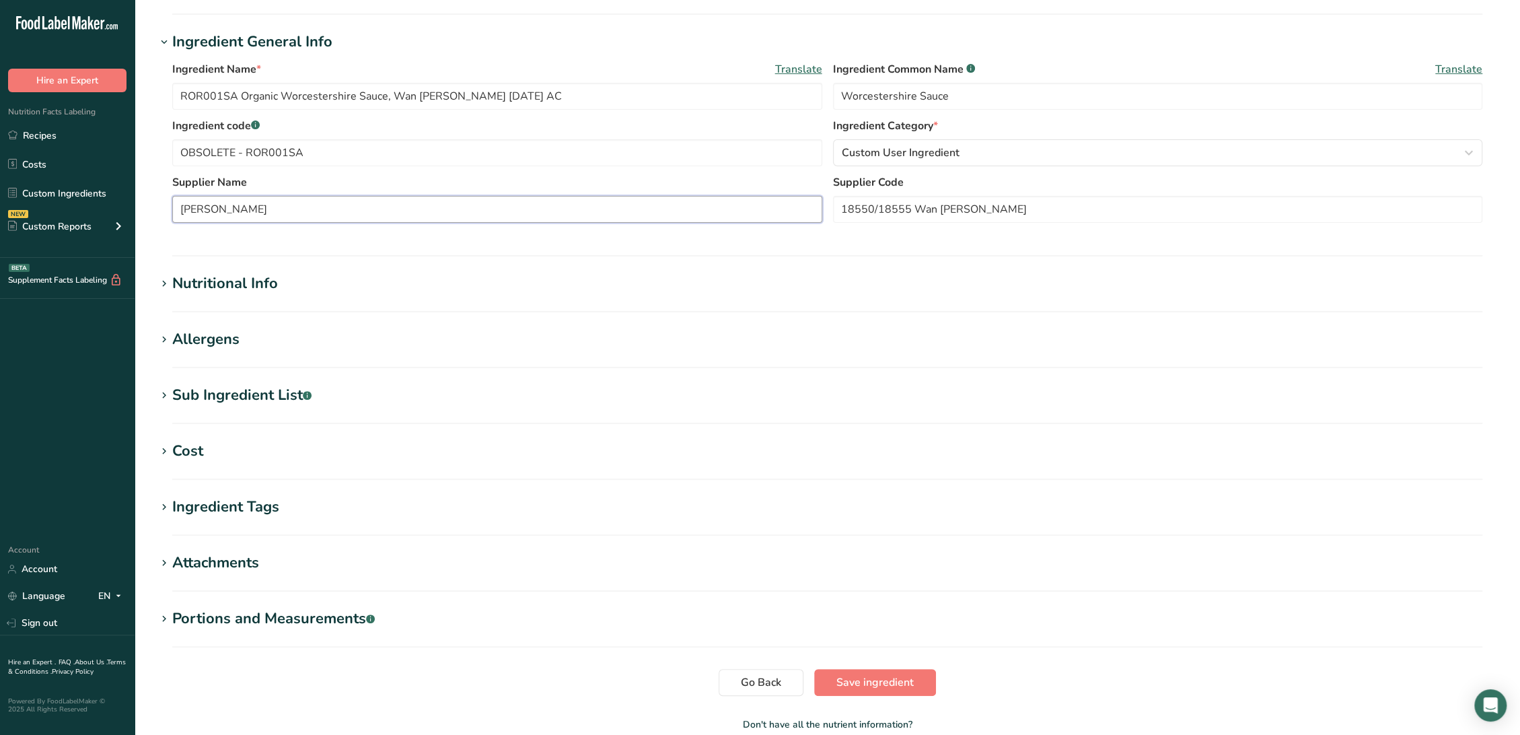
scroll to position [224, 0]
type input "Wan Ja Shan"
click at [222, 387] on div "Sub Ingredient List .a-a{fill:#347362;}.b-a{fill:#fff;}" at bounding box center [241, 392] width 139 height 22
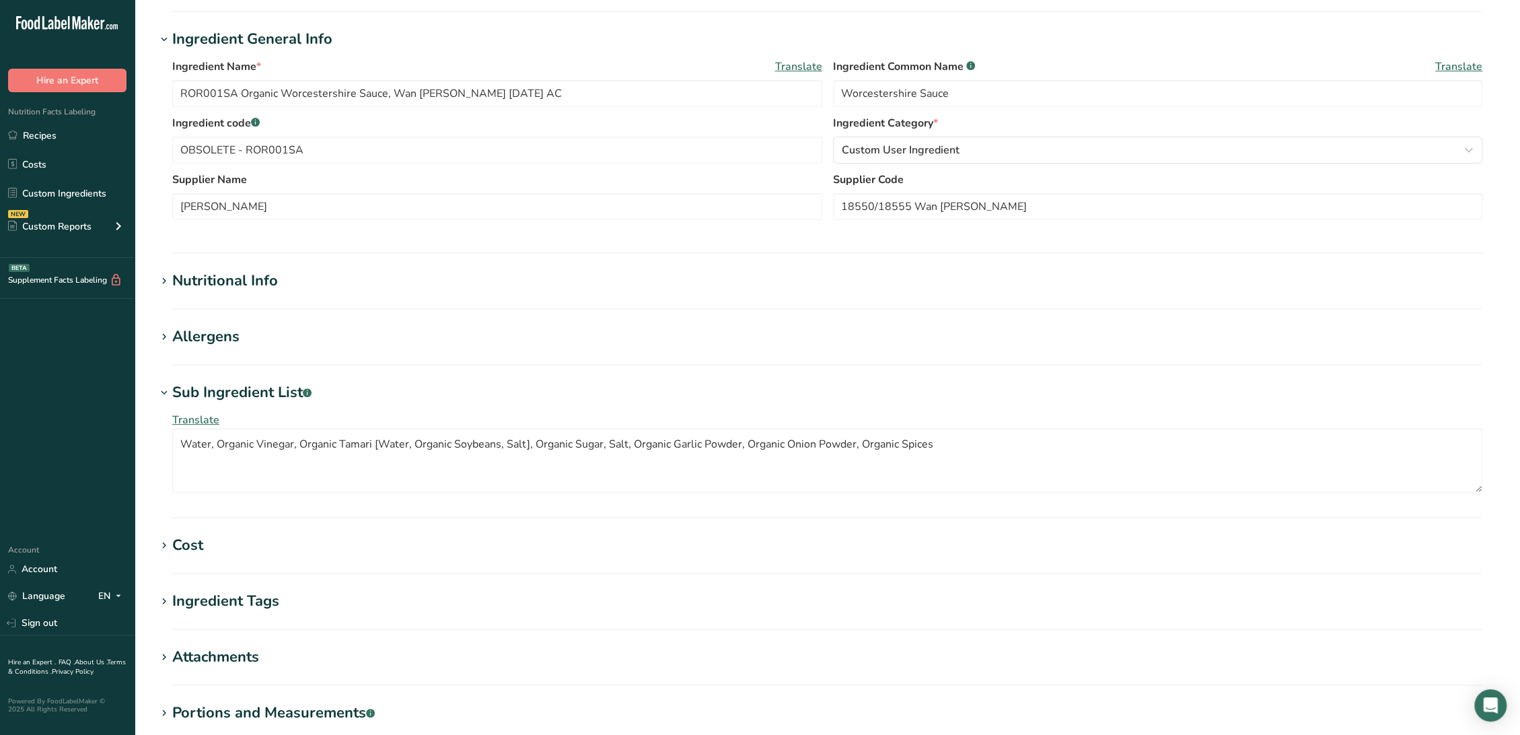
click at [267, 282] on div "Nutritional Info" at bounding box center [225, 281] width 106 height 22
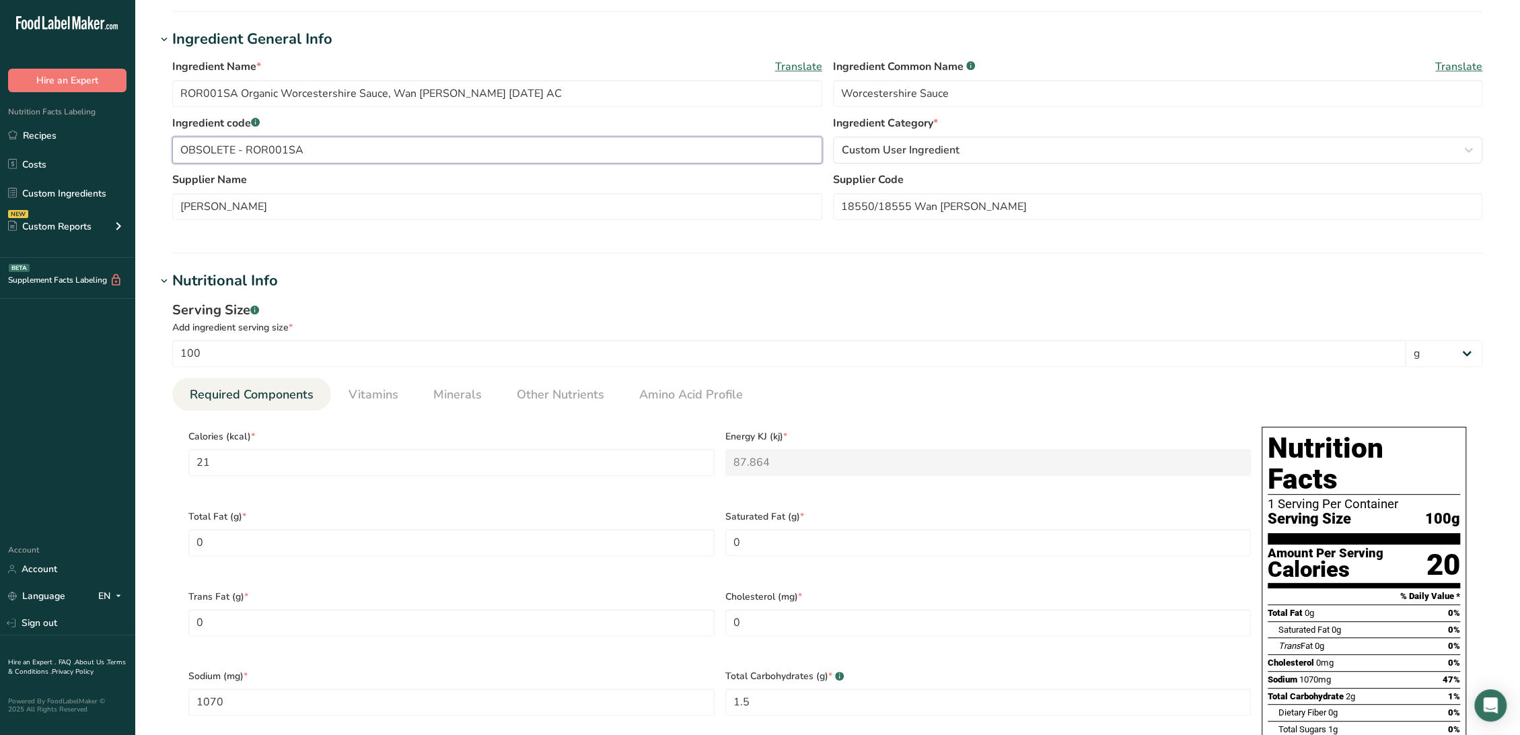
drag, startPoint x: 244, startPoint y: 147, endPoint x: -5, endPoint y: 147, distance: 248.9
click at [0, 147] on html ".a-20{fill:#fff;} Hire an Expert Nutrition Facts Labeling Recipes Costs Custom …" at bounding box center [760, 654] width 1520 height 1756
drag, startPoint x: 252, startPoint y: 117, endPoint x: 231, endPoint y: 90, distance: 33.6
click at [231, 90] on p "This allows you to add your own custom code for easier search and accessibility…" at bounding box center [256, 82] width 161 height 57
click at [239, 145] on input "OBSOLETE - ROR001SA" at bounding box center [497, 150] width 650 height 27
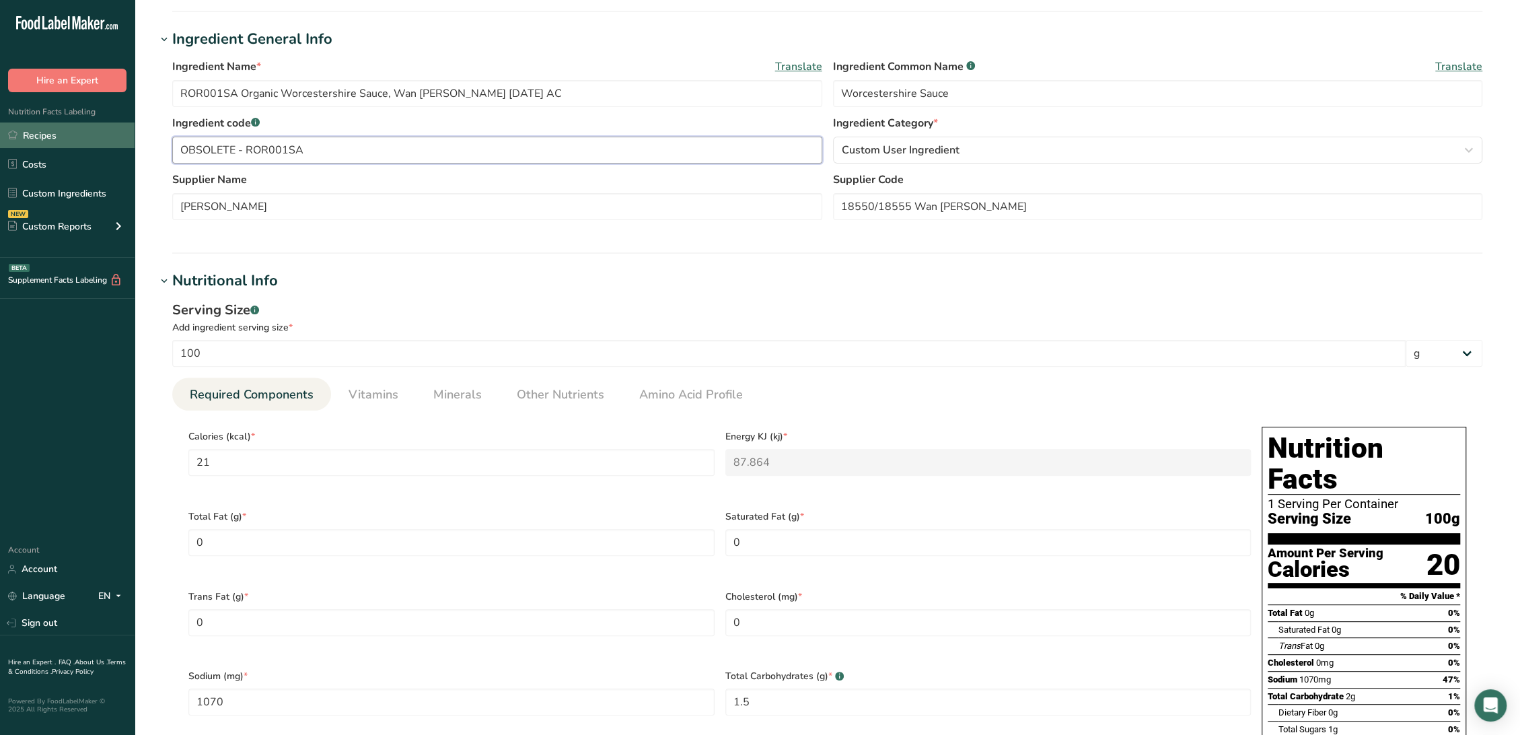
drag, startPoint x: 242, startPoint y: 145, endPoint x: 43, endPoint y: 135, distance: 199.4
click at [43, 135] on div ".a-20{fill:#fff;} Hire an Expert Nutrition Facts Labeling Recipes Costs Custom …" at bounding box center [760, 654] width 1520 height 1756
drag, startPoint x: 334, startPoint y: 143, endPoint x: 85, endPoint y: 136, distance: 249.0
click at [85, 136] on div ".a-20{fill:#fff;} Hire an Expert Nutrition Facts Labeling Recipes Costs Custom …" at bounding box center [760, 654] width 1520 height 1756
type input "F21181 / ROR001SA"
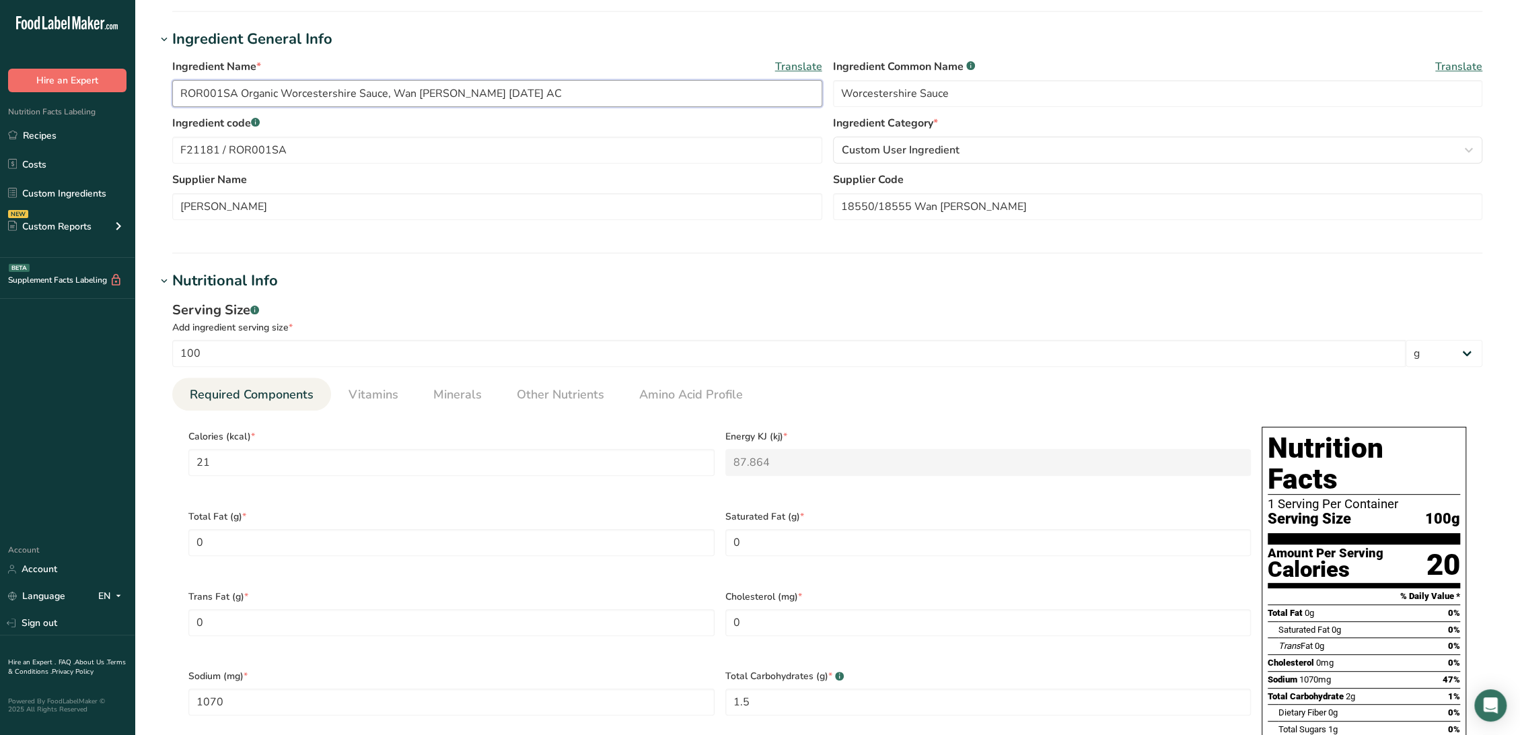
drag, startPoint x: 233, startPoint y: 91, endPoint x: 73, endPoint y: 87, distance: 160.2
click at [73, 87] on div ".a-20{fill:#fff;} Hire an Expert Nutrition Facts Labeling Recipes Costs Custom …" at bounding box center [760, 654] width 1520 height 1756
paste input "F21181 / ROR001SA"
click at [514, 90] on input "F21181 / ROR001SA Organic Worcestershire Sauce, Wan Ja Shan 08-06-18 AC" at bounding box center [497, 93] width 650 height 27
click at [753, 377] on ul "Required Components Vitamins Minerals Other Nutrients Amino Acid Profile" at bounding box center [827, 393] width 1310 height 33
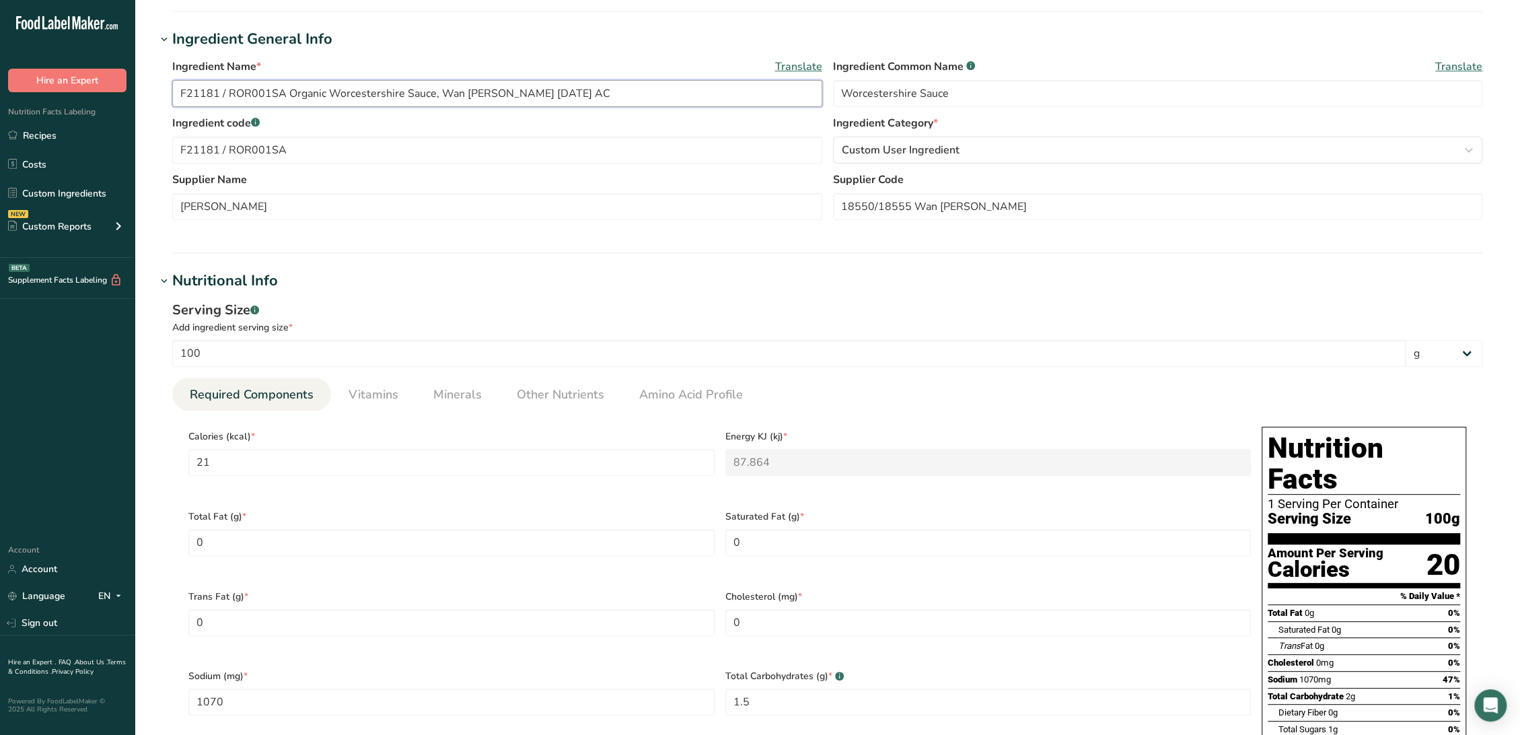
drag, startPoint x: 514, startPoint y: 96, endPoint x: 533, endPoint y: 110, distance: 23.1
click at [514, 97] on input "F21181 / ROR001SA Organic Worcestershire Sauce, Wan Ja Shan 08-06-18 AC" at bounding box center [497, 93] width 650 height 27
type input "F21181 / ROR001SA Organic Worcestershire Sauce, Wan Ja Shan 9-9-25 CC"
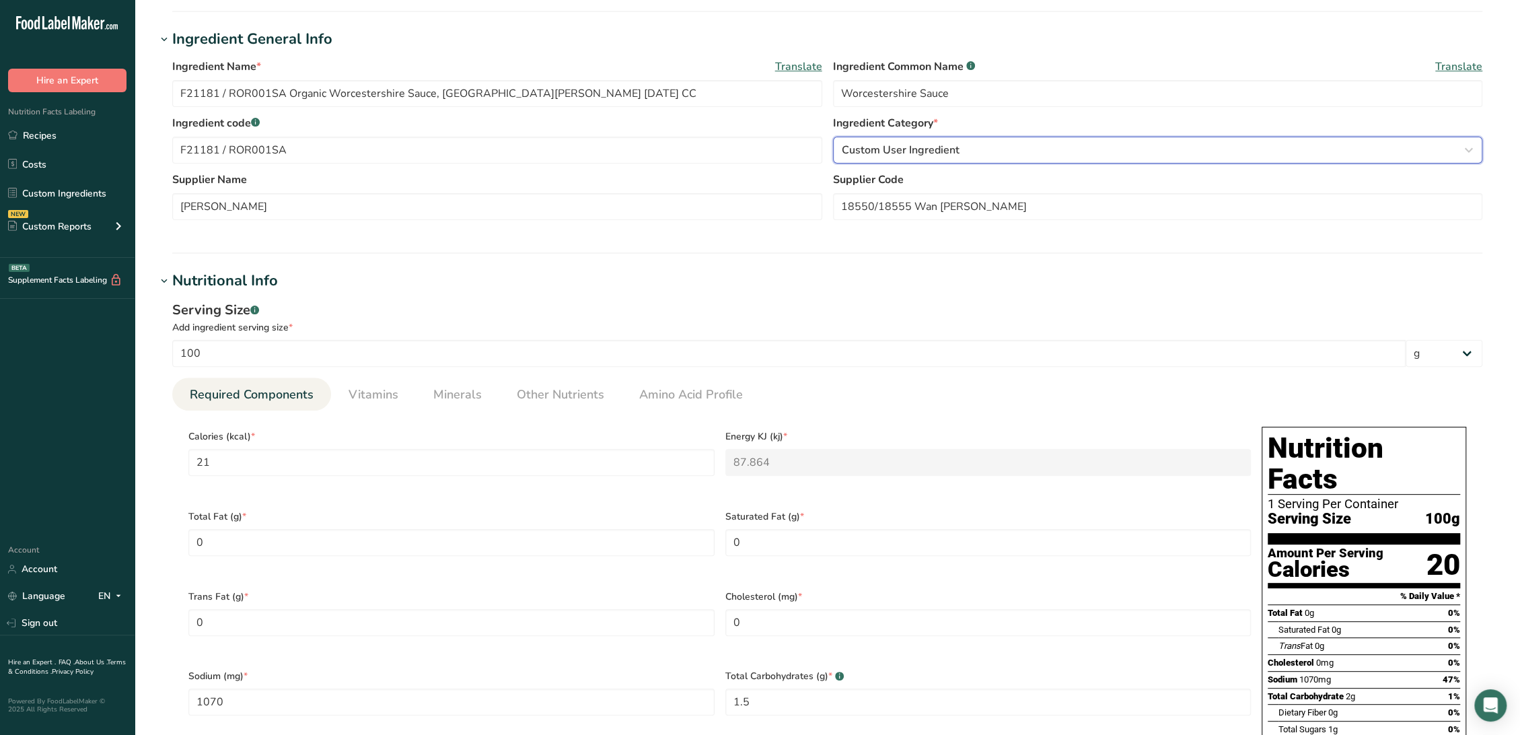
click at [931, 149] on span "Custom User Ingredient" at bounding box center [901, 150] width 118 height 16
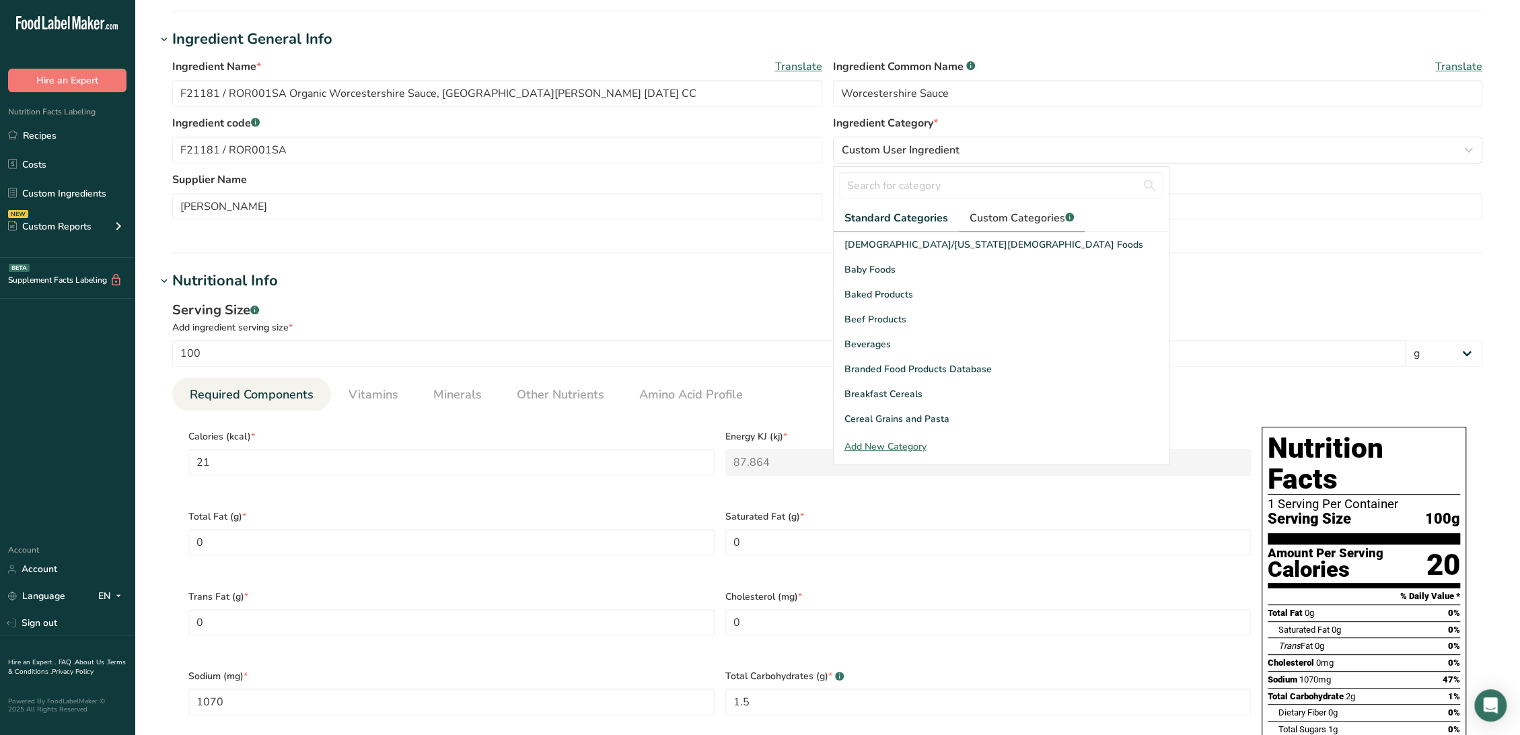
click at [1043, 223] on span "Custom Categories .a-a{fill:#347362;}.b-a{fill:#fff;}" at bounding box center [1021, 218] width 104 height 16
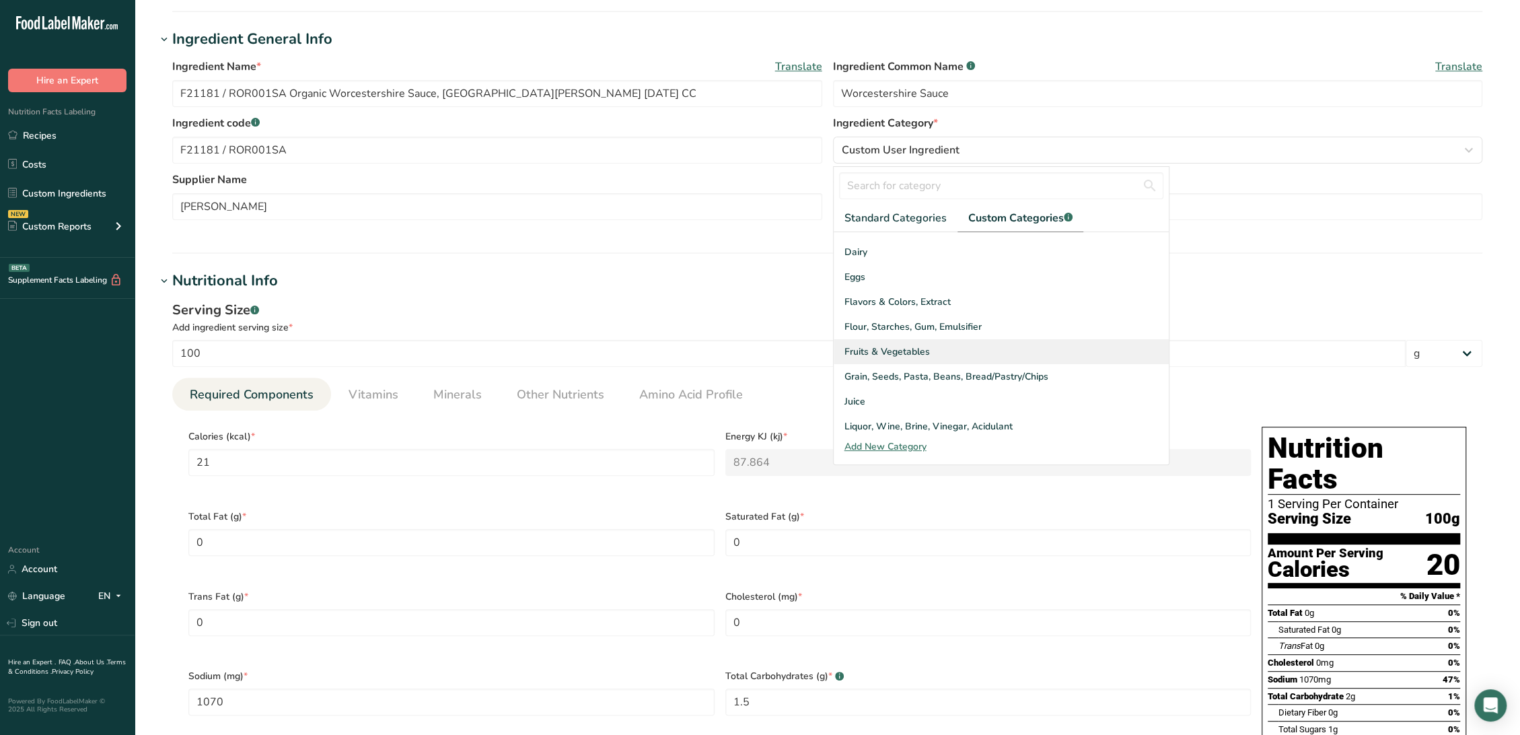
scroll to position [75, 0]
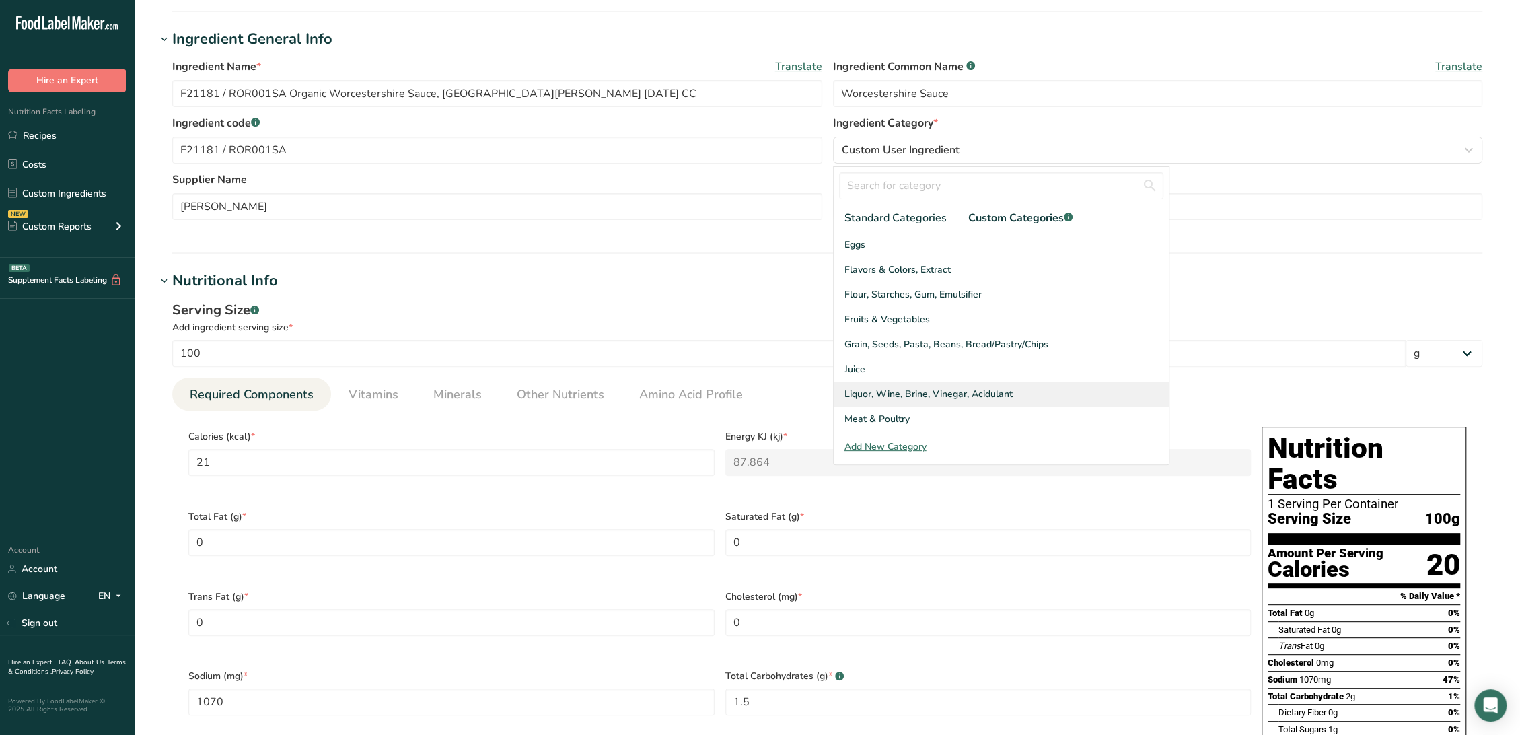
click at [946, 394] on span "Liquor, Wine, Brine, Vinegar, Acidulant" at bounding box center [928, 394] width 168 height 14
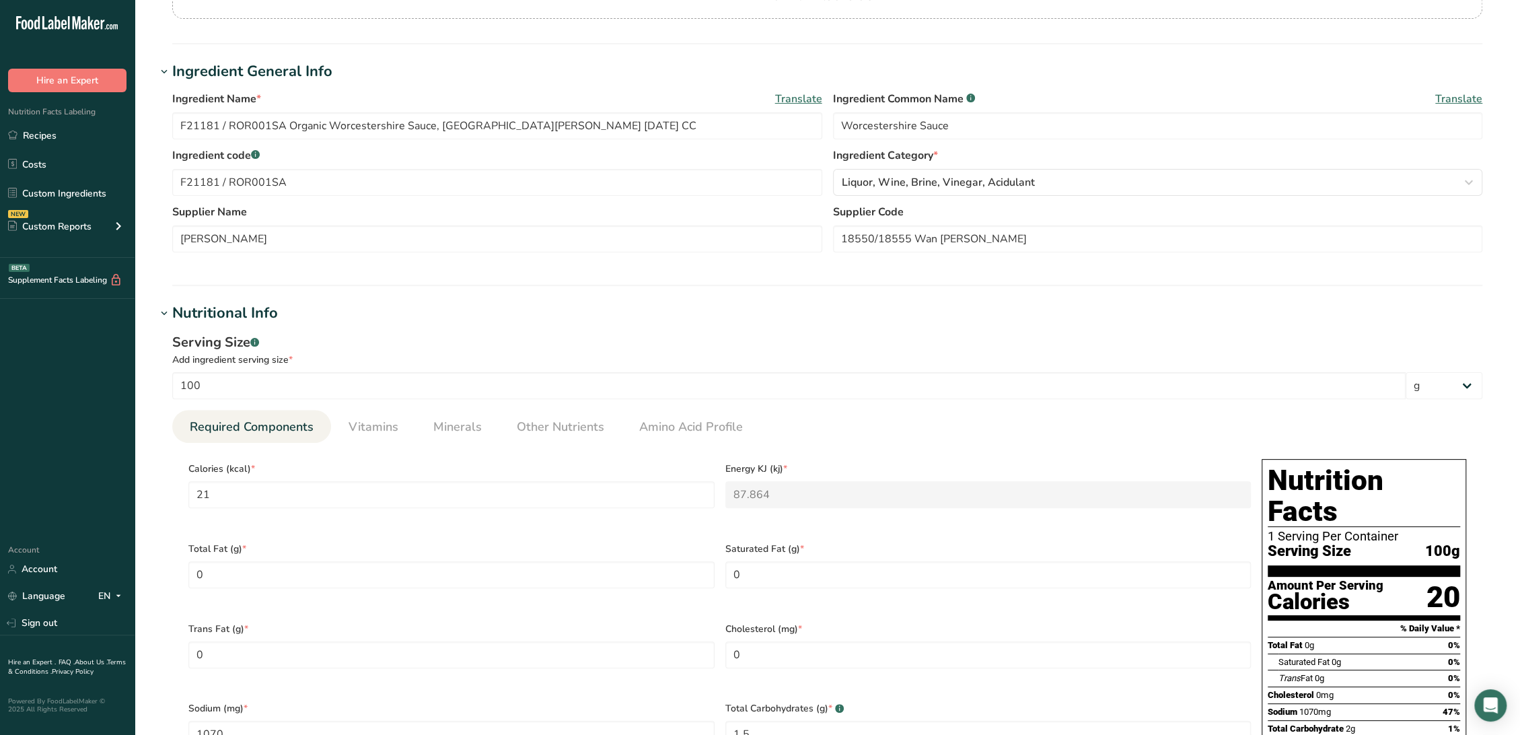
scroll to position [224, 0]
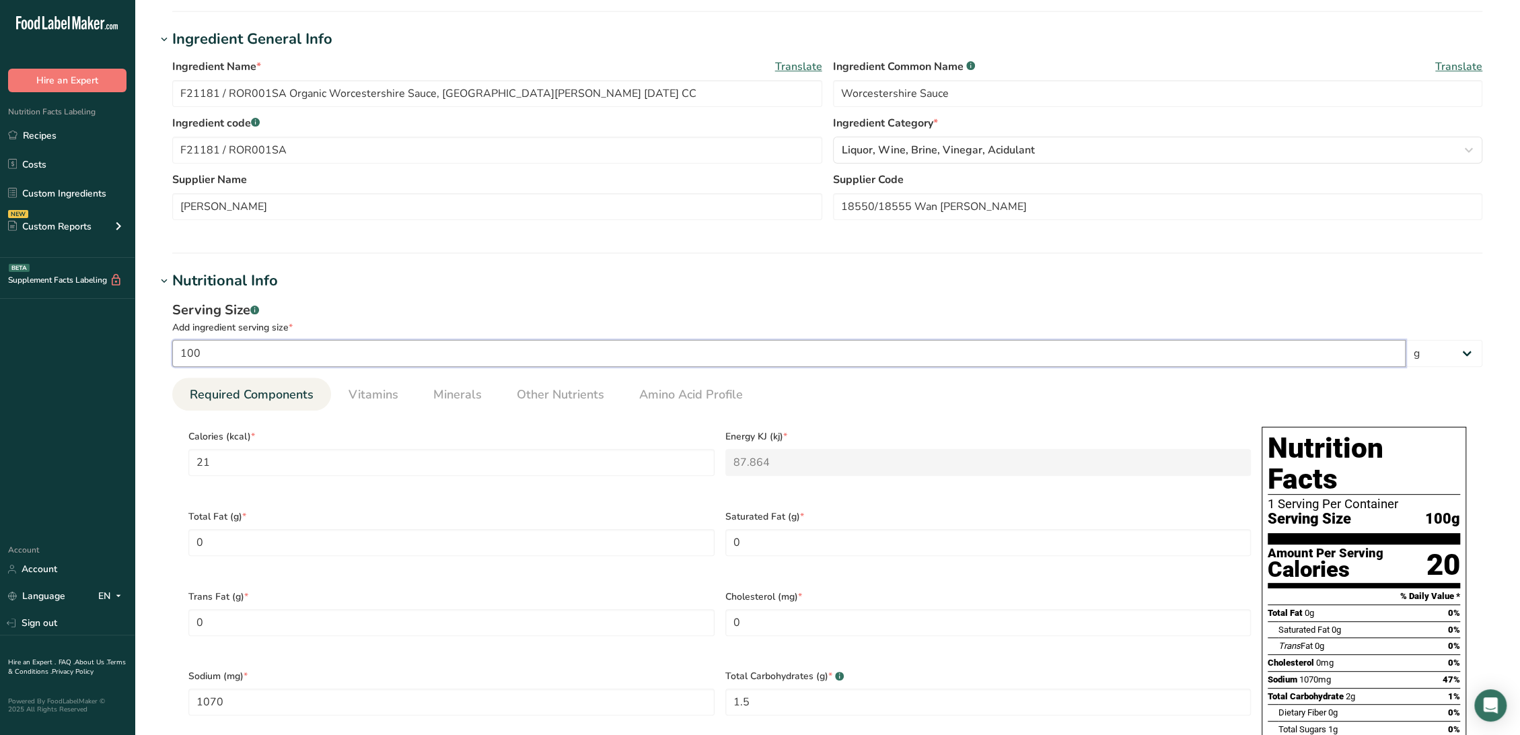
click at [268, 362] on input "100" at bounding box center [788, 353] width 1233 height 27
click at [248, 451] on input "21" at bounding box center [451, 462] width 526 height 27
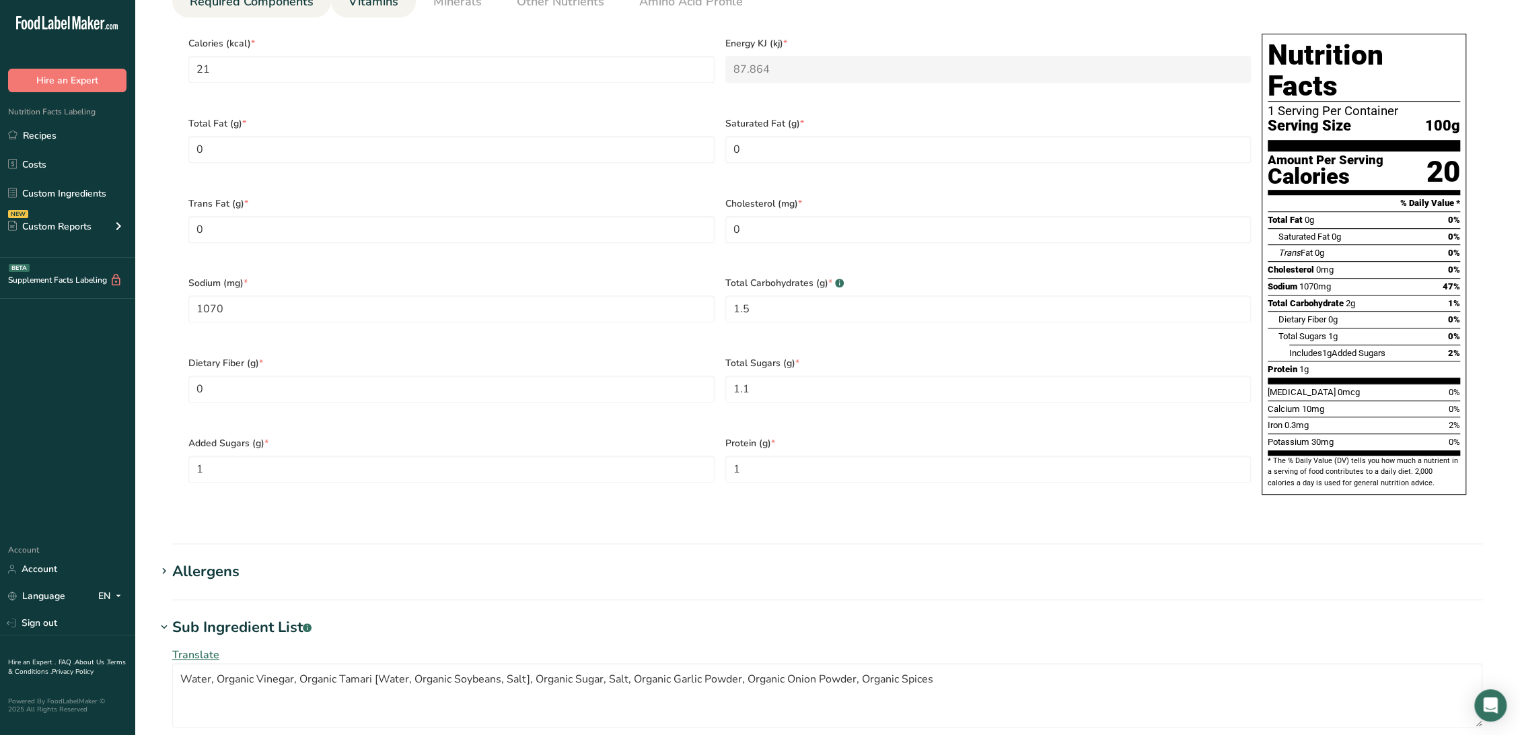
click at [381, 7] on span "Vitamins" at bounding box center [373, 2] width 50 height 18
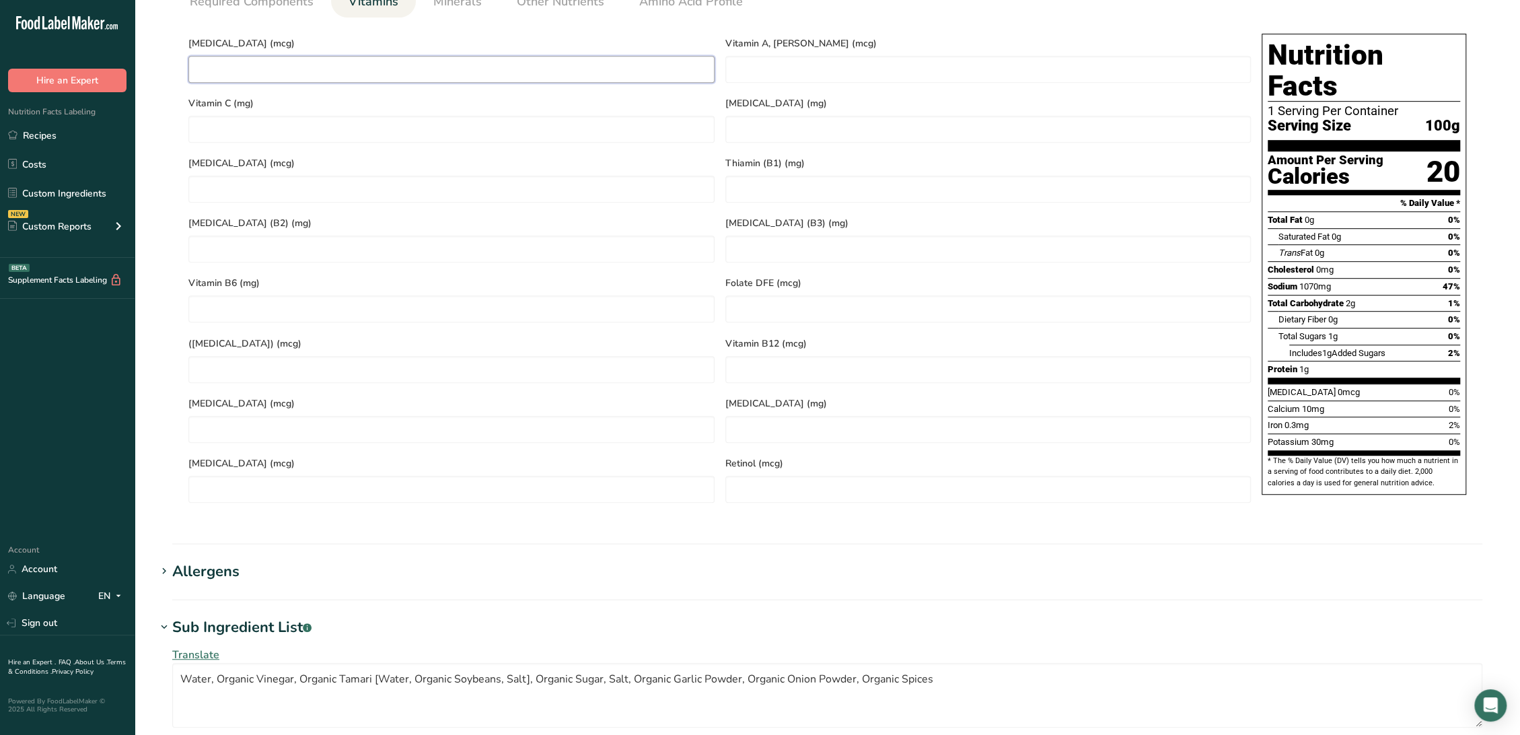
click at [349, 59] on D "number" at bounding box center [451, 69] width 526 height 27
type D "0"
type RAE "0"
type C "0"
click at [450, 5] on span "Minerals" at bounding box center [457, 2] width 48 height 18
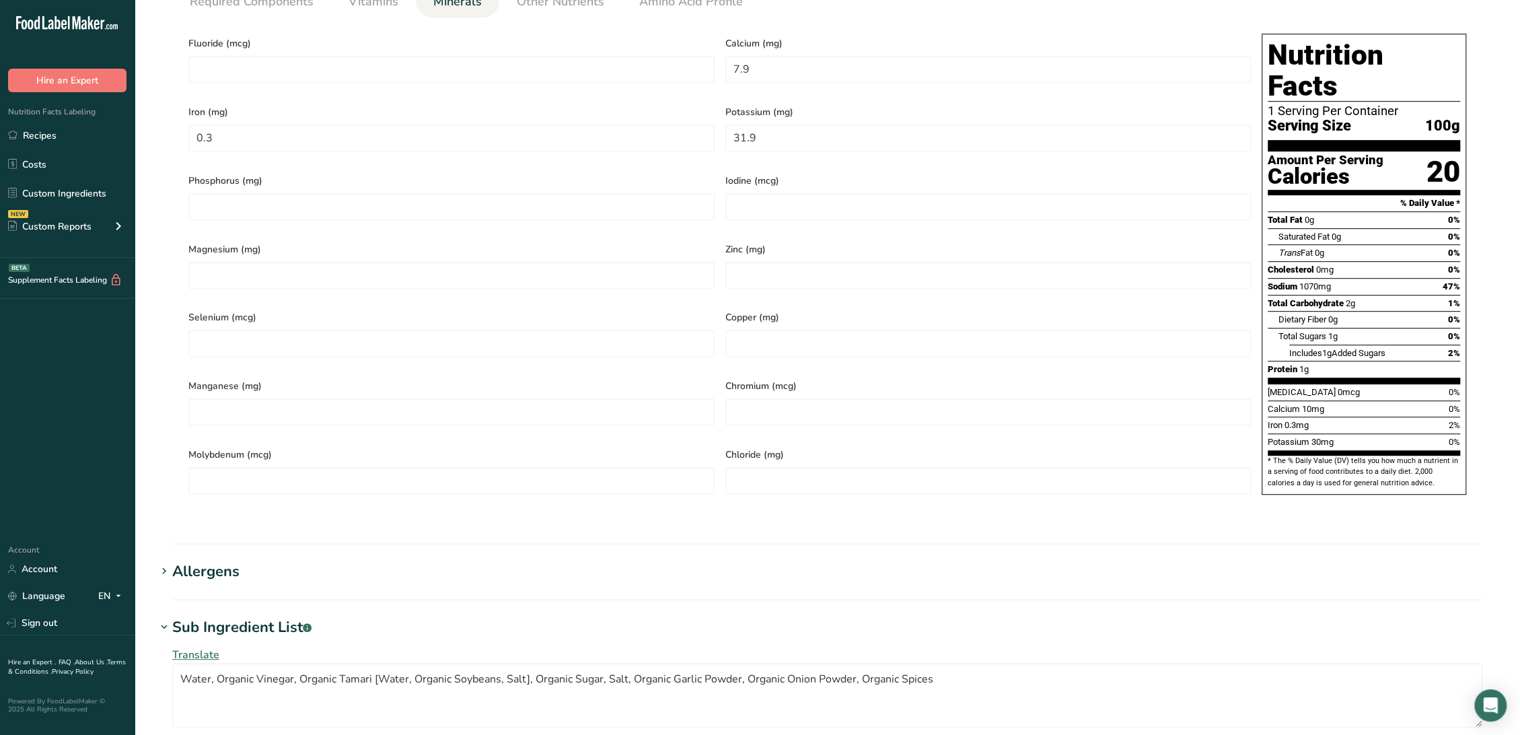
click at [813, 83] on div "Calcium (mg) 7.9" at bounding box center [988, 62] width 537 height 69
click at [815, 74] on input "7.9" at bounding box center [988, 69] width 526 height 27
click at [556, 7] on span "Other Nutrients" at bounding box center [560, 2] width 87 height 18
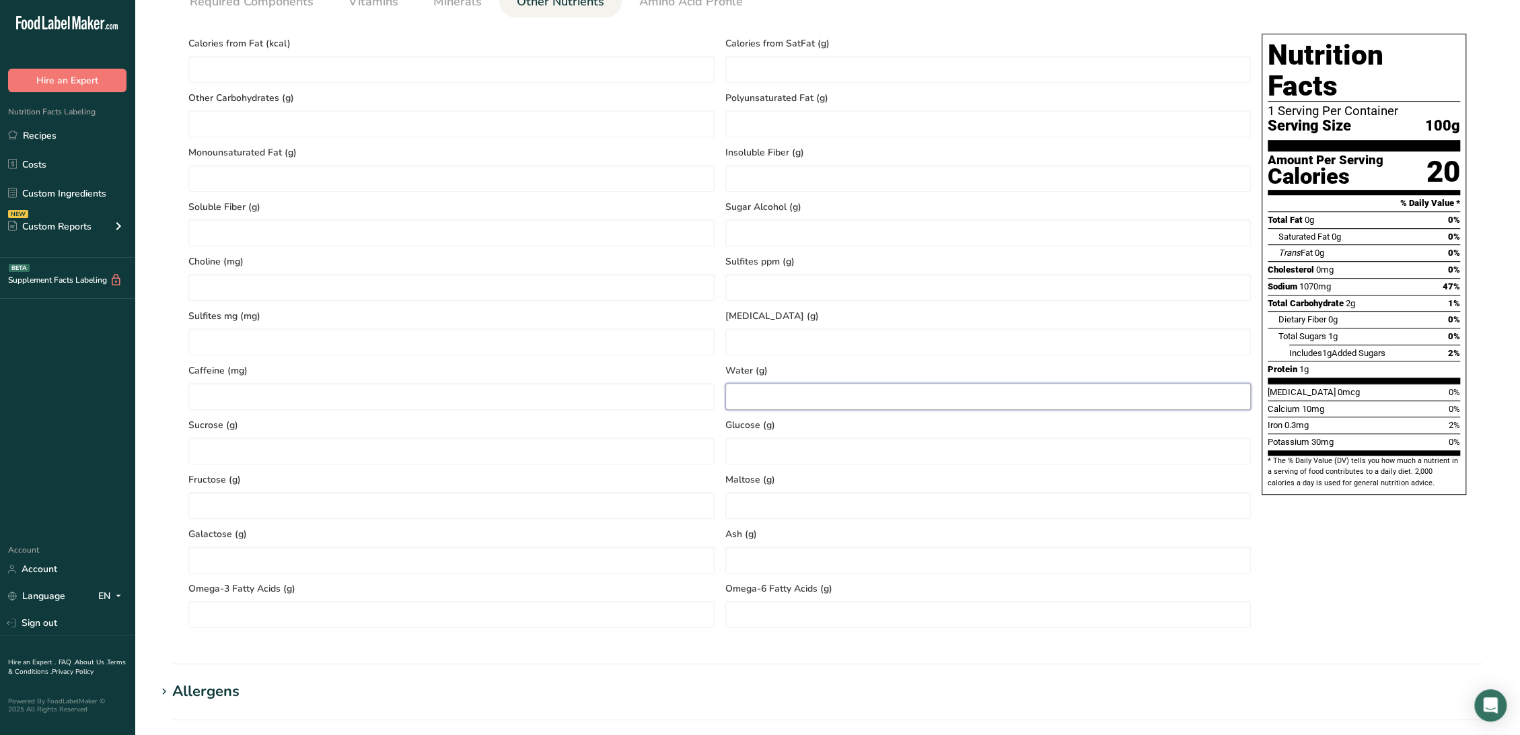
click at [799, 400] on input "number" at bounding box center [988, 396] width 526 height 27
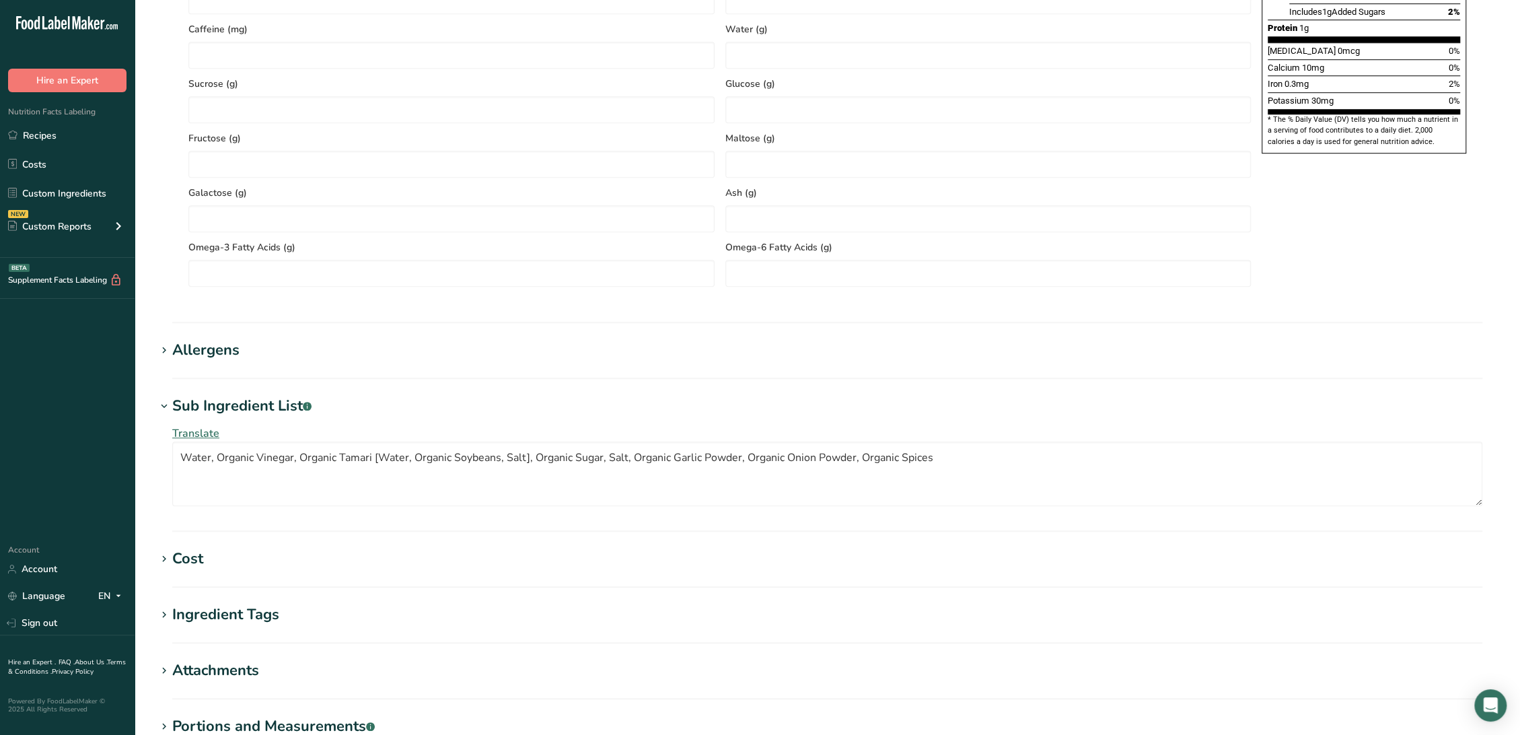
scroll to position [1066, 0]
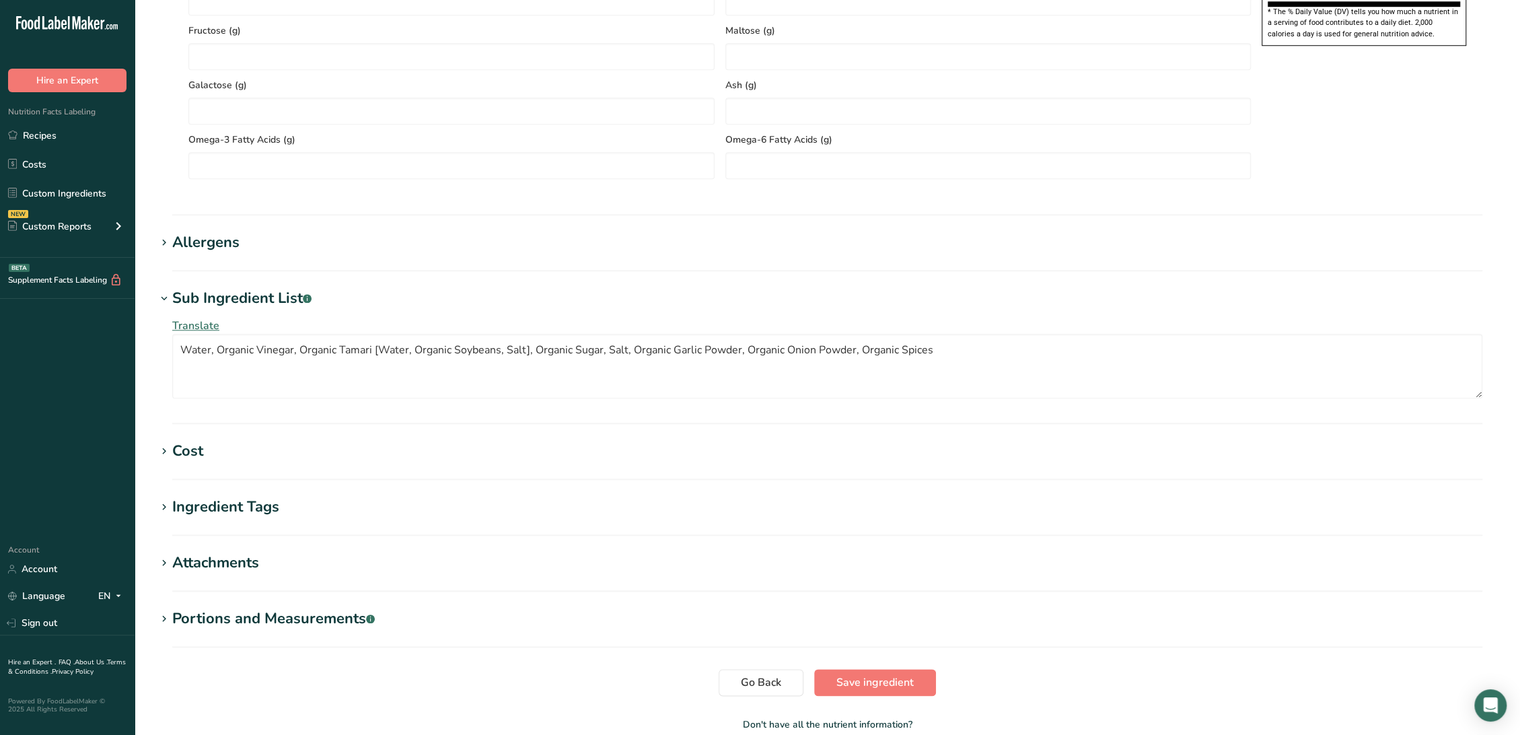
click at [245, 513] on div "Ingredient Tags" at bounding box center [225, 507] width 107 height 22
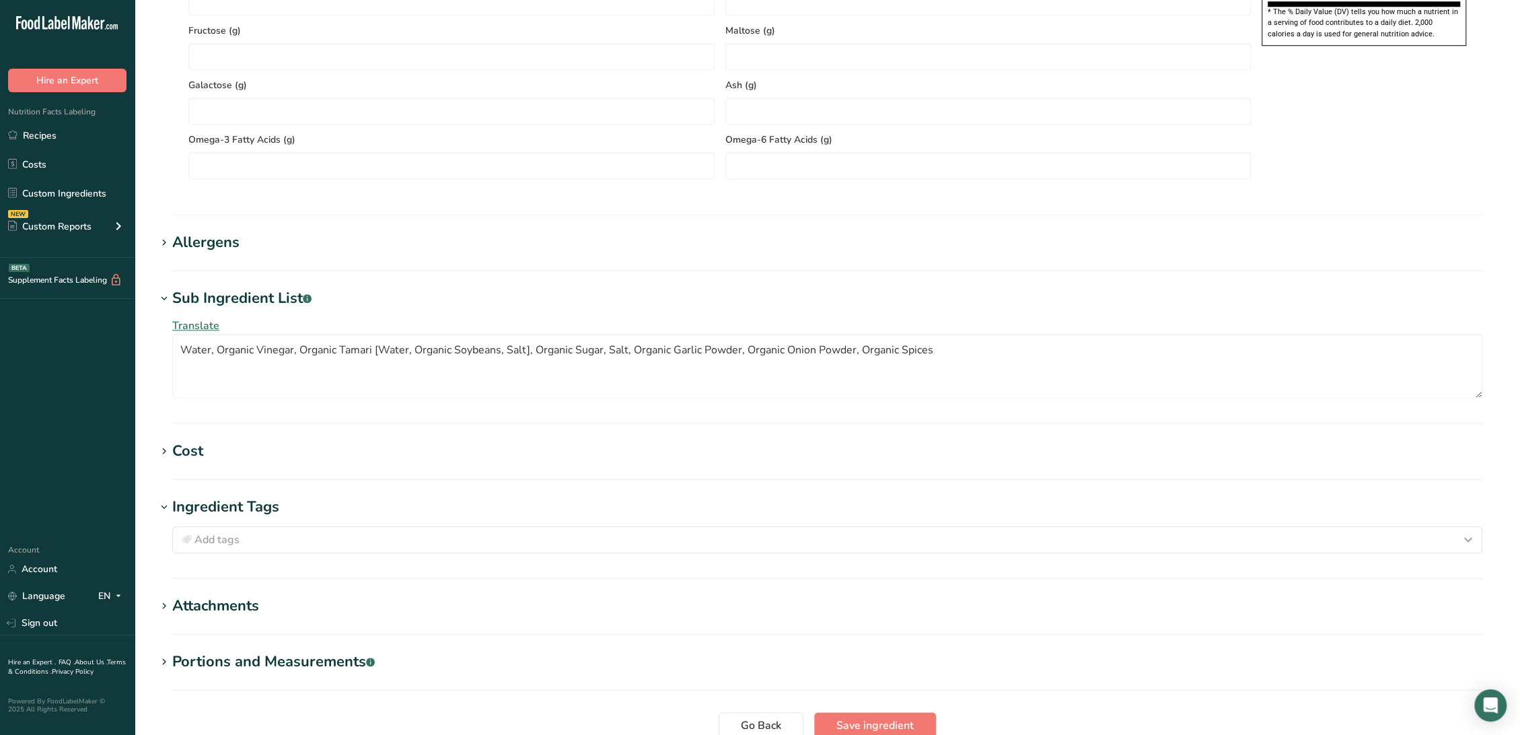
click at [211, 501] on div "Ingredient Tags" at bounding box center [225, 507] width 107 height 22
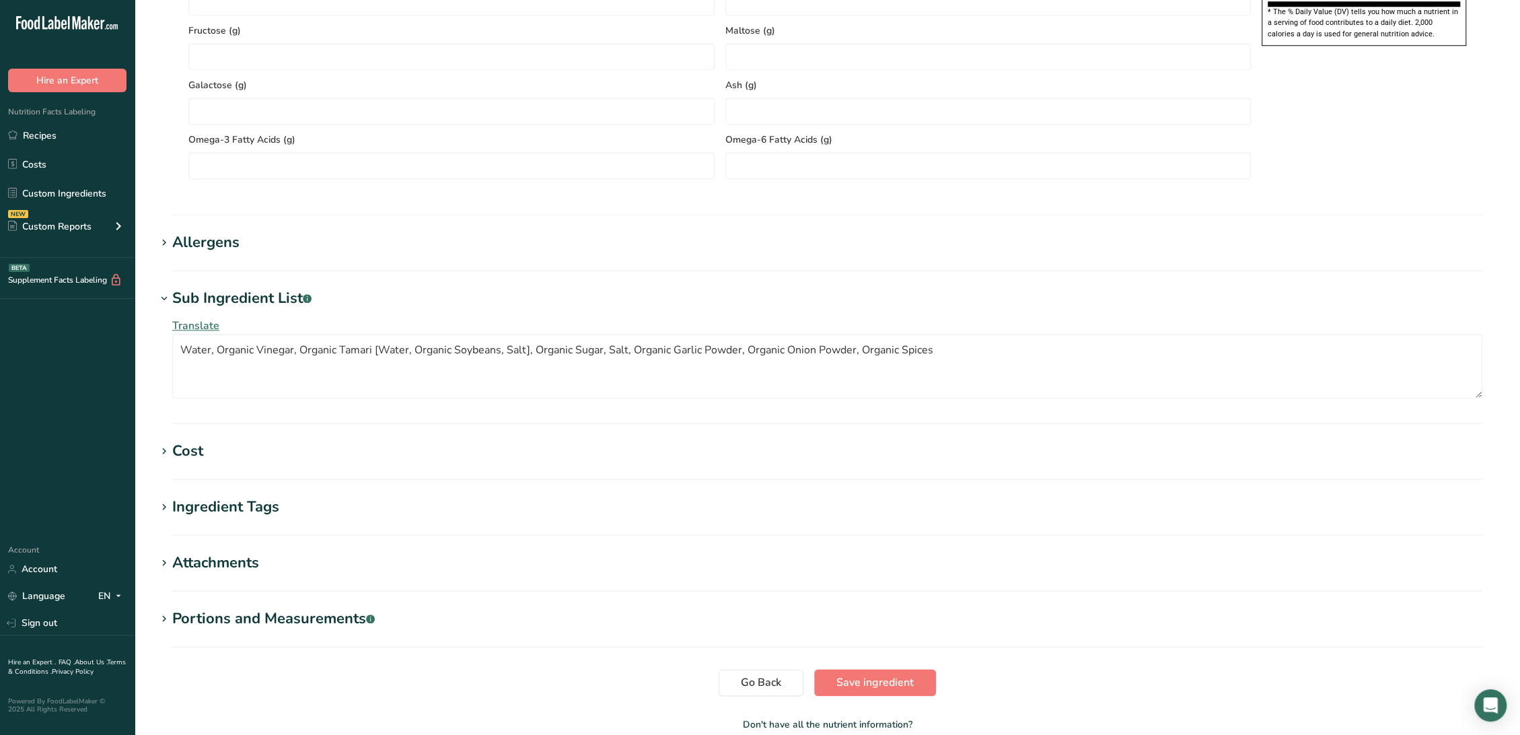
click at [232, 242] on div "Allergens" at bounding box center [205, 242] width 67 height 22
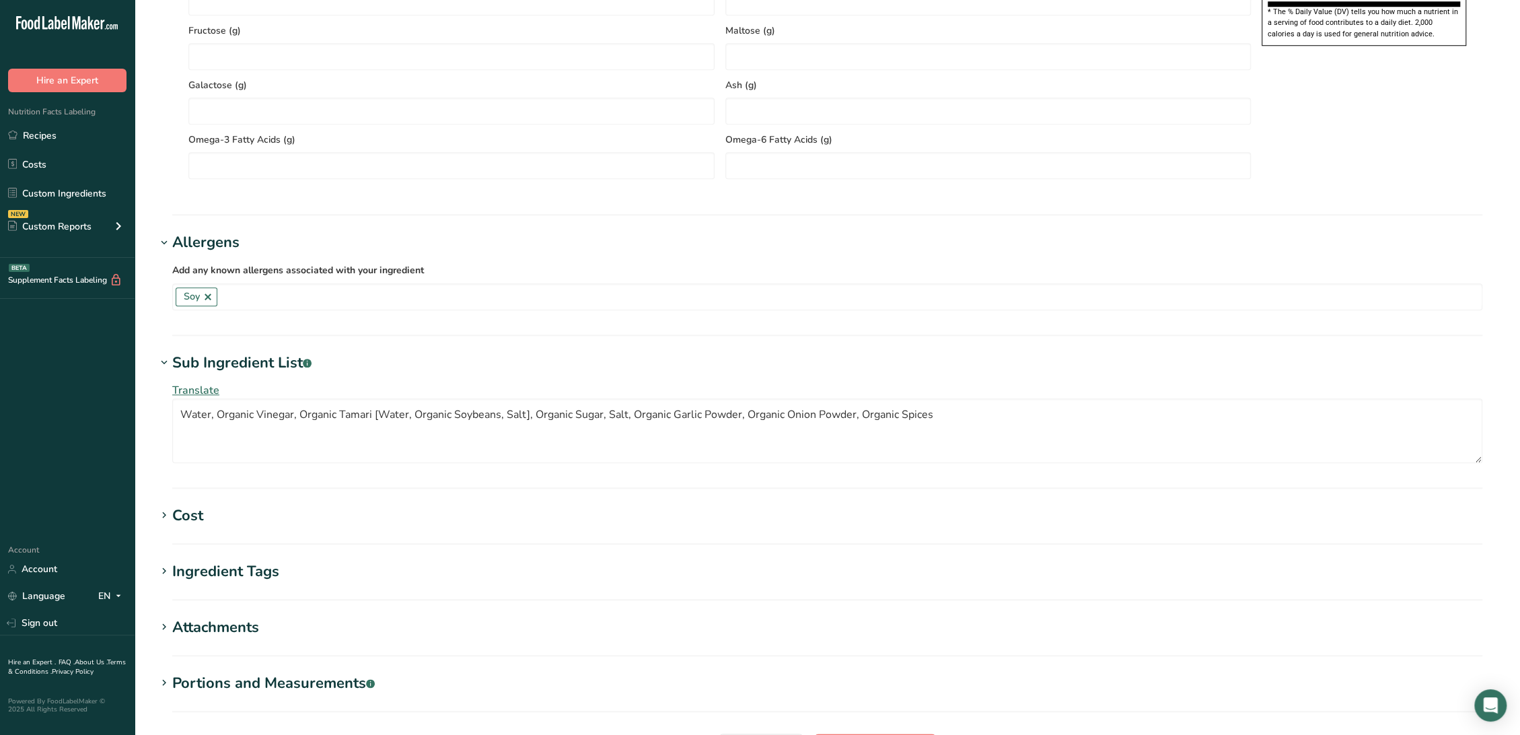
click at [233, 242] on div "Allergens" at bounding box center [205, 242] width 67 height 22
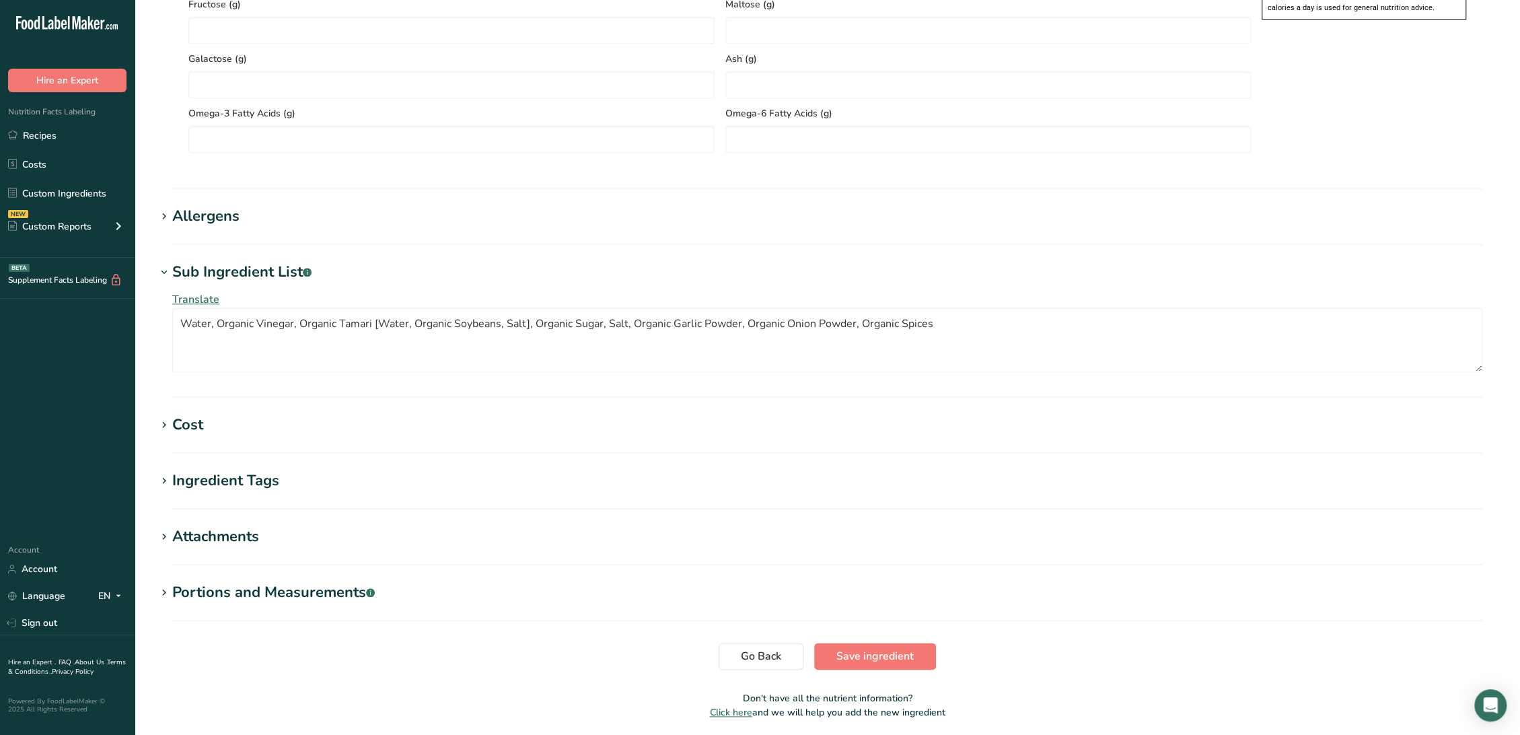
scroll to position [1140, 0]
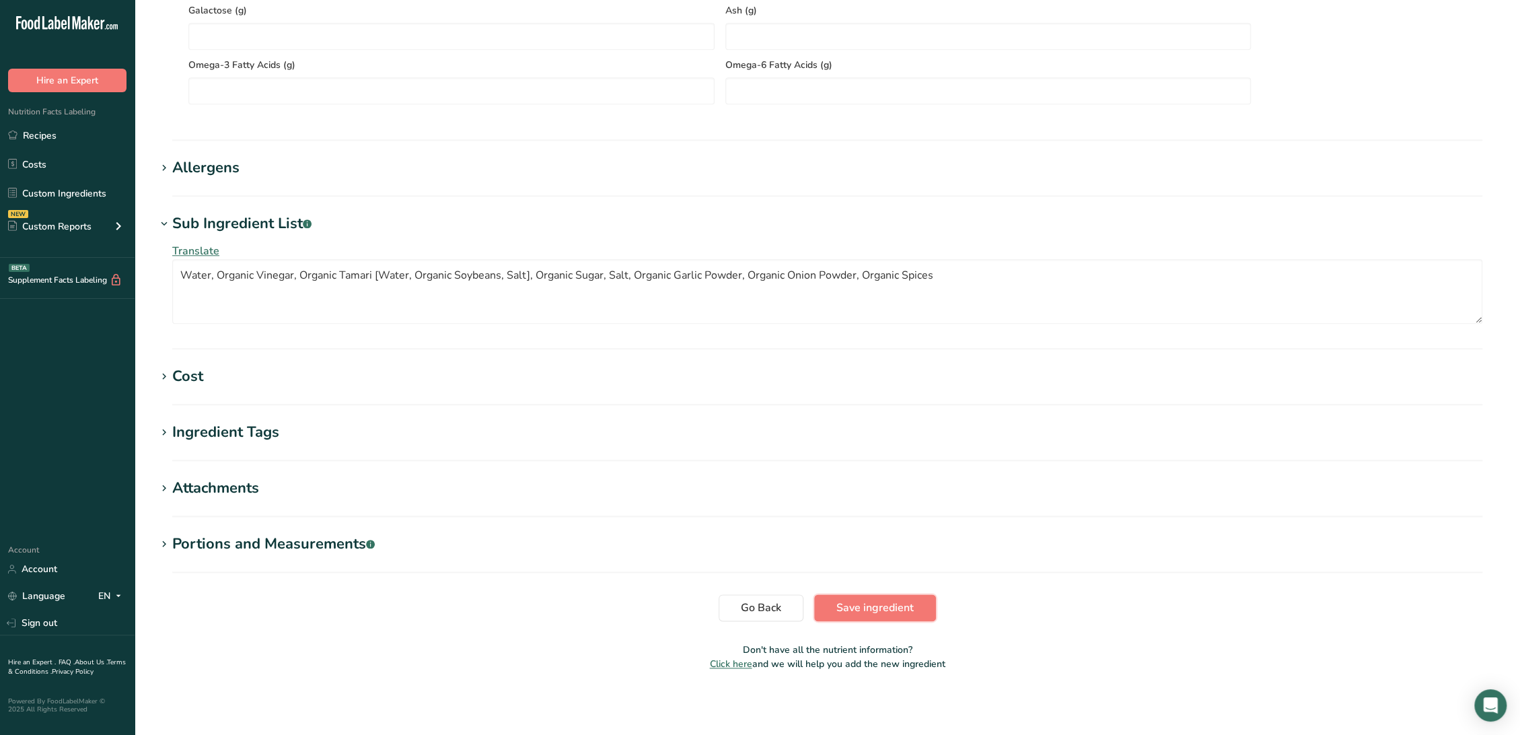
click at [864, 597] on button "Save ingredient" at bounding box center [875, 607] width 122 height 27
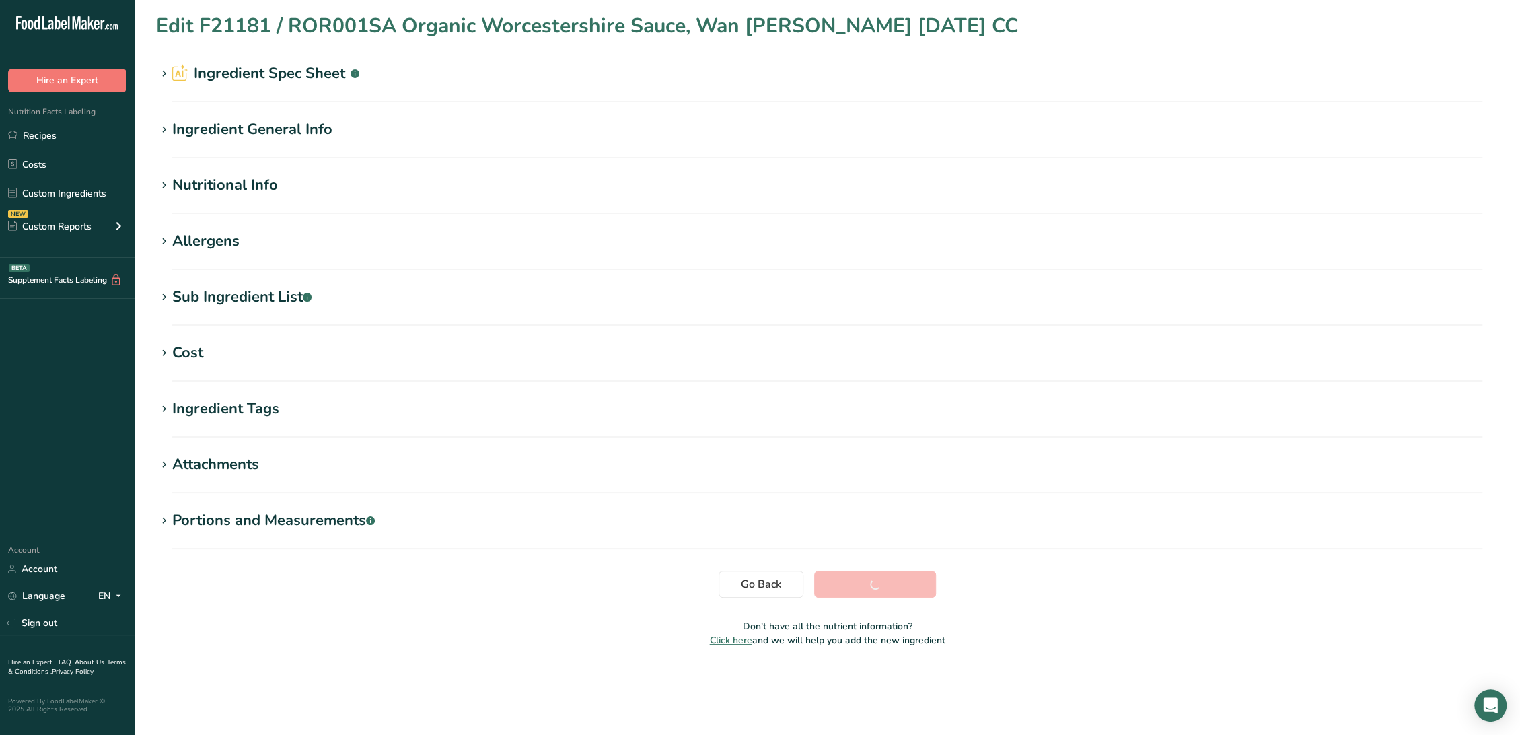
scroll to position [0, 0]
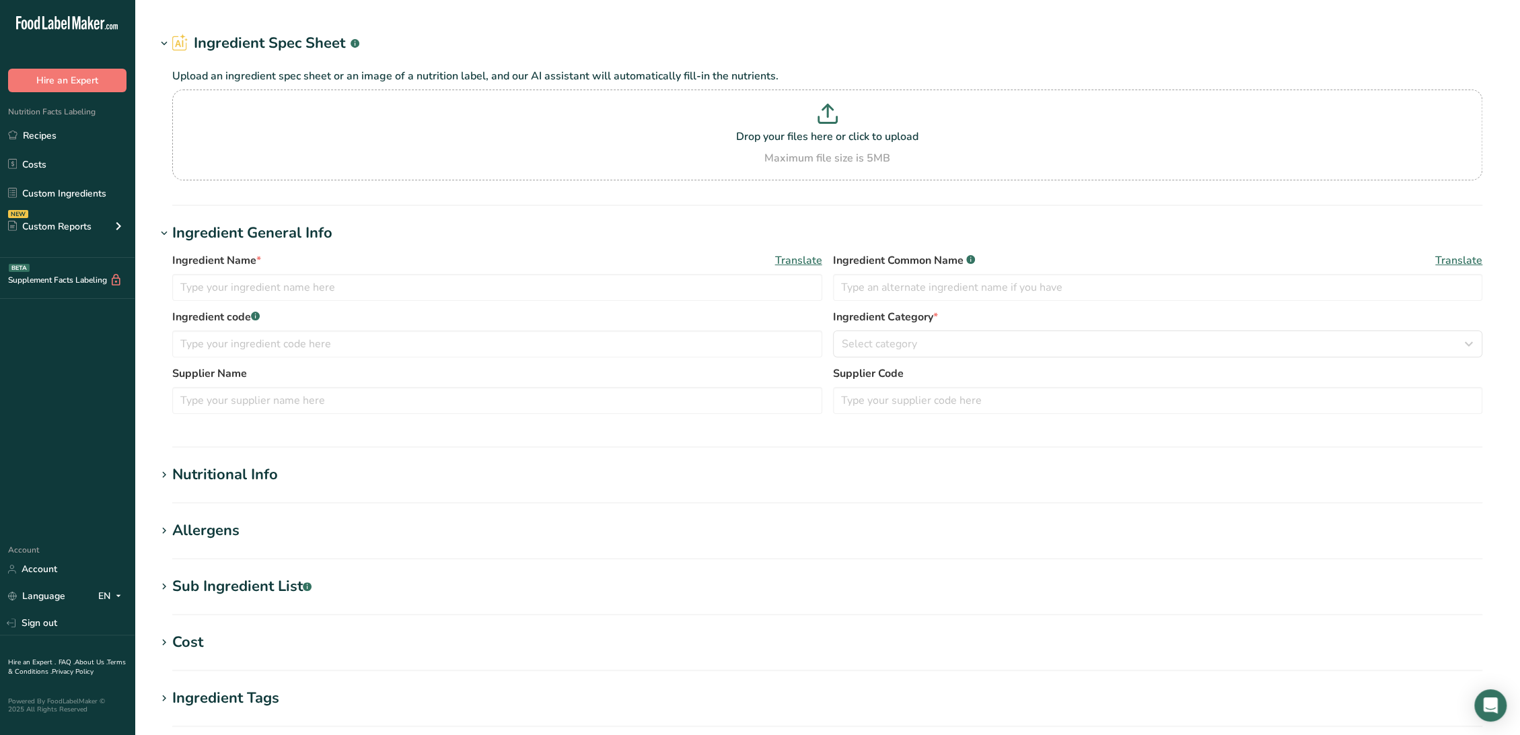
type input "RDA020SC Sour Cream, [PERSON_NAME] [PERSON_NAME]/[PERSON_NAME] [DATE] CC"
type input "Sour Cream"
type input "RDA020SC"
type input "[PERSON_NAME] Foods / [PERSON_NAME] Dairy Foods"
type input "111422"
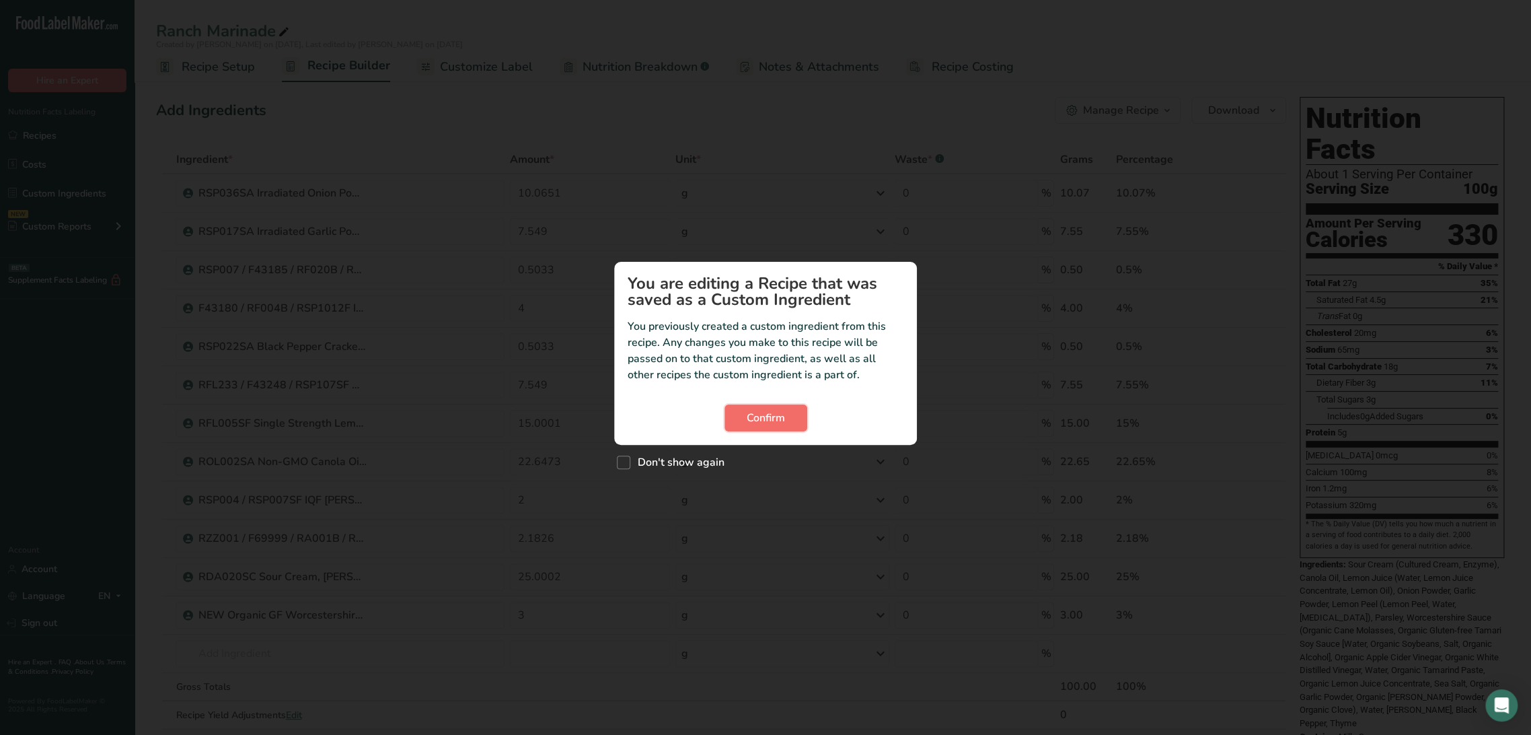
click at [764, 430] on button "Confirm" at bounding box center [766, 417] width 83 height 27
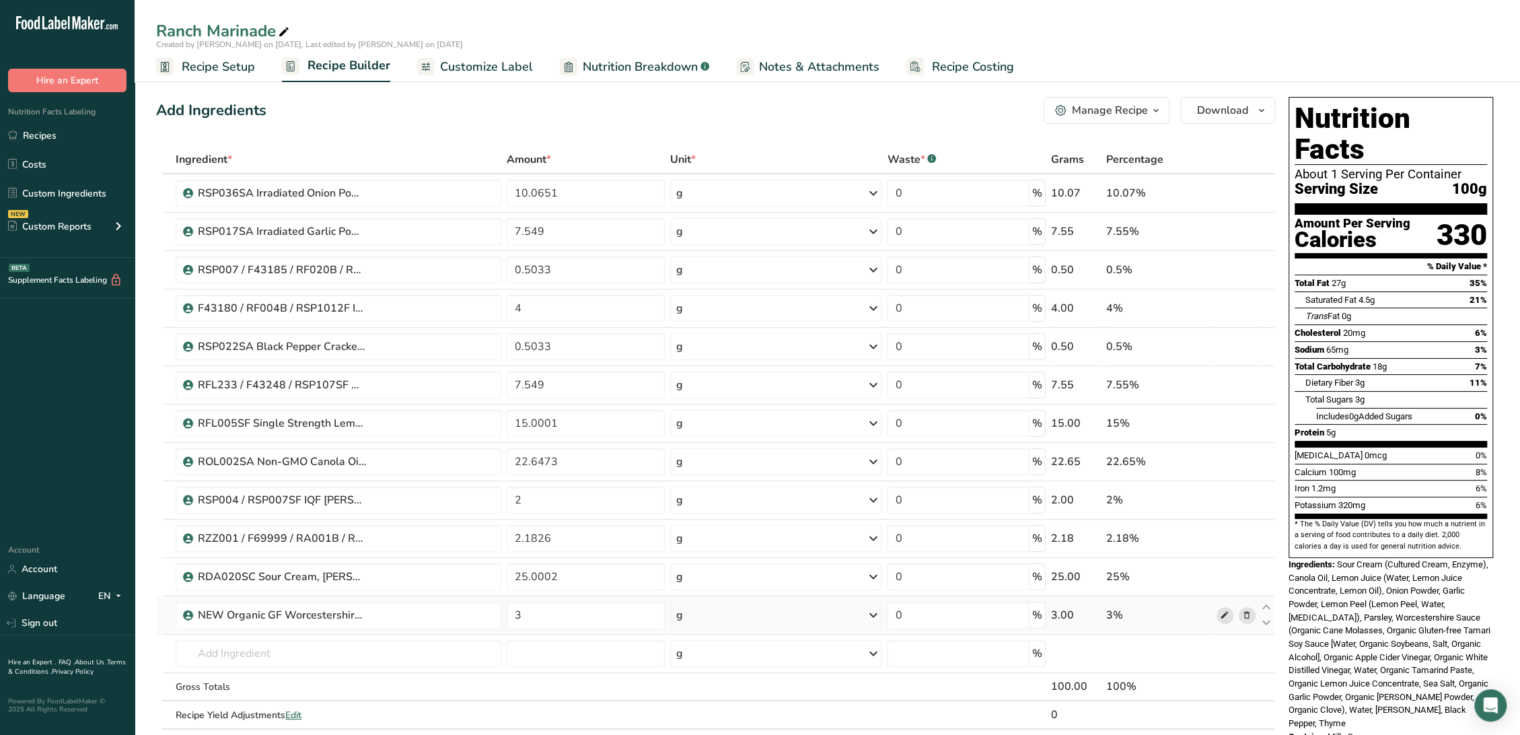
click at [1218, 607] on span at bounding box center [1224, 615] width 16 height 16
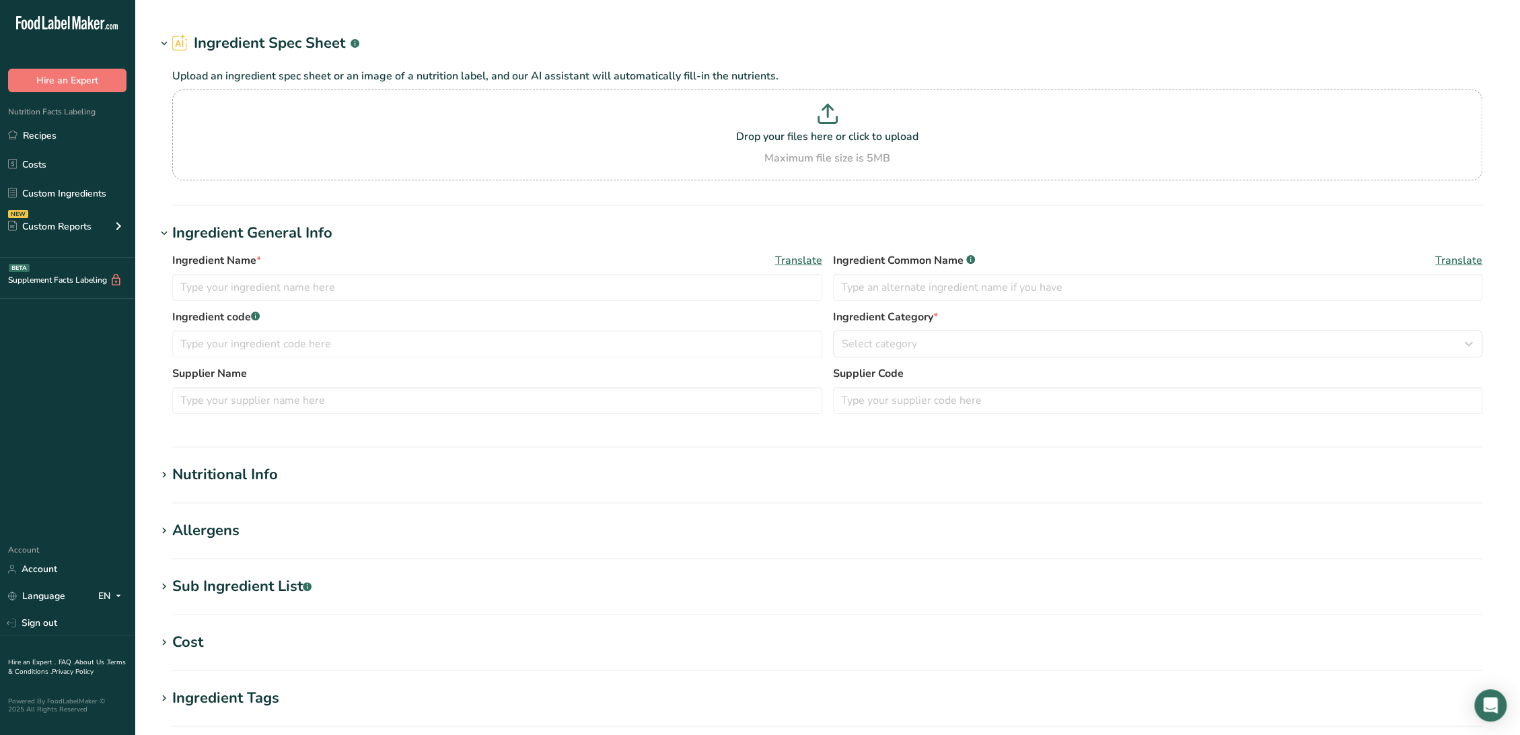
type input "NEW Organic GF Worcestershire Sauce, St. Courair Inc. [DATE] CC"
type input "Worcestershire Sauce"
type input "4CSA0022-01"
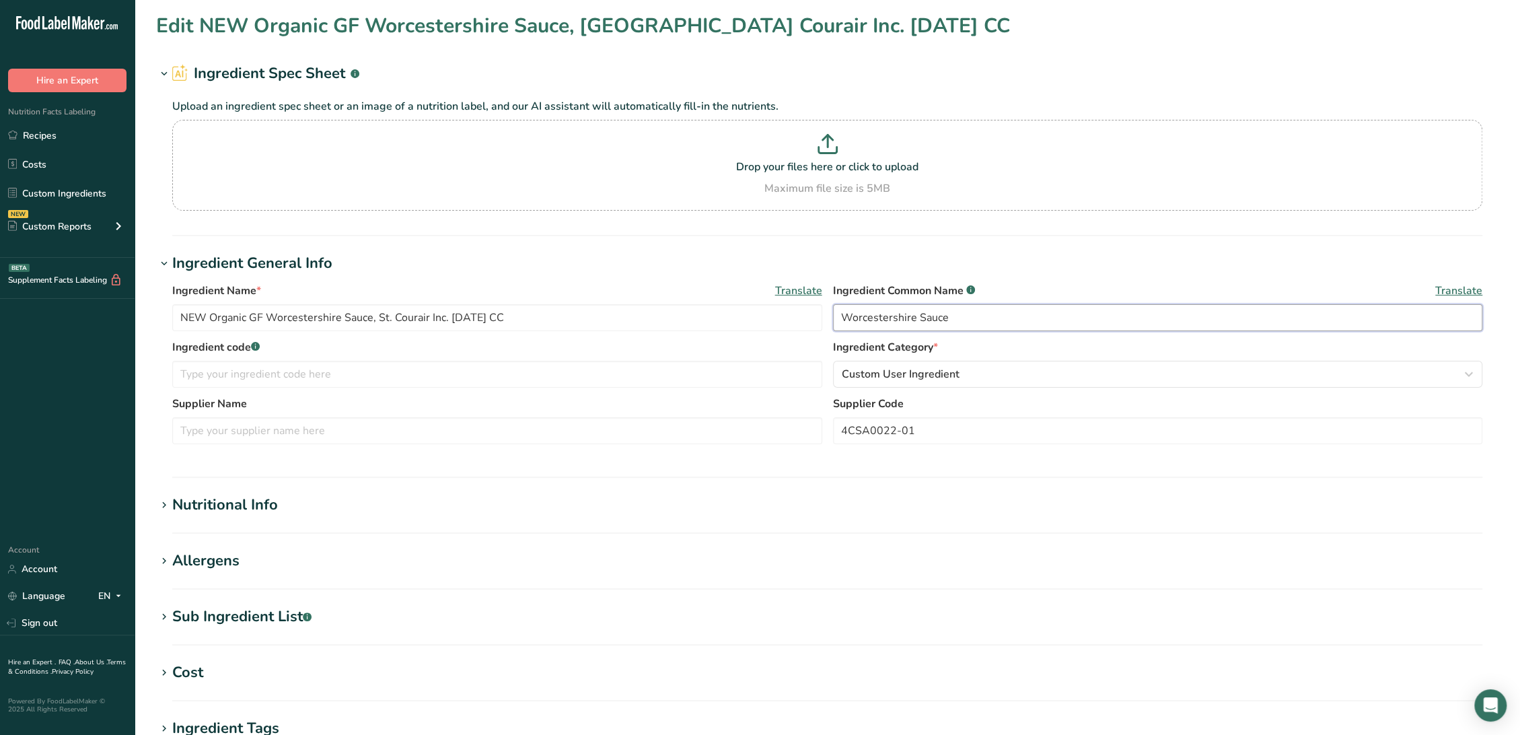
click at [839, 316] on input "Worcestershire Sauce" at bounding box center [1158, 317] width 650 height 27
paste input "Organic"
type input "Organic Worcestershire Sauce"
drag, startPoint x: 210, startPoint y: 313, endPoint x: 65, endPoint y: 316, distance: 144.7
click at [65, 316] on div ".a-20{fill:#fff;} Hire an Expert Nutrition Facts Labeling Recipes Costs Custom …" at bounding box center [760, 515] width 1520 height 1031
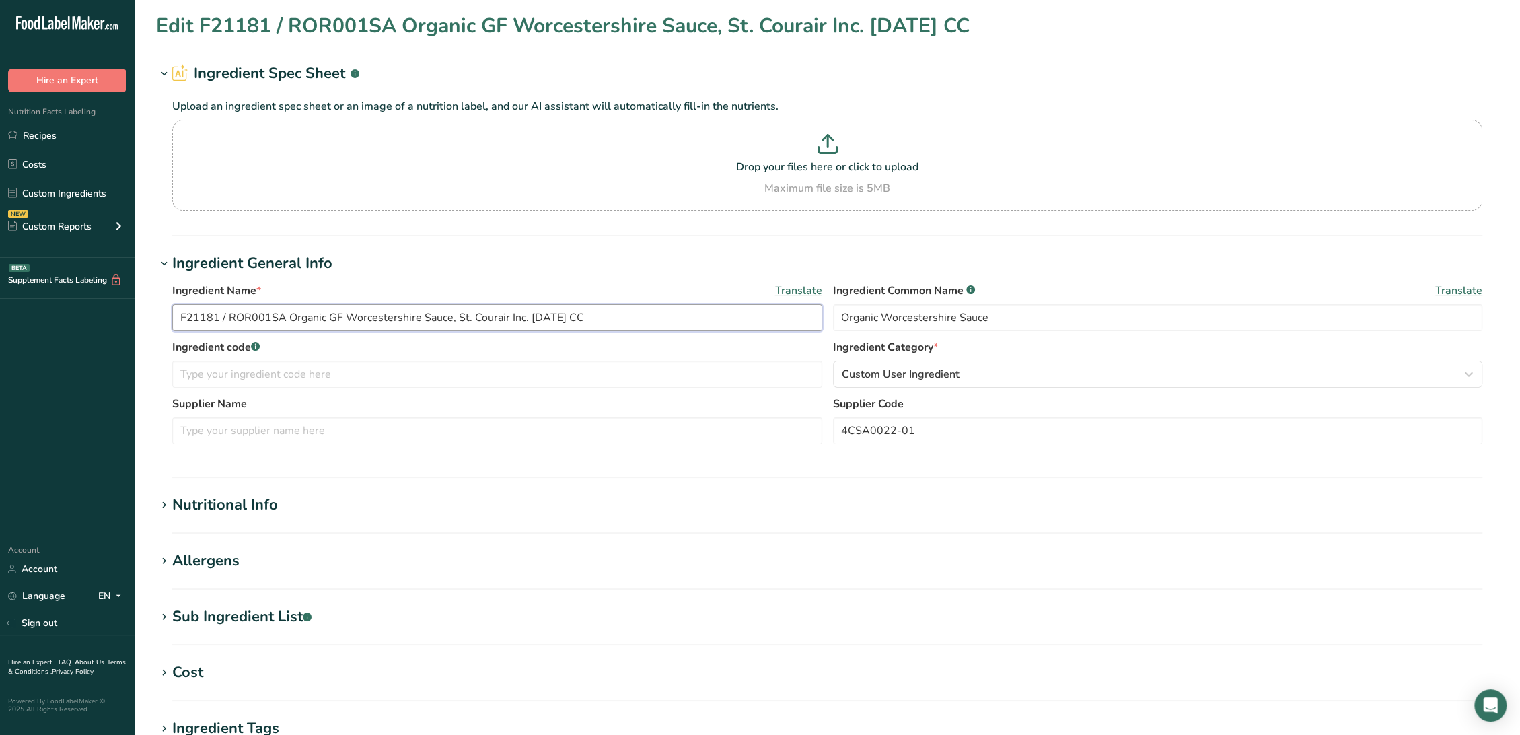
drag, startPoint x: 281, startPoint y: 316, endPoint x: 89, endPoint y: 315, distance: 191.7
click at [89, 315] on div ".a-20{fill:#fff;} Hire an Expert Nutrition Facts Labeling Recipes Costs Custom …" at bounding box center [760, 515] width 1520 height 1031
type input "F21181 / ROR001SA Organic GF Worcestershire Sauce, St. Courair Inc. [DATE] CC"
click at [334, 370] on input "text" at bounding box center [497, 374] width 650 height 27
paste input "F21181 / ROR001SA"
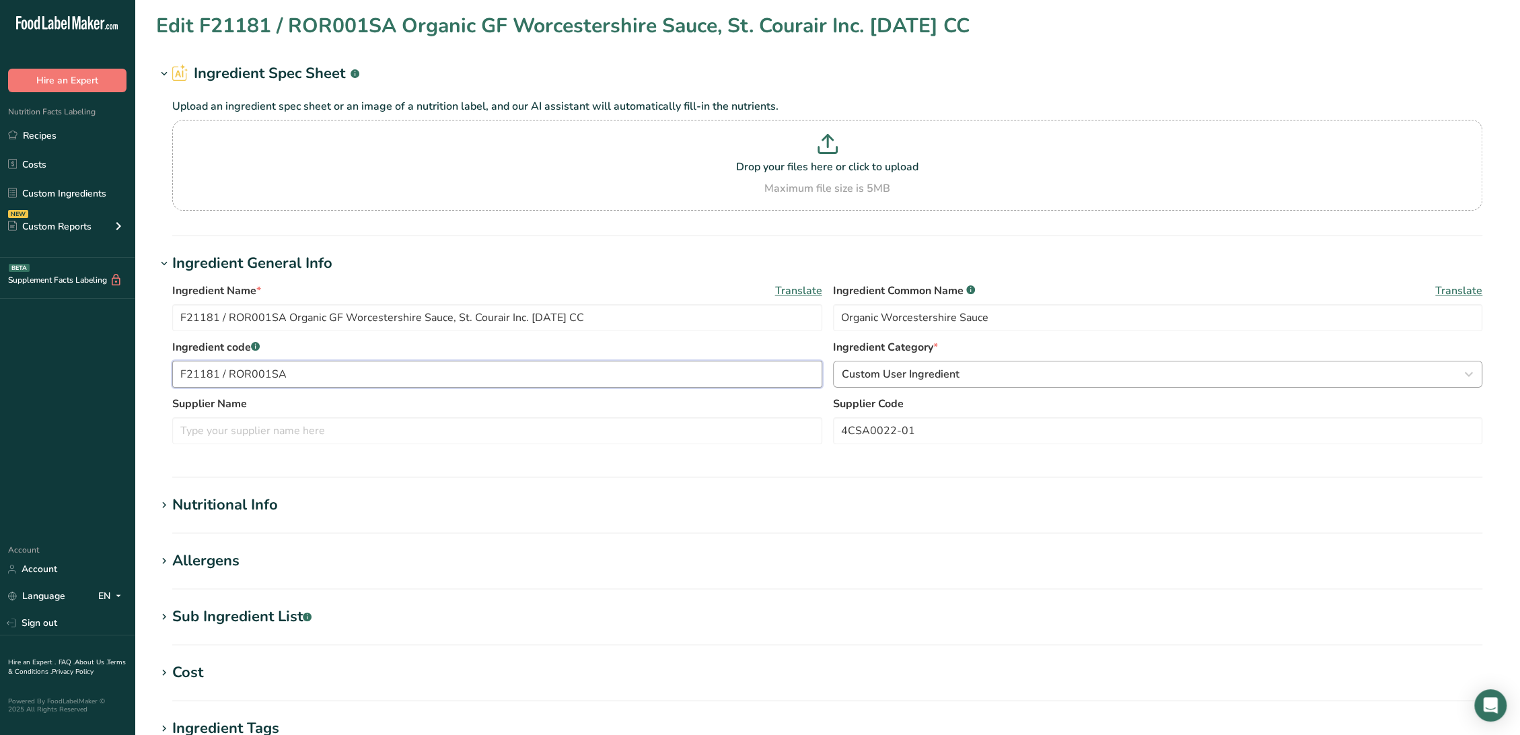
type input "F21181 / ROR001SA"
click at [899, 366] on span "Custom User Ingredient" at bounding box center [901, 374] width 118 height 16
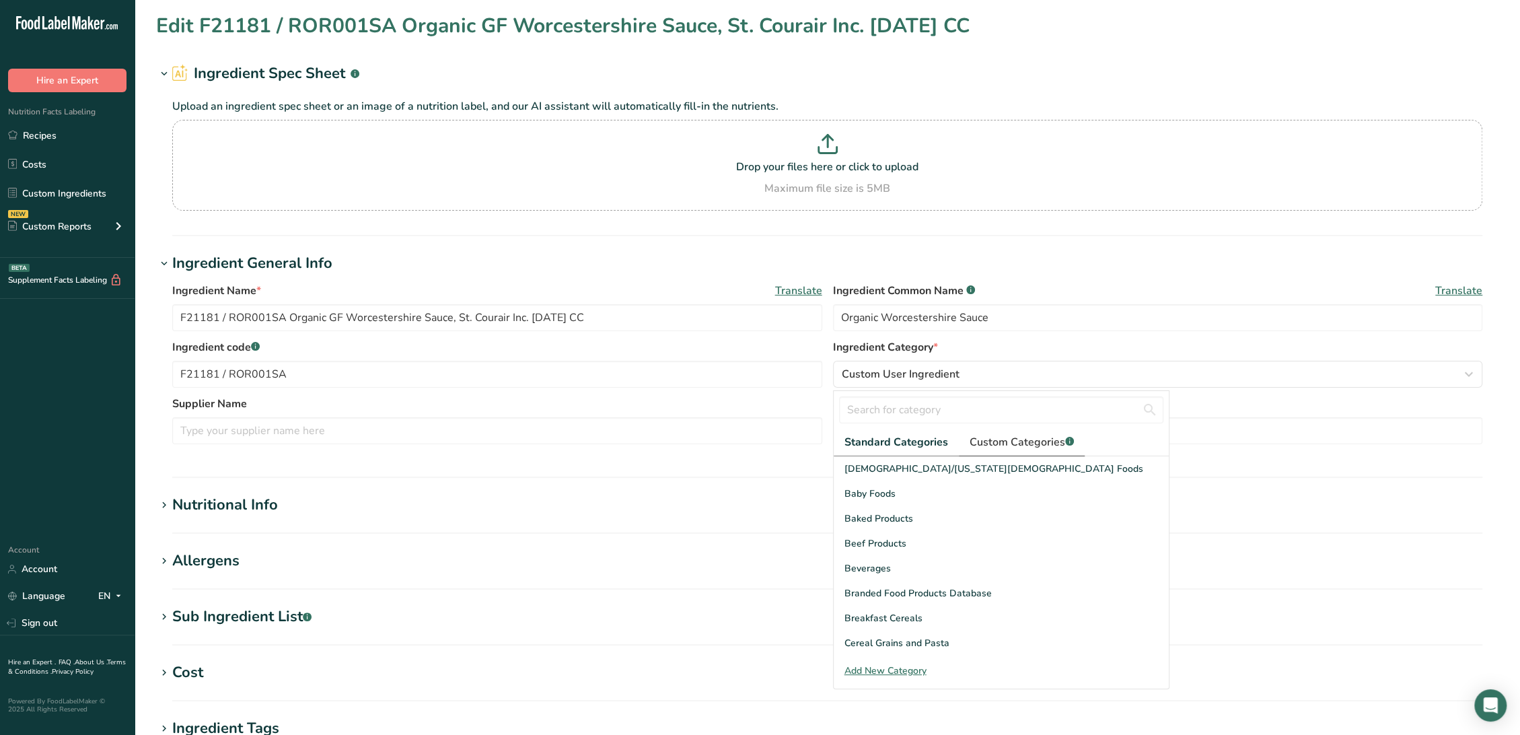
click at [979, 435] on span "Custom Categories .a-a{fill:#347362;}.b-a{fill:#fff;}" at bounding box center [1021, 442] width 104 height 16
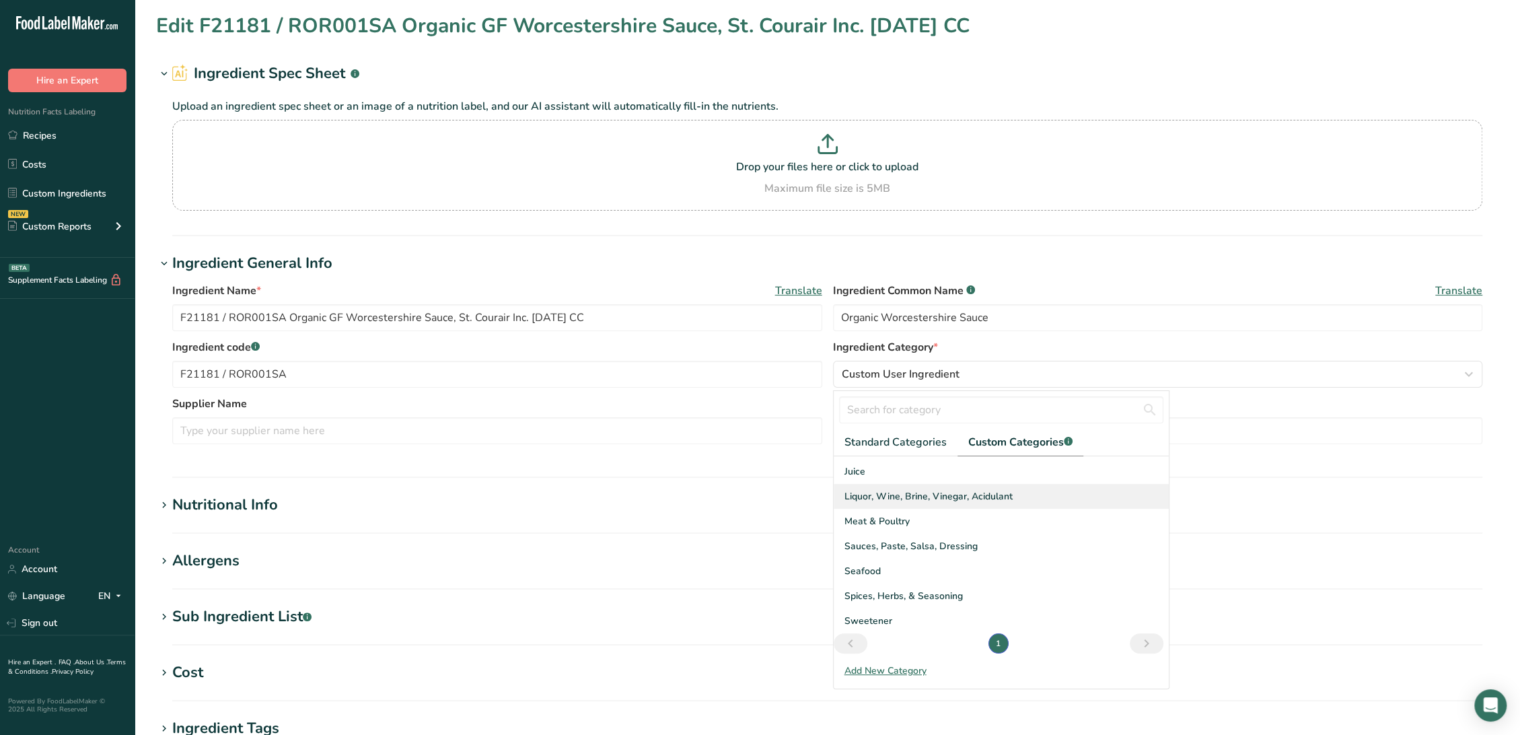
click at [903, 494] on span "Liquor, Wine, Brine, Vinegar, Acidulant" at bounding box center [928, 496] width 168 height 14
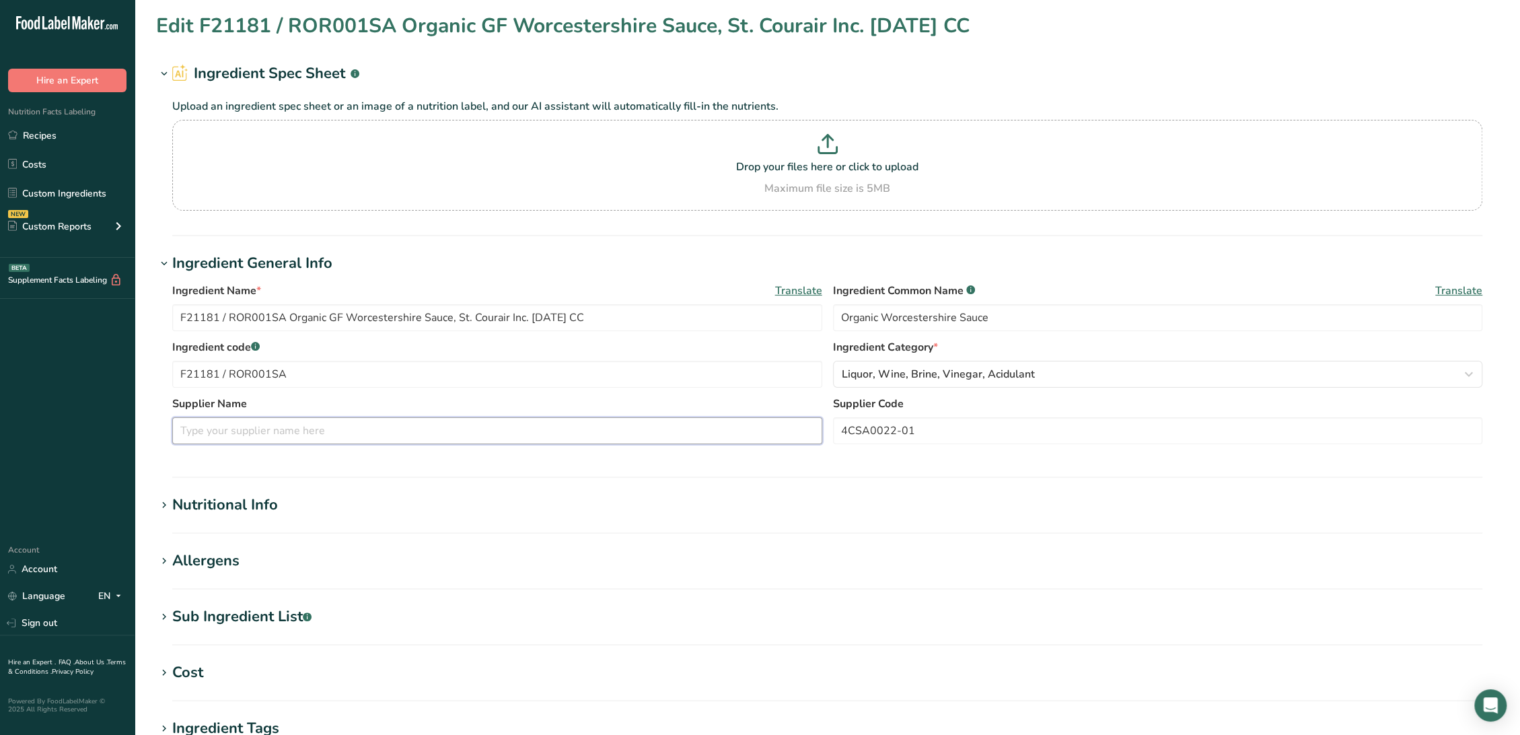
click at [532, 435] on input "text" at bounding box center [497, 430] width 650 height 27
paste input "Wanjashan International LLC"
type input "Wanjashan International LLC"
click at [231, 607] on section "Edit F21181 / ROR001SA Organic GF Worcestershire Sauce, St. Courair Inc. [DATE]…" at bounding box center [827, 494] width 1385 height 988
click at [231, 607] on div "Sub Ingredient List .a-a{fill:#347362;}.b-a{fill:#fff;}" at bounding box center [241, 616] width 139 height 22
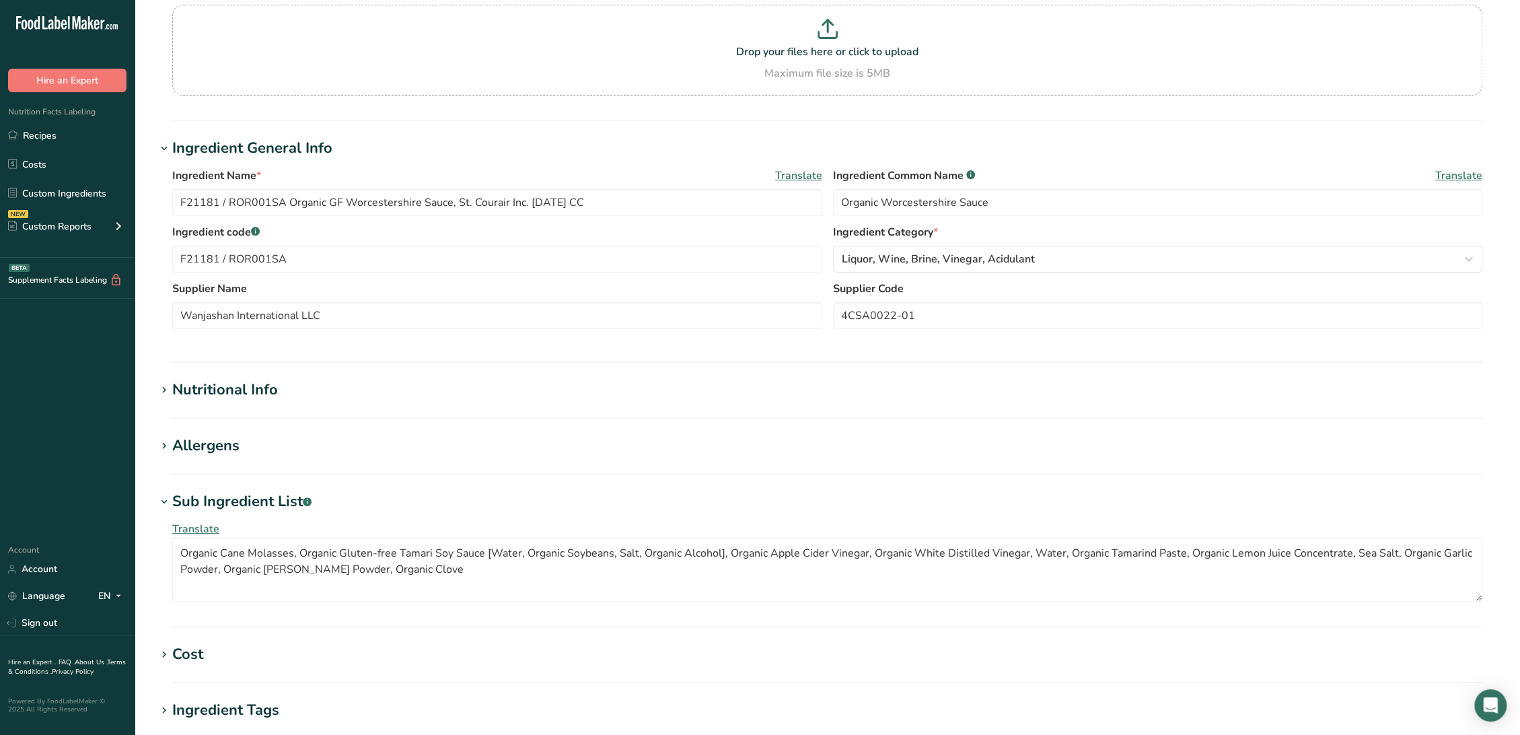
scroll to position [149, 0]
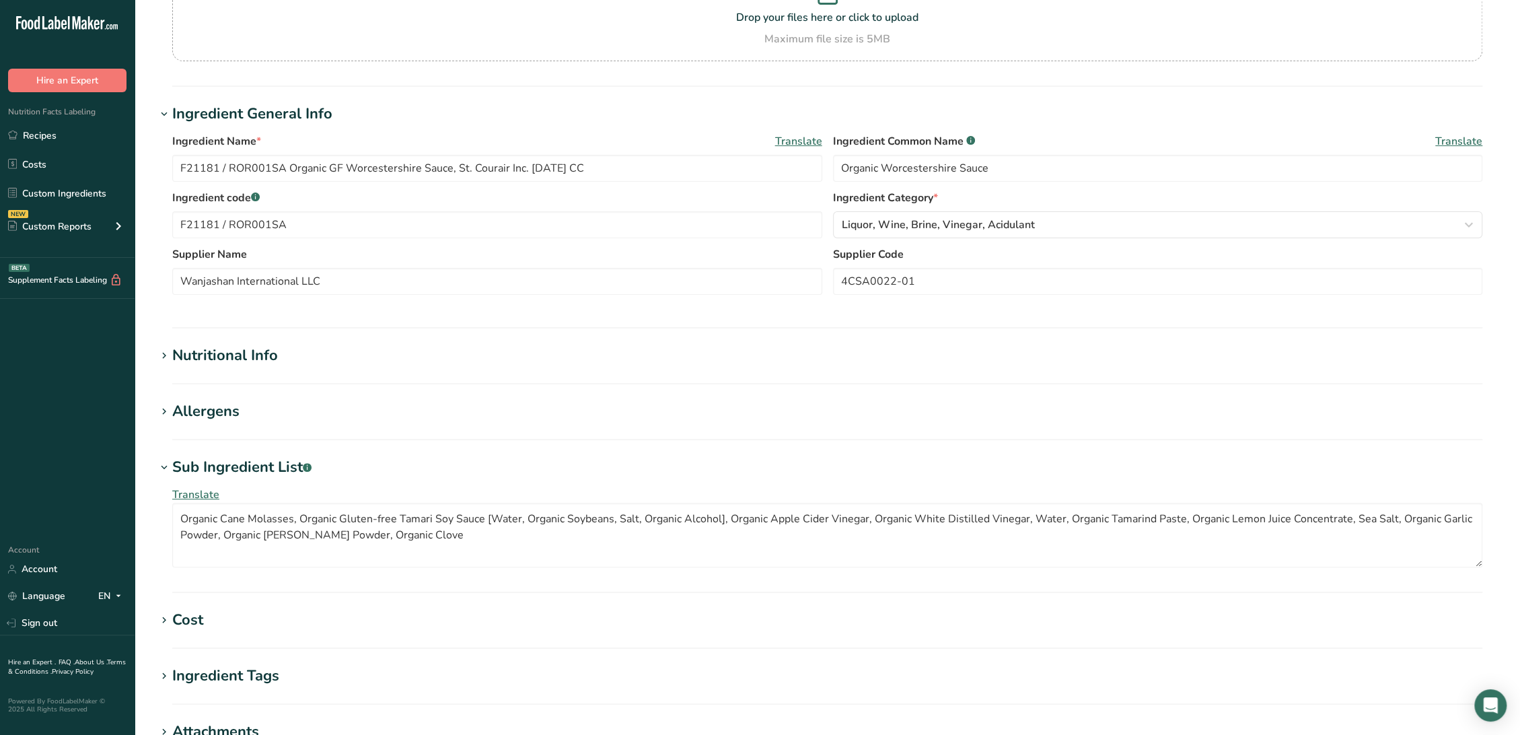
click at [235, 358] on div "Nutritional Info" at bounding box center [225, 355] width 106 height 22
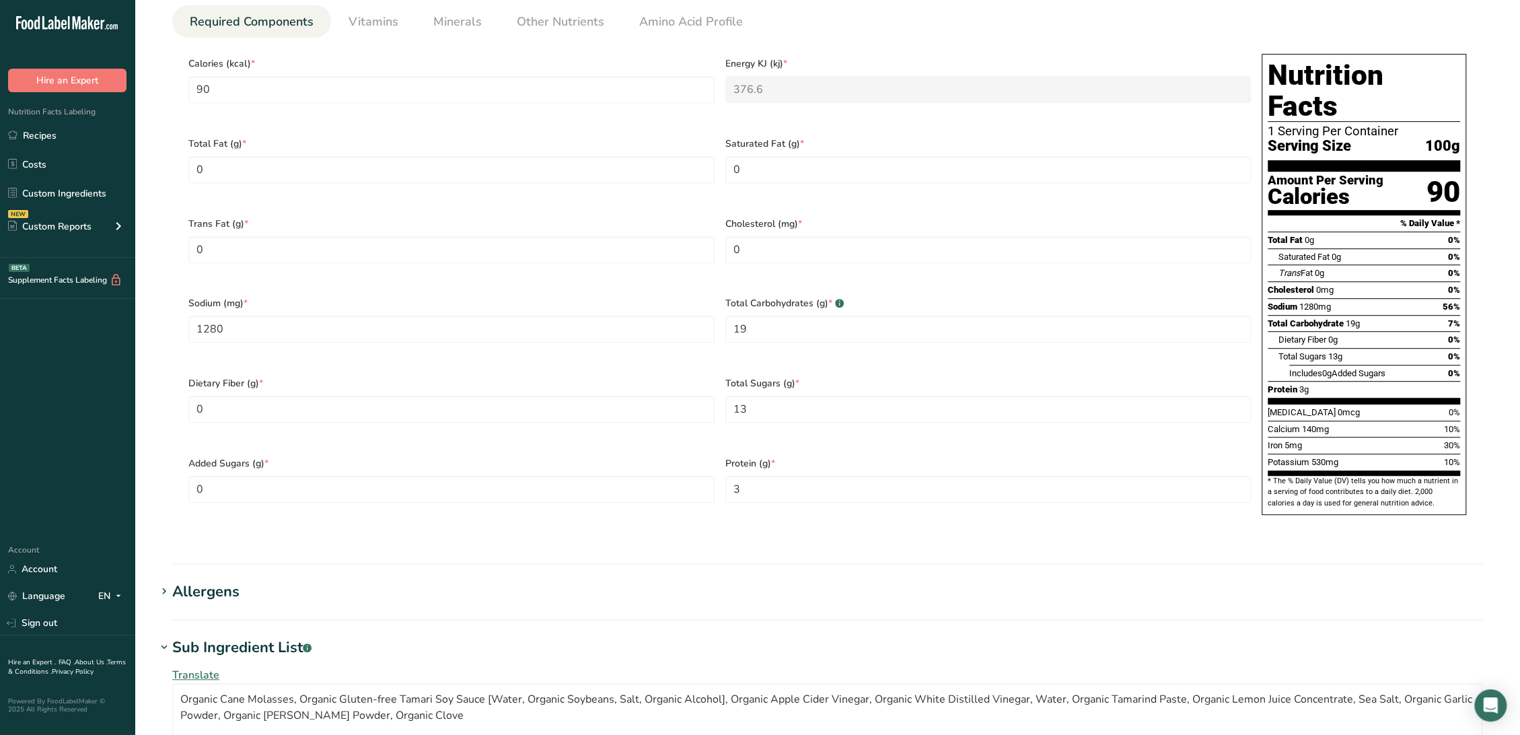
scroll to position [597, 0]
click at [211, 580] on div "Allergens" at bounding box center [205, 591] width 67 height 22
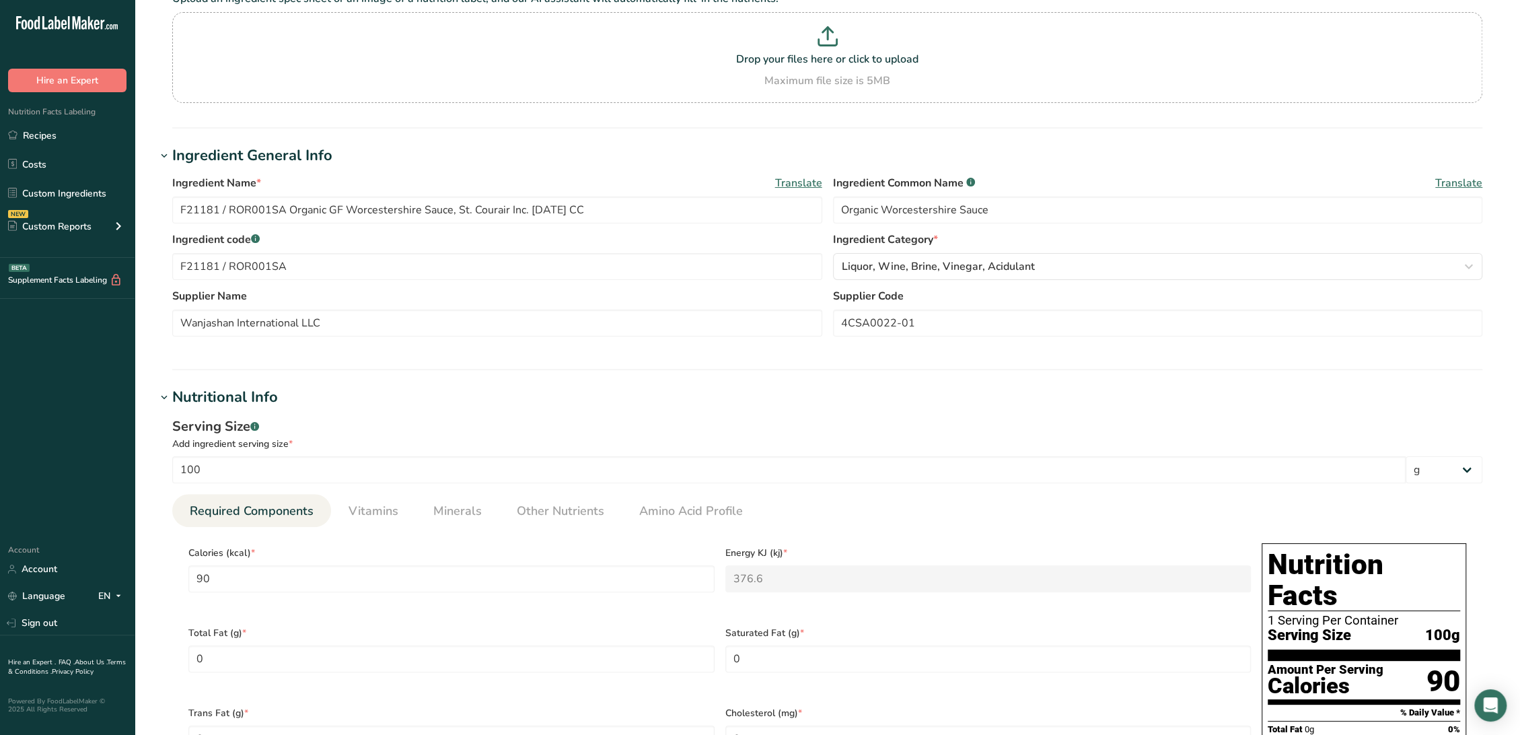
scroll to position [0, 0]
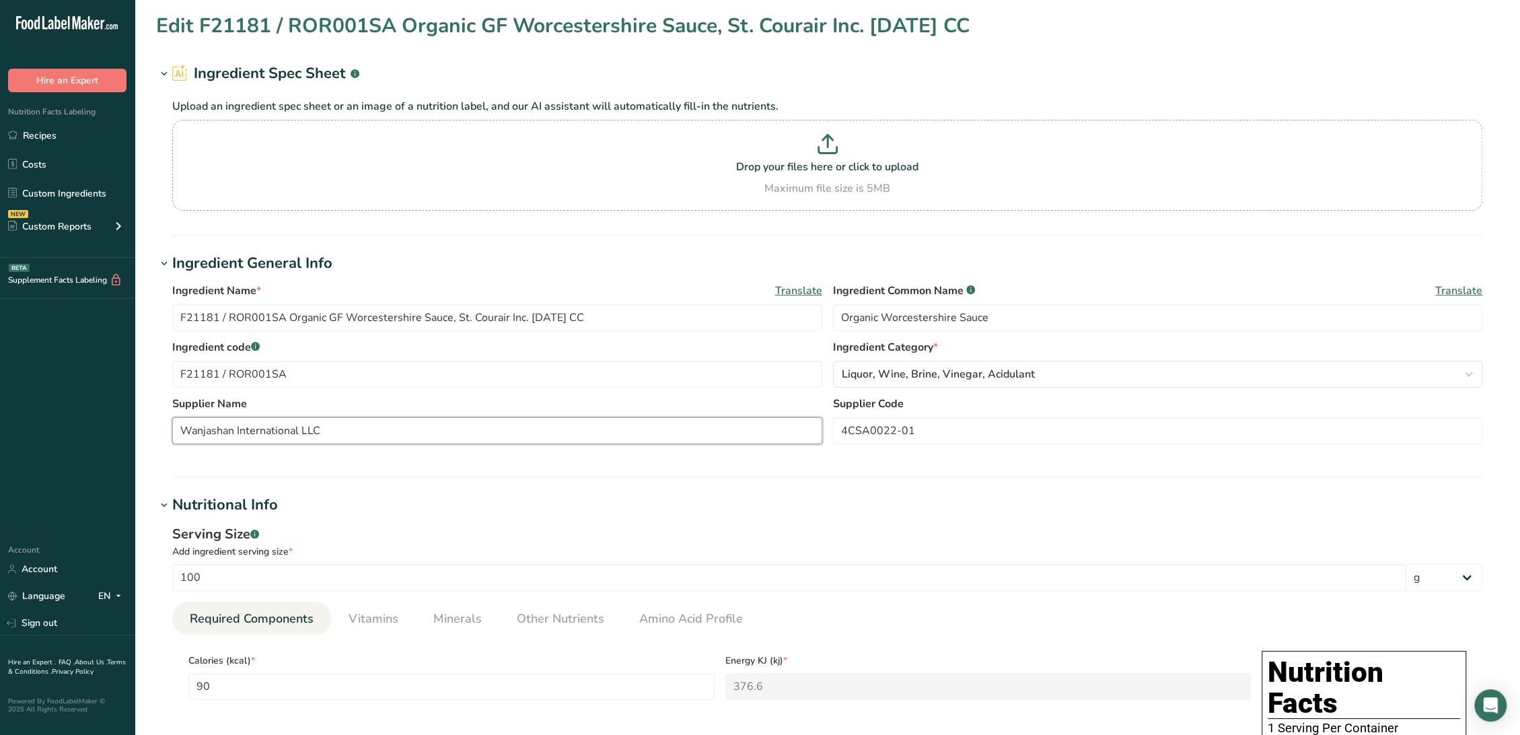
drag, startPoint x: 376, startPoint y: 419, endPoint x: 45, endPoint y: 408, distance: 331.2
click at [183, 375] on input "F21181 / ROR001SA" at bounding box center [497, 374] width 650 height 27
type input "OBSOLETE - F21181 / ROR001SA"
drag, startPoint x: 455, startPoint y: 317, endPoint x: 504, endPoint y: 327, distance: 50.1
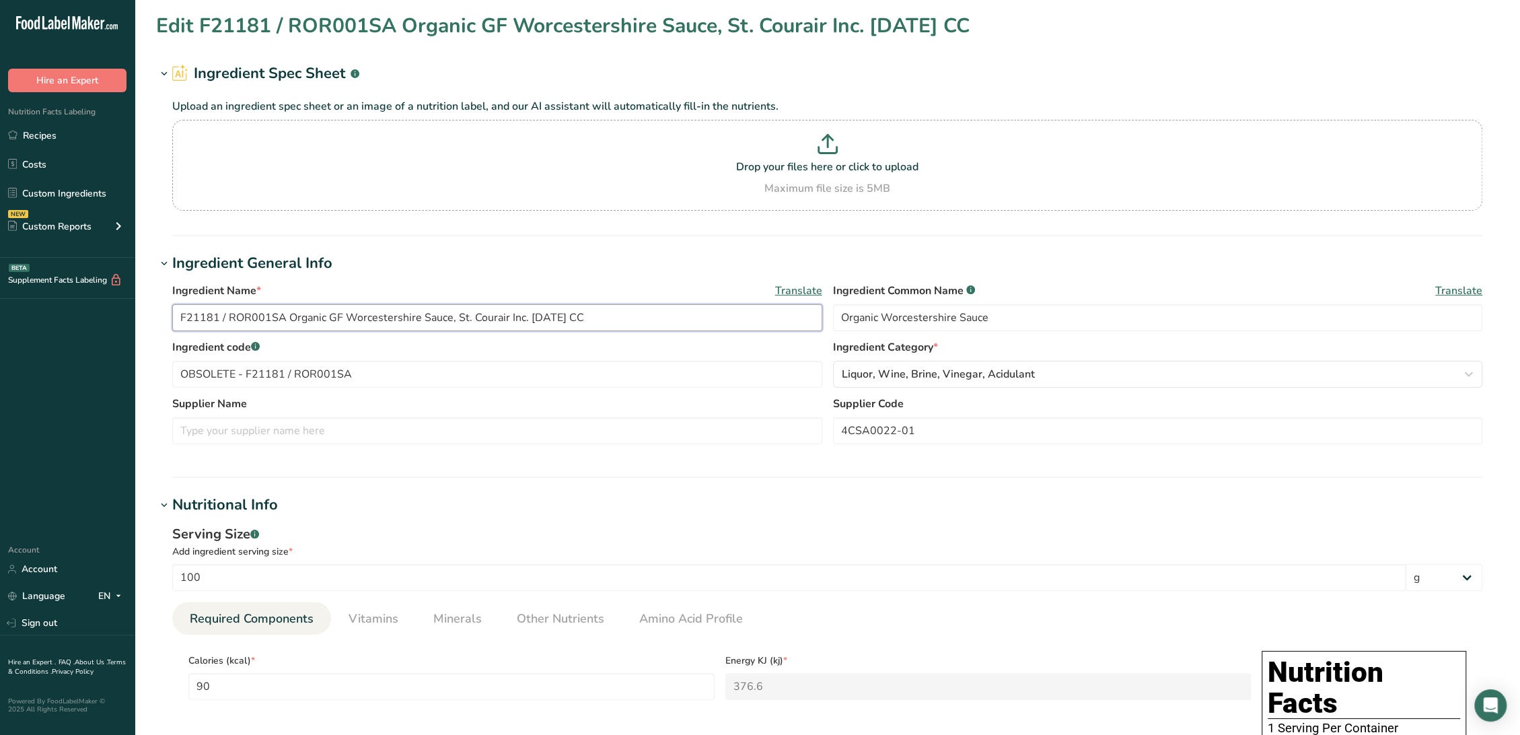
click at [504, 327] on input "F21181 / ROR001SA Organic GF Worcestershire Sauce, St. Courair Inc. [DATE] CC" at bounding box center [497, 317] width 650 height 27
click at [382, 400] on label "Supplier Name" at bounding box center [497, 404] width 650 height 16
click at [382, 424] on input "text" at bounding box center [497, 430] width 650 height 27
paste input "St. Courair"
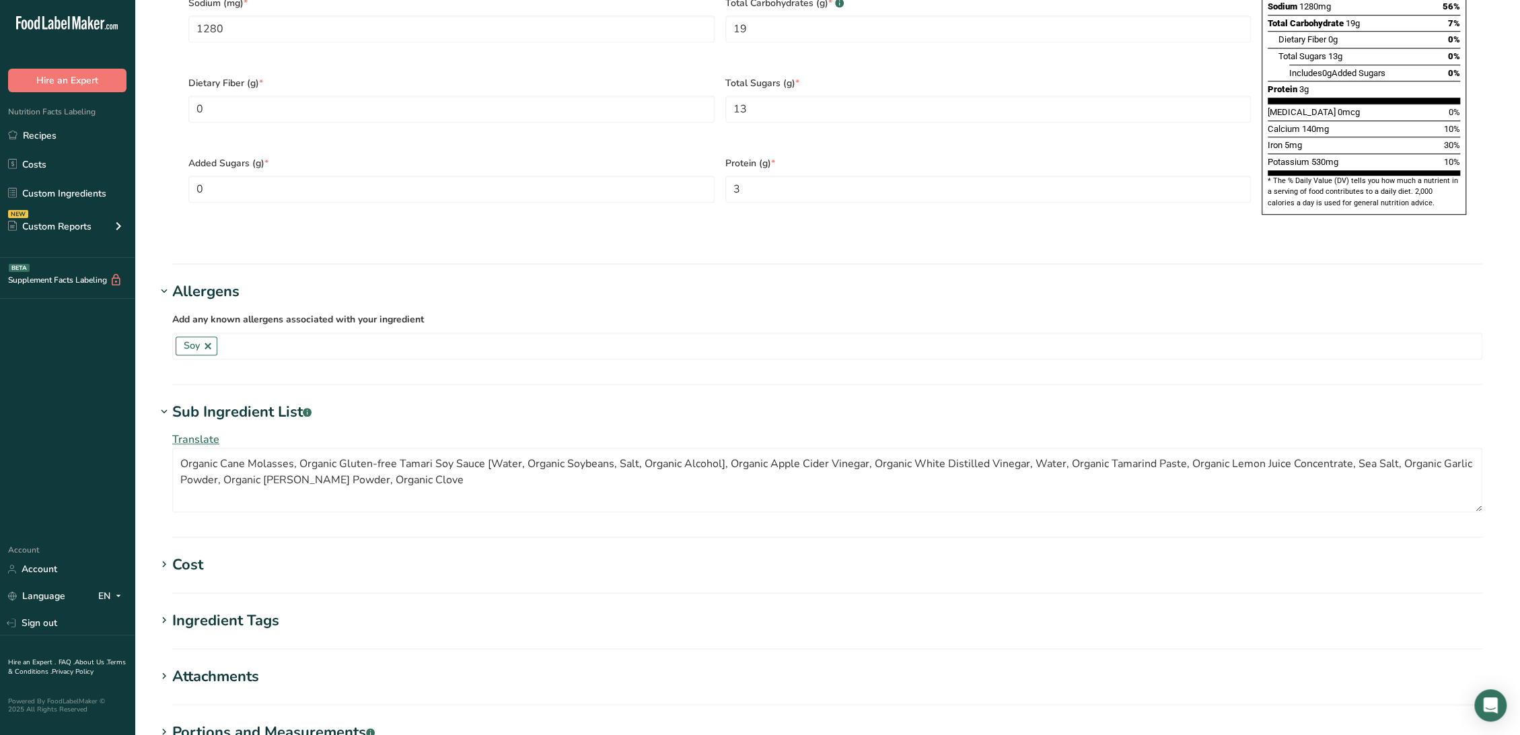
scroll to position [971, 0]
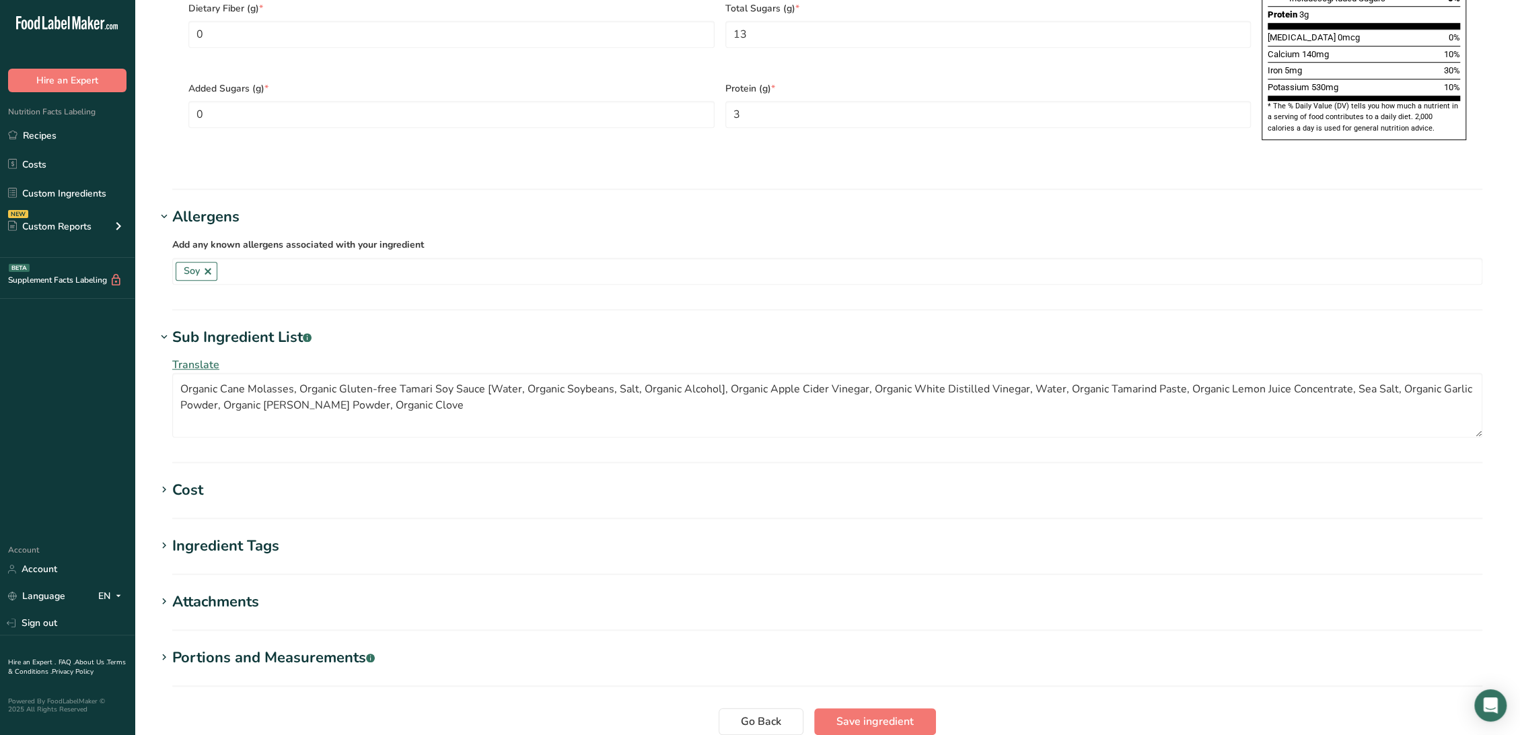
type input "St. Courair"
click at [854, 708] on button "Save ingredient" at bounding box center [875, 721] width 122 height 27
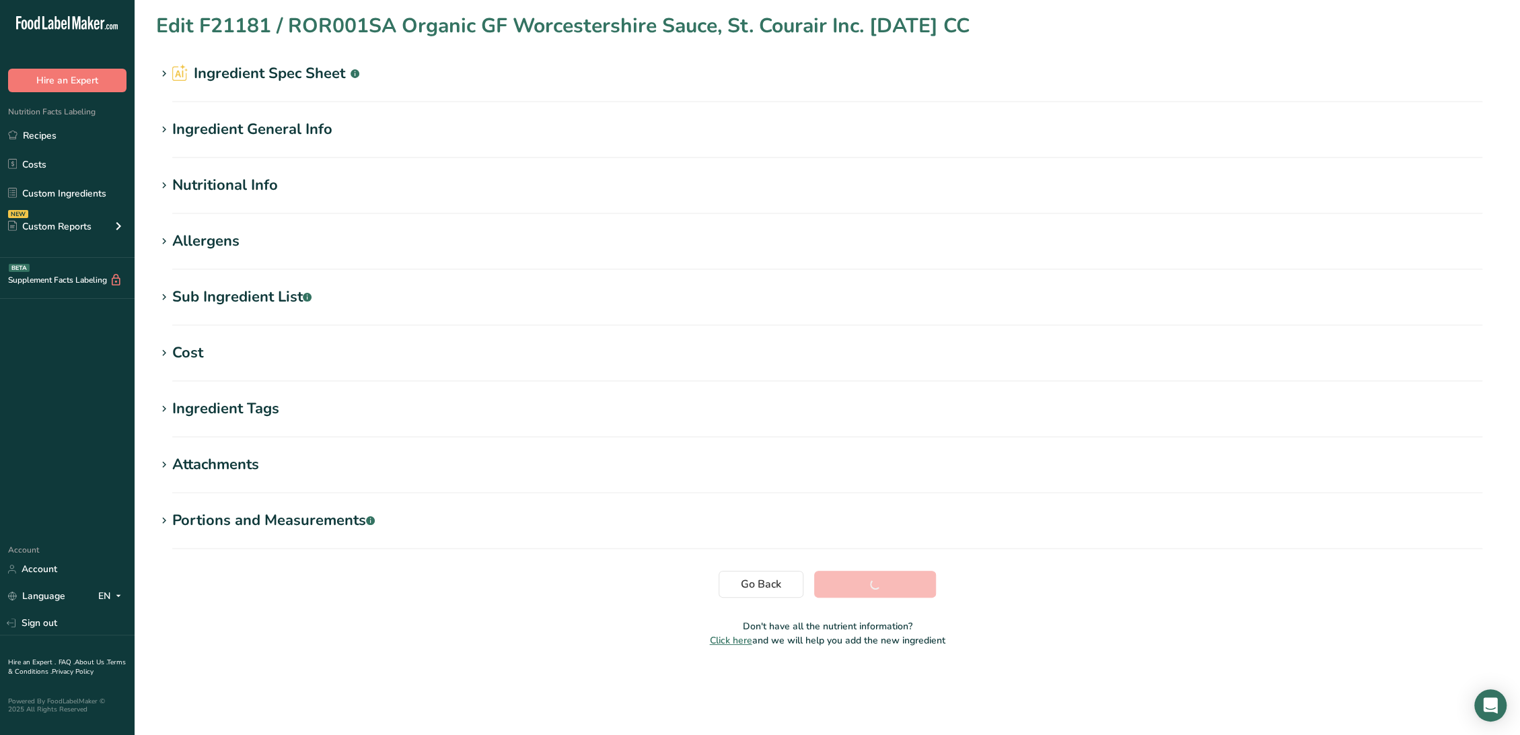
scroll to position [0, 0]
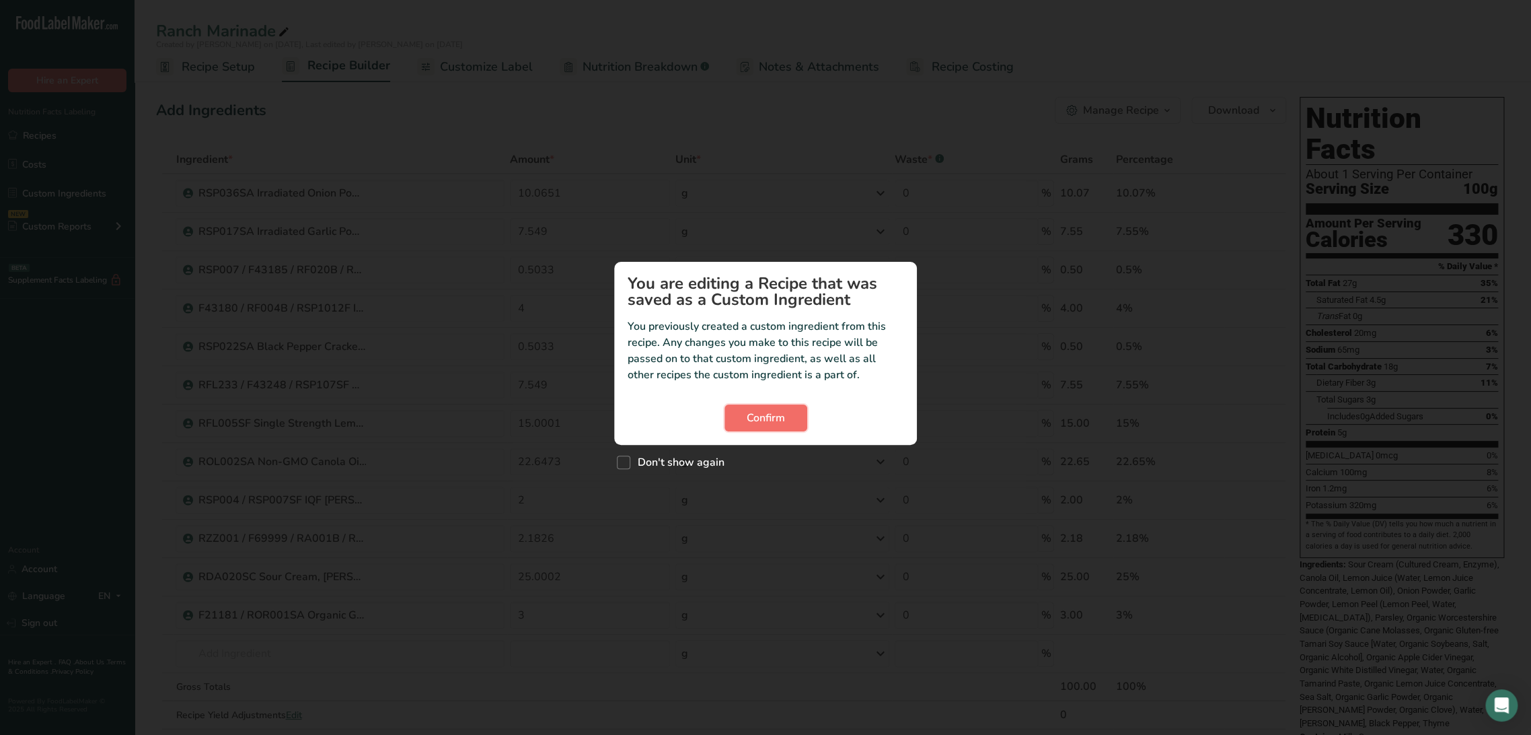
click at [736, 426] on button "Confirm" at bounding box center [766, 417] width 83 height 27
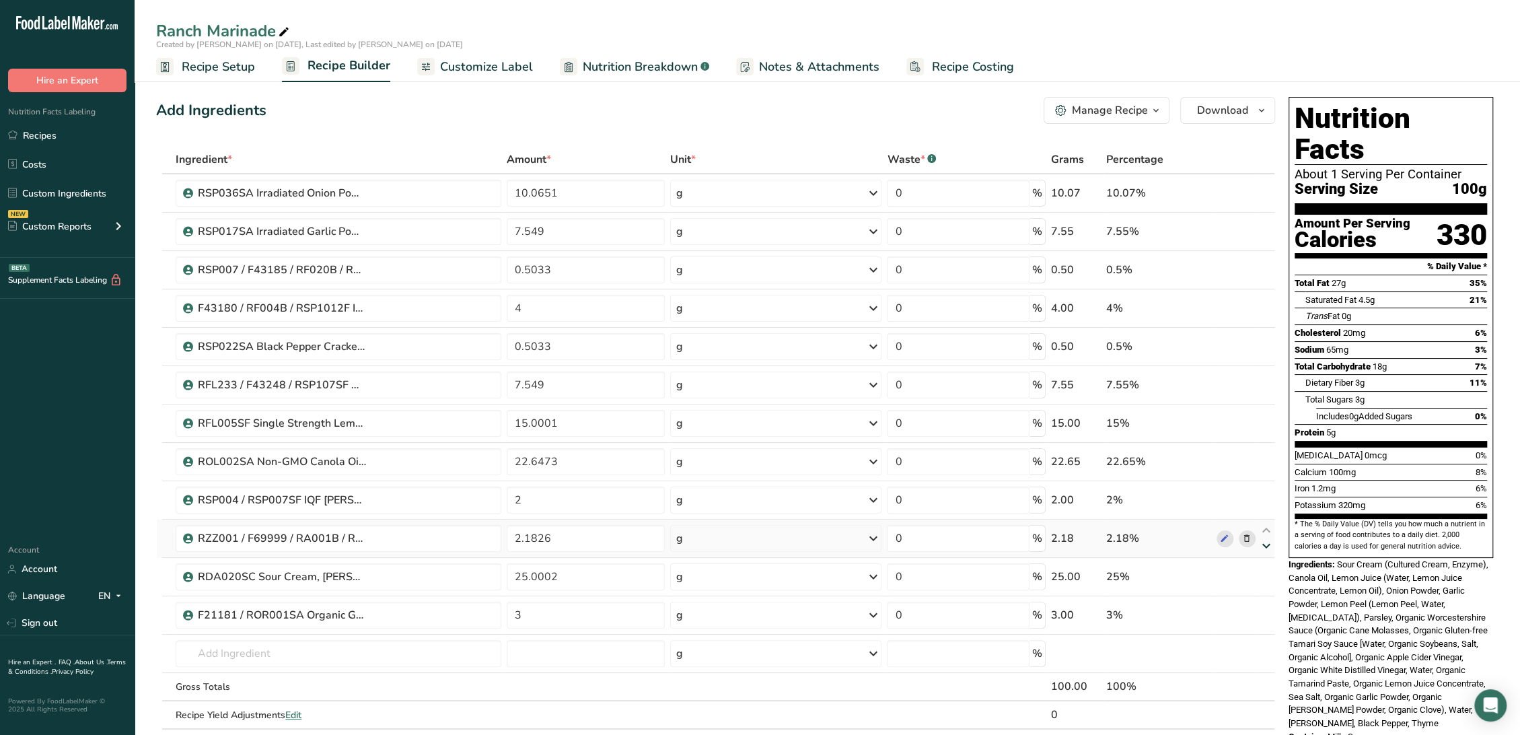
drag, startPoint x: 1267, startPoint y: 568, endPoint x: 1268, endPoint y: 548, distance: 19.6
click at [1267, 568] on icon at bounding box center [1266, 569] width 16 height 10
type input "25.0002"
type input "2.1826"
click at [1267, 527] on icon at bounding box center [1266, 530] width 16 height 10
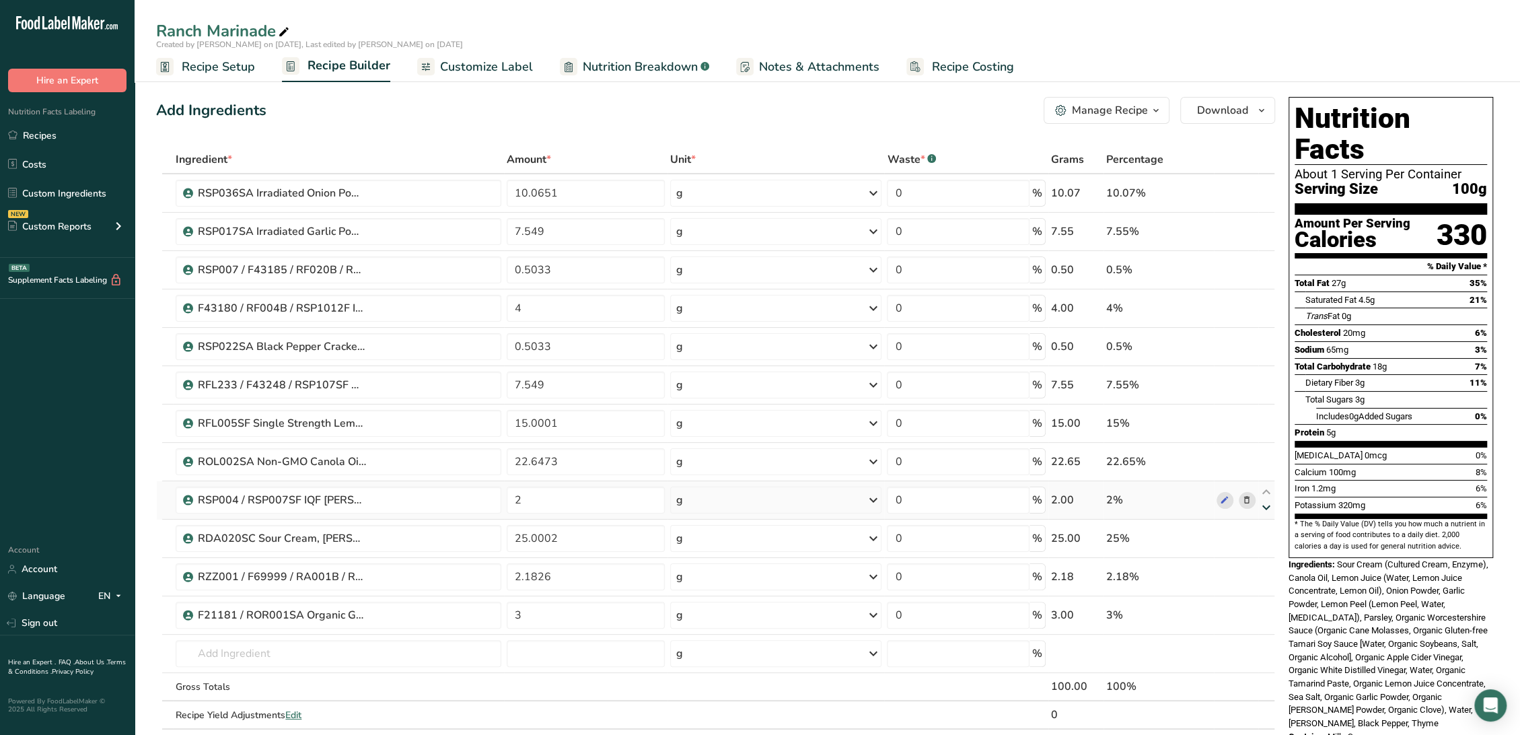
type input "25.0002"
type input "2"
click at [1267, 487] on icon at bounding box center [1266, 492] width 16 height 10
type input "25.0002"
type input "22.6473"
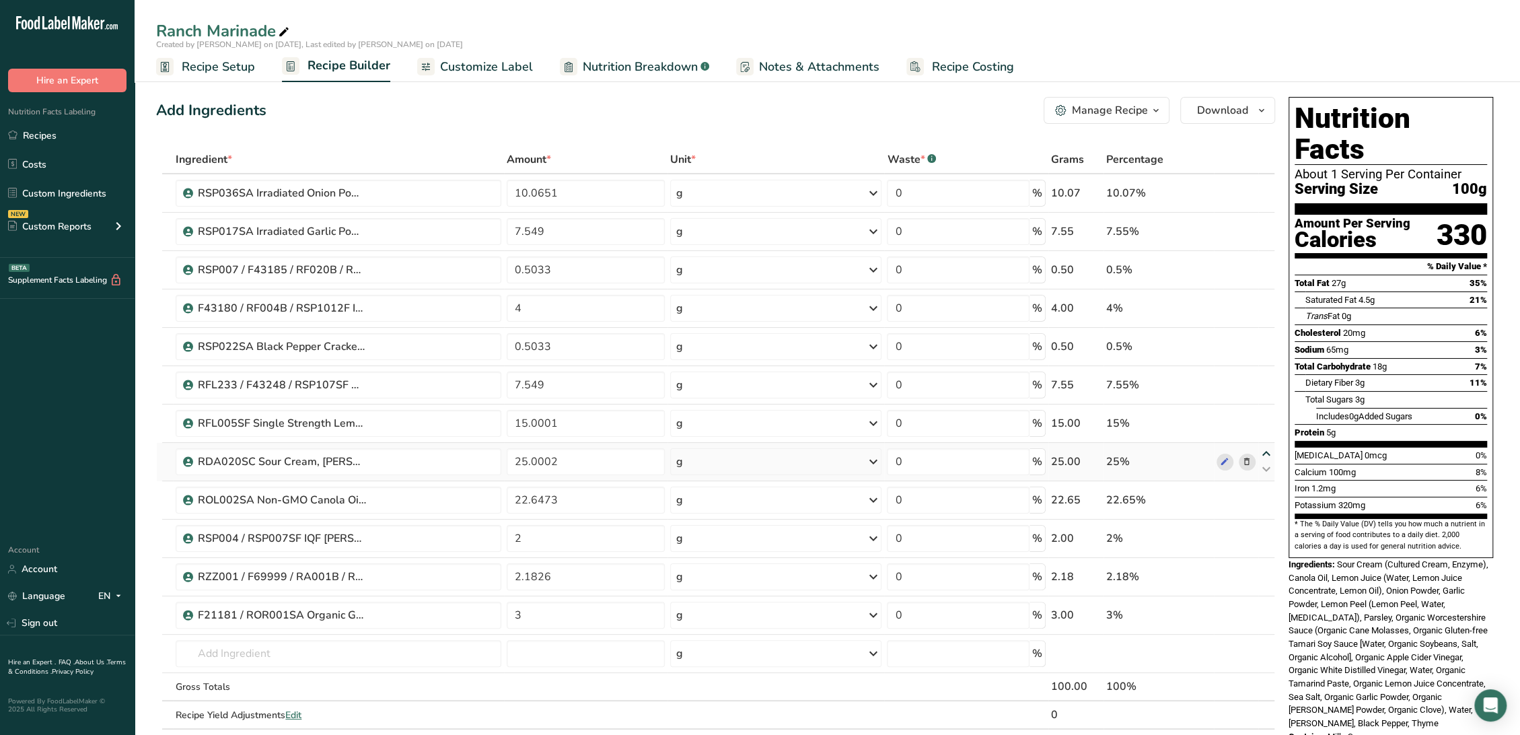
click at [1265, 449] on icon at bounding box center [1266, 454] width 16 height 10
type input "25.0002"
type input "15.0001"
click at [1265, 414] on icon at bounding box center [1266, 415] width 16 height 10
type input "25.0002"
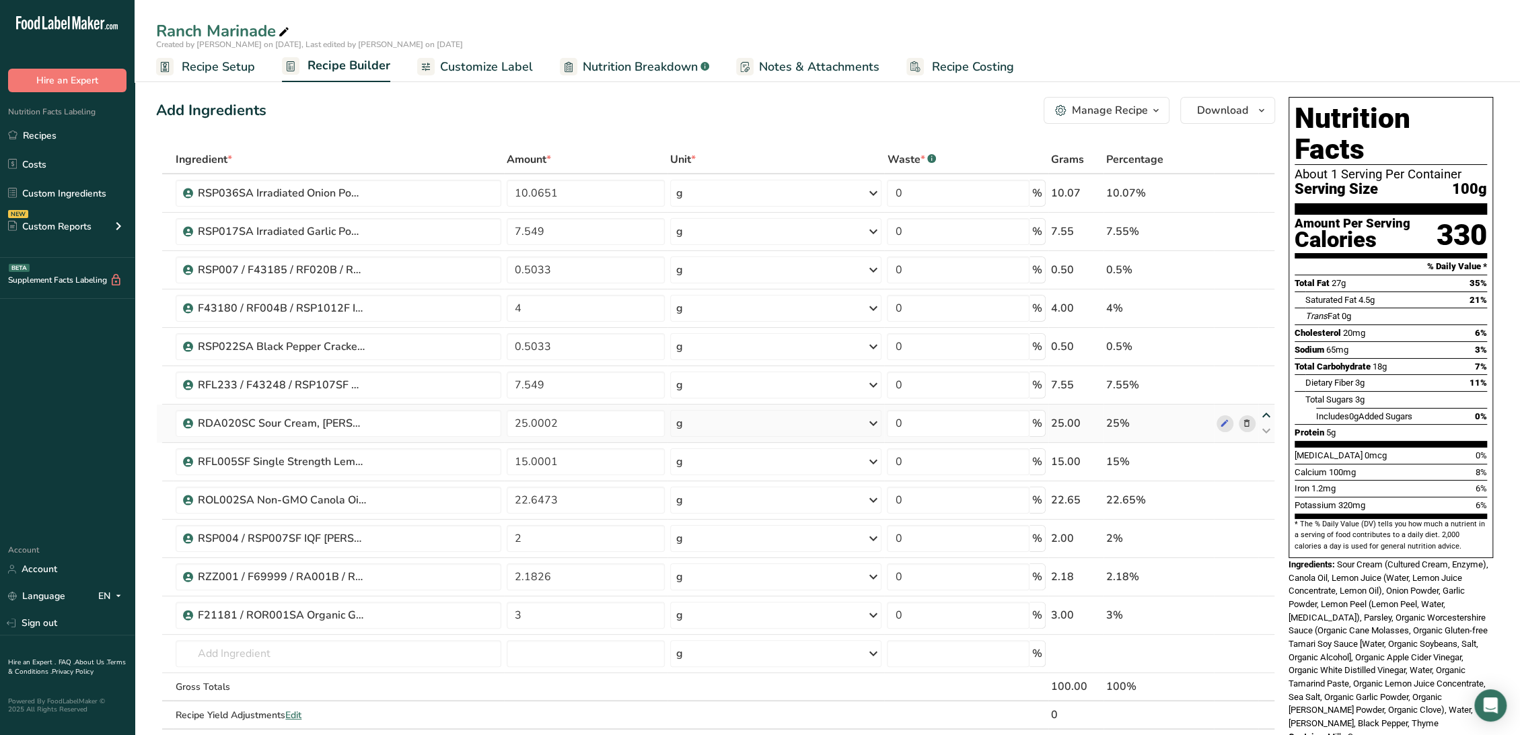
type input "7.549"
click at [1265, 377] on icon at bounding box center [1266, 377] width 16 height 10
type input "25.0002"
type input "0.5033"
click at [1265, 338] on icon at bounding box center [1266, 339] width 16 height 10
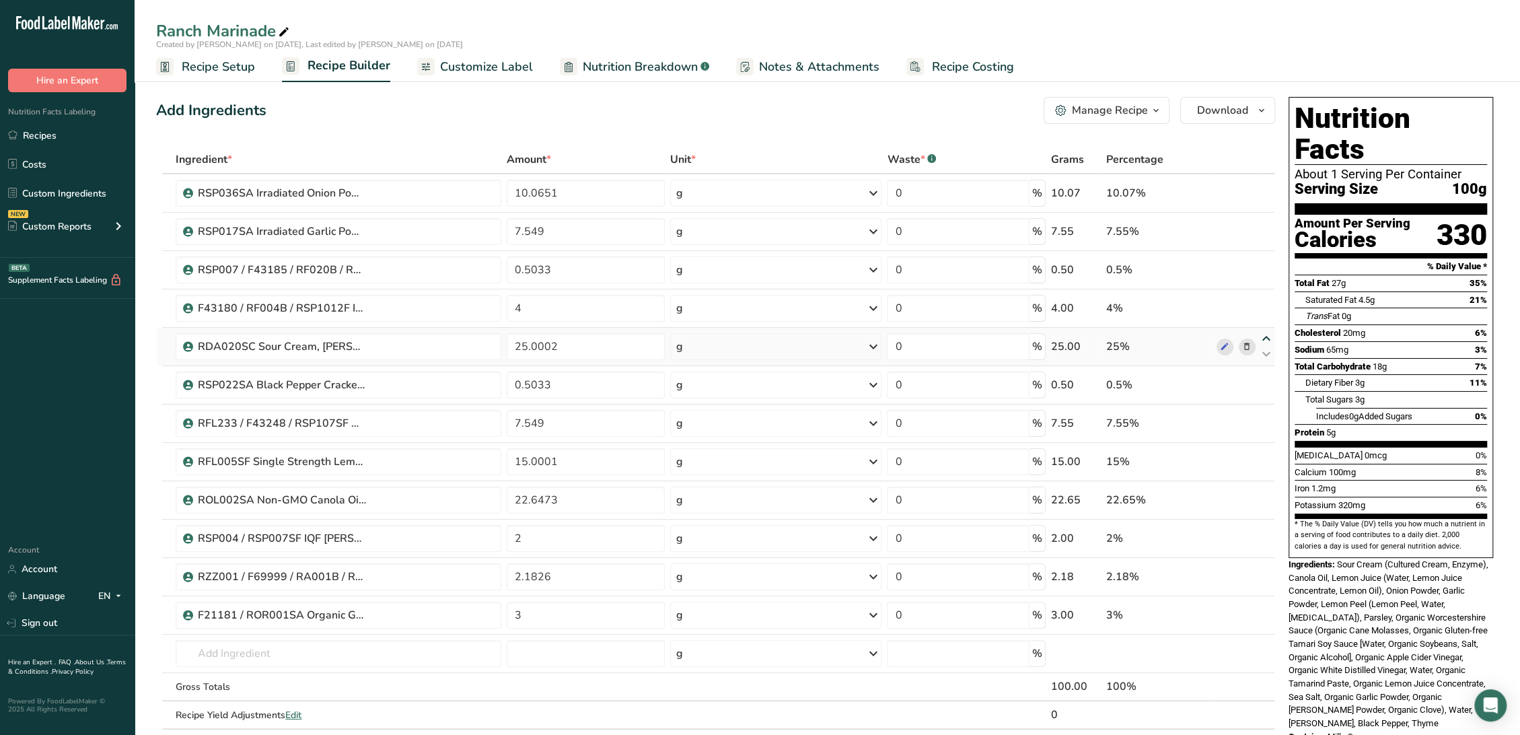
type input "25.0002"
type input "4"
click at [1268, 299] on icon at bounding box center [1266, 300] width 16 height 10
type input "25.0002"
type input "0.5033"
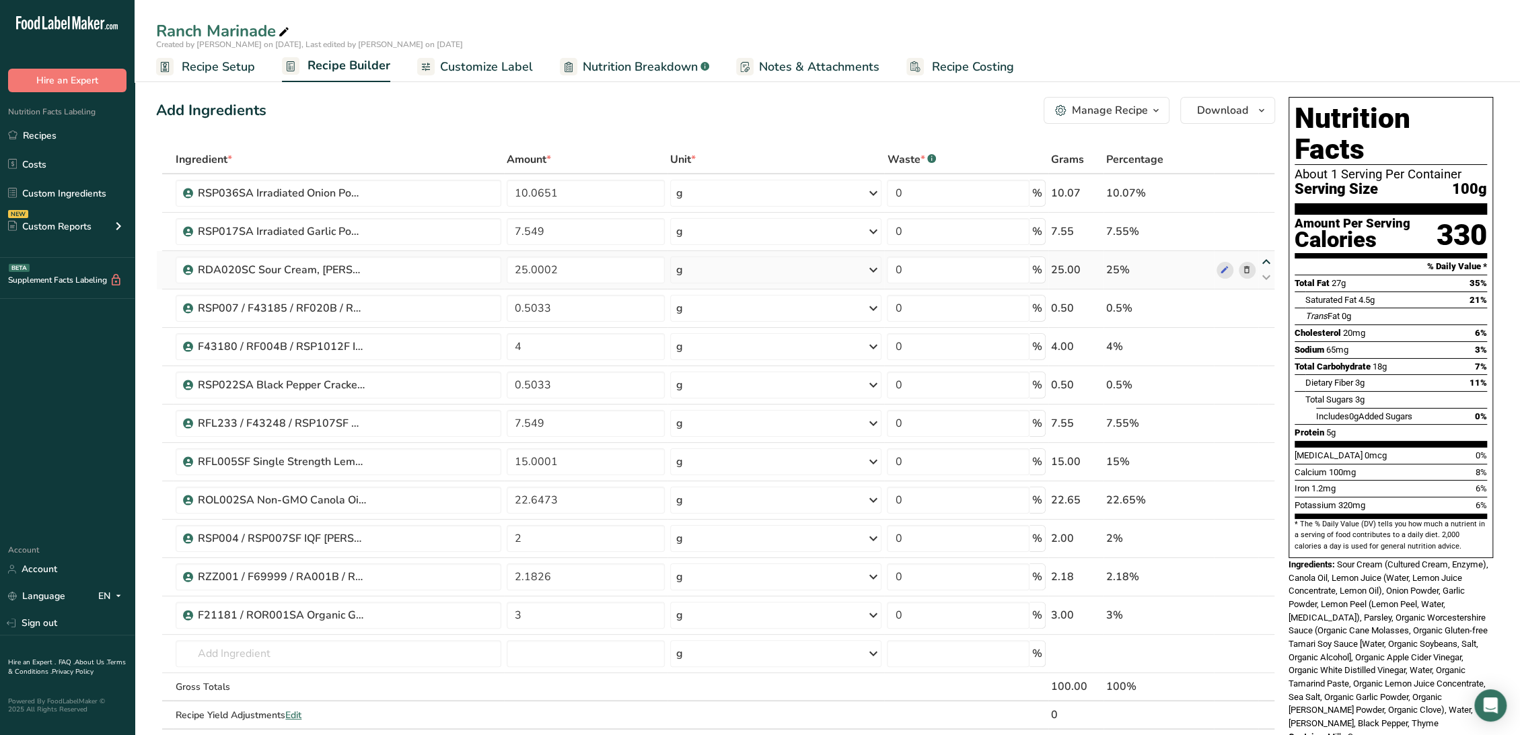
click at [1268, 267] on icon at bounding box center [1266, 262] width 16 height 10
type input "25.0002"
type input "7.549"
click at [1263, 220] on icon at bounding box center [1266, 224] width 16 height 10
type input "25.0002"
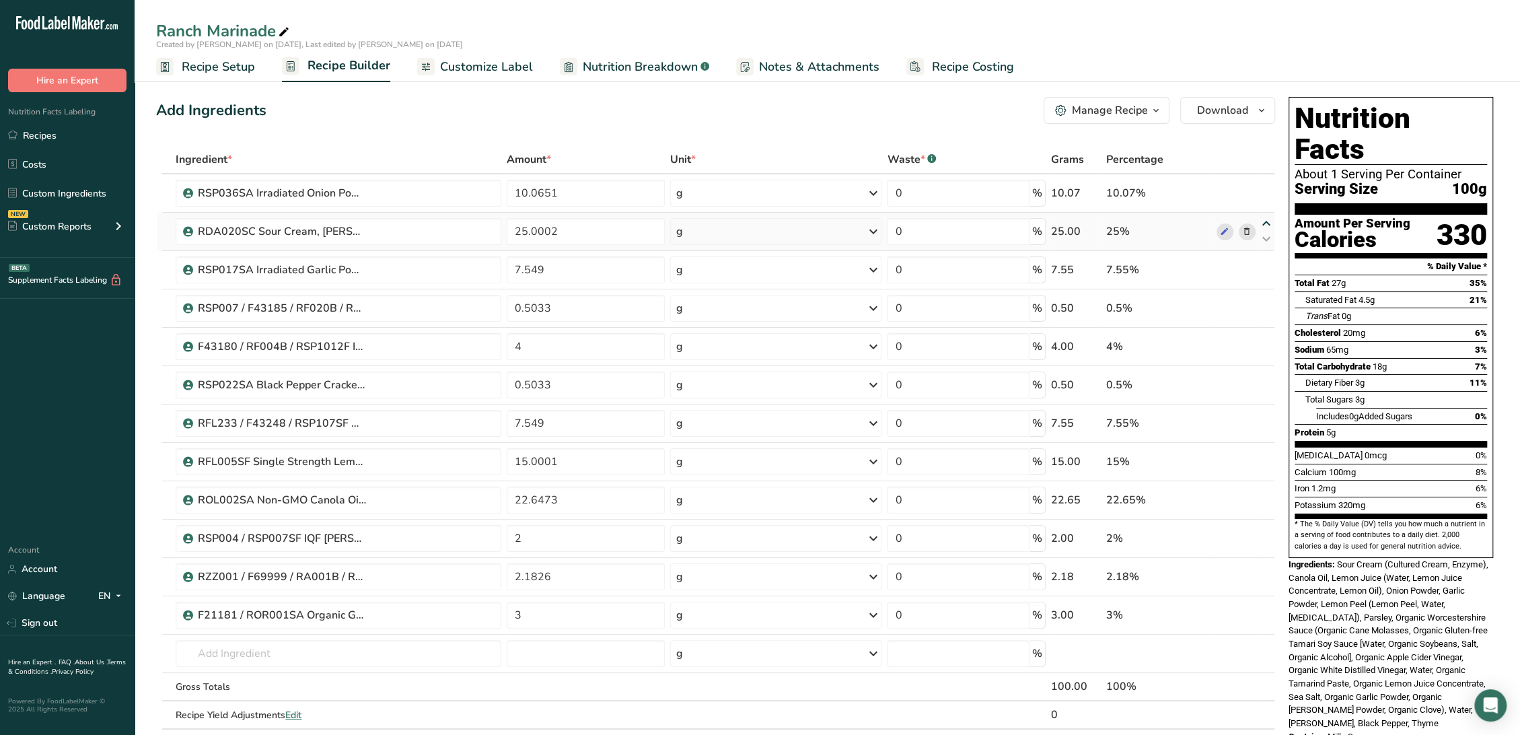
type input "10.0651"
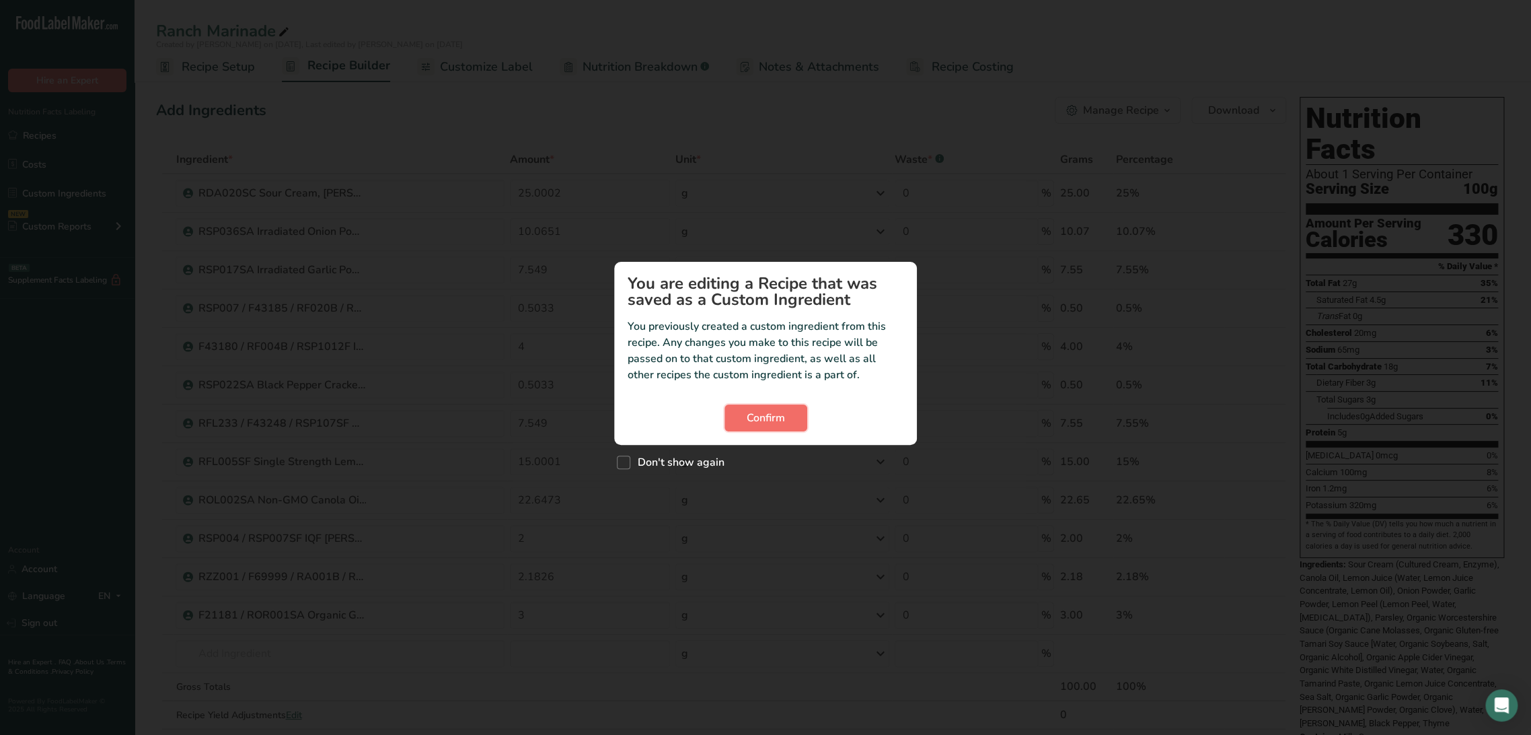
click at [782, 416] on span "Confirm" at bounding box center [766, 418] width 38 height 16
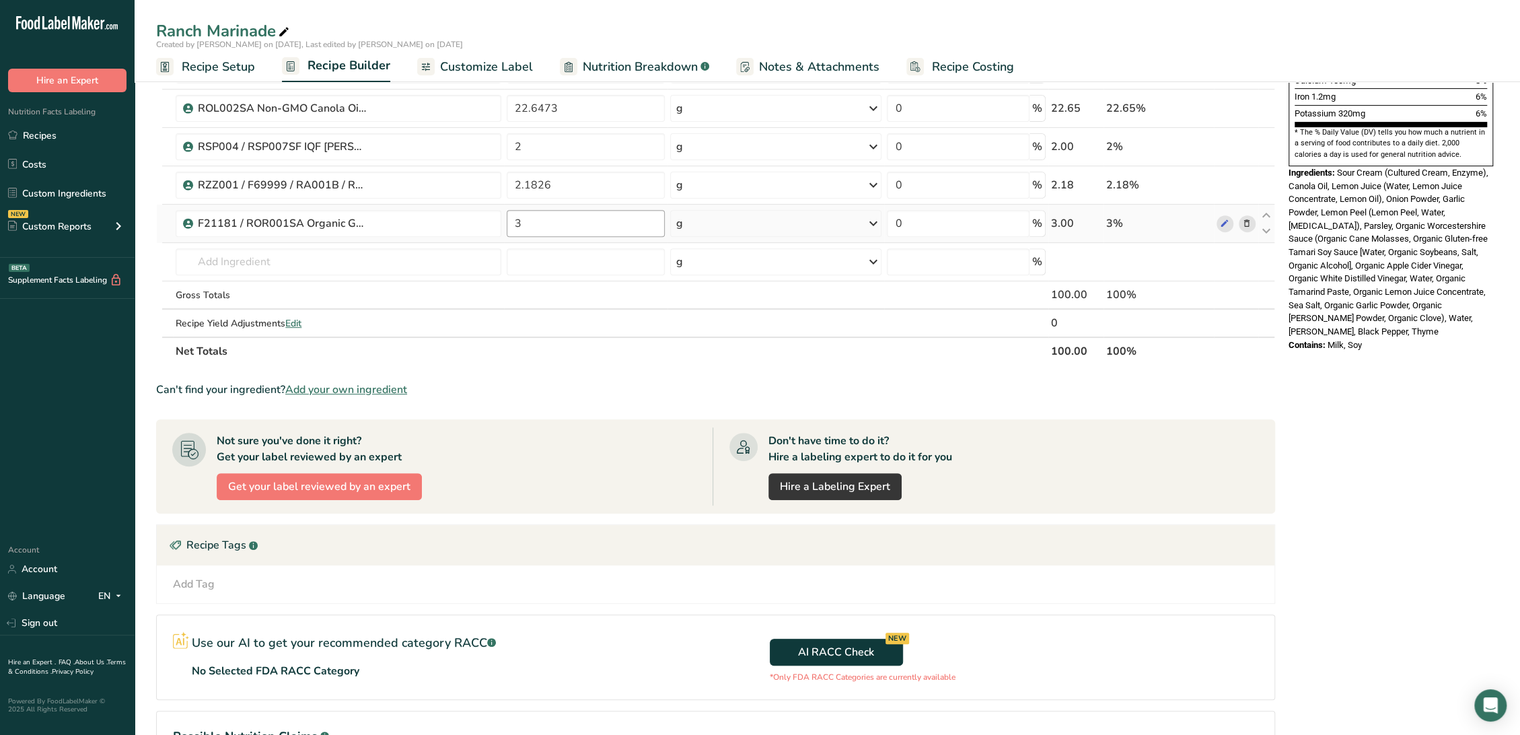
scroll to position [218, 0]
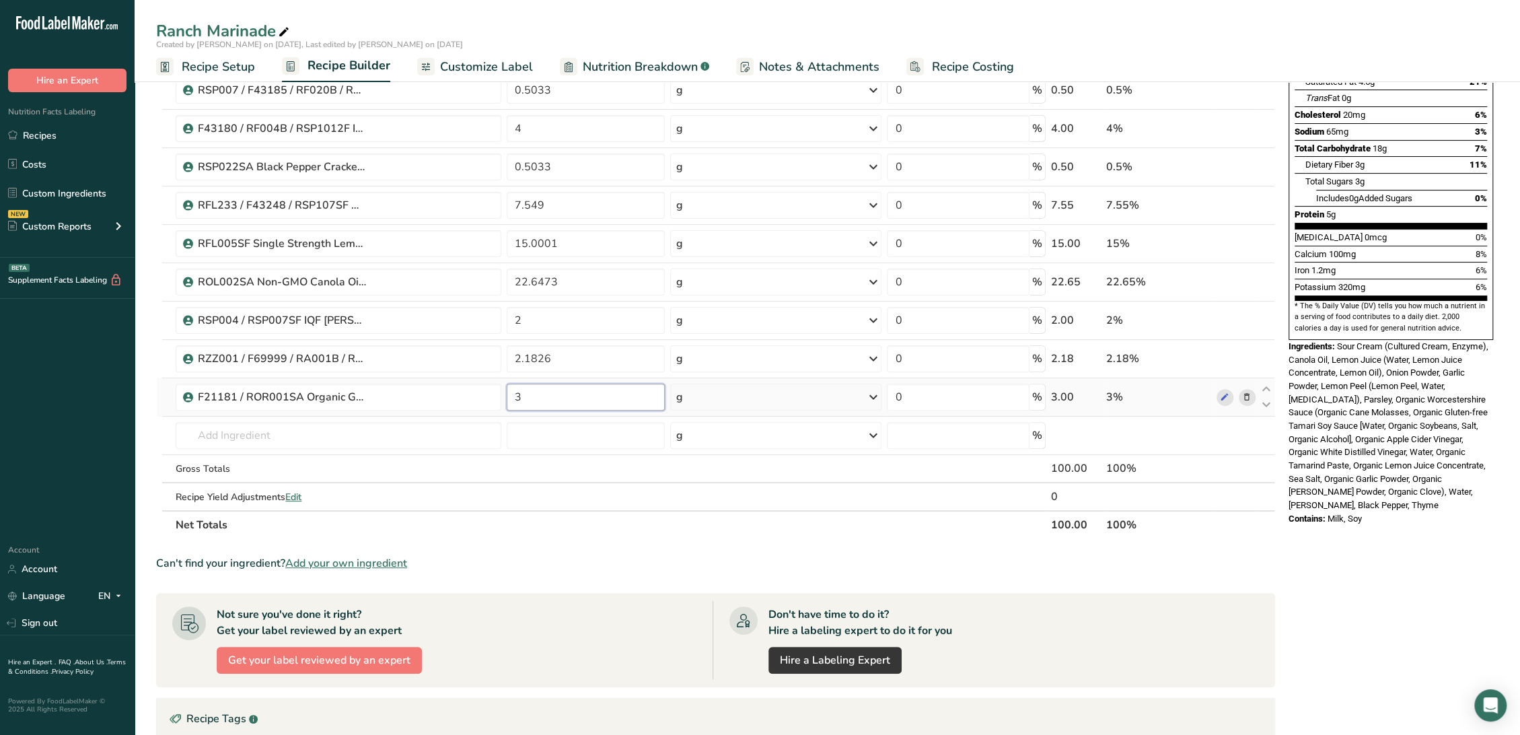
click at [587, 404] on input "3" at bounding box center [586, 396] width 158 height 27
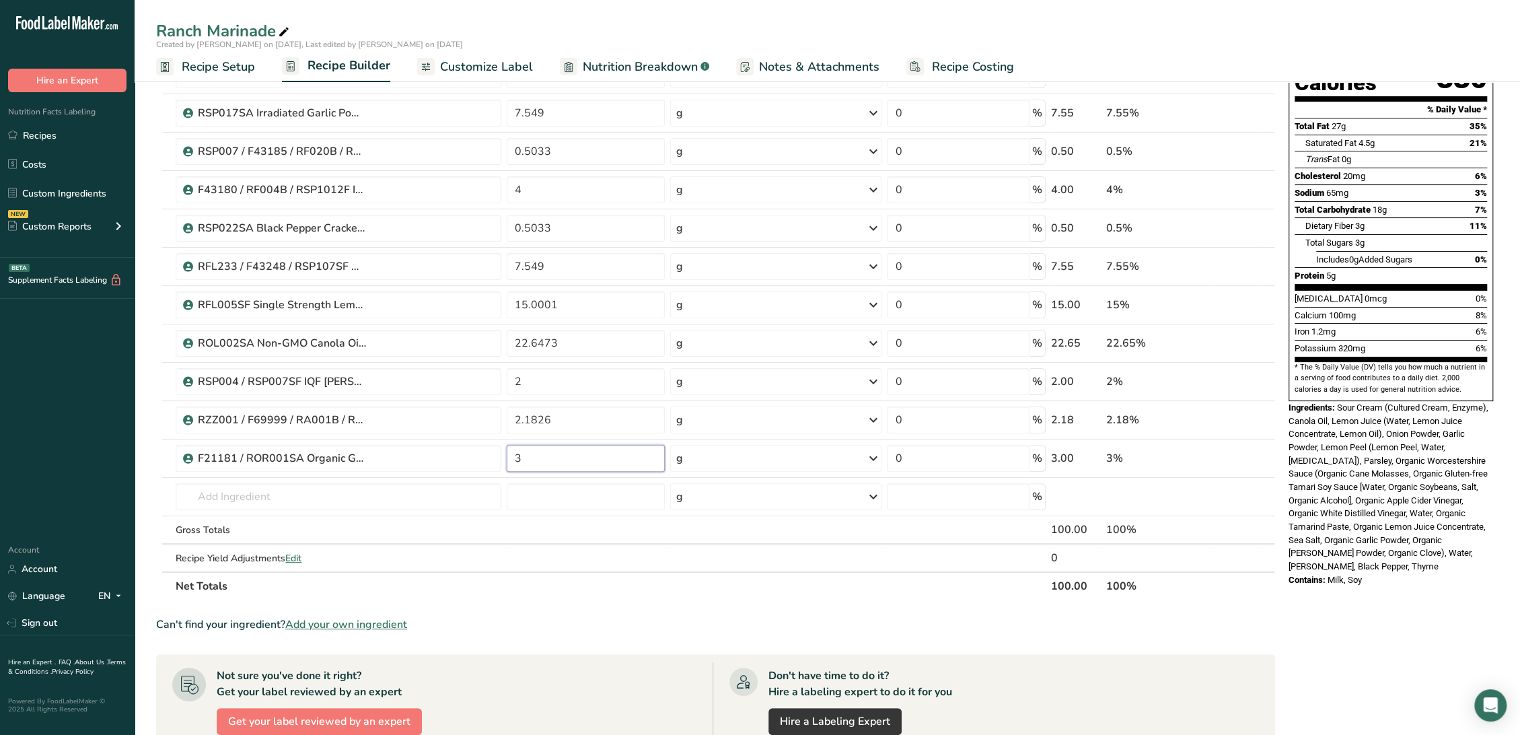
scroll to position [0, 0]
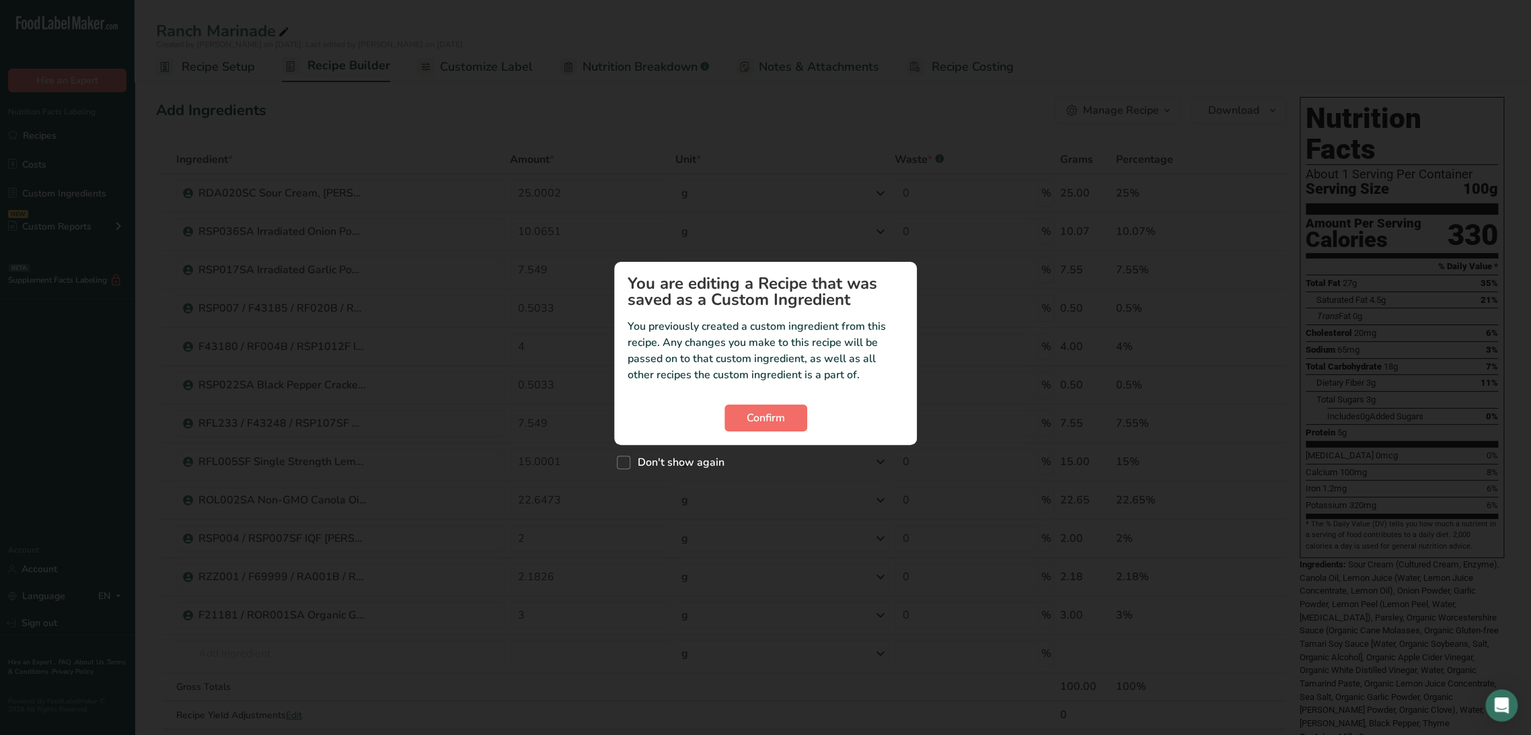
click at [794, 431] on section "You are editing a Recipe that was saved as a Custom Ingredient You previously c…" at bounding box center [765, 353] width 303 height 183
click at [792, 424] on button "Confirm" at bounding box center [766, 417] width 83 height 27
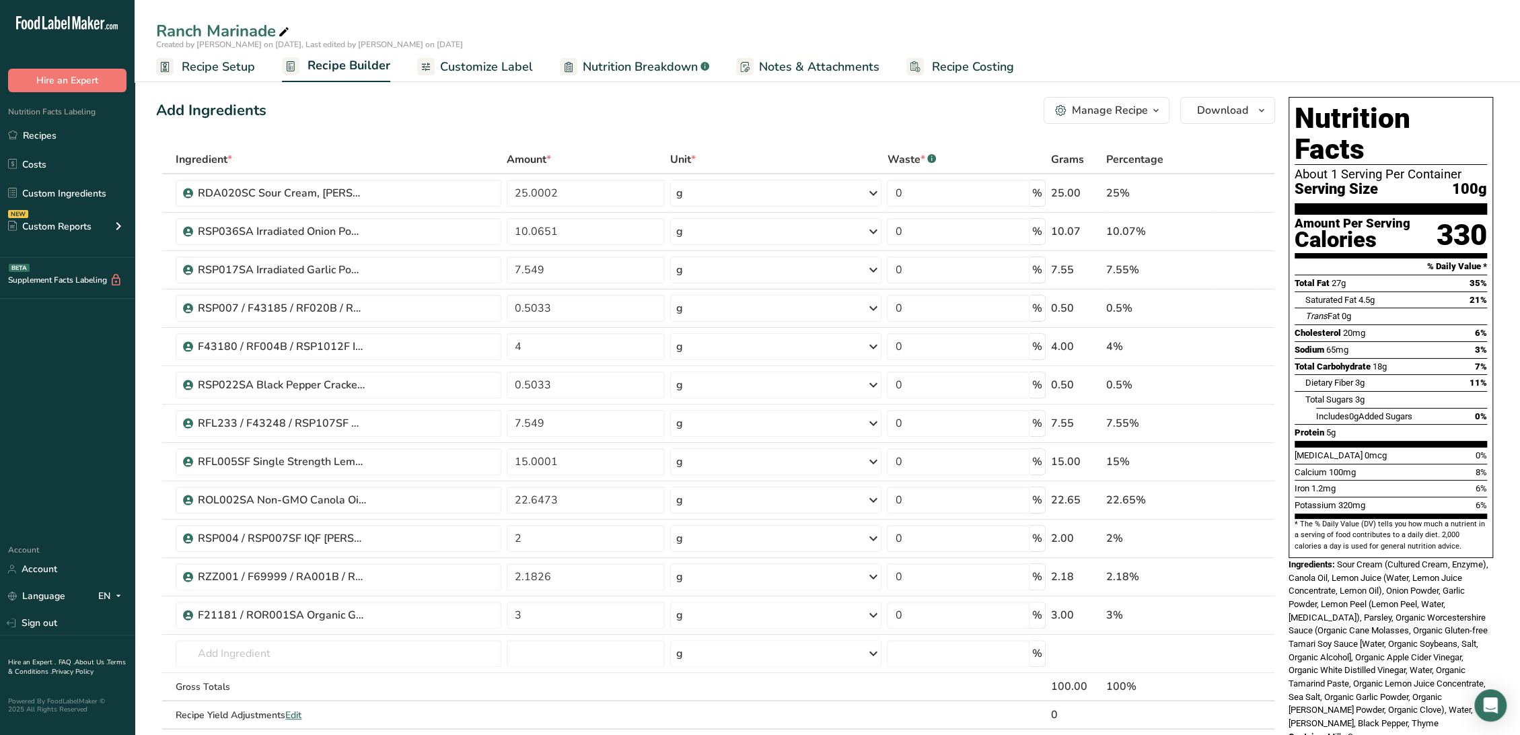
click at [246, 60] on span "Recipe Setup" at bounding box center [218, 67] width 73 height 18
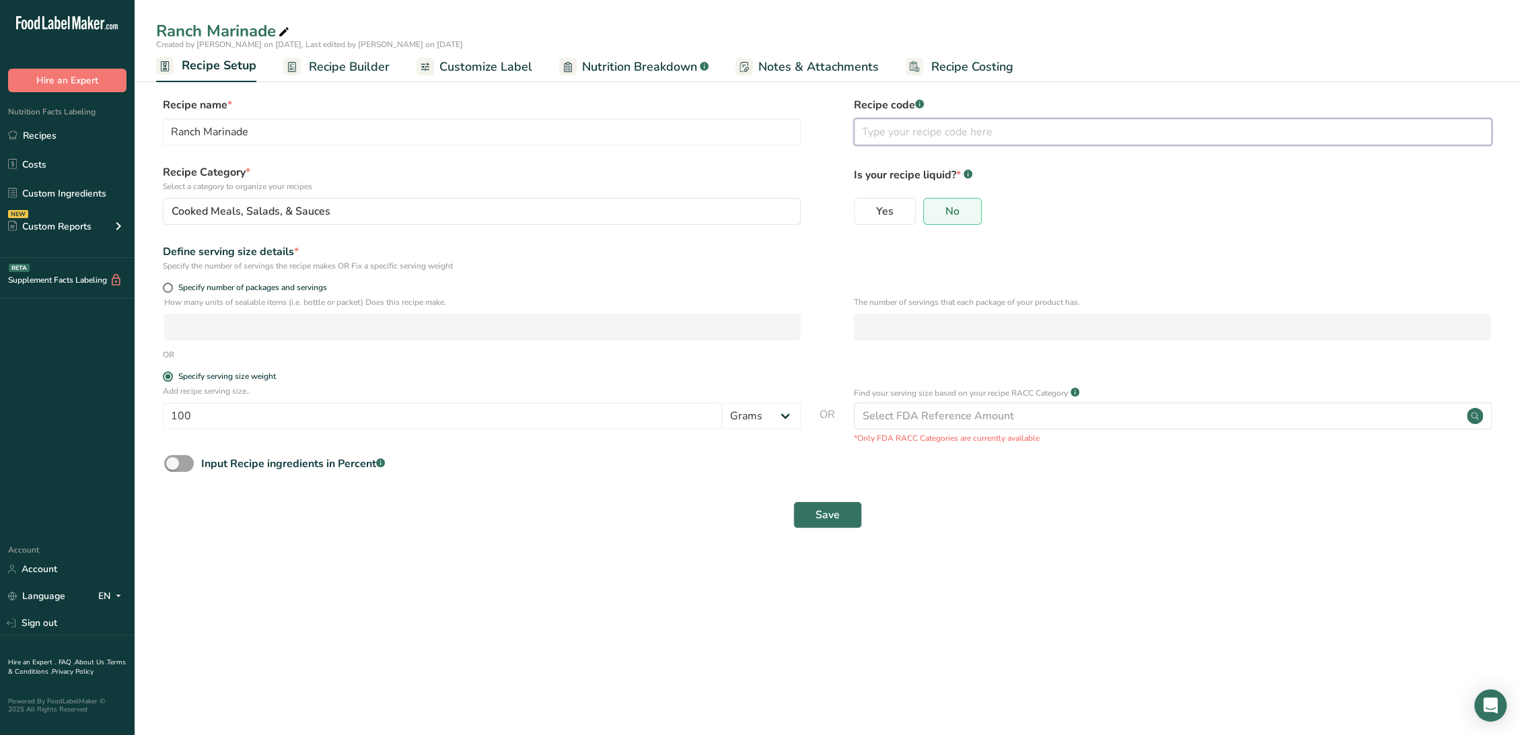
click at [920, 136] on input "text" at bounding box center [1173, 131] width 638 height 27
type input "NEW"
click at [489, 205] on div "Cooked Meals, Salads, & Sauces" at bounding box center [478, 211] width 612 height 16
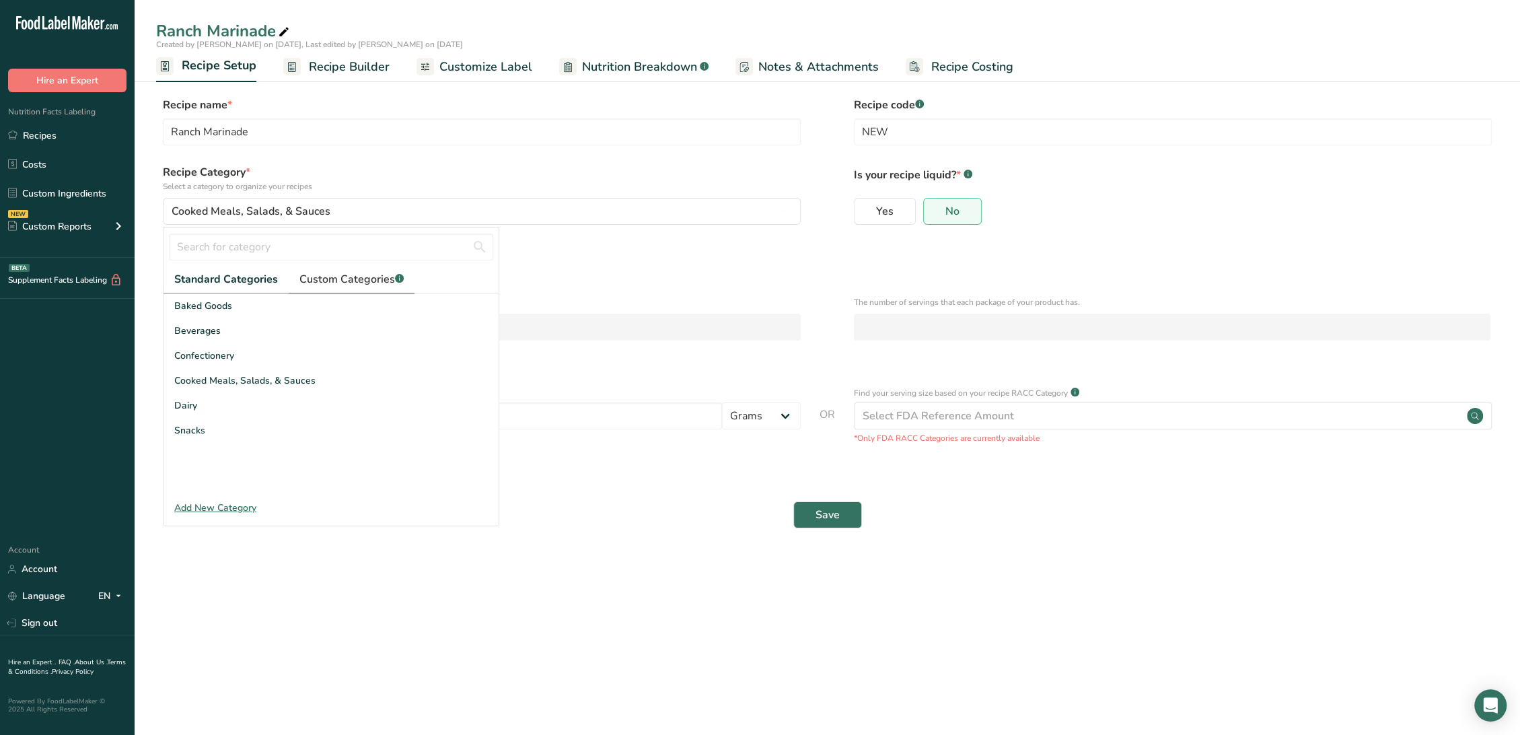
click at [332, 276] on span "Custom Categories .a-a{fill:#347362;}.b-a{fill:#fff;}" at bounding box center [351, 279] width 104 height 16
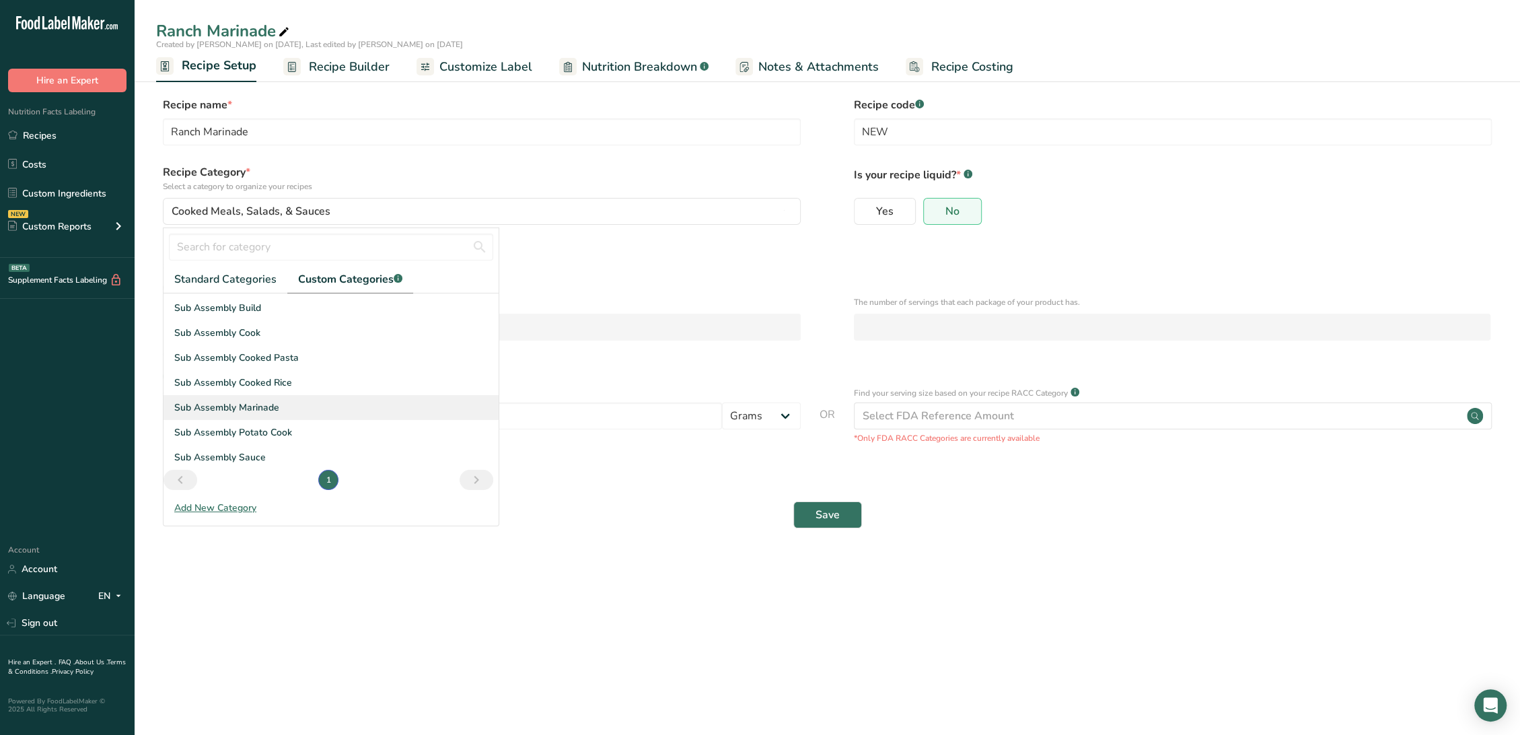
click at [265, 404] on span "Sub Assembly Marinade" at bounding box center [226, 407] width 105 height 14
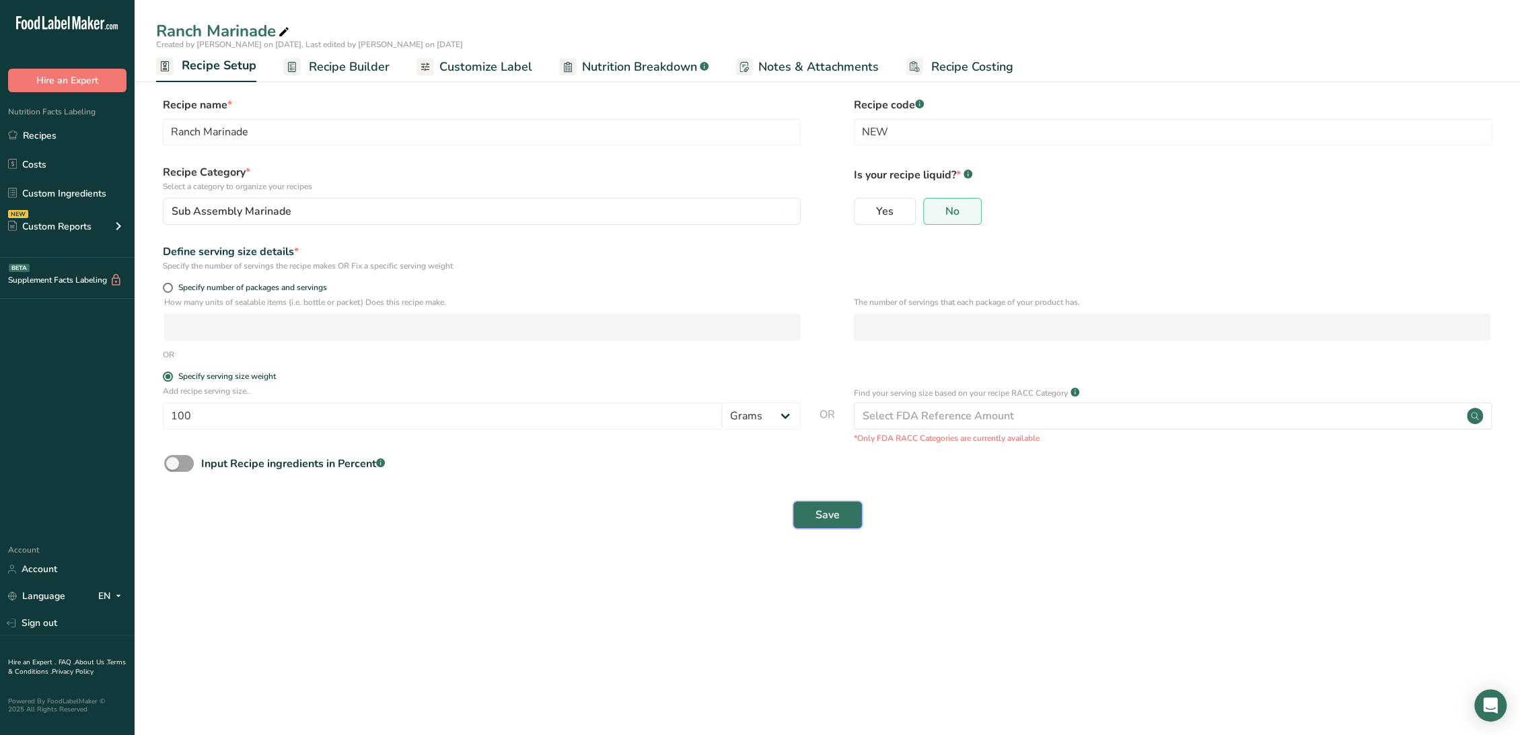
click at [846, 515] on button "Save" at bounding box center [827, 514] width 69 height 27
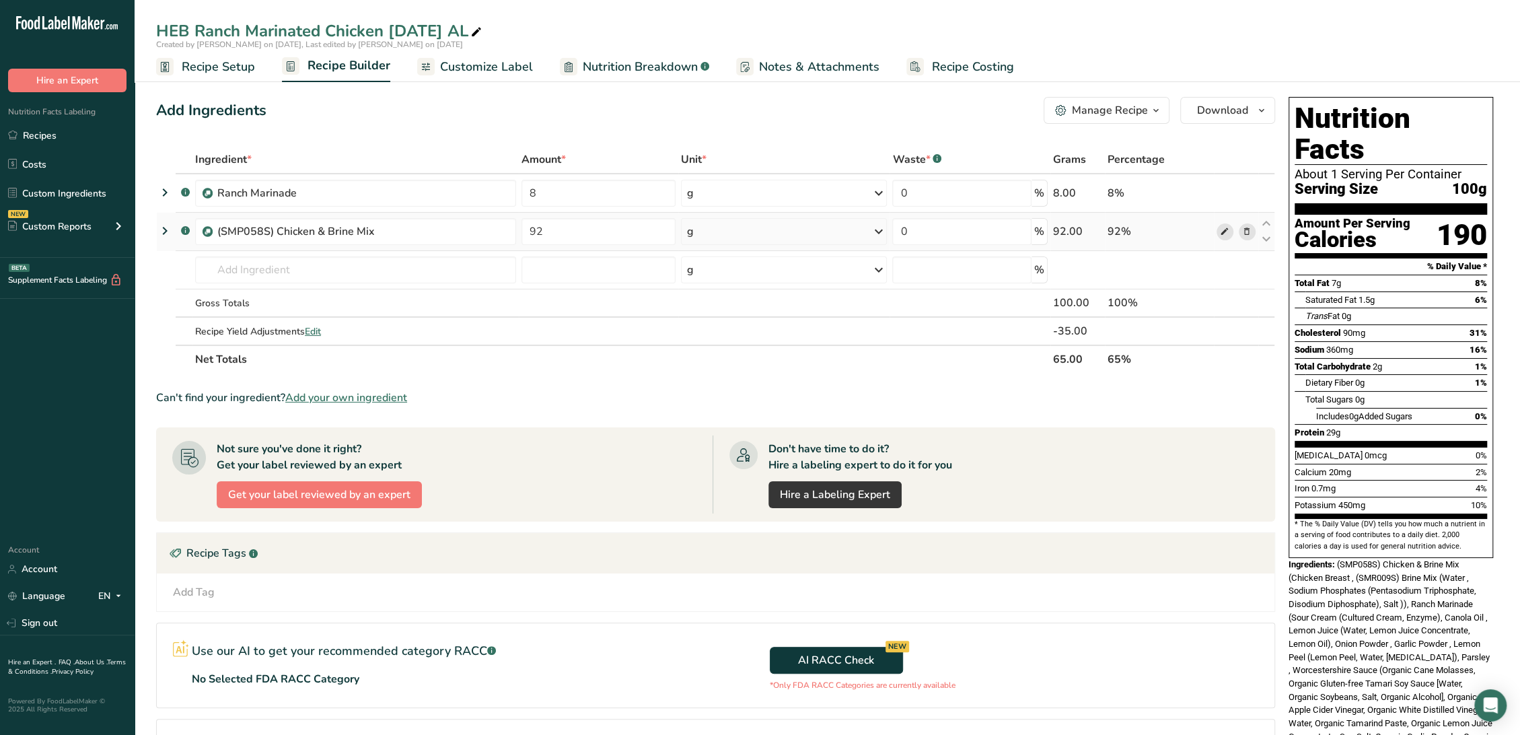
click at [1226, 229] on icon at bounding box center [1224, 232] width 9 height 14
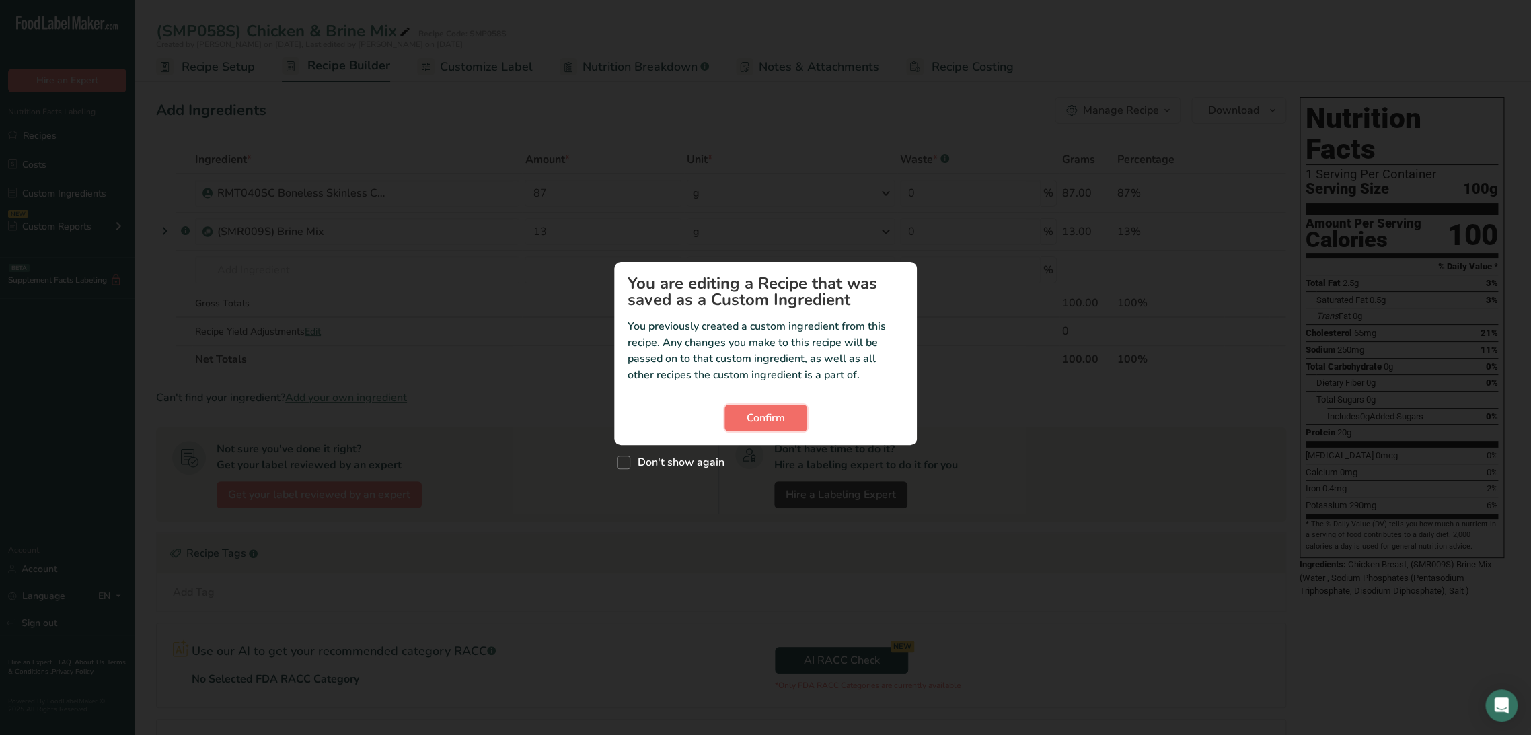
click at [794, 418] on button "Confirm" at bounding box center [766, 417] width 83 height 27
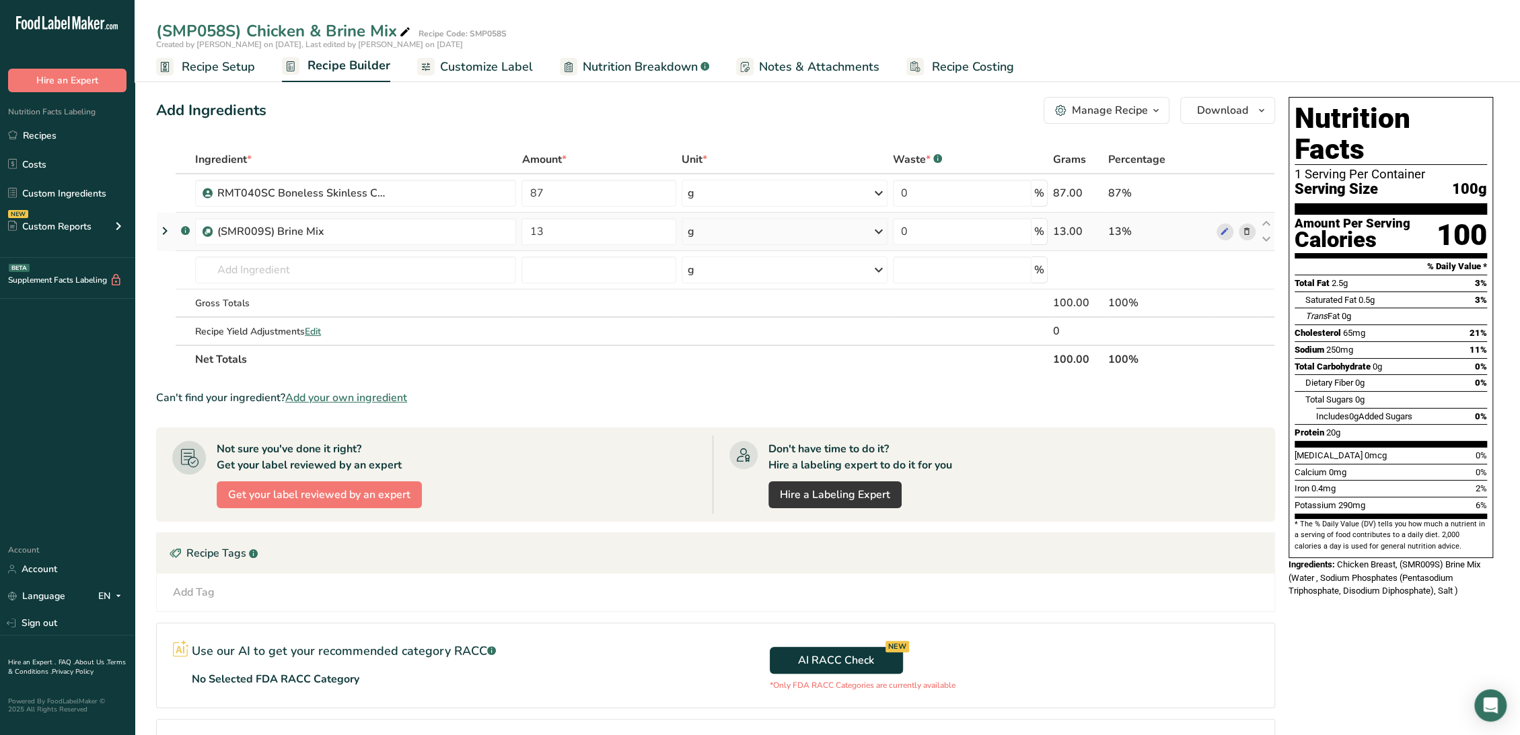
click at [1232, 231] on div at bounding box center [1235, 231] width 39 height 17
click at [1224, 231] on icon at bounding box center [1224, 232] width 9 height 14
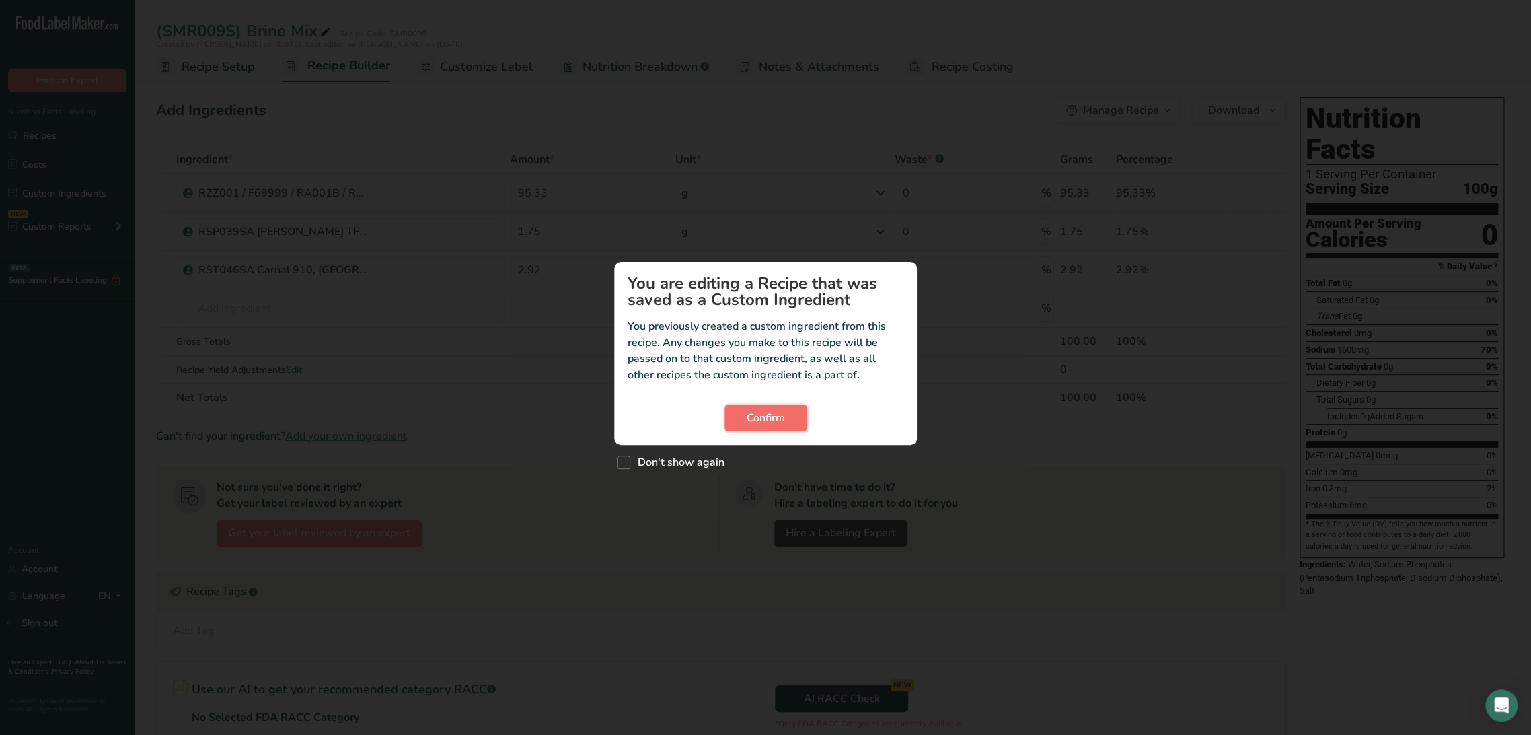
click at [729, 406] on button "Confirm" at bounding box center [766, 417] width 83 height 27
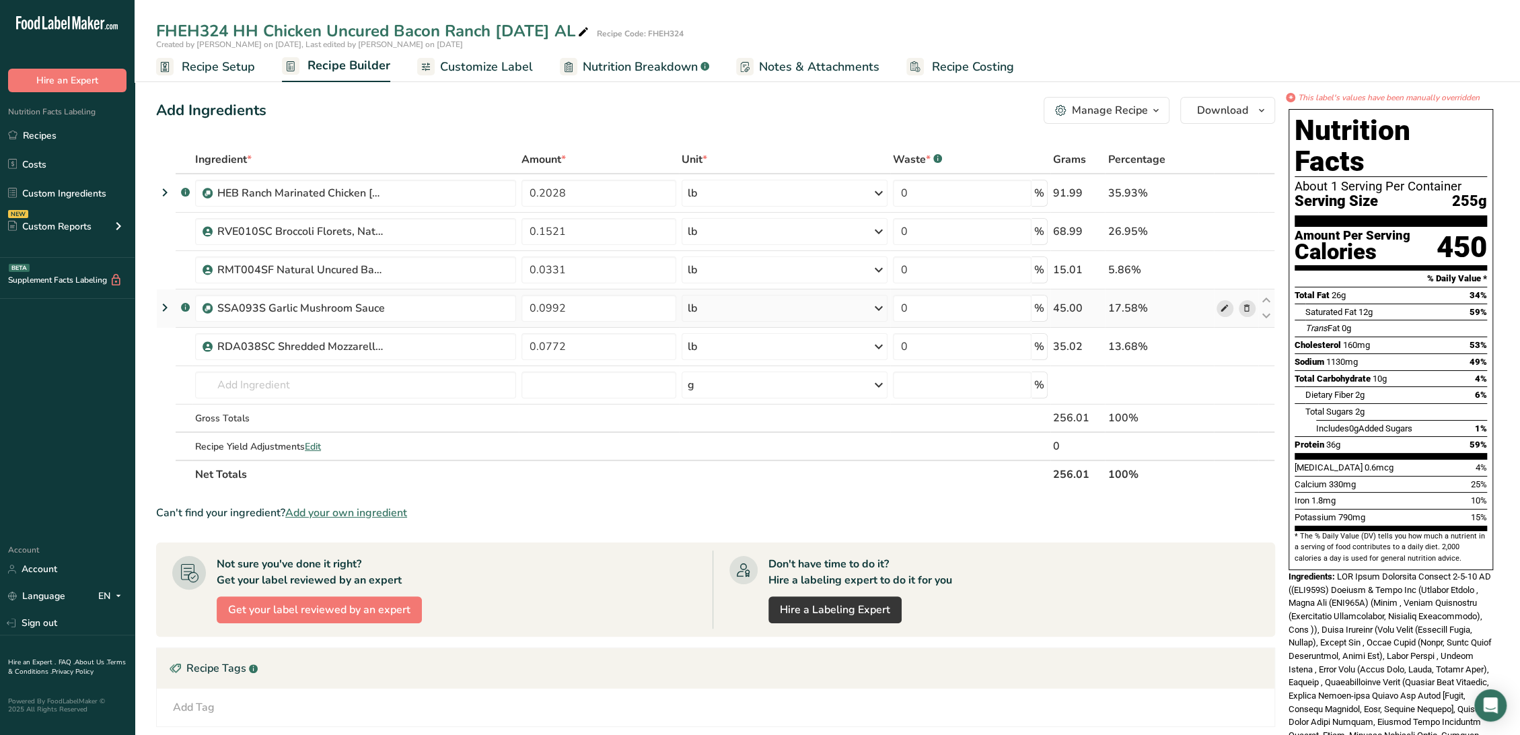
click at [1221, 305] on icon at bounding box center [1224, 308] width 9 height 14
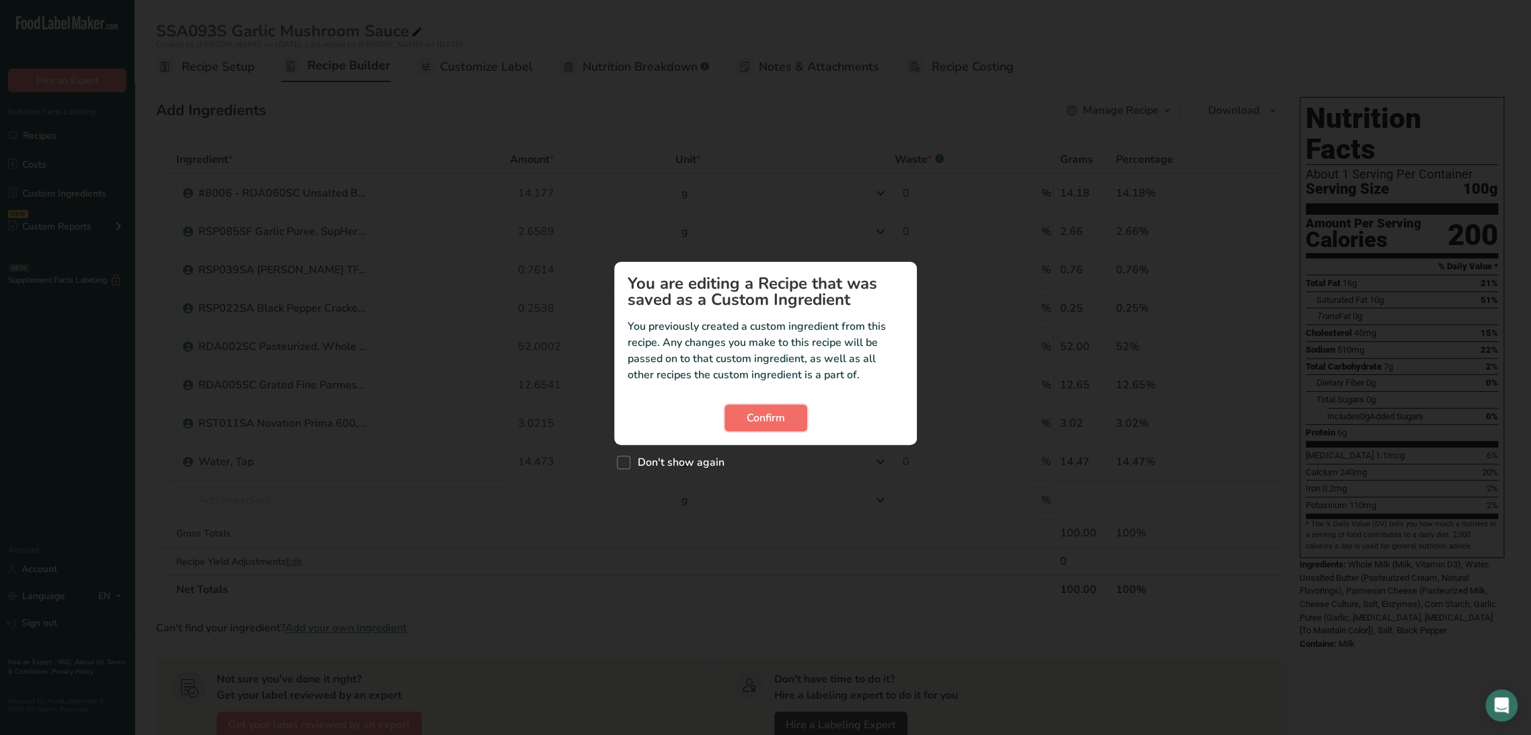
click at [764, 405] on button "Confirm" at bounding box center [766, 417] width 83 height 27
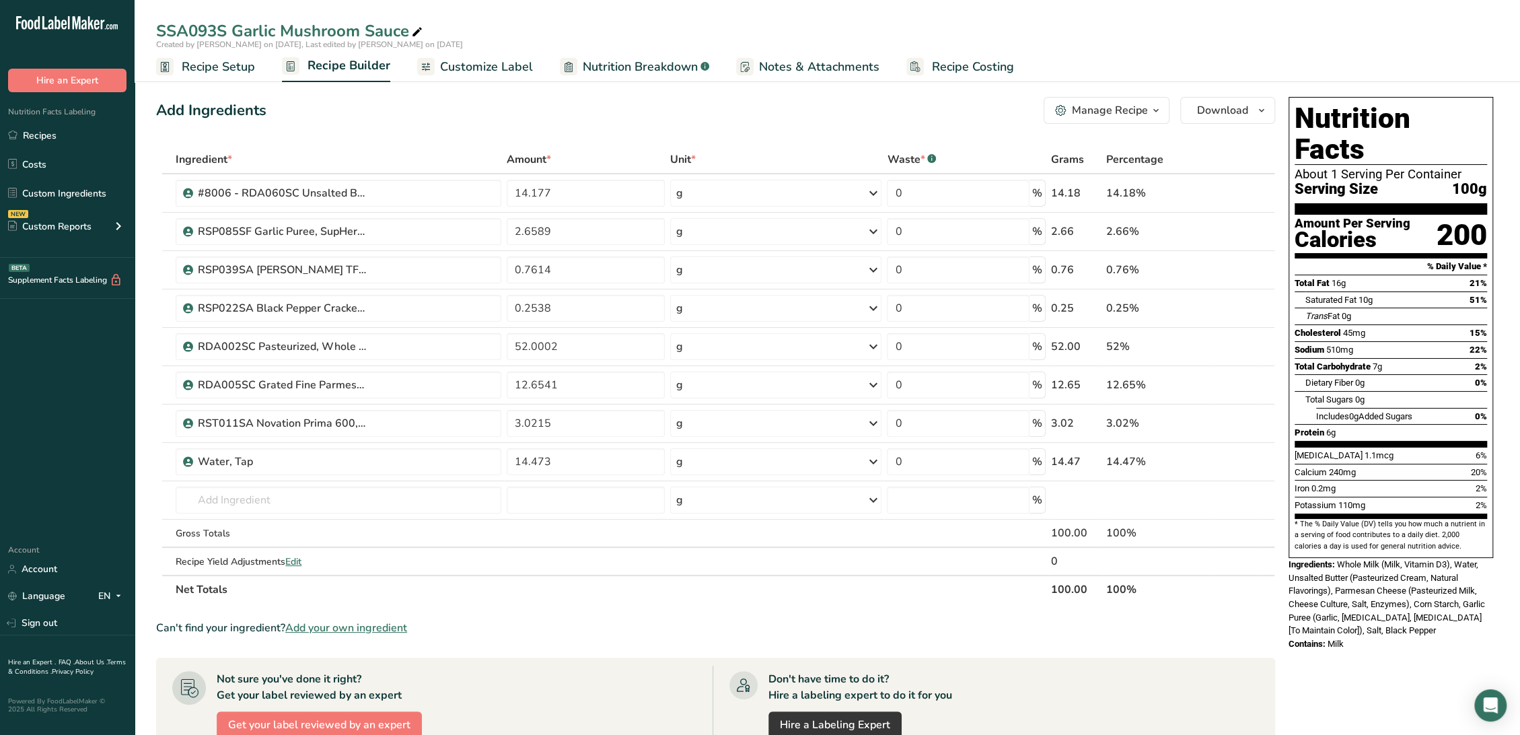
click at [228, 64] on span "Recipe Setup" at bounding box center [218, 67] width 73 height 18
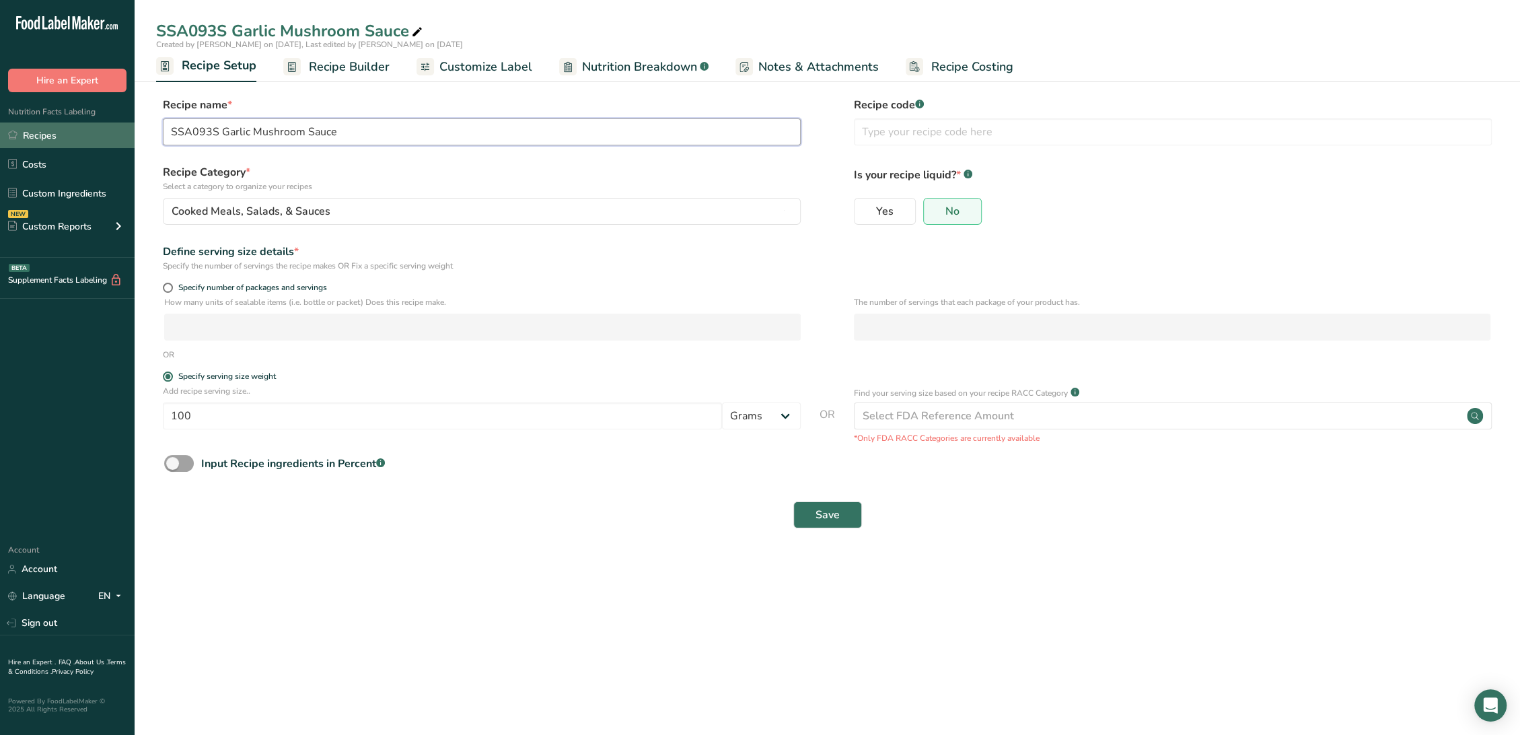
drag, startPoint x: 218, startPoint y: 127, endPoint x: 80, endPoint y: 124, distance: 137.9
click at [80, 124] on div ".a-20{fill:#fff;} Hire an Expert Nutrition Facts Labeling Recipes Costs Custom …" at bounding box center [760, 367] width 1520 height 735
click at [958, 119] on input "text" at bounding box center [1173, 131] width 638 height 27
paste input "SSA093S"
type input "SSA093S"
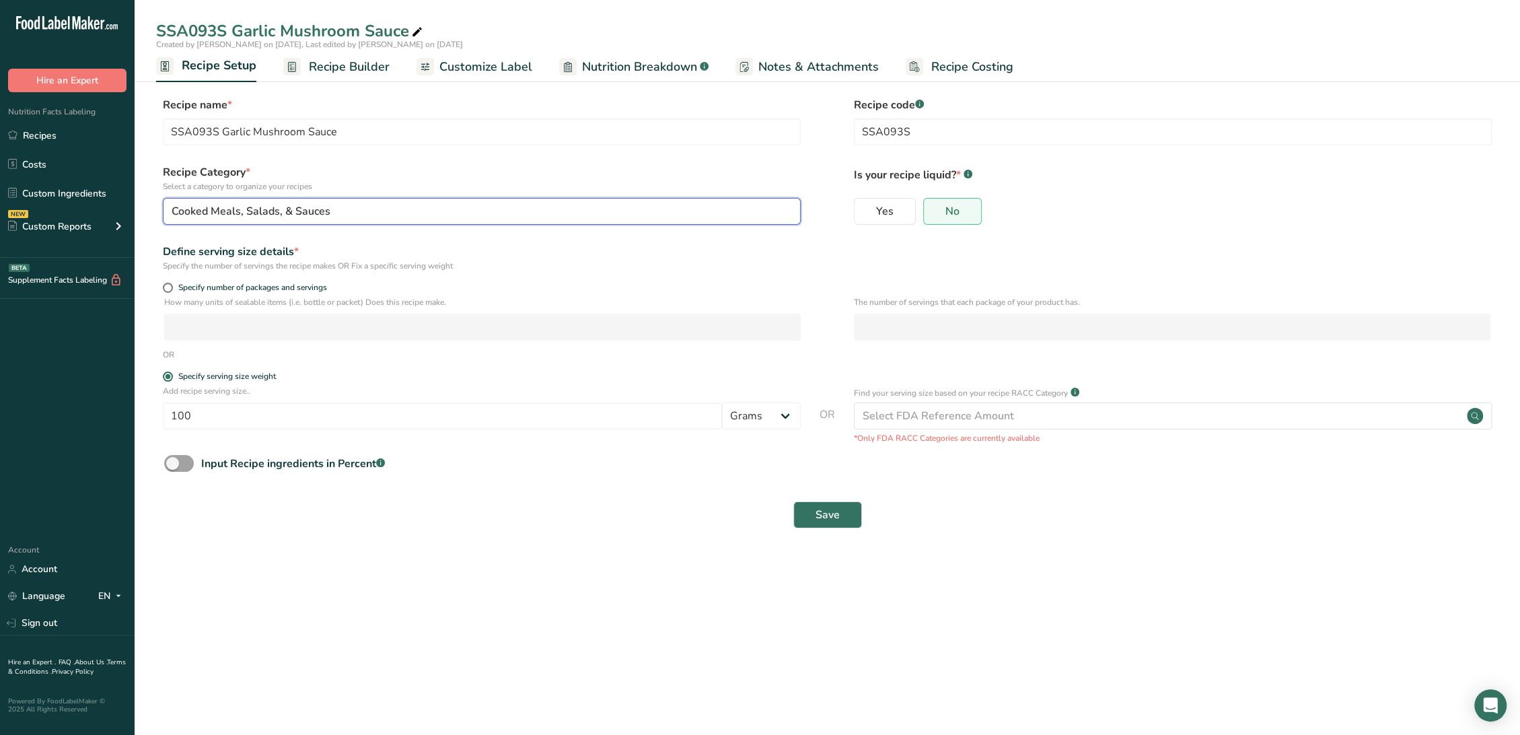
click at [410, 216] on div "Cooked Meals, Salads, & Sauces" at bounding box center [478, 211] width 612 height 16
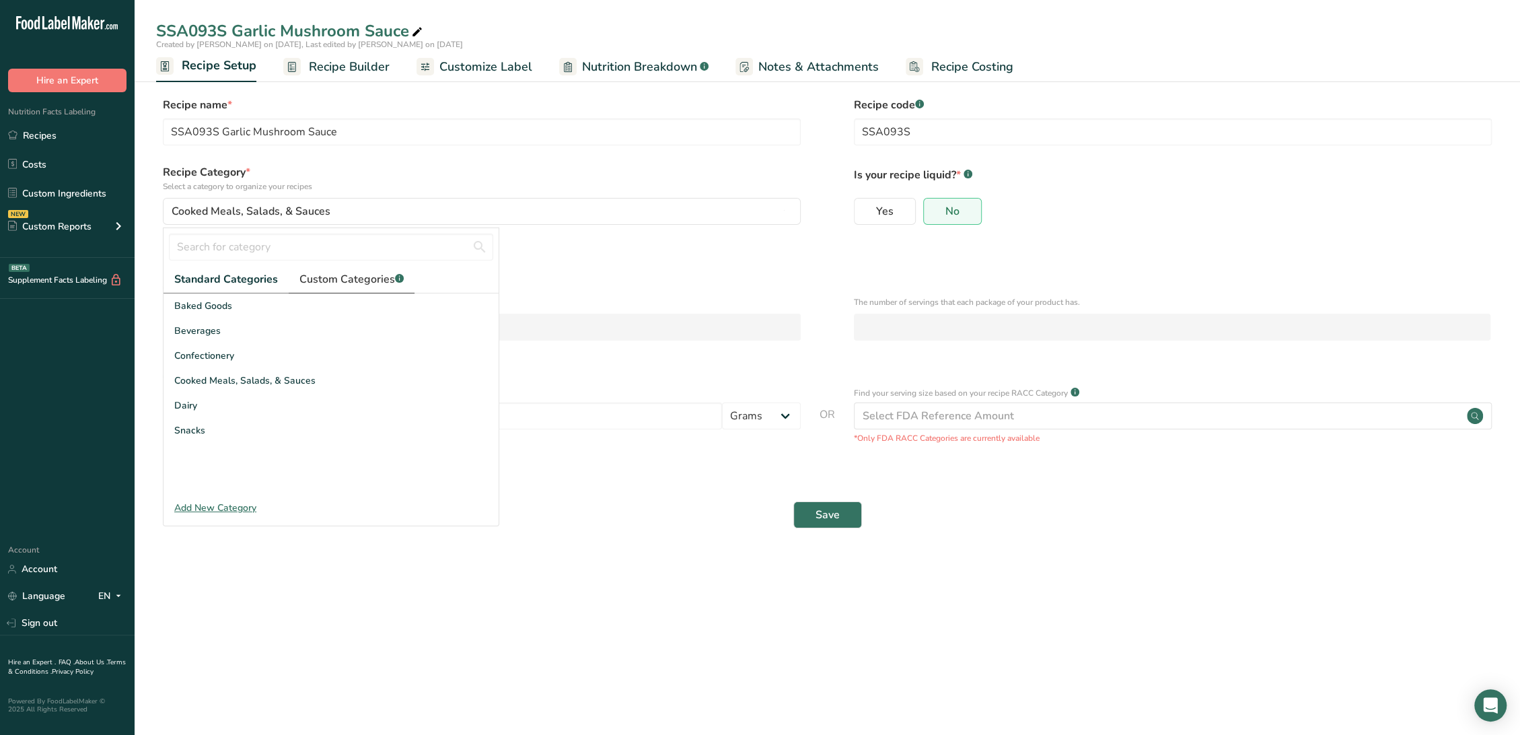
click at [316, 284] on span "Custom Categories .a-a{fill:#347362;}.b-a{fill:#fff;}" at bounding box center [351, 279] width 104 height 16
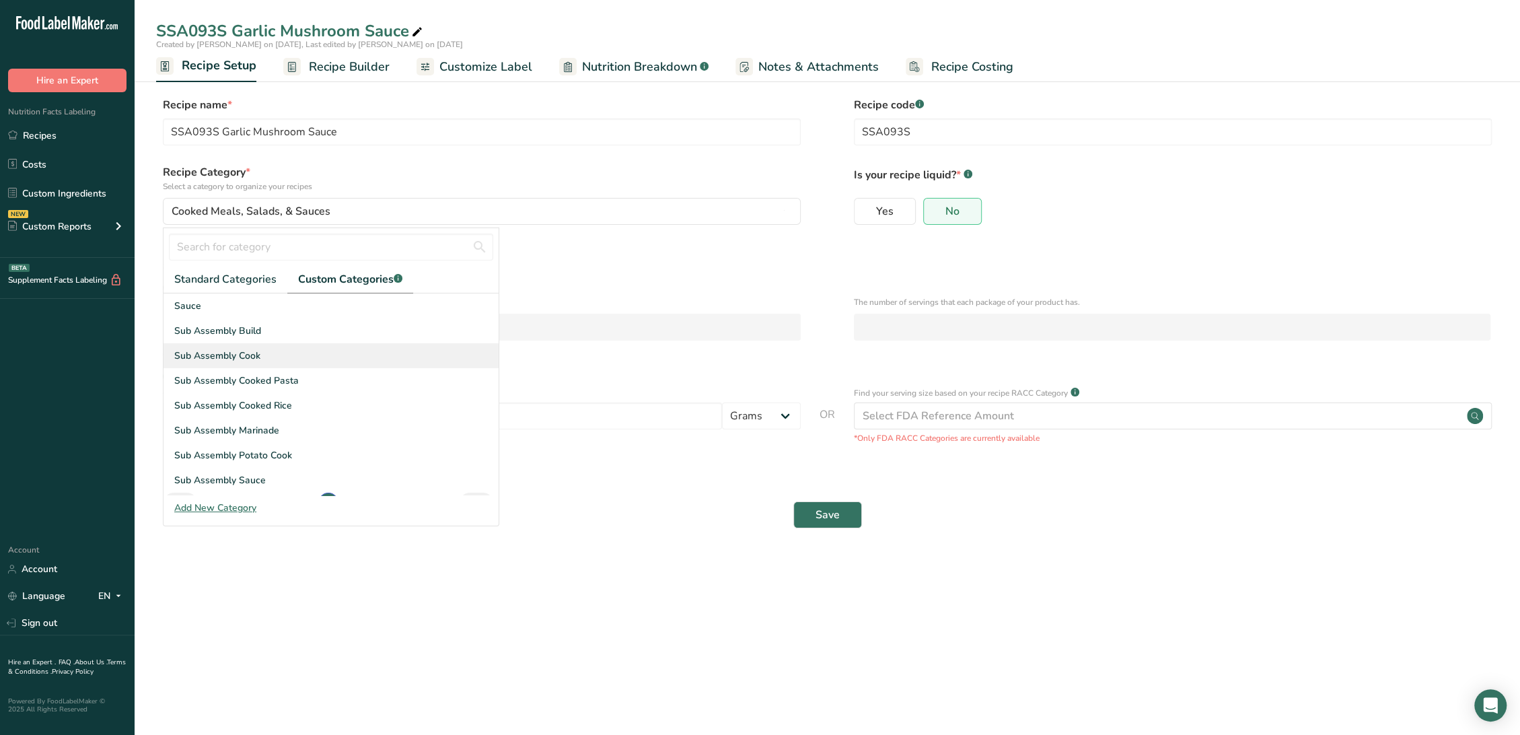
scroll to position [172, 0]
click at [205, 333] on span "Sub Assembly Cook" at bounding box center [217, 333] width 86 height 14
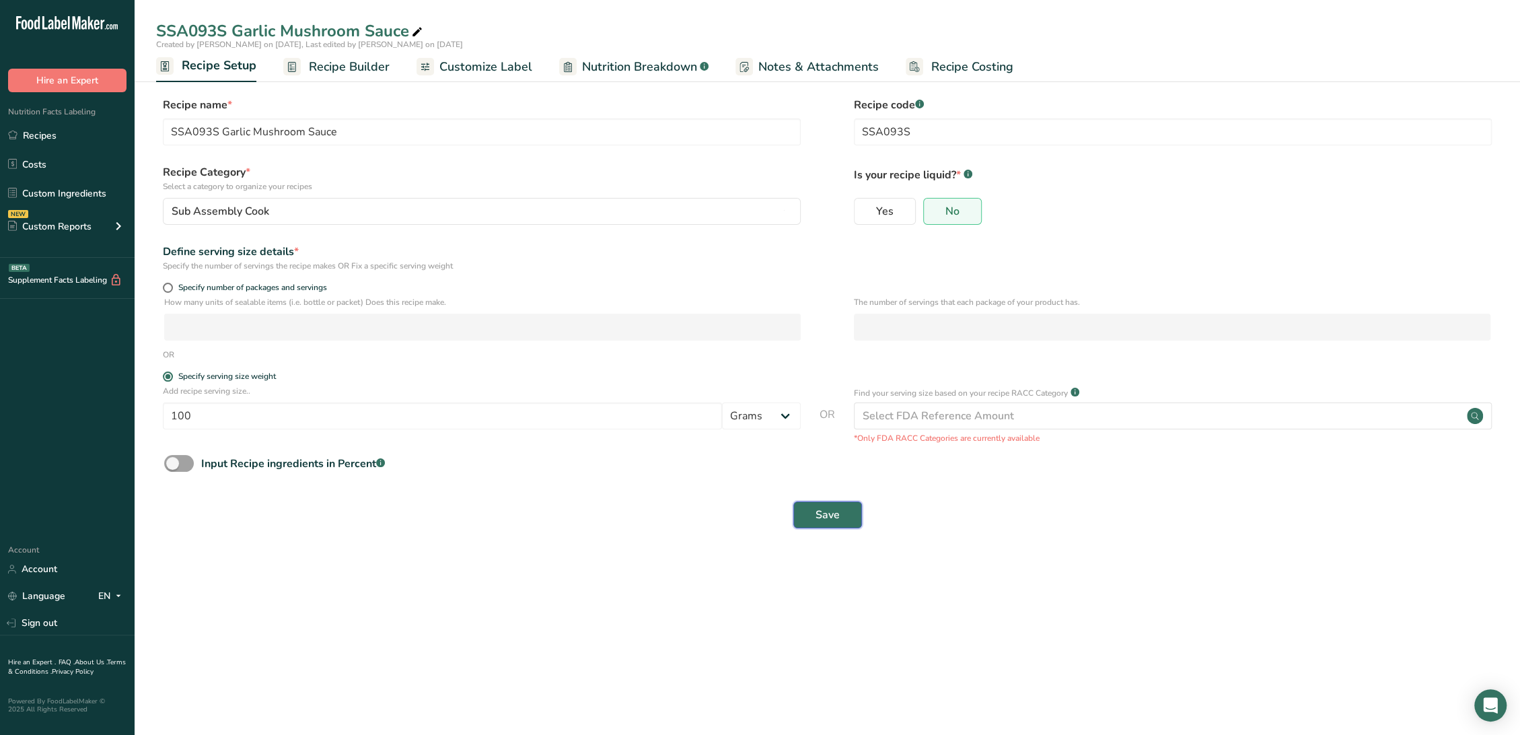
click at [825, 517] on span "Save" at bounding box center [827, 515] width 24 height 16
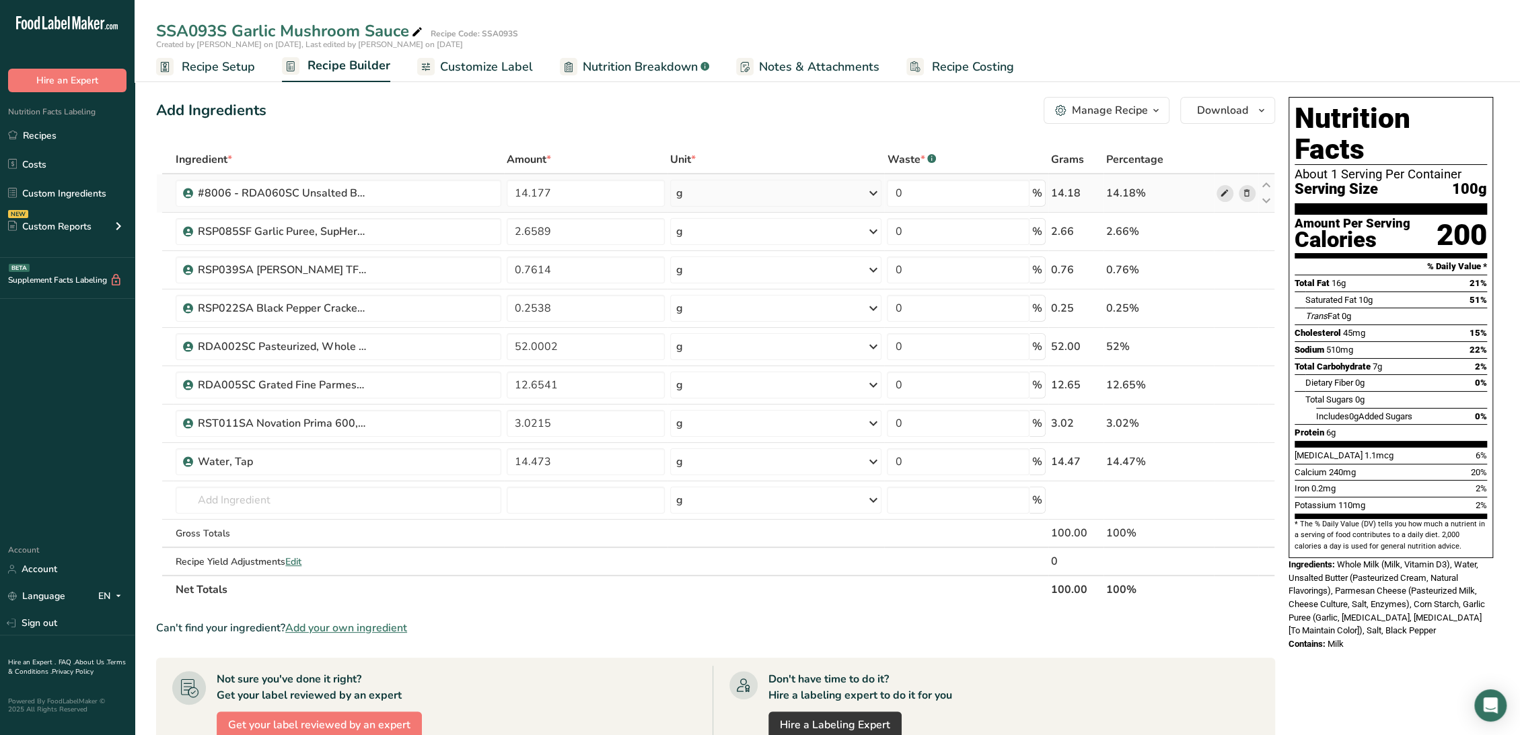
click at [1227, 193] on icon at bounding box center [1224, 193] width 9 height 14
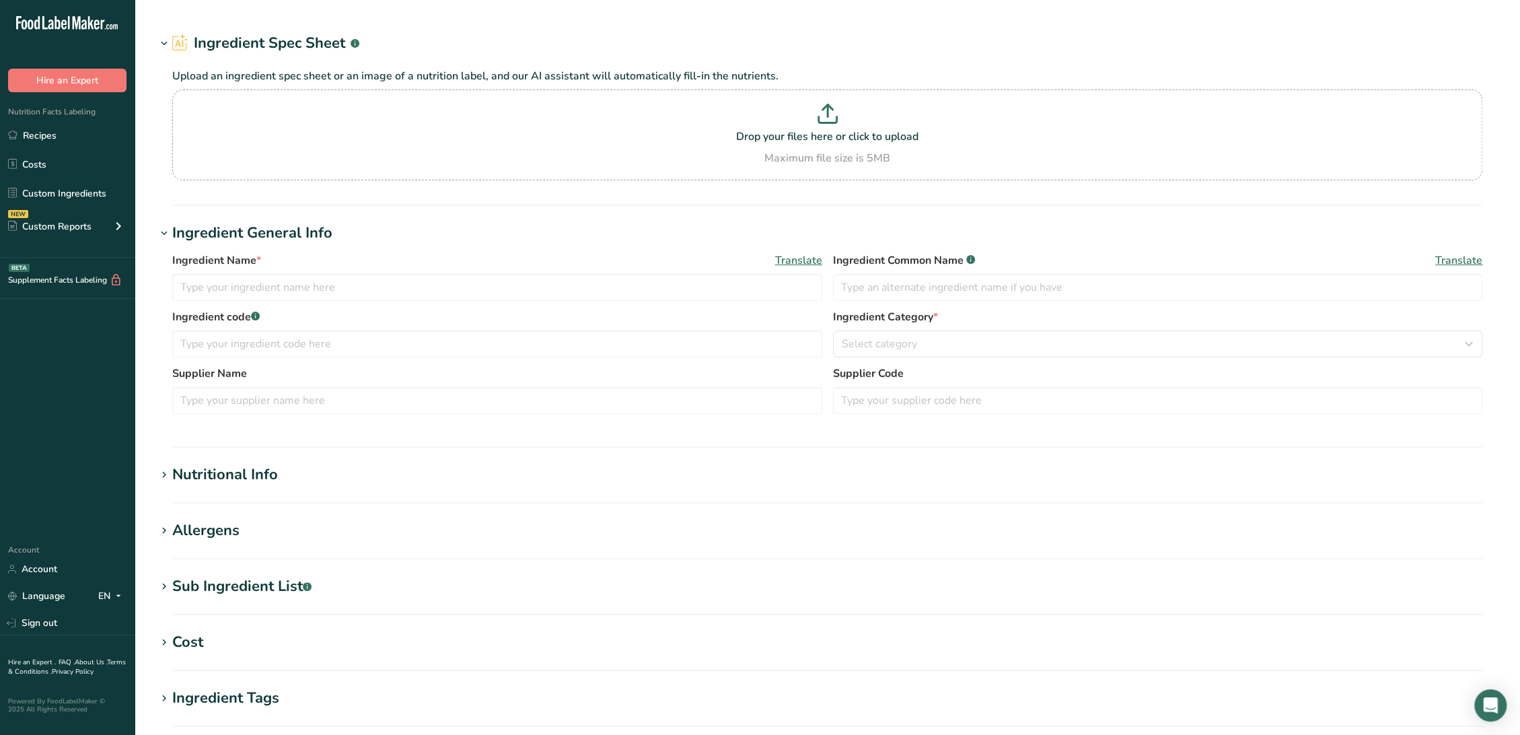
type input "#8006 - RDA060SC Unsalted Butter, Grassland Dairy Products [DATE] AC"
type input "Unsalted Butter"
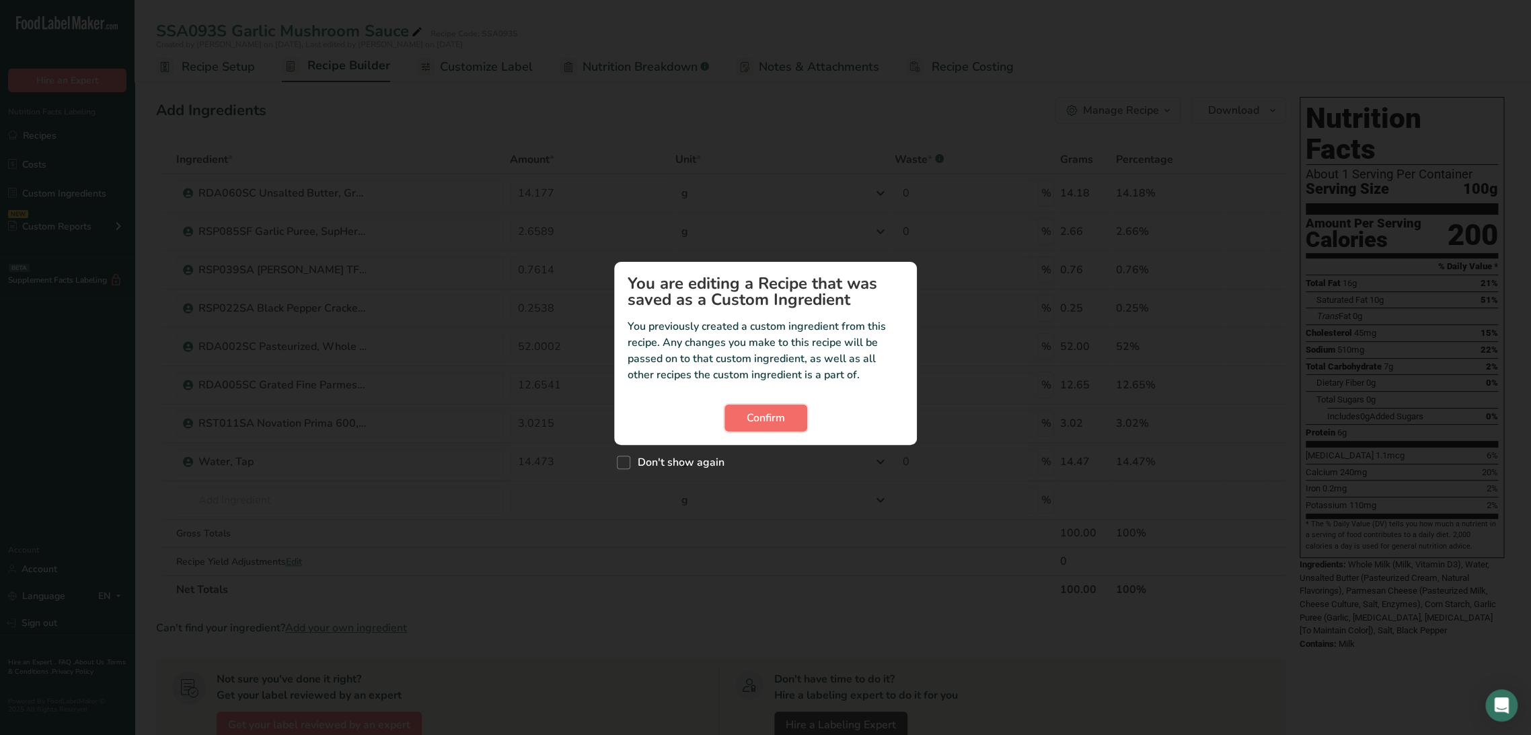
click at [730, 425] on button "Confirm" at bounding box center [766, 417] width 83 height 27
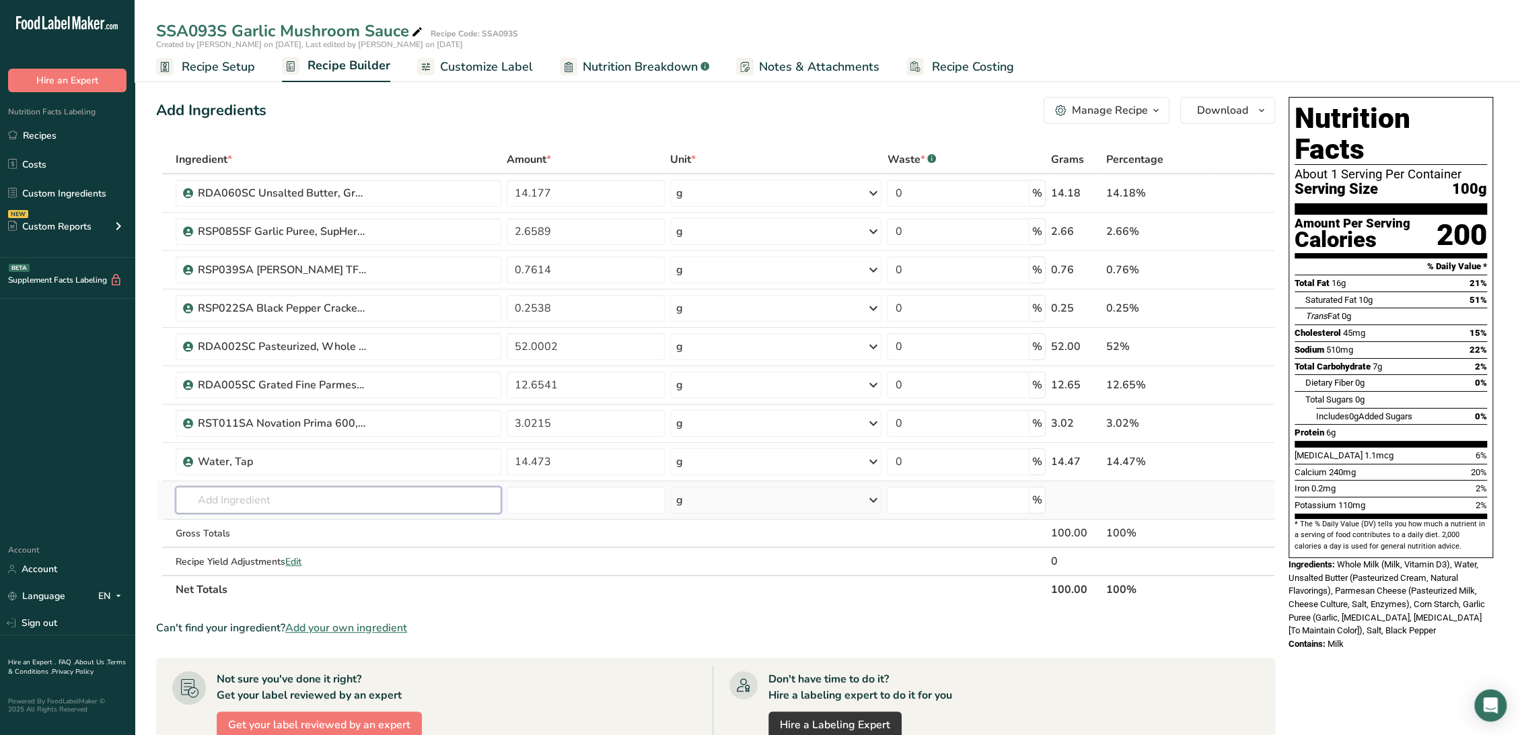
click at [242, 507] on input "text" at bounding box center [339, 499] width 326 height 27
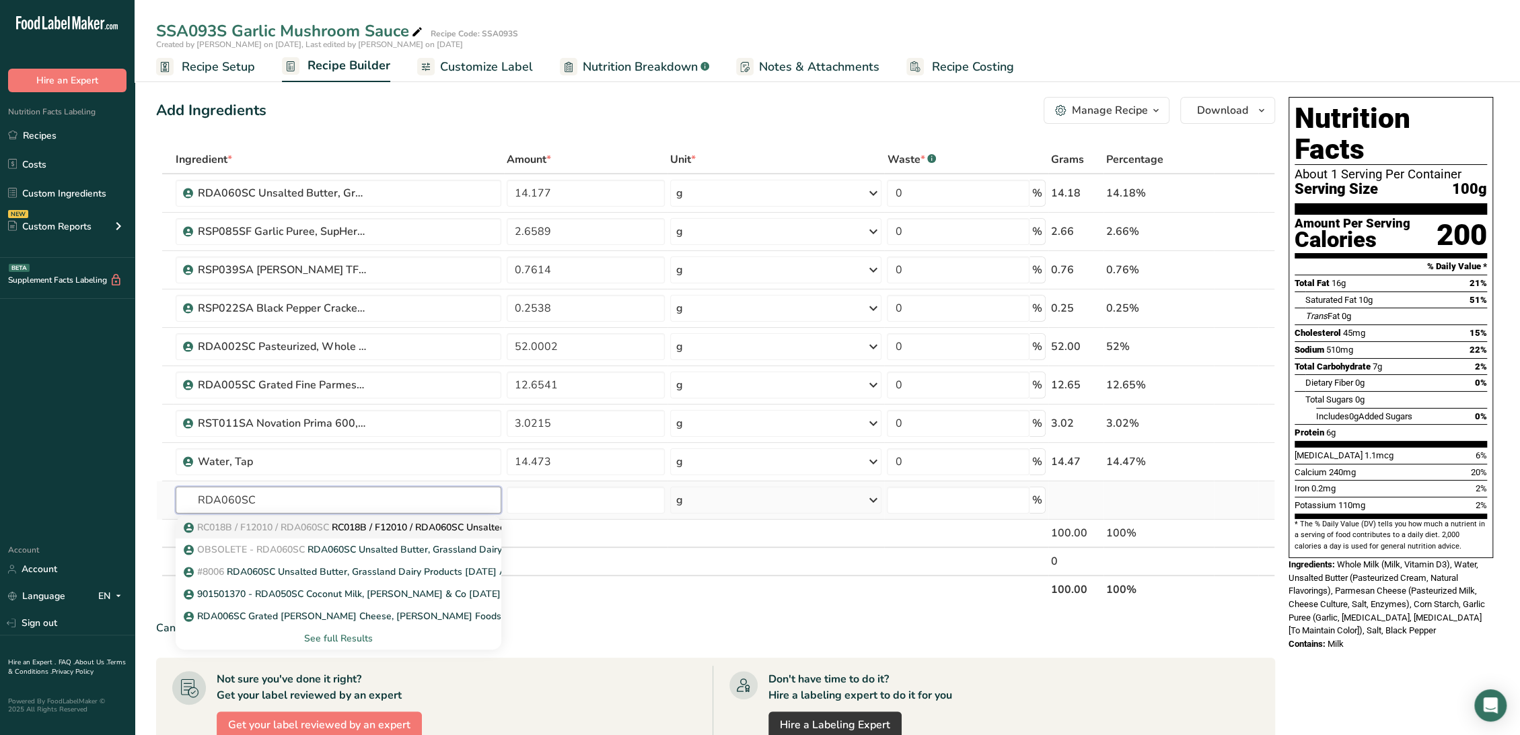
type input "RDA060SC"
click at [384, 525] on p "RC018B / F12010 / RDA060SC RC018B / F12010 / RDA060SC Unsalted Butter, O-AT-KA …" at bounding box center [438, 527] width 504 height 14
type input "RC018B / F12010 / RDA060SC Unsalted Butter, O-AT-KA Milk Products [DATE] AL"
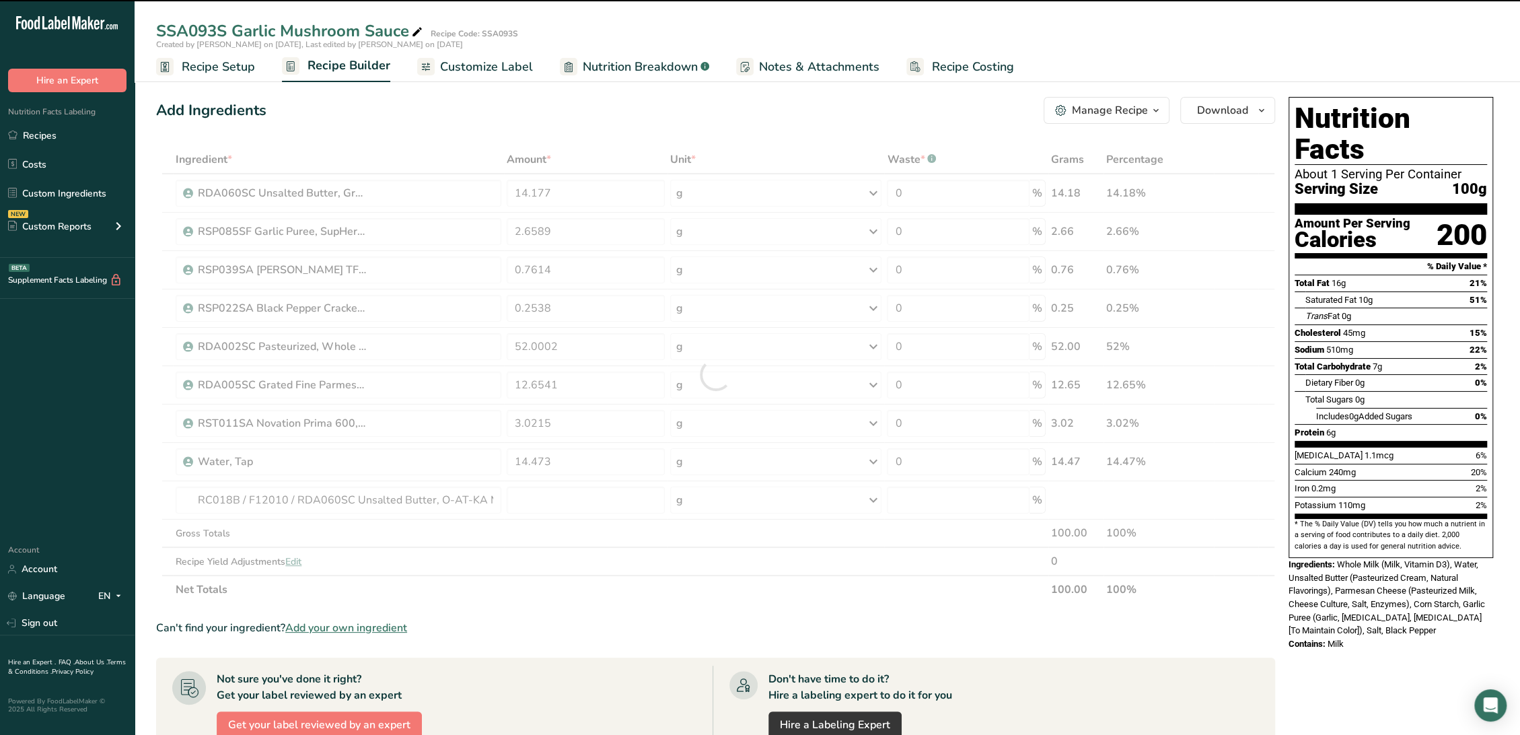
type input "0"
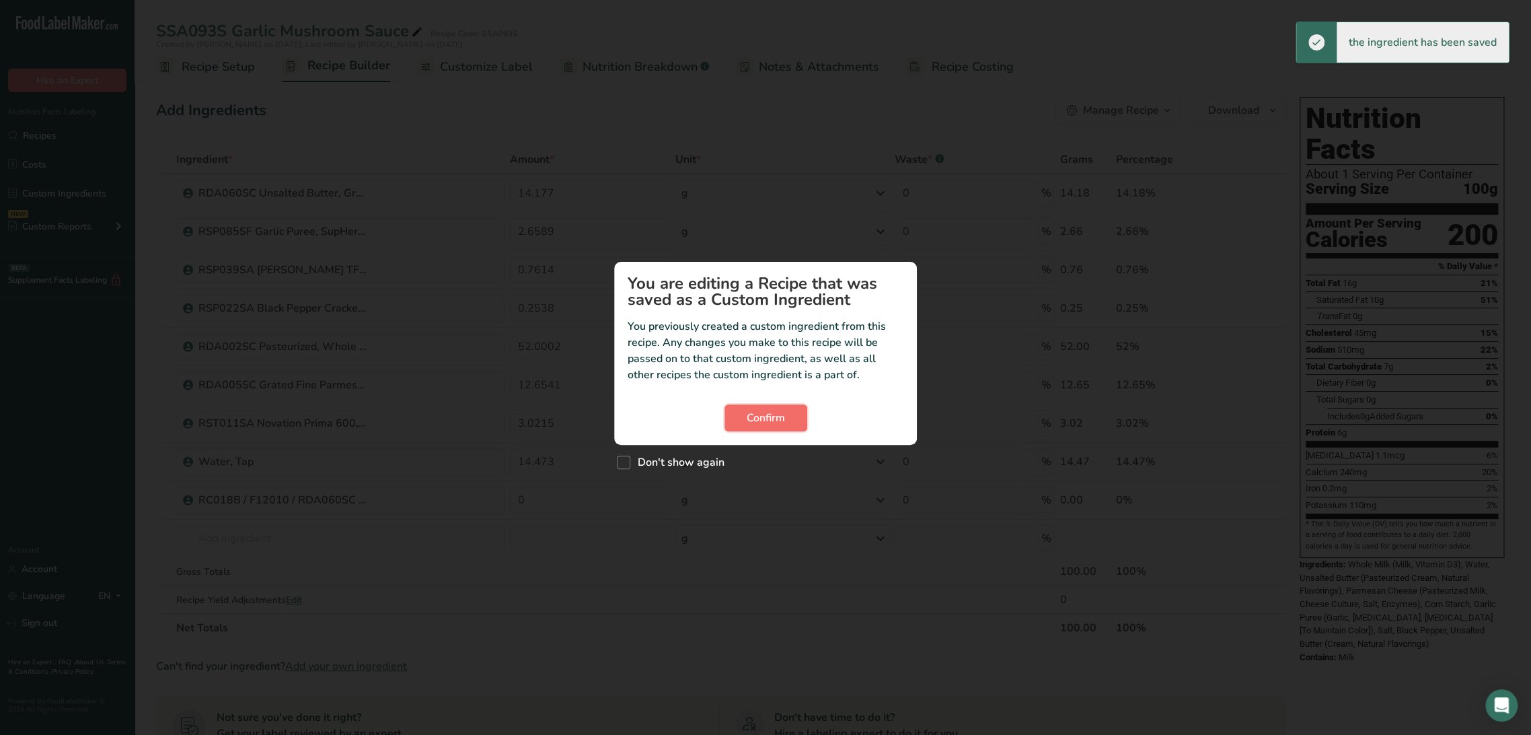
click at [736, 413] on button "Confirm" at bounding box center [766, 417] width 83 height 27
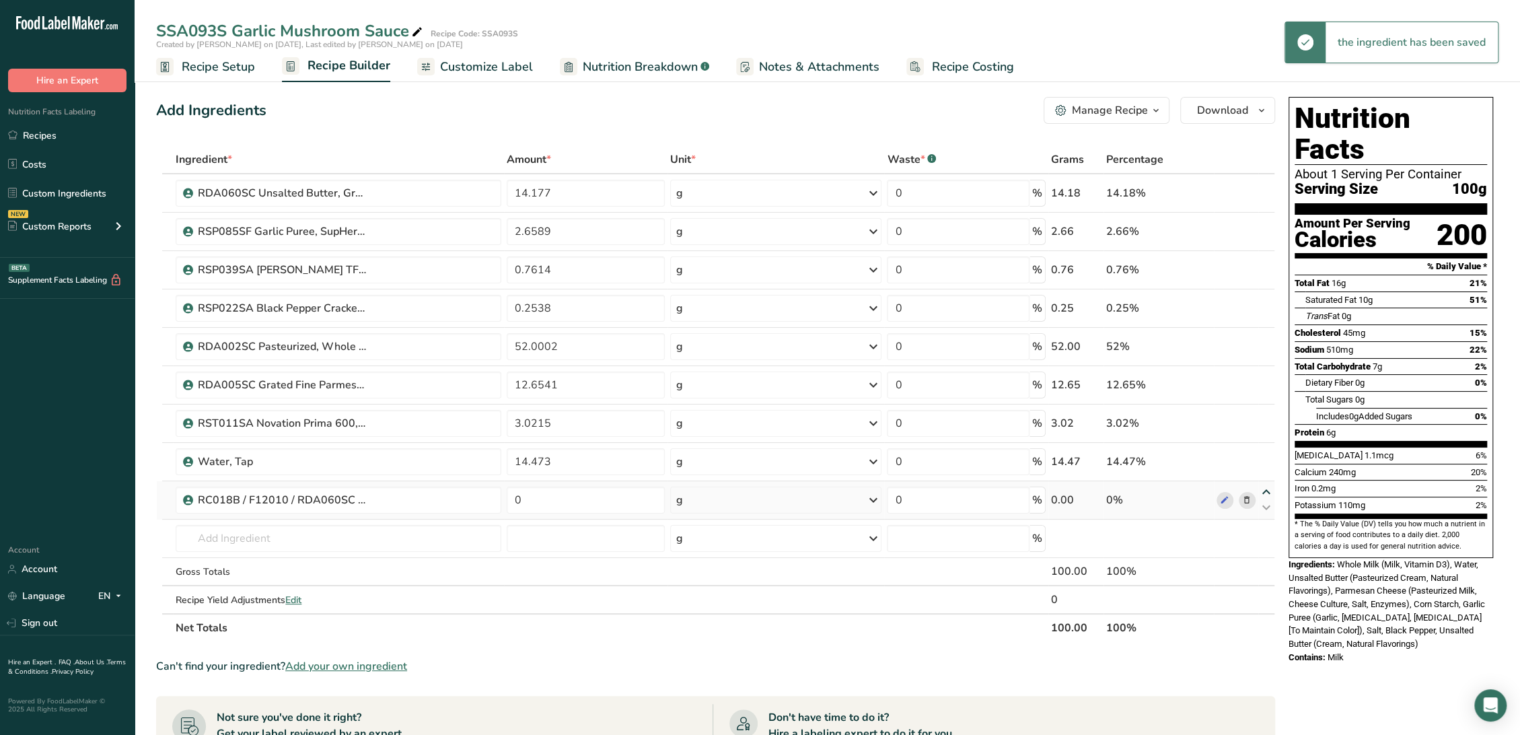
click at [1265, 488] on icon at bounding box center [1266, 492] width 16 height 10
type input "0"
type input "14.473"
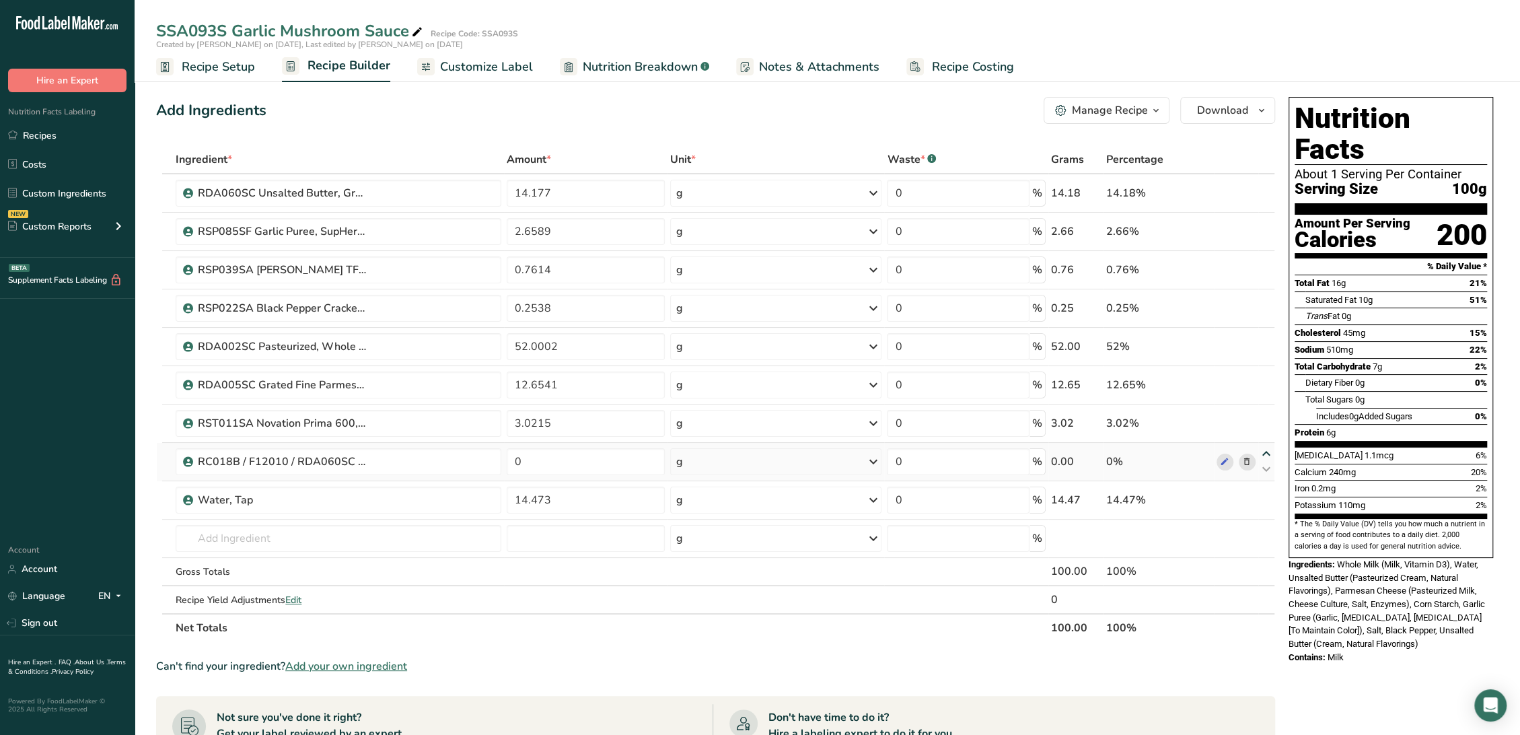
click at [1268, 451] on icon at bounding box center [1266, 454] width 16 height 10
type input "0"
type input "3.0215"
click at [1268, 410] on icon at bounding box center [1266, 415] width 16 height 10
type input "0"
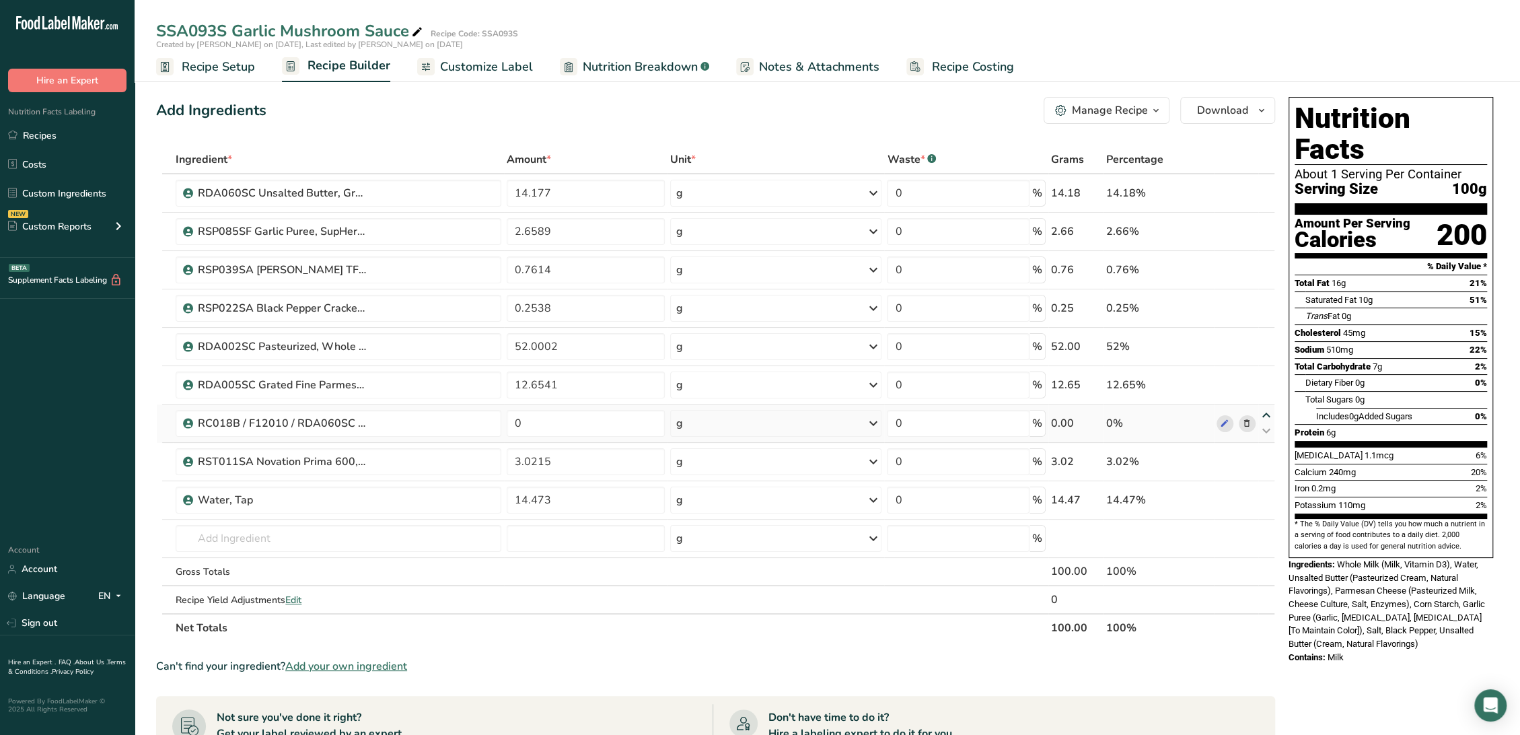
type input "12.6541"
click at [1267, 372] on icon at bounding box center [1266, 377] width 16 height 10
type input "0"
type input "52.0002"
click at [1265, 339] on icon at bounding box center [1266, 339] width 16 height 10
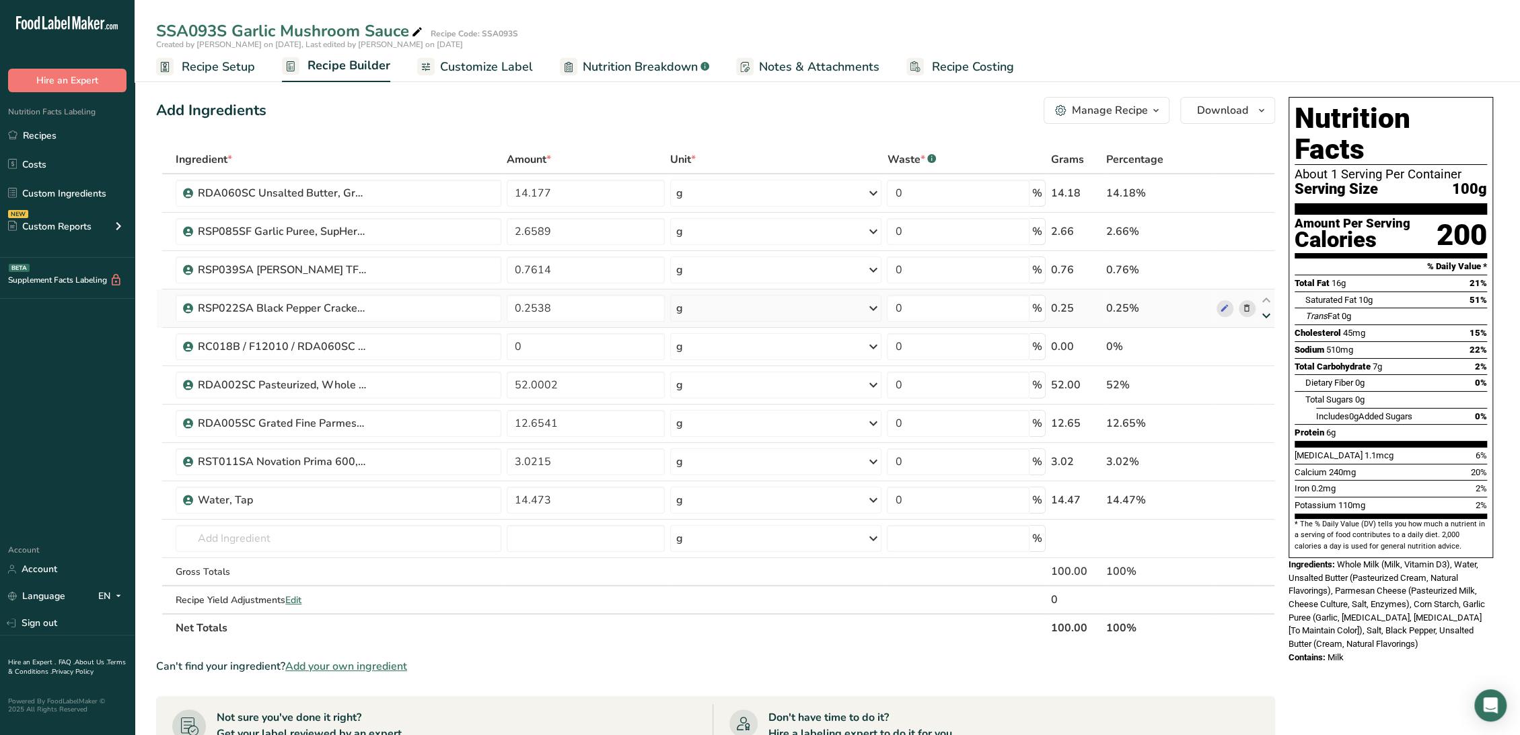
type input "0"
type input "0.2538"
click at [1269, 300] on icon at bounding box center [1266, 300] width 16 height 10
type input "0"
type input "0.7614"
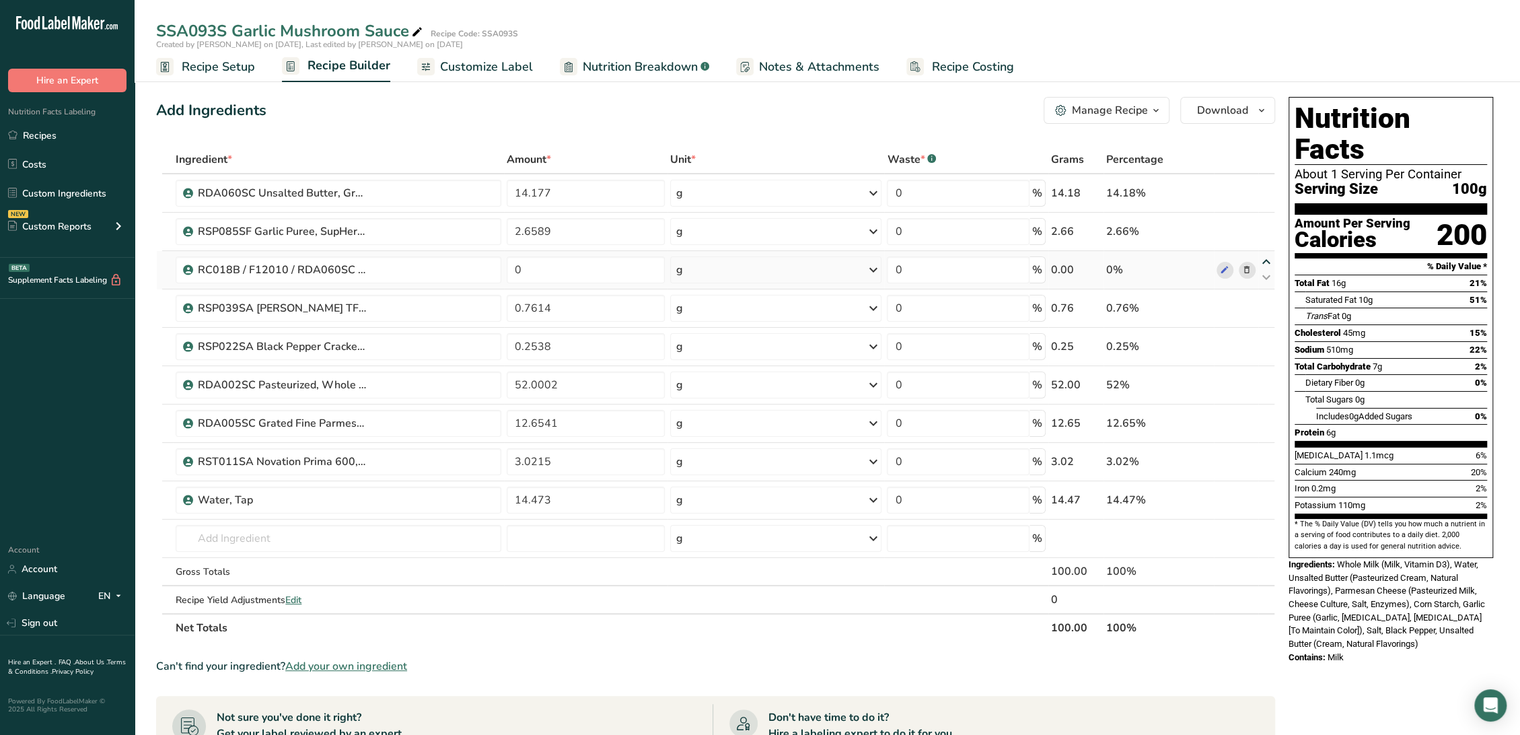
click at [1265, 260] on icon at bounding box center [1266, 262] width 16 height 10
type input "0"
type input "2.6589"
click at [1265, 224] on icon at bounding box center [1266, 224] width 16 height 10
type input "0"
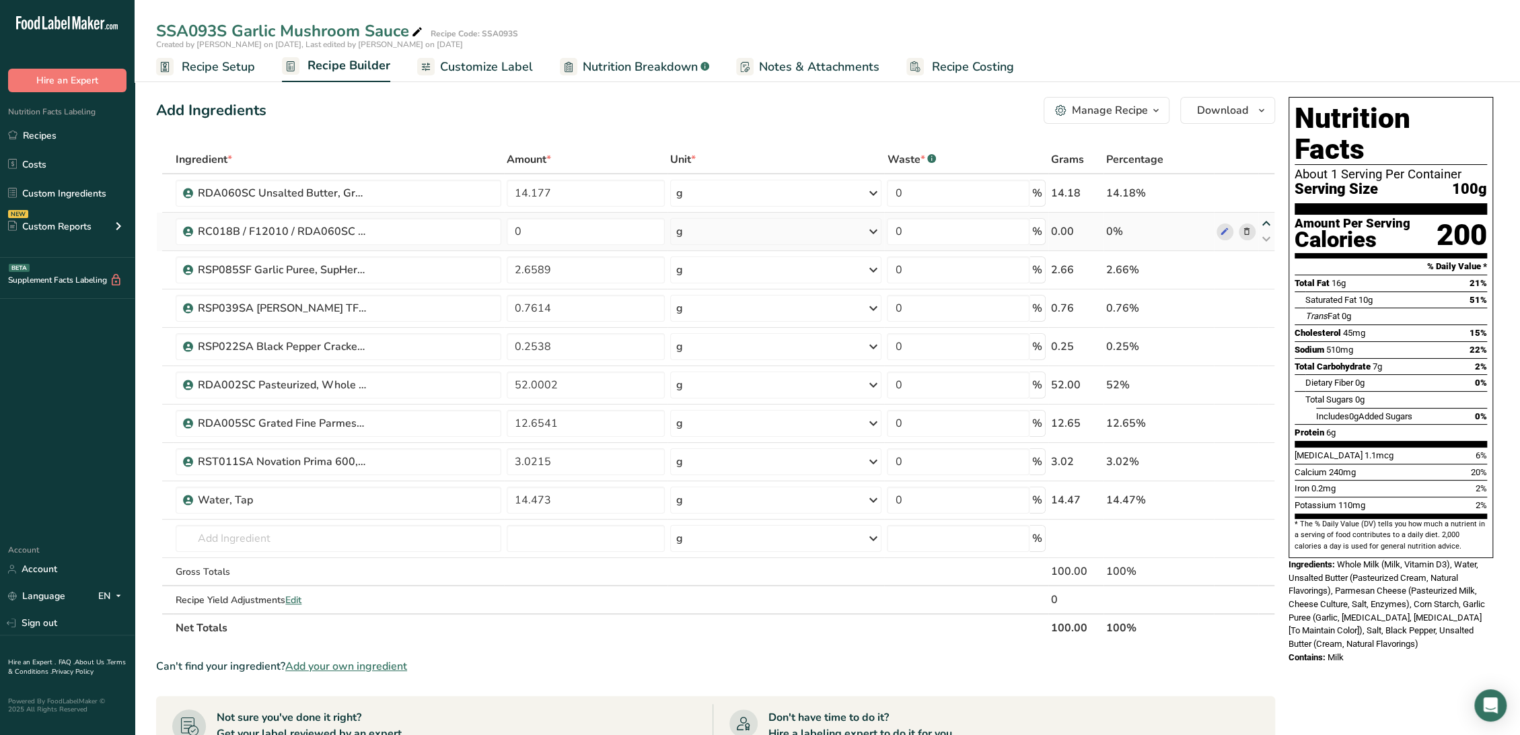
type input "14.177"
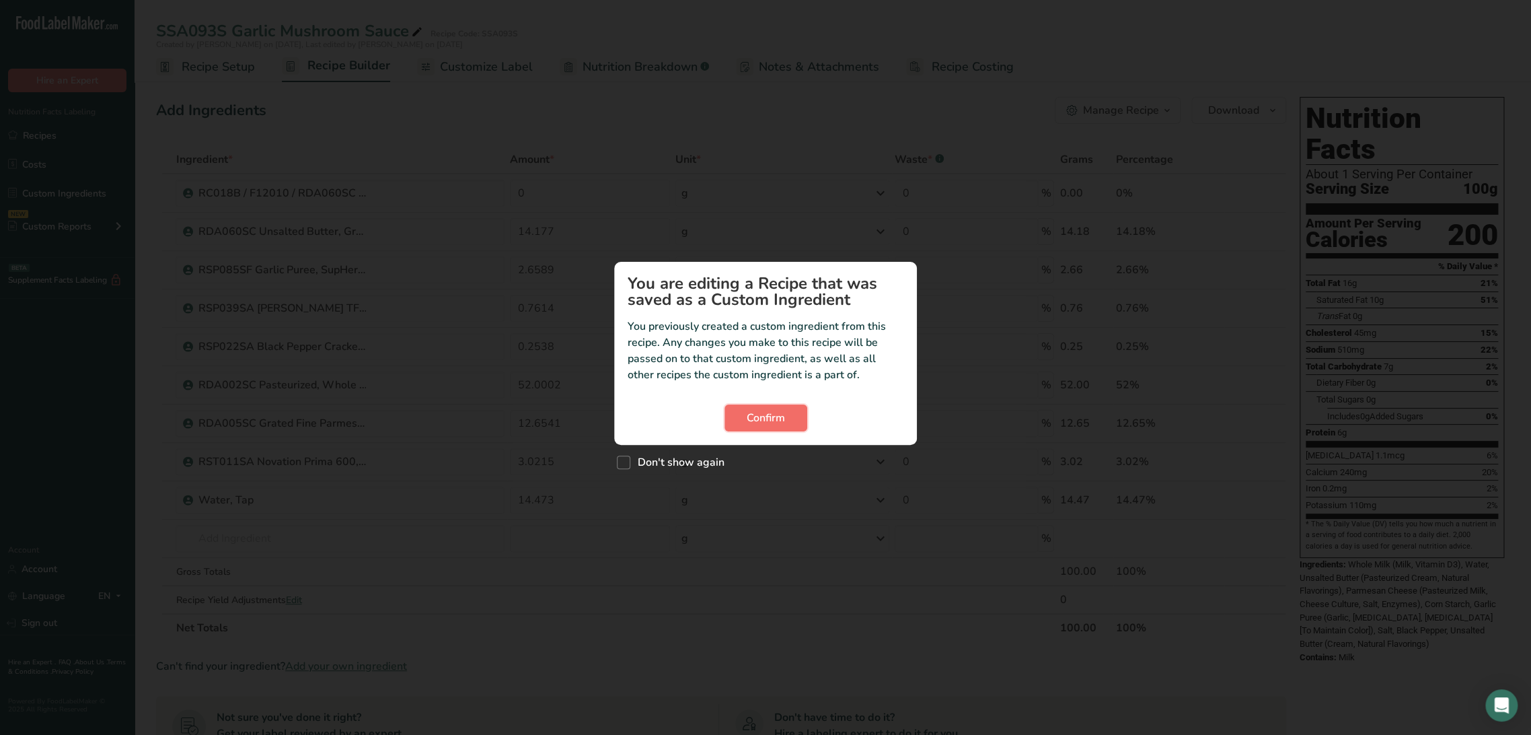
click at [741, 420] on button "Confirm" at bounding box center [766, 417] width 83 height 27
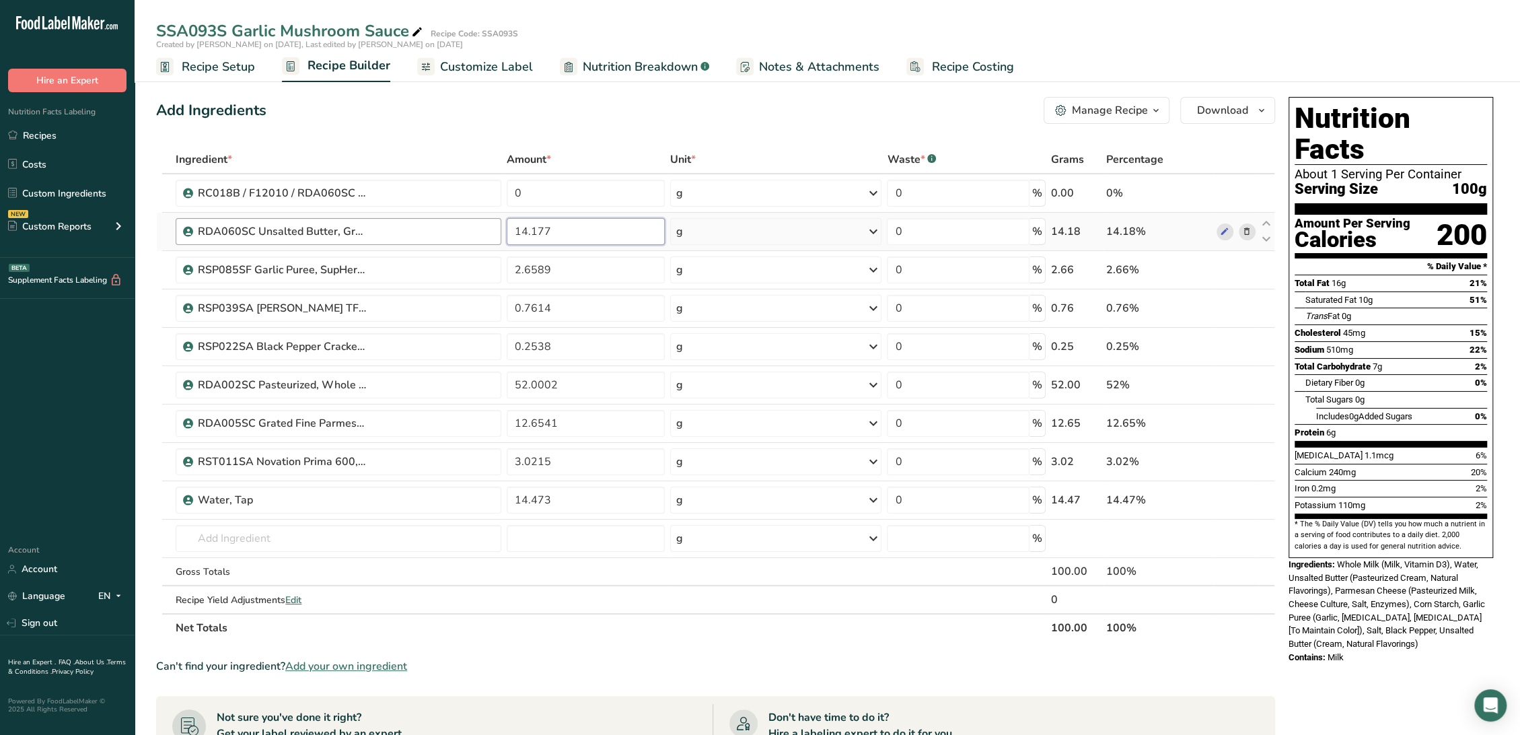
drag, startPoint x: 601, startPoint y: 227, endPoint x: 439, endPoint y: 219, distance: 162.3
click at [439, 219] on tr "RDA060SC Unsalted Butter, Grassland Dairy Products [DATE] AC 14.177 g Weight Un…" at bounding box center [715, 232] width 1117 height 38
type input "0"
click at [554, 197] on div "Ingredient * Amount * Unit * Waste * .a-a{fill:#347362;}.b-a{fill:#fff;} Grams …" at bounding box center [715, 393] width 1119 height 496
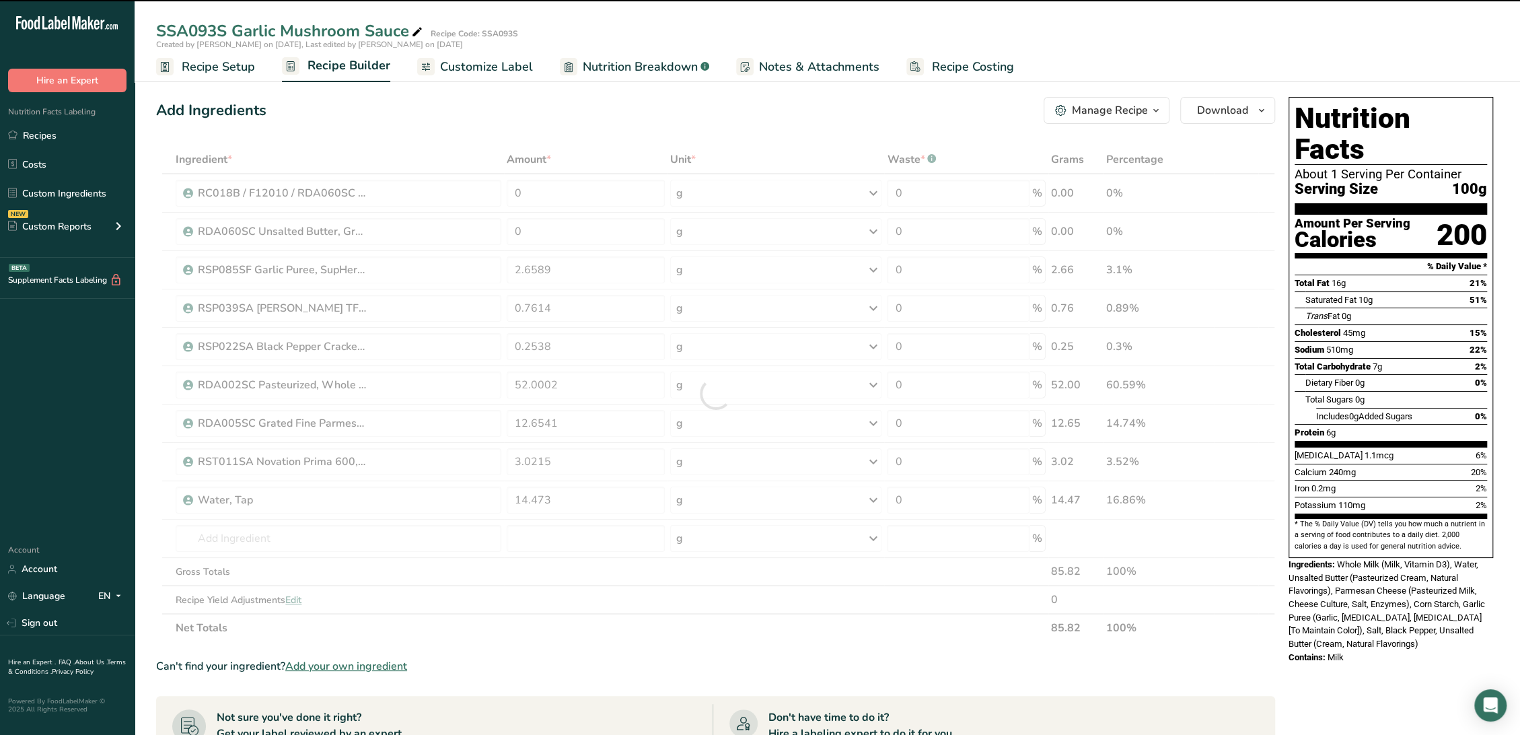
click at [560, 192] on div at bounding box center [715, 393] width 1119 height 496
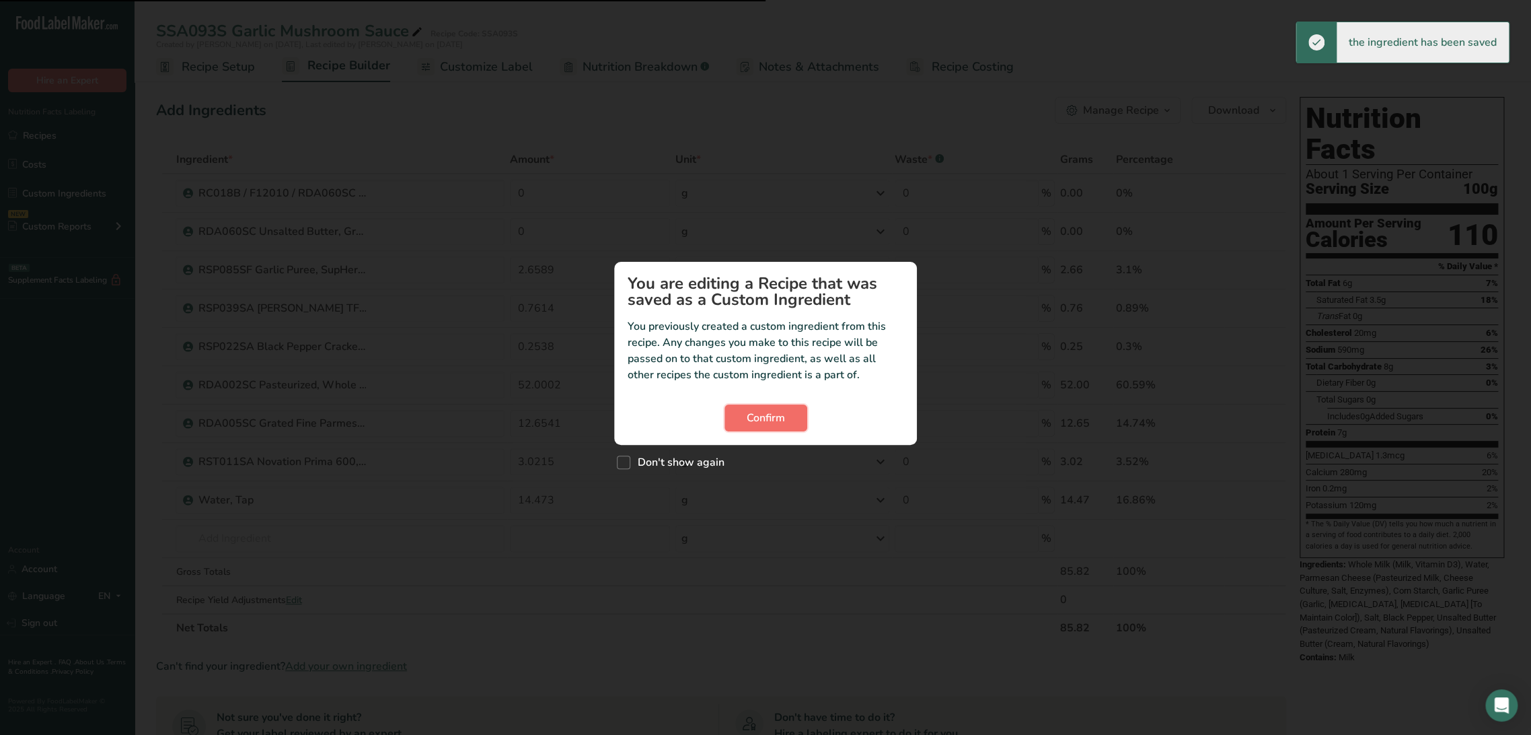
click at [775, 416] on span "Confirm" at bounding box center [766, 418] width 38 height 16
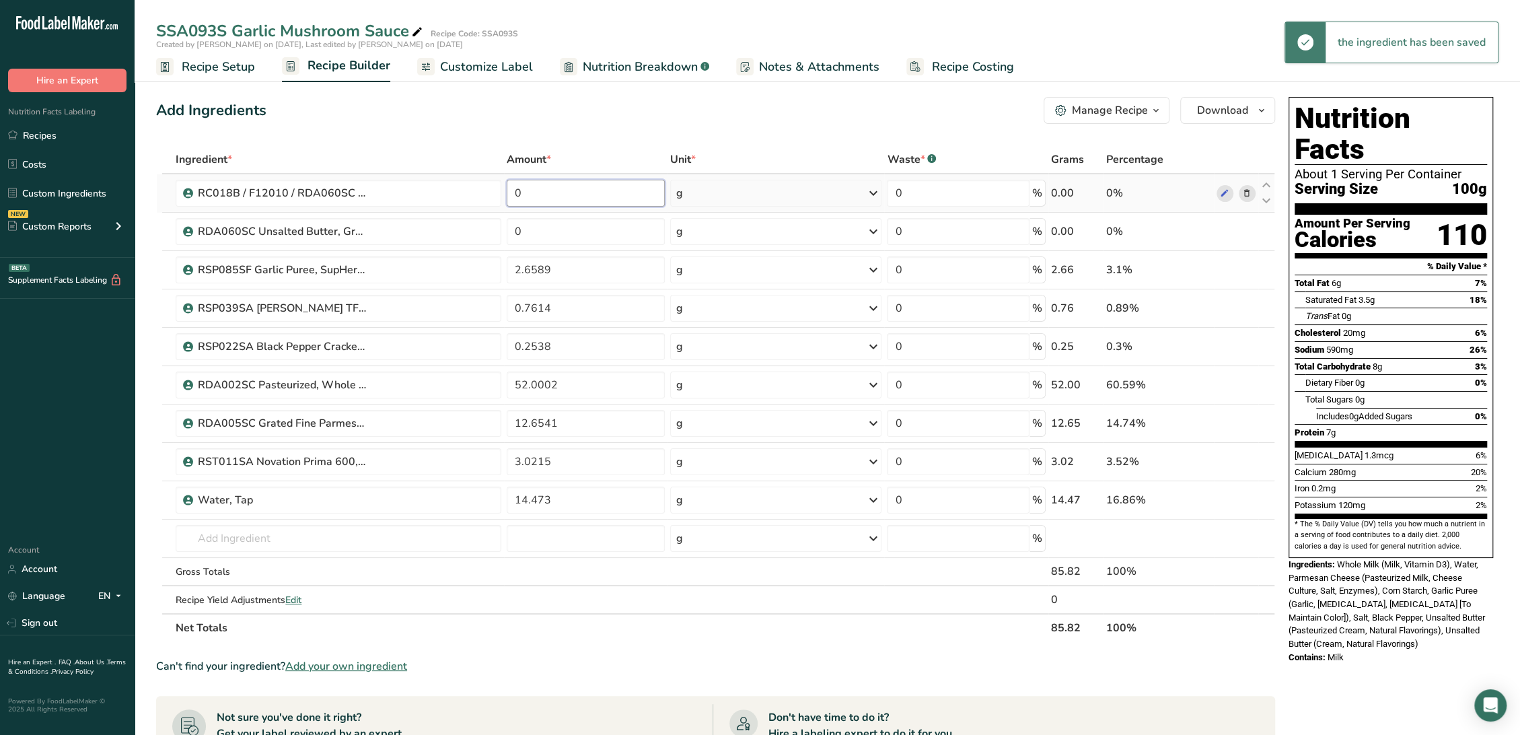
click at [597, 197] on input "0" at bounding box center [586, 193] width 158 height 27
click at [597, 194] on input "0" at bounding box center [586, 193] width 158 height 27
paste input "14.177"
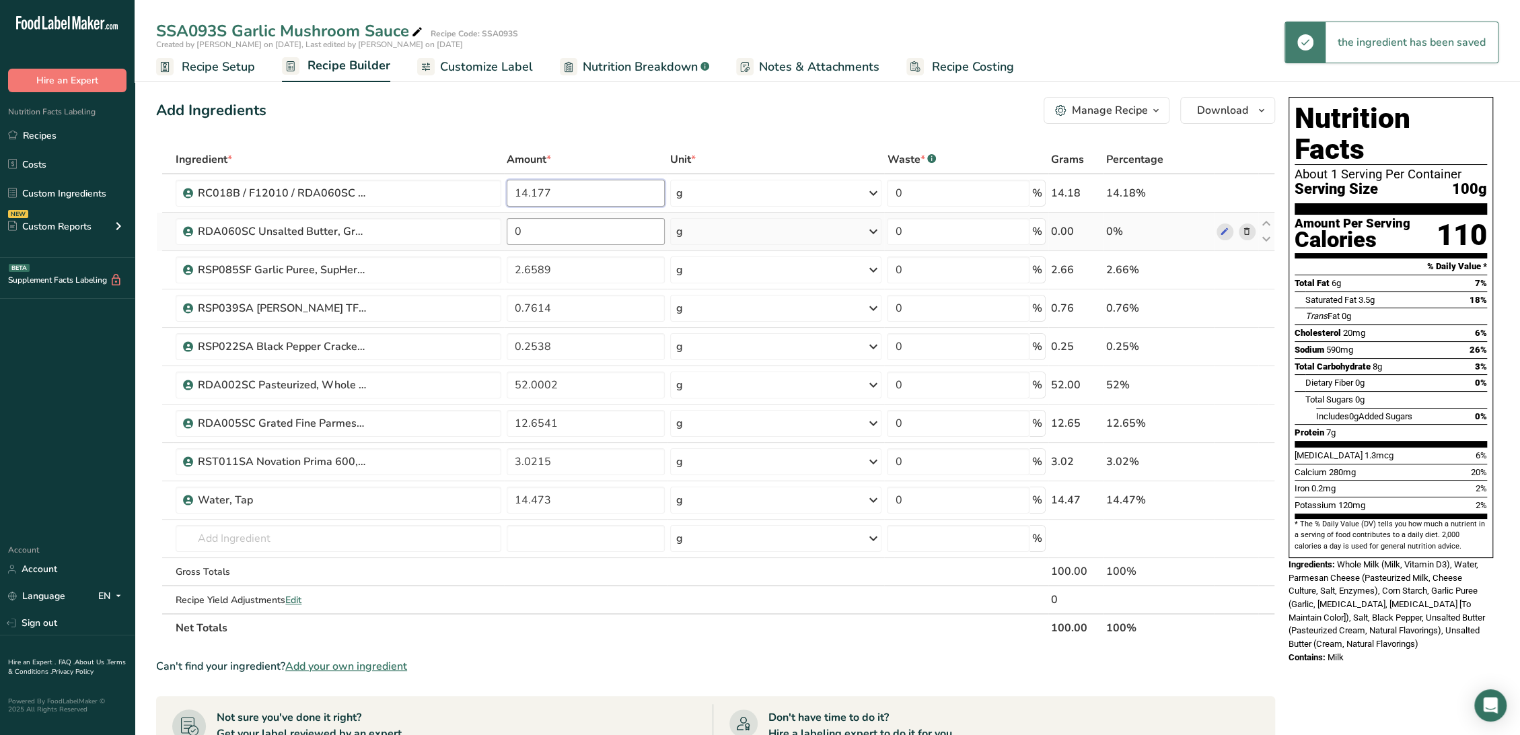
type input "14.177"
click at [597, 229] on div "Ingredient * Amount * Unit * Waste * .a-a{fill:#347362;}.b-a{fill:#fff;} Grams …" at bounding box center [715, 393] width 1119 height 496
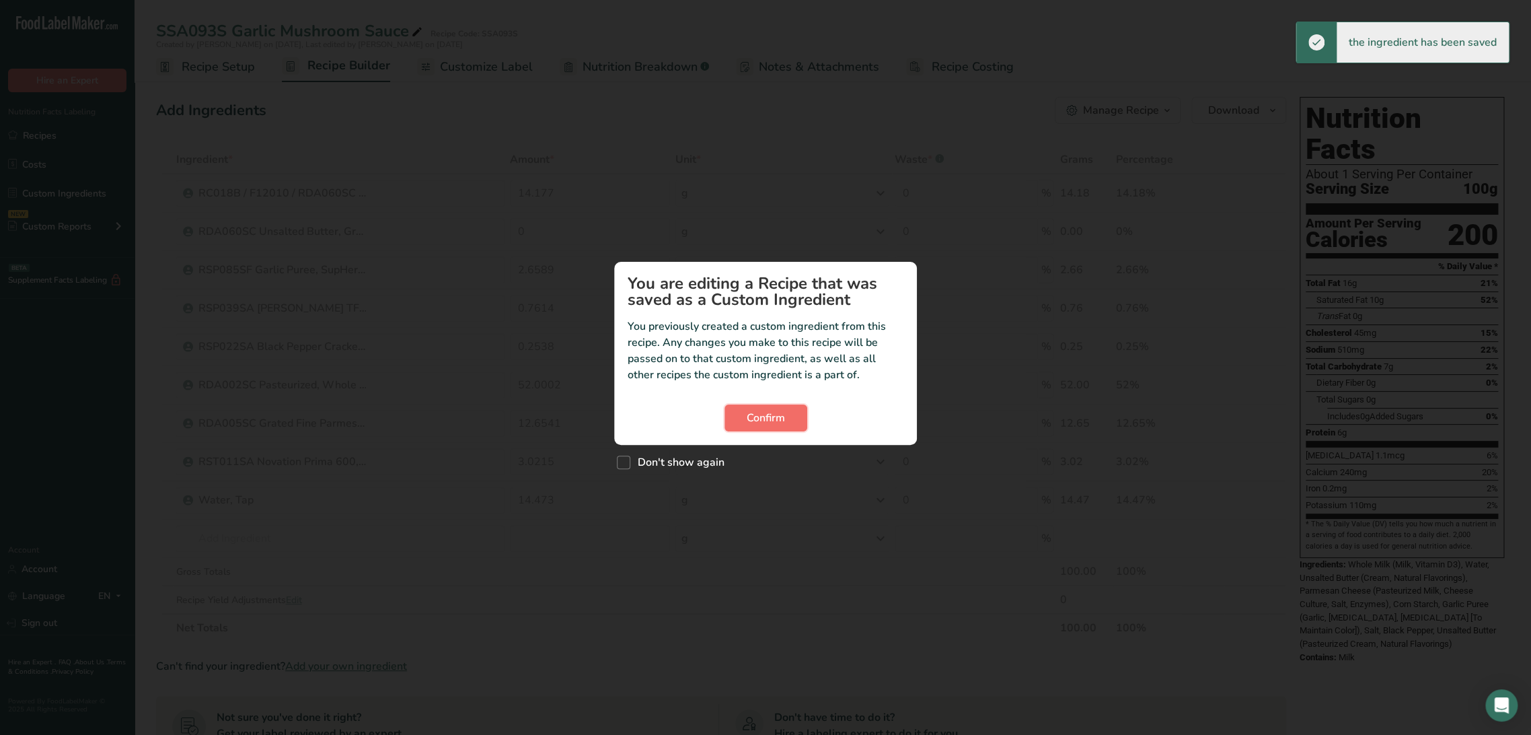
click at [766, 422] on span "Confirm" at bounding box center [766, 418] width 38 height 16
click at [733, 414] on button "Confirm" at bounding box center [766, 417] width 83 height 27
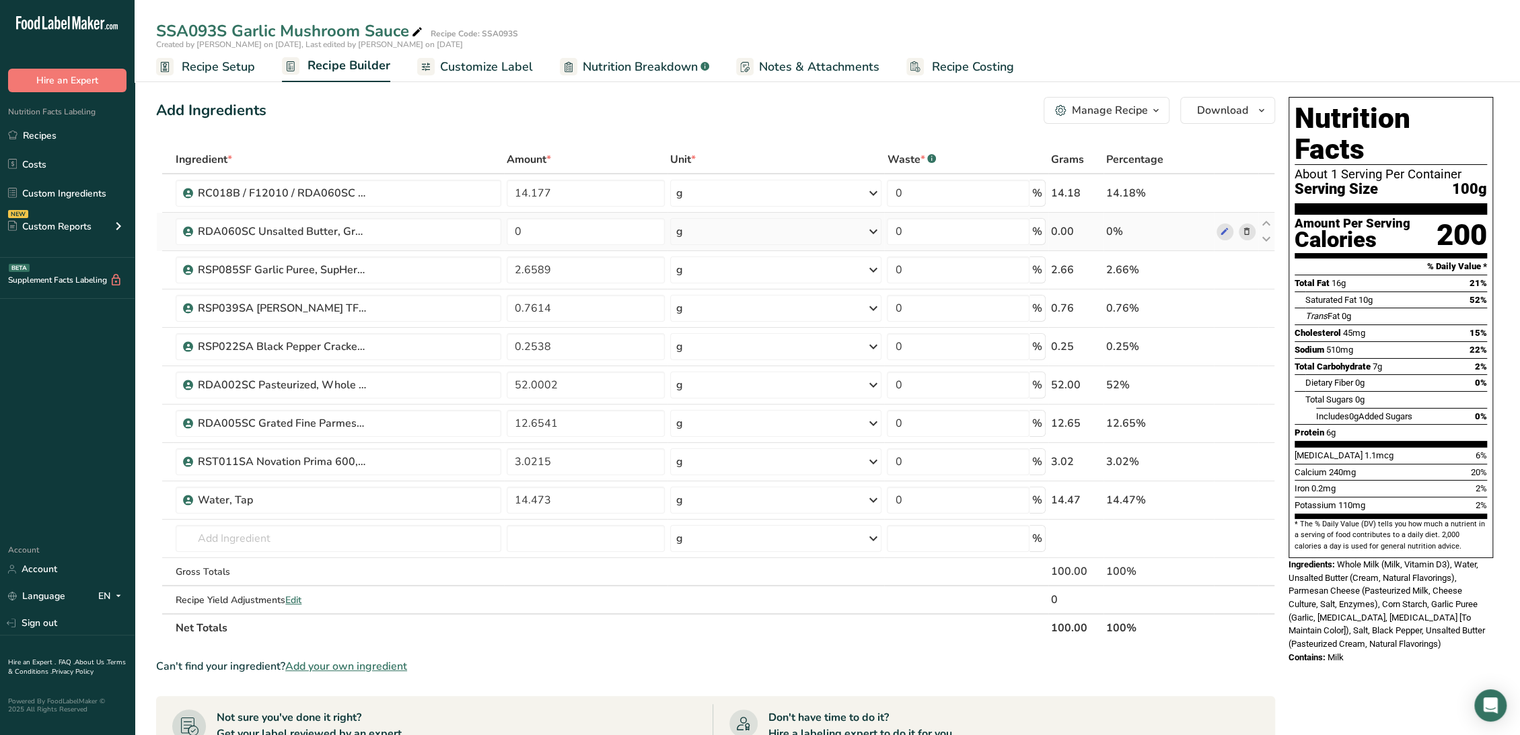
click at [1248, 227] on icon at bounding box center [1246, 232] width 9 height 14
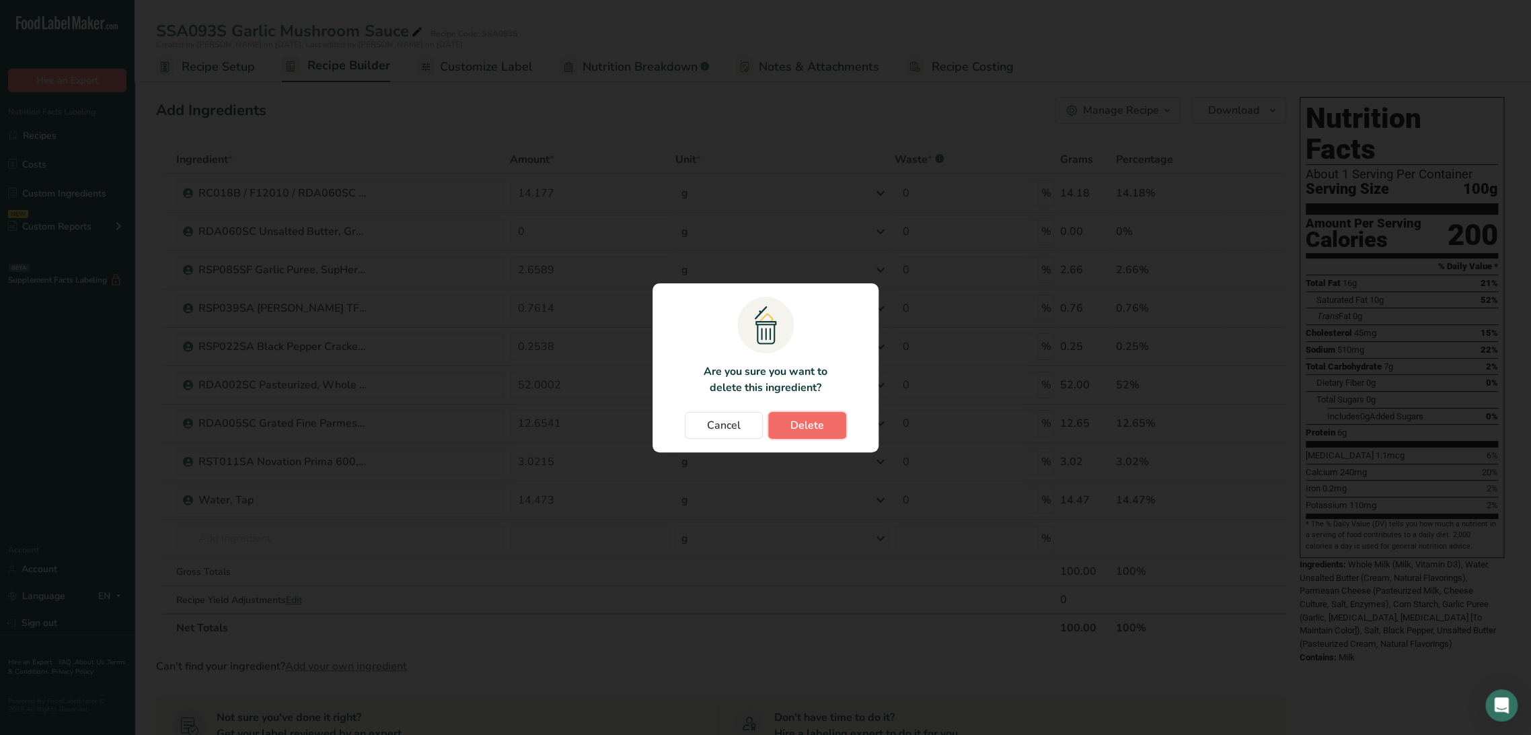
click at [810, 430] on span "Delete" at bounding box center [807, 425] width 34 height 16
type input "2.6589"
type input "0.7614"
type input "0.2538"
type input "52.0002"
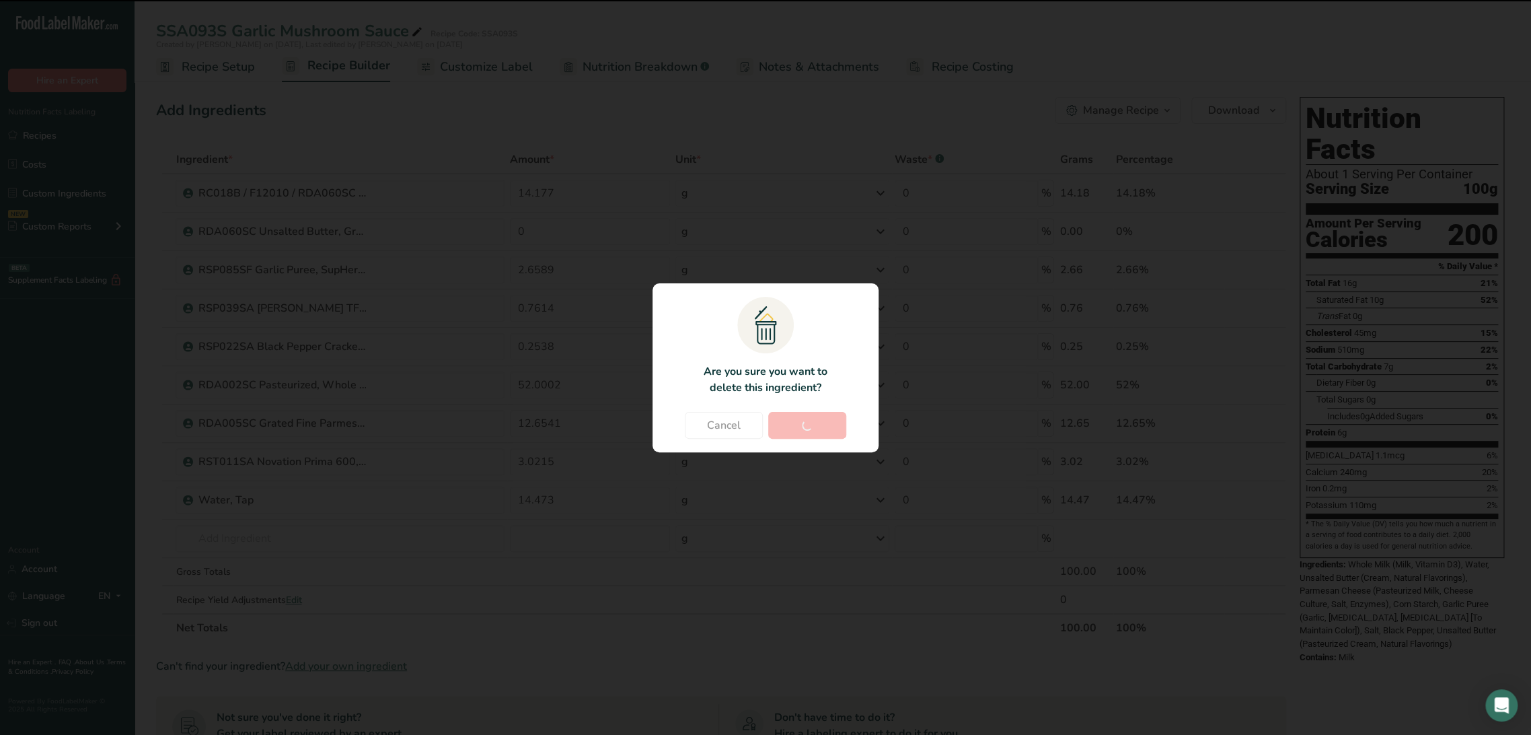
type input "12.6541"
type input "3.0215"
type input "14.473"
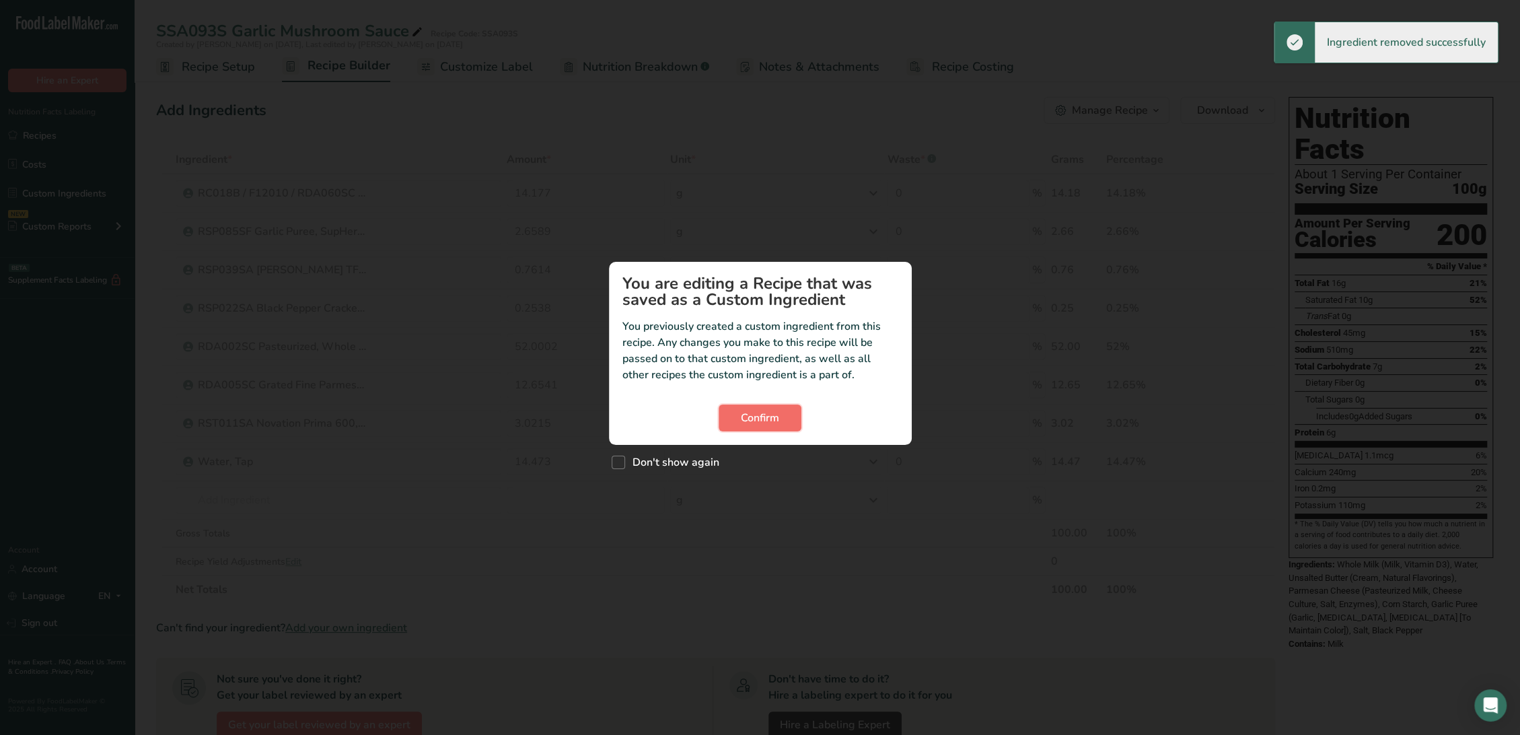
click at [772, 420] on span "Confirm" at bounding box center [760, 418] width 38 height 16
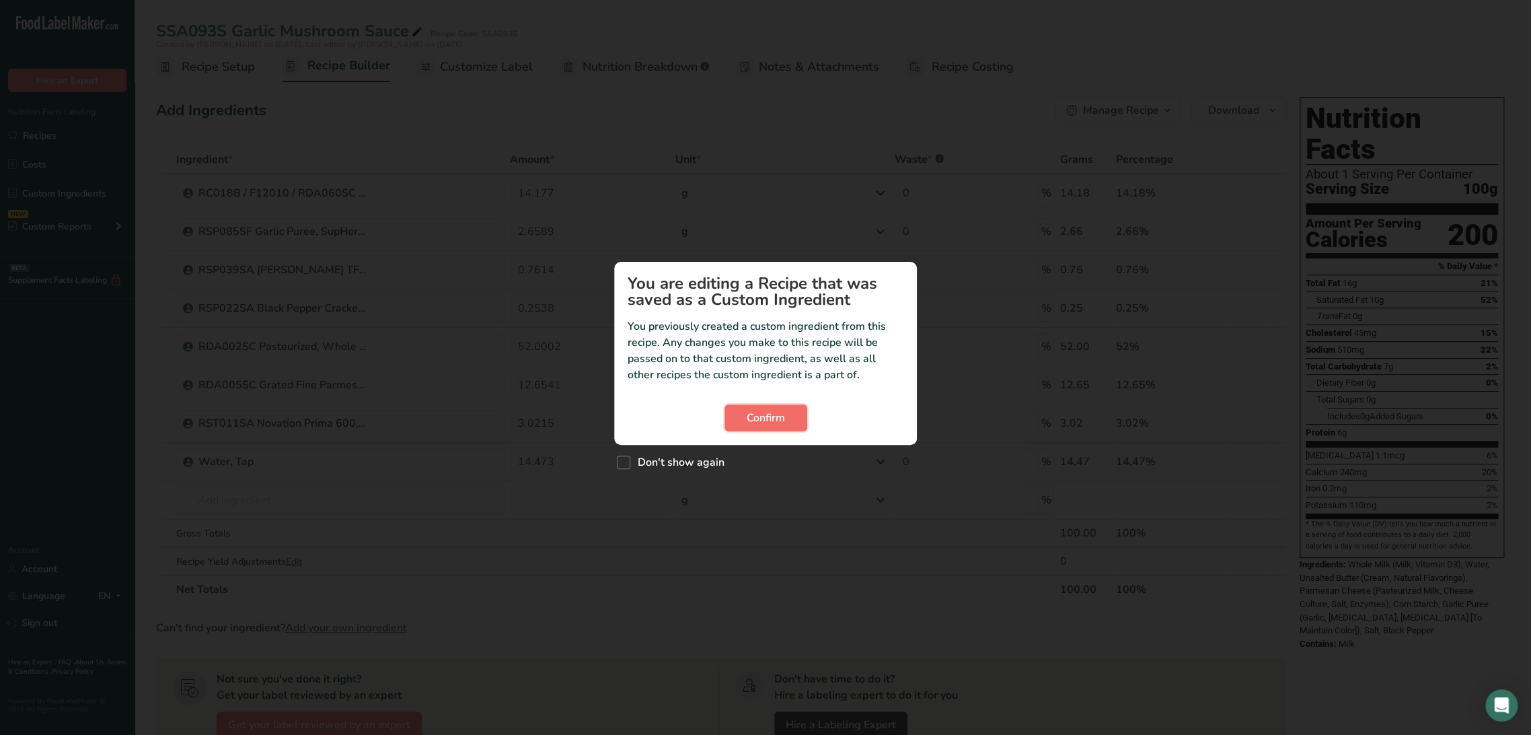
click at [761, 414] on span "Confirm" at bounding box center [766, 418] width 38 height 16
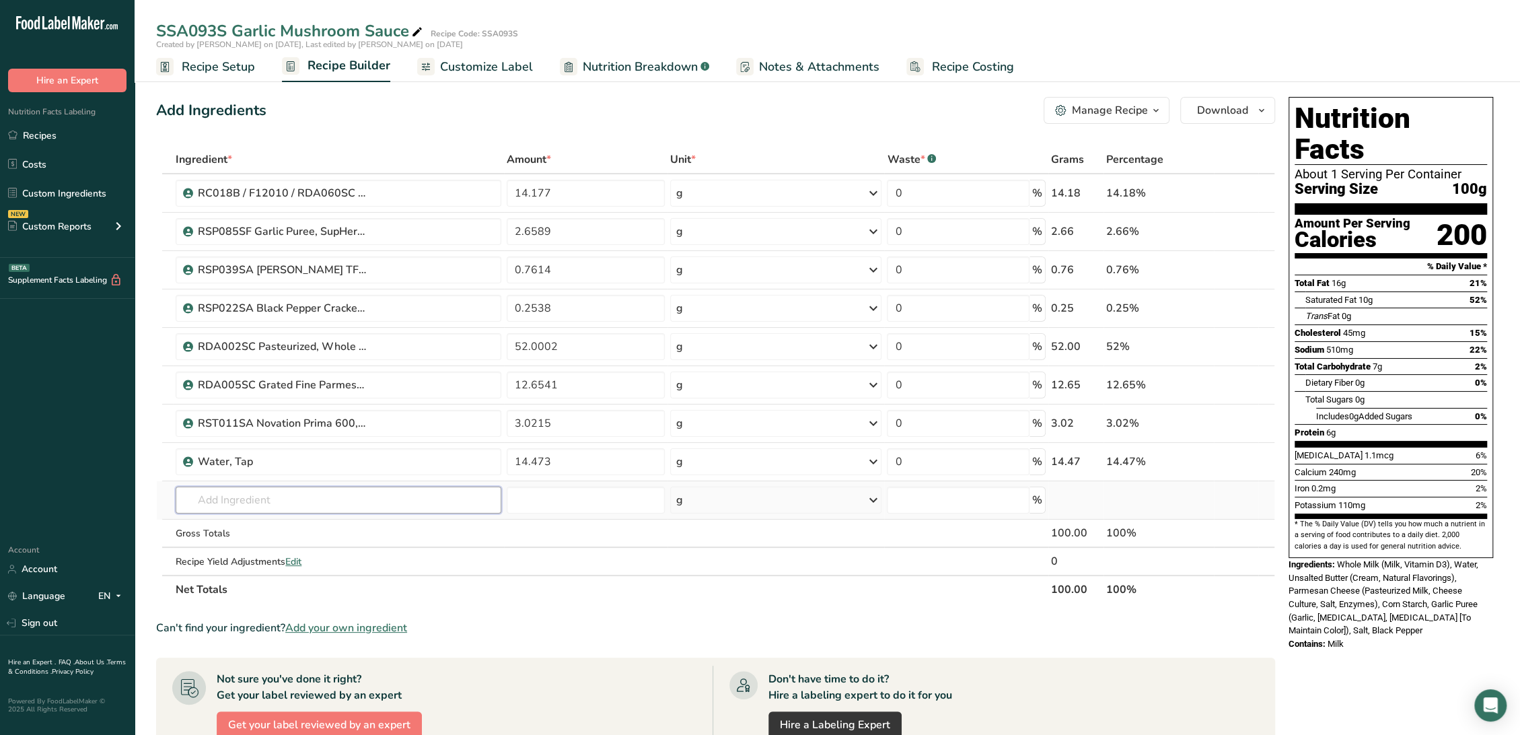
click at [246, 499] on input "text" at bounding box center [339, 499] width 326 height 27
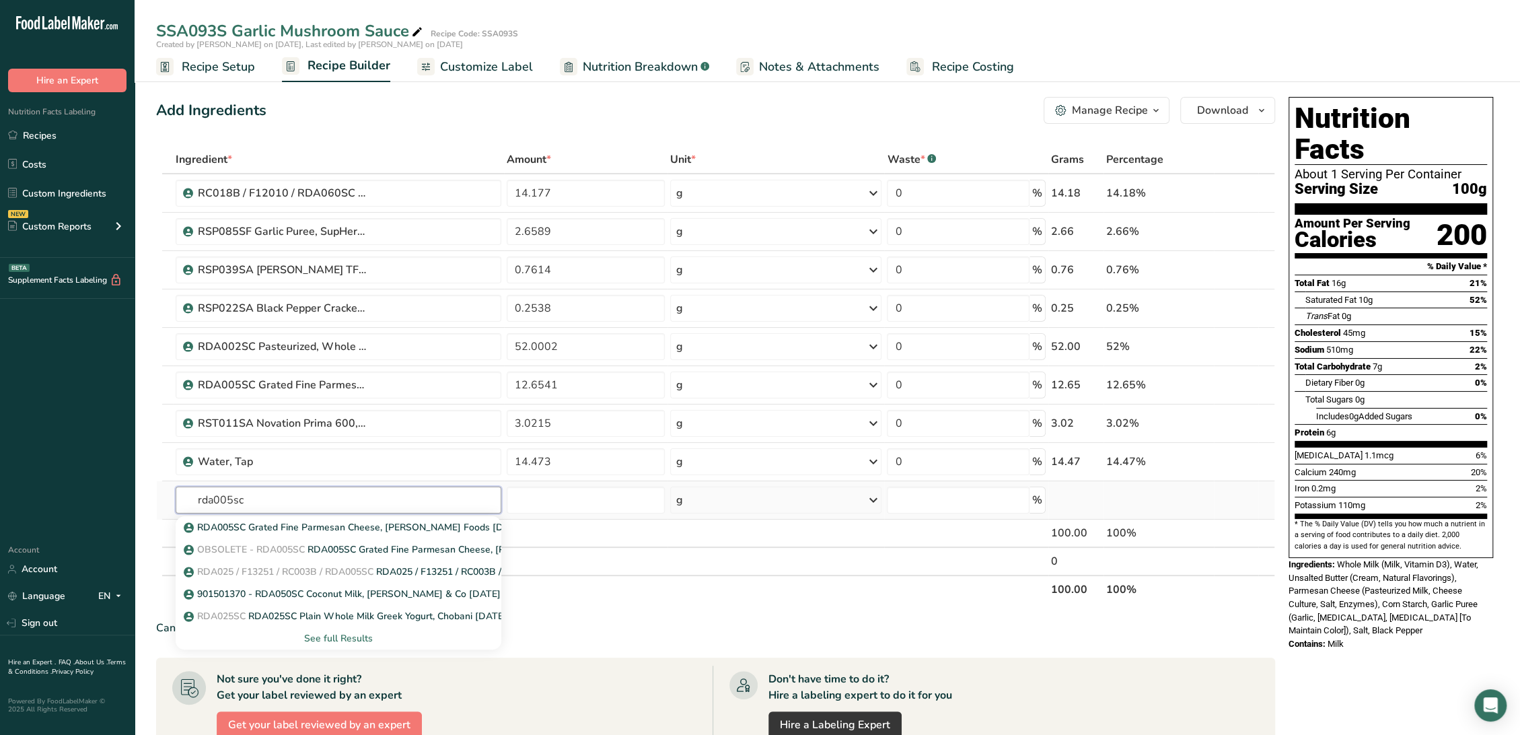
type input "rda005sc"
click at [325, 636] on div "See full Results" at bounding box center [338, 638] width 304 height 14
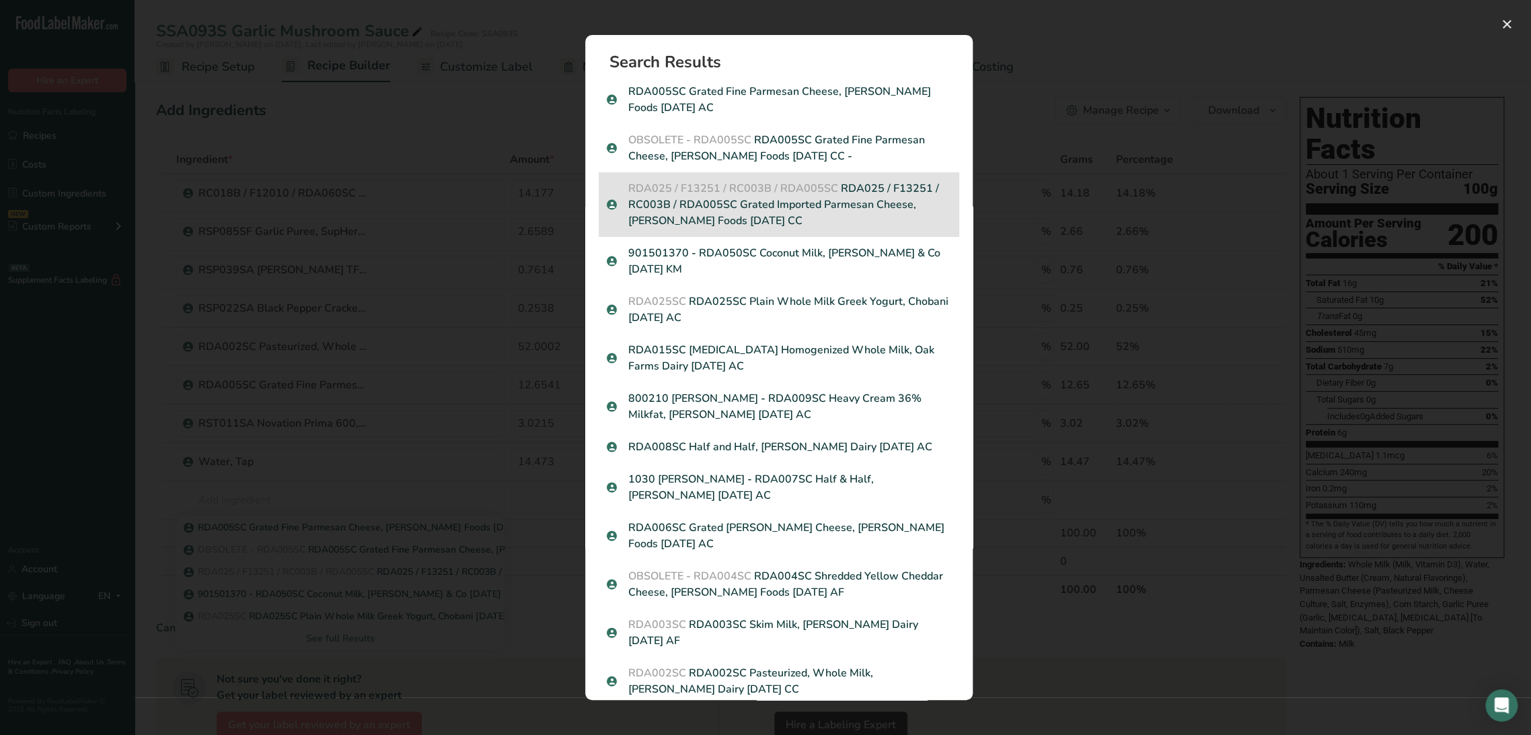
click at [787, 203] on p "RDA025 / F13251 / RC003B / RDA005SC RDA025 / F13251 / RC003B / RDA005SC Grated …" at bounding box center [779, 204] width 344 height 48
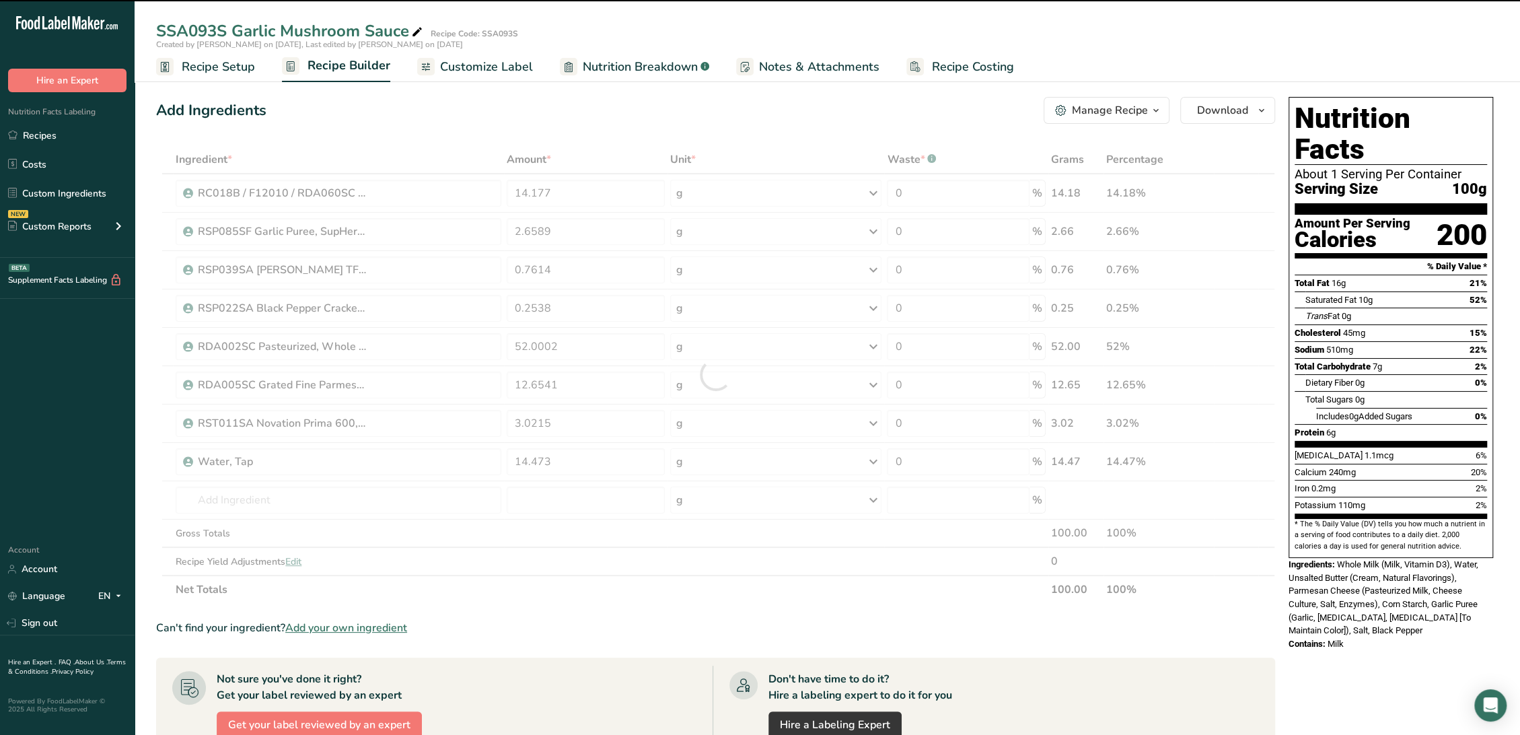
type input "0"
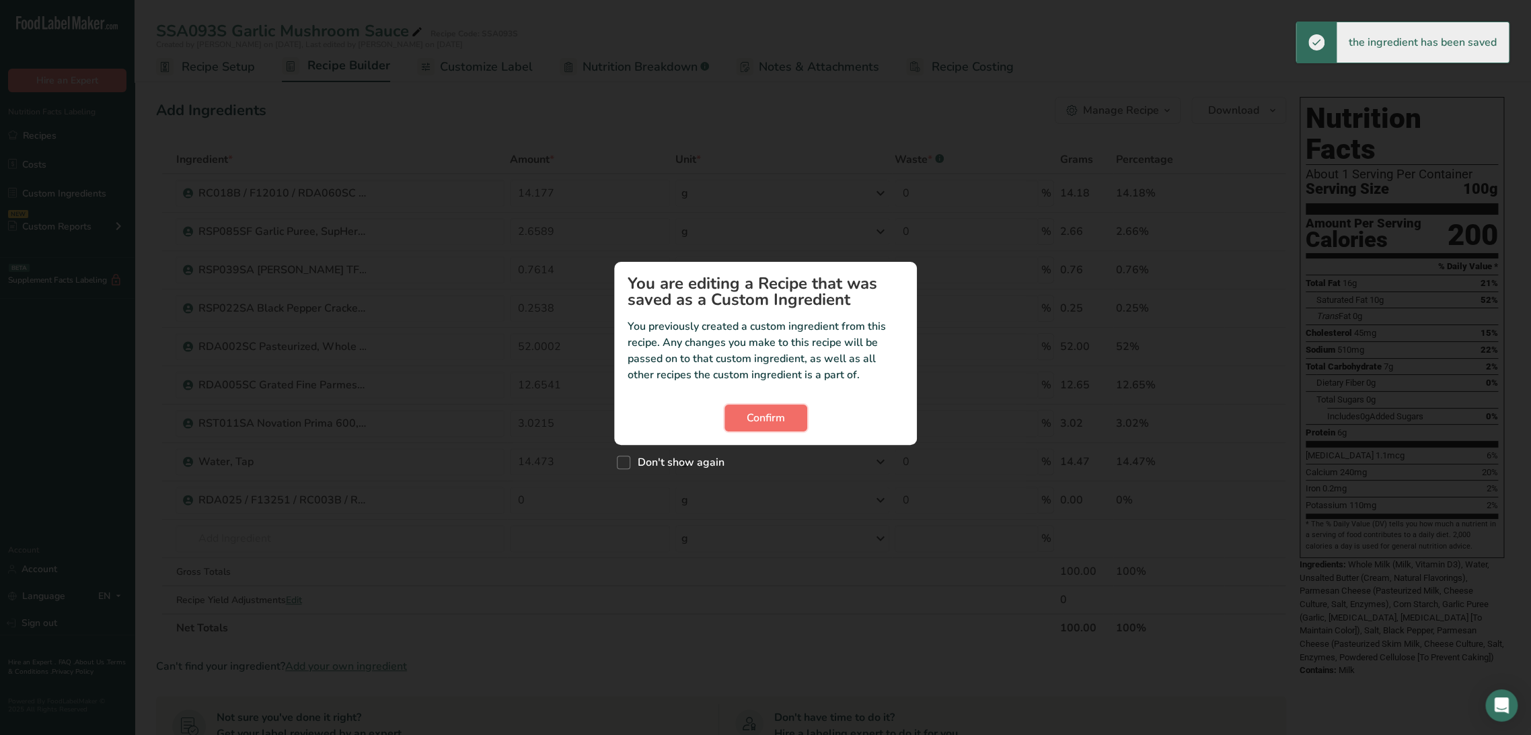
click at [790, 420] on button "Confirm" at bounding box center [766, 417] width 83 height 27
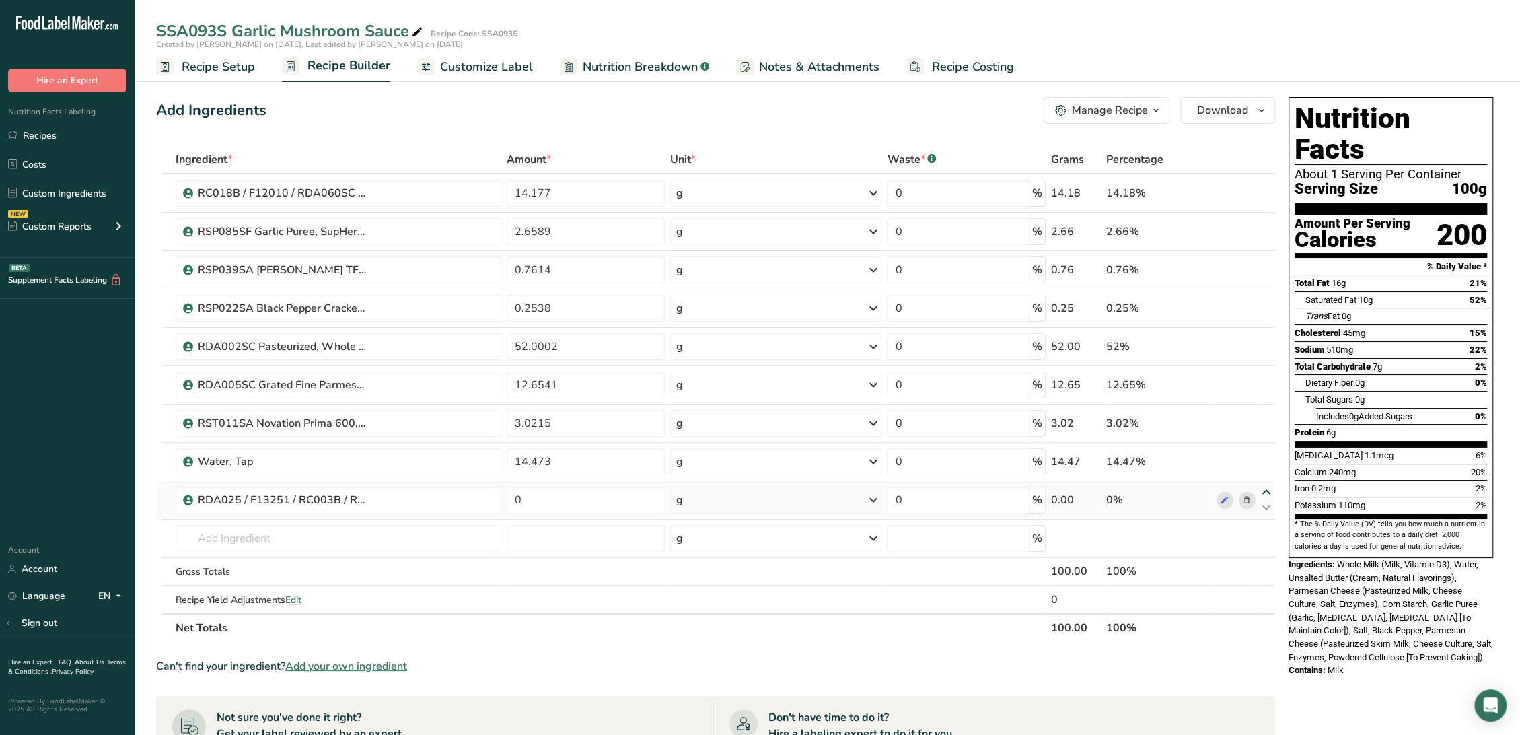
click at [1264, 490] on icon at bounding box center [1266, 492] width 16 height 10
type input "0"
type input "14.473"
click at [1265, 453] on icon at bounding box center [1266, 454] width 16 height 10
type input "0"
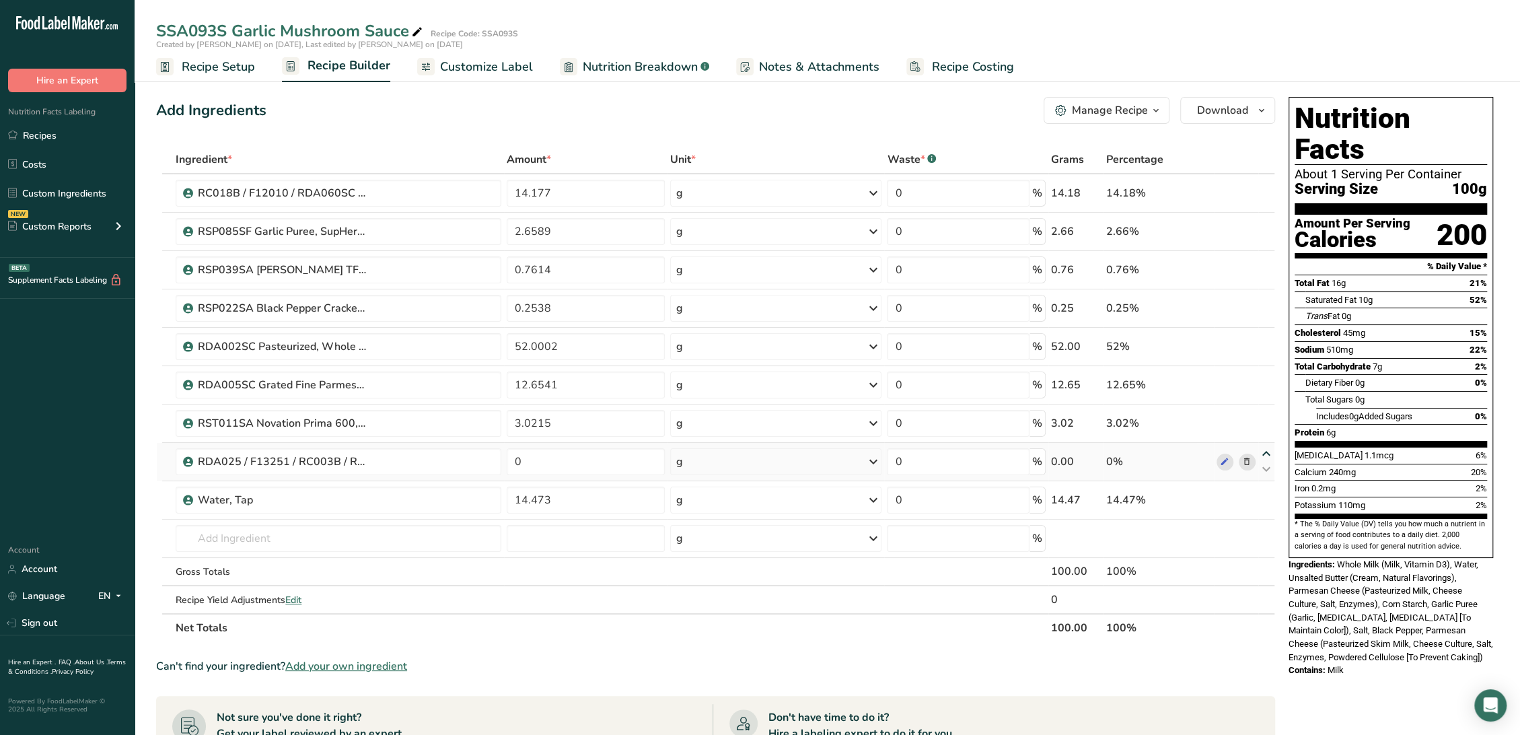
type input "3.0215"
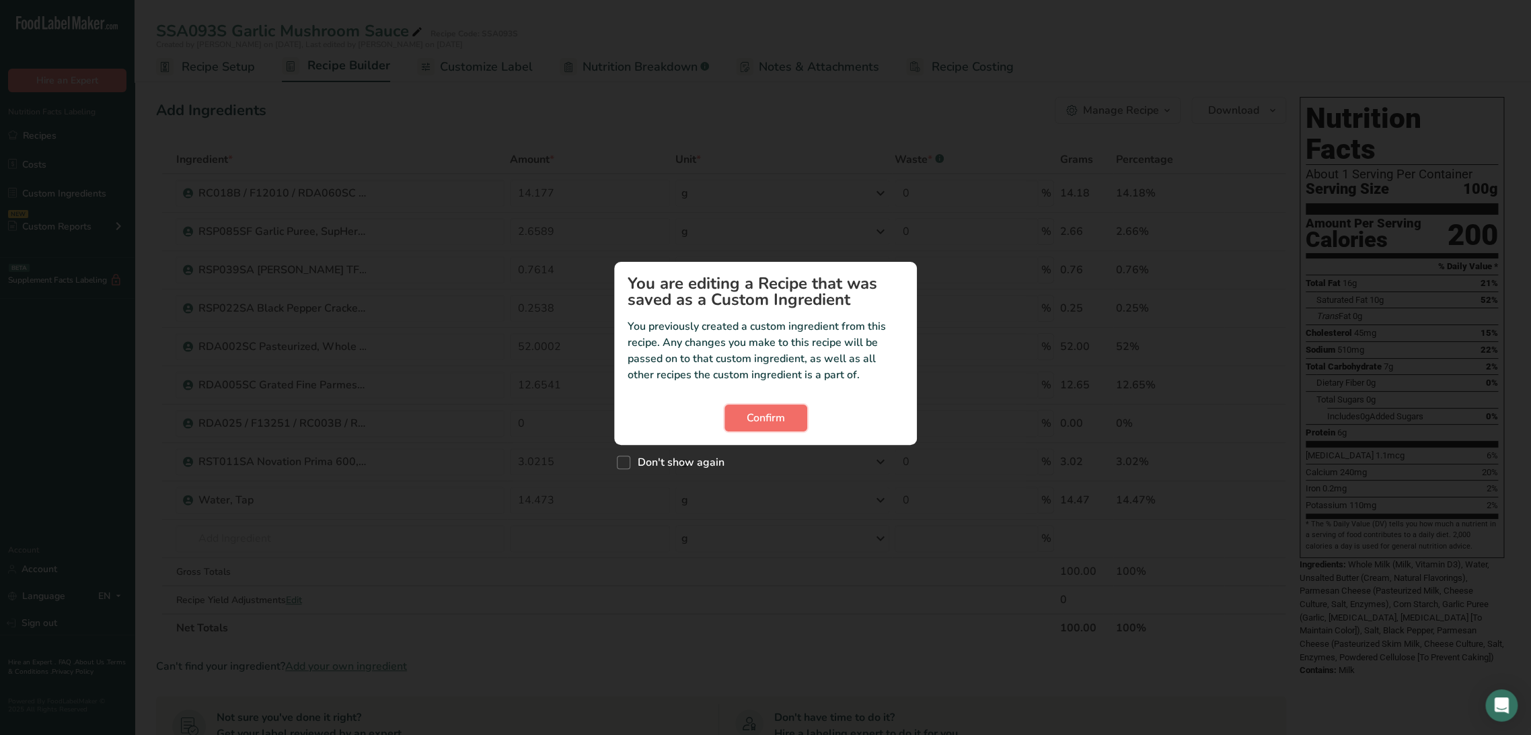
click at [792, 423] on button "Confirm" at bounding box center [766, 417] width 83 height 27
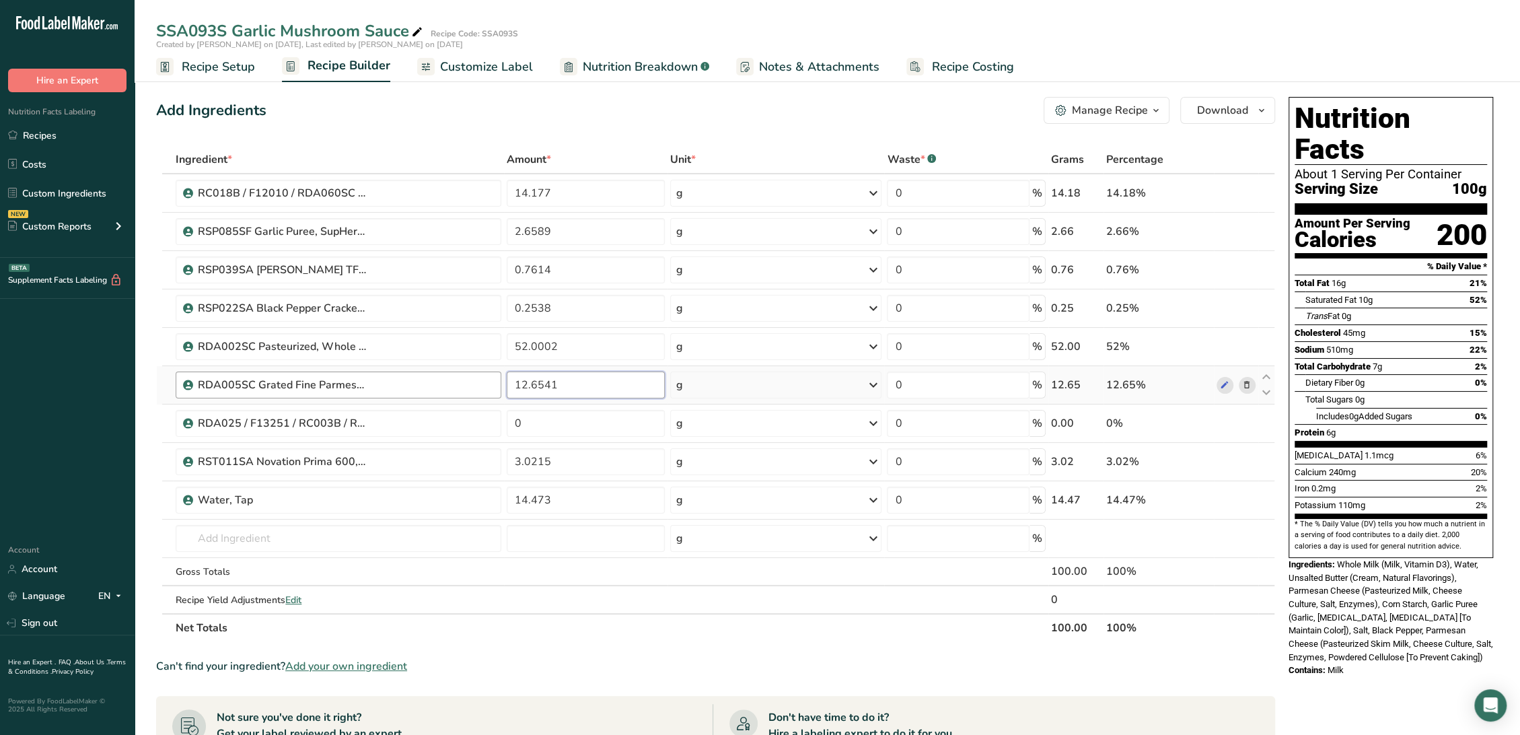
drag, startPoint x: 622, startPoint y: 385, endPoint x: 447, endPoint y: 381, distance: 175.0
click at [447, 381] on tr "RDA005SC Grated Fine Parmesan Cheese, Talamo Foods 09-25-18 AC 12.6541 g Weight…" at bounding box center [715, 385] width 1117 height 38
type input "0"
click at [533, 420] on div "Ingredient * Amount * Unit * Waste * .a-a{fill:#347362;}.b-a{fill:#fff;} Grams …" at bounding box center [715, 393] width 1119 height 496
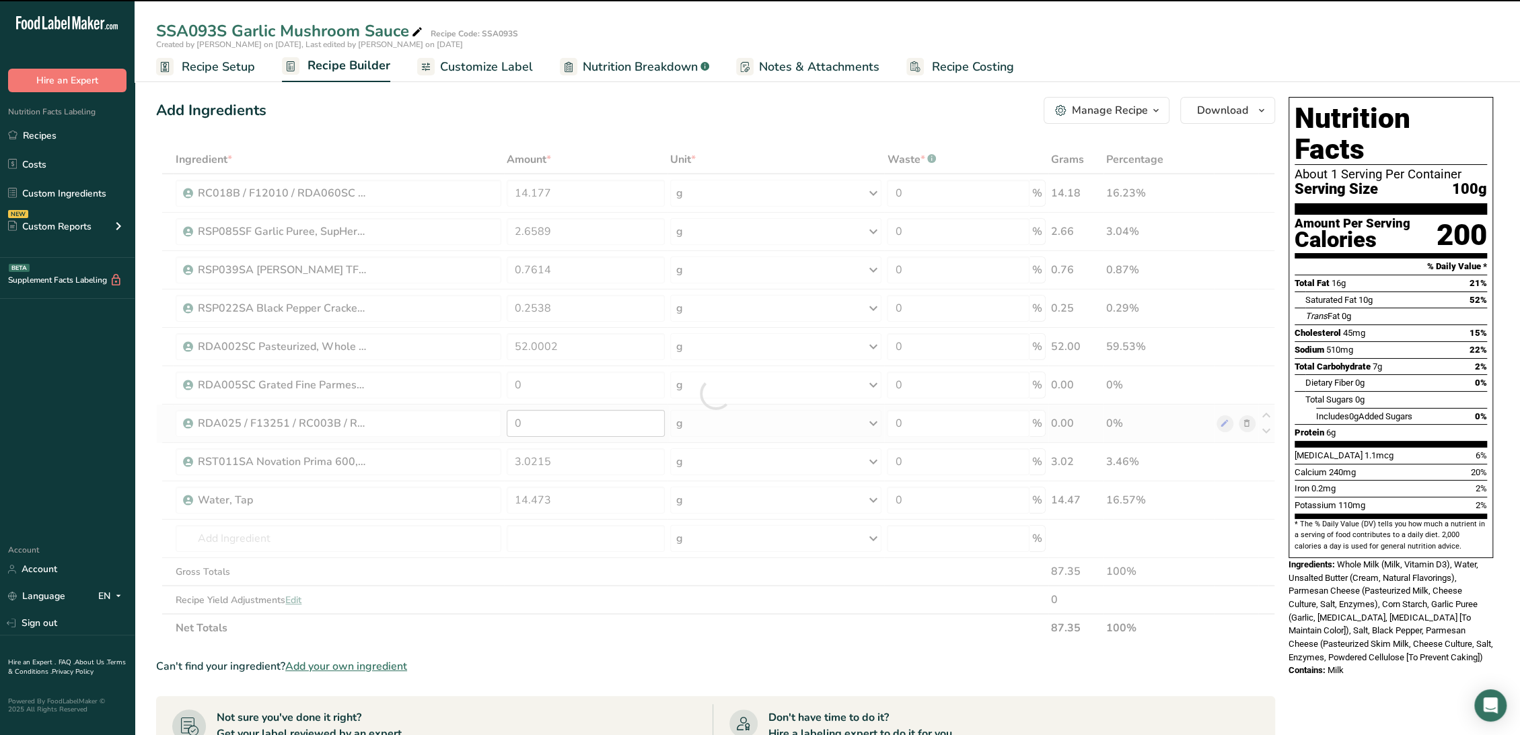
click at [0, 0] on div "Custom ingredient modal" at bounding box center [0, 0] width 0 height 0
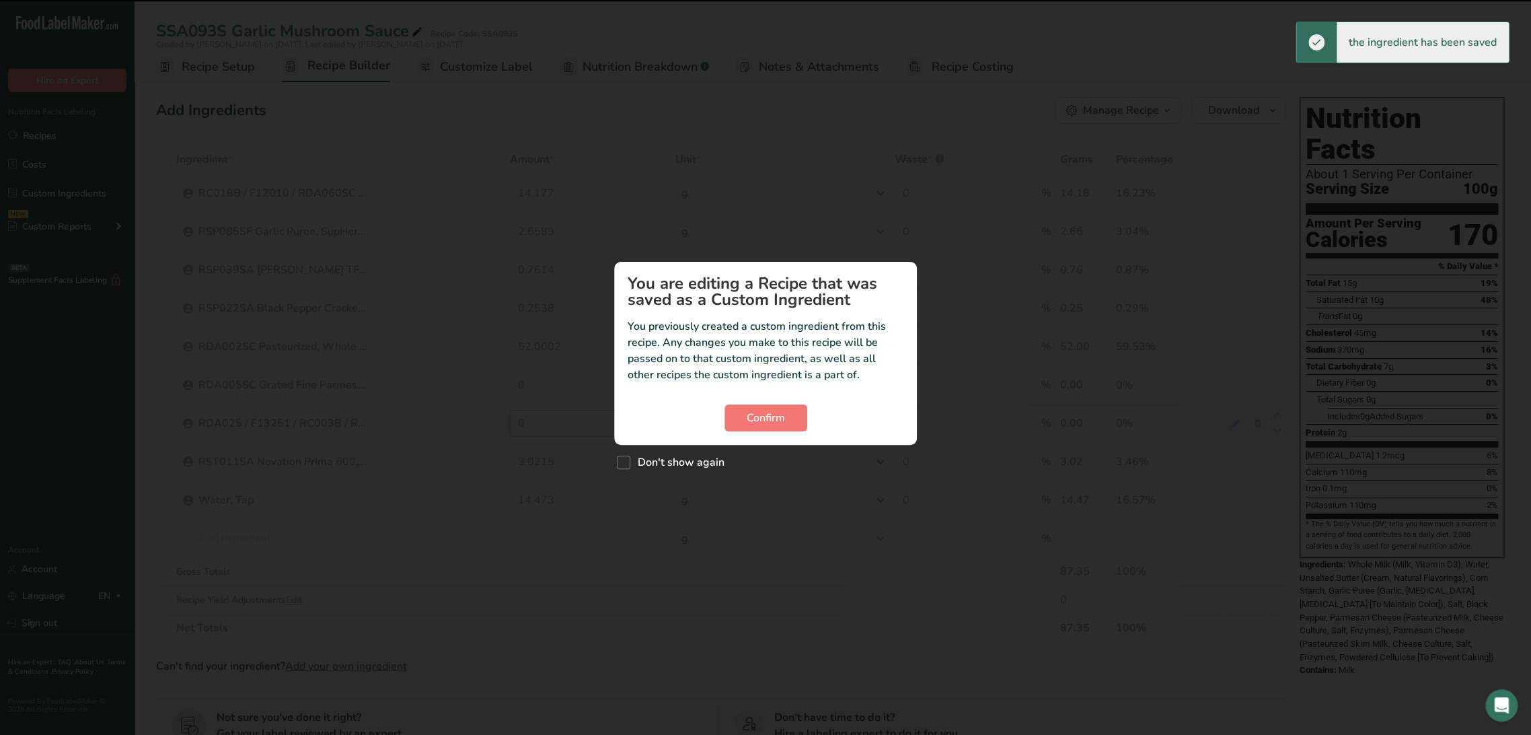
click at [533, 418] on div "Custom ingredient modal" at bounding box center [765, 367] width 1531 height 735
drag, startPoint x: 796, startPoint y: 433, endPoint x: 794, endPoint y: 424, distance: 9.6
click at [795, 433] on section "You are editing a Recipe that was saved as a Custom Ingredient You previously c…" at bounding box center [765, 353] width 303 height 183
click at [792, 422] on button "Confirm" at bounding box center [766, 417] width 83 height 27
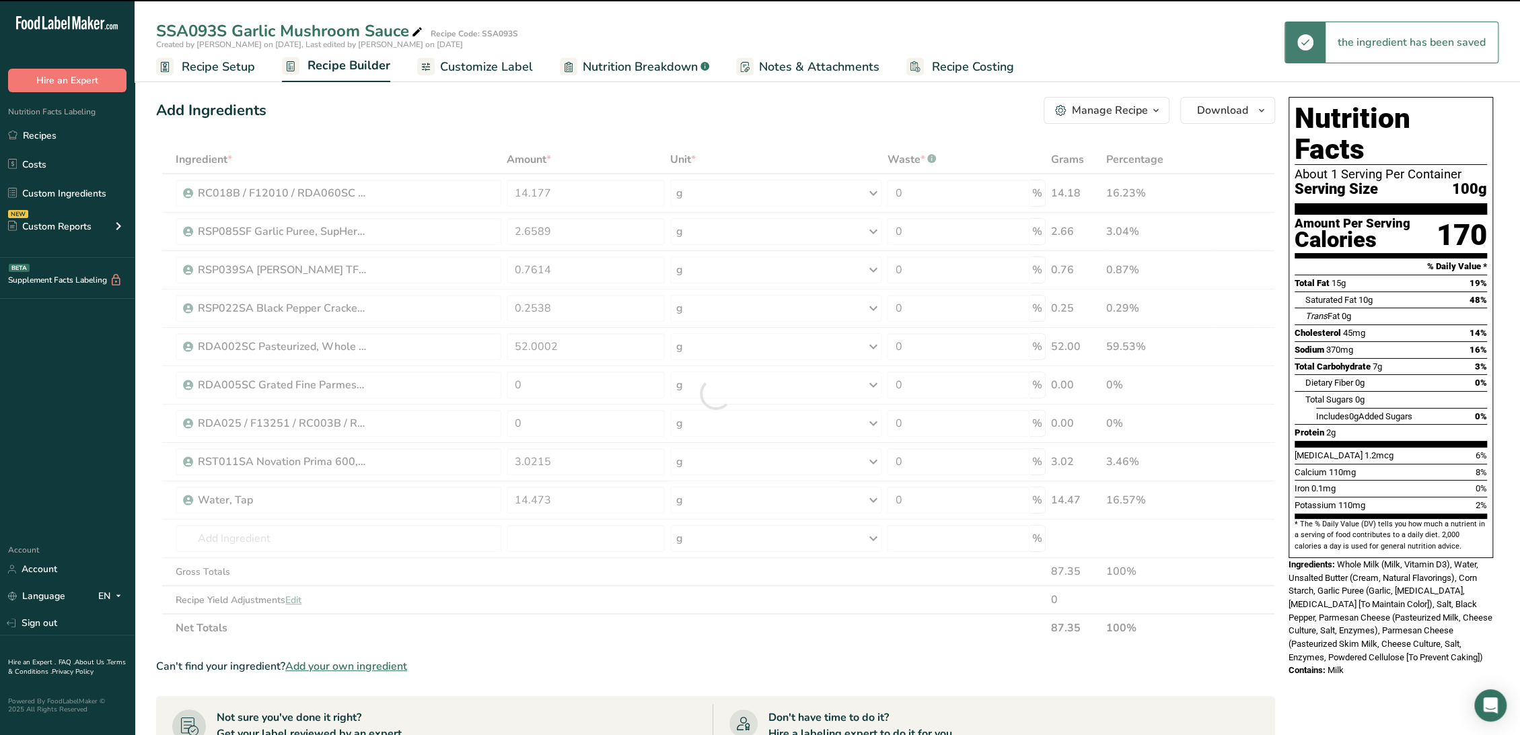
click at [547, 421] on div at bounding box center [715, 393] width 1119 height 496
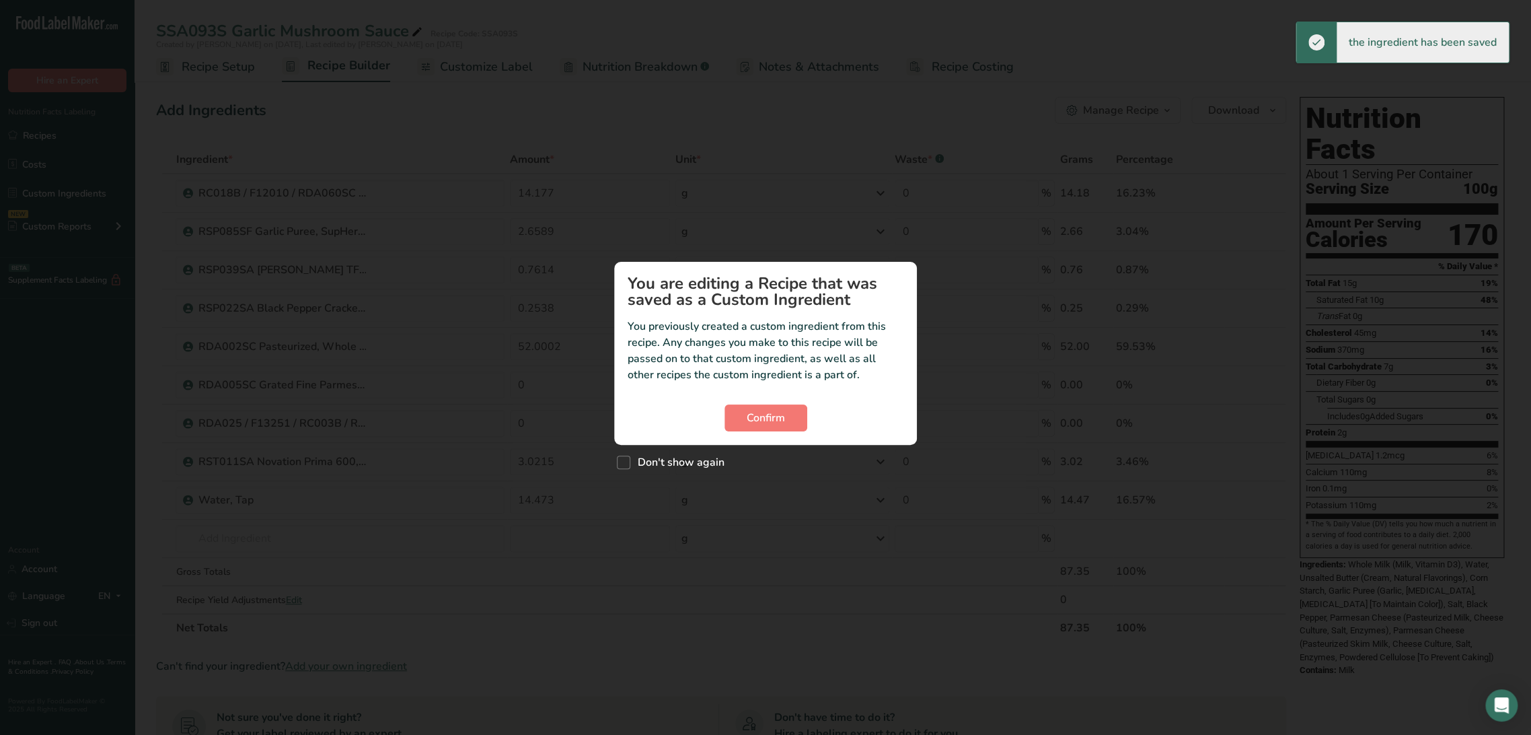
click at [533, 416] on div "Custom ingredient modal" at bounding box center [765, 367] width 1531 height 735
click at [781, 413] on span "Confirm" at bounding box center [766, 418] width 38 height 16
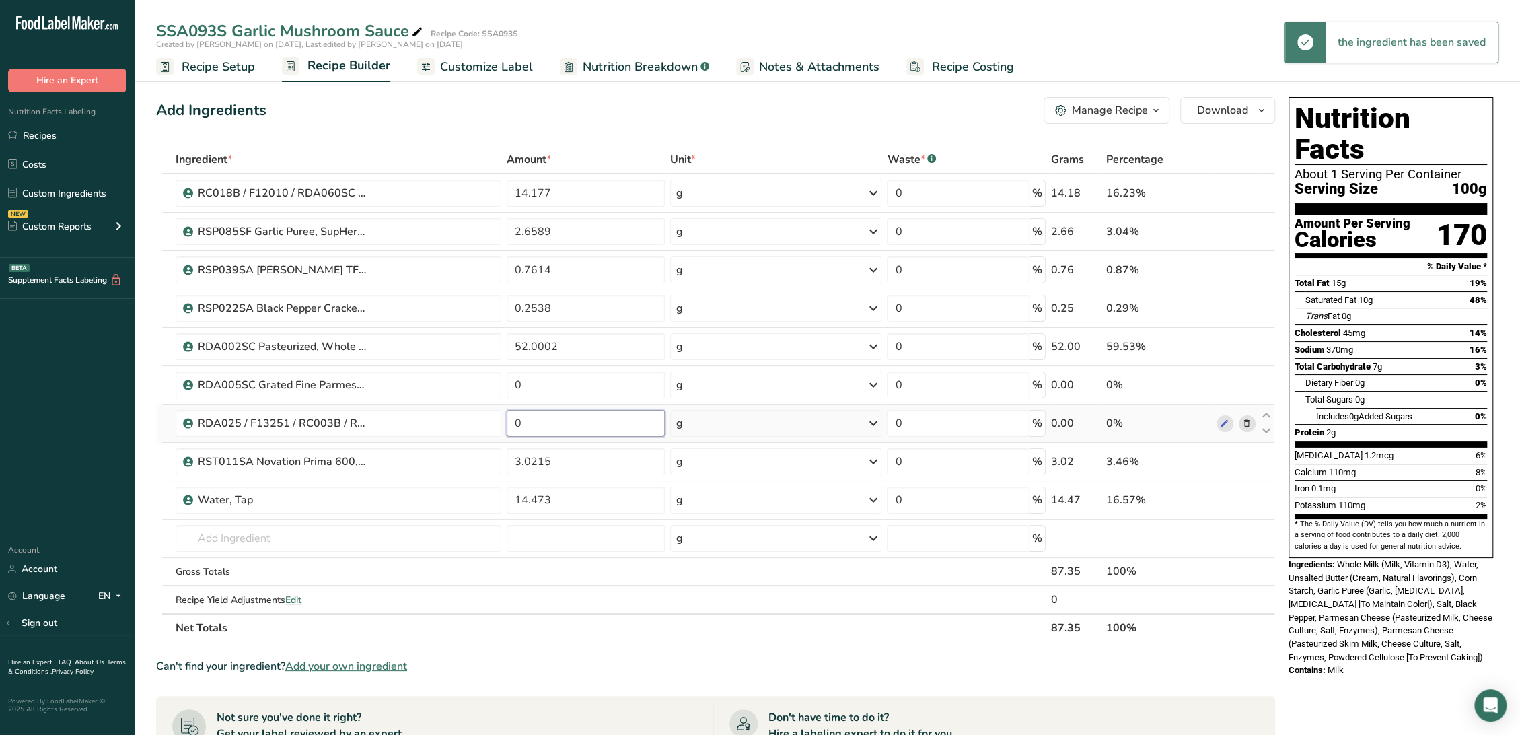
click at [614, 416] on input "0" at bounding box center [586, 423] width 158 height 27
paste input "12.6541"
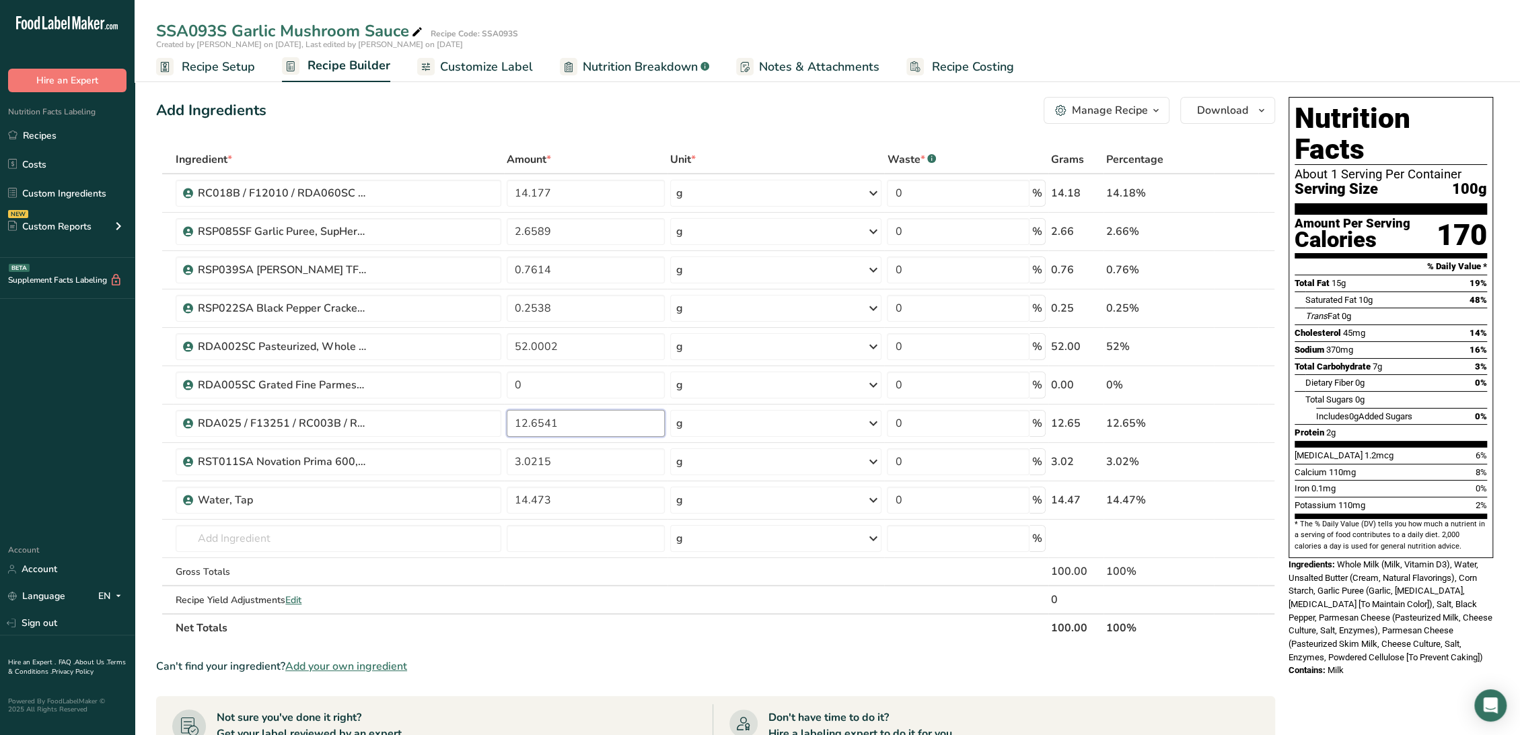
type input "12.6541"
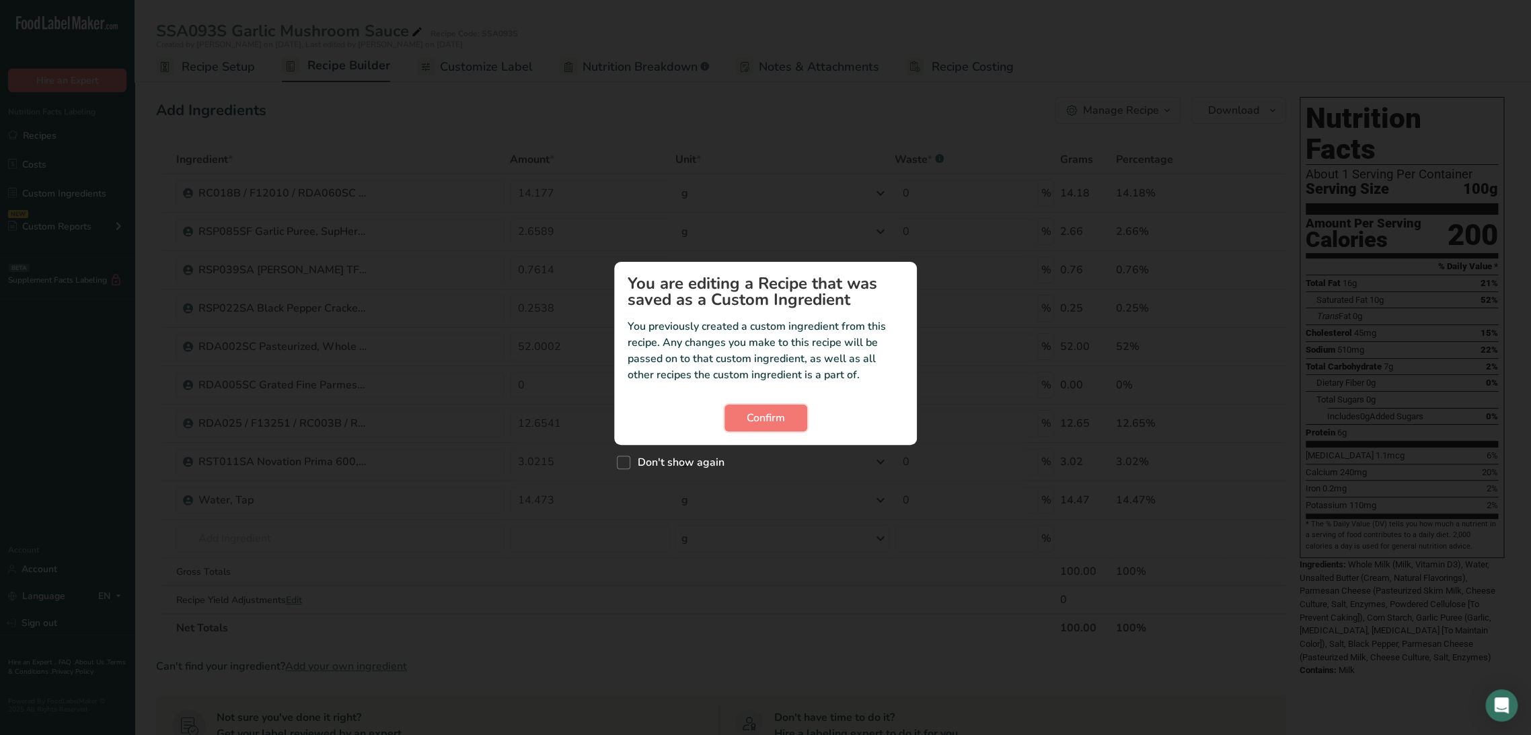
drag, startPoint x: 745, startPoint y: 424, endPoint x: 619, endPoint y: 438, distance: 126.6
click at [745, 424] on button "Confirm" at bounding box center [766, 417] width 83 height 27
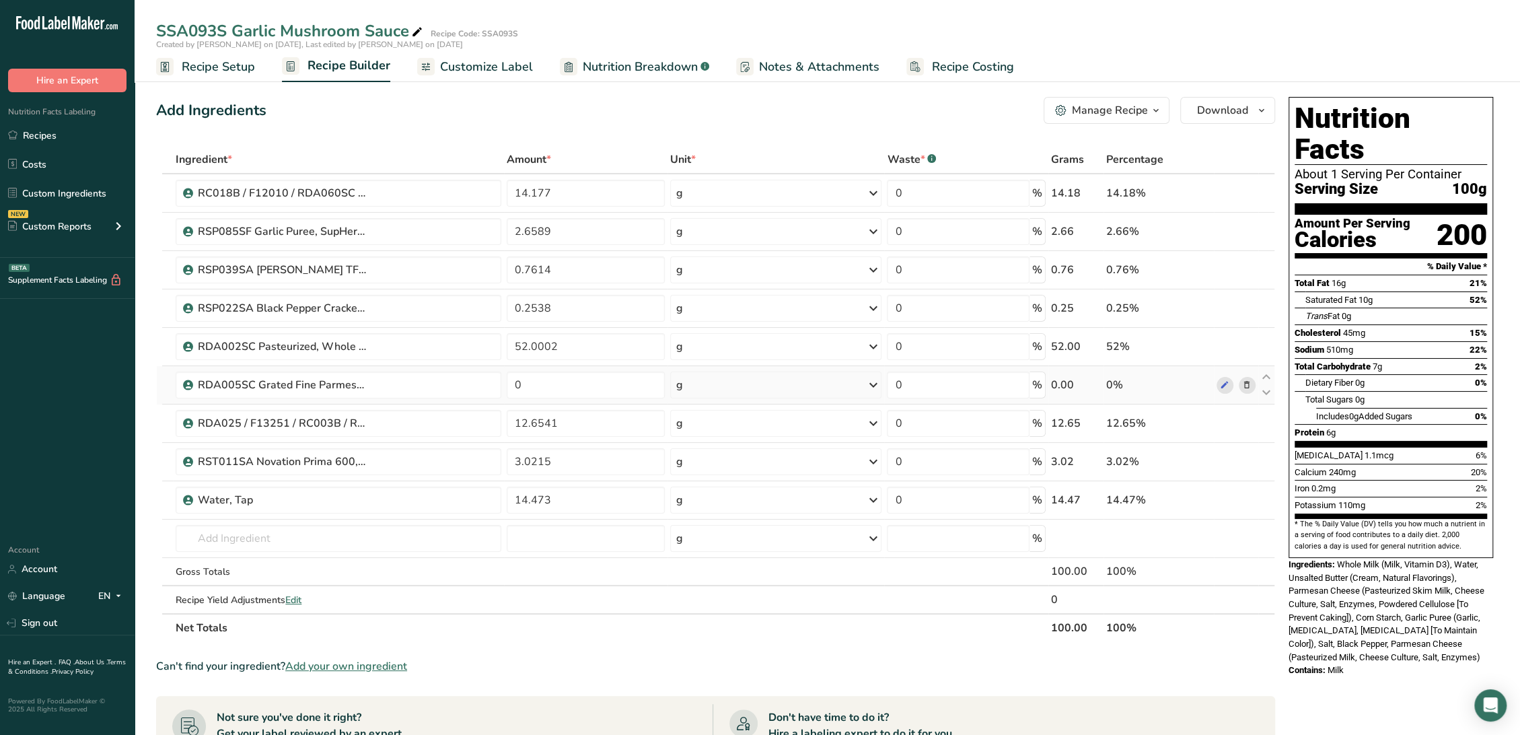
click at [1246, 381] on icon at bounding box center [1246, 385] width 9 height 14
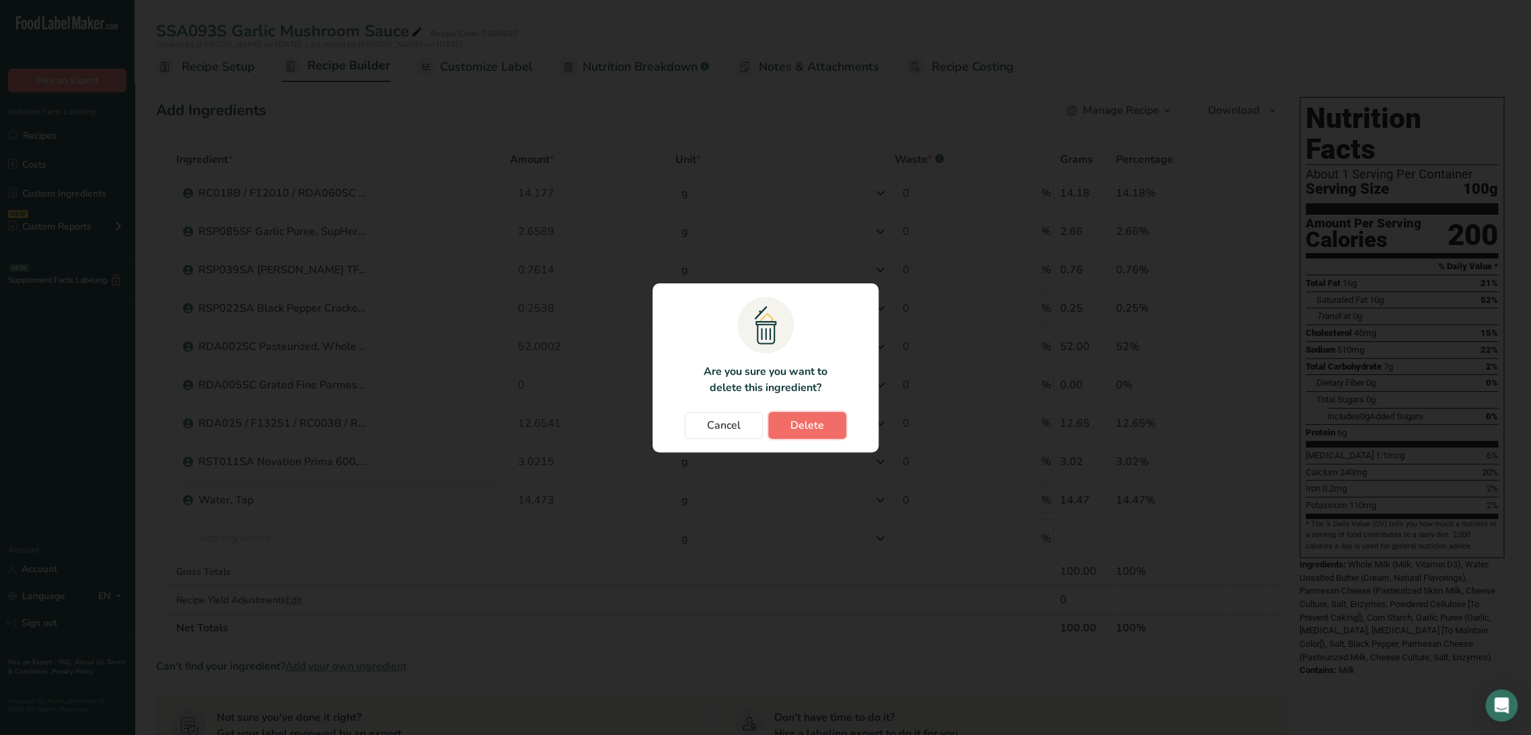
click at [782, 418] on button "Delete" at bounding box center [807, 425] width 78 height 27
type input "12.6541"
type input "3.0215"
type input "14.473"
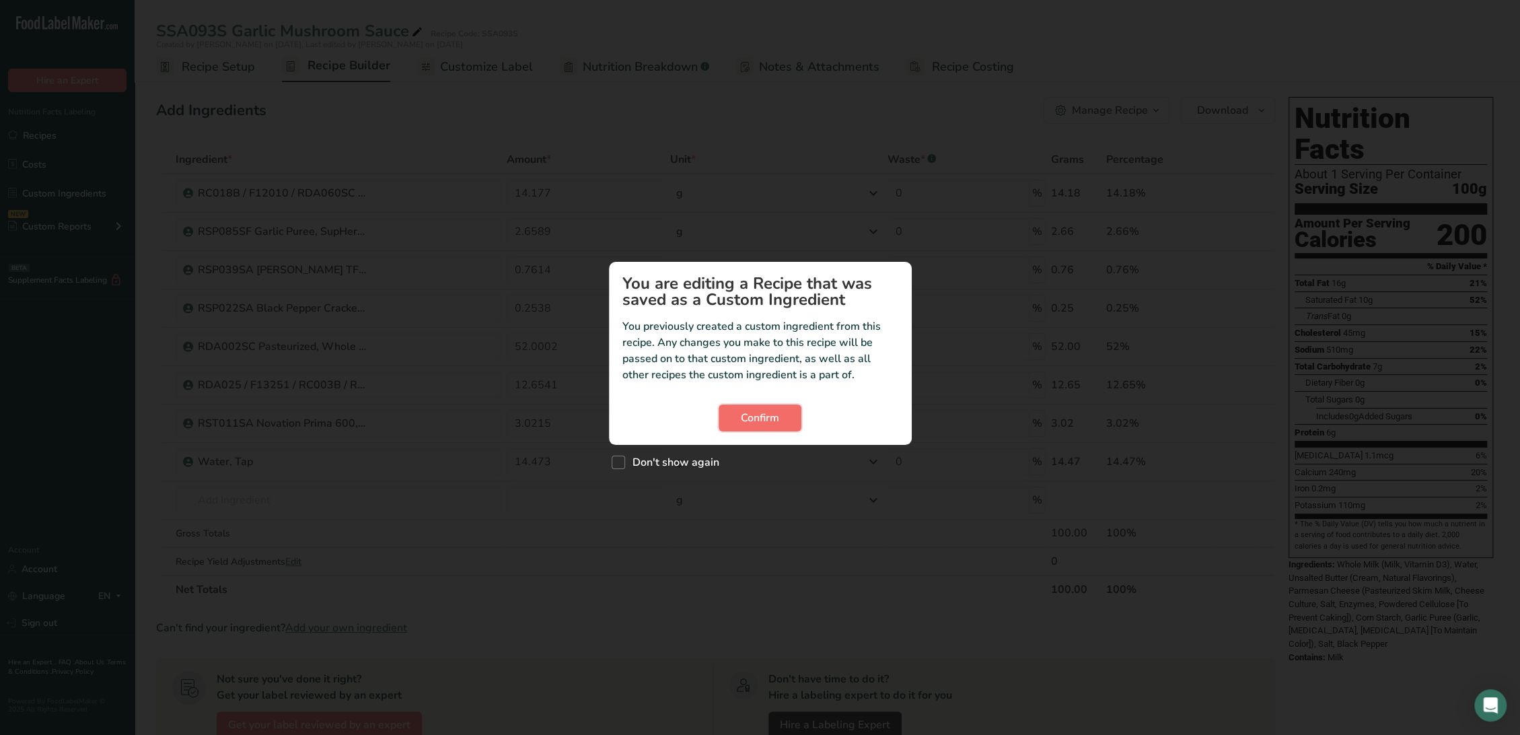
click at [729, 412] on button "Confirm" at bounding box center [759, 417] width 83 height 27
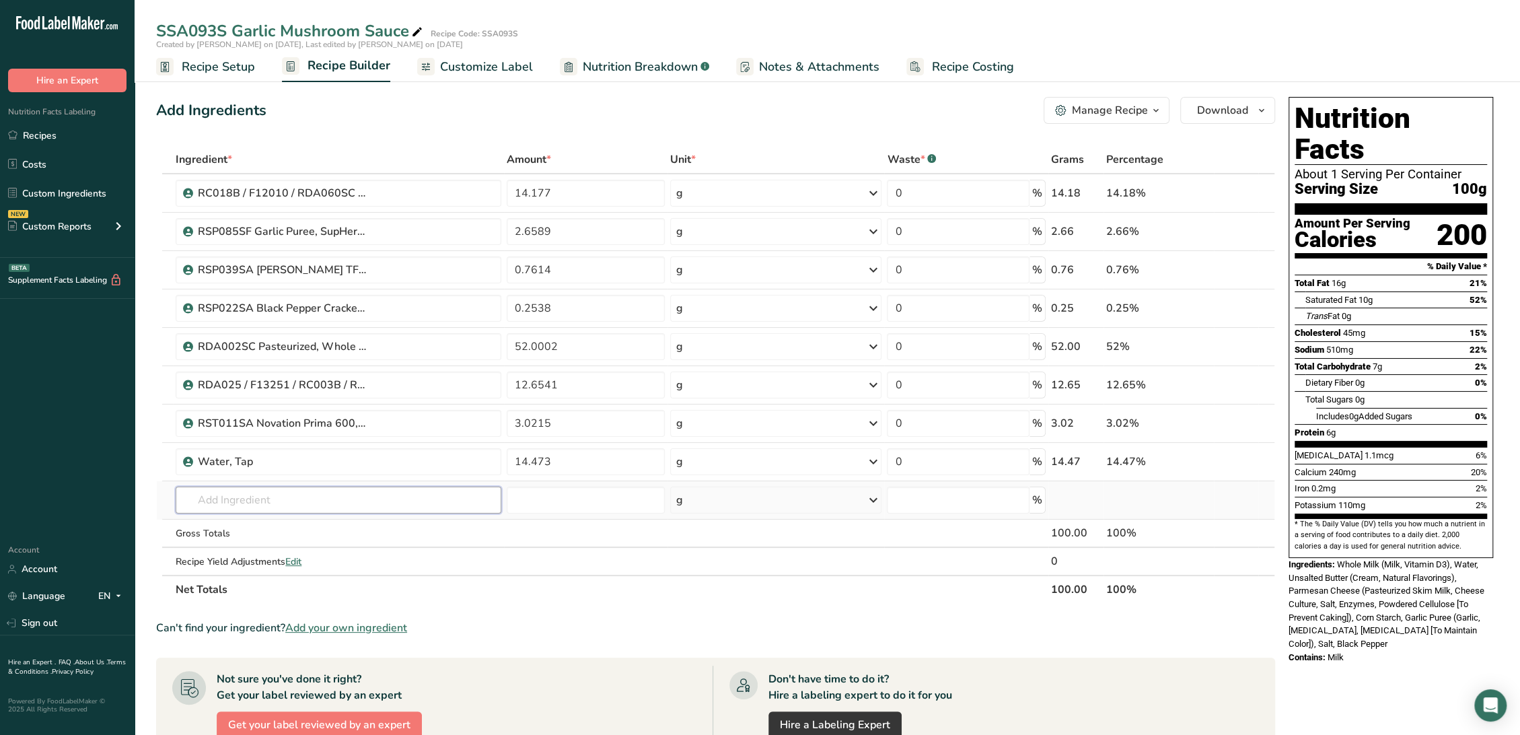
click at [264, 494] on input "text" at bounding box center [339, 499] width 326 height 27
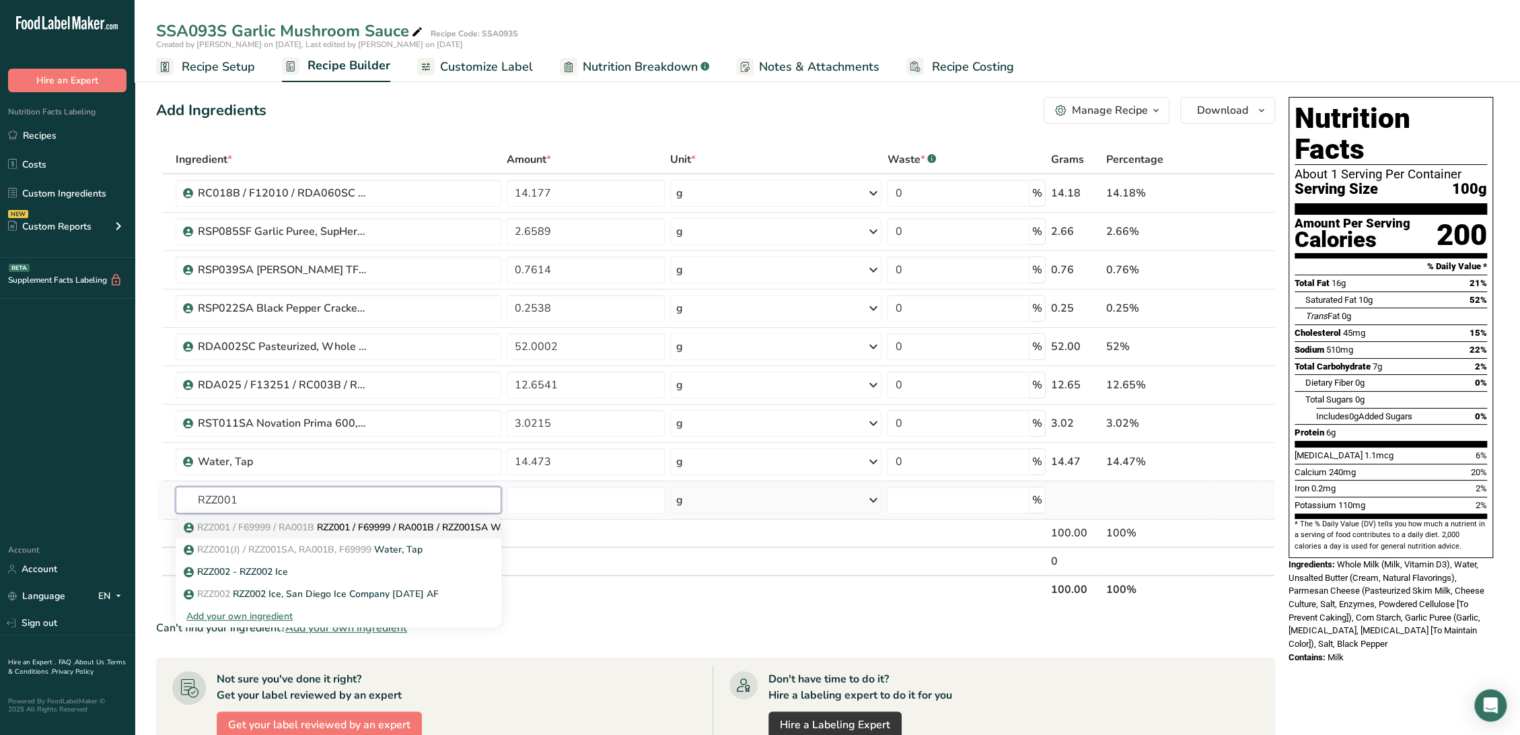
type input "RZZ001"
click at [308, 525] on span "RZZ001 / F69999 / RA001B" at bounding box center [255, 527] width 117 height 13
type input "RZZ001 / F69999 / RA001B / RZZ001SA Water, Tap"
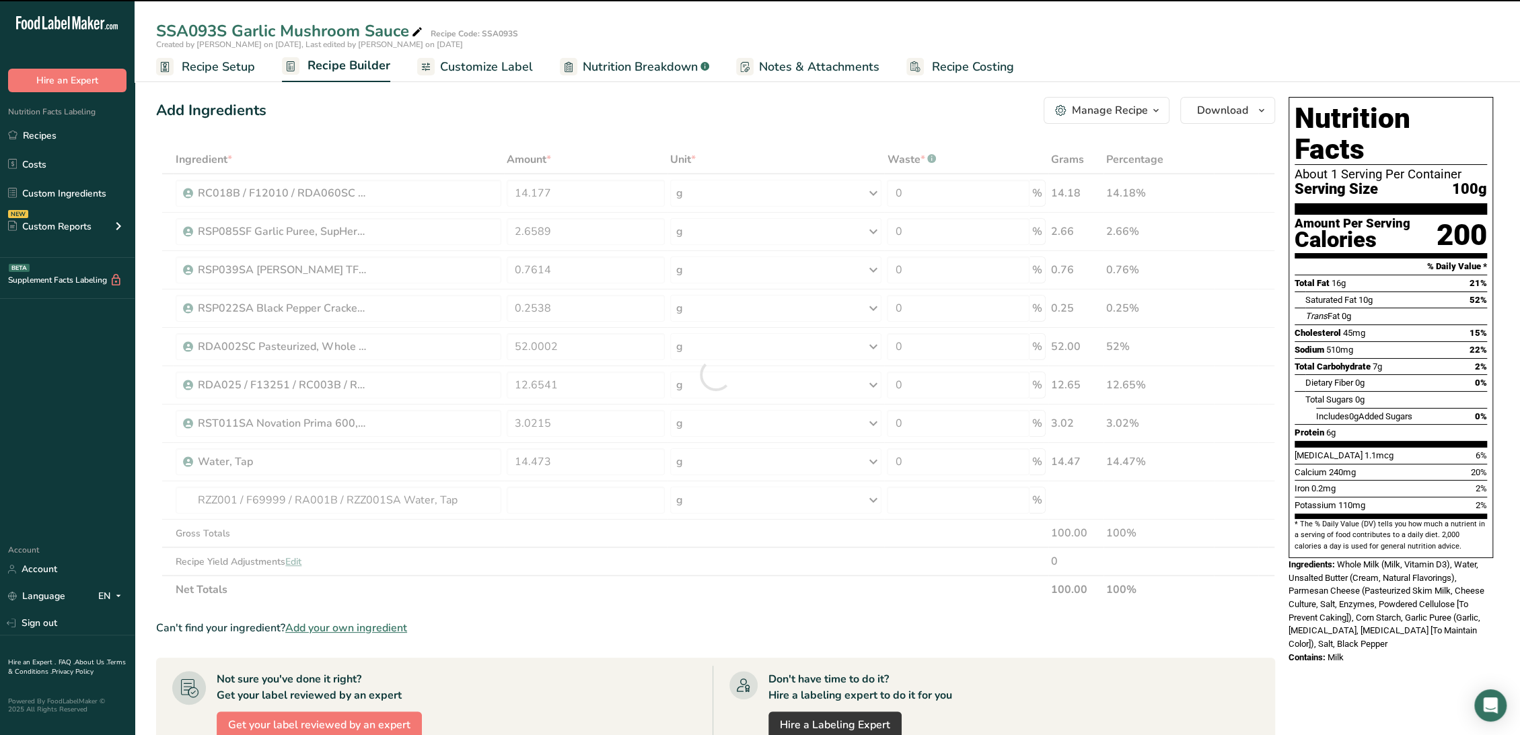
type input "0"
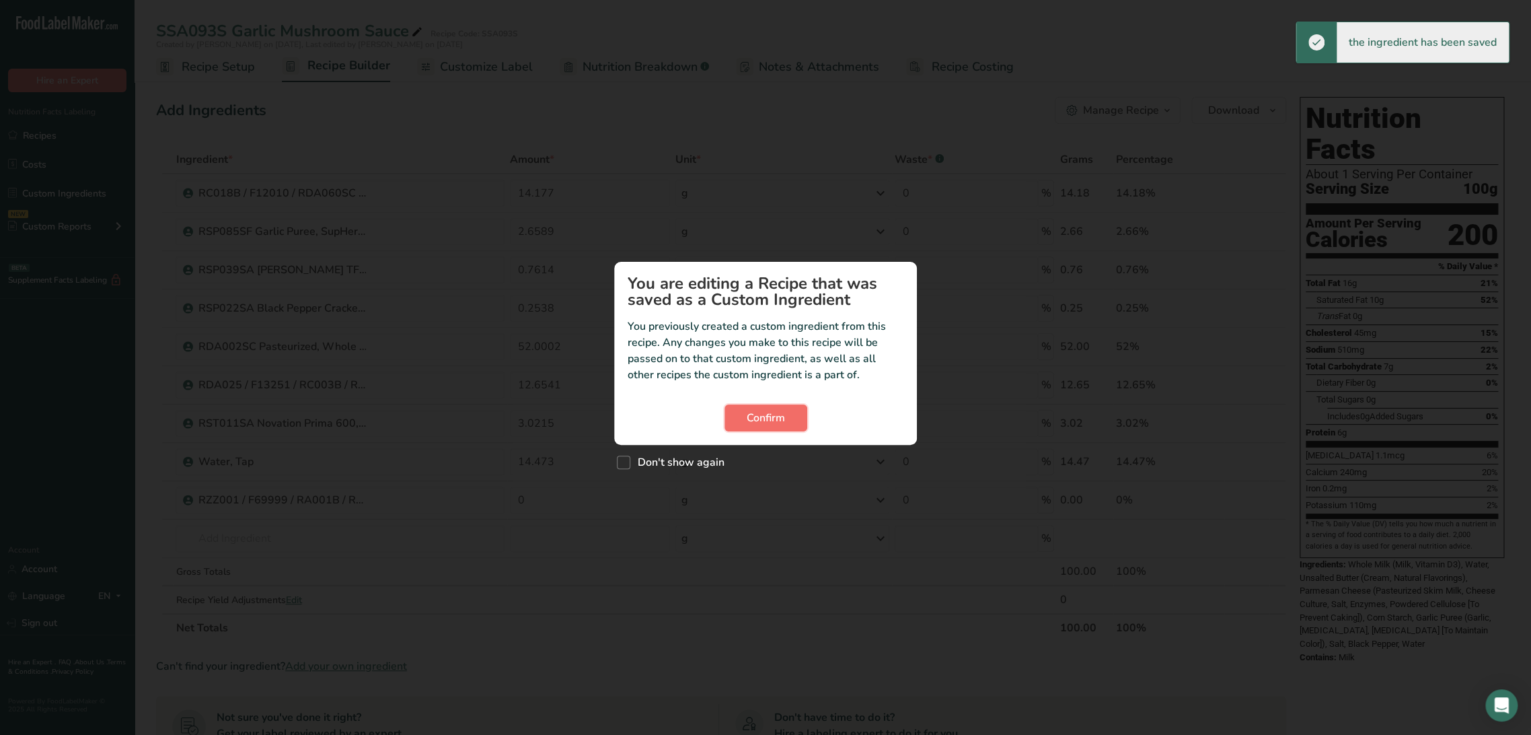
click at [767, 411] on span "Confirm" at bounding box center [766, 418] width 38 height 16
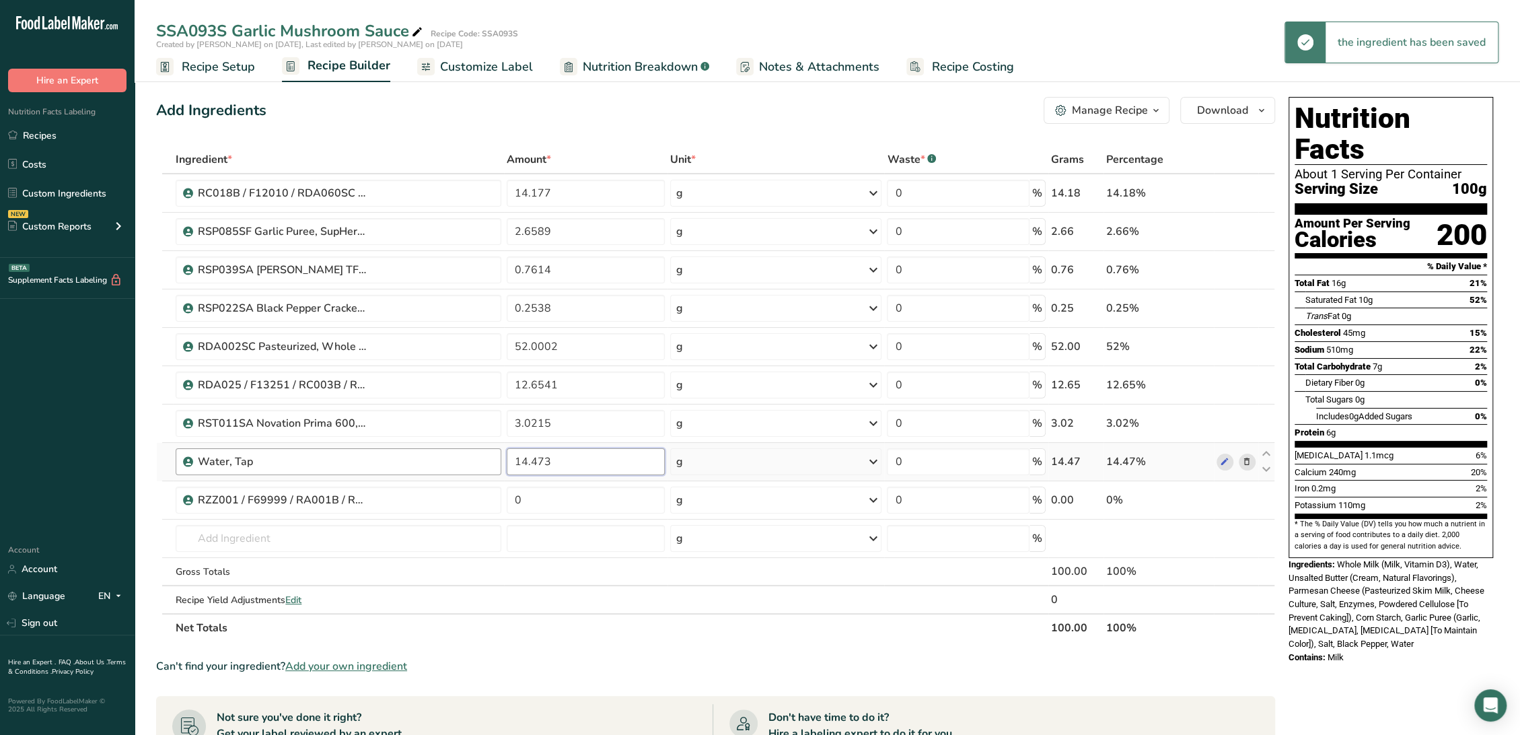
drag, startPoint x: 628, startPoint y: 468, endPoint x: 347, endPoint y: 458, distance: 281.4
click at [347, 458] on tr "Water, Tap 14.473 g Weight Units g kg mg See more Volume Units l Volume units r…" at bounding box center [715, 462] width 1117 height 38
click at [535, 489] on div "Ingredient * Amount * Unit * Waste * .a-a{fill:#347362;}.b-a{fill:#fff;} Grams …" at bounding box center [715, 393] width 1119 height 496
type input "0"
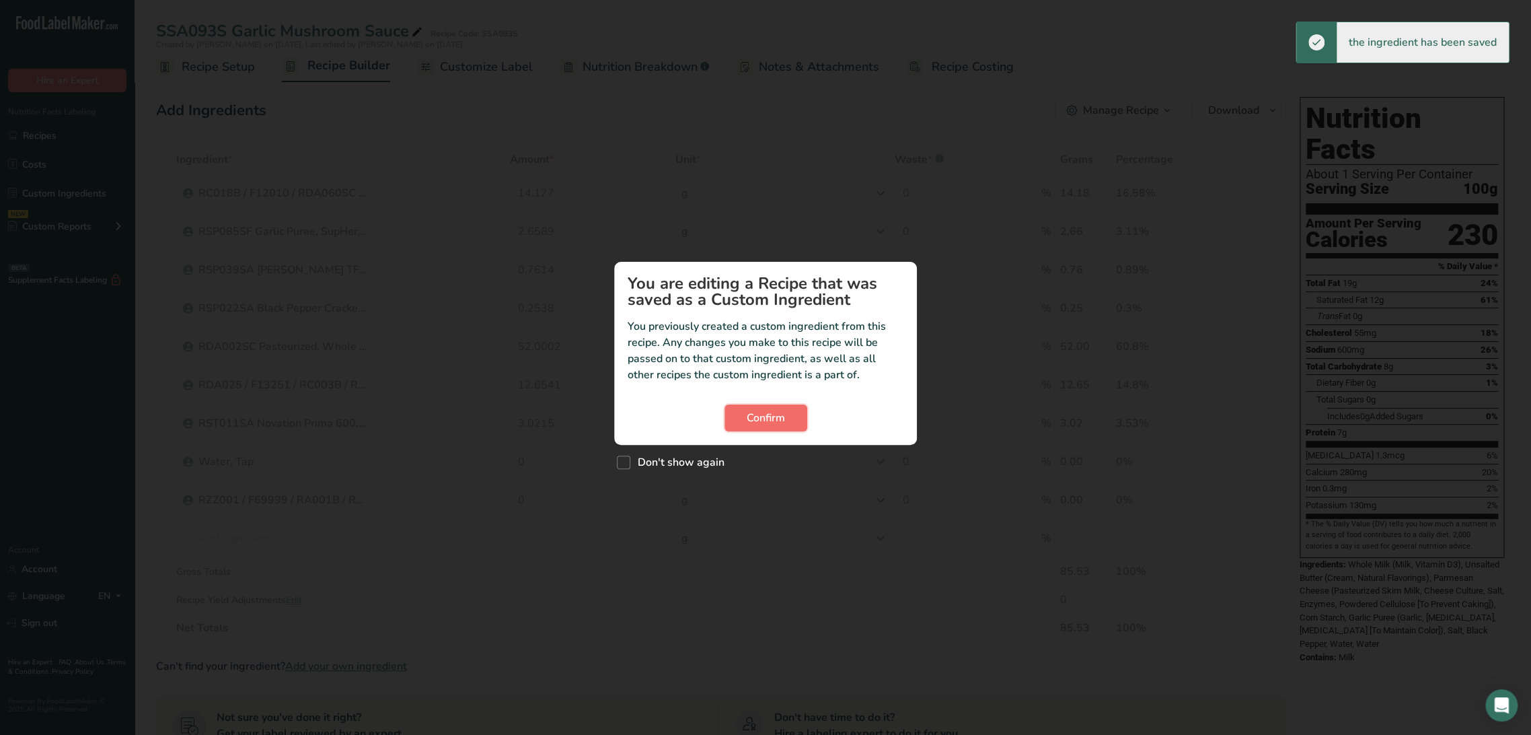
click at [770, 419] on span "Confirm" at bounding box center [766, 418] width 38 height 16
click at [766, 414] on span "Confirm" at bounding box center [766, 418] width 38 height 16
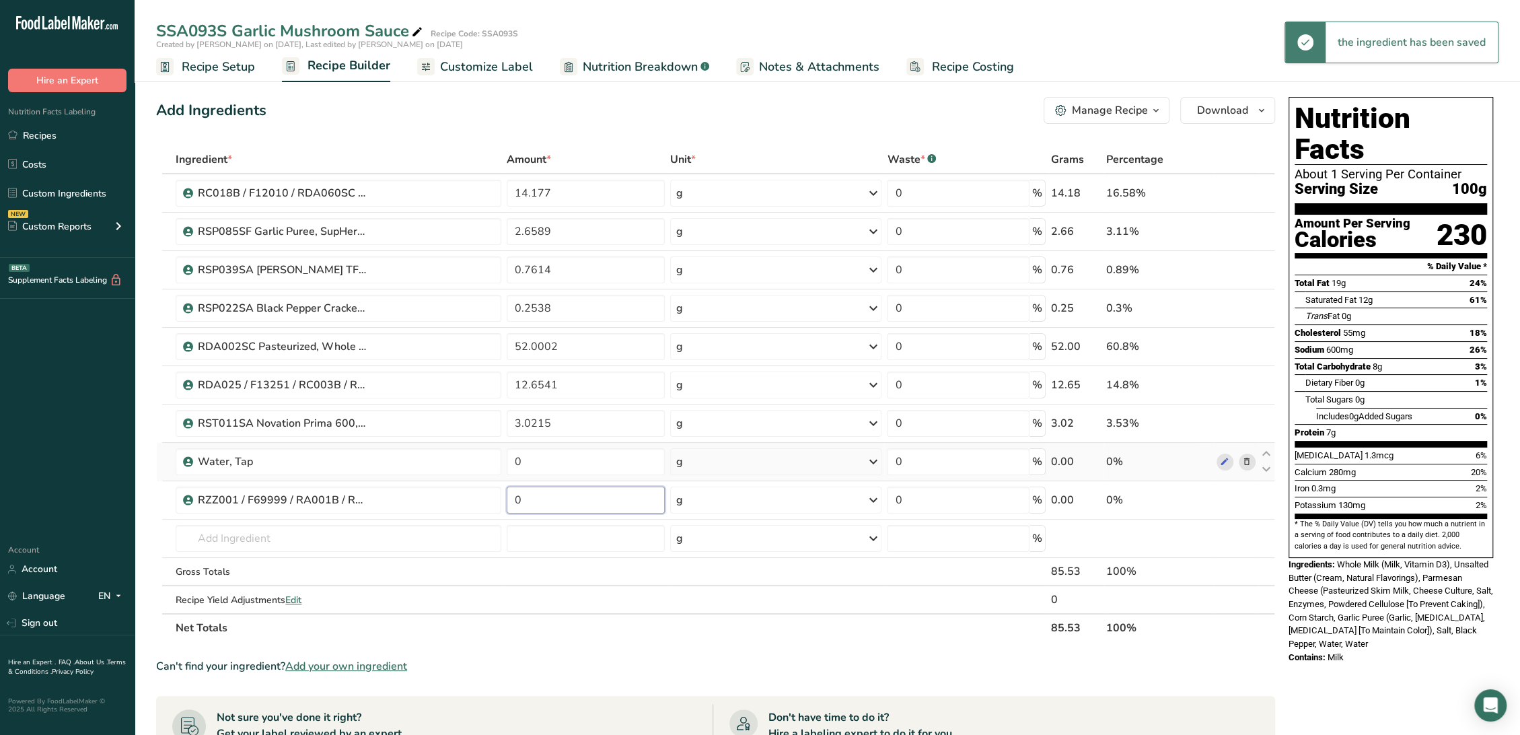
drag, startPoint x: 587, startPoint y: 498, endPoint x: 369, endPoint y: 478, distance: 218.9
click at [366, 478] on tbody "RC018B / F12010 / RDA060SC Unsalted Butter, O-AT-KA Milk Products 07-07-23 AL 1…" at bounding box center [715, 393] width 1117 height 439
paste input "14.473"
type input "14.473"
click at [525, 456] on div "Ingredient * Amount * Unit * Waste * .a-a{fill:#347362;}.b-a{fill:#fff;} Grams …" at bounding box center [715, 393] width 1119 height 496
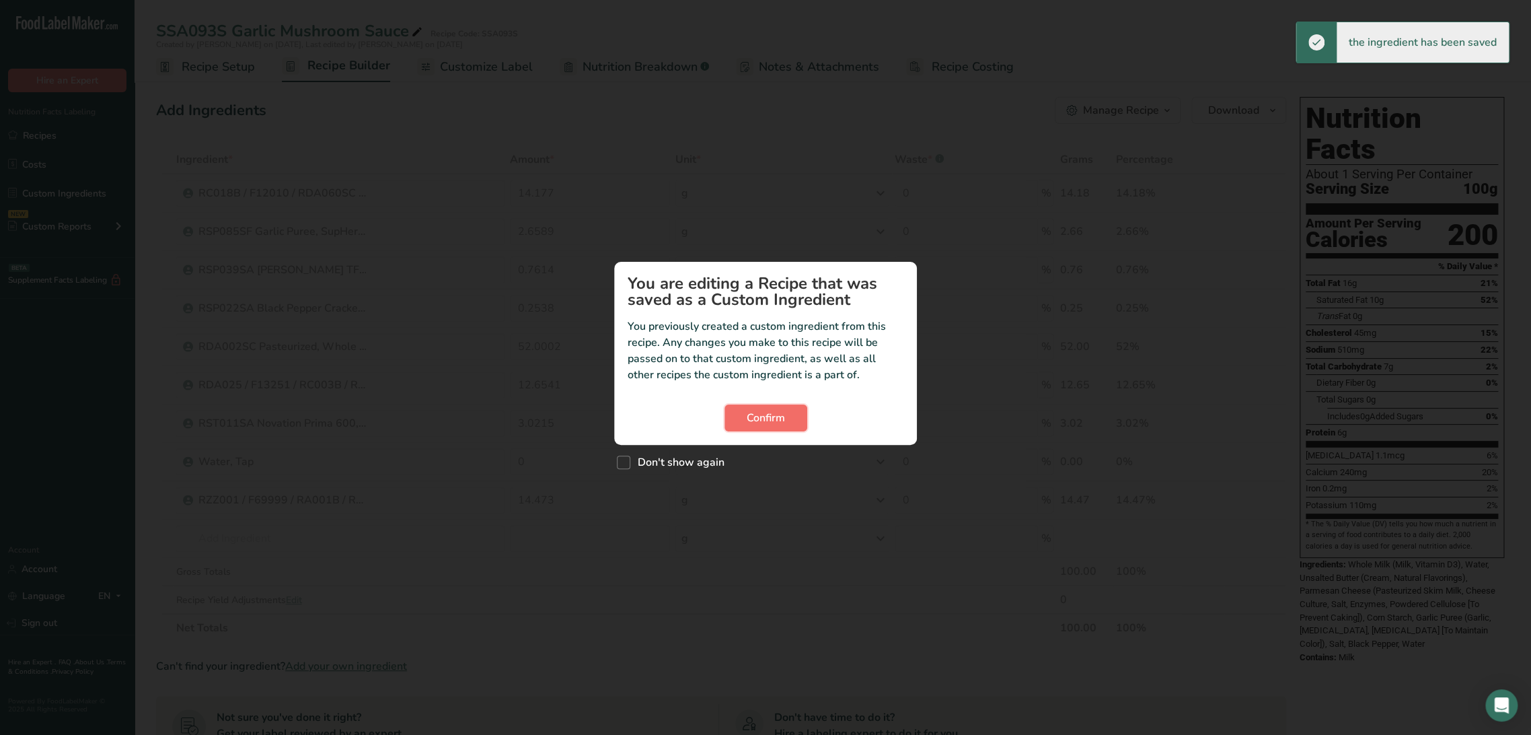
click at [745, 411] on button "Confirm" at bounding box center [766, 417] width 83 height 27
click at [770, 420] on span "Confirm" at bounding box center [766, 418] width 38 height 16
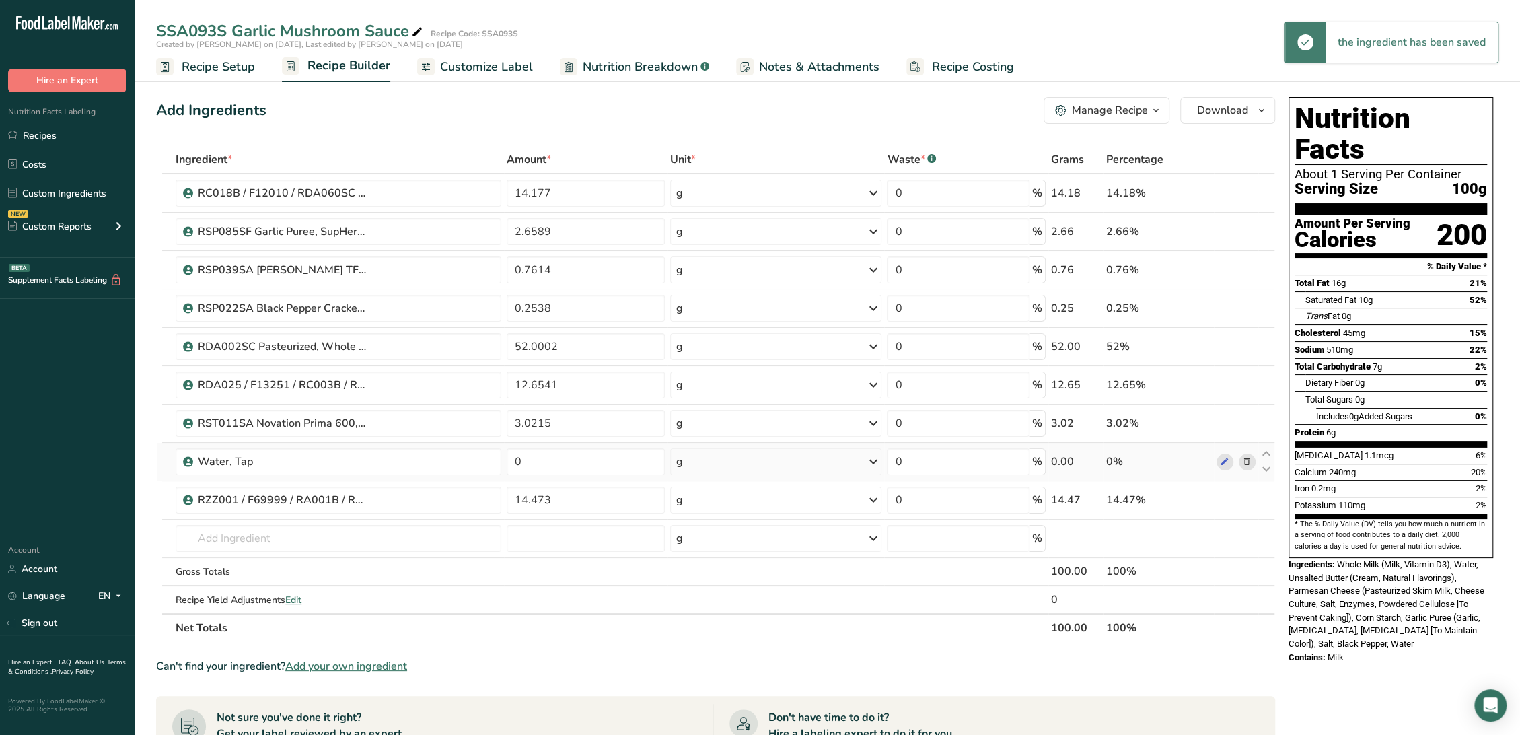
click at [1240, 461] on span at bounding box center [1246, 461] width 16 height 16
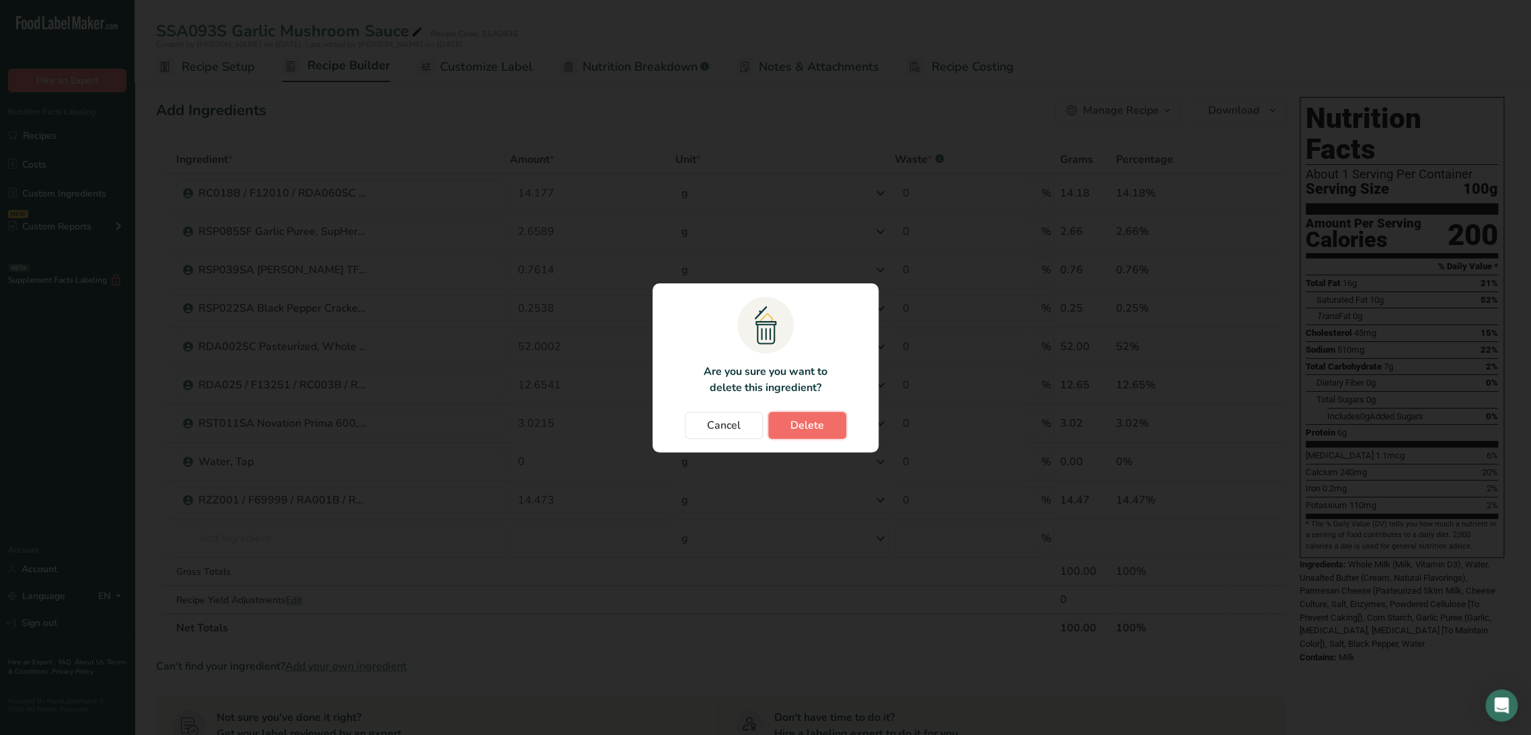
click at [794, 417] on span "Delete" at bounding box center [807, 425] width 34 height 16
type input "14.473"
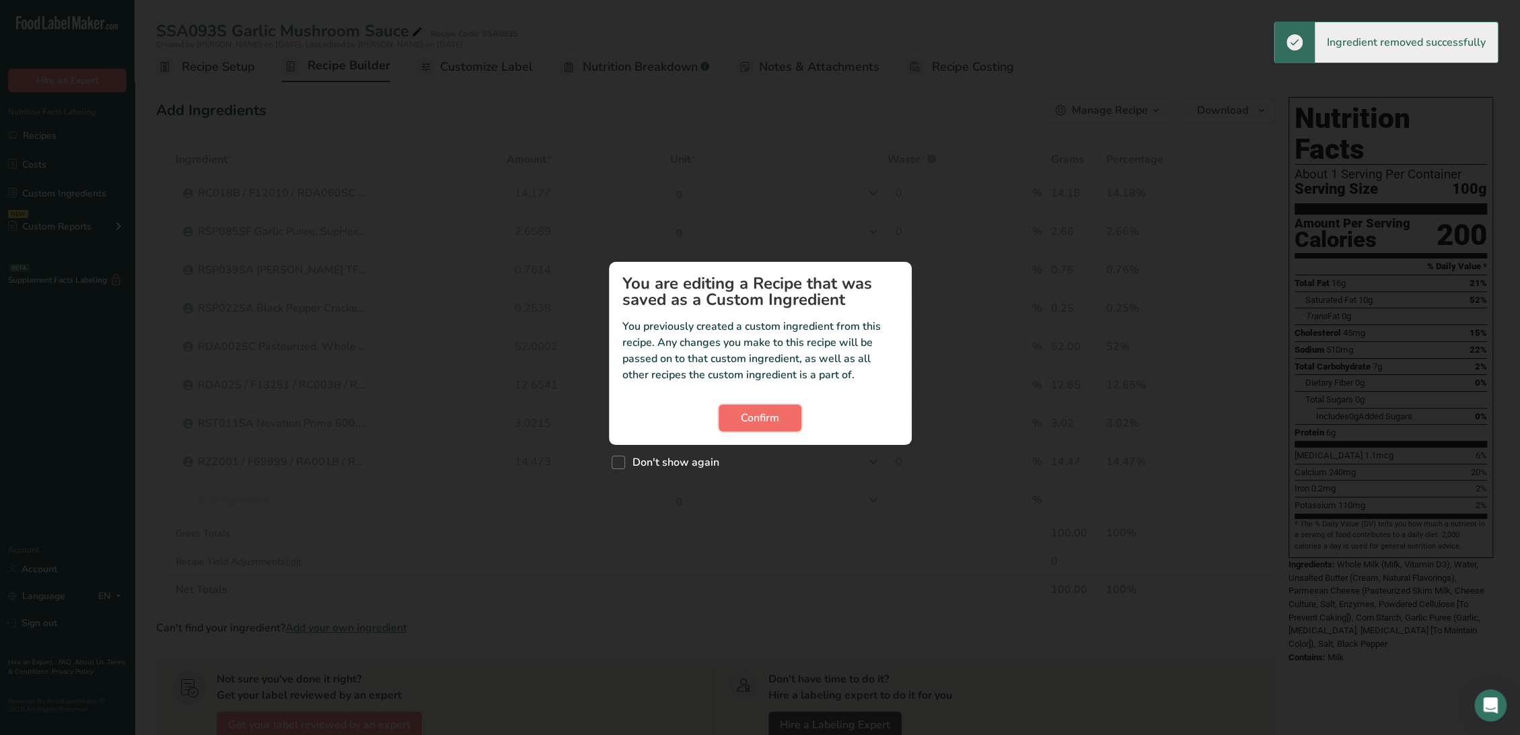
click at [761, 406] on button "Confirm" at bounding box center [759, 417] width 83 height 27
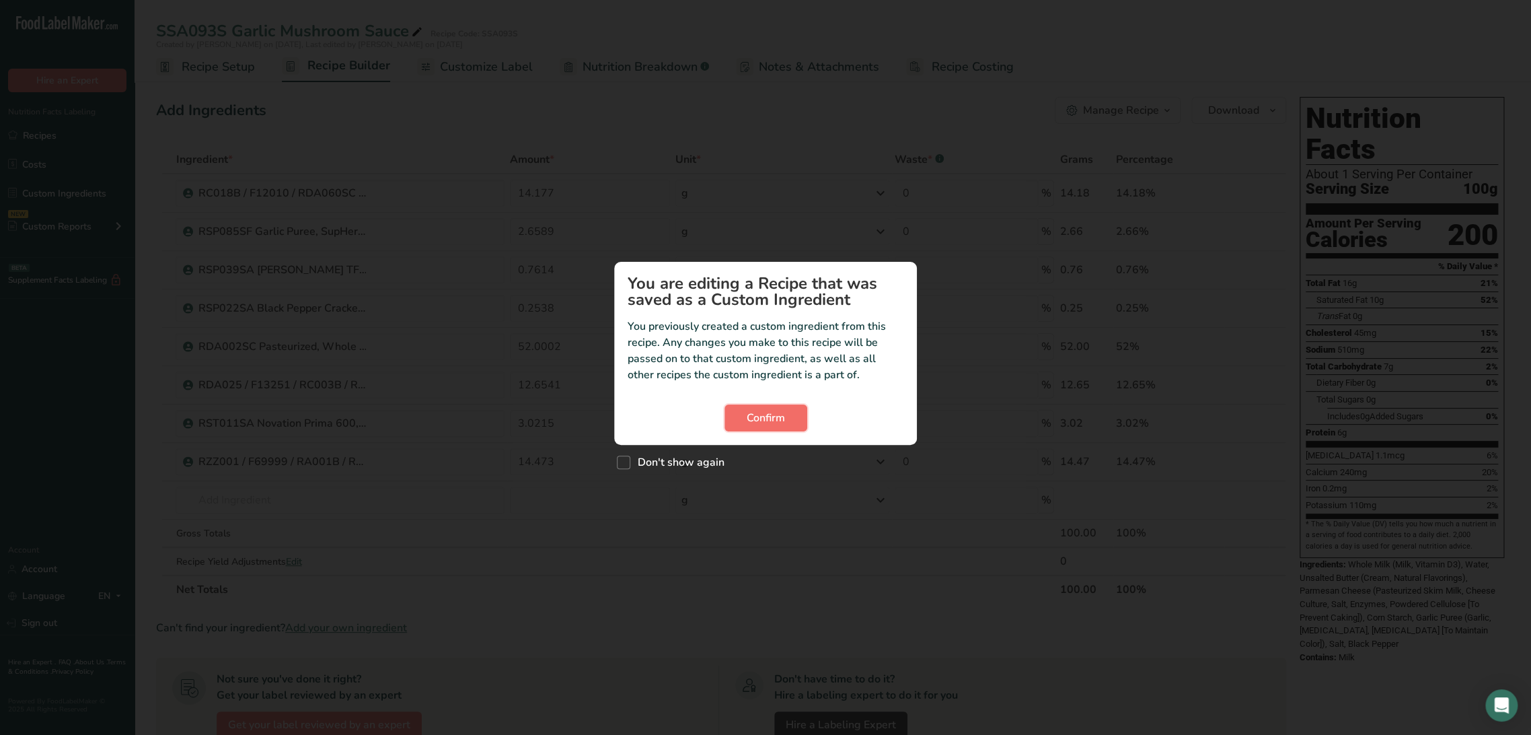
click at [782, 416] on span "Confirm" at bounding box center [766, 418] width 38 height 16
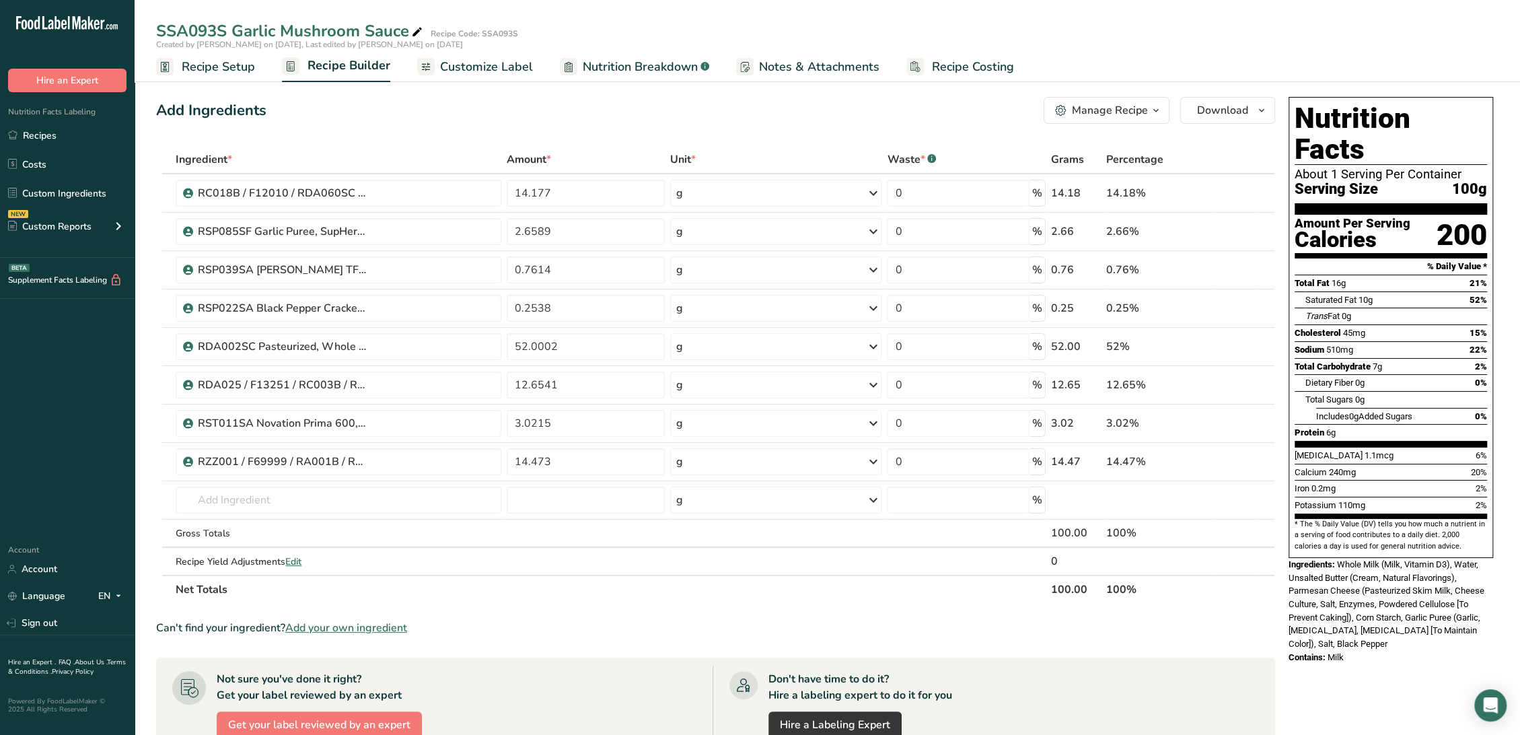
click at [242, 66] on span "Recipe Setup" at bounding box center [218, 67] width 73 height 18
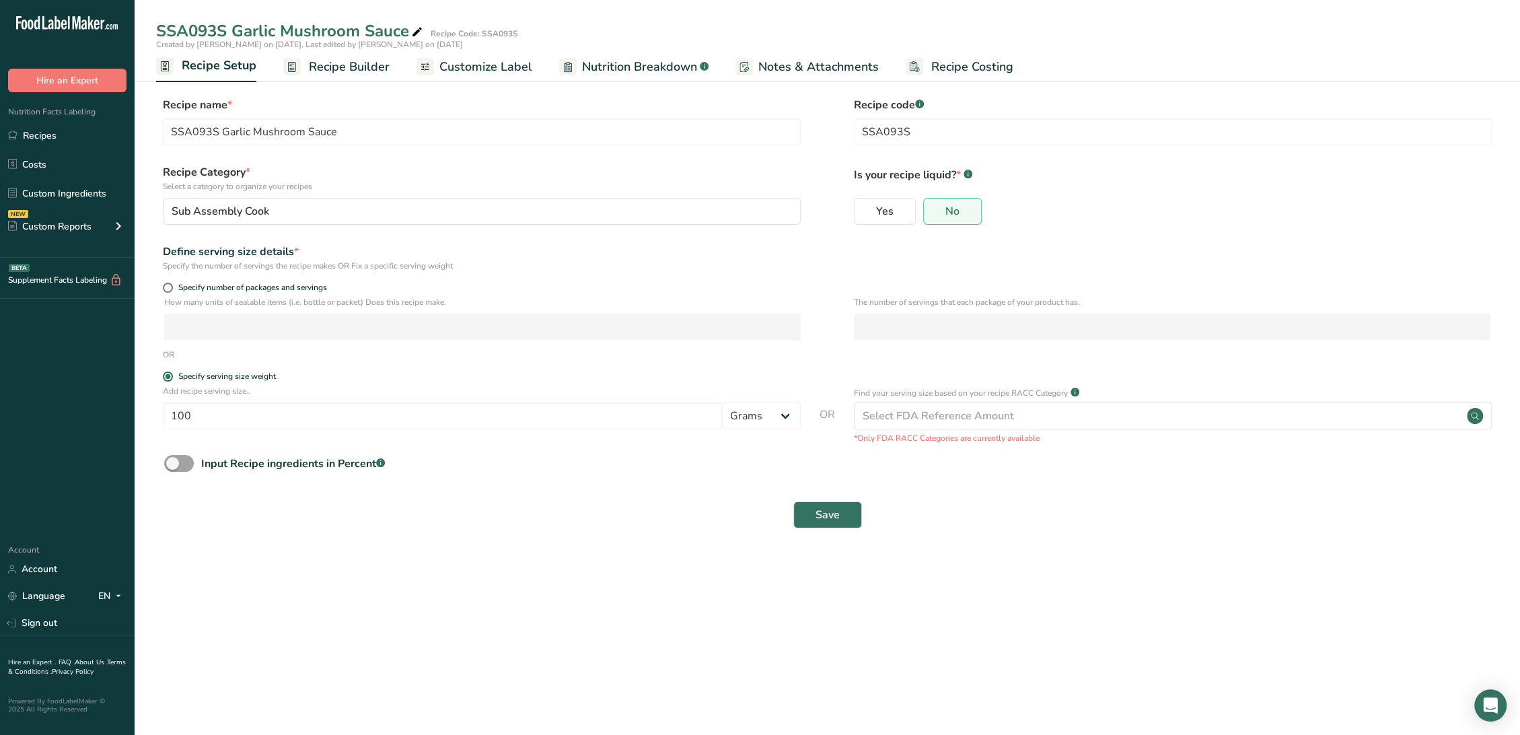
click at [323, 68] on span "Recipe Builder" at bounding box center [349, 67] width 81 height 18
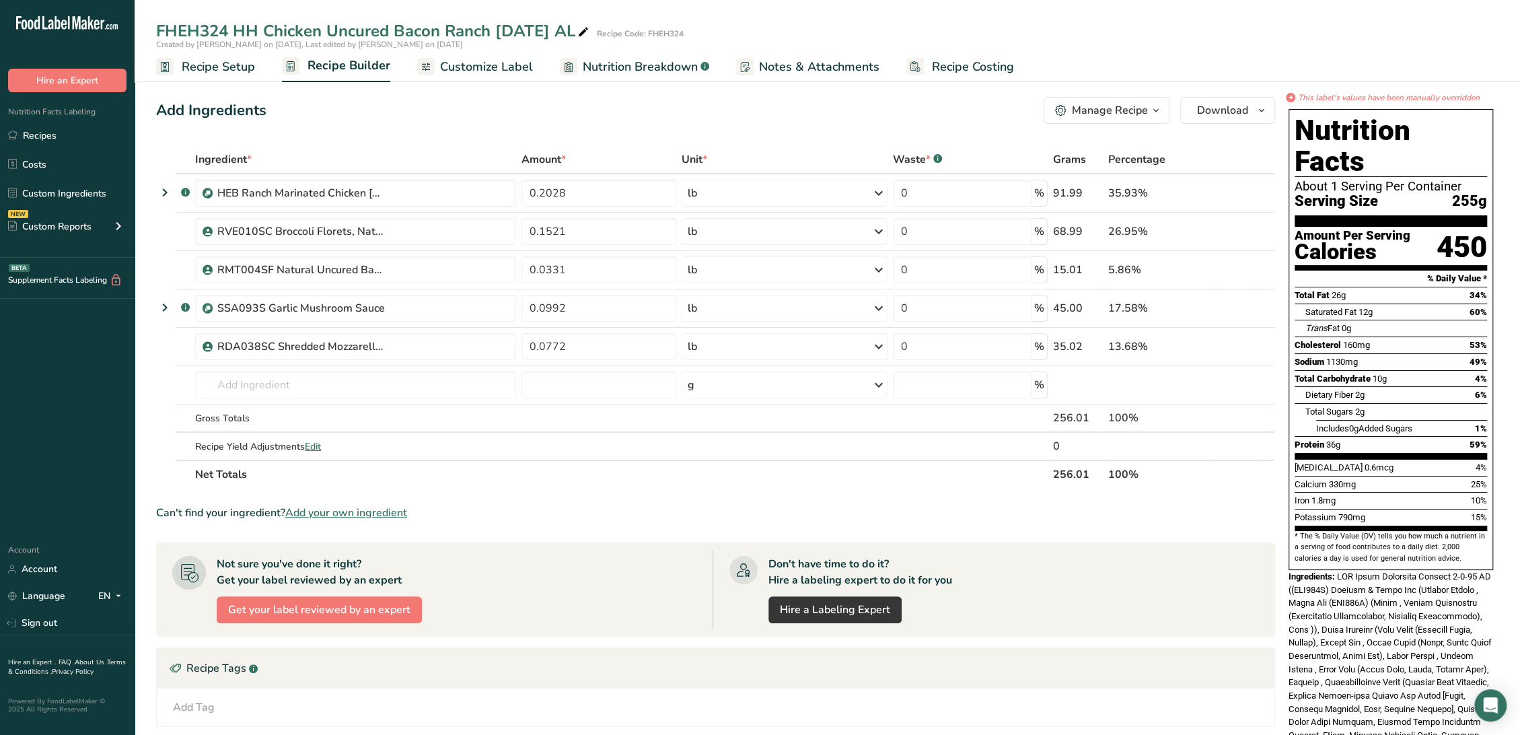
drag, startPoint x: 238, startPoint y: 67, endPoint x: 339, endPoint y: 61, distance: 101.1
click at [238, 67] on span "Recipe Setup" at bounding box center [218, 67] width 73 height 18
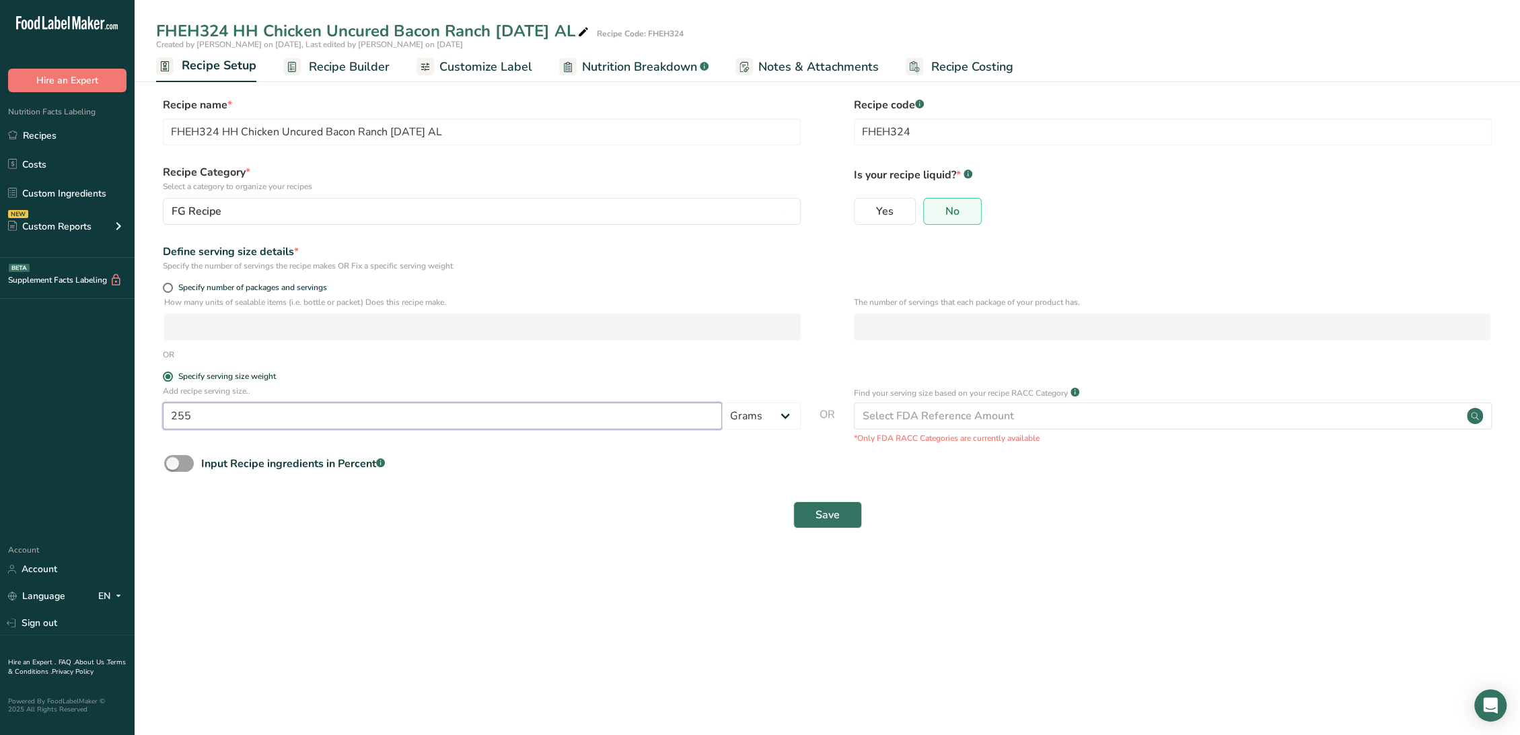
drag, startPoint x: 254, startPoint y: 420, endPoint x: 110, endPoint y: 402, distance: 145.8
click at [110, 402] on div ".a-20{fill:#fff;} Hire an Expert Nutrition Facts Labeling Recipes Costs Custom …" at bounding box center [760, 367] width 1520 height 735
click at [354, 63] on span "Recipe Builder" at bounding box center [349, 67] width 81 height 18
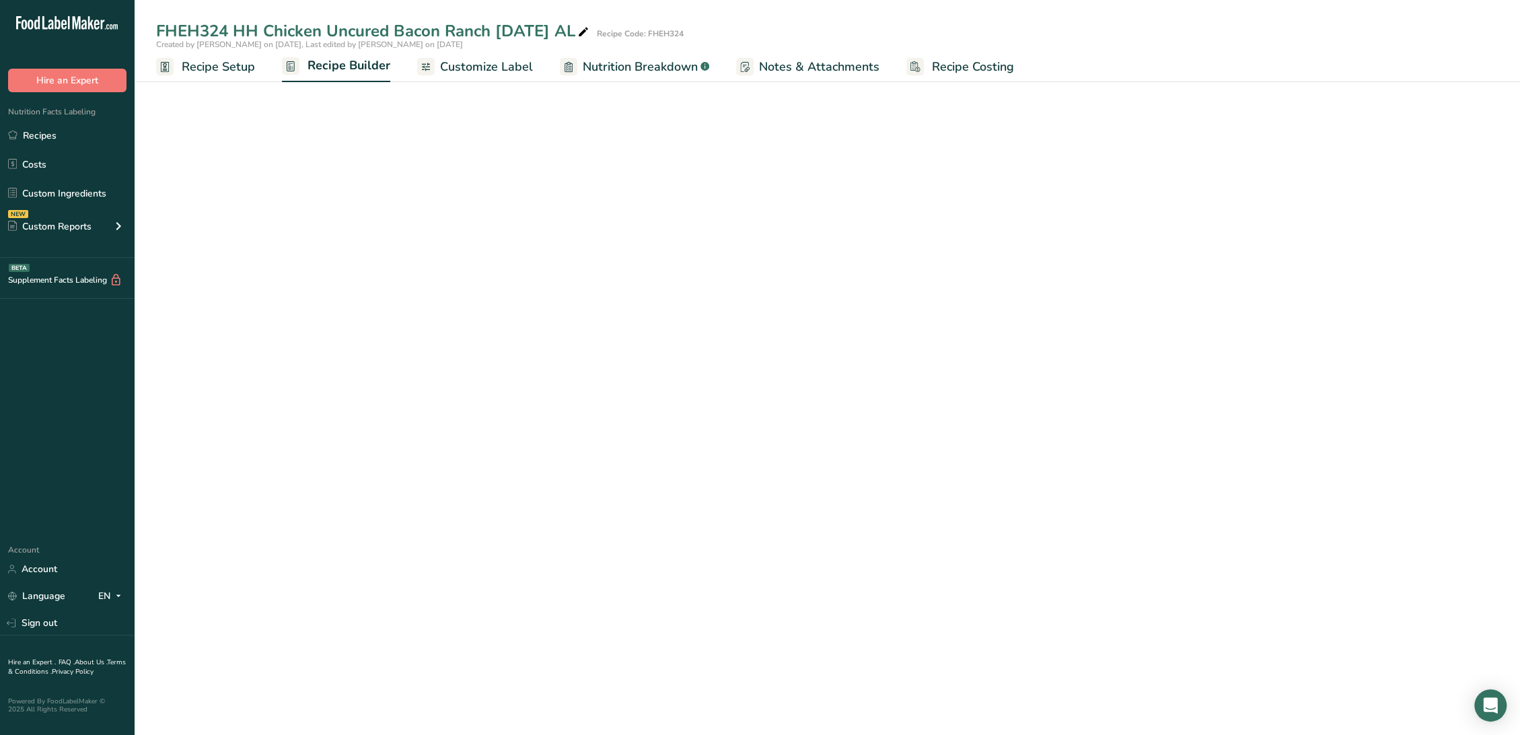
click at [463, 57] on link "Customize Label" at bounding box center [475, 67] width 116 height 30
click at [466, 60] on span "Customize Label" at bounding box center [485, 66] width 94 height 18
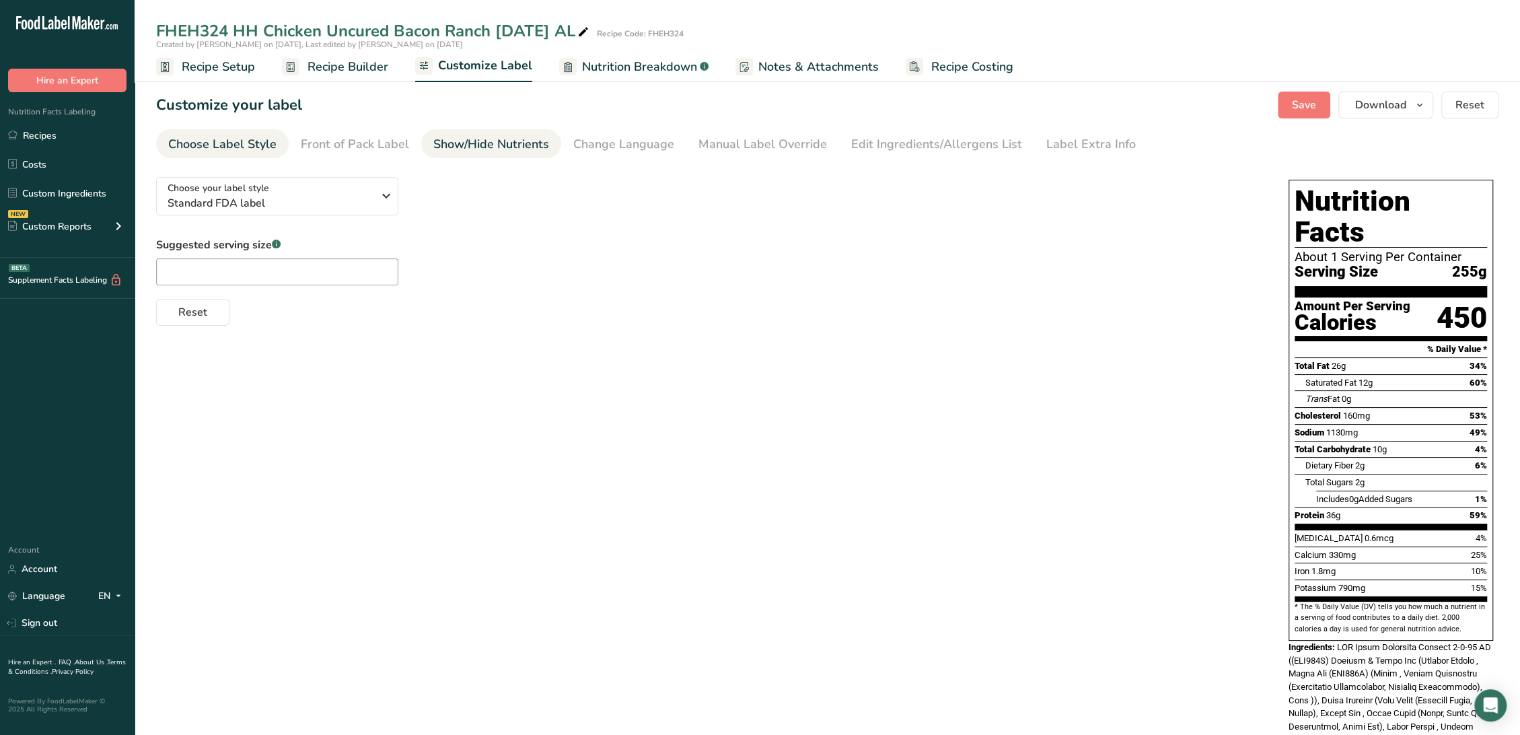
click at [441, 143] on div "Show/Hide Nutrients" at bounding box center [491, 144] width 116 height 18
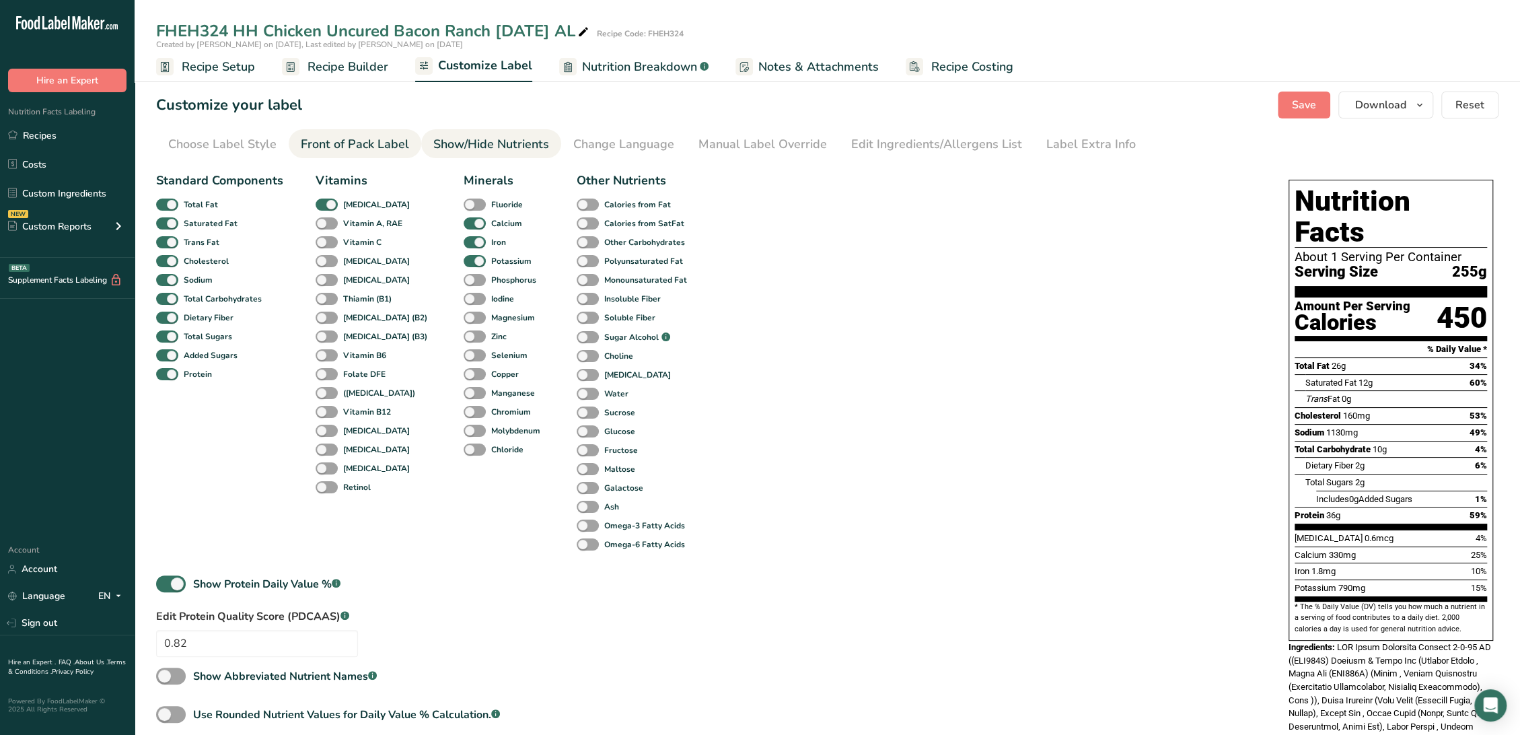
click at [338, 149] on div "Front of Pack Label" at bounding box center [355, 144] width 108 height 18
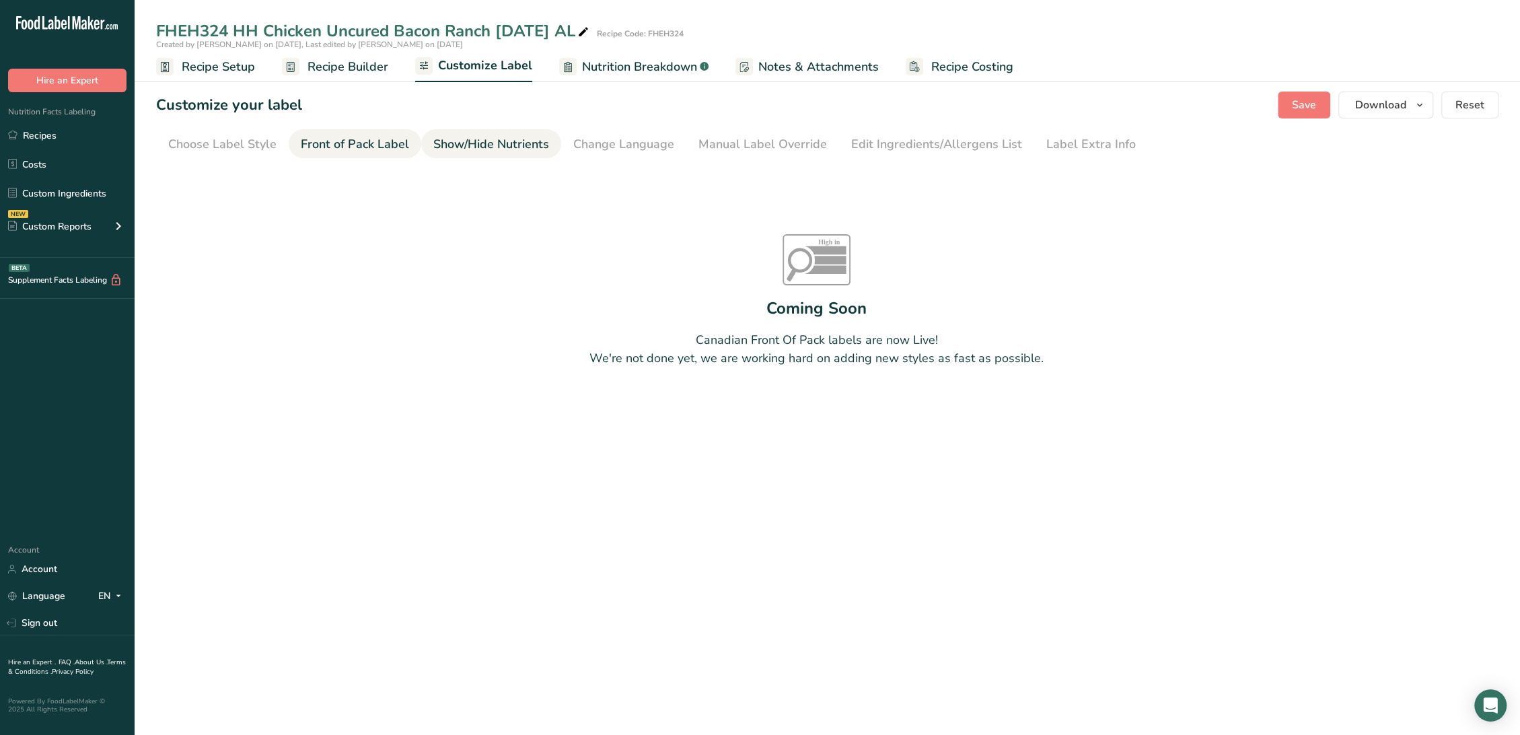
drag, startPoint x: 440, startPoint y: 142, endPoint x: 541, endPoint y: 141, distance: 100.9
click at [441, 143] on div "Show/Hide Nutrients" at bounding box center [491, 144] width 116 height 18
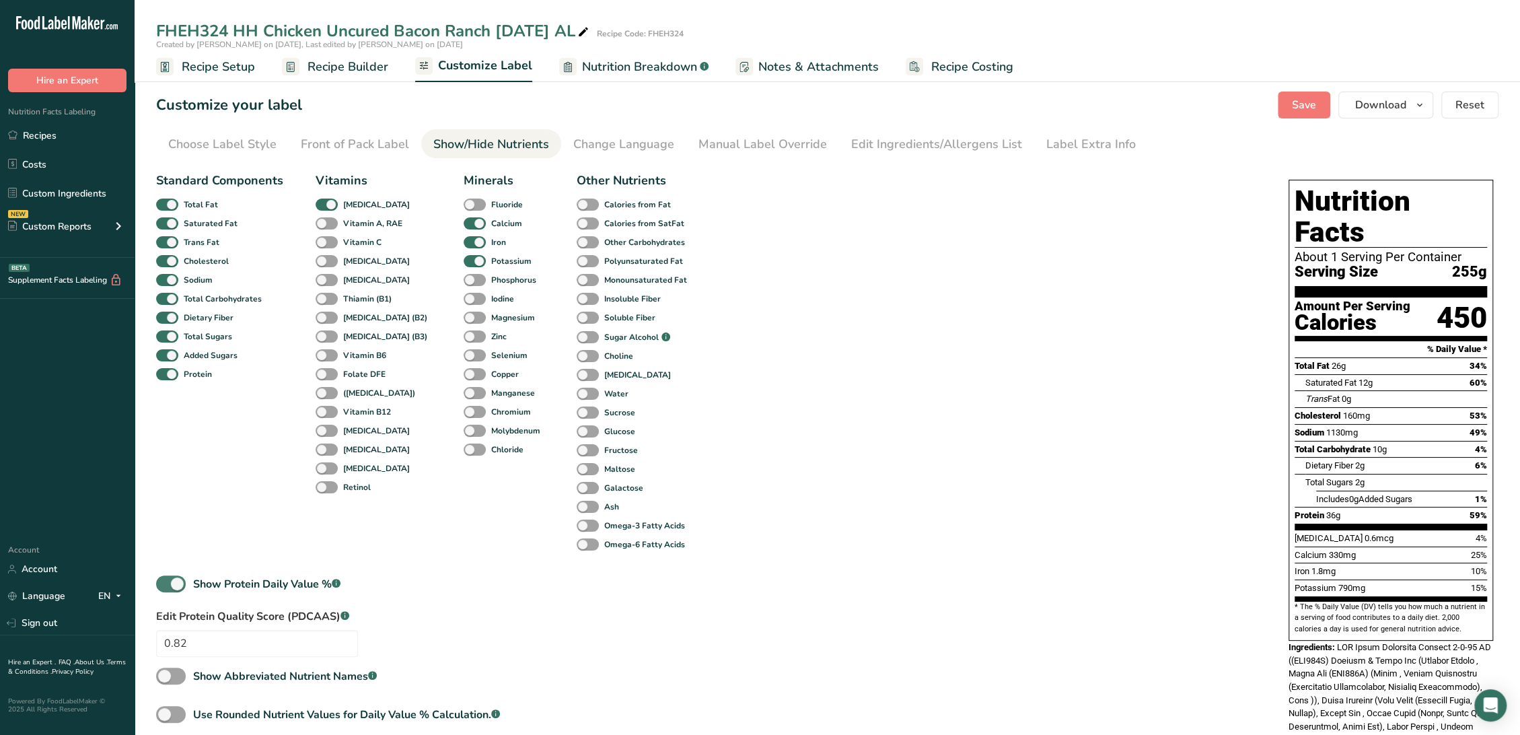
click at [182, 580] on span at bounding box center [171, 583] width 30 height 17
click at [165, 580] on input "Show Protein Daily Value % .a-a{fill:#347362;}.b-a{fill:#fff;}" at bounding box center [160, 583] width 9 height 9
checkbox input "false"
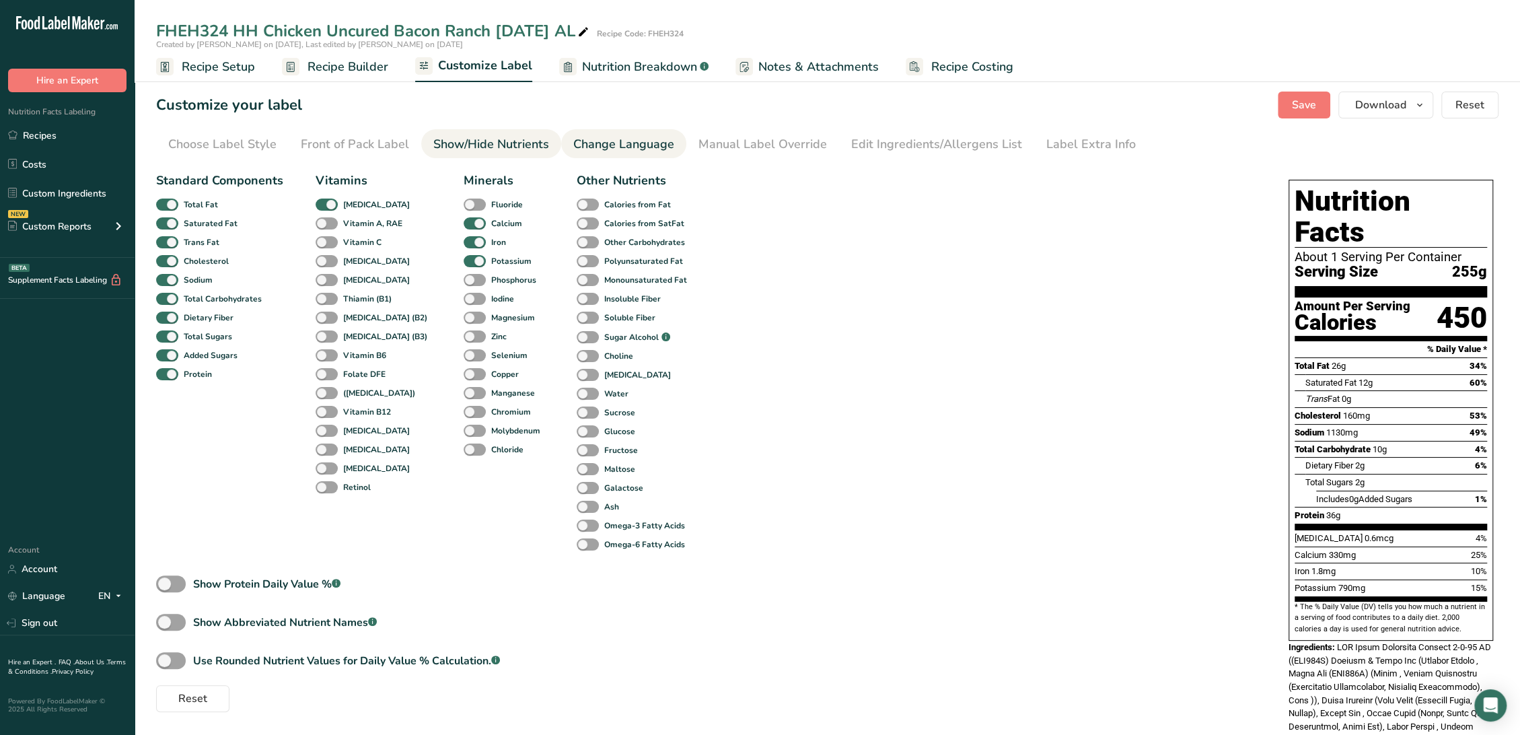
click at [610, 133] on link "Change Language" at bounding box center [623, 144] width 101 height 30
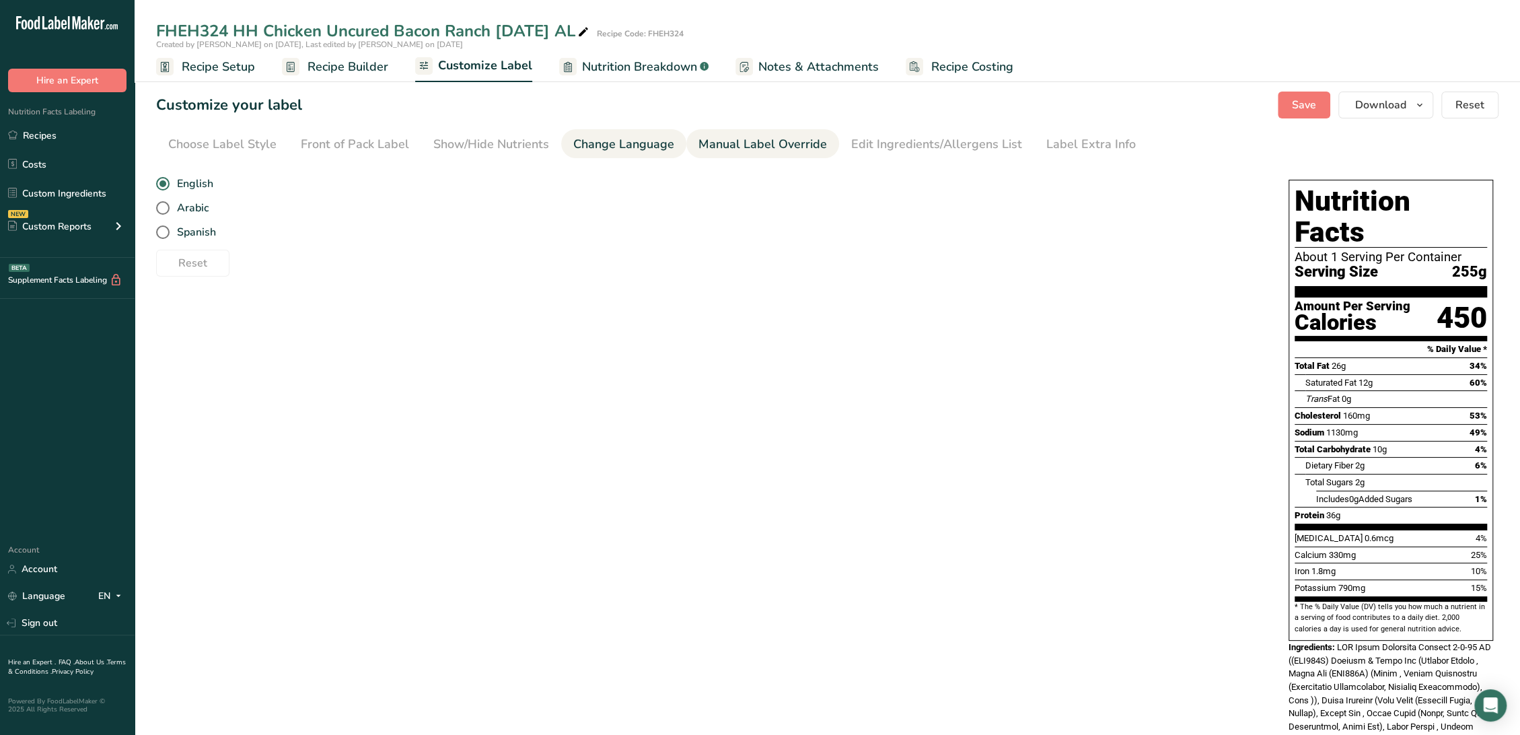
click at [803, 149] on div "Manual Label Override" at bounding box center [762, 144] width 128 height 18
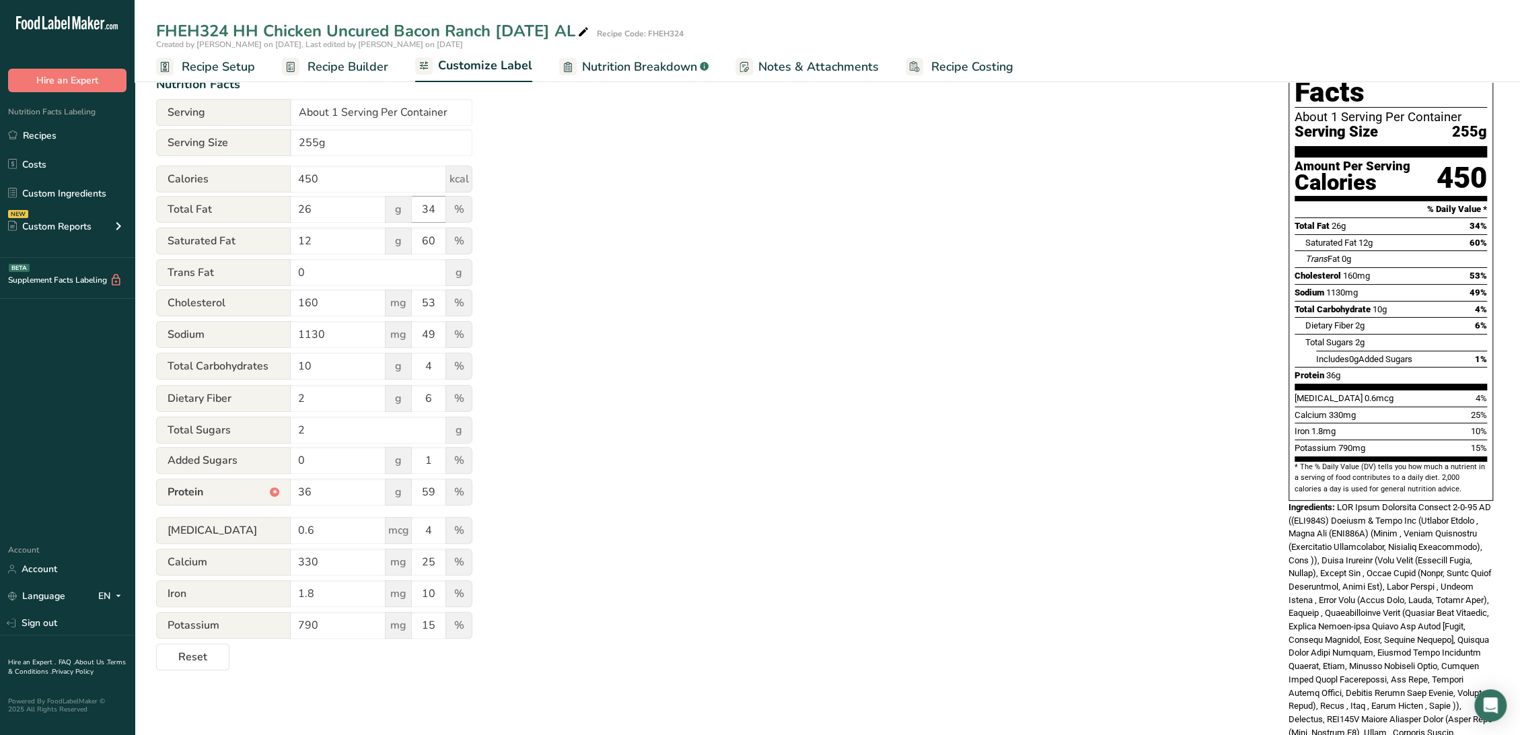
scroll to position [75, 0]
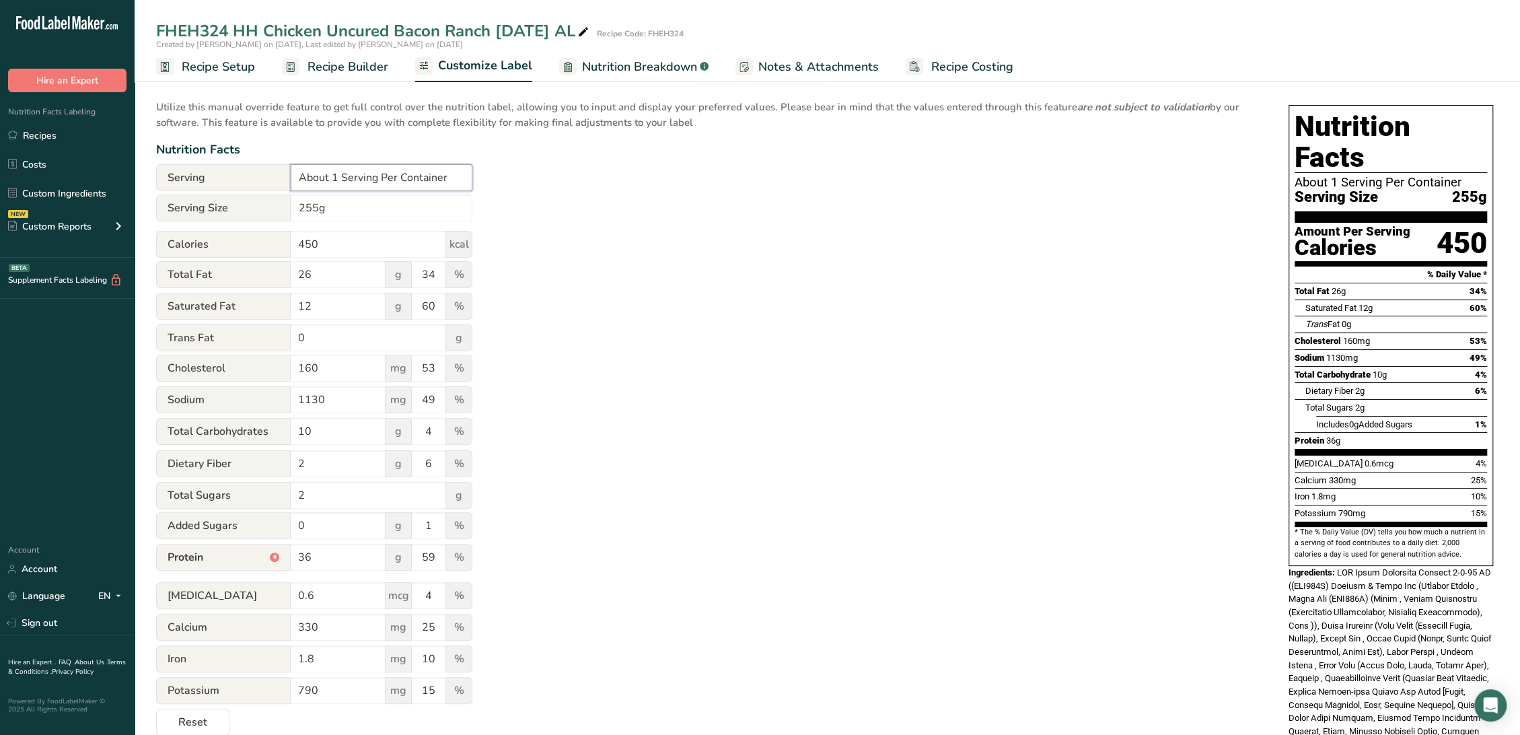
drag, startPoint x: 461, startPoint y: 176, endPoint x: 268, endPoint y: 174, distance: 193.8
click at [235, 168] on div "Serving About 1 Serving Per Container" at bounding box center [314, 177] width 316 height 27
click at [615, 184] on div "Utilize this manual override feature to get full control over the nutrition lab…" at bounding box center [708, 413] width 1105 height 644
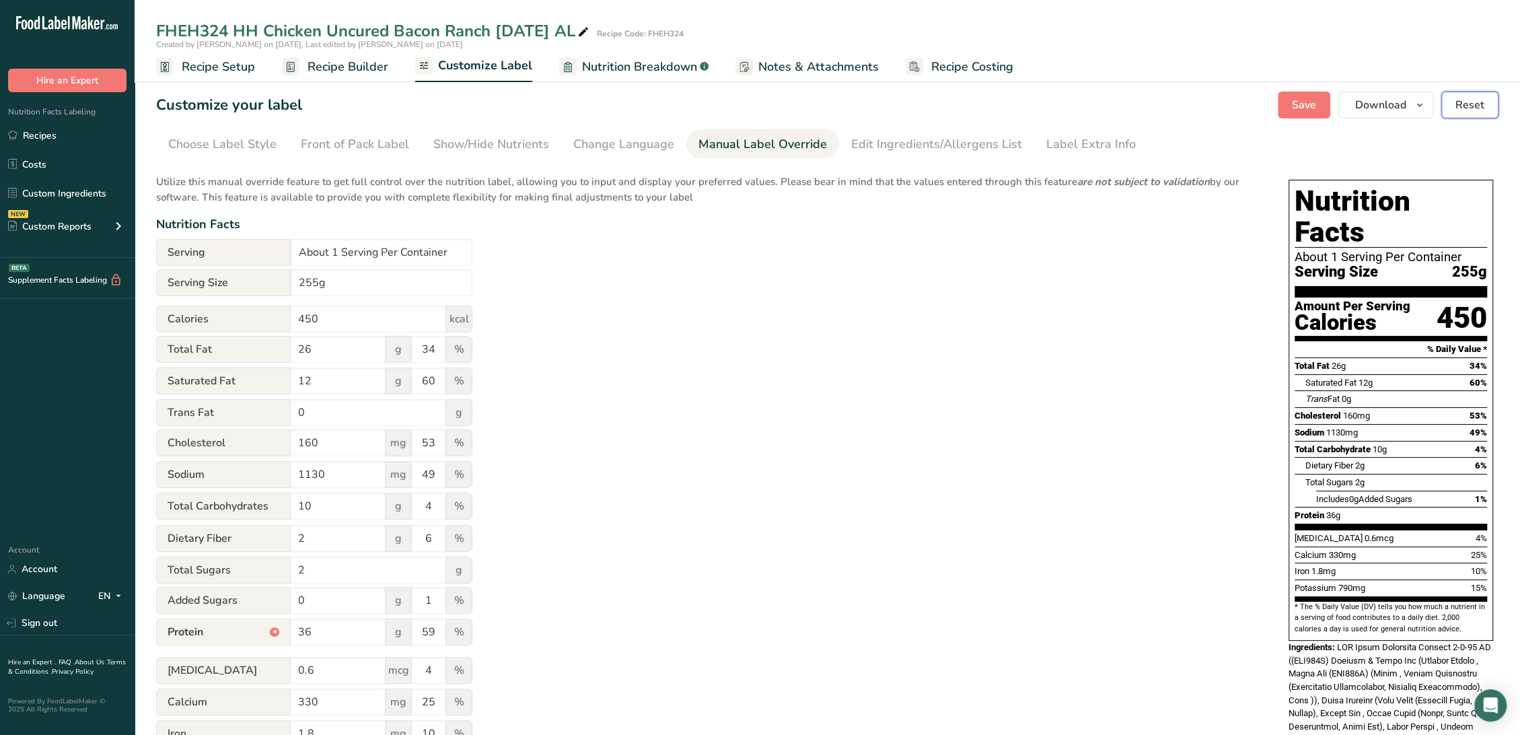
click at [1464, 106] on span "Reset" at bounding box center [1469, 105] width 29 height 16
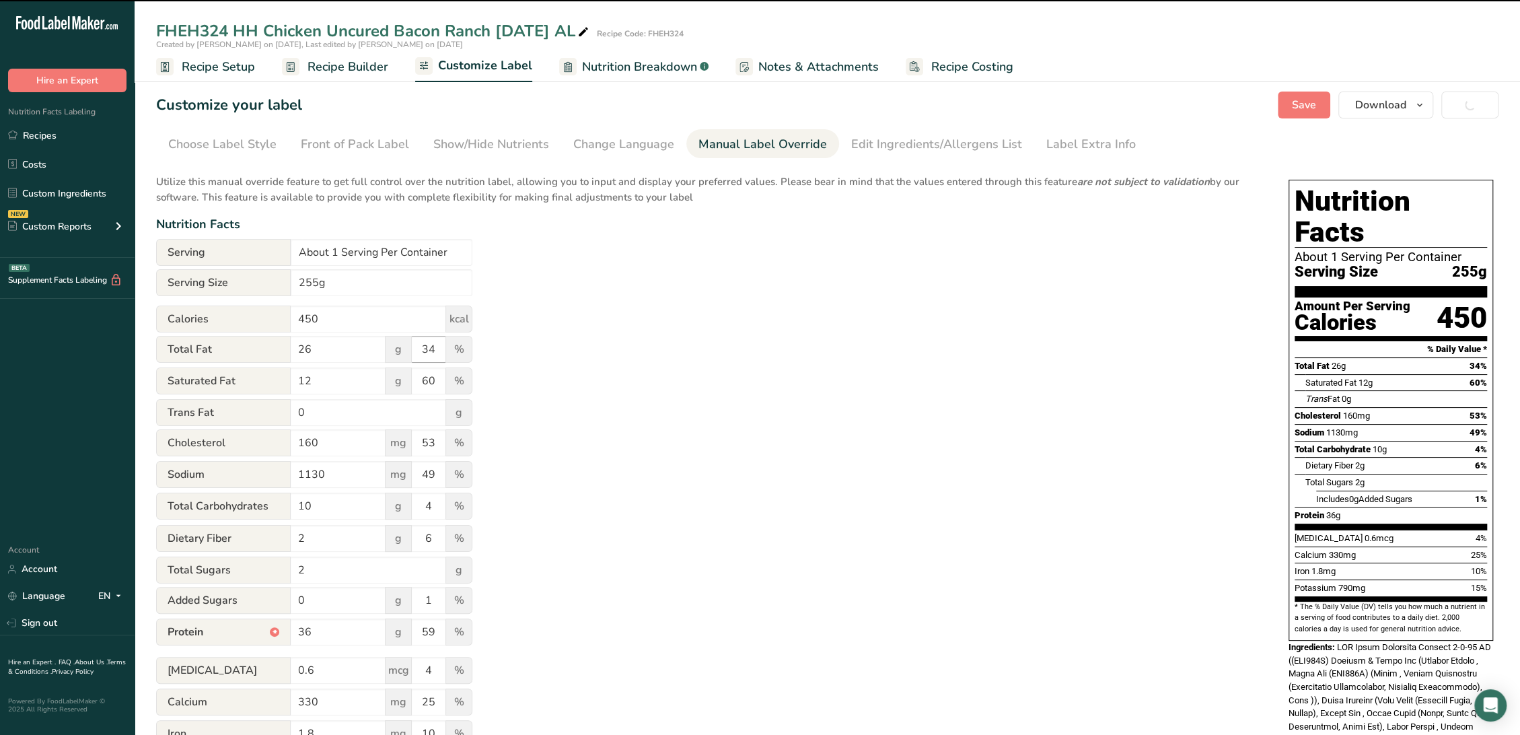
type input "43"
type input "86"
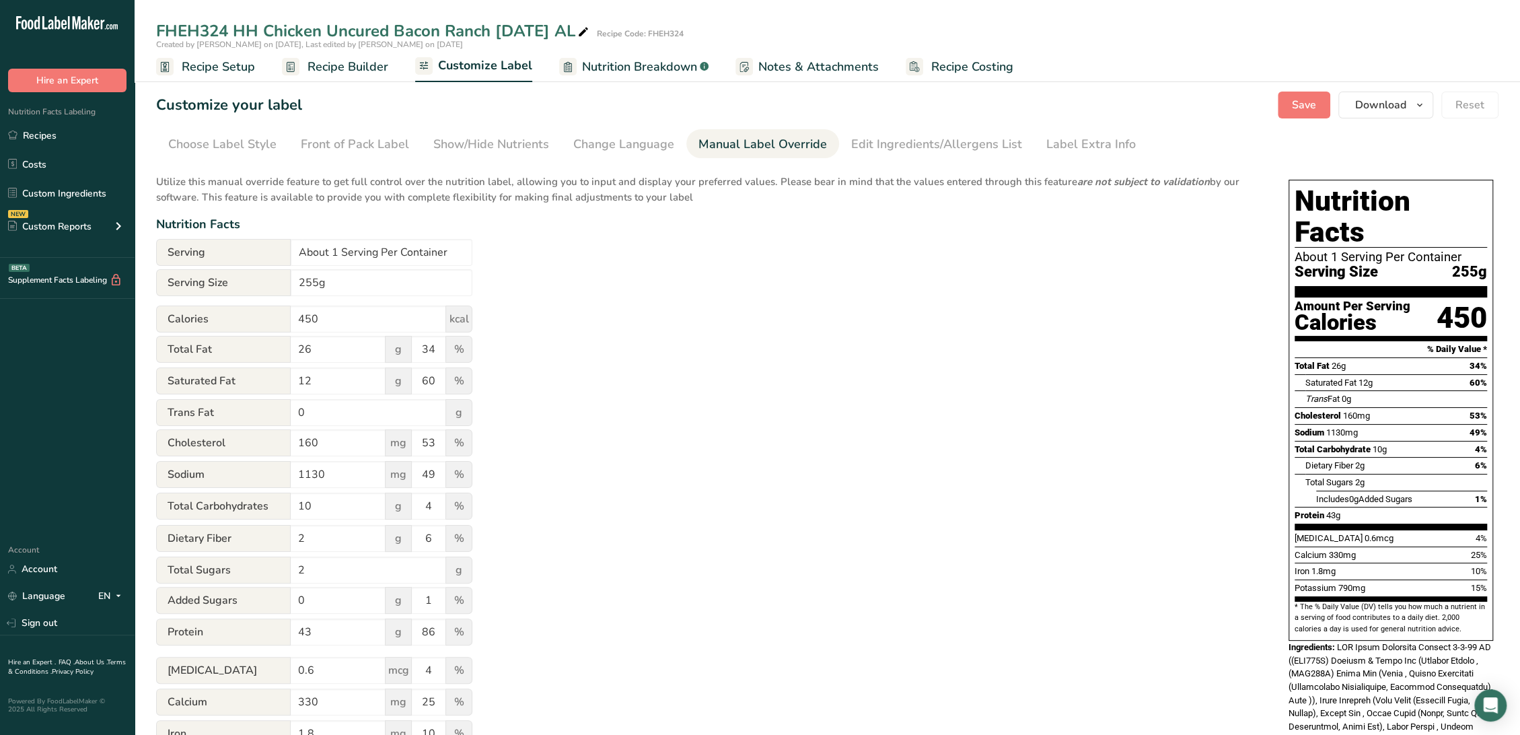
click at [241, 67] on span "Recipe Setup" at bounding box center [218, 67] width 73 height 18
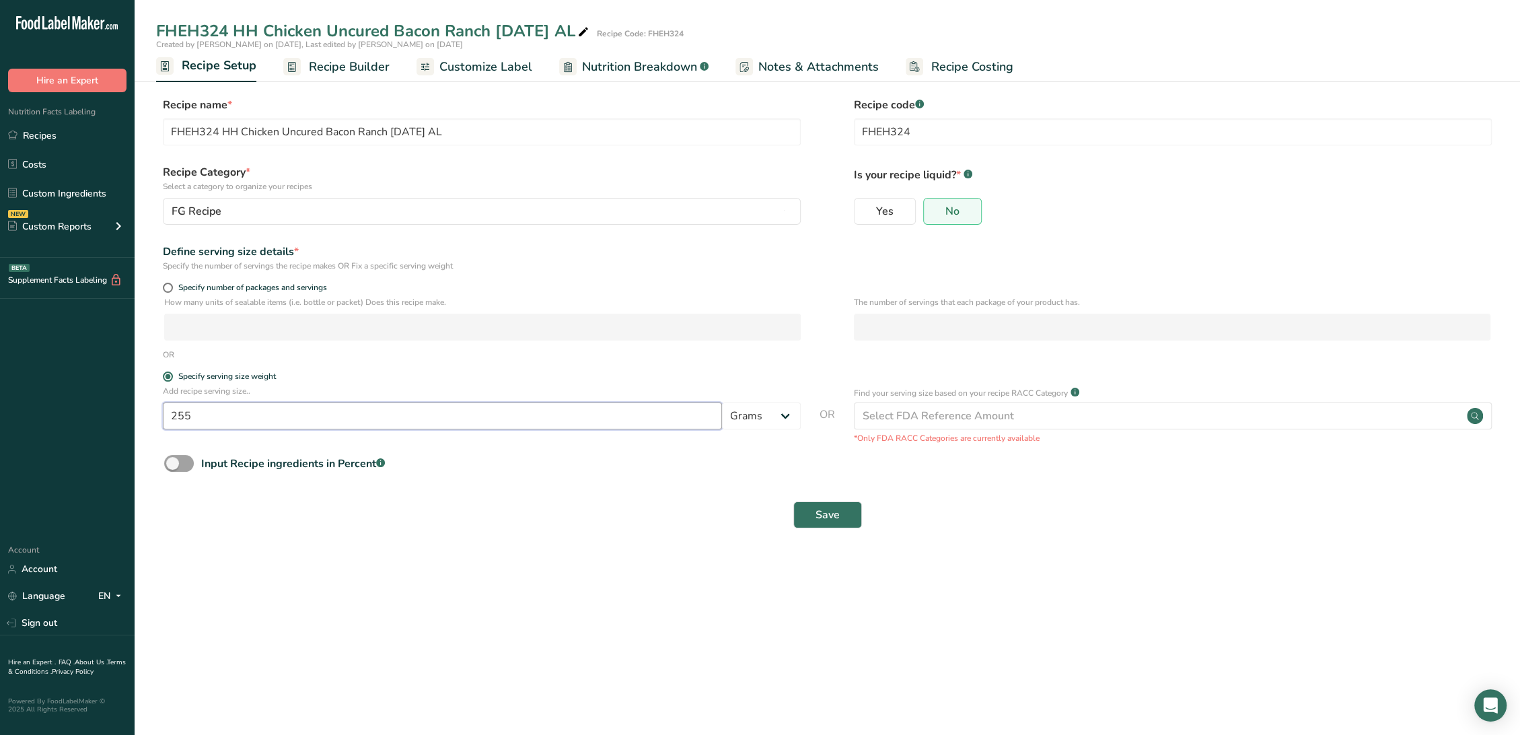
drag, startPoint x: 248, startPoint y: 422, endPoint x: 110, endPoint y: 423, distance: 137.2
click at [110, 423] on div ".a-20{fill:#fff;} Hire an Expert Nutrition Facts Labeling Recipes Costs Custom …" at bounding box center [760, 367] width 1520 height 735
type input "100"
click at [793, 501] on button "Save" at bounding box center [827, 514] width 69 height 27
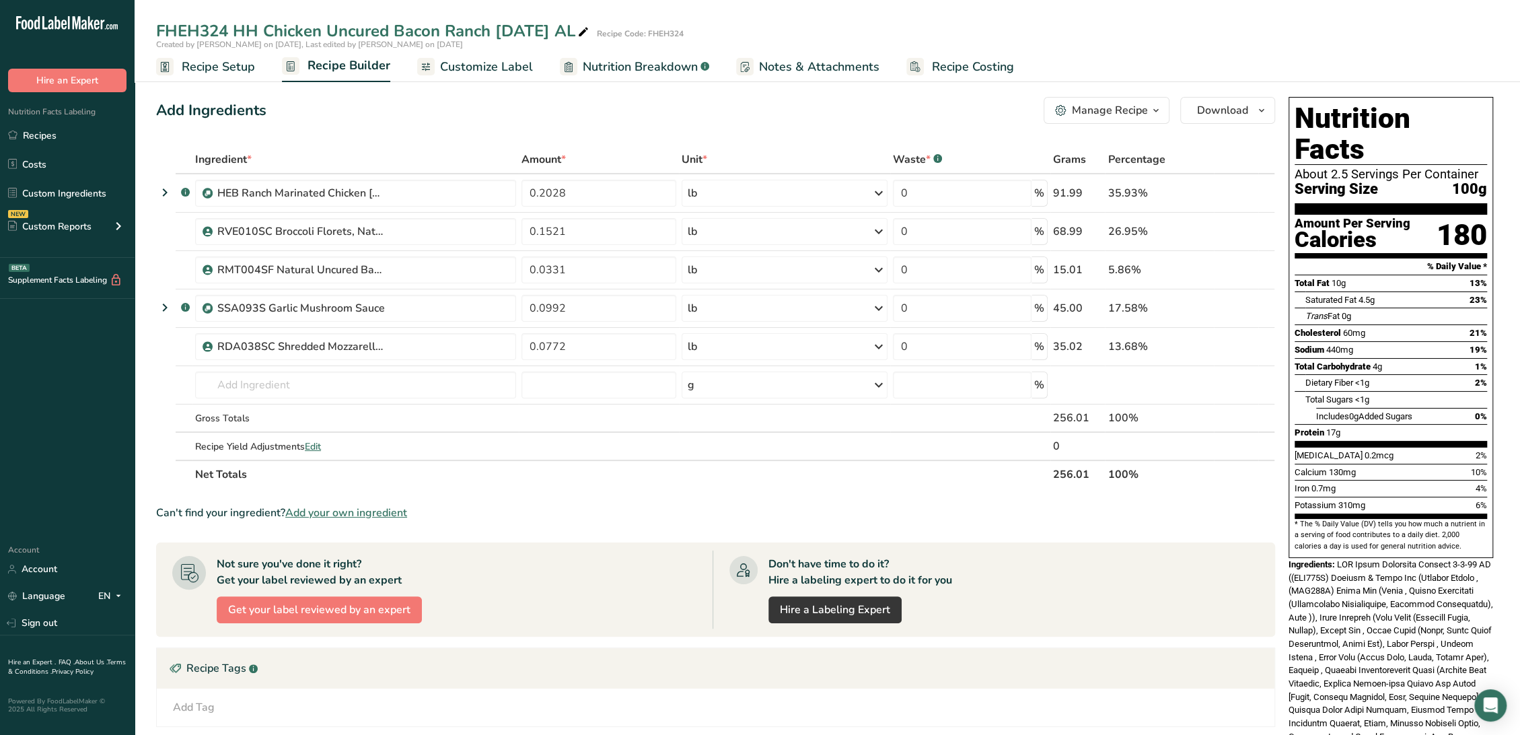
click at [461, 68] on span "Customize Label" at bounding box center [486, 67] width 93 height 18
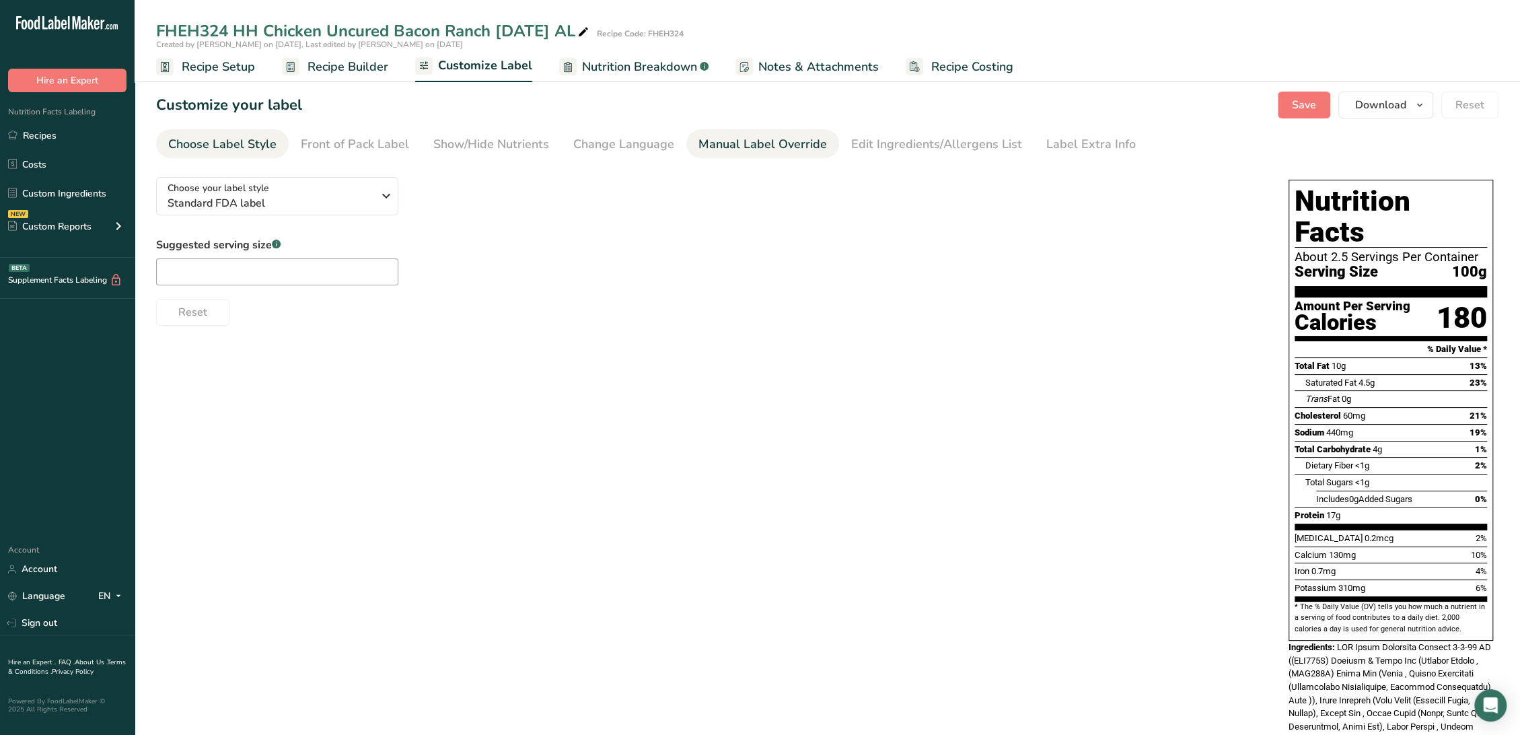
click at [752, 148] on div "Manual Label Override" at bounding box center [762, 144] width 128 height 18
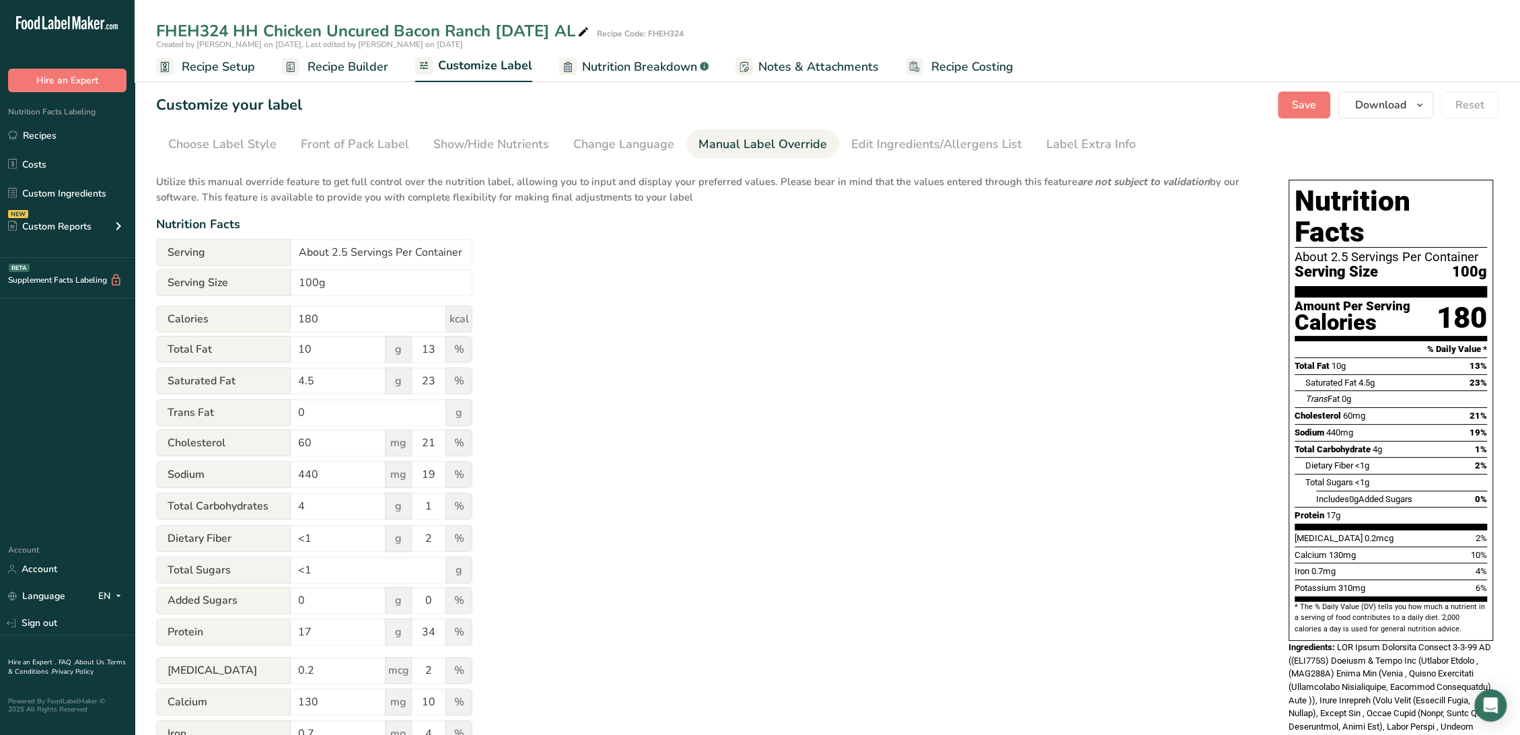
click at [237, 69] on span "Recipe Setup" at bounding box center [218, 67] width 73 height 18
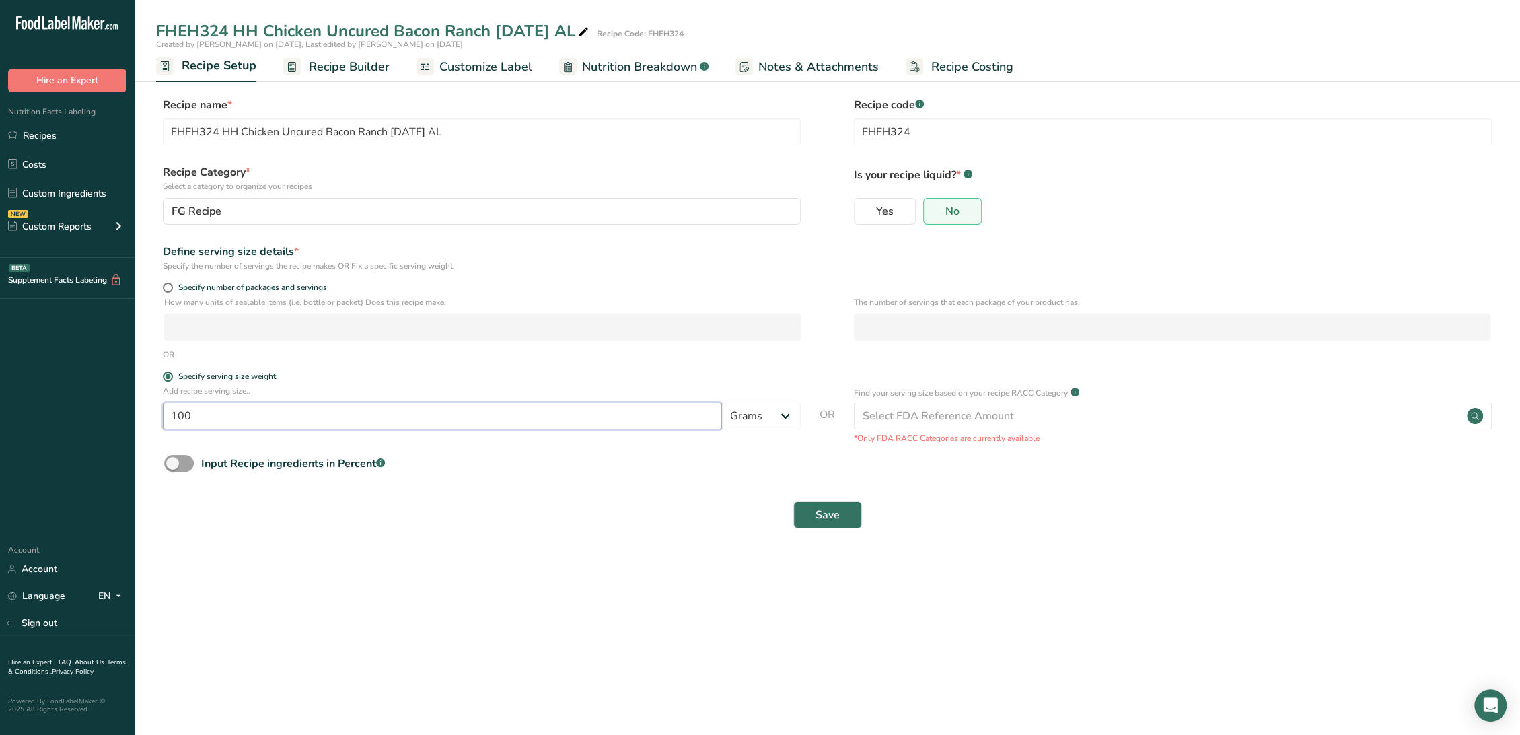
drag, startPoint x: 229, startPoint y: 407, endPoint x: 59, endPoint y: 414, distance: 170.4
click at [59, 414] on div ".a-20{fill:#fff;} Hire an Expert Nutrition Facts Labeling Recipes Costs Custom …" at bounding box center [760, 367] width 1520 height 735
type input "255"
click at [793, 501] on button "Save" at bounding box center [827, 514] width 69 height 27
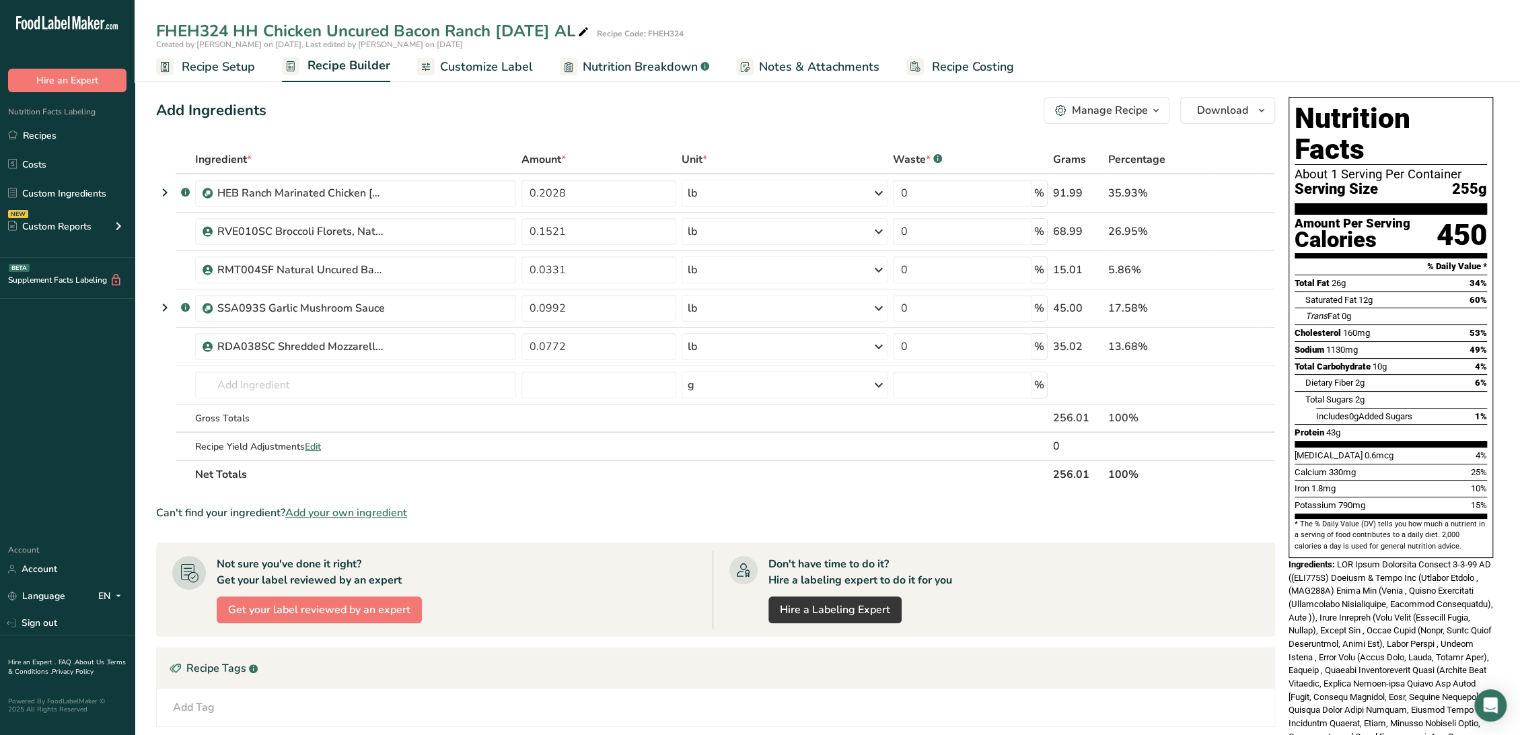
click at [470, 66] on span "Customize Label" at bounding box center [486, 67] width 93 height 18
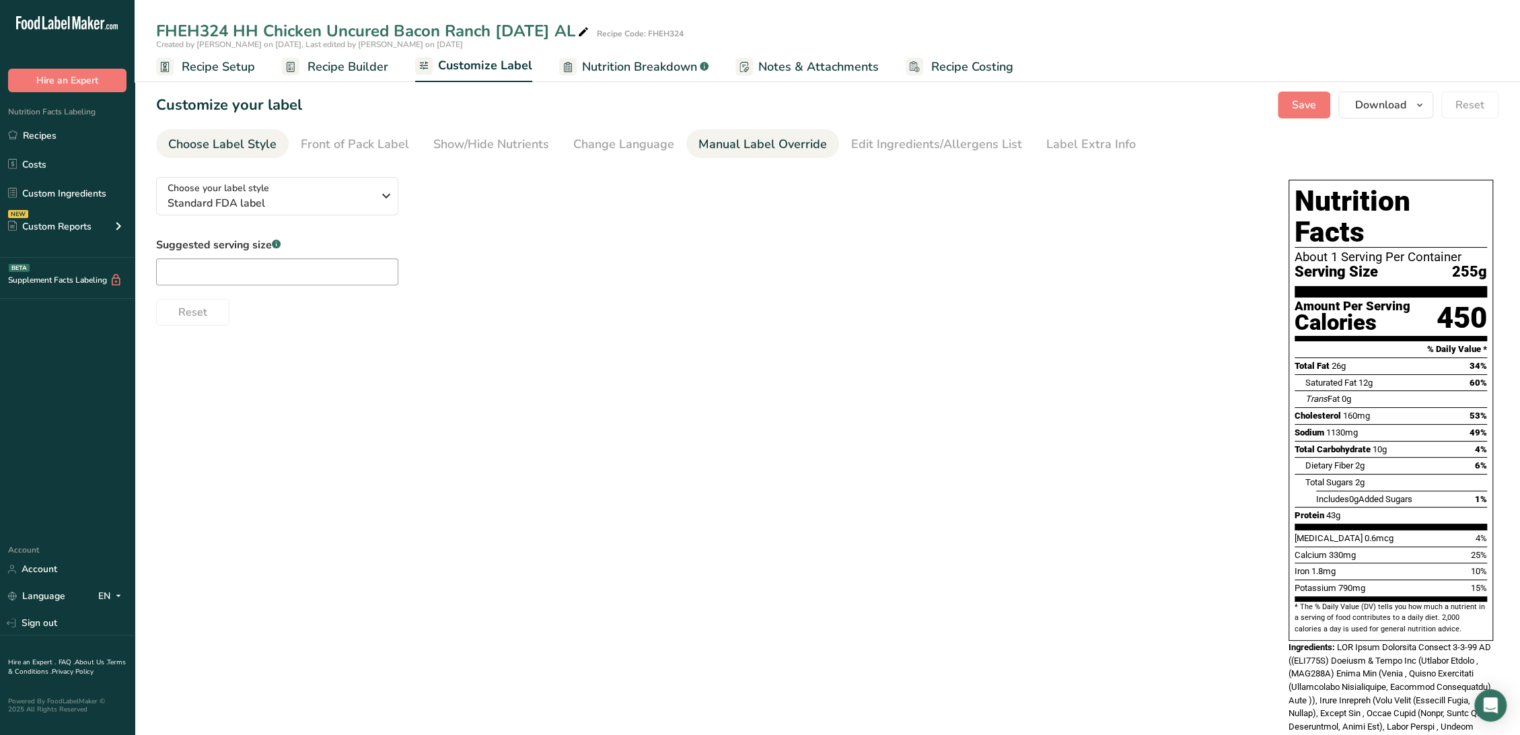
click at [770, 148] on div "Manual Label Override" at bounding box center [762, 144] width 128 height 18
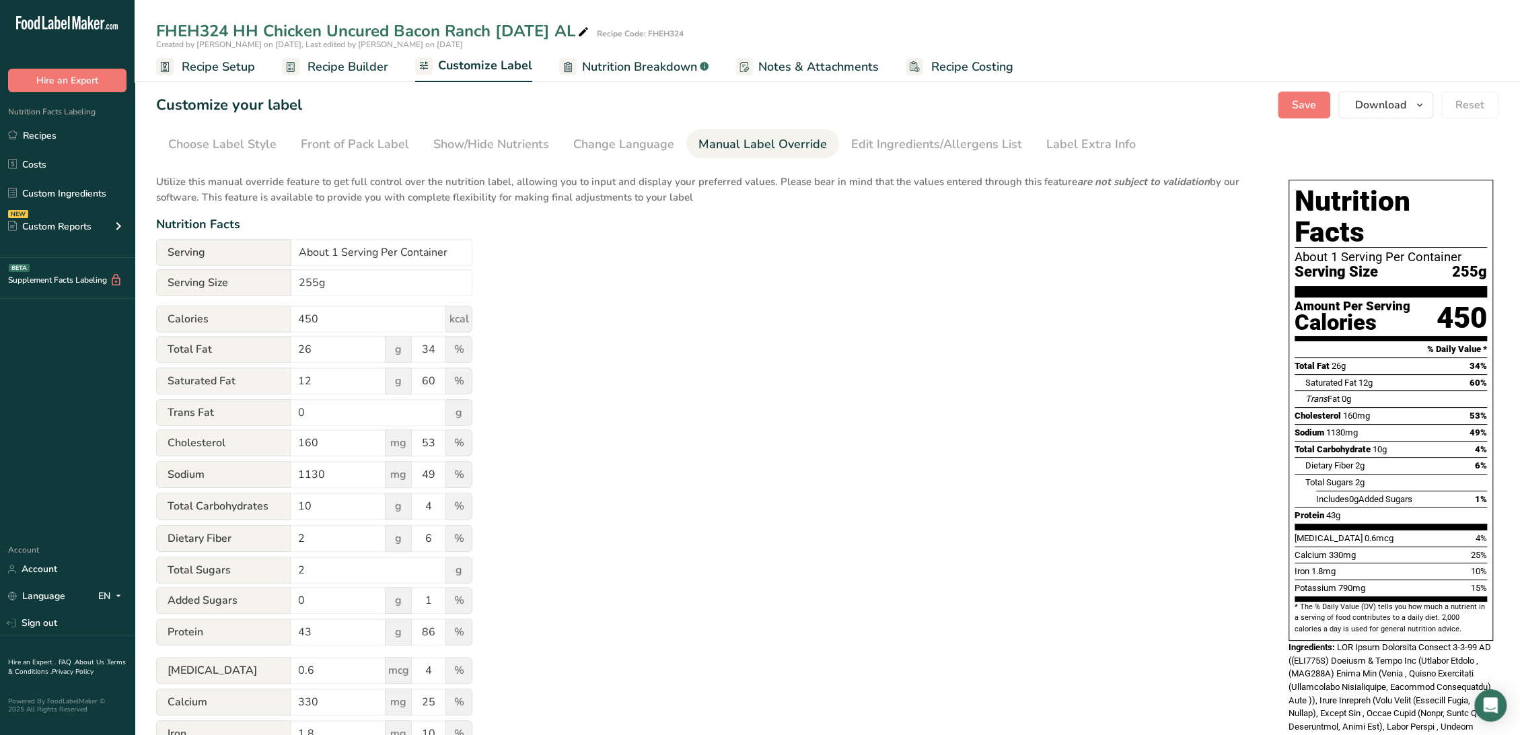
scroll to position [149, 0]
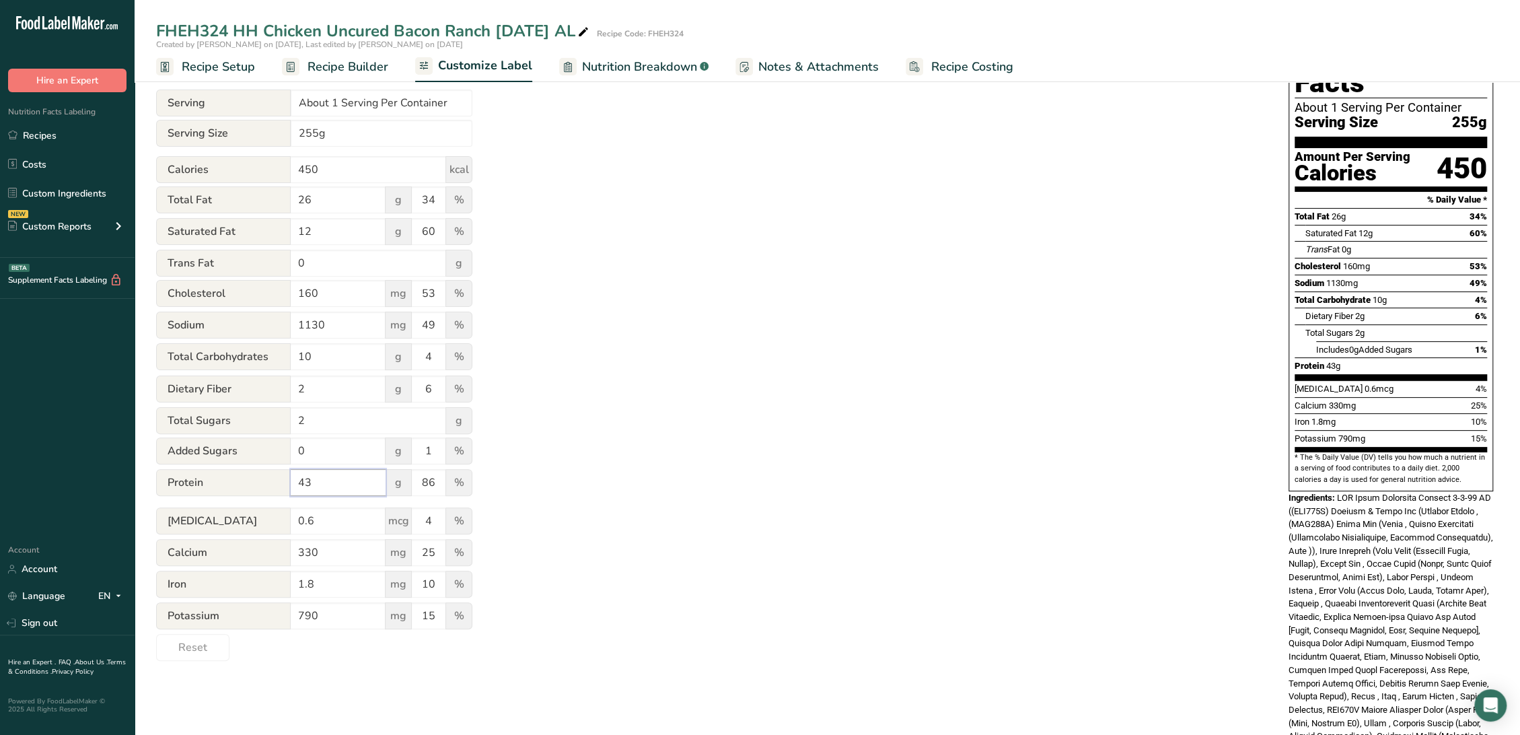
click at [332, 491] on input "43" at bounding box center [338, 482] width 95 height 27
type input "4"
type input "36"
click at [440, 484] on input "86" at bounding box center [429, 482] width 34 height 27
type input "8"
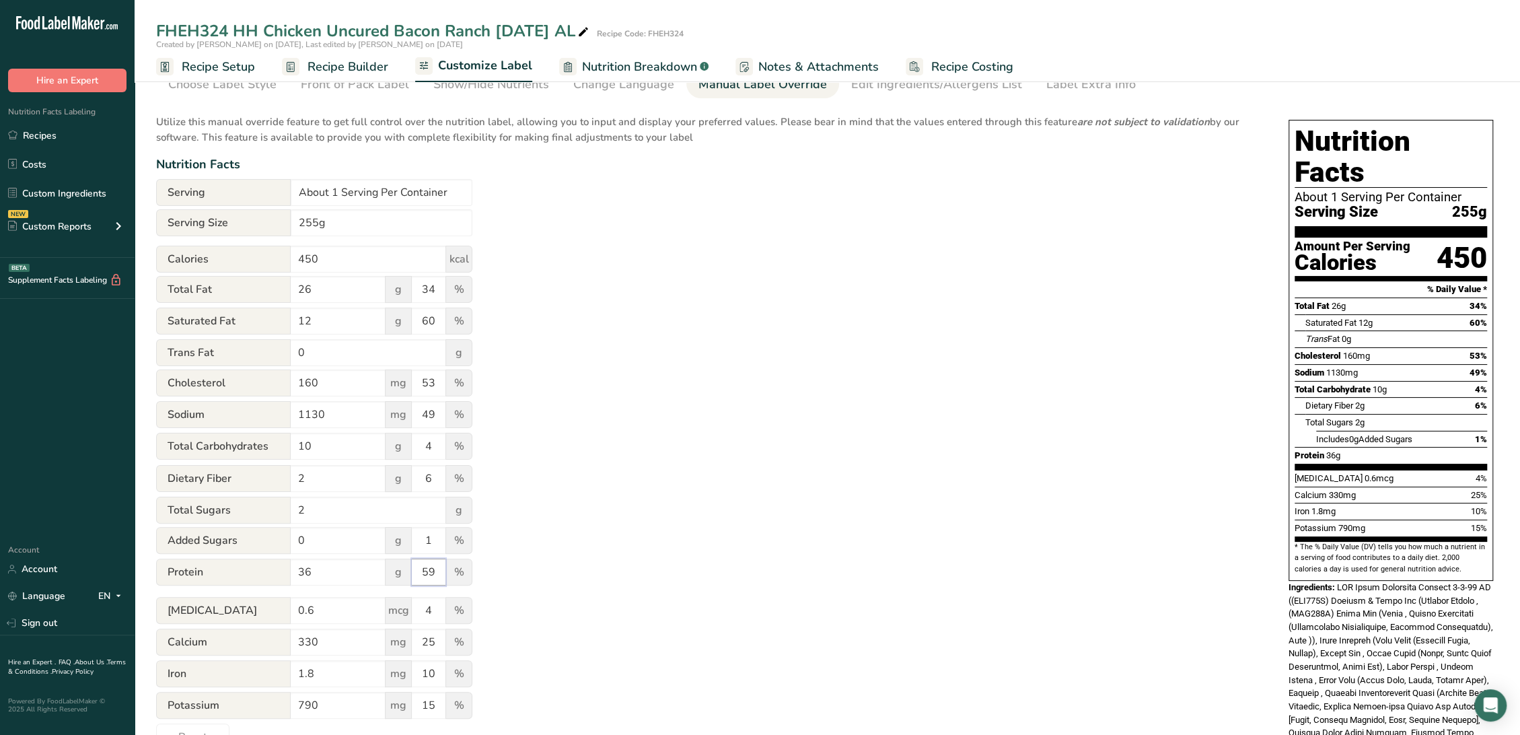
scroll to position [0, 0]
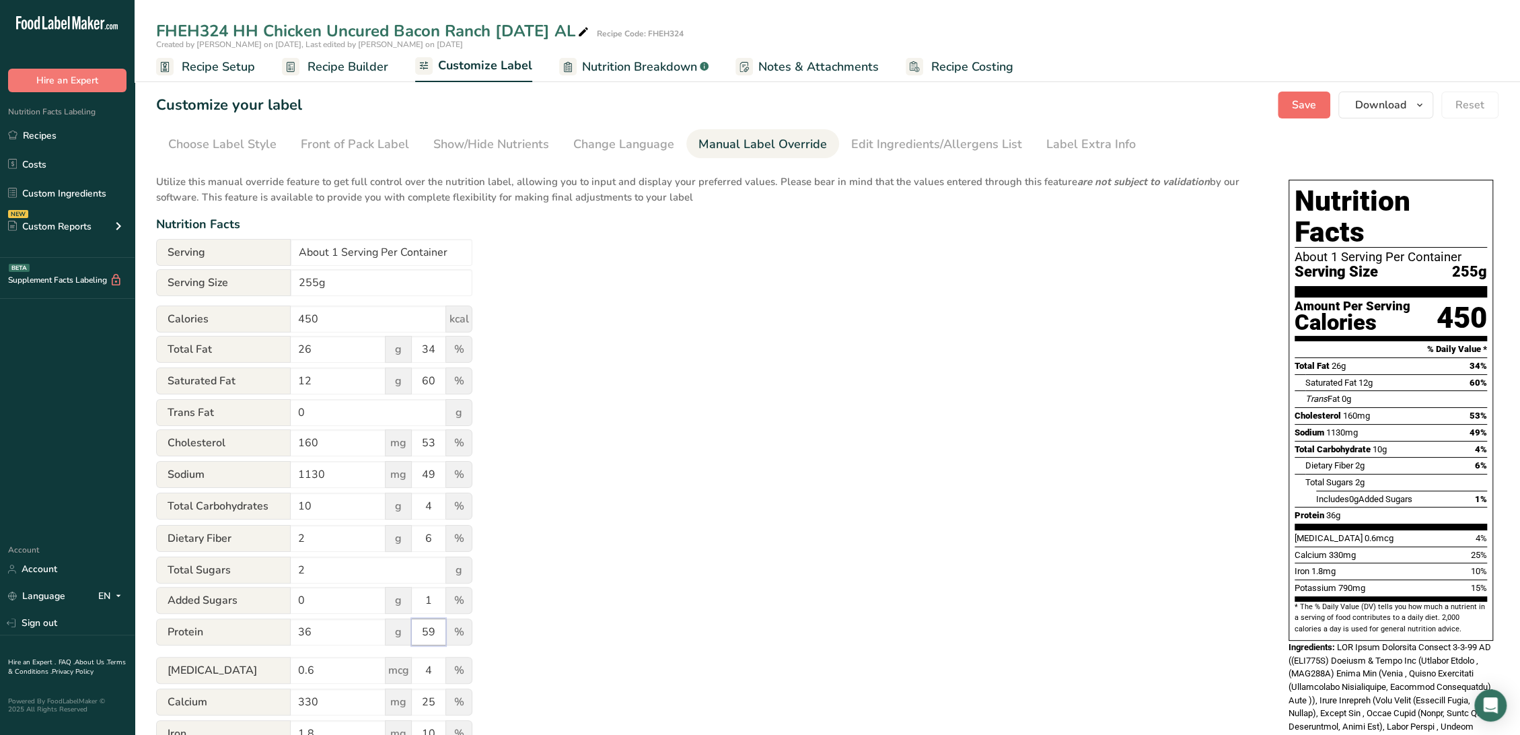
type input "59"
click at [1297, 108] on span "Save" at bounding box center [1304, 105] width 24 height 16
drag, startPoint x: 363, startPoint y: 71, endPoint x: 1068, endPoint y: 122, distance: 707.5
click at [363, 71] on span "Recipe Builder" at bounding box center [347, 67] width 81 height 18
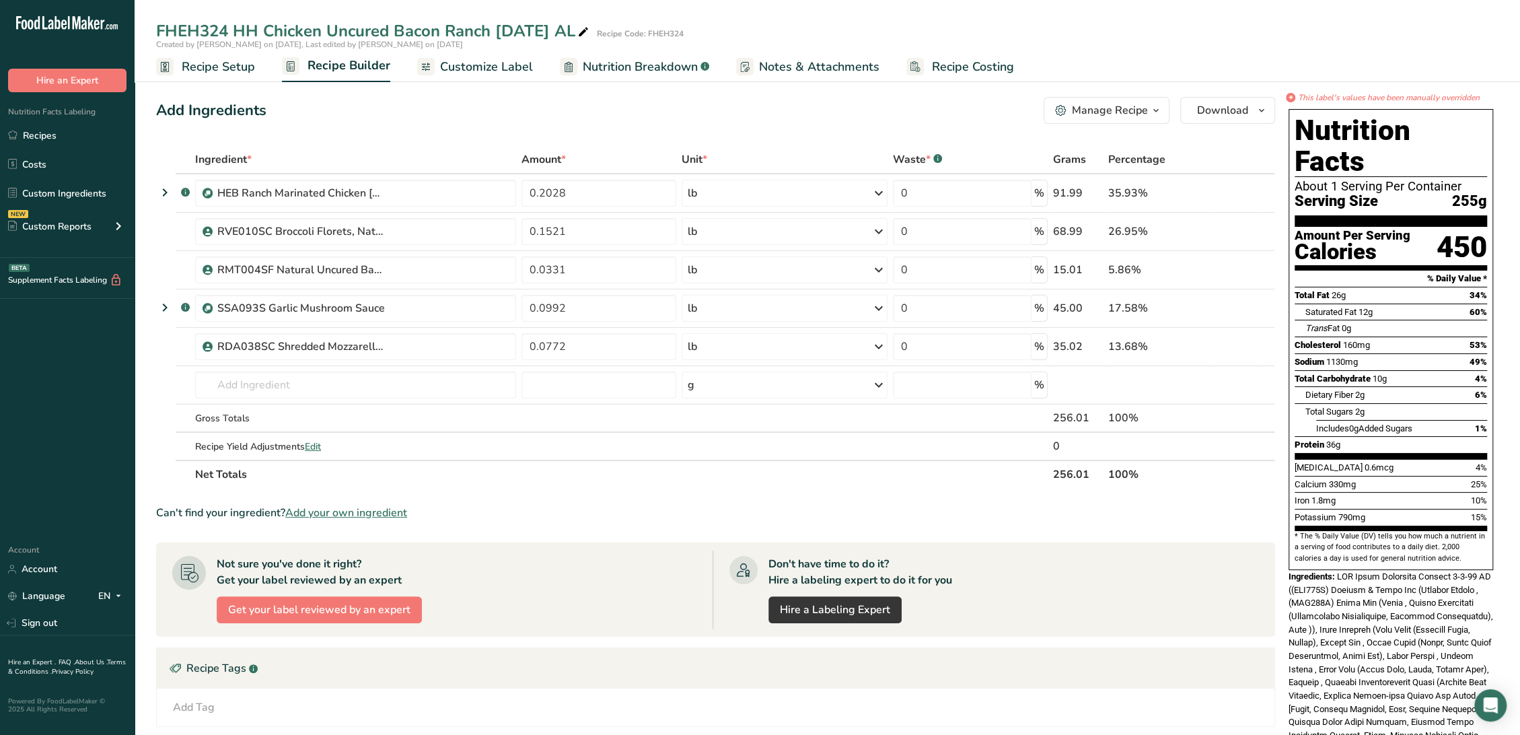
click at [454, 74] on span "Customize Label" at bounding box center [486, 67] width 93 height 18
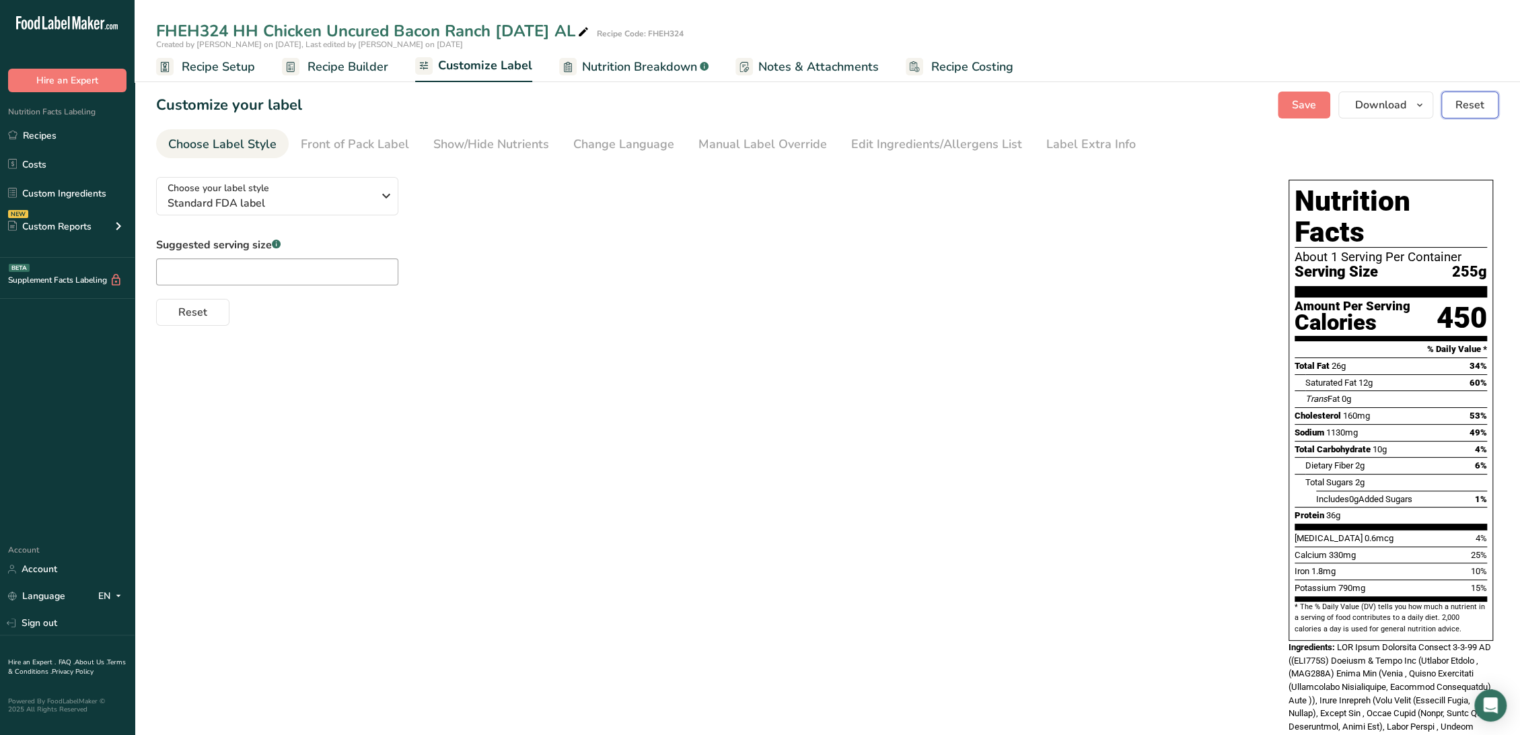
click at [1481, 106] on span "Reset" at bounding box center [1469, 105] width 29 height 16
click at [342, 69] on span "Recipe Builder" at bounding box center [347, 67] width 81 height 18
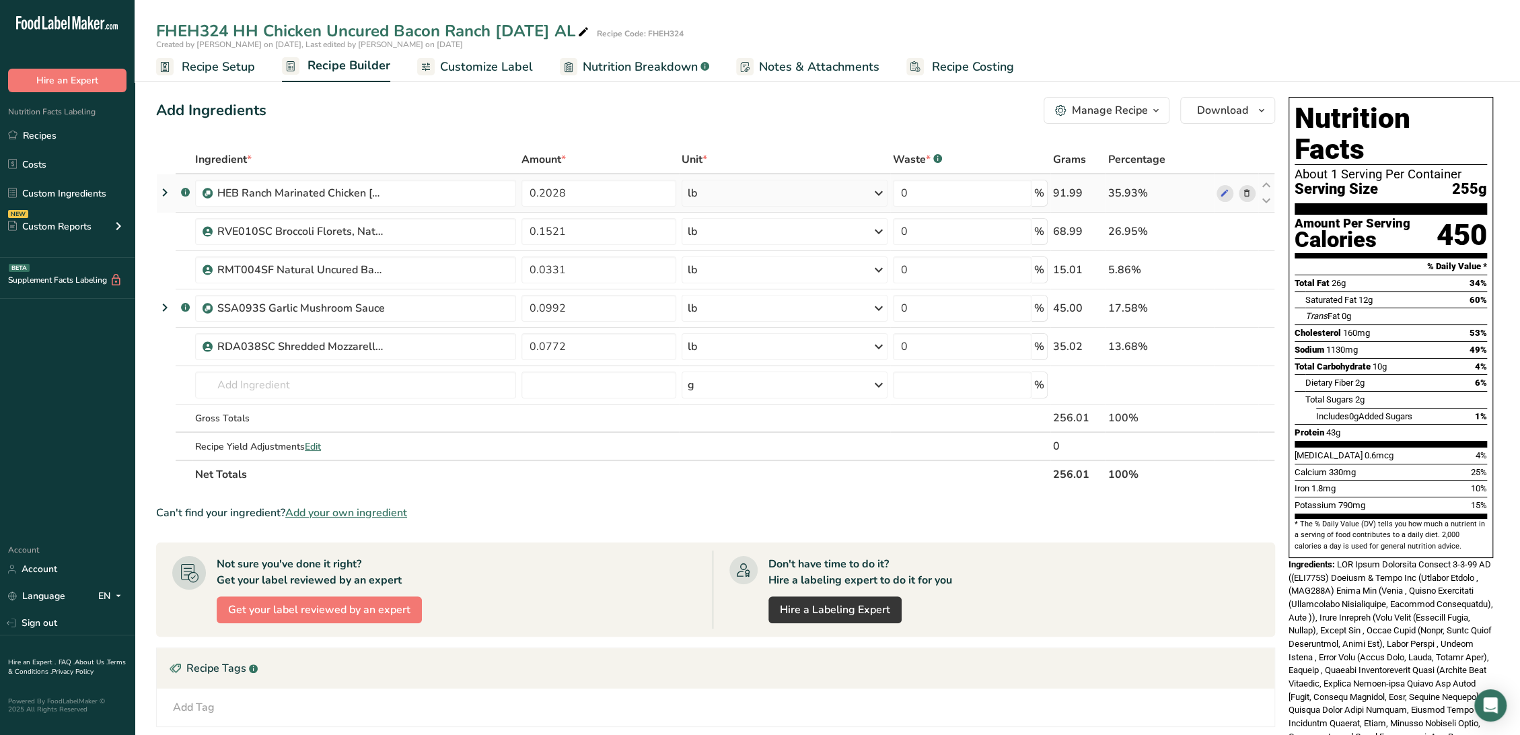
drag, startPoint x: 498, startPoint y: 62, endPoint x: 1215, endPoint y: 208, distance: 731.8
click at [498, 63] on span "Customize Label" at bounding box center [486, 67] width 93 height 18
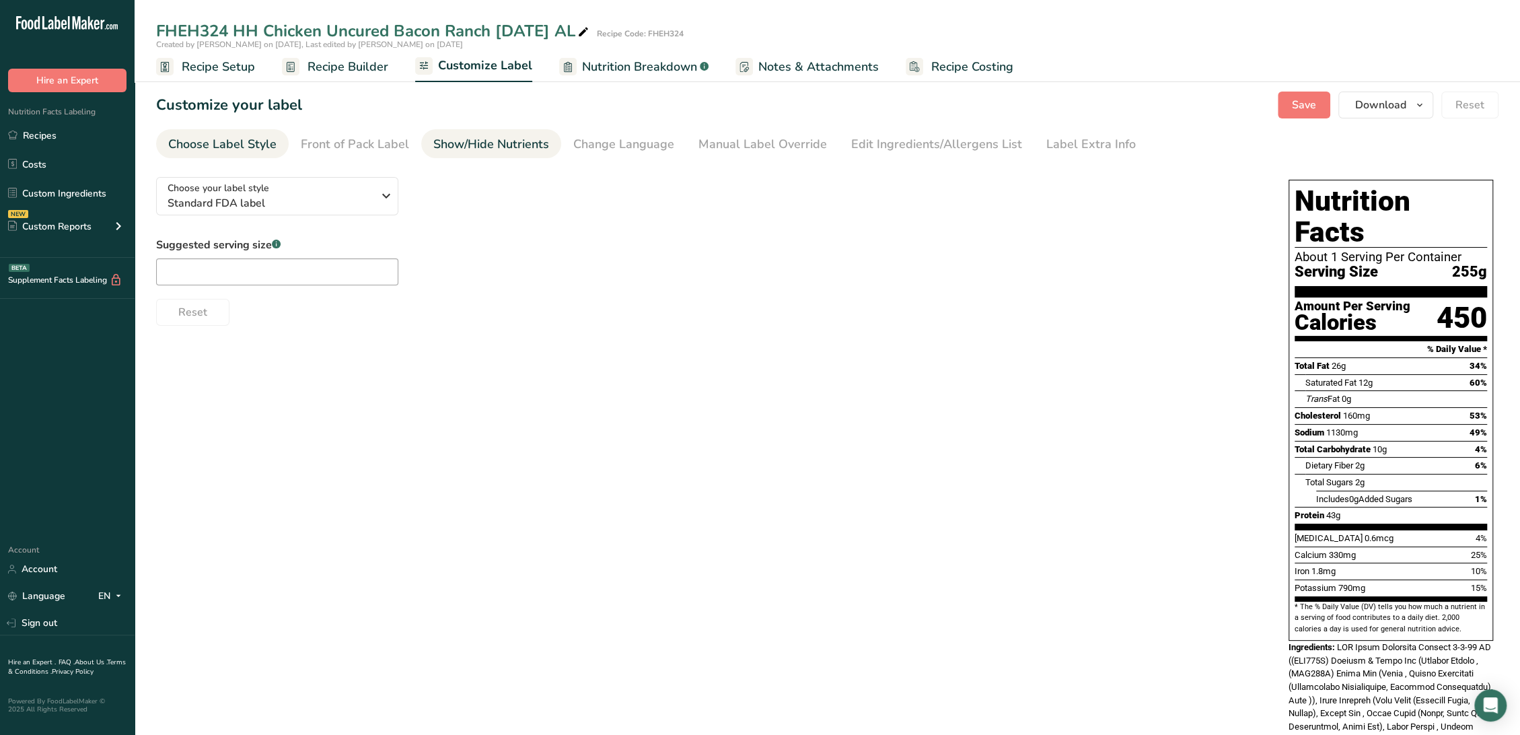
click at [483, 136] on div "Show/Hide Nutrients" at bounding box center [491, 144] width 116 height 18
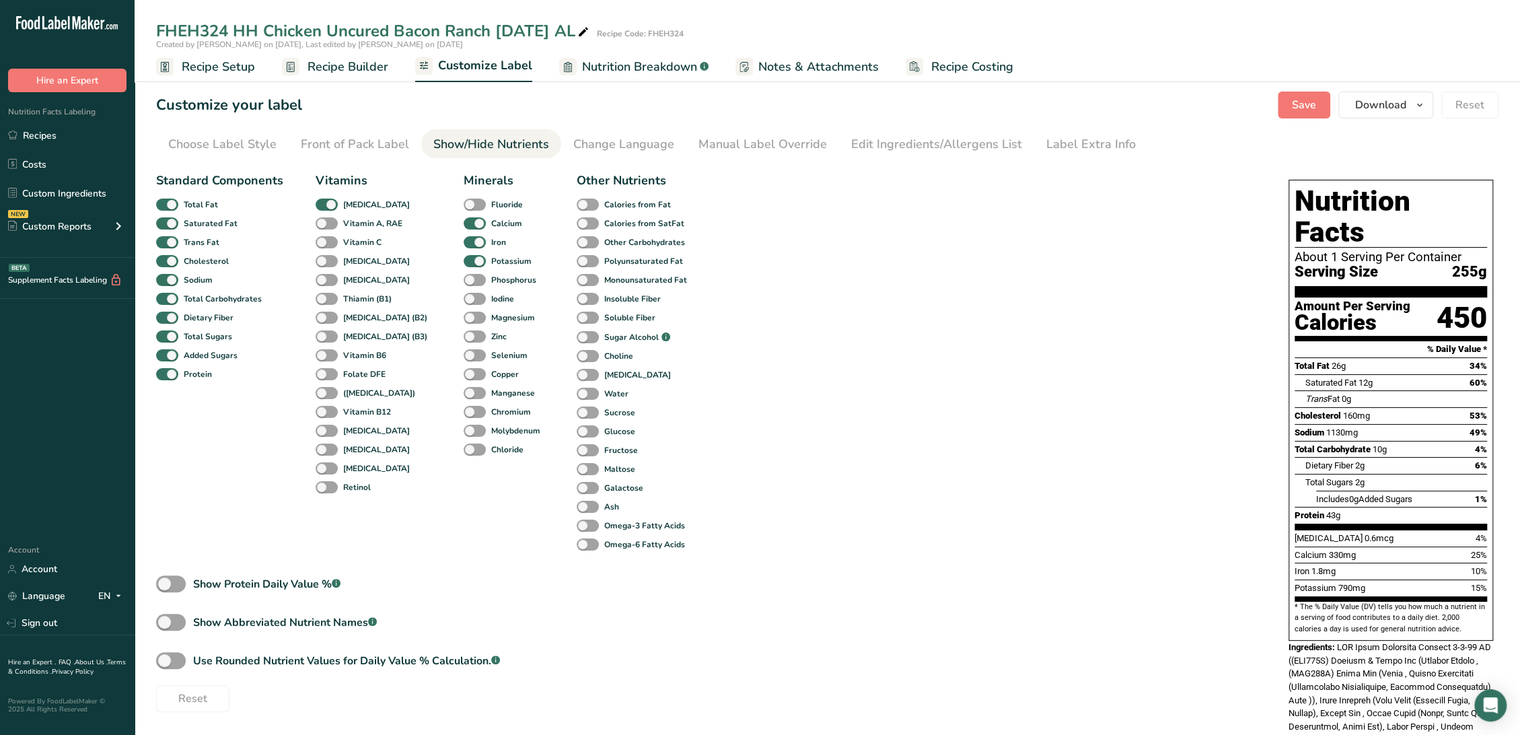
click at [279, 579] on div "Show Protein Daily Value % .a-a{fill:#347362;}.b-a{fill:#fff;}" at bounding box center [266, 584] width 147 height 16
click at [165, 579] on input "Show Protein Daily Value % .a-a{fill:#347362;}.b-a{fill:#fff;}" at bounding box center [160, 583] width 9 height 9
checkbox input "true"
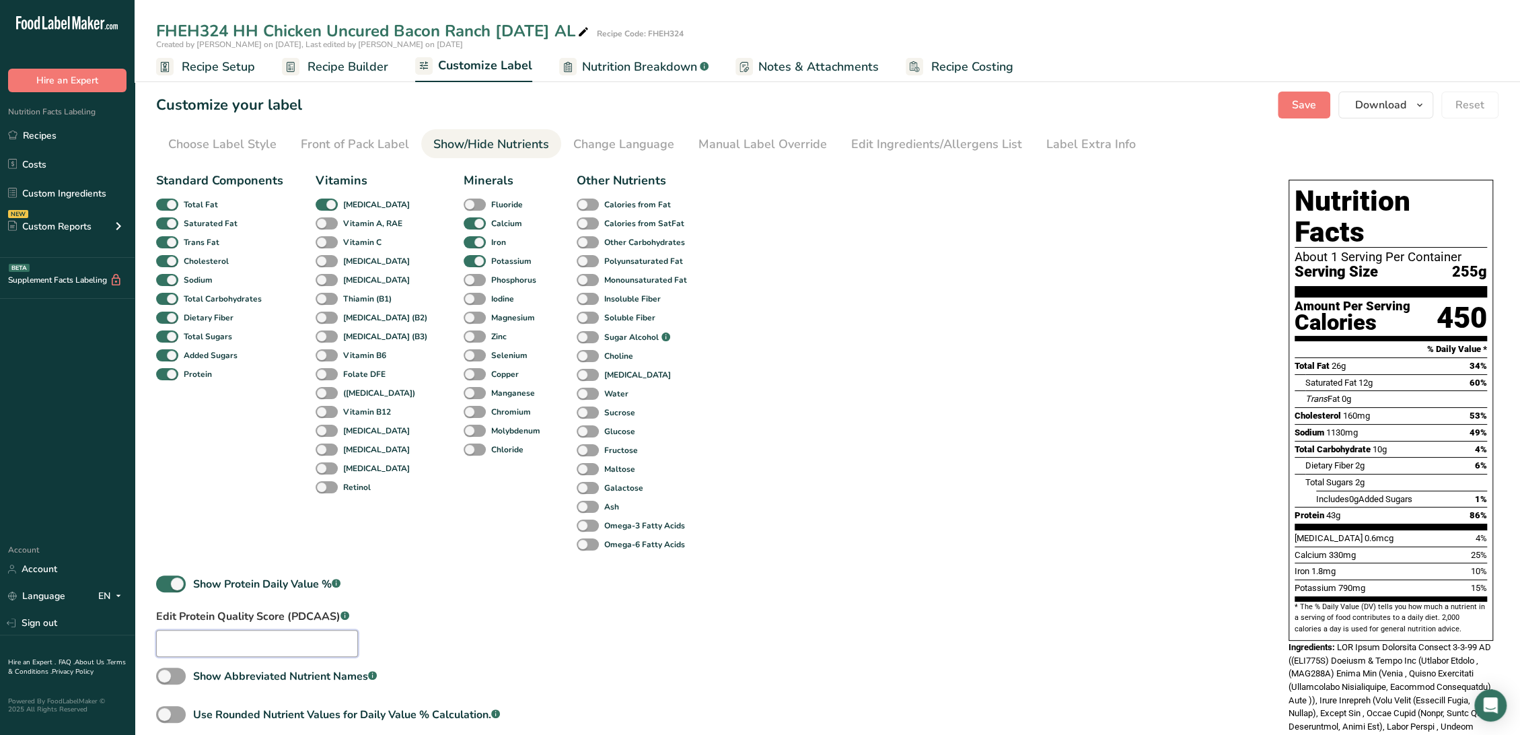
click at [269, 646] on input "text" at bounding box center [257, 643] width 202 height 27
type input "0"
type input "0."
type input "69"
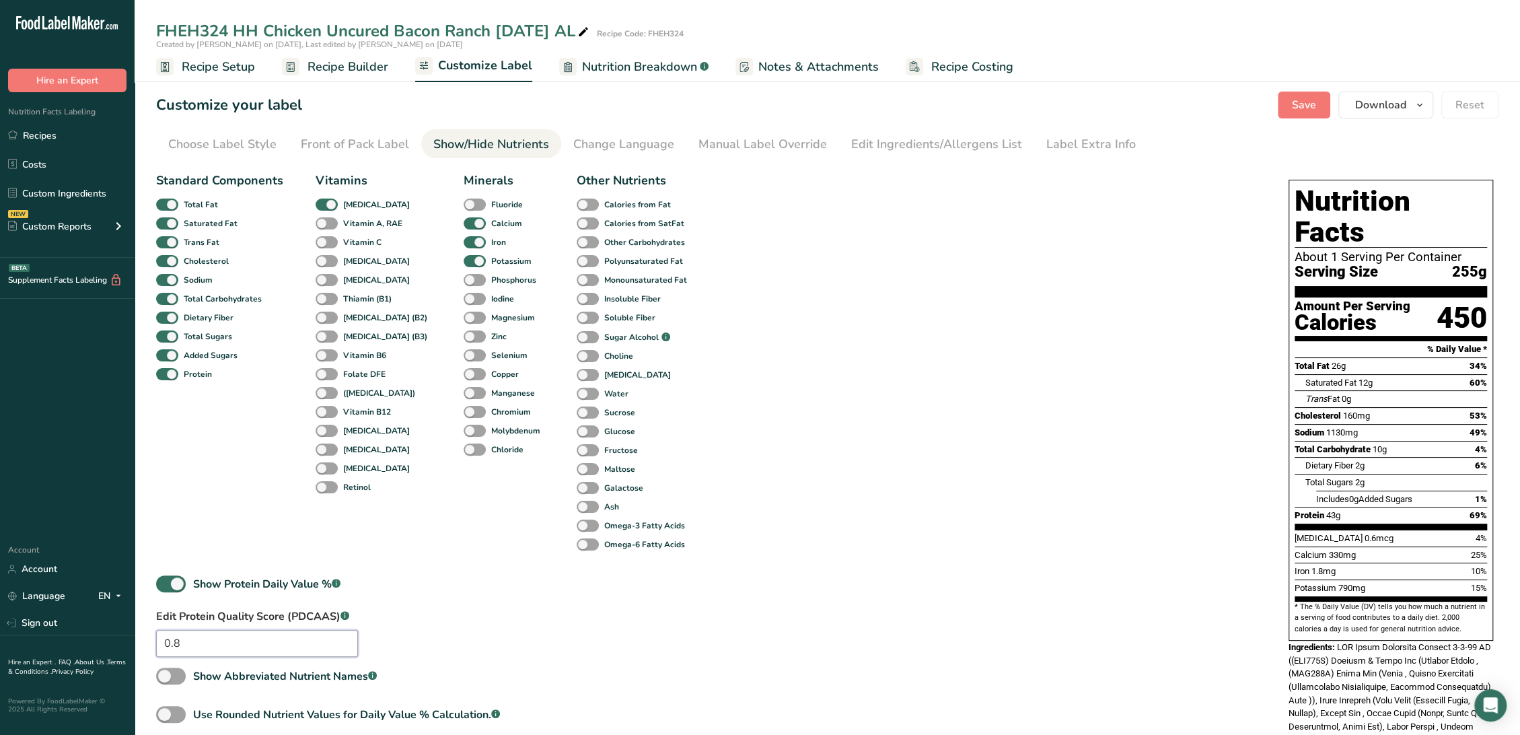
type input "0.82"
type input "71"
type input "0.82"
click at [480, 564] on div "Standard Components Total Fat Saturated Fat Trans Fat Cholesterol Sodium Total …" at bounding box center [423, 368] width 535 height 393
click at [807, 137] on div "Manual Label Override" at bounding box center [762, 144] width 128 height 18
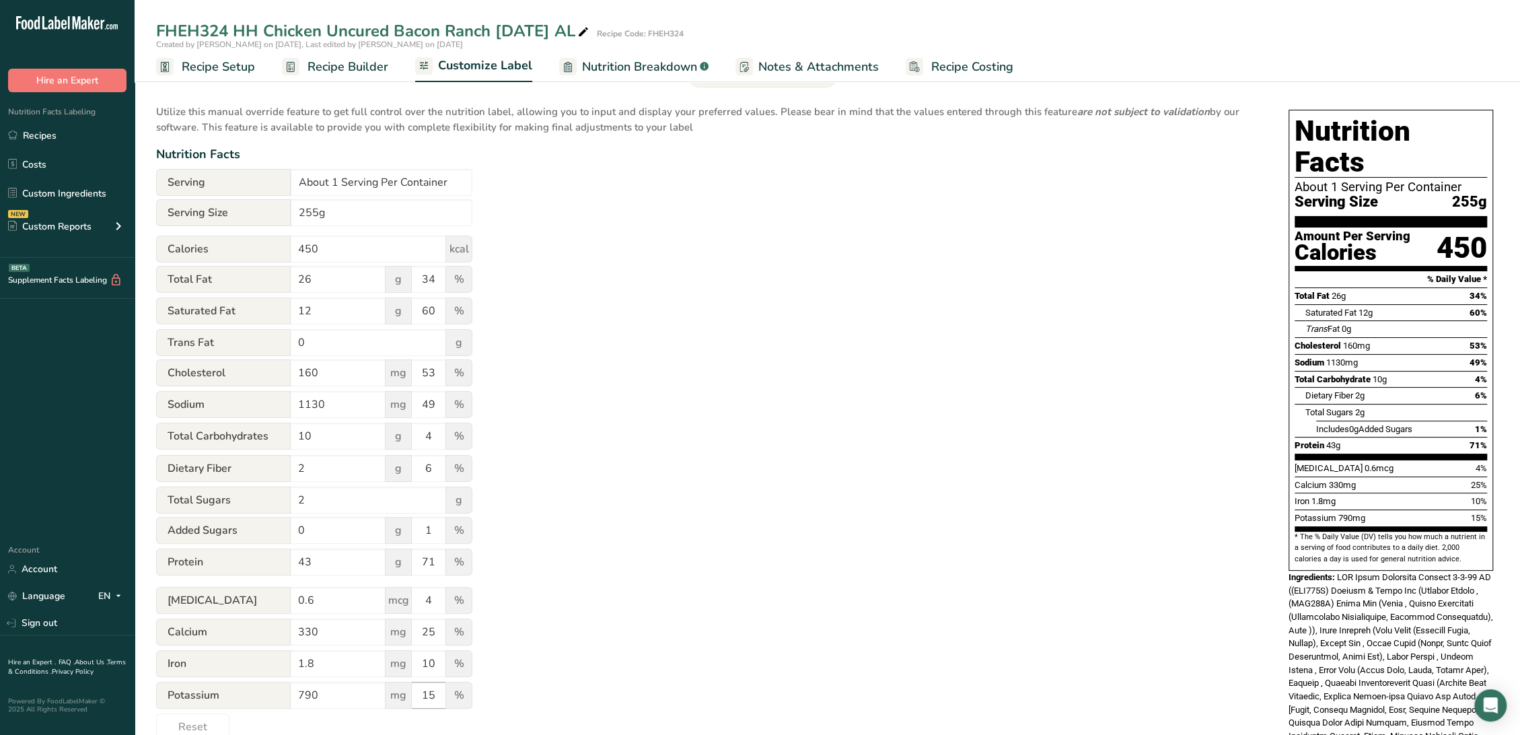
scroll to position [224, 0]
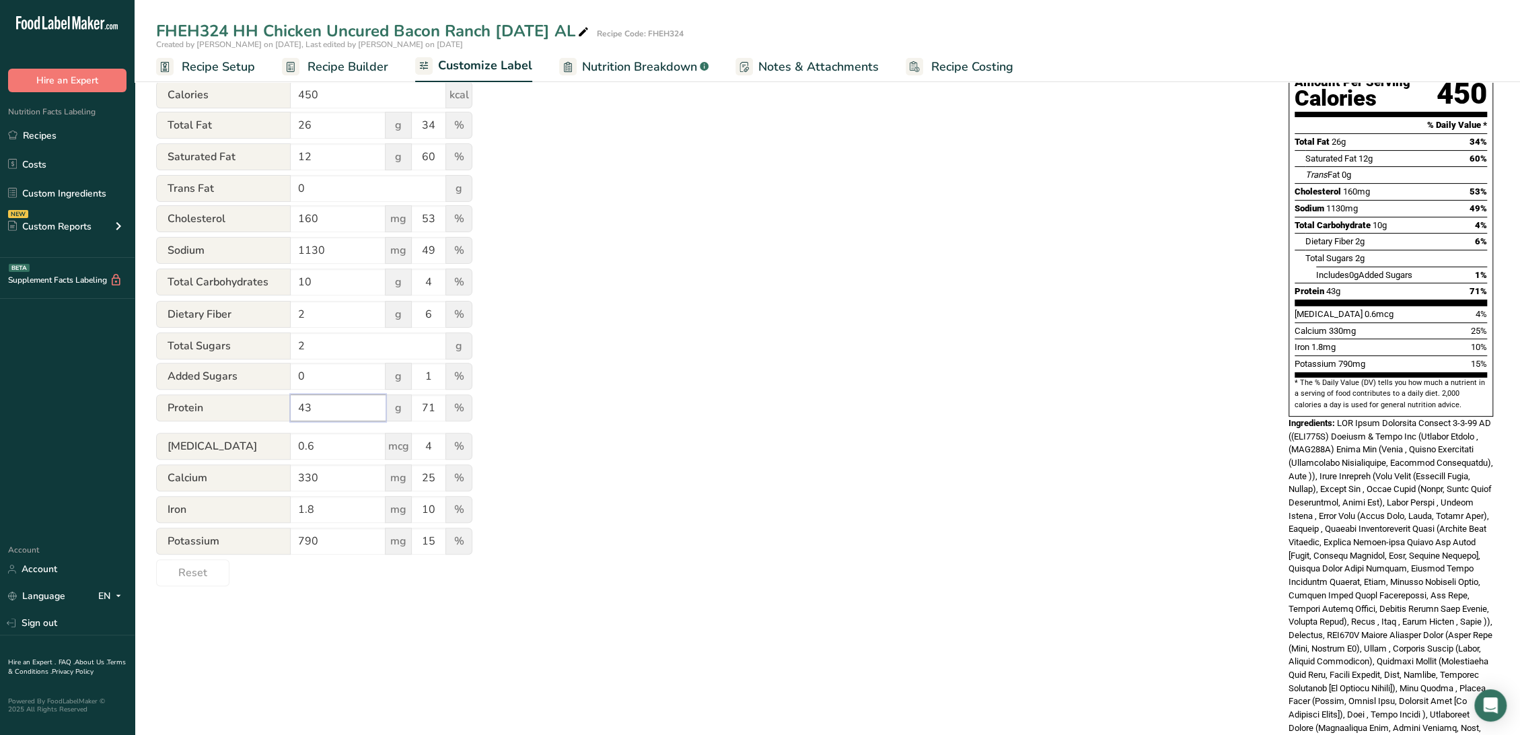
click at [357, 415] on input "43" at bounding box center [338, 407] width 95 height 27
type input "4"
type input "36"
click at [450, 402] on span "%" at bounding box center [458, 407] width 27 height 27
click at [437, 402] on input "71" at bounding box center [429, 407] width 34 height 27
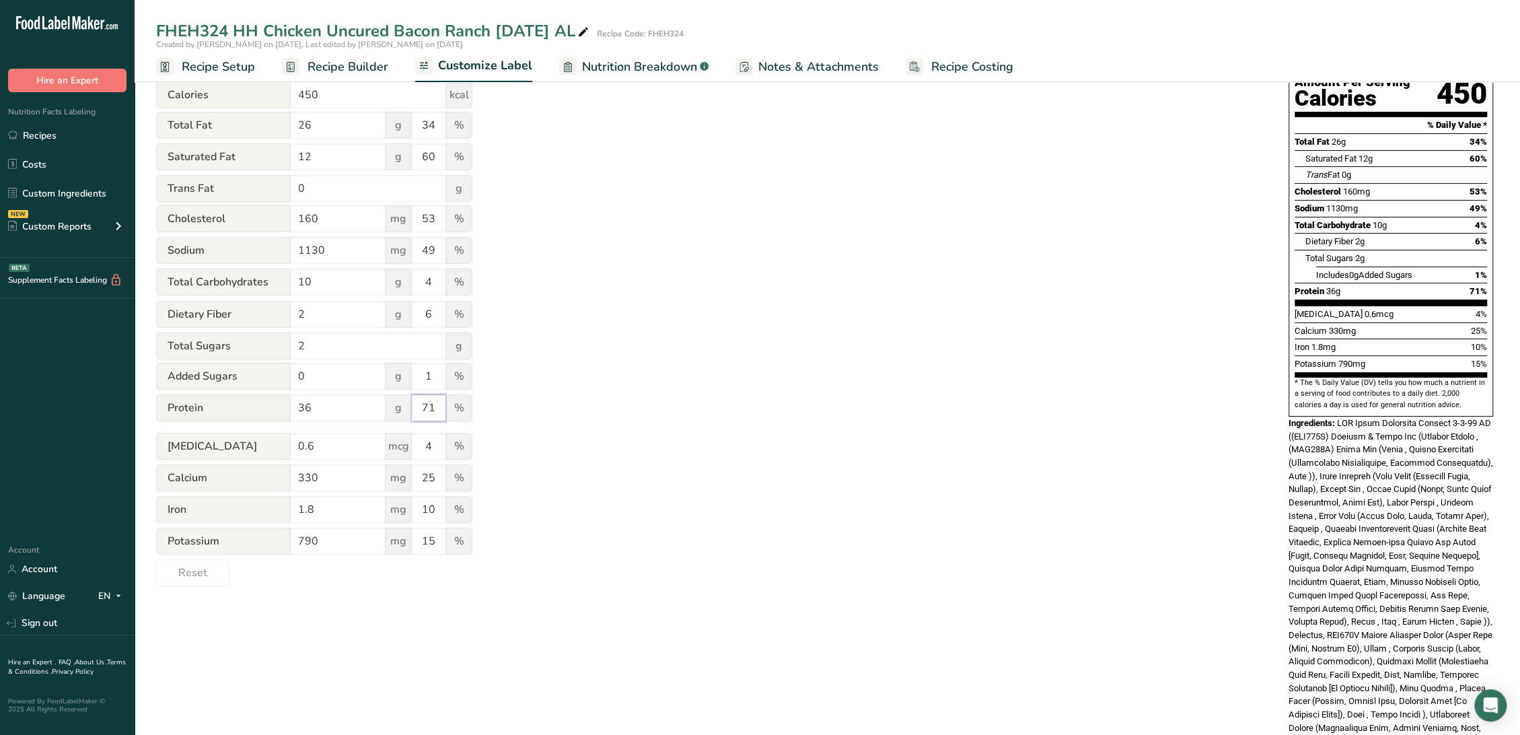
type input "7"
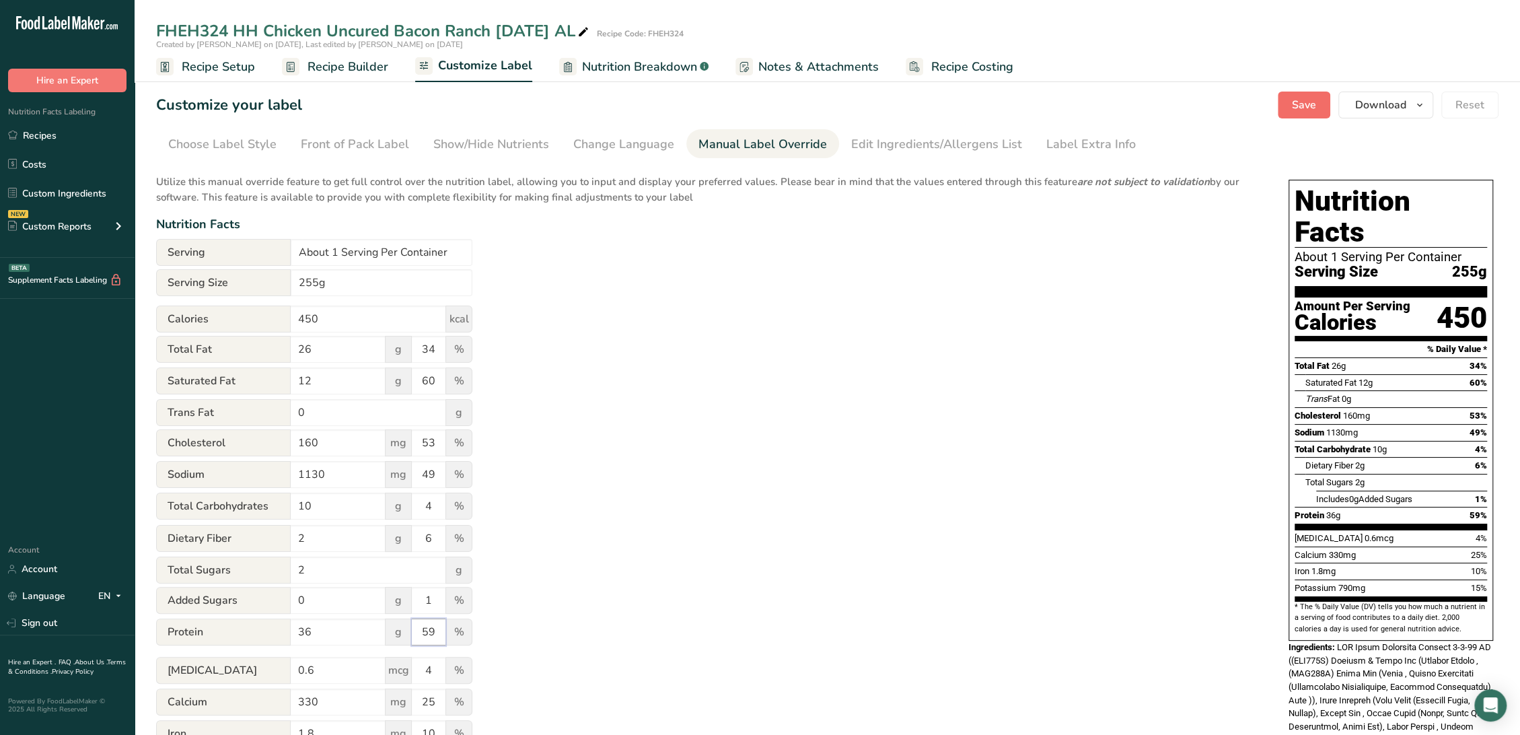
type input "59"
click at [1306, 94] on button "Save" at bounding box center [1303, 104] width 52 height 27
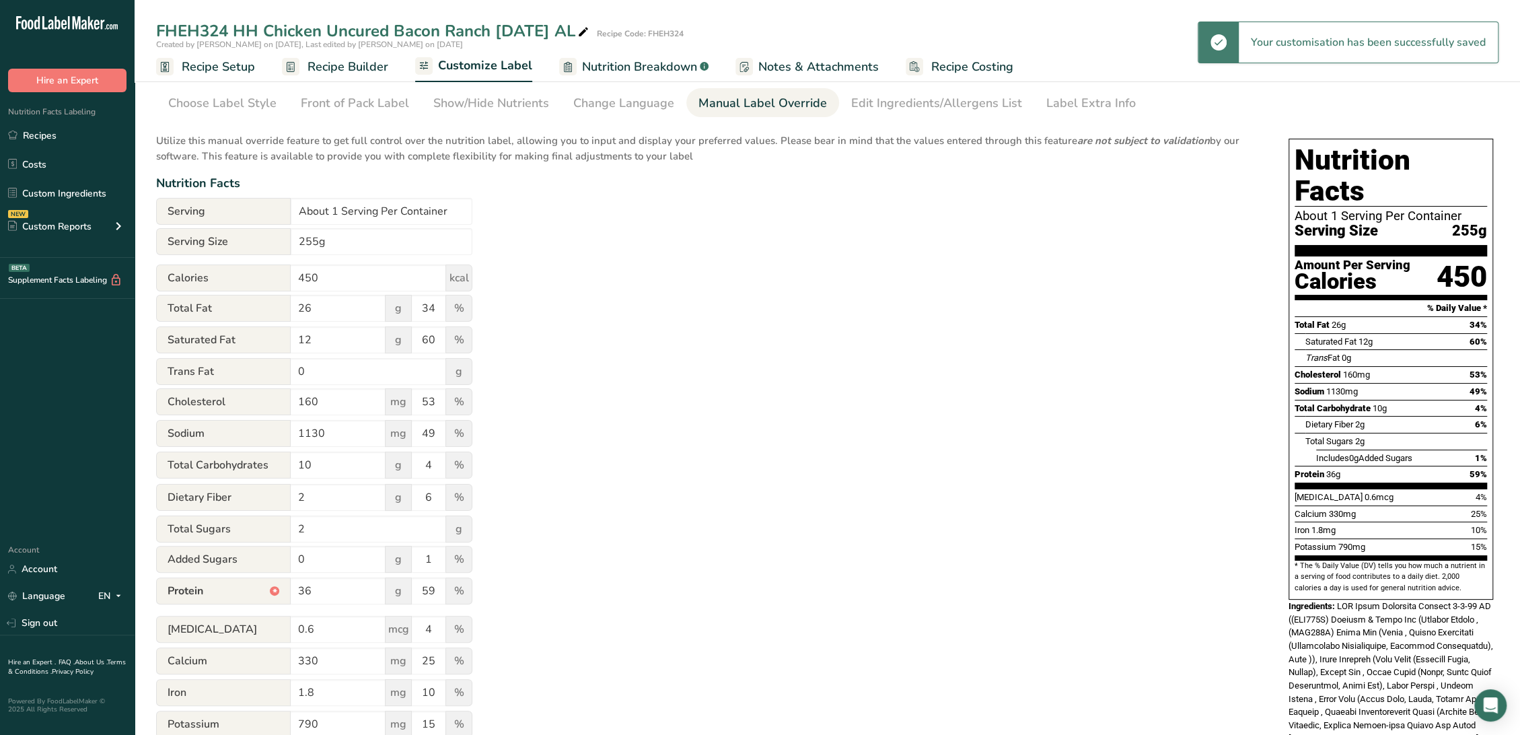
scroll to position [75, 0]
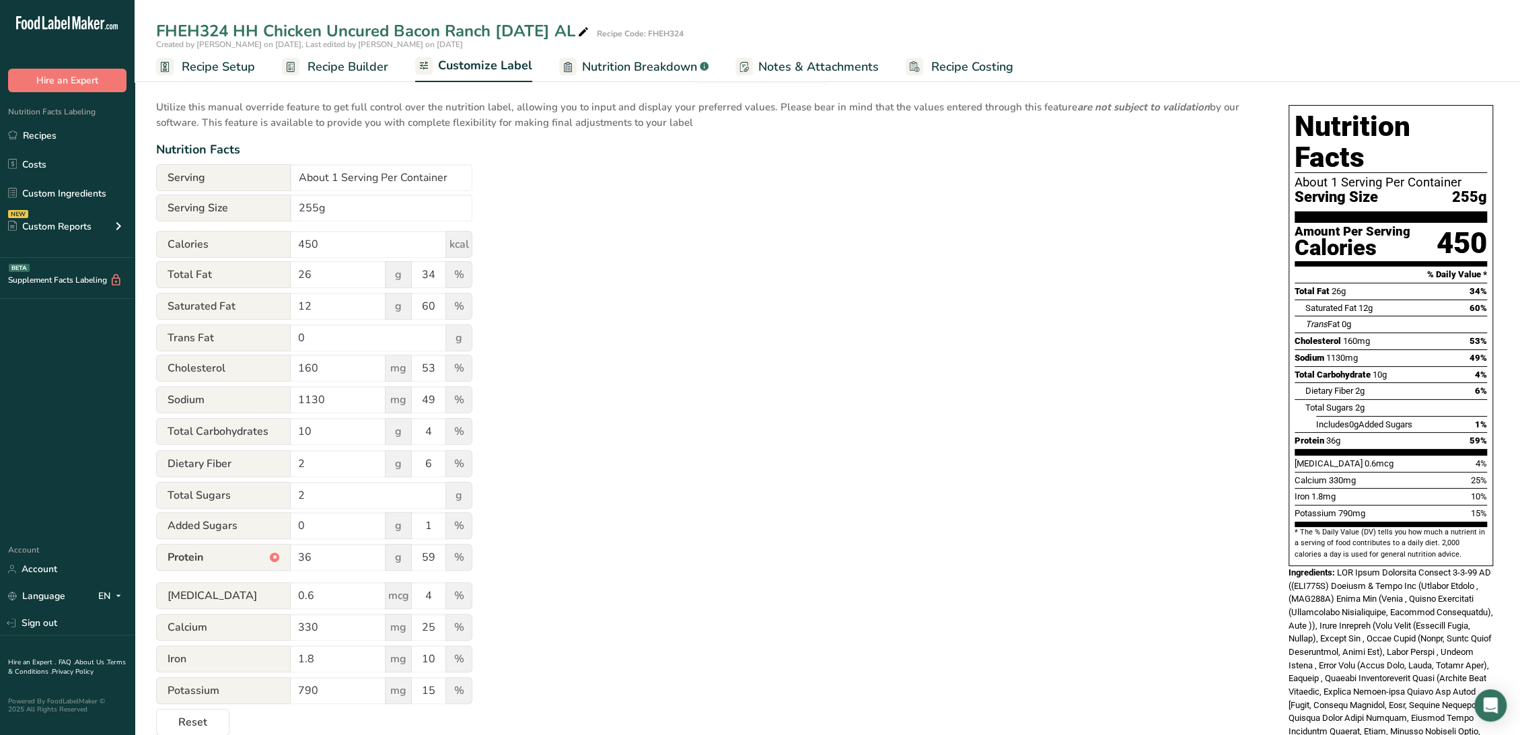
drag, startPoint x: 339, startPoint y: 66, endPoint x: 564, endPoint y: 733, distance: 703.5
click at [339, 66] on span "Recipe Builder" at bounding box center [347, 67] width 81 height 18
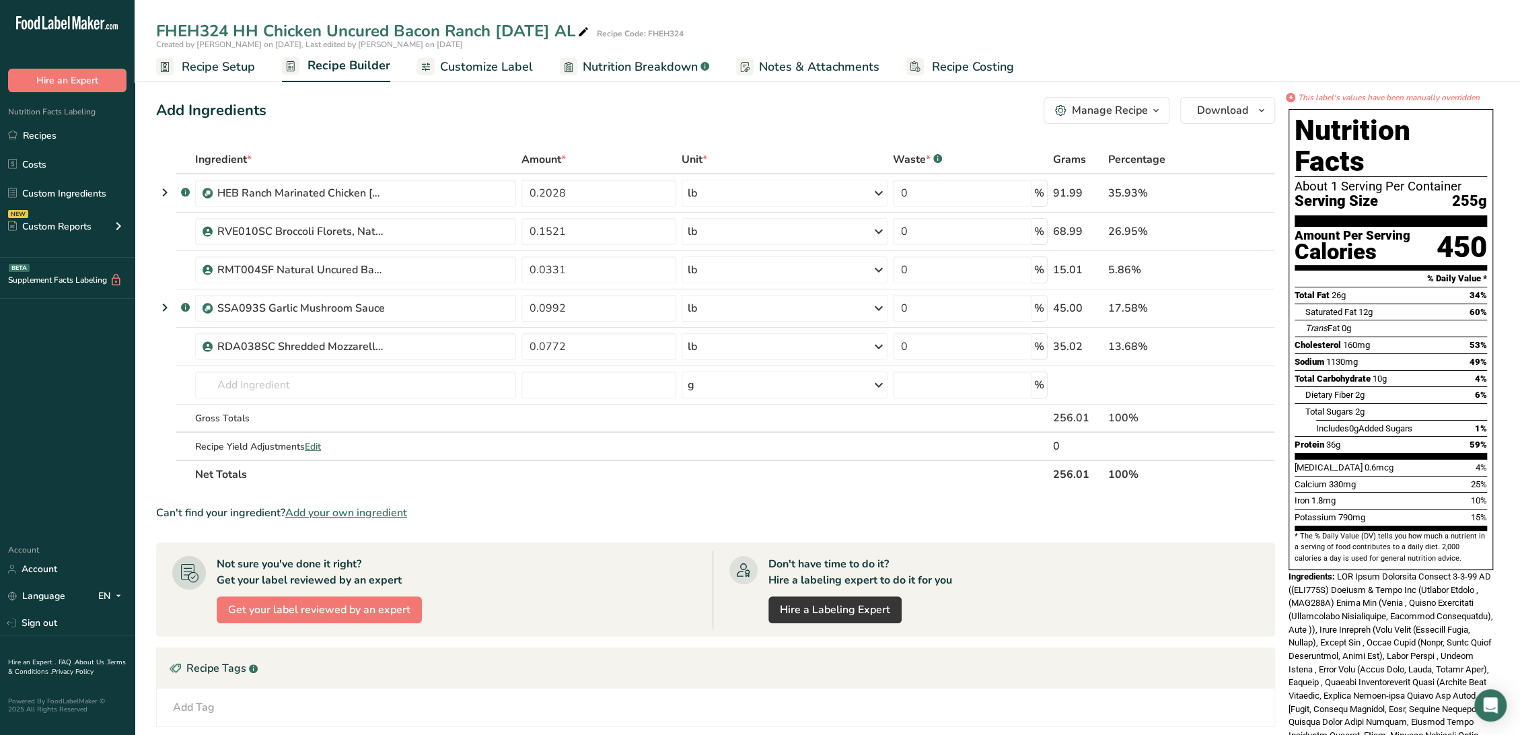
click at [630, 69] on span "Nutrition Breakdown" at bounding box center [640, 67] width 115 height 18
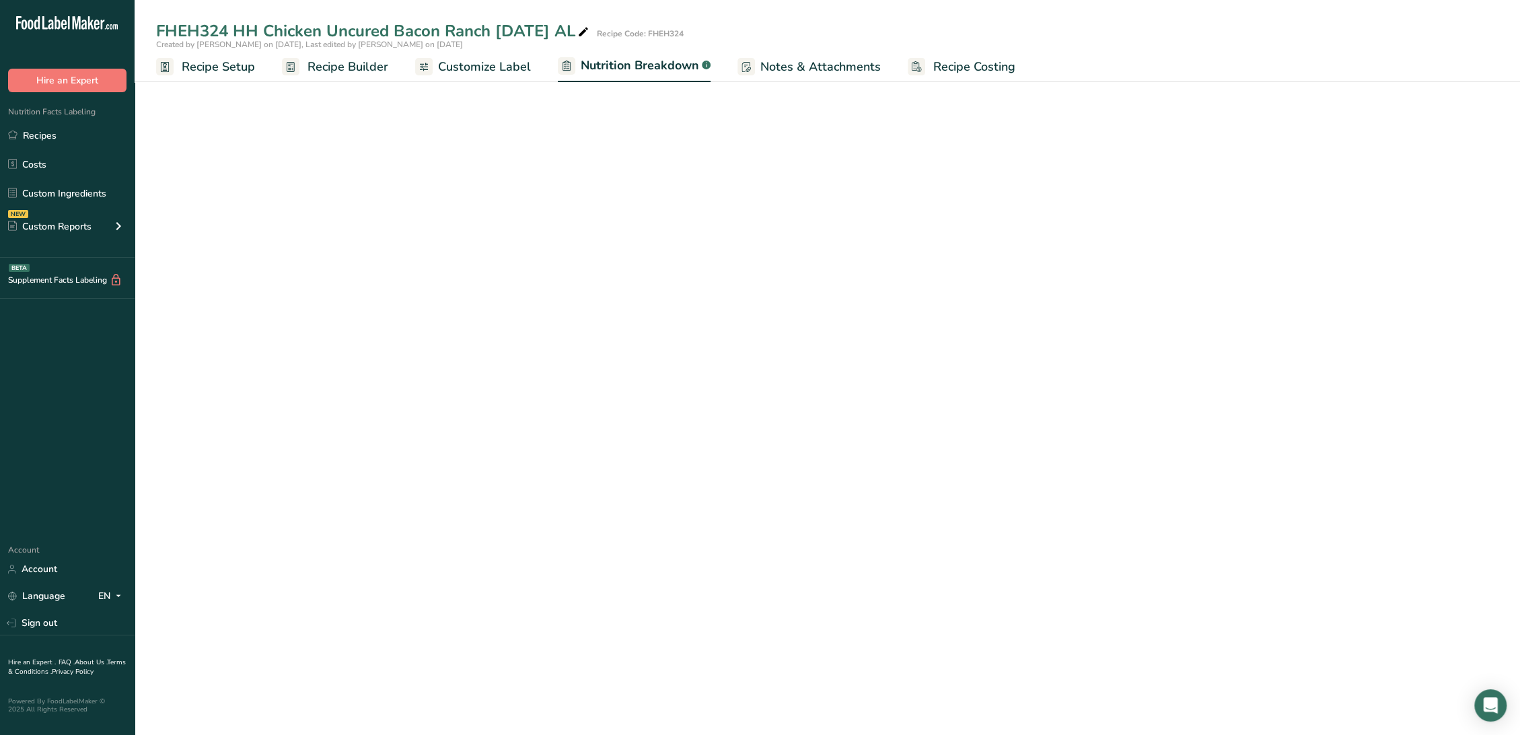
click at [500, 71] on span "Customize Label" at bounding box center [484, 67] width 93 height 18
select select "Calories"
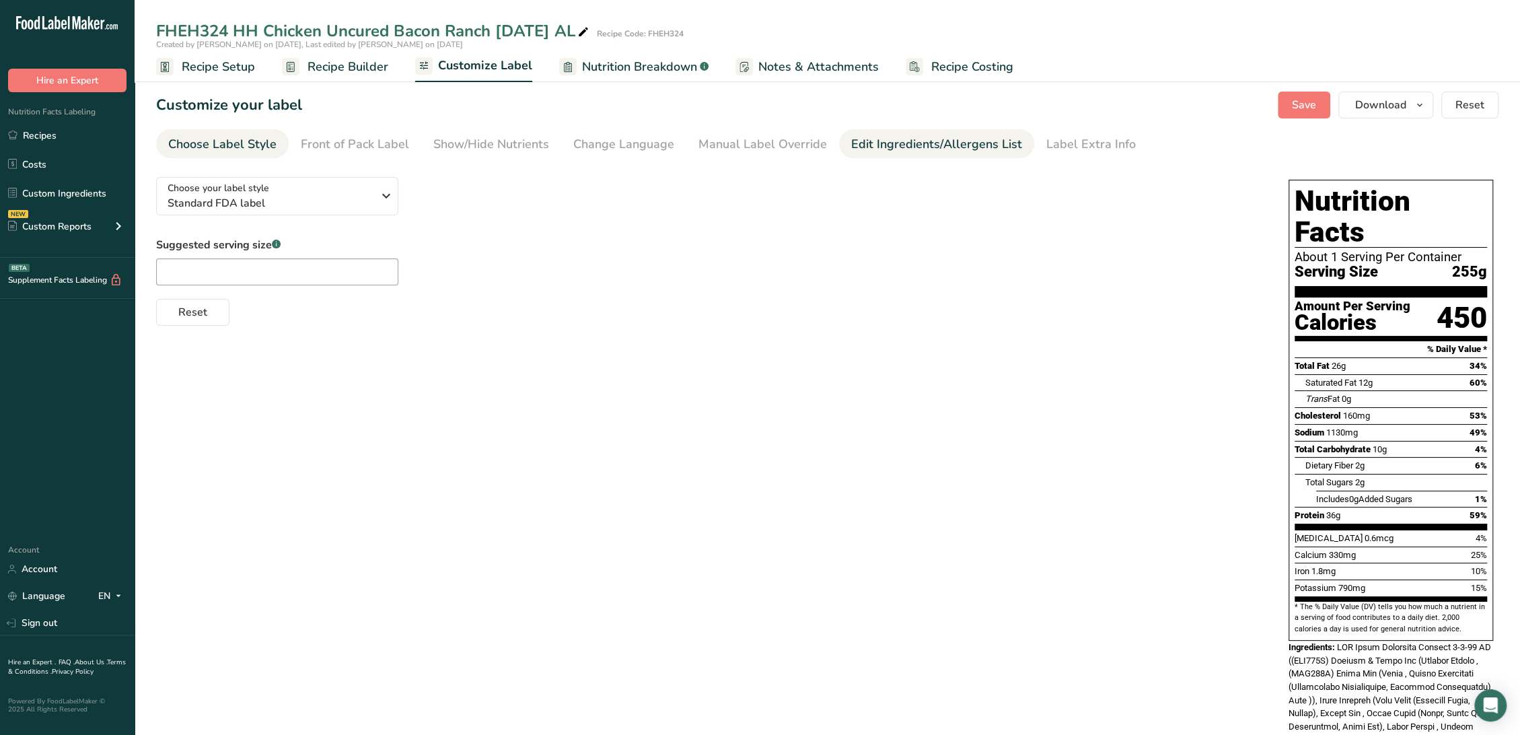
click at [960, 143] on div "Edit Ingredients/Allergens List" at bounding box center [936, 144] width 171 height 18
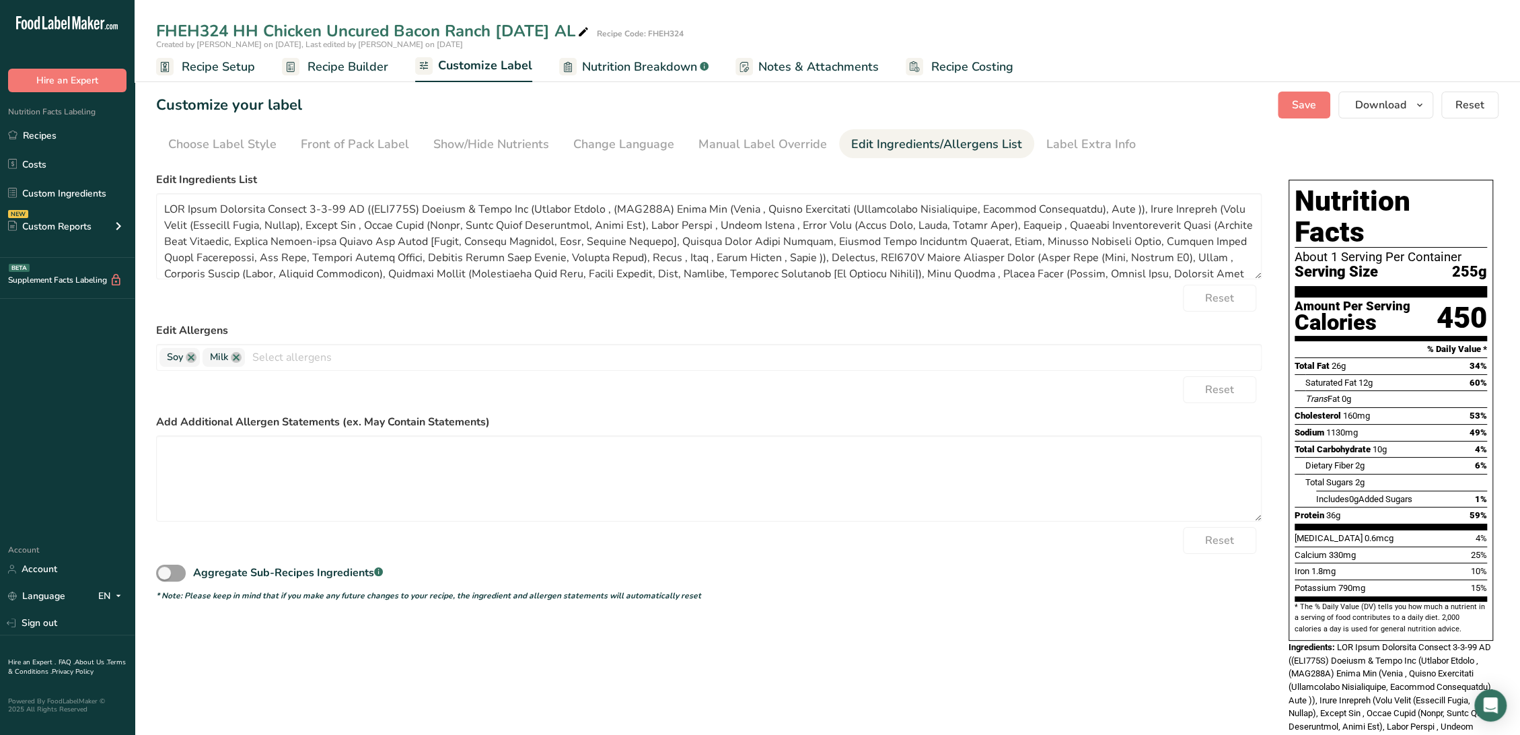
click at [355, 69] on span "Recipe Builder" at bounding box center [347, 67] width 81 height 18
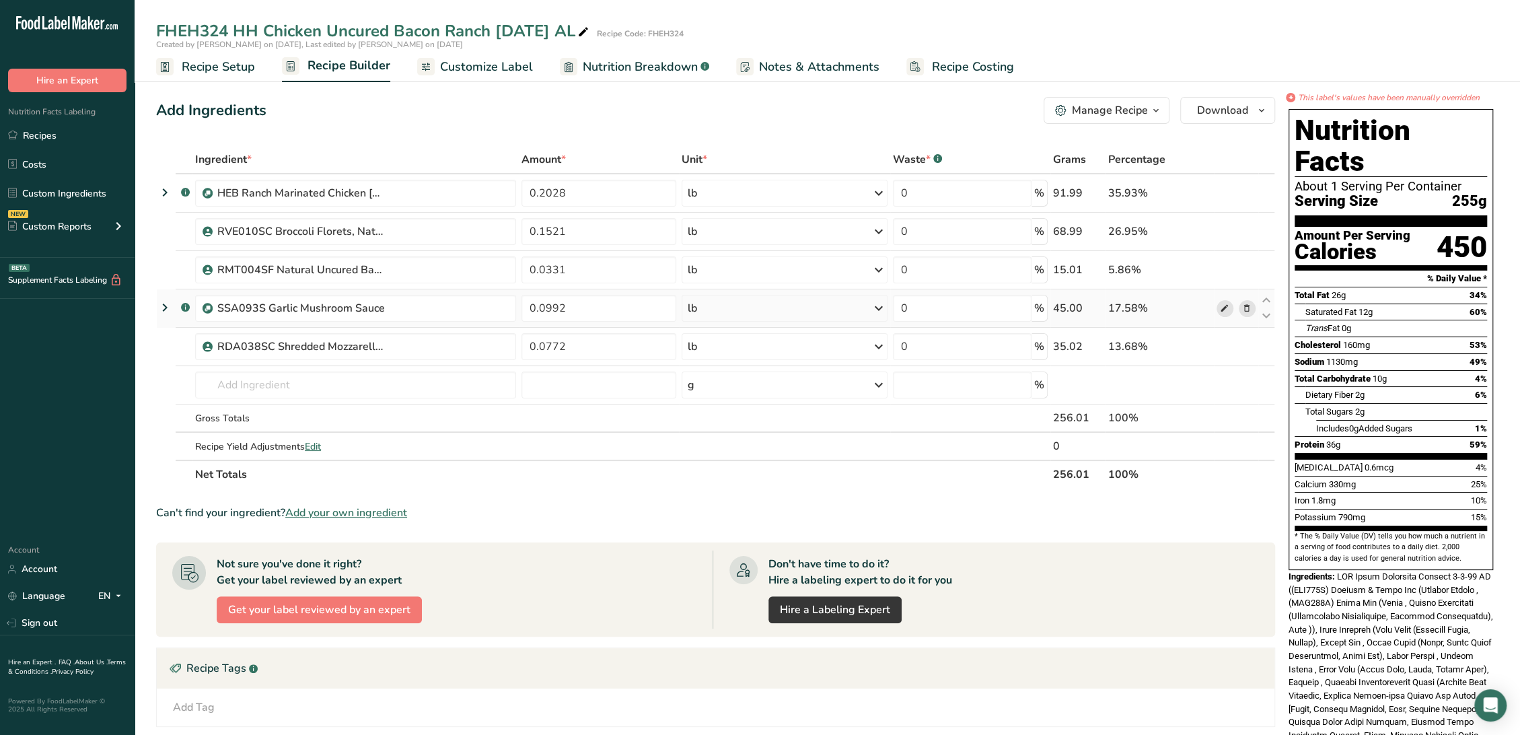
click at [1222, 305] on icon at bounding box center [1224, 308] width 9 height 14
click at [1222, 192] on icon at bounding box center [1224, 193] width 9 height 14
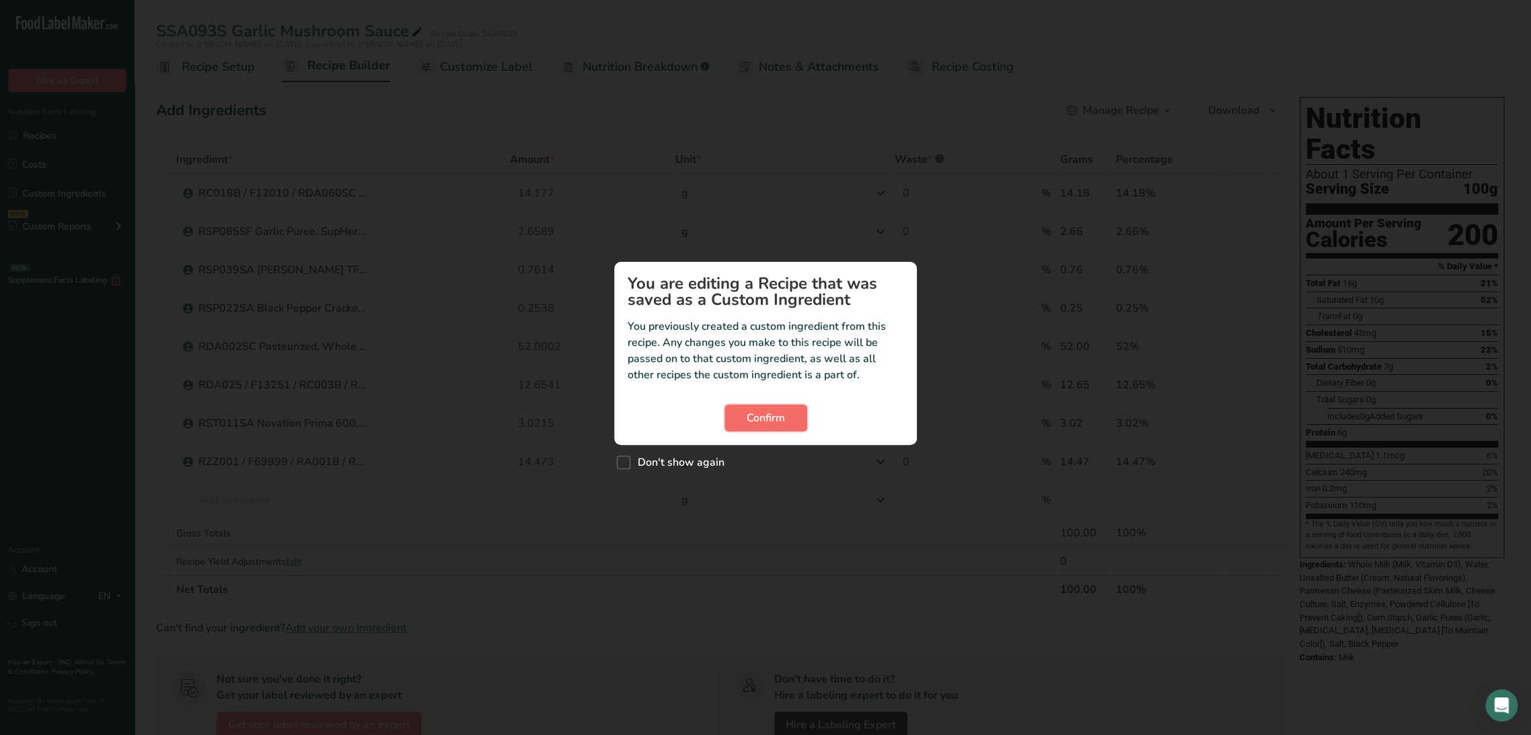
click at [728, 421] on button "Confirm" at bounding box center [766, 417] width 83 height 27
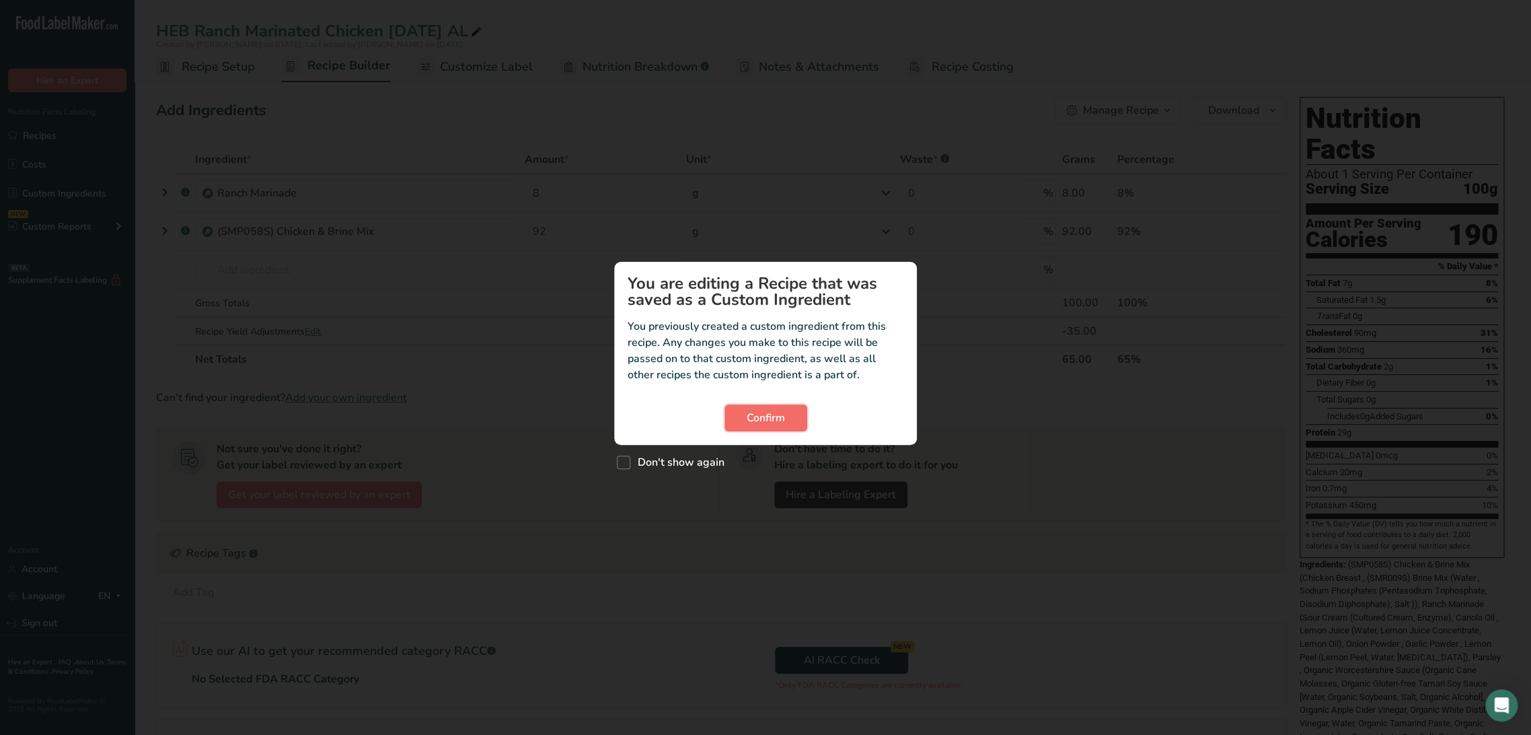
click at [776, 428] on button "Confirm" at bounding box center [766, 417] width 83 height 27
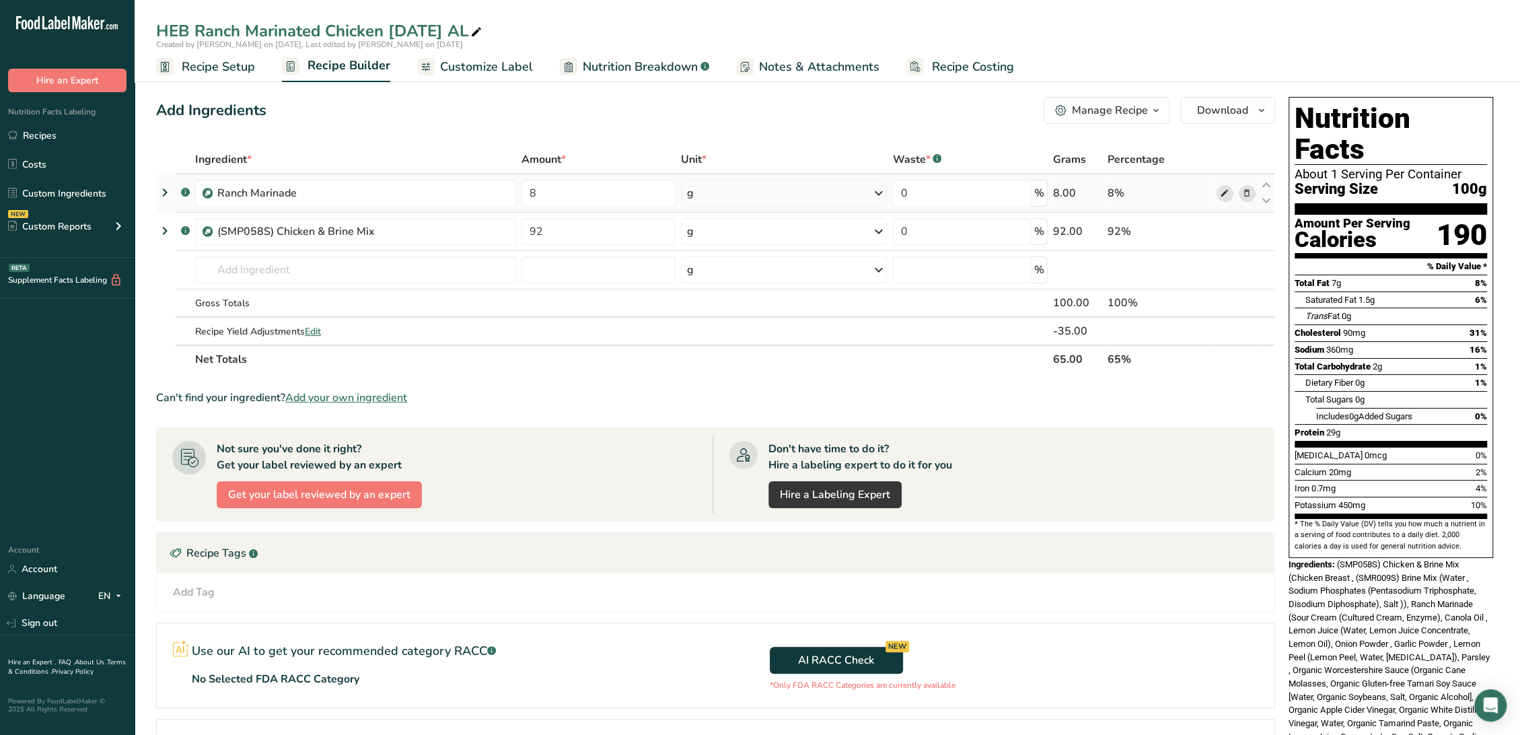
click at [1224, 192] on icon at bounding box center [1224, 193] width 9 height 14
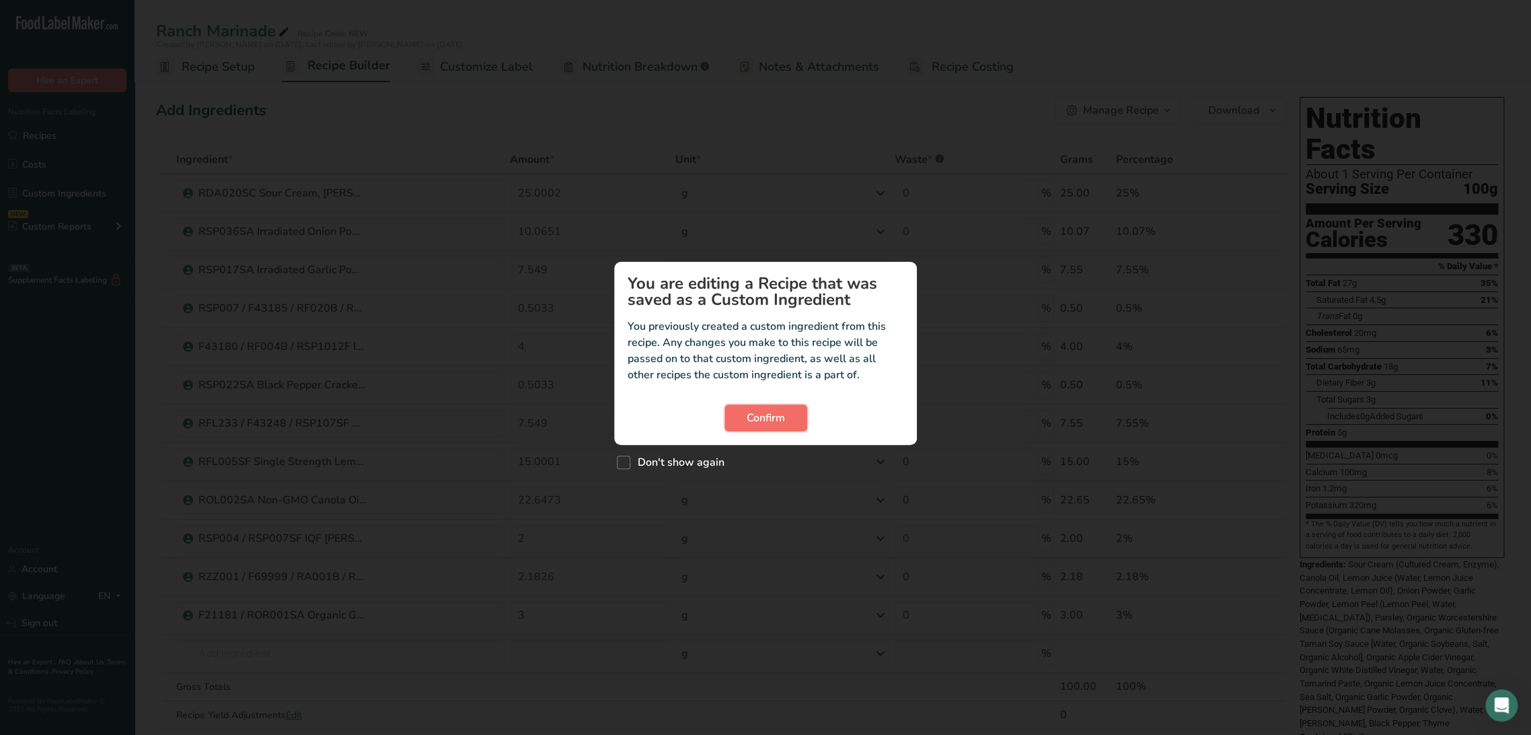
click at [786, 417] on button "Confirm" at bounding box center [766, 417] width 83 height 27
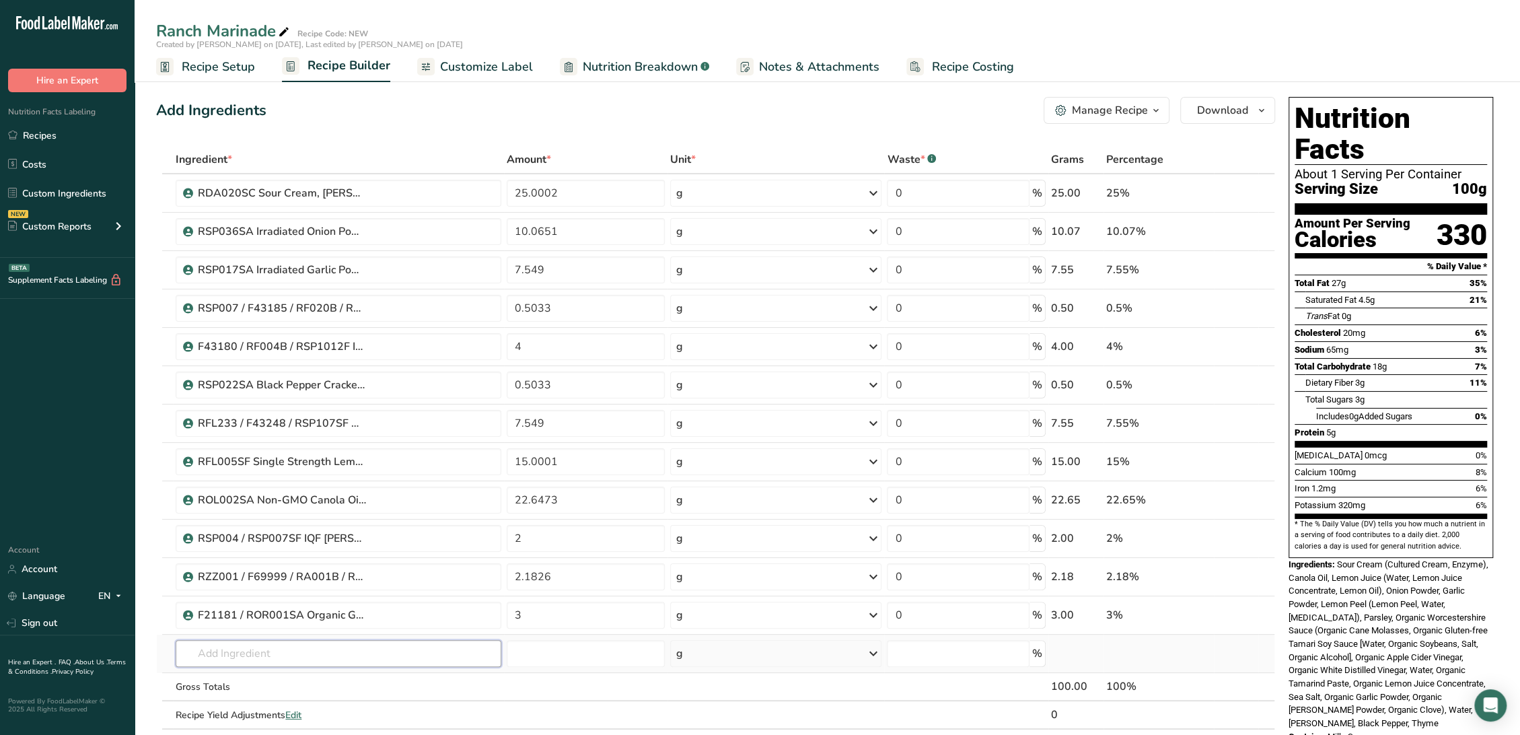
click at [333, 647] on input "text" at bounding box center [339, 653] width 326 height 27
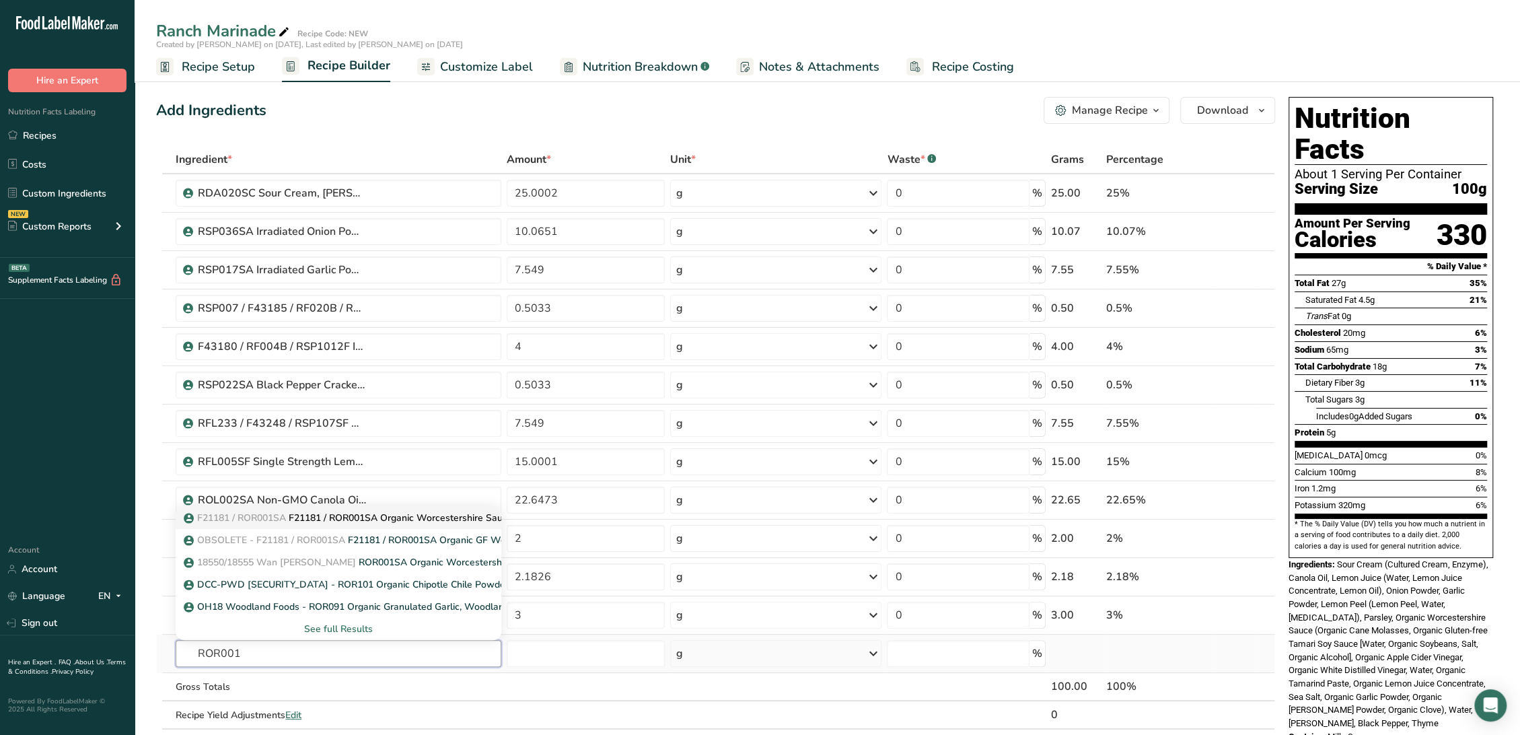
type input "ROR001"
click at [350, 518] on p "F21181 / ROR001SA F21181 / ROR001SA Organic Worcestershire Sauce, [GEOGRAPHIC_D…" at bounding box center [463, 518] width 554 height 14
type input "F21181 / ROR001SA Organic Worcestershire Sauce, [GEOGRAPHIC_DATA][PERSON_NAME] …"
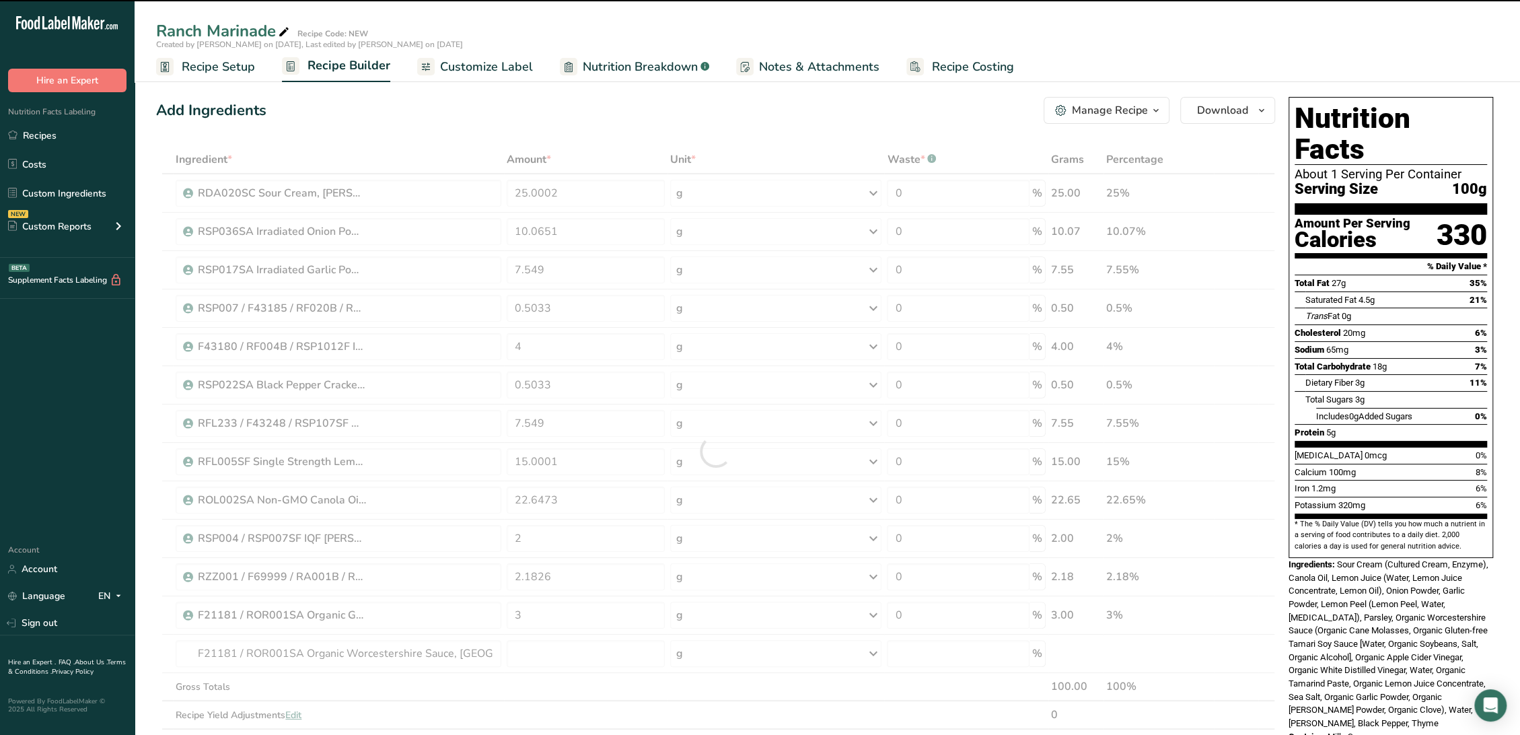
type input "0"
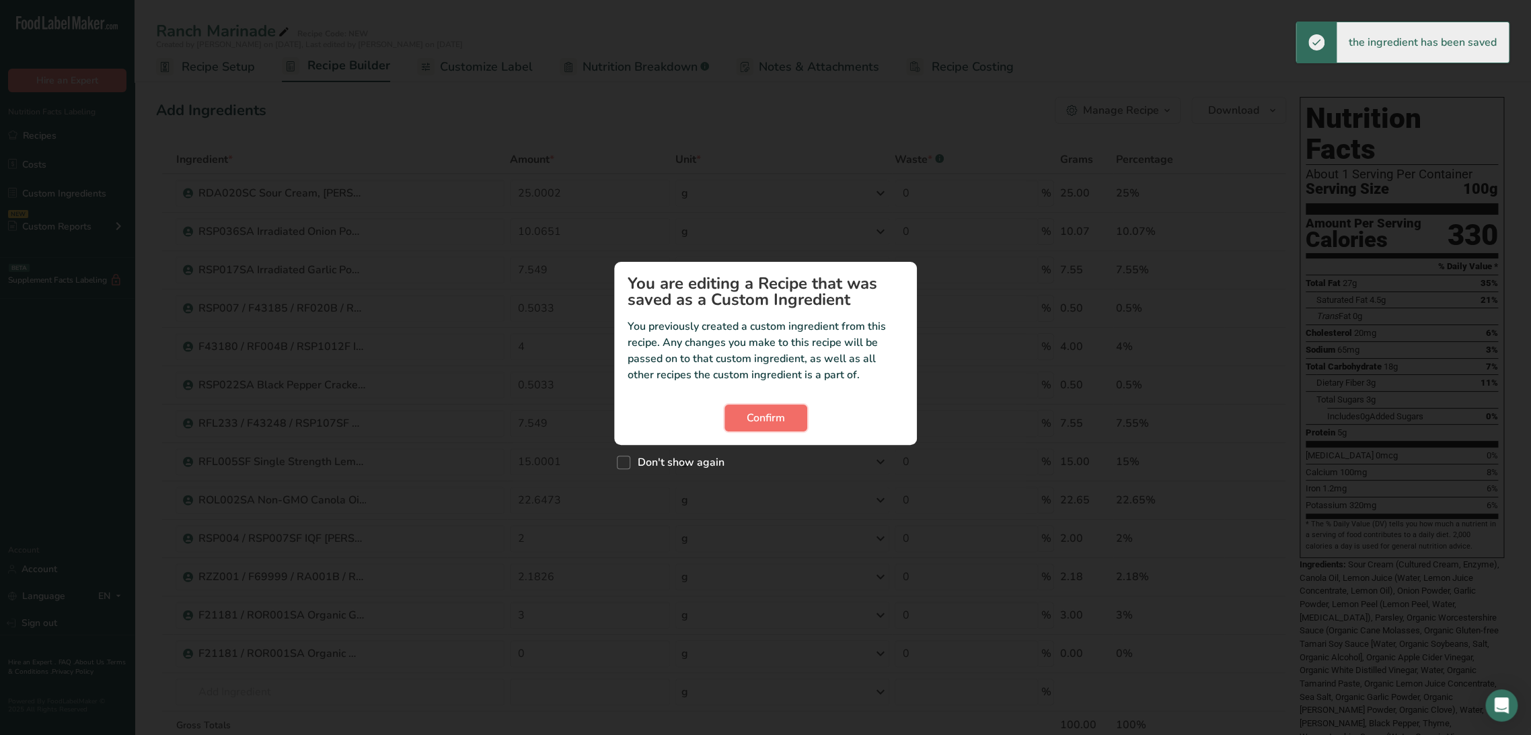
click at [795, 414] on button "Confirm" at bounding box center [766, 417] width 83 height 27
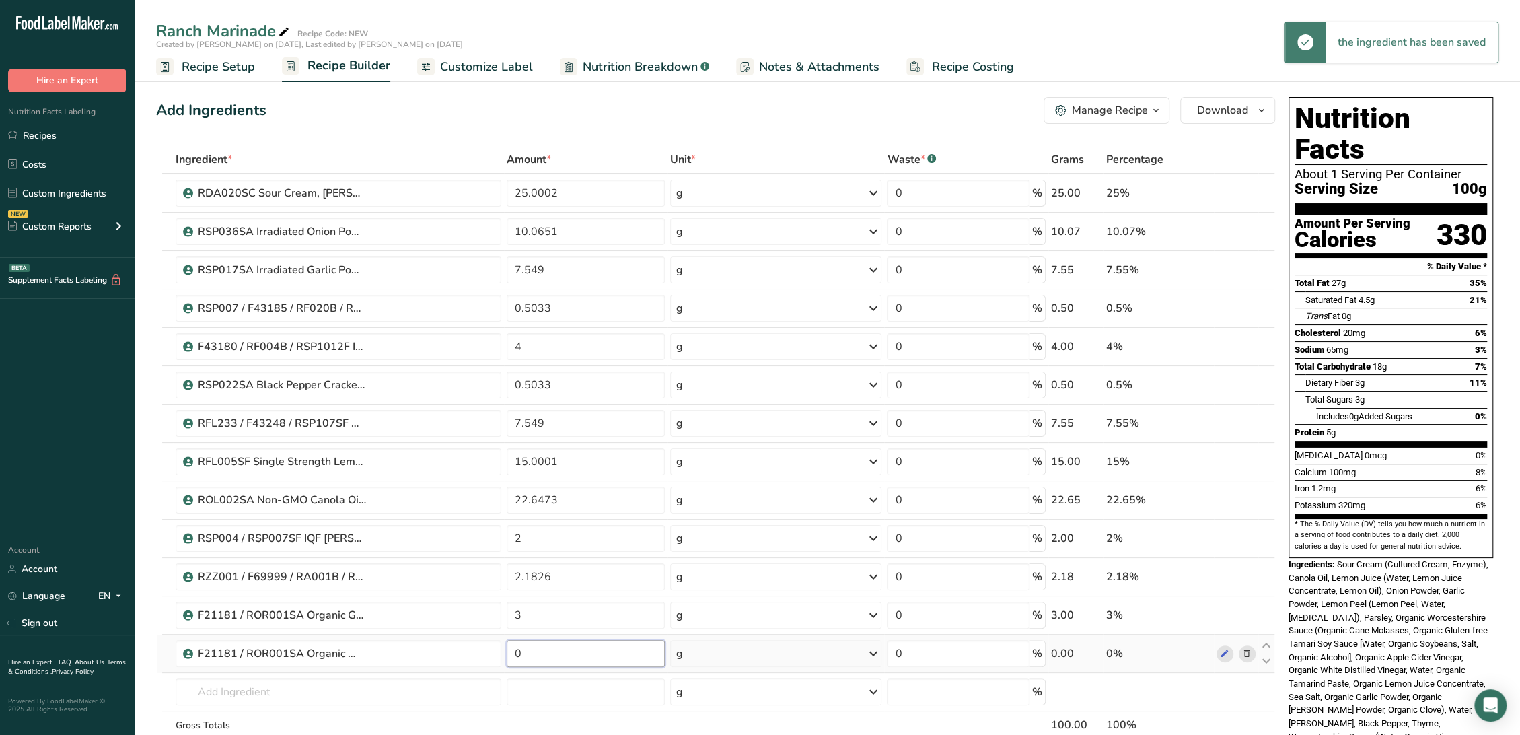
click at [533, 655] on input "0" at bounding box center [586, 653] width 158 height 27
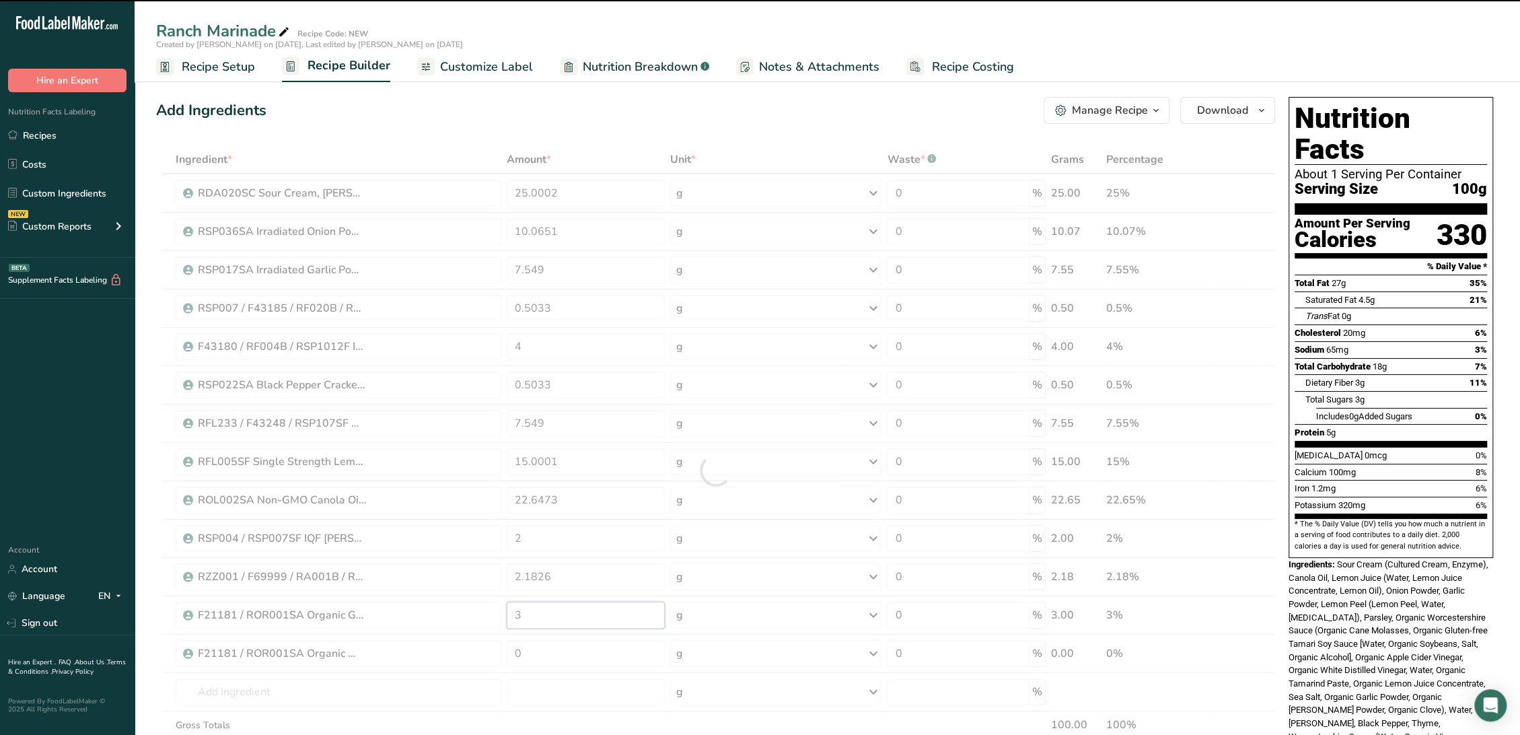
drag, startPoint x: 537, startPoint y: 613, endPoint x: 513, endPoint y: 612, distance: 23.6
click at [513, 612] on div "Ingredient * Amount * Unit * Waste * .a-a{fill:#347362;}.b-a{fill:#fff;} Grams …" at bounding box center [715, 470] width 1119 height 650
click at [562, 642] on div at bounding box center [715, 470] width 1119 height 650
click at [0, 0] on div "Custom ingredient modal" at bounding box center [0, 0] width 0 height 0
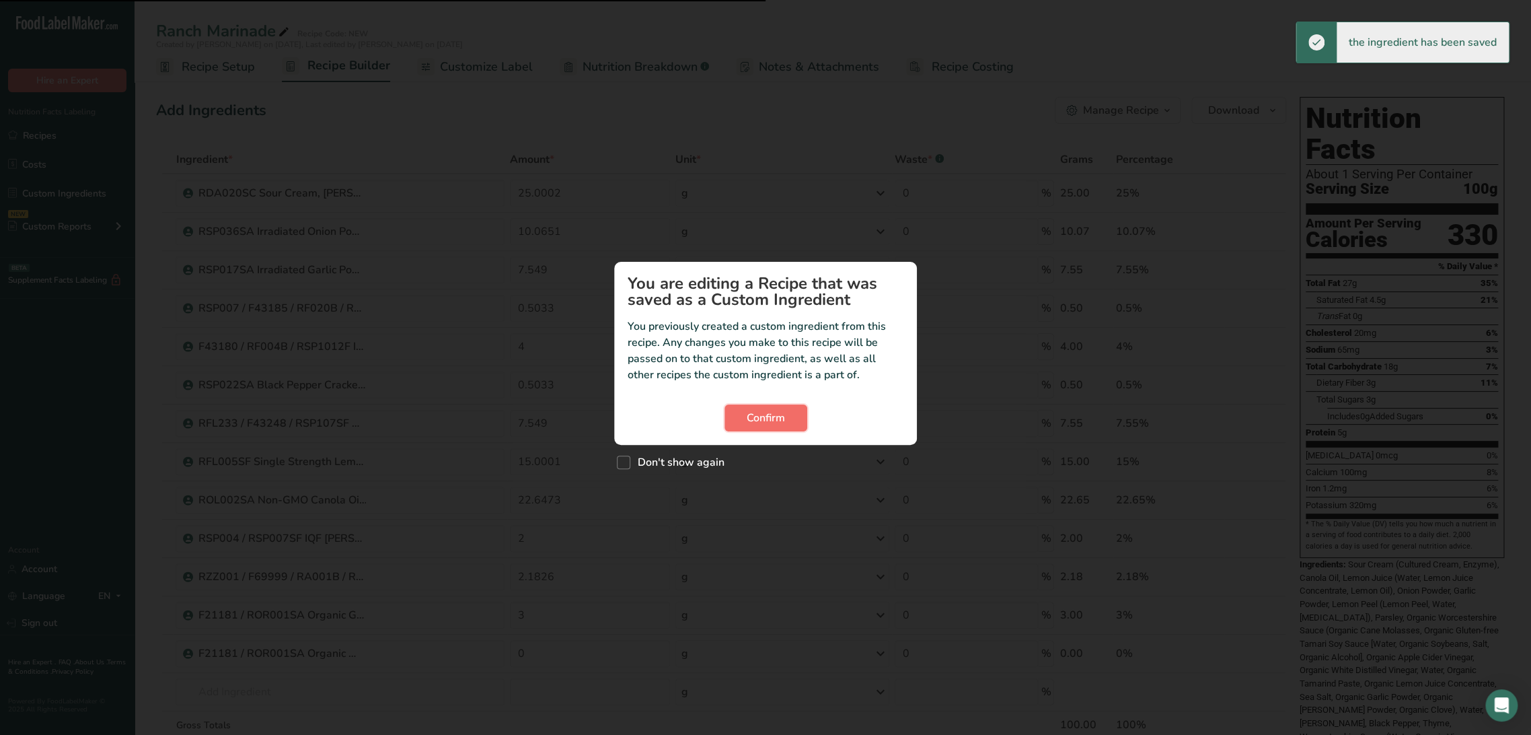
click at [753, 408] on button "Confirm" at bounding box center [766, 417] width 83 height 27
type input "0"
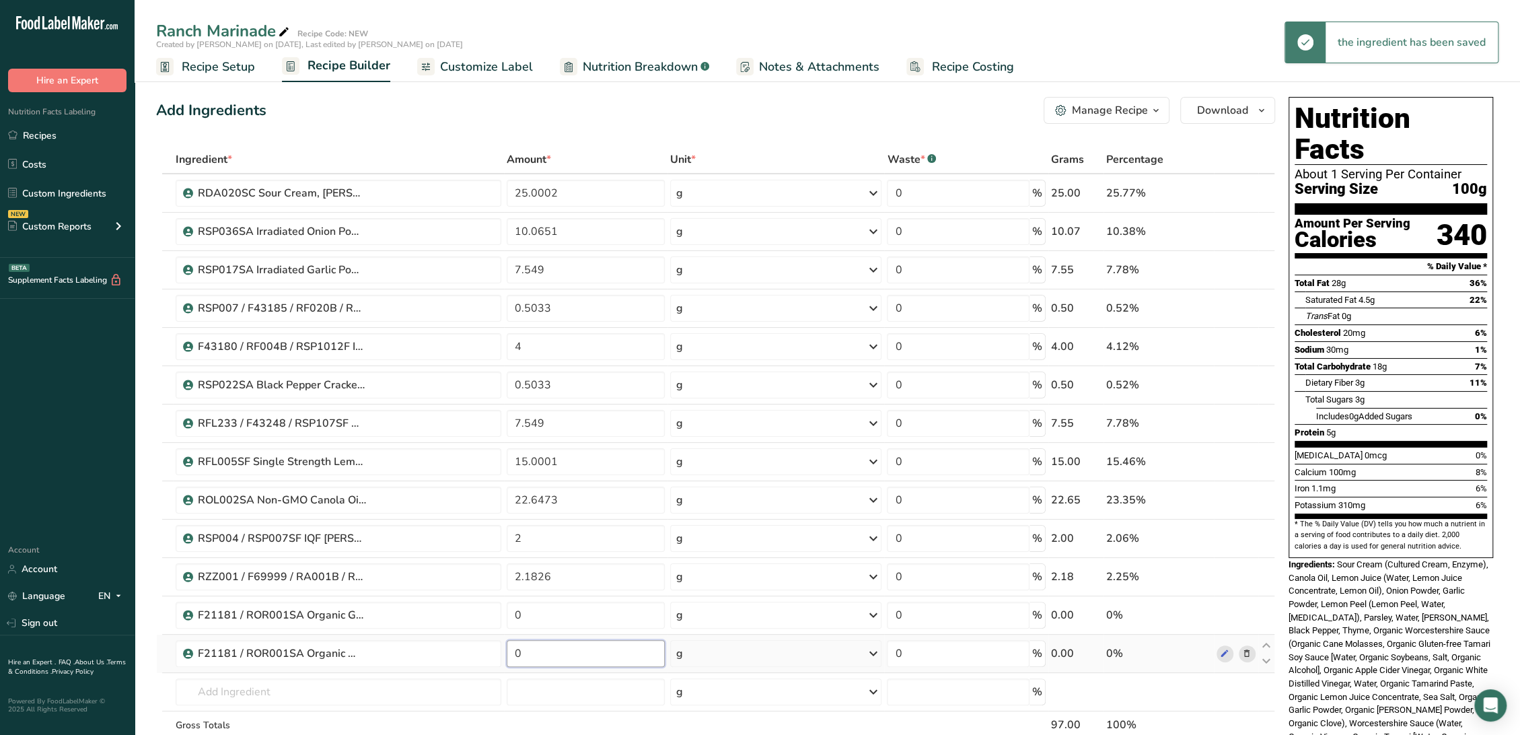
click at [552, 646] on input "0" at bounding box center [586, 653] width 158 height 27
paste input "3"
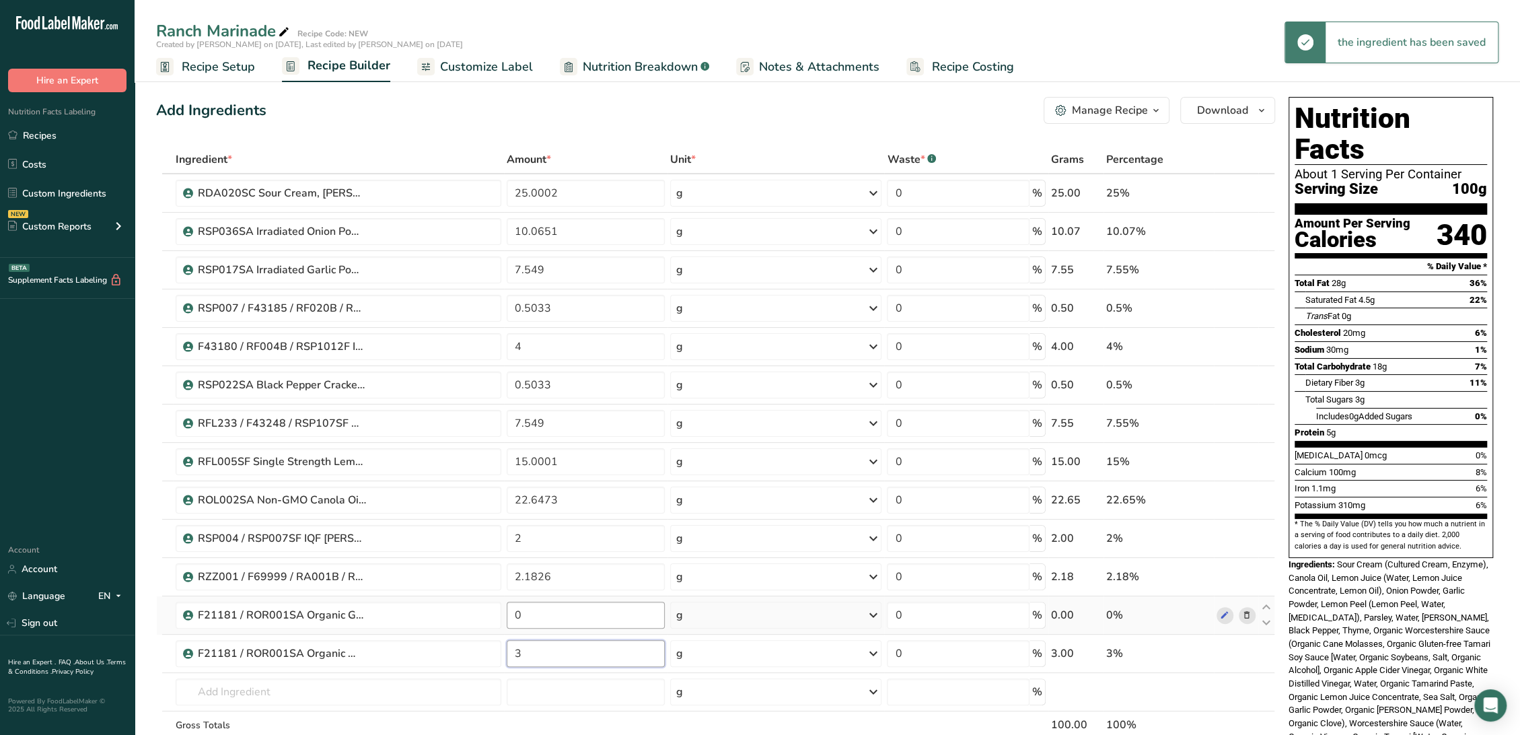
type input "3"
click at [579, 607] on div "Ingredient * Amount * Unit * Waste * .a-a{fill:#347362;}.b-a{fill:#fff;} Grams …" at bounding box center [715, 470] width 1119 height 650
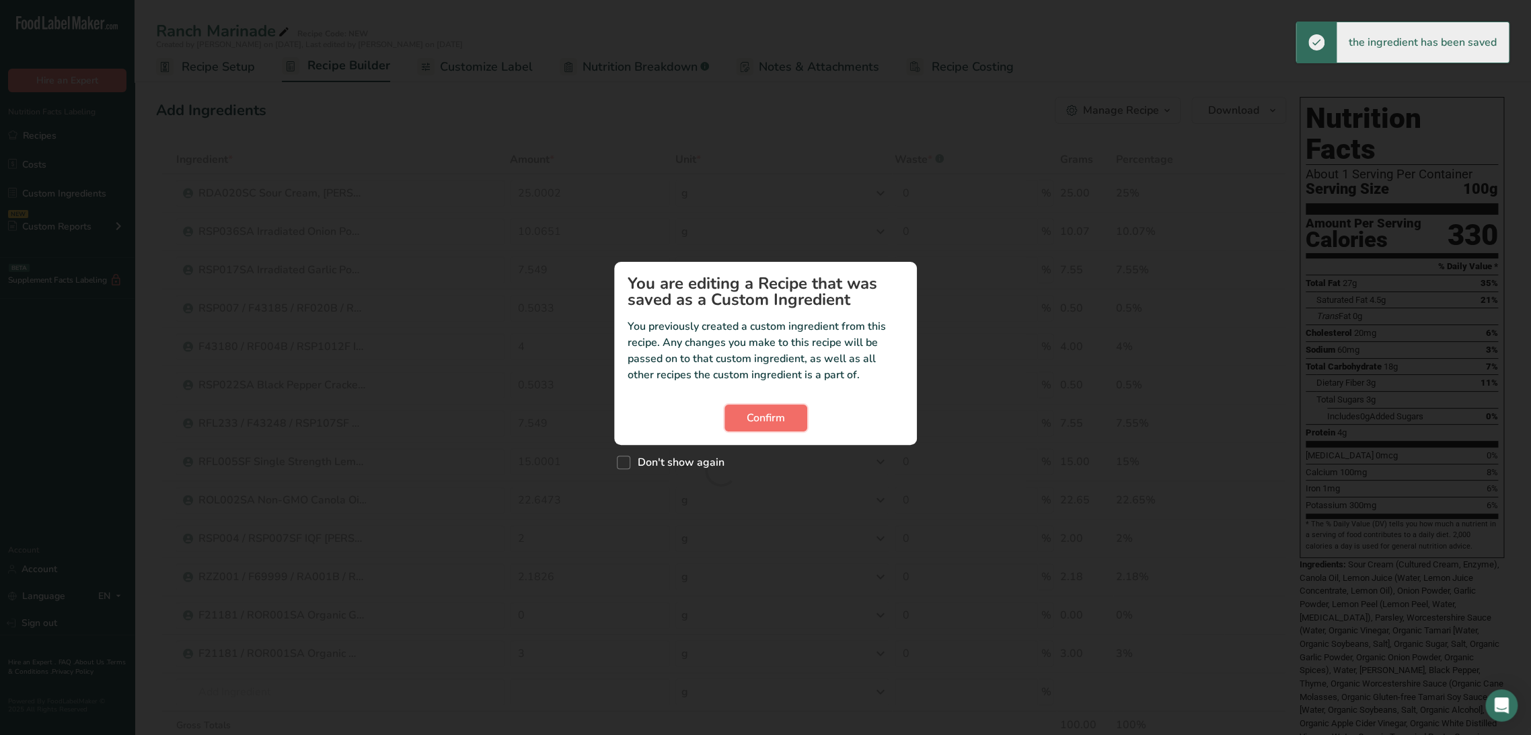
click at [788, 419] on button "Confirm" at bounding box center [766, 417] width 83 height 27
click at [778, 418] on span "Confirm" at bounding box center [766, 418] width 38 height 16
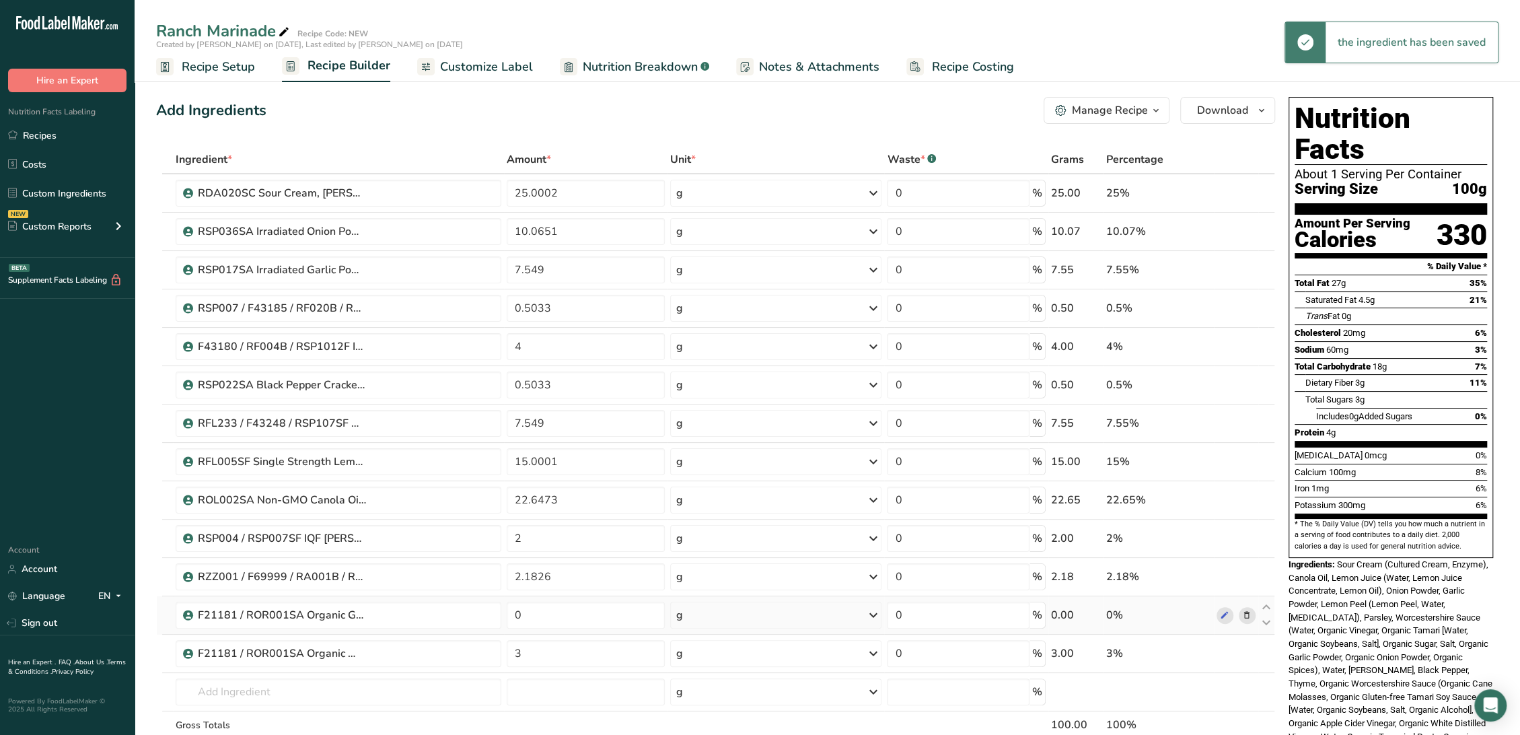
click at [1248, 612] on icon at bounding box center [1246, 615] width 9 height 14
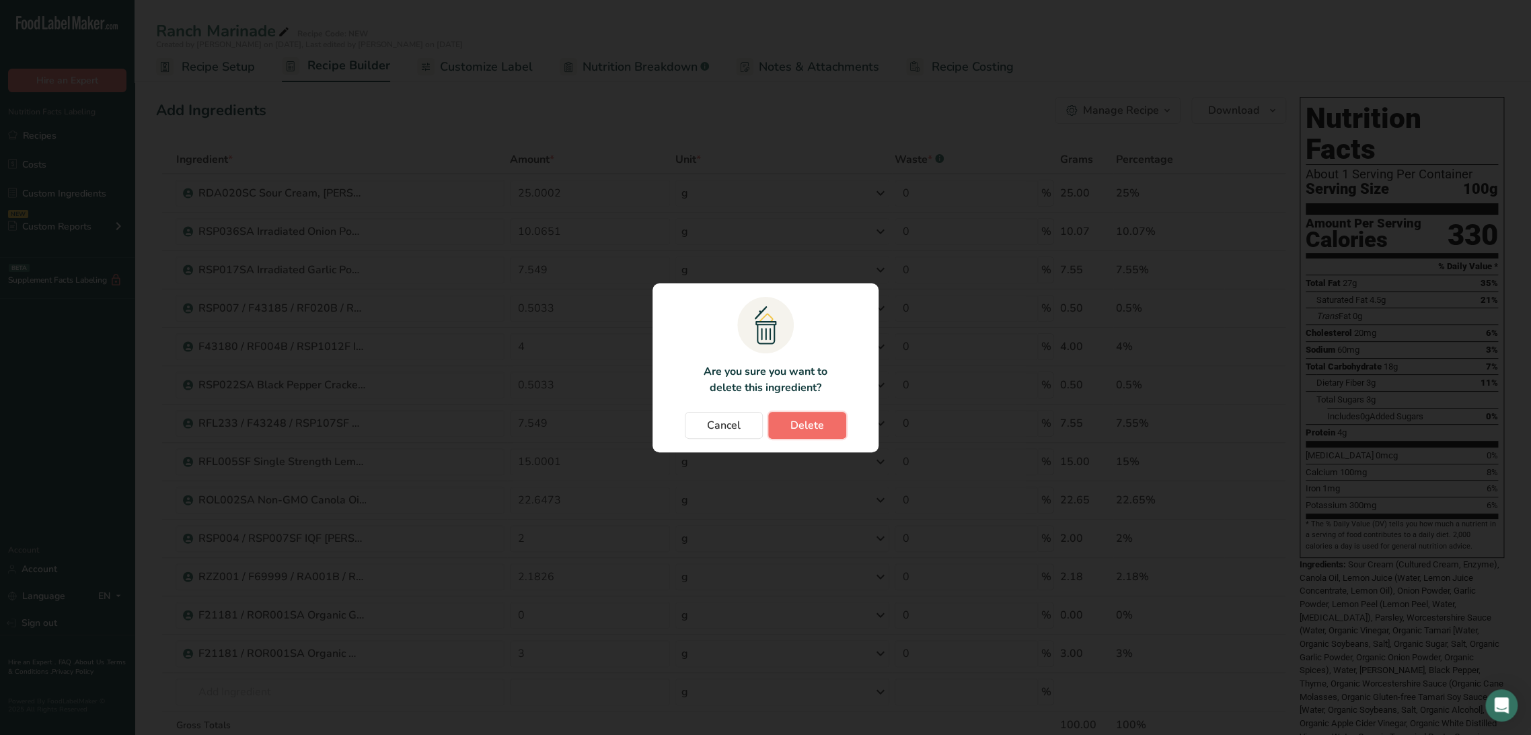
click at [841, 421] on button "Delete" at bounding box center [807, 425] width 78 height 27
type input "3"
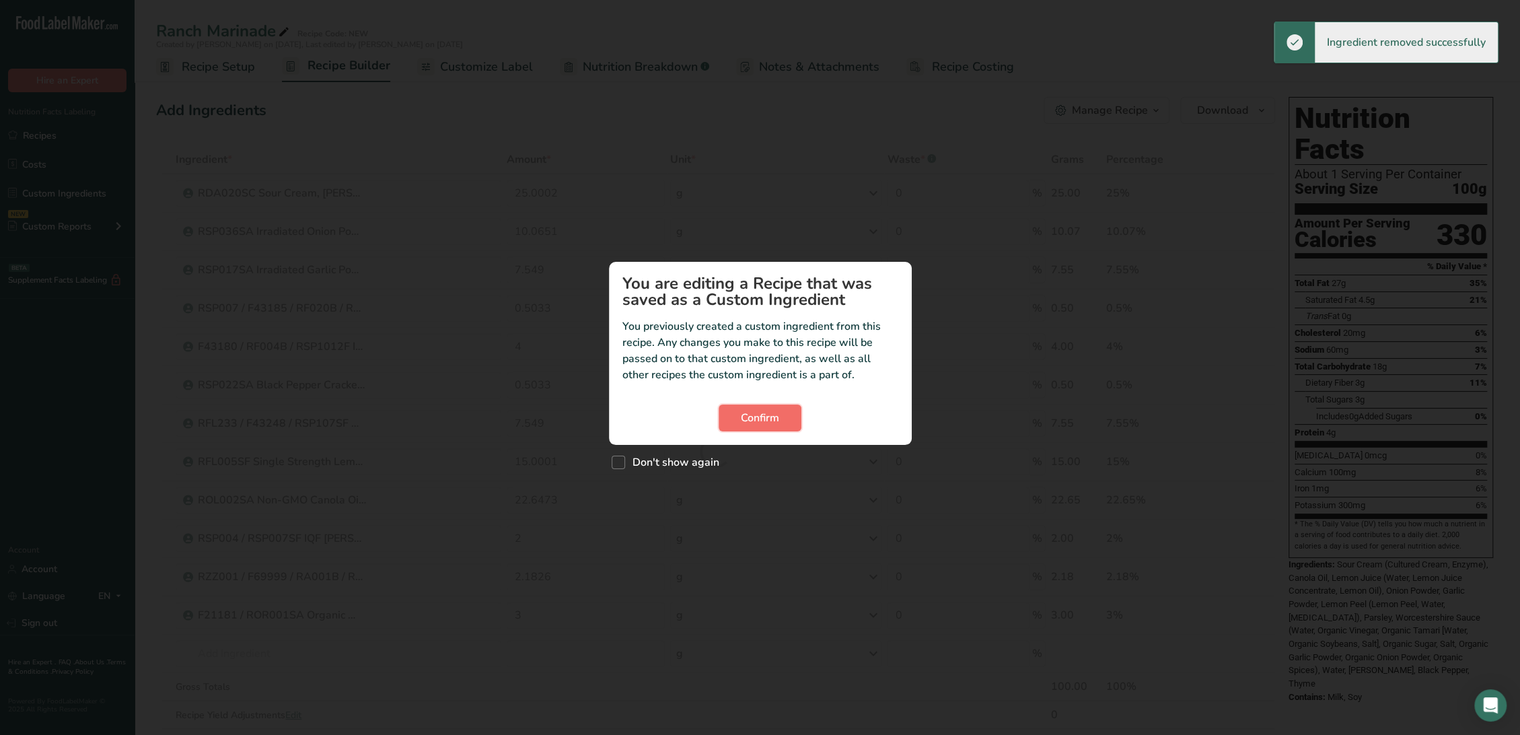
click at [739, 418] on button "Confirm" at bounding box center [759, 417] width 83 height 27
click at [743, 411] on button "Confirm" at bounding box center [766, 417] width 83 height 27
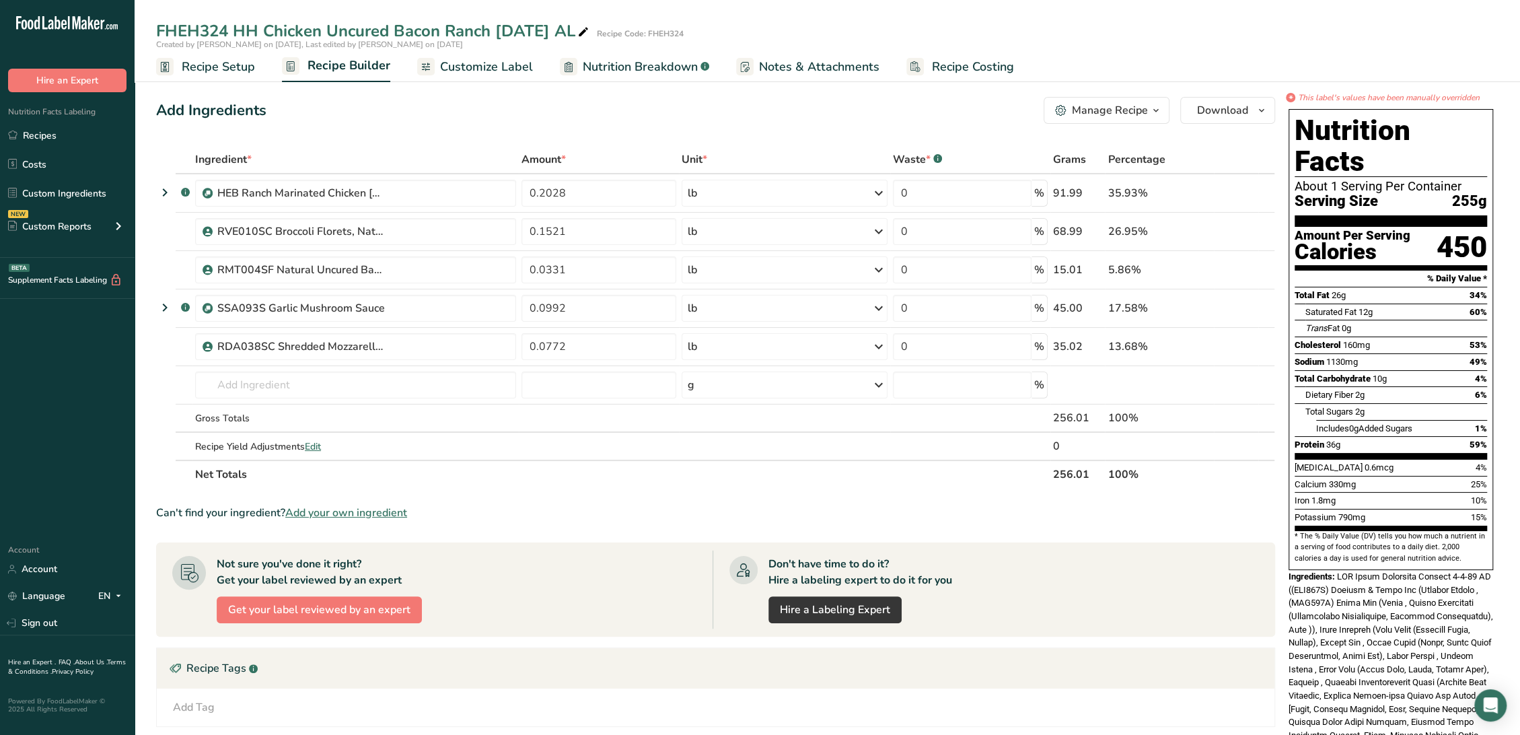
click at [618, 58] on span "Nutrition Breakdown" at bounding box center [640, 67] width 115 height 18
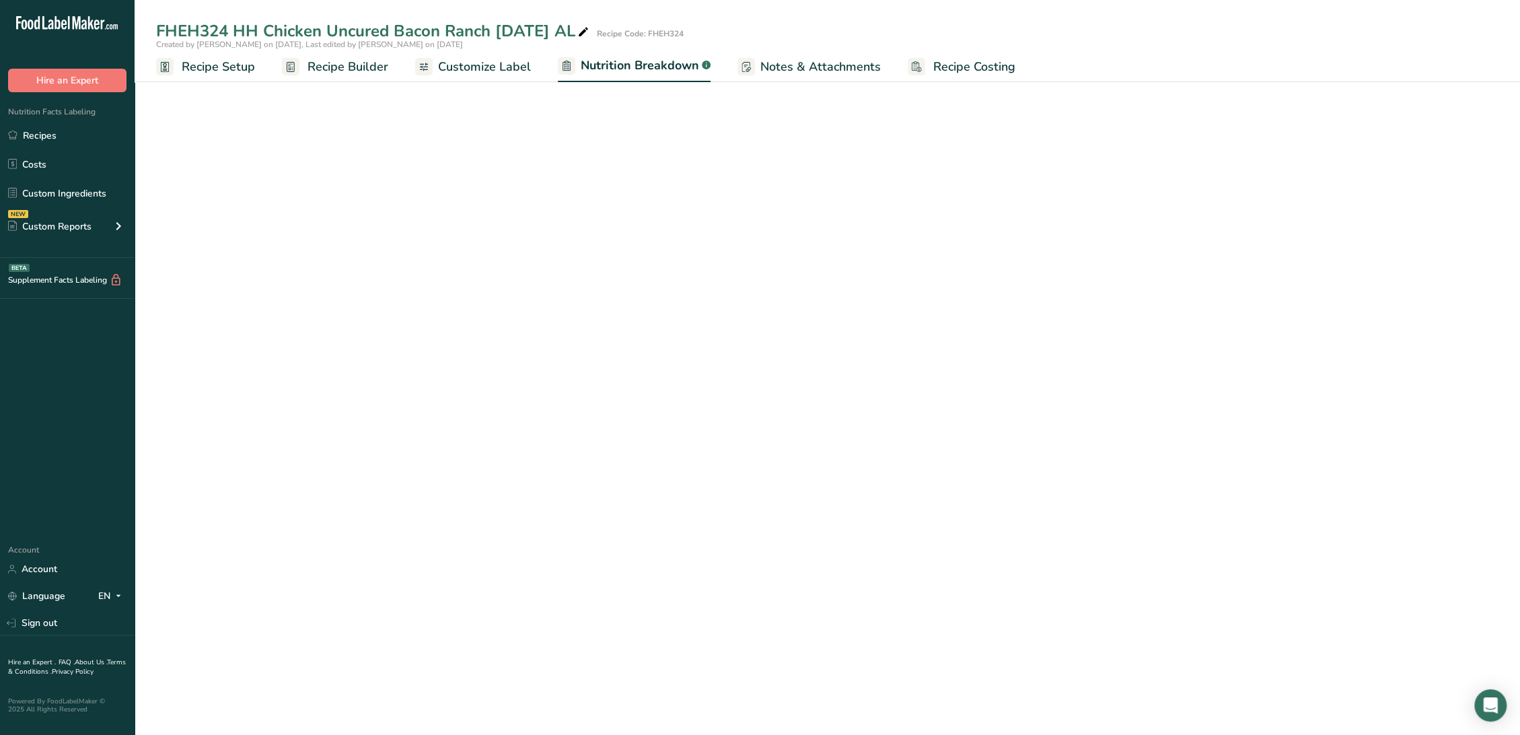
select select "Calories"
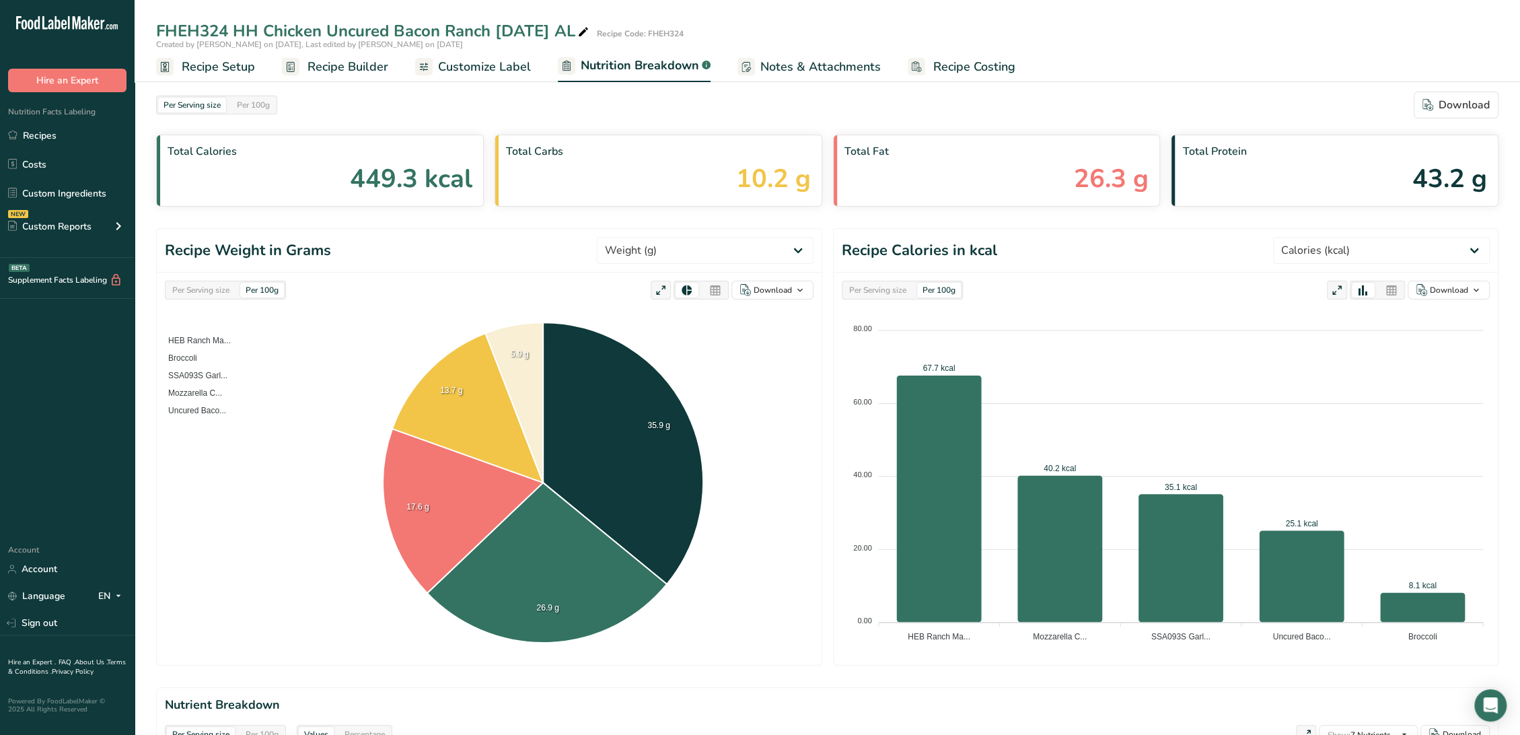
click at [498, 69] on span "Customize Label" at bounding box center [484, 67] width 93 height 18
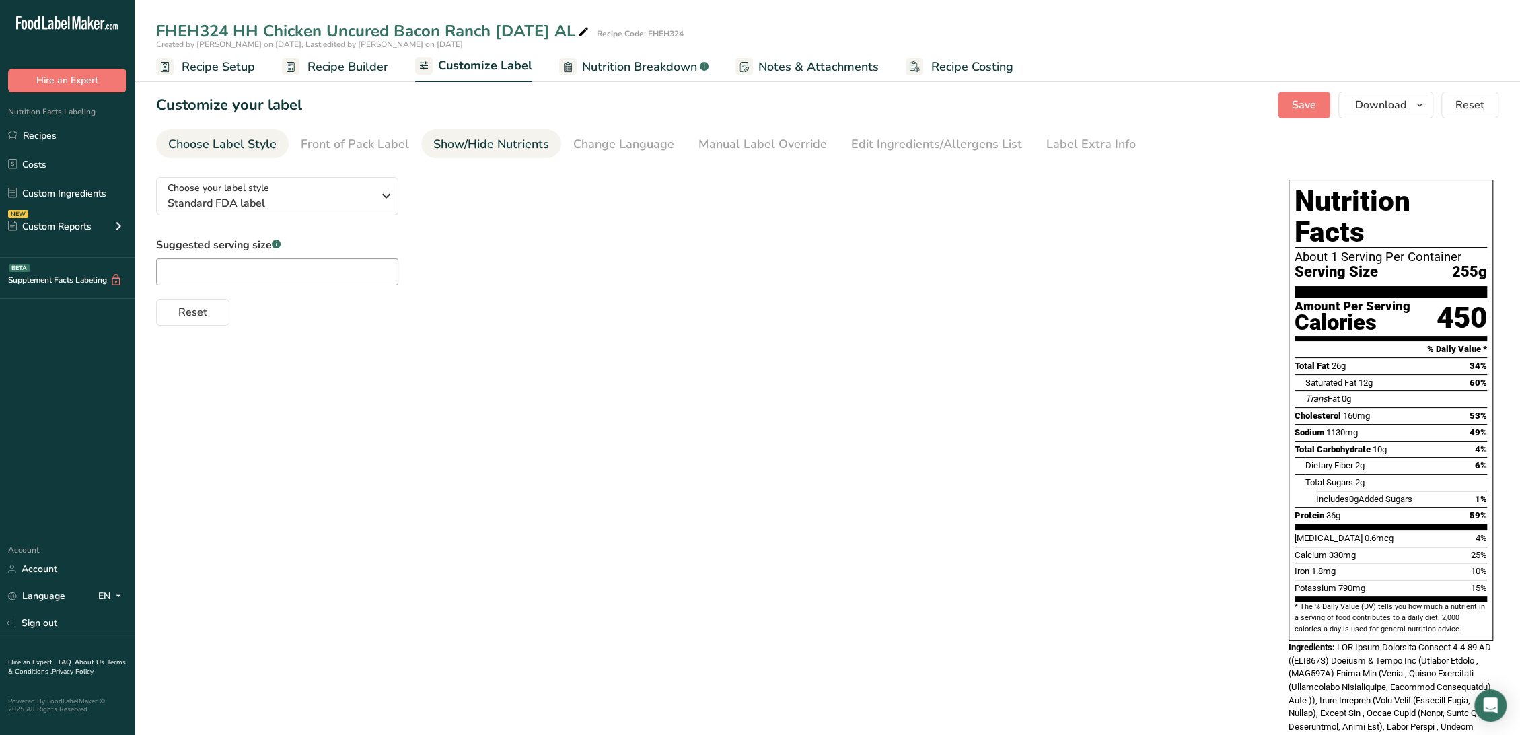
click at [506, 144] on div "Show/Hide Nutrients" at bounding box center [491, 144] width 116 height 18
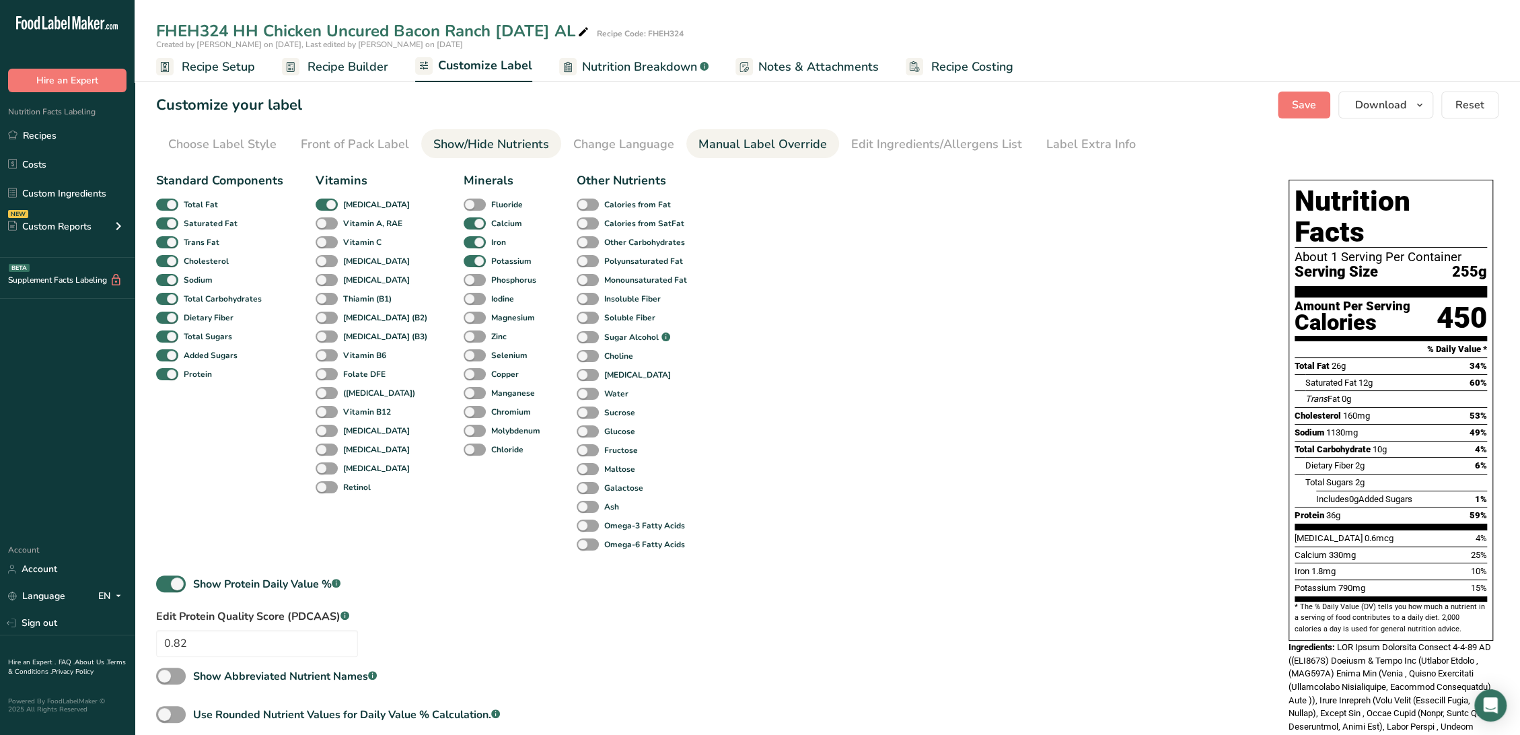
click at [768, 137] on div "Manual Label Override" at bounding box center [762, 144] width 128 height 18
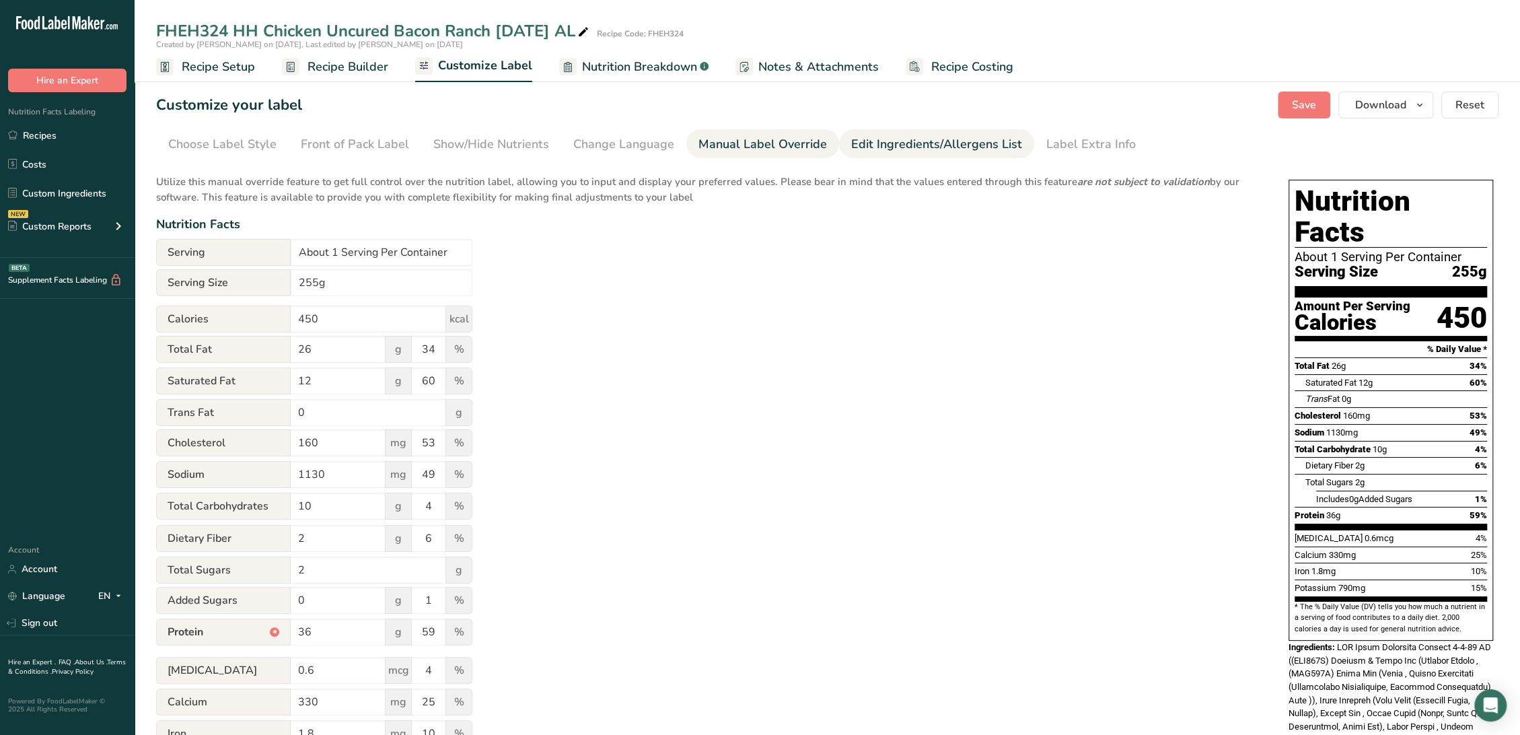
click at [862, 142] on div "Edit Ingredients/Allergens List" at bounding box center [936, 144] width 171 height 18
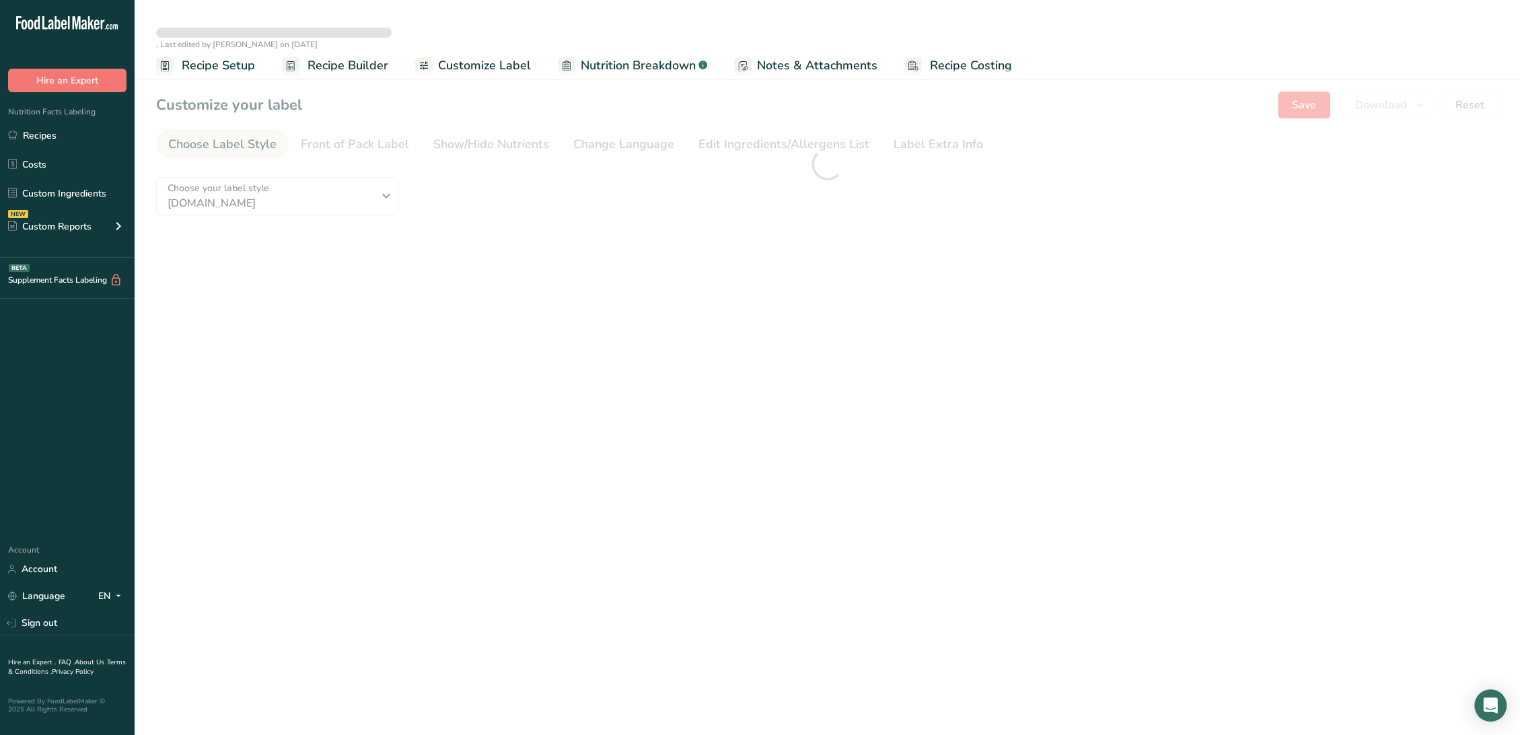
type textarea "HEB Ranch Marinated Chicken [DATE] AL ((SMP058S) Chicken & Brine Mix (Chicken B…"
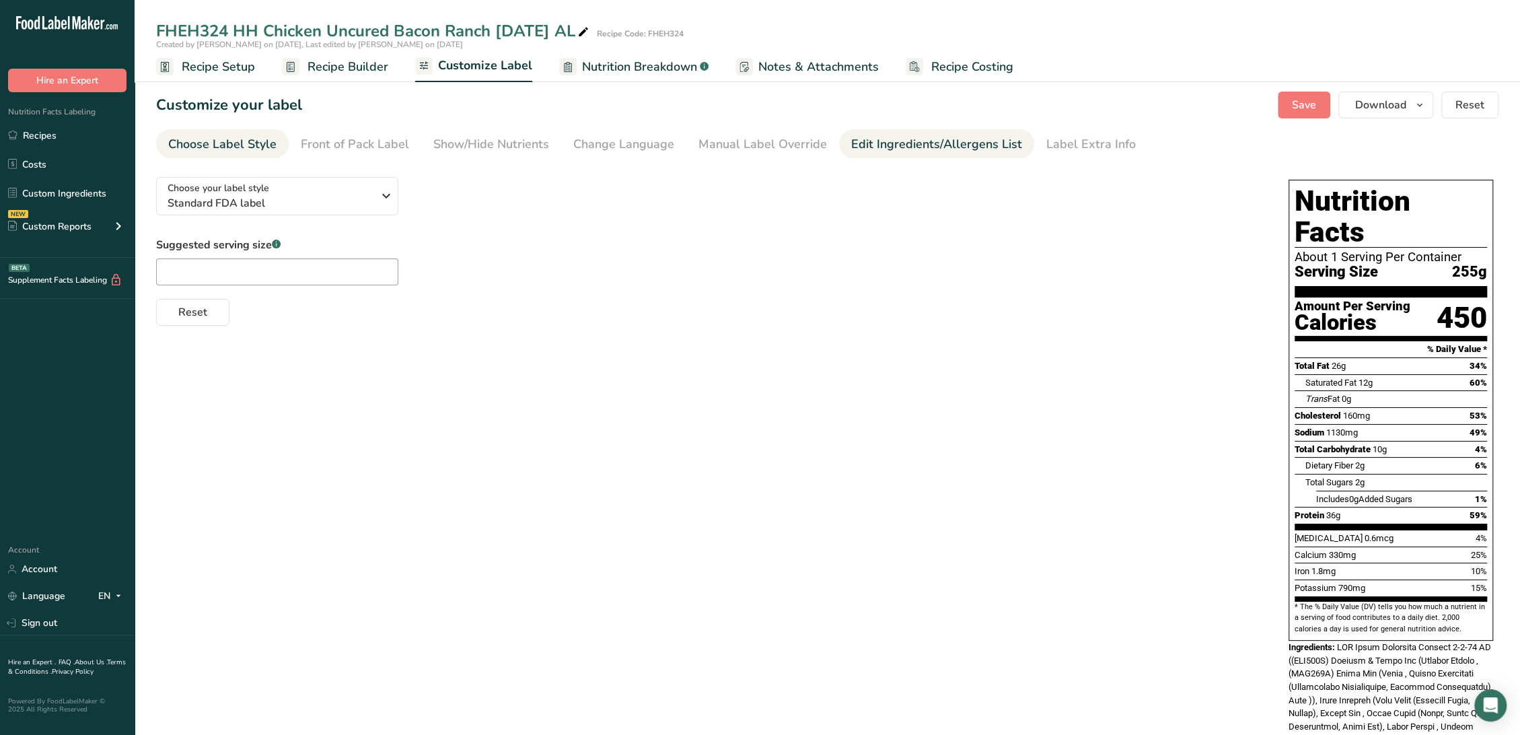
click at [875, 148] on div "Edit Ingredients/Allergens List" at bounding box center [936, 144] width 171 height 18
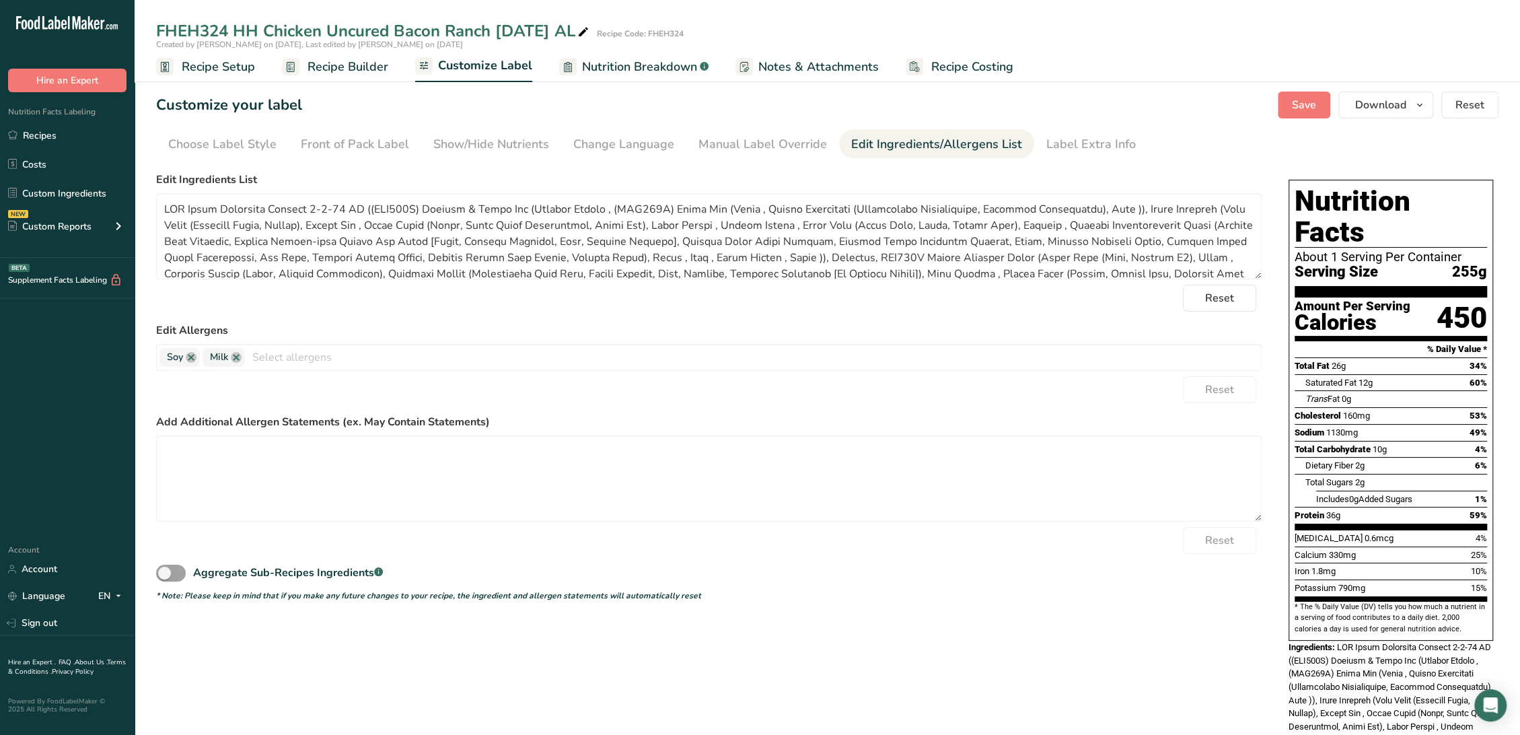
click at [369, 67] on span "Recipe Builder" at bounding box center [347, 67] width 81 height 18
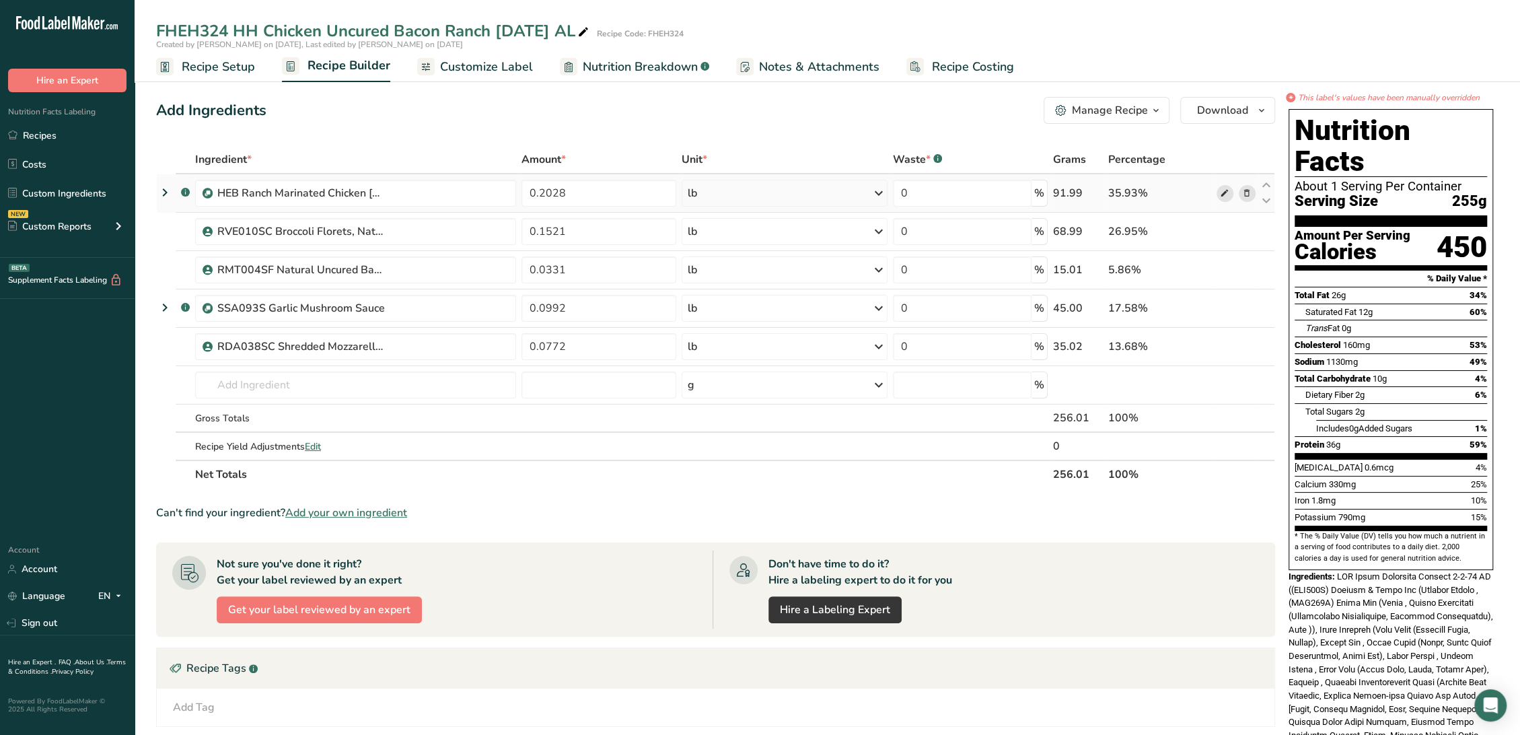
click at [1226, 192] on icon at bounding box center [1224, 193] width 9 height 14
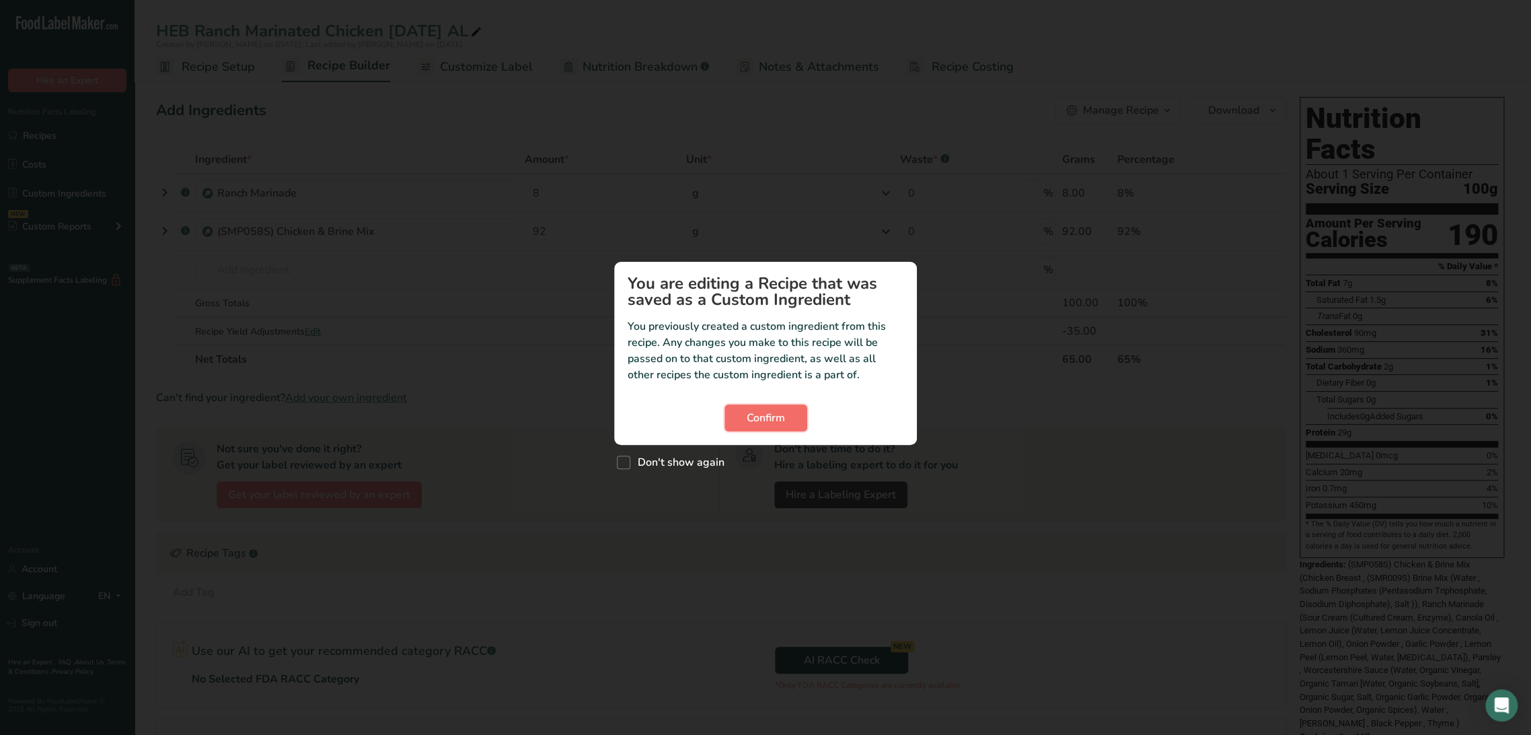
click at [774, 428] on button "Confirm" at bounding box center [766, 417] width 83 height 27
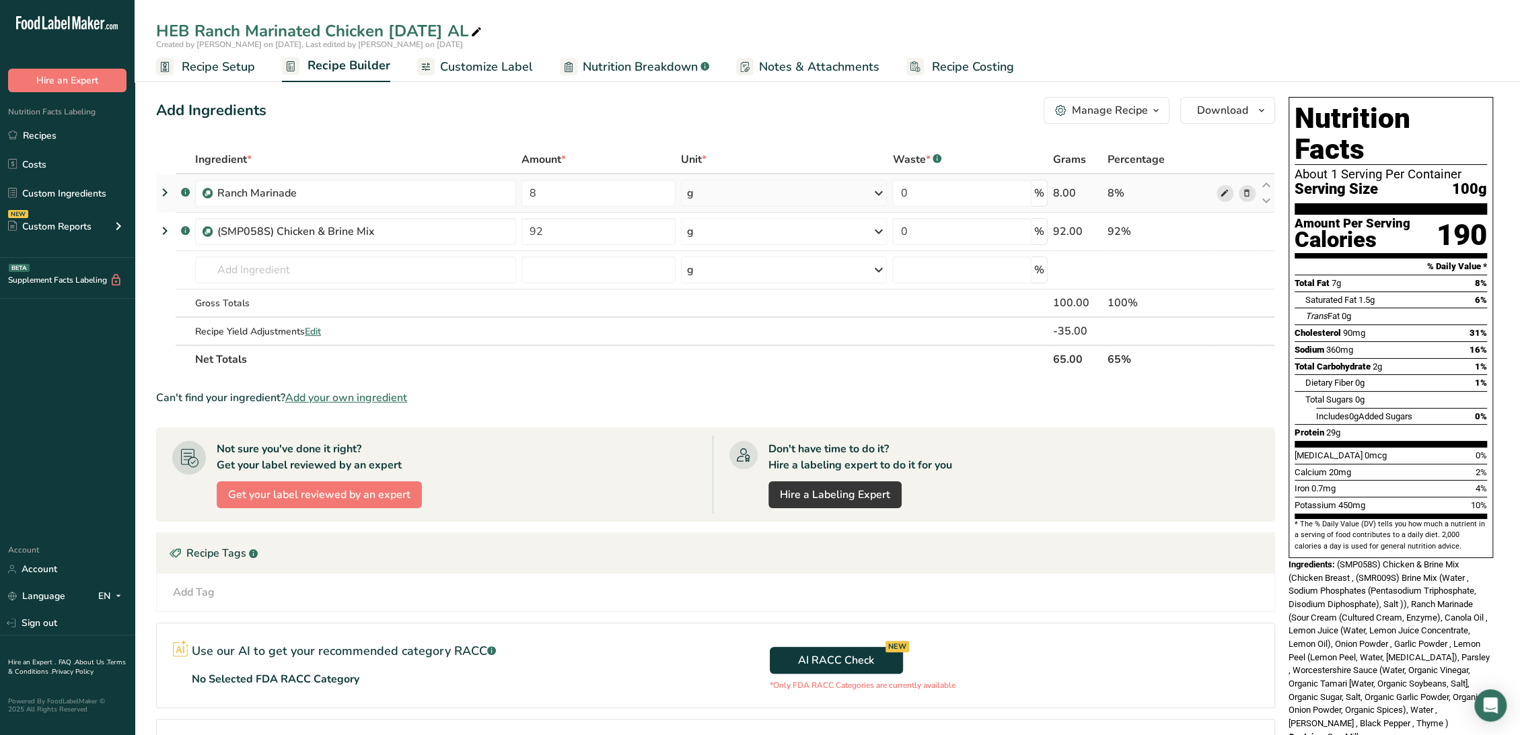
click at [1217, 191] on span at bounding box center [1224, 193] width 16 height 16
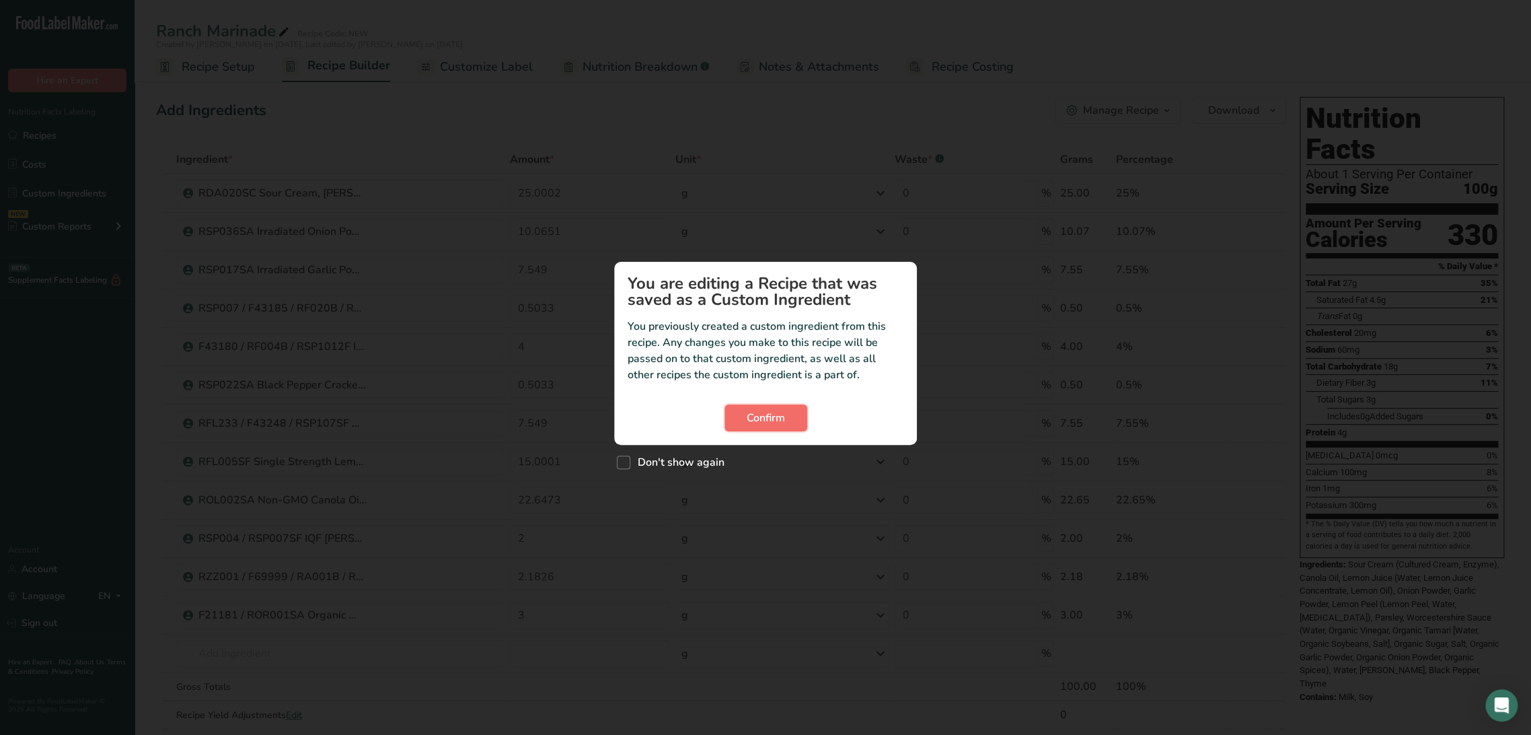
click at [767, 427] on button "Confirm" at bounding box center [766, 417] width 83 height 27
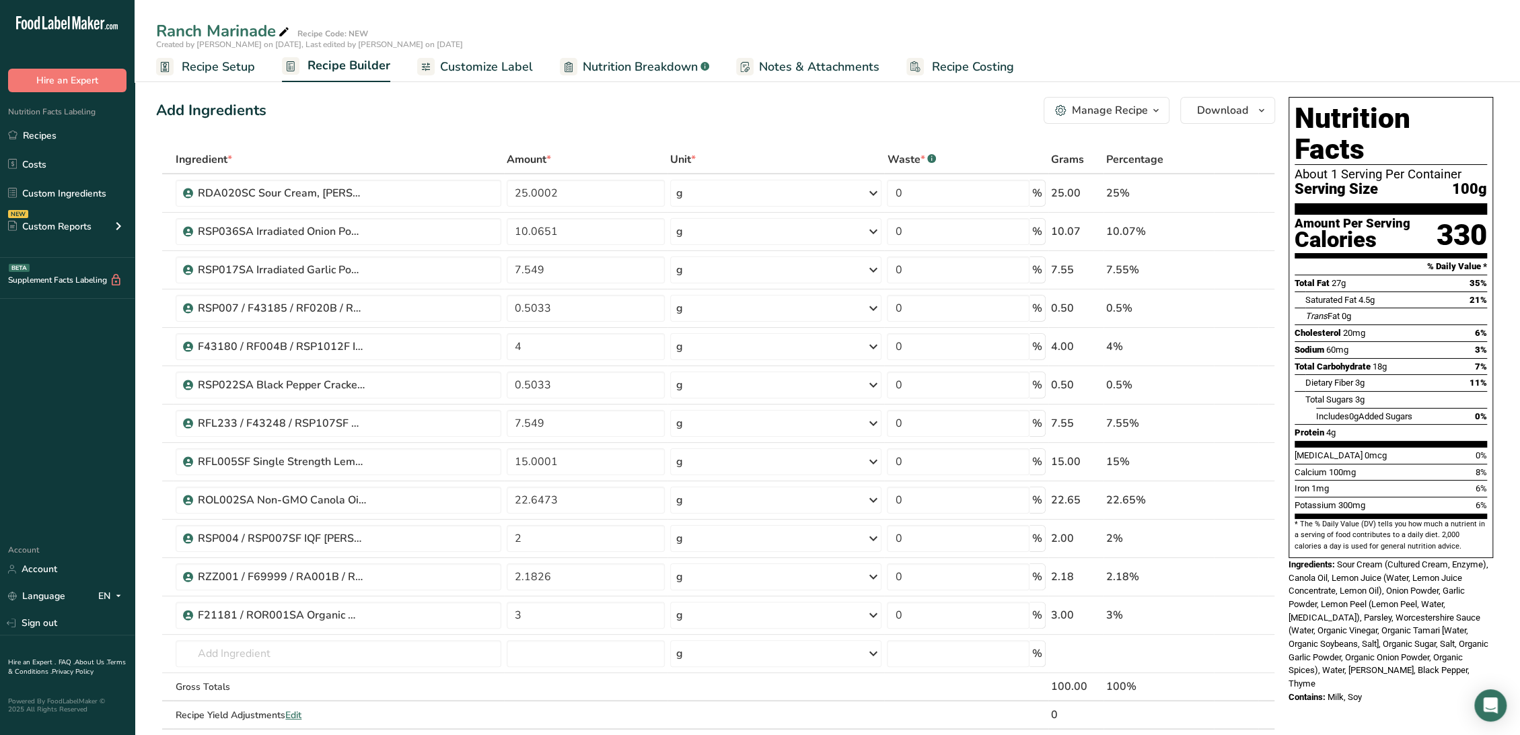
click at [648, 69] on span "Nutrition Breakdown" at bounding box center [640, 67] width 115 height 18
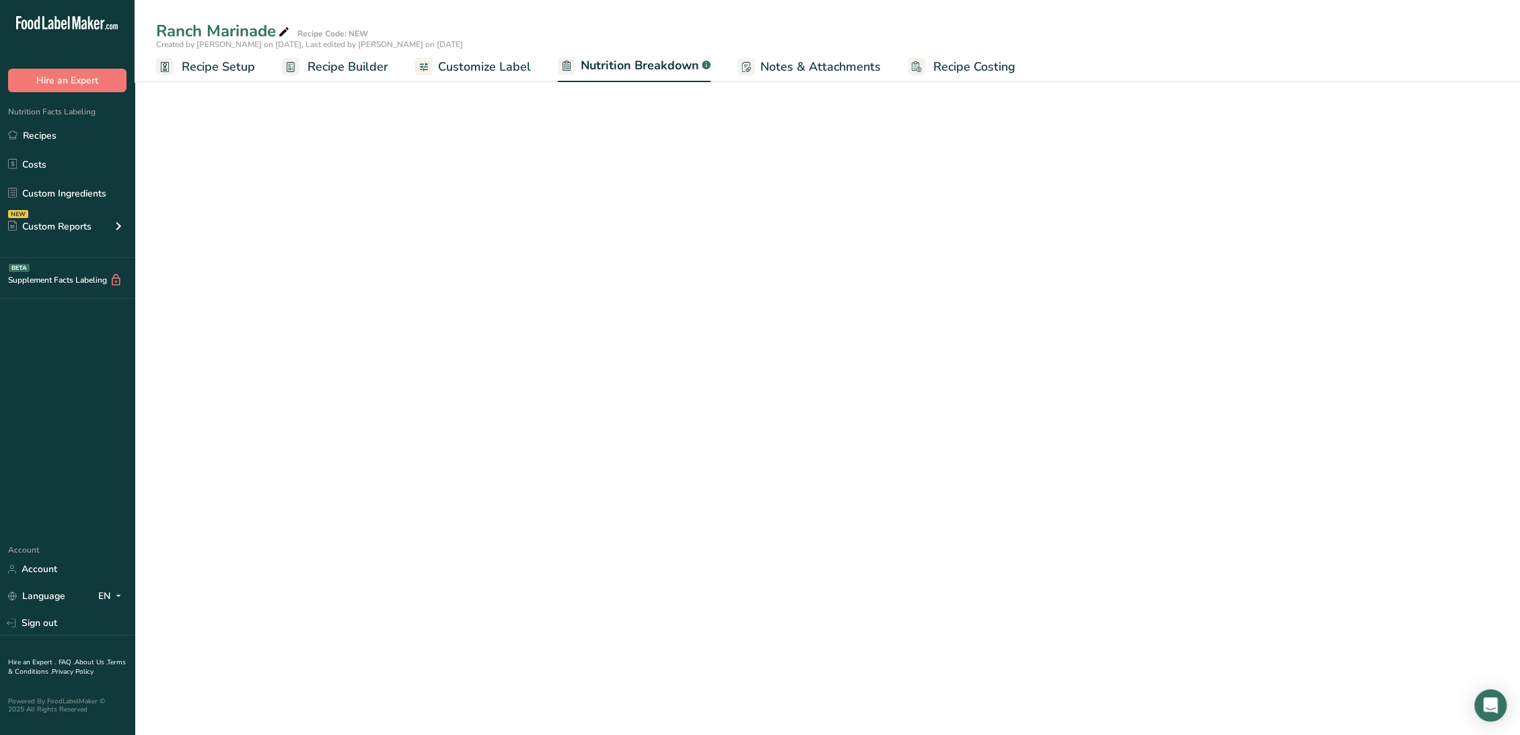
select select "Calories"
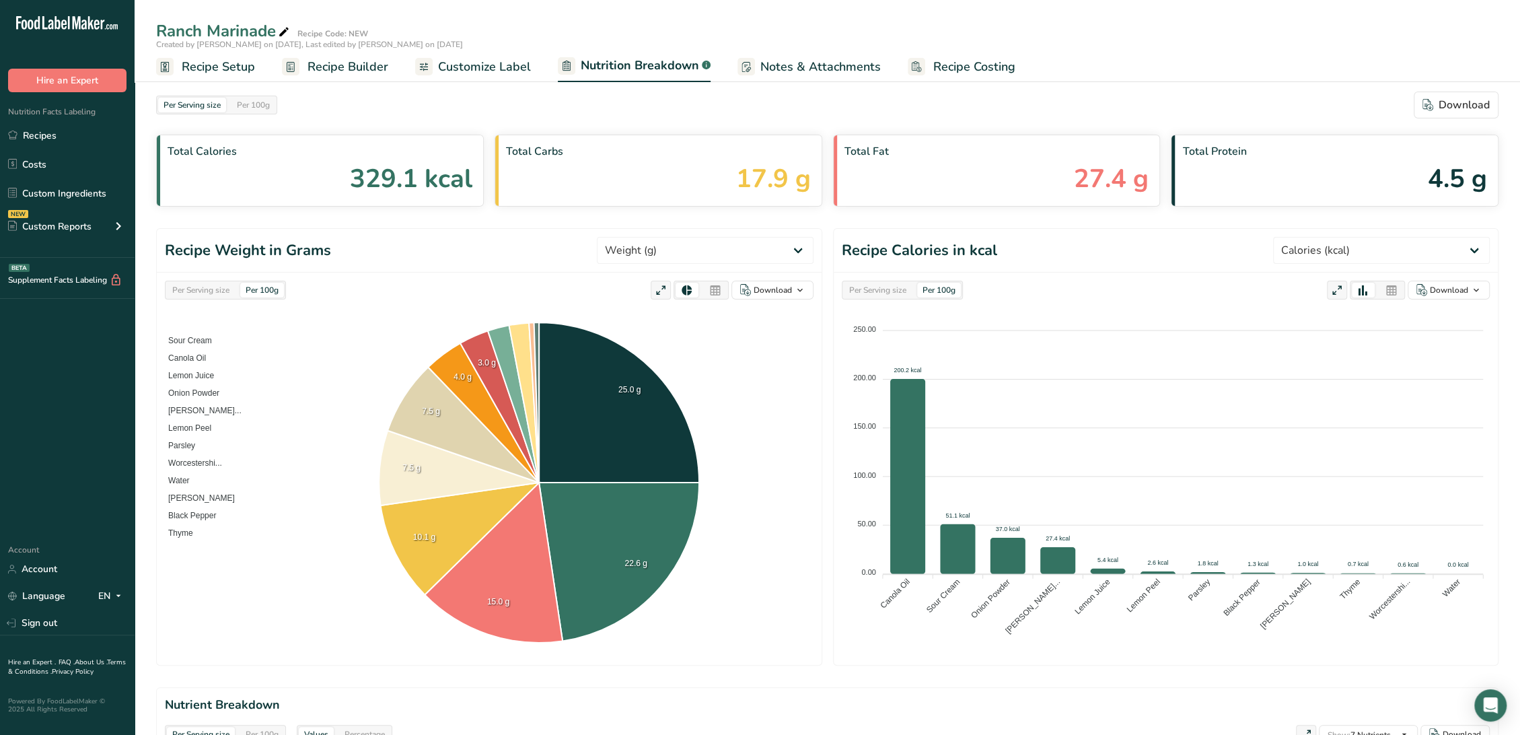
click at [498, 70] on span "Customize Label" at bounding box center [484, 67] width 93 height 18
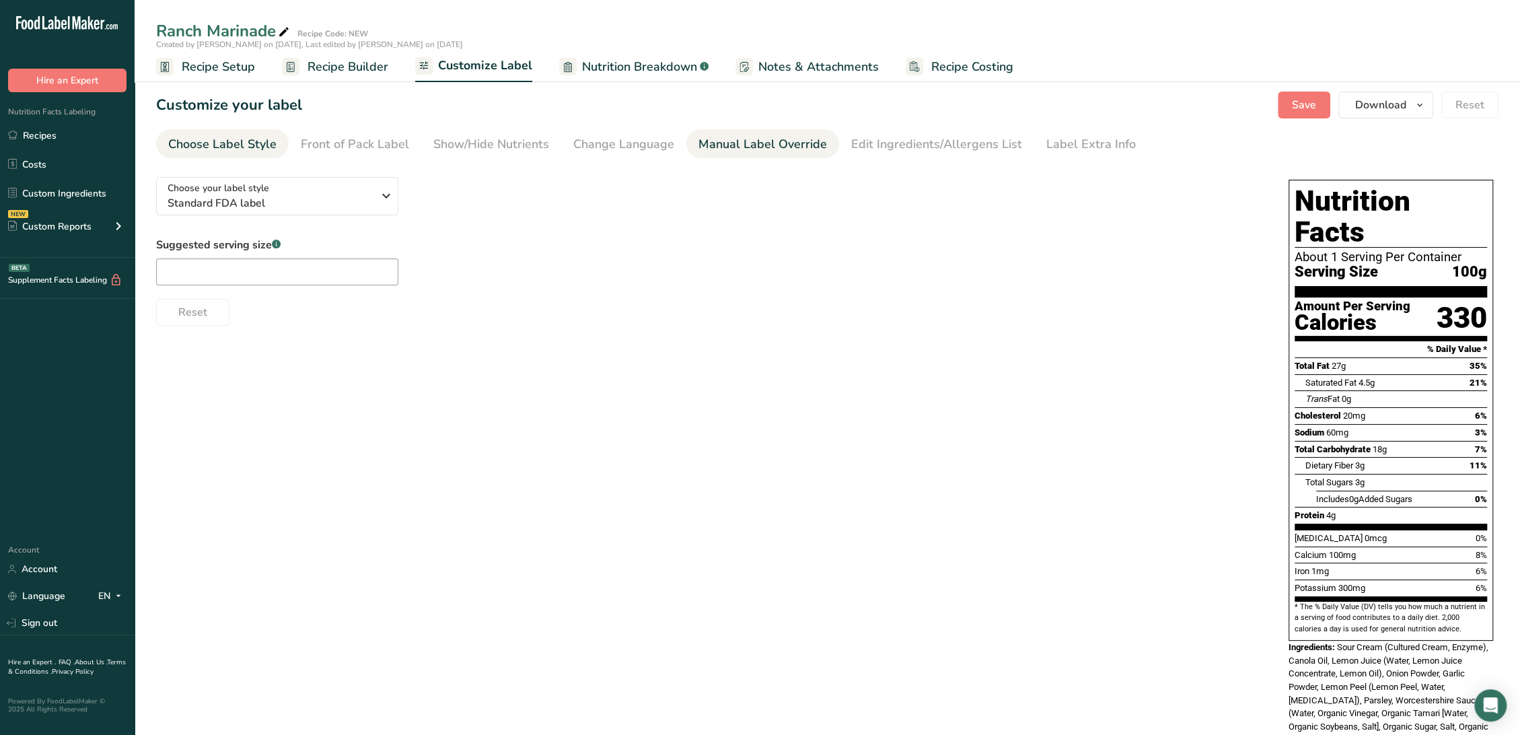
click at [736, 143] on div "Manual Label Override" at bounding box center [762, 144] width 128 height 18
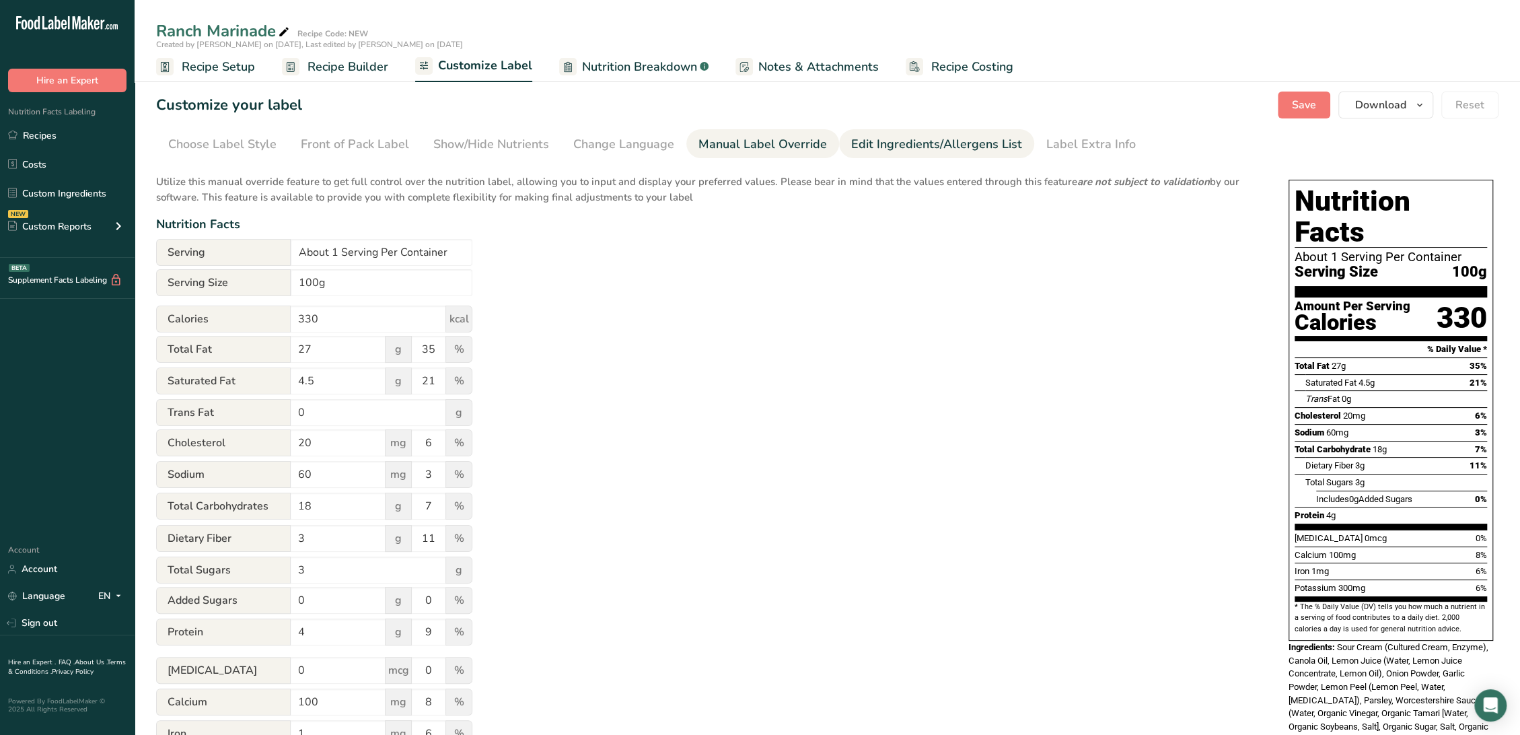
click at [890, 141] on div "Edit Ingredients/Allergens List" at bounding box center [936, 144] width 171 height 18
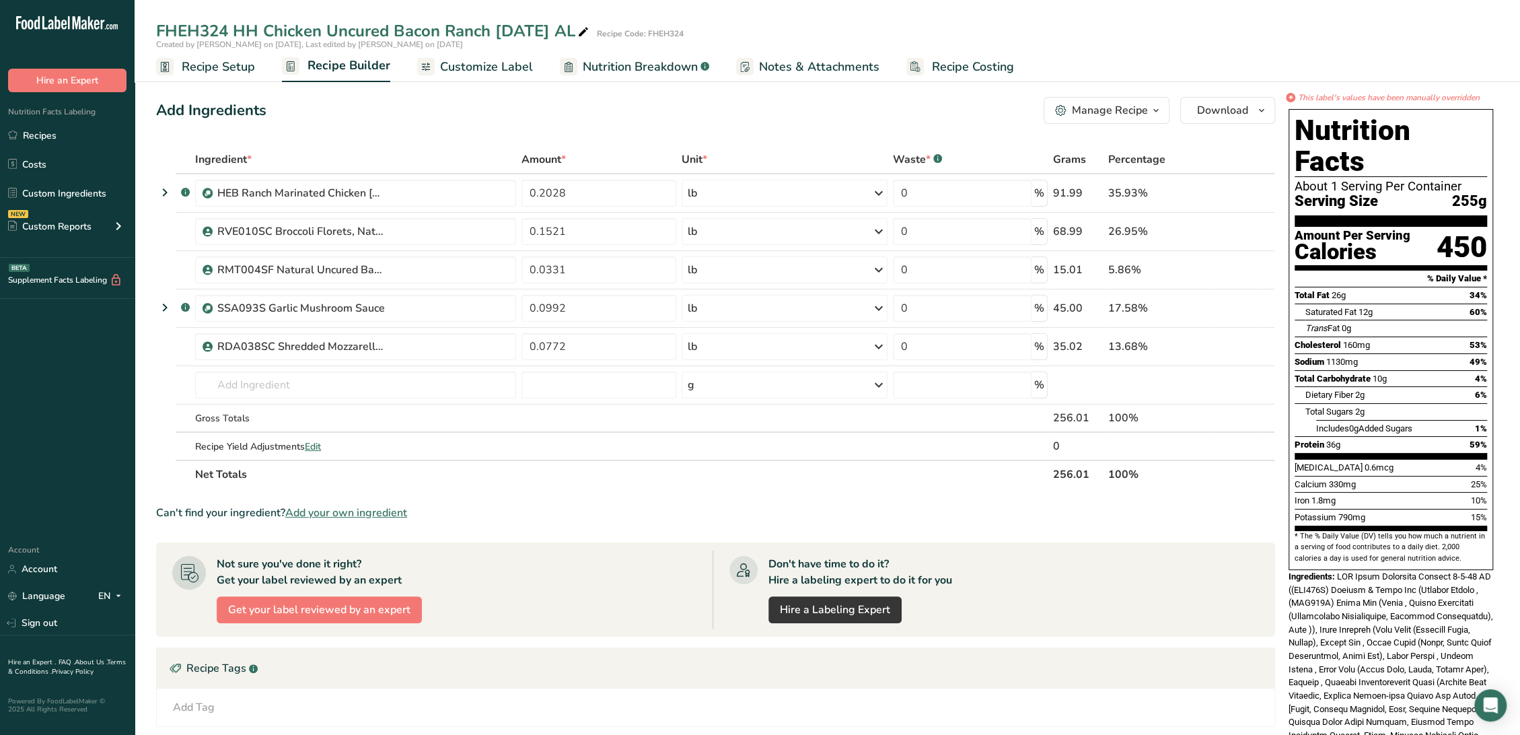
click at [452, 74] on span "Customize Label" at bounding box center [486, 67] width 93 height 18
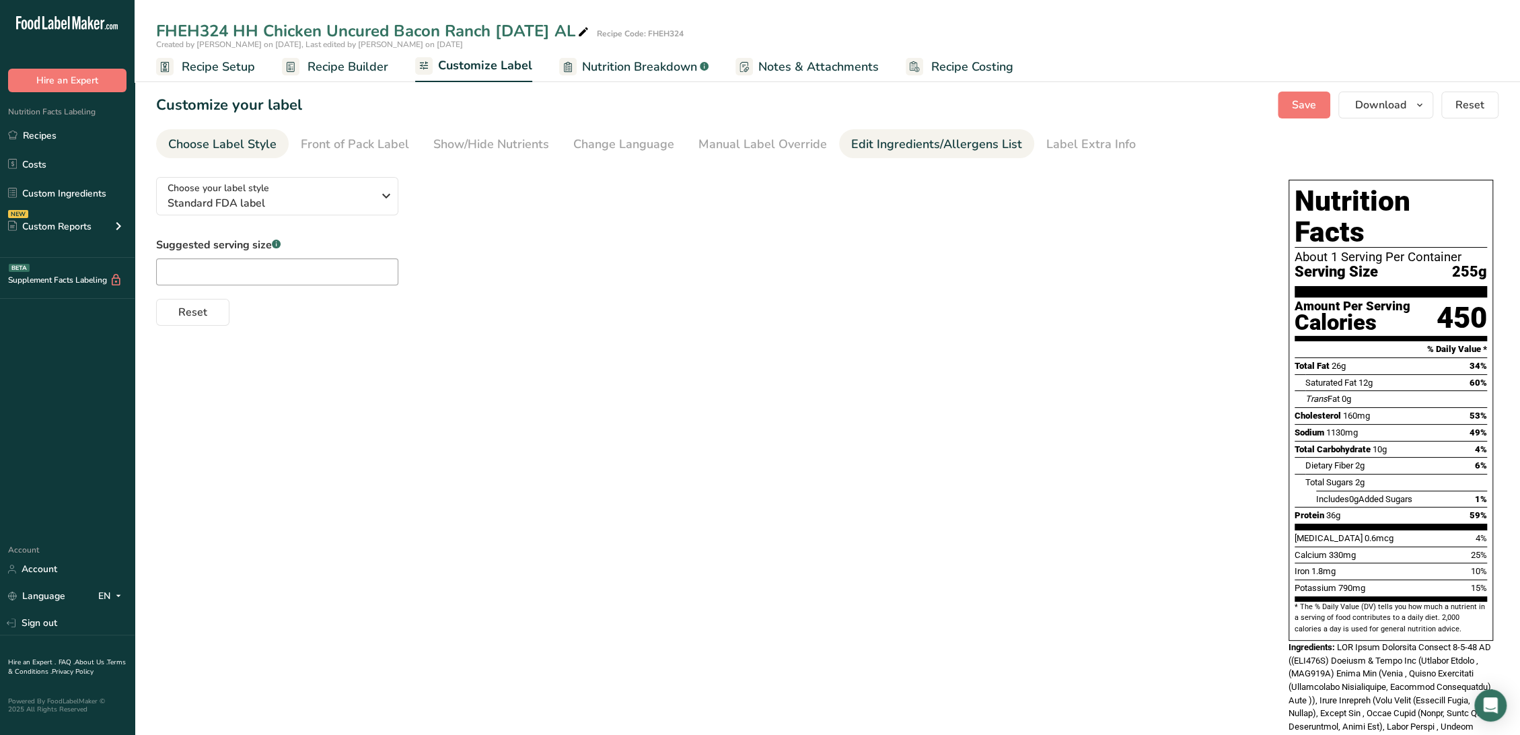
click at [899, 146] on div "Edit Ingredients/Allergens List" at bounding box center [936, 144] width 171 height 18
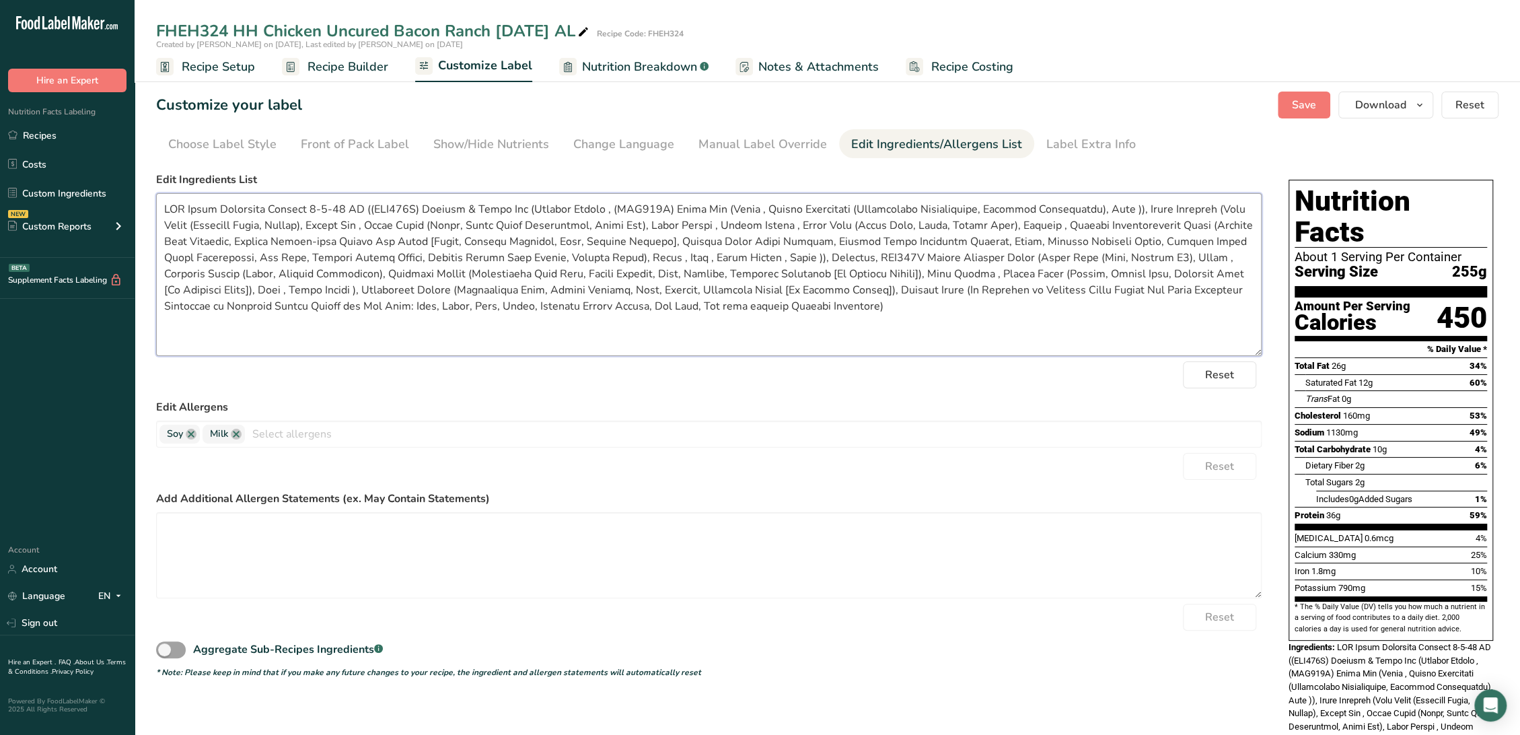
drag, startPoint x: 1255, startPoint y: 278, endPoint x: 1285, endPoint y: 359, distance: 86.2
click at [1285, 359] on div "Choose your label style Standard FDA label USA (FDA) Standard FDA label Tabular…" at bounding box center [827, 615] width 1342 height 898
click at [581, 139] on div "Change Language" at bounding box center [623, 144] width 101 height 18
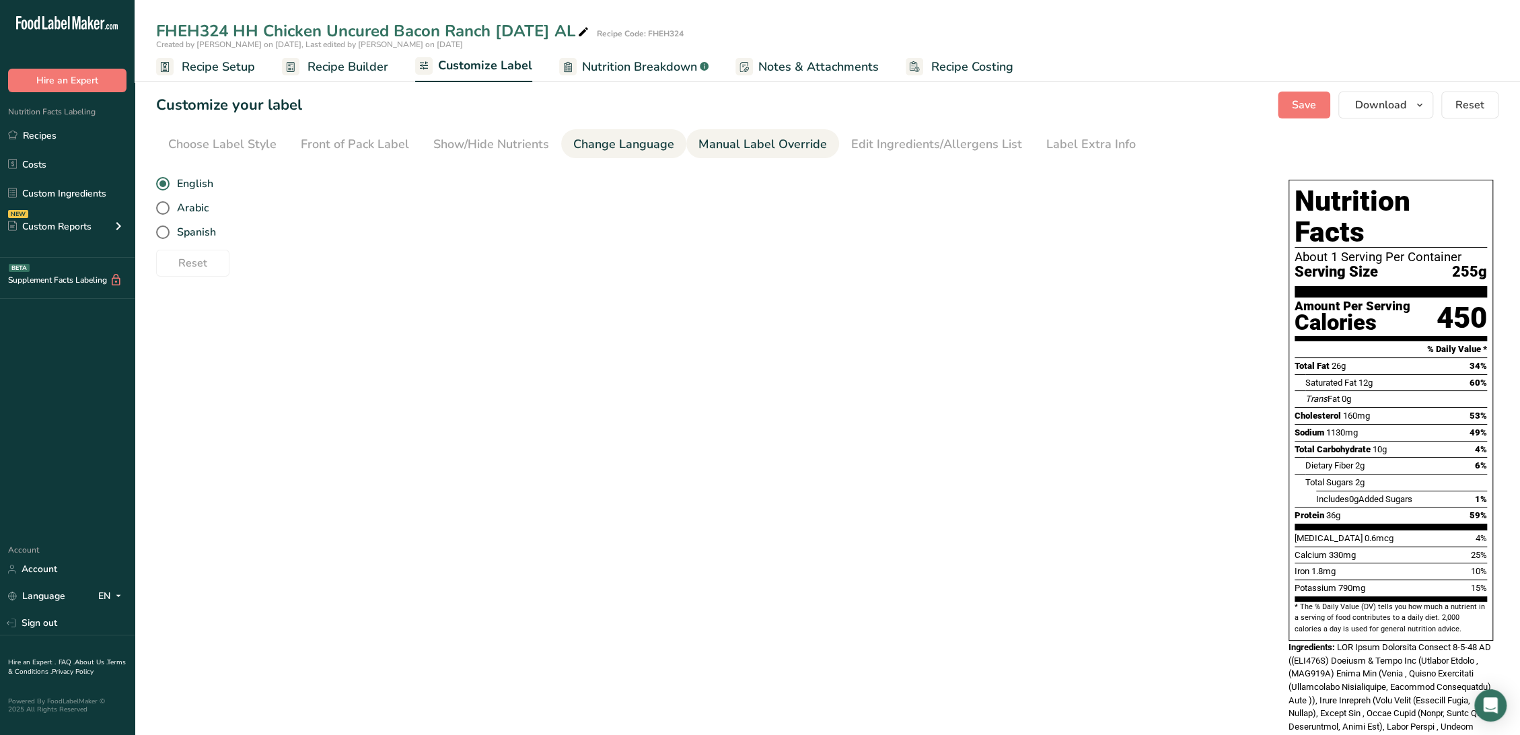
click at [687, 144] on li "Manual Label Override" at bounding box center [762, 143] width 153 height 29
click at [1460, 100] on span "Reset" at bounding box center [1469, 105] width 29 height 16
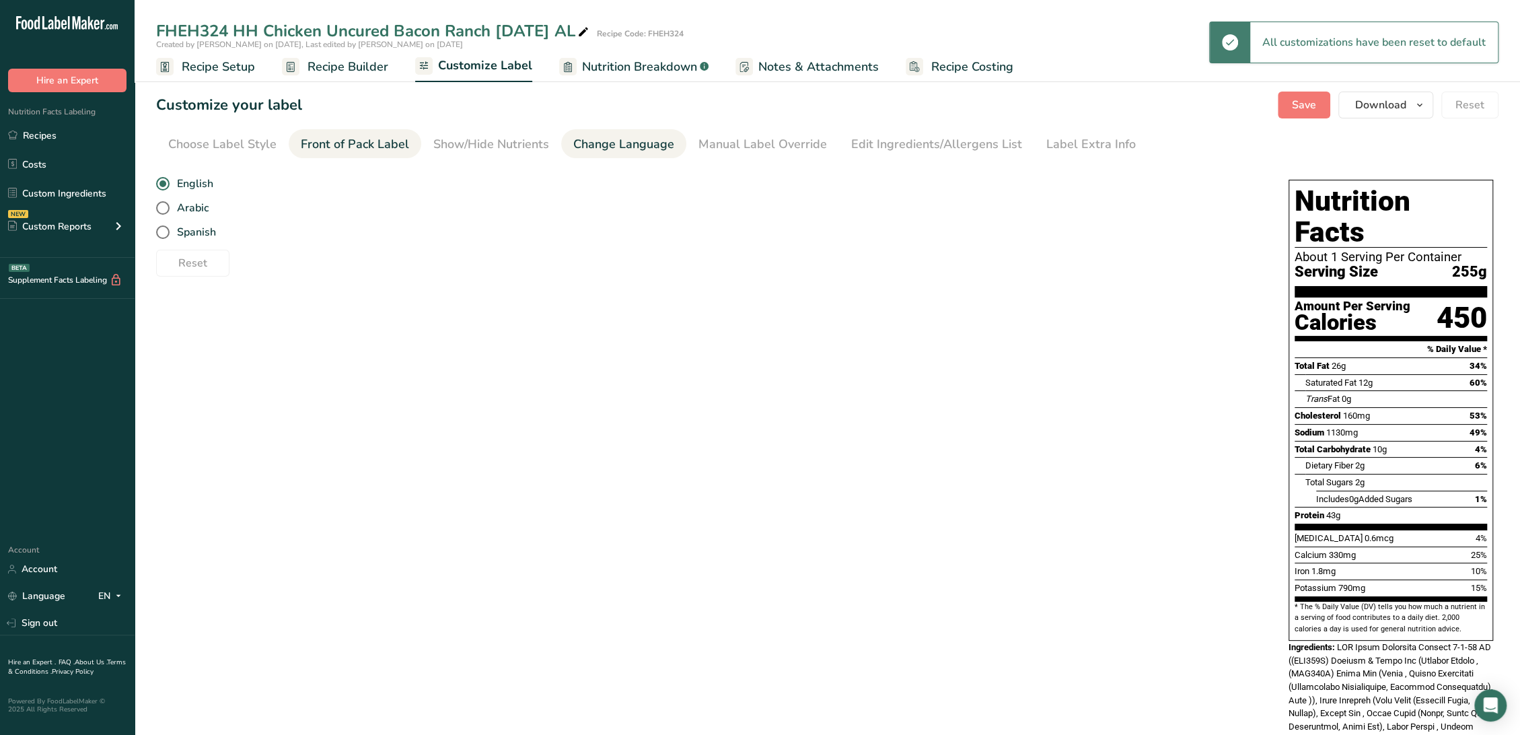
click at [373, 141] on div "Front of Pack Label" at bounding box center [355, 144] width 108 height 18
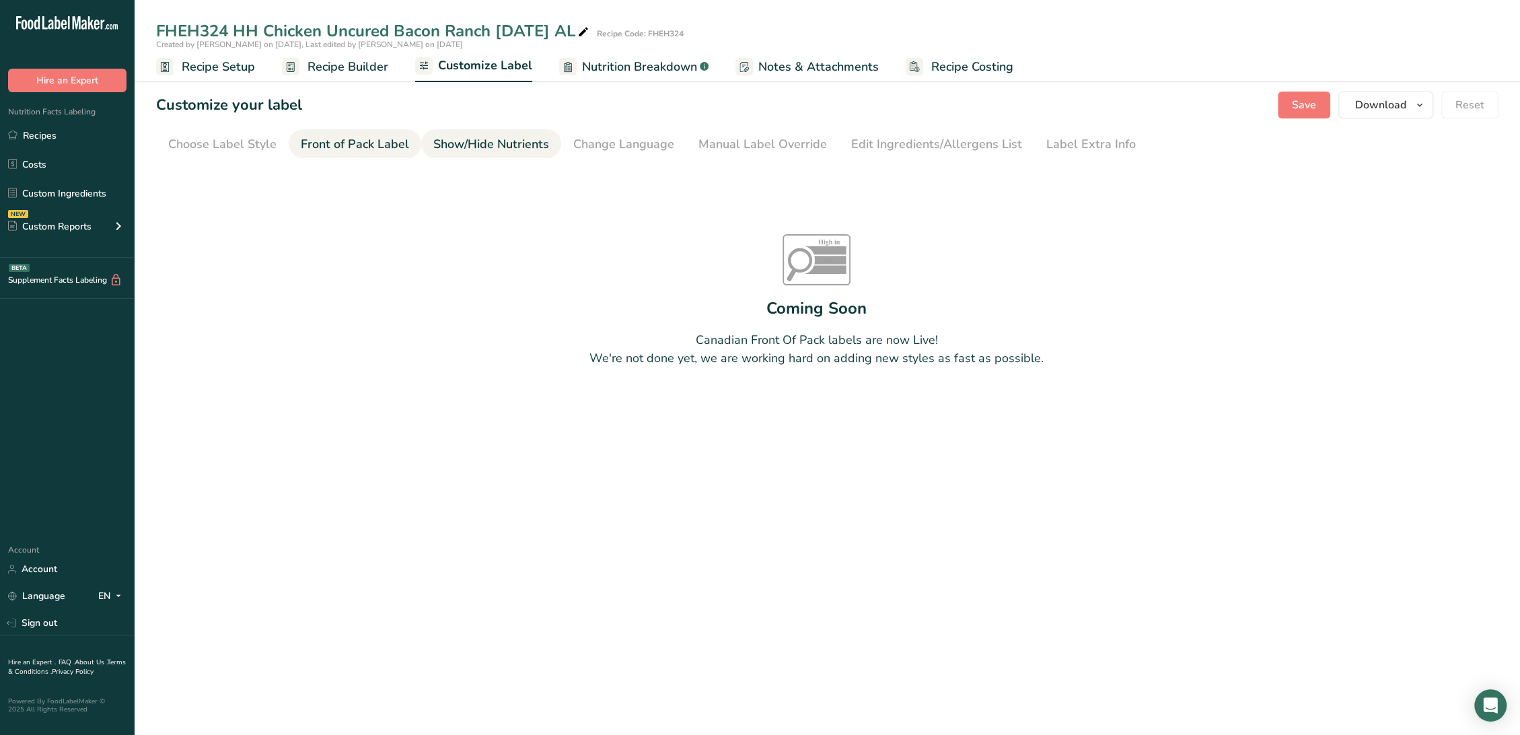
click at [443, 139] on div "Show/Hide Nutrients" at bounding box center [491, 144] width 116 height 18
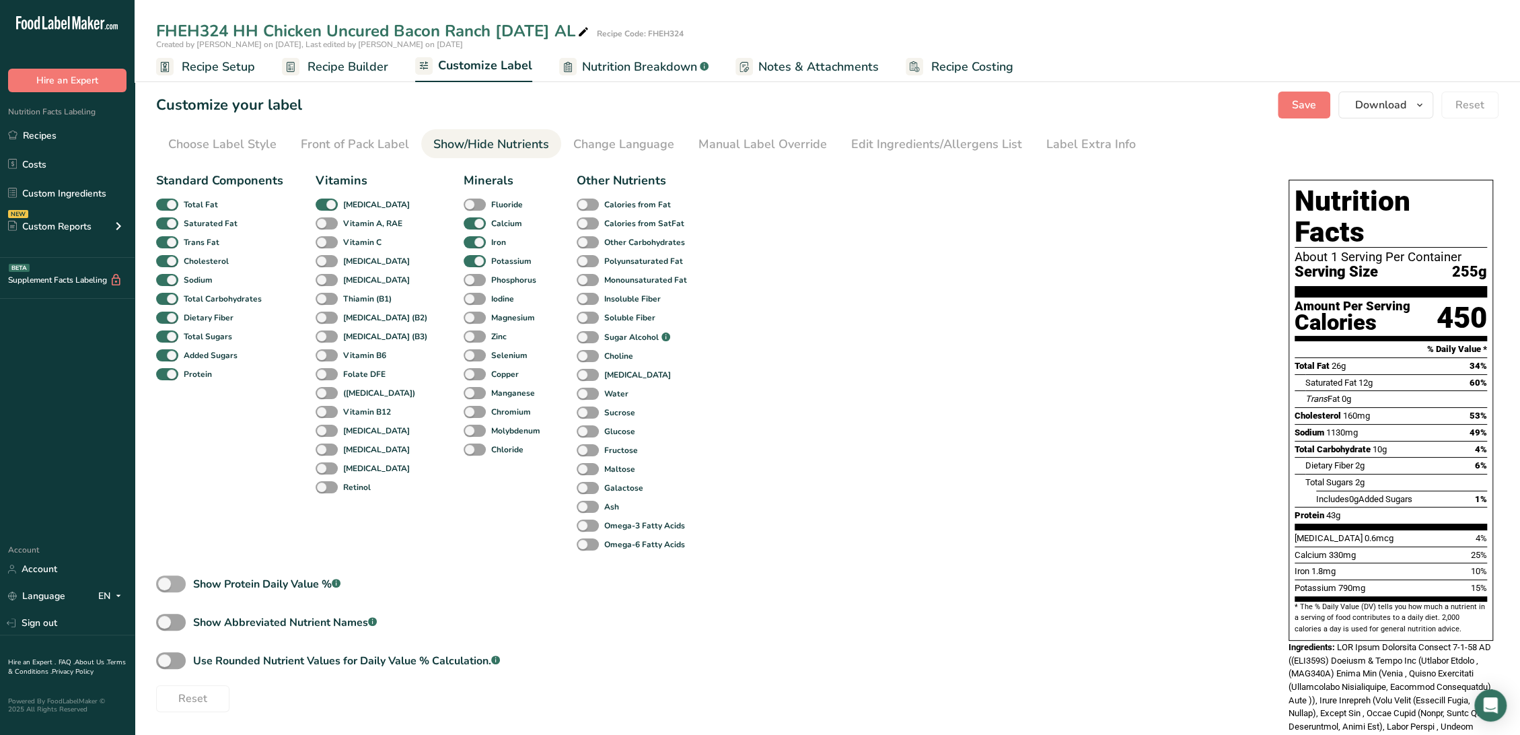
click at [262, 578] on div "Show Protein Daily Value % .a-a{fill:#347362;}.b-a{fill:#fff;}" at bounding box center [266, 584] width 147 height 16
click at [165, 579] on input "Show Protein Daily Value % .a-a{fill:#347362;}.b-a{fill:#fff;}" at bounding box center [160, 583] width 9 height 9
checkbox input "true"
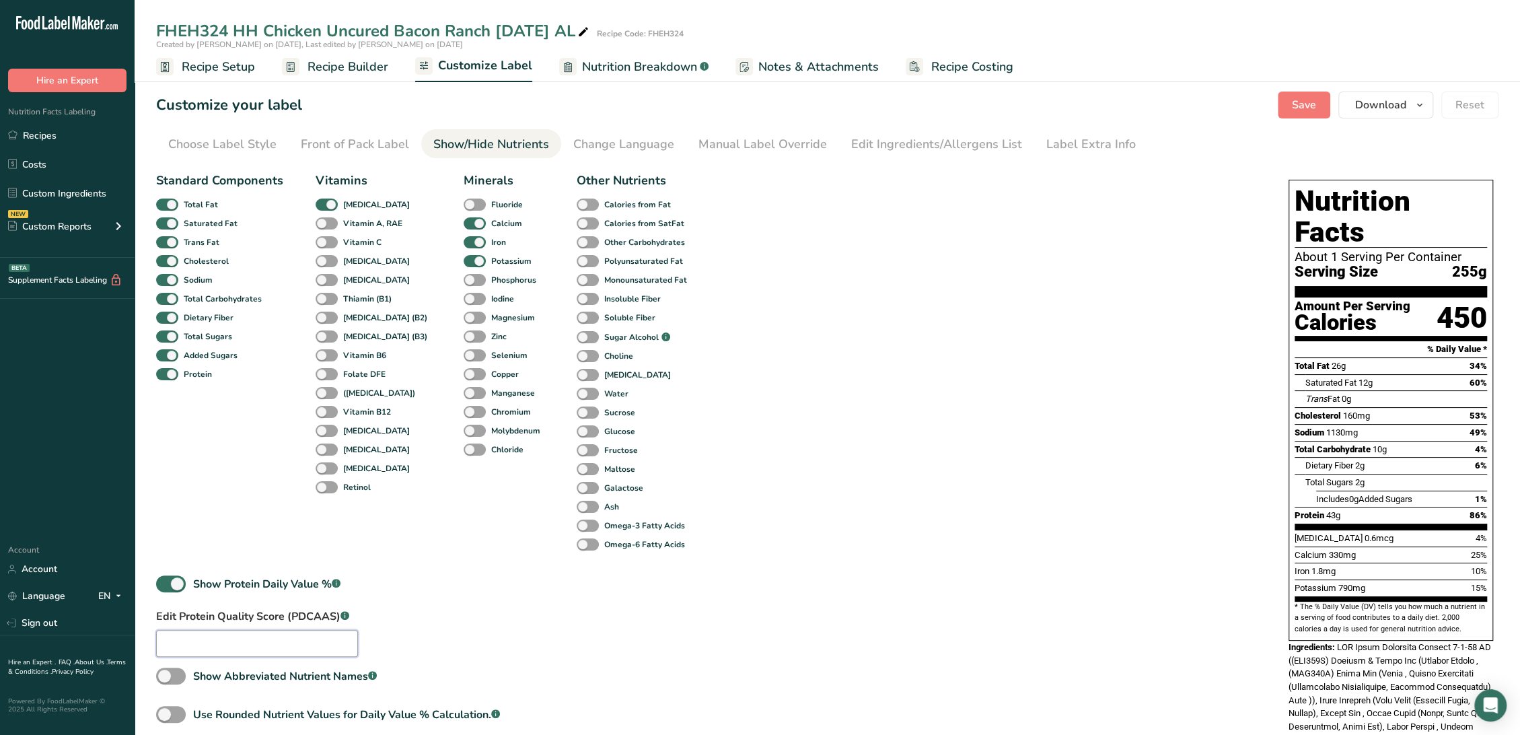
click at [265, 641] on input "text" at bounding box center [257, 643] width 202 height 27
type input "0.82"
click at [727, 147] on div "Manual Label Override" at bounding box center [762, 144] width 128 height 18
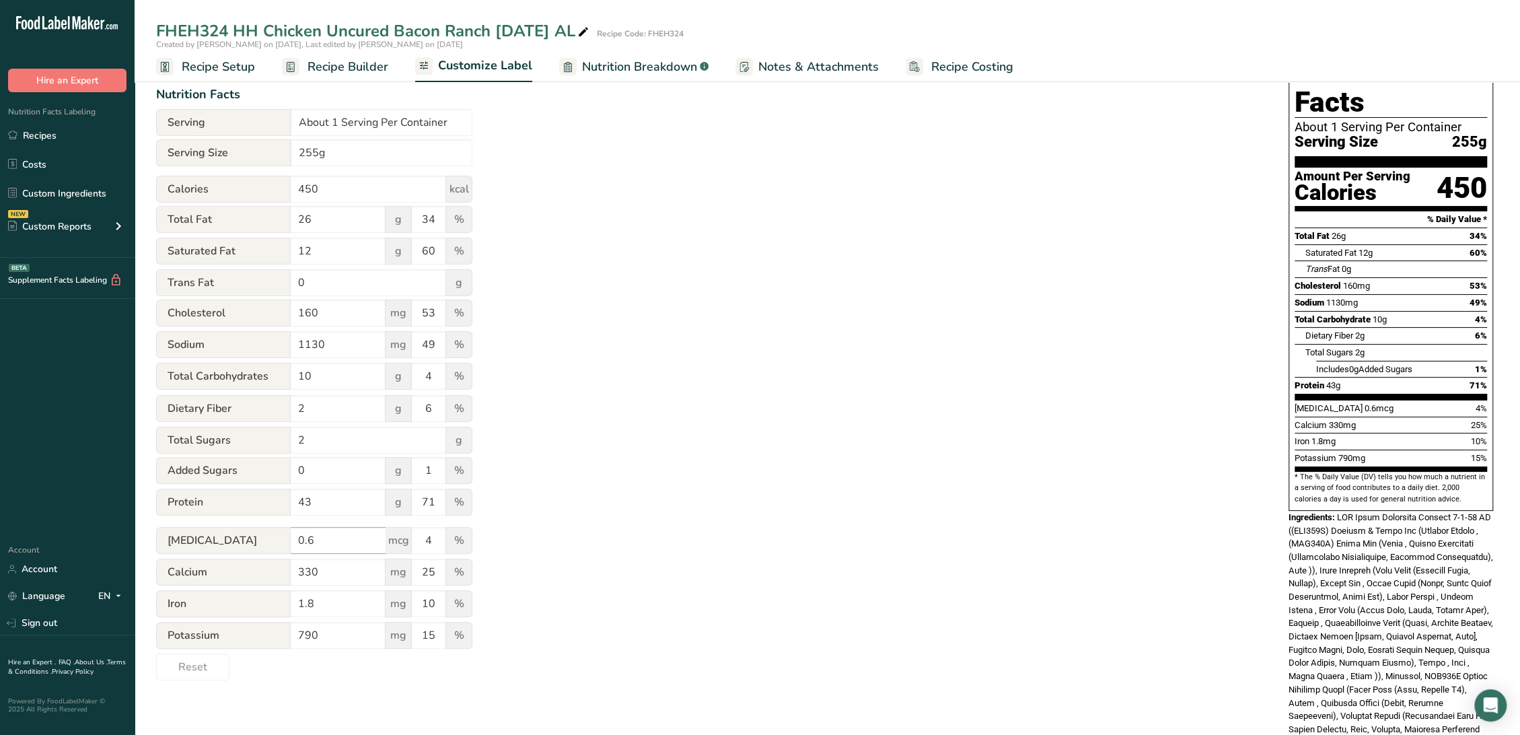
scroll to position [149, 0]
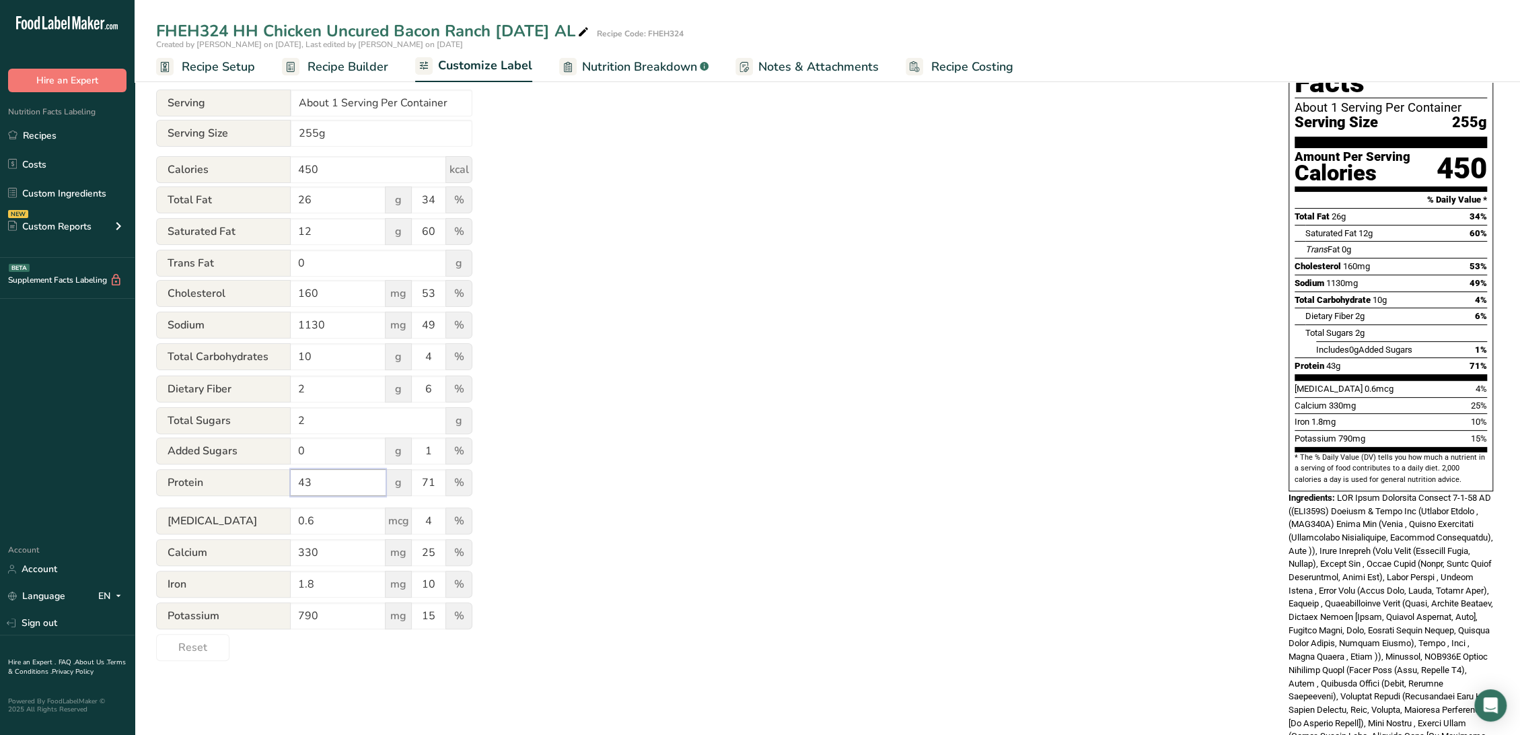
click at [359, 481] on input "43" at bounding box center [338, 482] width 95 height 27
type input "4"
type input "36"
click at [436, 480] on input "71" at bounding box center [429, 482] width 34 height 27
type input "7"
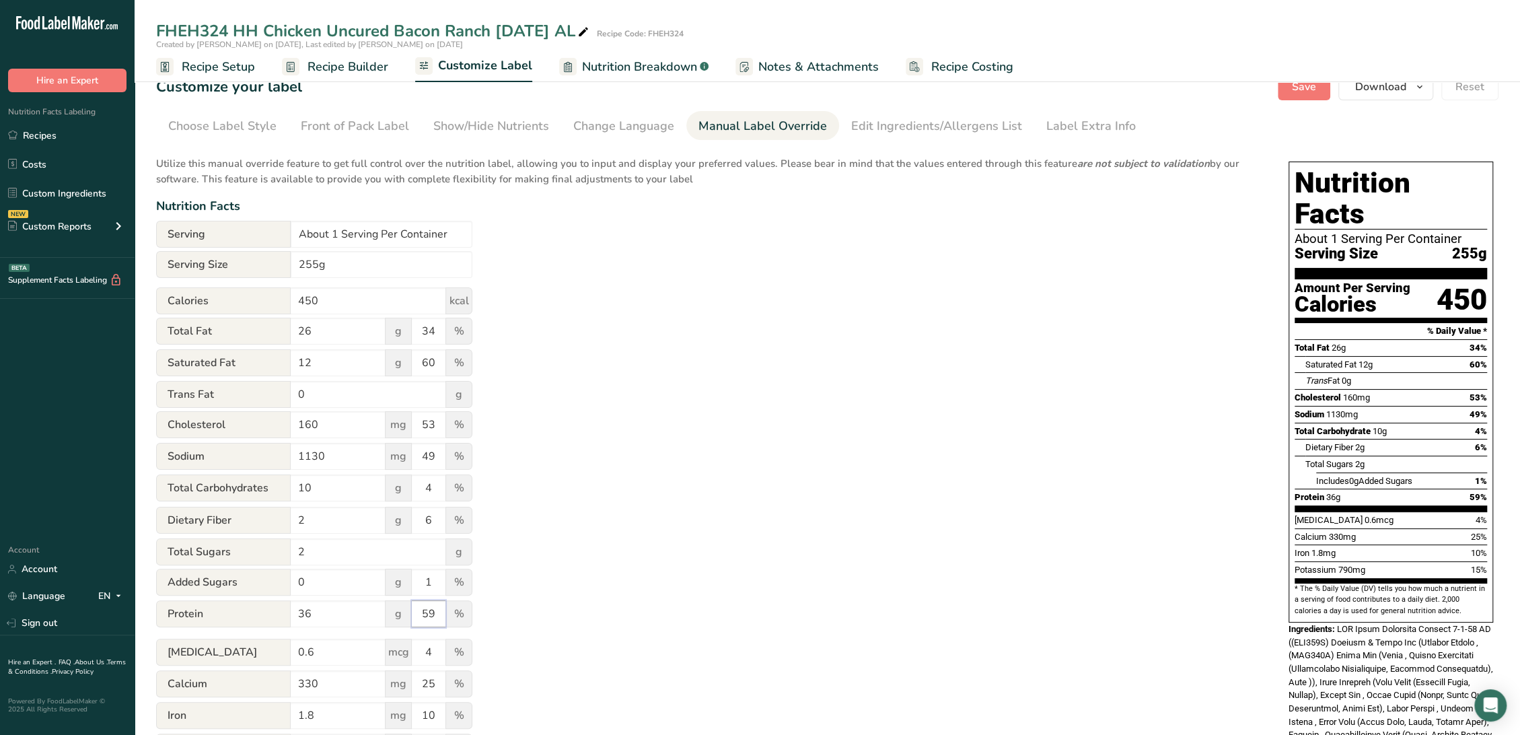
scroll to position [0, 0]
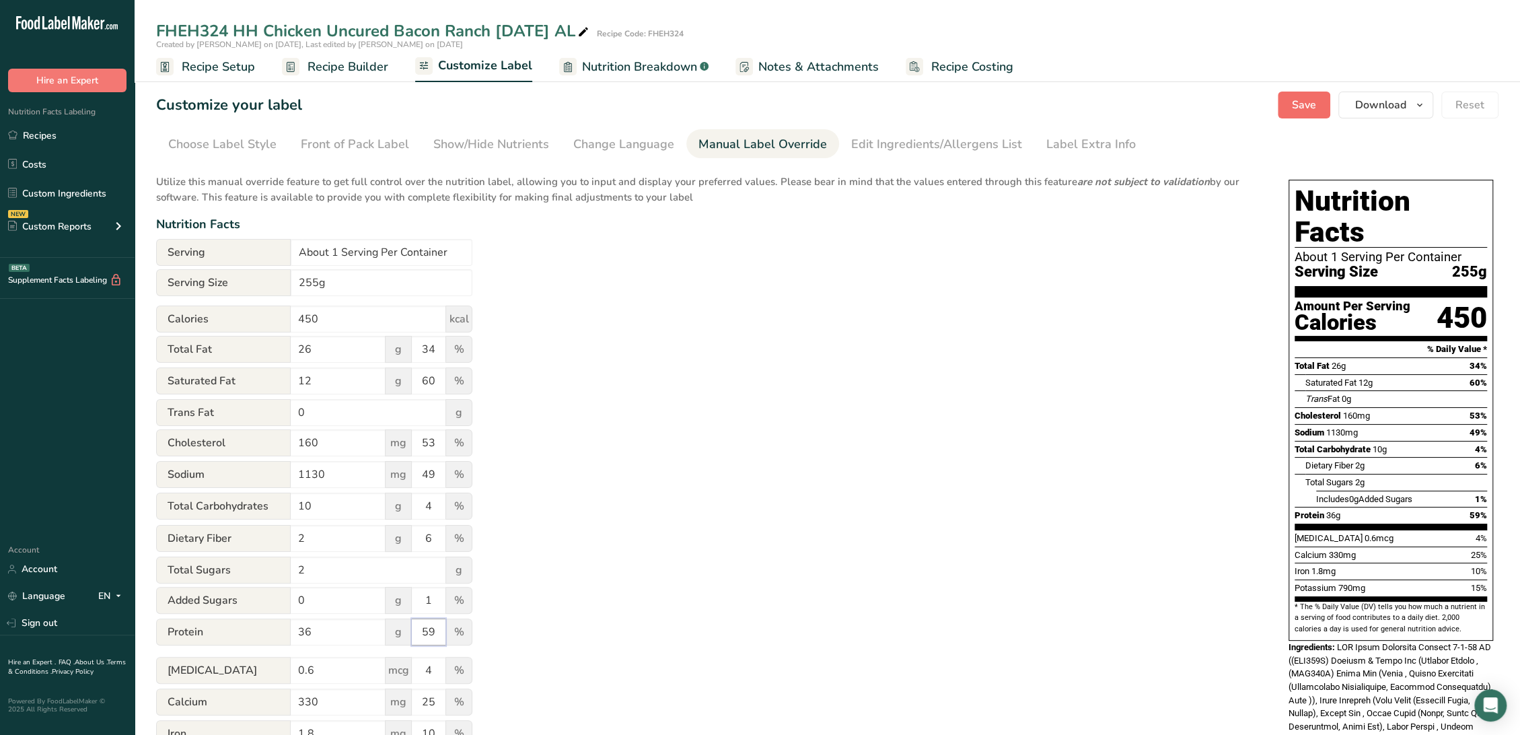
type input "59"
click at [1310, 98] on span "Save" at bounding box center [1304, 105] width 24 height 16
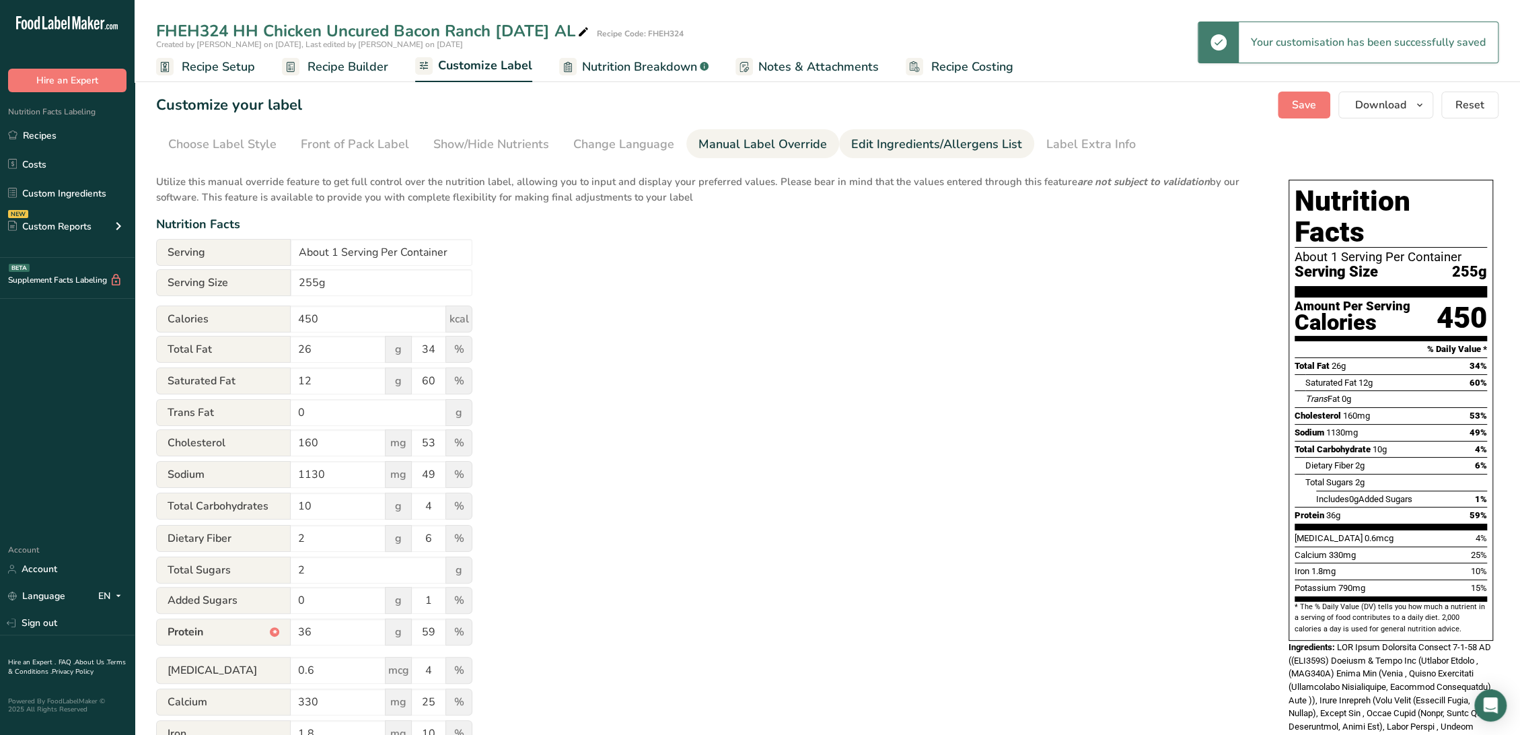
click at [911, 141] on div "Edit Ingredients/Allergens List" at bounding box center [936, 144] width 171 height 18
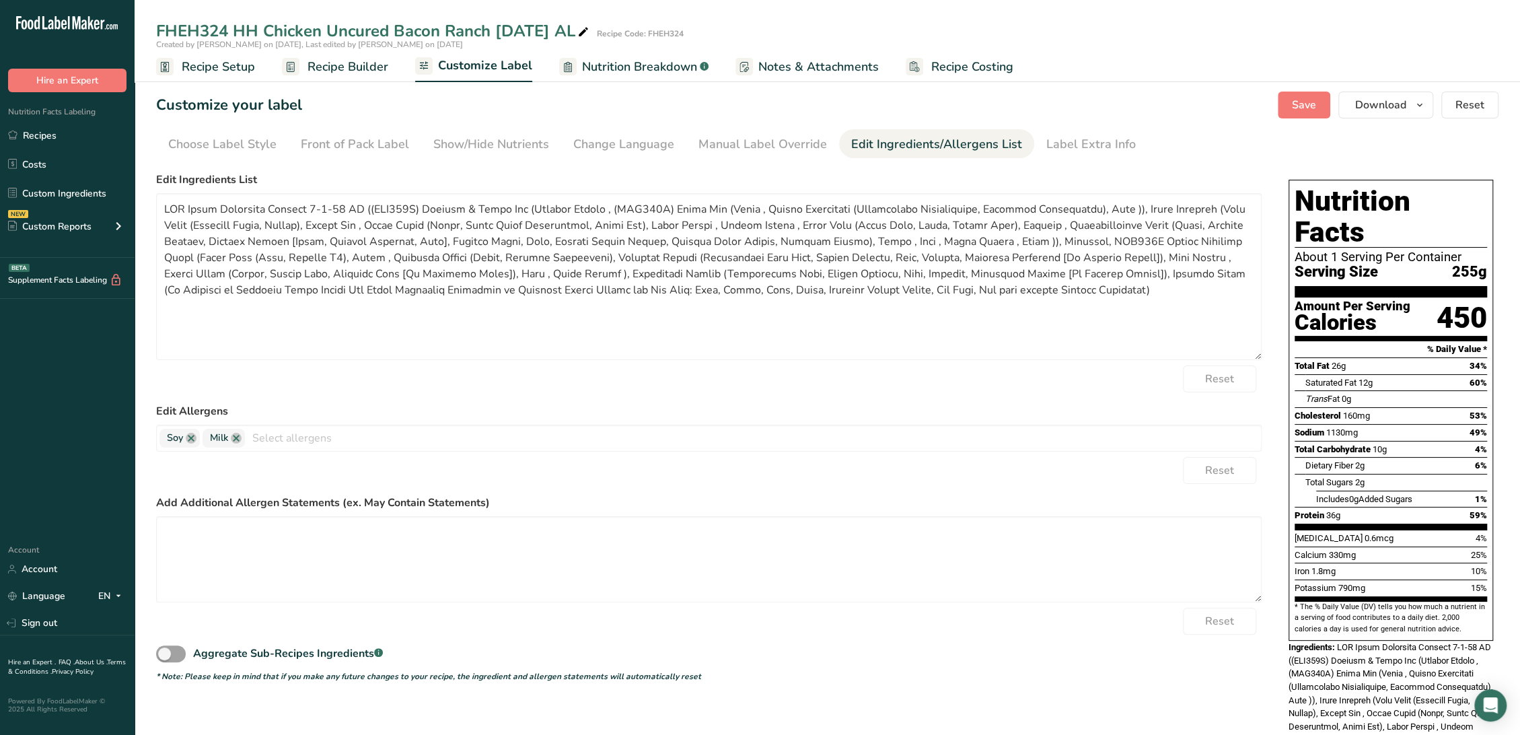
click at [356, 71] on span "Recipe Builder" at bounding box center [347, 67] width 81 height 18
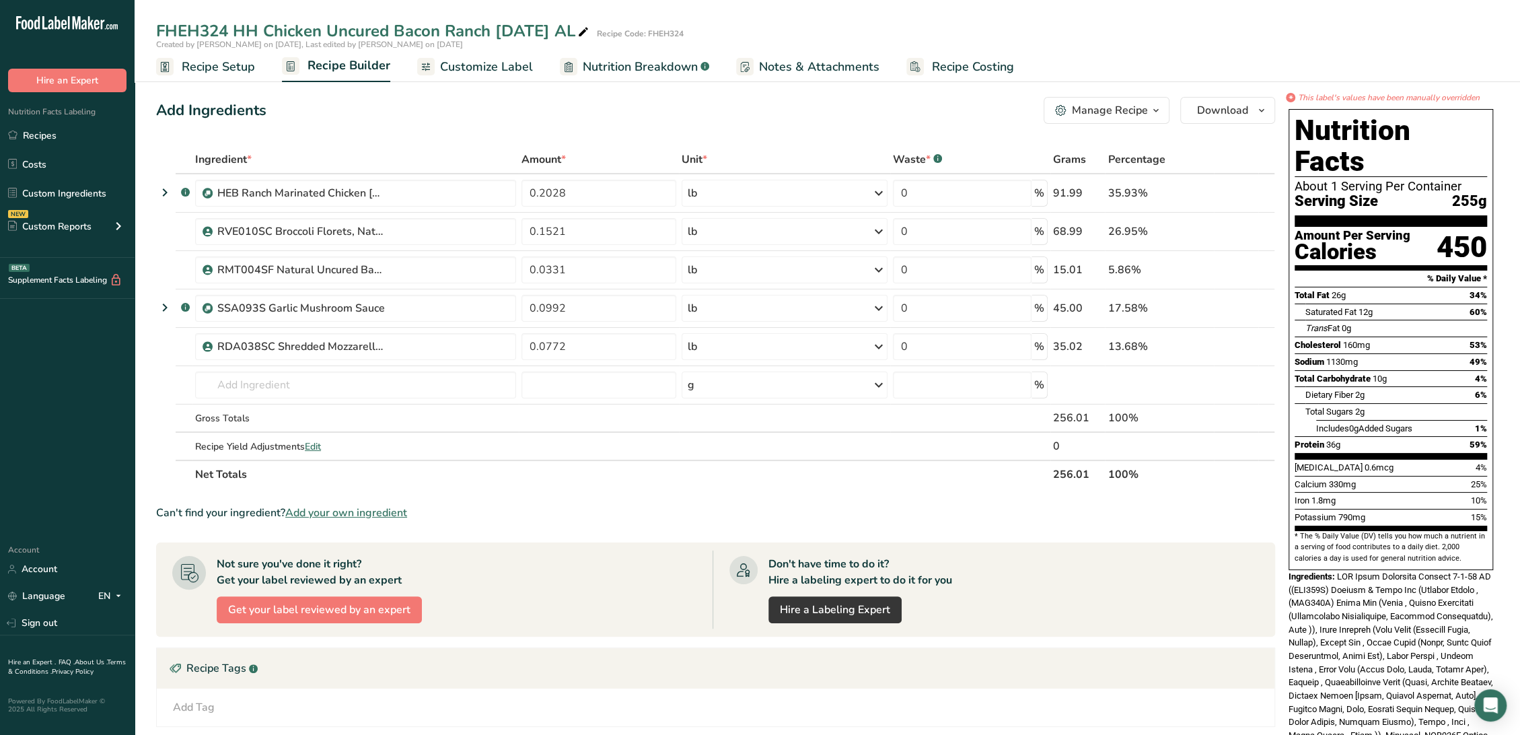
click at [765, 65] on span "Notes & Attachments" at bounding box center [819, 67] width 120 height 18
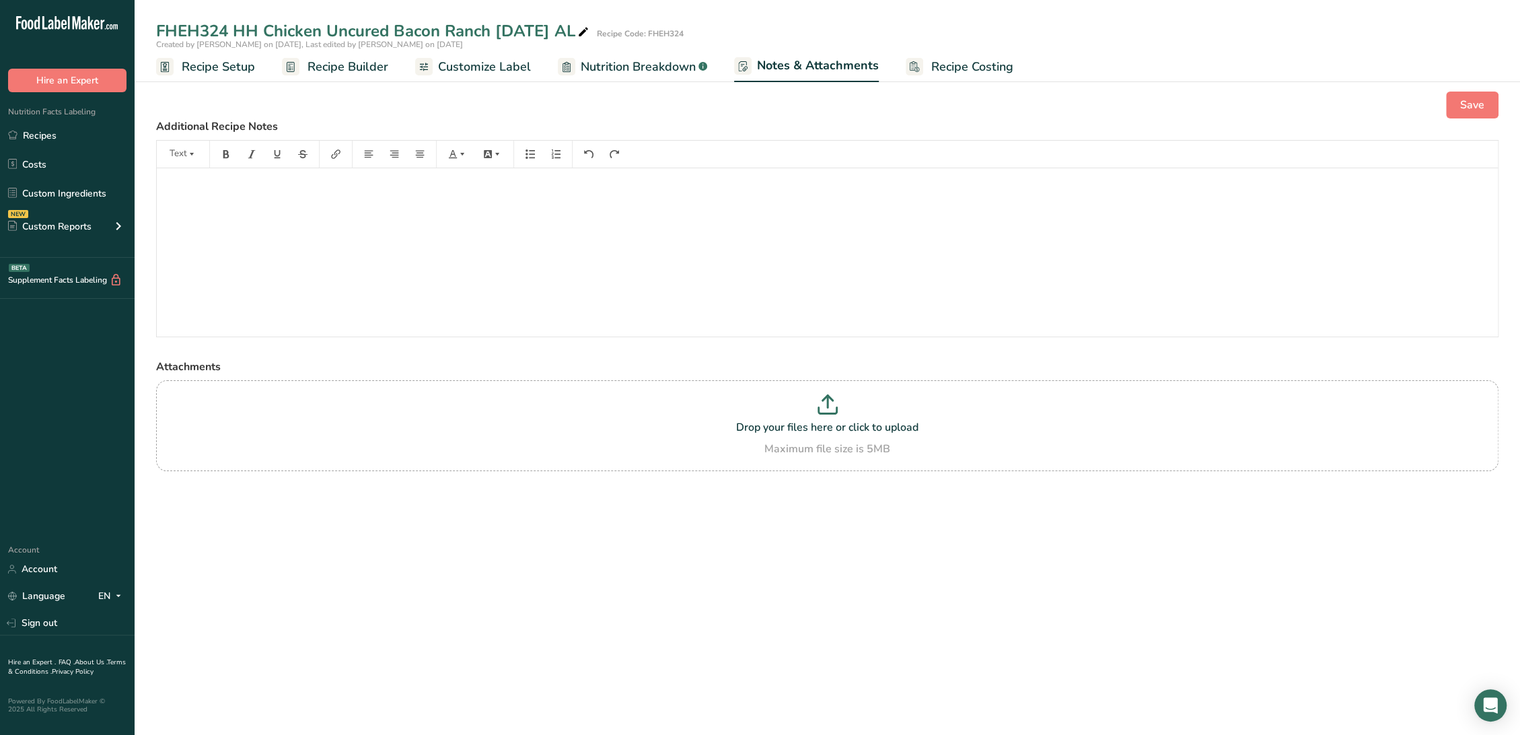
click at [447, 58] on span "Customize Label" at bounding box center [484, 67] width 93 height 18
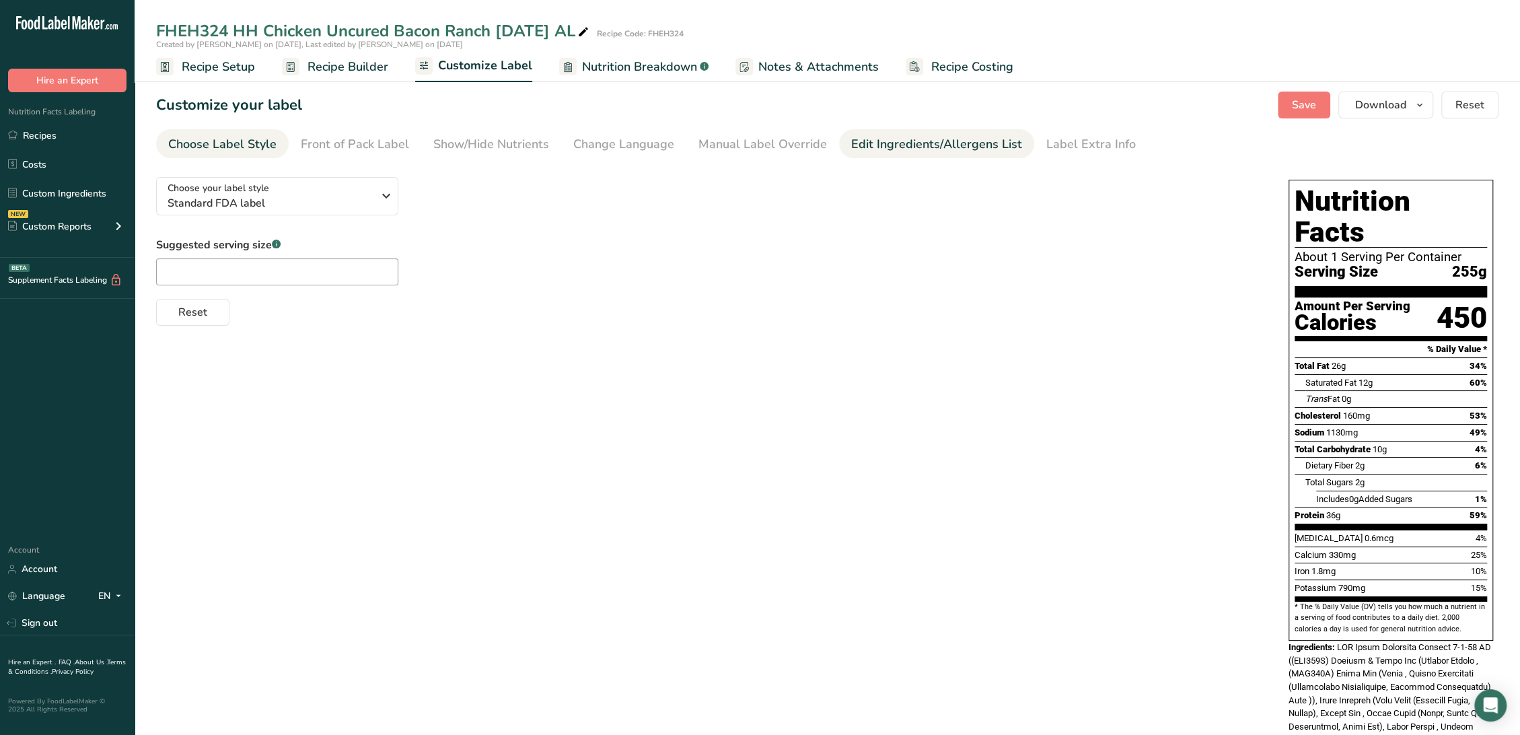
click at [861, 137] on div "Edit Ingredients/Allergens List" at bounding box center [936, 144] width 171 height 18
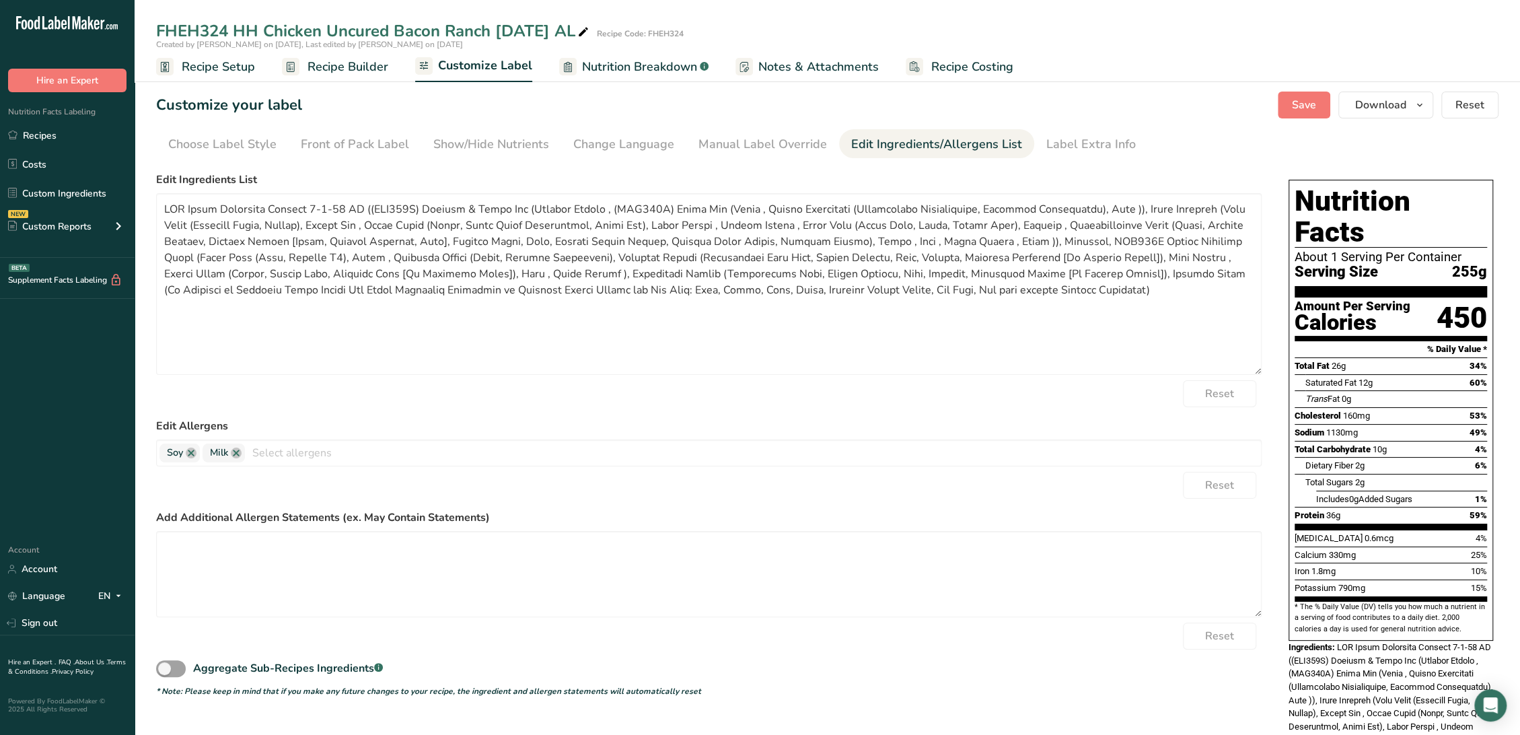
drag, startPoint x: 1259, startPoint y: 270, endPoint x: 1290, endPoint y: 374, distance: 107.9
click at [1290, 374] on div "Choose your label style Standard FDA label USA (FDA) Standard FDA label Tabular…" at bounding box center [827, 588] width 1342 height 845
click at [663, 63] on span "Nutrition Breakdown" at bounding box center [639, 67] width 115 height 18
click at [667, 71] on span "Nutrition Breakdown" at bounding box center [639, 67] width 115 height 18
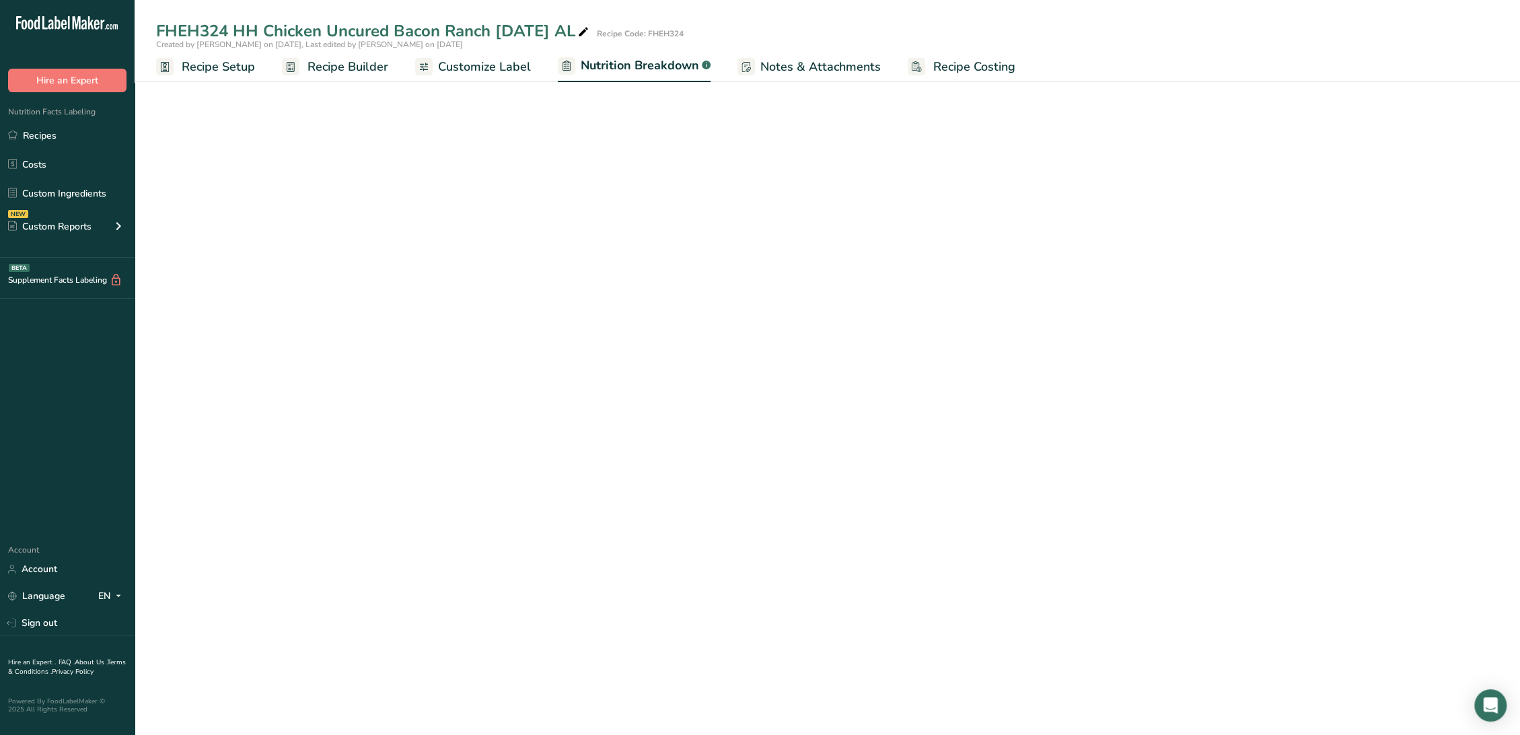
select select "Calories"
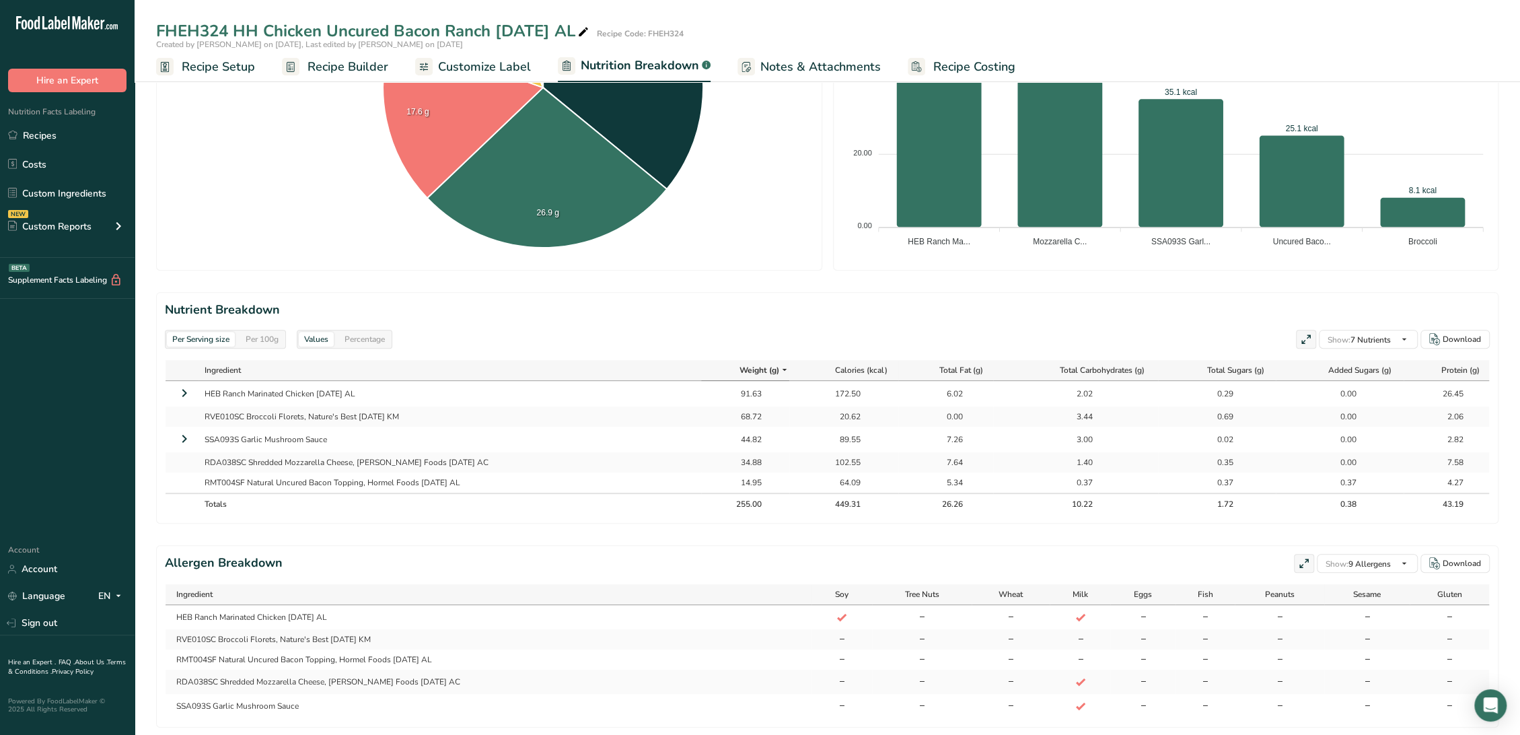
scroll to position [429, 0]
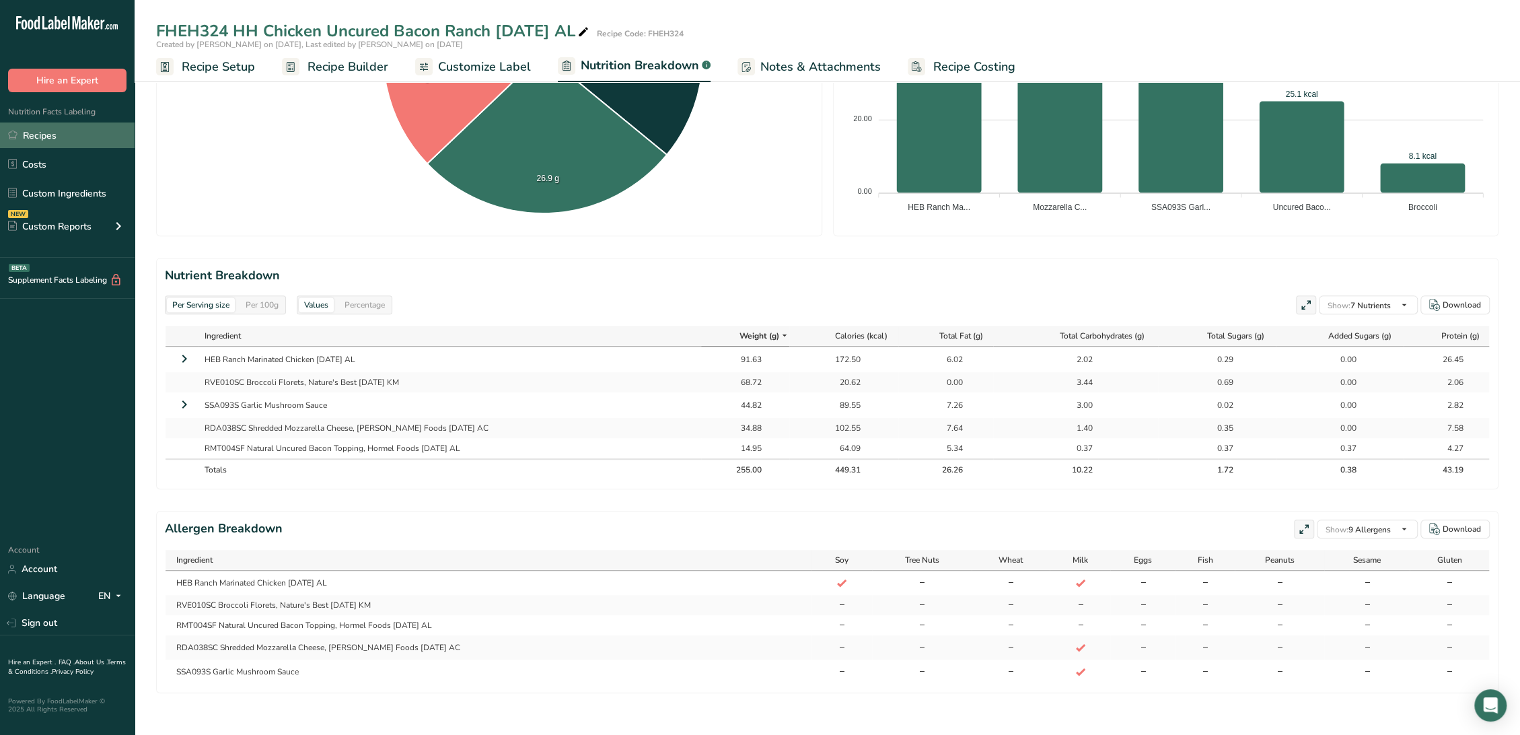
click at [54, 137] on link "Recipes" at bounding box center [67, 135] width 135 height 26
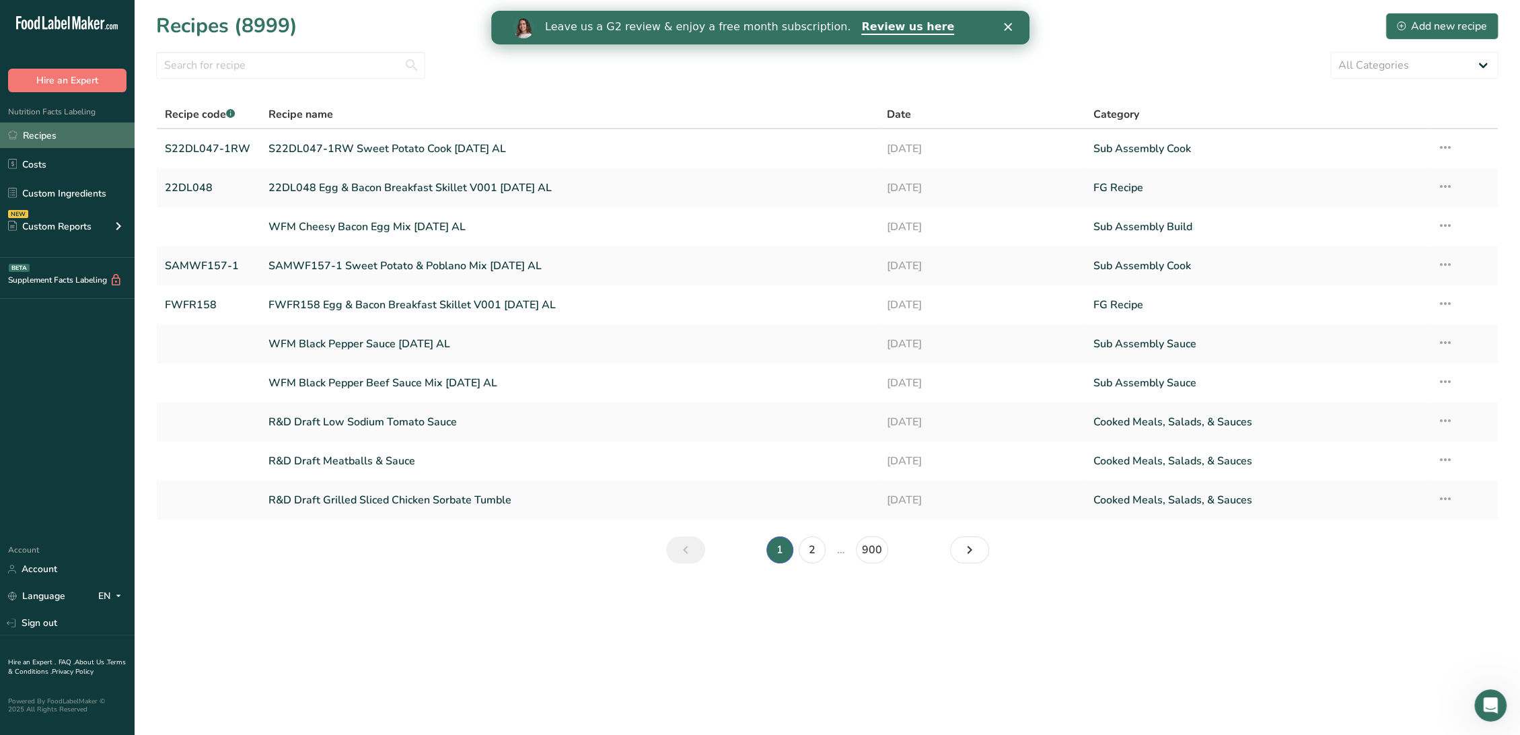
click at [69, 135] on link "Recipes" at bounding box center [67, 135] width 135 height 26
click at [301, 68] on input "text" at bounding box center [290, 65] width 269 height 27
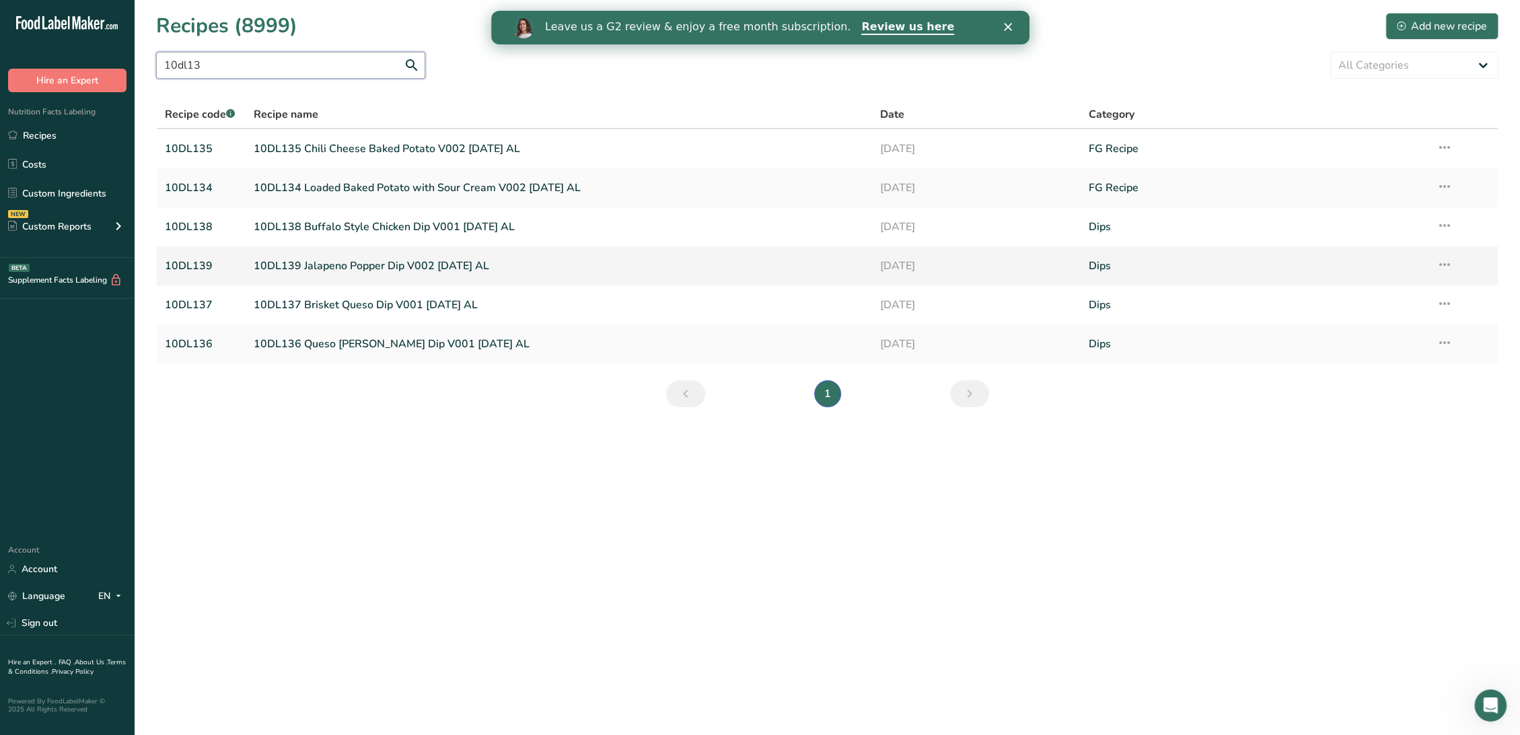
type input "10dl13"
click at [358, 262] on link "10DL139 Jalapeno Popper Dip V002 [DATE] AL" at bounding box center [559, 266] width 610 height 28
